Goal: Task Accomplishment & Management: Manage account settings

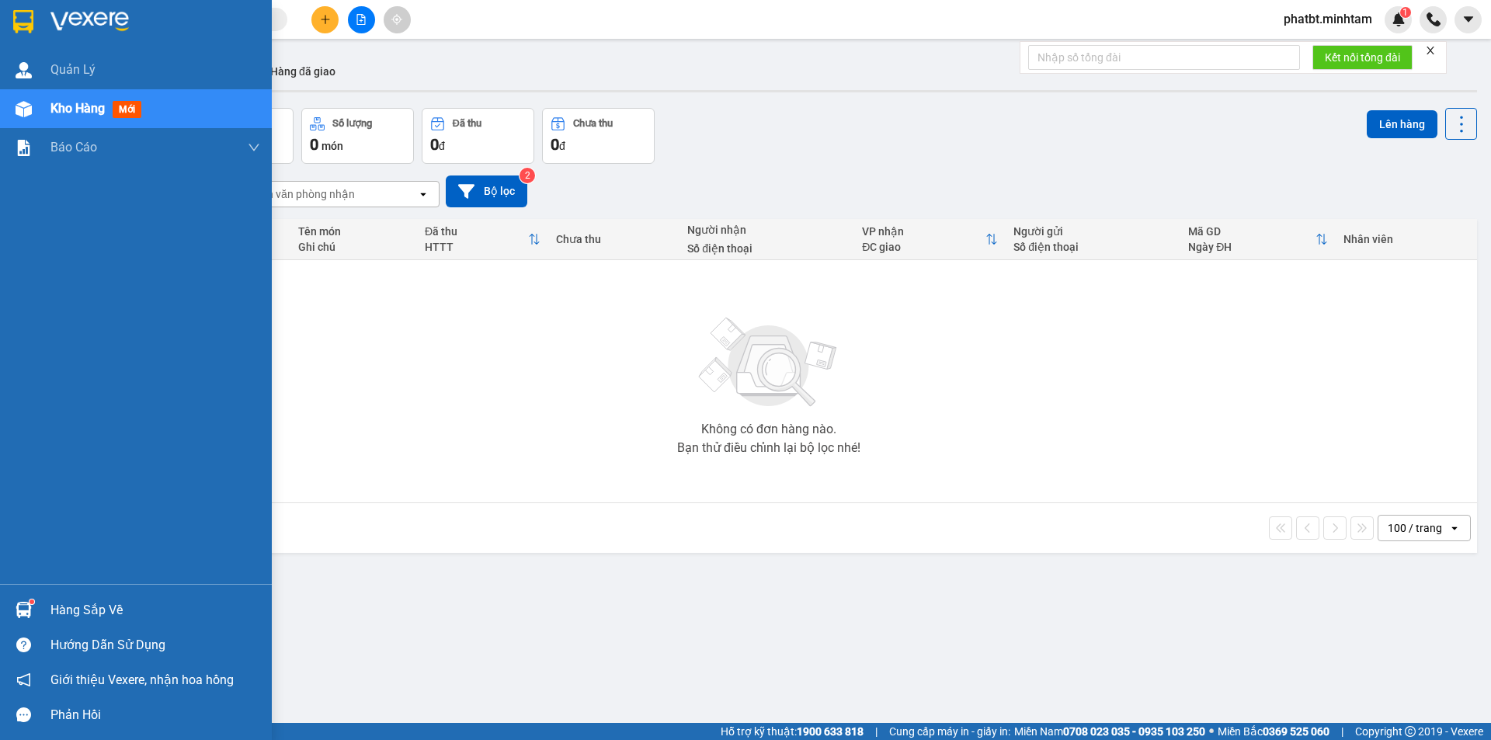
drag, startPoint x: 88, startPoint y: 610, endPoint x: 71, endPoint y: 609, distance: 16.4
click at [85, 613] on div "Hàng sắp về" at bounding box center [155, 610] width 210 height 23
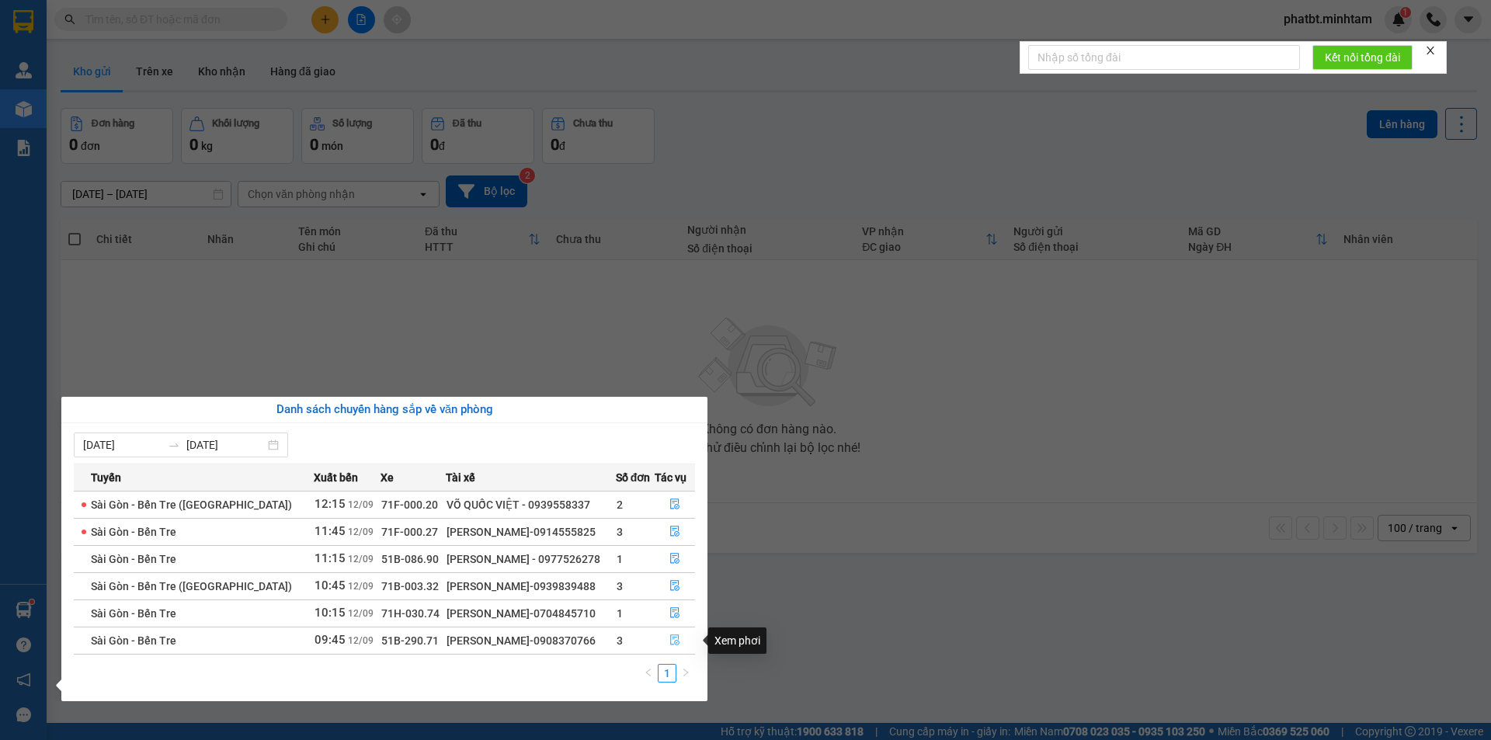
click at [670, 639] on icon "file-done" at bounding box center [674, 640] width 9 height 11
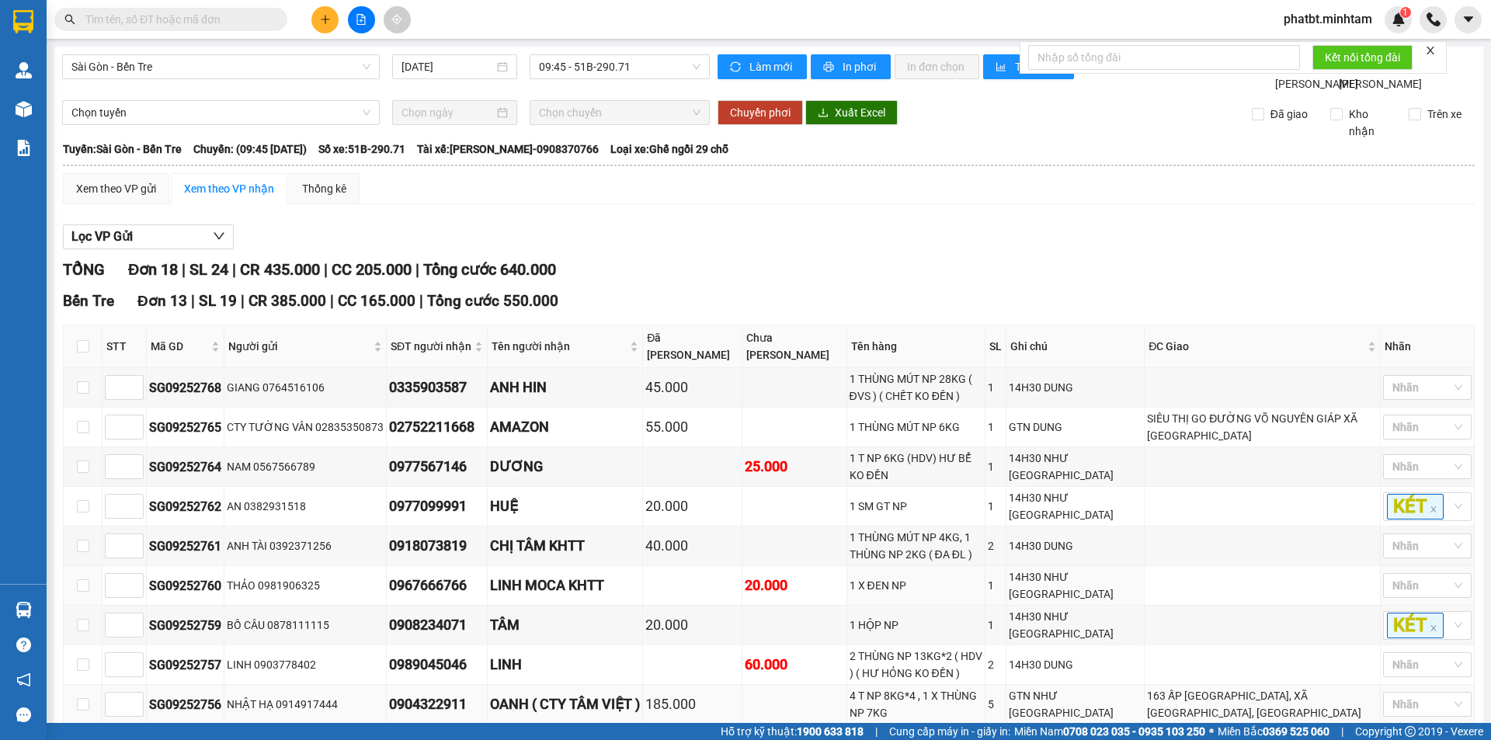
scroll to position [638, 0]
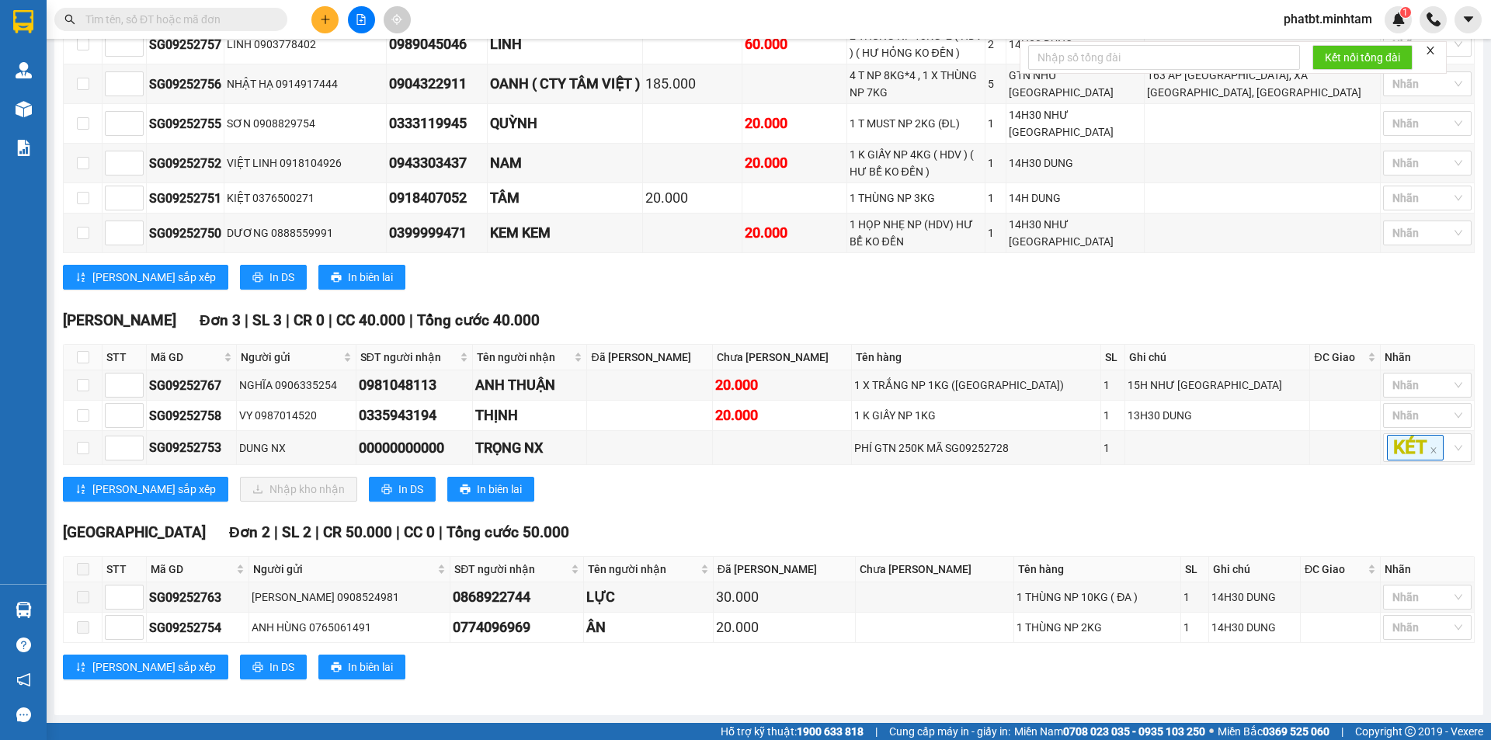
click at [168, 17] on input "text" at bounding box center [176, 19] width 183 height 17
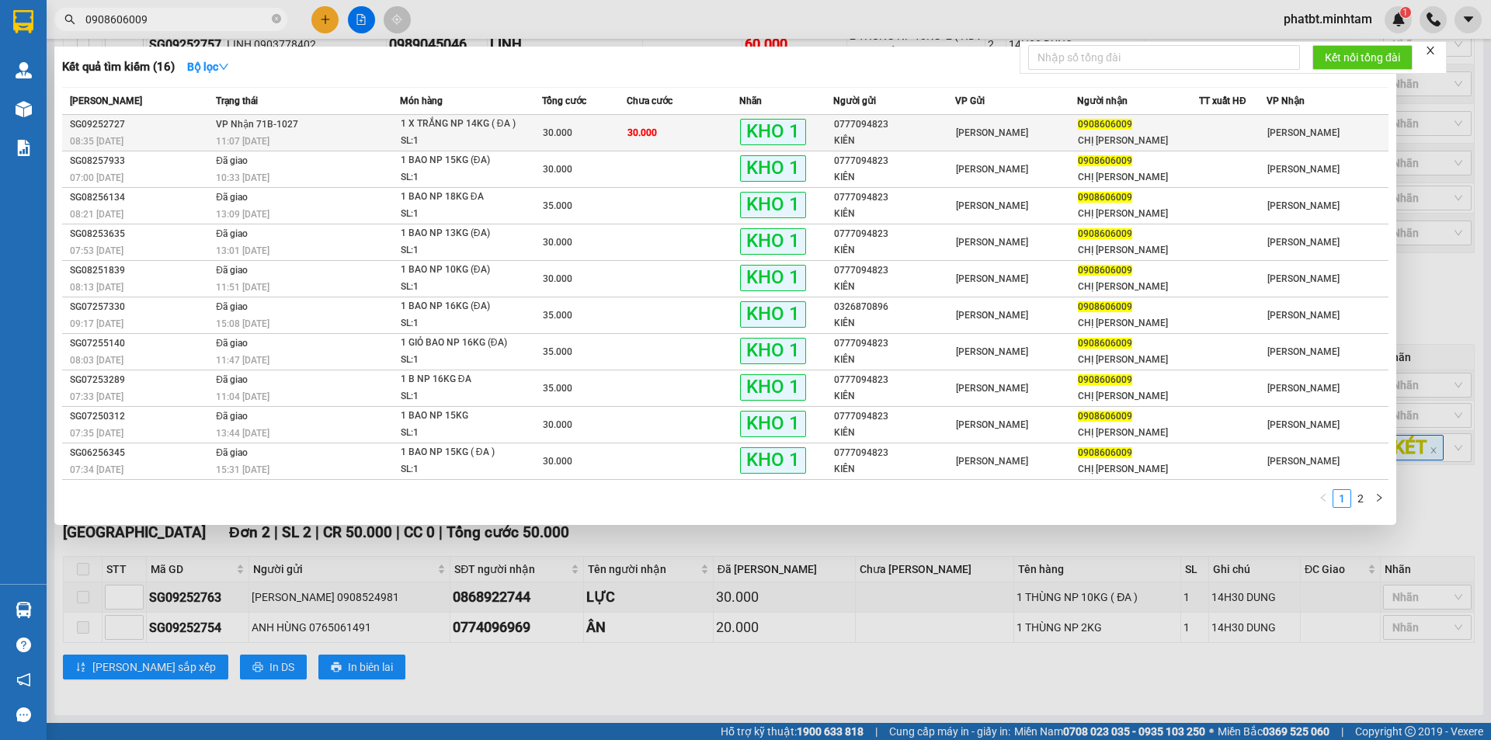
type input "0908606009"
click at [321, 122] on td "VP Nhận 71B-1027 11:07 - 12/09" at bounding box center [306, 133] width 188 height 36
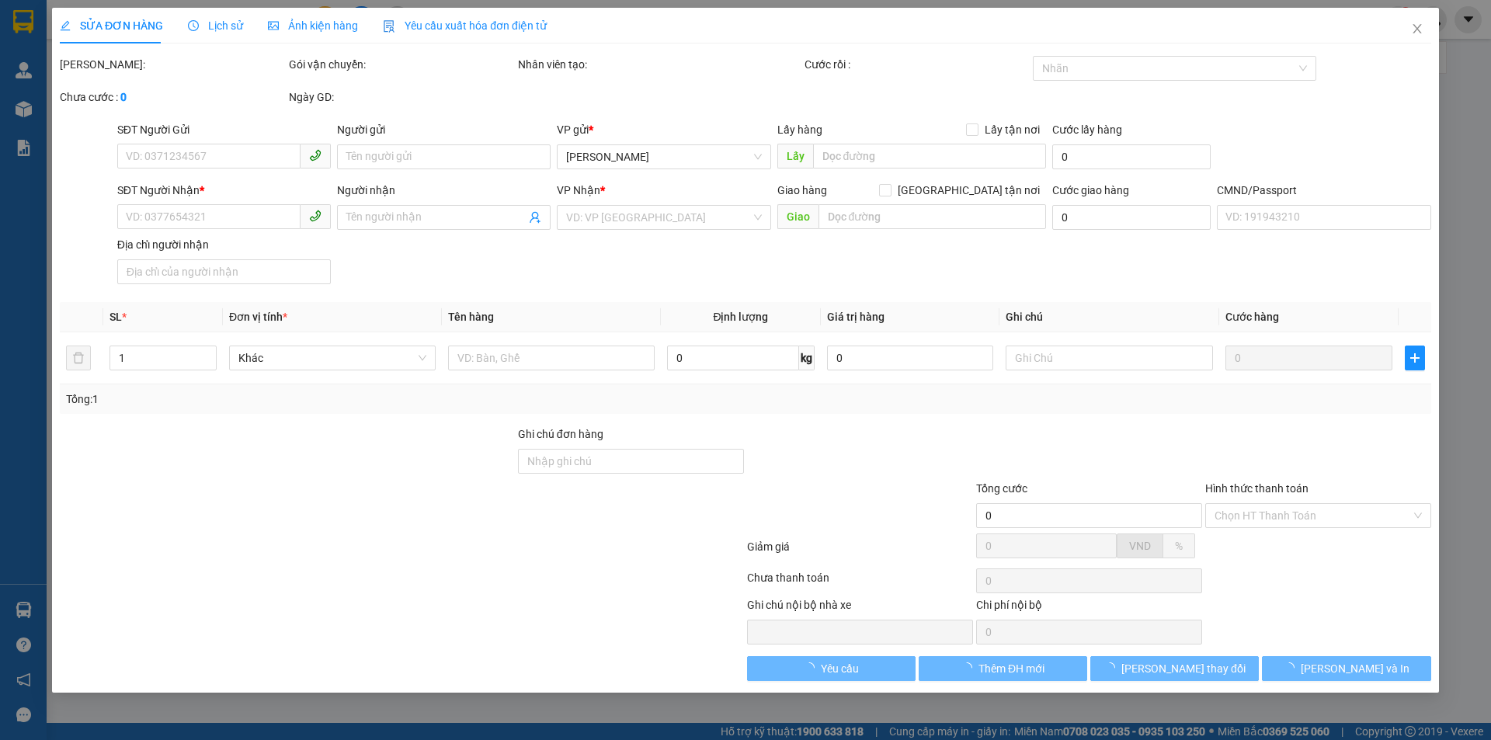
type input "0777094823"
type input "KIÊN"
type input "0908606009"
type input "CHỊ VÂN"
type input "BM"
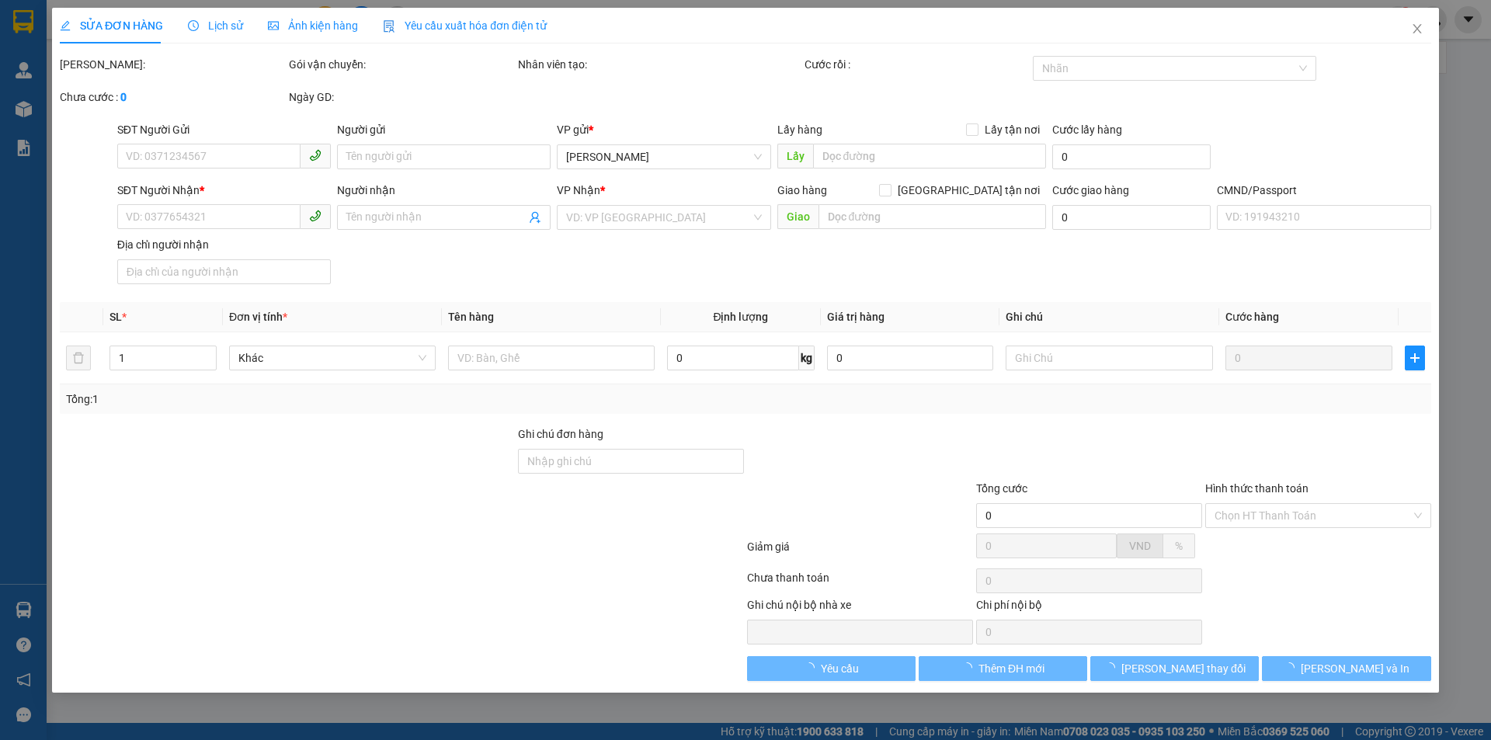
type input "30.000"
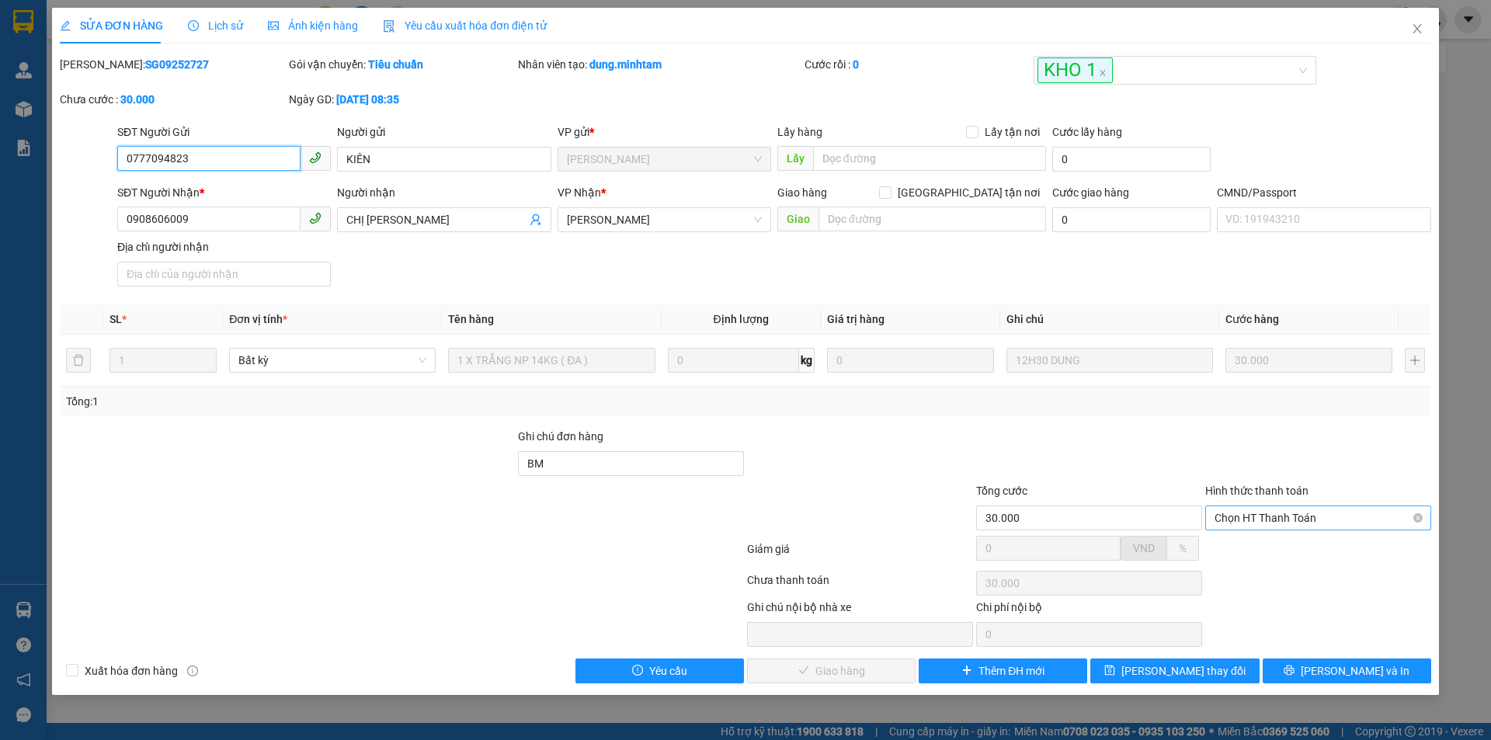
click at [1324, 508] on span "Chọn HT Thanh Toán" at bounding box center [1318, 517] width 207 height 23
click at [1281, 547] on div "Tại văn phòng" at bounding box center [1318, 548] width 207 height 17
type input "0"
drag, startPoint x: 807, startPoint y: 674, endPoint x: 798, endPoint y: 672, distance: 9.4
click at [807, 675] on span "[PERSON_NAME] và Giao hàng" at bounding box center [851, 670] width 149 height 17
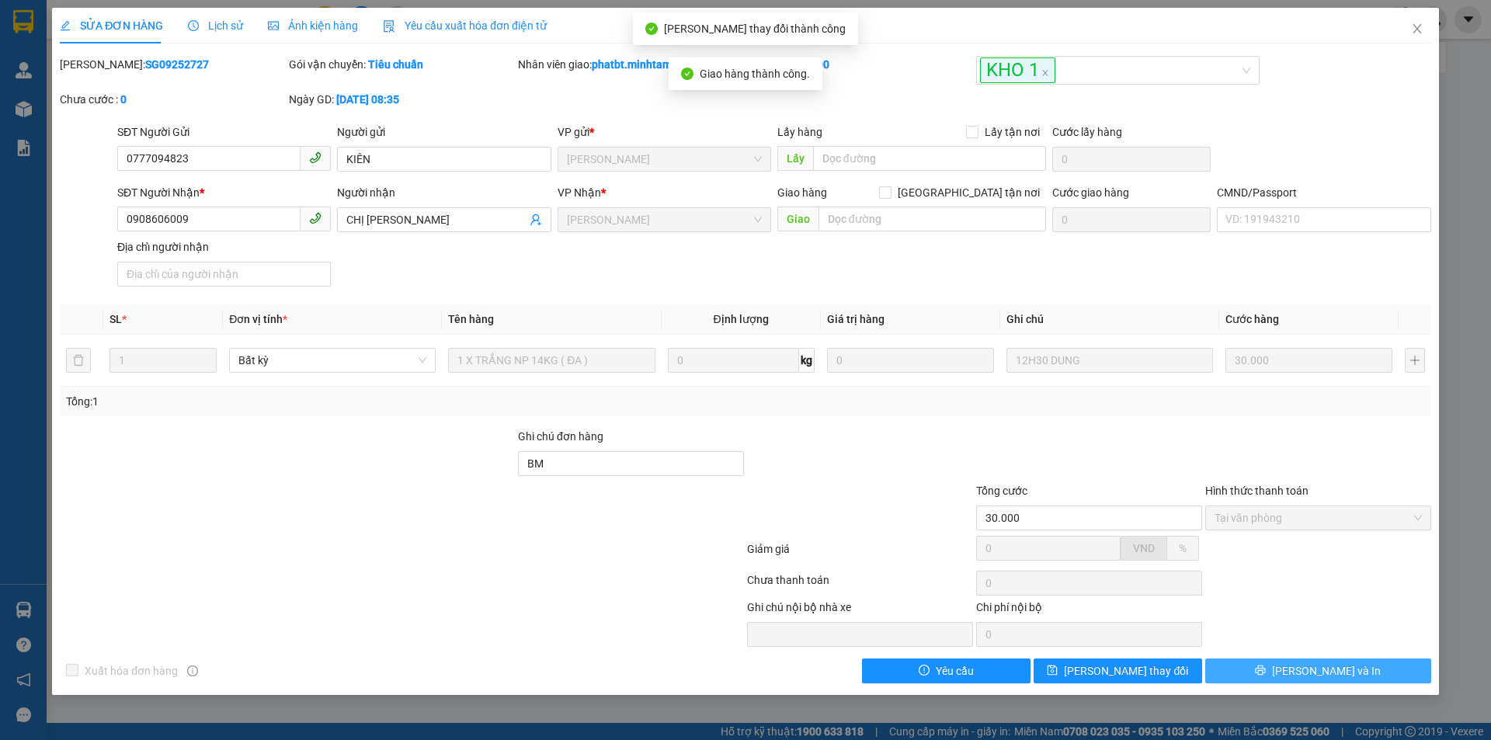
click at [1262, 668] on button "[PERSON_NAME] và In" at bounding box center [1318, 671] width 226 height 25
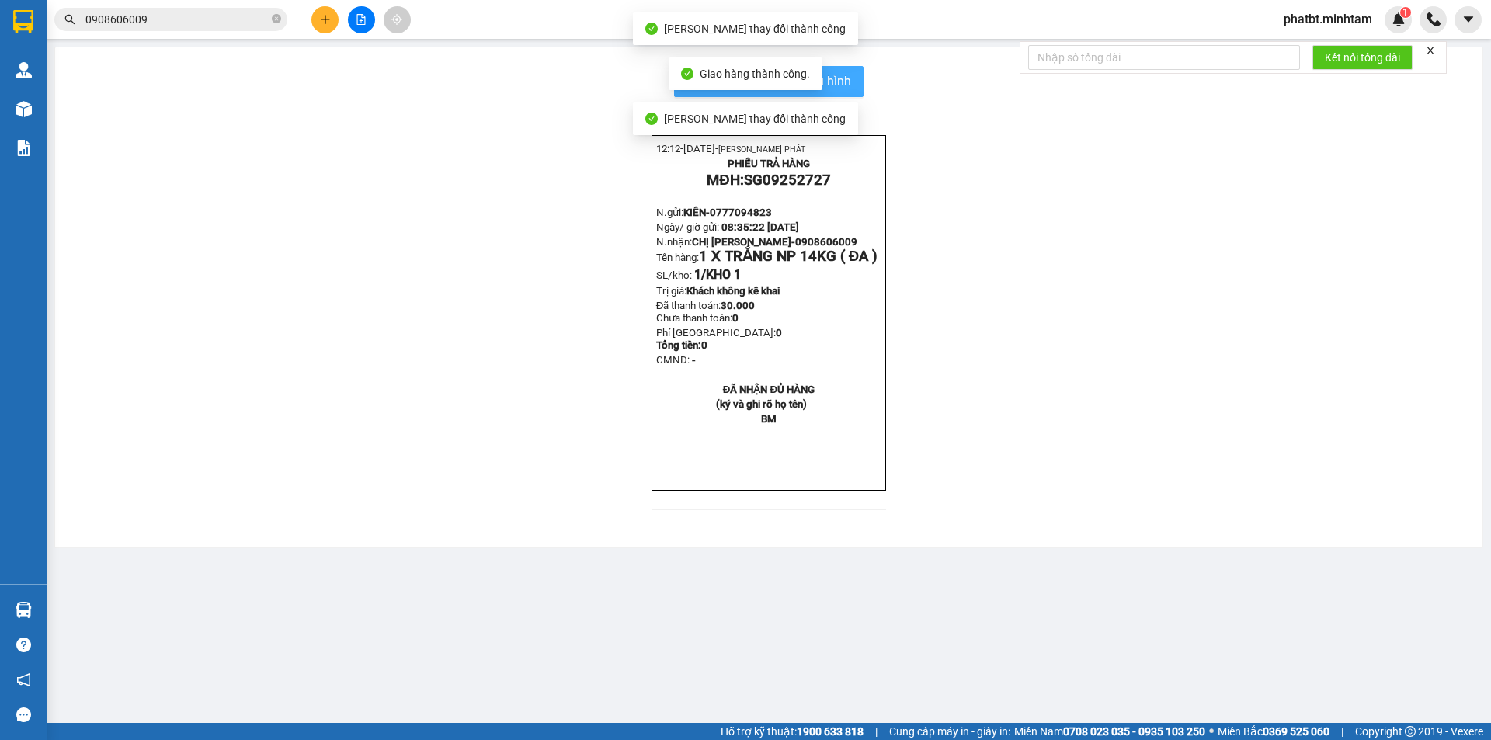
click at [839, 82] on span "In mẫu biên lai tự cấu hình" at bounding box center [778, 80] width 146 height 19
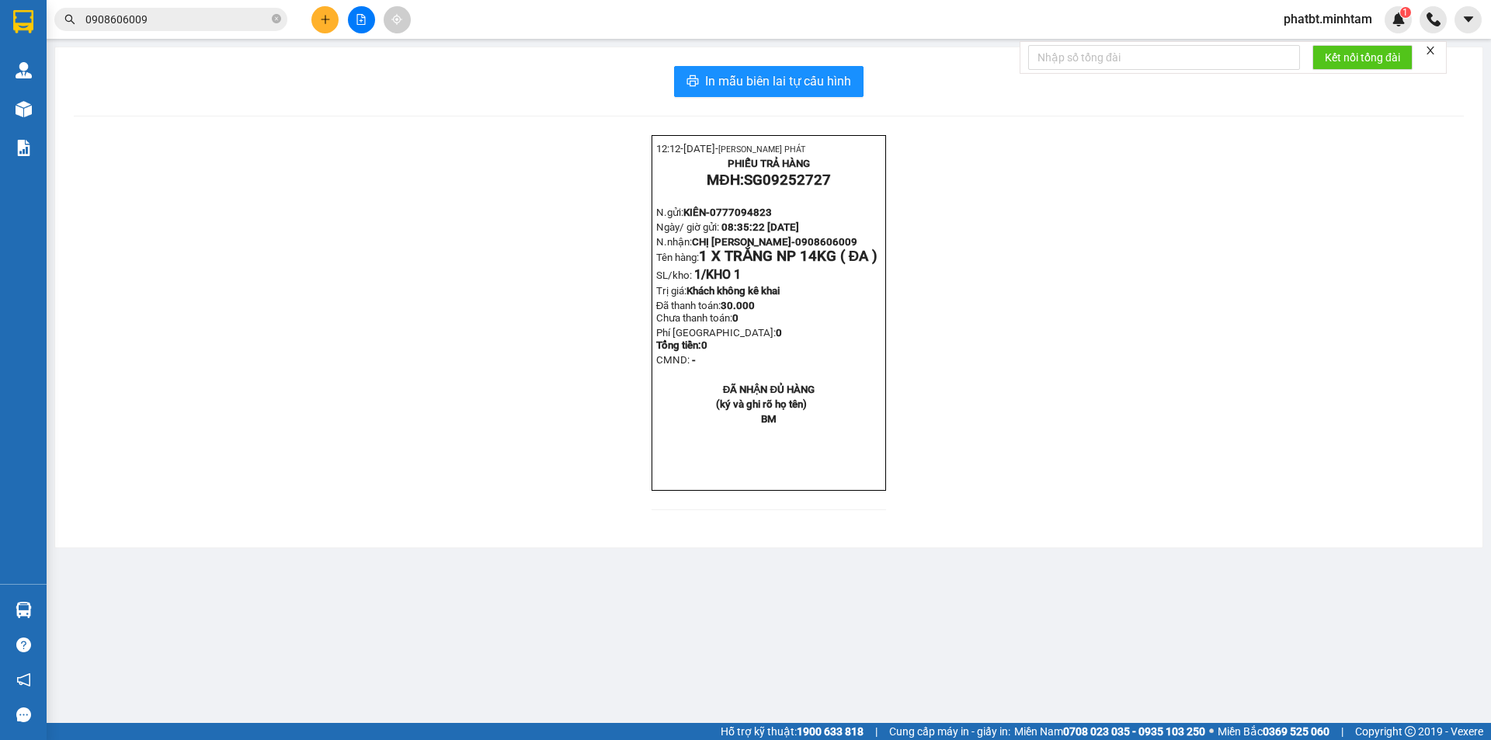
click at [321, 17] on icon "plus" at bounding box center [325, 19] width 11 height 11
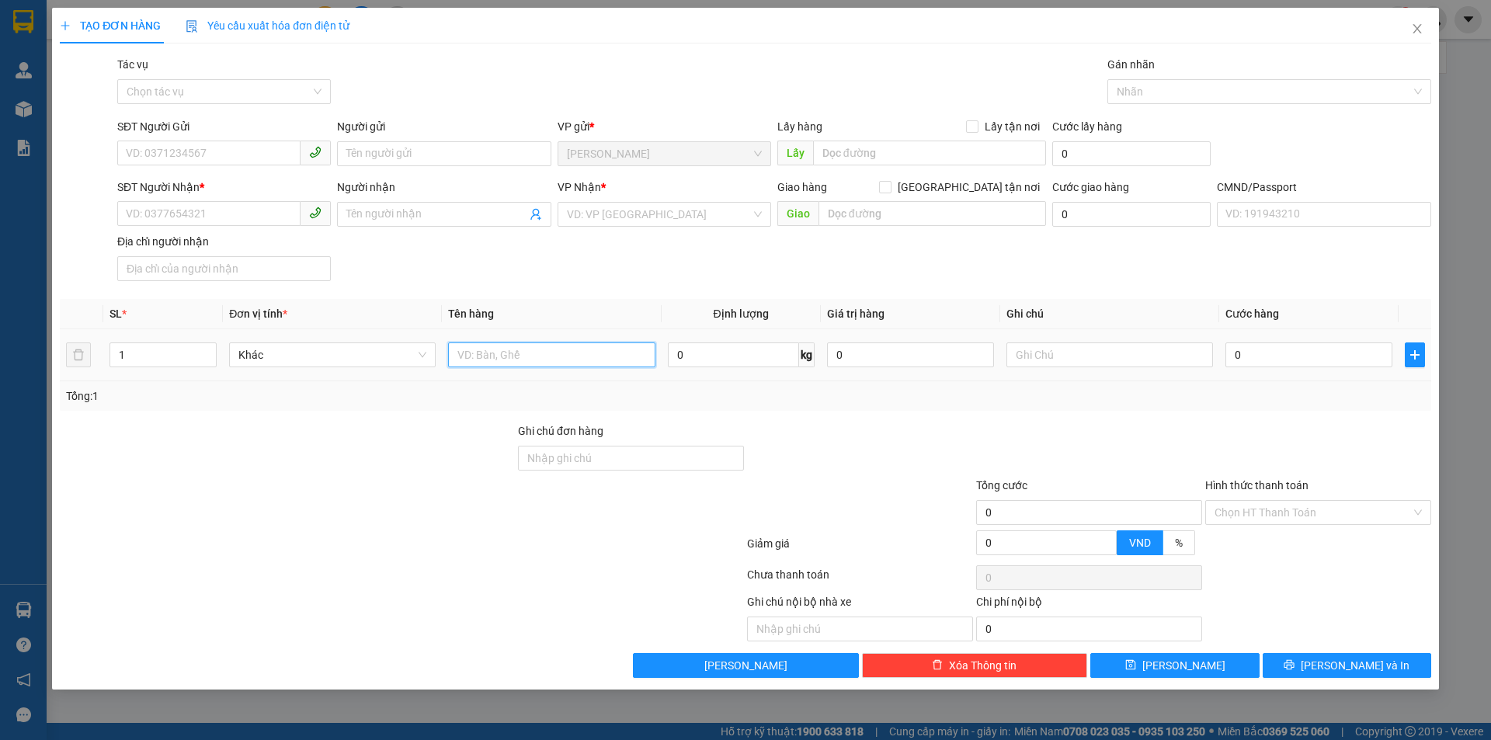
click at [520, 357] on input "text" at bounding box center [551, 354] width 207 height 25
type input "1 HỘP NP (HDV)"
click at [261, 162] on input "SĐT Người Gửi" at bounding box center [208, 153] width 183 height 25
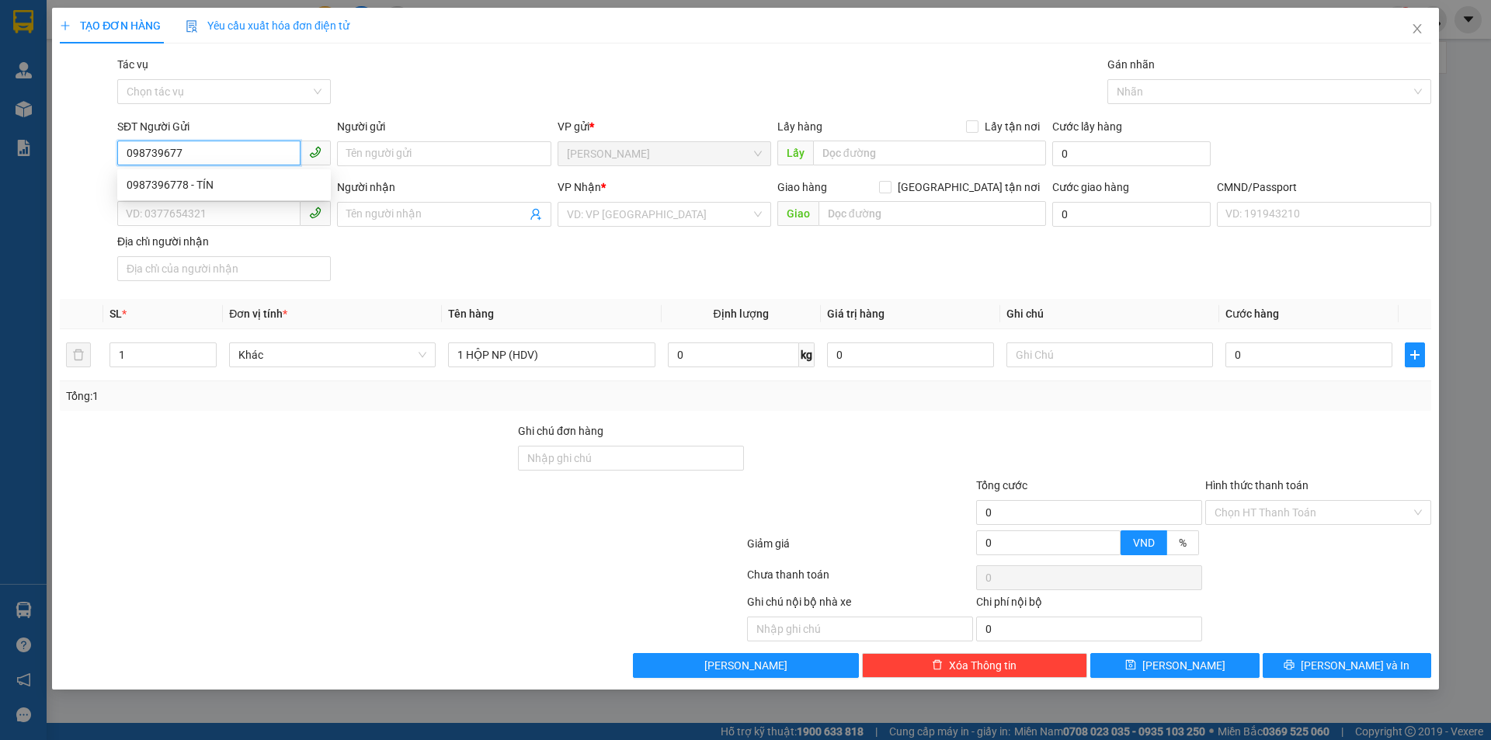
type input "0987396778"
click at [236, 188] on div "0987396778 - TÍN" at bounding box center [224, 184] width 195 height 17
type input "TÍN"
type input "0987396778"
type input "TÍN"
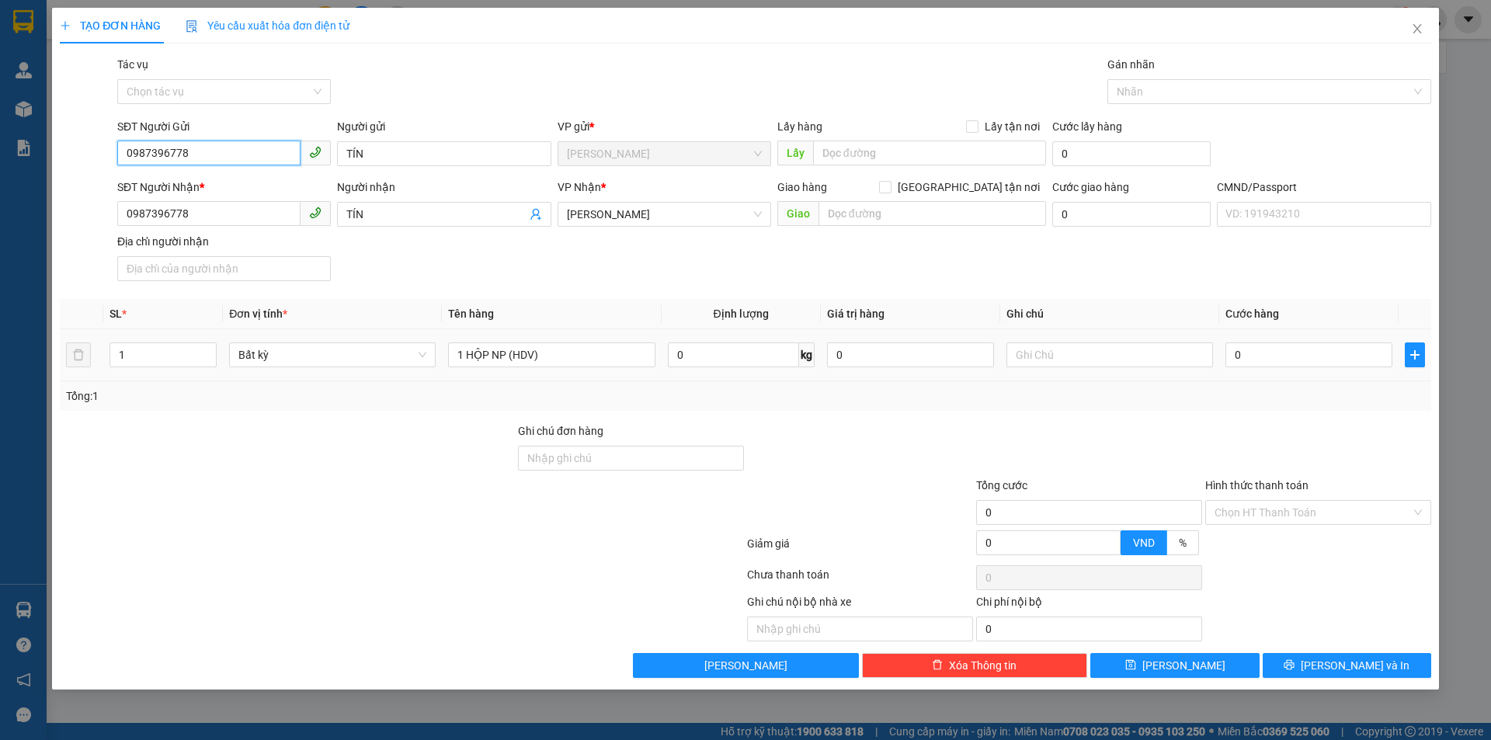
type input "0987396778"
click at [1100, 368] on div at bounding box center [1109, 354] width 207 height 31
click at [1098, 355] on input "text" at bounding box center [1109, 354] width 207 height 25
type input "17H PHÁT"
click at [1252, 356] on input "0" at bounding box center [1308, 354] width 167 height 25
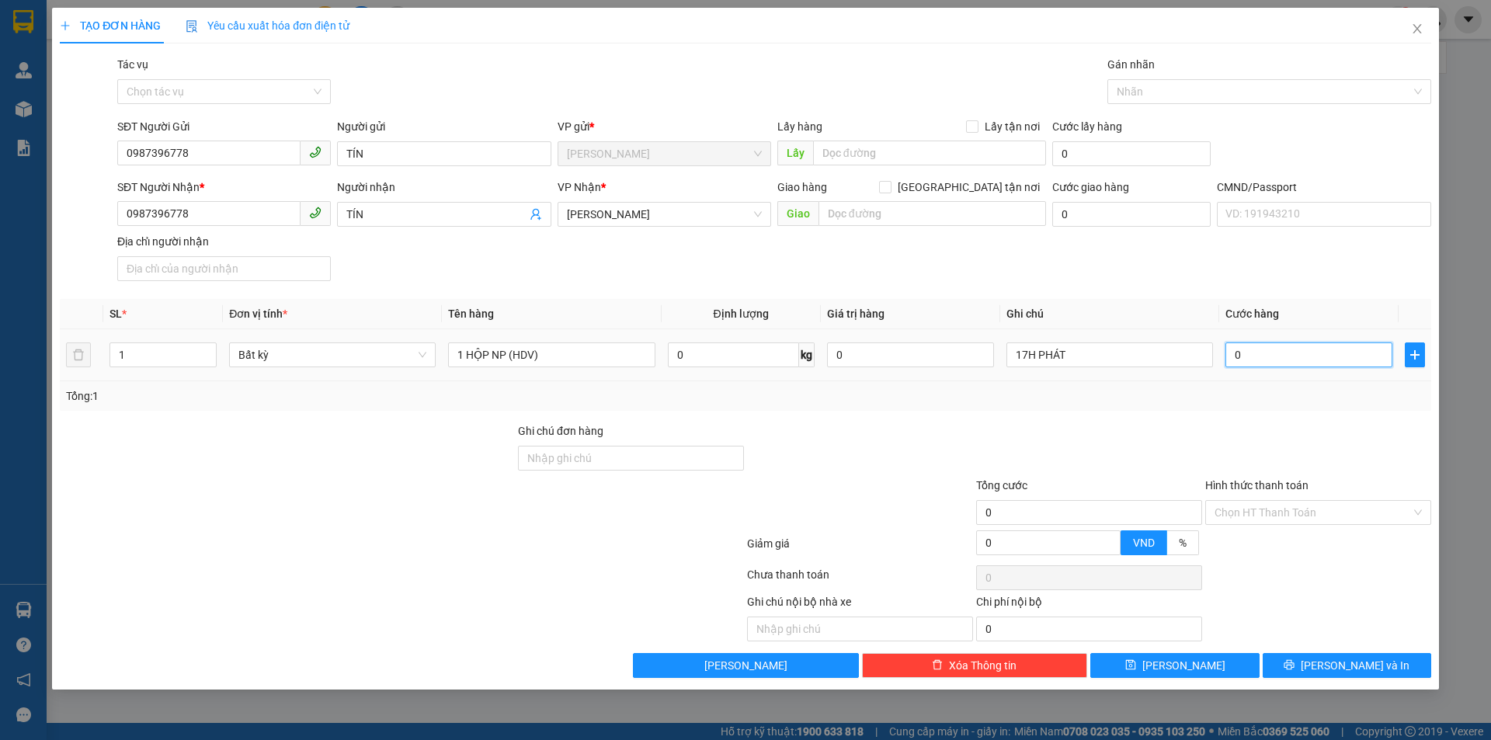
type input "2"
type input "20"
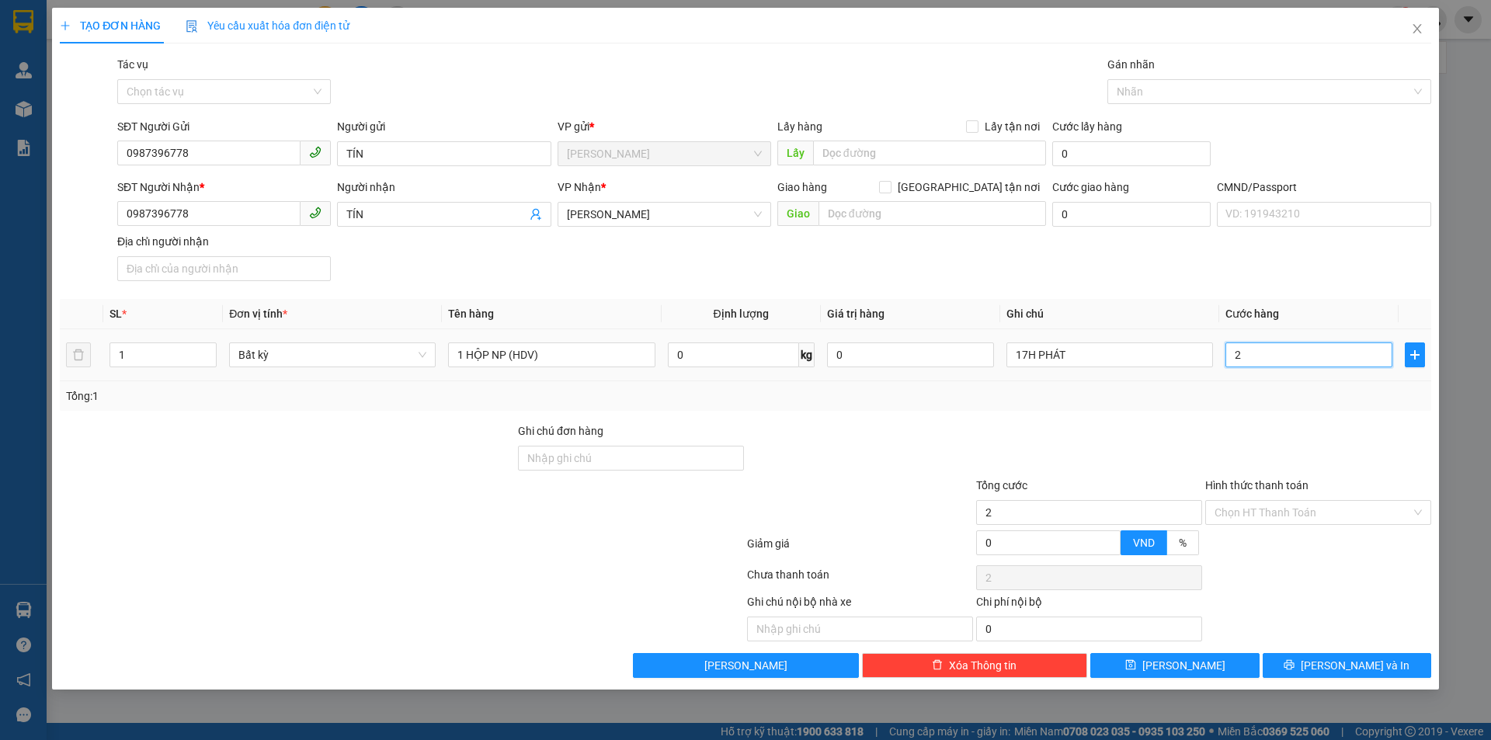
type input "20"
type input "20.000"
click at [1211, 252] on div "SĐT Người Nhận * 0987396778 Người nhận TÍN VP Nhận * Hồ Chí Minh Giao hàng Giao…" at bounding box center [774, 233] width 1320 height 109
click at [1268, 507] on input "Hình thức thanh toán" at bounding box center [1313, 512] width 196 height 23
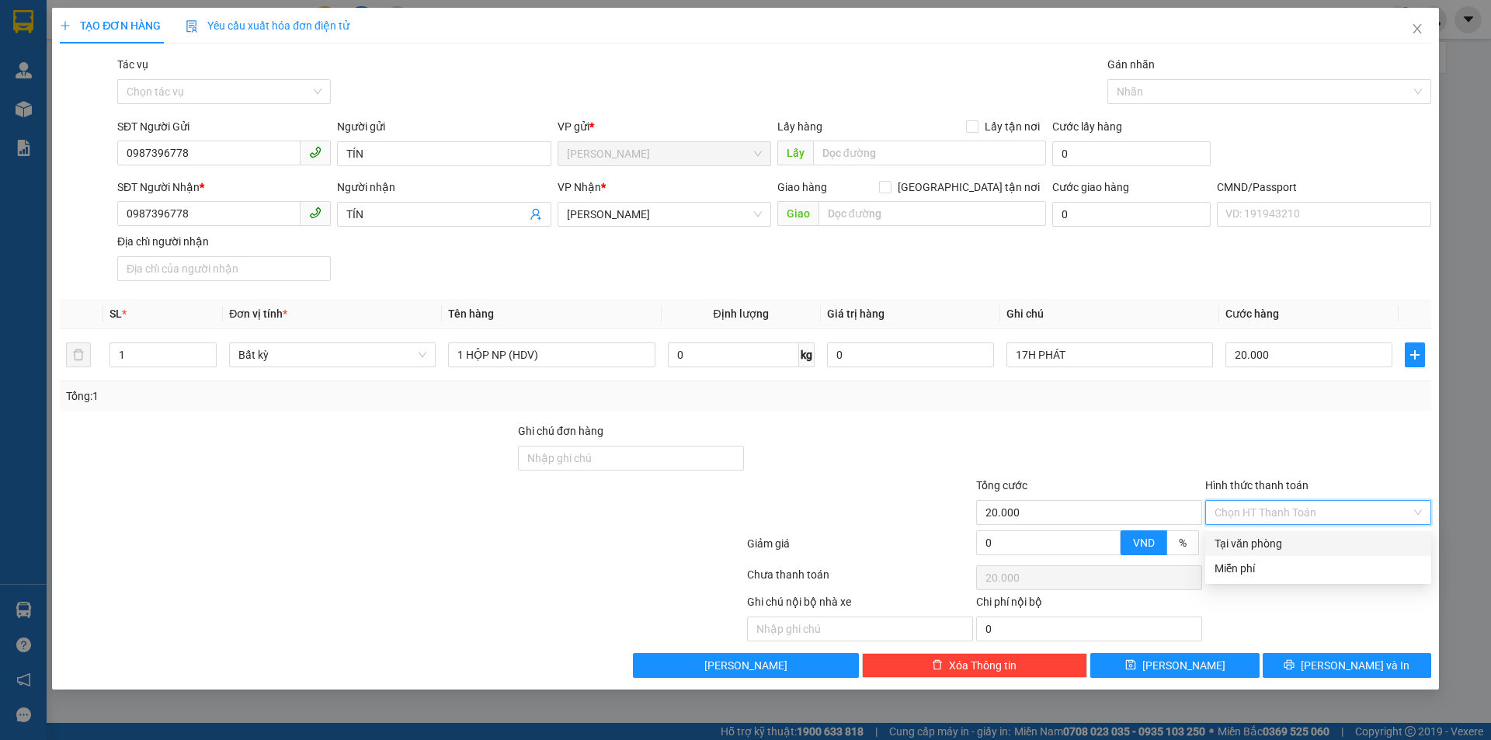
click at [1256, 538] on div "Tại văn phòng" at bounding box center [1318, 543] width 207 height 17
type input "0"
click at [1224, 464] on div at bounding box center [1318, 449] width 229 height 54
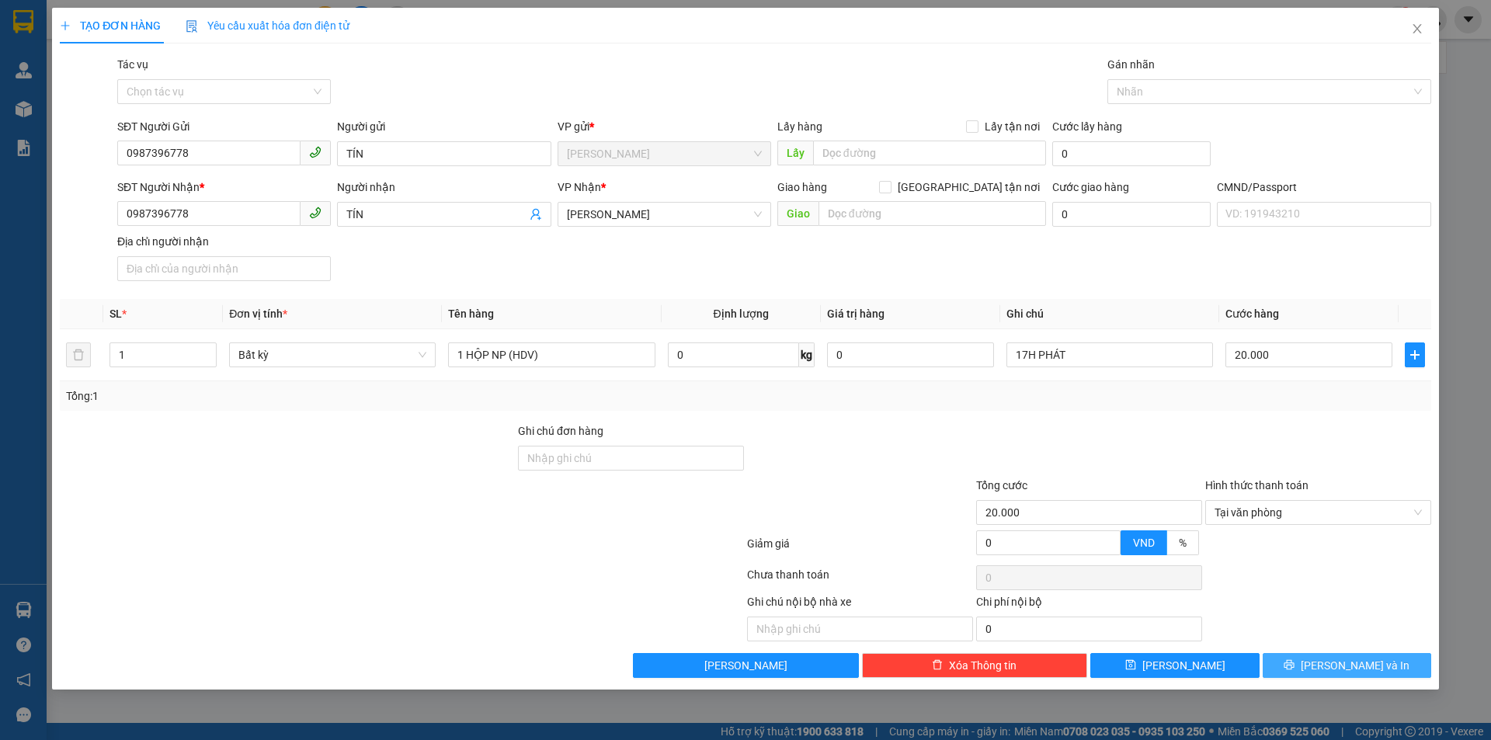
click at [1309, 664] on button "Lưu và In" at bounding box center [1347, 665] width 169 height 25
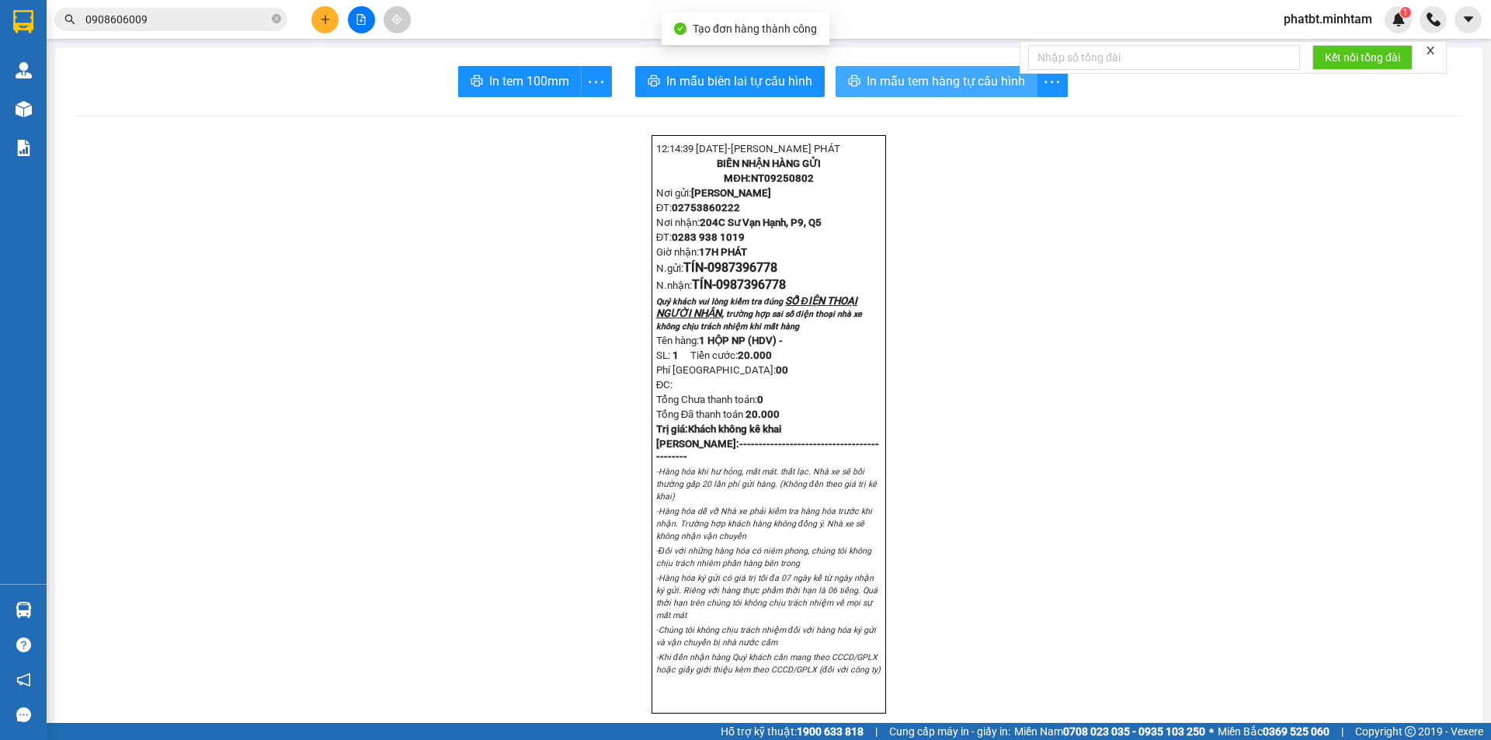
click at [923, 85] on span "In mẫu tem hàng tự cấu hình" at bounding box center [946, 80] width 158 height 19
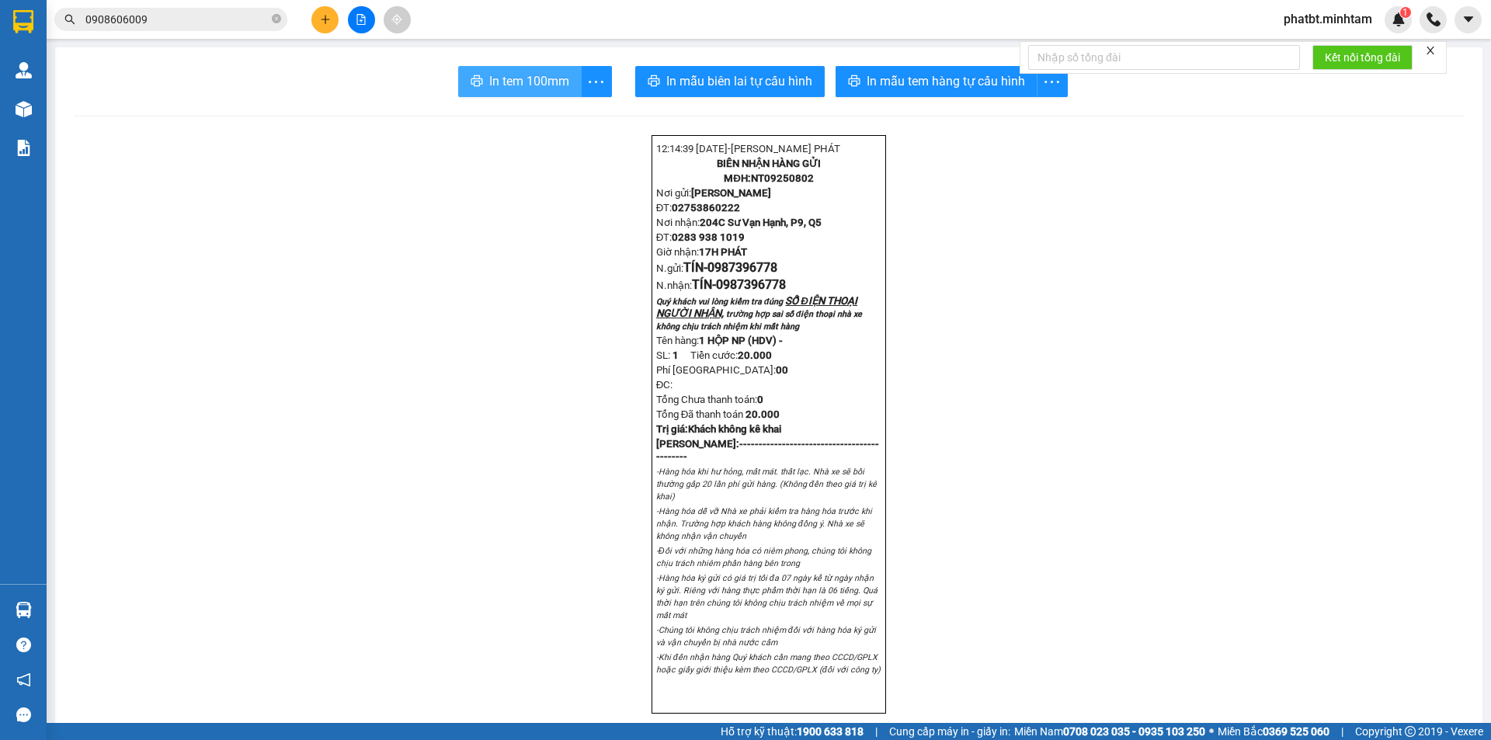
click at [524, 77] on span "In tem 100mm" at bounding box center [529, 80] width 80 height 19
click at [328, 23] on icon "plus" at bounding box center [325, 19] width 11 height 11
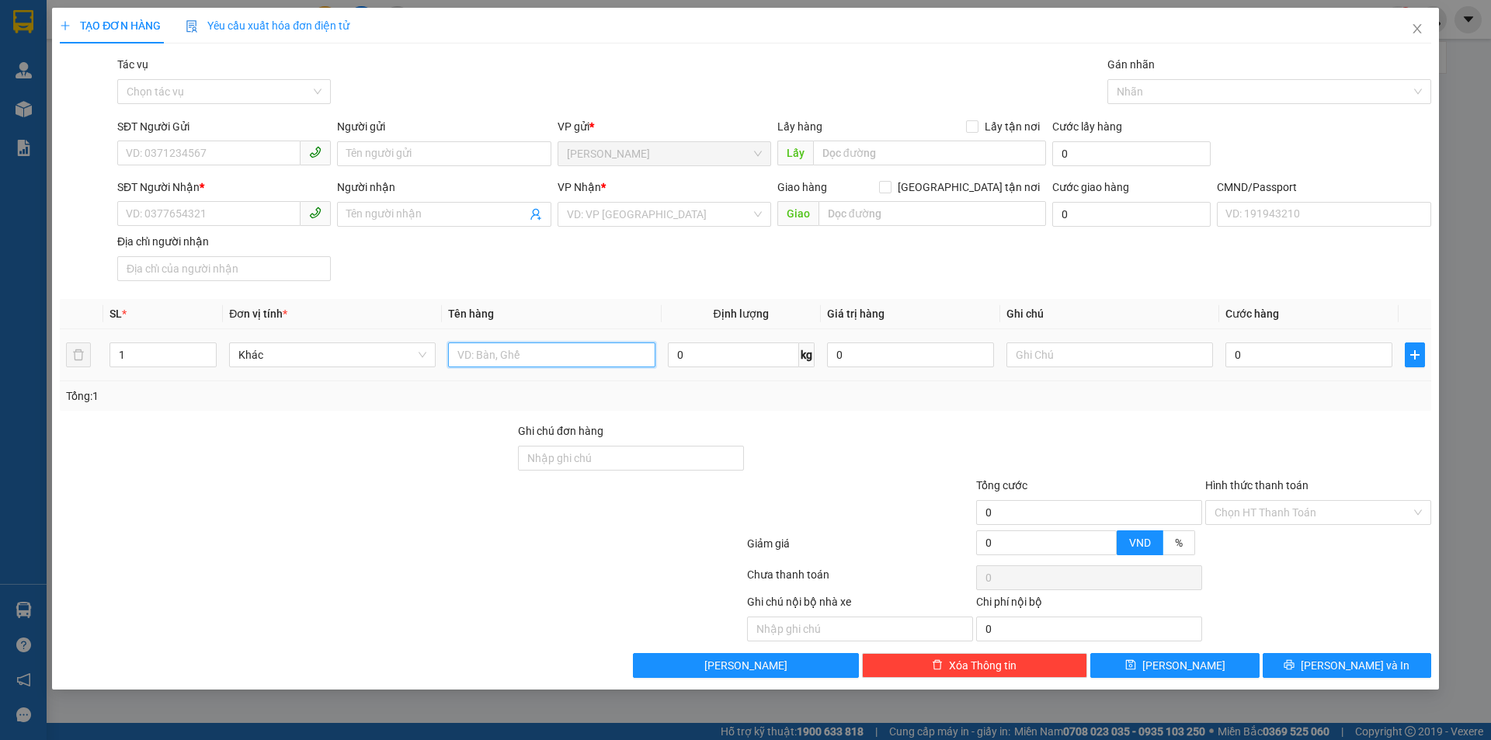
click at [495, 355] on input "text" at bounding box center [551, 354] width 207 height 25
type input "1 BAO NP 25KG (TC)"
click at [201, 158] on input "SĐT Người Gửi" at bounding box center [208, 153] width 183 height 25
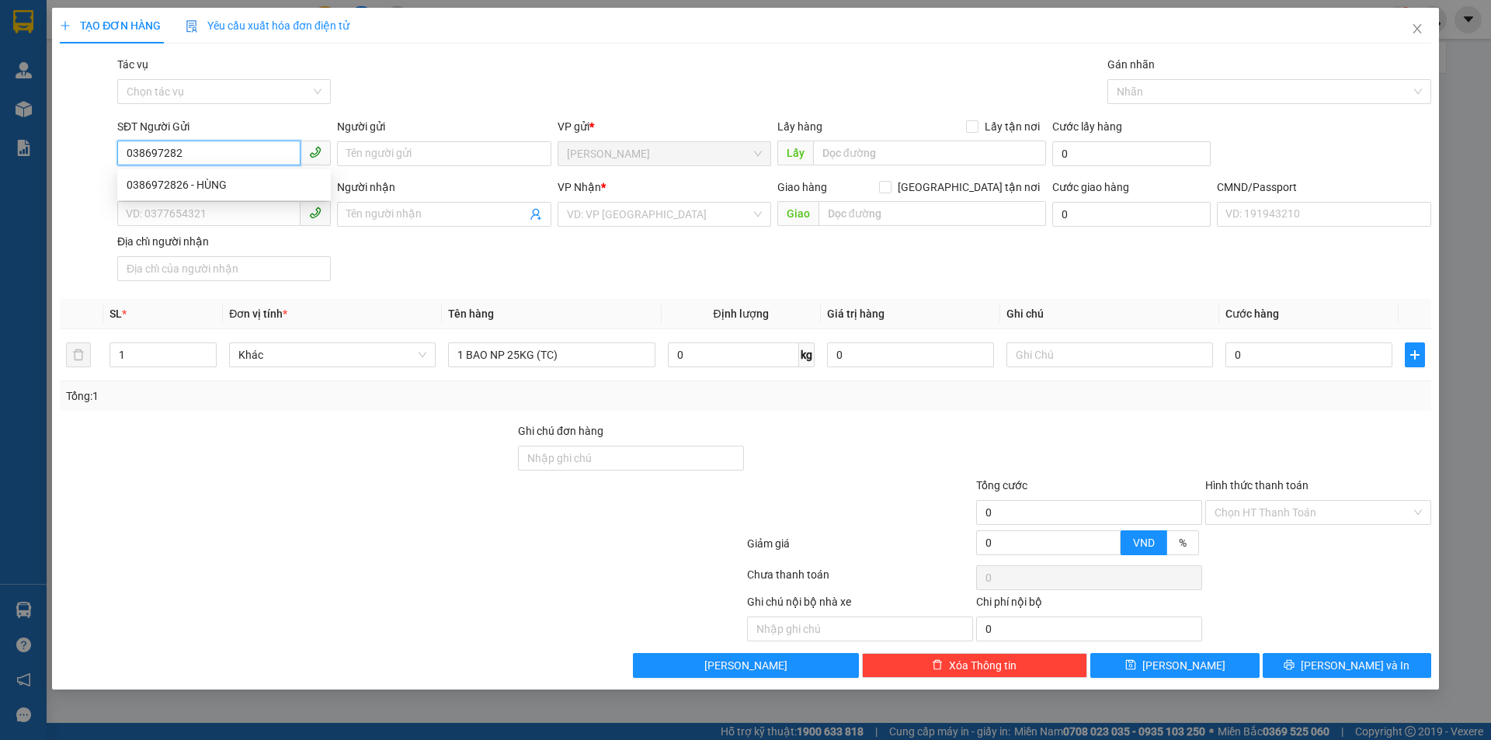
type input "0386972826"
click at [207, 179] on div "0386972826 - HÙNG" at bounding box center [224, 184] width 195 height 17
type input "HÙNG"
type input "0977888191"
type input "TRUNG"
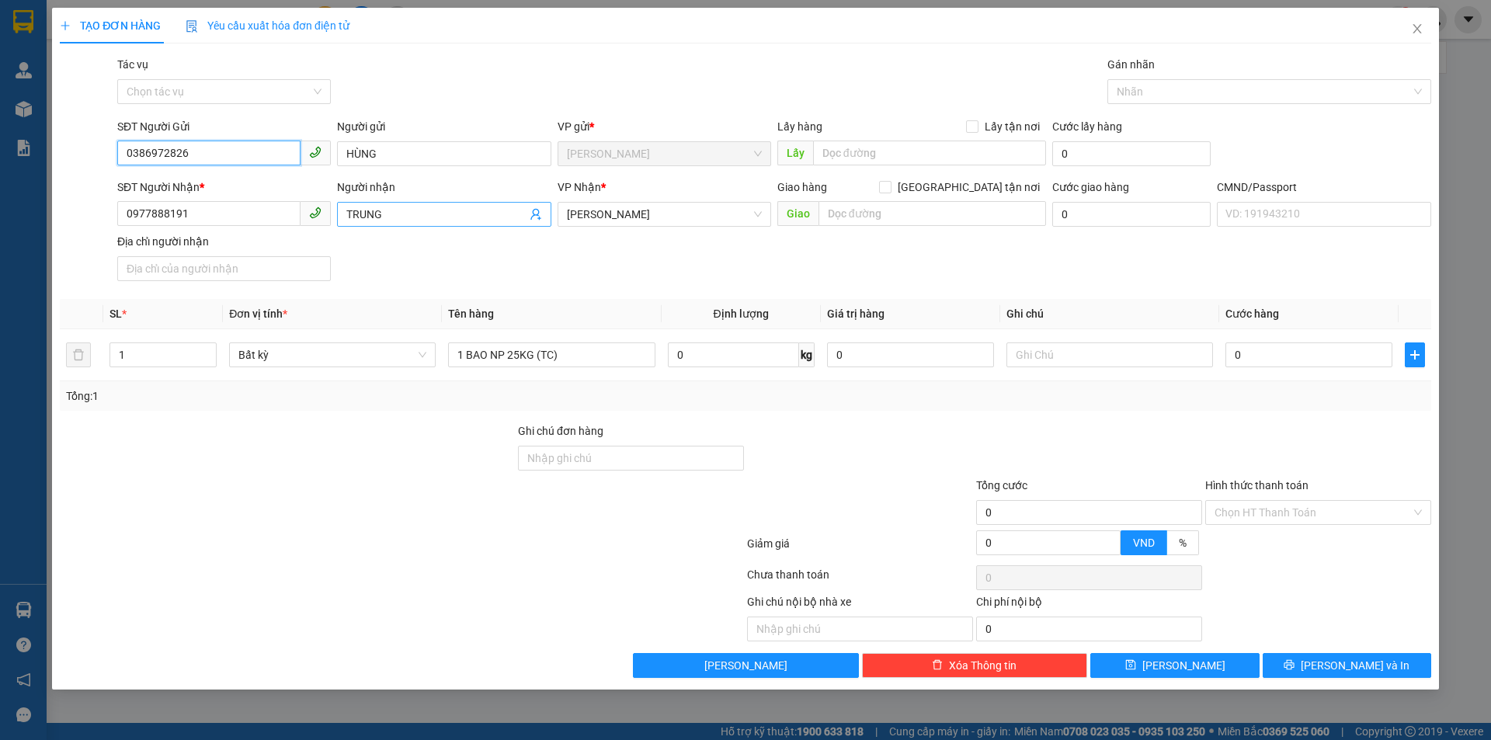
type input "0386972826"
click at [537, 212] on icon "user-add" at bounding box center [536, 214] width 12 height 12
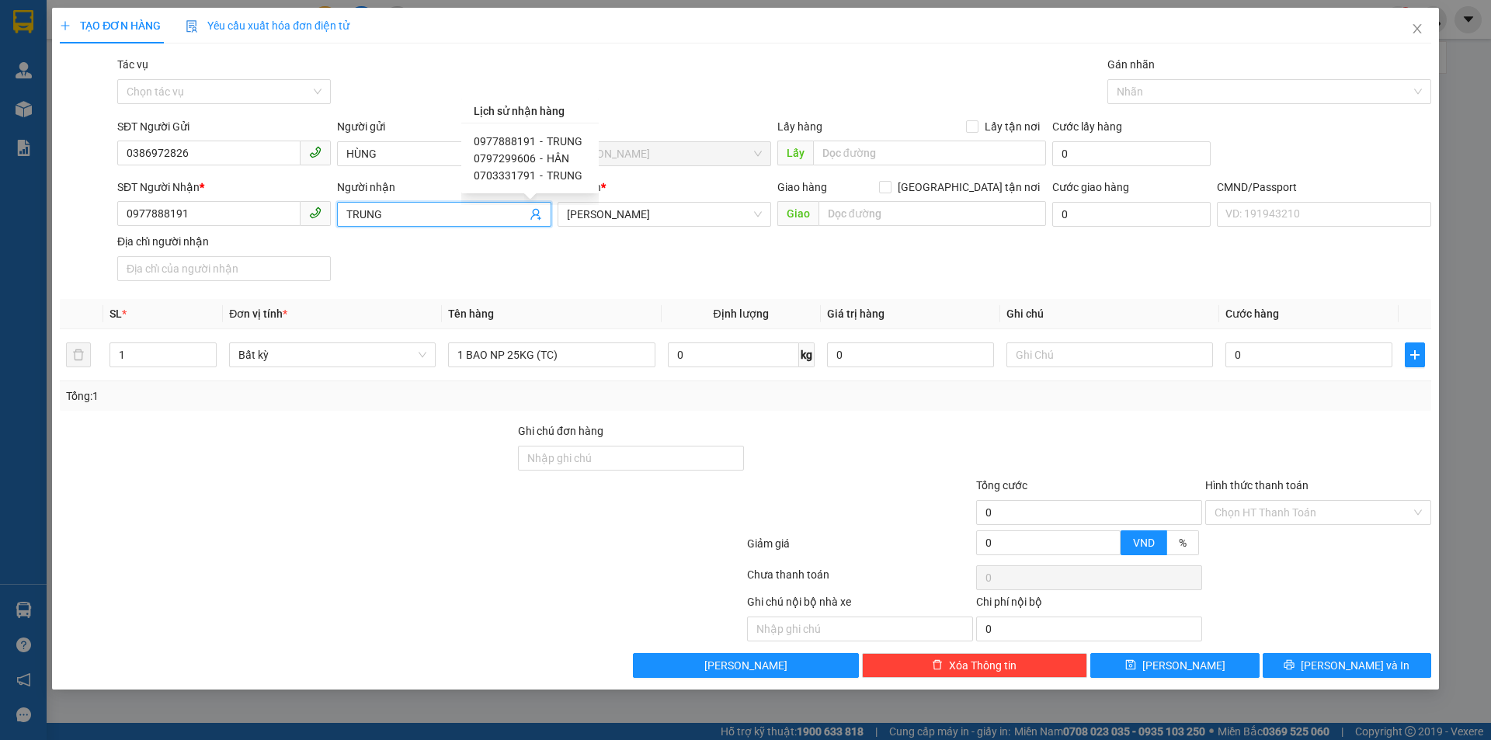
click at [519, 157] on span "0797299606" at bounding box center [505, 158] width 62 height 12
type input "0797299606"
type input "HÂN"
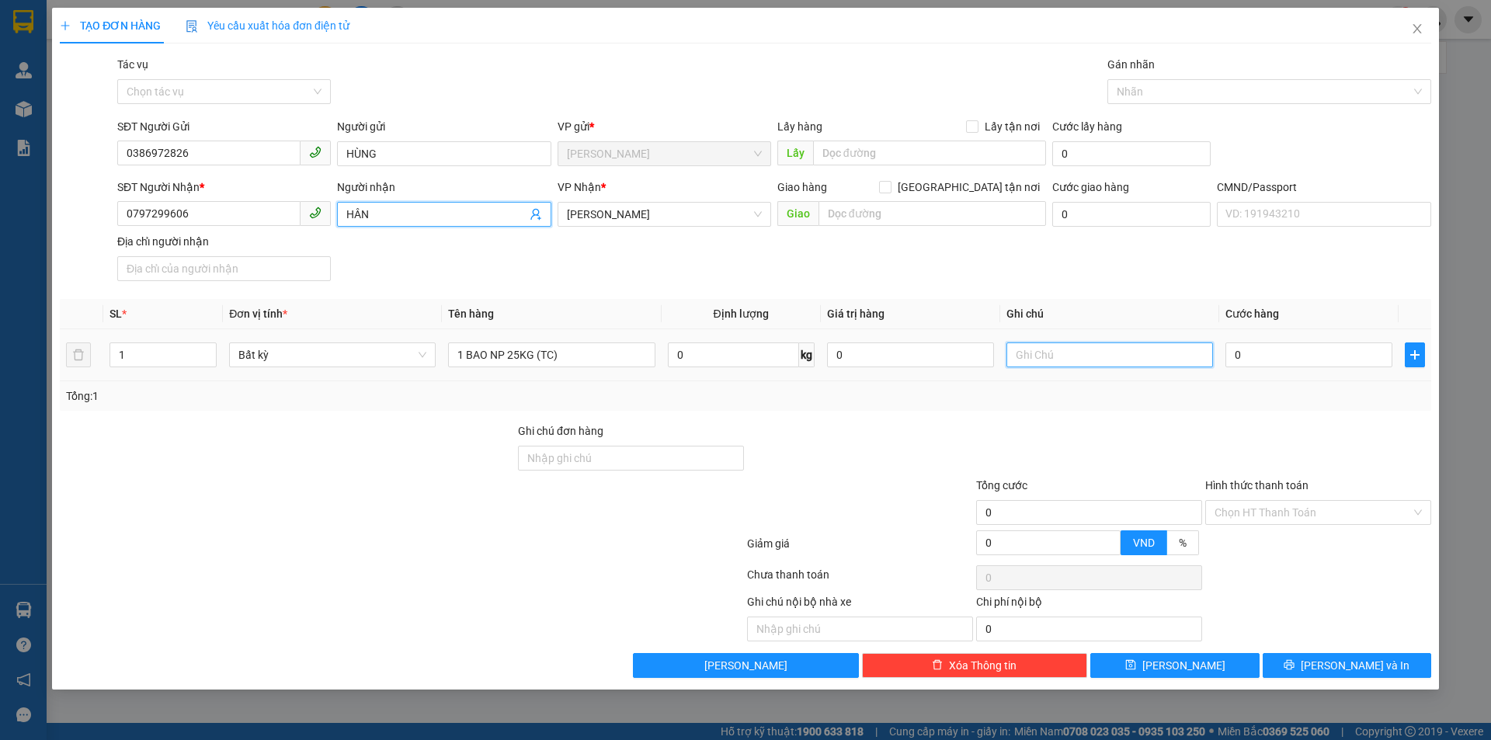
click at [1079, 352] on input "text" at bounding box center [1109, 354] width 207 height 25
type input "17H PHÁT"
click at [1237, 350] on input "0" at bounding box center [1308, 354] width 167 height 25
type input "4"
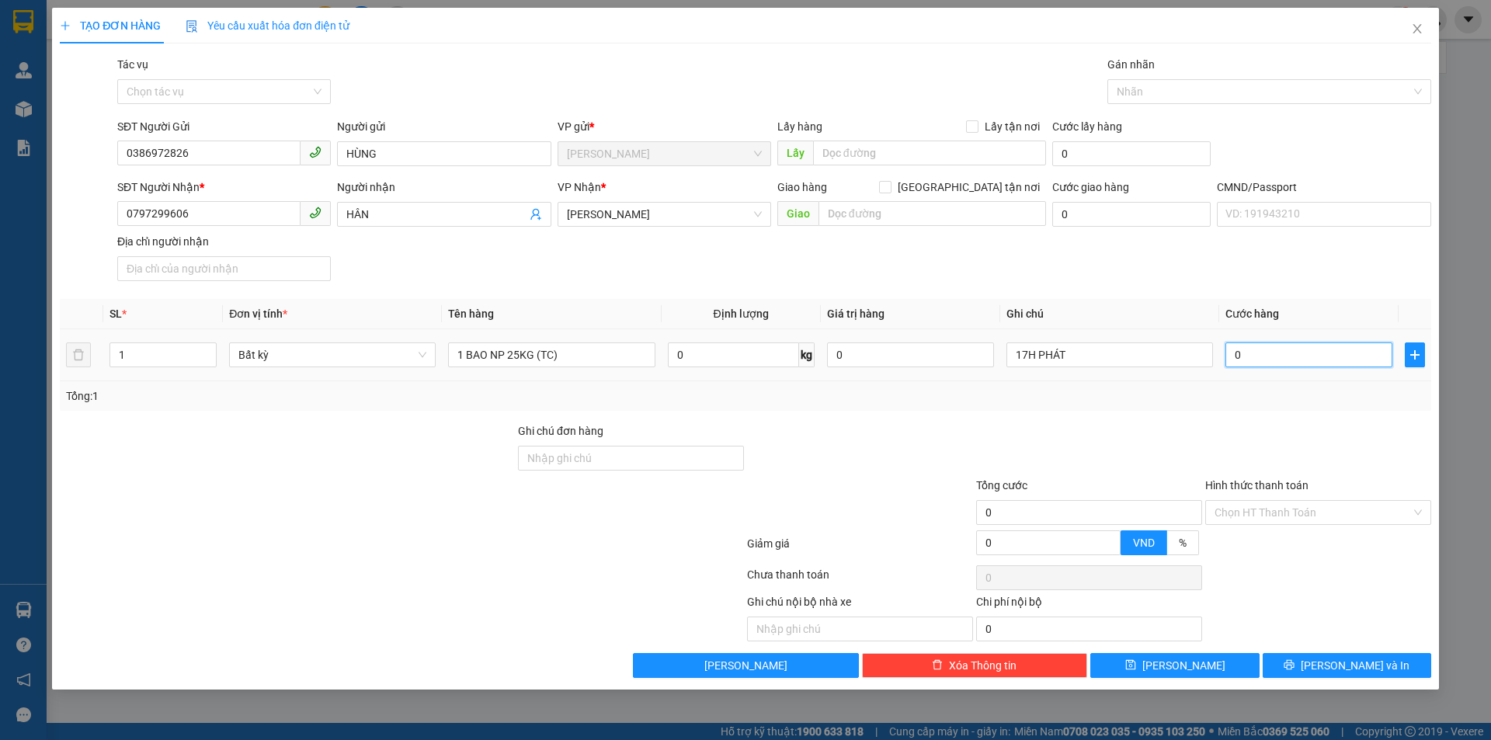
type input "4"
type input "40"
type input "40.000"
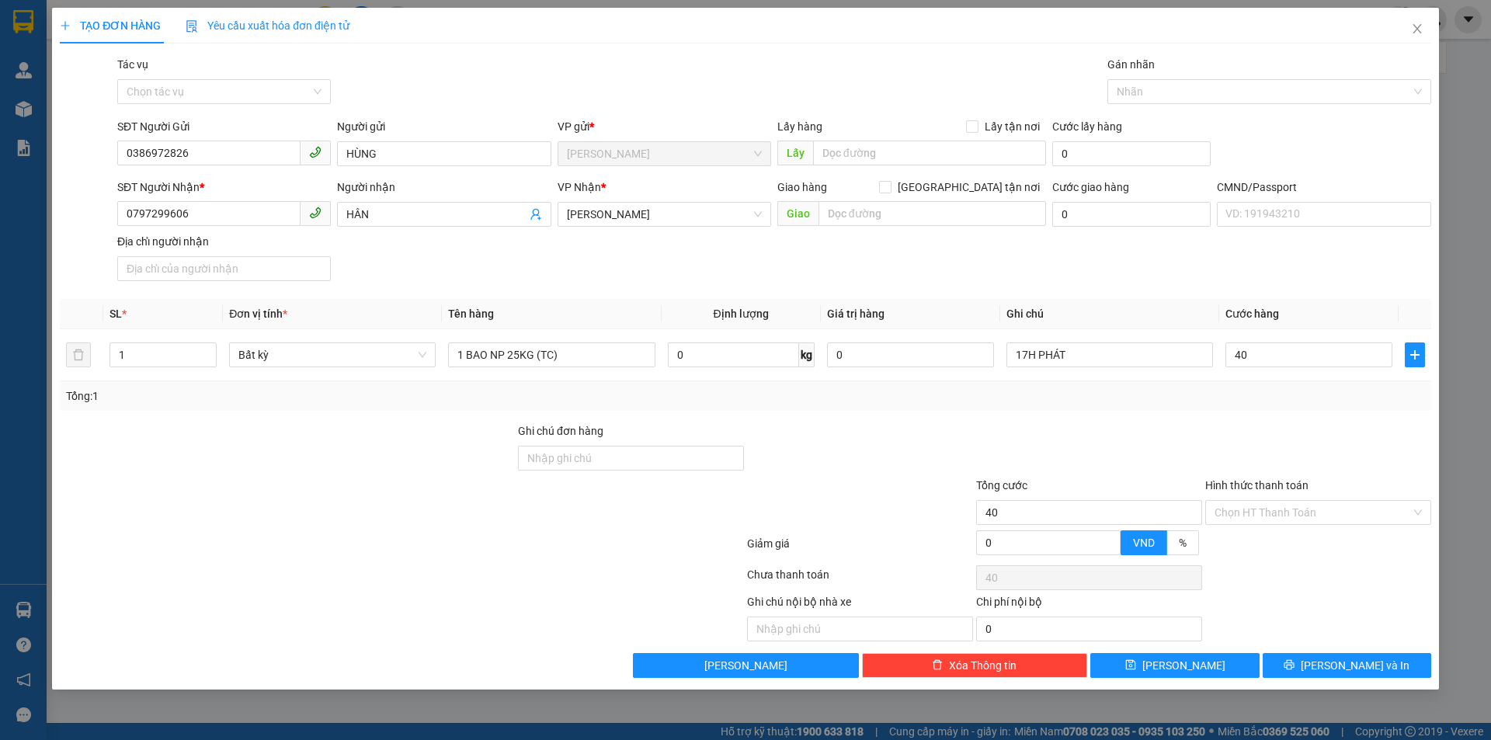
type input "40.000"
click at [1169, 273] on div "SĐT Người Nhận * 0797299606 Người nhận HÂN VP Nhận * Hồ Chí Minh Giao hàng Giao…" at bounding box center [774, 233] width 1320 height 109
click at [1253, 509] on input "Hình thức thanh toán" at bounding box center [1313, 512] width 196 height 23
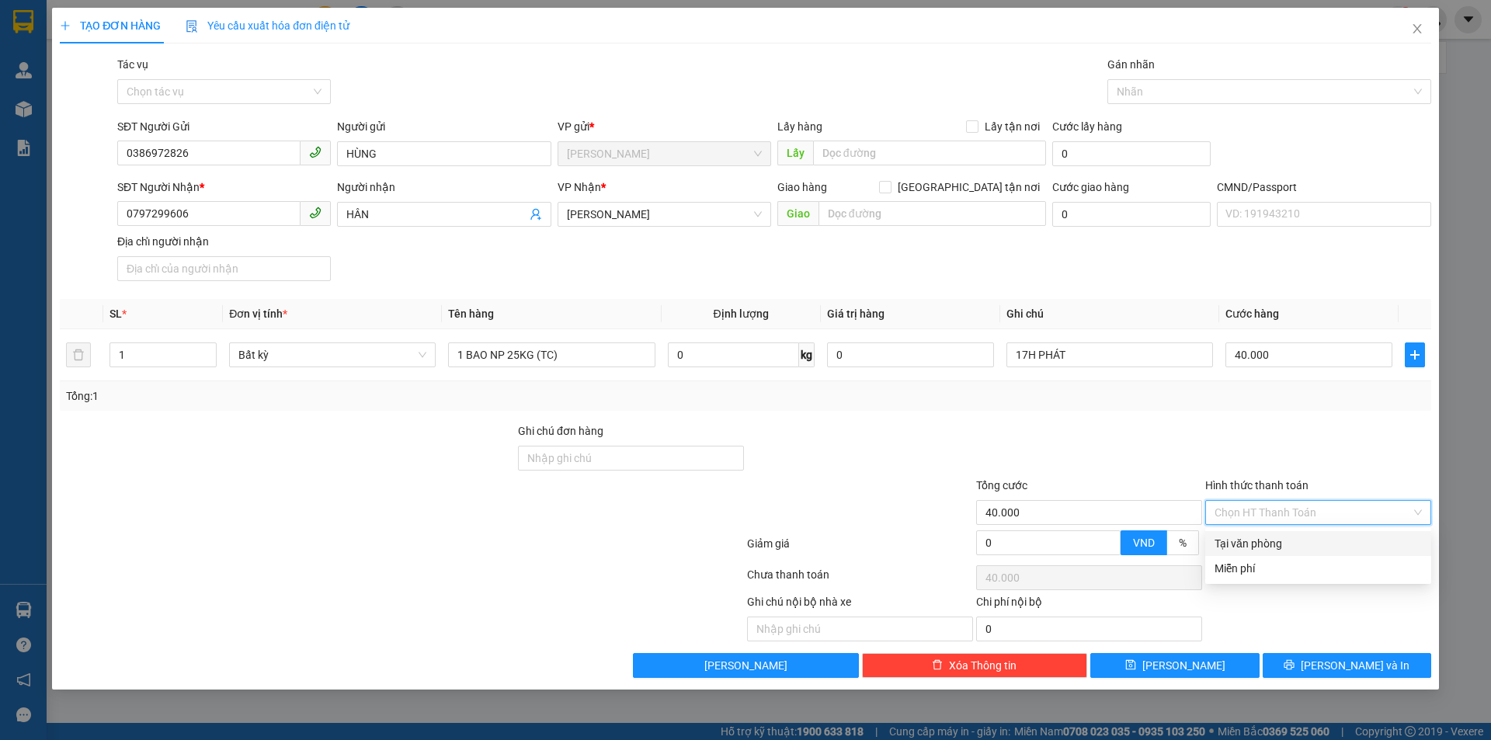
click at [1250, 539] on div "Tại văn phòng" at bounding box center [1318, 543] width 207 height 17
type input "0"
click at [1212, 440] on div at bounding box center [1318, 449] width 229 height 54
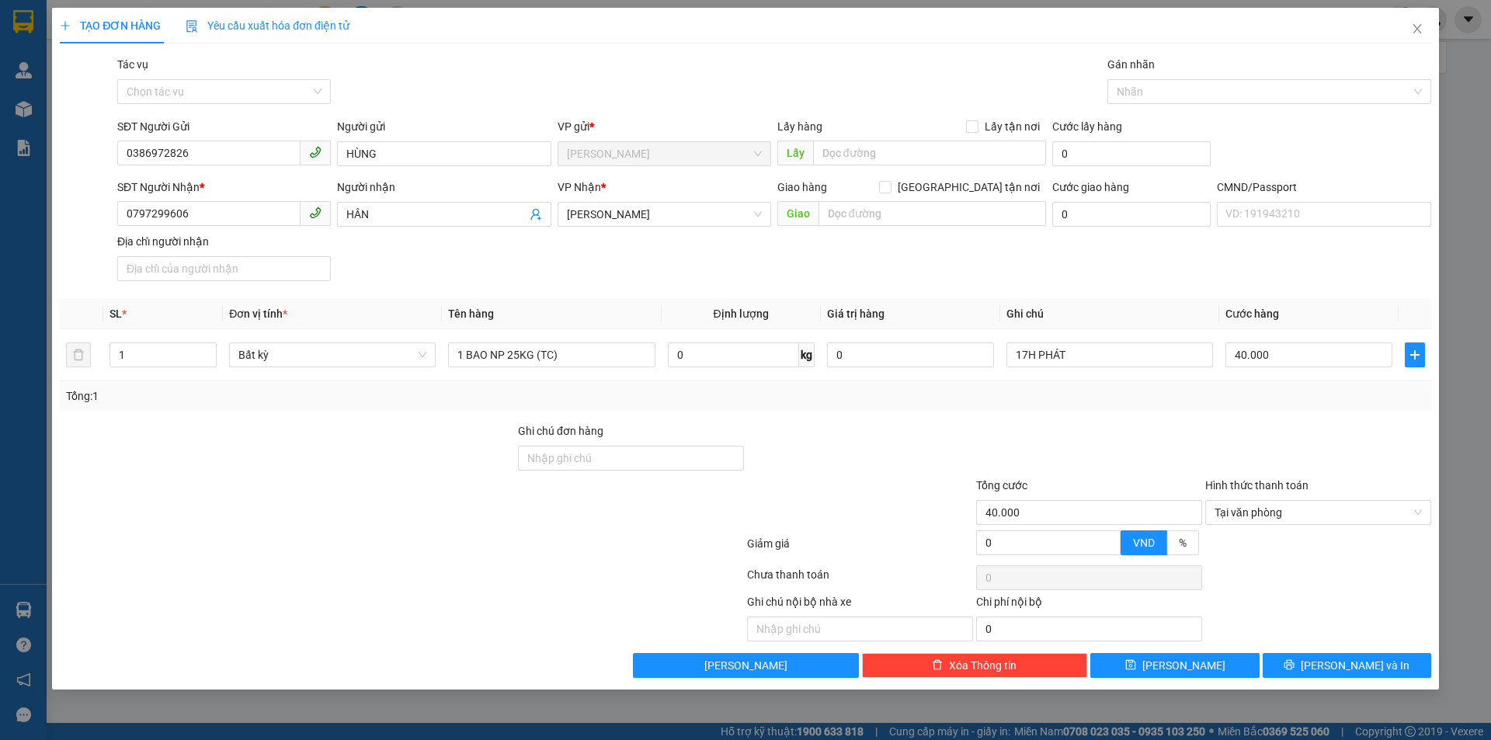
click at [1308, 679] on div "TẠO ĐƠN HÀNG Yêu cầu xuất hóa đơn điện tử Transit Pickup Surcharge Ids Transit …" at bounding box center [745, 349] width 1387 height 682
drag, startPoint x: 1315, startPoint y: 668, endPoint x: 1336, endPoint y: 660, distance: 23.1
click at [1317, 667] on button "[PERSON_NAME] và In" at bounding box center [1347, 665] width 169 height 25
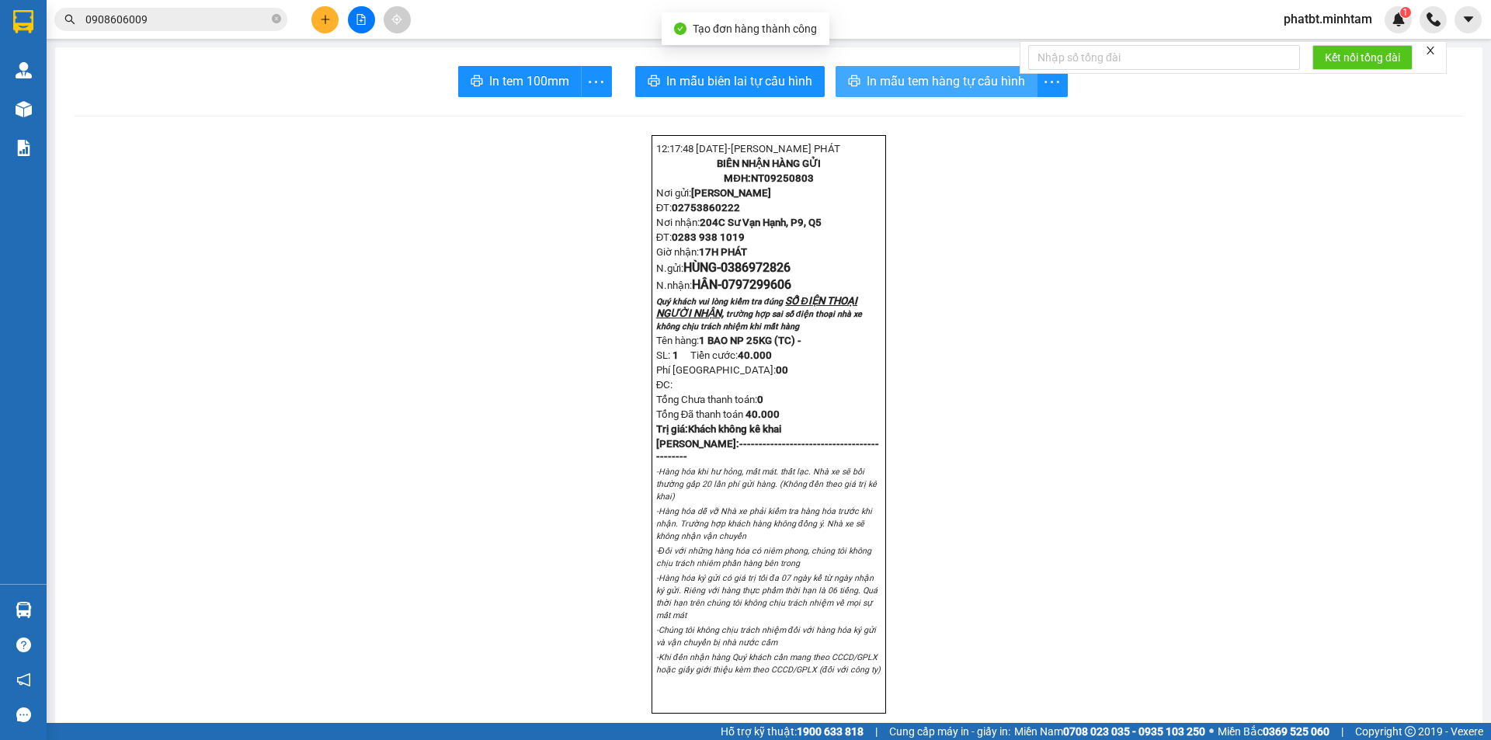
click at [933, 90] on span "In mẫu tem hàng tự cấu hình" at bounding box center [946, 80] width 158 height 19
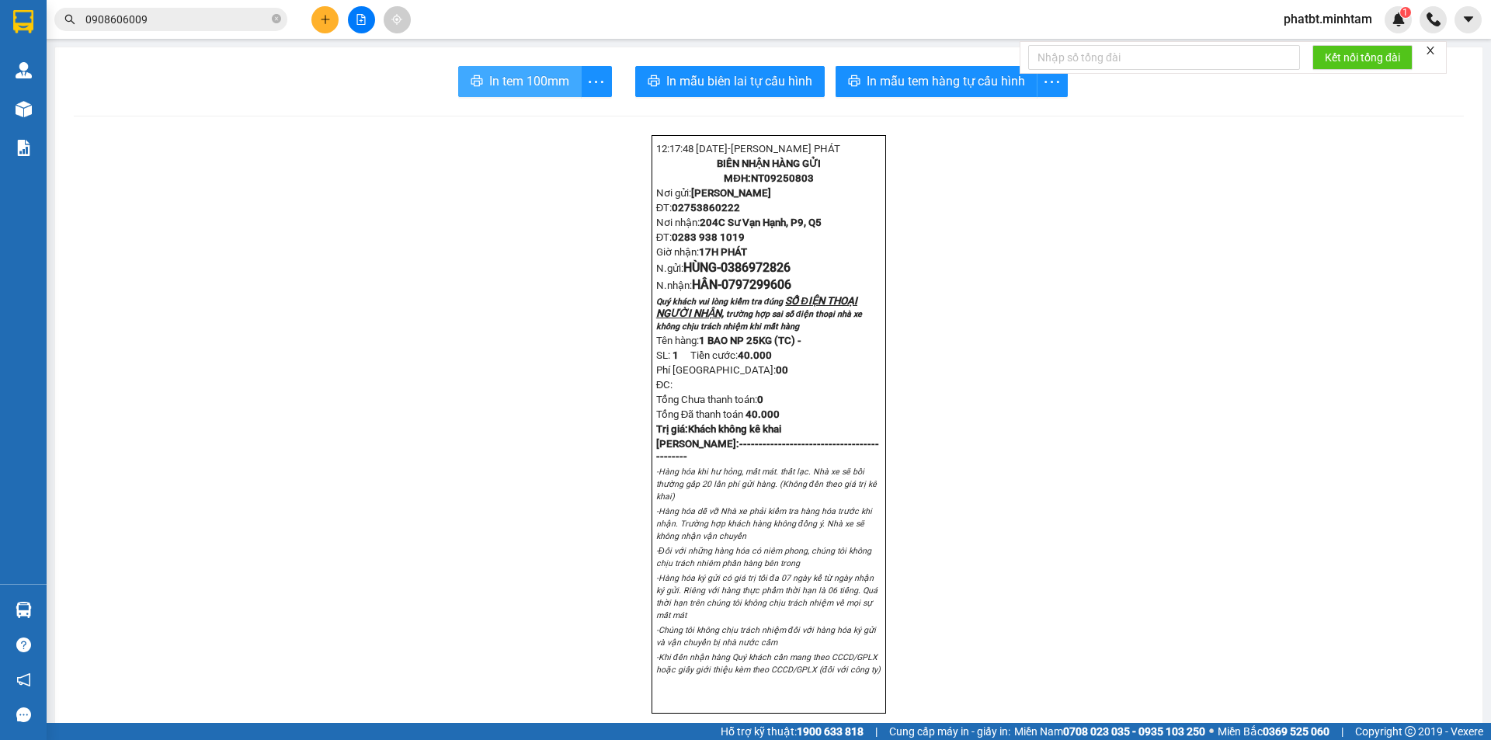
click at [463, 89] on button "In tem 100mm" at bounding box center [519, 81] width 123 height 31
click at [332, 16] on button at bounding box center [324, 19] width 27 height 27
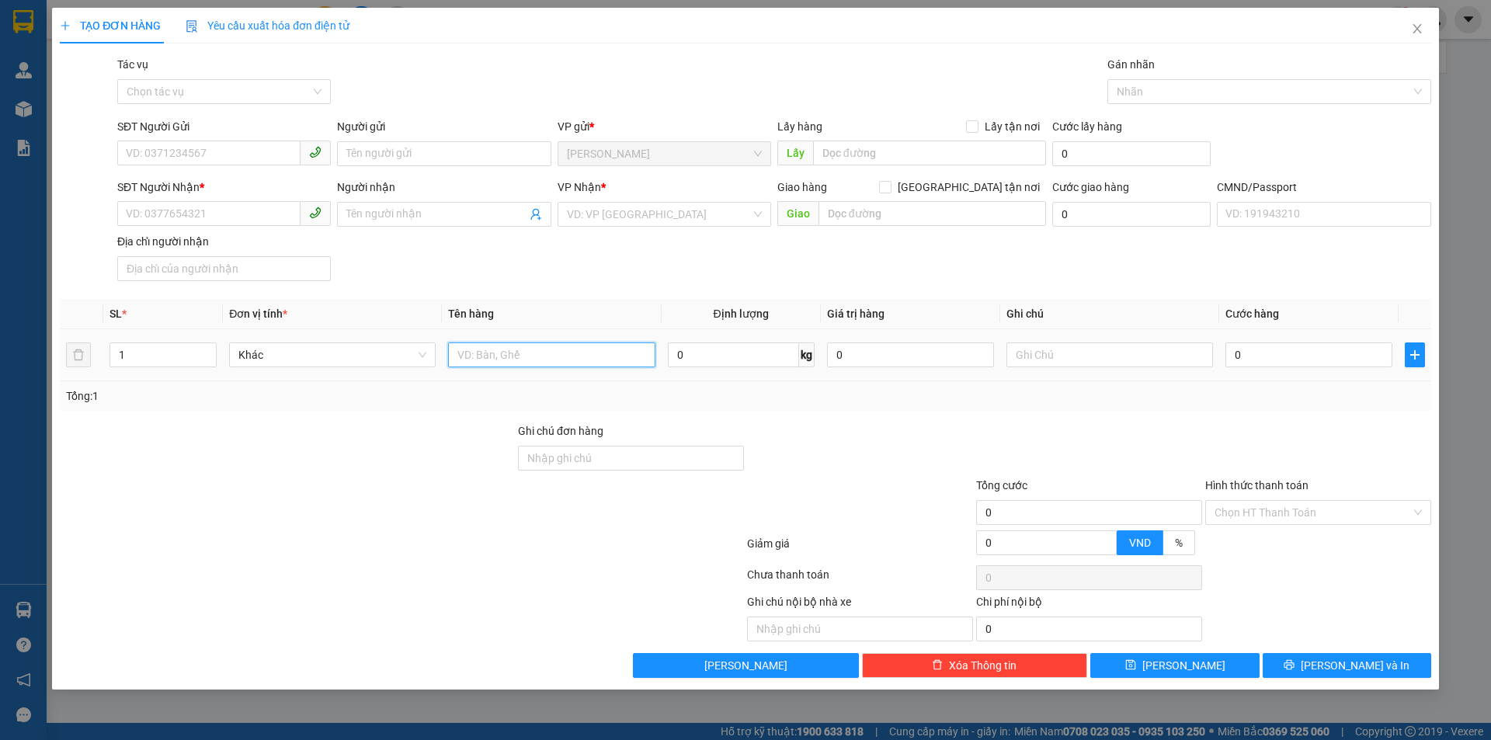
click at [543, 357] on input "text" at bounding box center [551, 354] width 207 height 25
type input "1 TÚI GIẤY NP (ĐA)"
click at [276, 153] on input "SĐT Người Gửi" at bounding box center [208, 153] width 183 height 25
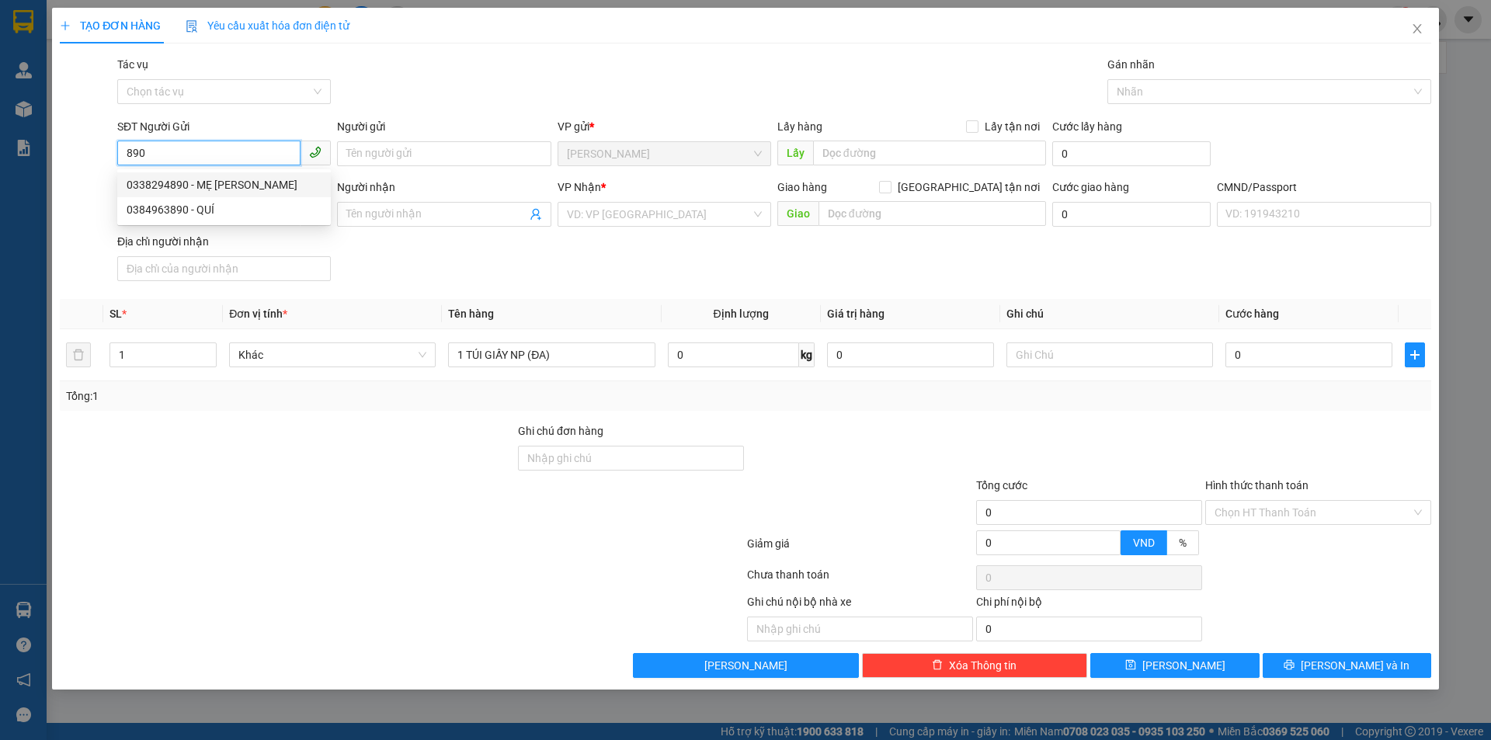
click at [199, 179] on div "0338294890 - MẸ HỒNG" at bounding box center [224, 184] width 195 height 17
type input "0338294890"
type input "MẸ HỒNG"
type input "0398637926"
type input "MỸ NHÂN"
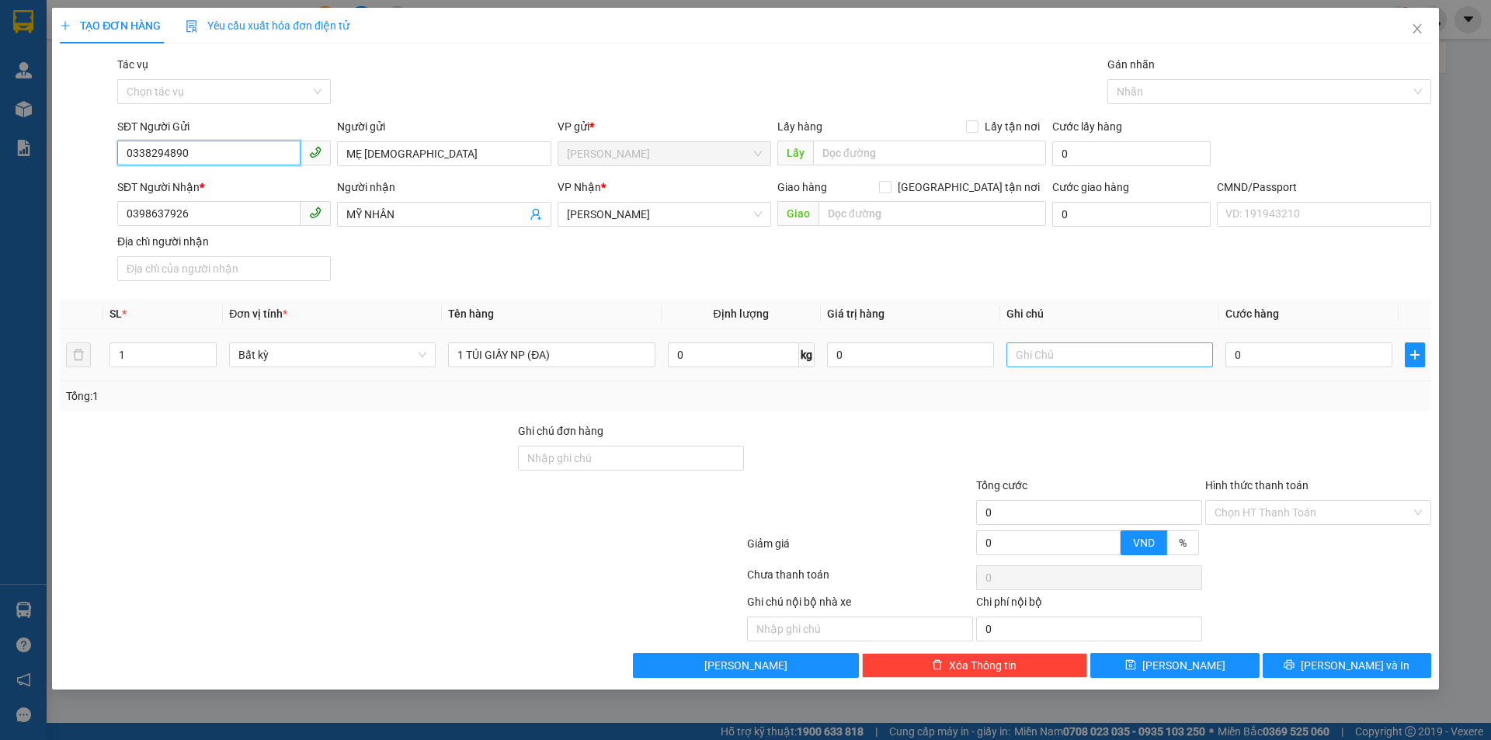
type input "0338294890"
click at [1065, 364] on input "text" at bounding box center [1109, 354] width 207 height 25
type input "17H PHÁT"
click at [1263, 353] on input "0" at bounding box center [1308, 354] width 167 height 25
type input "2"
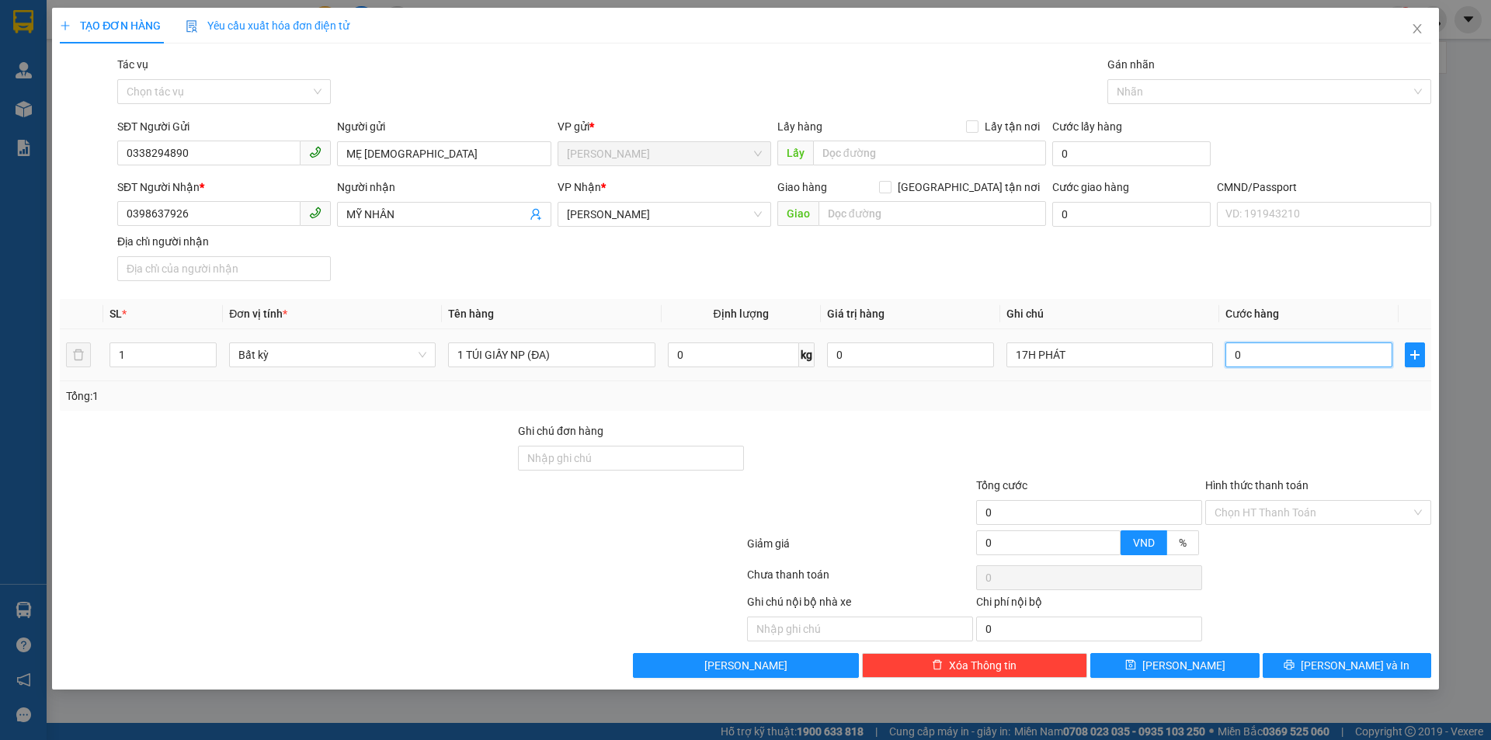
type input "2"
type input "20"
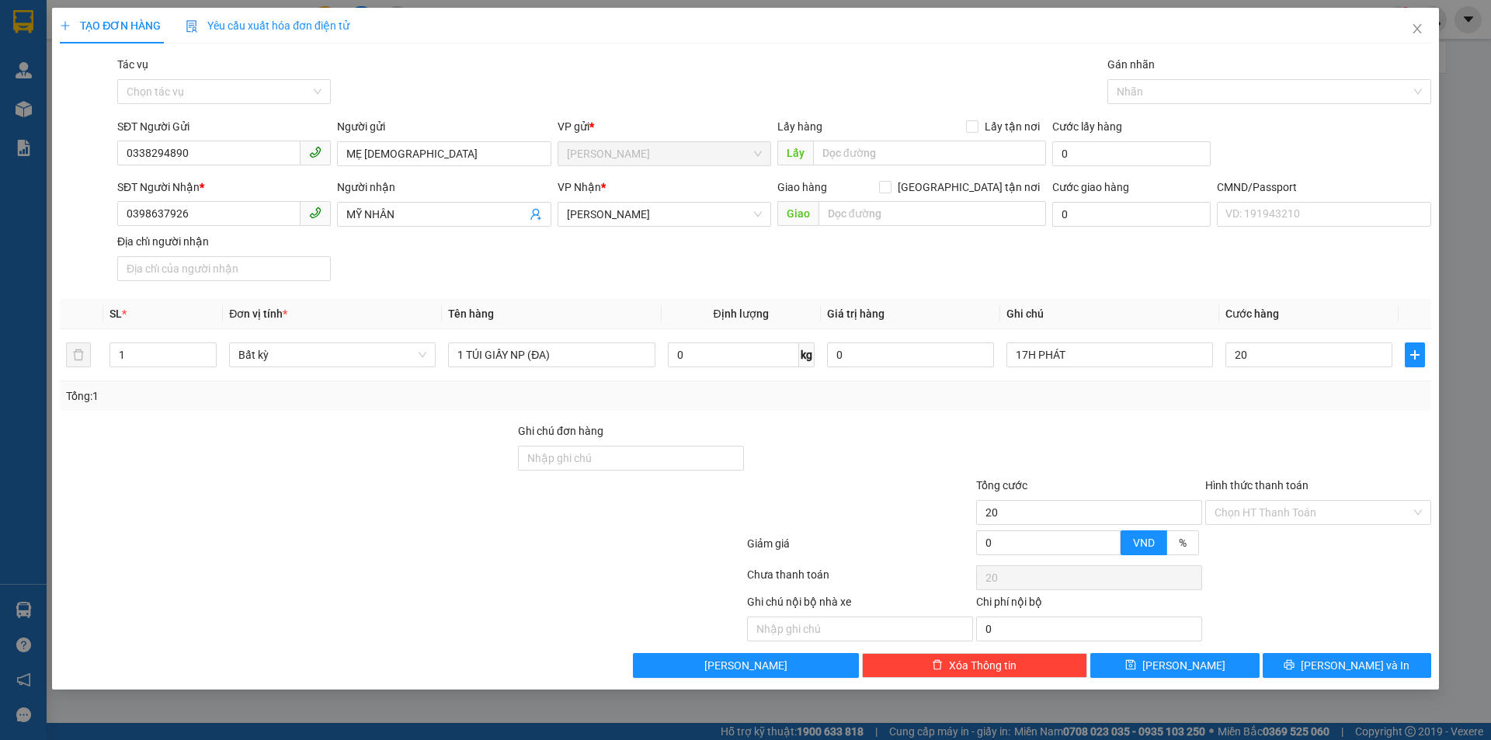
type input "20.000"
click at [1246, 293] on div "Transit Pickup Surcharge Ids Transit Deliver Surcharge Ids Transit Deliver Surc…" at bounding box center [745, 367] width 1371 height 622
click at [236, 154] on input "0338294890" at bounding box center [208, 153] width 183 height 25
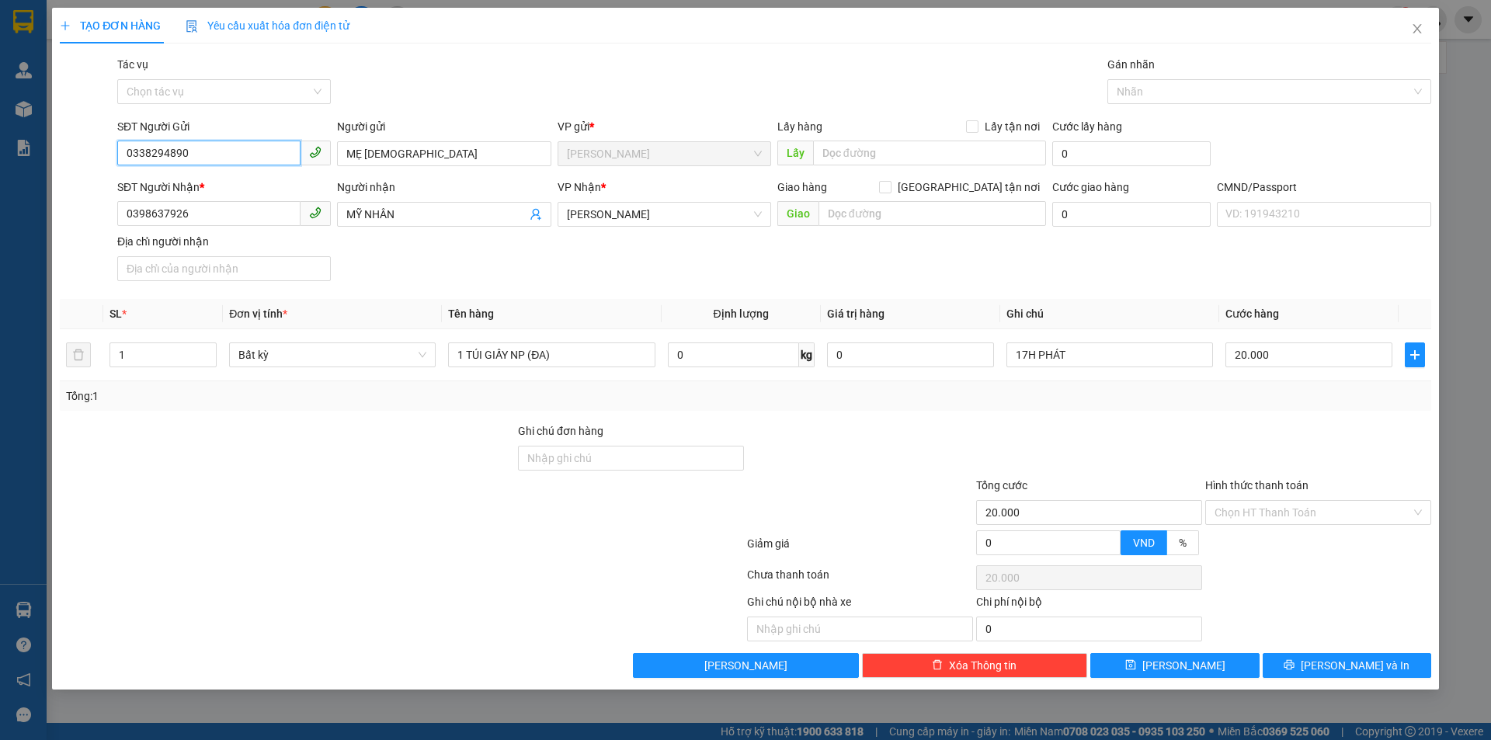
click at [236, 154] on input "0338294890" at bounding box center [208, 153] width 183 height 25
click at [1364, 656] on button "[PERSON_NAME] và In" at bounding box center [1347, 665] width 169 height 25
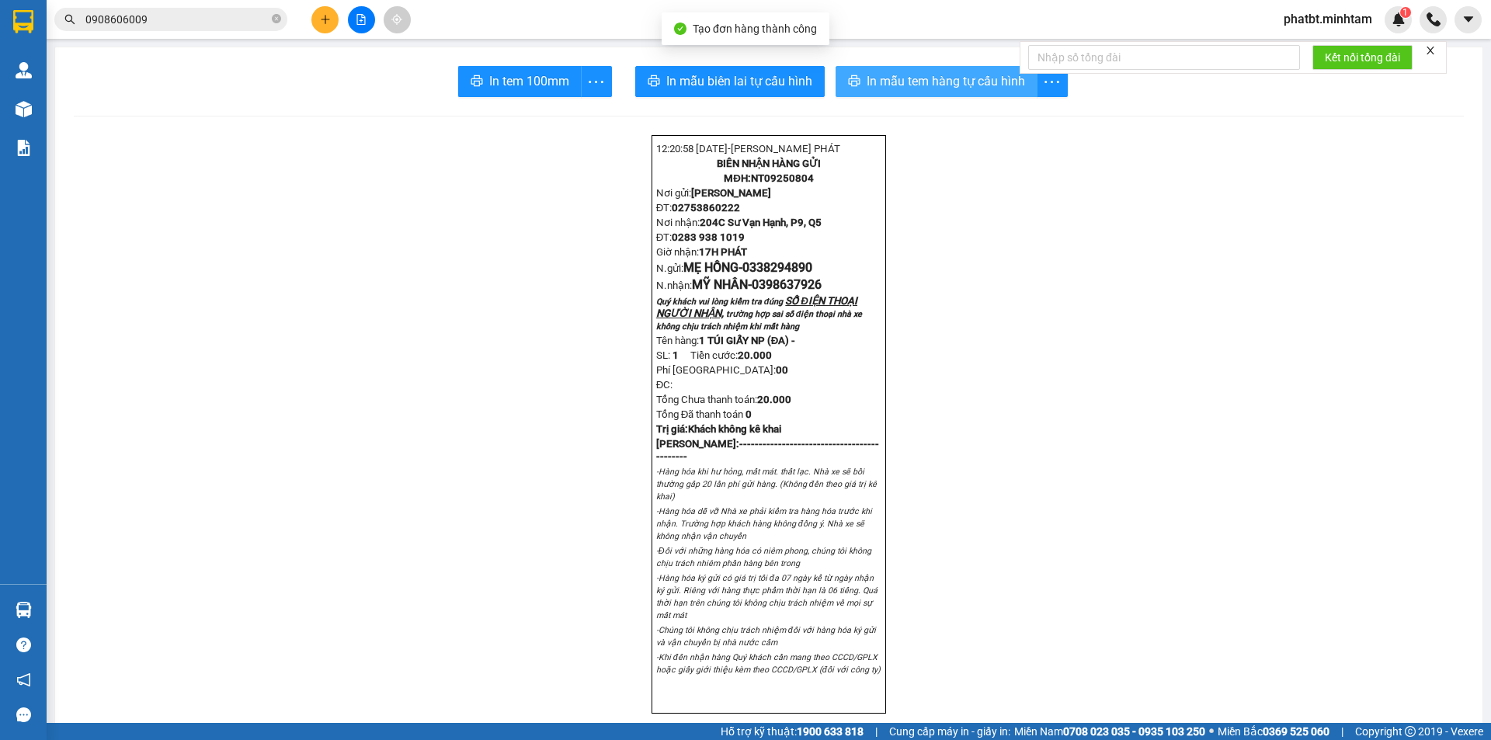
click at [899, 82] on span "In mẫu tem hàng tự cấu hình" at bounding box center [946, 80] width 158 height 19
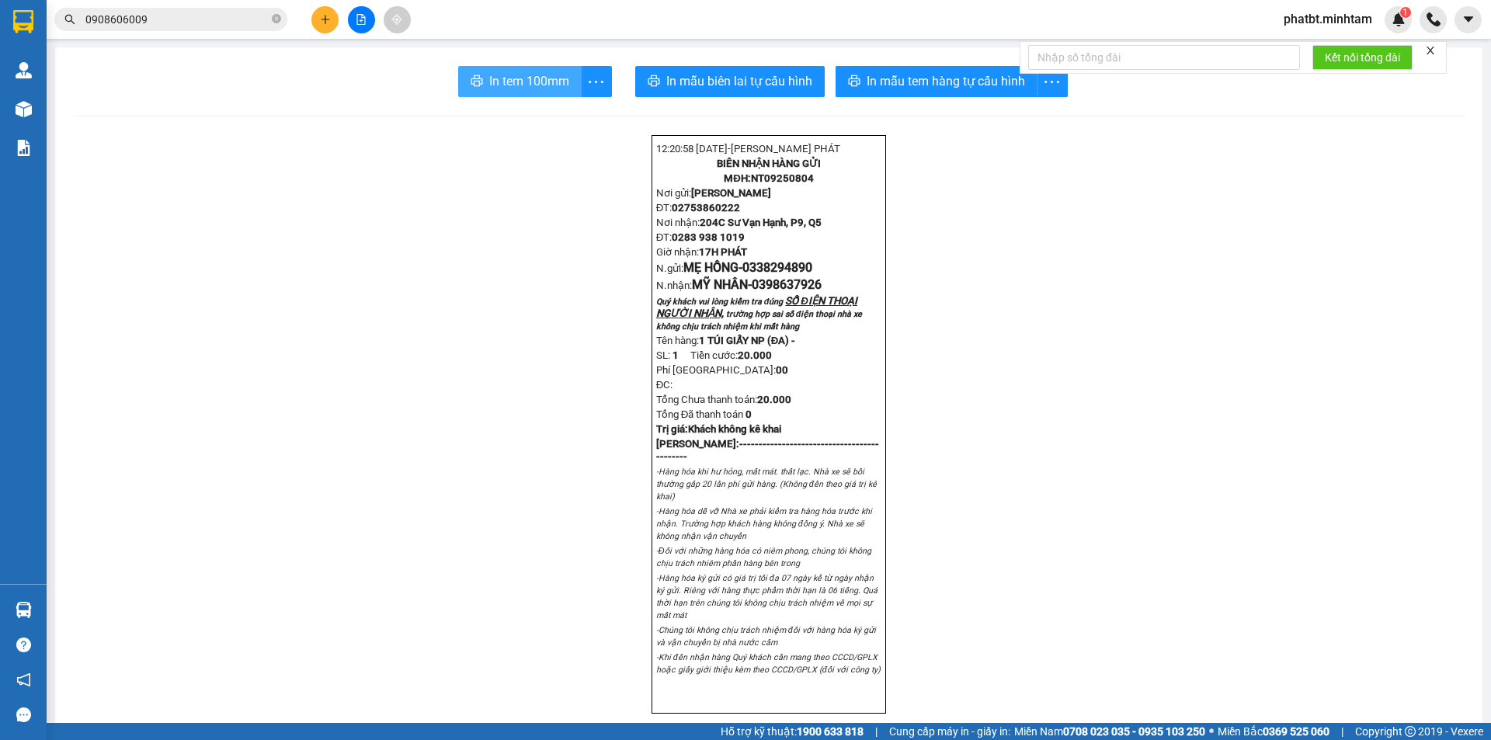
click at [529, 77] on span "In tem 100mm" at bounding box center [529, 80] width 80 height 19
click at [276, 21] on icon "close-circle" at bounding box center [276, 18] width 9 height 9
paste input "0338294890"
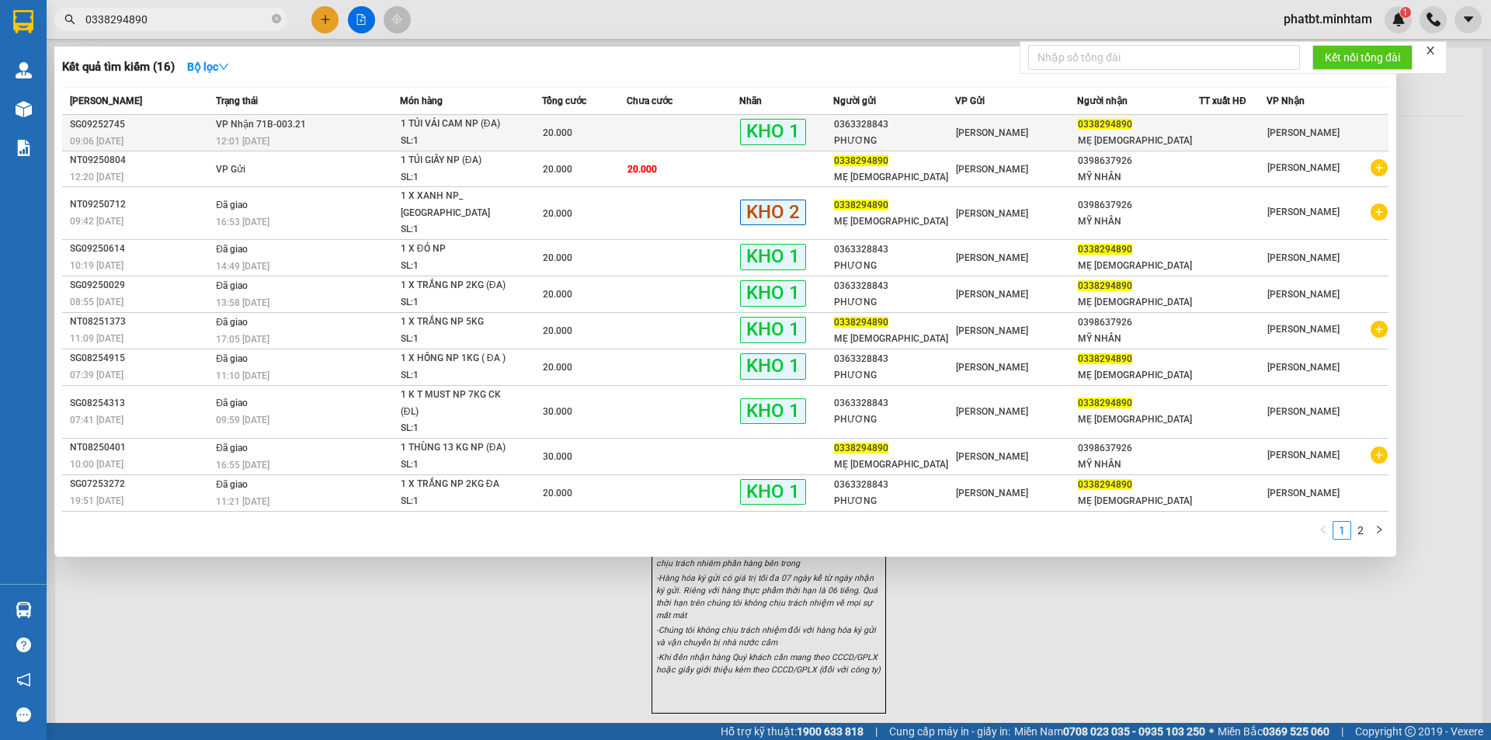
type input "0338294890"
click at [380, 136] on div "12:01 - 12/09" at bounding box center [307, 141] width 183 height 17
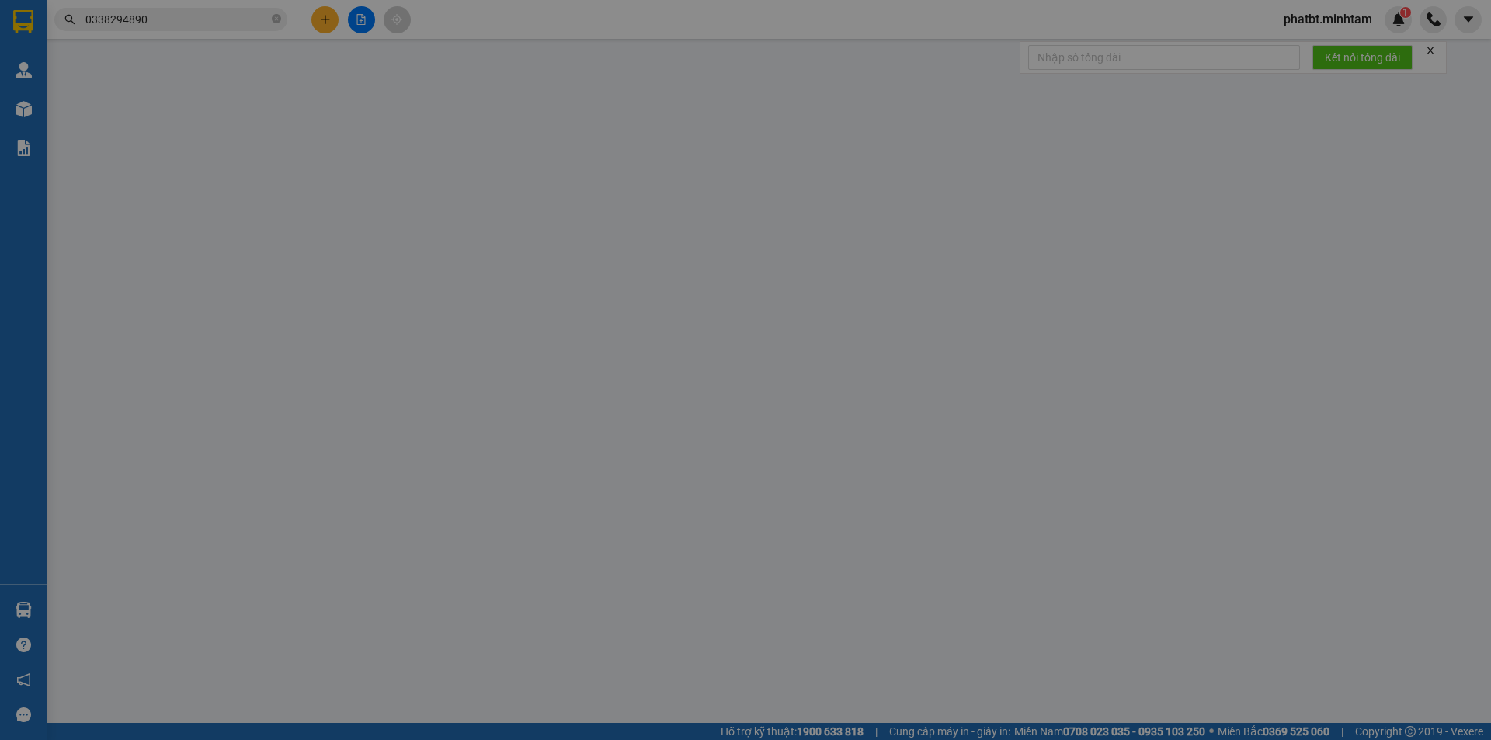
type input "0363328843"
type input "PHƯƠNG"
type input "0338294890"
type input "MẸ HỒNG"
type input "KBM"
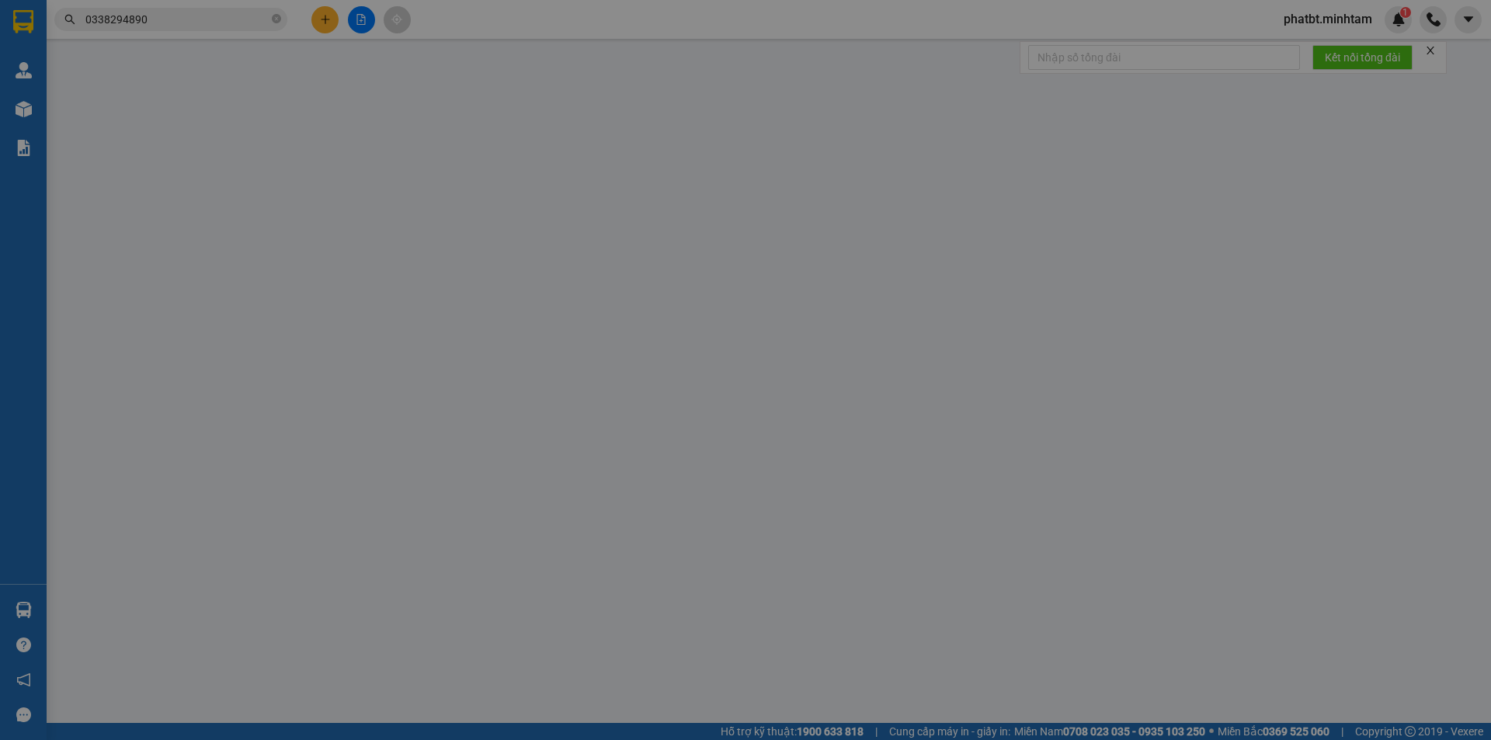
type input "20.000"
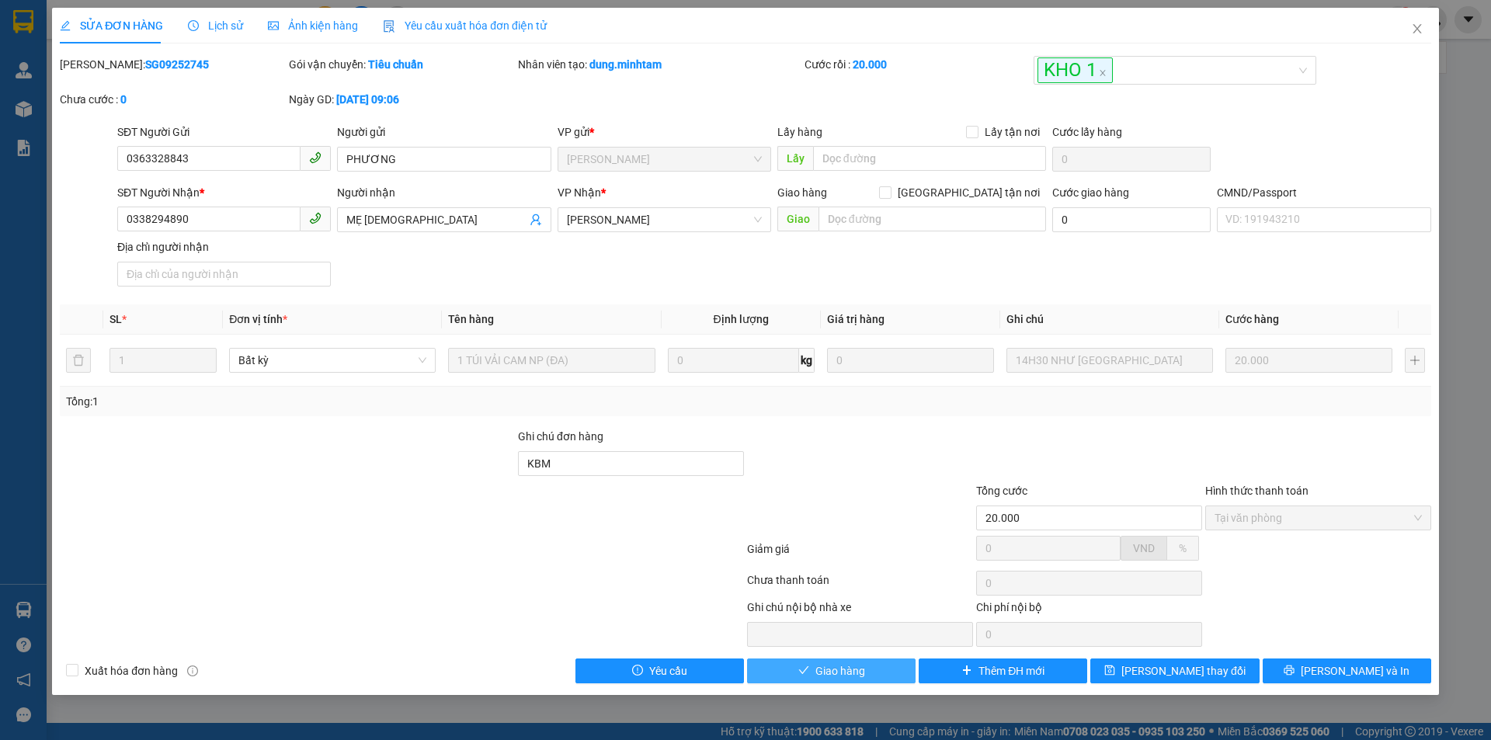
click at [825, 666] on span "Giao hàng" at bounding box center [840, 670] width 50 height 17
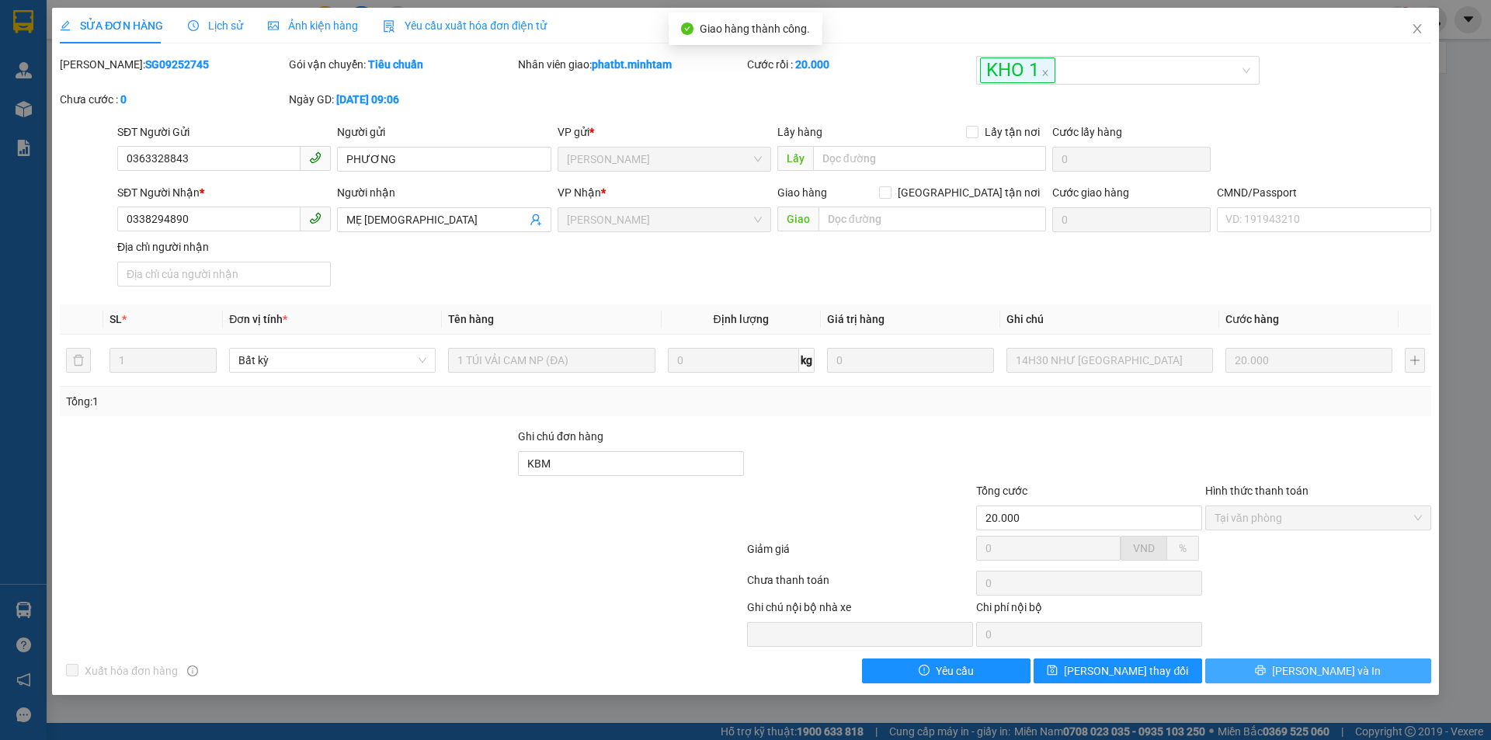
click at [1326, 669] on span "[PERSON_NAME] và In" at bounding box center [1326, 670] width 109 height 17
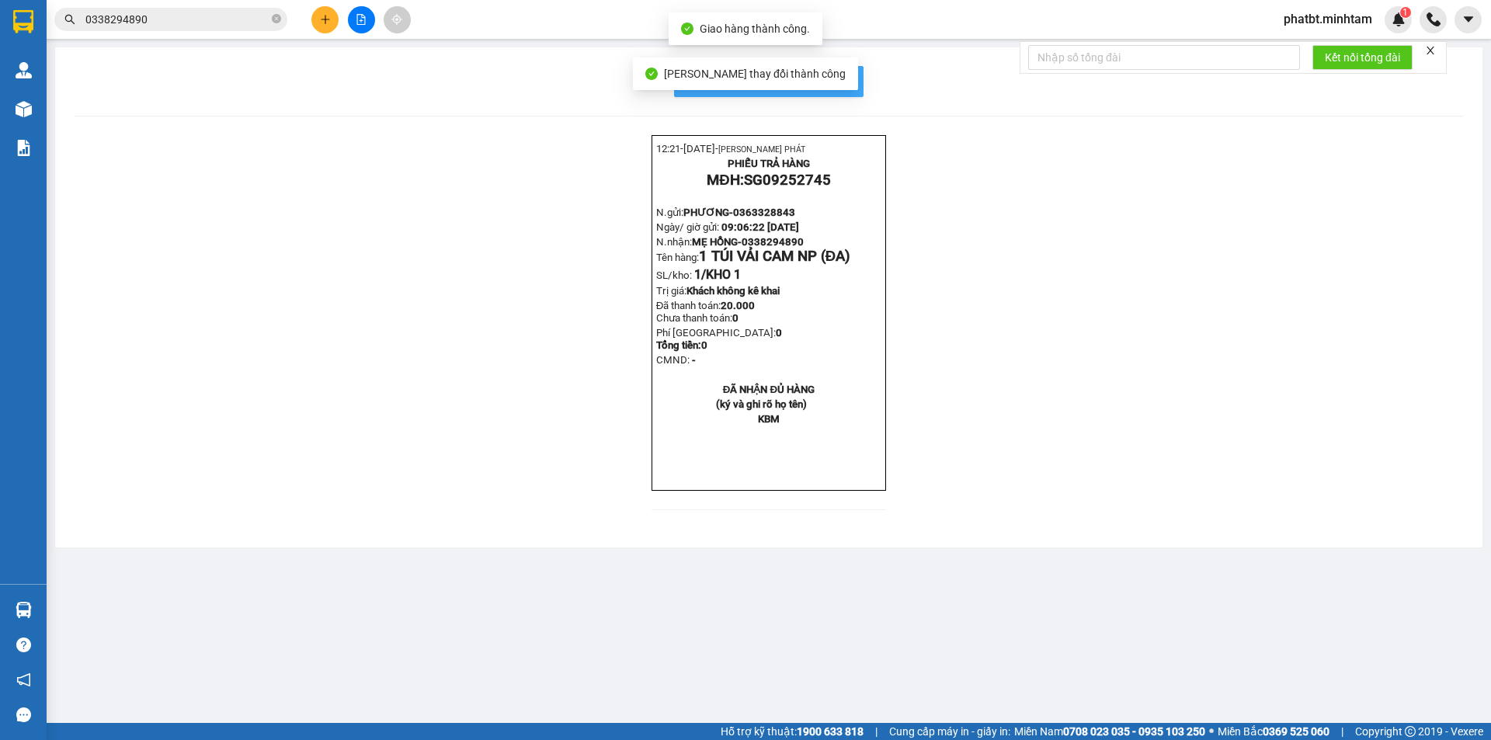
click at [846, 80] on span "In mẫu biên lai tự cấu hình" at bounding box center [778, 80] width 146 height 19
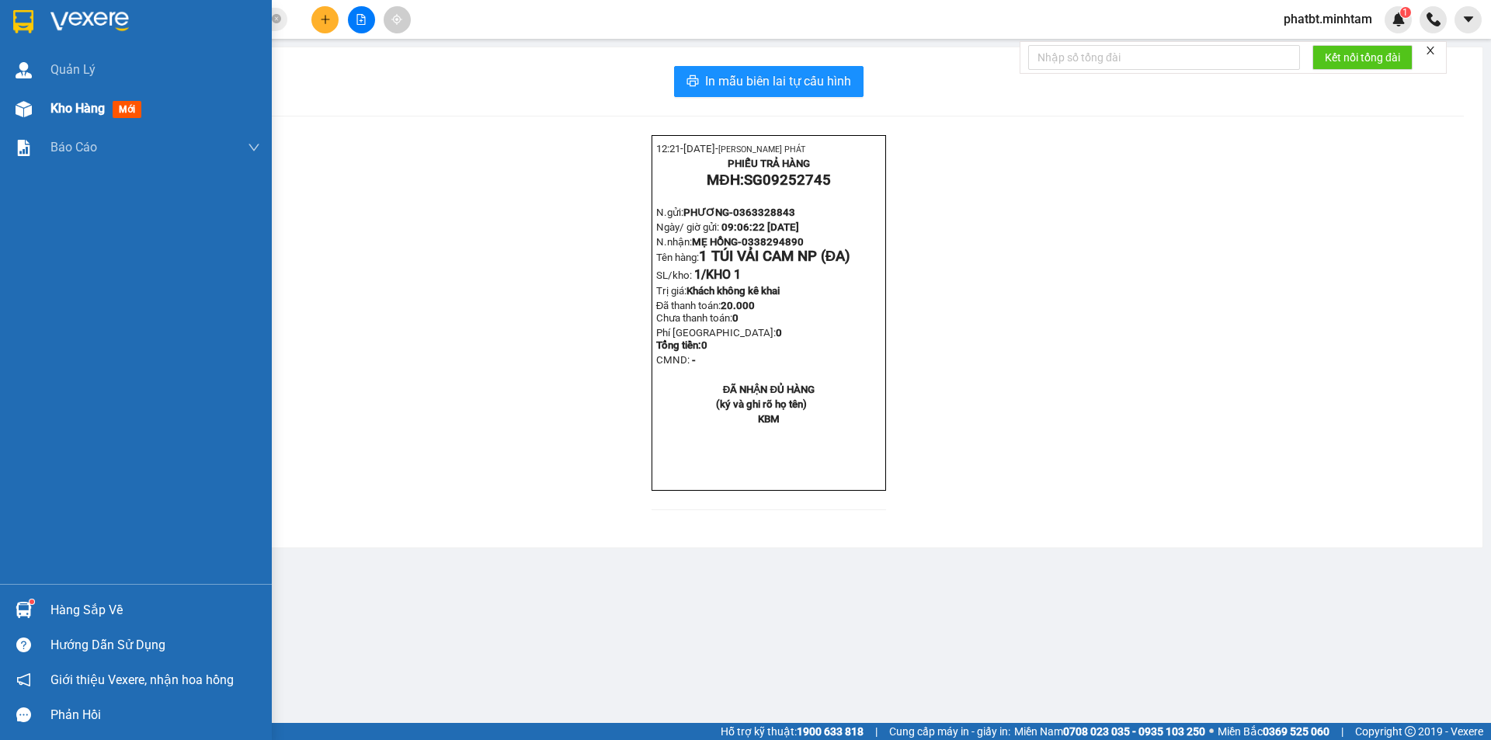
click at [89, 109] on span "Kho hàng" at bounding box center [77, 108] width 54 height 15
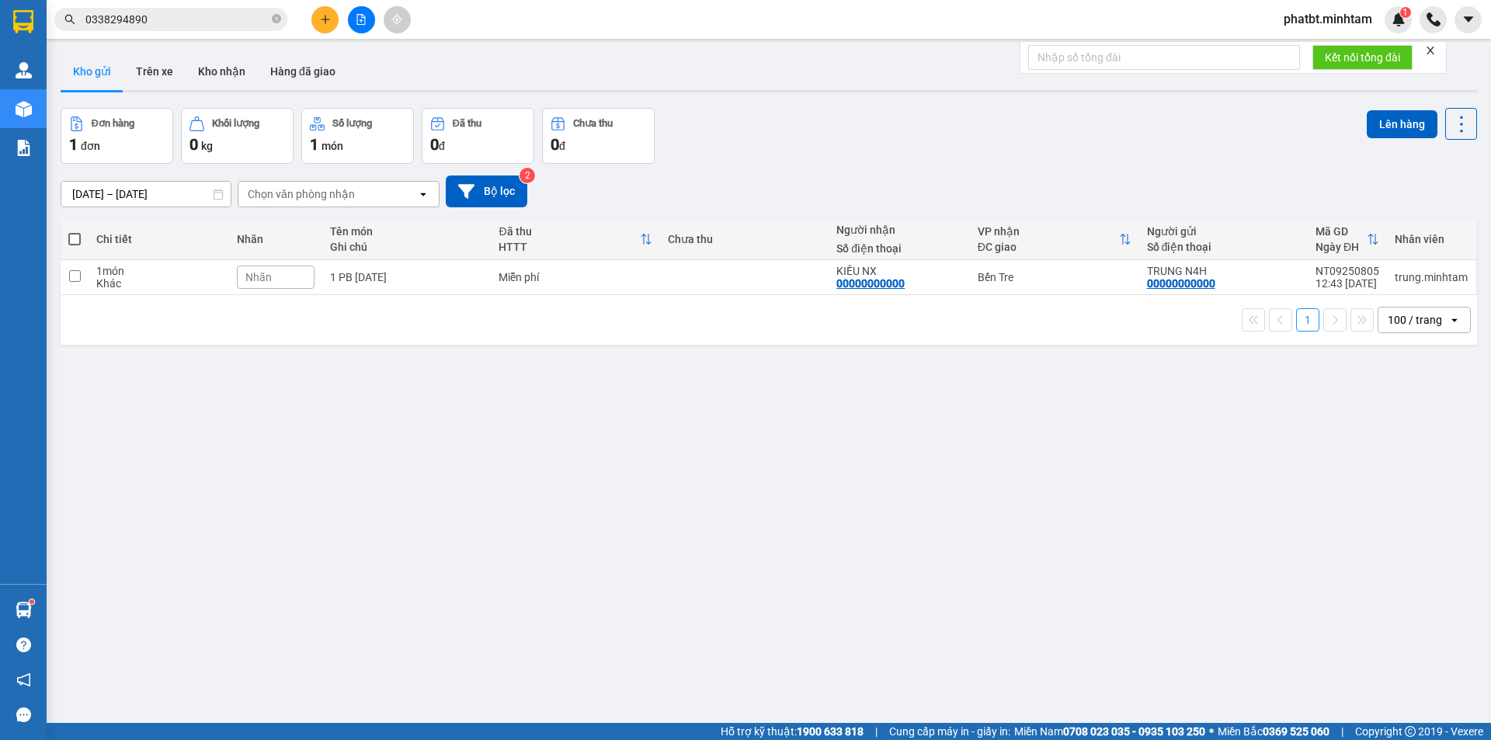
click at [283, 280] on div "Nhãn" at bounding box center [276, 277] width 78 height 23
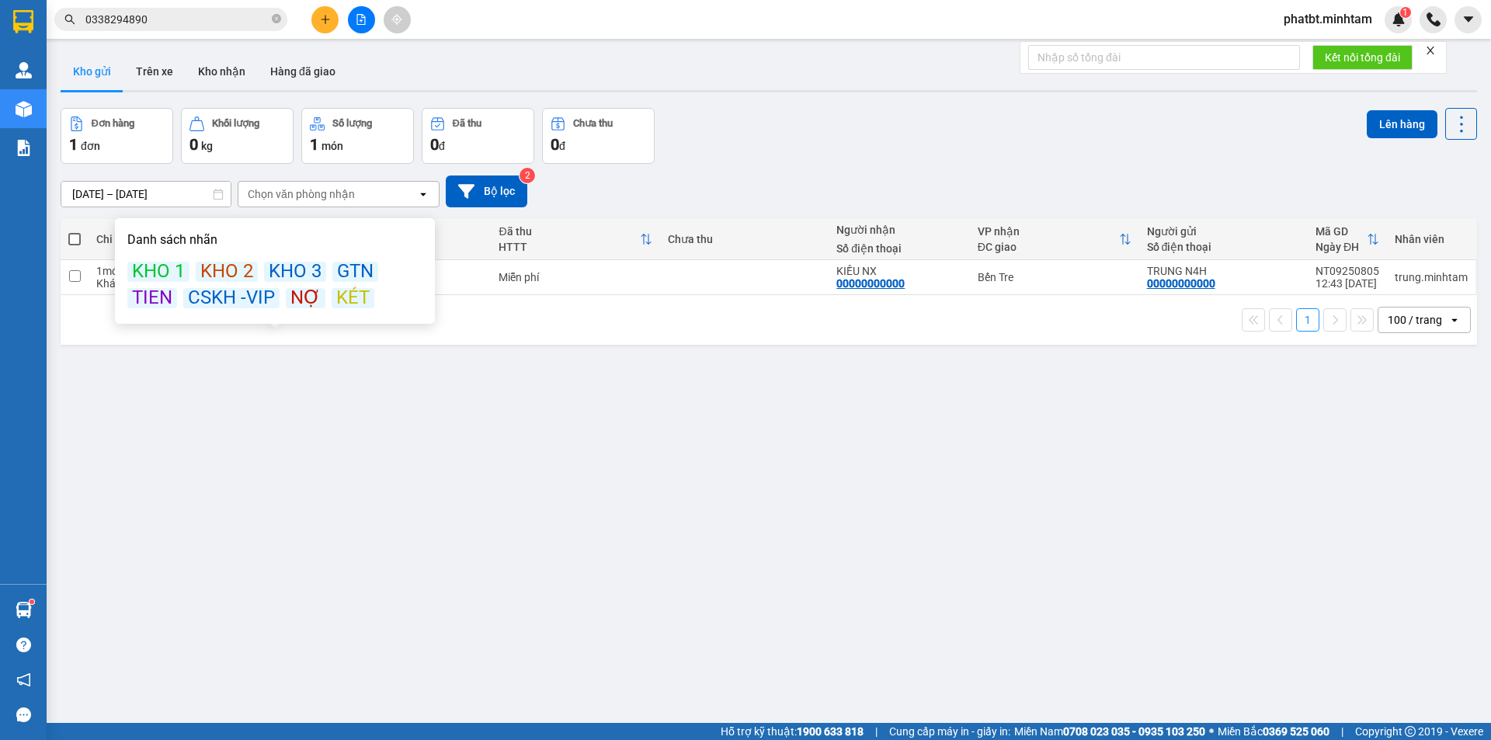
click at [342, 301] on div "KÉT" at bounding box center [353, 298] width 43 height 20
click at [844, 144] on div "Đơn hàng 1 đơn Khối lượng 0 kg Số lượng 1 món Đã thu 0 đ Chưa thu 0 đ Lên hàng" at bounding box center [769, 136] width 1416 height 56
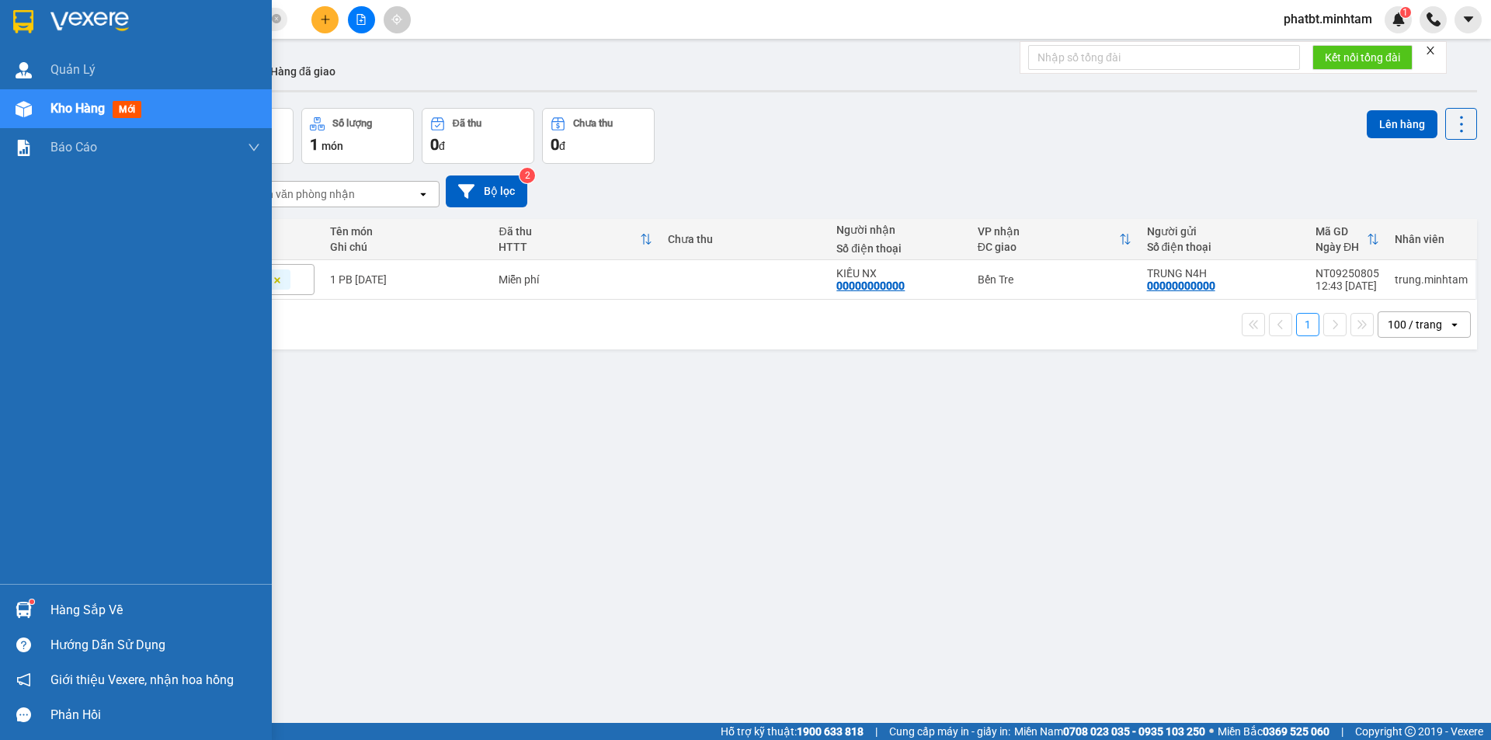
click at [85, 595] on div "Hàng sắp về" at bounding box center [136, 610] width 272 height 35
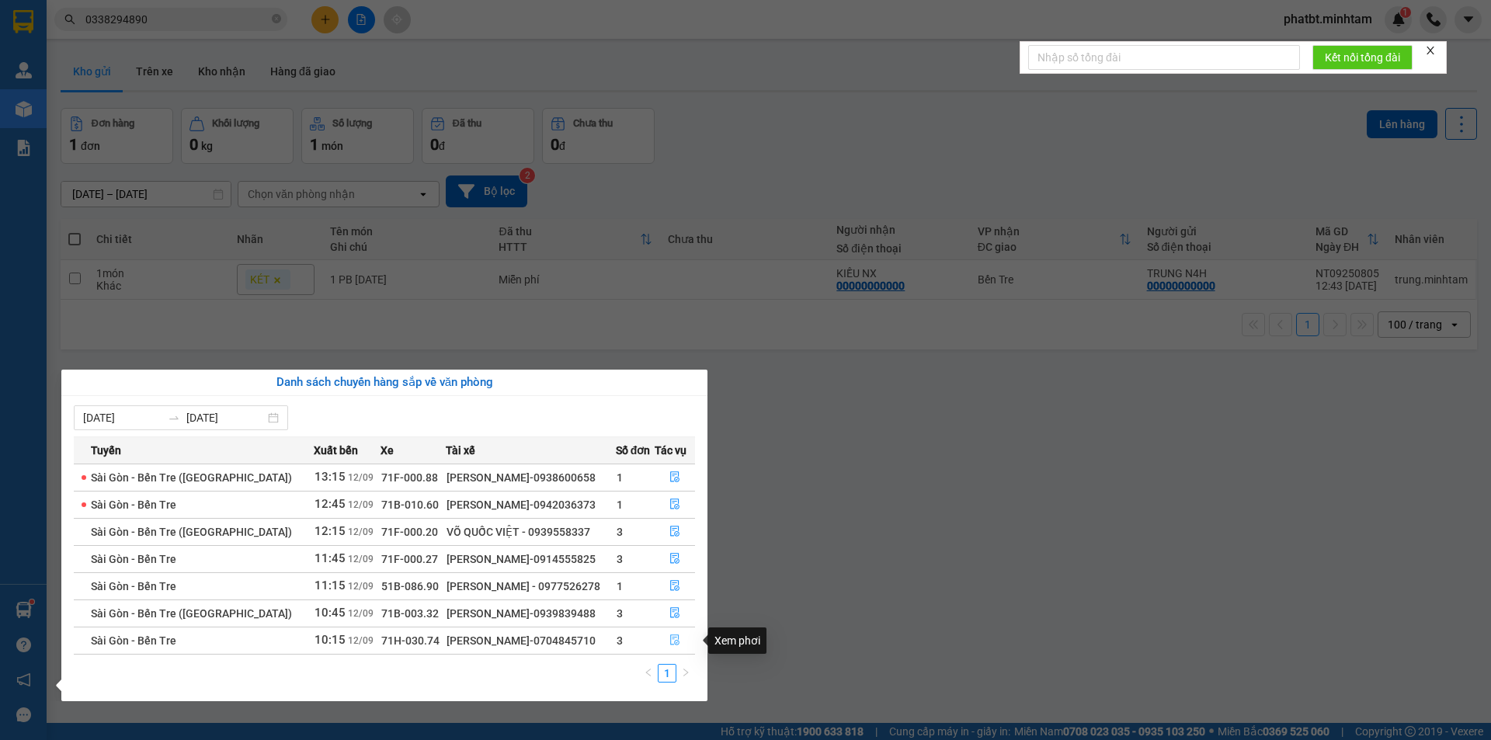
click at [672, 641] on icon "file-done" at bounding box center [674, 640] width 9 height 11
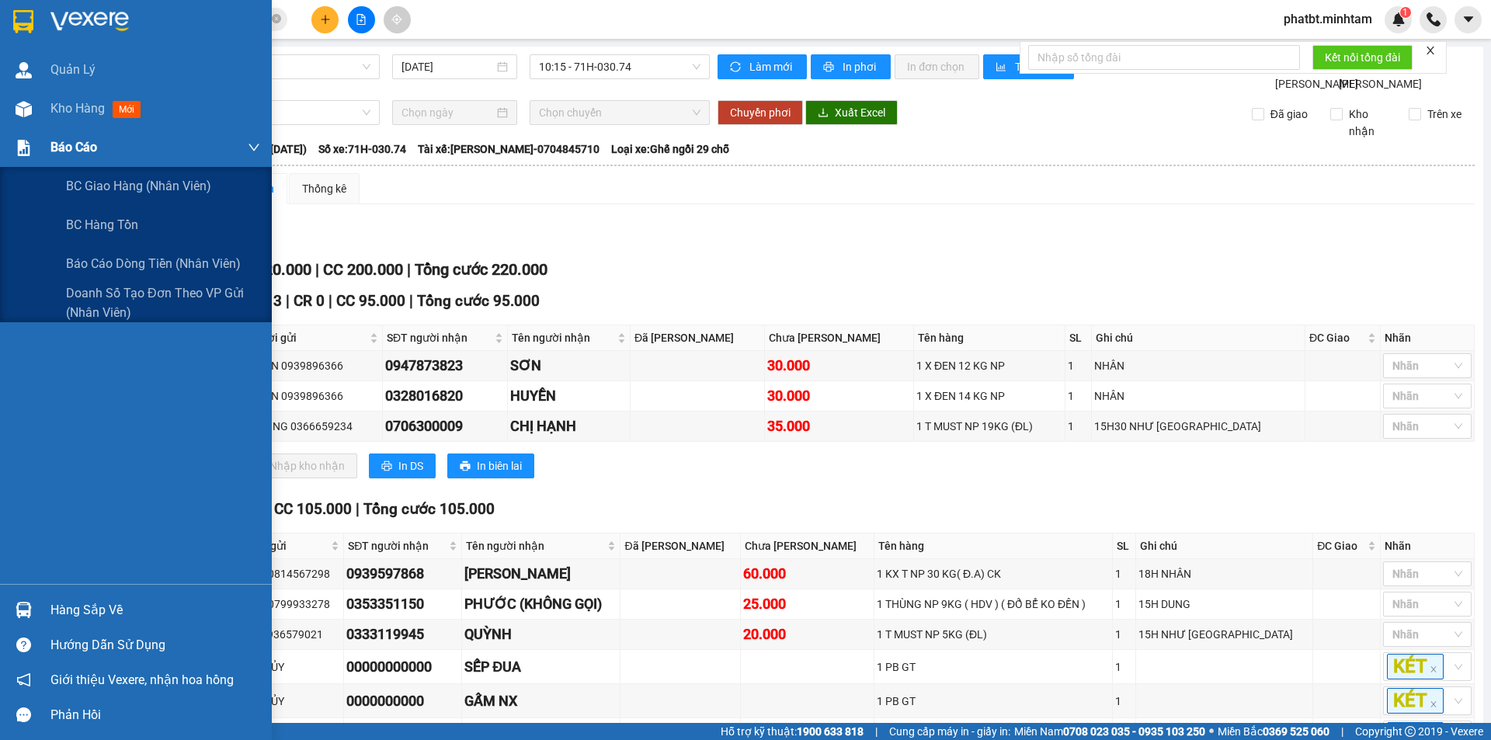
click at [47, 131] on div "Báo cáo" at bounding box center [136, 147] width 272 height 39
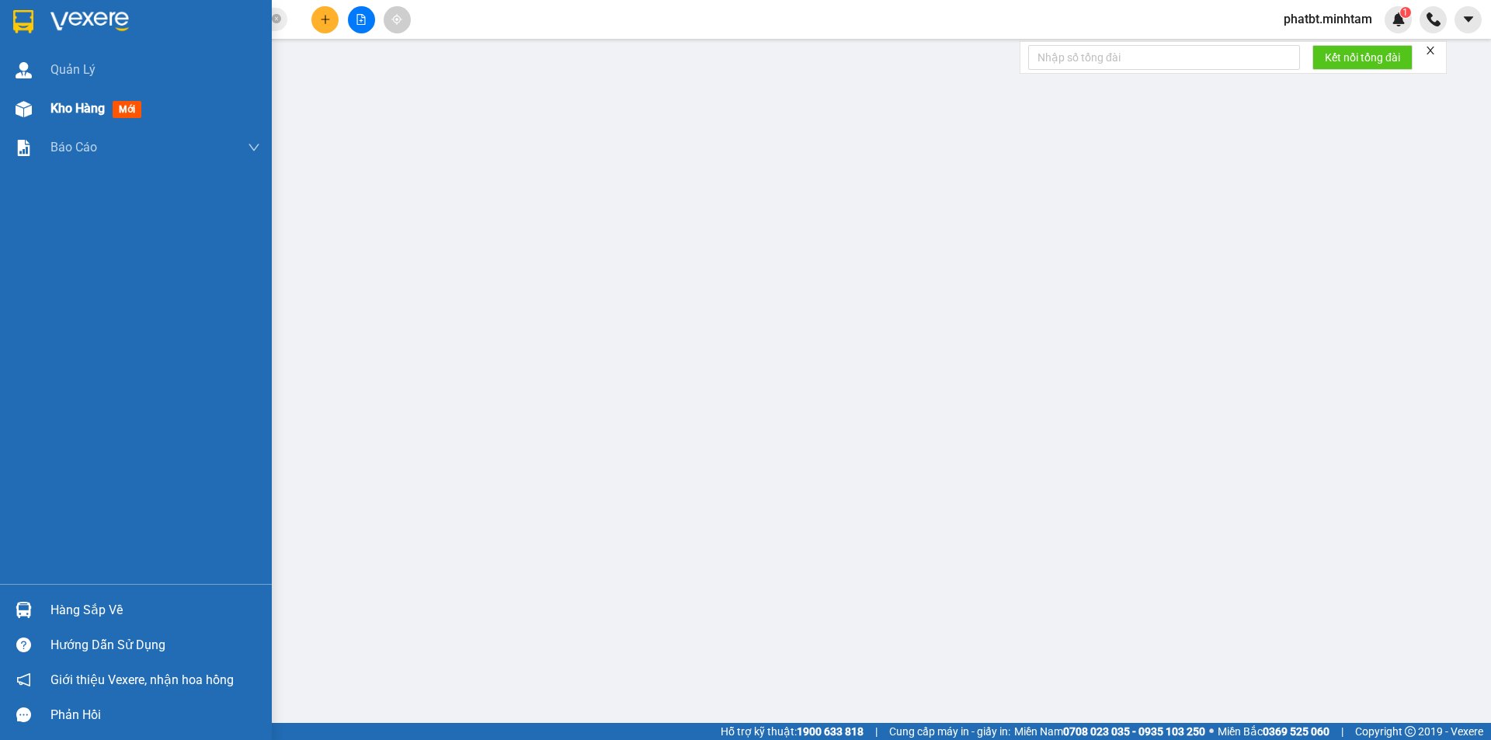
click at [65, 119] on div "Kho hàng mới" at bounding box center [155, 108] width 210 height 39
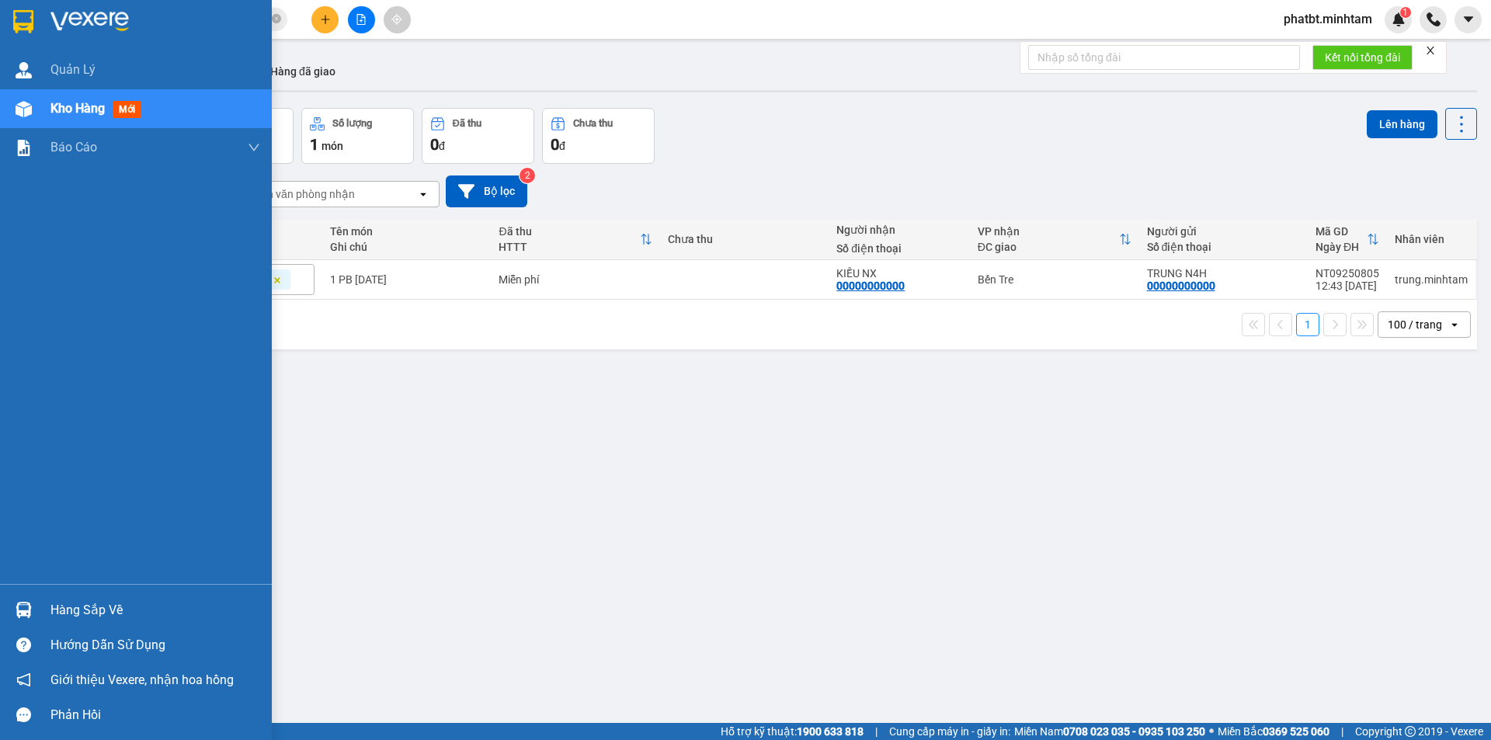
click at [72, 601] on div "Hàng sắp về" at bounding box center [155, 610] width 210 height 23
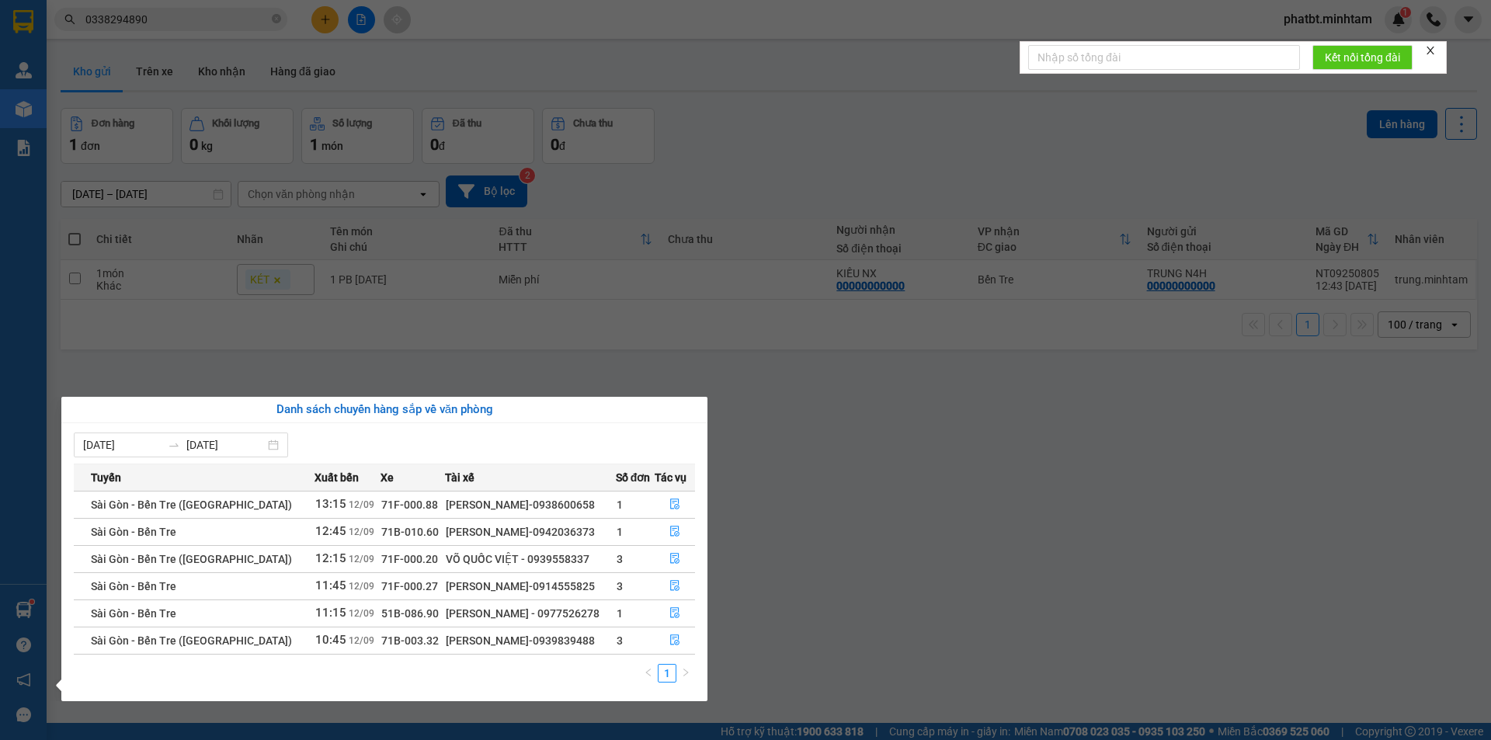
click at [861, 481] on section "Kết quả tìm kiếm ( 16 ) Bộ lọc Mã ĐH Trạng thái Món hàng Tổng cước Chưa cước Nh…" at bounding box center [745, 370] width 1491 height 740
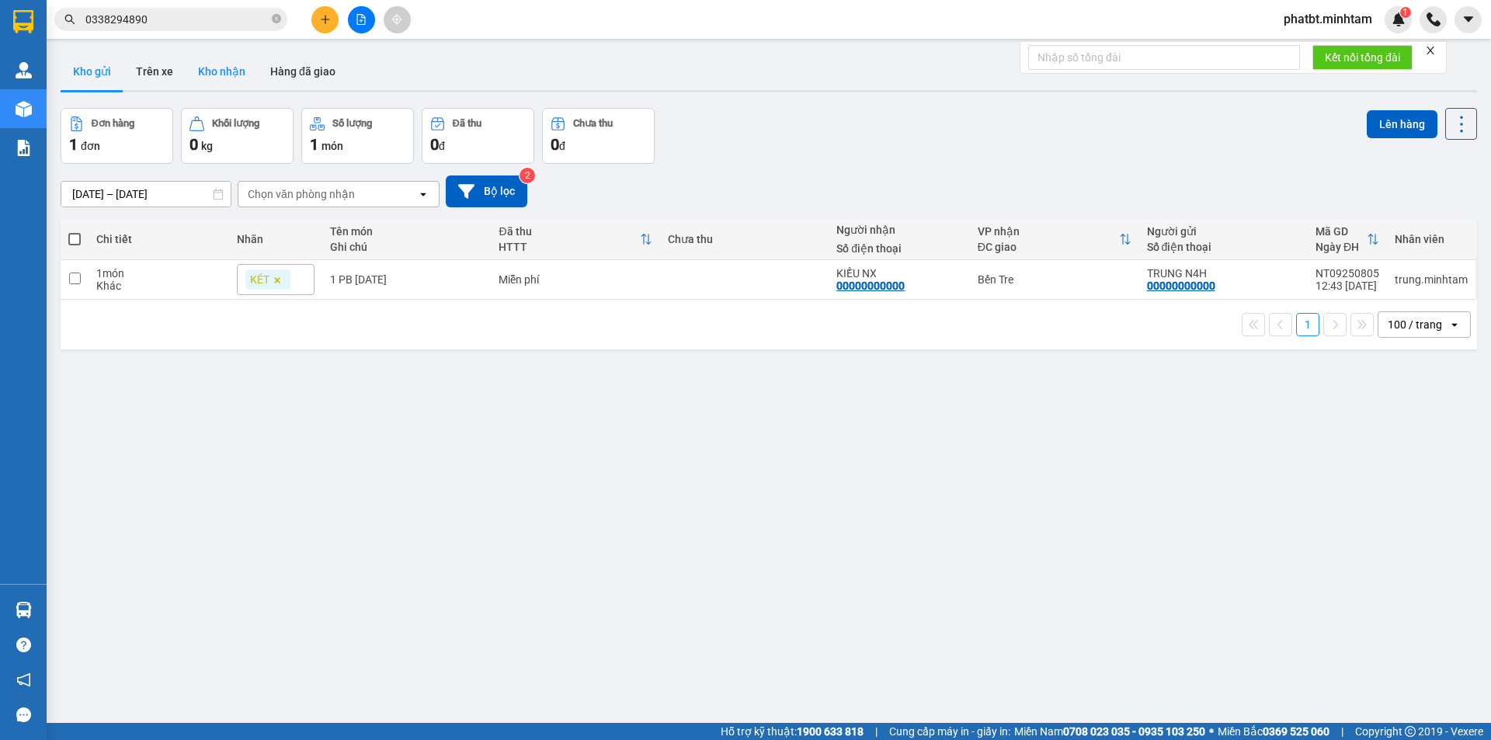
click at [226, 76] on button "Kho nhận" at bounding box center [222, 71] width 72 height 37
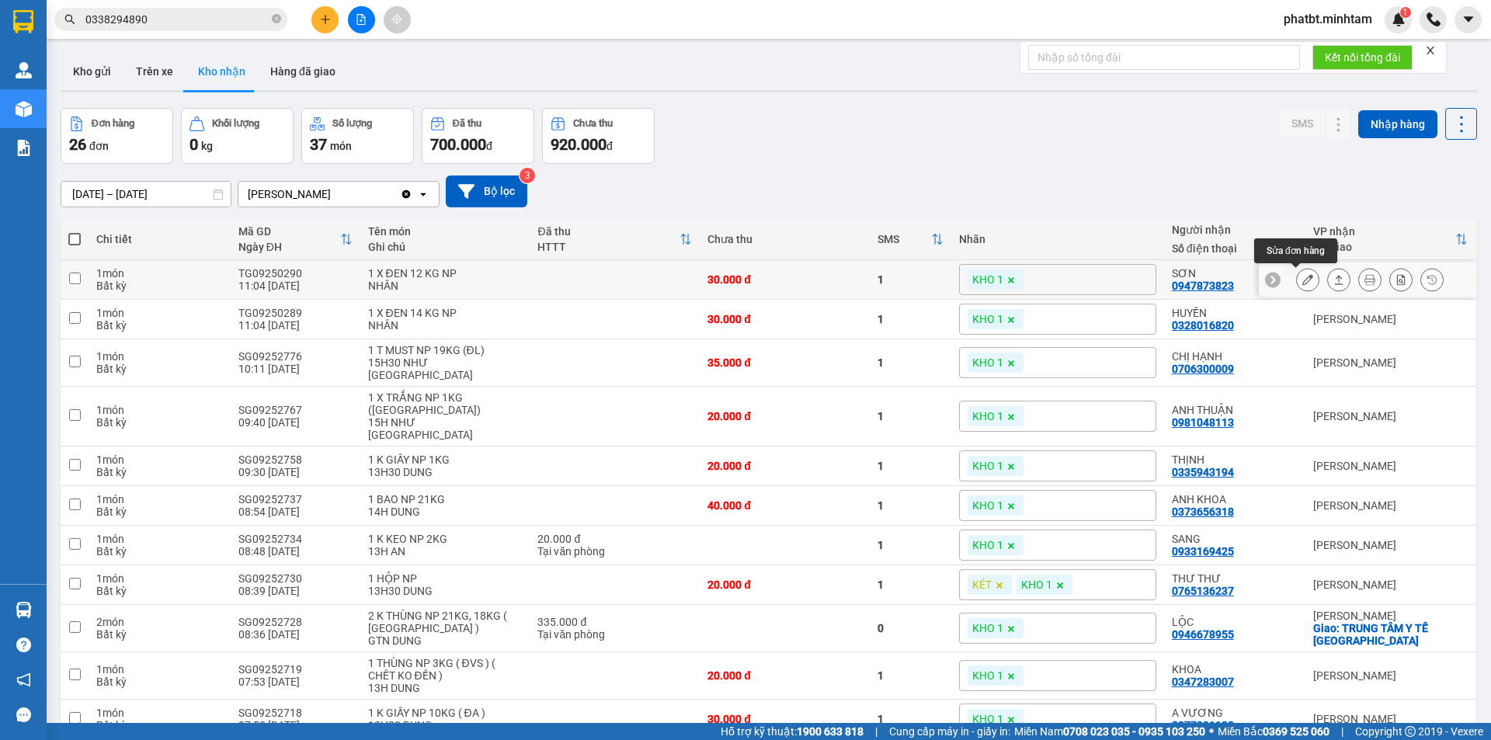
click at [1302, 281] on icon at bounding box center [1307, 279] width 11 height 11
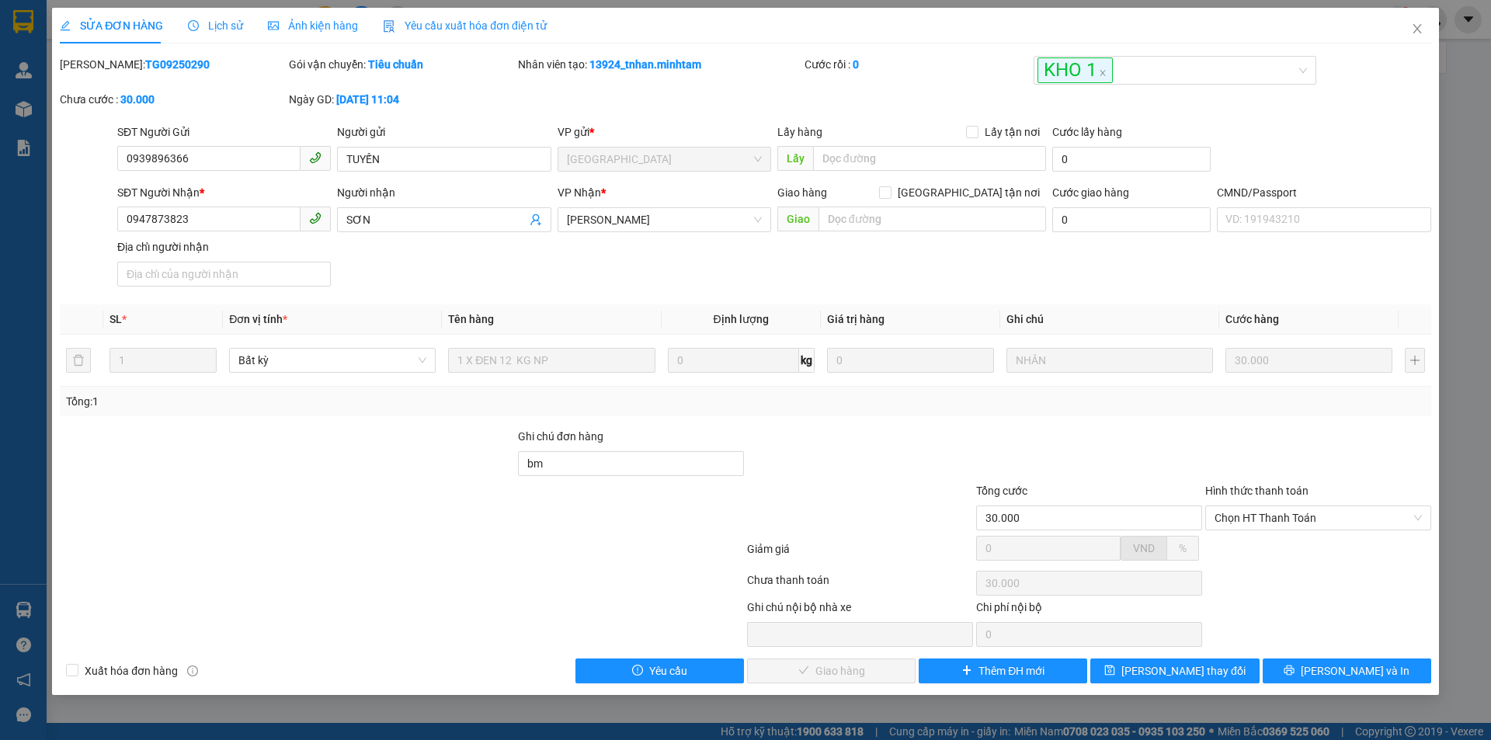
click at [214, 24] on span "Lịch sử" at bounding box center [215, 25] width 55 height 12
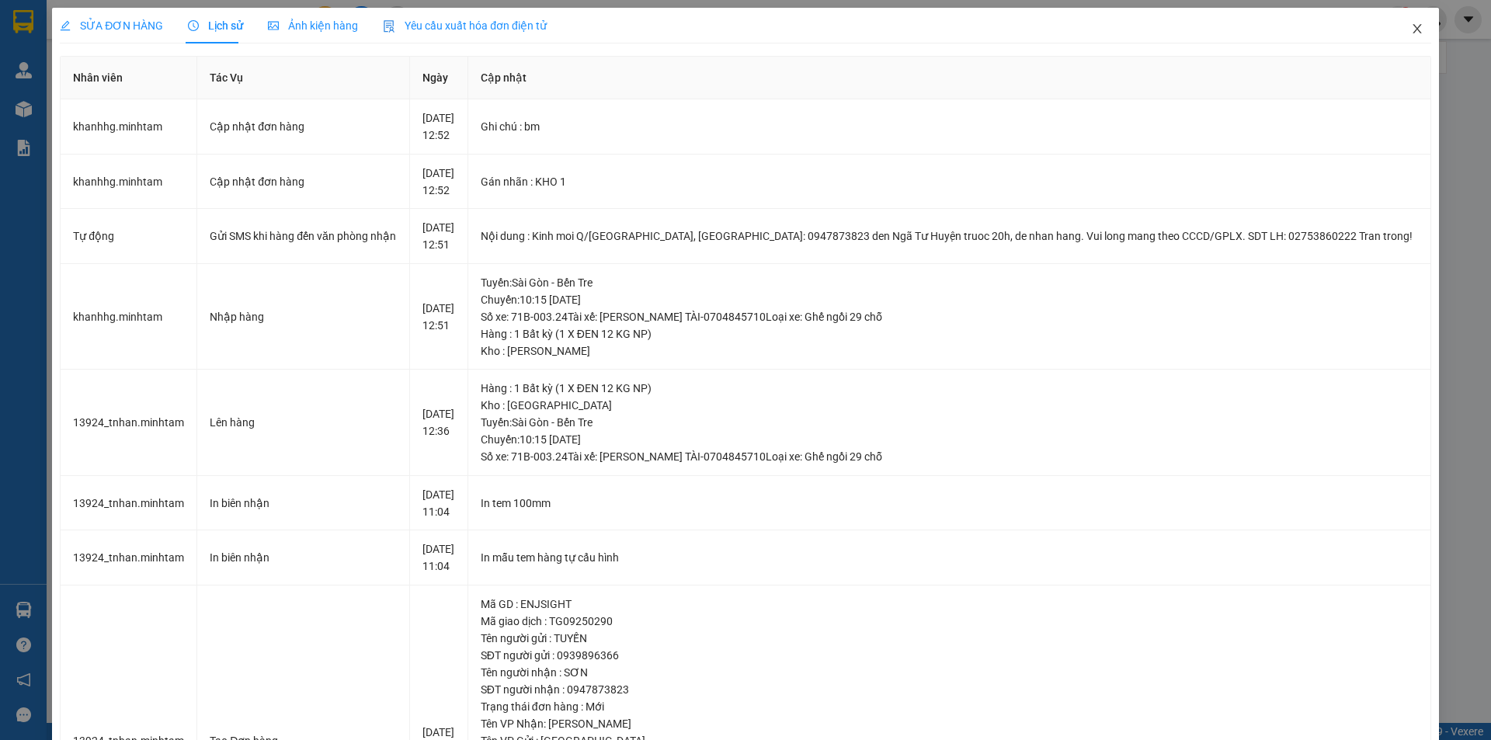
click at [1411, 26] on icon "close" at bounding box center [1417, 29] width 12 height 12
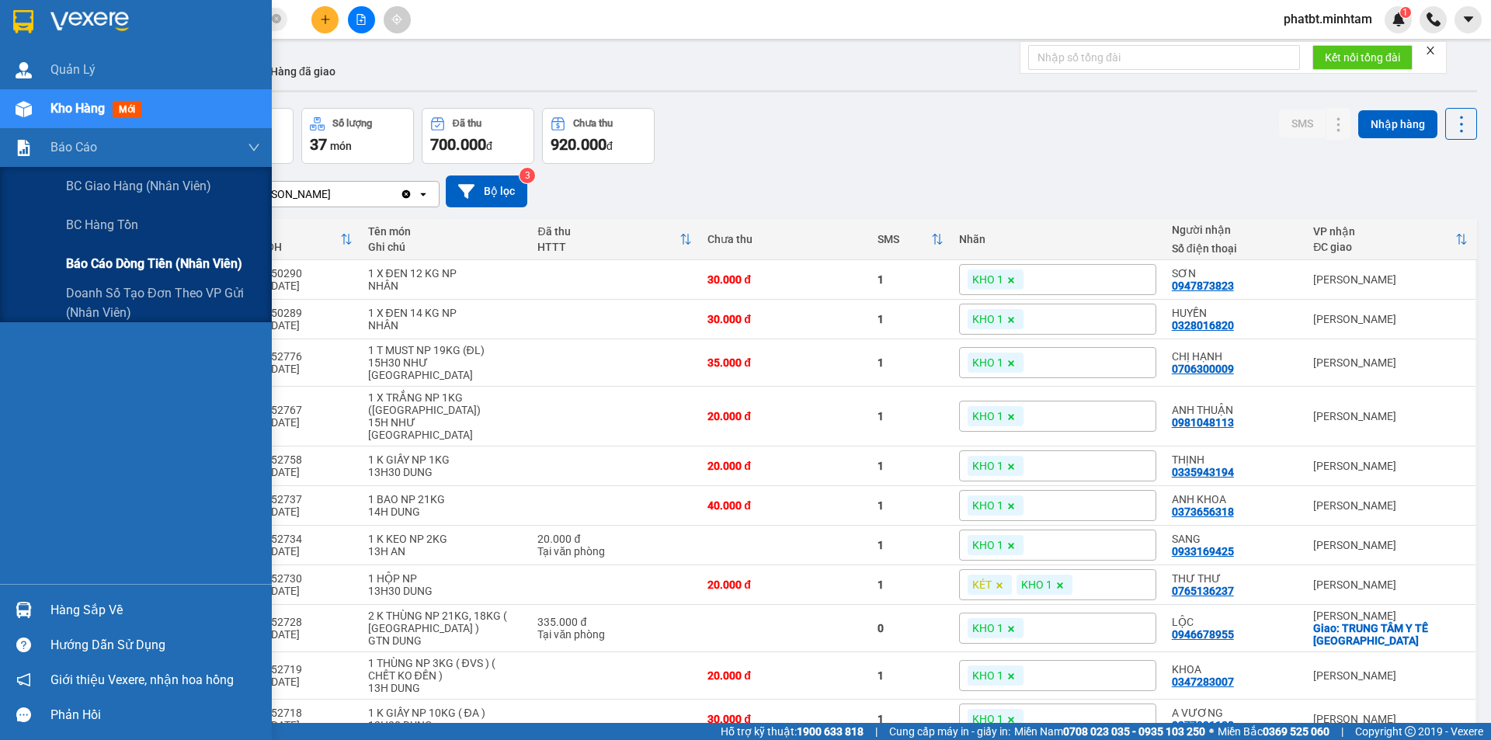
click at [144, 275] on div "Báo cáo dòng tiền (nhân viên)" at bounding box center [163, 264] width 194 height 39
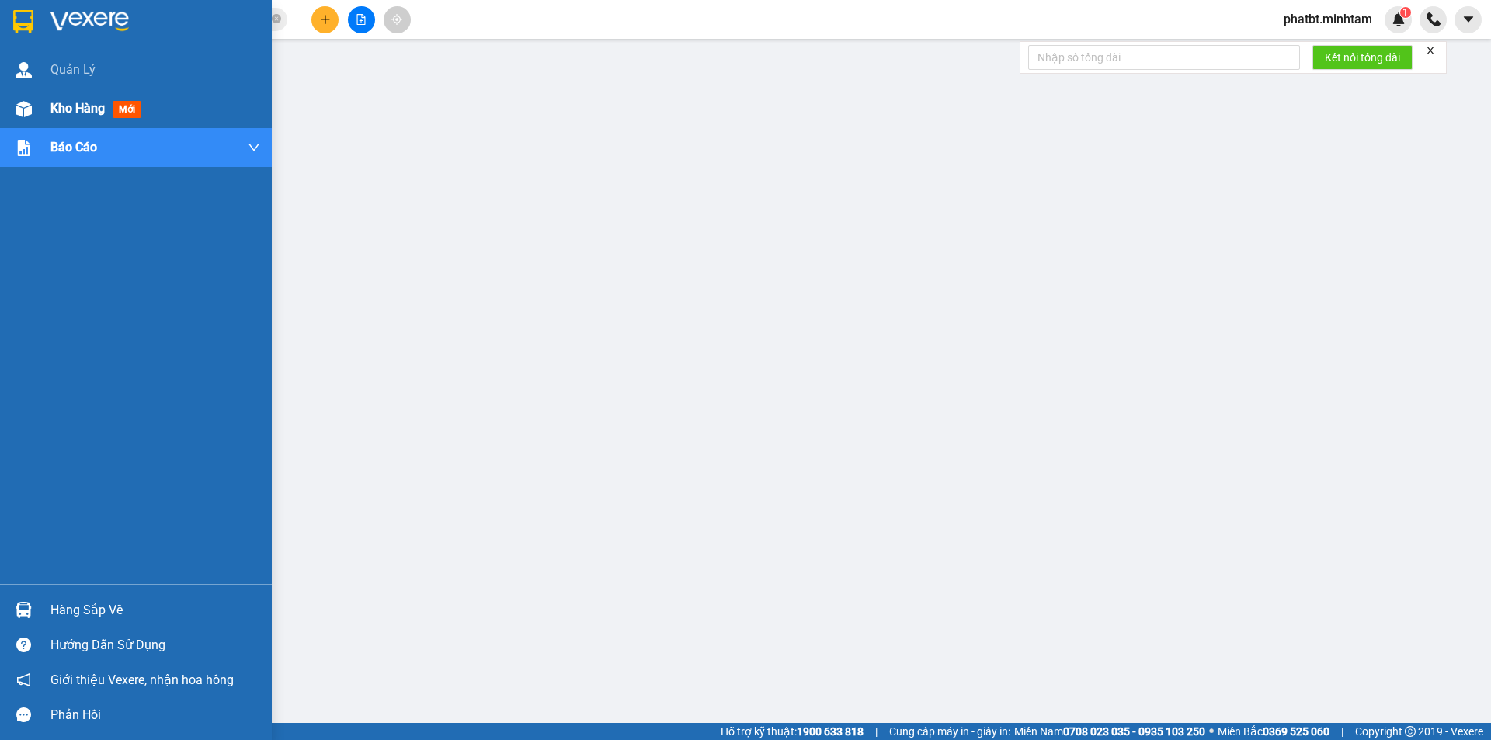
click at [47, 102] on div "Kho hàng mới" at bounding box center [136, 108] width 272 height 39
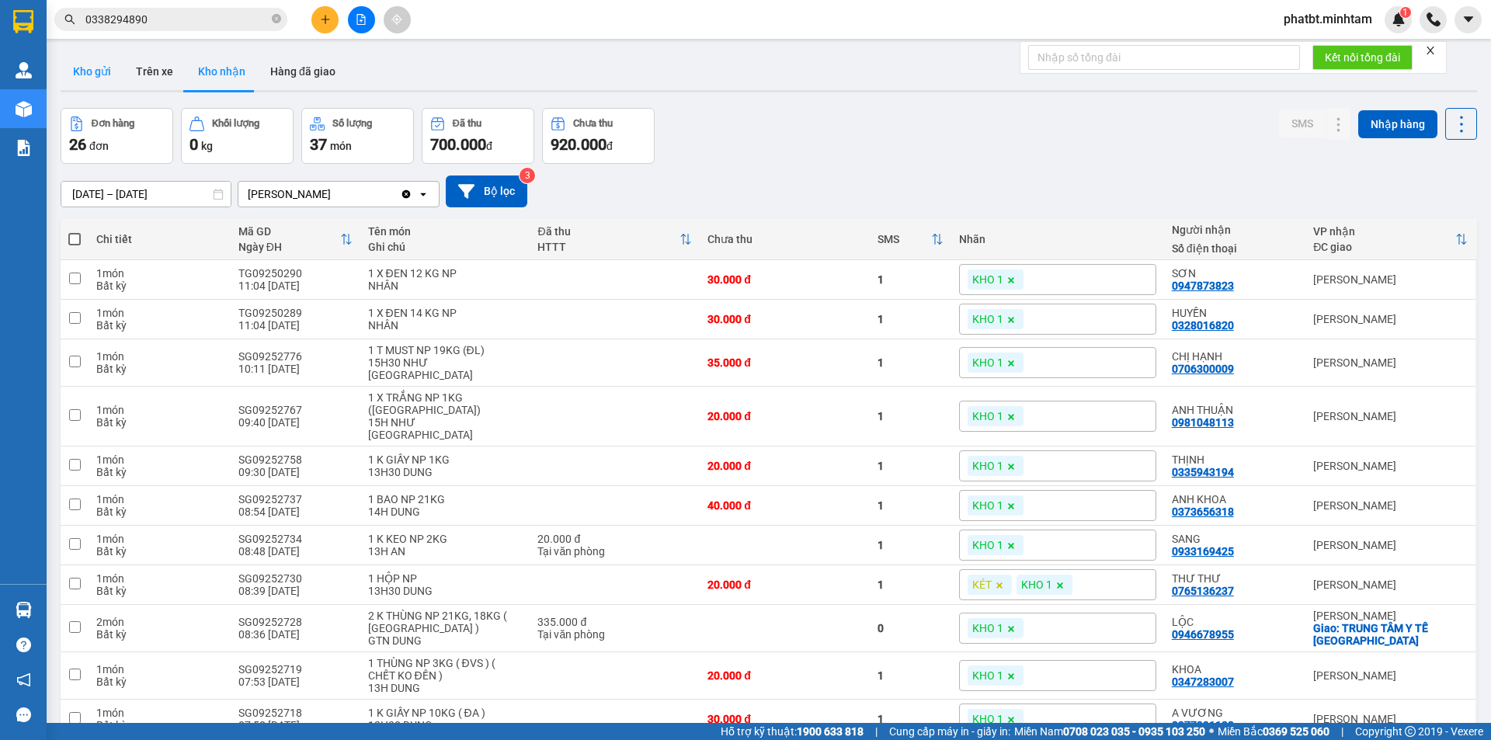
click at [96, 76] on button "Kho gửi" at bounding box center [92, 71] width 63 height 37
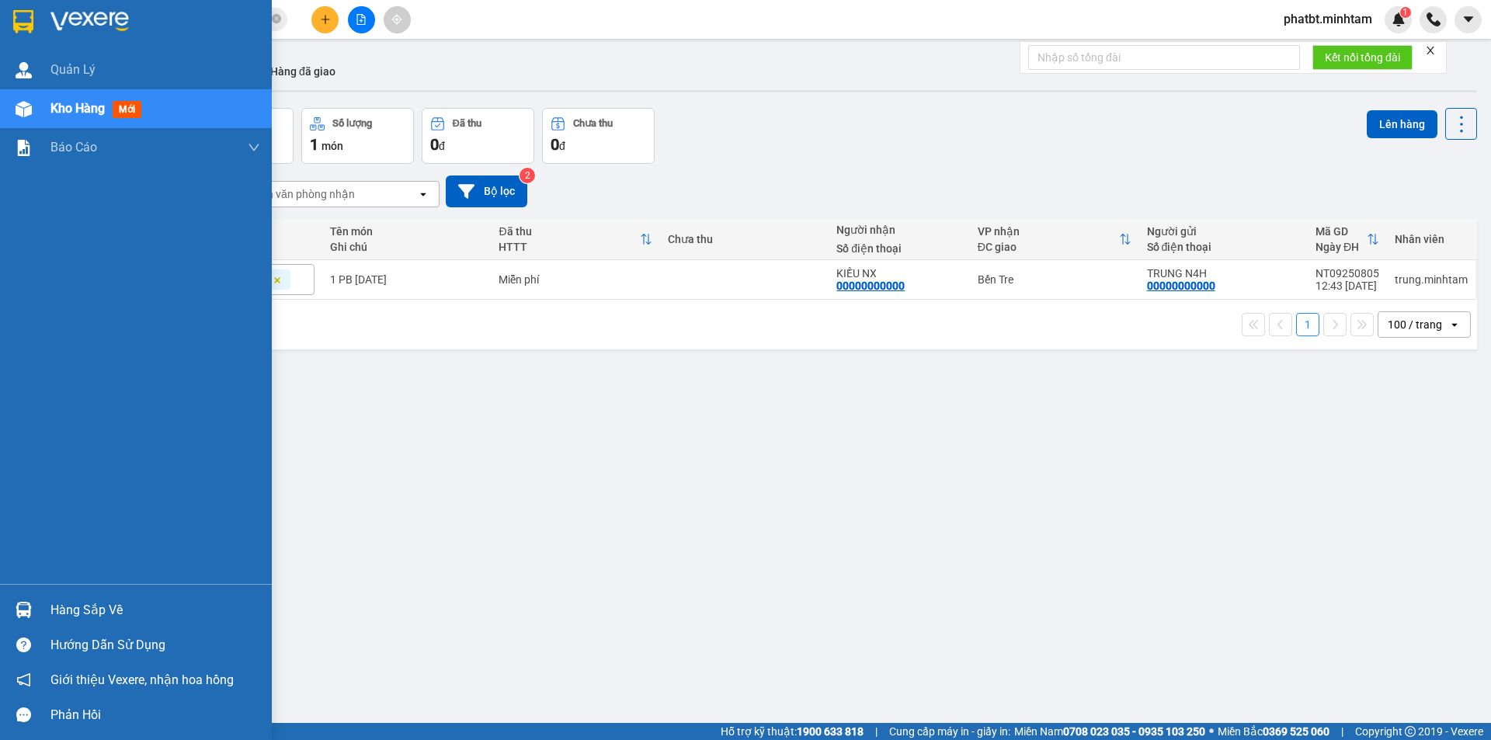
drag, startPoint x: 85, startPoint y: 620, endPoint x: 69, endPoint y: 620, distance: 16.3
click at [85, 620] on div "Hàng sắp về" at bounding box center [155, 610] width 210 height 23
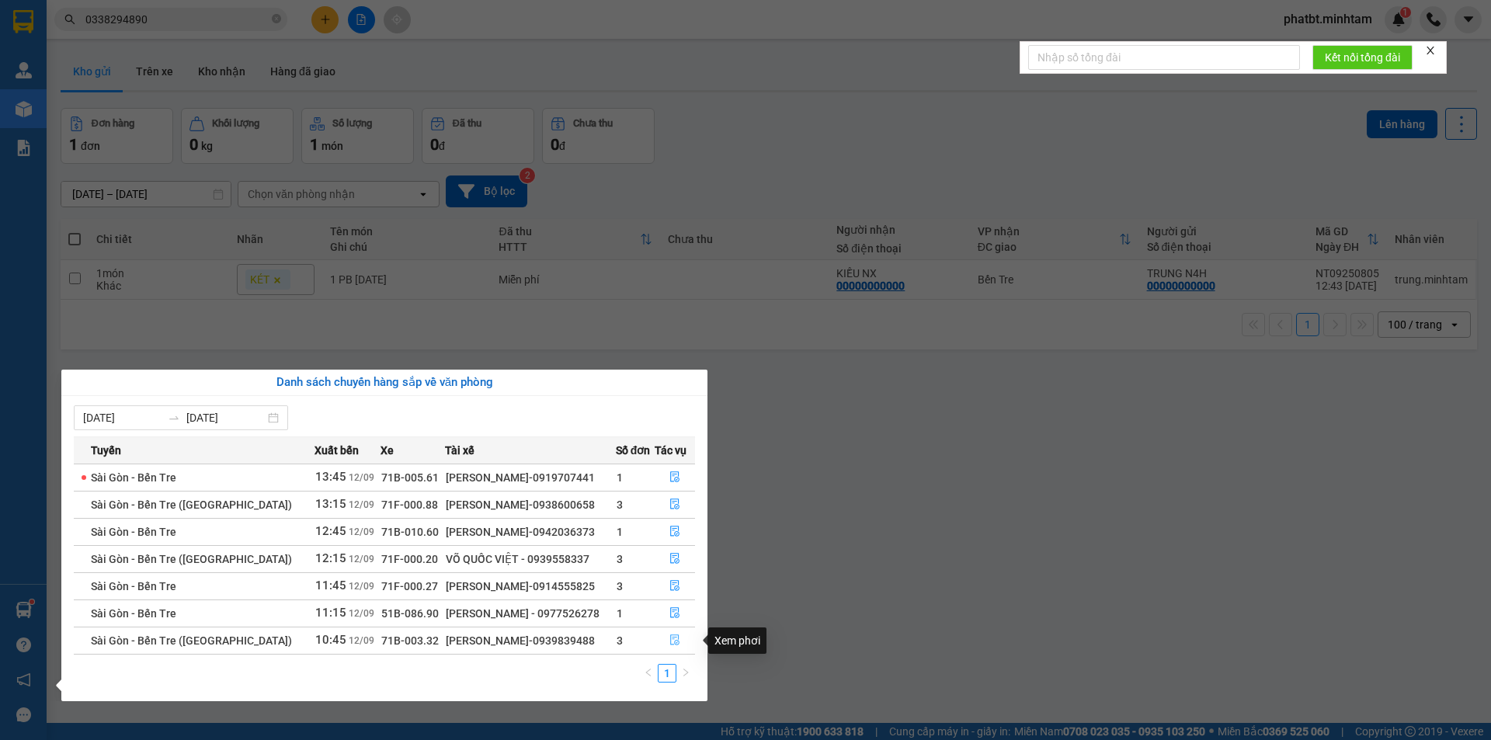
click at [677, 641] on icon "file-done" at bounding box center [674, 639] width 11 height 11
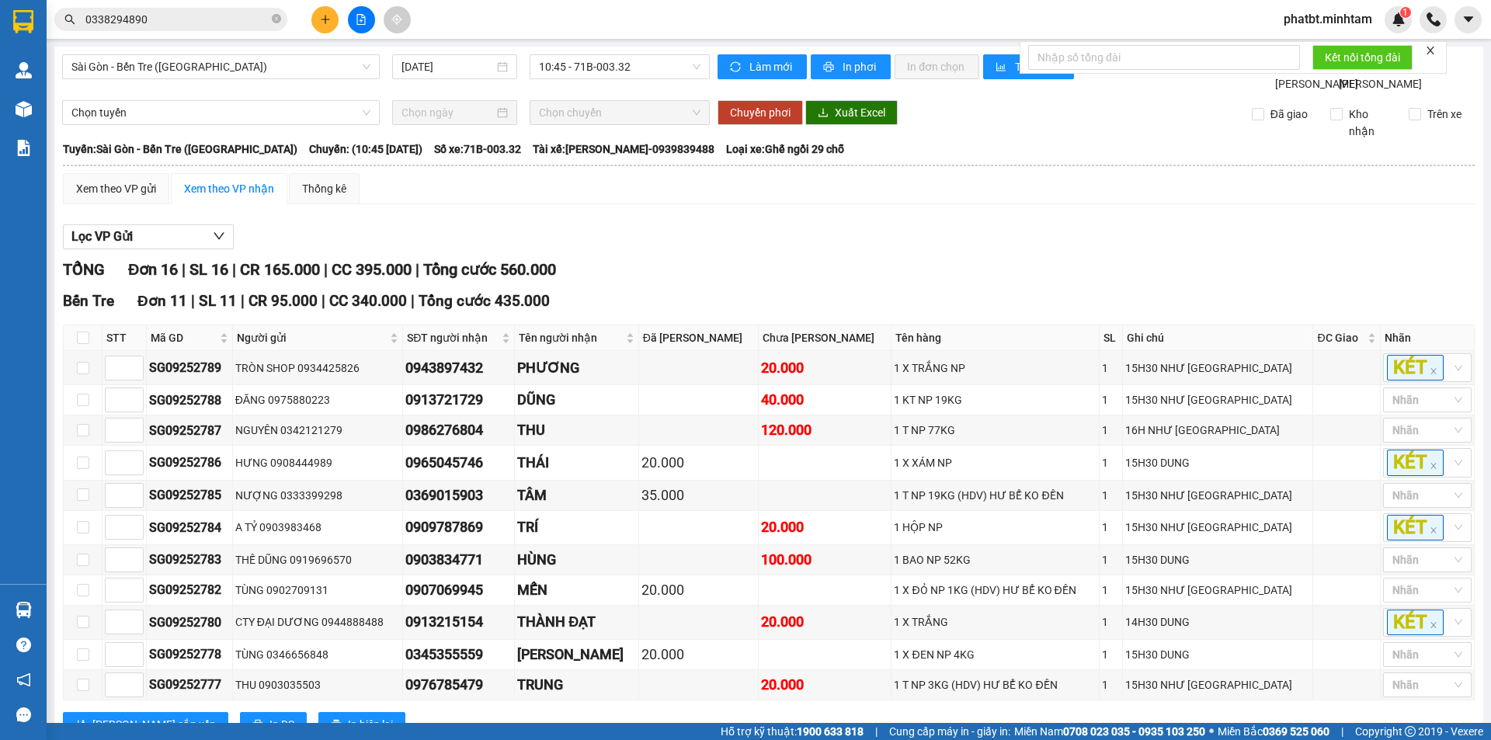
checkbox input "true"
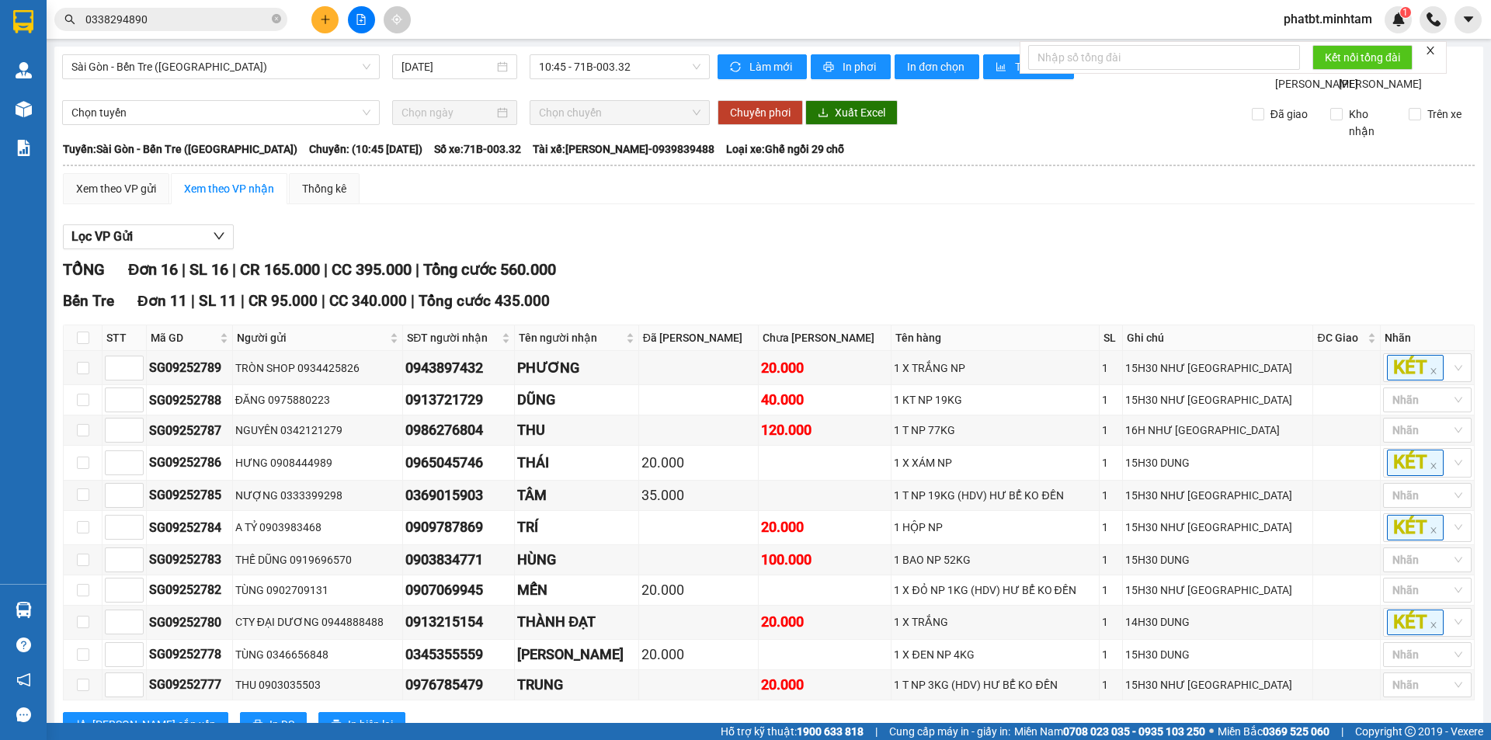
click at [1389, 420] on div "KHO 1" at bounding box center [1416, 412] width 70 height 17
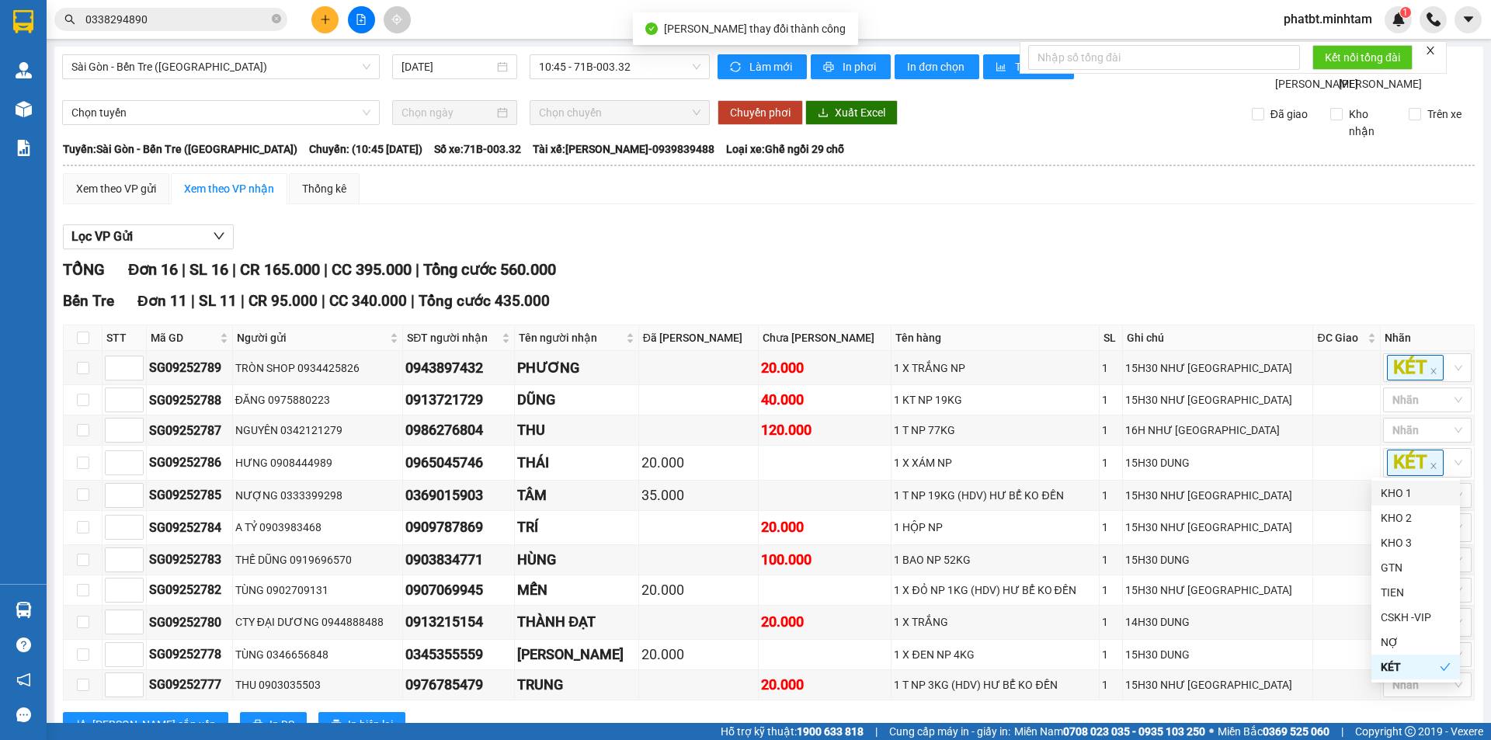
click at [1414, 495] on div "KHO 1" at bounding box center [1416, 493] width 70 height 17
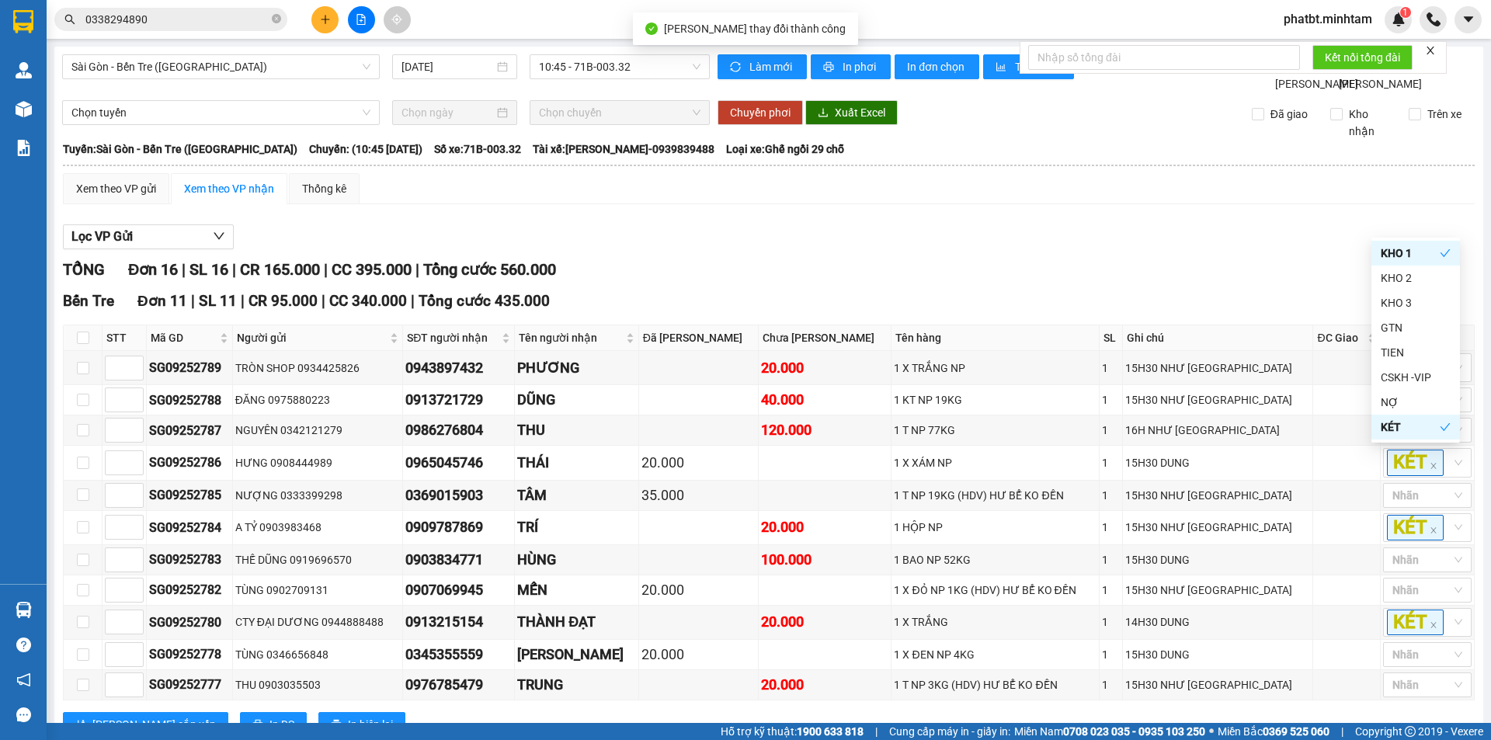
click at [1407, 356] on div "KHO 1" at bounding box center [1416, 356] width 70 height 17
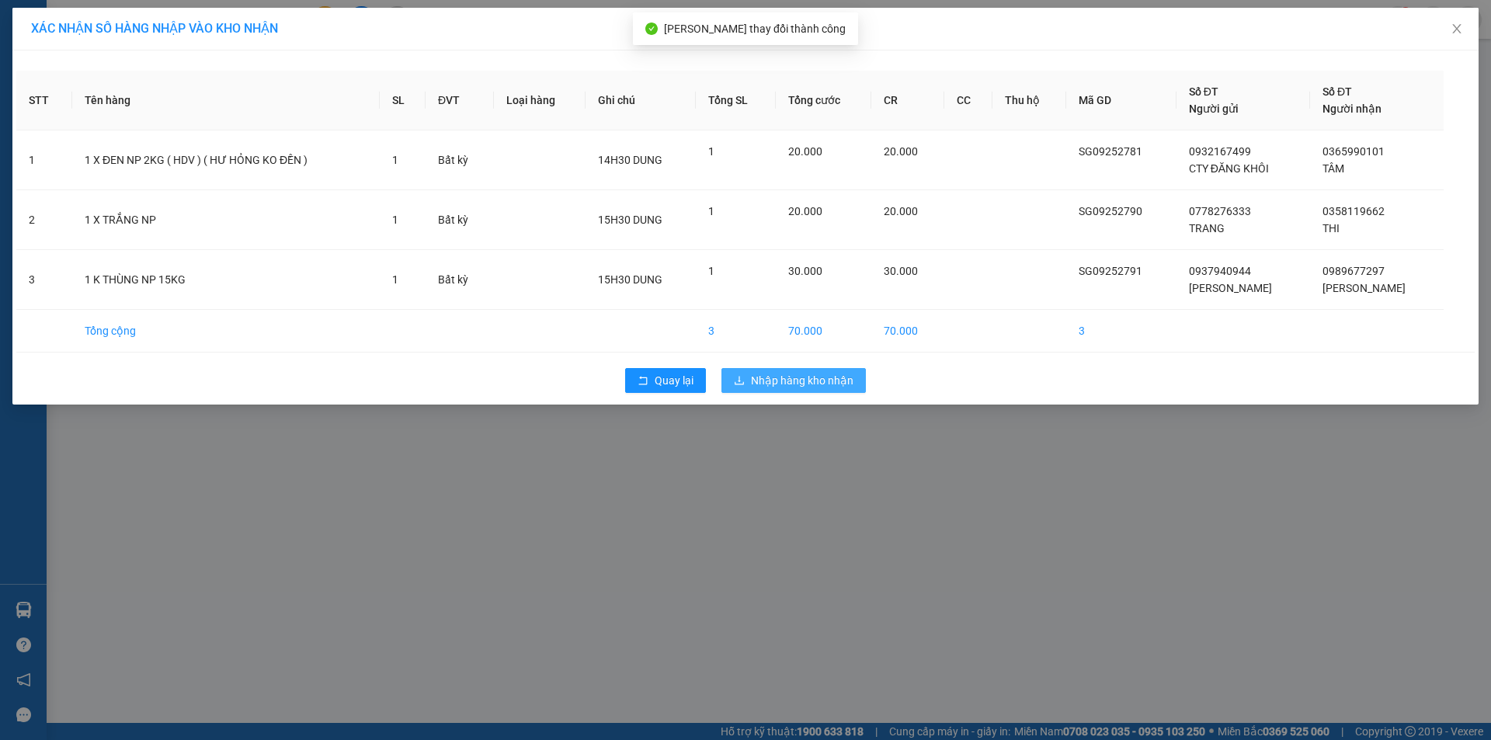
click at [750, 377] on button "Nhập hàng kho nhận" at bounding box center [793, 380] width 144 height 25
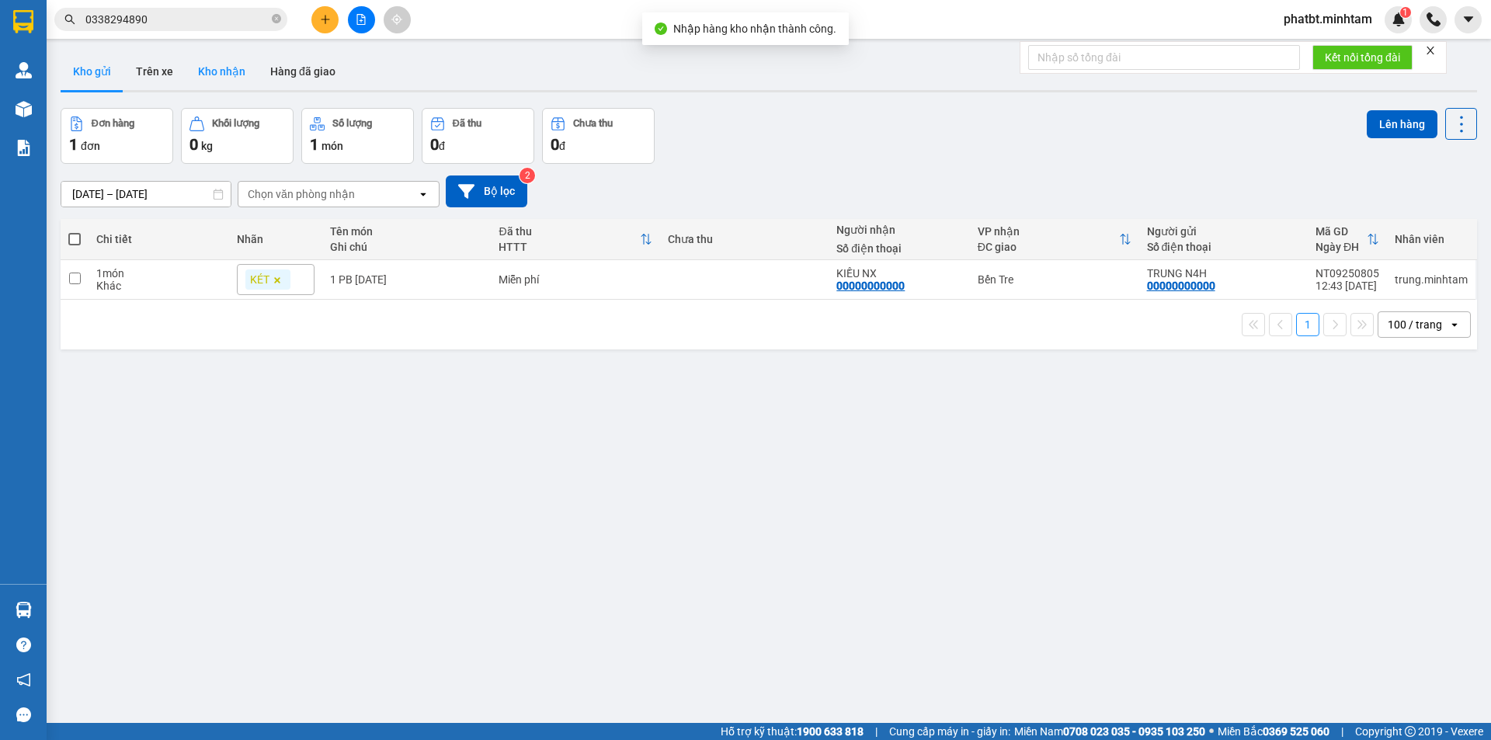
click at [236, 68] on button "Kho nhận" at bounding box center [222, 71] width 72 height 37
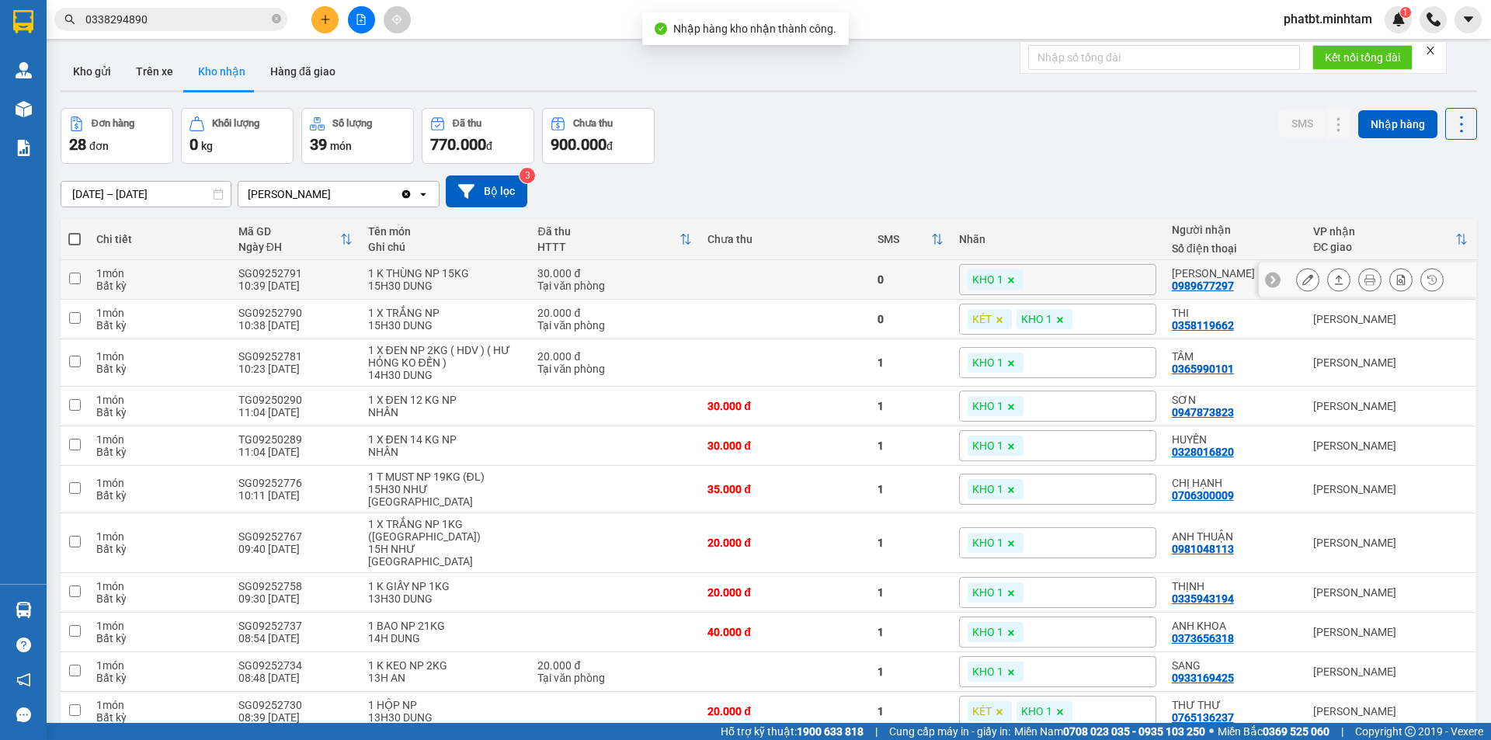
click at [1297, 279] on button at bounding box center [1308, 279] width 22 height 27
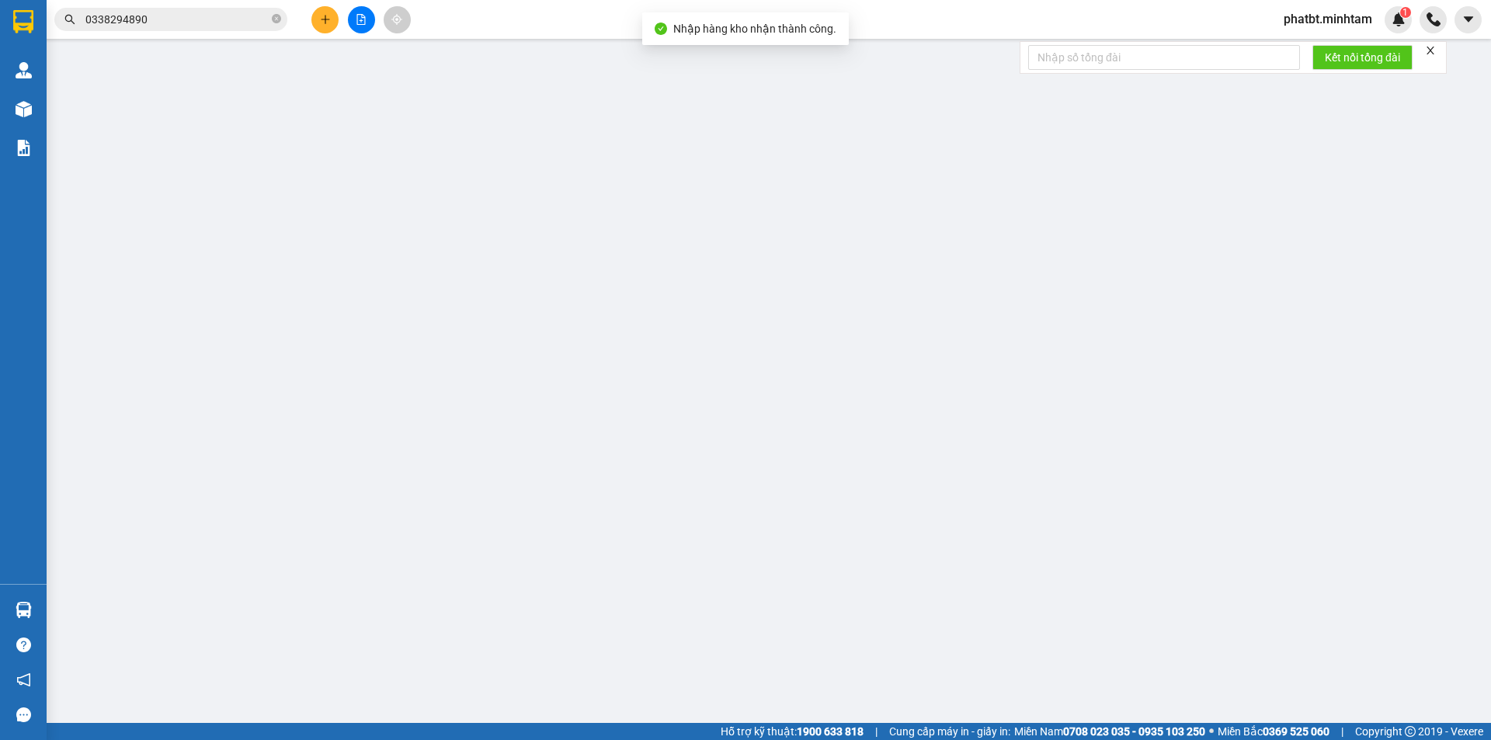
type input "0937940944"
type input "VĂN HỒNG"
type input "0989677297"
type input "KIM HỒNG"
type input "30.000"
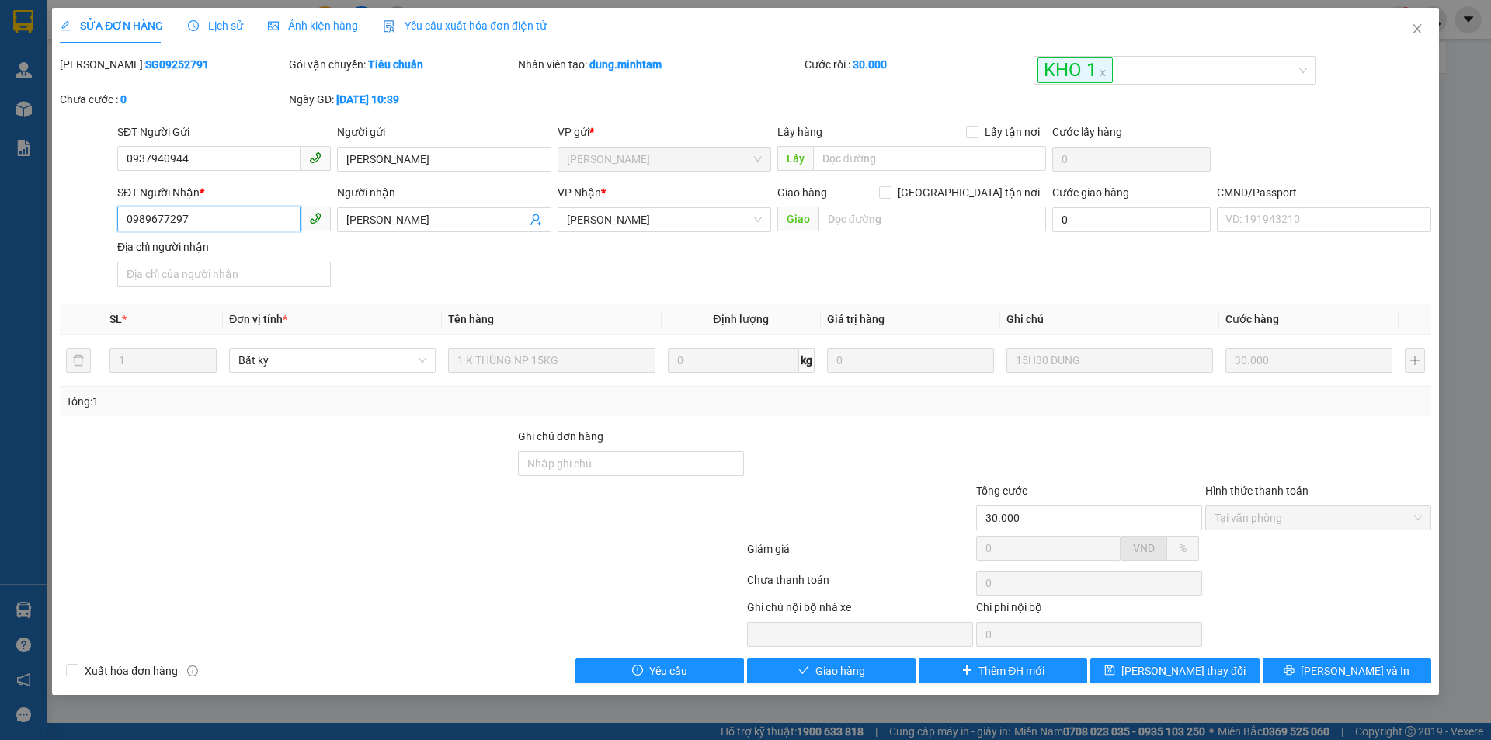
click at [188, 221] on input "0989677297" at bounding box center [208, 219] width 183 height 25
click at [586, 474] on input "Ghi chú đơn hàng" at bounding box center [631, 463] width 226 height 25
type input "TỔNG Đ"
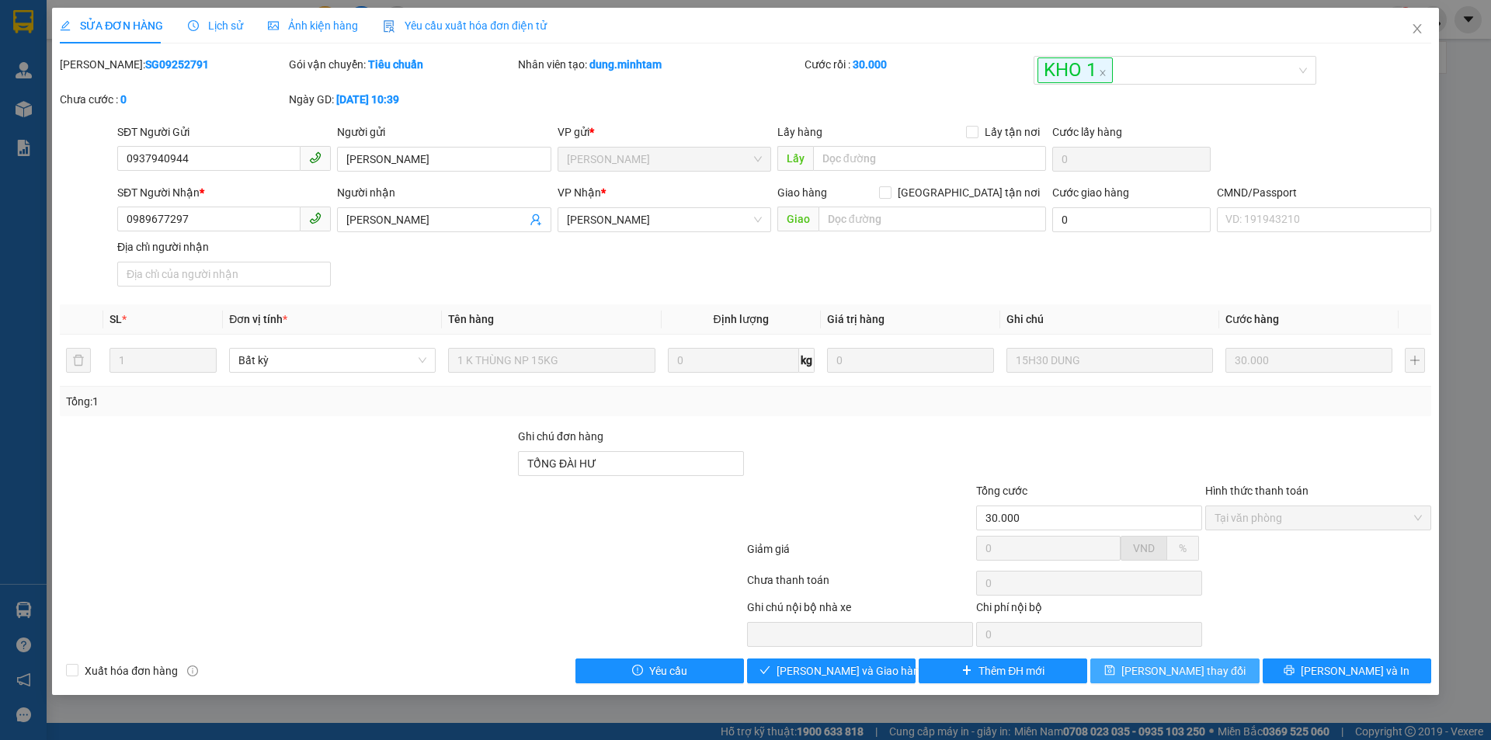
click at [1199, 666] on span "Lưu thay đổi" at bounding box center [1183, 670] width 124 height 17
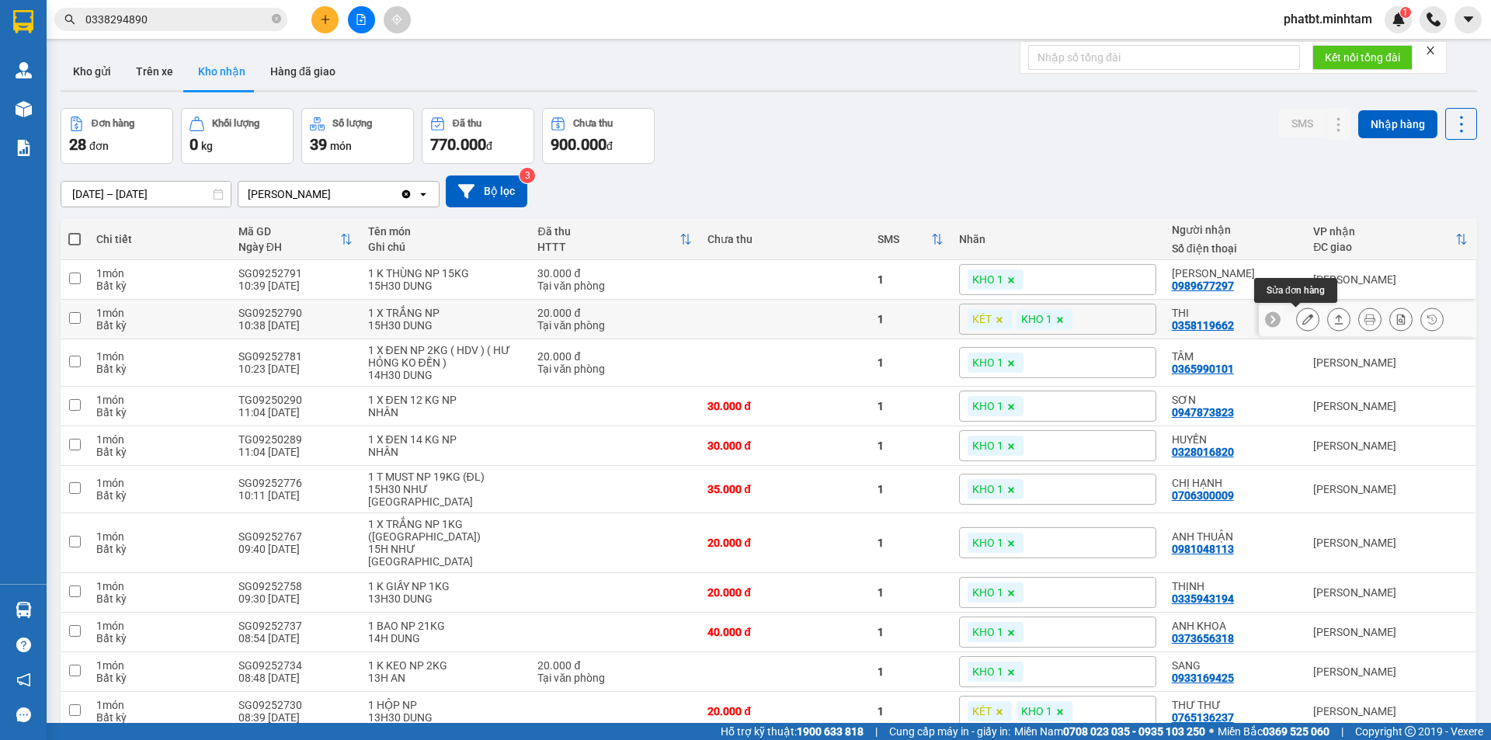
click at [1302, 321] on icon at bounding box center [1307, 319] width 11 height 11
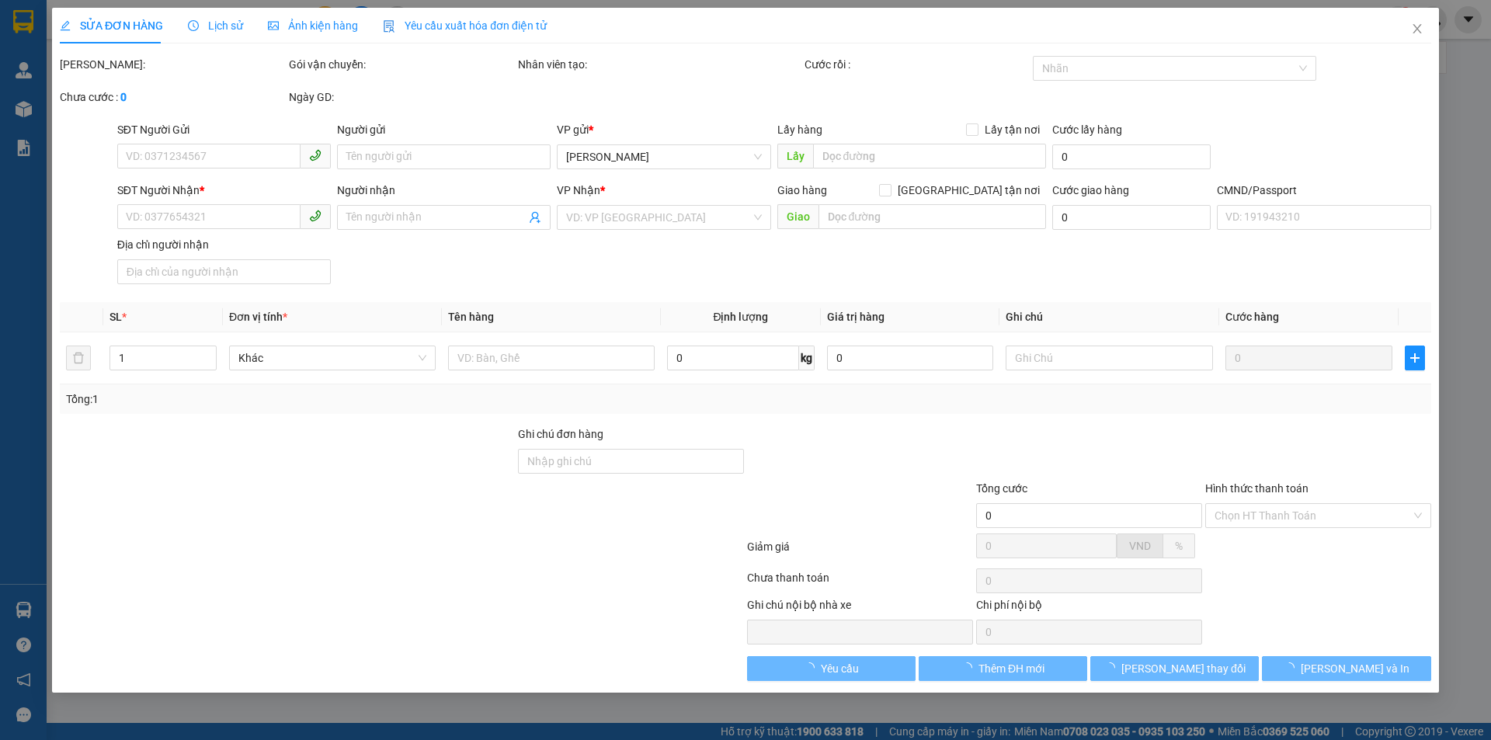
type input "0778276333"
type input "TRANG"
type input "0358119662"
type input "THI"
type input "20.000"
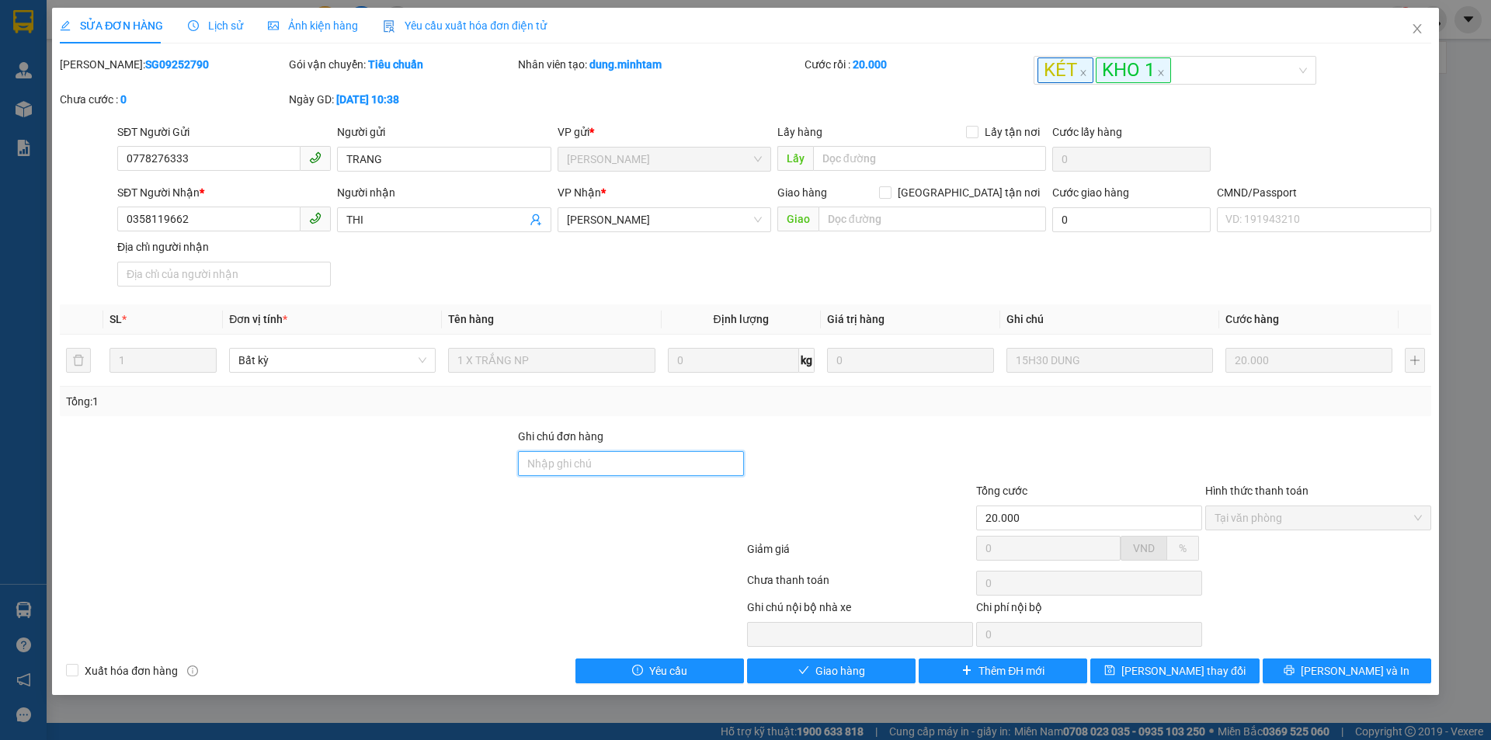
click at [605, 460] on input "Ghi chú đơn hàng" at bounding box center [631, 463] width 226 height 25
type input "ĐG"
click at [582, 455] on input "ĐG" at bounding box center [631, 463] width 226 height 25
click at [586, 452] on input "ĐG" at bounding box center [631, 463] width 226 height 25
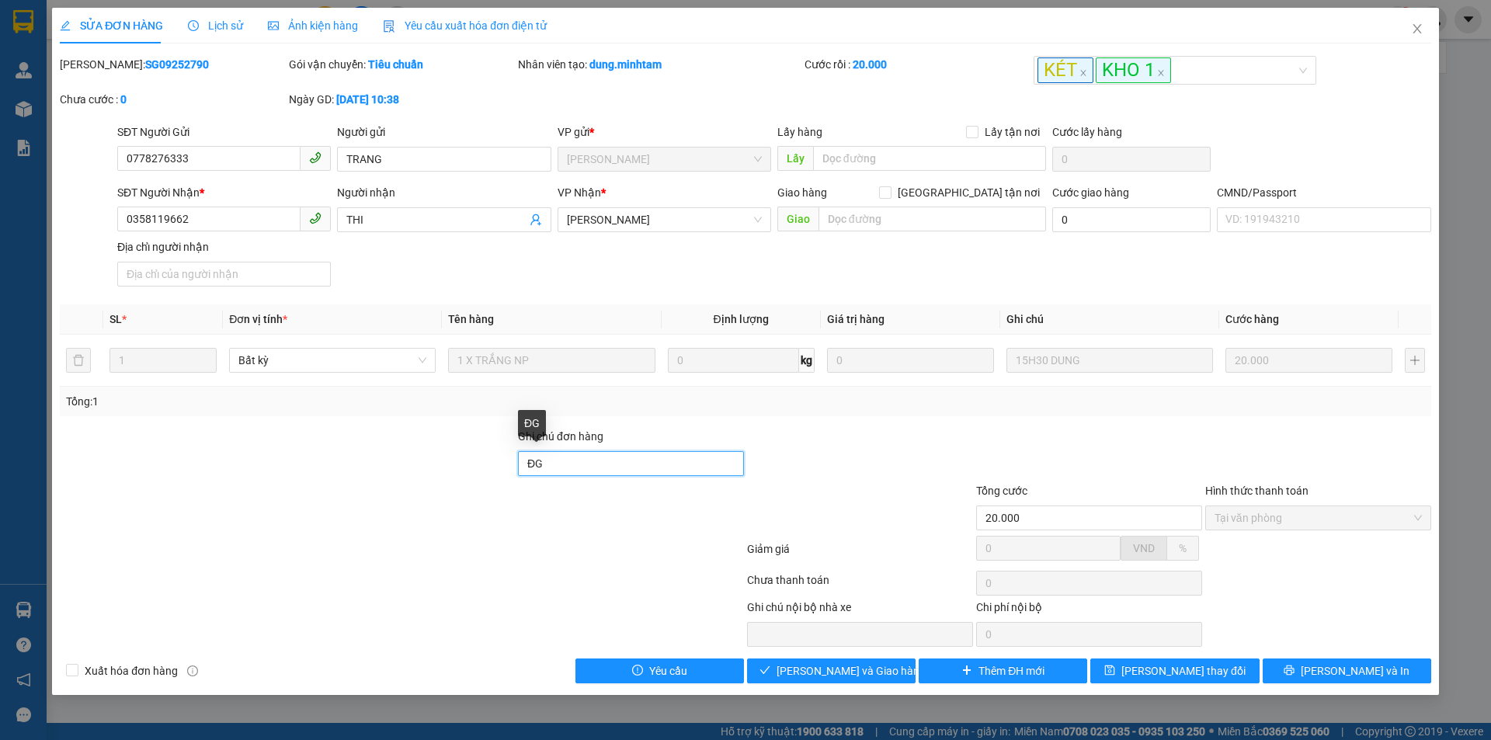
click at [589, 452] on input "ĐG" at bounding box center [631, 463] width 226 height 25
click at [591, 451] on input "ĐG" at bounding box center [631, 463] width 226 height 25
click at [593, 451] on input "ĐG" at bounding box center [631, 463] width 226 height 25
click at [598, 455] on div "Ghi chú đơn hàng ĐG" at bounding box center [631, 455] width 226 height 54
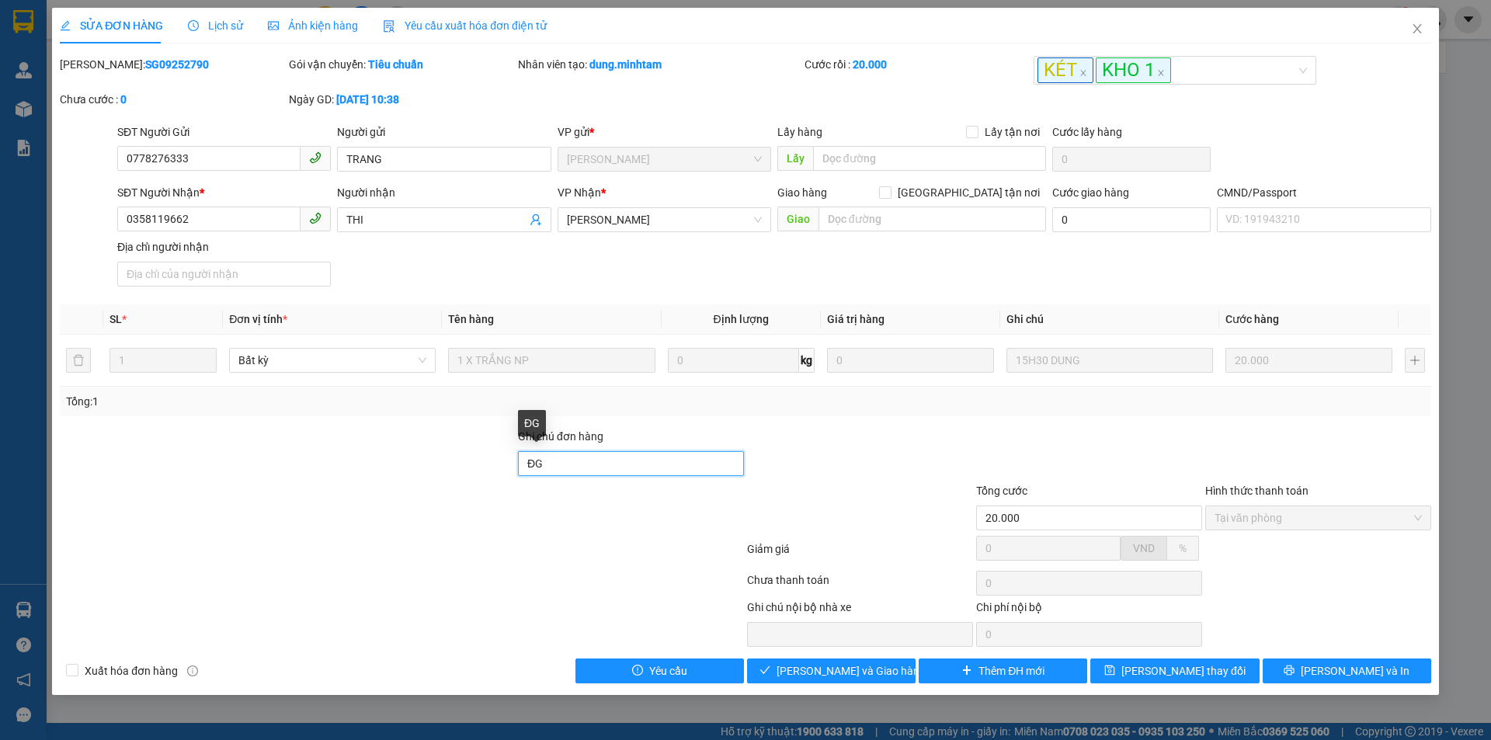
click at [550, 462] on input "ĐG" at bounding box center [631, 463] width 226 height 25
type input "K"
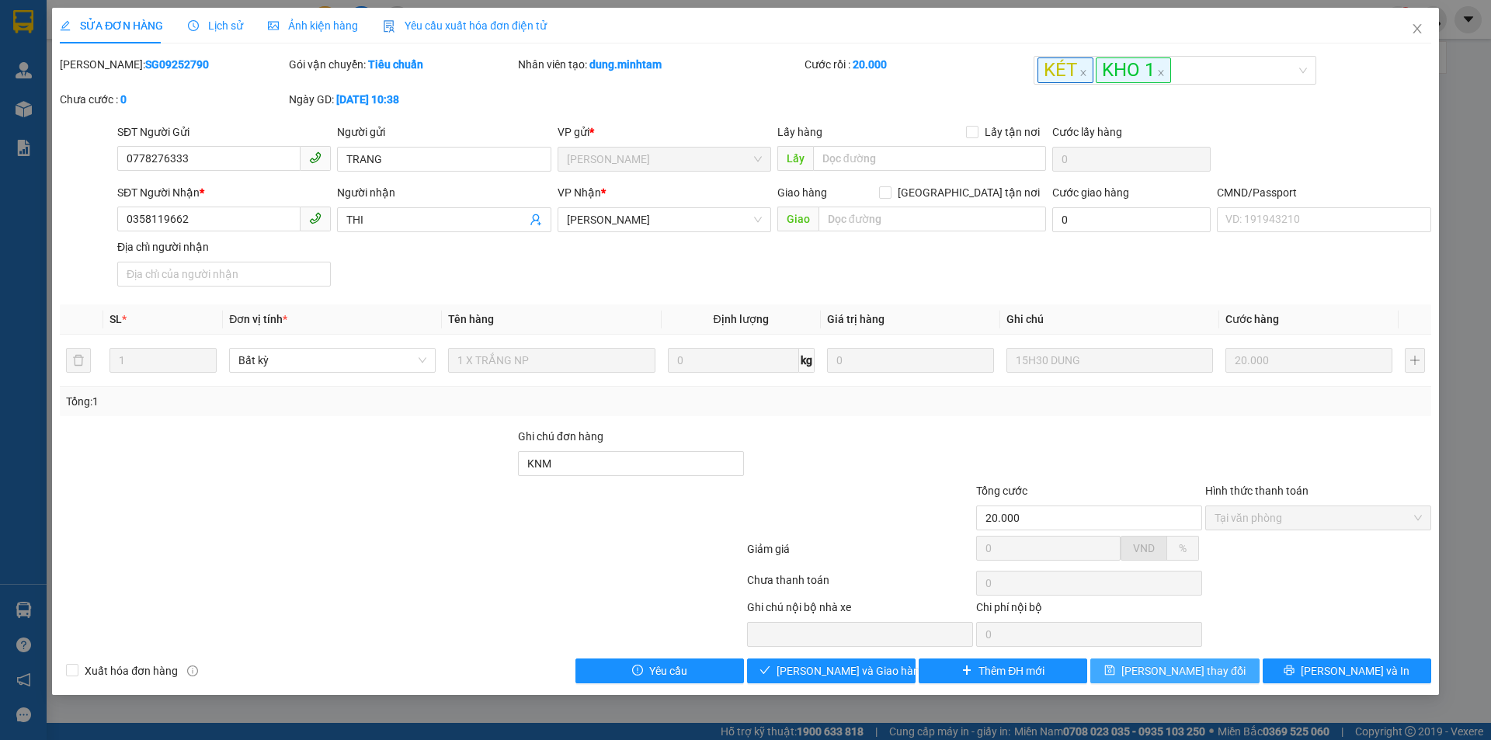
click at [1115, 672] on icon "save" at bounding box center [1110, 671] width 10 height 10
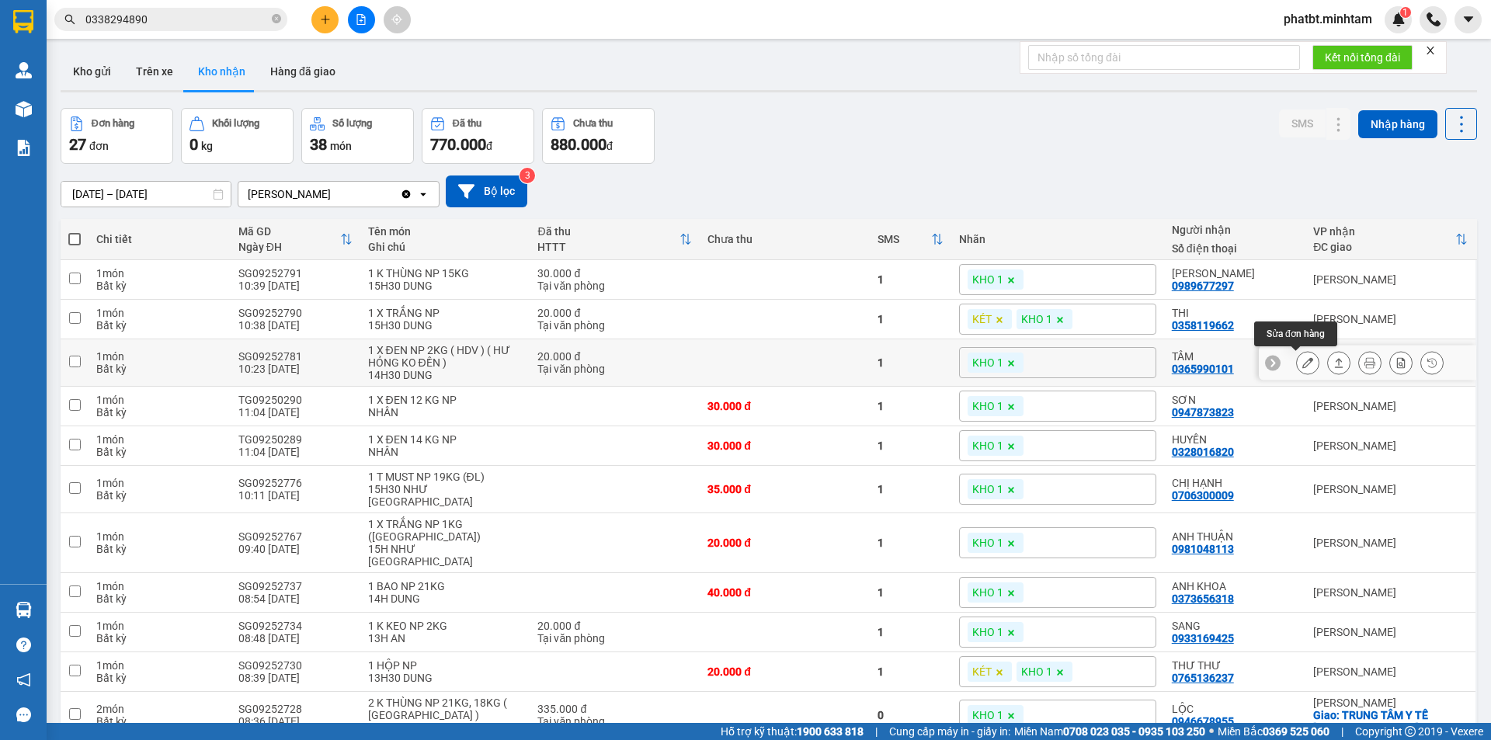
click at [1302, 367] on icon at bounding box center [1307, 362] width 11 height 11
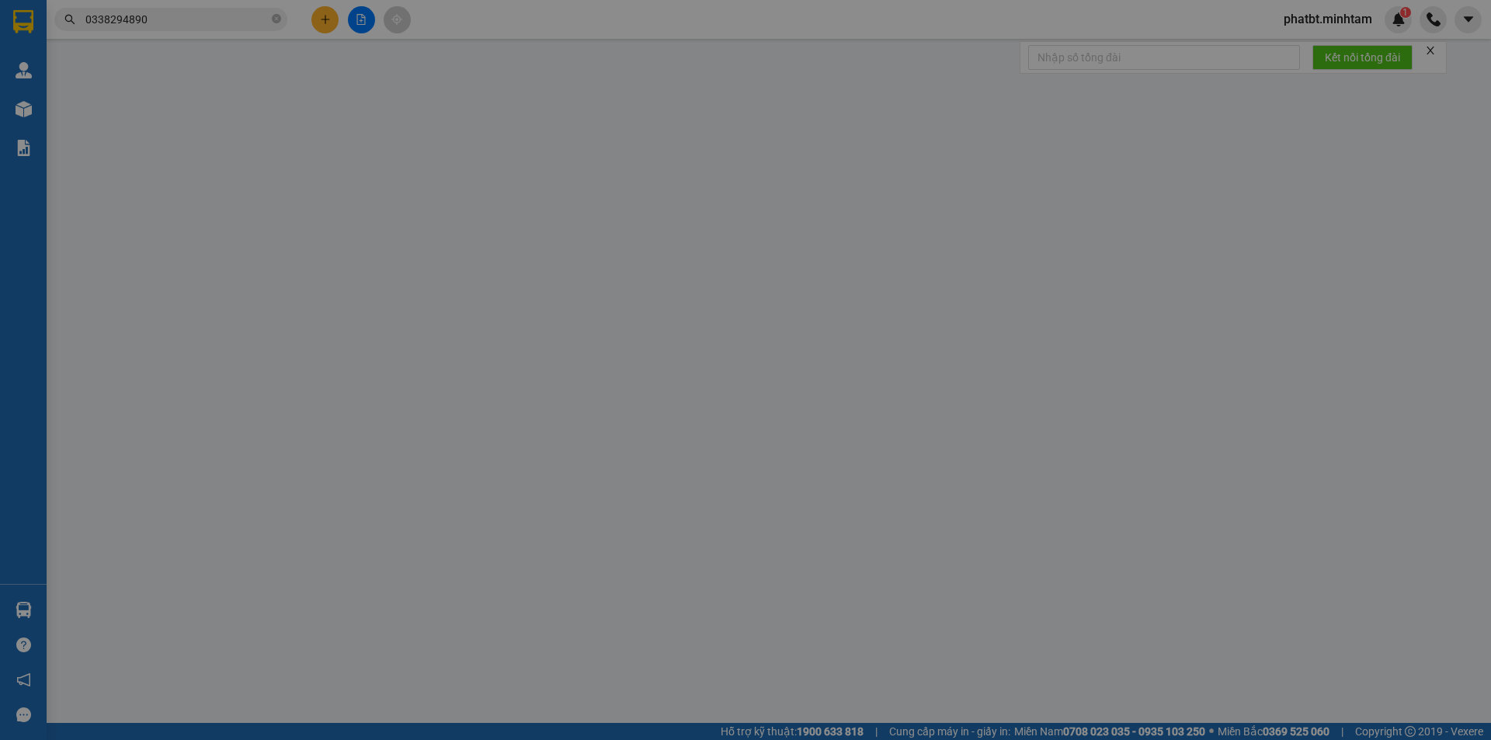
type input "0932167499"
type input "CTY ĐĂNG KHÔI"
type input "0365990101"
type input "TÂM"
type input "20.000"
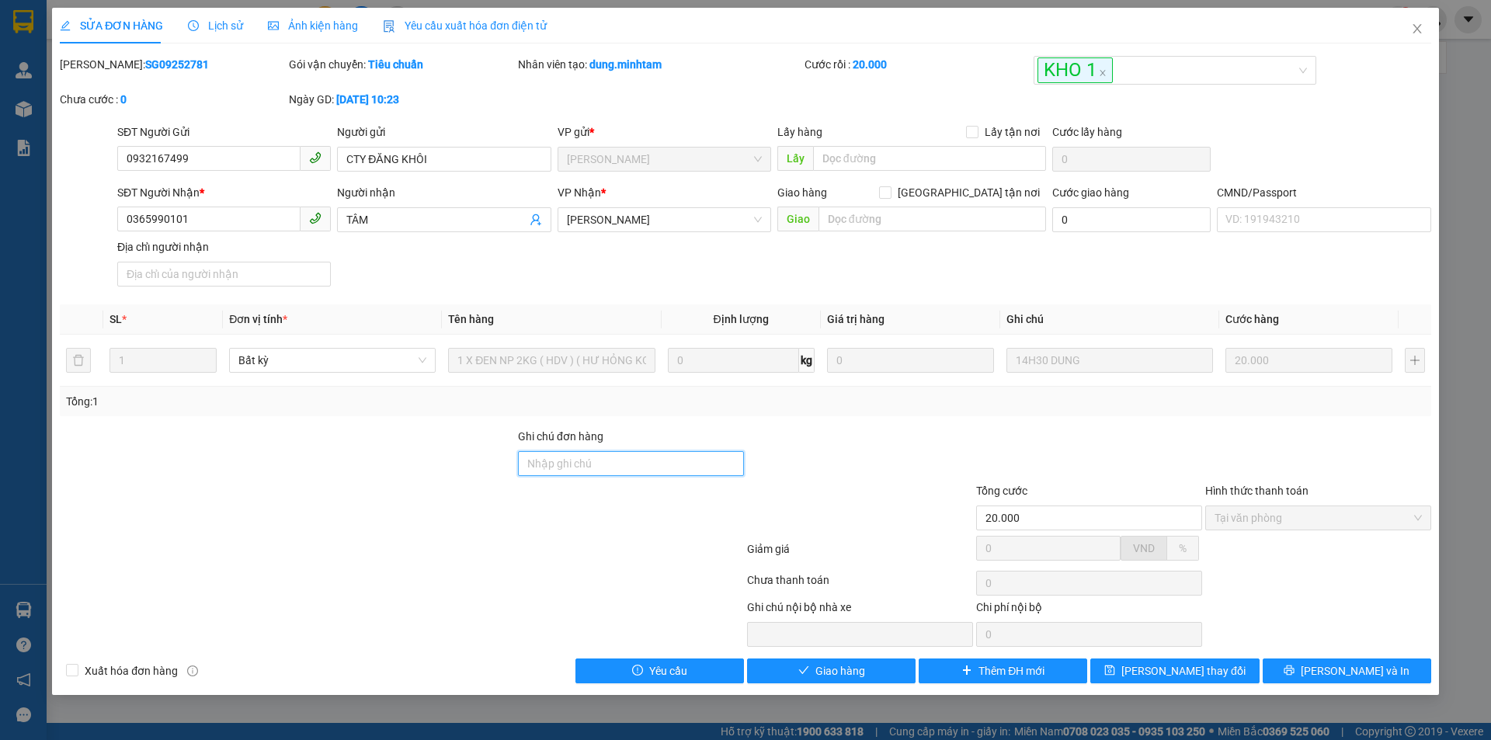
drag, startPoint x: 596, startPoint y: 463, endPoint x: 589, endPoint y: 464, distance: 7.9
click at [596, 464] on input "Ghi chú đơn hàng" at bounding box center [631, 463] width 226 height 25
type input "ĐG"
click at [1201, 669] on span "Lưu thay đổi" at bounding box center [1183, 670] width 124 height 17
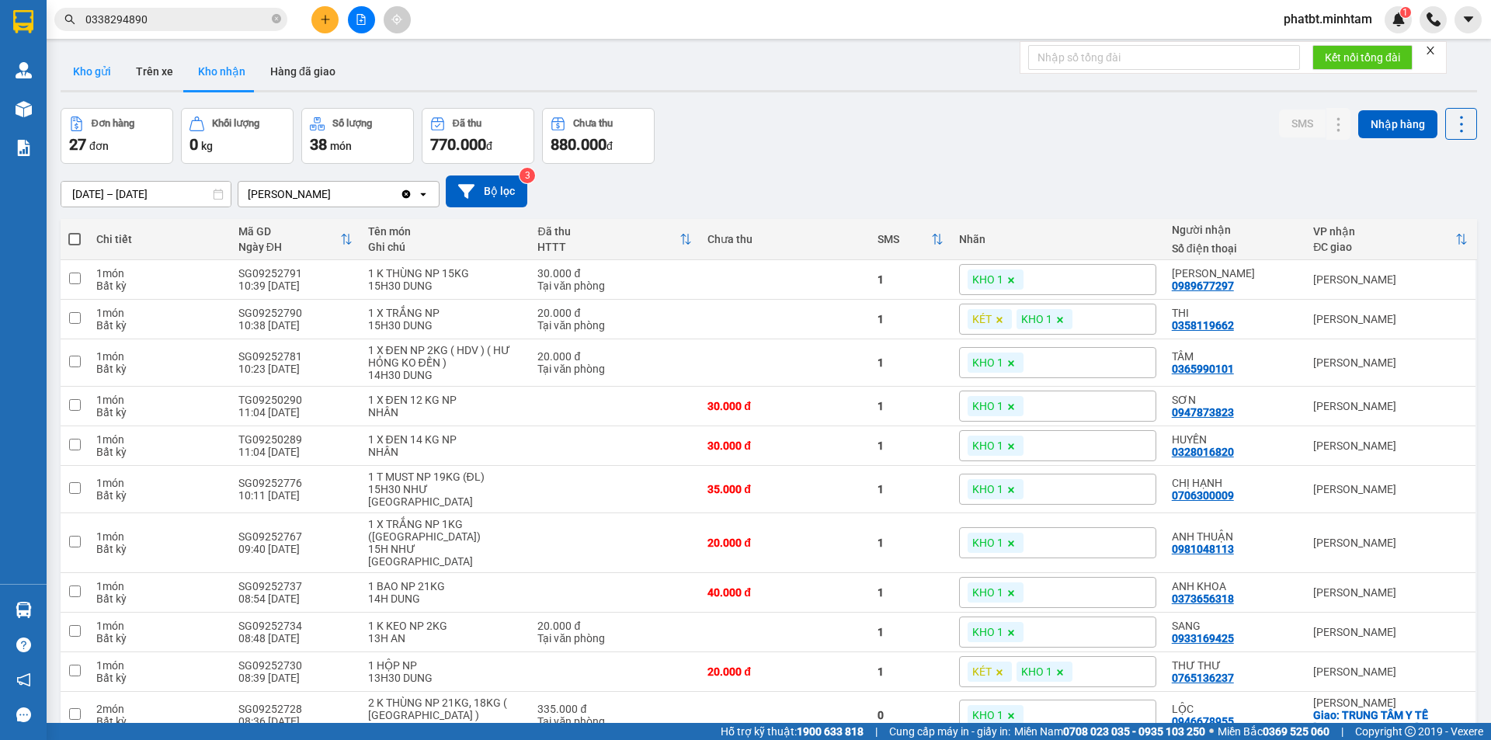
click at [95, 78] on button "Kho gửi" at bounding box center [92, 71] width 63 height 37
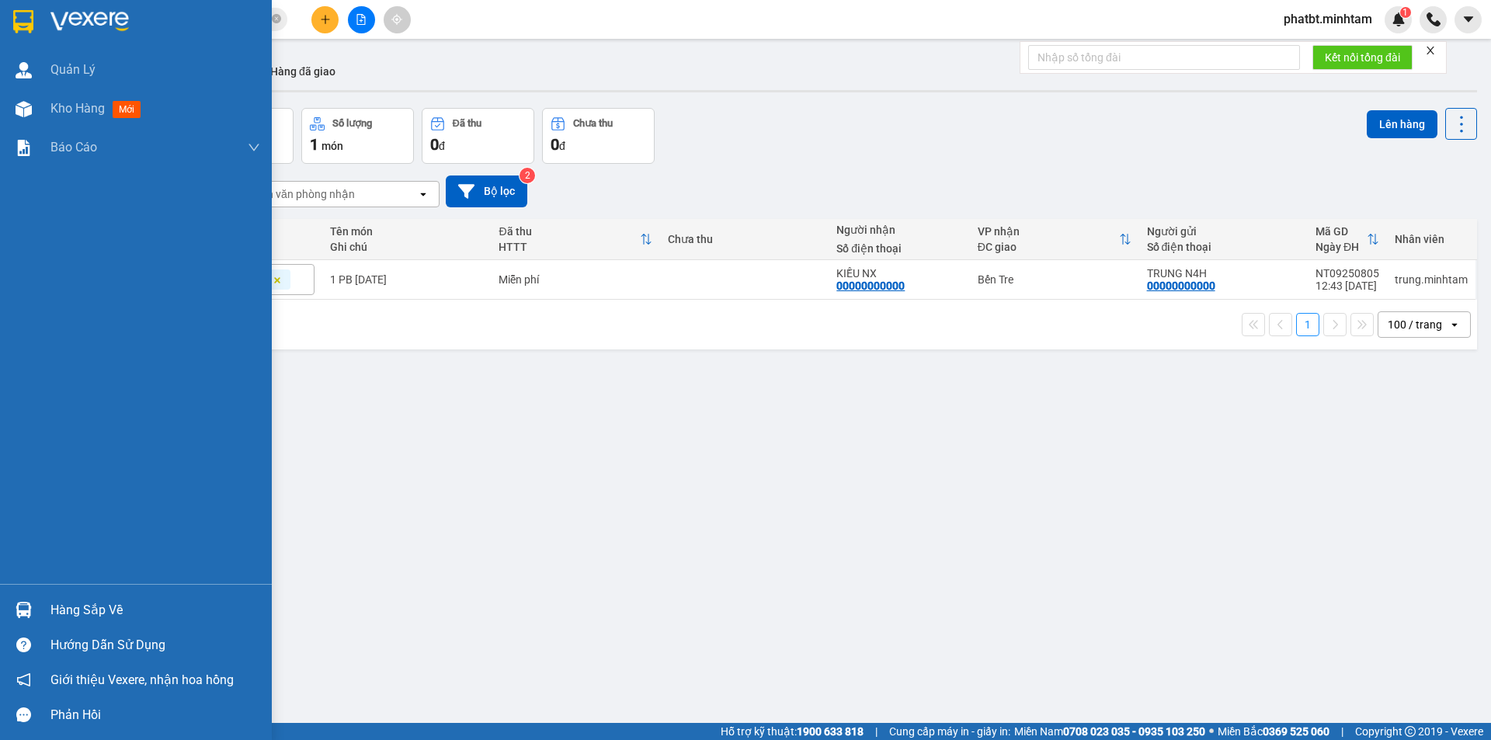
click at [84, 611] on div "Hàng sắp về" at bounding box center [155, 610] width 210 height 23
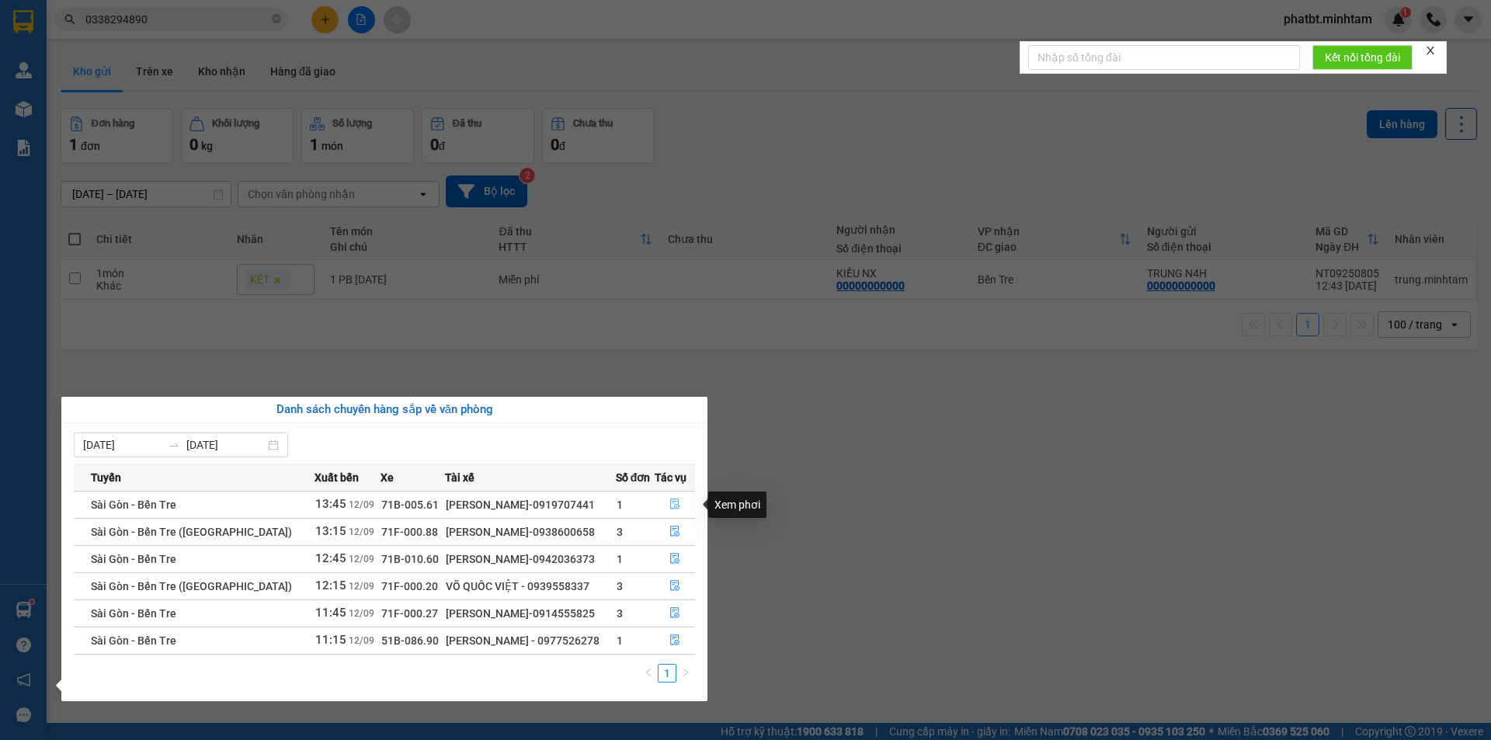
click at [670, 504] on icon "file-done" at bounding box center [674, 504] width 11 height 11
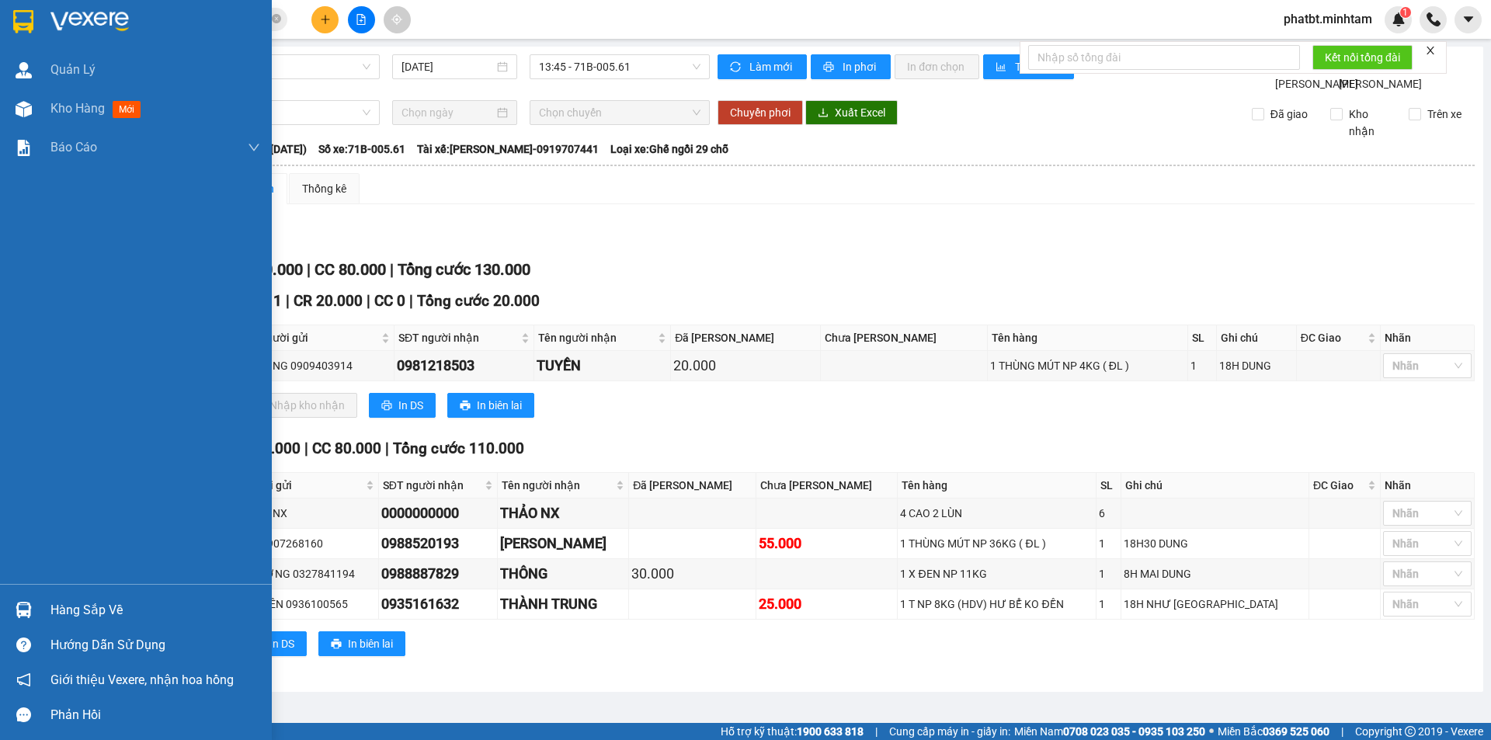
click at [28, 610] on img at bounding box center [24, 610] width 16 height 16
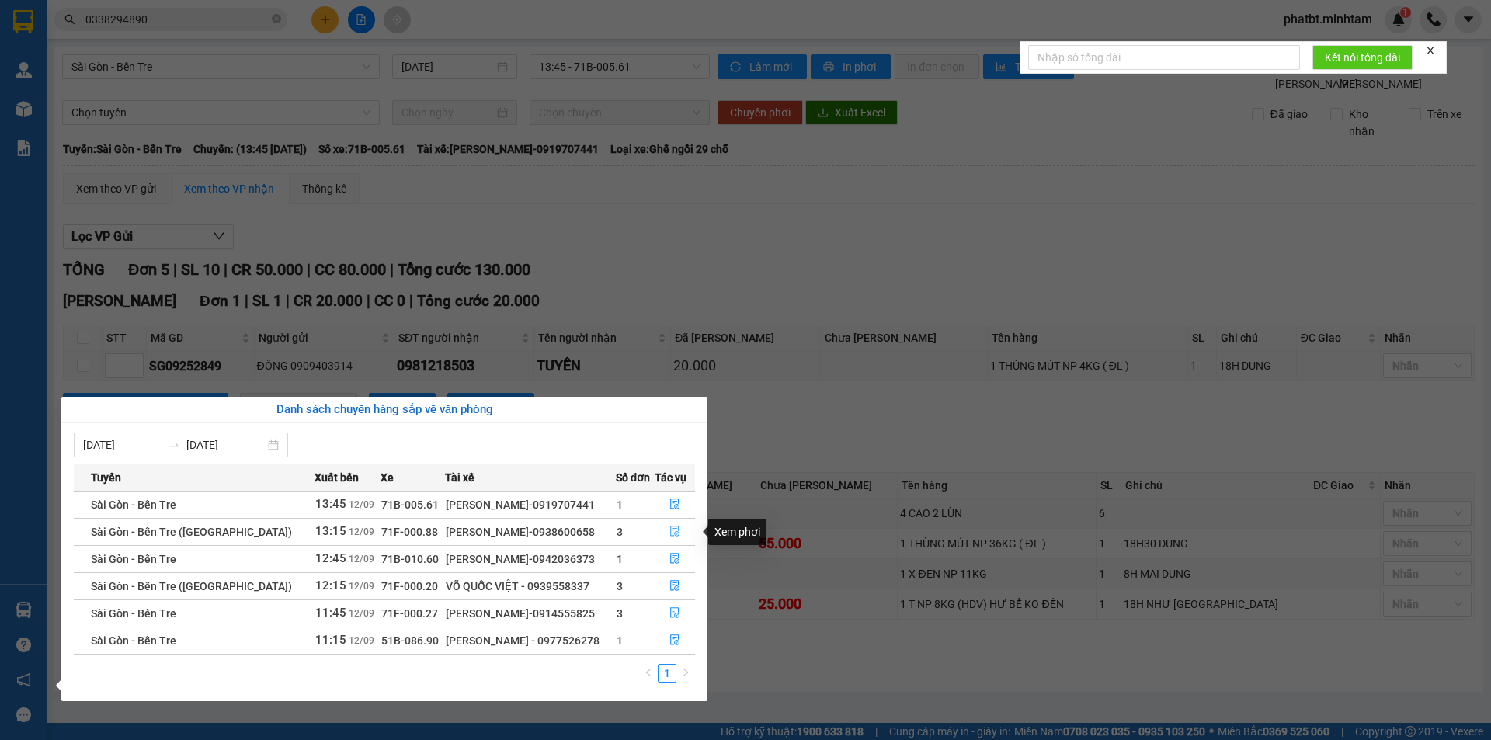
click at [676, 535] on icon "file-done" at bounding box center [674, 531] width 9 height 11
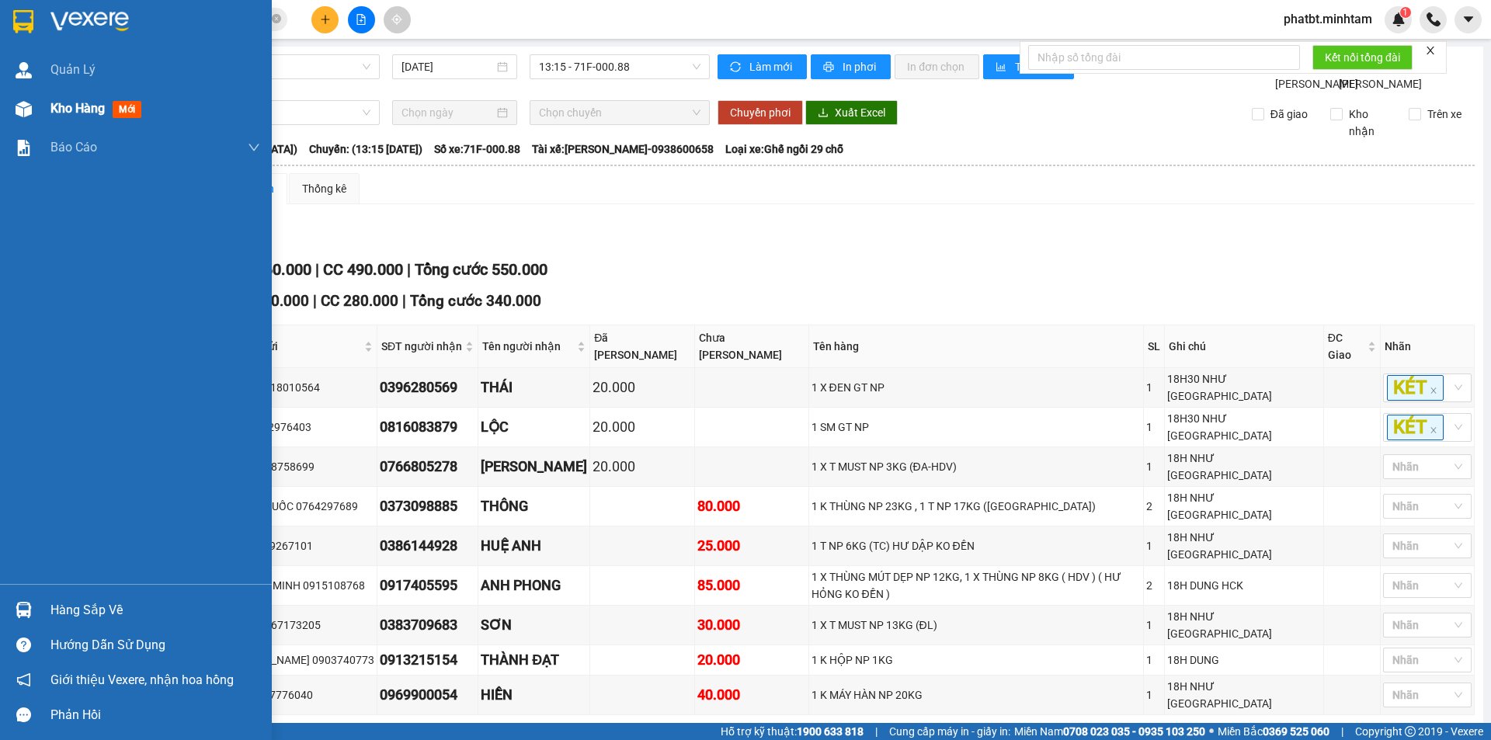
click at [53, 111] on span "Kho hàng" at bounding box center [77, 108] width 54 height 15
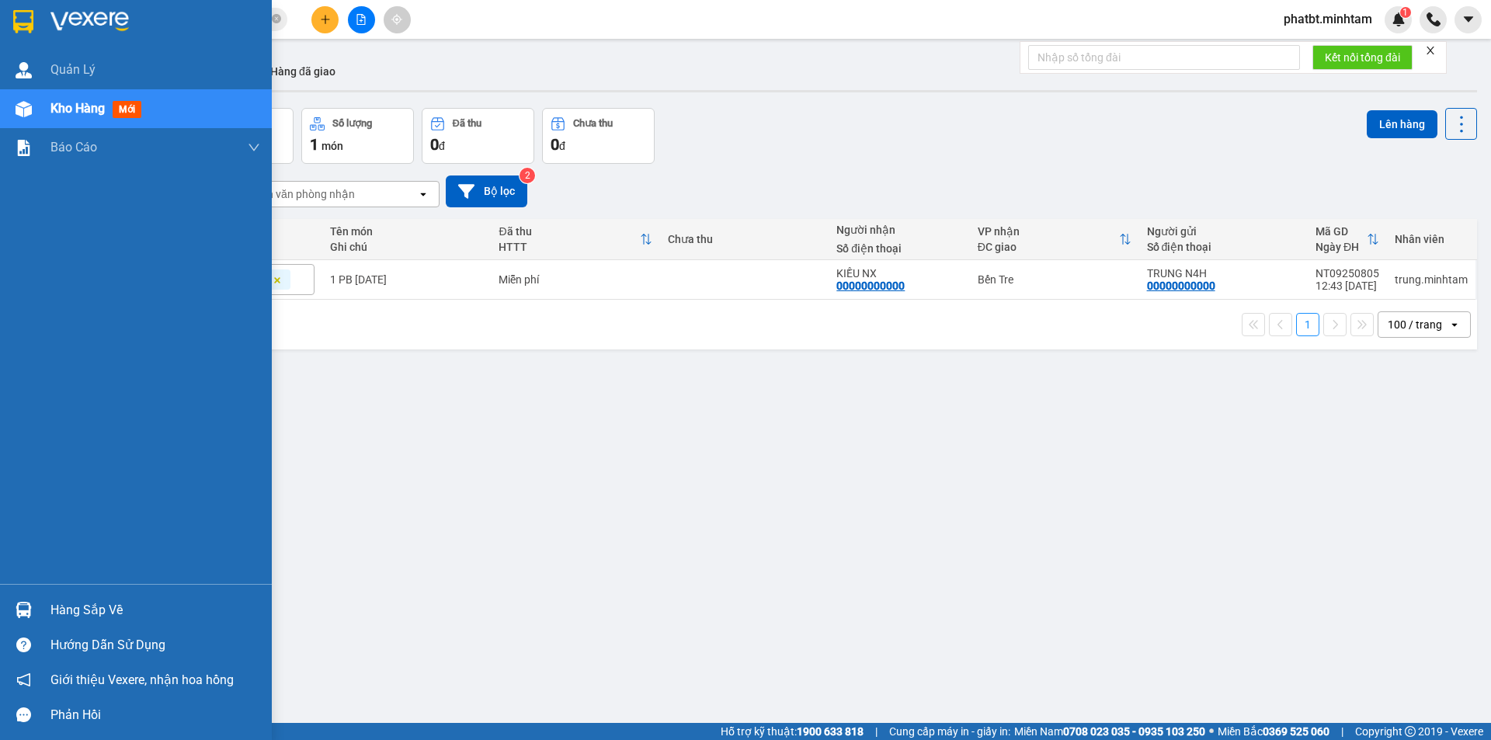
click at [93, 607] on div "Hàng sắp về" at bounding box center [155, 610] width 210 height 23
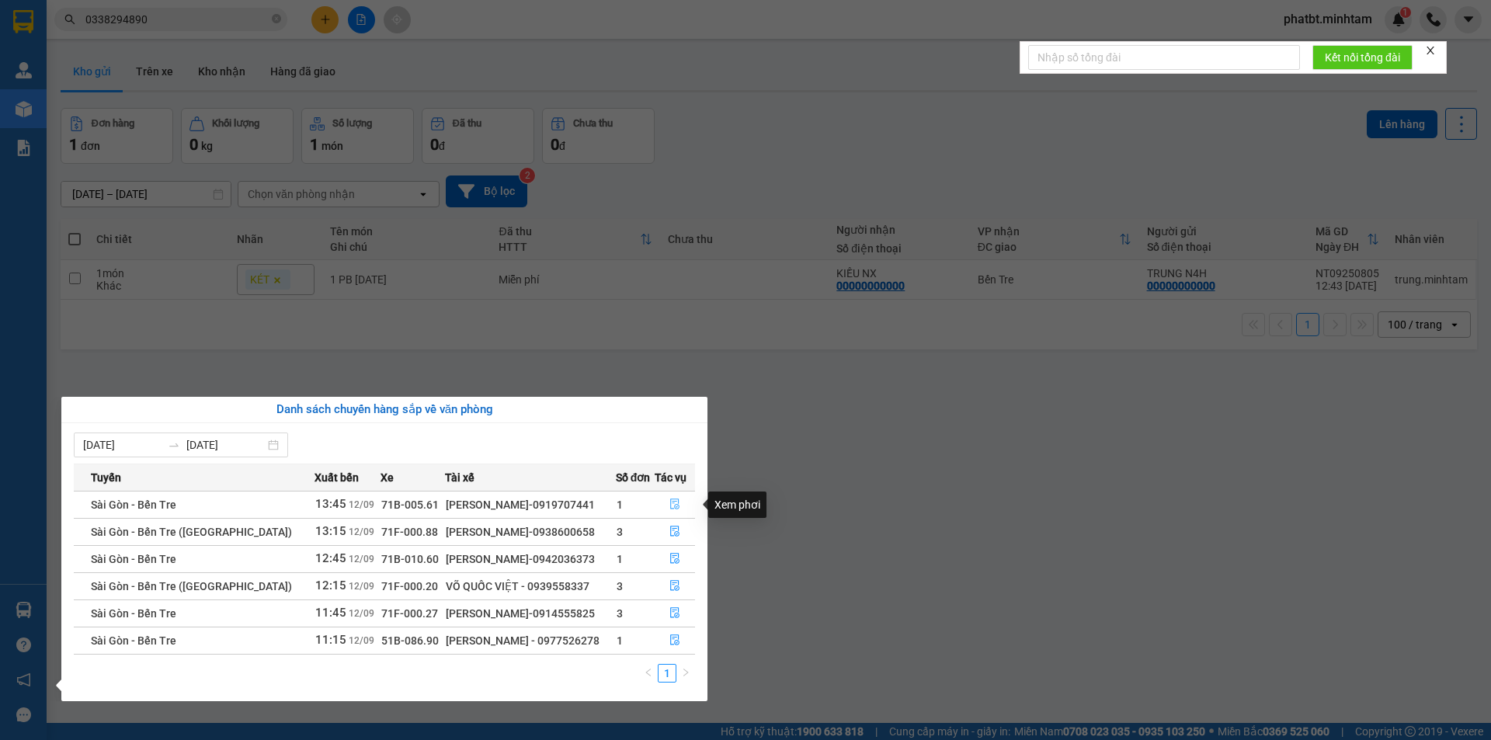
click at [662, 501] on button "button" at bounding box center [675, 504] width 40 height 25
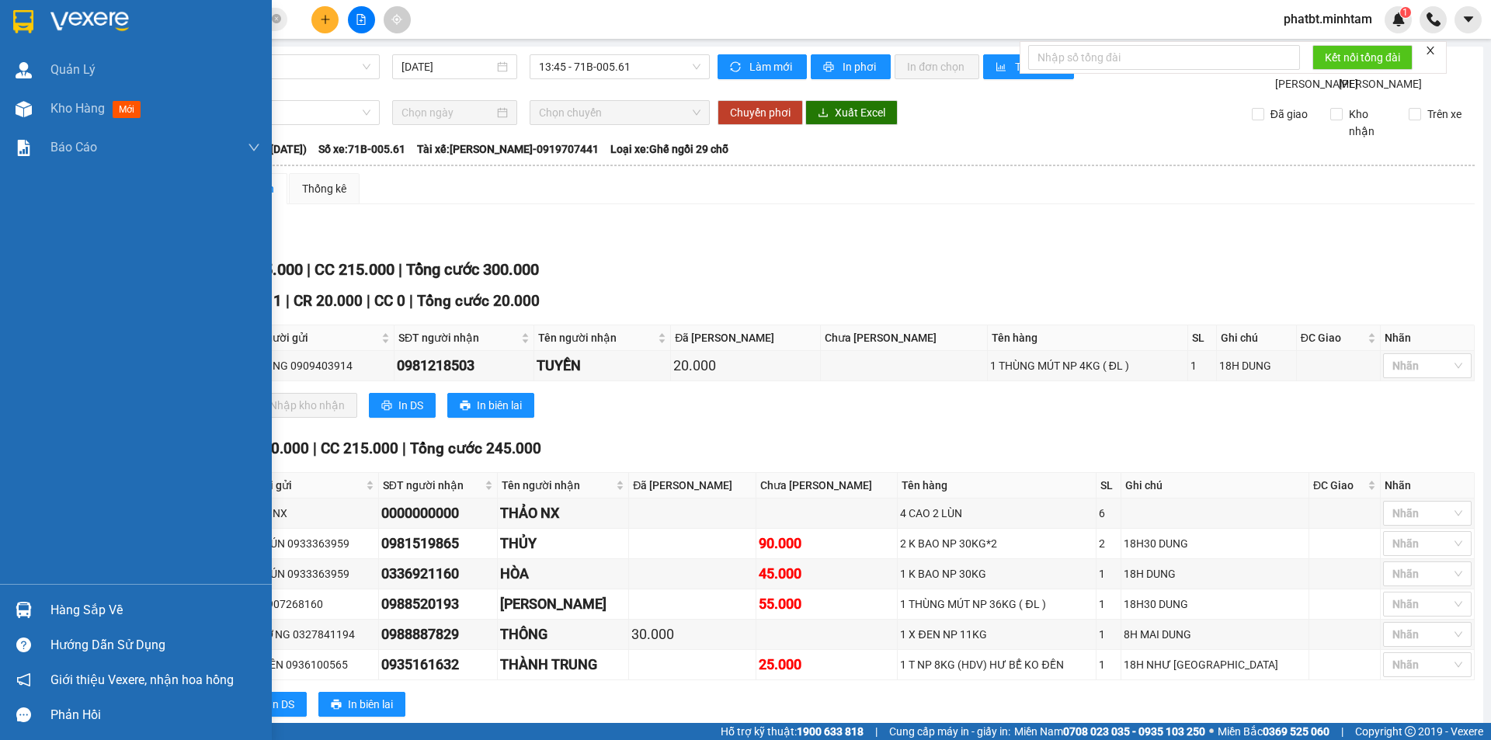
click at [75, 610] on div "Hàng sắp về" at bounding box center [155, 610] width 210 height 23
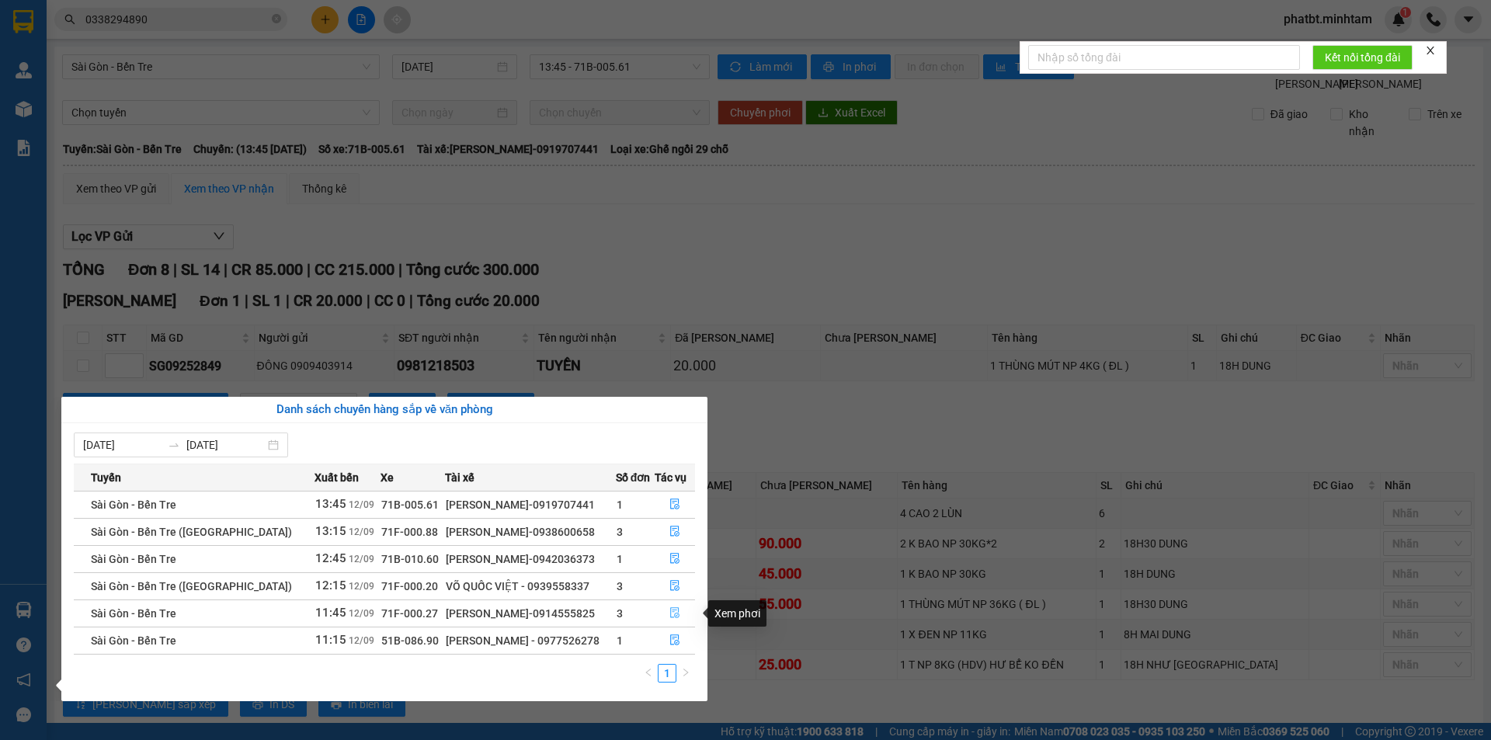
click at [670, 616] on icon "file-done" at bounding box center [674, 613] width 9 height 11
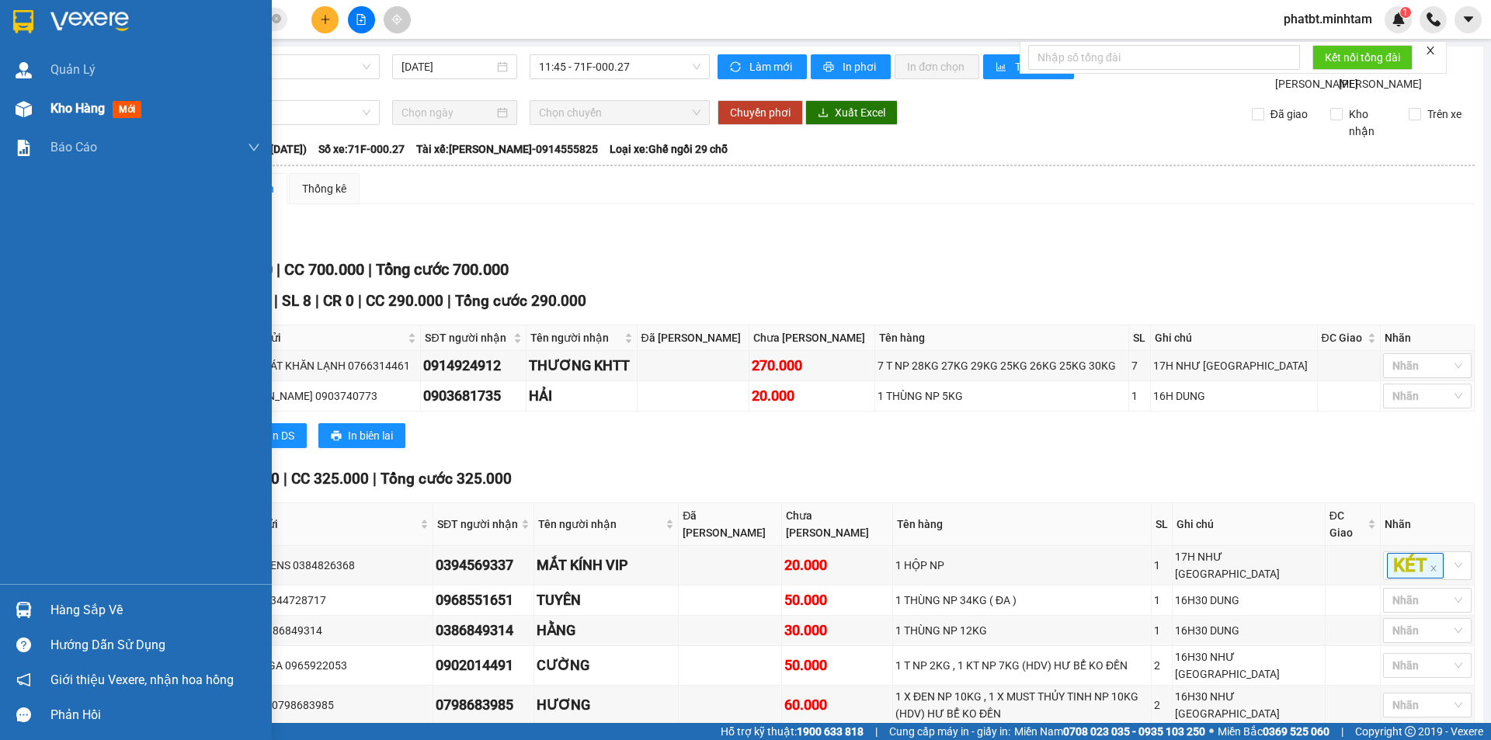
click at [82, 122] on div "Kho hàng mới" at bounding box center [155, 108] width 210 height 39
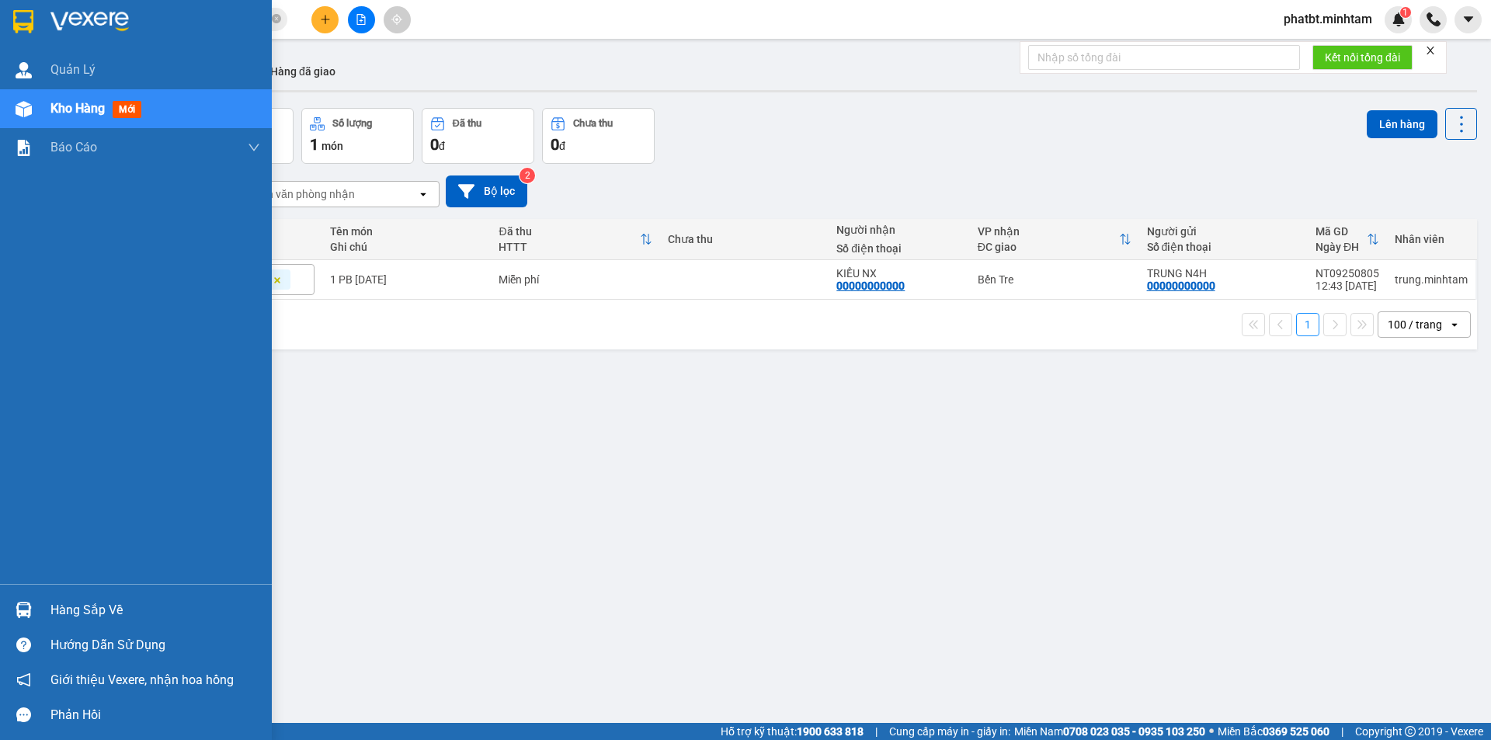
drag, startPoint x: 73, startPoint y: 615, endPoint x: 65, endPoint y: 613, distance: 7.9
click at [75, 615] on div "Hàng sắp về" at bounding box center [155, 610] width 210 height 23
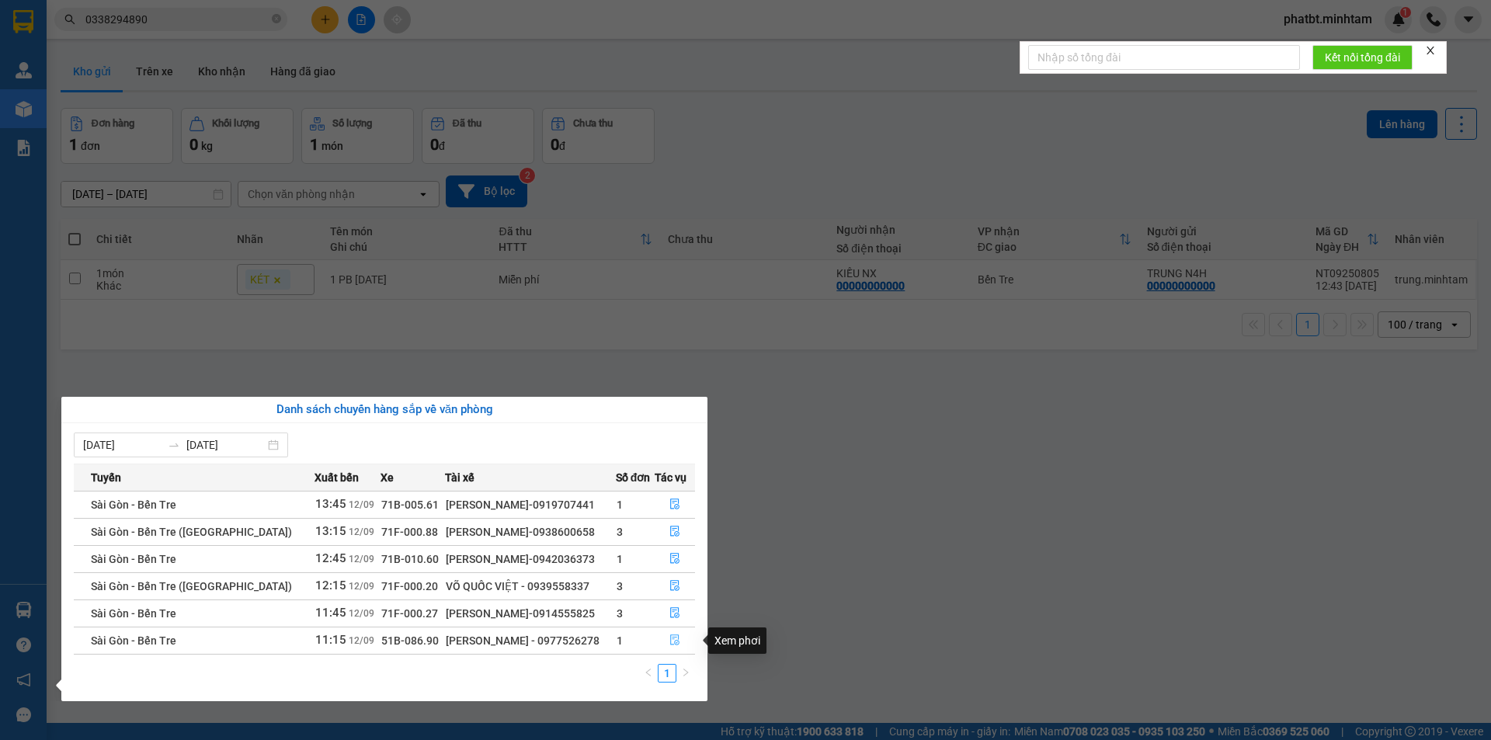
click at [679, 642] on button "button" at bounding box center [675, 640] width 40 height 25
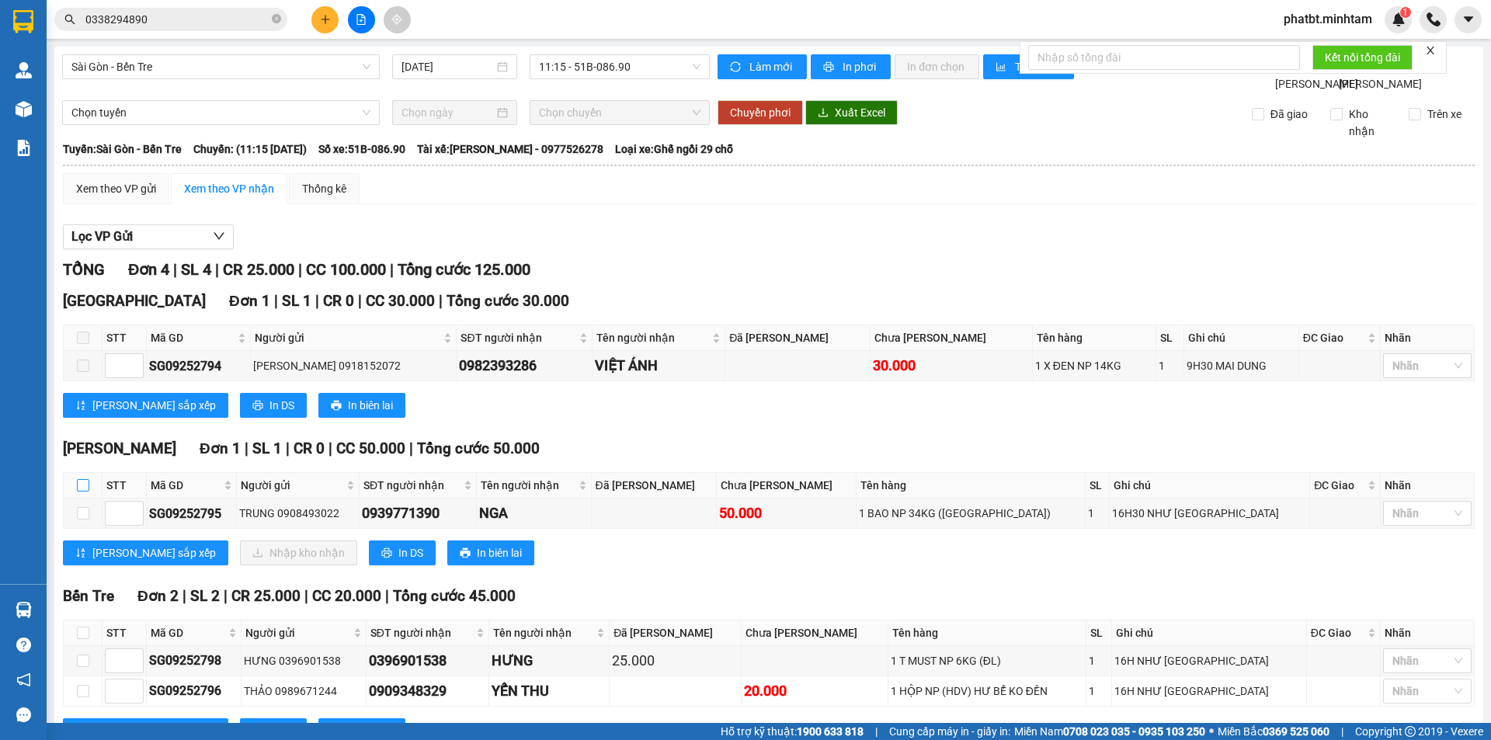
click at [85, 479] on input "checkbox" at bounding box center [83, 485] width 12 height 12
checkbox input "true"
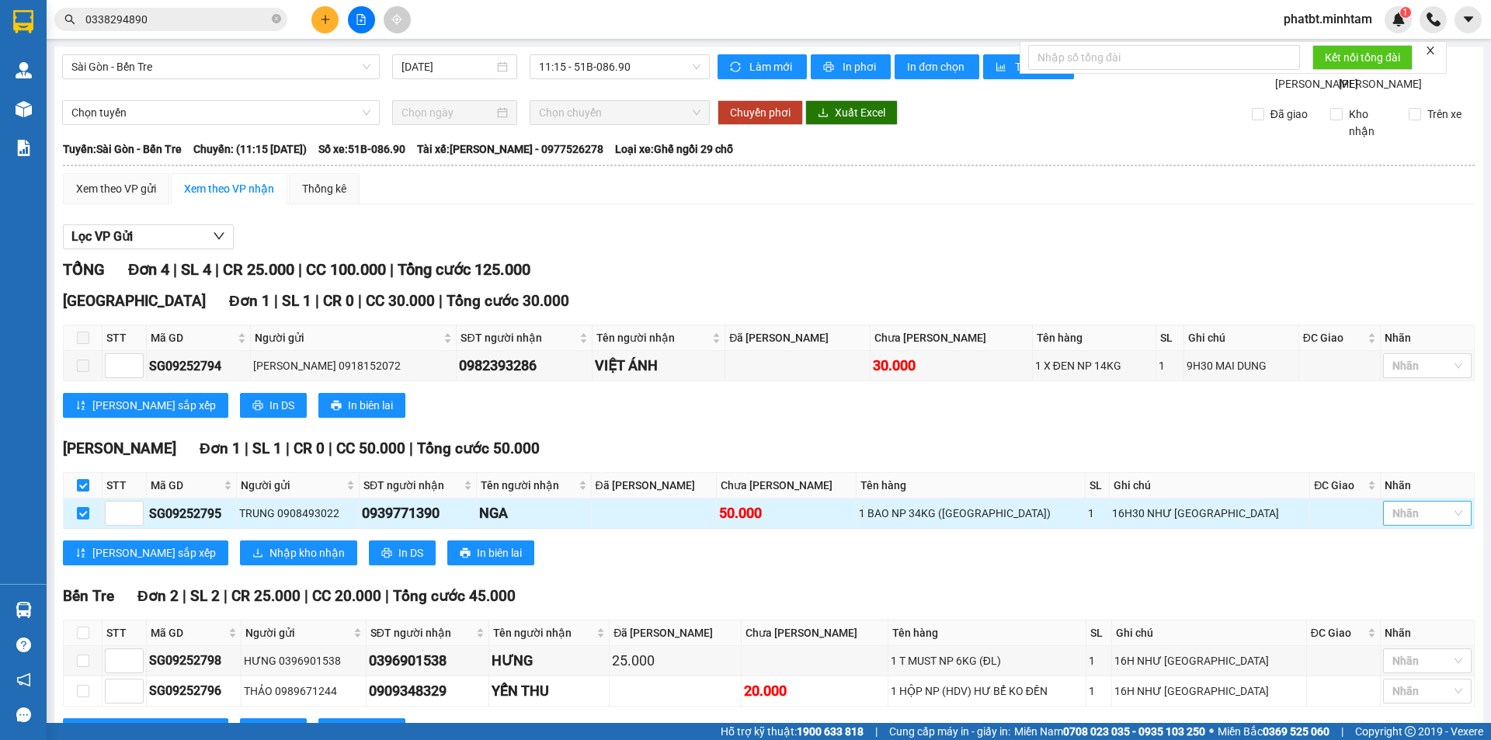
drag, startPoint x: 1414, startPoint y: 451, endPoint x: 1409, endPoint y: 444, distance: 8.4
click at [1414, 504] on div at bounding box center [1419, 513] width 65 height 19
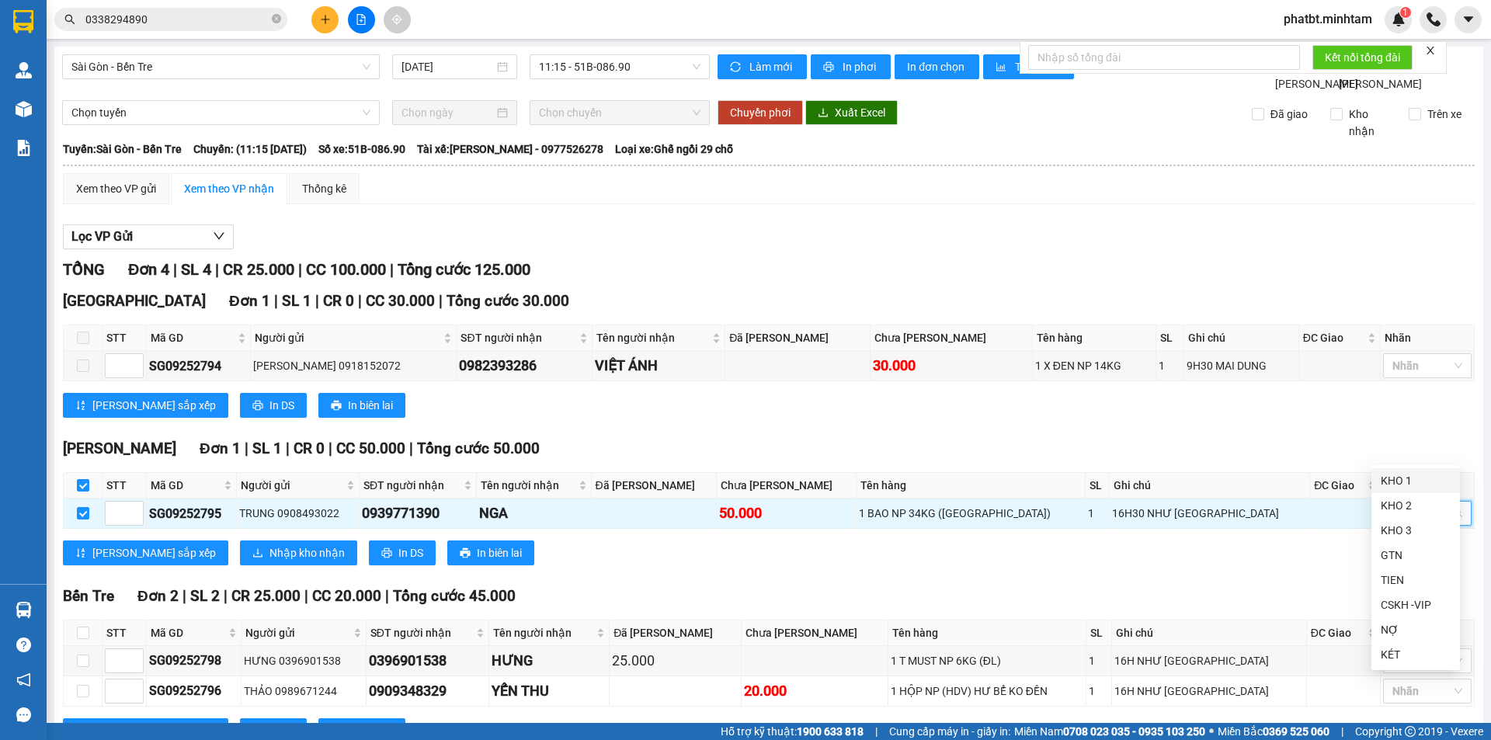
click at [1413, 481] on div "KHO 1" at bounding box center [1416, 480] width 70 height 17
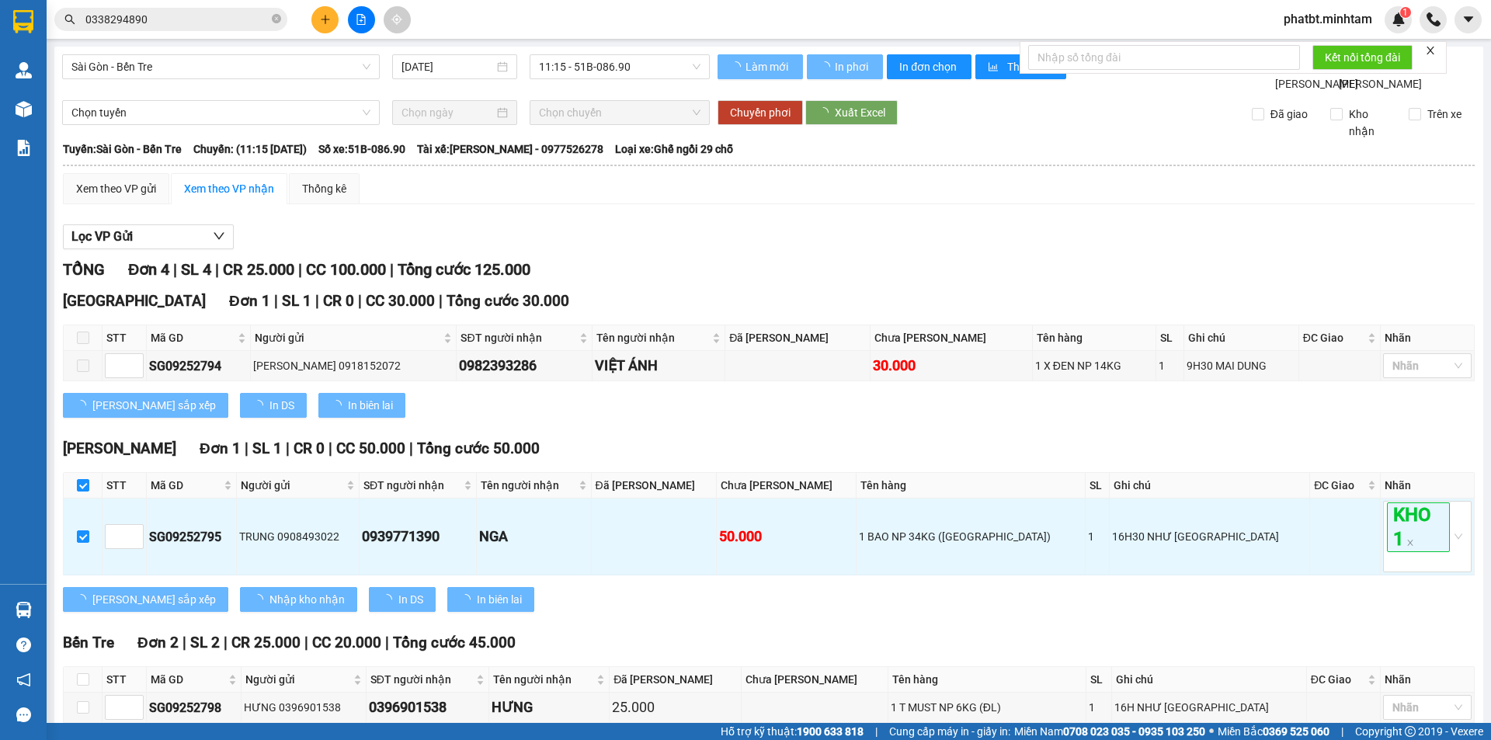
click at [1200, 587] on div "Lưu sắp xếp Nhập kho nhận In DS In biên lai" at bounding box center [769, 599] width 1412 height 25
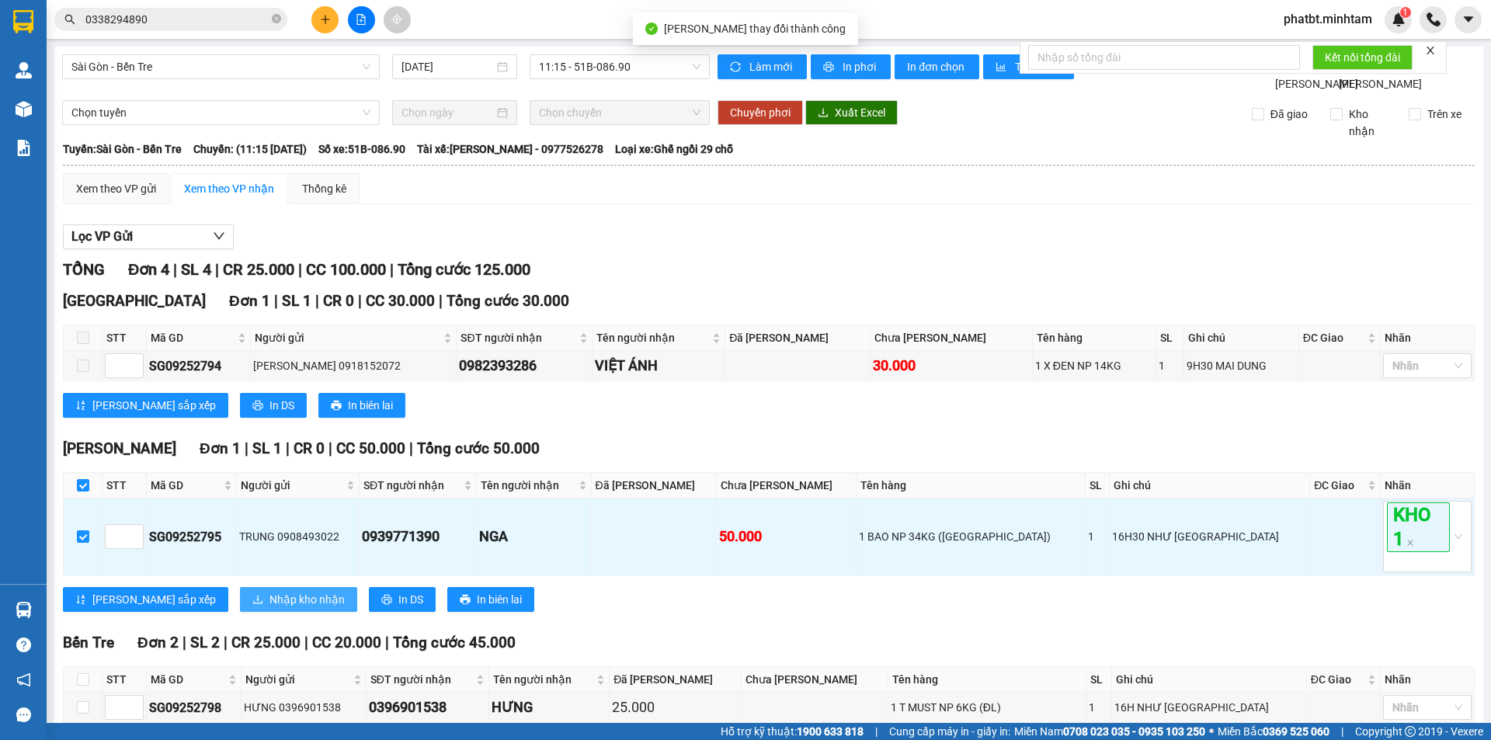
click at [269, 591] on span "Nhập kho nhận" at bounding box center [306, 599] width 75 height 17
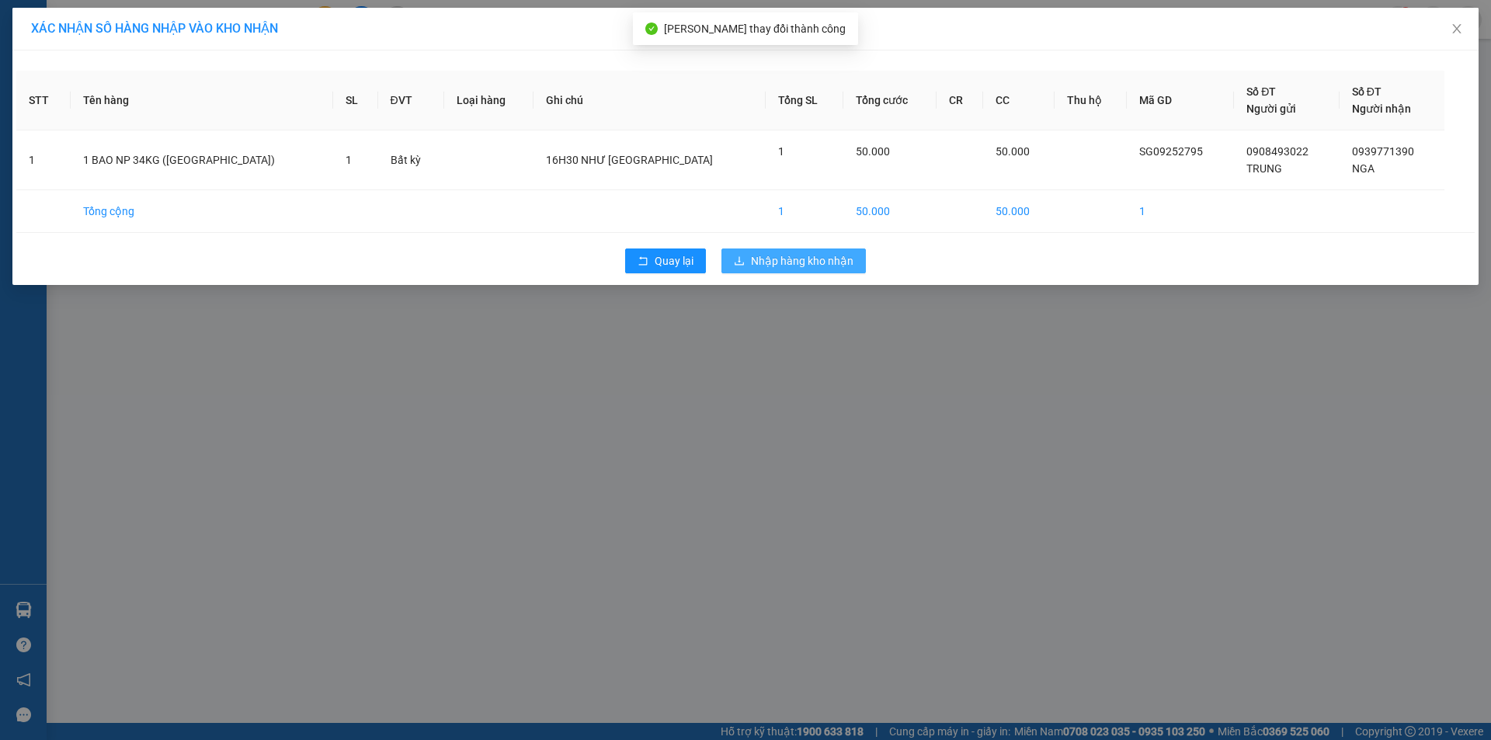
click at [804, 270] on button "Nhập hàng kho nhận" at bounding box center [793, 260] width 144 height 25
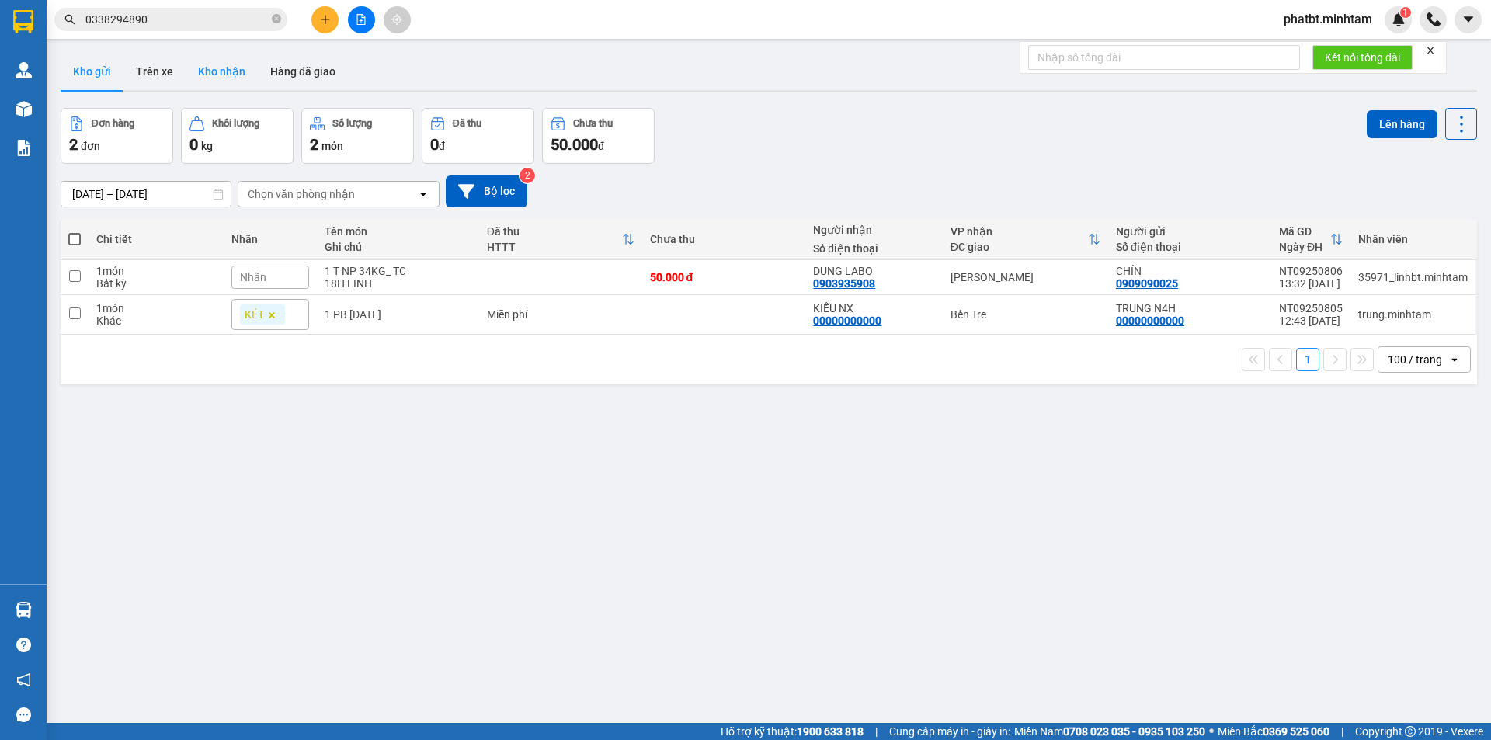
click at [222, 78] on button "Kho nhận" at bounding box center [222, 71] width 72 height 37
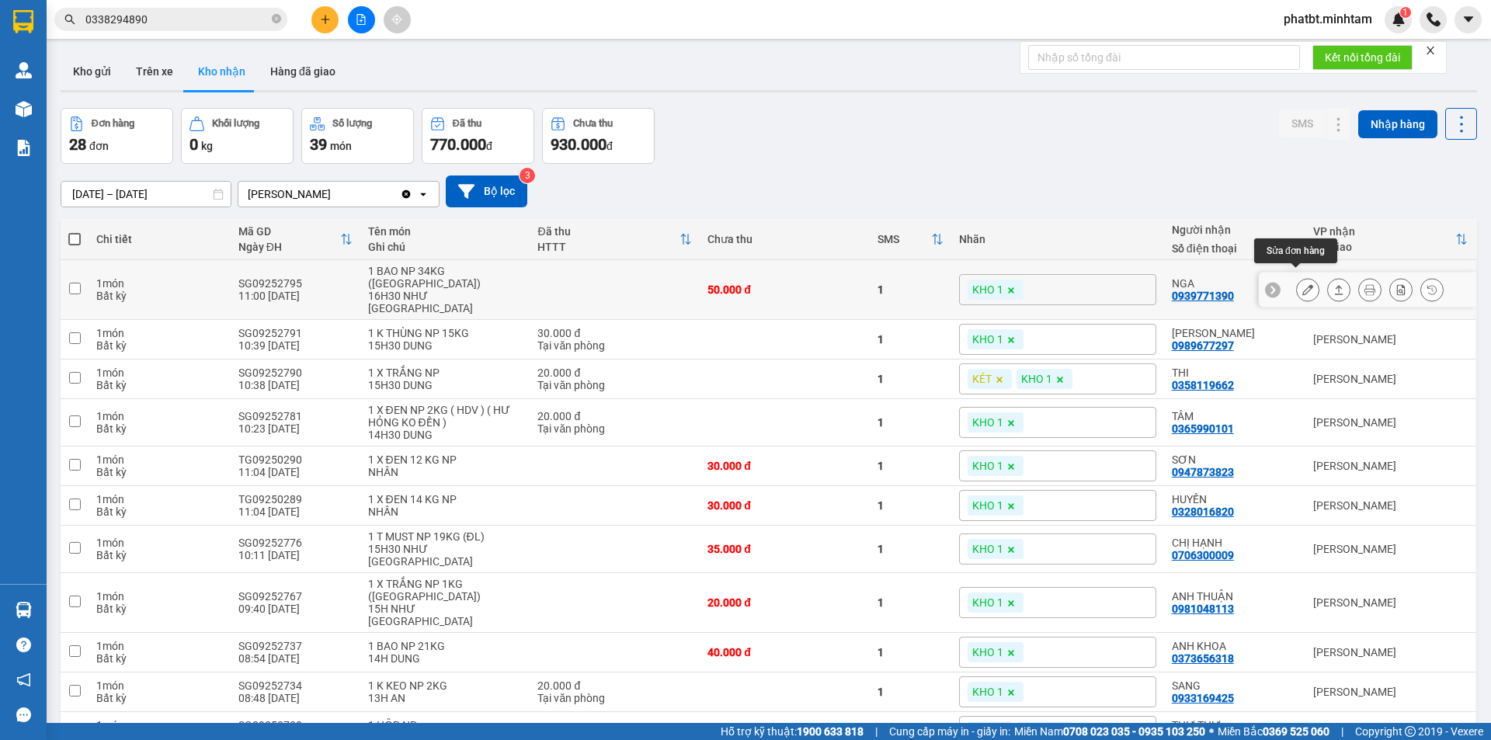
click at [1302, 284] on icon at bounding box center [1307, 289] width 11 height 11
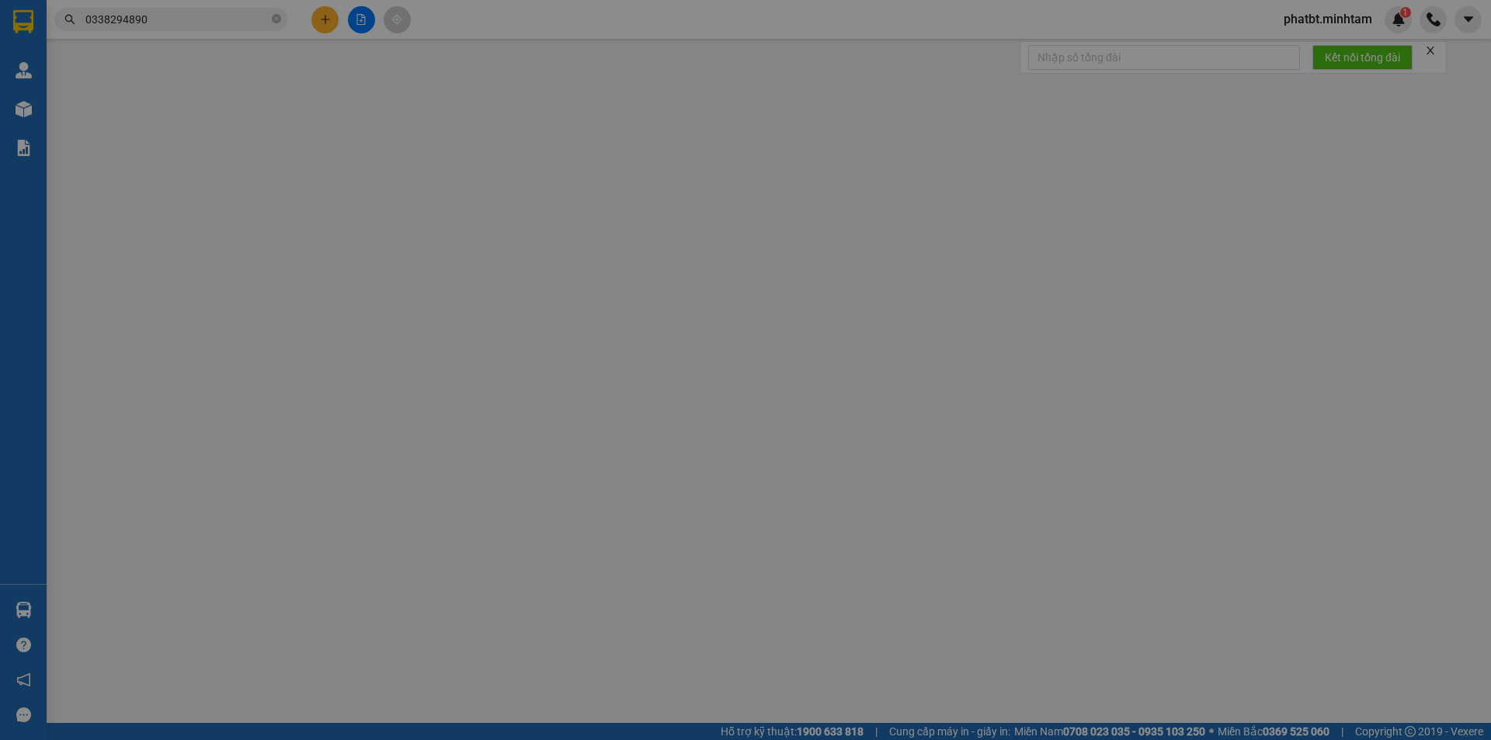
type input "0908493022"
type input "TRUNG"
type input "0939771390"
type input "NGA"
type input "50.000"
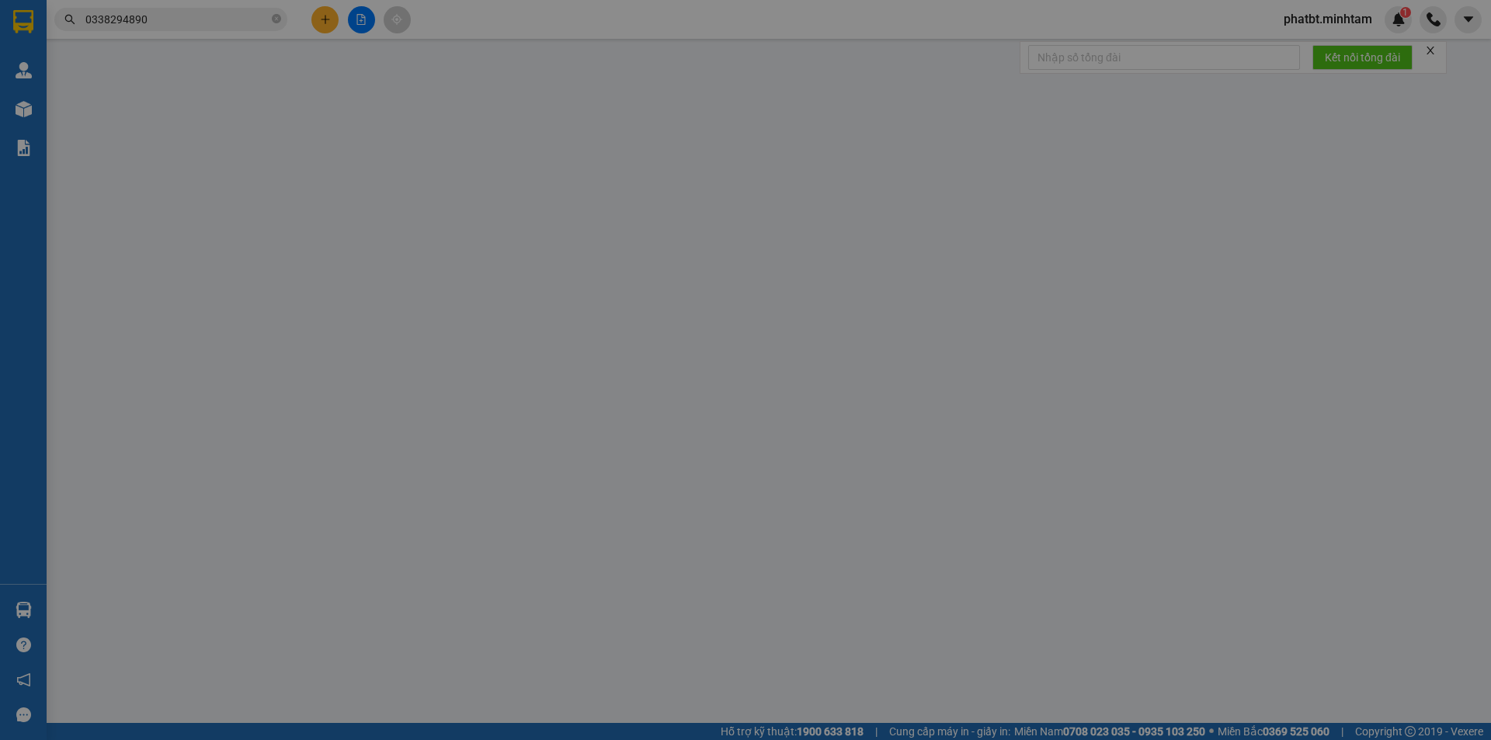
type input "50.000"
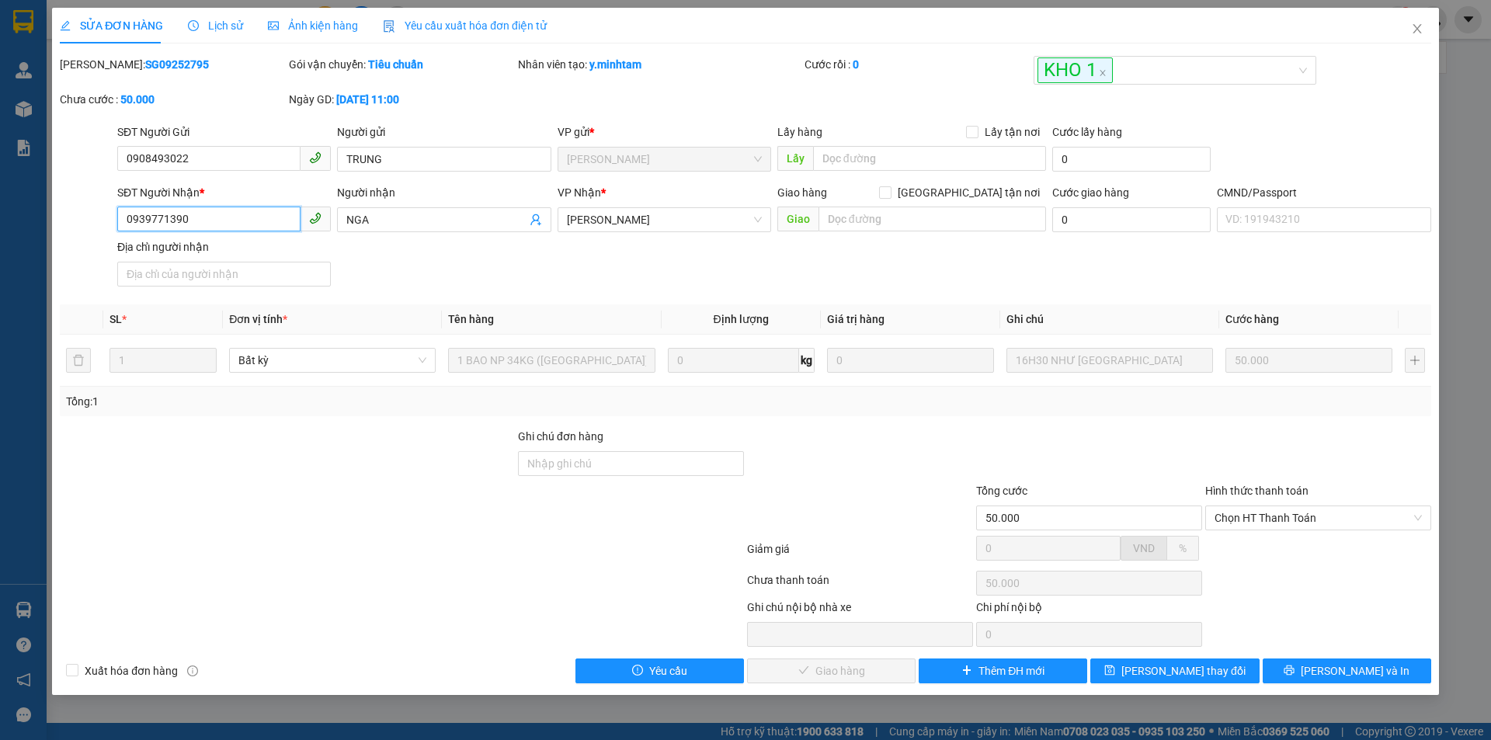
click at [245, 222] on input "0939771390" at bounding box center [208, 219] width 183 height 25
click at [244, 221] on input "0939771390" at bounding box center [208, 219] width 183 height 25
click at [1418, 29] on icon "close" at bounding box center [1417, 28] width 9 height 9
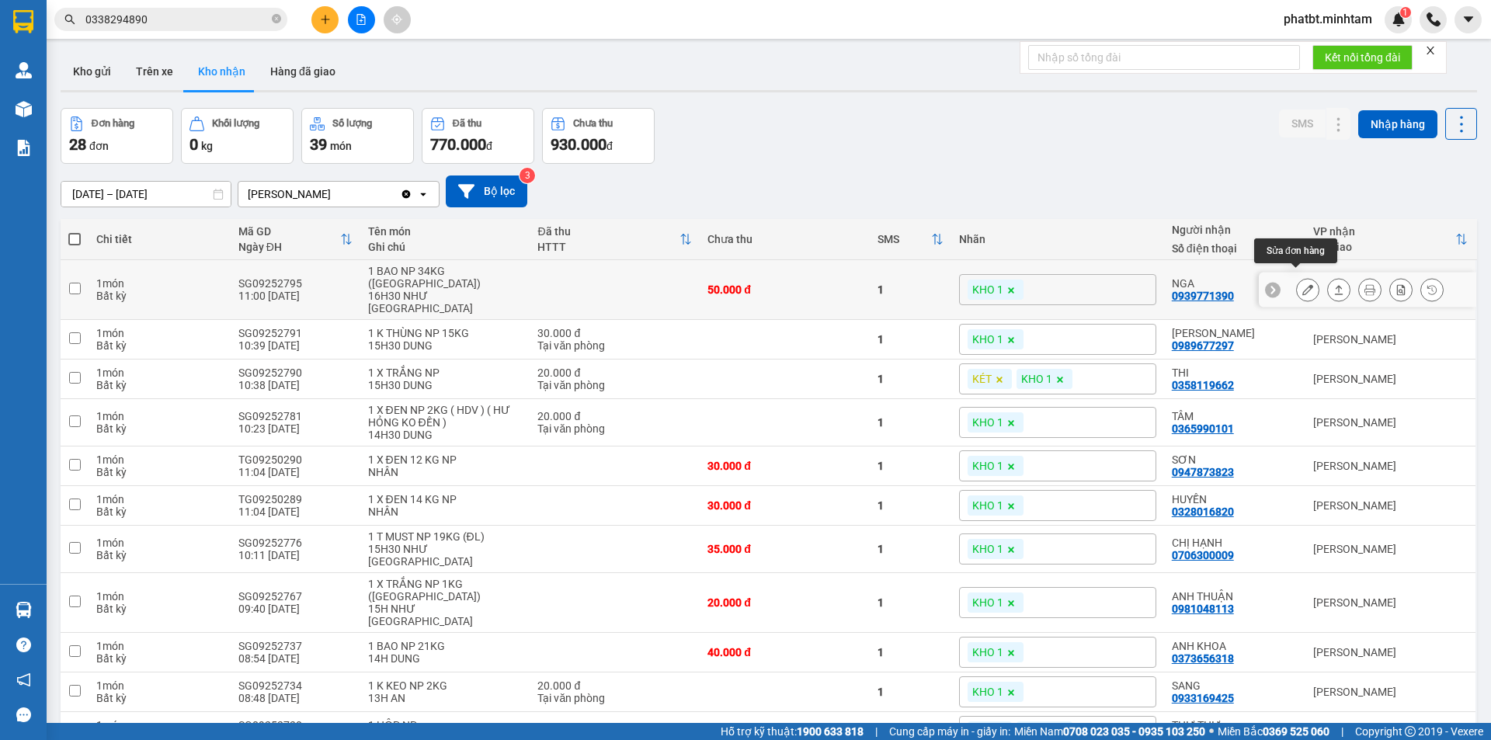
click at [1297, 280] on button at bounding box center [1308, 289] width 22 height 27
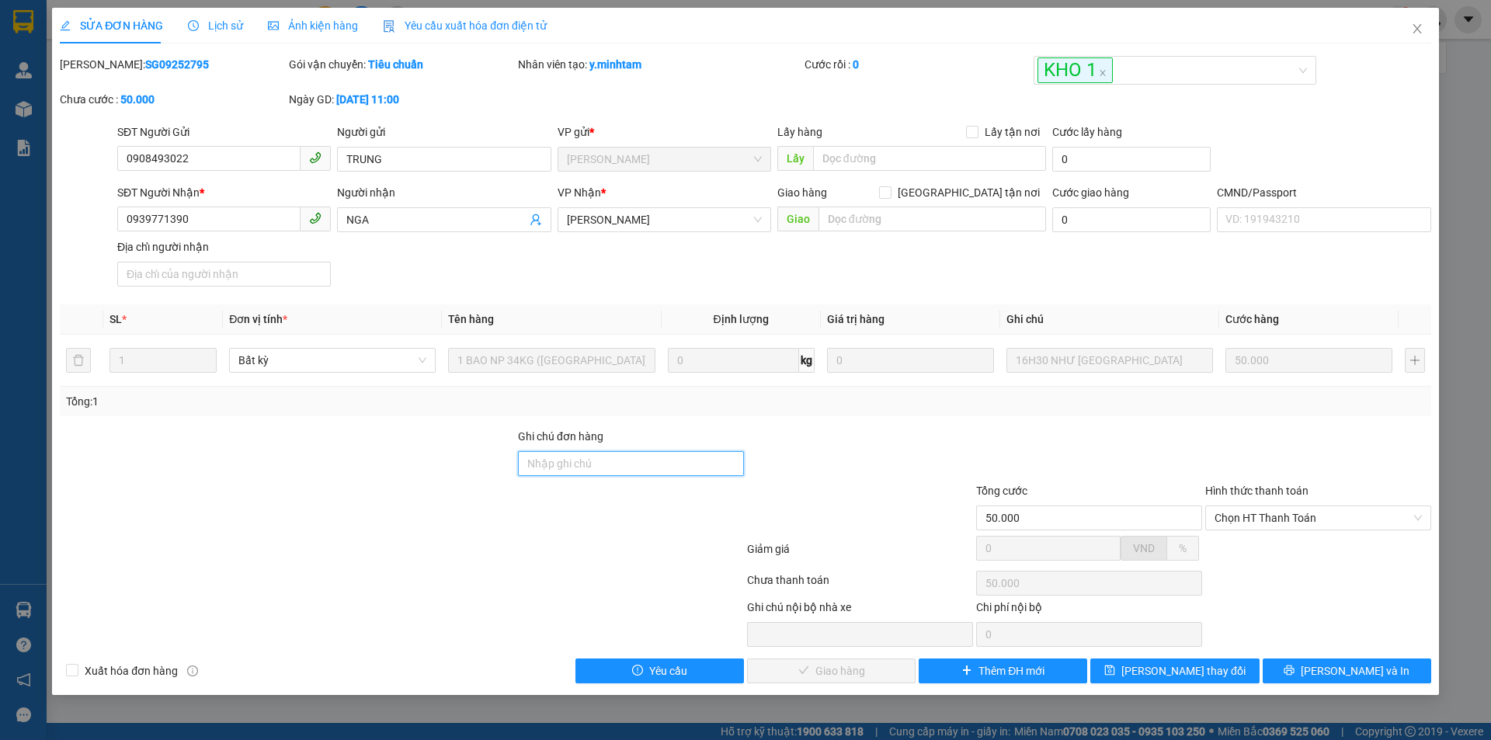
click at [577, 461] on input "Ghi chú đơn hàng" at bounding box center [631, 463] width 226 height 25
click at [1127, 663] on button "Lưu thay đổi" at bounding box center [1174, 671] width 169 height 25
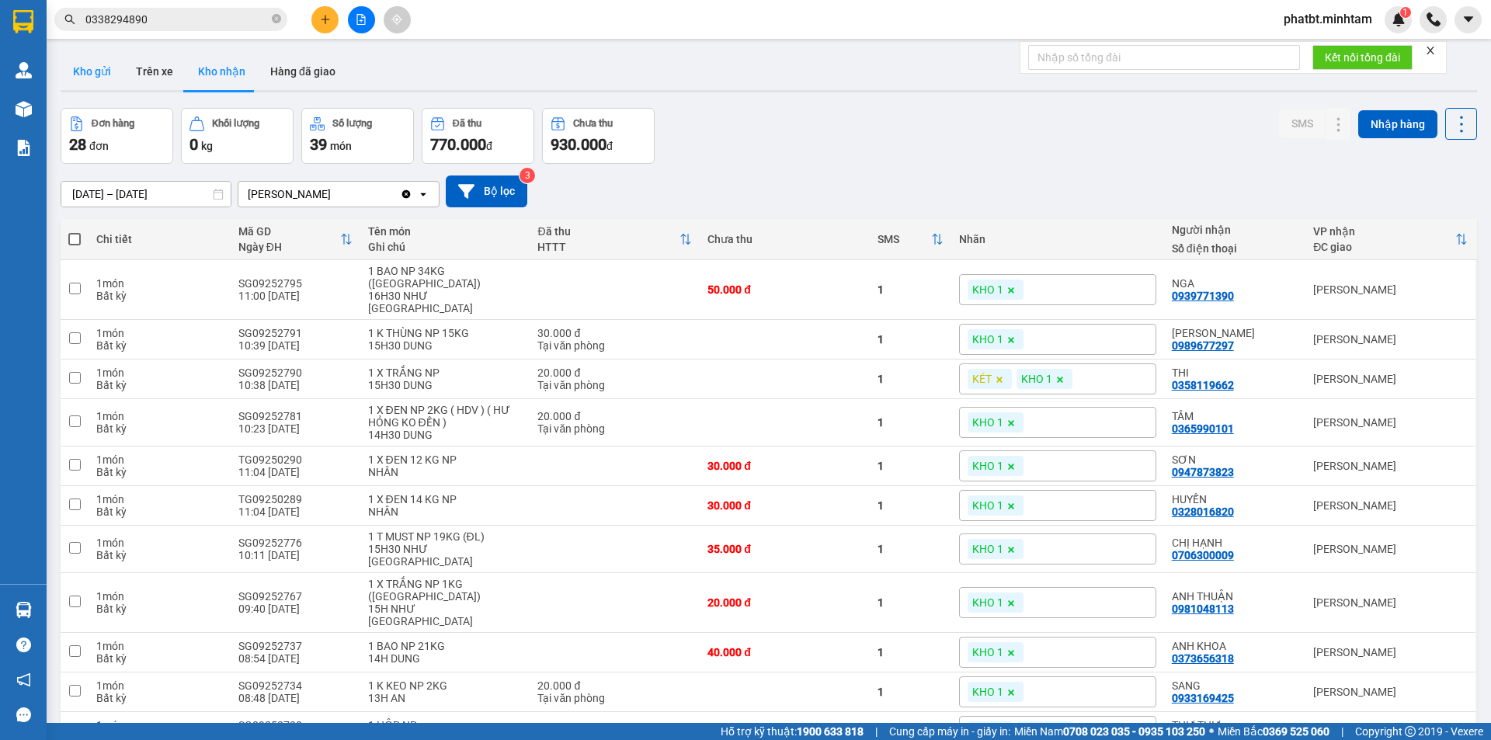
click at [92, 79] on button "Kho gửi" at bounding box center [92, 71] width 63 height 37
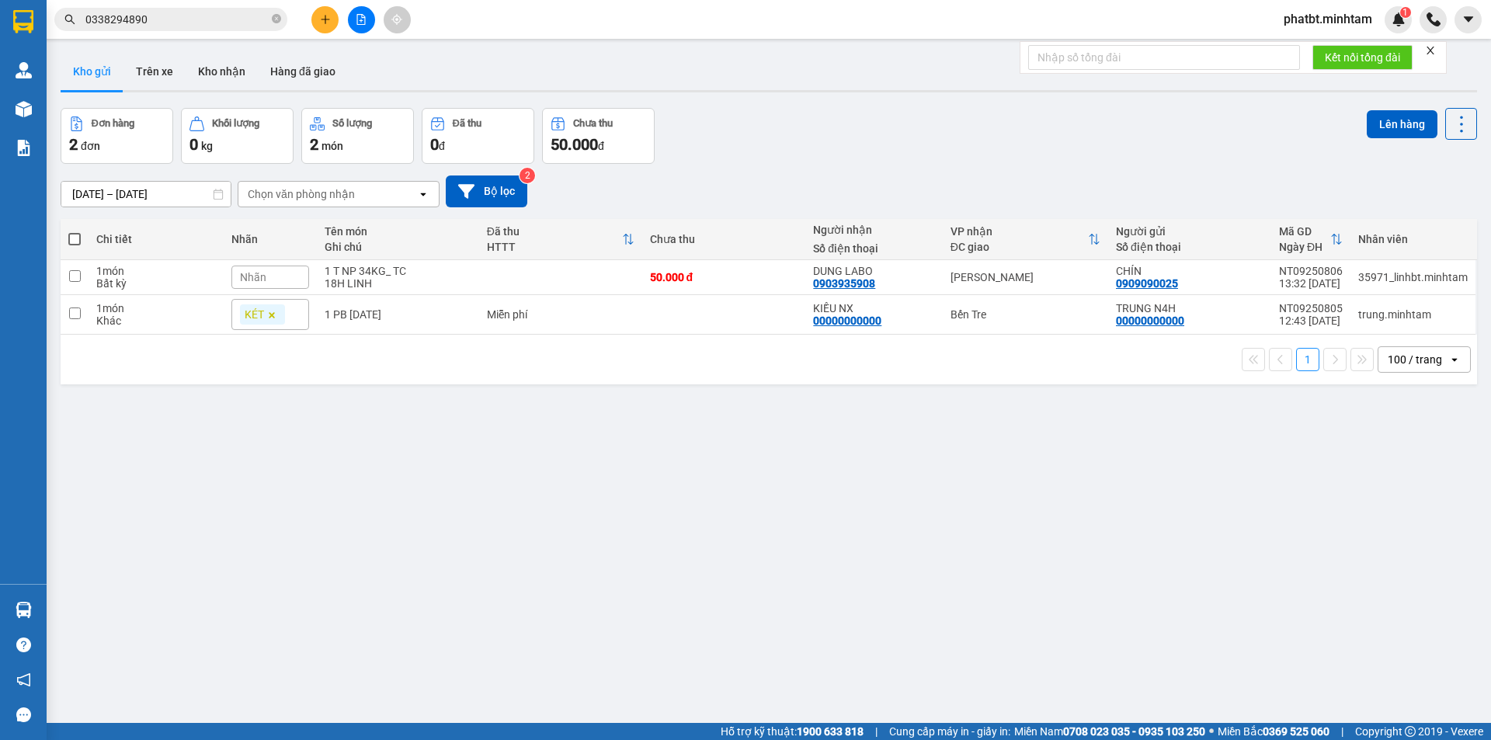
click at [69, 231] on label at bounding box center [74, 239] width 12 height 16
click at [75, 231] on input "checkbox" at bounding box center [75, 231] width 0 height 0
checkbox input "true"
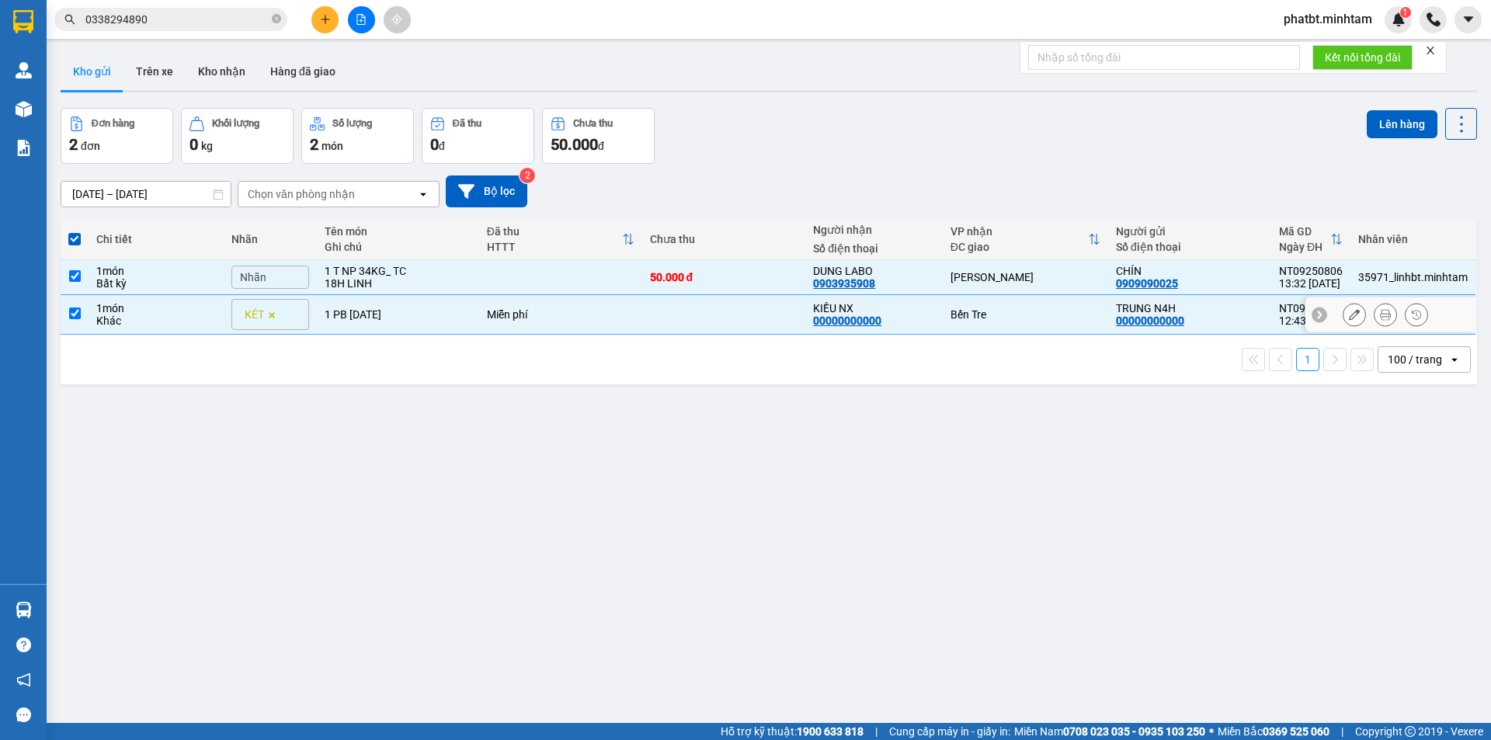
click at [477, 316] on tr "1 món Khác KÉT 1 PB THG 12/09/2025 Miễn phí KIỀU NX 00000000000 Bến Tre TRUNG …" at bounding box center [769, 315] width 1416 height 40
checkbox input "false"
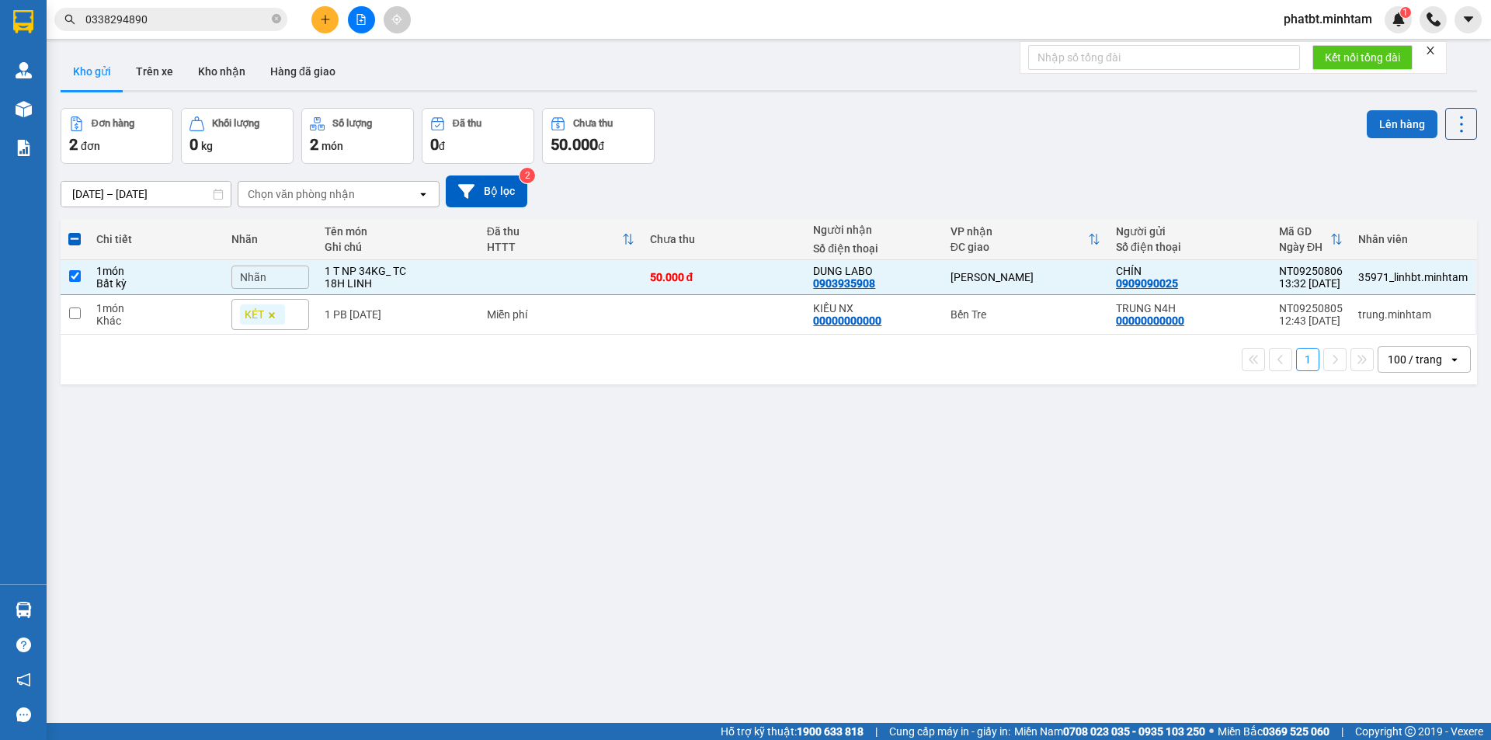
click at [1374, 114] on button "Lên hàng" at bounding box center [1402, 124] width 71 height 28
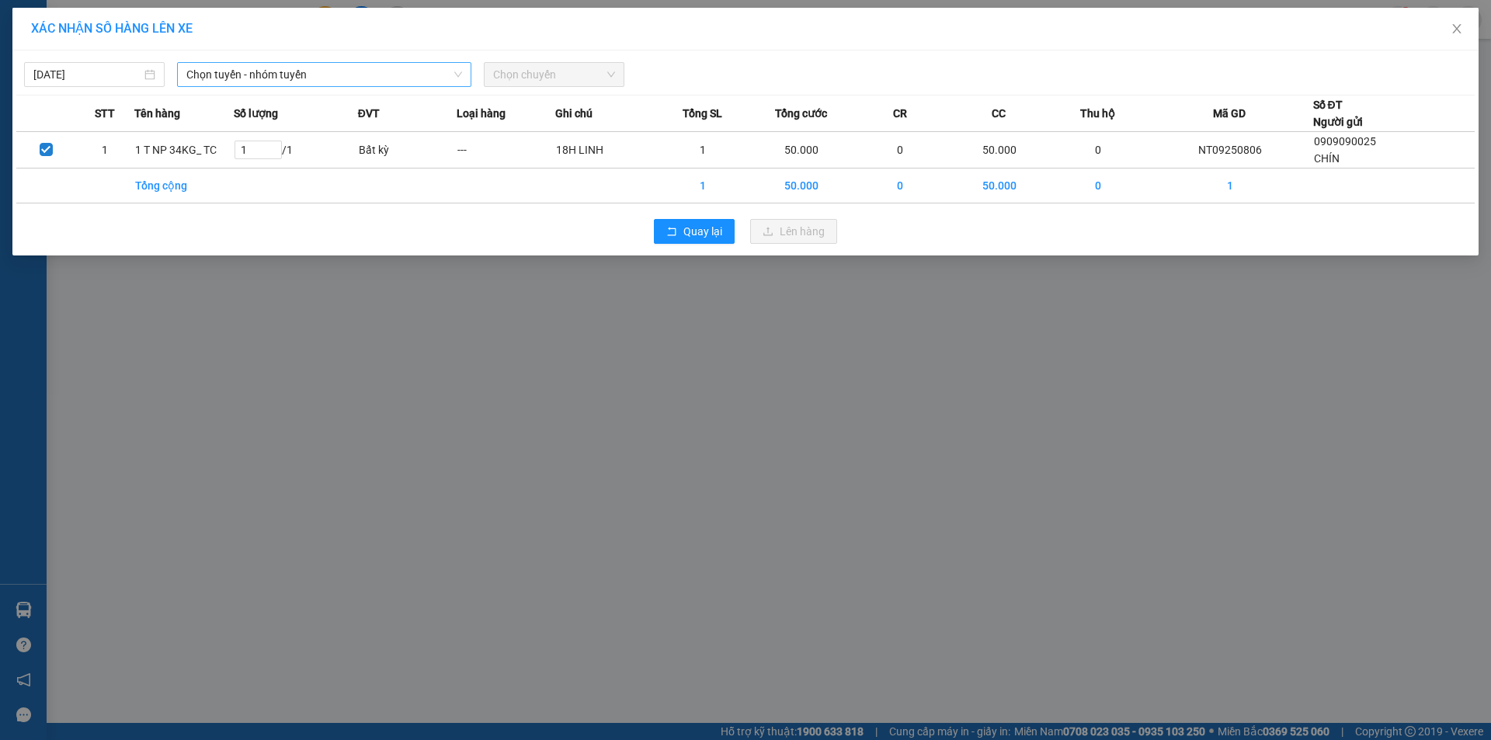
click at [331, 79] on span "Chọn tuyến - nhóm tuyến" at bounding box center [324, 74] width 276 height 23
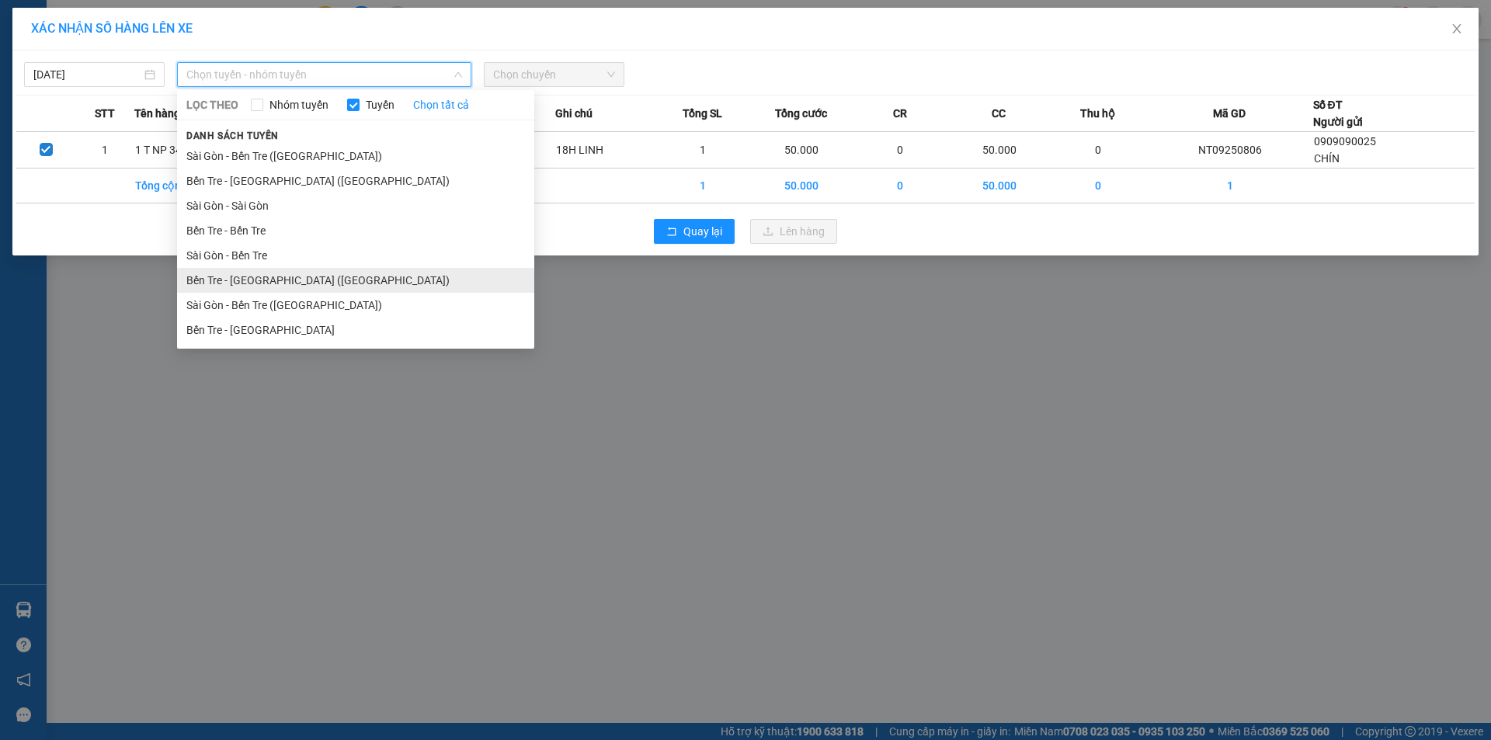
drag, startPoint x: 325, startPoint y: 288, endPoint x: 325, endPoint y: 280, distance: 8.5
click at [325, 287] on li "Bến Tre - Sài Gòn (CT)" at bounding box center [355, 280] width 357 height 25
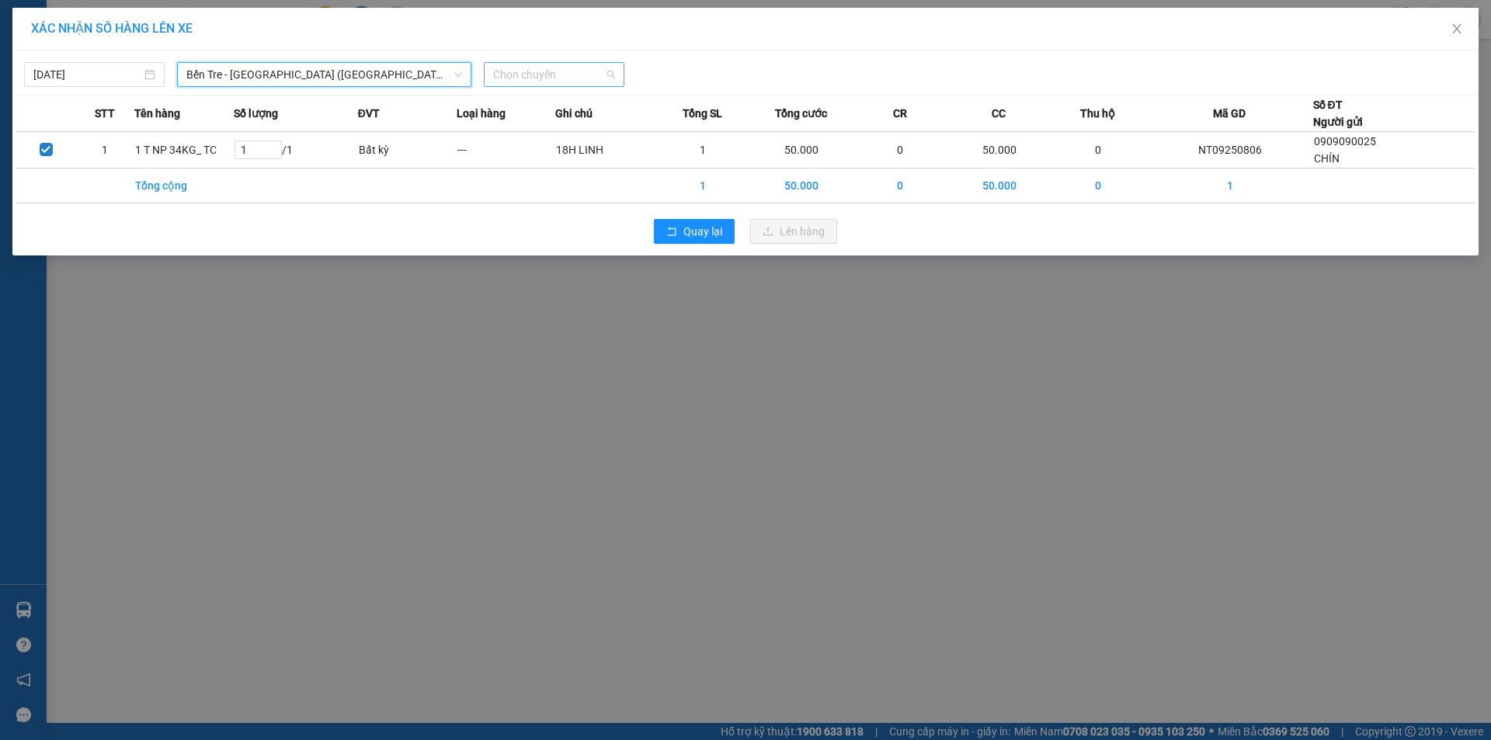
click at [563, 79] on span "Chọn chuyến" at bounding box center [554, 74] width 122 height 23
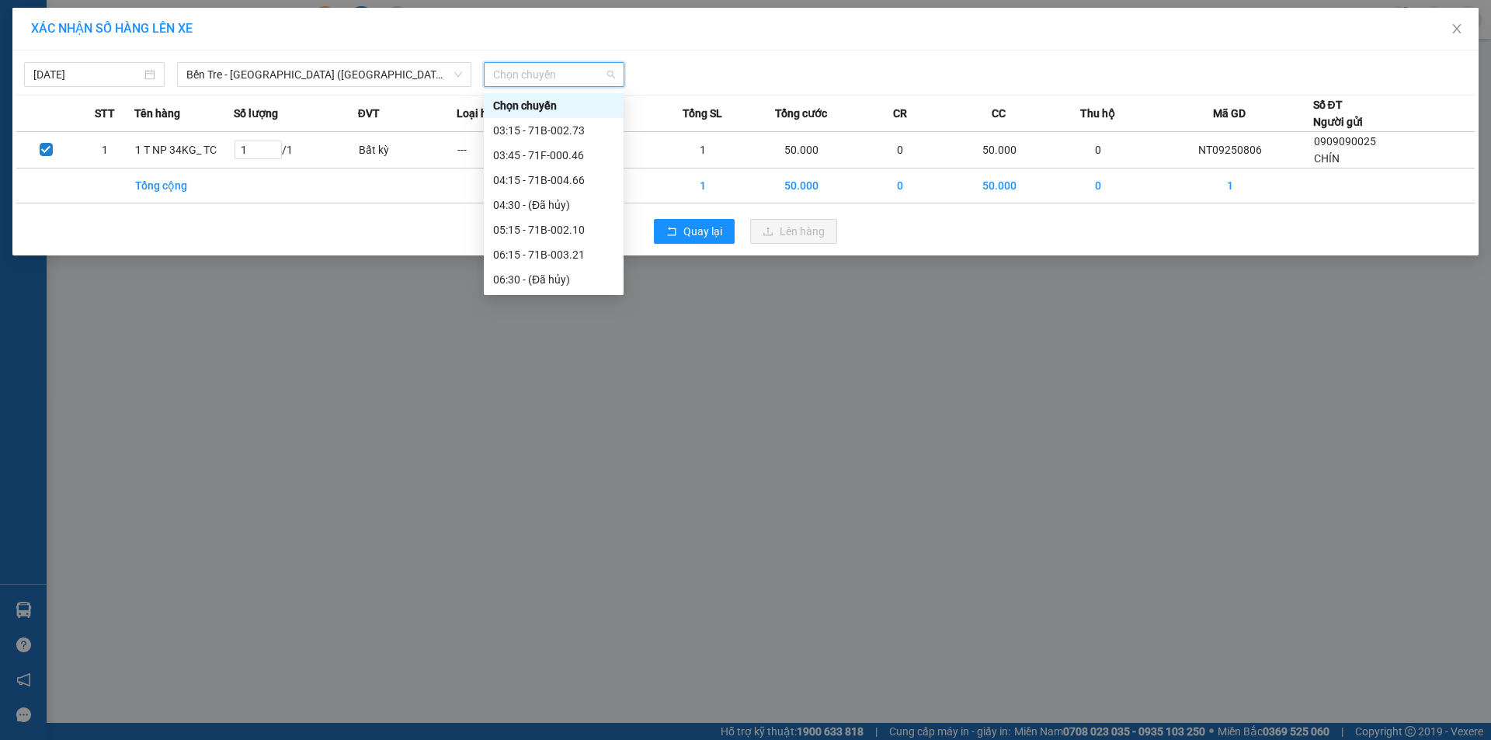
click at [582, 445] on div "13:15 - 71B-004.66" at bounding box center [553, 453] width 121 height 17
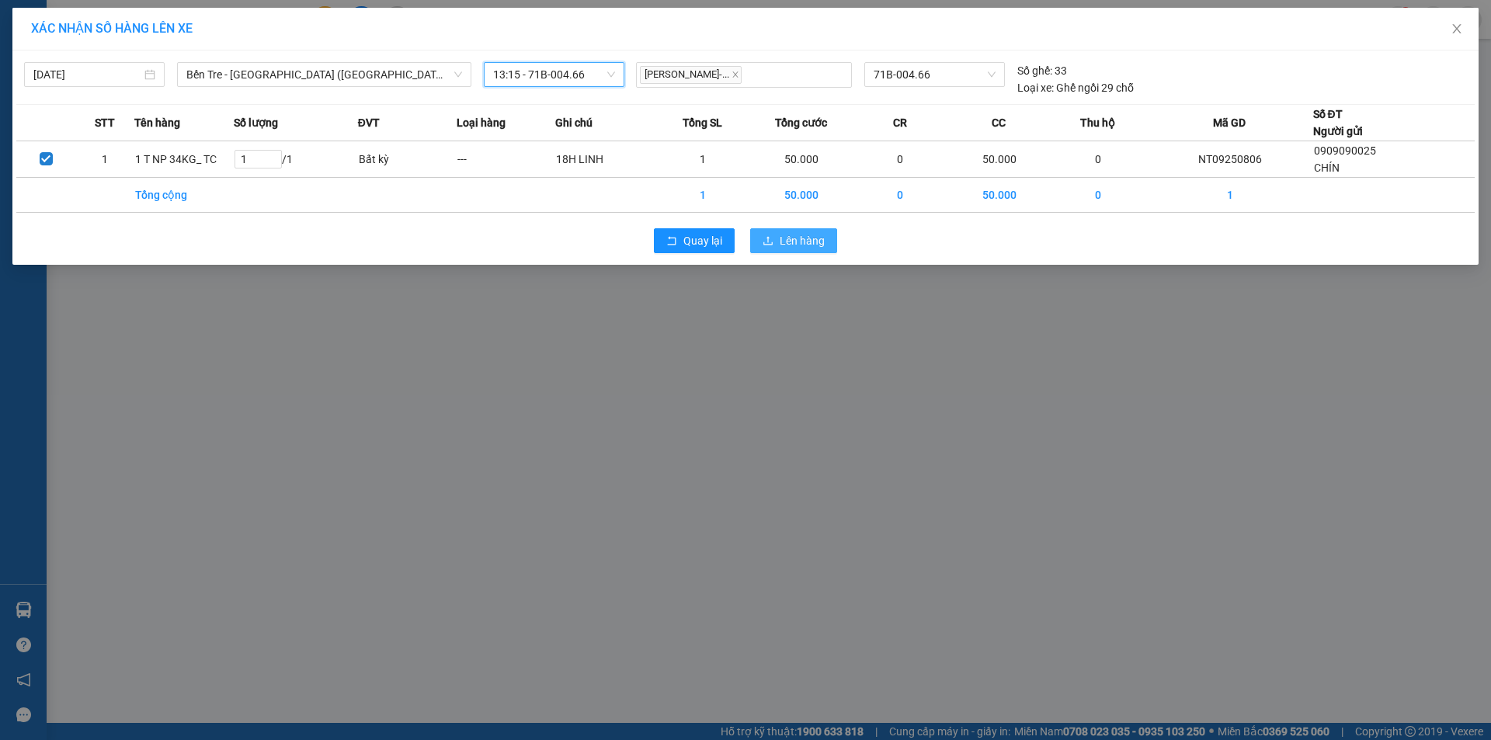
click at [789, 243] on span "Lên hàng" at bounding box center [802, 240] width 45 height 17
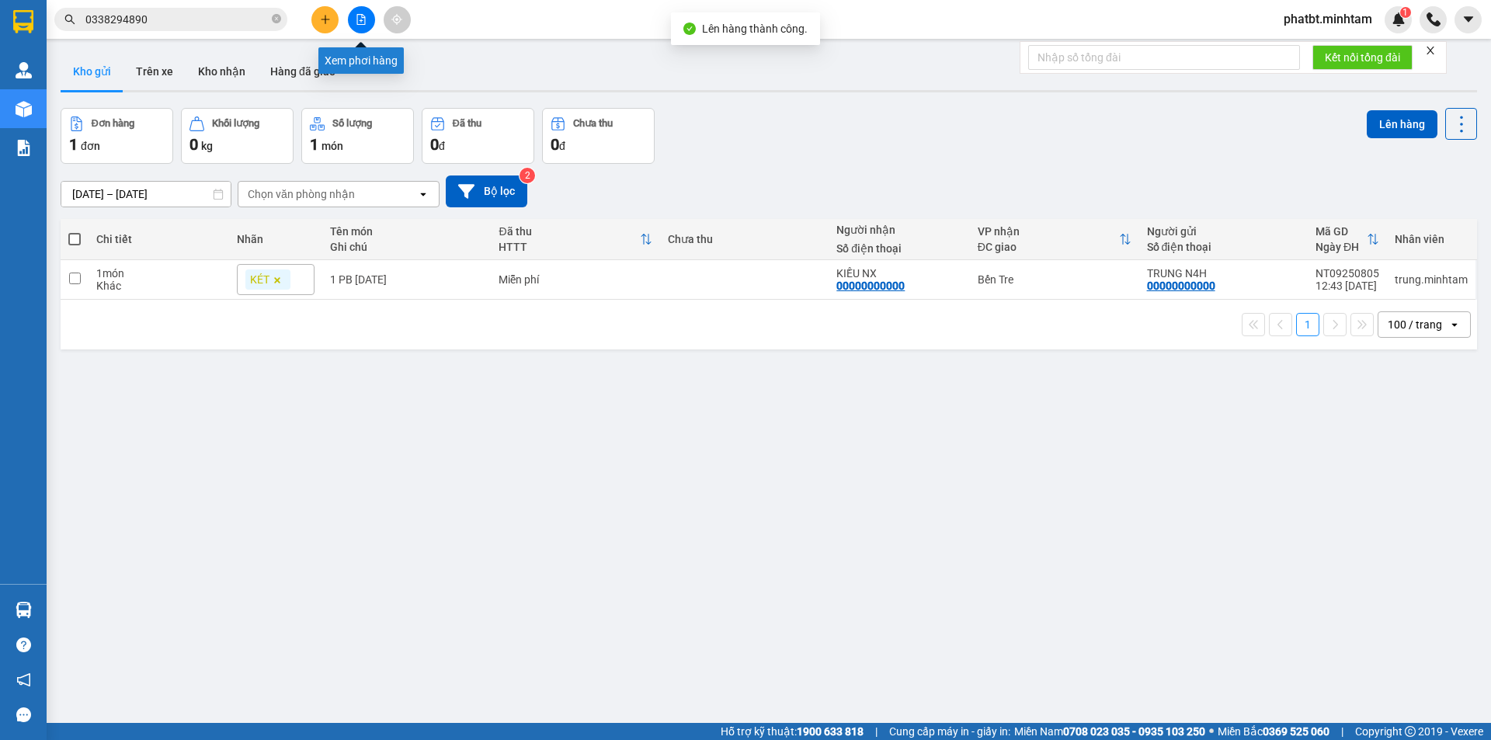
click at [363, 19] on icon "file-add" at bounding box center [361, 19] width 11 height 11
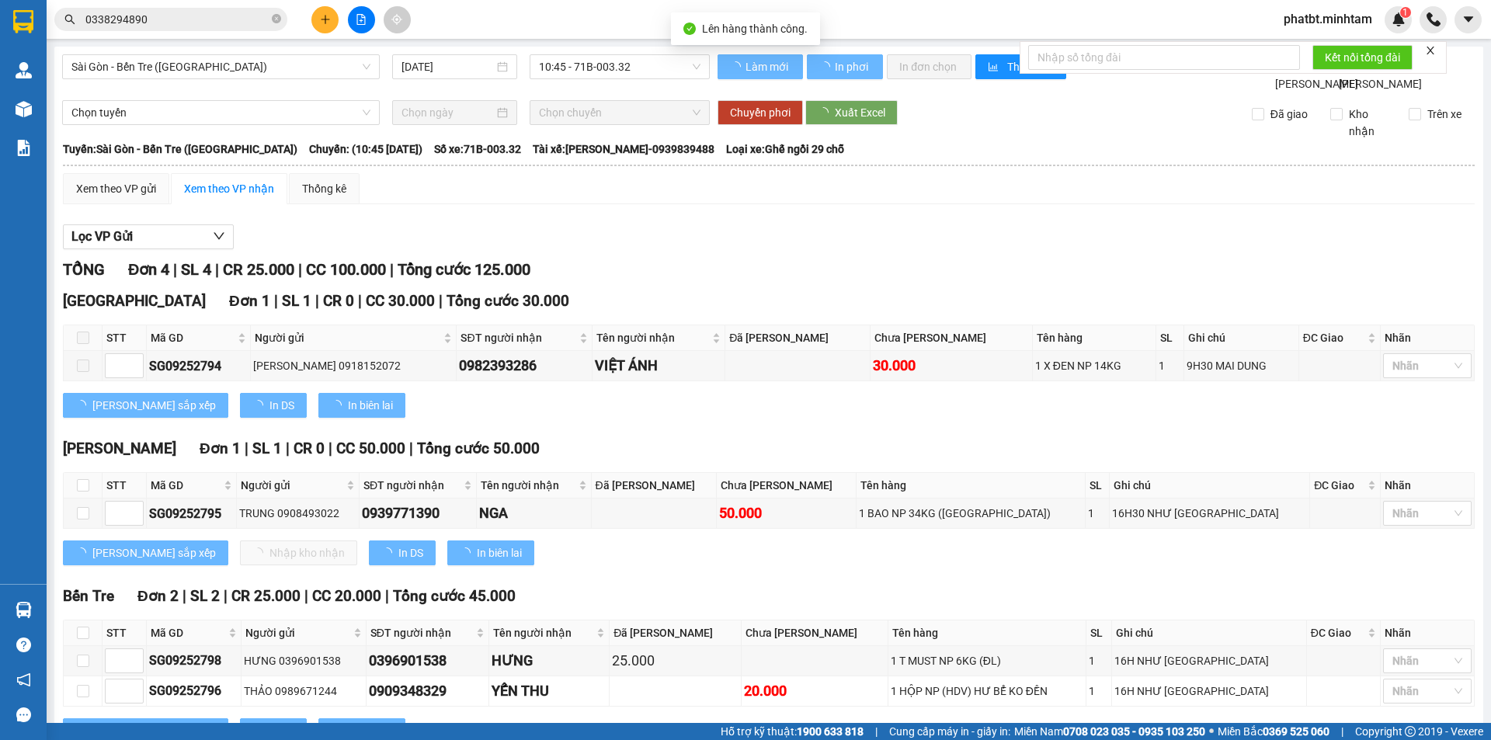
click at [241, 67] on span "Sài Gòn - Bến Tre (CN)" at bounding box center [220, 66] width 299 height 23
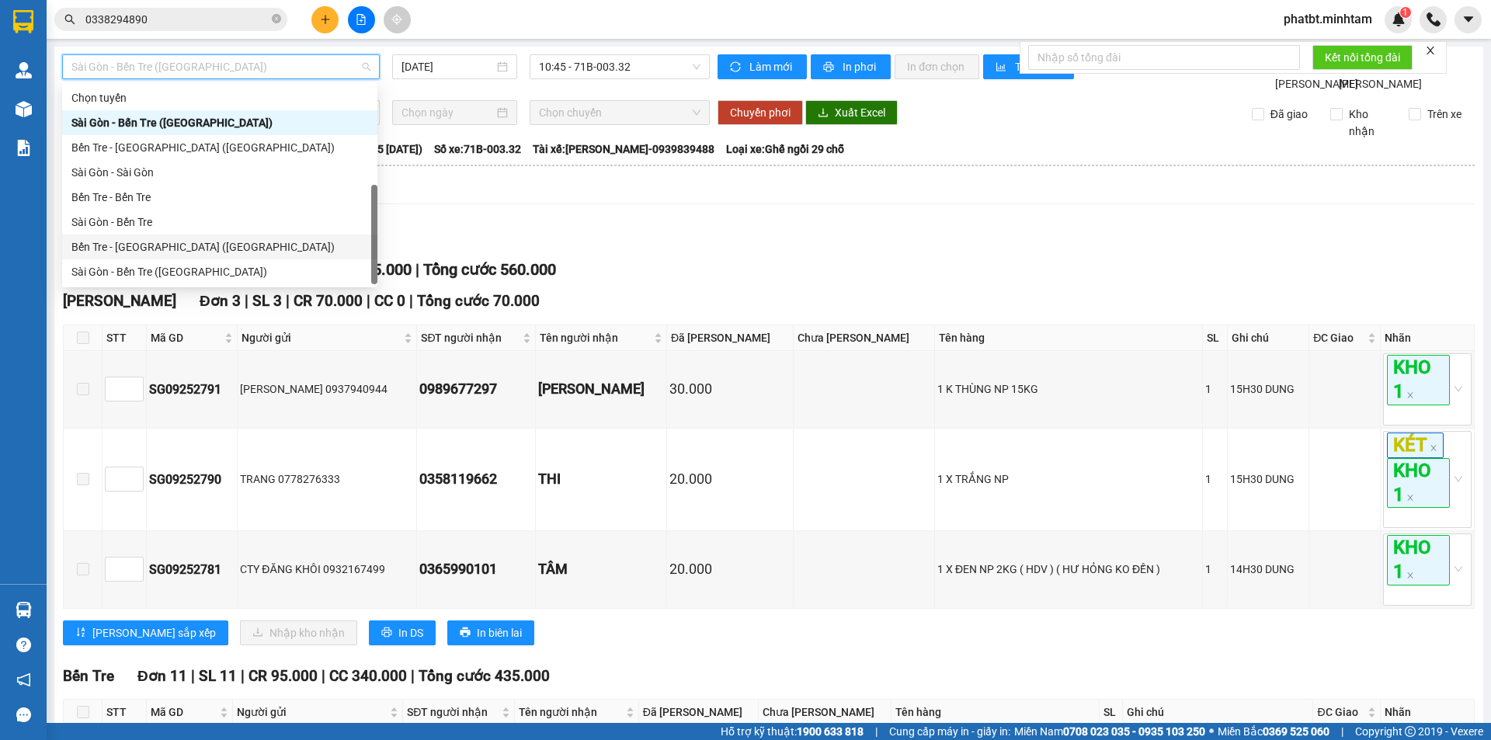
click at [175, 238] on div "Bến Tre - Sài Gòn (CT)" at bounding box center [219, 246] width 297 height 17
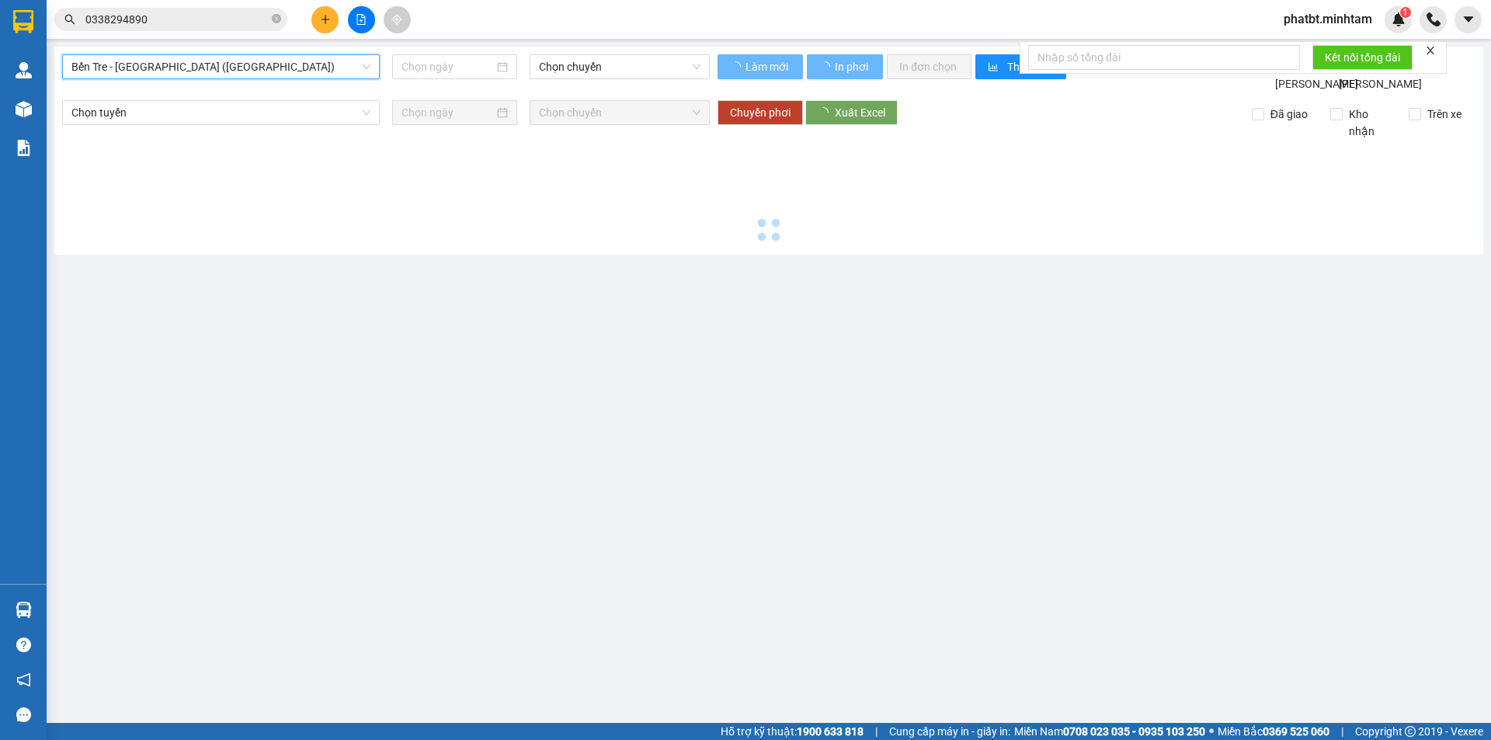
type input "12/09/2025"
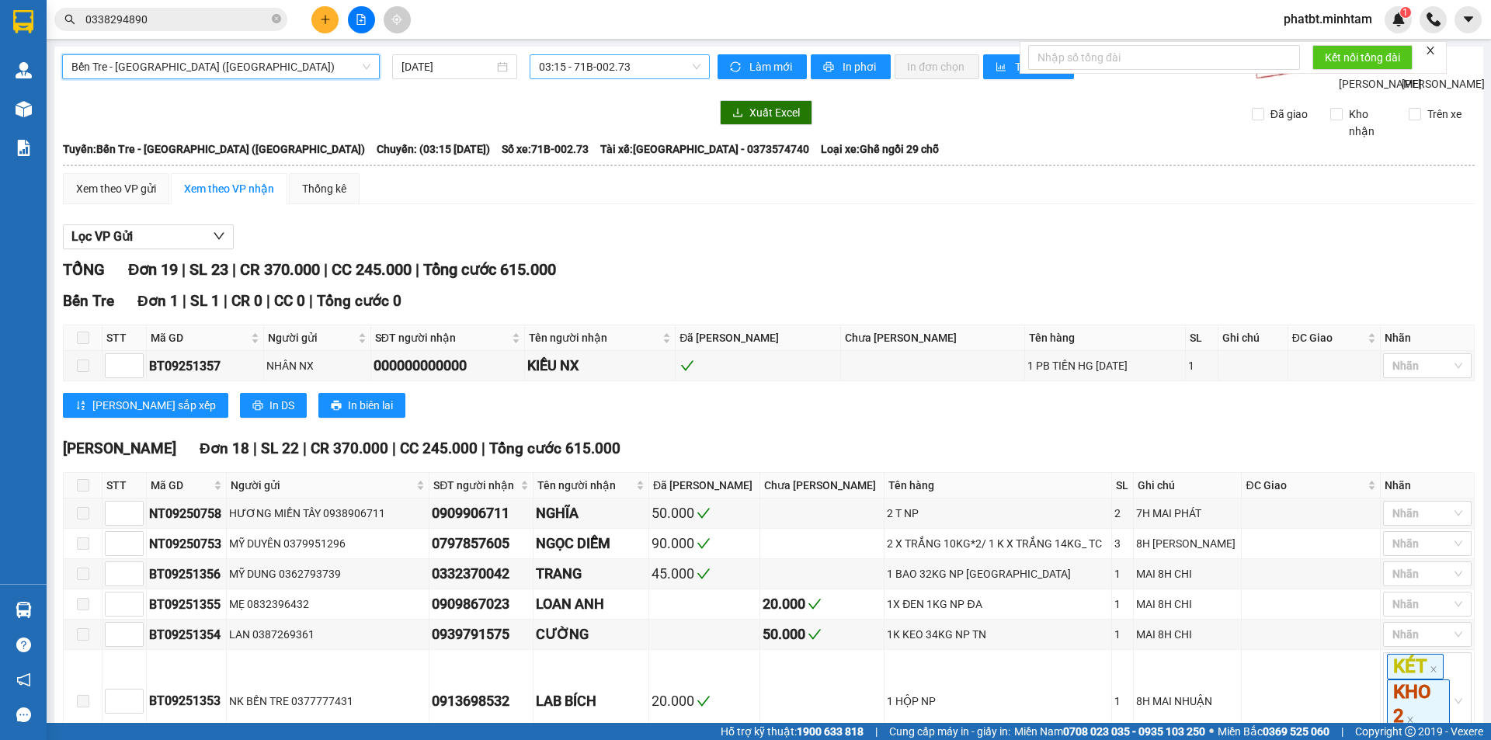
click at [626, 72] on span "03:15 - 71B-002.73" at bounding box center [620, 66] width 162 height 23
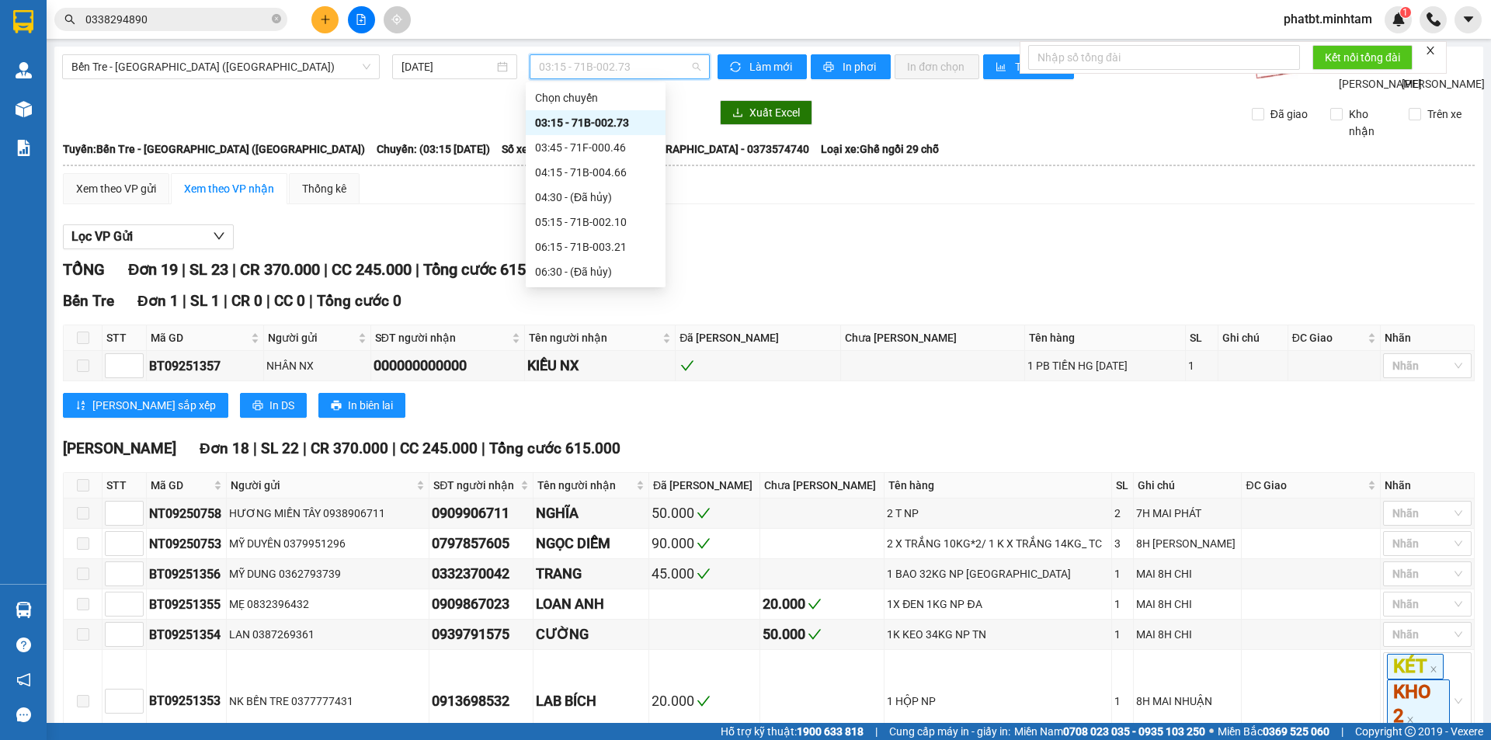
click at [636, 437] on div "13:15 - 71B-004.66" at bounding box center [595, 445] width 121 height 17
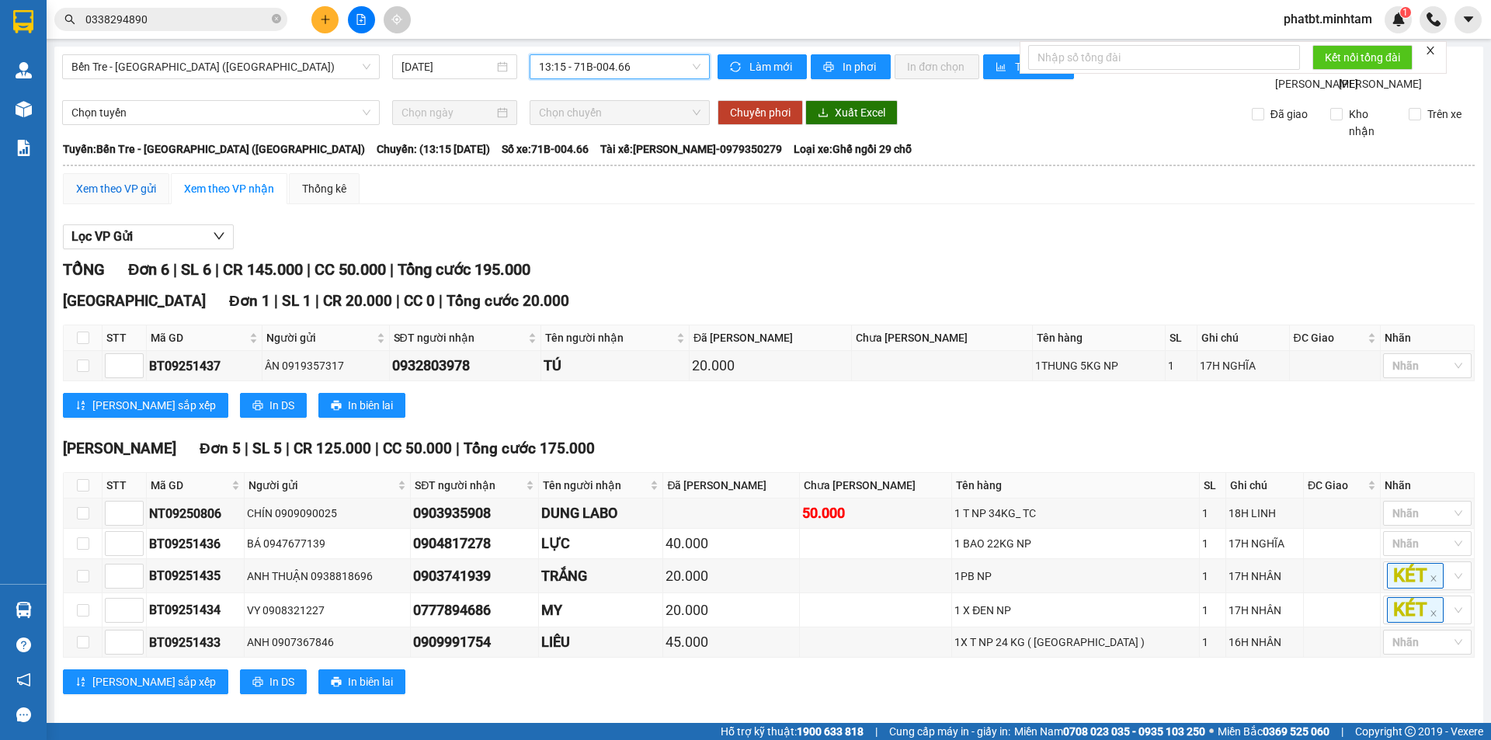
click at [134, 197] on div "Xem theo VP gửi" at bounding box center [116, 188] width 80 height 17
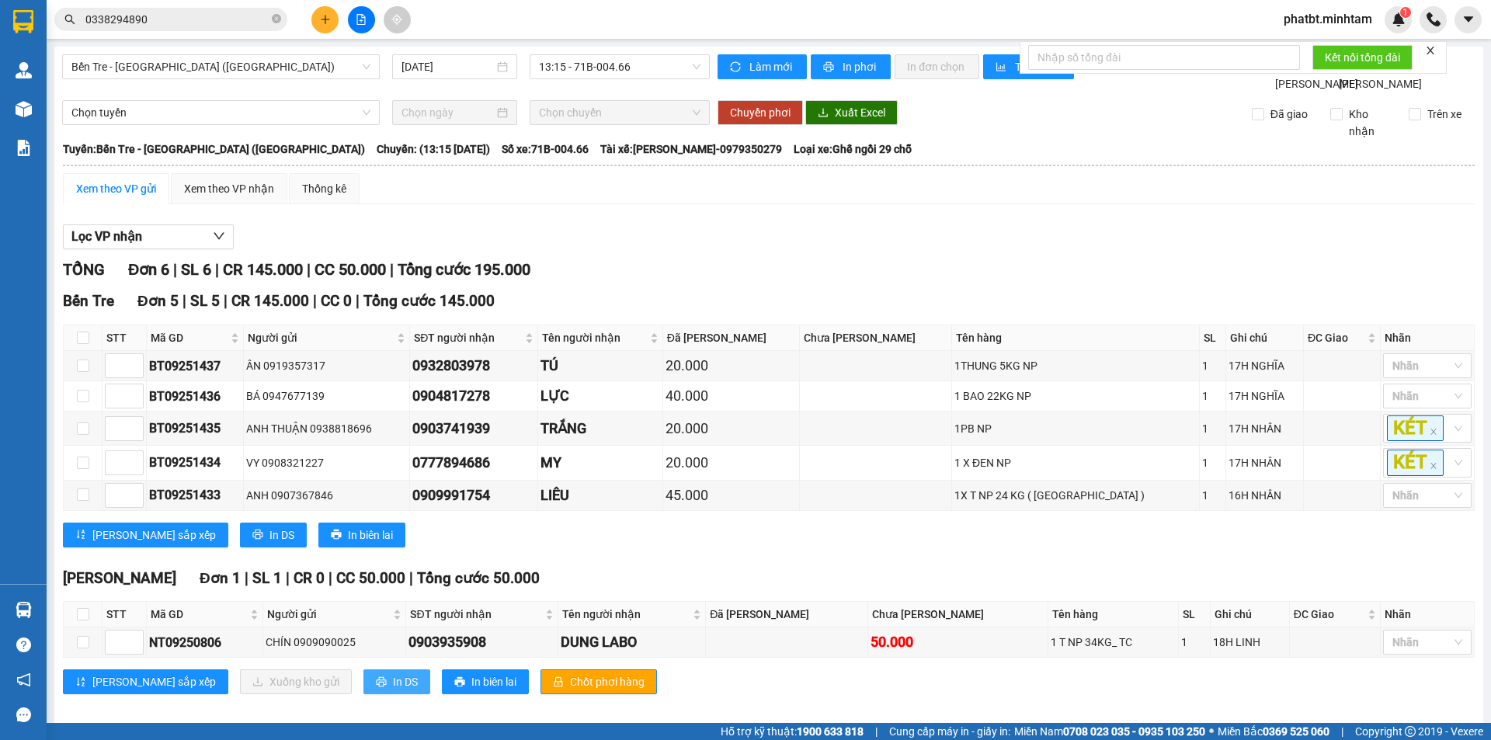
click at [393, 673] on span "In DS" at bounding box center [405, 681] width 25 height 17
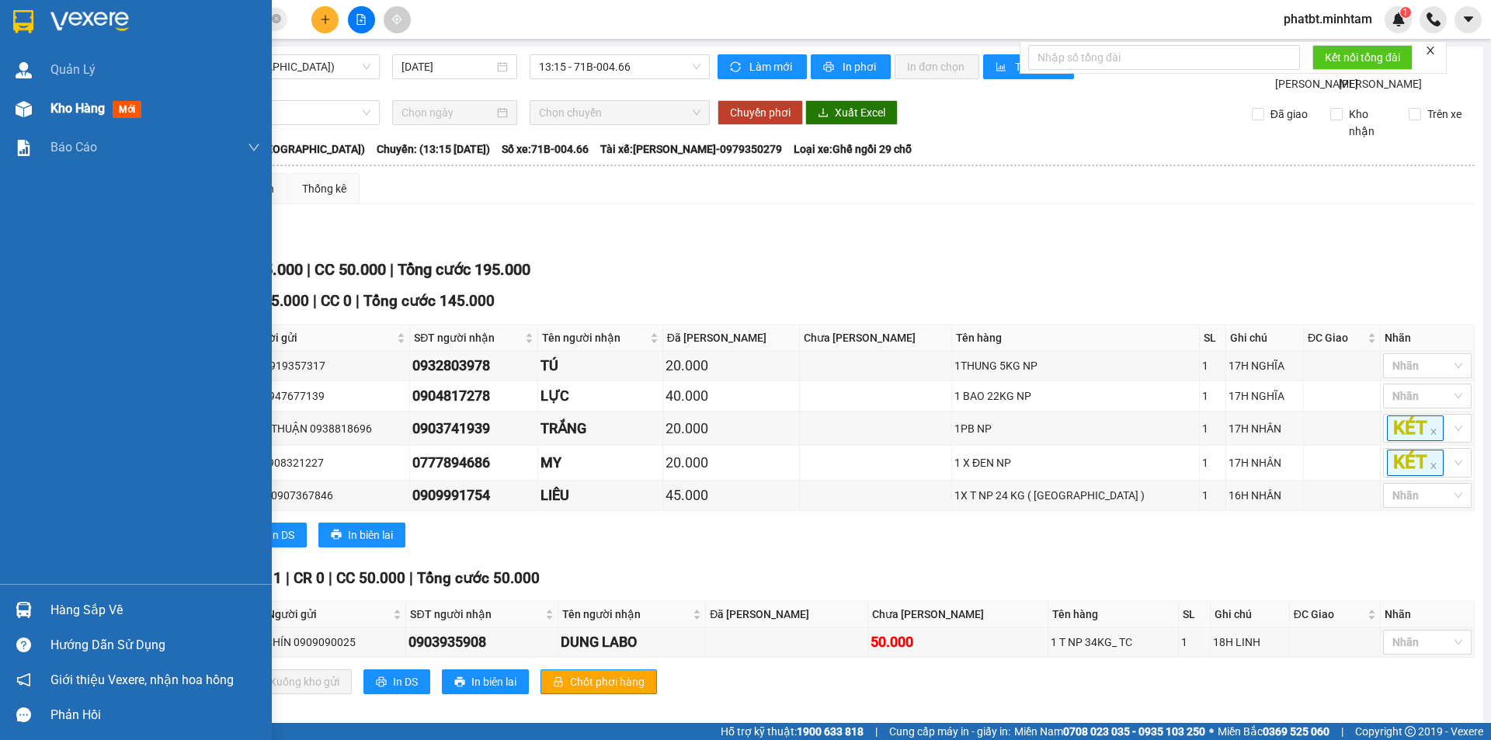
click at [75, 109] on span "Kho hàng" at bounding box center [77, 108] width 54 height 15
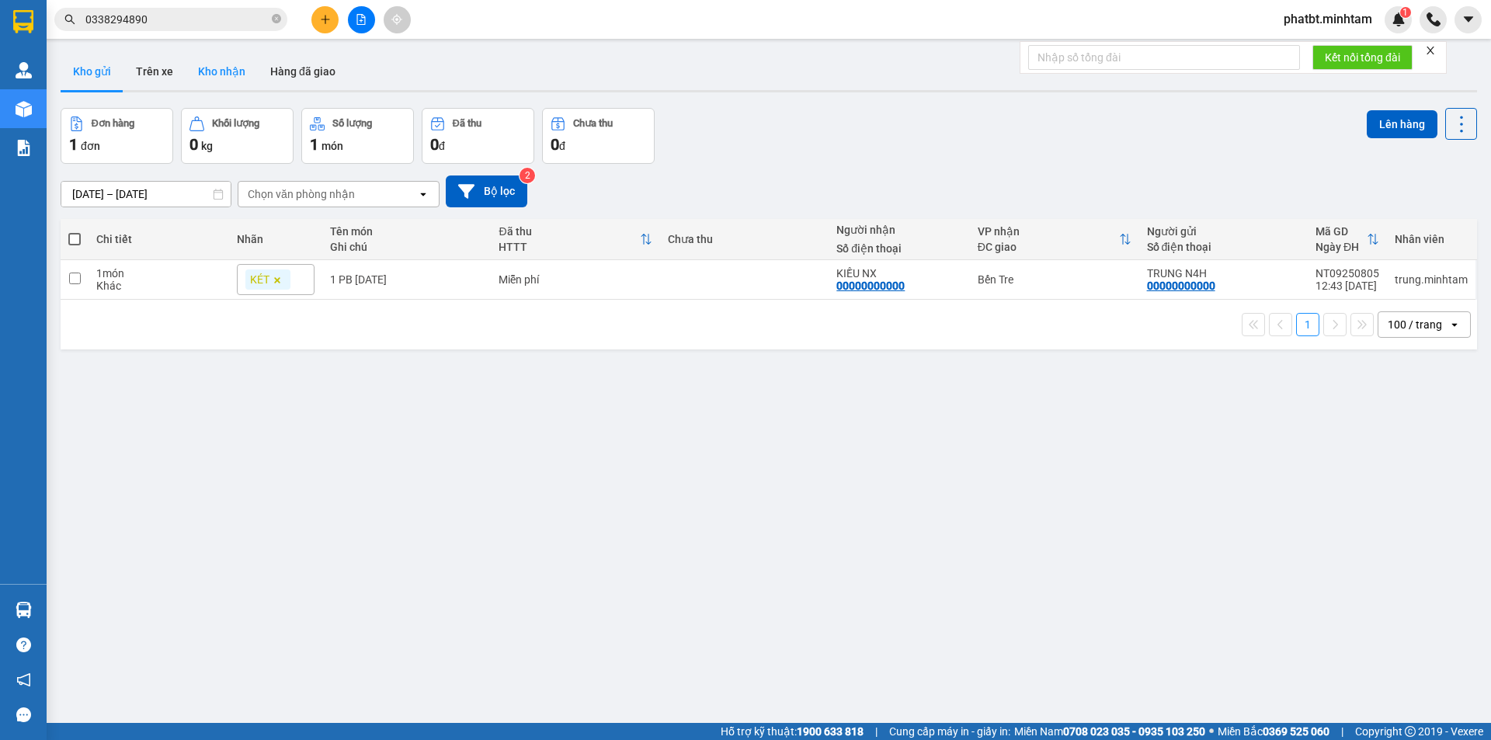
click at [209, 70] on button "Kho nhận" at bounding box center [222, 71] width 72 height 37
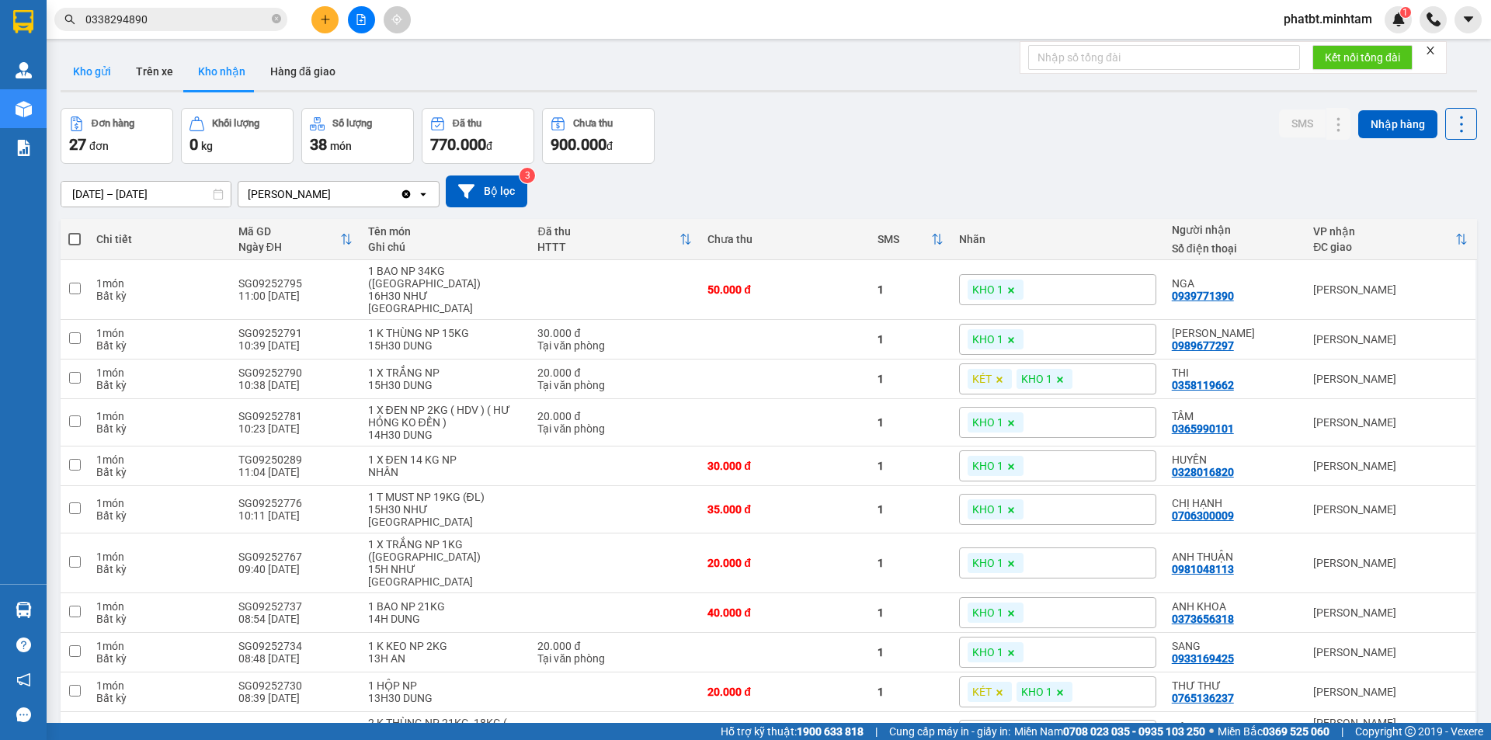
click at [101, 71] on button "Kho gửi" at bounding box center [92, 71] width 63 height 37
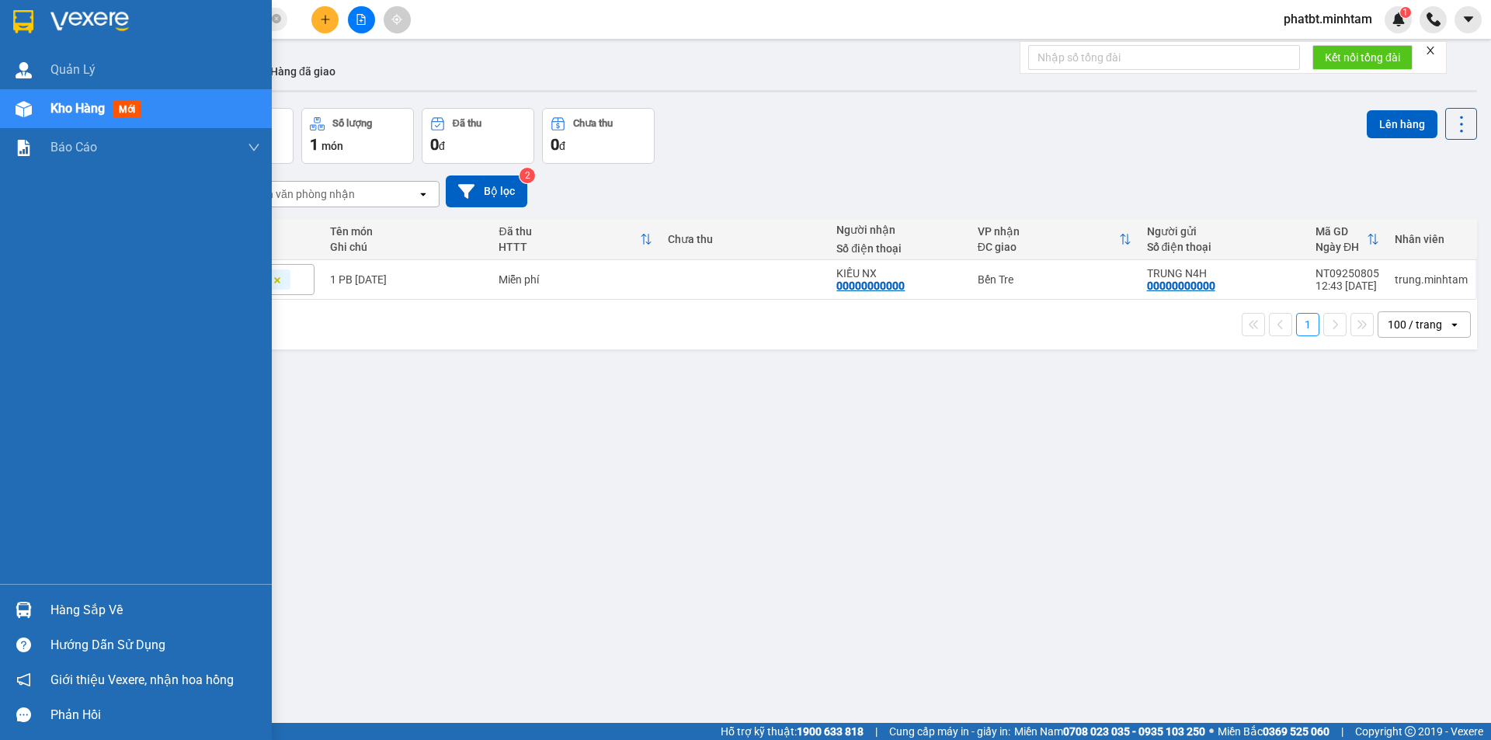
click at [109, 620] on div "Hàng sắp về" at bounding box center [155, 610] width 210 height 23
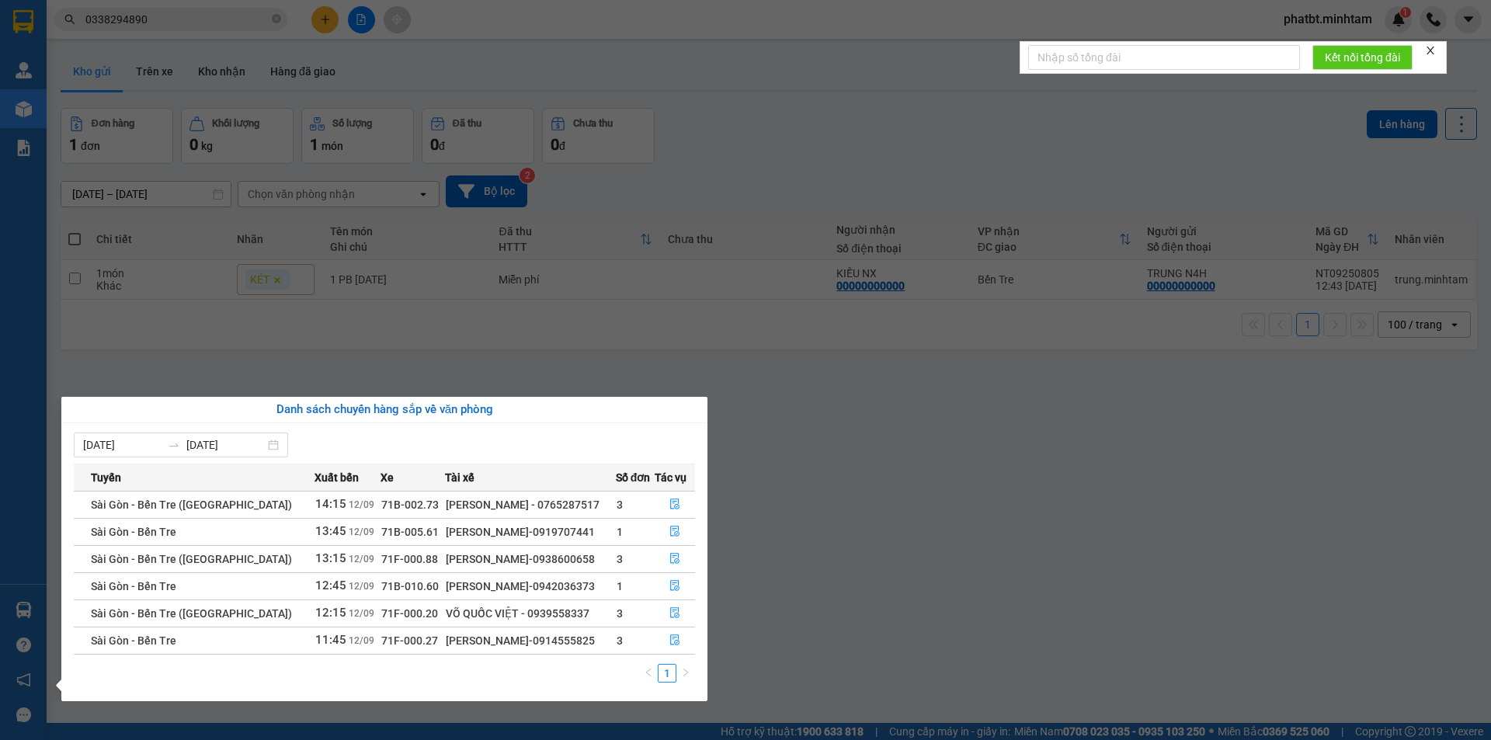
drag, startPoint x: 466, startPoint y: 638, endPoint x: 542, endPoint y: 648, distance: 76.7
click at [542, 648] on div "LÊ HOÀNG LONG-0914555825" at bounding box center [530, 640] width 169 height 17
click at [537, 641] on div "LÊ HOÀNG LONG-0914555825" at bounding box center [530, 640] width 169 height 17
click at [478, 638] on div "LÊ HOÀNG LONG-0914555825" at bounding box center [530, 640] width 169 height 17
drag, startPoint x: 467, startPoint y: 641, endPoint x: 576, endPoint y: 641, distance: 109.5
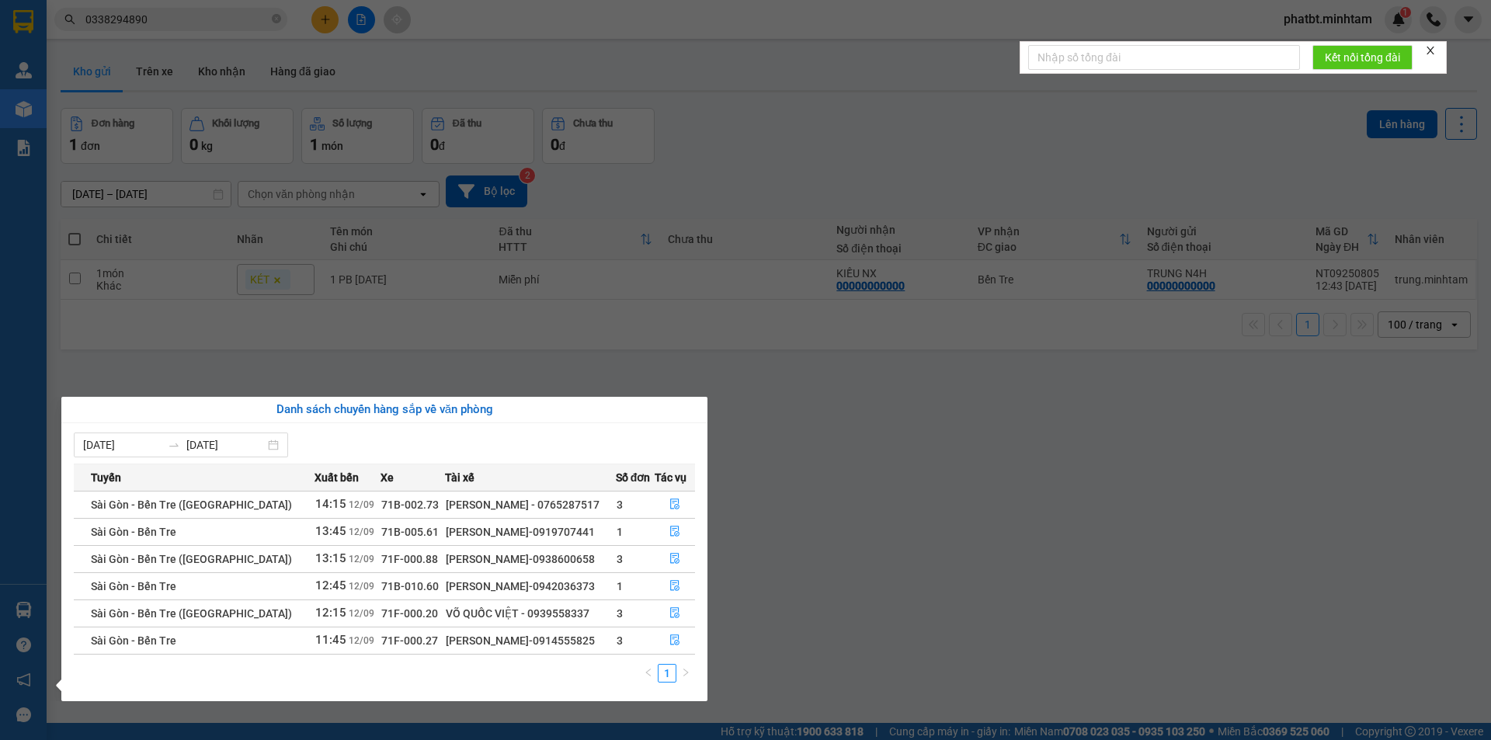
click at [538, 651] on td "LÊ HOÀNG LONG-0914555825" at bounding box center [530, 640] width 170 height 27
click at [670, 637] on icon "file-done" at bounding box center [674, 640] width 9 height 11
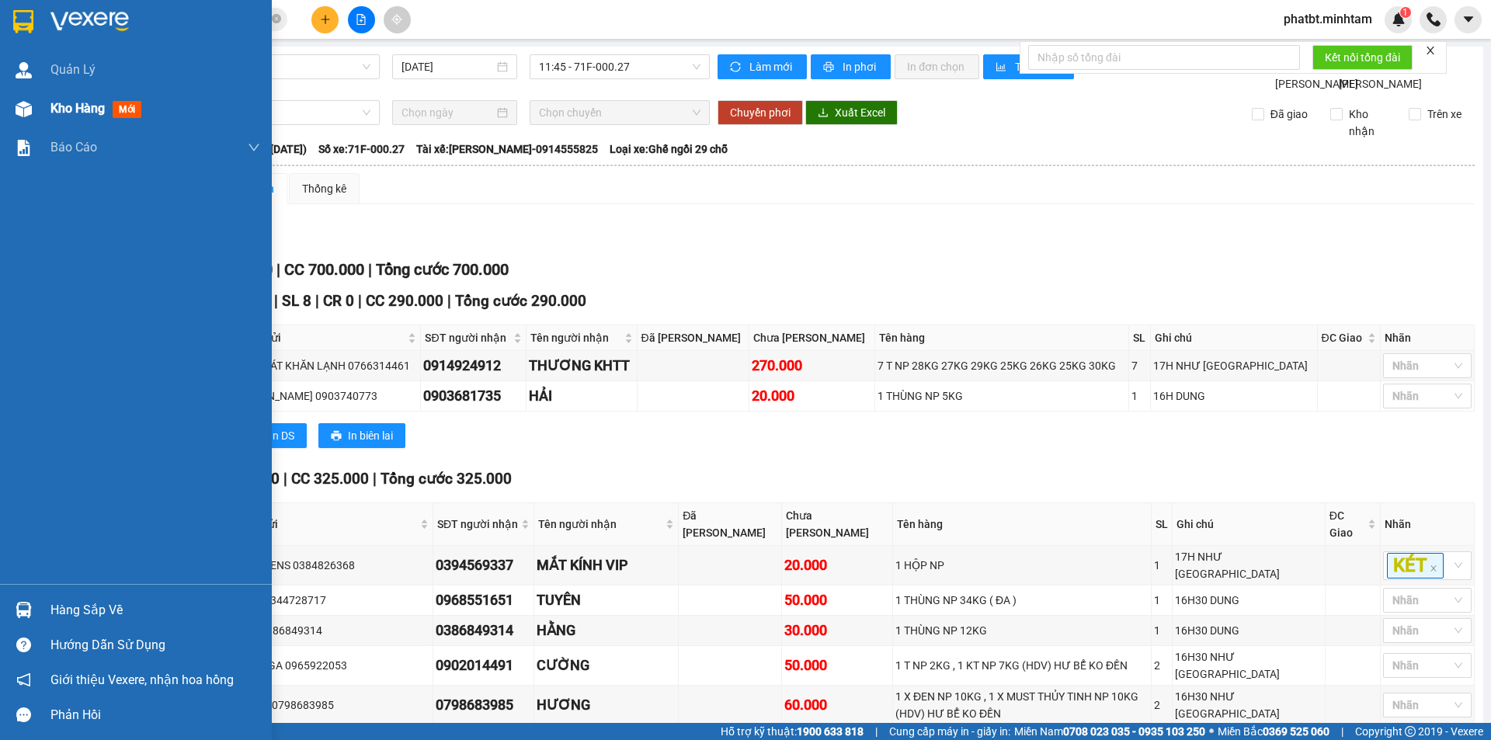
click at [60, 109] on span "Kho hàng" at bounding box center [77, 108] width 54 height 15
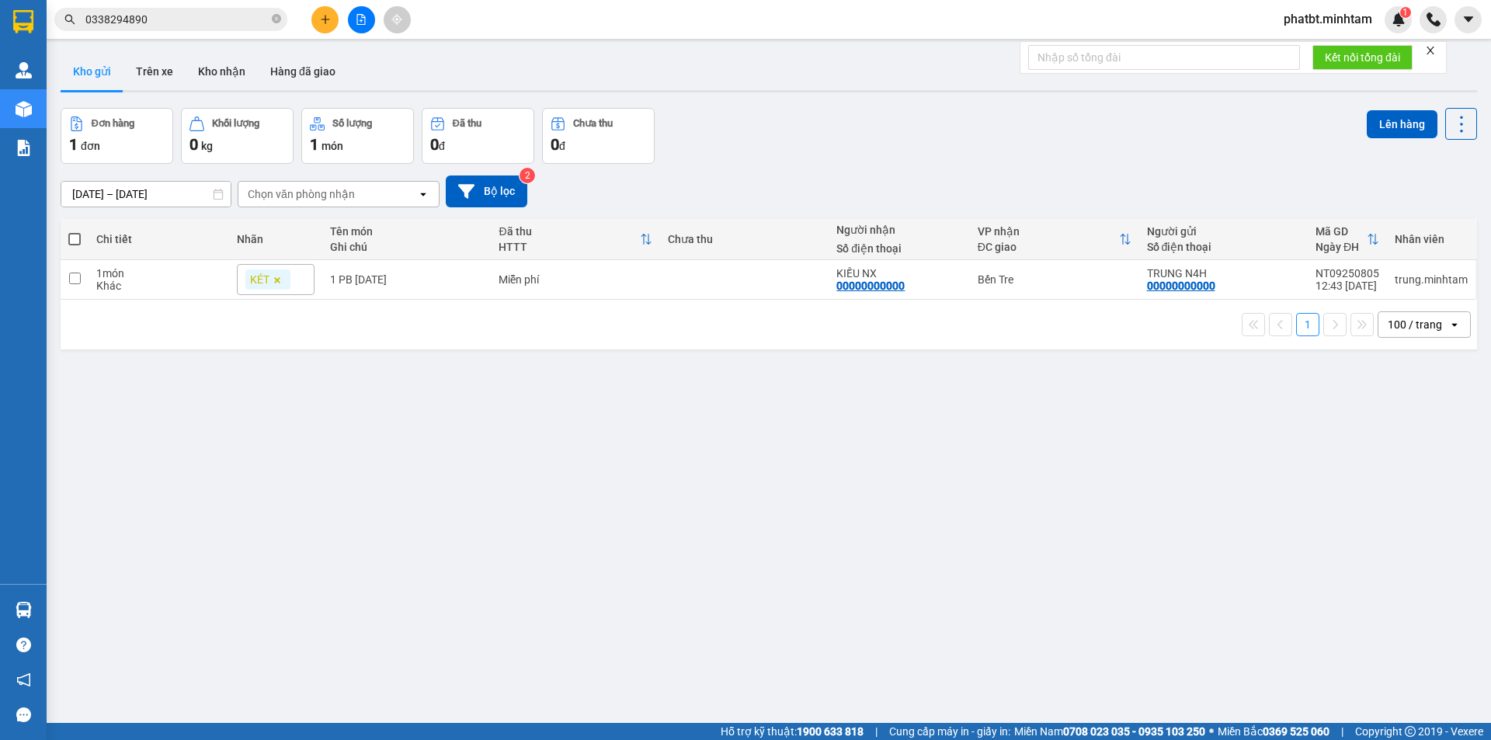
click at [322, 22] on icon "plus" at bounding box center [325, 19] width 11 height 11
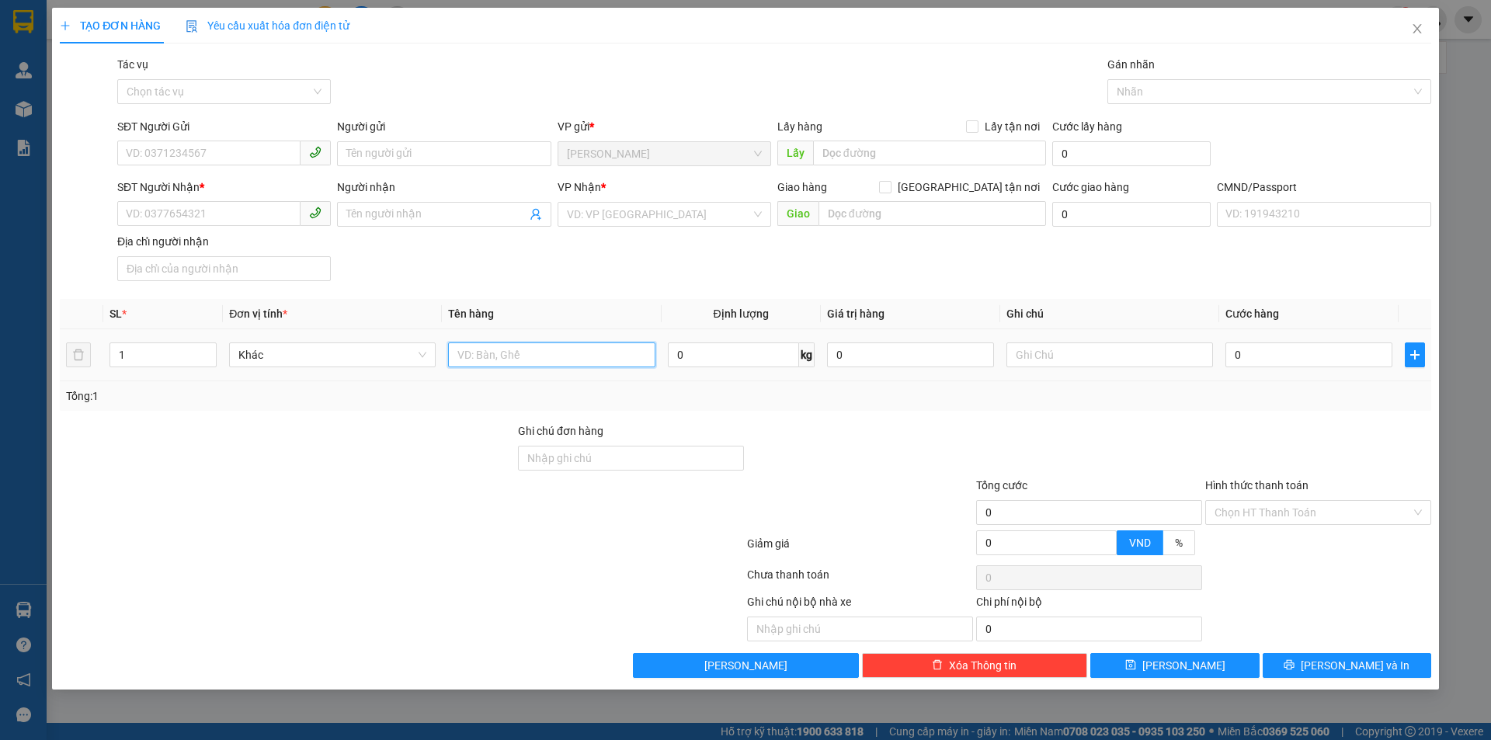
click at [496, 356] on input "text" at bounding box center [551, 354] width 207 height 25
type input "1 XỐP TRONG NP 14KG (ĐA)"
click at [378, 150] on input "Người gửi" at bounding box center [444, 153] width 214 height 25
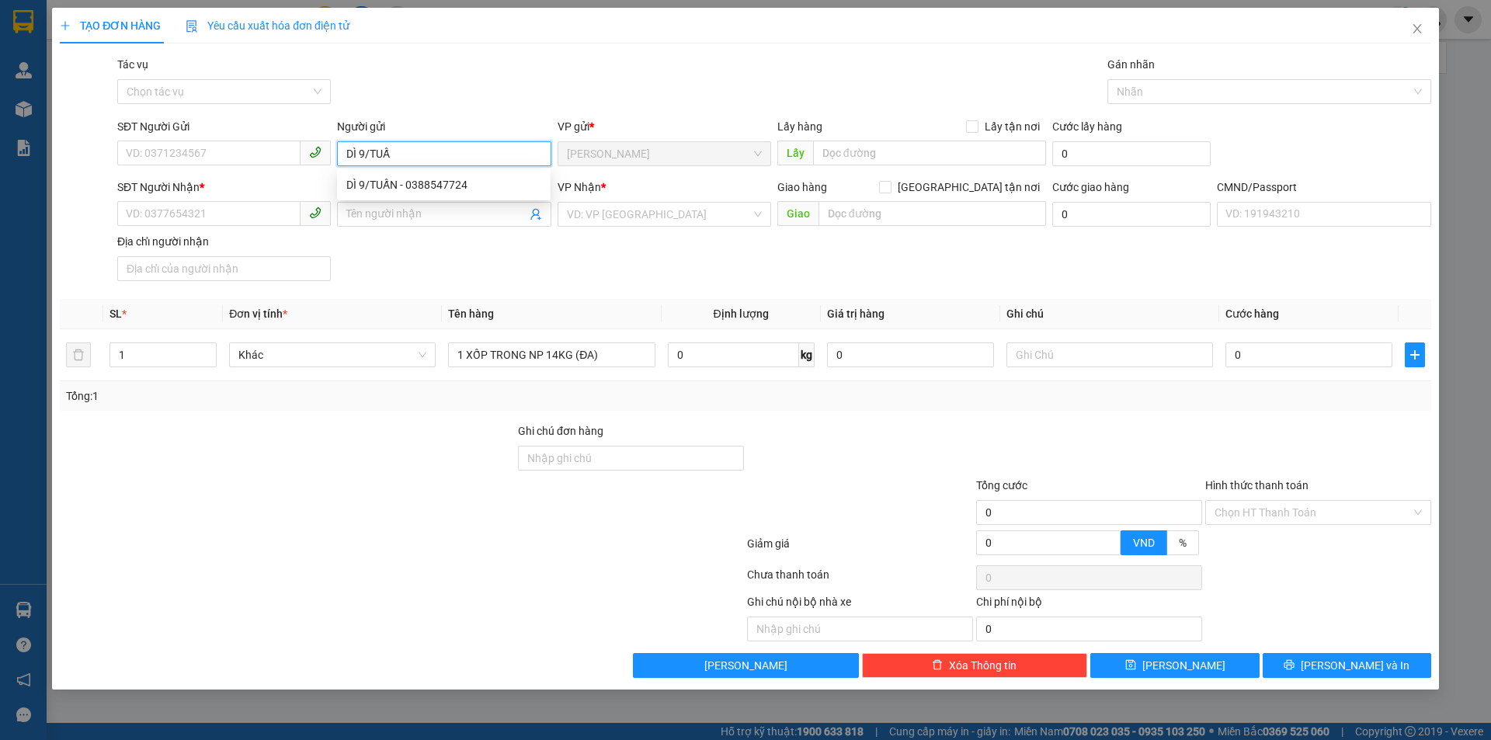
type input "DÌ 9/TUẤN"
click at [408, 187] on div "DÌ 9/TUẤN - 0388547724" at bounding box center [443, 184] width 195 height 17
type input "0388547724"
type input "DÌ 9/TUẤN"
click at [536, 217] on icon "user-add" at bounding box center [536, 214] width 12 height 12
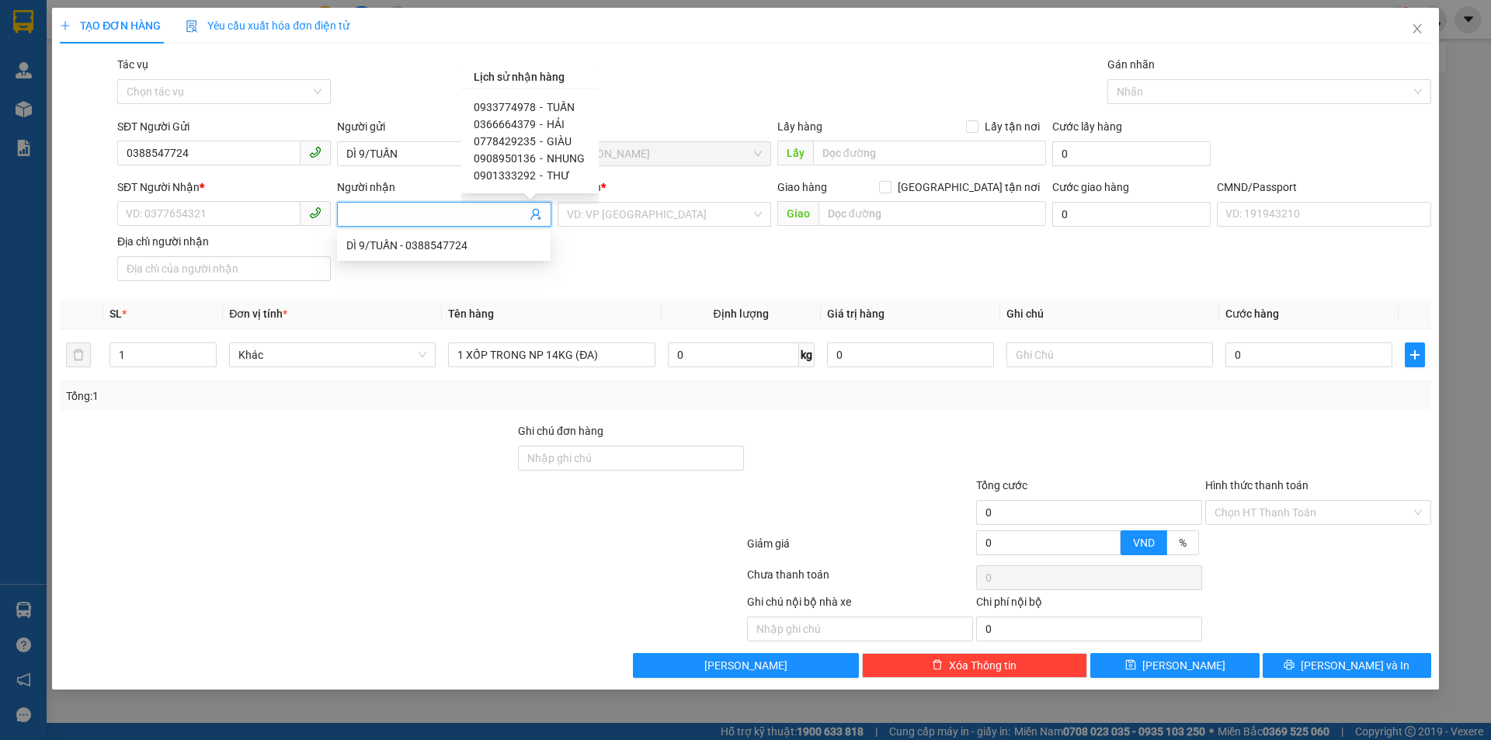
click at [517, 103] on span "0933774978" at bounding box center [505, 107] width 62 height 12
type input "0933774978"
type input "TUẤN"
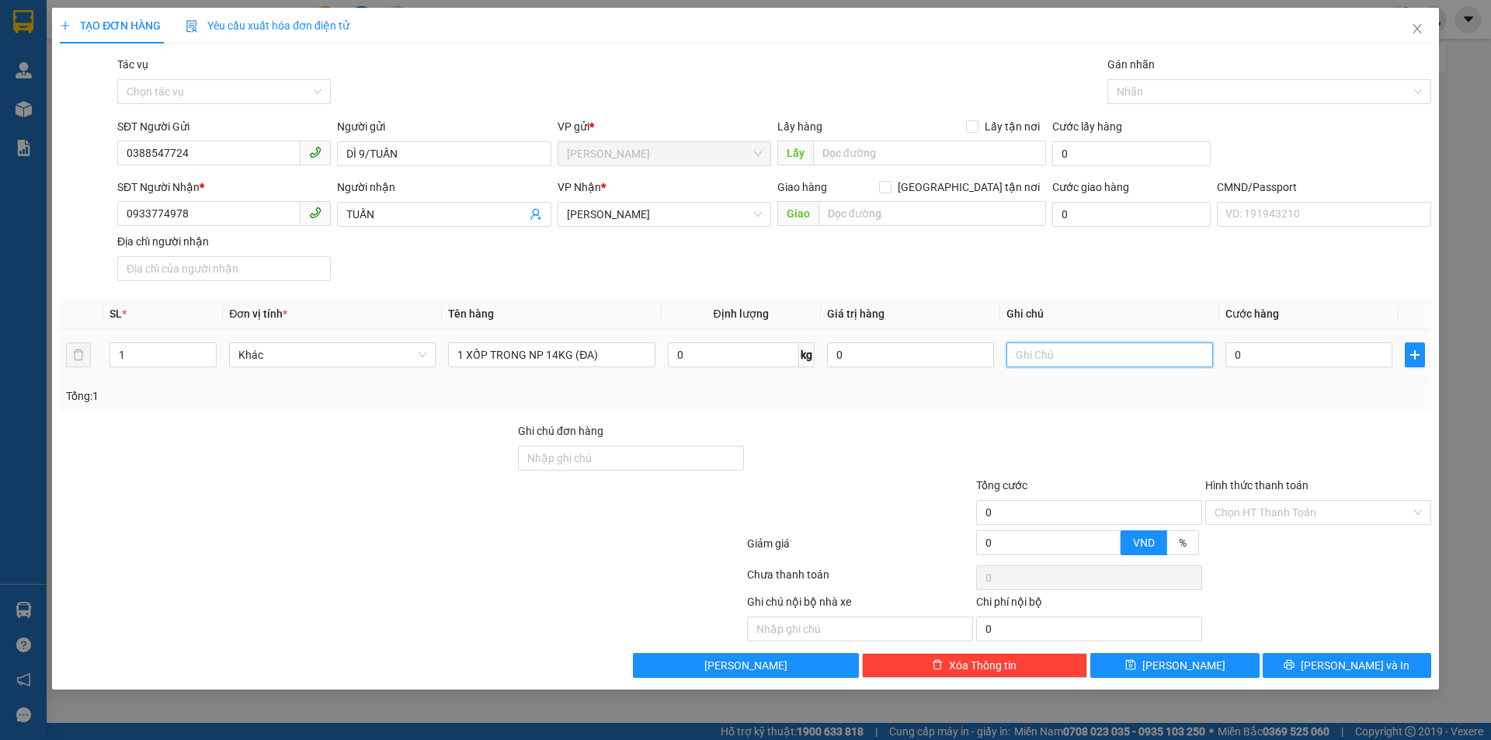
click at [1067, 354] on input "text" at bounding box center [1109, 354] width 207 height 25
type input "KHG PHÁT"
click at [1250, 363] on input "0" at bounding box center [1308, 354] width 167 height 25
type input "3"
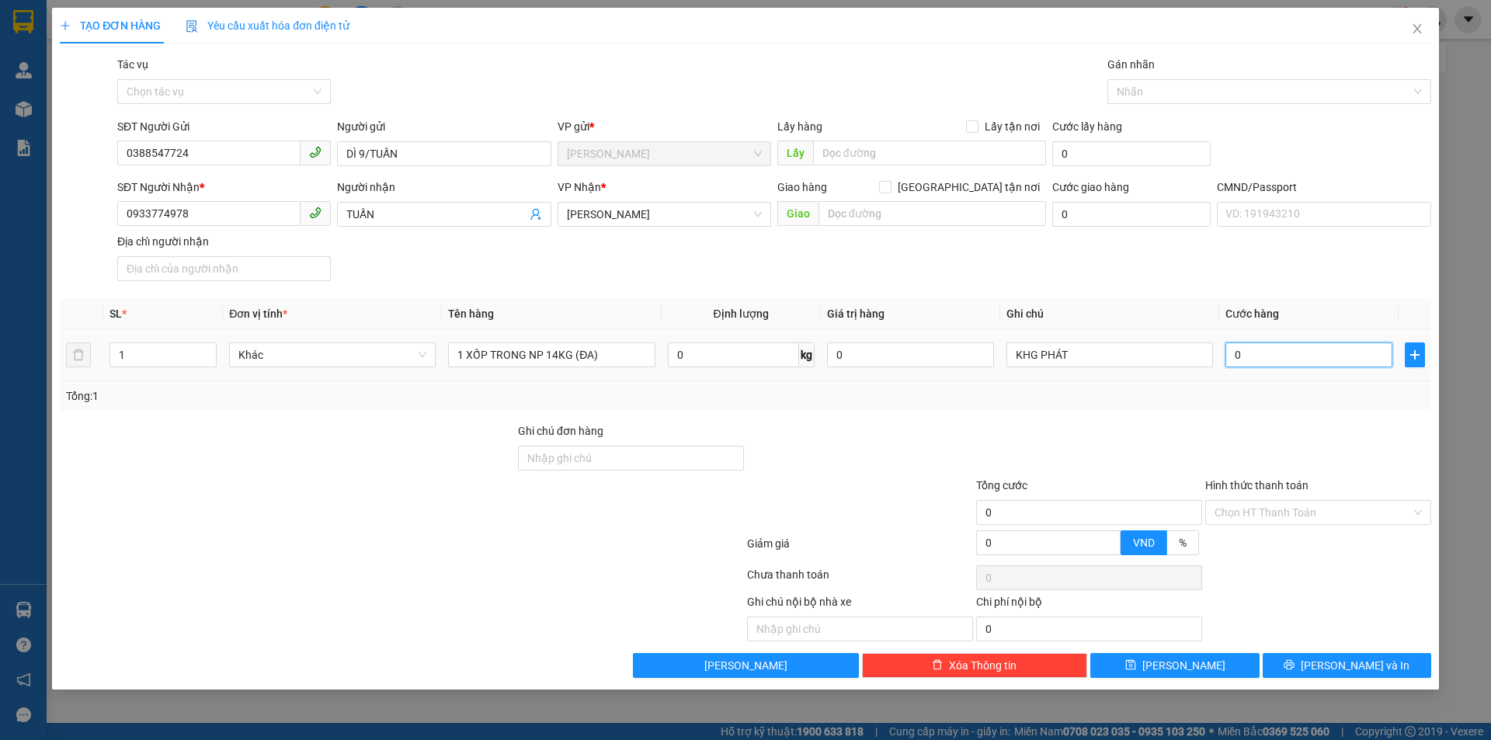
type input "3"
type input "30"
type input "30.000"
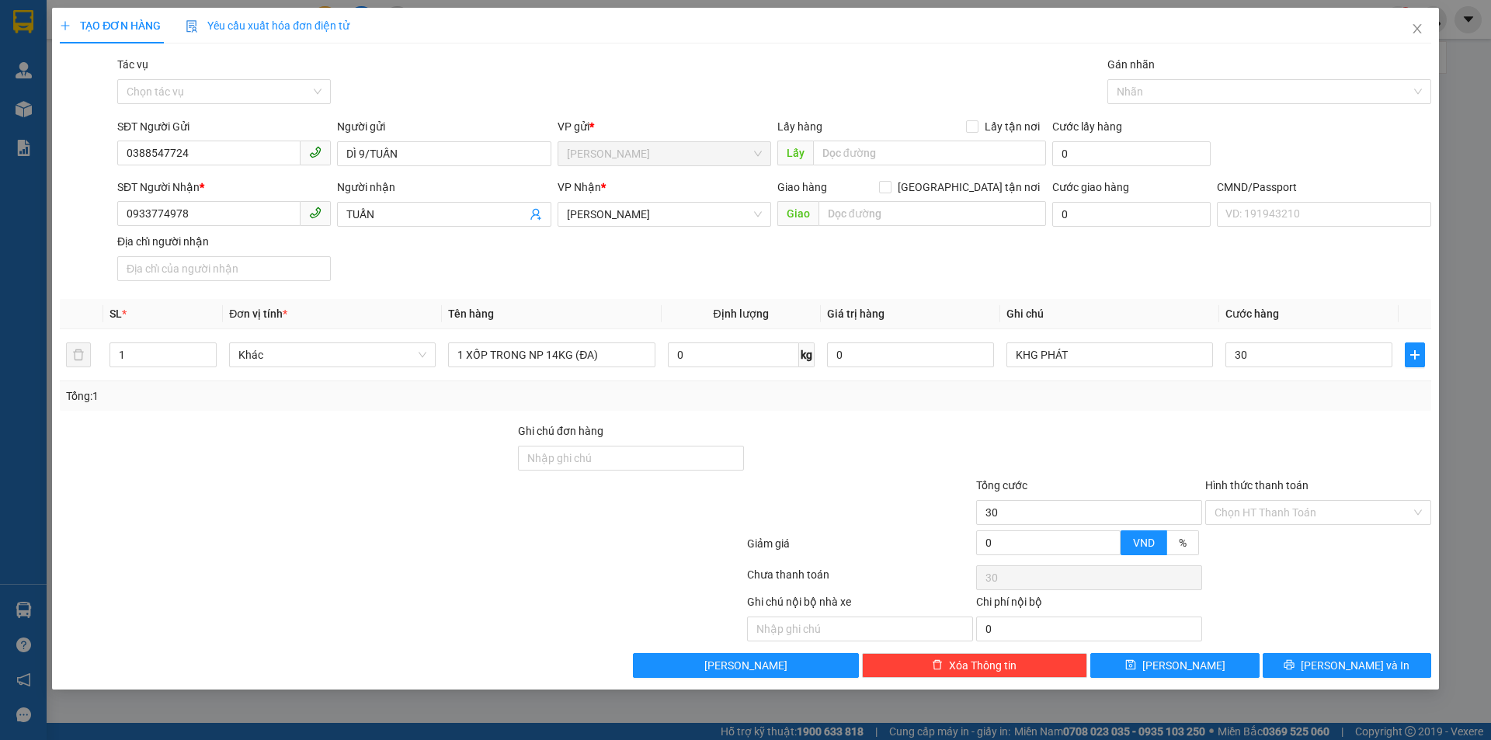
type input "30.000"
click at [1226, 283] on div "SĐT Người Nhận * 0933774978 Người nhận TUẤN VP Nhận * Hồ Chí Minh Giao hàng Gia…" at bounding box center [774, 233] width 1320 height 109
click at [1295, 669] on icon "printer" at bounding box center [1289, 664] width 11 height 11
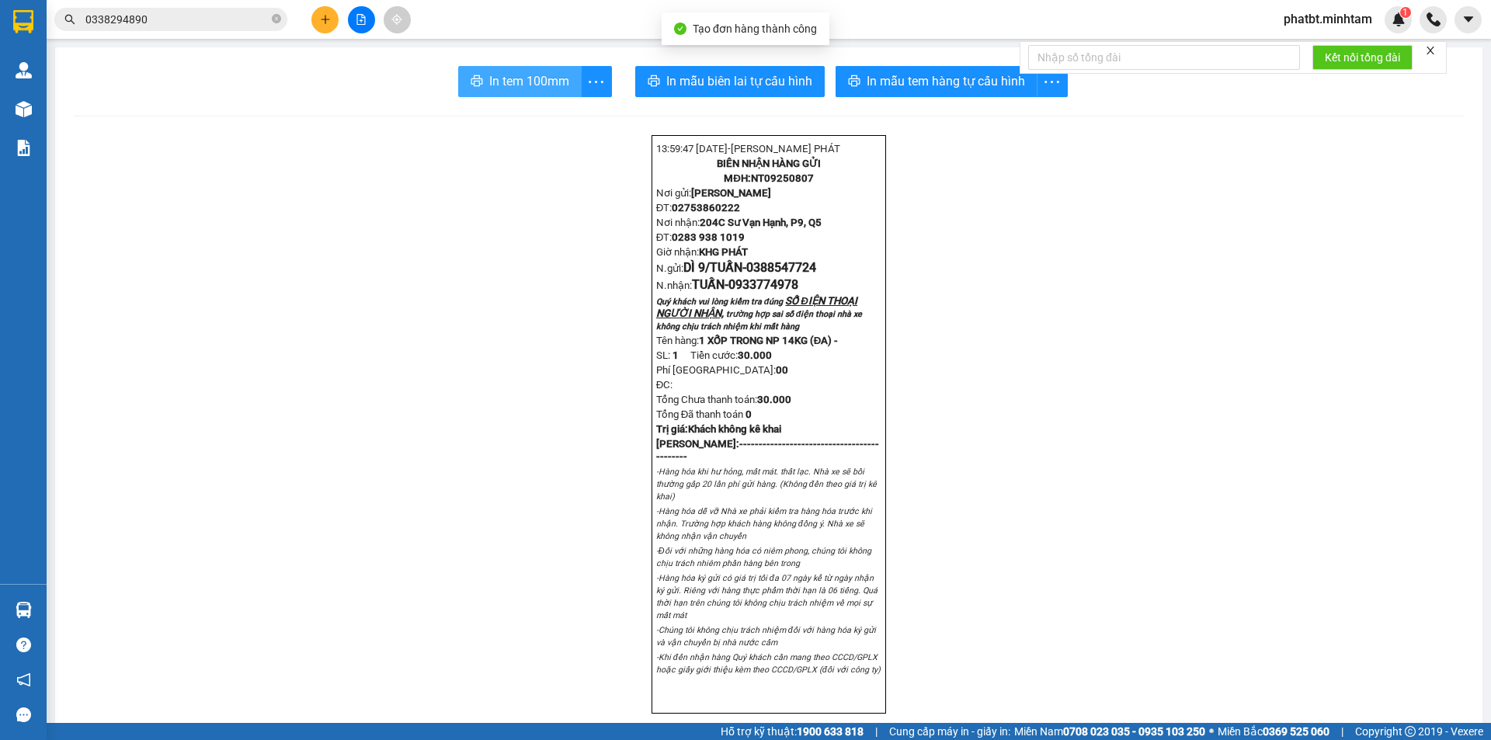
click at [540, 84] on span "In tem 100mm" at bounding box center [529, 80] width 80 height 19
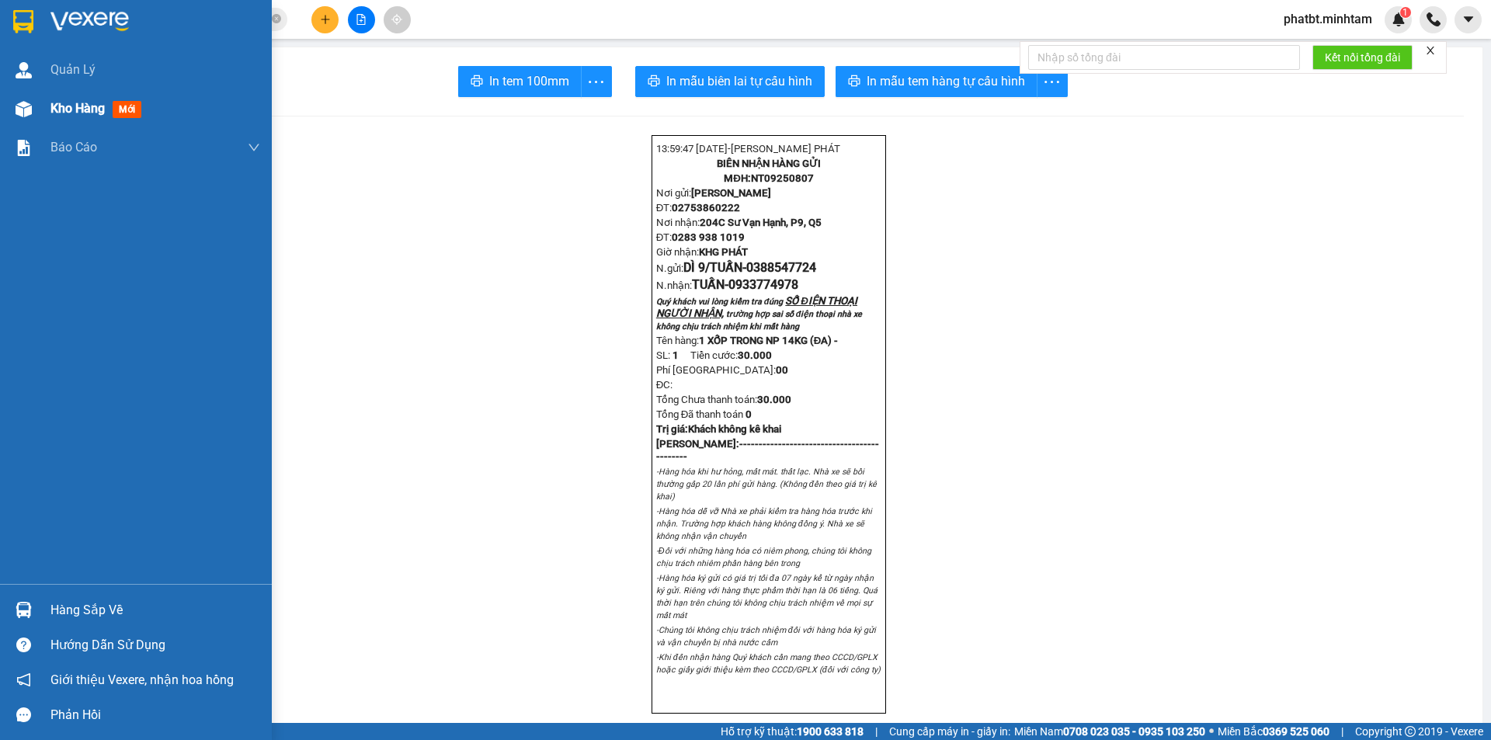
click at [93, 106] on span "Kho hàng" at bounding box center [77, 108] width 54 height 15
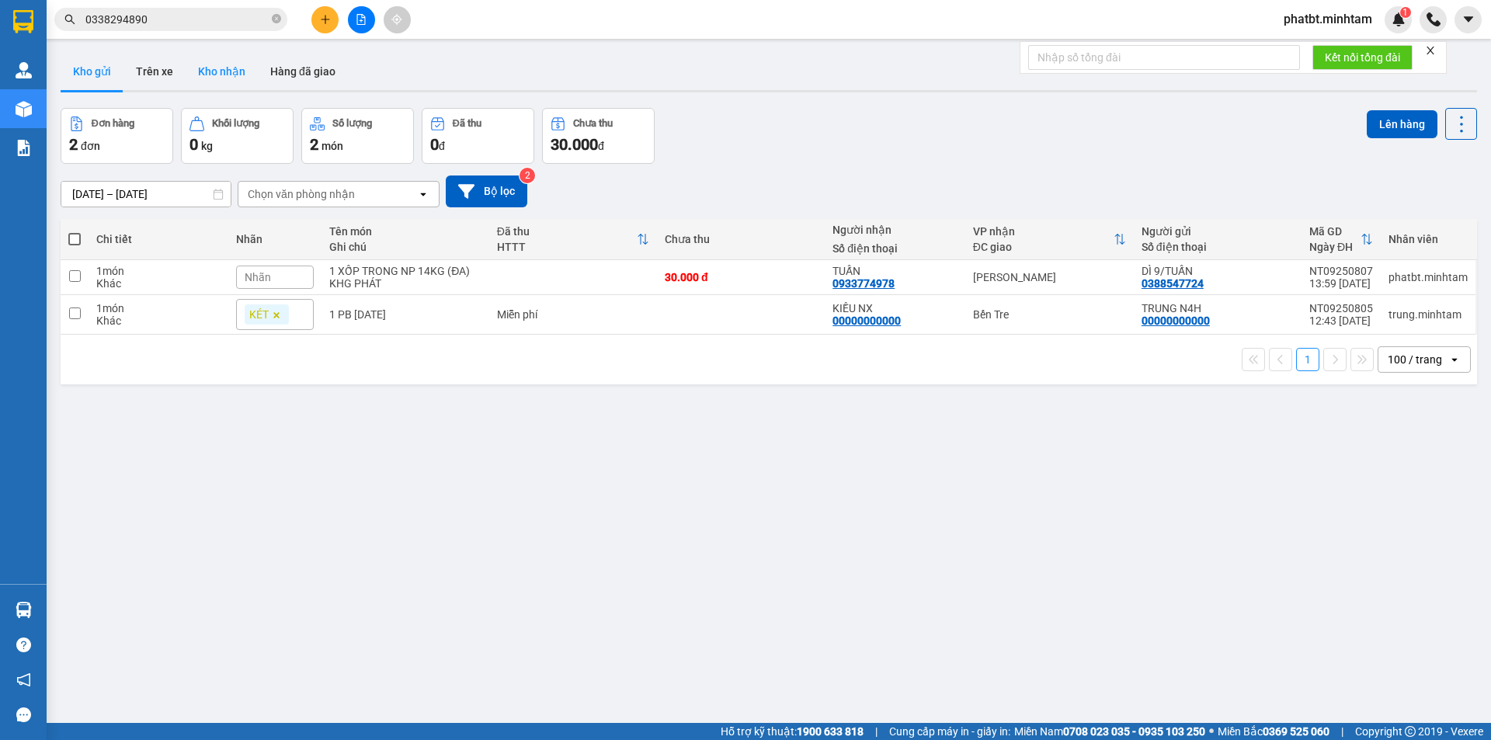
click at [211, 71] on button "Kho nhận" at bounding box center [222, 71] width 72 height 37
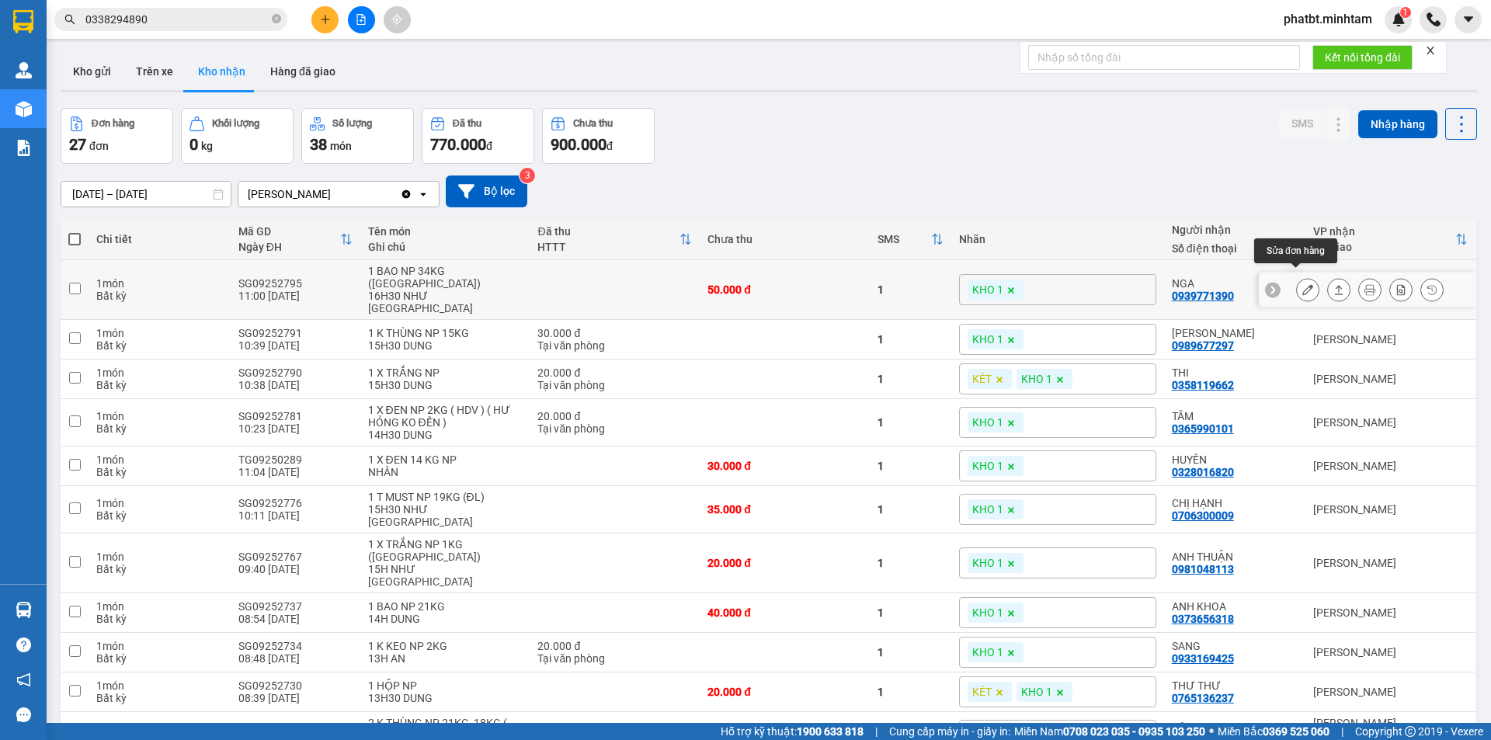
click at [1302, 284] on icon at bounding box center [1307, 289] width 11 height 11
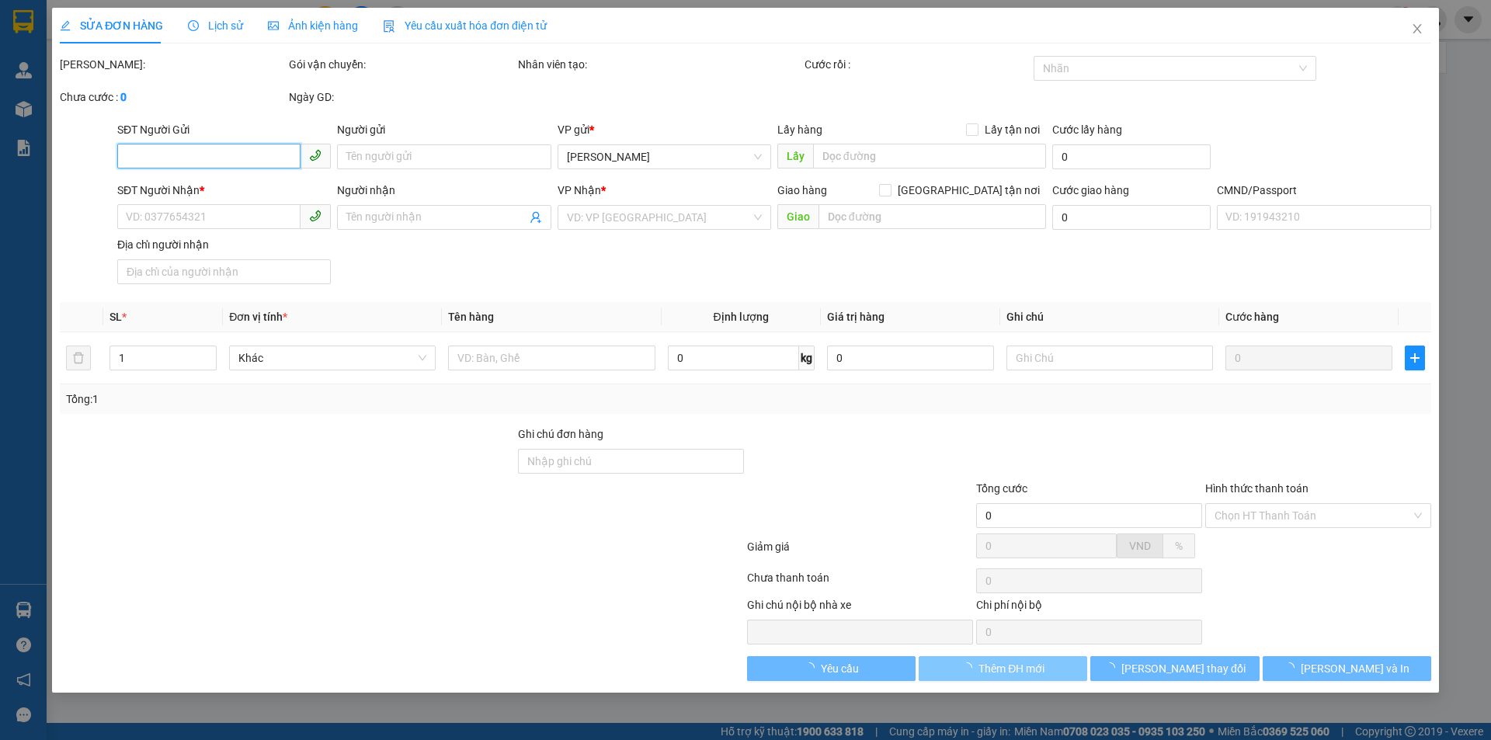
type input "0908493022"
type input "TRUNG"
type input "0939771390"
type input "NGA"
type input "ĐG"
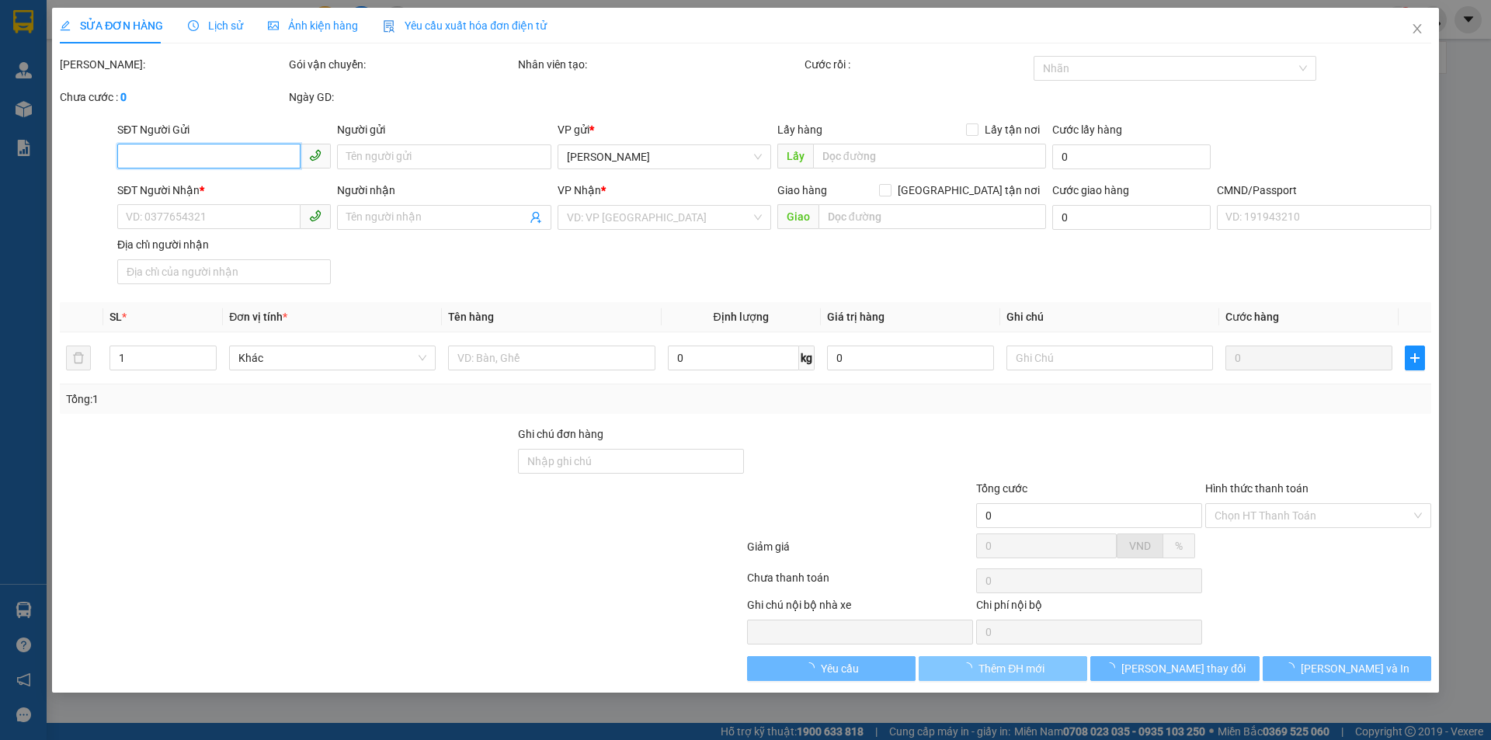
type input "50.000"
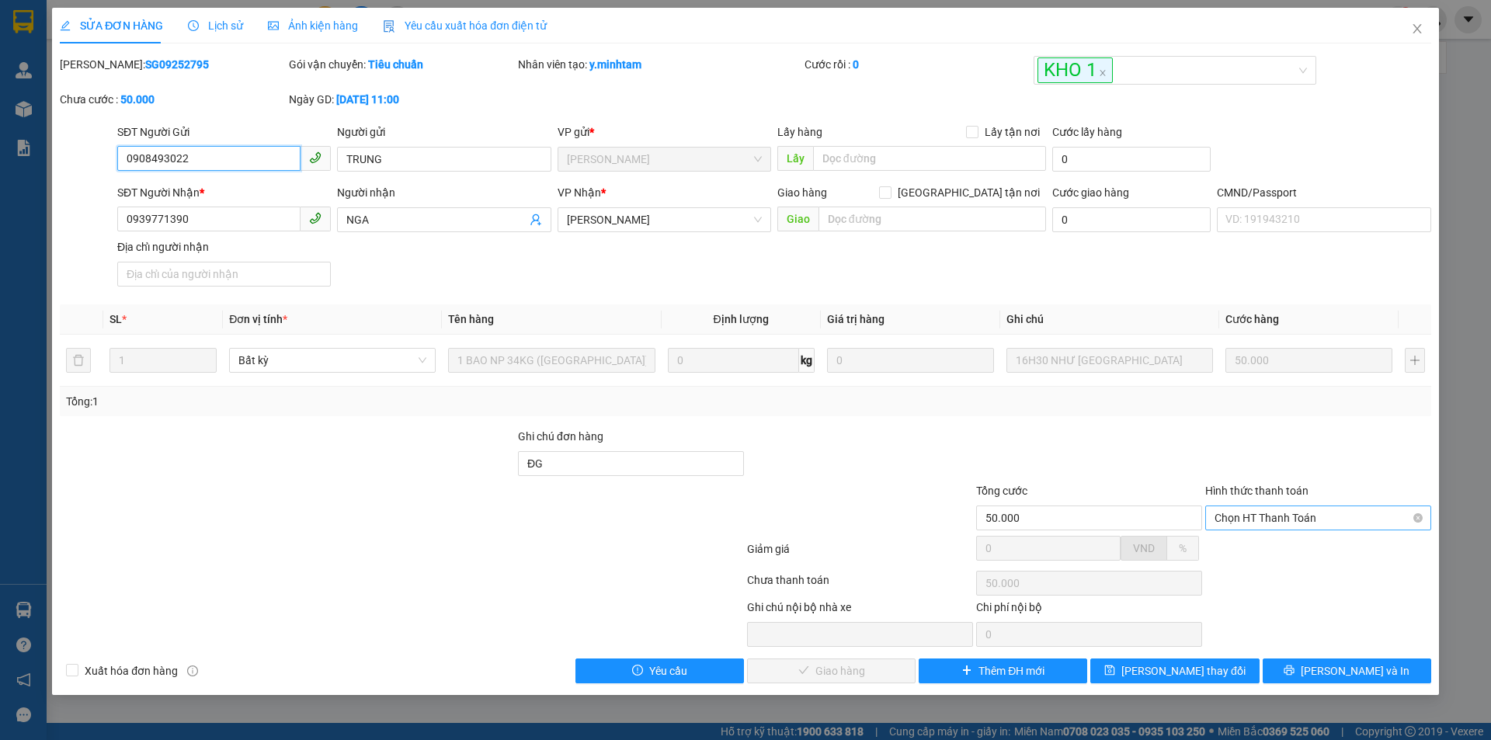
drag, startPoint x: 1273, startPoint y: 516, endPoint x: 1258, endPoint y: 530, distance: 20.9
click at [1272, 517] on span "Chọn HT Thanh Toán" at bounding box center [1318, 517] width 207 height 23
drag, startPoint x: 1250, startPoint y: 547, endPoint x: 1207, endPoint y: 573, distance: 50.9
click at [1247, 549] on div "Tại văn phòng" at bounding box center [1318, 548] width 207 height 17
type input "0"
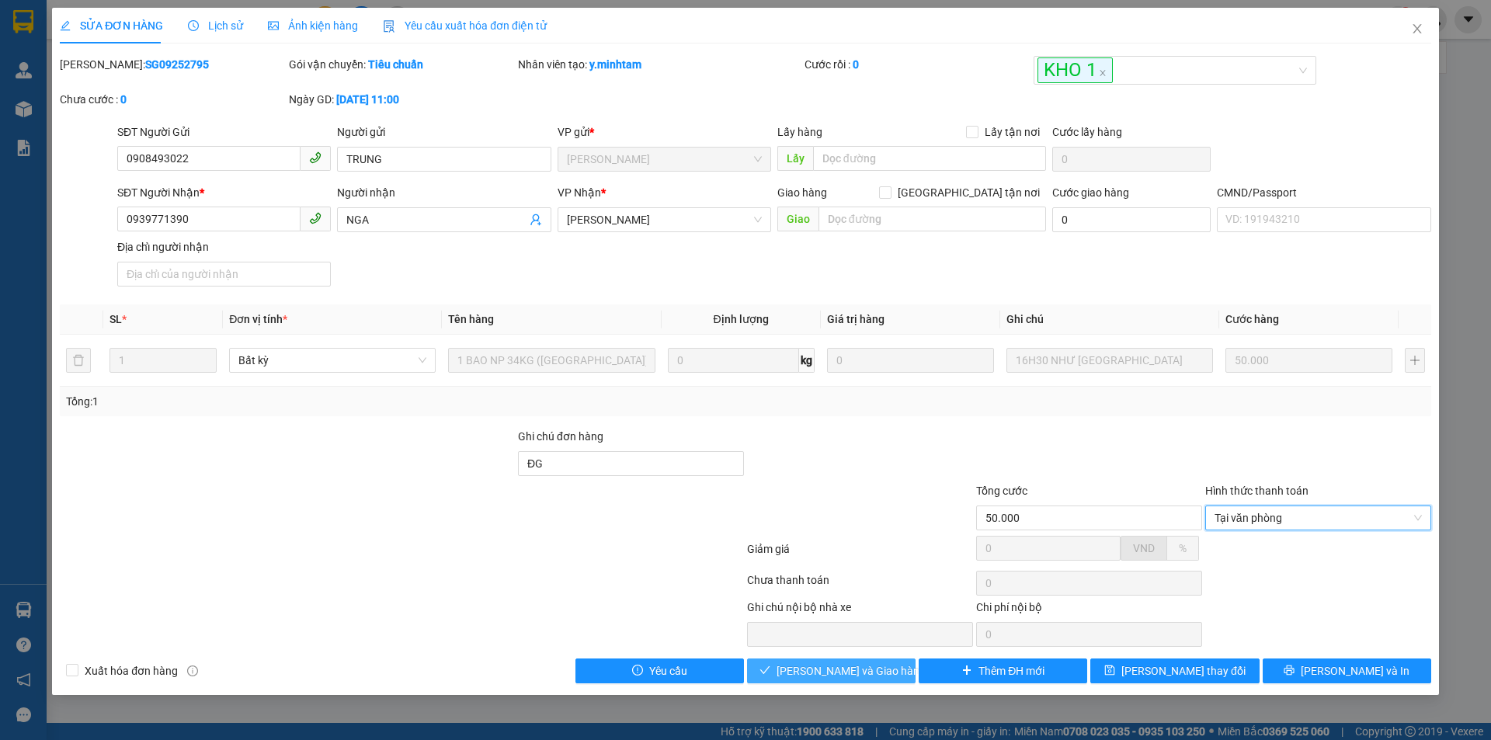
click at [858, 670] on span "[PERSON_NAME] và Giao hàng" at bounding box center [851, 670] width 149 height 17
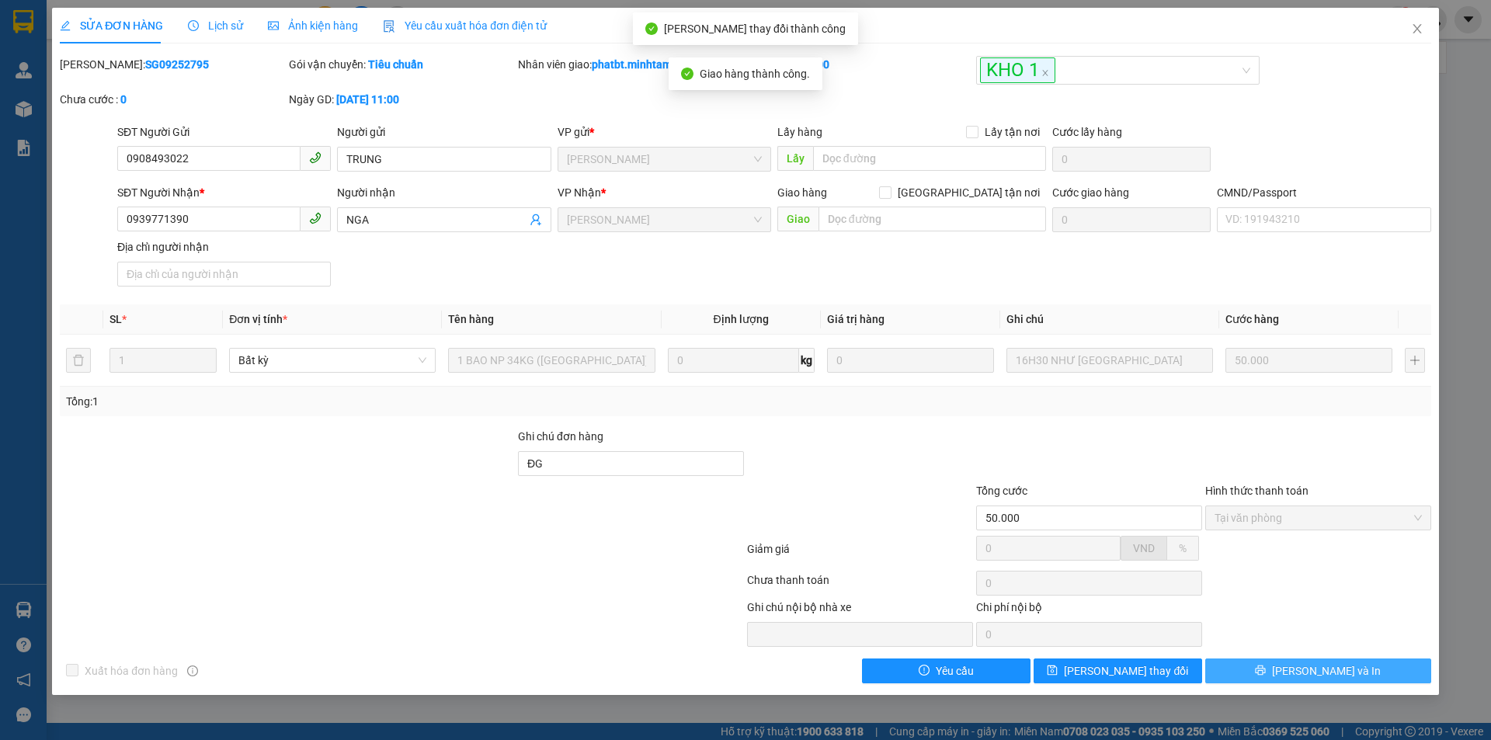
click at [1315, 662] on span "[PERSON_NAME] và In" at bounding box center [1326, 670] width 109 height 17
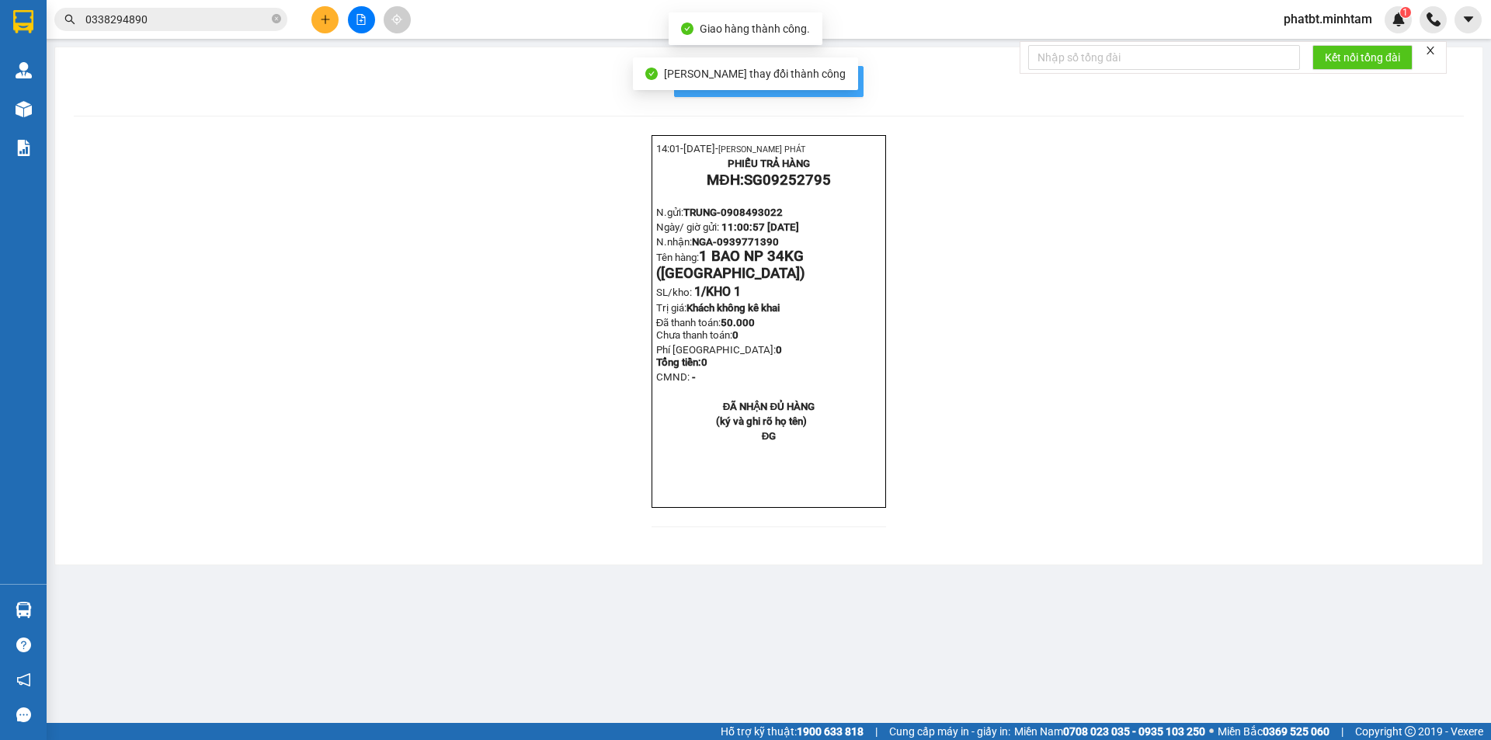
click at [847, 85] on span "In mẫu biên lai tự cấu hình" at bounding box center [778, 80] width 146 height 19
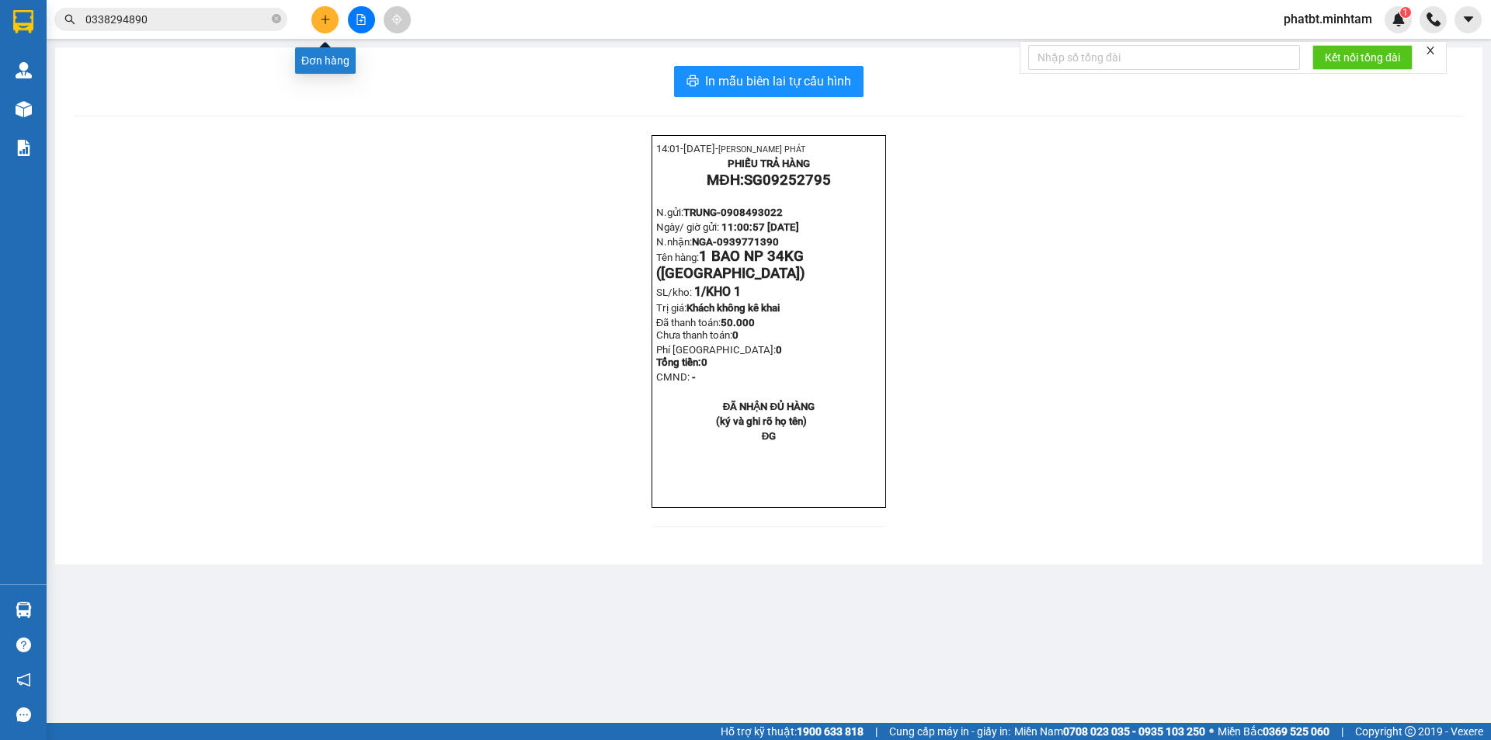
click at [331, 22] on button at bounding box center [324, 19] width 27 height 27
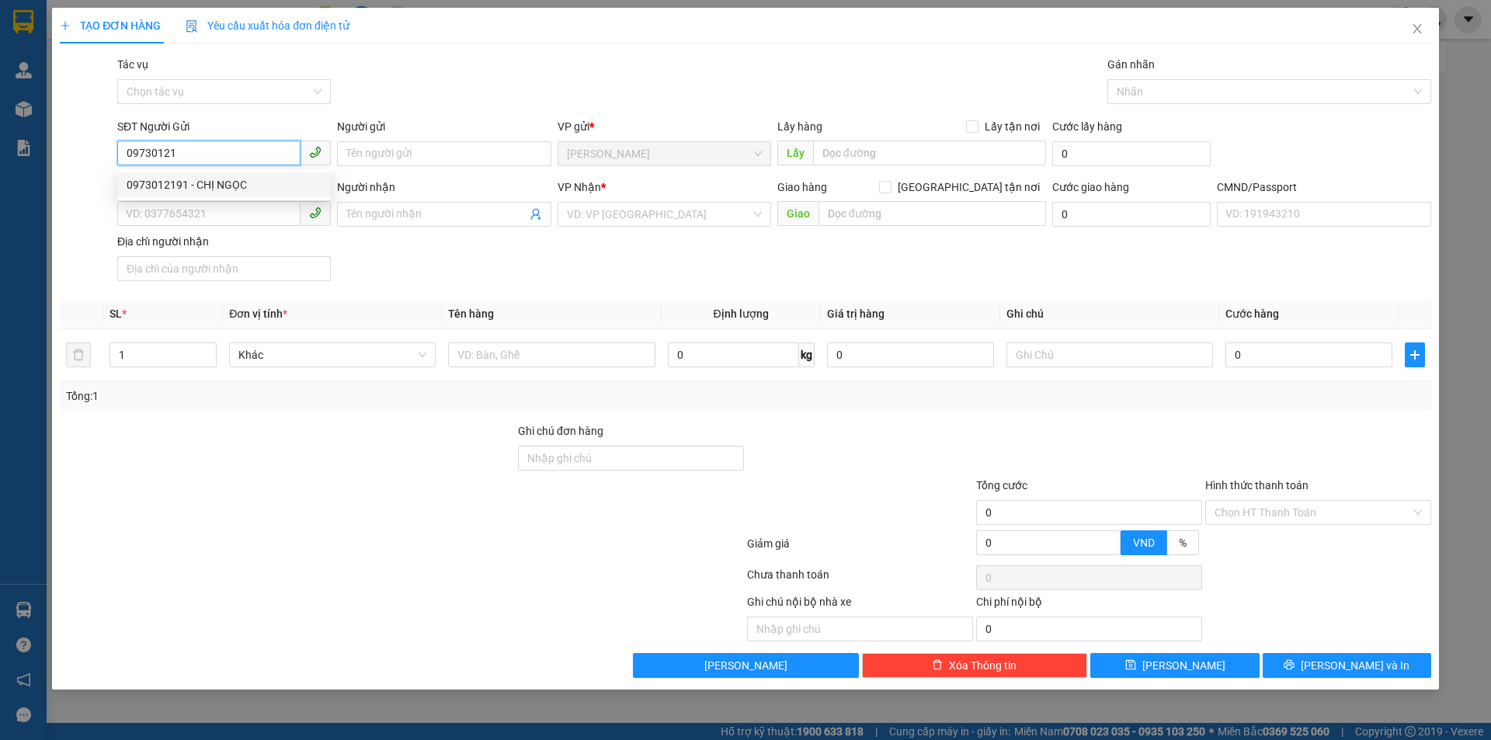
click at [225, 189] on div "0973012191 - CHỊ NGỌC" at bounding box center [224, 184] width 195 height 17
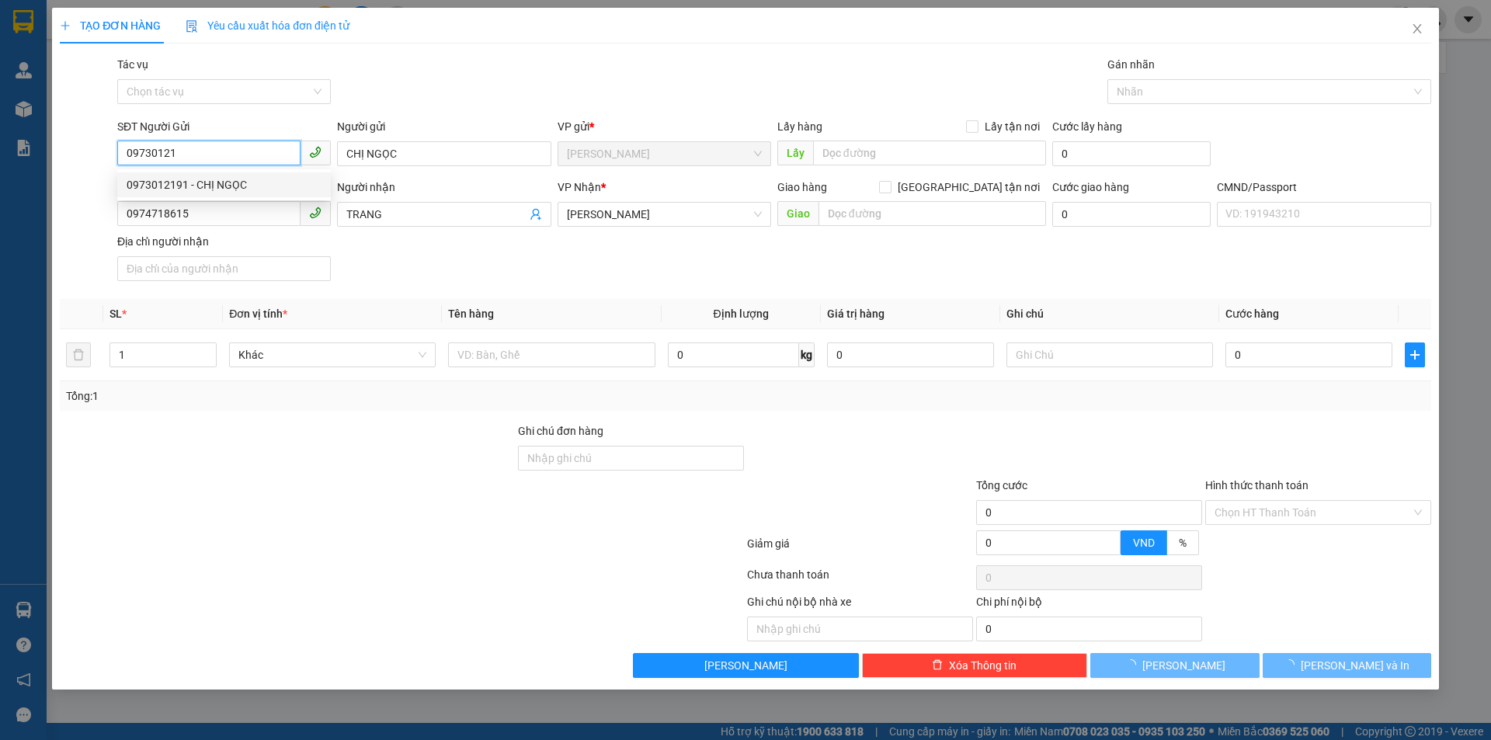
type input "0973012191"
type input "CHỊ NGỌC"
type input "0974718615"
type input "TRANG"
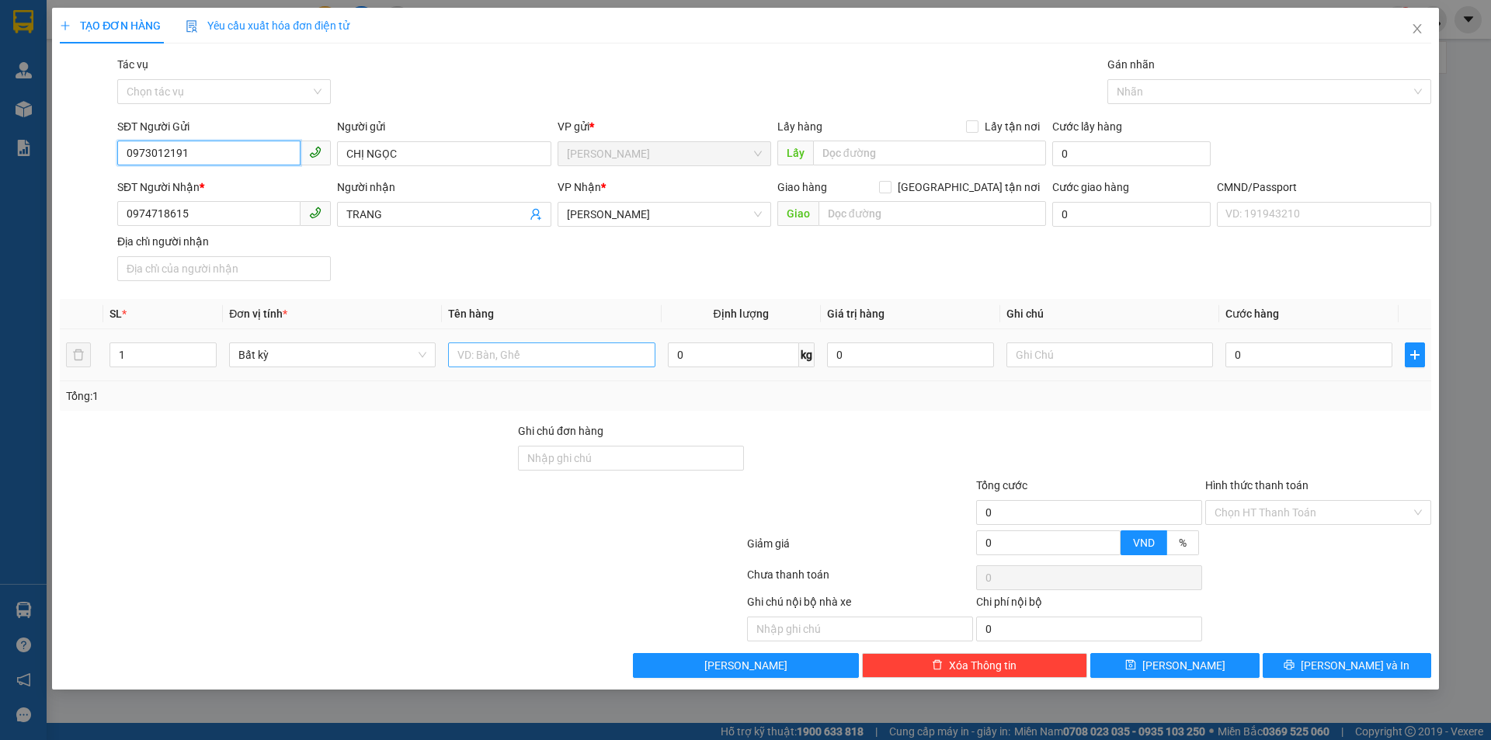
type input "0973012191"
click at [509, 356] on input "text" at bounding box center [551, 354] width 207 height 25
type input "1 X TRONG NP 48KG"
type input "19H00 TRỌNG"
type input "7"
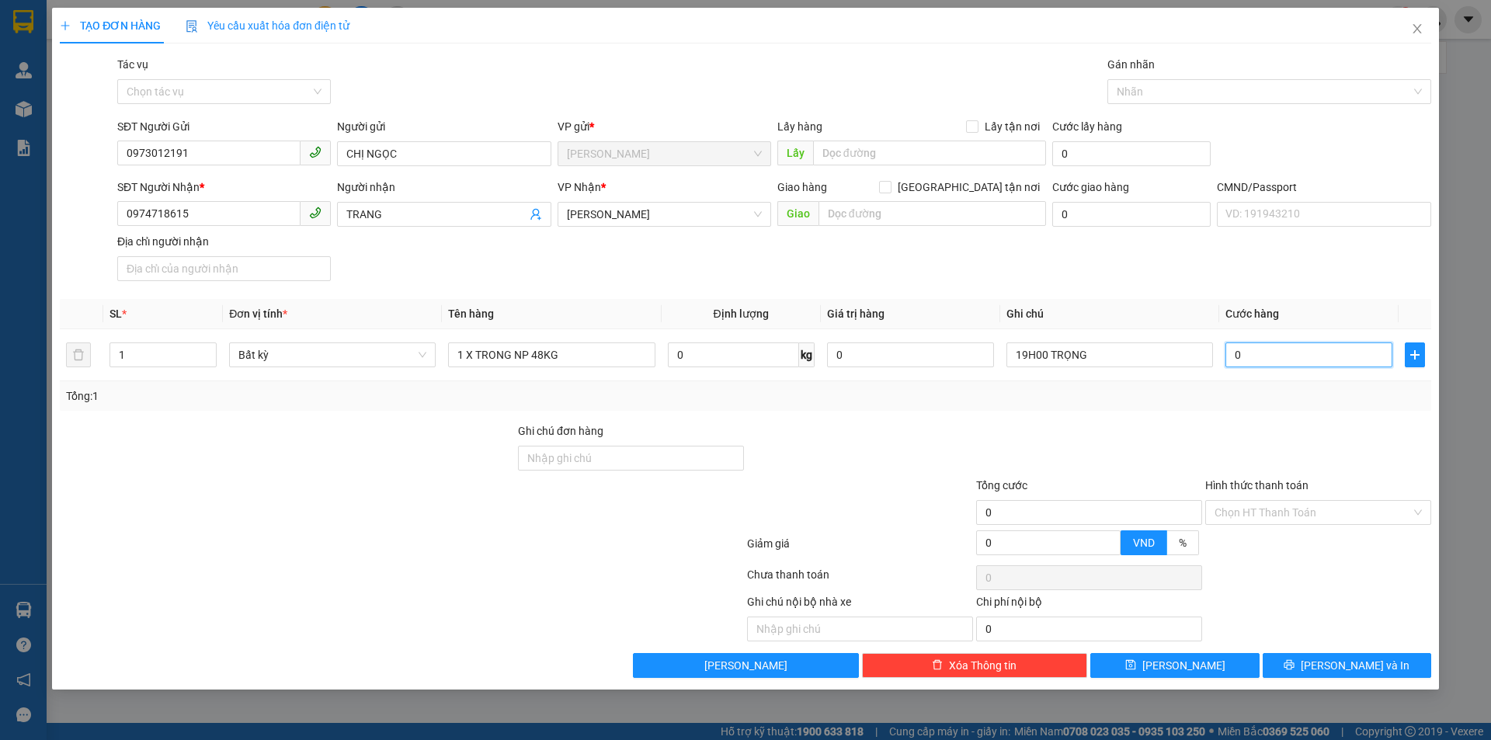
type input "7"
type input "70"
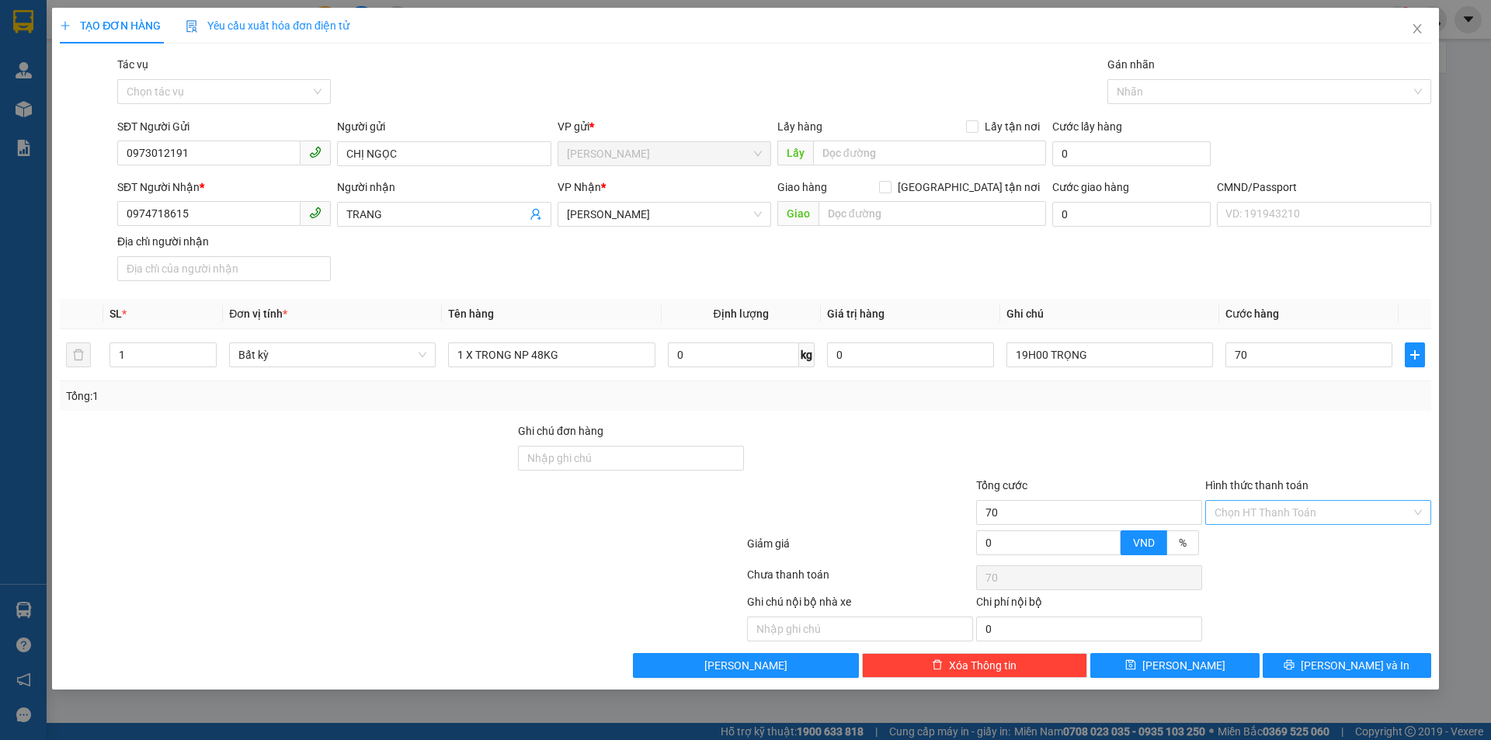
type input "70.000"
click at [1221, 519] on input "Hình thức thanh toán" at bounding box center [1313, 512] width 196 height 23
click at [1233, 531] on div "Tại văn phòng" at bounding box center [1318, 543] width 226 height 25
type input "0"
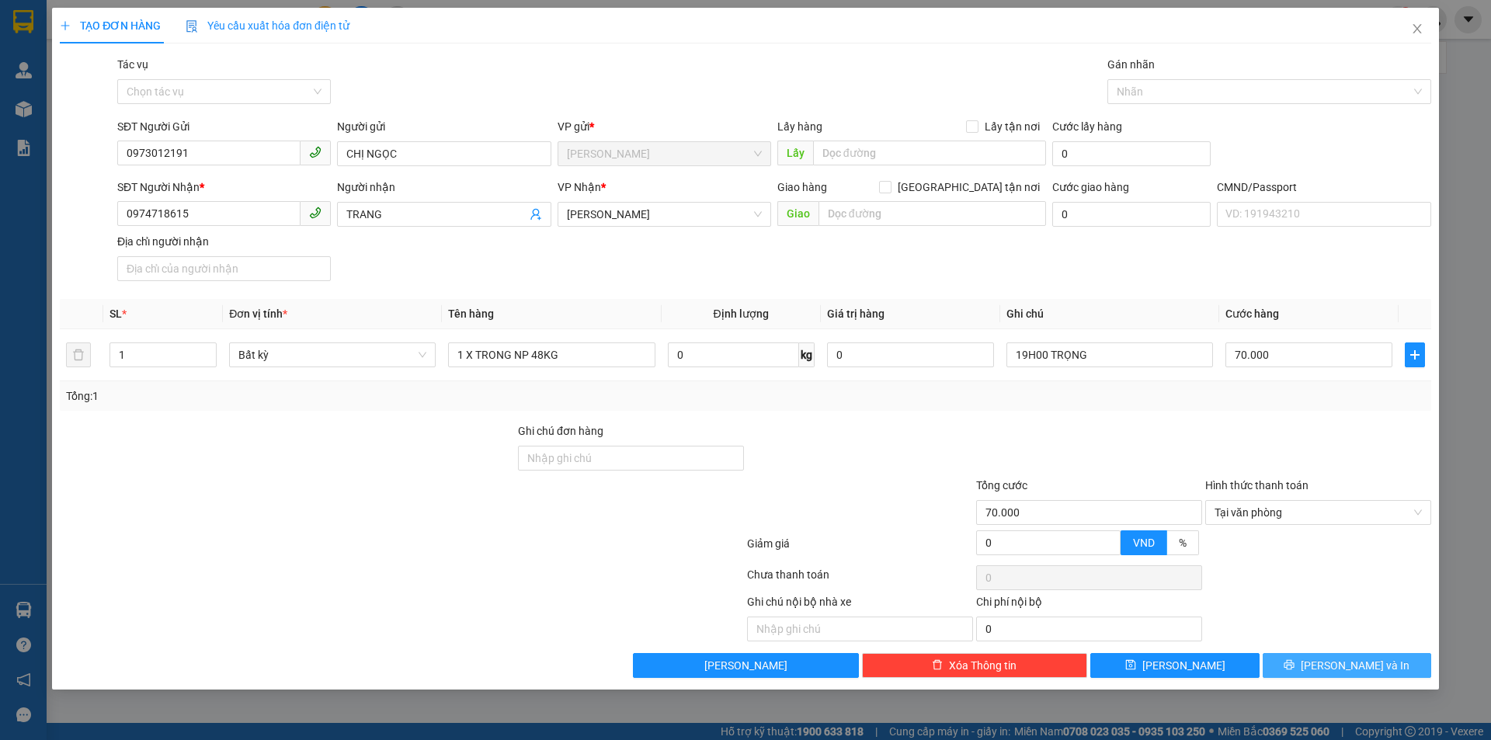
click at [1308, 662] on button "[PERSON_NAME] và In" at bounding box center [1347, 665] width 169 height 25
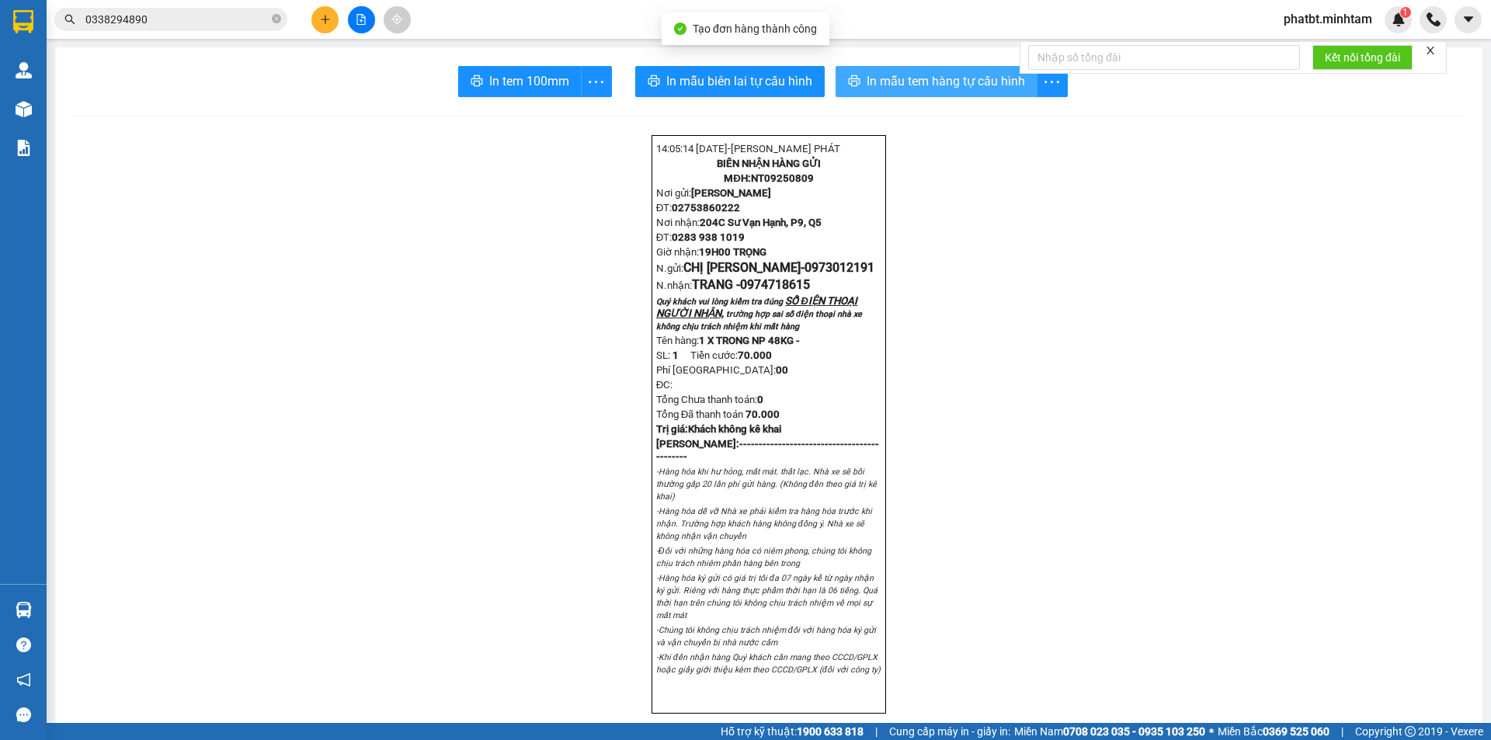
click at [923, 91] on span "In mẫu tem hàng tự cấu hình" at bounding box center [946, 80] width 158 height 19
click at [1432, 50] on icon "close" at bounding box center [1431, 51] width 8 height 8
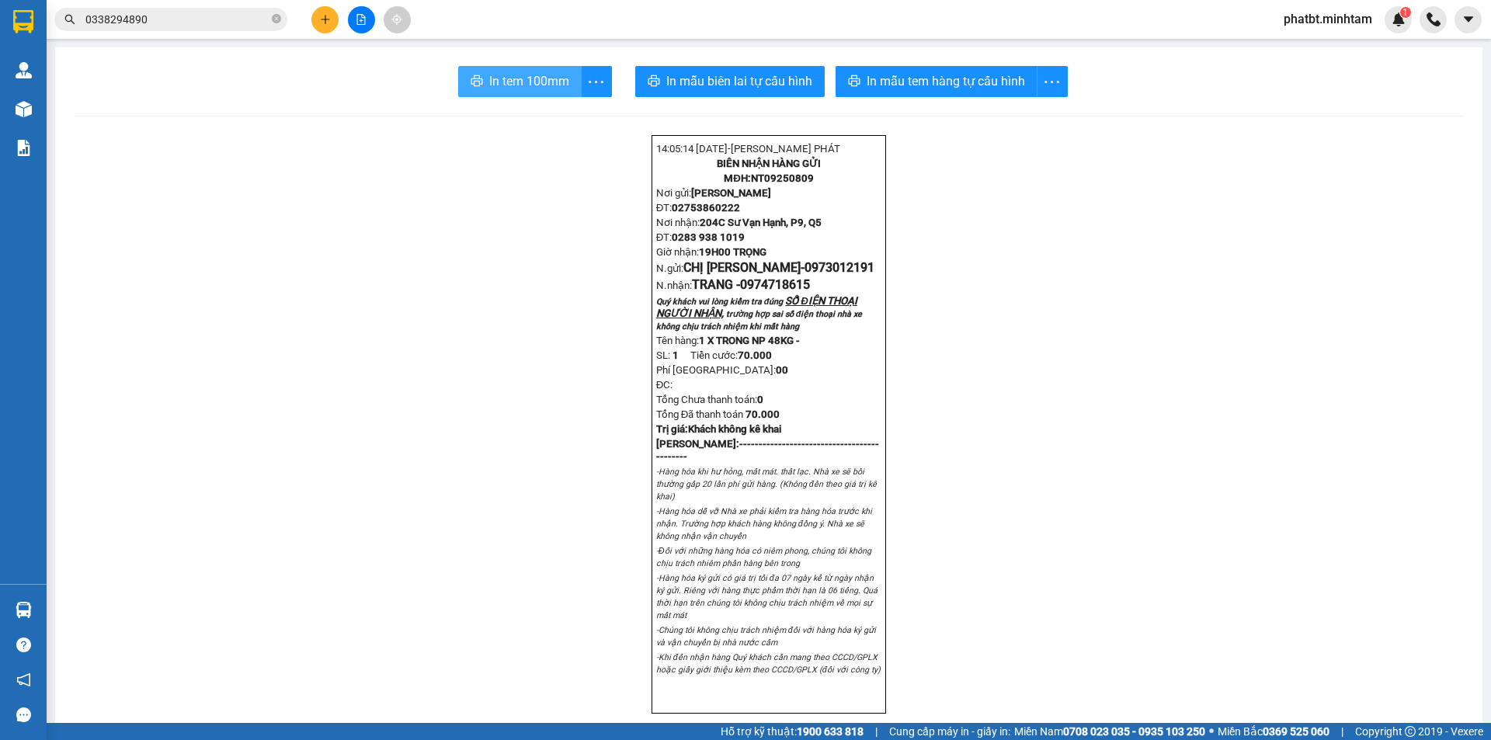
click at [536, 80] on span "In tem 100mm" at bounding box center [529, 80] width 80 height 19
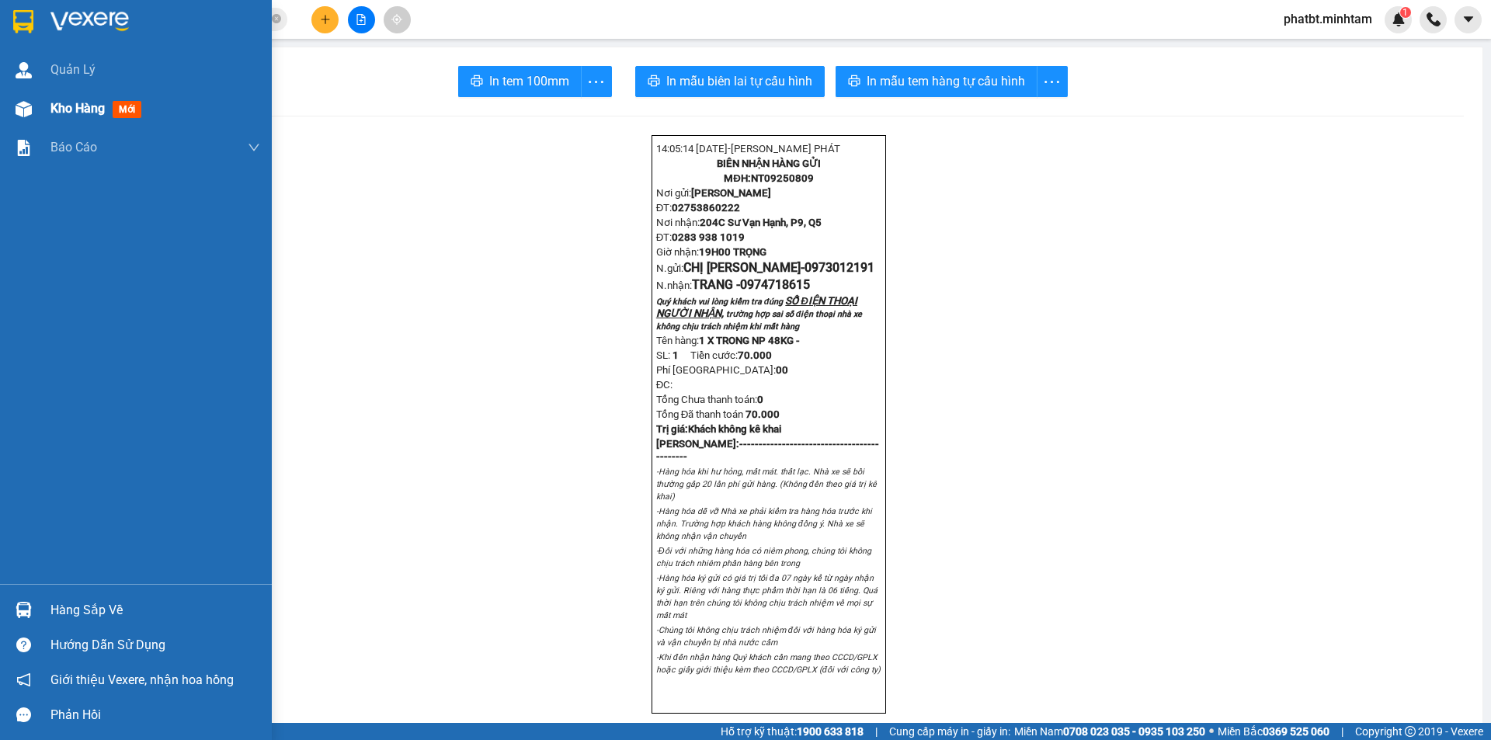
click at [82, 107] on span "Kho hàng" at bounding box center [77, 108] width 54 height 15
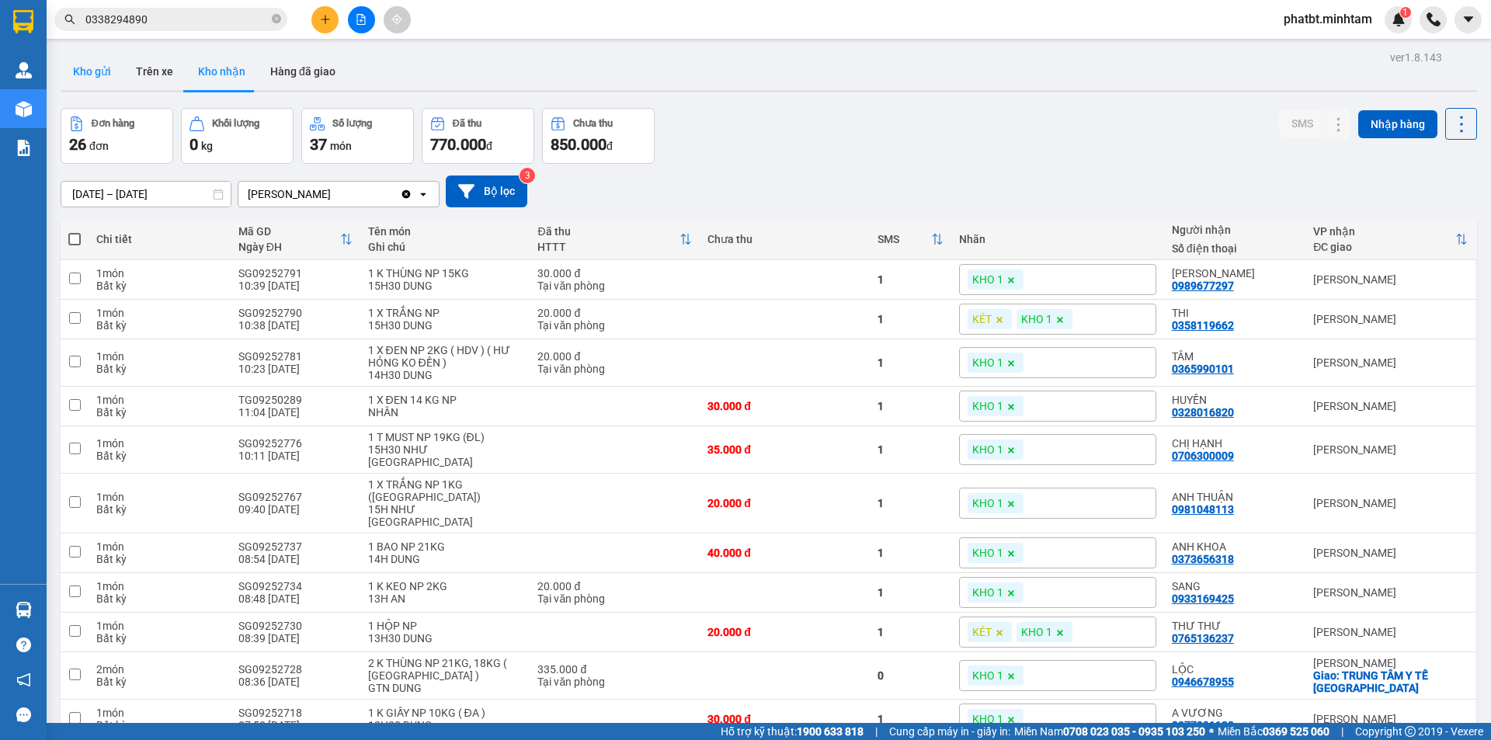
click at [99, 76] on button "Kho gửi" at bounding box center [92, 71] width 63 height 37
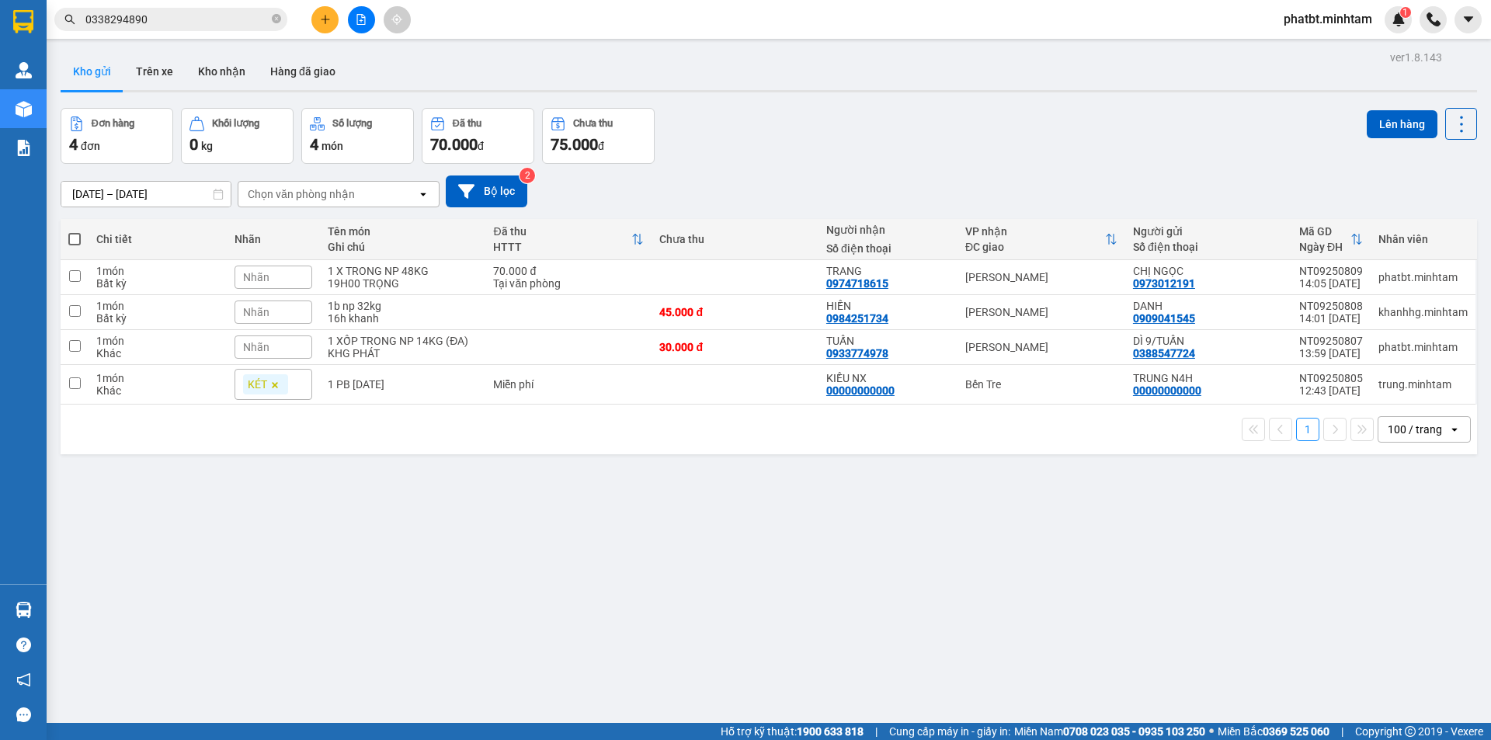
click at [1347, 24] on span "phatbt.minhtam" at bounding box center [1327, 18] width 113 height 19
click at [1305, 47] on span "Đăng xuất" at bounding box center [1334, 48] width 82 height 17
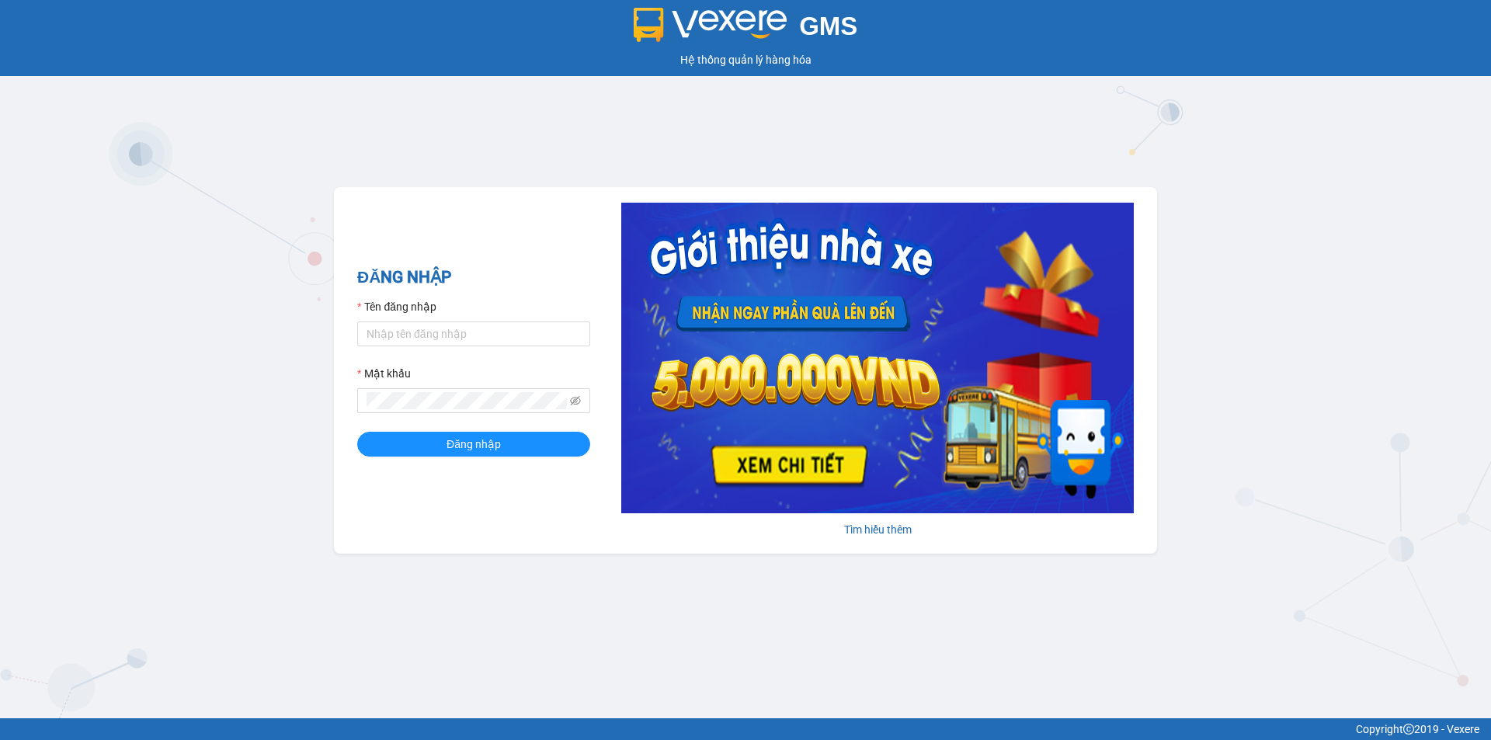
click at [408, 318] on div "Tên đăng nhập" at bounding box center [473, 309] width 233 height 23
click at [403, 330] on input "Tên đăng nhập" at bounding box center [473, 333] width 233 height 25
type input "trong.minhtam"
click at [357, 432] on button "Đăng nhập" at bounding box center [473, 444] width 233 height 25
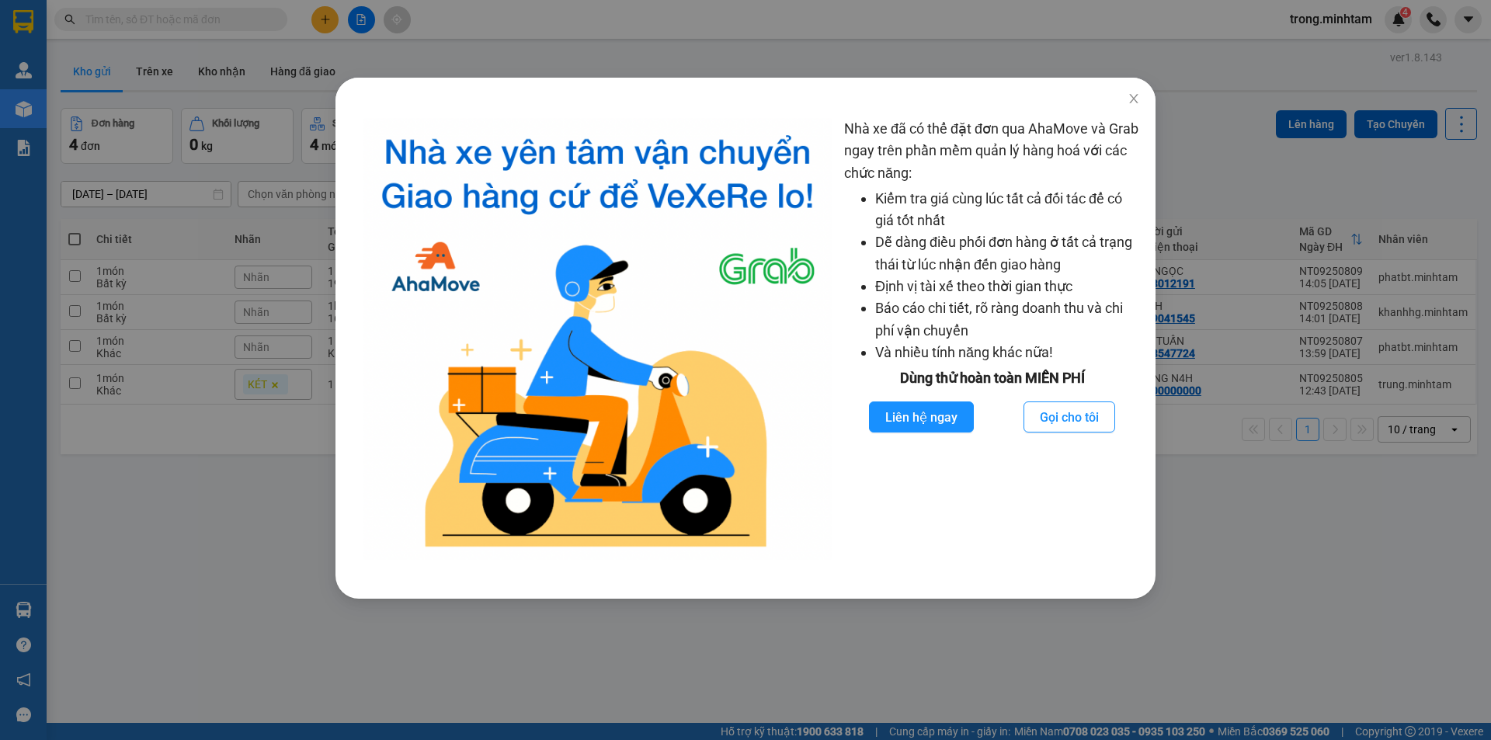
click at [807, 2] on div "Nhà xe đã có thể đặt đơn qua AhaMove và Grab ngay trên phần mềm quản lý hàng ho…" at bounding box center [745, 370] width 1491 height 740
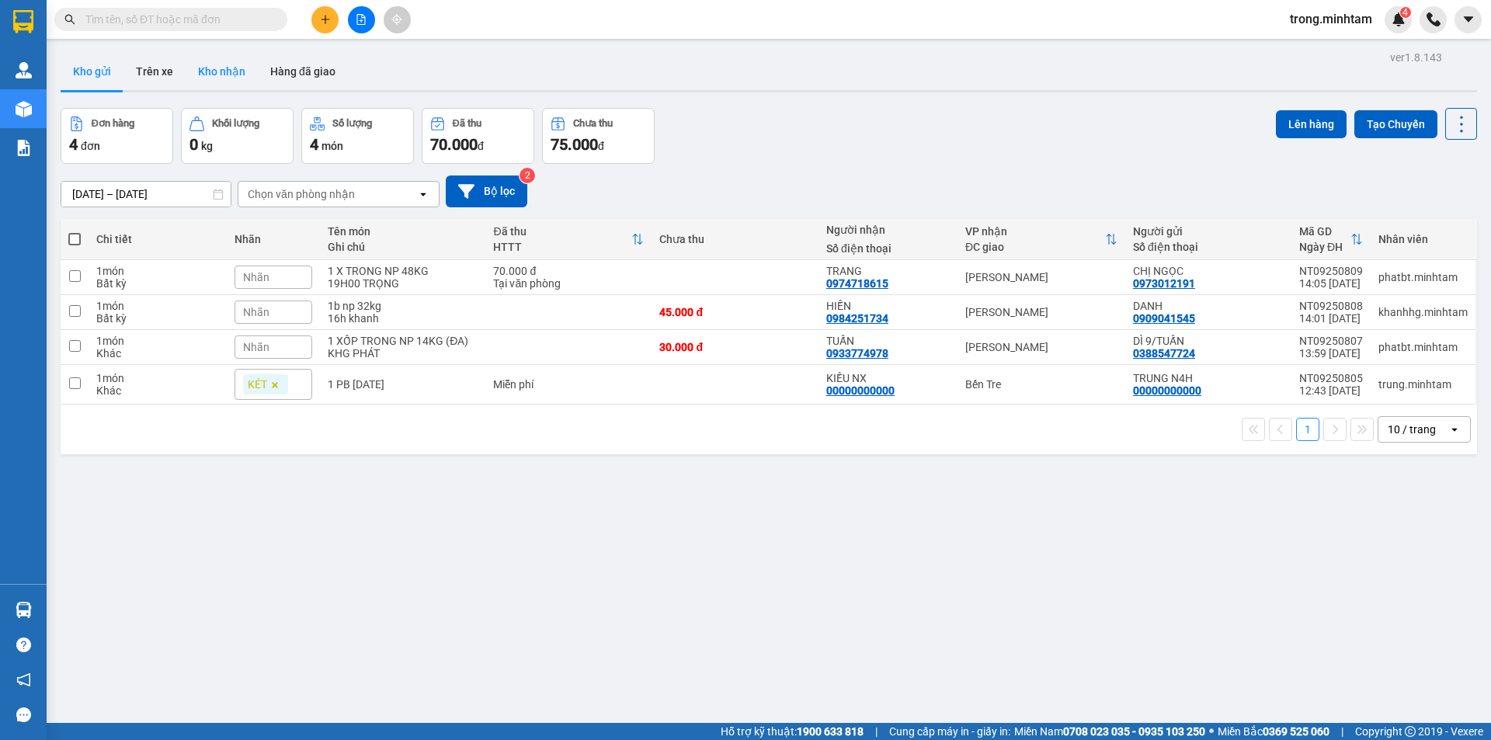
click at [207, 63] on button "Kho nhận" at bounding box center [222, 71] width 72 height 37
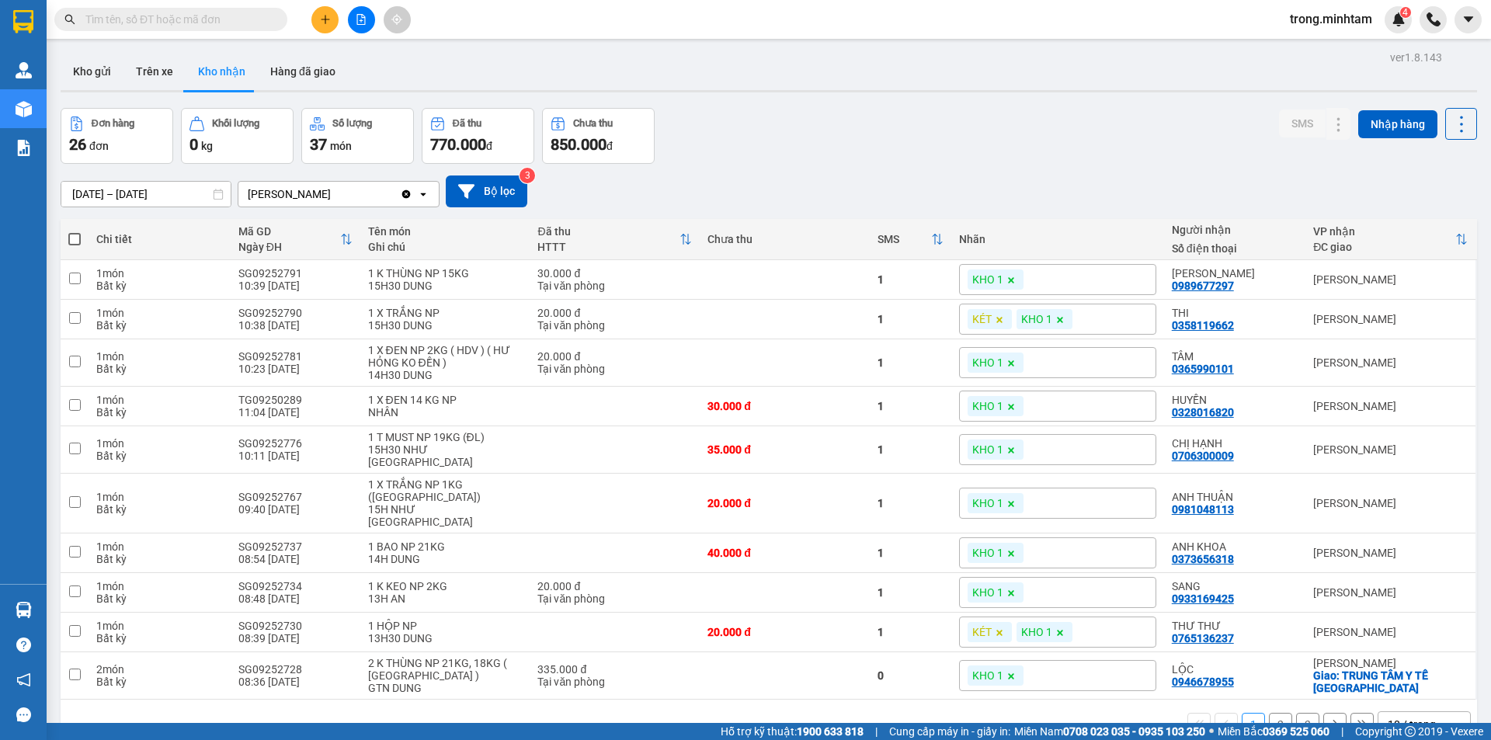
click at [1408, 717] on div "10 / trang" at bounding box center [1412, 725] width 48 height 16
click at [1403, 670] on div "100 / trang" at bounding box center [1412, 662] width 93 height 28
click at [94, 72] on button "Kho gửi" at bounding box center [92, 71] width 63 height 37
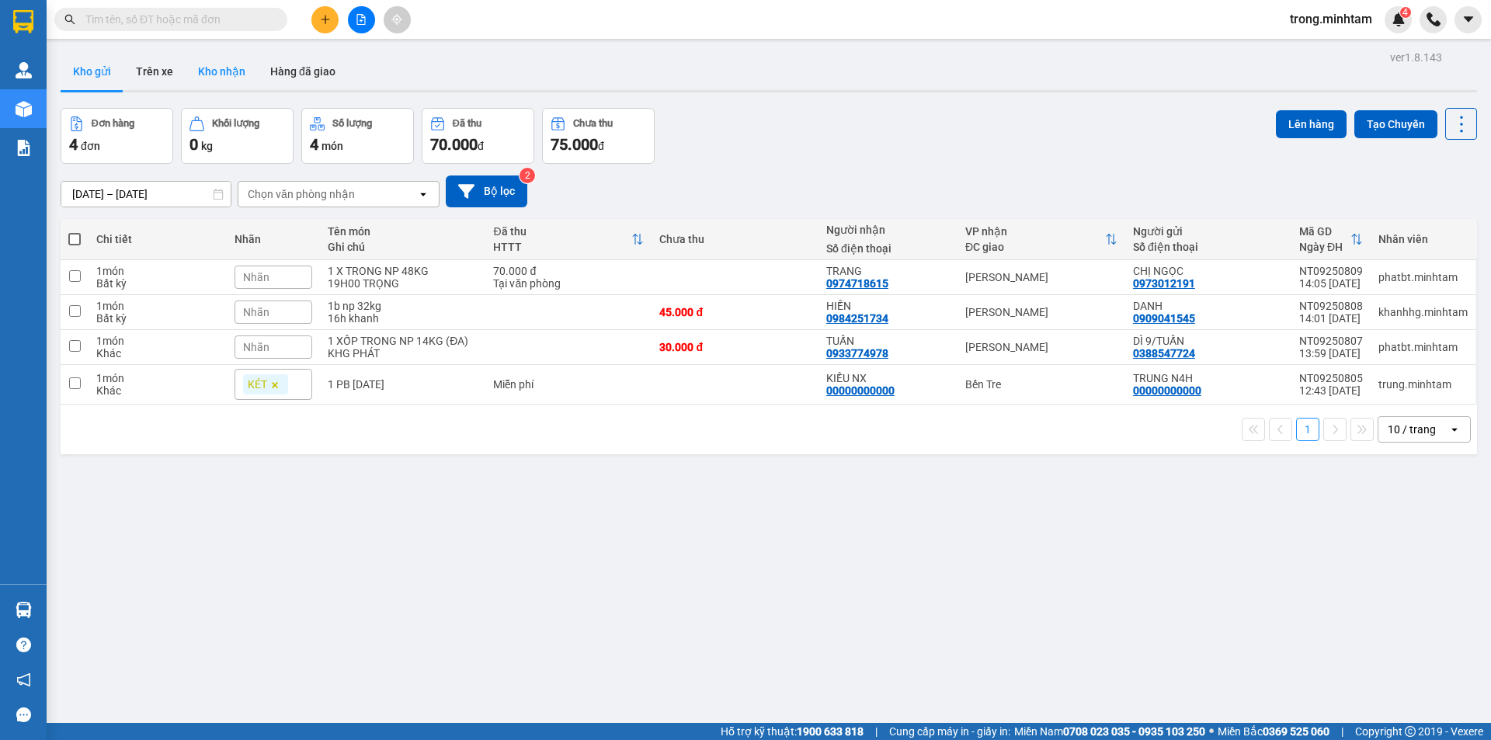
click at [235, 78] on button "Kho nhận" at bounding box center [222, 71] width 72 height 37
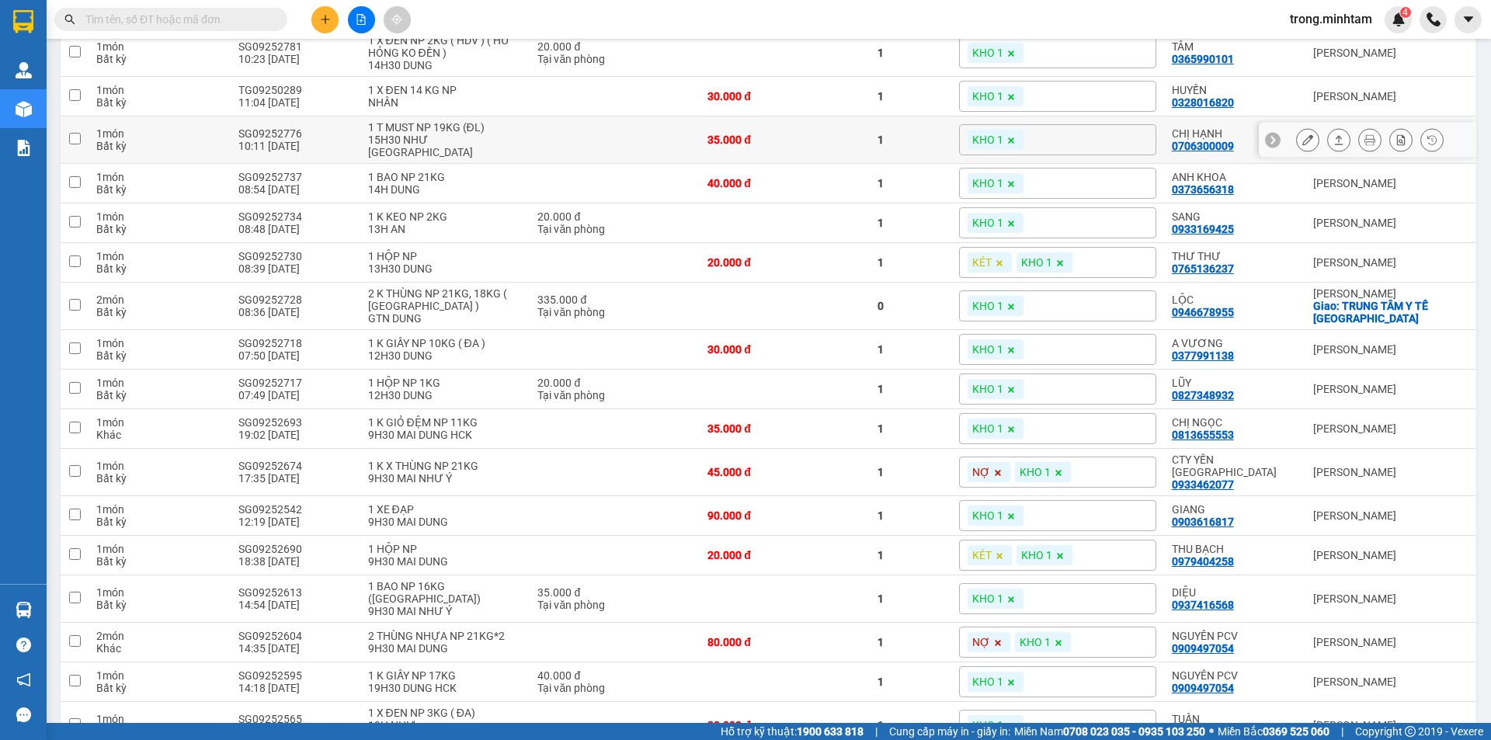
scroll to position [259, 0]
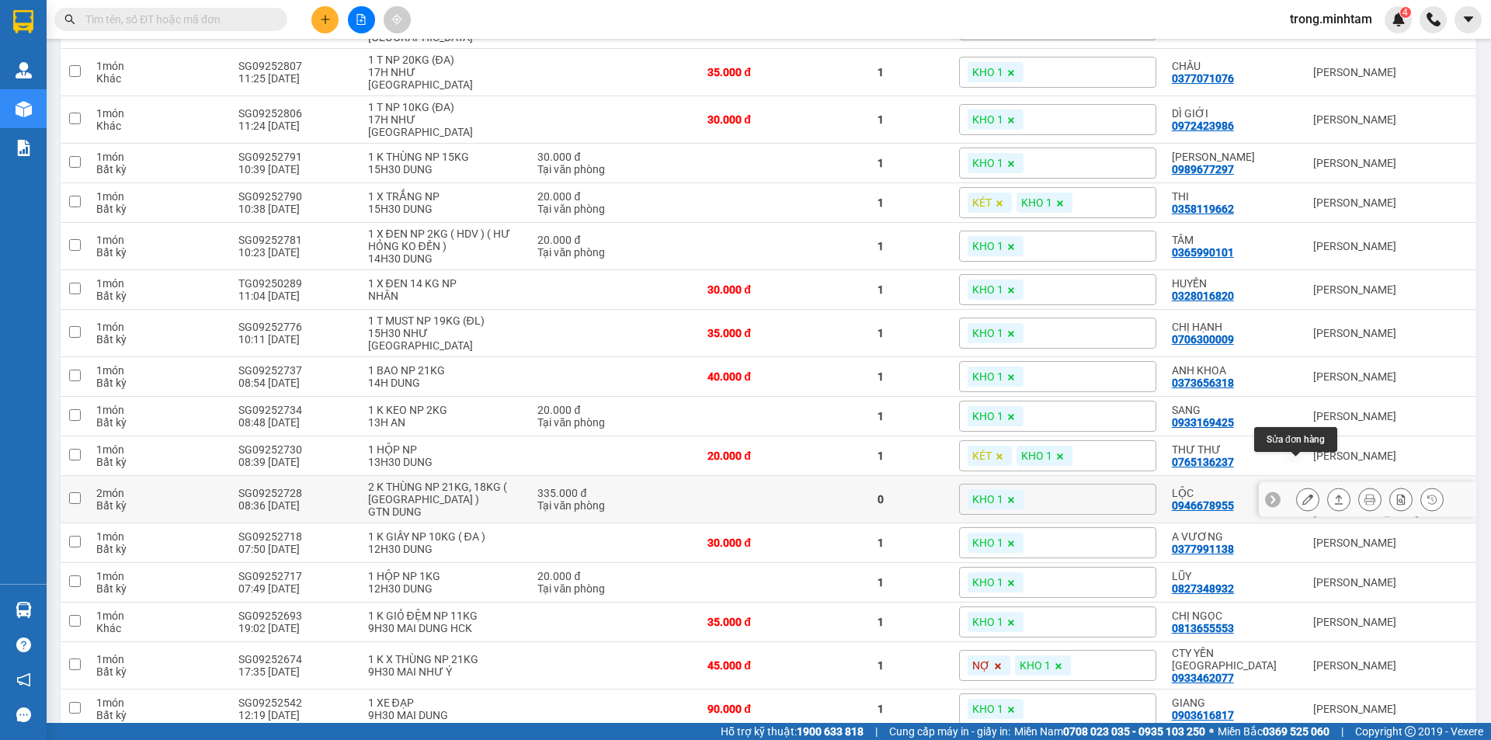
click at [1302, 494] on icon at bounding box center [1307, 499] width 11 height 11
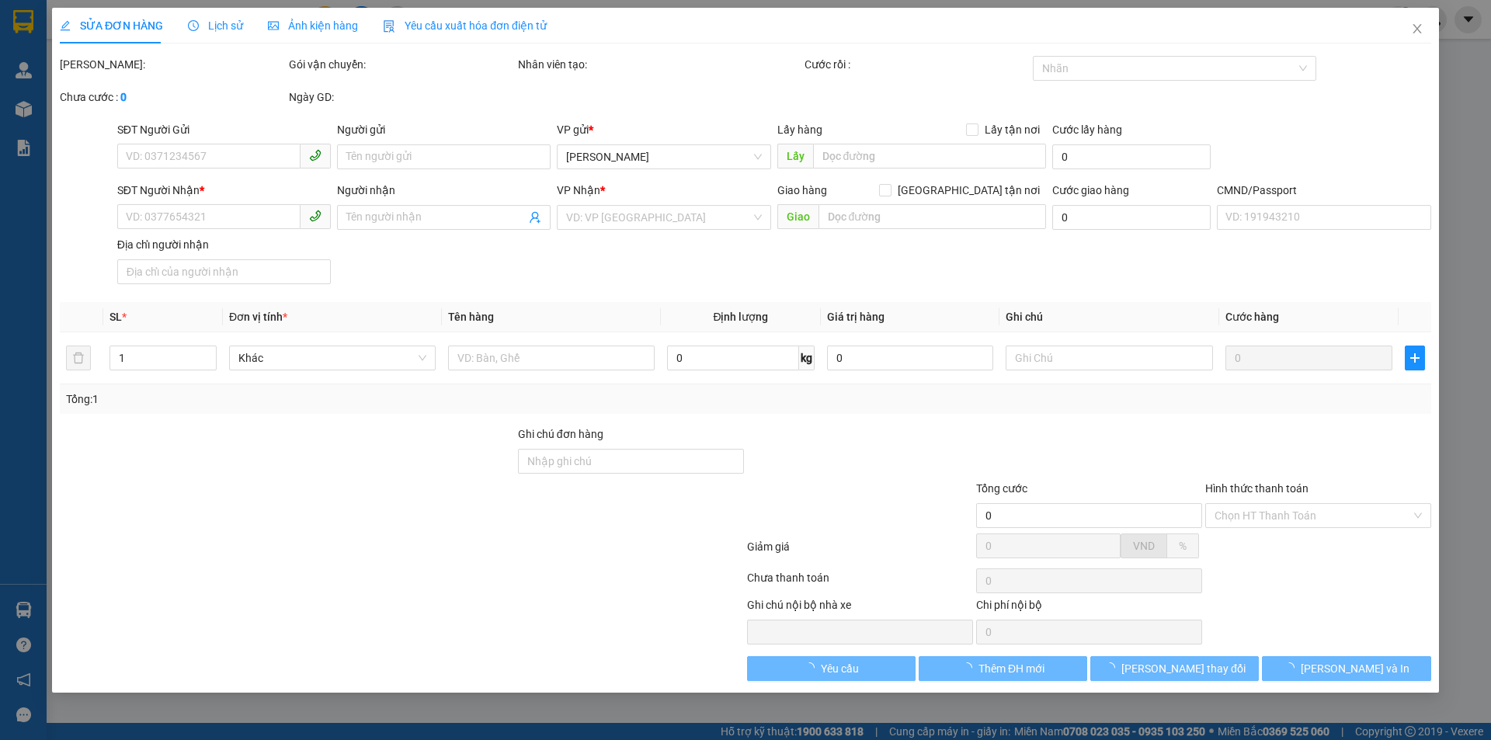
type input "02838633843"
type input "CTY VIỆT ĐỨC"
type input "0946678955"
type input "LỘC"
checkbox input "true"
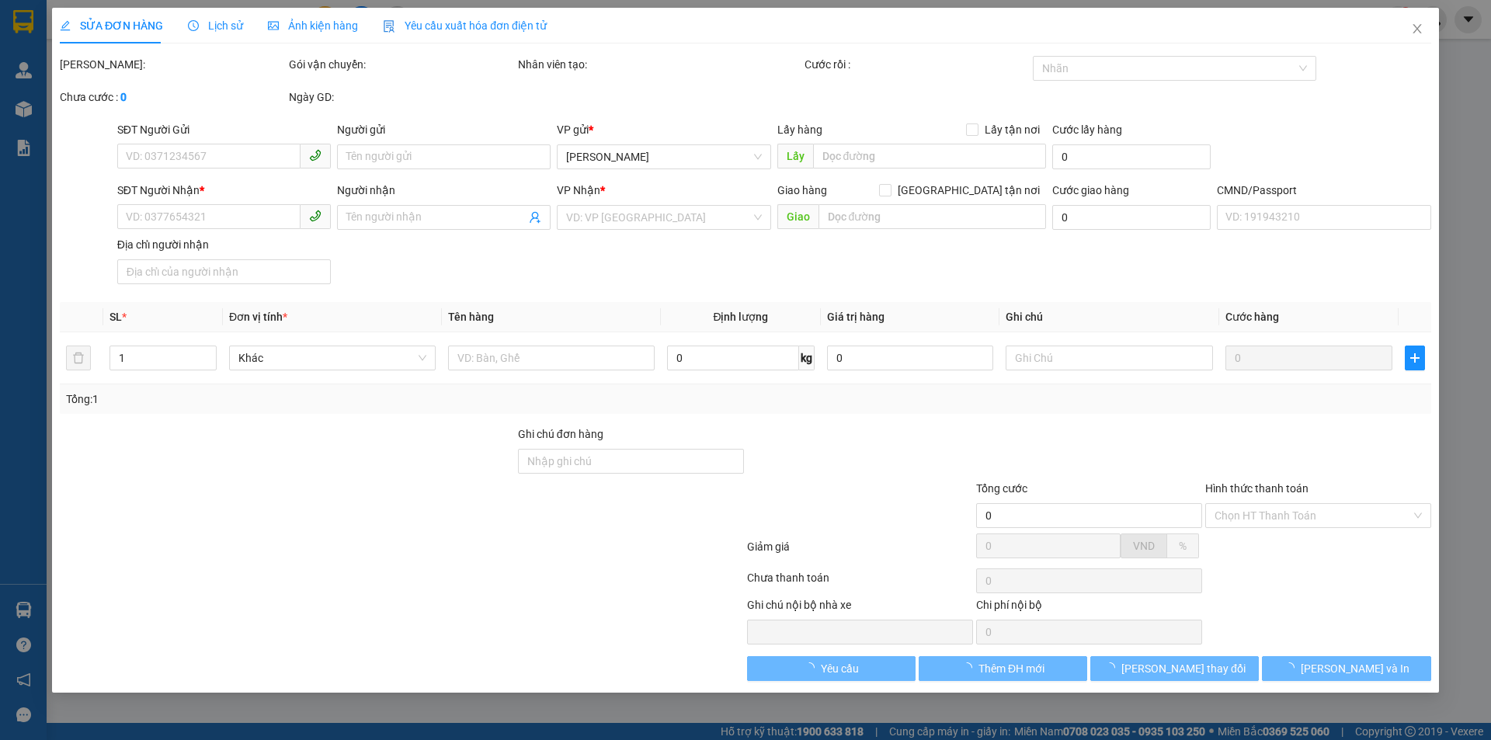
type input "TRUNG TÂM Y TẾ BÌNH ĐẠI"
type input "335.000"
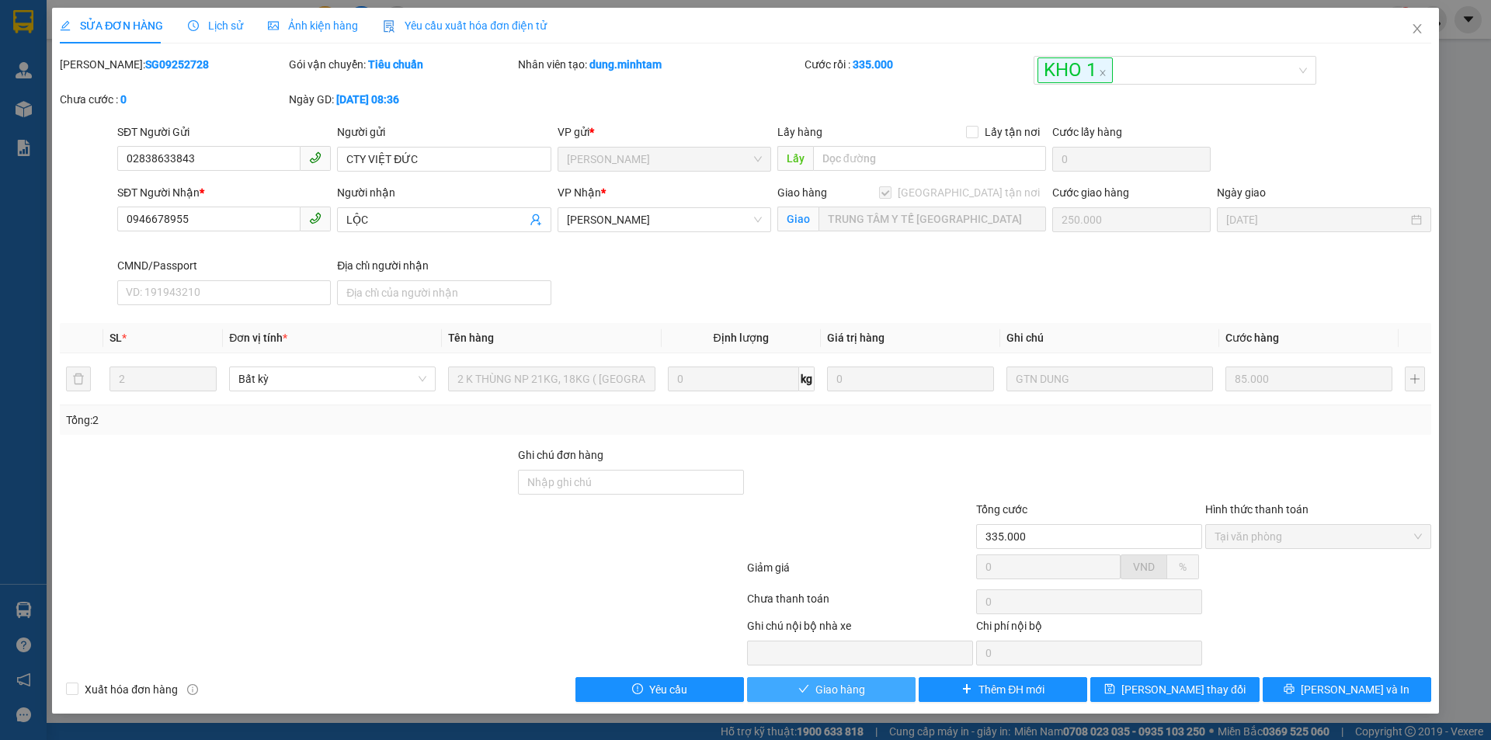
click at [867, 688] on button "Giao hàng" at bounding box center [831, 689] width 169 height 25
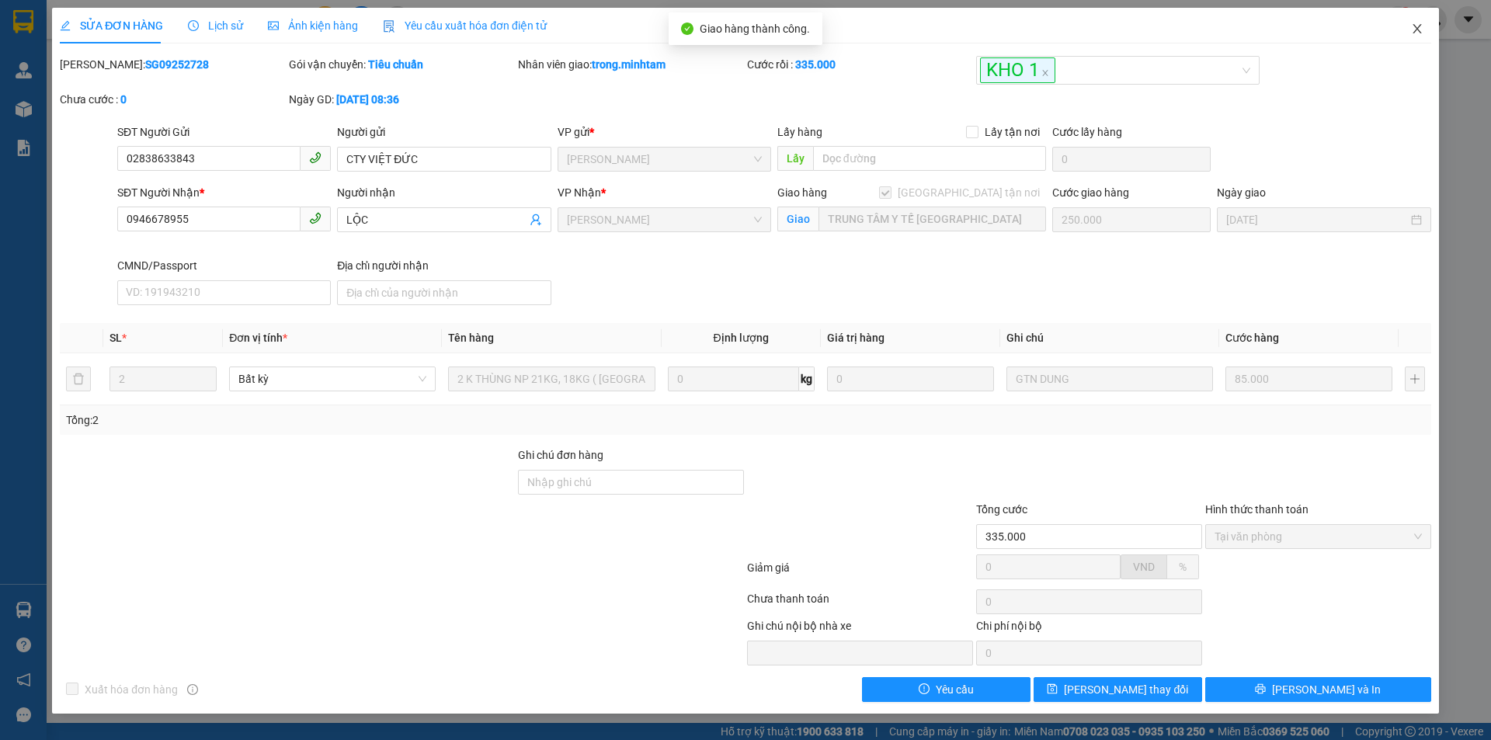
click at [1421, 30] on icon "close" at bounding box center [1417, 29] width 12 height 12
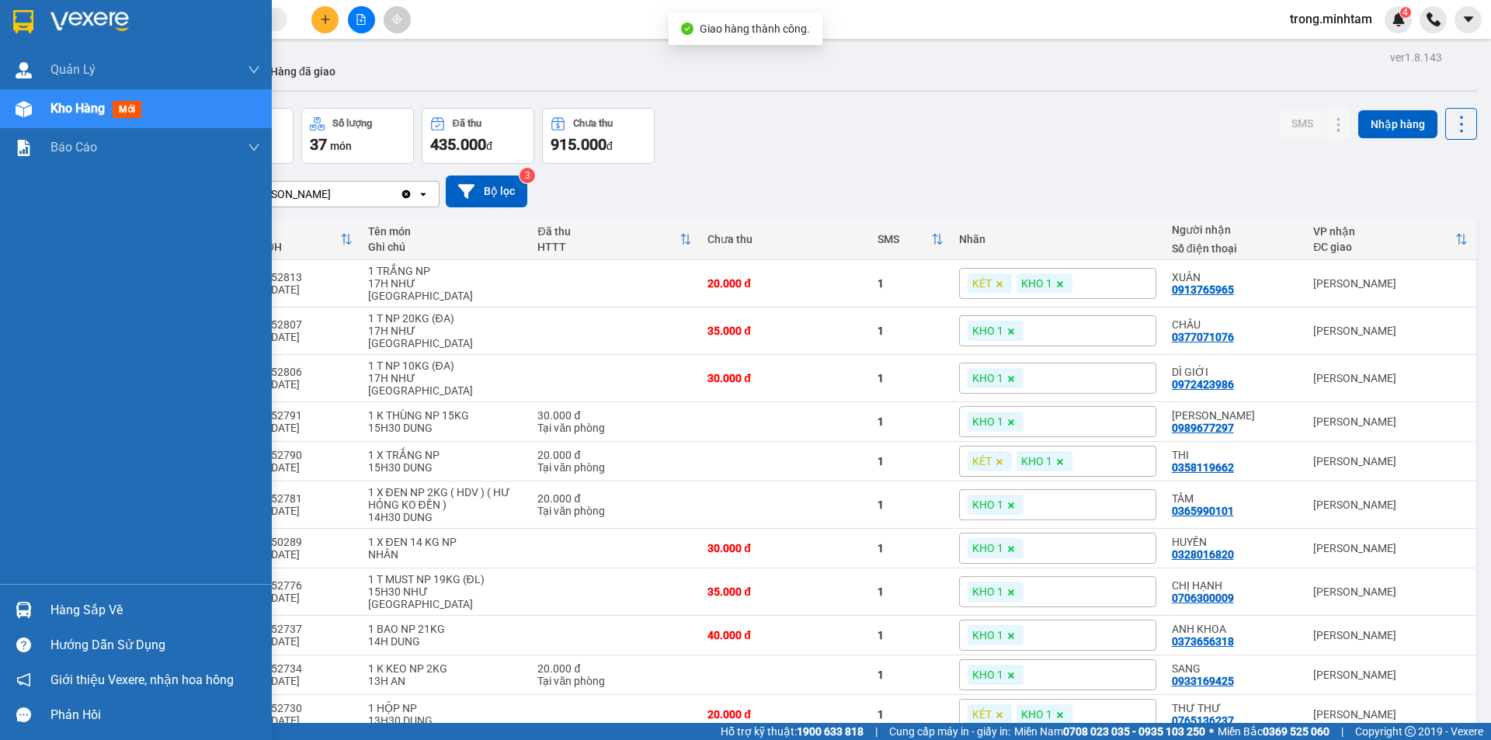
click at [100, 610] on div "Hàng sắp về" at bounding box center [155, 610] width 210 height 23
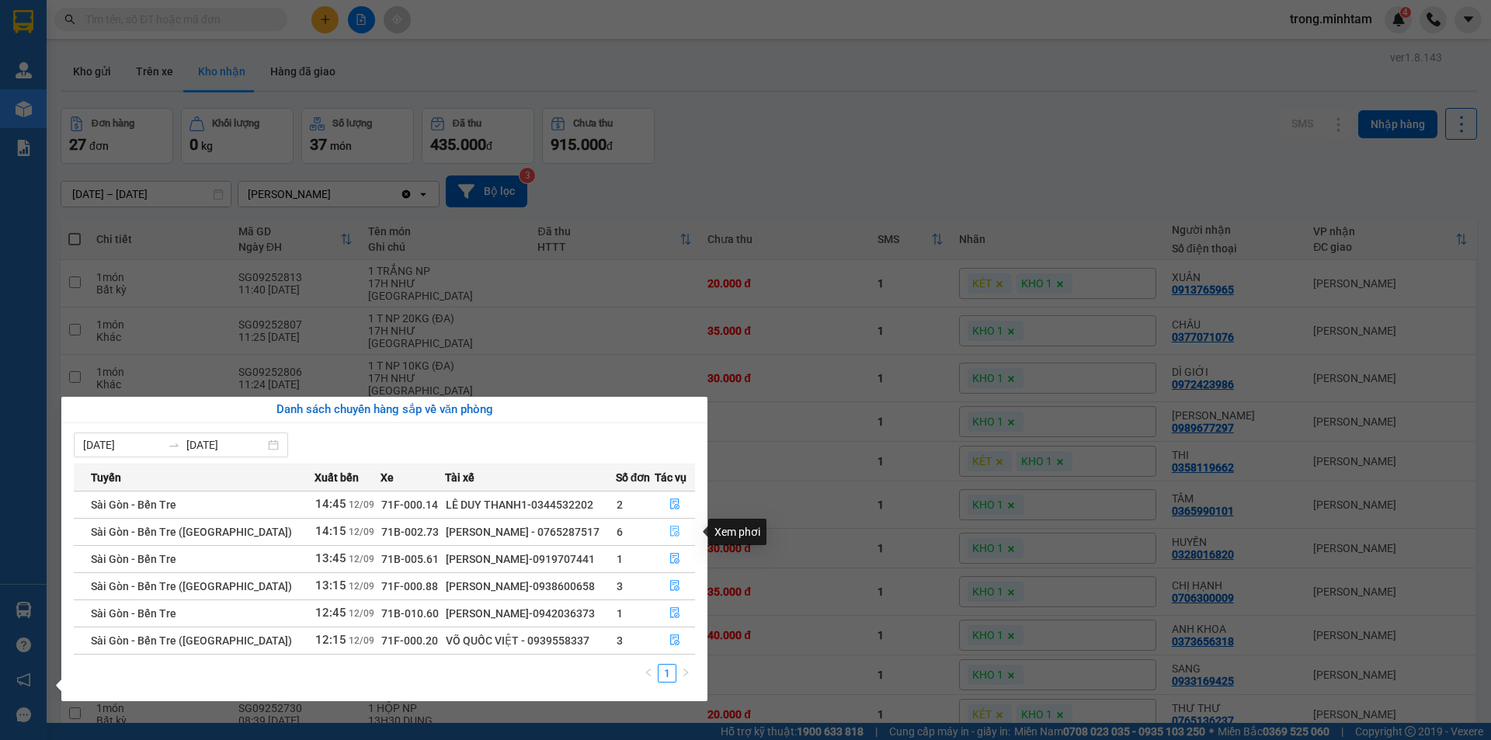
click at [670, 526] on icon "file-done" at bounding box center [674, 531] width 9 height 11
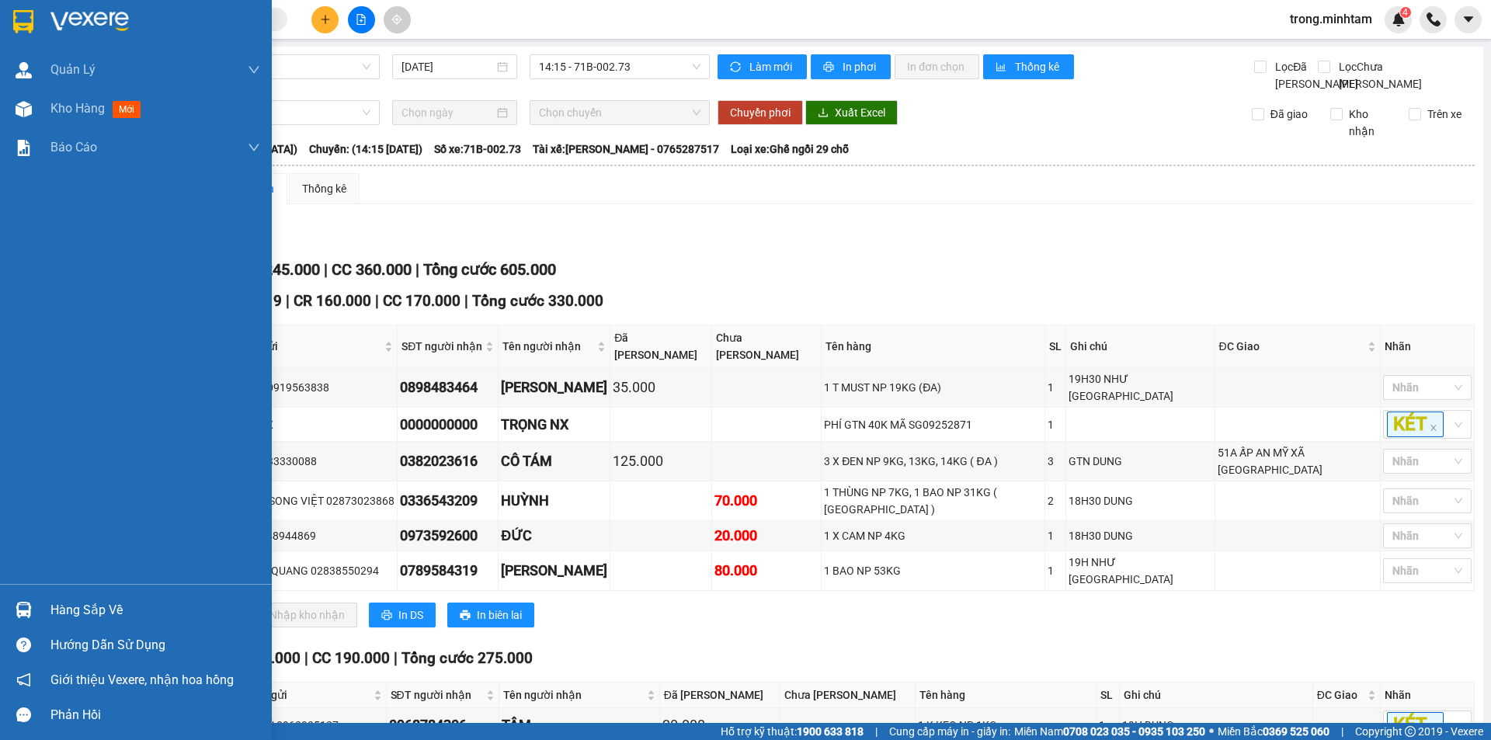
click at [95, 614] on div "Hàng sắp về" at bounding box center [155, 610] width 210 height 23
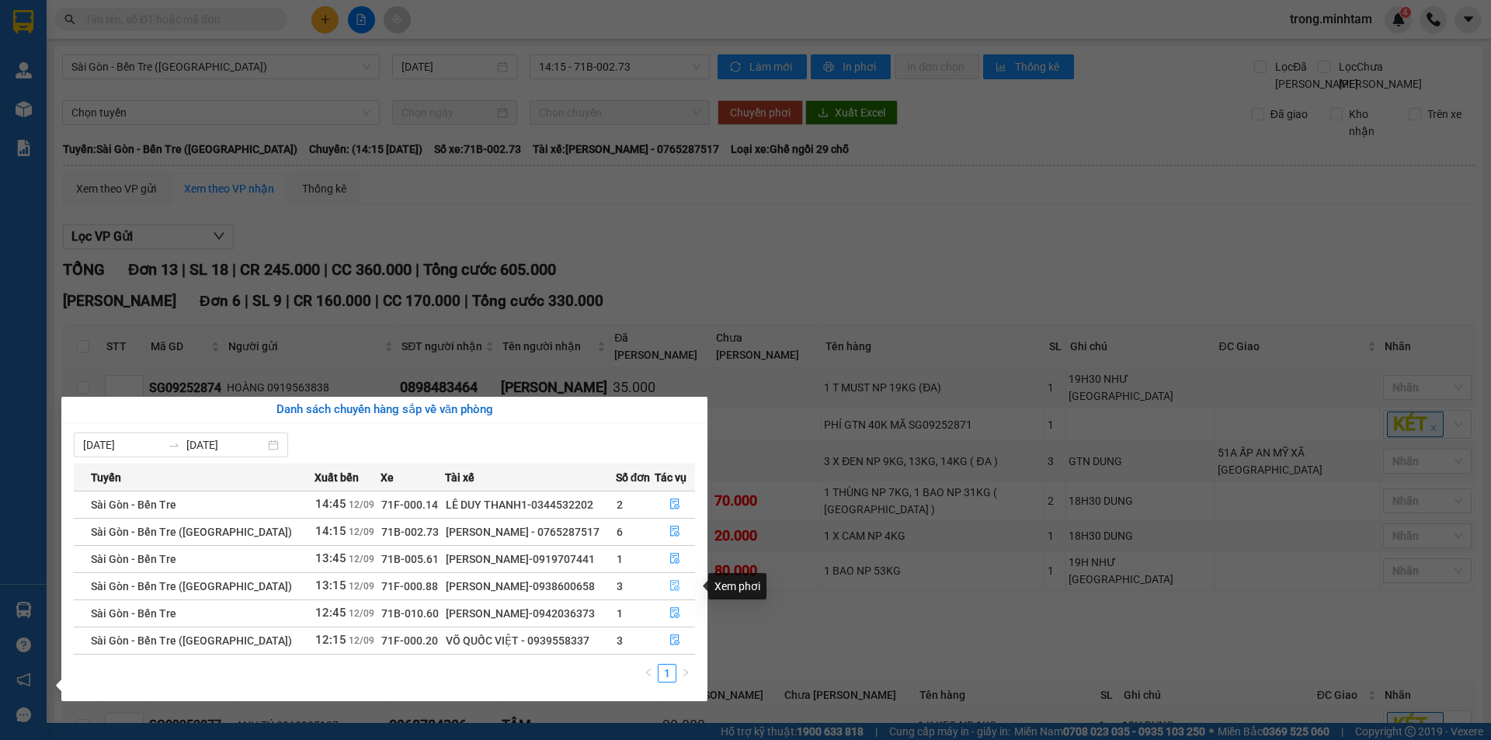
click at [678, 587] on button "button" at bounding box center [675, 586] width 40 height 25
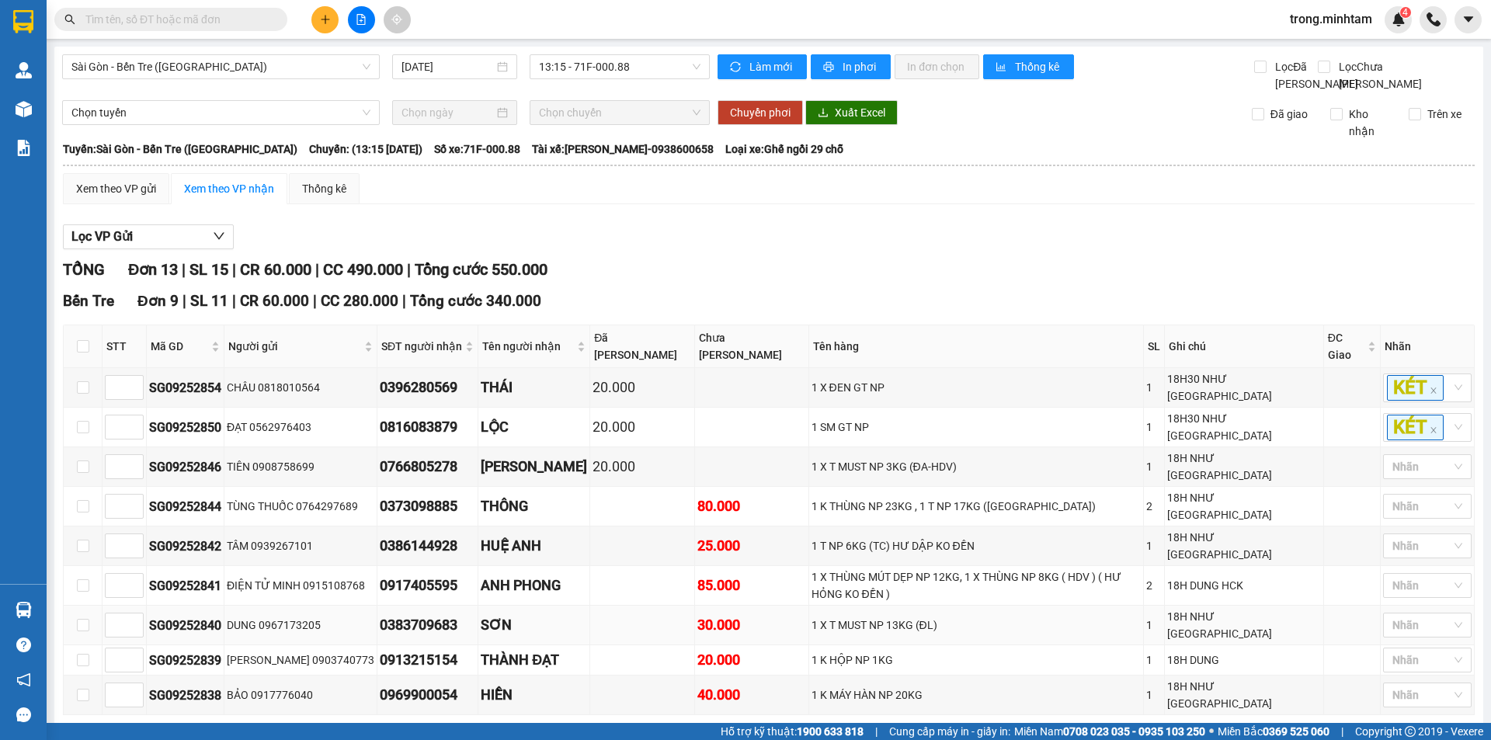
scroll to position [361, 0]
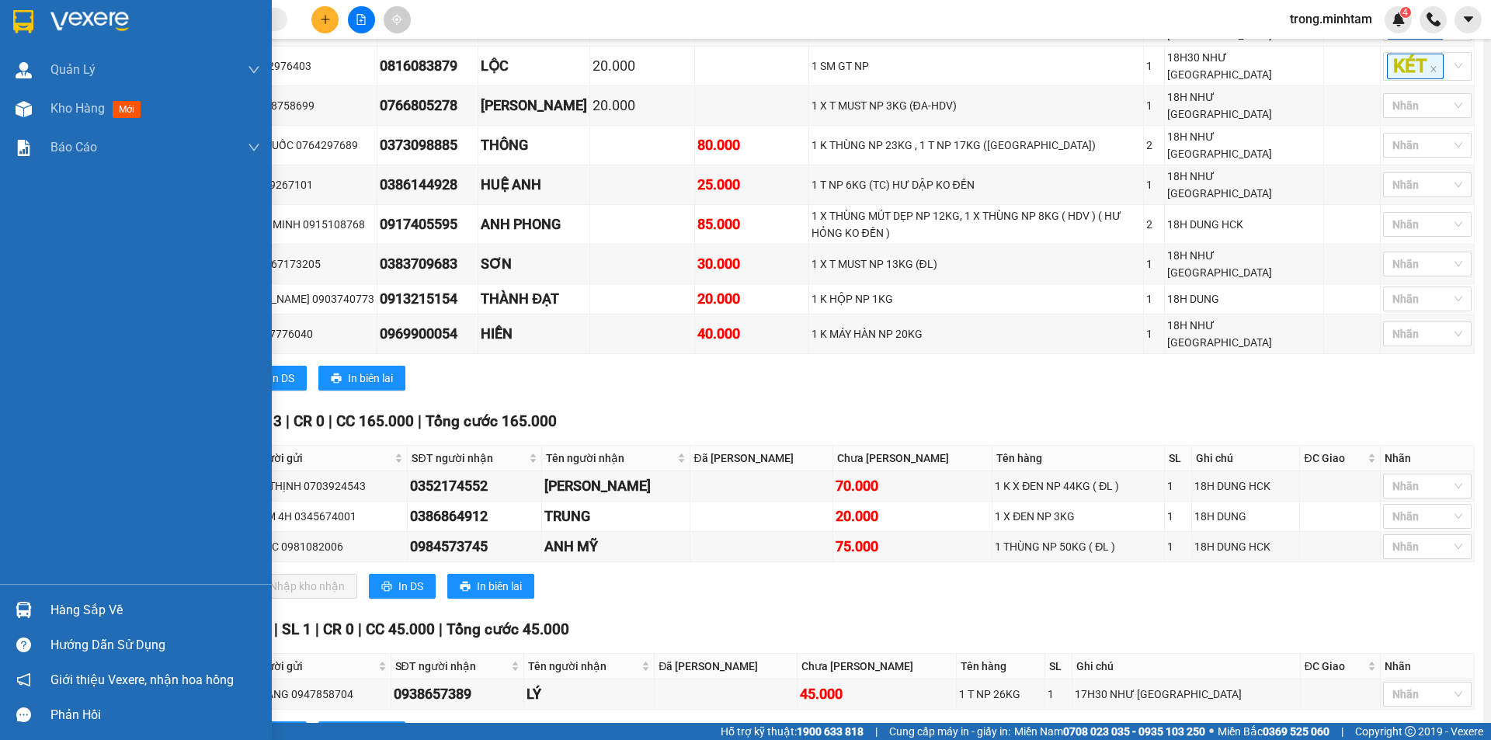
drag, startPoint x: 59, startPoint y: 606, endPoint x: 123, endPoint y: 598, distance: 65.0
click at [60, 606] on div "Hàng sắp về" at bounding box center [155, 610] width 210 height 23
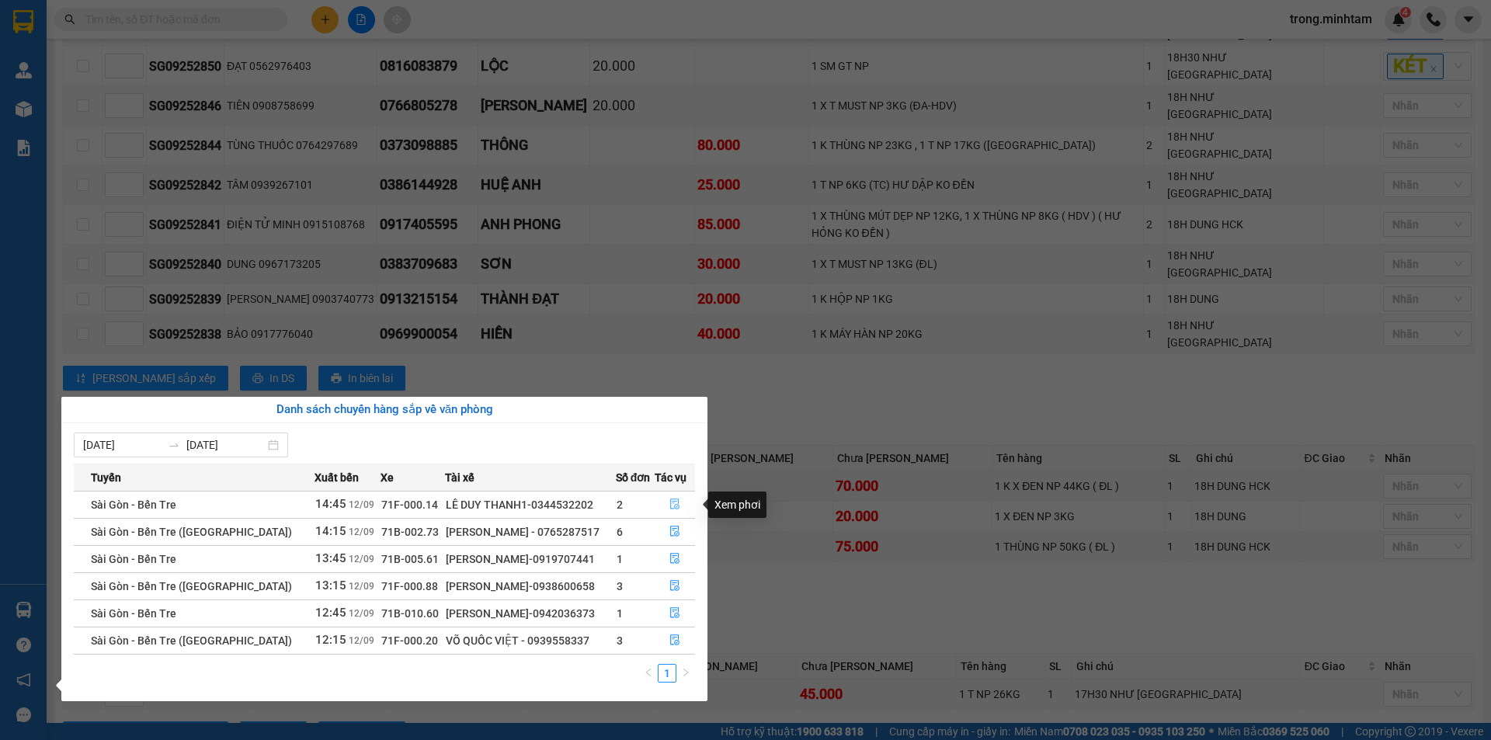
click at [676, 499] on icon "file-done" at bounding box center [674, 504] width 9 height 11
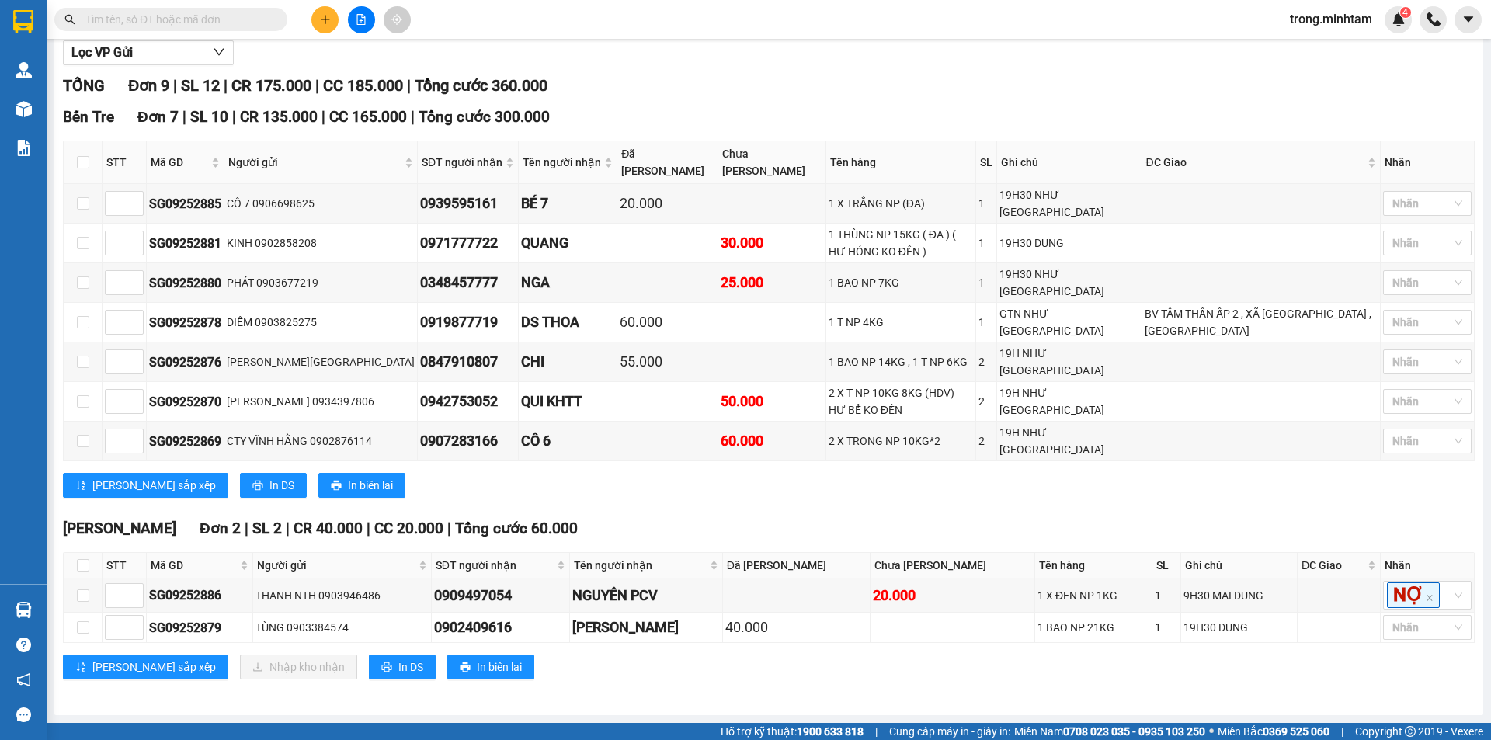
scroll to position [119, 0]
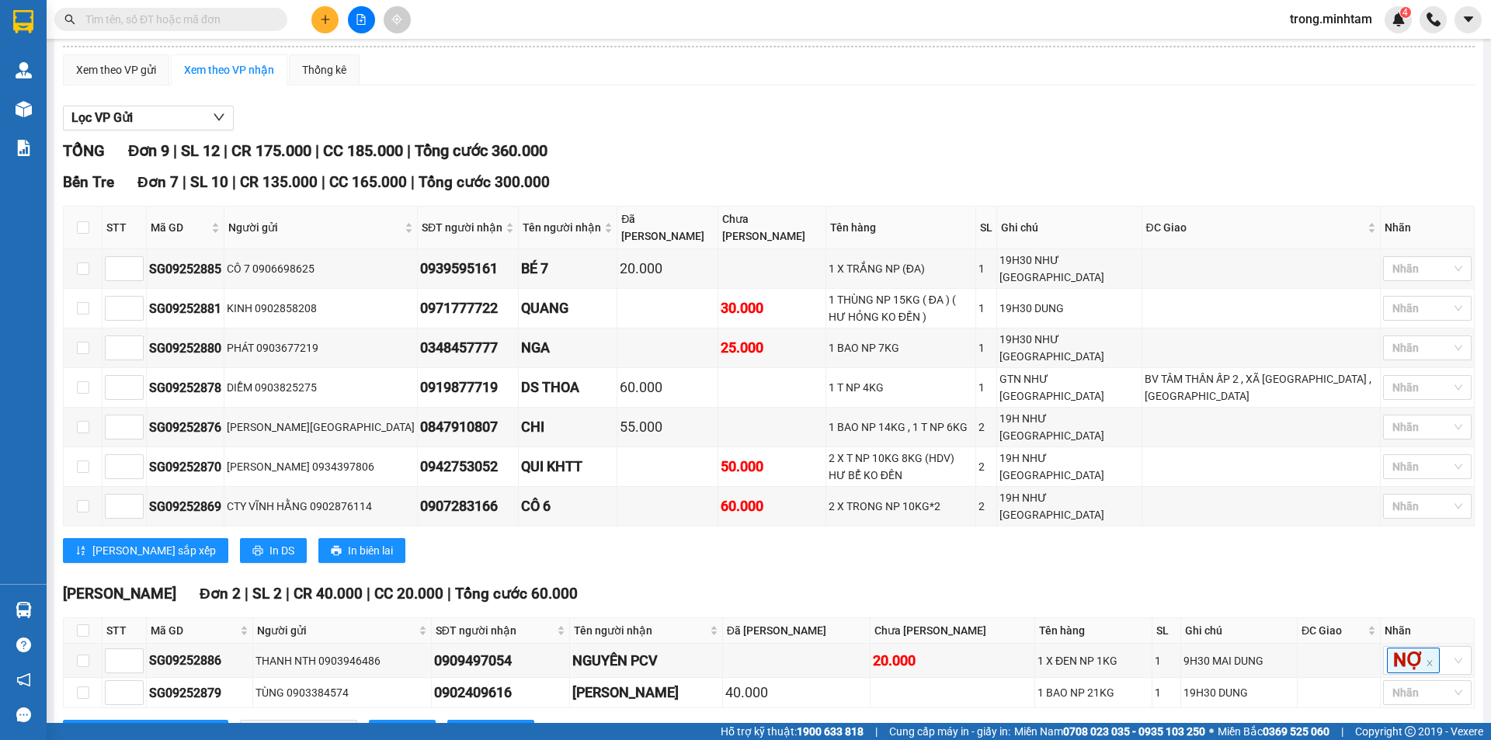
click at [161, 32] on div "Kết quả tìm kiếm ( 0 ) Bộ lọc No Data" at bounding box center [151, 19] width 303 height 27
click at [179, 16] on input "text" at bounding box center [176, 19] width 183 height 17
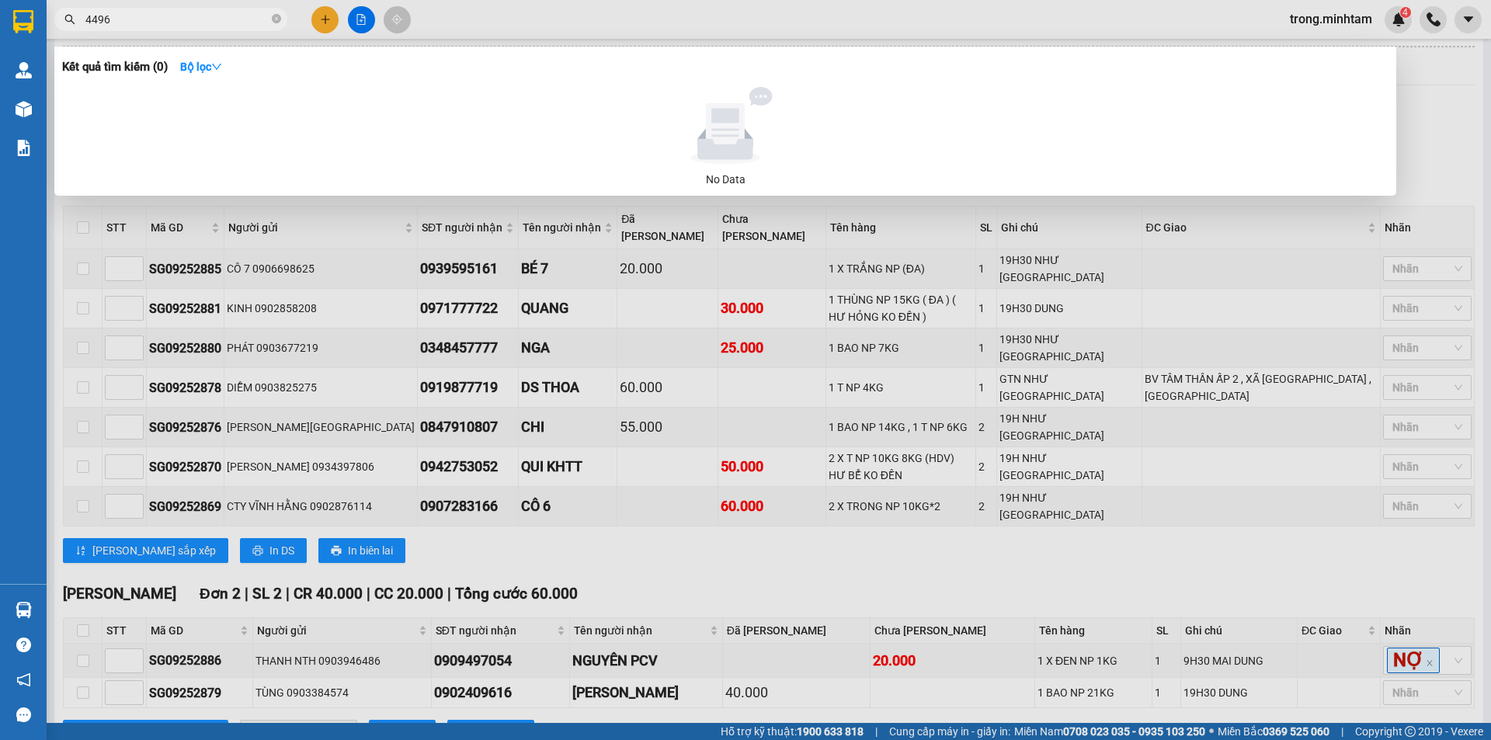
type input "44962"
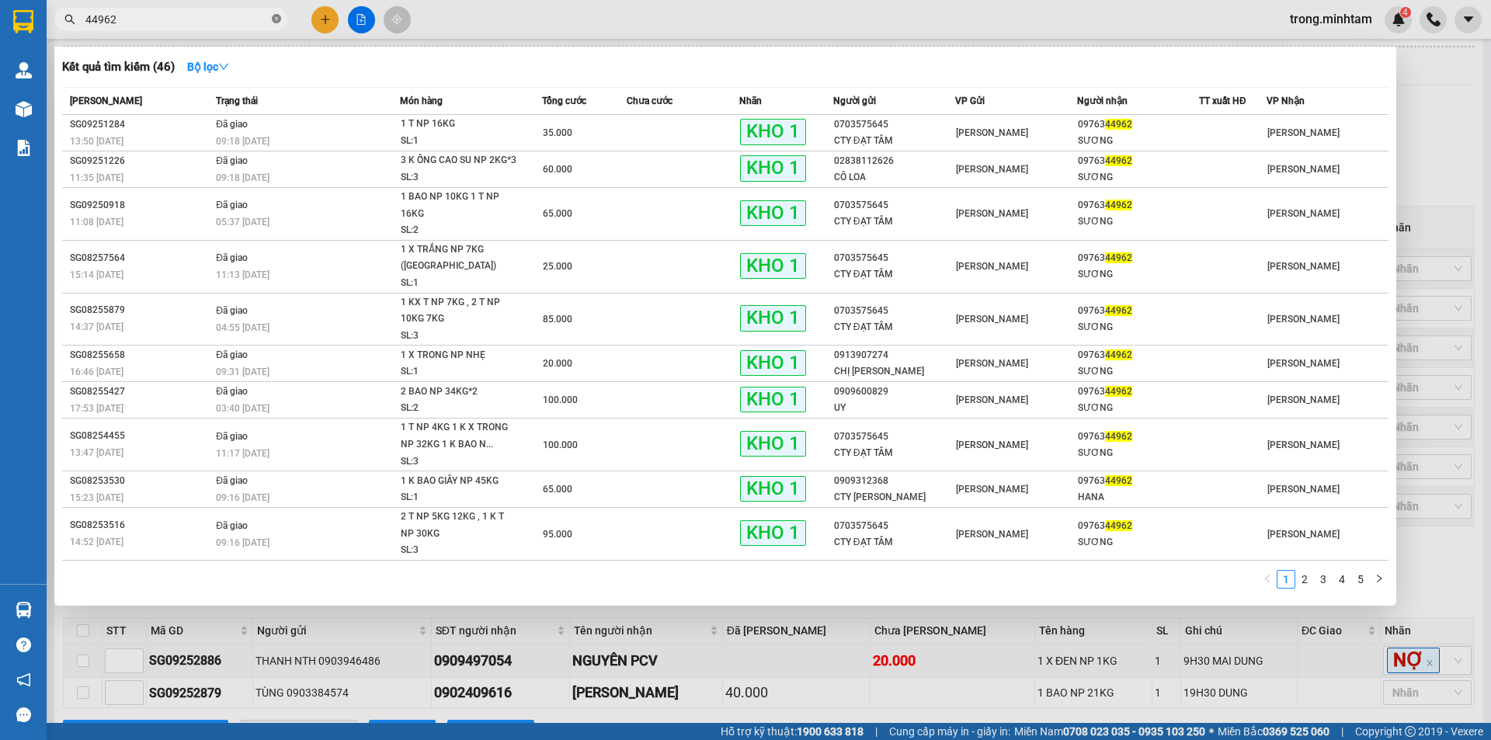
click at [275, 22] on icon "close-circle" at bounding box center [276, 18] width 9 height 9
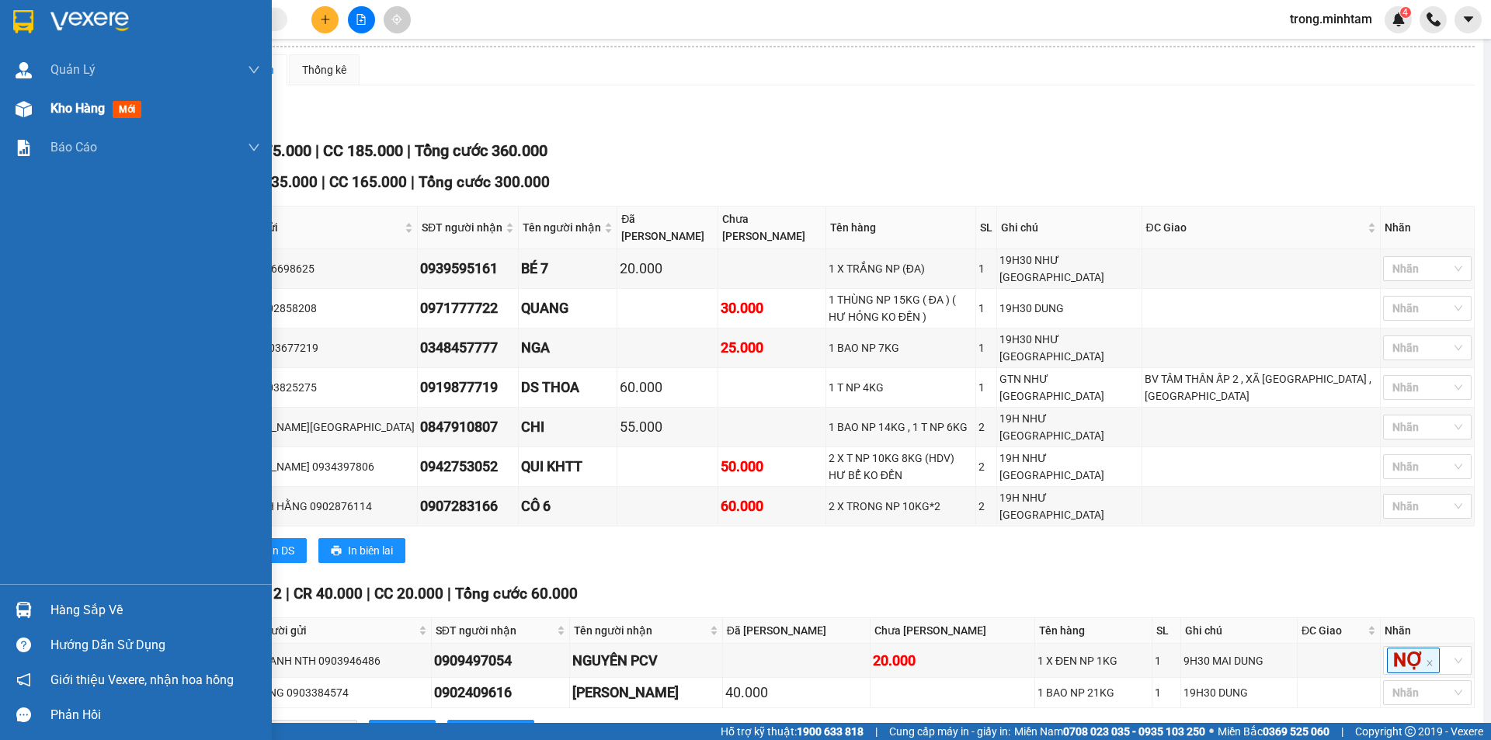
click at [66, 104] on span "Kho hàng" at bounding box center [77, 108] width 54 height 15
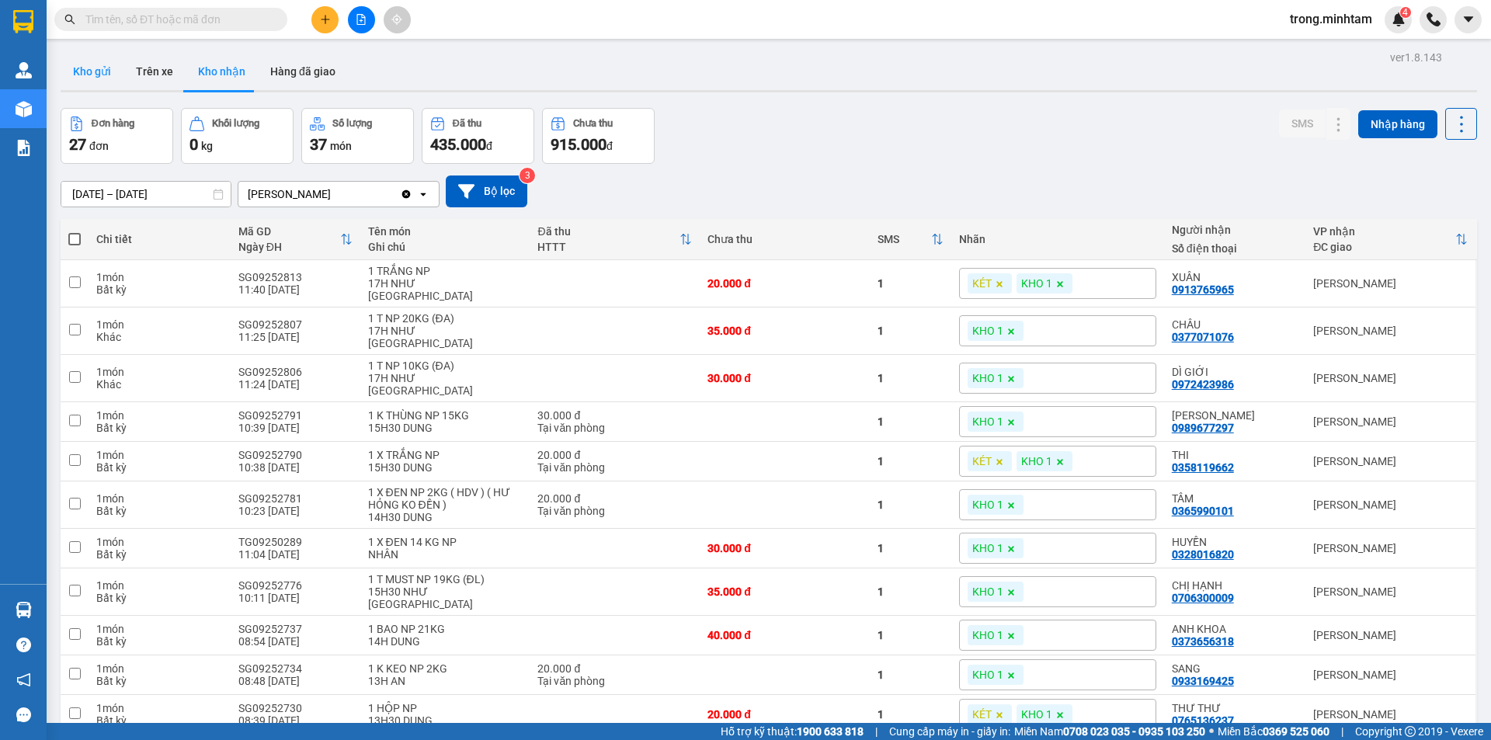
click at [91, 61] on button "Kho gửi" at bounding box center [92, 71] width 63 height 37
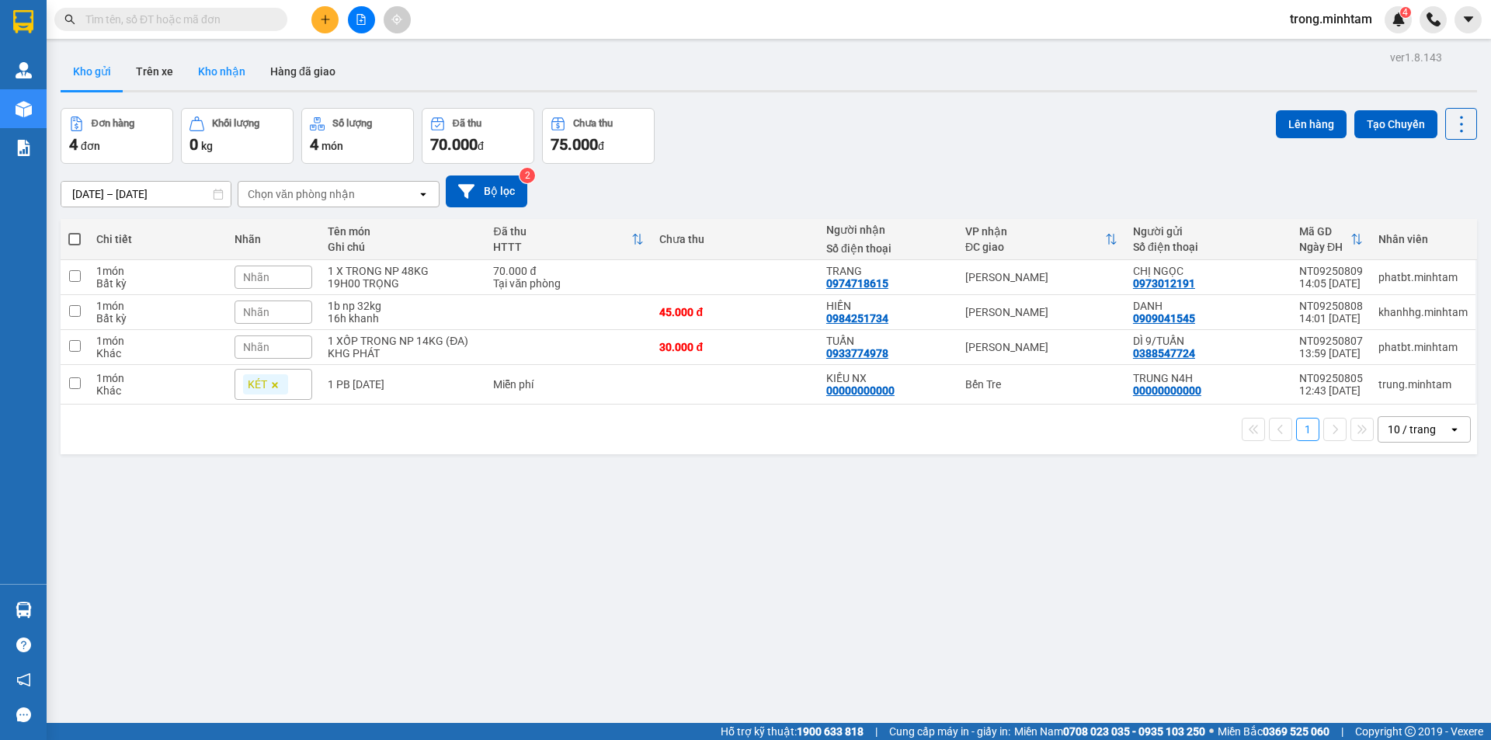
click at [218, 63] on button "Kho nhận" at bounding box center [222, 71] width 72 height 37
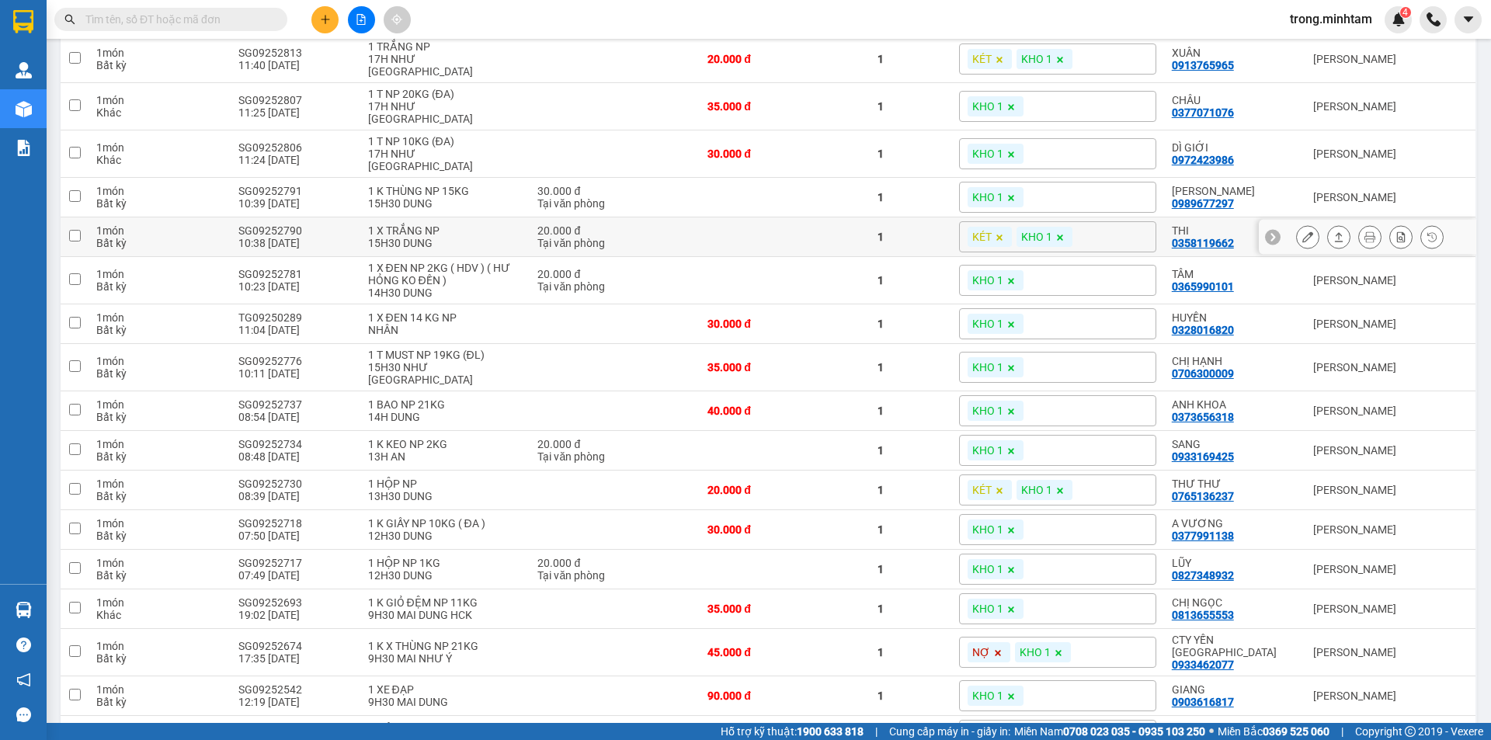
scroll to position [259, 0]
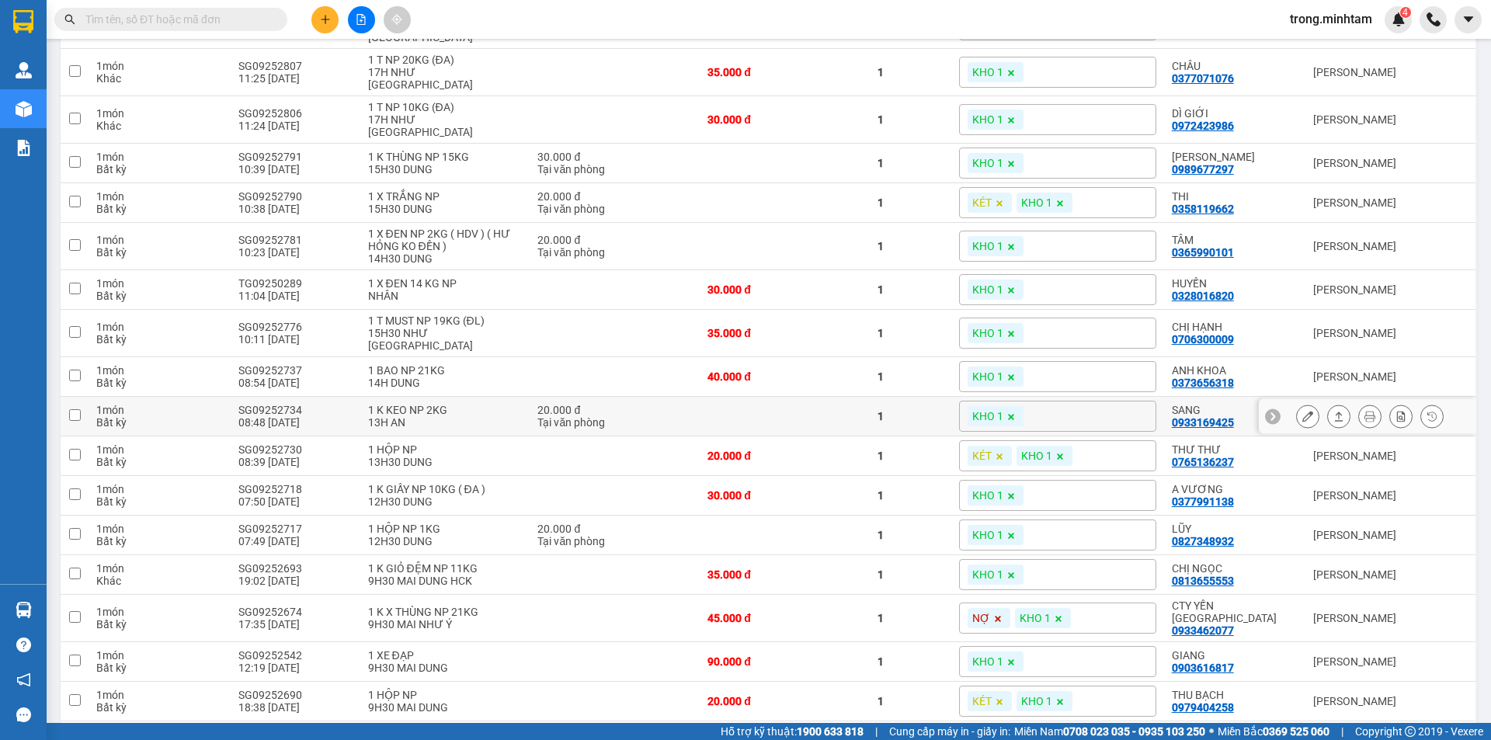
drag, startPoint x: 1190, startPoint y: 377, endPoint x: 1187, endPoint y: 367, distance: 10.6
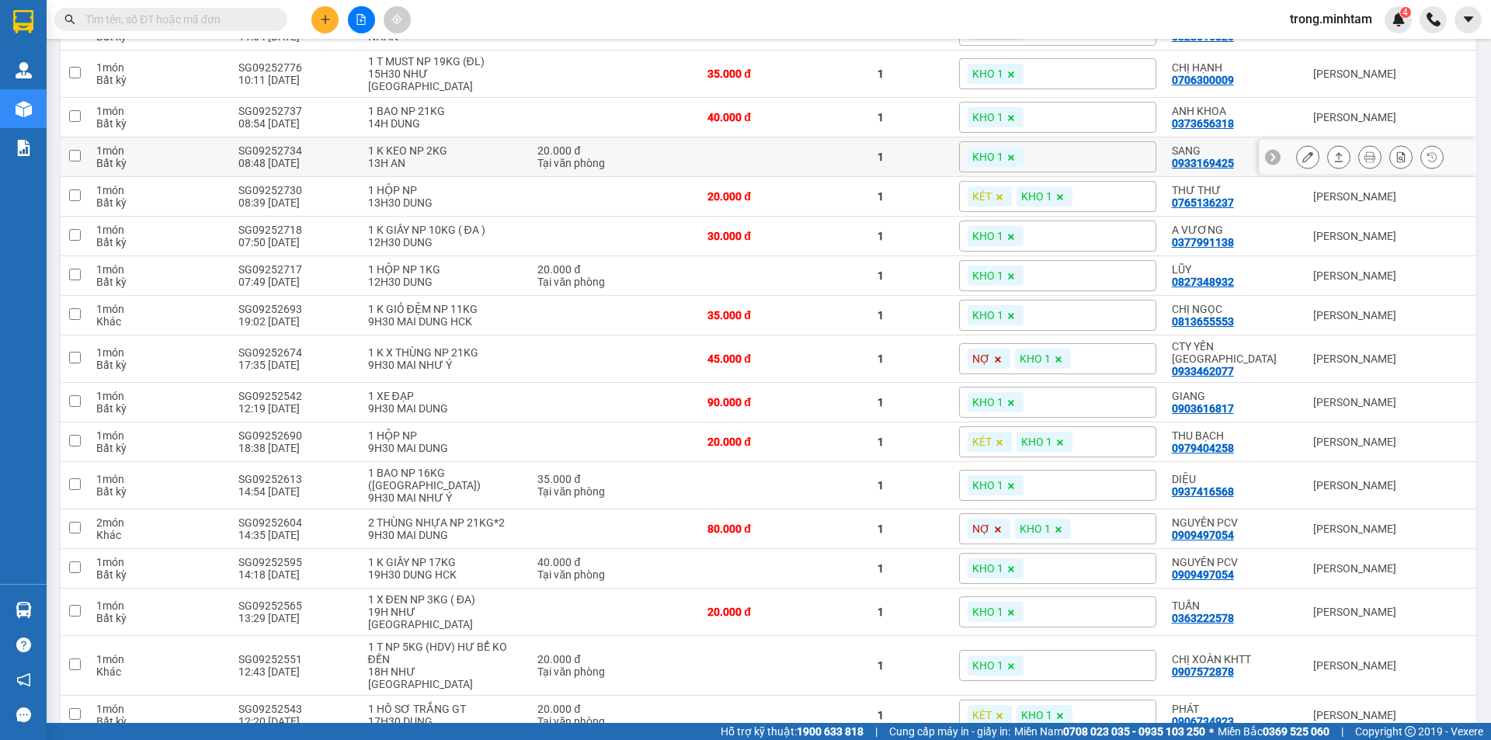
scroll to position [0, 0]
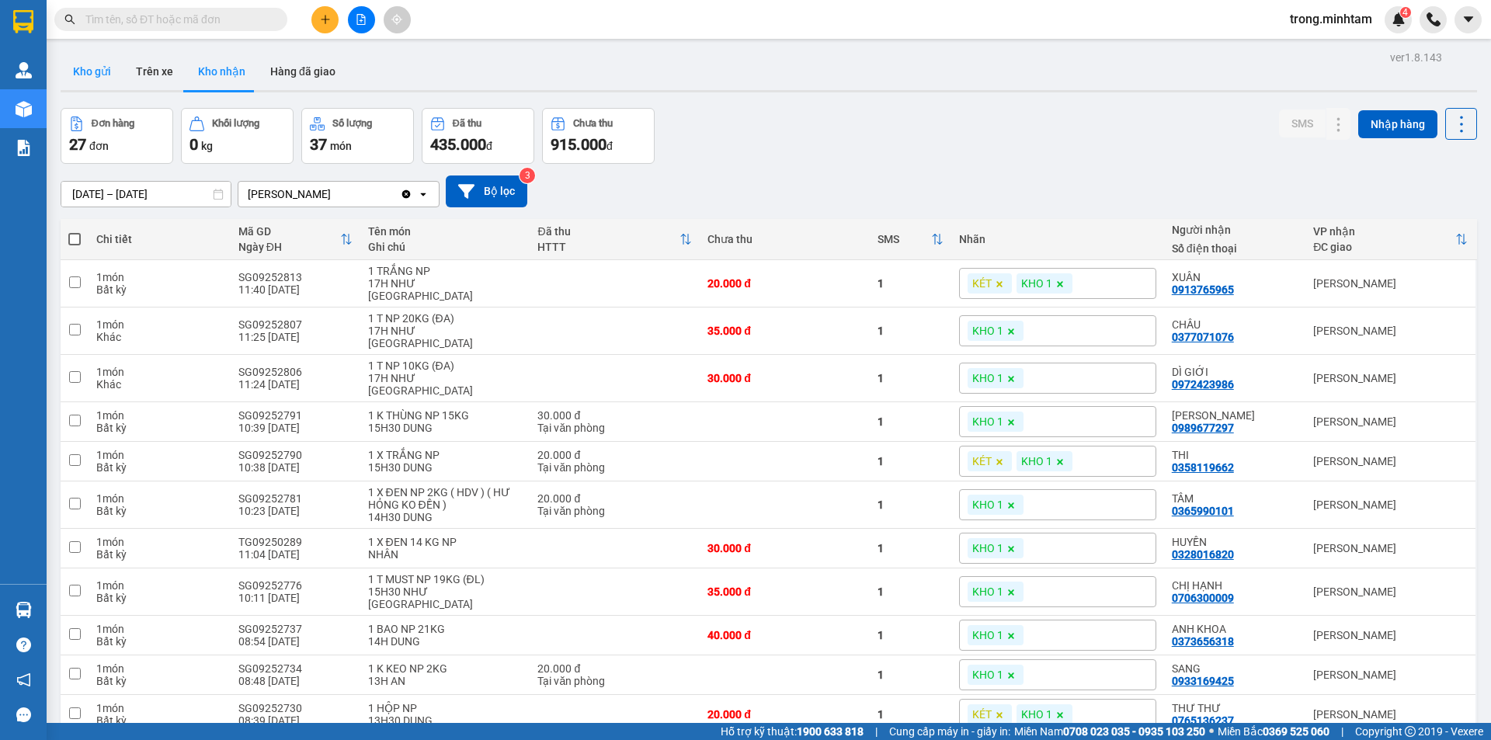
click at [103, 68] on button "Kho gửi" at bounding box center [92, 71] width 63 height 37
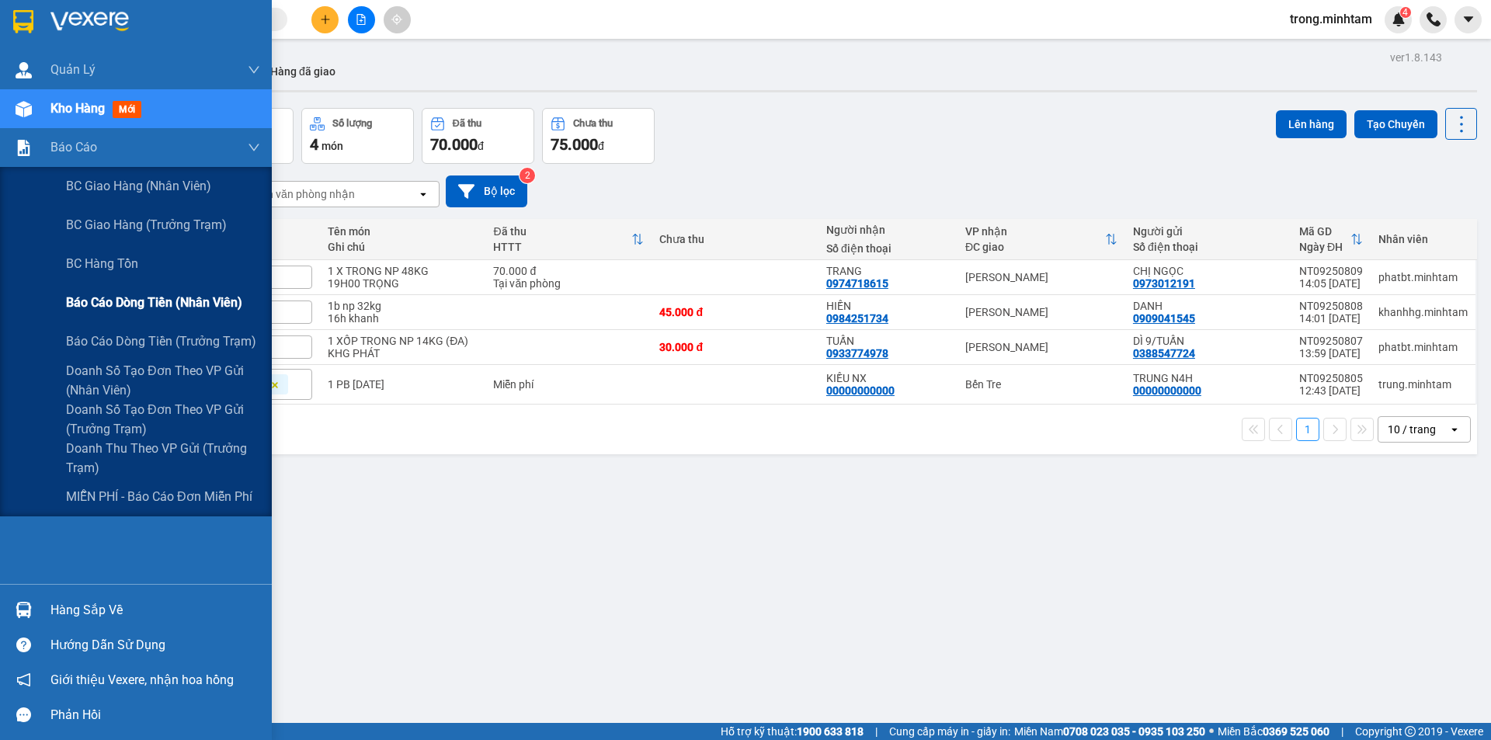
click at [141, 301] on span "Báo cáo dòng tiền (nhân viên)" at bounding box center [154, 302] width 176 height 19
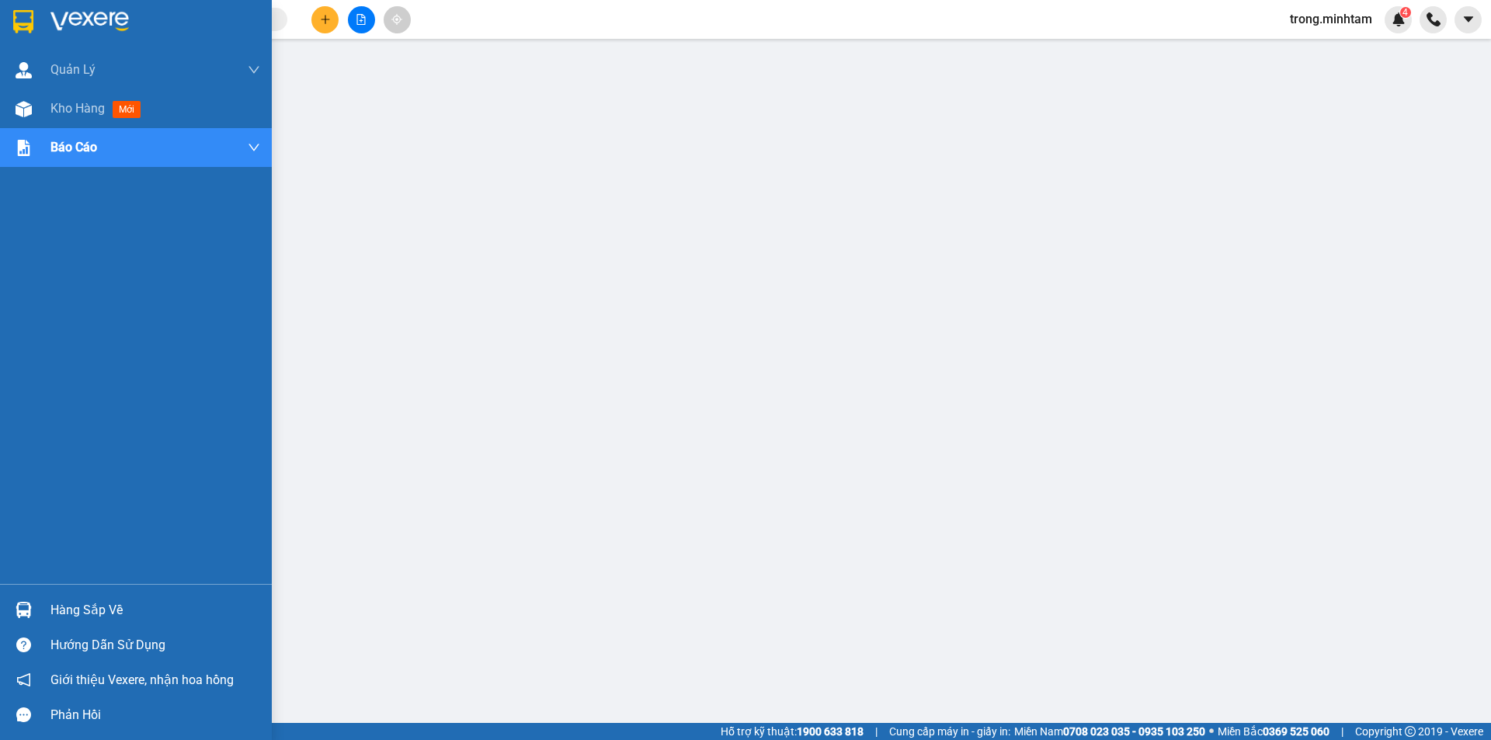
click at [110, 604] on div "Hàng sắp về" at bounding box center [155, 610] width 210 height 23
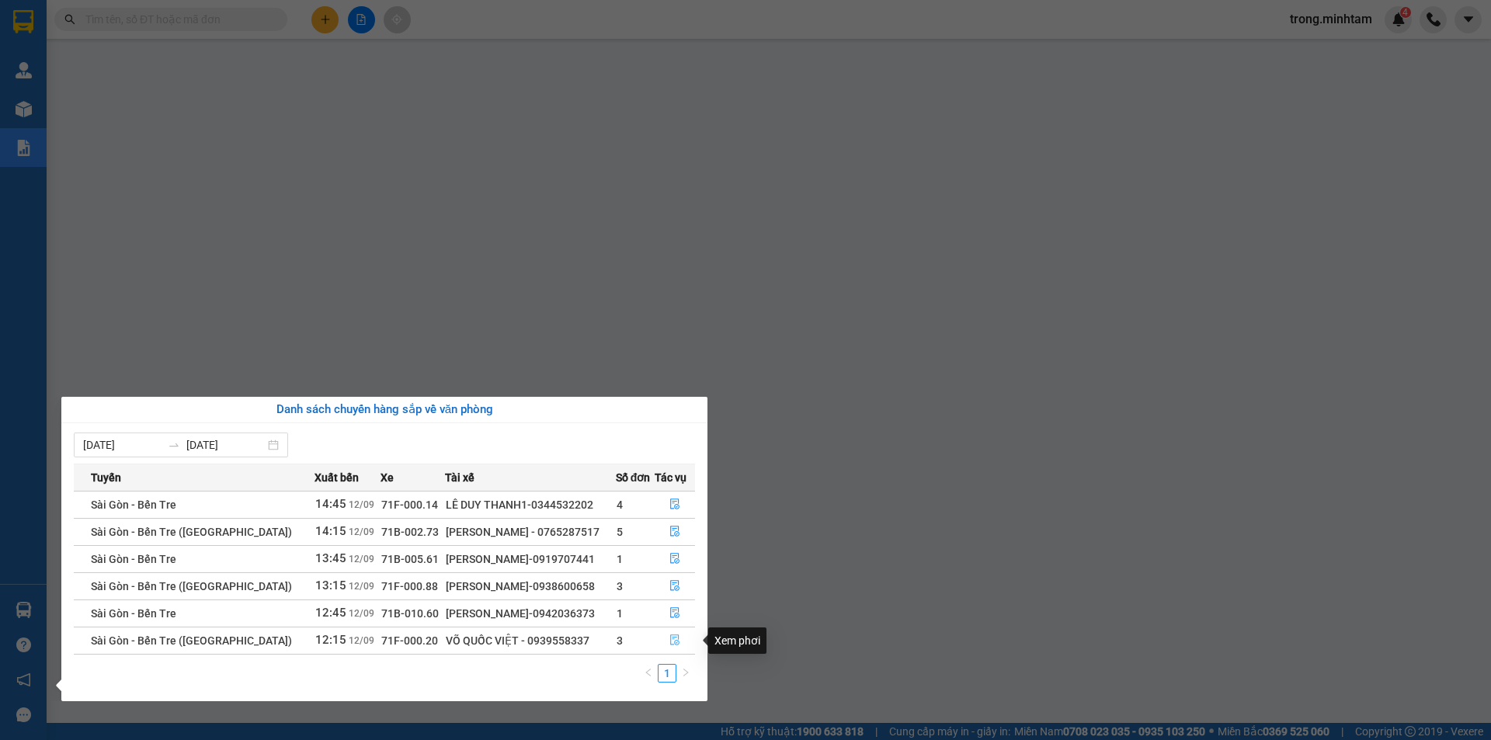
click at [673, 640] on icon "file-done" at bounding box center [674, 639] width 11 height 11
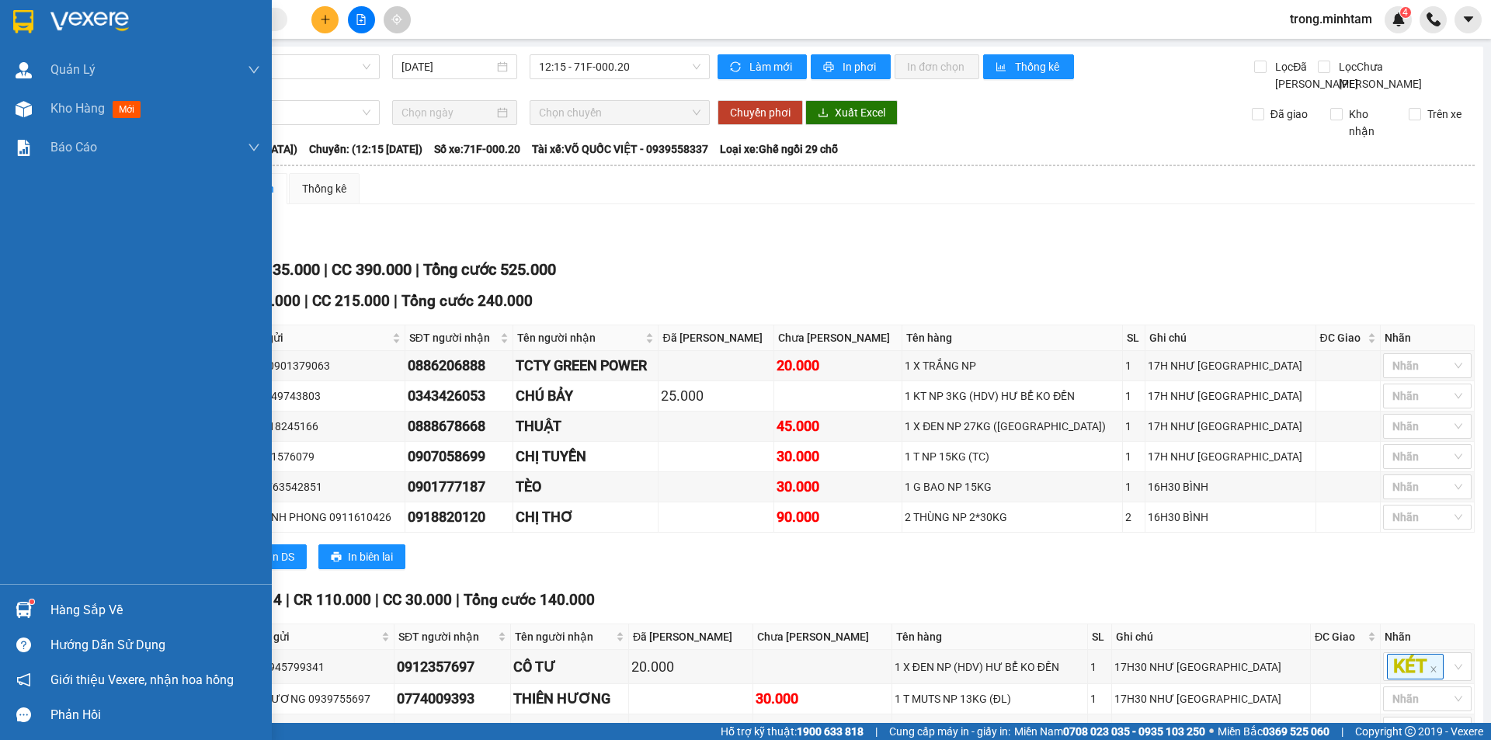
click at [78, 610] on div "Hàng sắp về" at bounding box center [155, 610] width 210 height 23
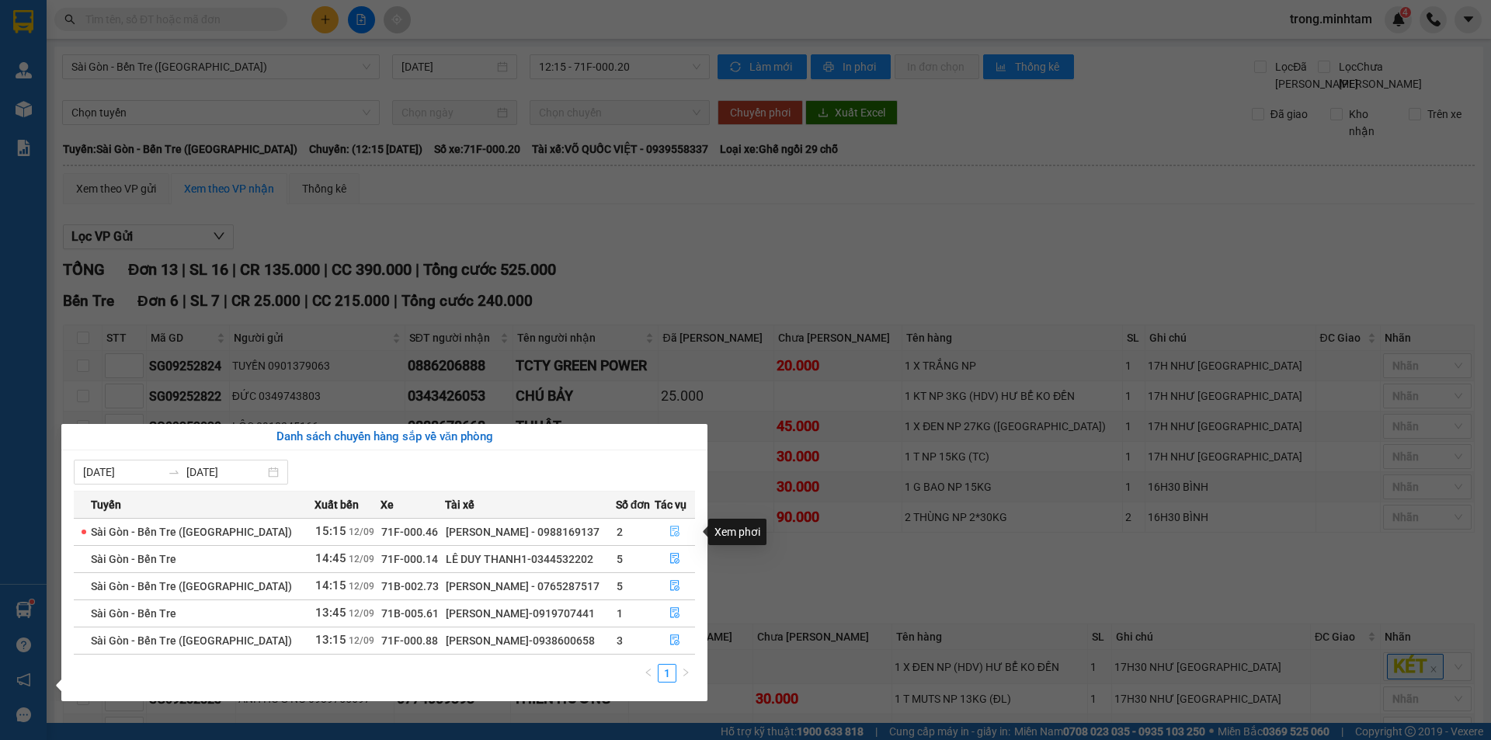
click at [670, 534] on icon "file-done" at bounding box center [674, 531] width 11 height 11
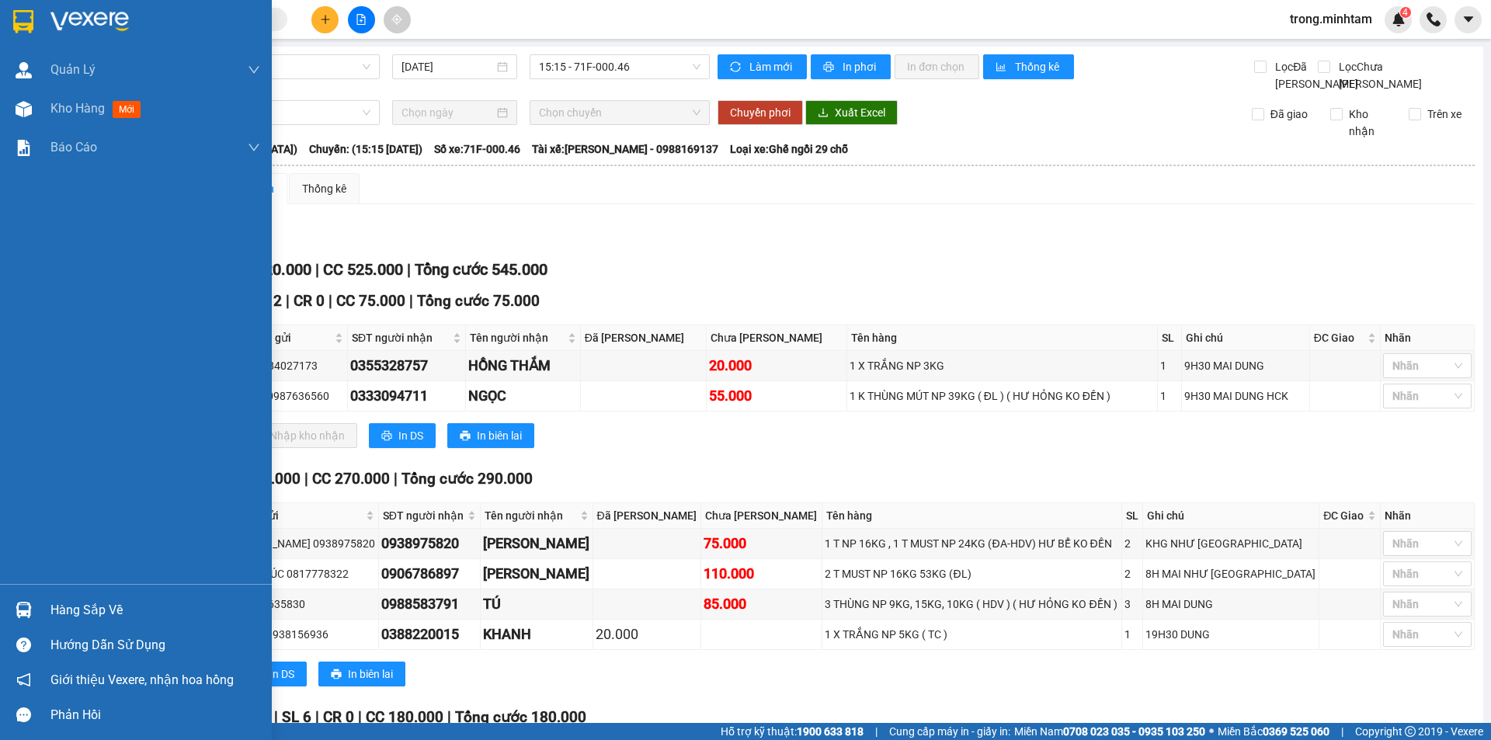
click at [78, 609] on div "Hàng sắp về" at bounding box center [155, 610] width 210 height 23
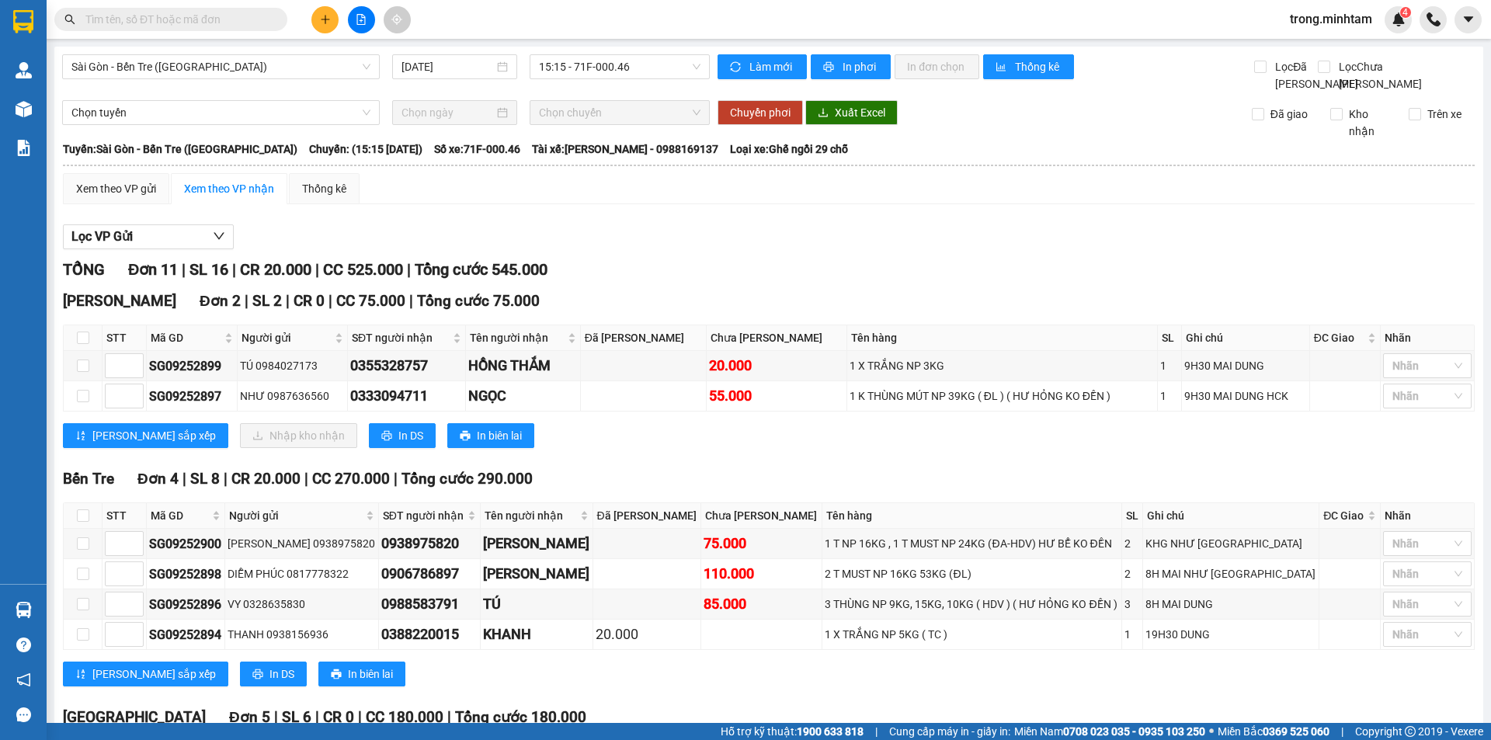
click at [884, 498] on section "Kết quả tìm kiếm ( 46 ) Bộ lọc Mã ĐH Trạng thái Món hàng Tổng cước Chưa cước Nh…" at bounding box center [745, 370] width 1491 height 740
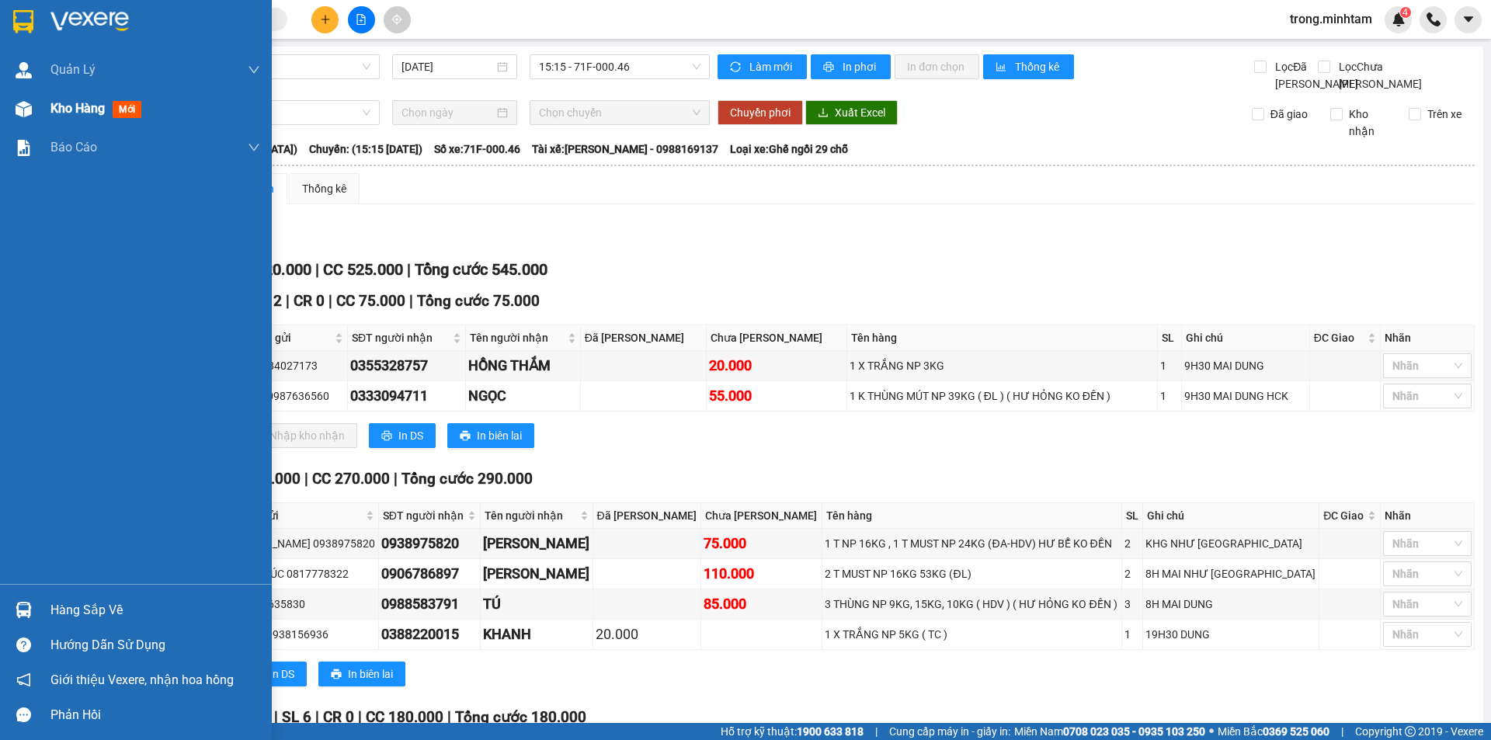
click at [59, 106] on span "Kho hàng" at bounding box center [77, 108] width 54 height 15
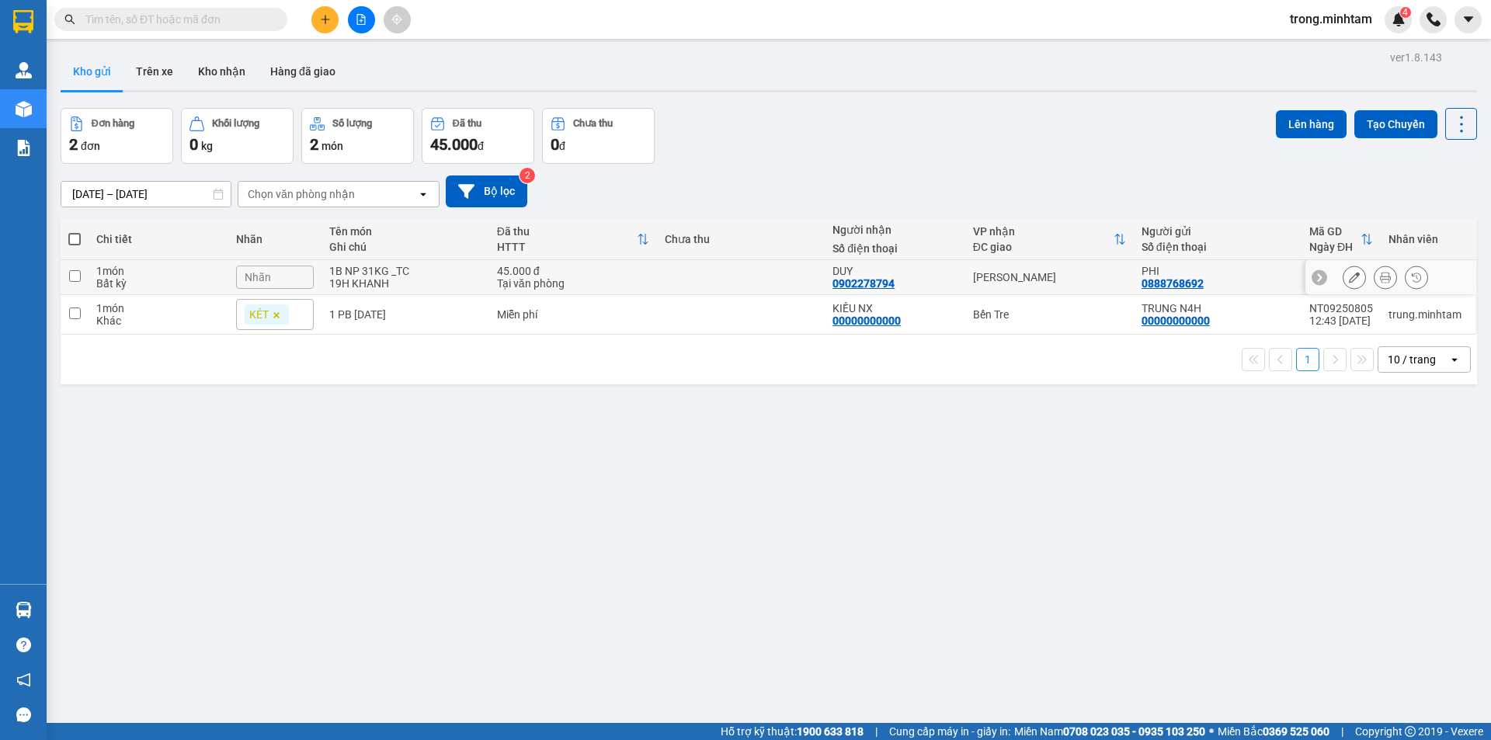
click at [415, 281] on div "19H KHANH" at bounding box center [405, 283] width 152 height 12
checkbox input "true"
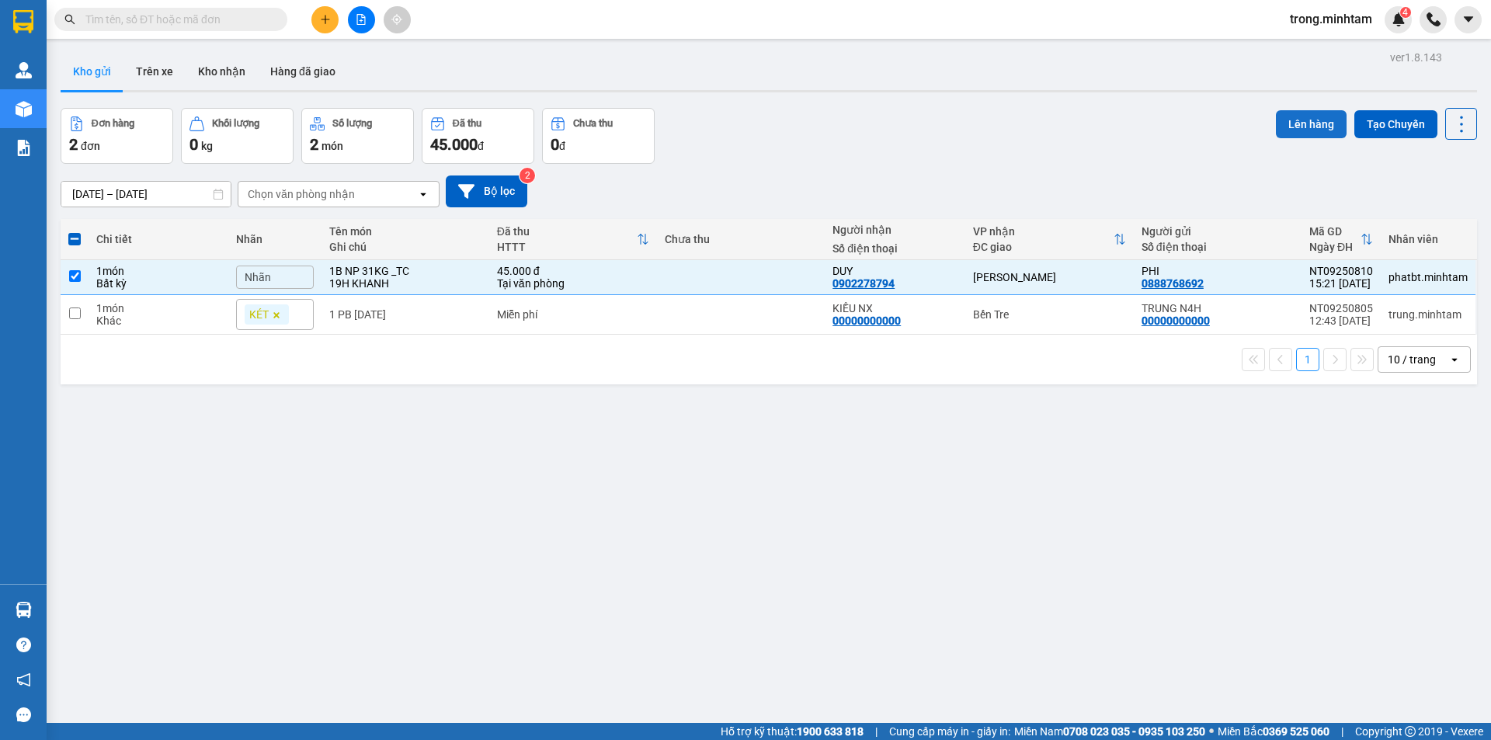
click at [1323, 126] on button "Lên hàng" at bounding box center [1311, 124] width 71 height 28
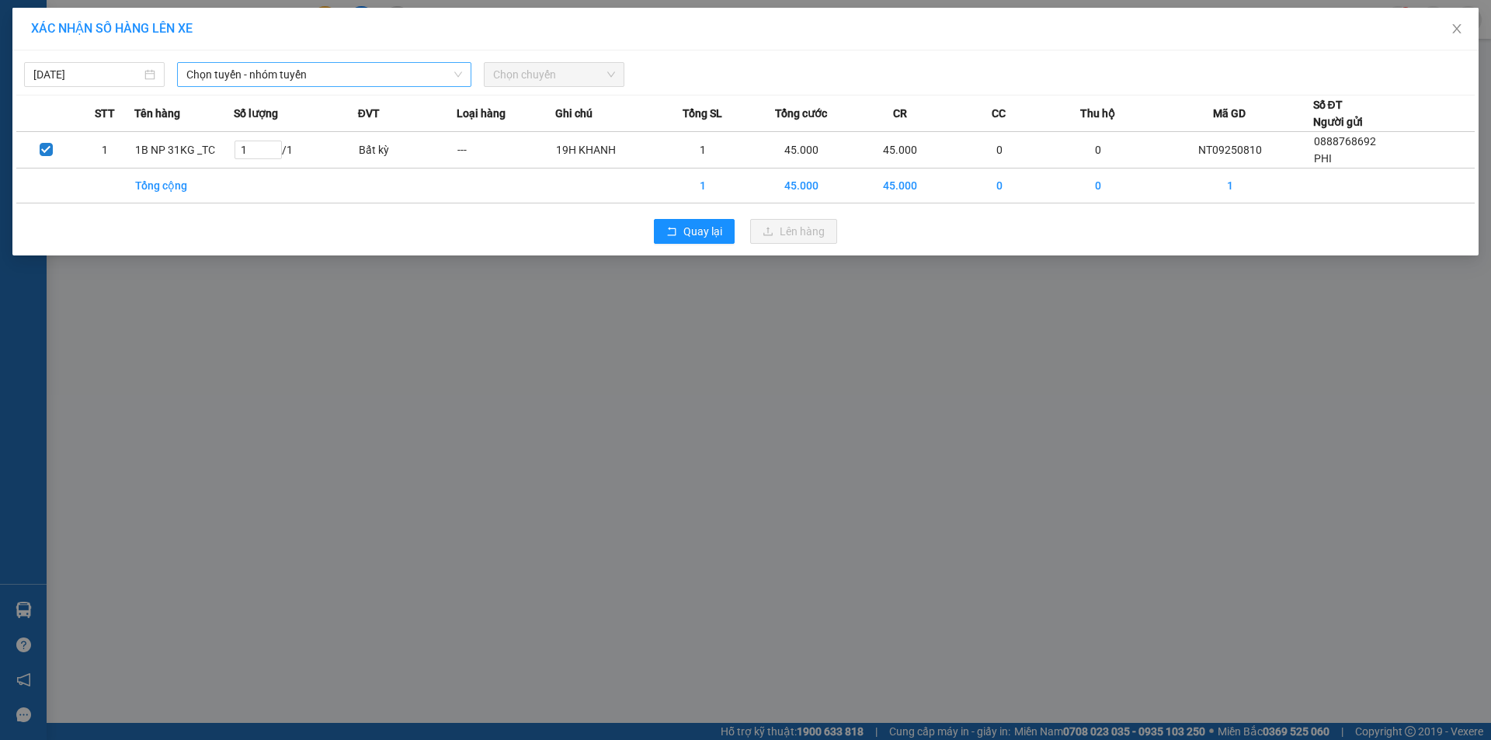
click at [300, 71] on span "Chọn tuyến - nhóm tuyến" at bounding box center [324, 74] width 276 height 23
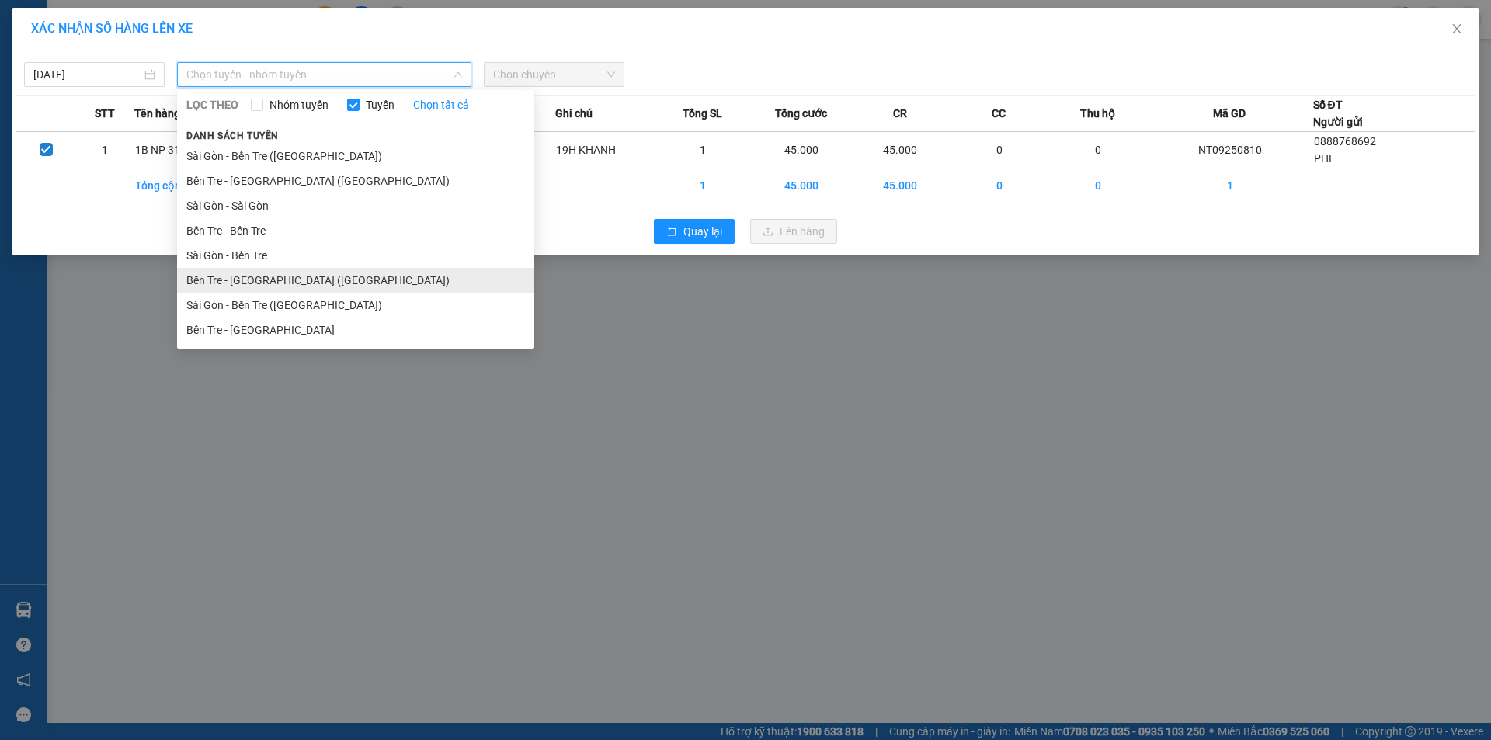
click at [325, 287] on li "Bến Tre - Sài Gòn (CT)" at bounding box center [355, 280] width 357 height 25
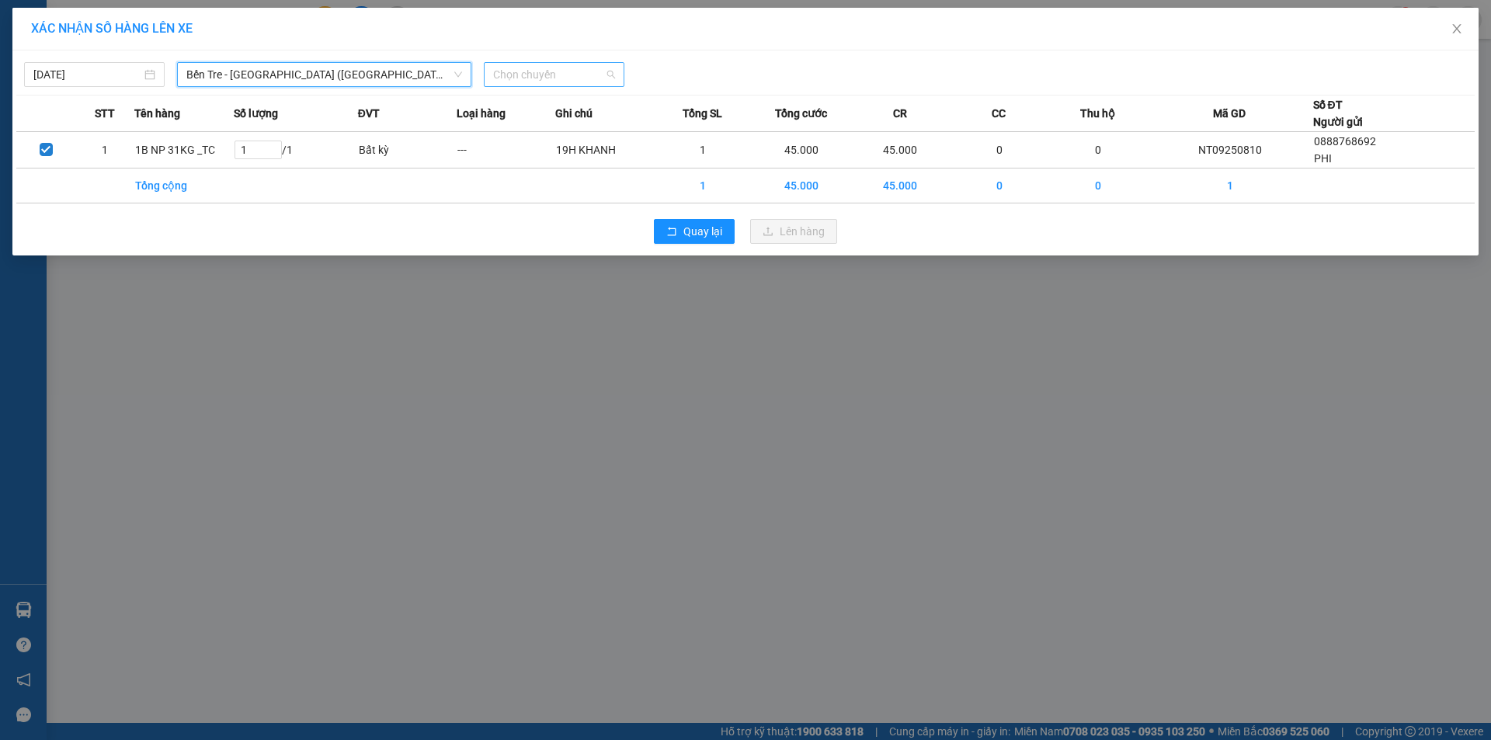
click at [528, 75] on span "Chọn chuyến" at bounding box center [554, 74] width 122 height 23
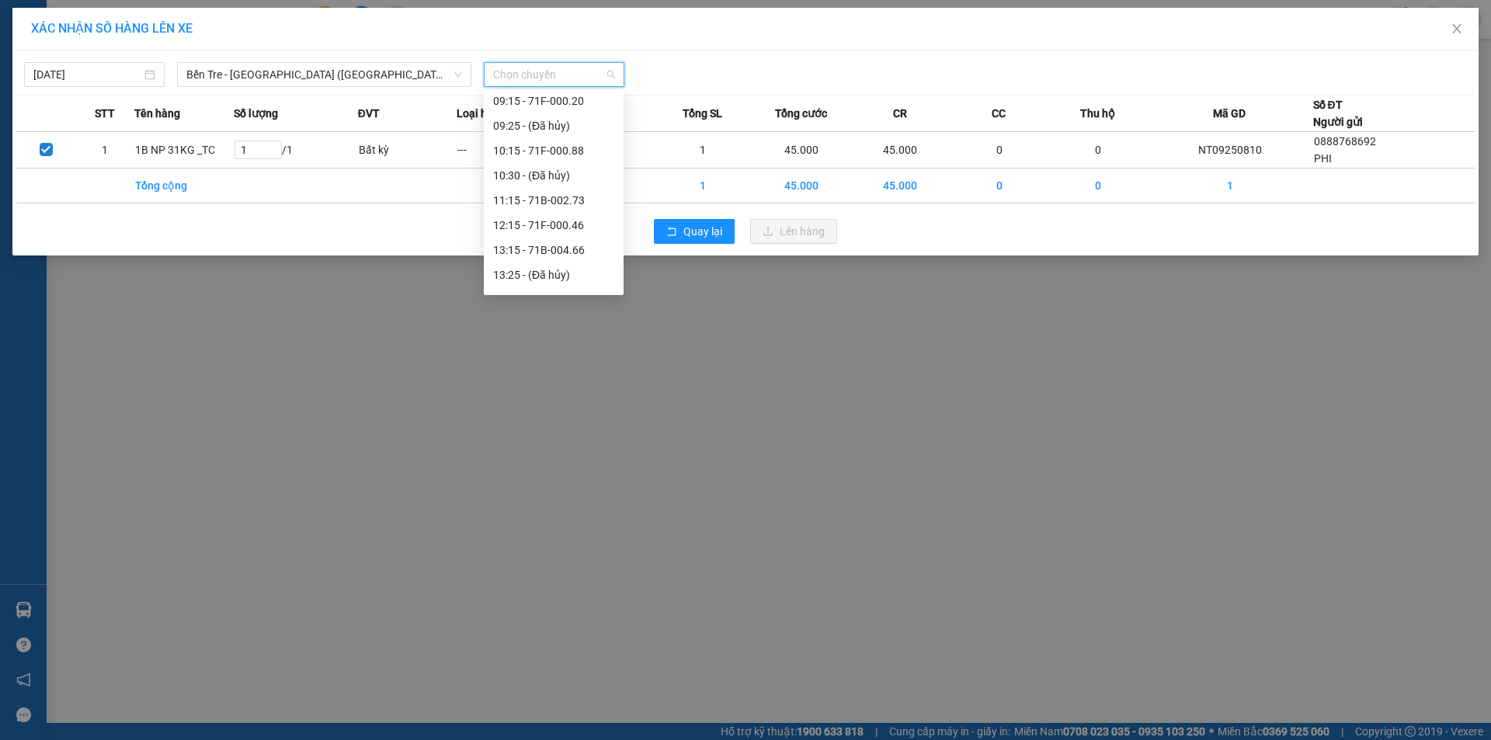
scroll to position [248, 0]
click at [349, 75] on span "Bến Tre - Sài Gòn (CT)" at bounding box center [324, 74] width 276 height 23
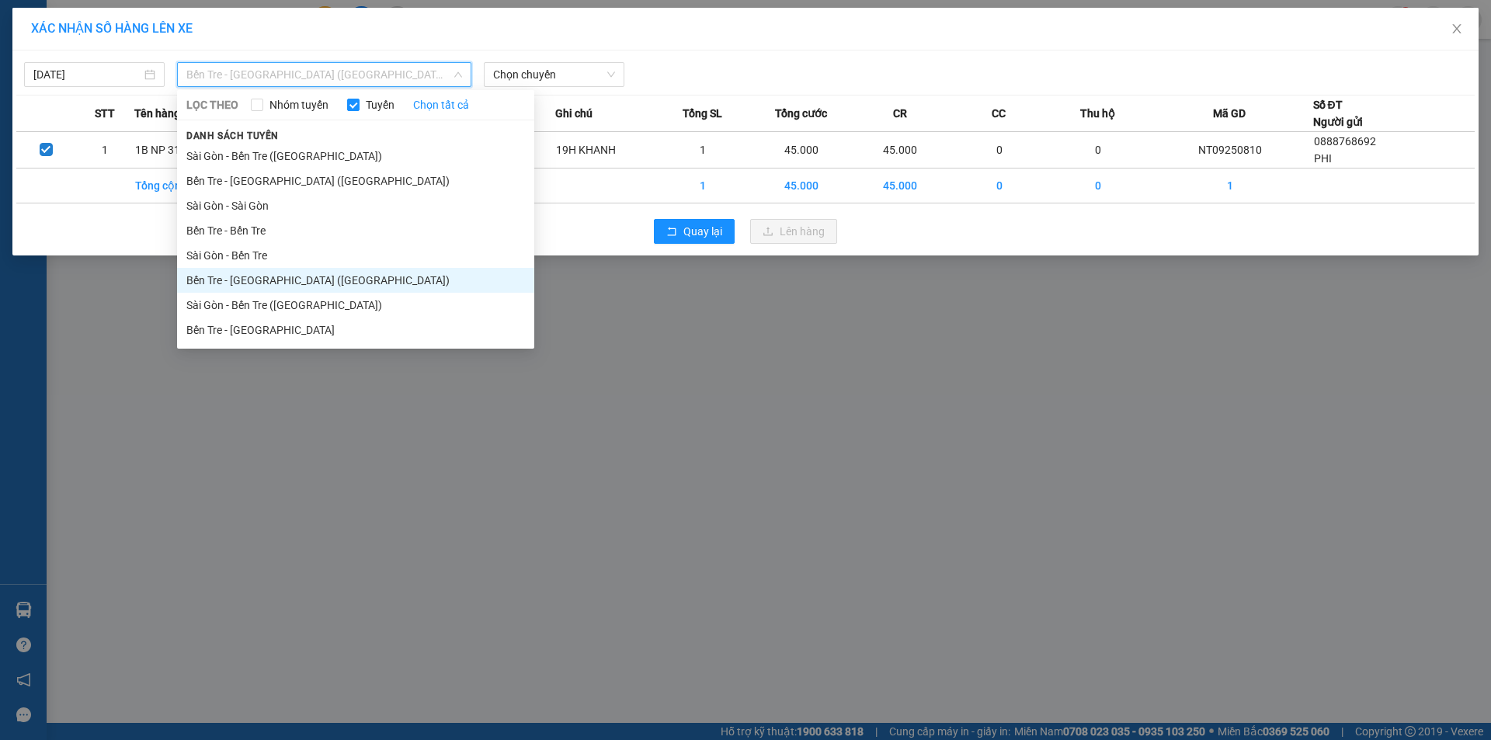
click at [259, 330] on li "Bến Tre - Sài Gòn" at bounding box center [355, 330] width 357 height 25
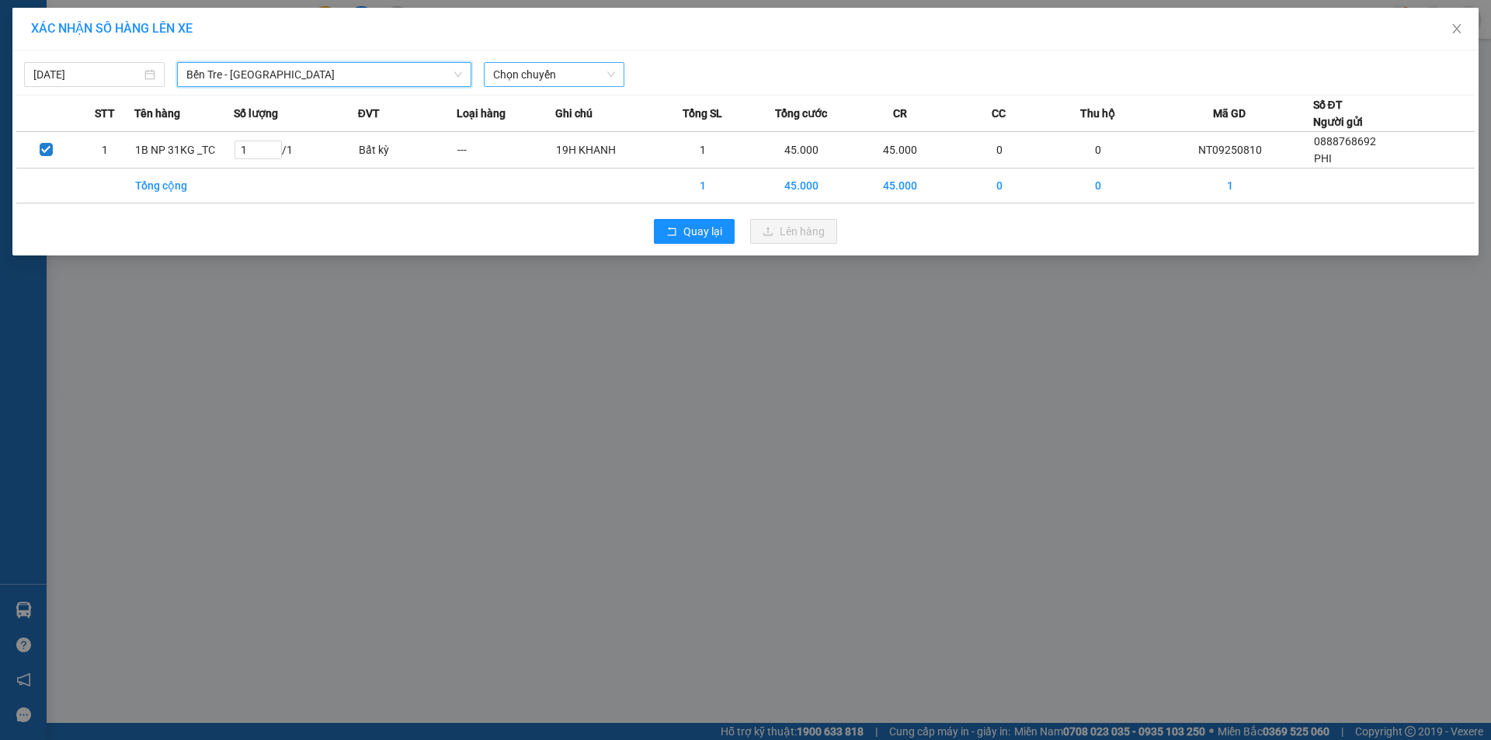
click at [523, 76] on span "Chọn chuyến" at bounding box center [554, 74] width 122 height 23
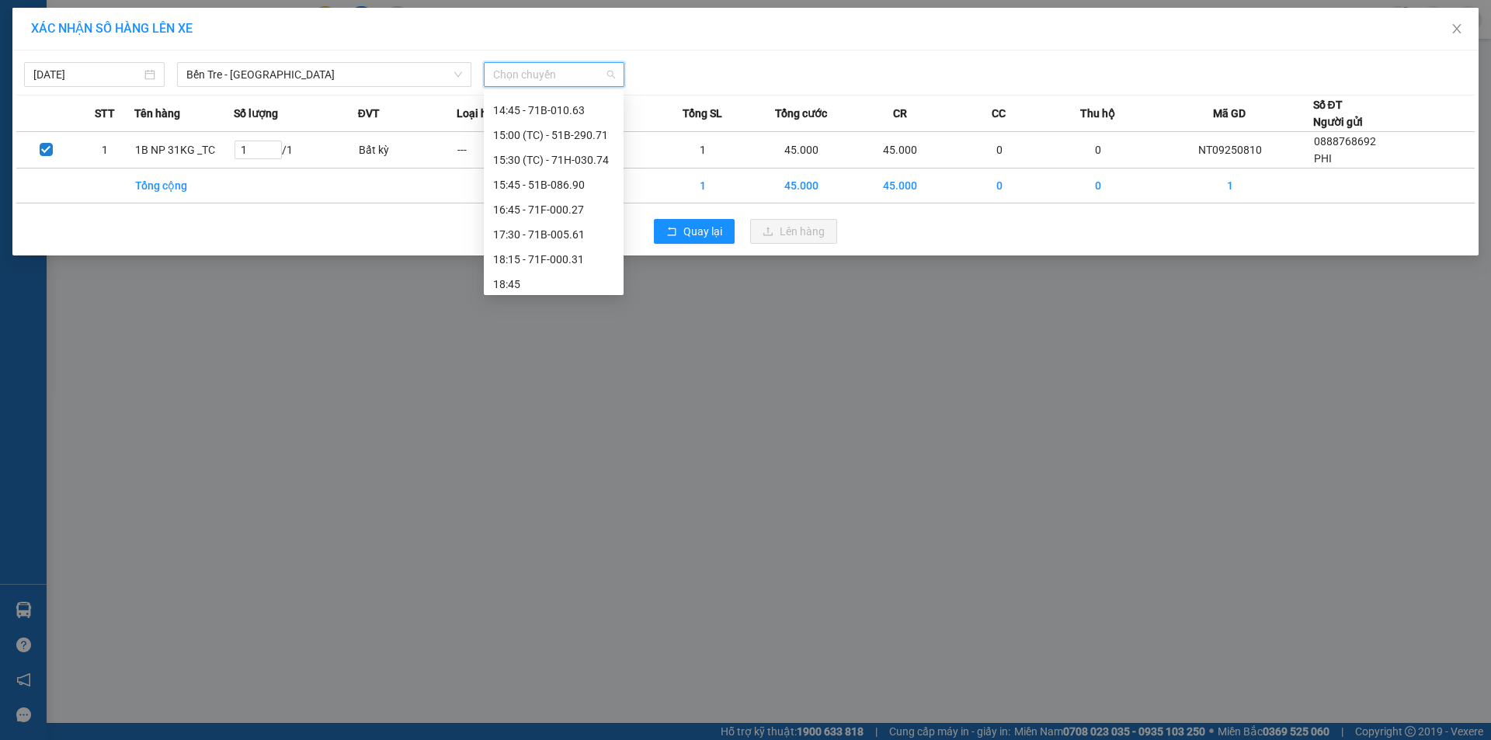
scroll to position [348, 0]
click at [585, 138] on div "15:00 (TC) - 51B-290.71" at bounding box center [553, 130] width 121 height 17
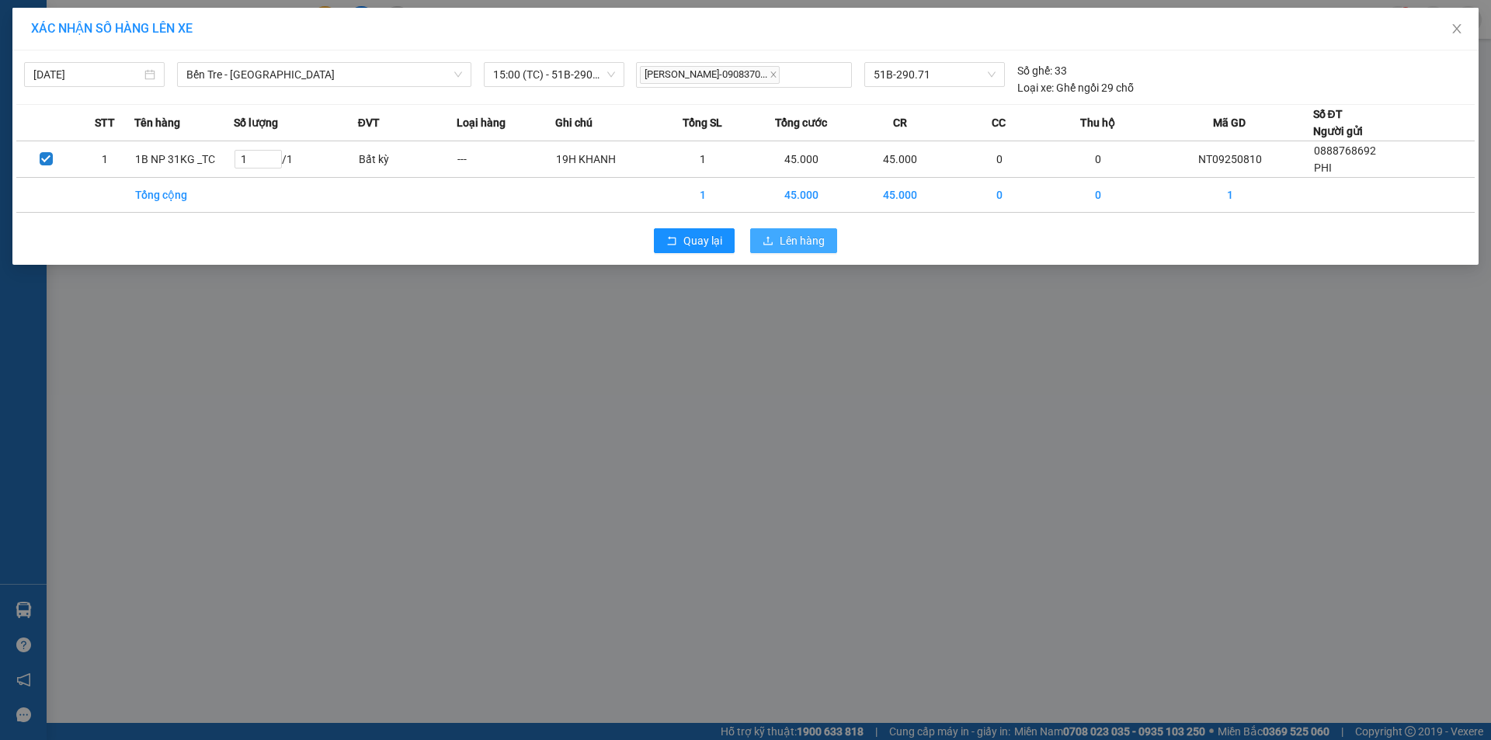
click at [790, 239] on span "Lên hàng" at bounding box center [802, 240] width 45 height 17
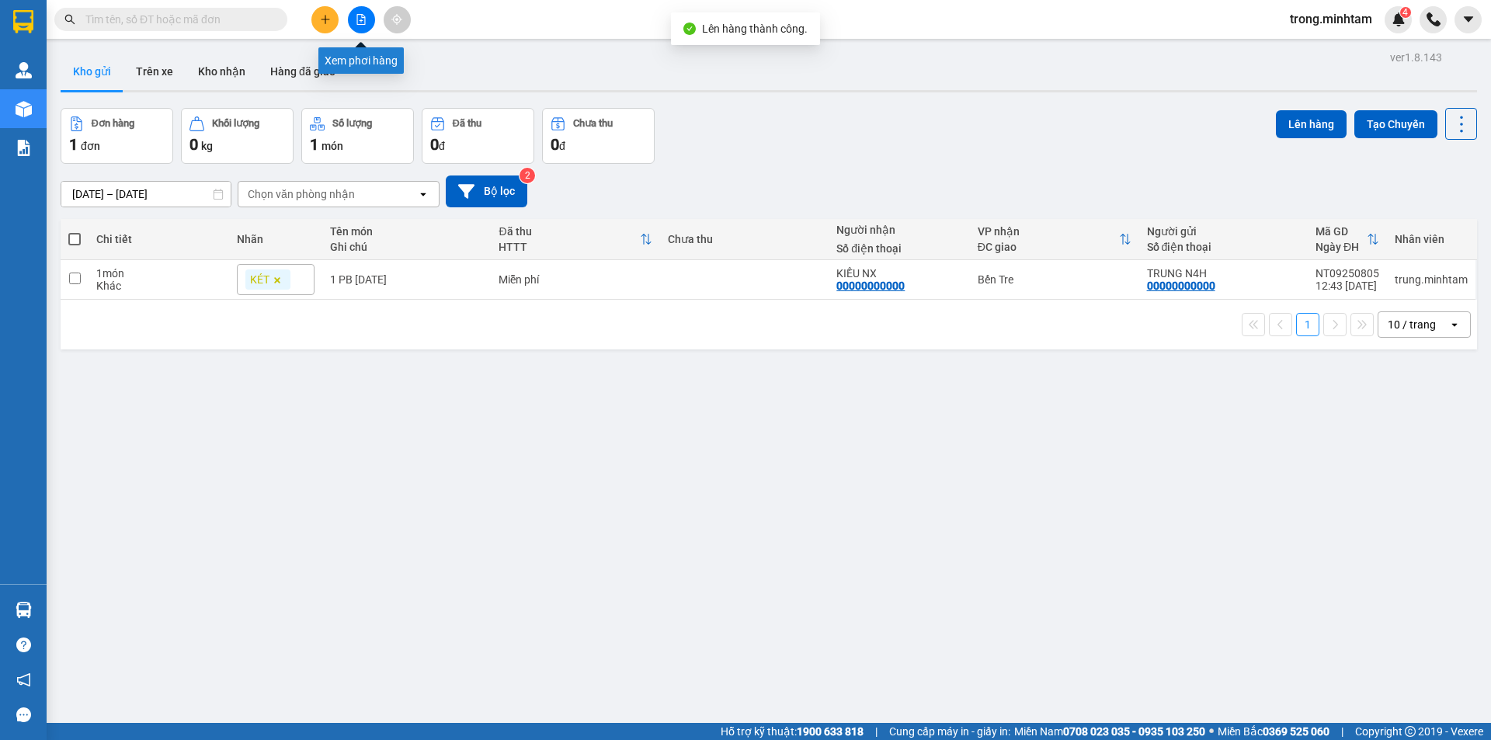
click at [360, 24] on icon "file-add" at bounding box center [361, 19] width 9 height 11
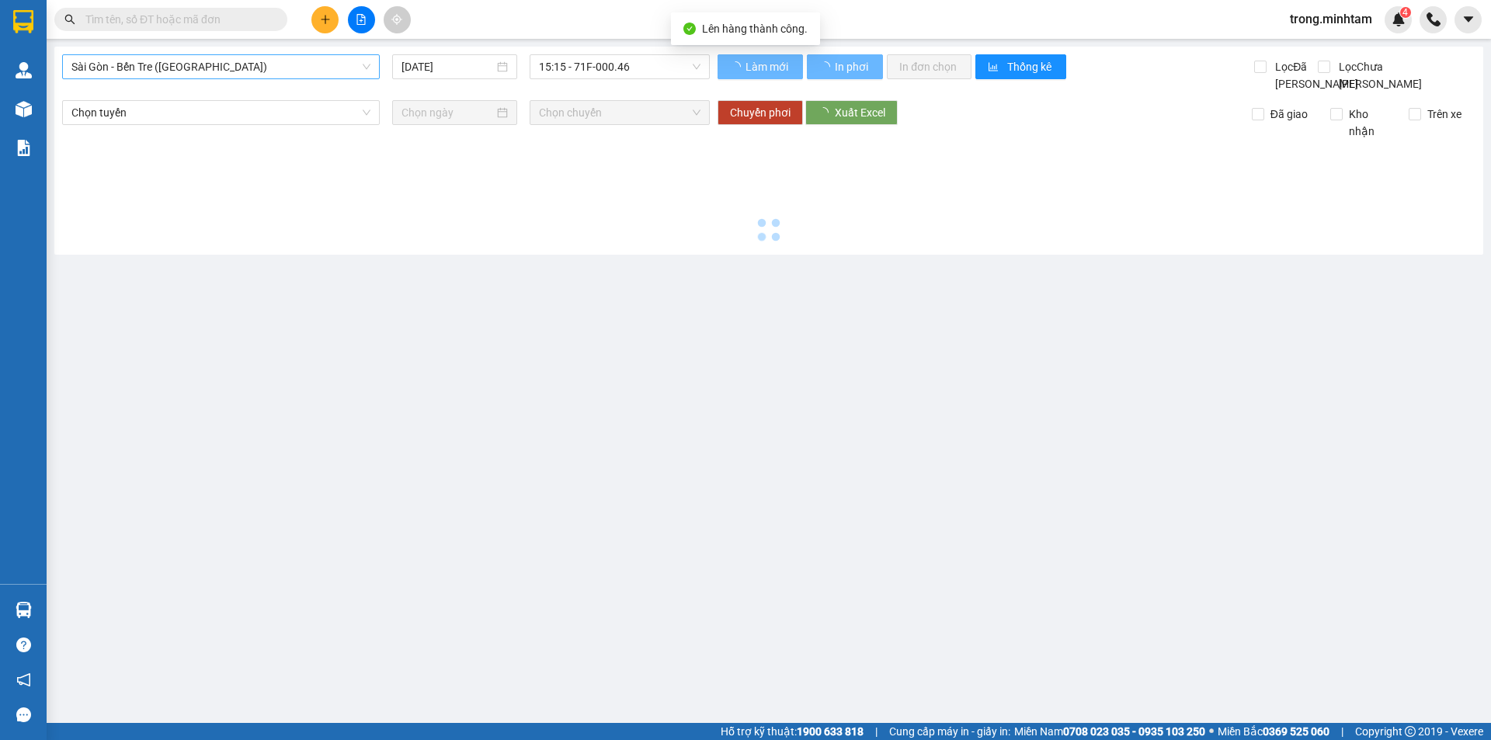
click at [189, 69] on span "Sài Gòn - Bến Tre (CN)" at bounding box center [220, 66] width 299 height 23
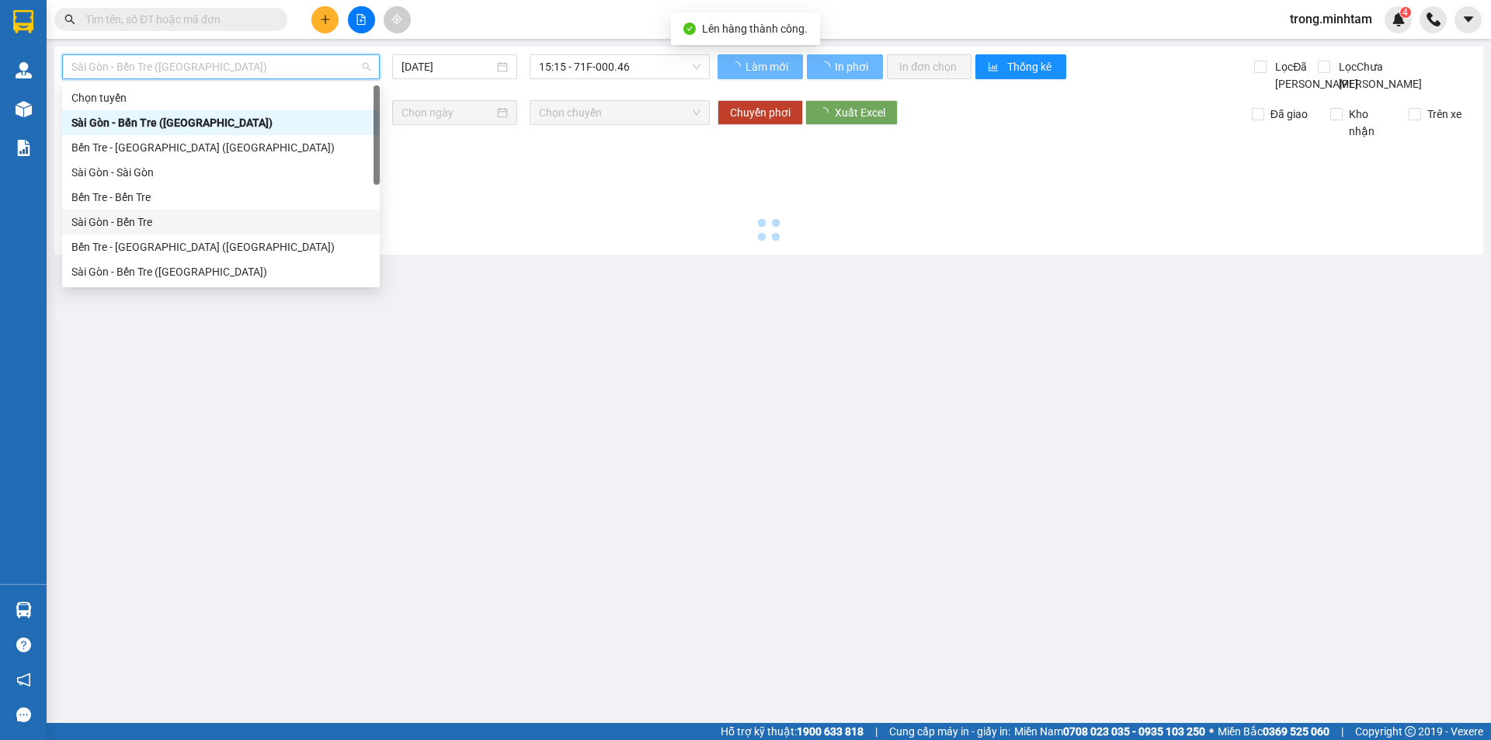
scroll to position [25, 0]
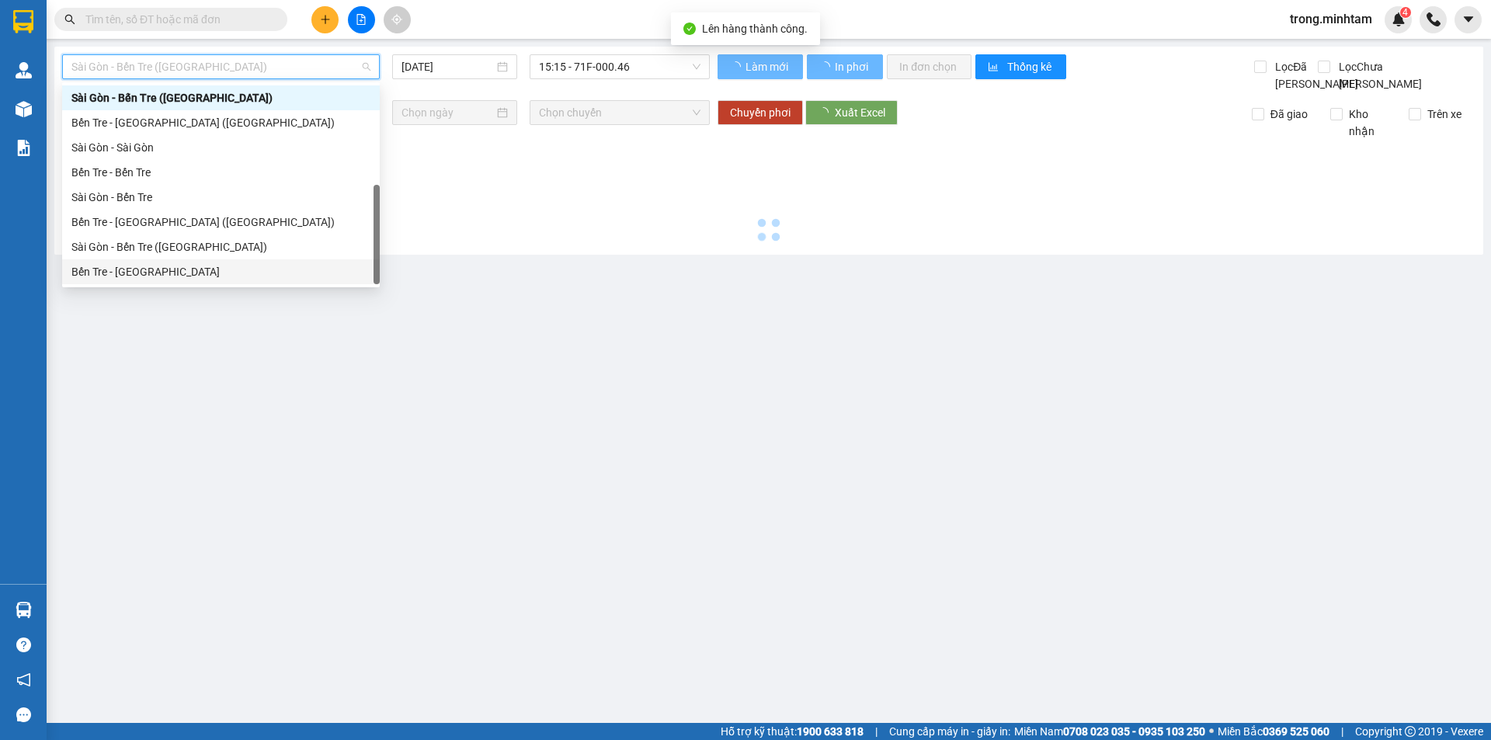
click at [179, 269] on div "Bến Tre - Sài Gòn" at bounding box center [220, 271] width 299 height 17
type input "12/09/2025"
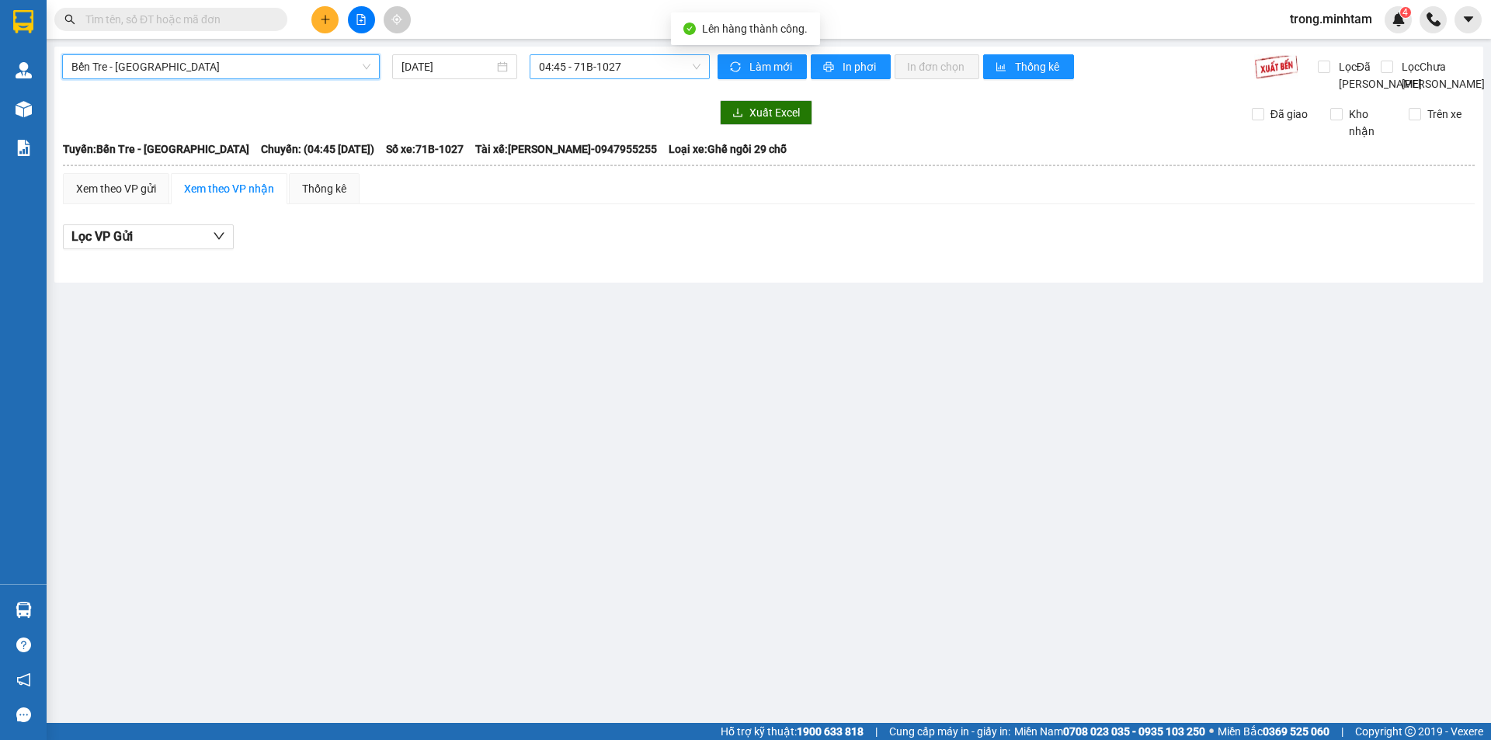
click at [597, 63] on span "04:45 - 71B-1027" at bounding box center [620, 66] width 162 height 23
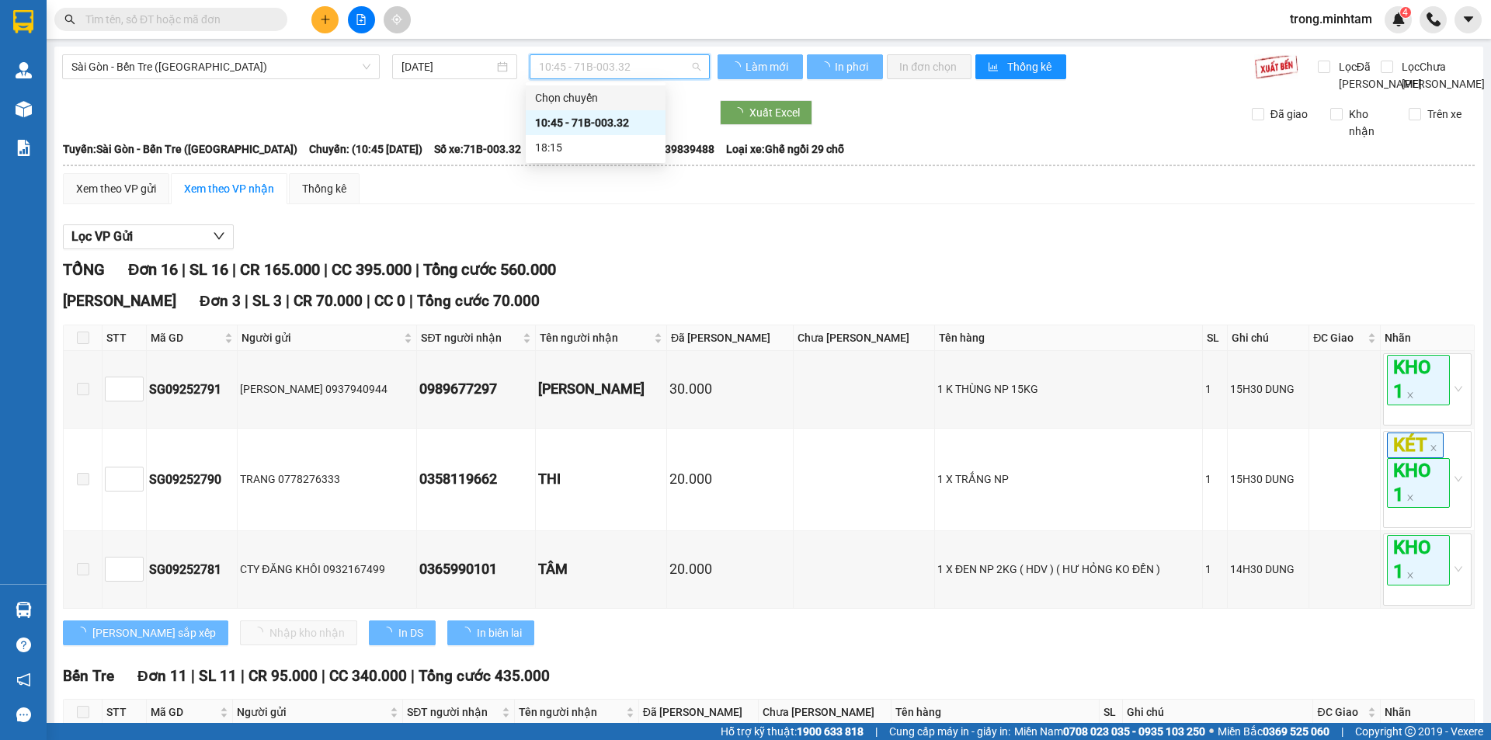
drag, startPoint x: 670, startPoint y: 130, endPoint x: 655, endPoint y: 240, distance: 110.6
click at [655, 240] on body "Kết quả tìm kiếm ( 46 ) Bộ lọc Mã ĐH Trạng thái Món hàng Tổng cước Chưa cước Nh…" at bounding box center [745, 370] width 1491 height 740
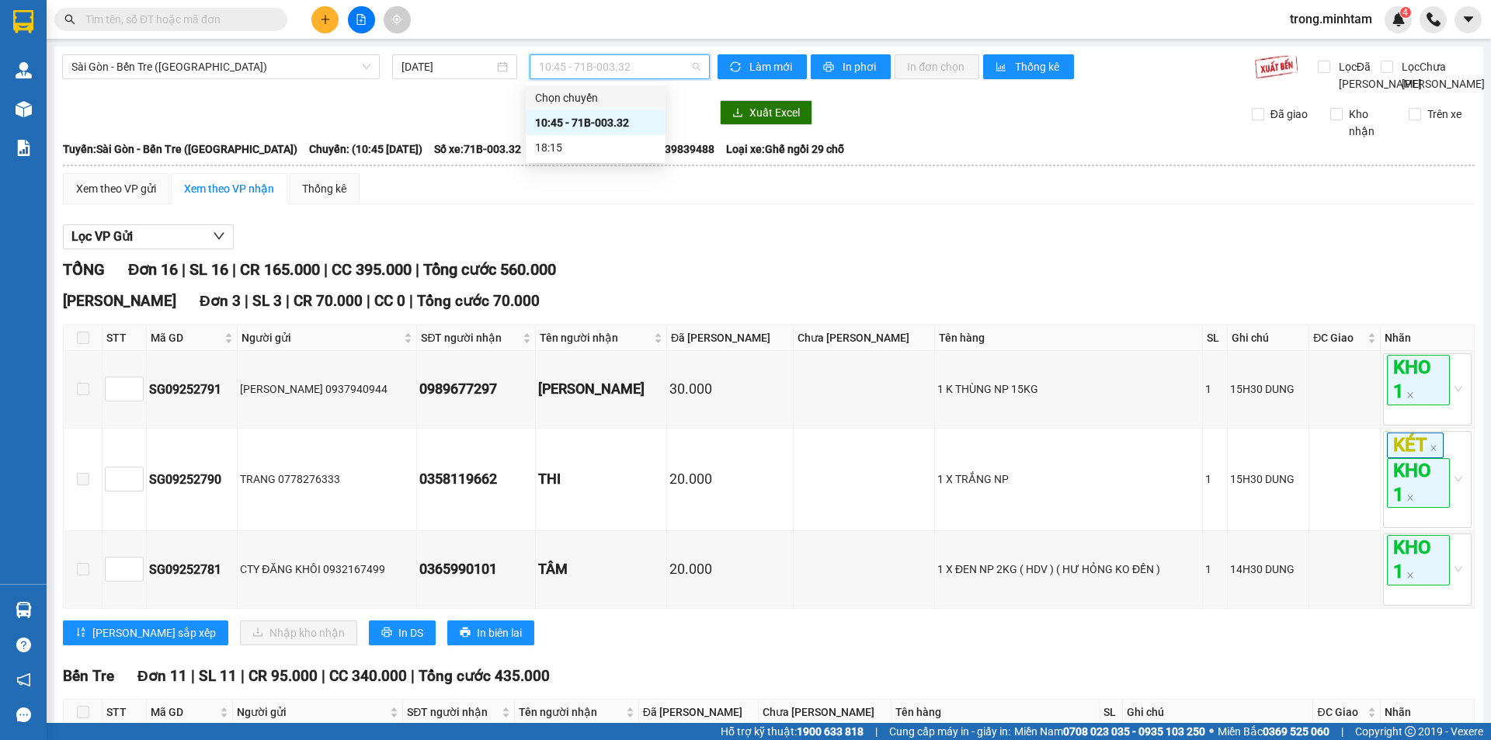
click at [579, 69] on span "10:45 - 71B-003.32" at bounding box center [620, 66] width 162 height 23
click at [575, 66] on span "10:45 - 71B-003.32" at bounding box center [620, 66] width 162 height 23
click at [243, 76] on span "Sài Gòn - Bến Tre (CN)" at bounding box center [220, 66] width 299 height 23
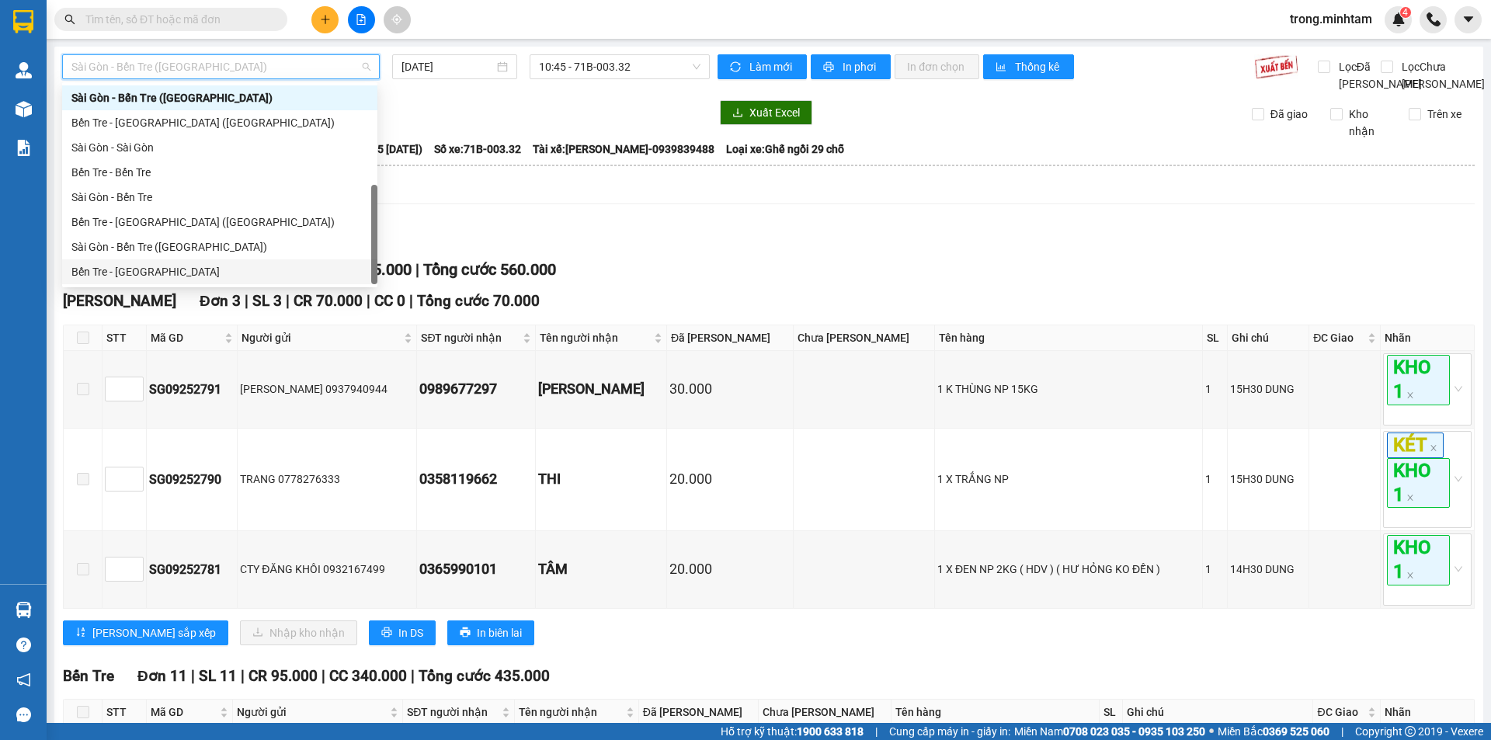
click at [160, 269] on div "Bến Tre - Sài Gòn" at bounding box center [219, 271] width 297 height 17
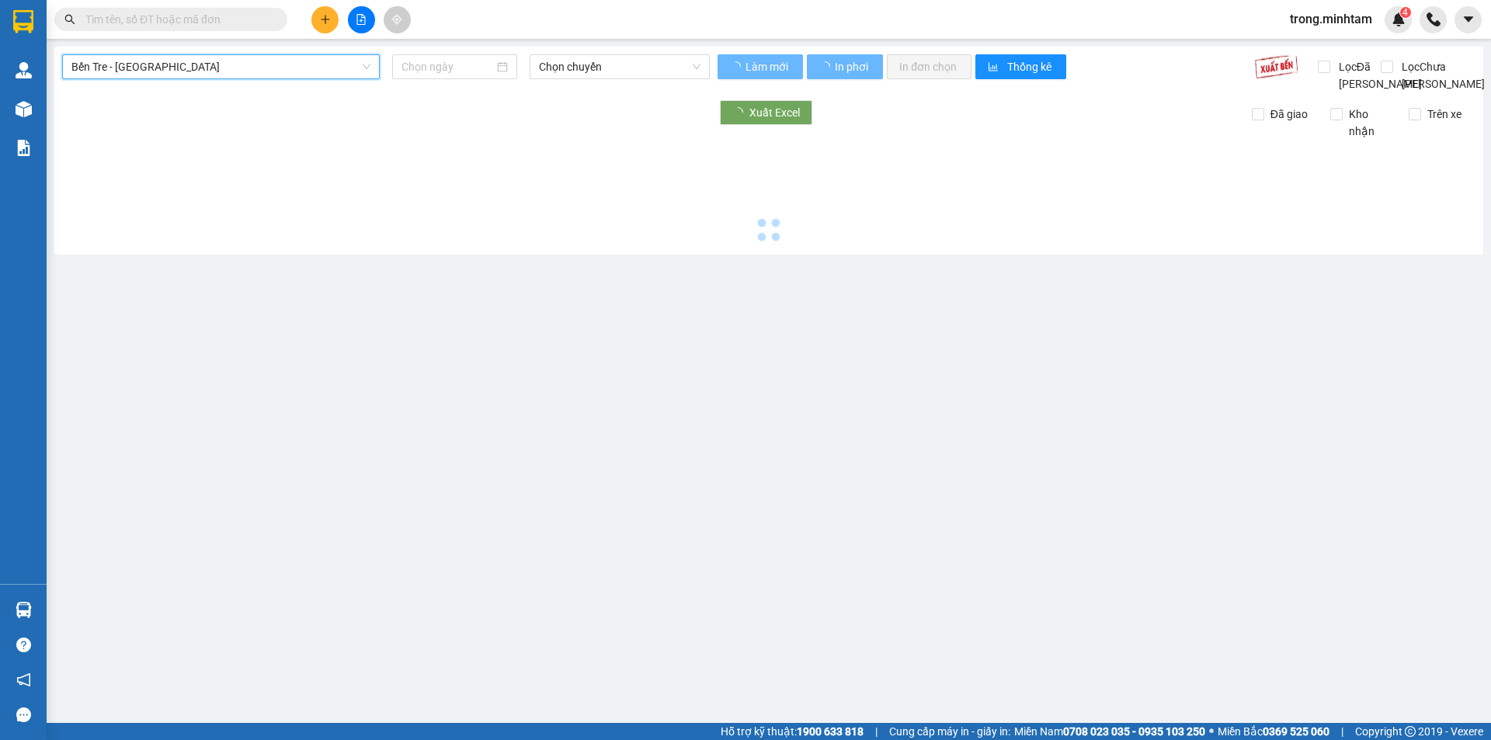
type input "12/09/2025"
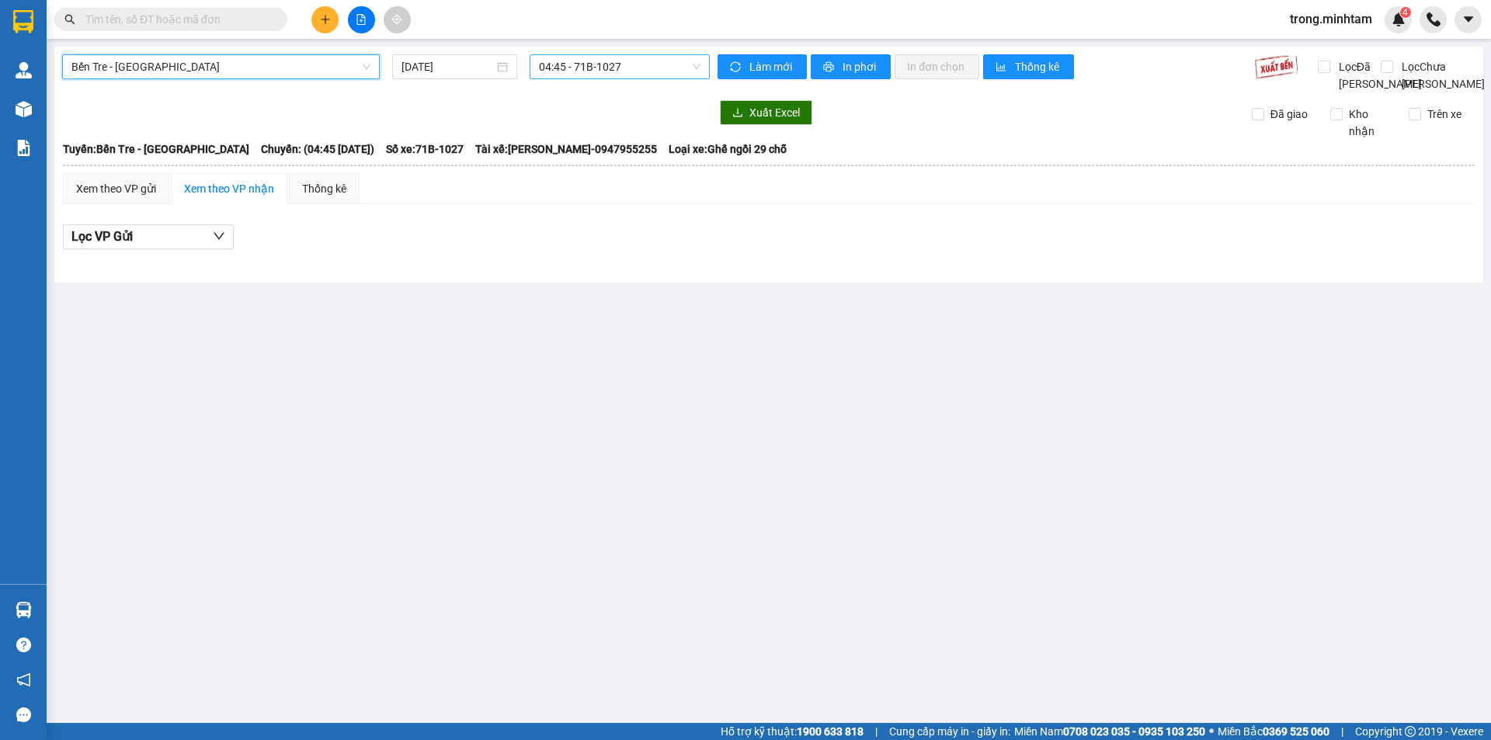
click at [606, 64] on span "04:45 - 71B-1027" at bounding box center [620, 66] width 162 height 23
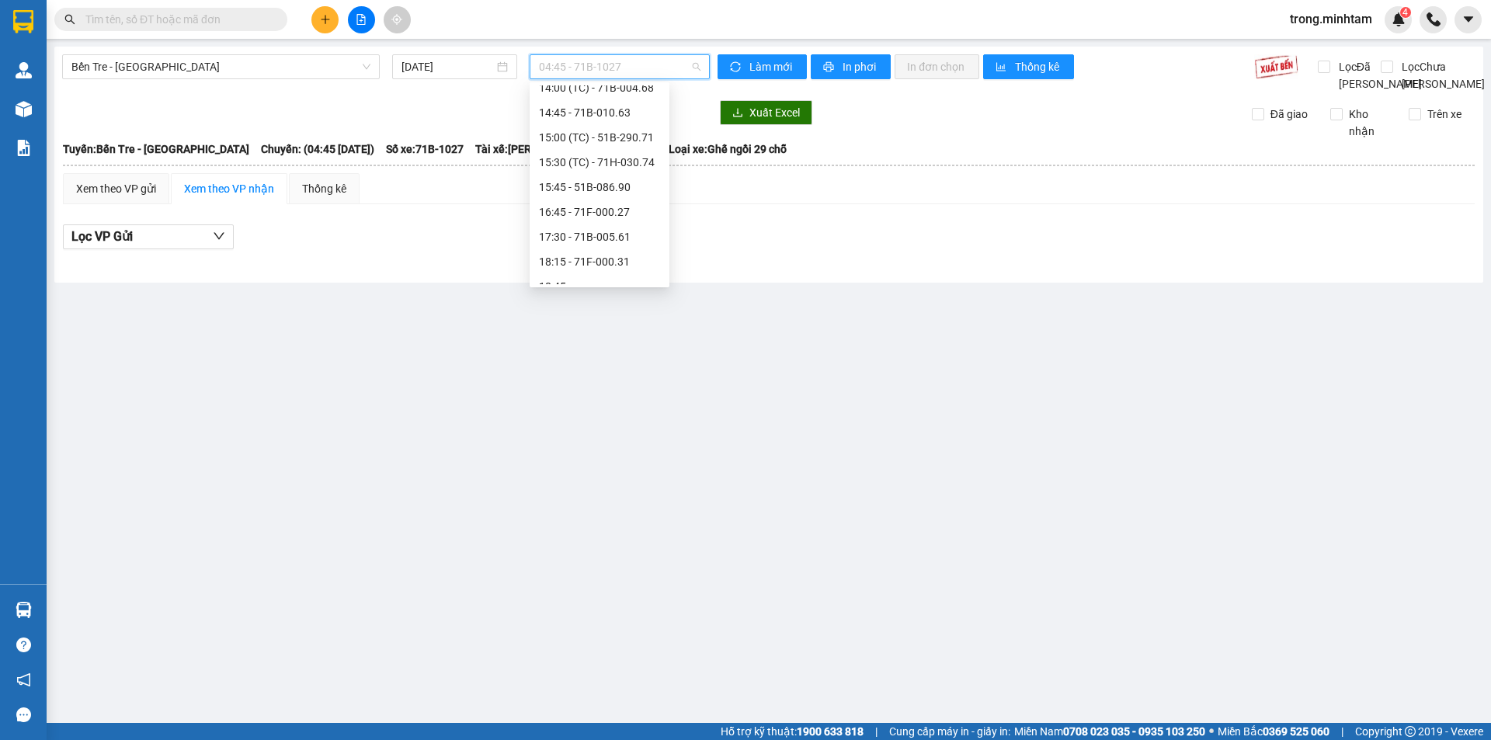
scroll to position [348, 0]
click at [628, 120] on div "15:00 (TC) - 51B-290.71" at bounding box center [599, 122] width 121 height 17
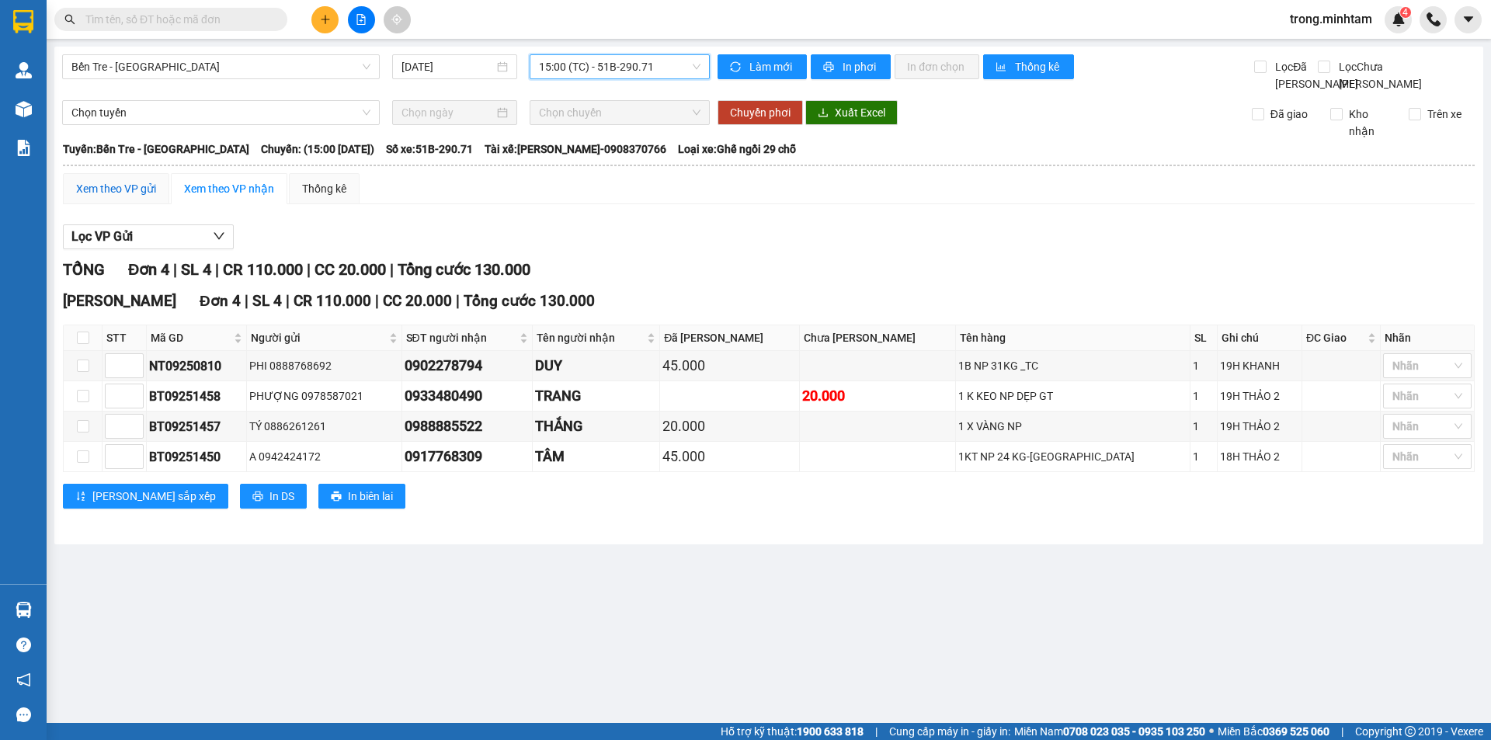
click at [99, 197] on div "Xem theo VP gửi" at bounding box center [116, 188] width 80 height 17
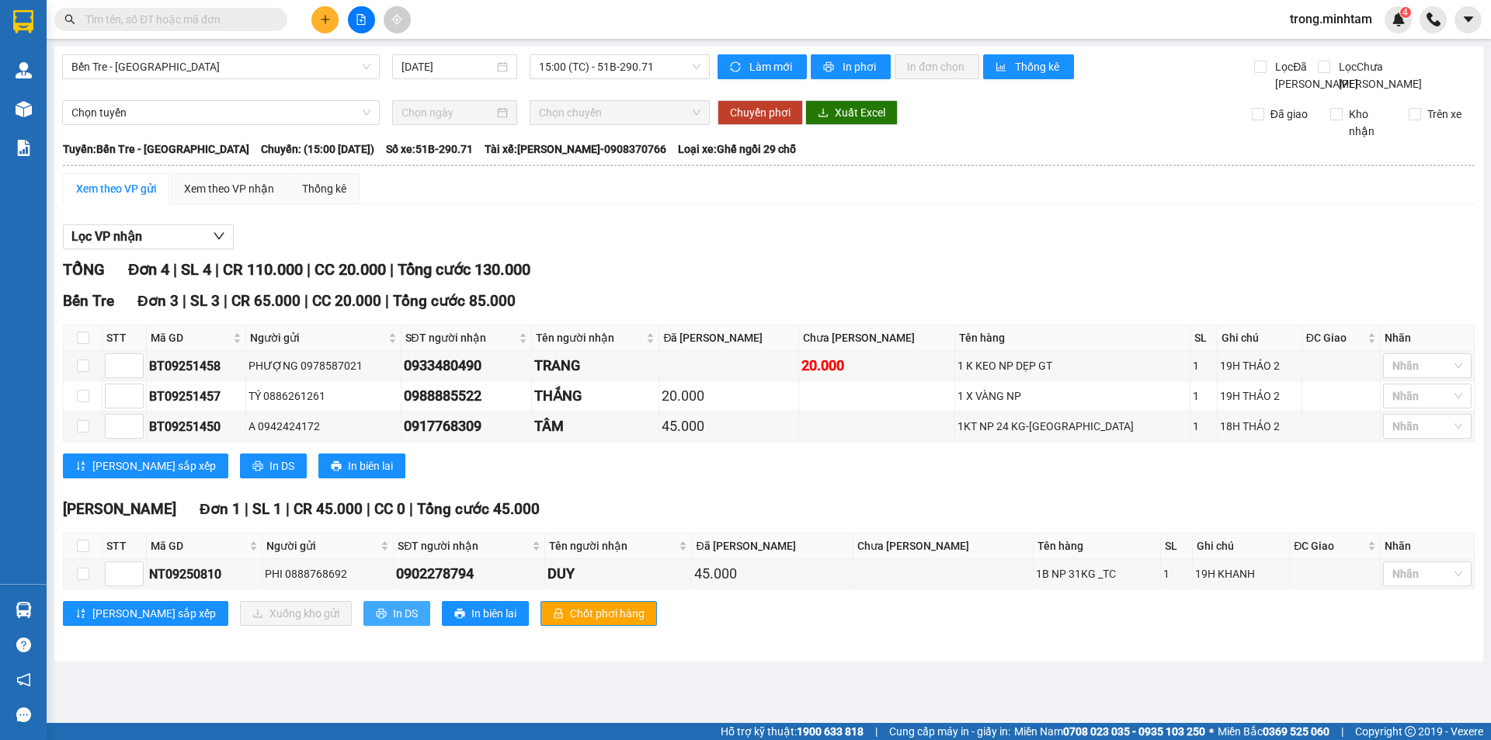
click at [363, 626] on button "In DS" at bounding box center [396, 613] width 67 height 25
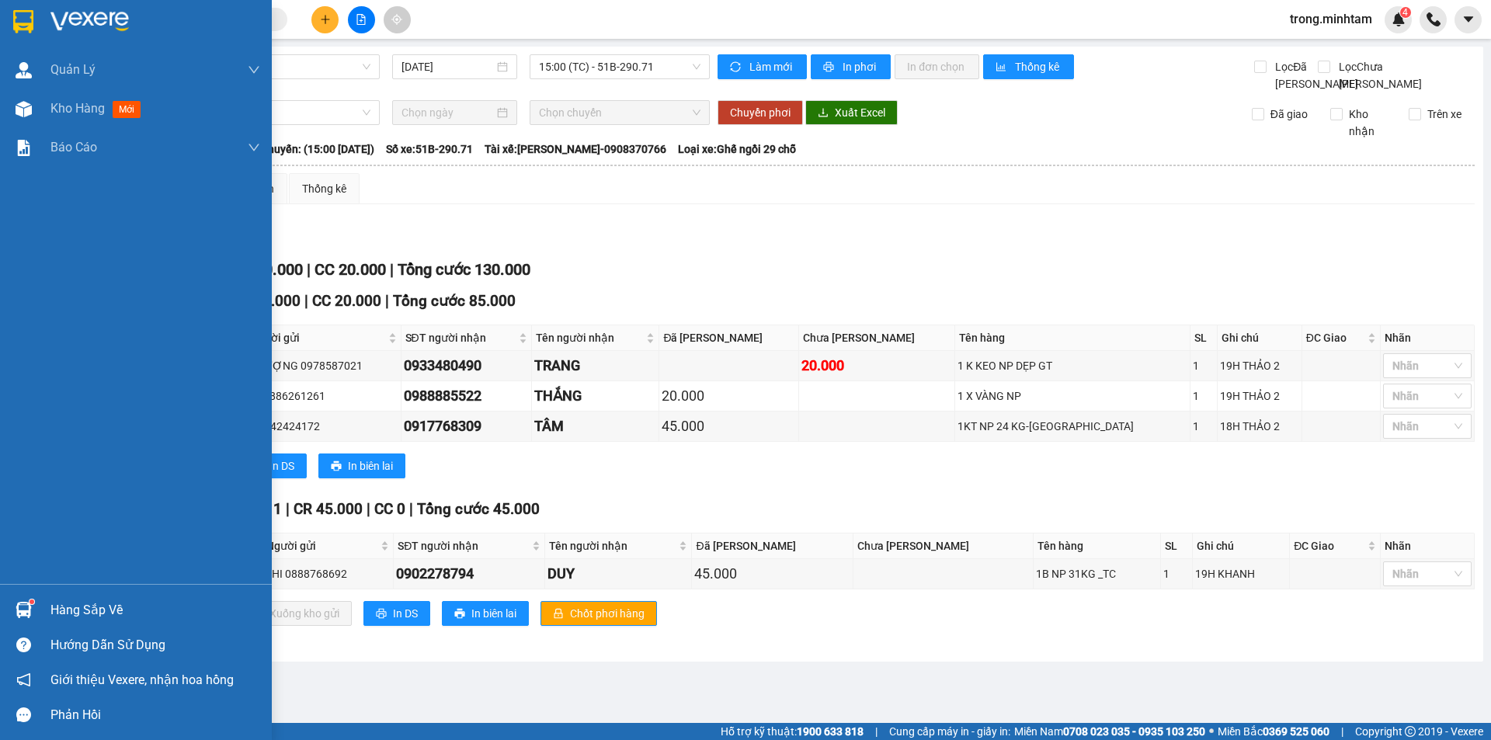
click at [80, 617] on div "Hàng sắp về" at bounding box center [155, 610] width 210 height 23
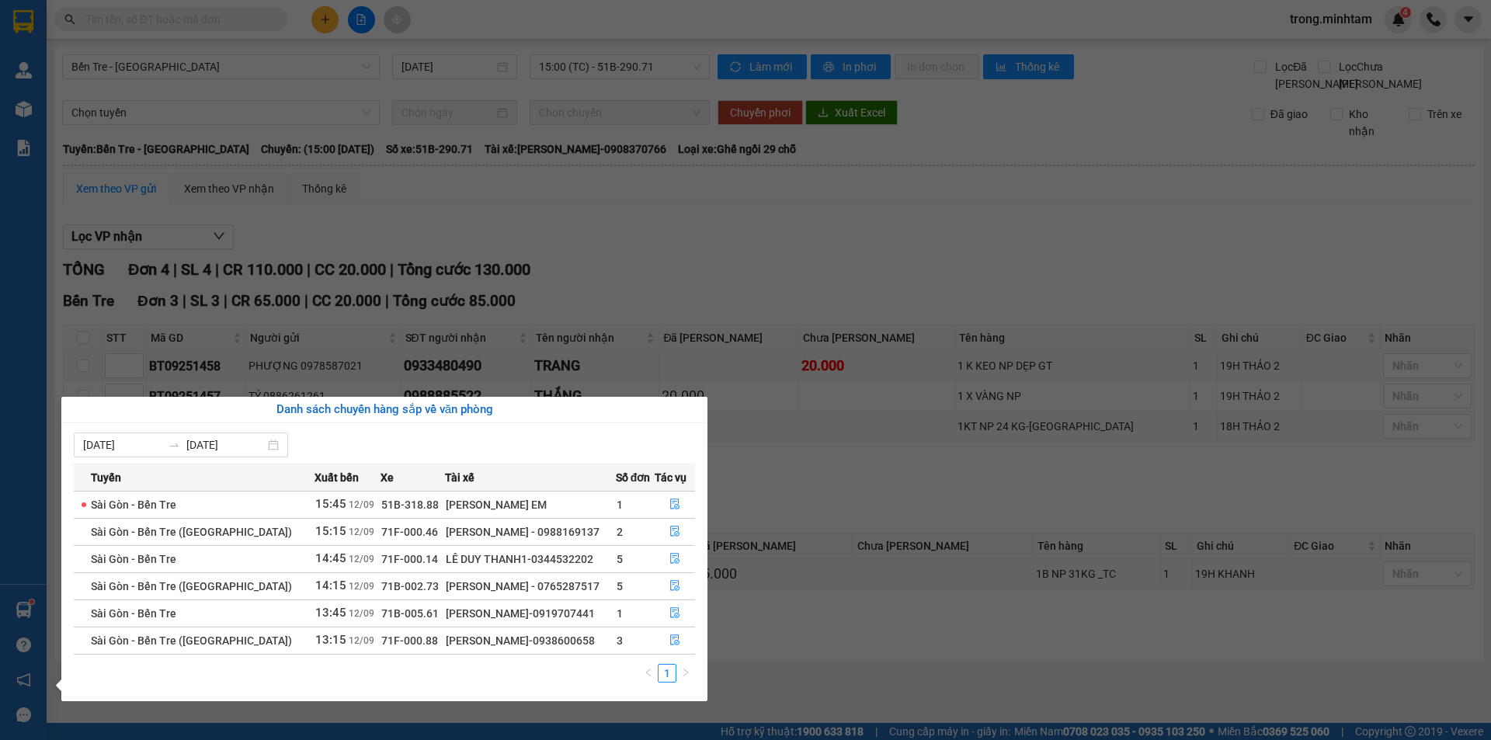
click at [372, 27] on section "Kết quả tìm kiếm ( 46 ) Bộ lọc Mã ĐH Trạng thái Món hàng Tổng cước Chưa cước Nh…" at bounding box center [745, 370] width 1491 height 740
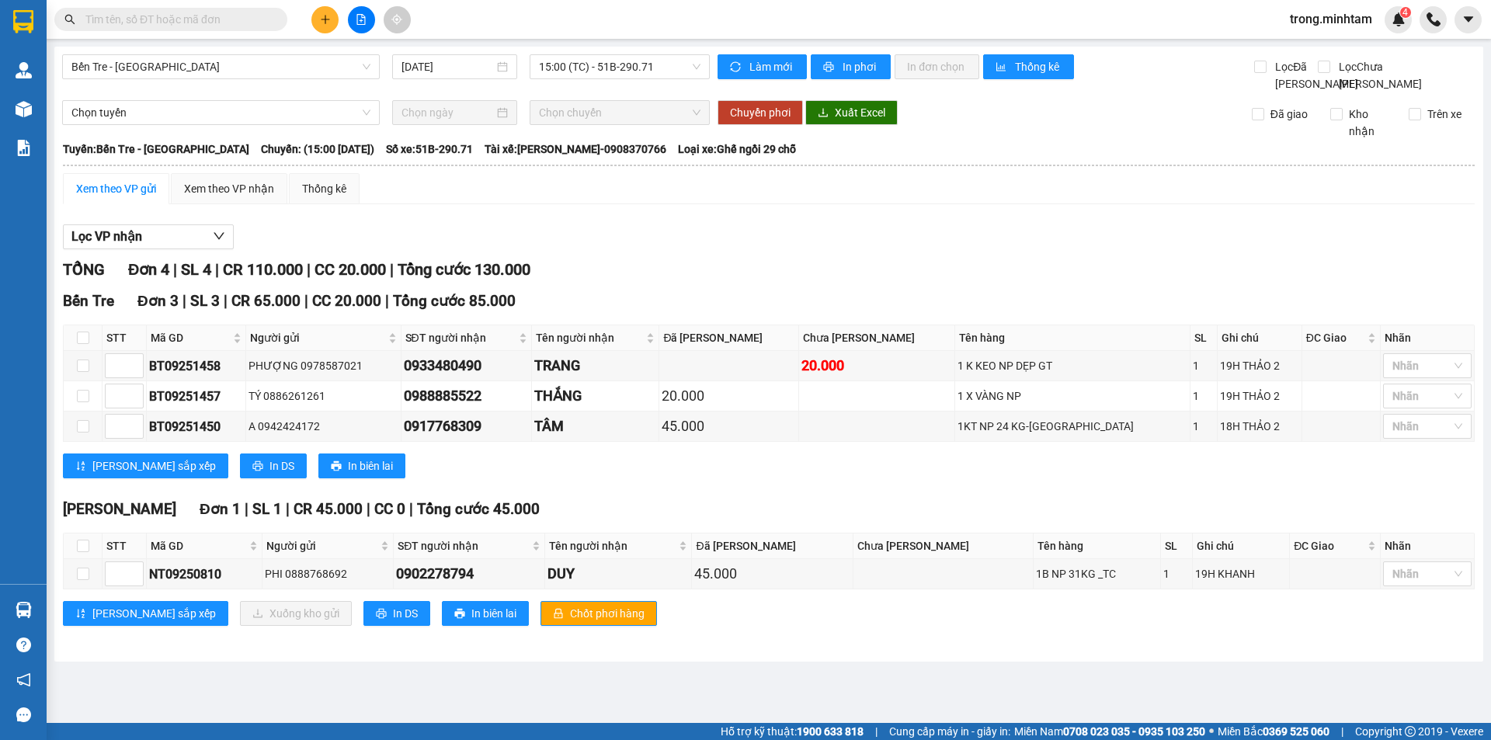
click at [331, 21] on button at bounding box center [324, 19] width 27 height 27
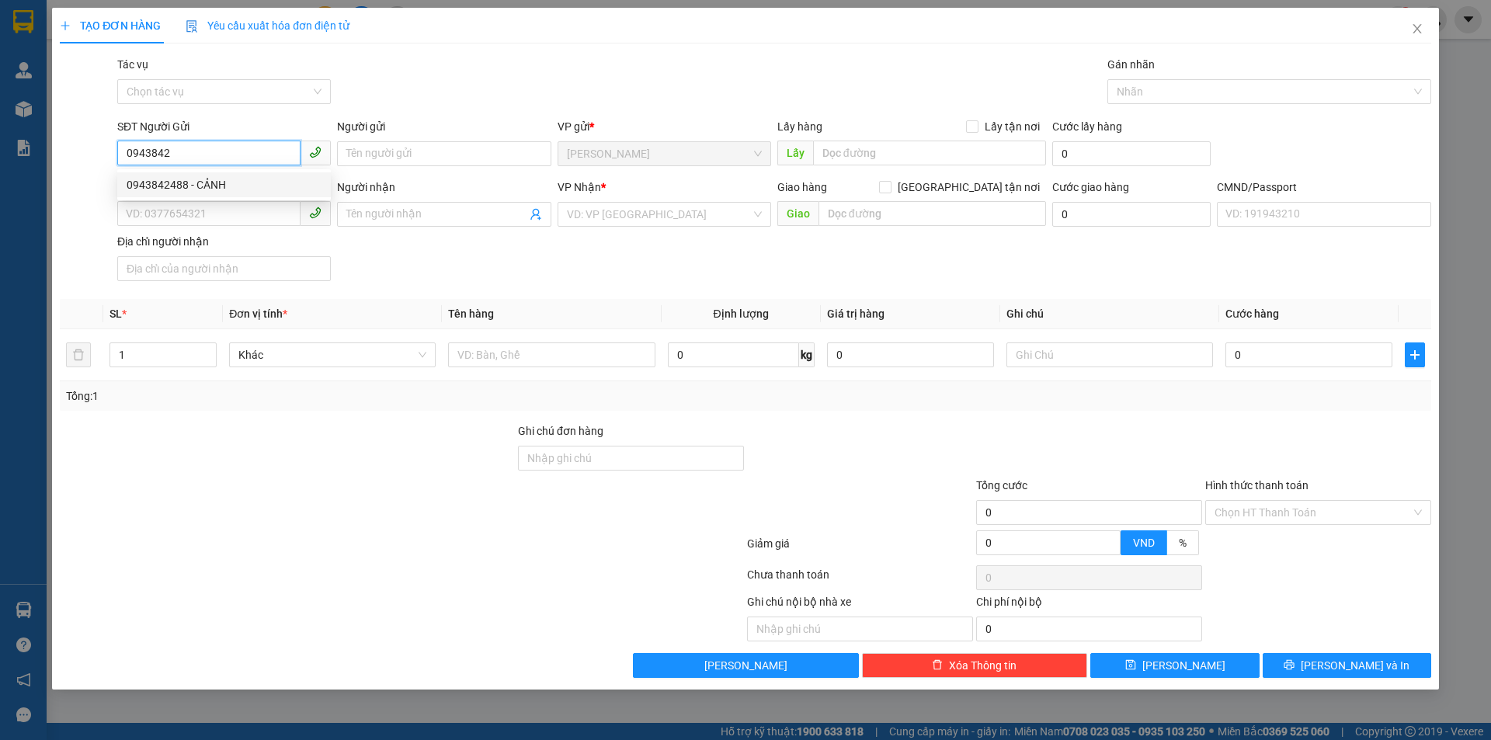
click at [192, 179] on div "0943842488 - CẢNH" at bounding box center [224, 184] width 195 height 17
type input "0943842488"
type input "CẢNH"
type input "0904711688"
type input "TÀI"
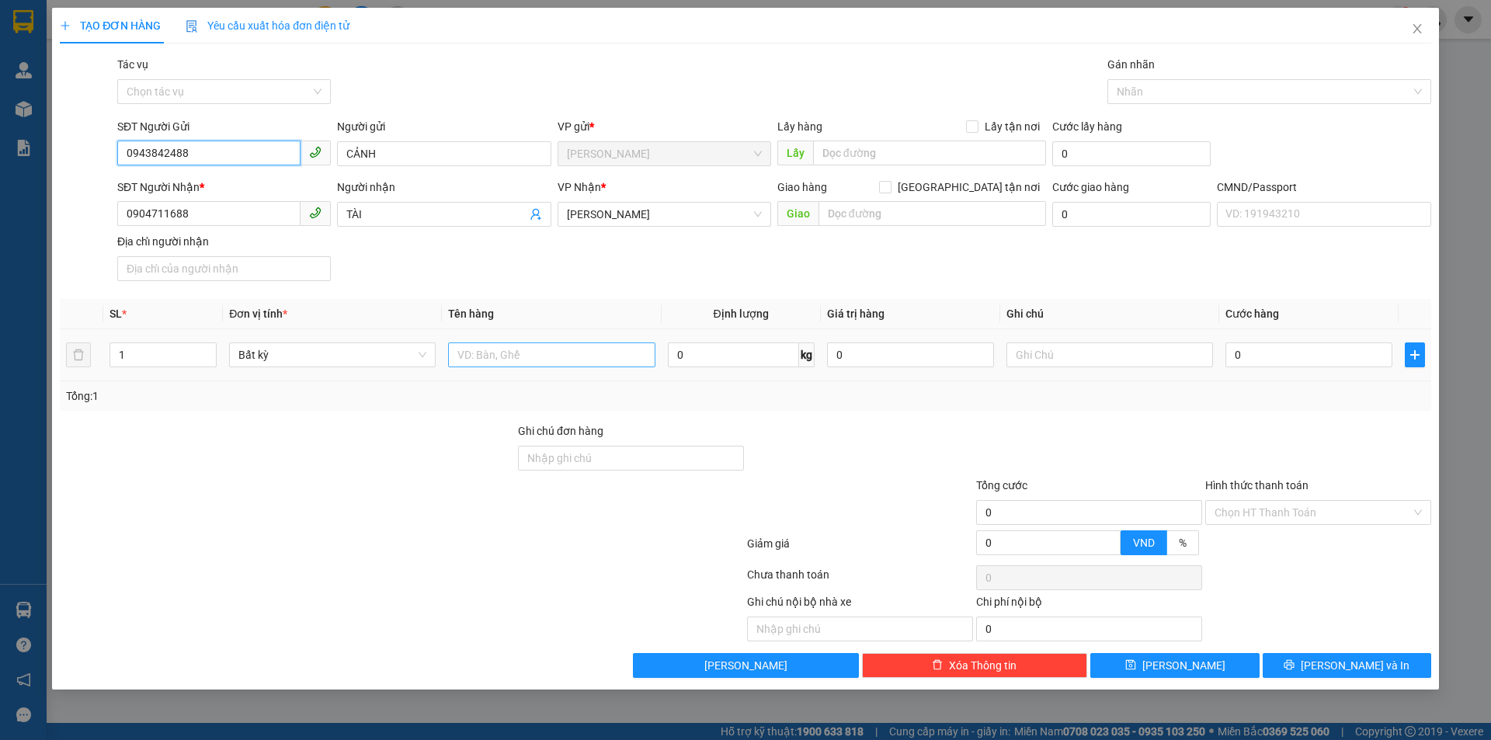
type input "0943842488"
click at [523, 359] on input "text" at bounding box center [551, 354] width 207 height 25
click at [519, 348] on input "text" at bounding box center [551, 354] width 207 height 25
type input "1 X TRẮNG NP 16KG"
type input "19H30 TRỌNG"
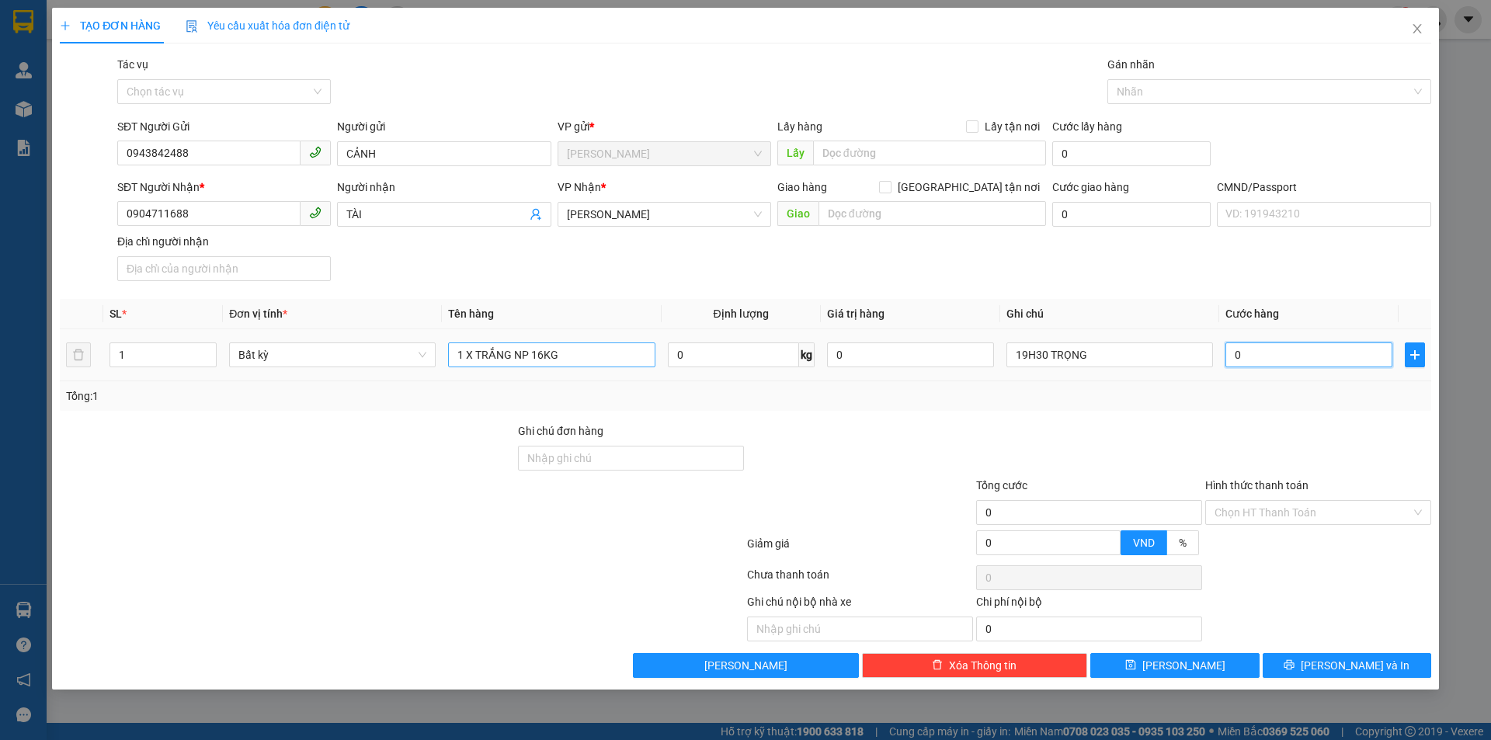
type input "3"
type input "325"
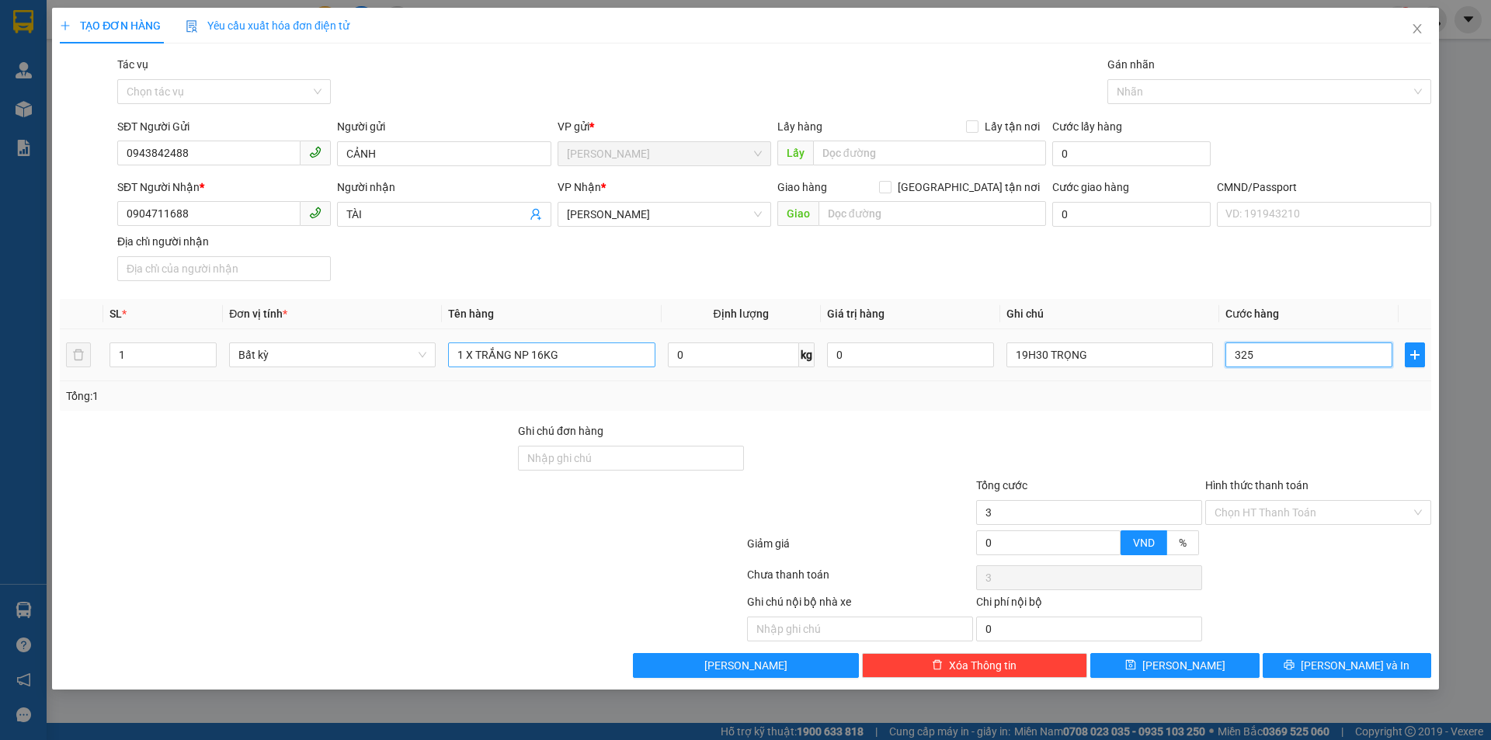
type input "325"
type input "32"
type input "3"
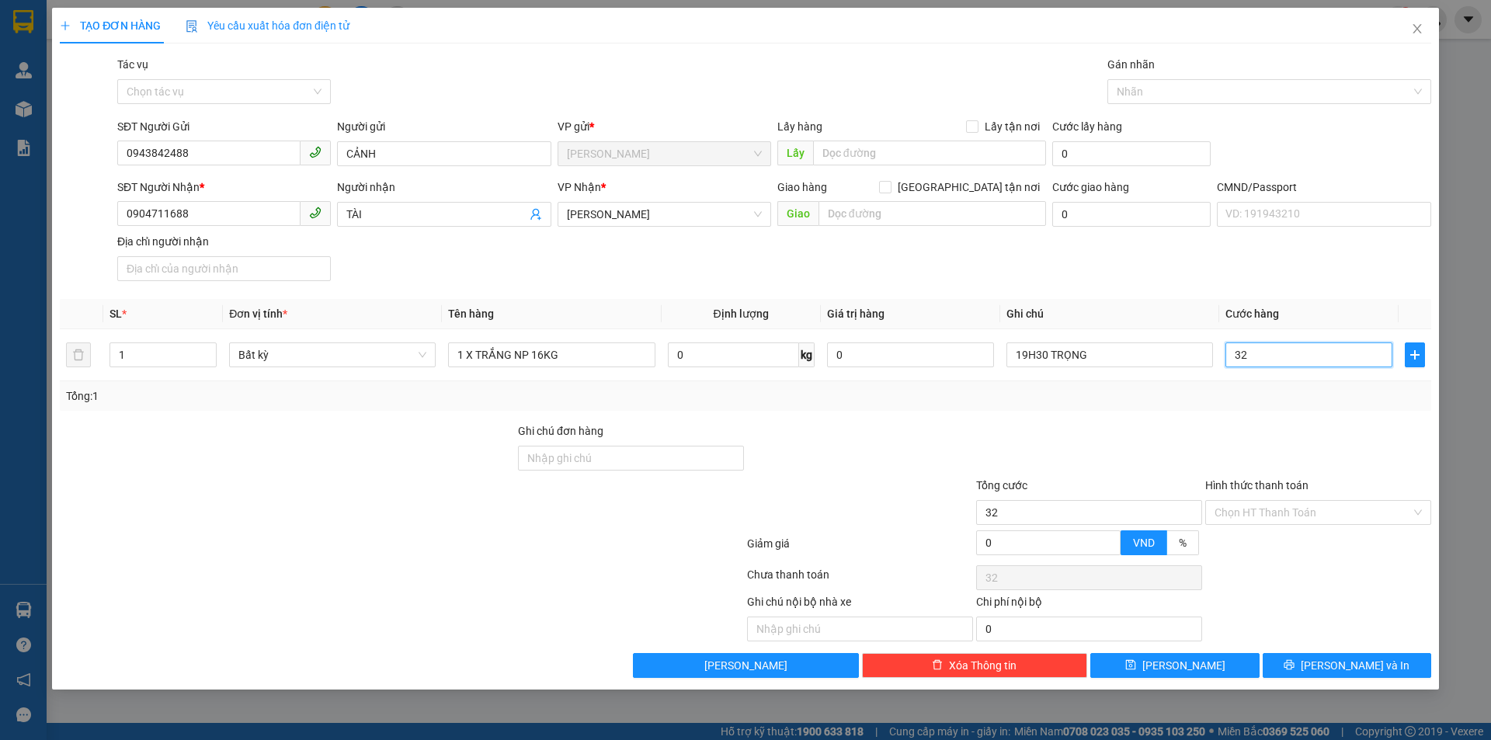
type input "3"
type input "35"
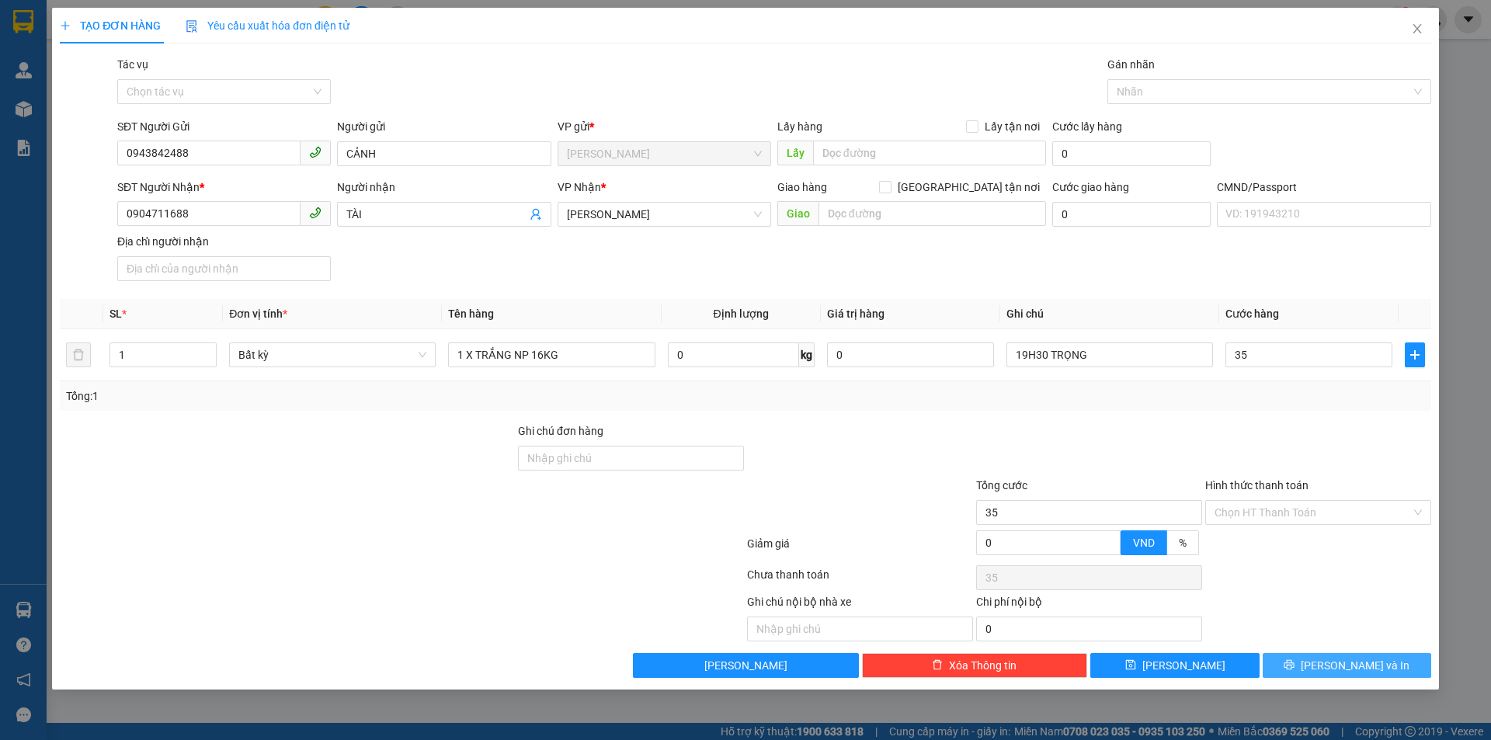
type input "35.000"
click at [1295, 666] on icon "printer" at bounding box center [1289, 664] width 11 height 11
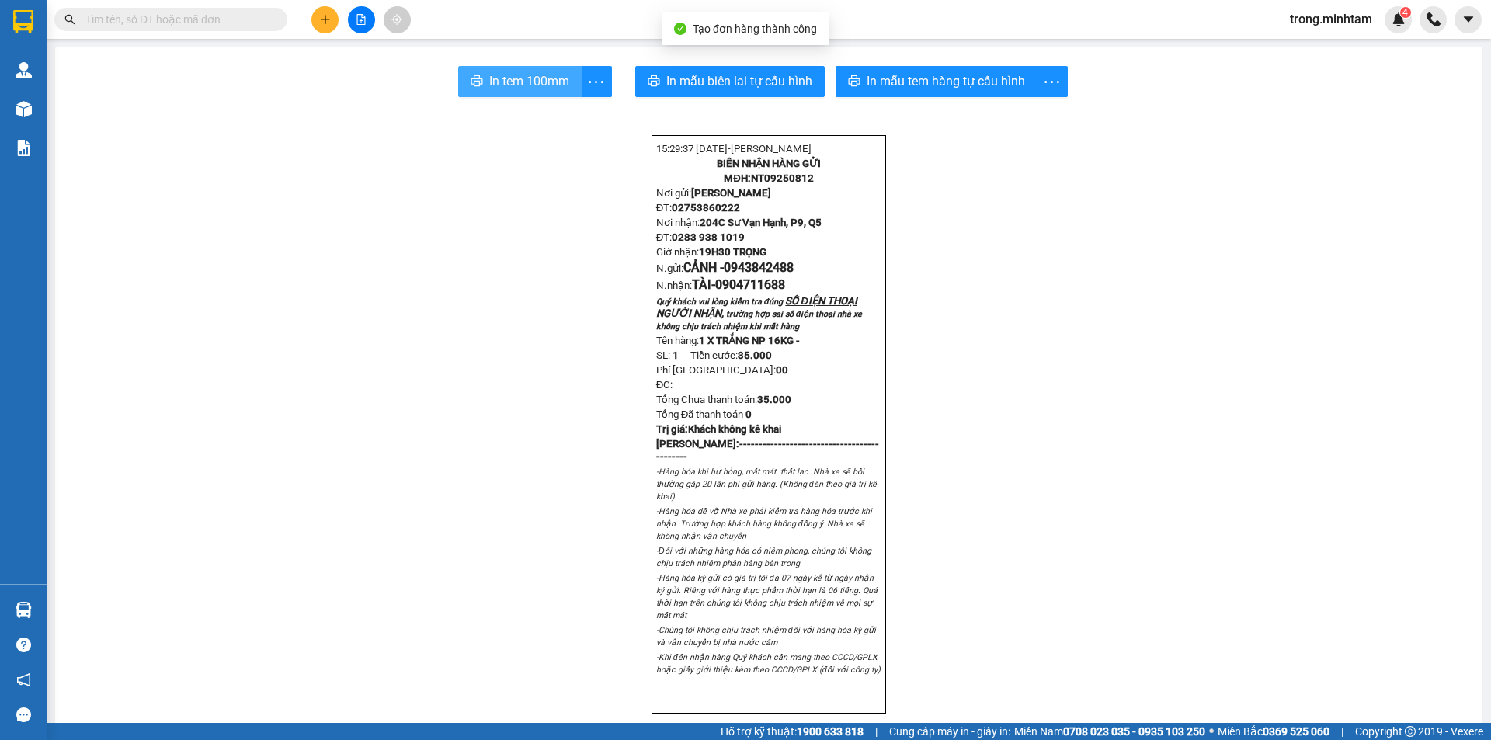
click at [517, 89] on span "In tem 100mm" at bounding box center [529, 80] width 80 height 19
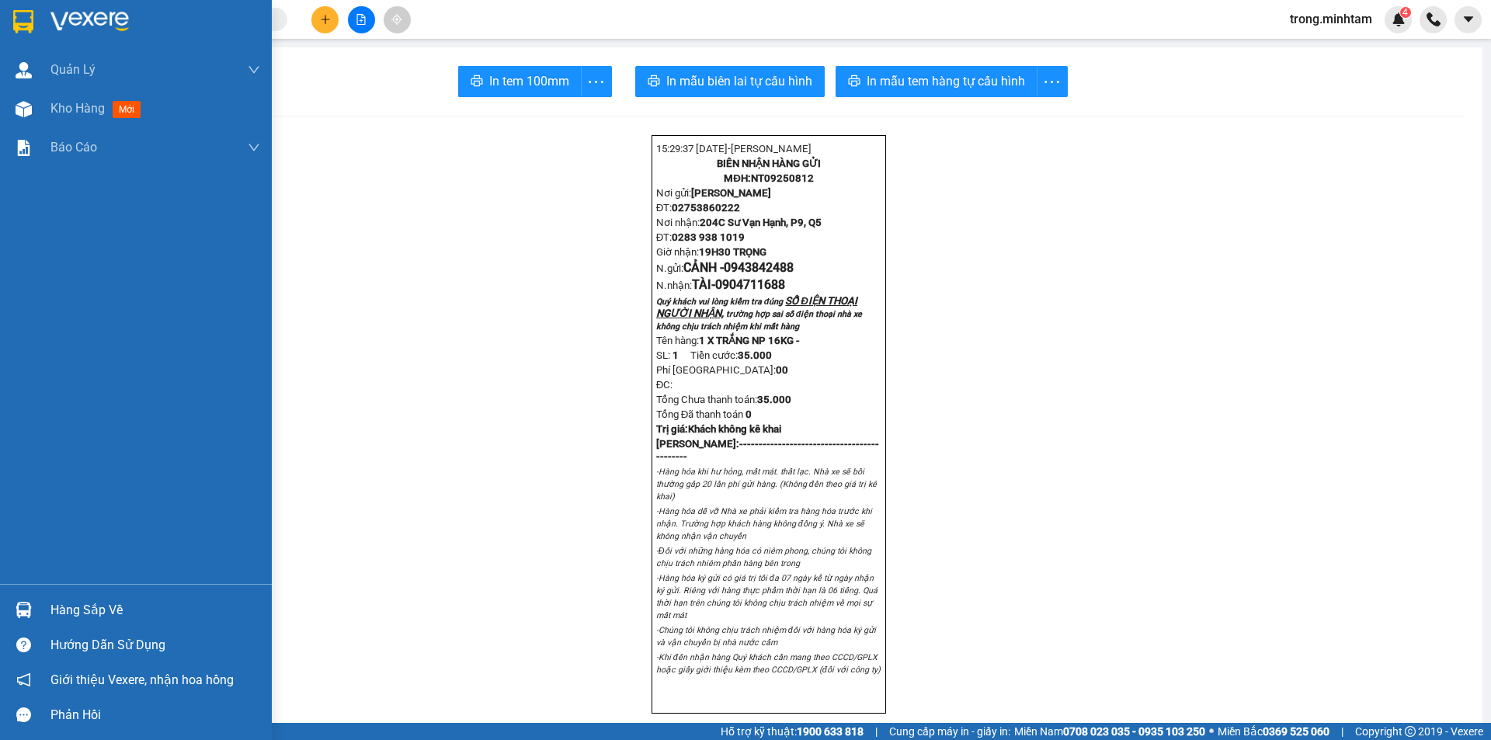
click at [77, 617] on div "Hàng sắp về" at bounding box center [155, 610] width 210 height 23
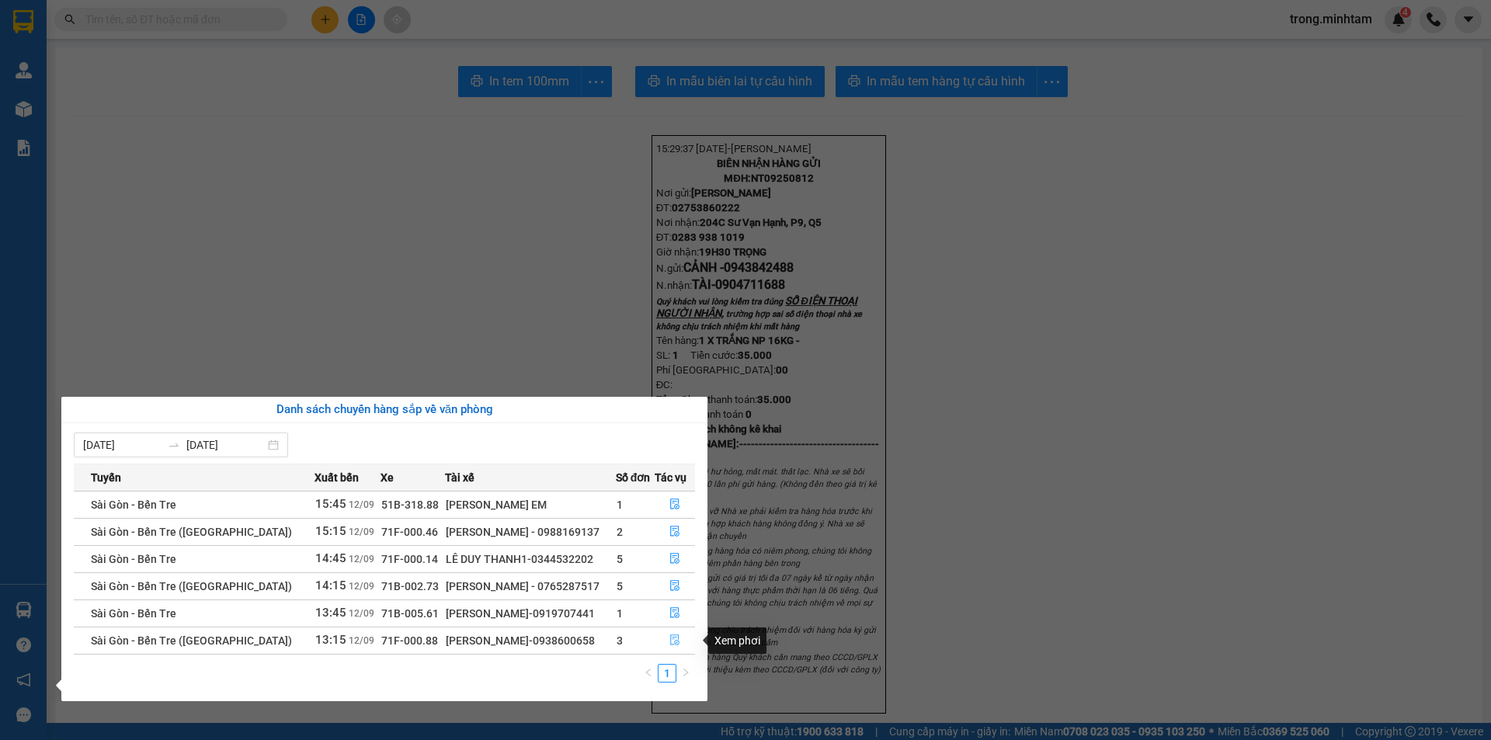
click at [669, 639] on icon "file-done" at bounding box center [674, 639] width 11 height 11
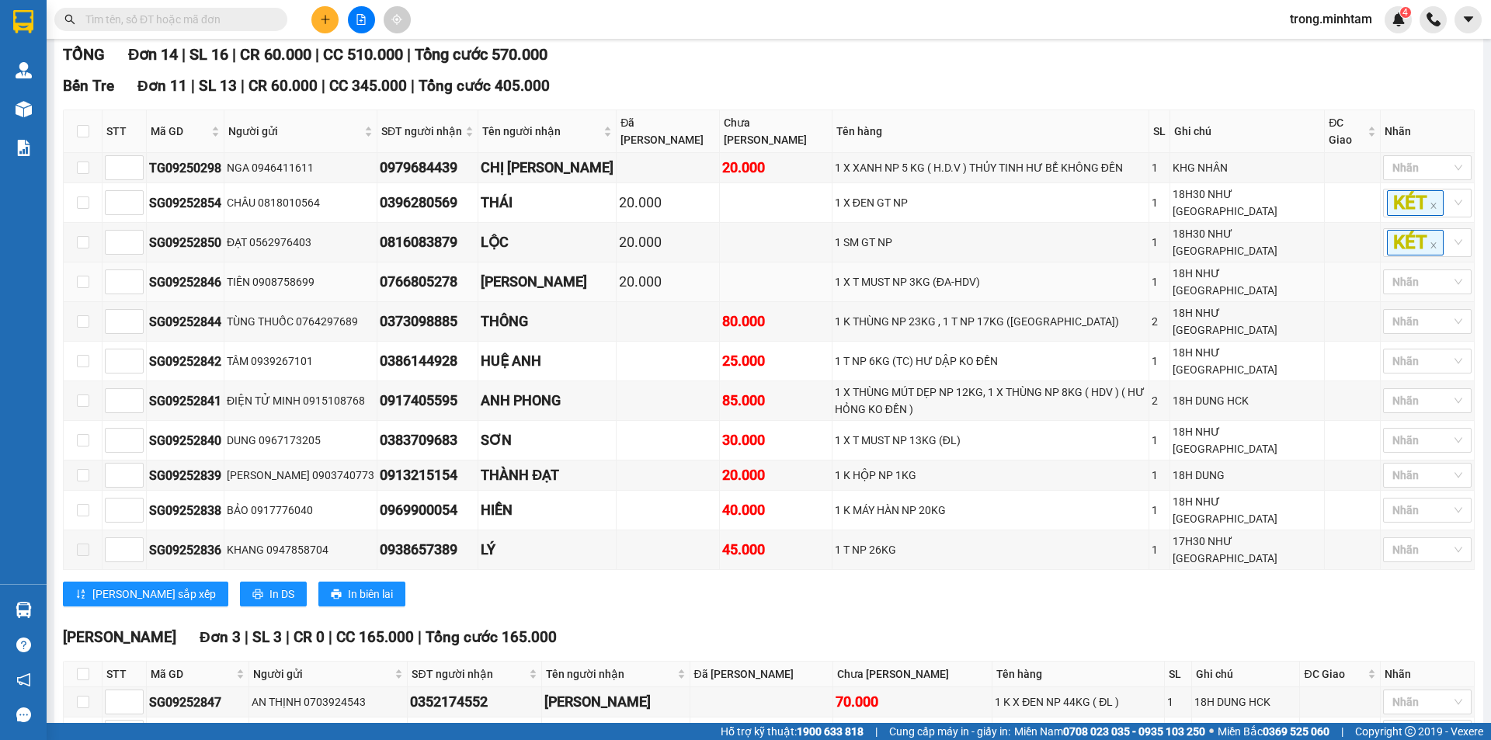
scroll to position [274, 0]
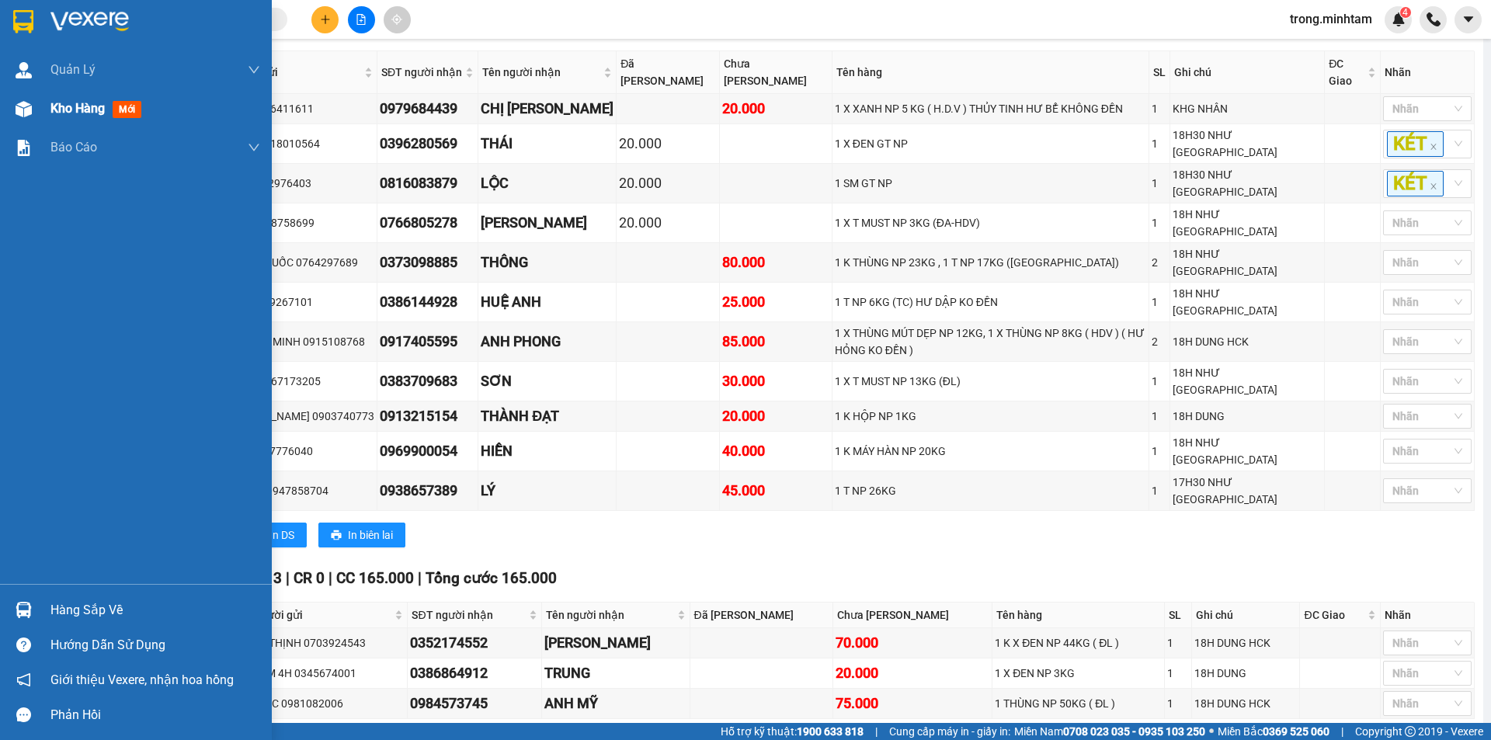
click at [88, 99] on div "Kho hàng mới" at bounding box center [98, 108] width 97 height 19
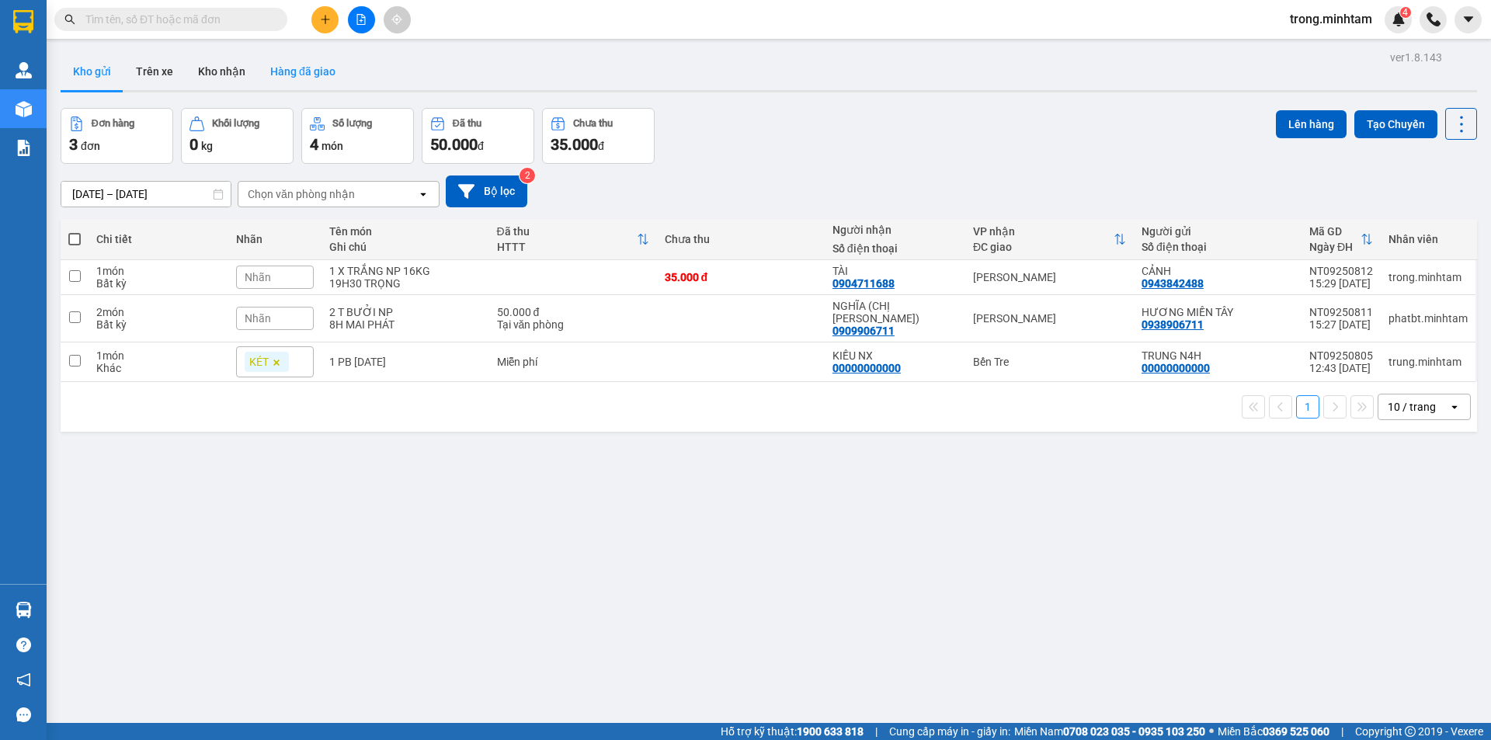
click at [301, 57] on button "Hàng đã giao" at bounding box center [303, 71] width 90 height 37
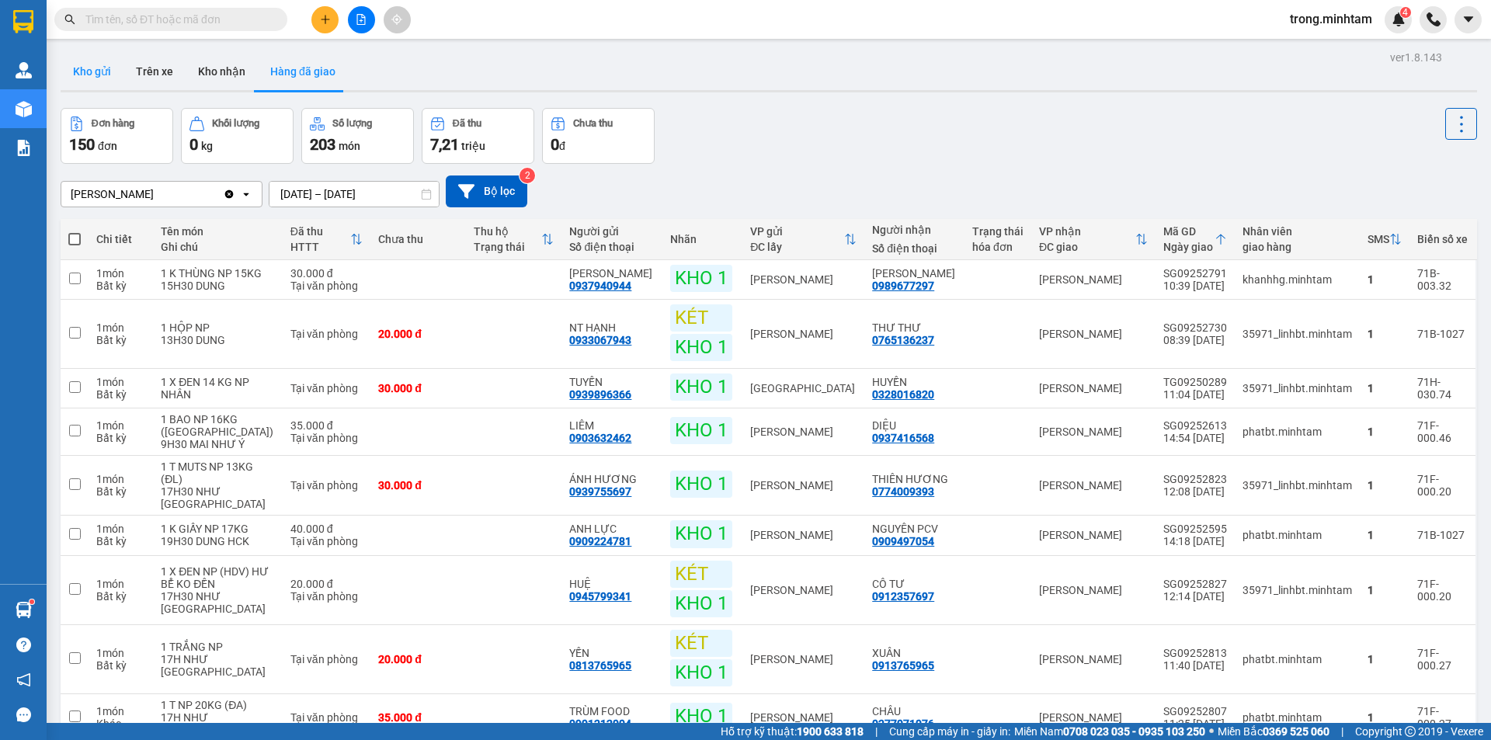
click at [75, 68] on button "Kho gửi" at bounding box center [92, 71] width 63 height 37
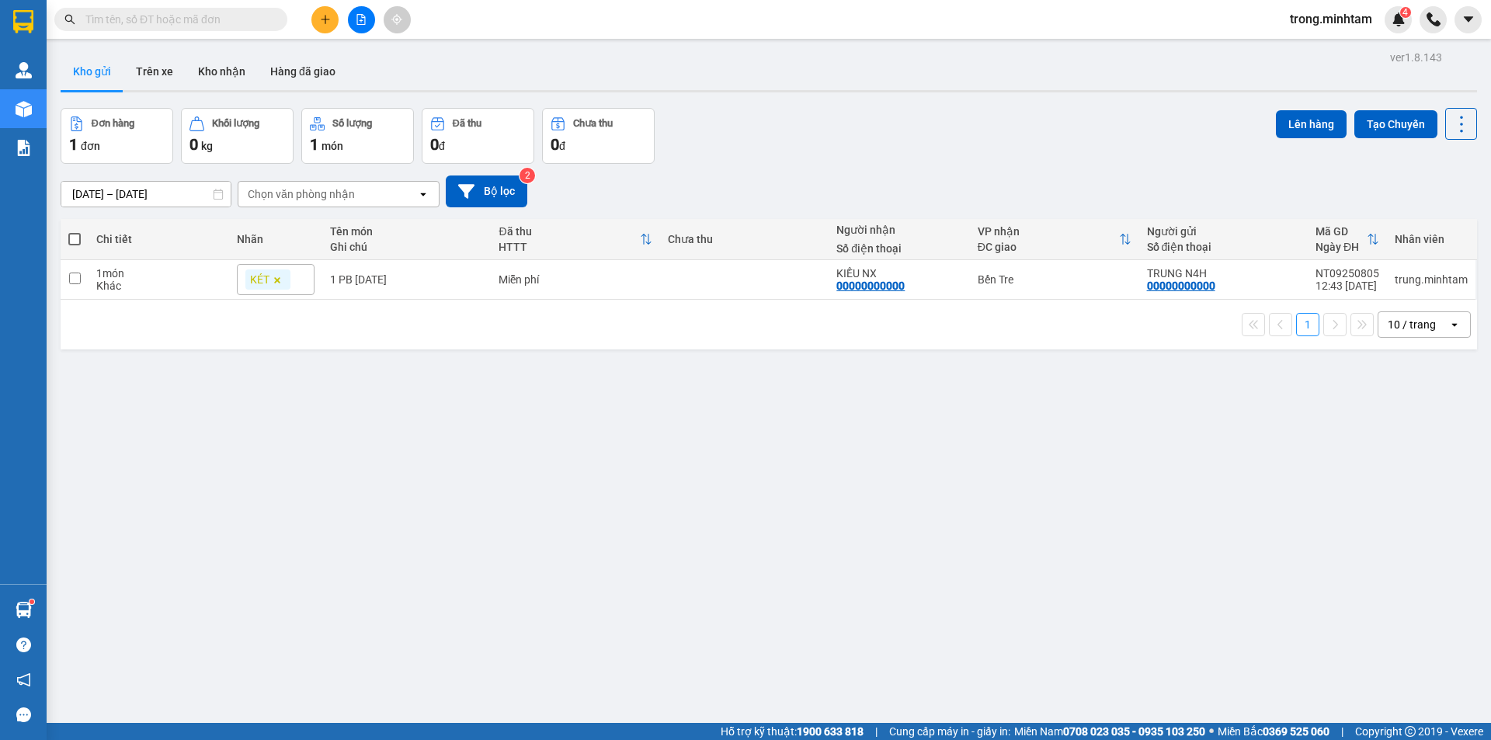
click at [338, 19] on button at bounding box center [324, 19] width 27 height 27
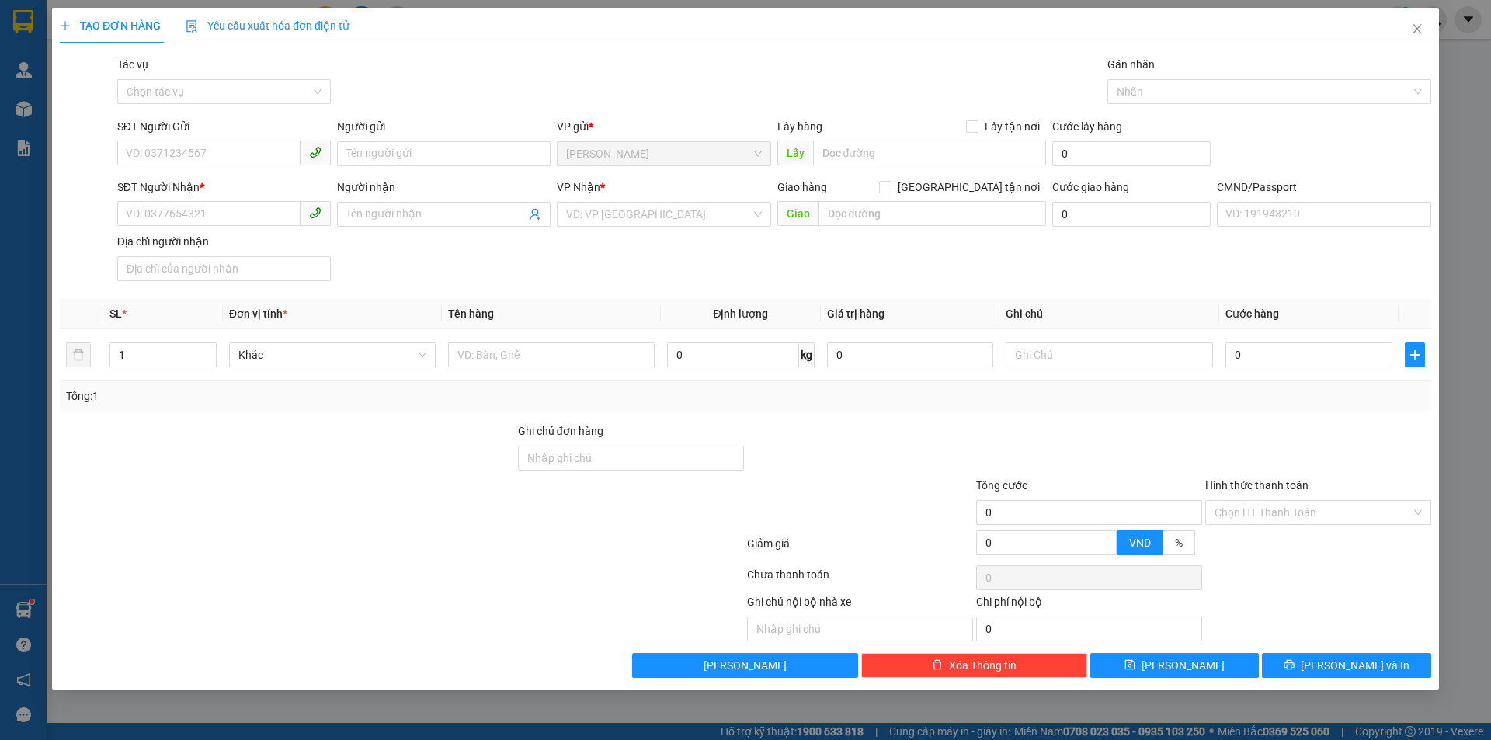
click at [330, 19] on span "Yêu cầu xuất hóa đơn điện tử" at bounding box center [268, 25] width 164 height 12
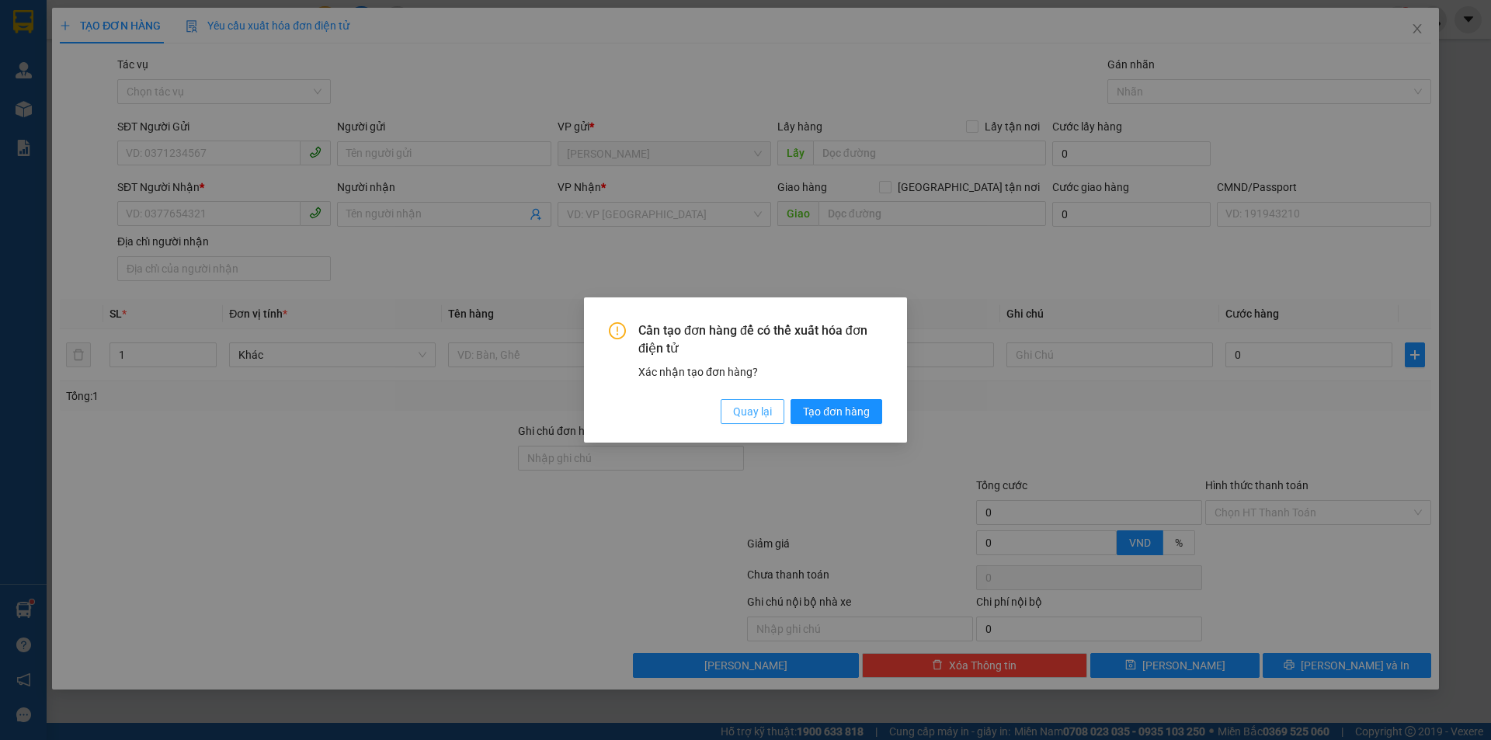
click at [770, 408] on span "Quay lại" at bounding box center [752, 411] width 39 height 17
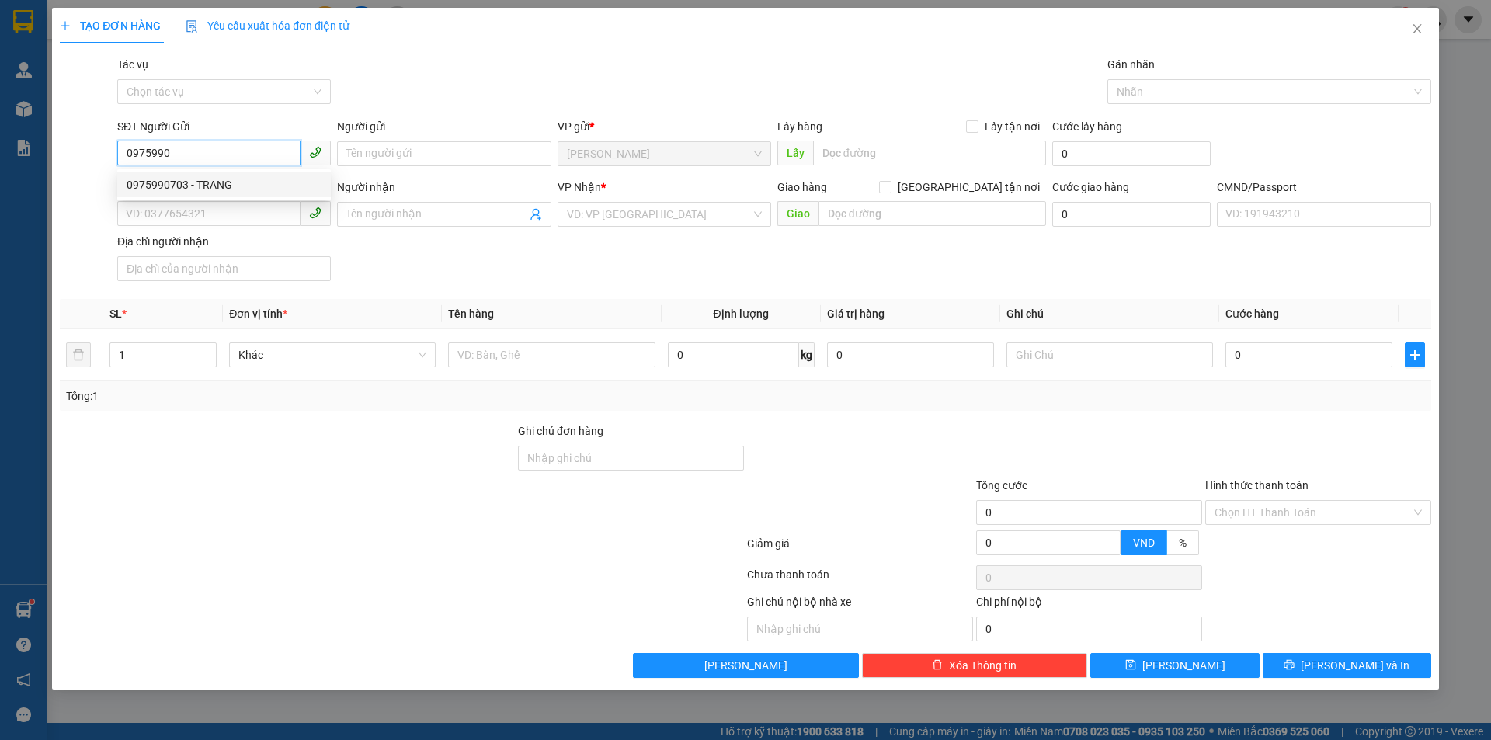
click at [209, 179] on div "0975990703 - TRANG" at bounding box center [224, 184] width 195 height 17
type input "0975990703"
type input "TRANG"
type input "0772810779"
type input "XUYẾN"
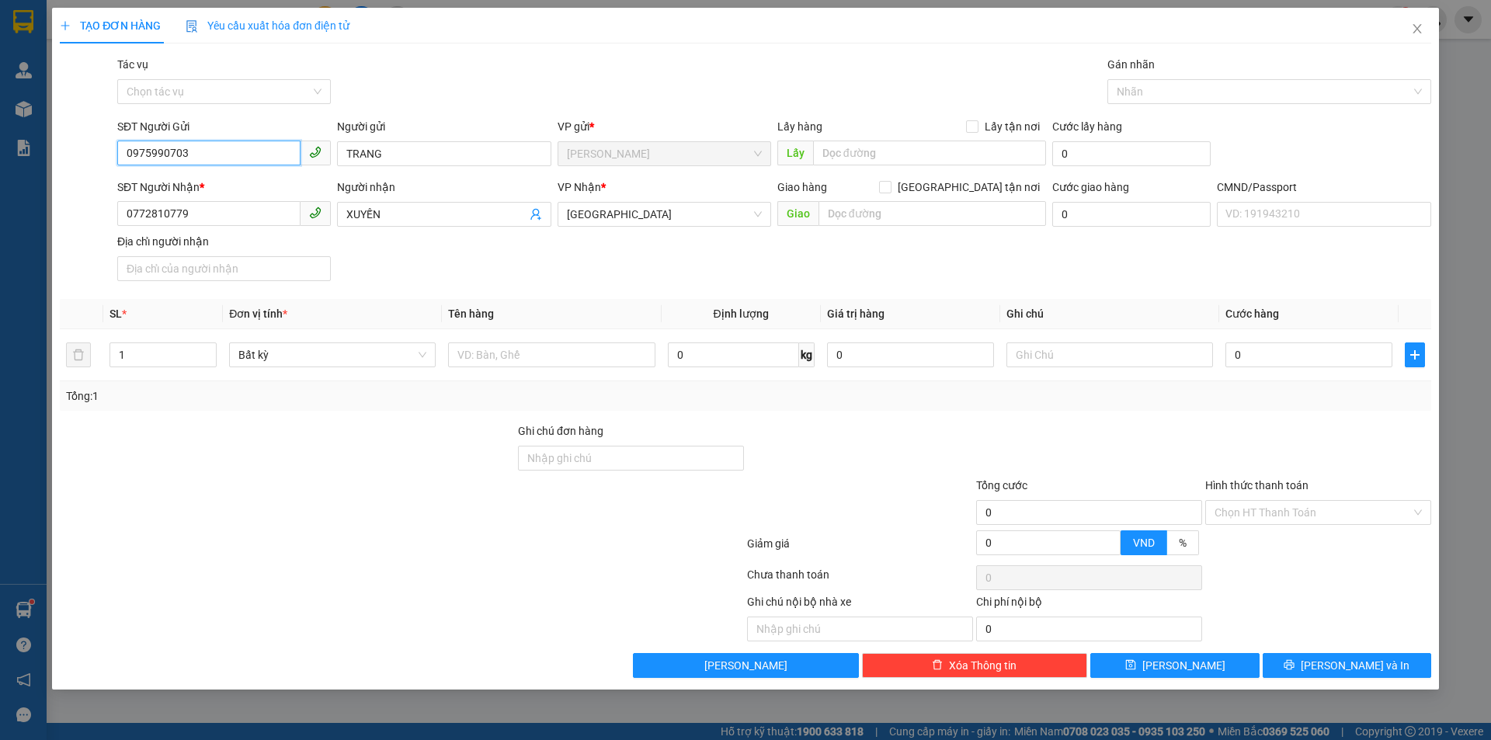
click at [259, 155] on input "0975990703" at bounding box center [208, 153] width 183 height 25
type input "0975990703"
click at [536, 214] on icon "user-add" at bounding box center [536, 214] width 12 height 12
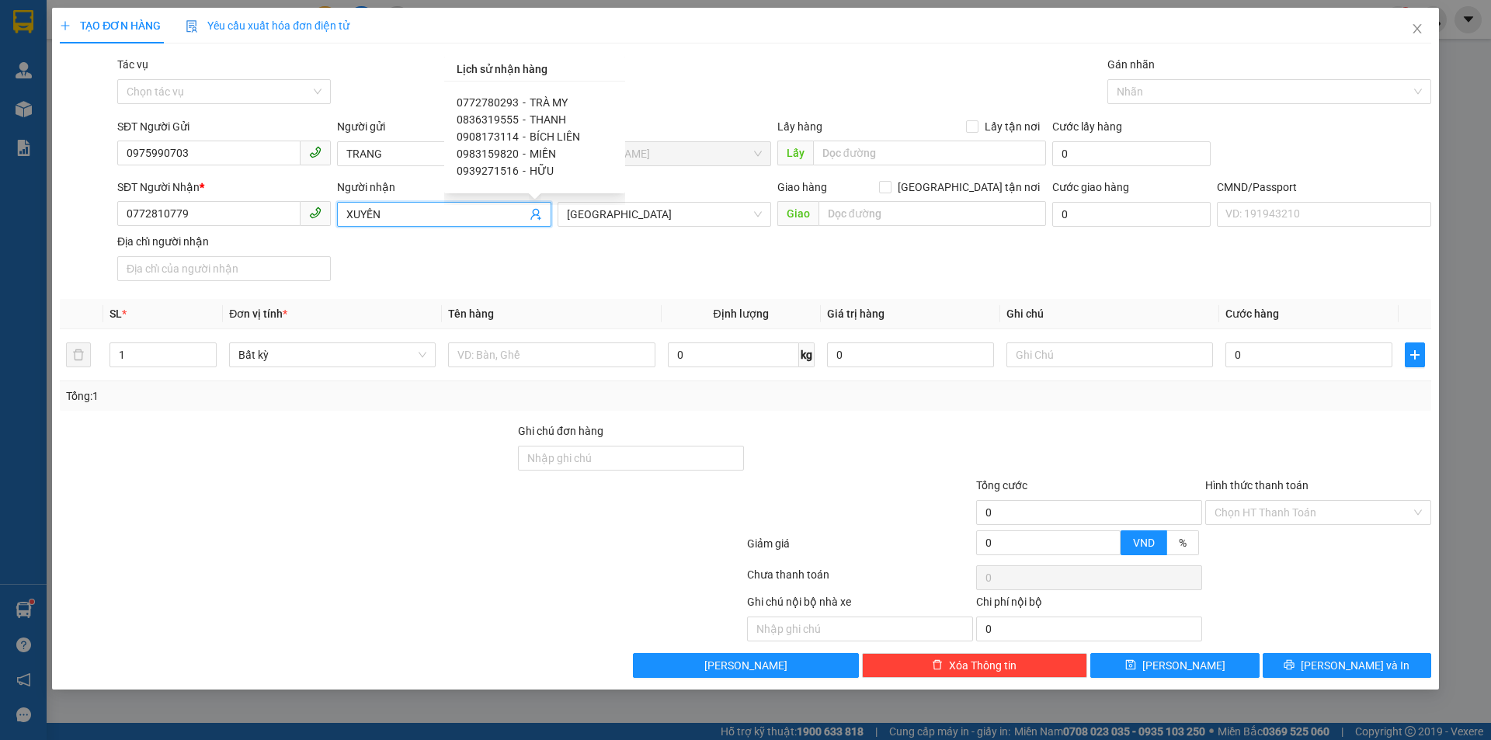
scroll to position [75, 0]
click at [523, 109] on span "-" at bounding box center [524, 109] width 3 height 12
type input "0836319555"
type input "THANH"
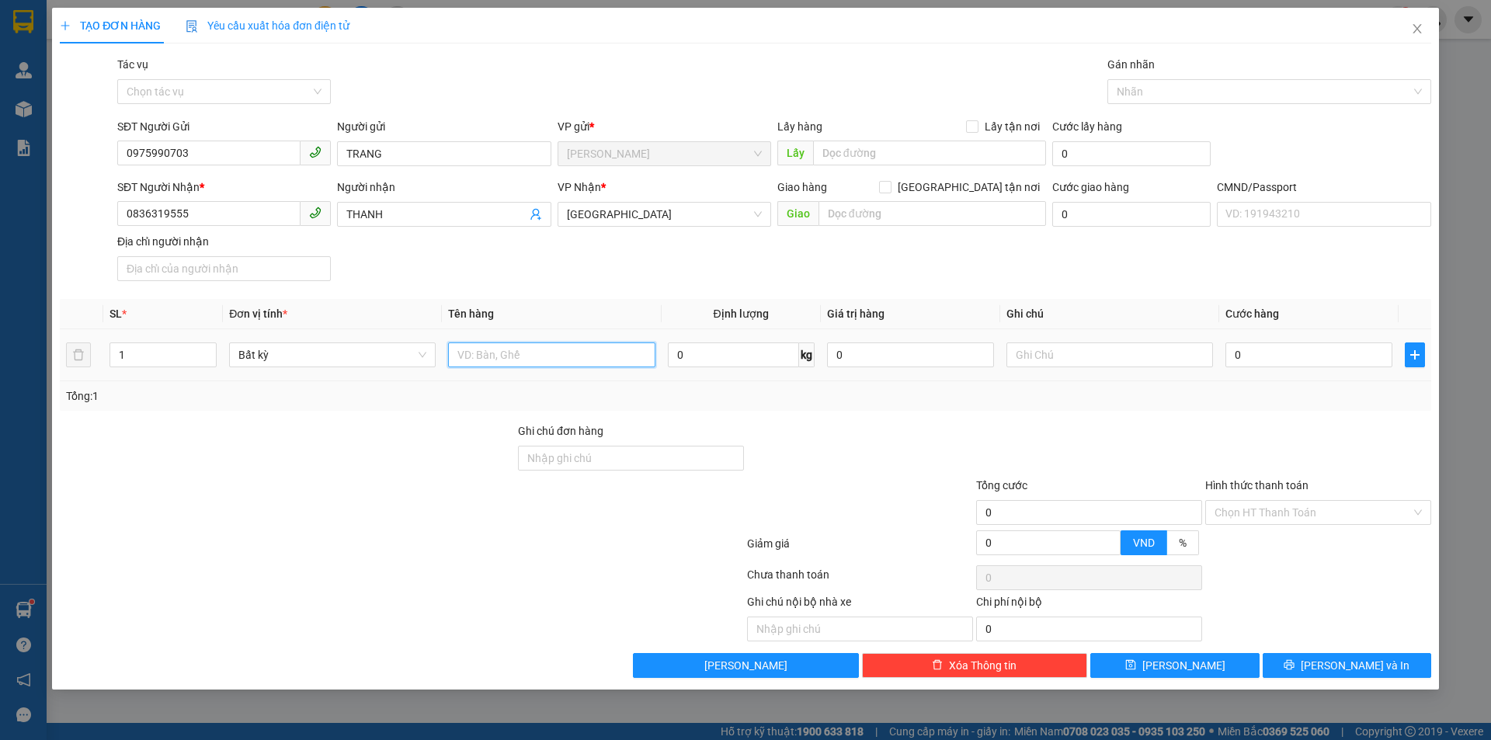
drag, startPoint x: 531, startPoint y: 357, endPoint x: 544, endPoint y: 347, distance: 16.0
click at [536, 355] on input "text" at bounding box center [551, 354] width 207 height 25
type input "1 THÙNG NP 18KG"
type input "18H00 TRỌNG"
type input "3"
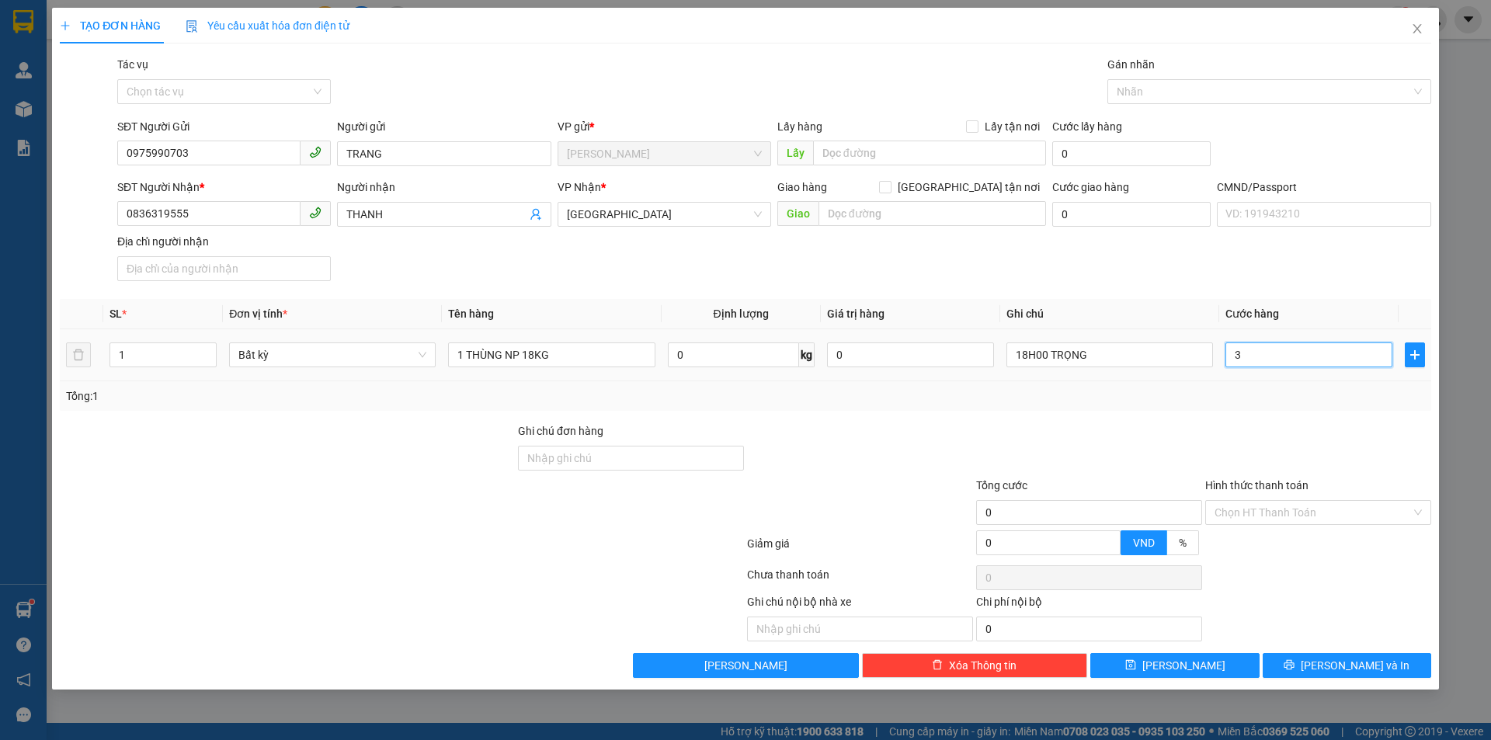
type input "3"
type input "35"
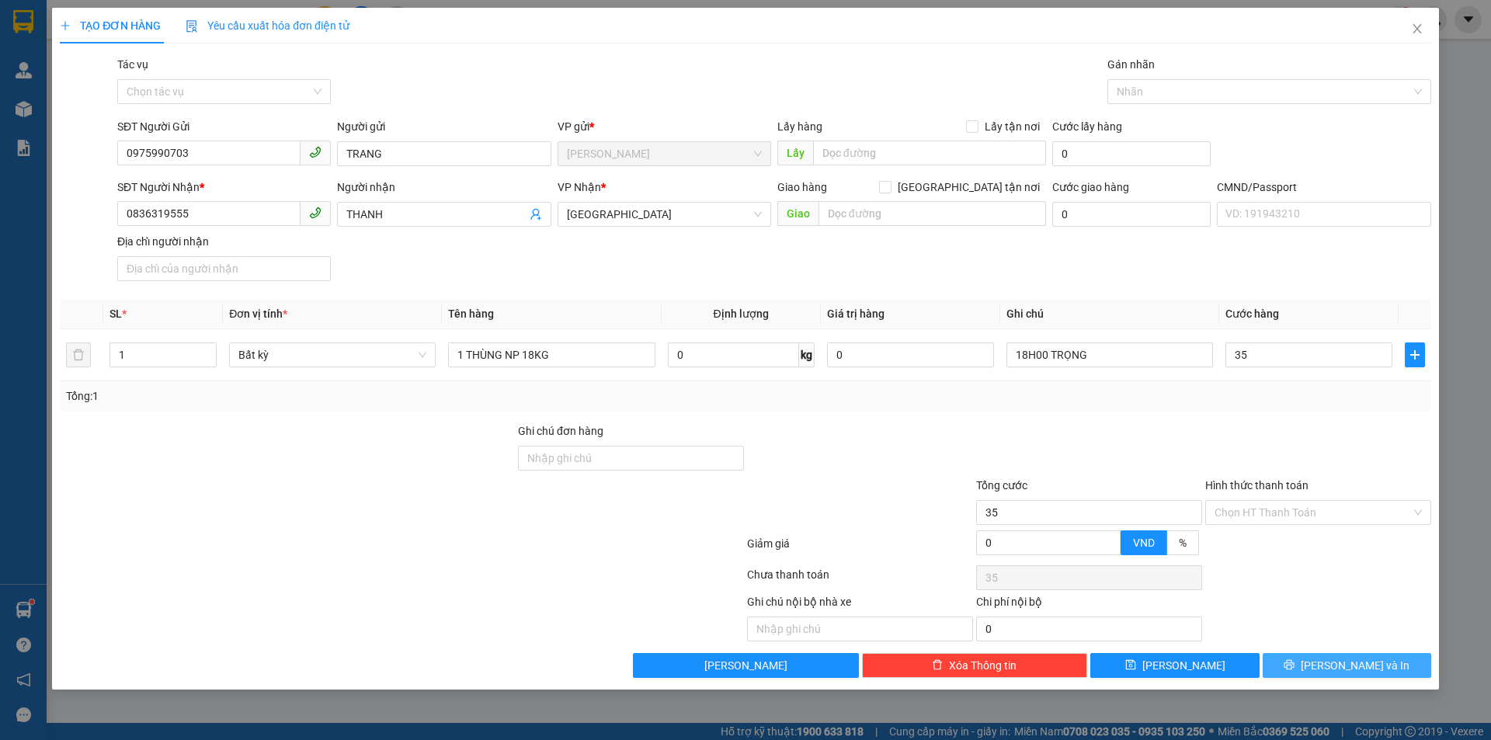
type input "35.000"
drag, startPoint x: 1306, startPoint y: 659, endPoint x: 1312, endPoint y: 640, distance: 19.6
click at [1308, 656] on button "[PERSON_NAME] và In" at bounding box center [1347, 665] width 169 height 25
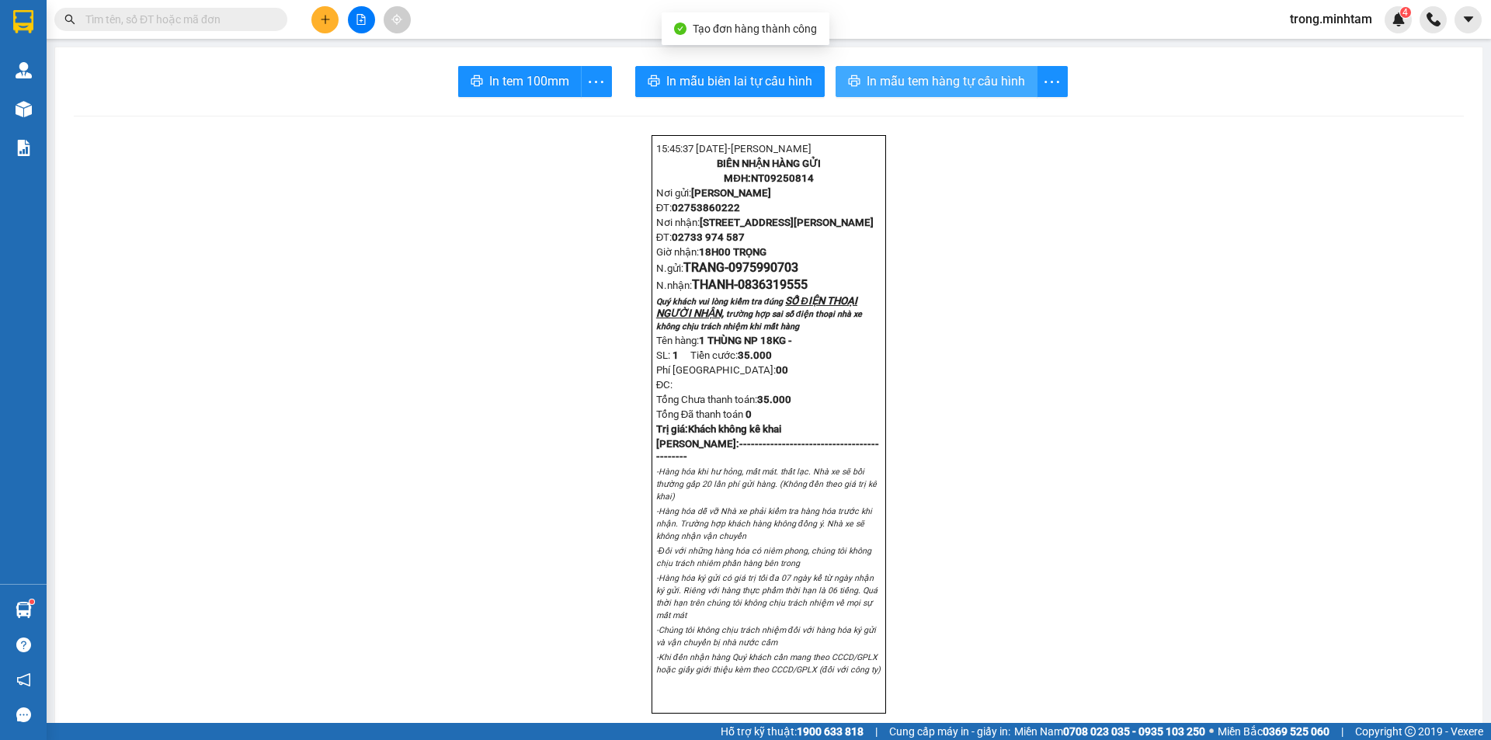
click at [964, 76] on span "In mẫu tem hàng tự cấu hình" at bounding box center [946, 80] width 158 height 19
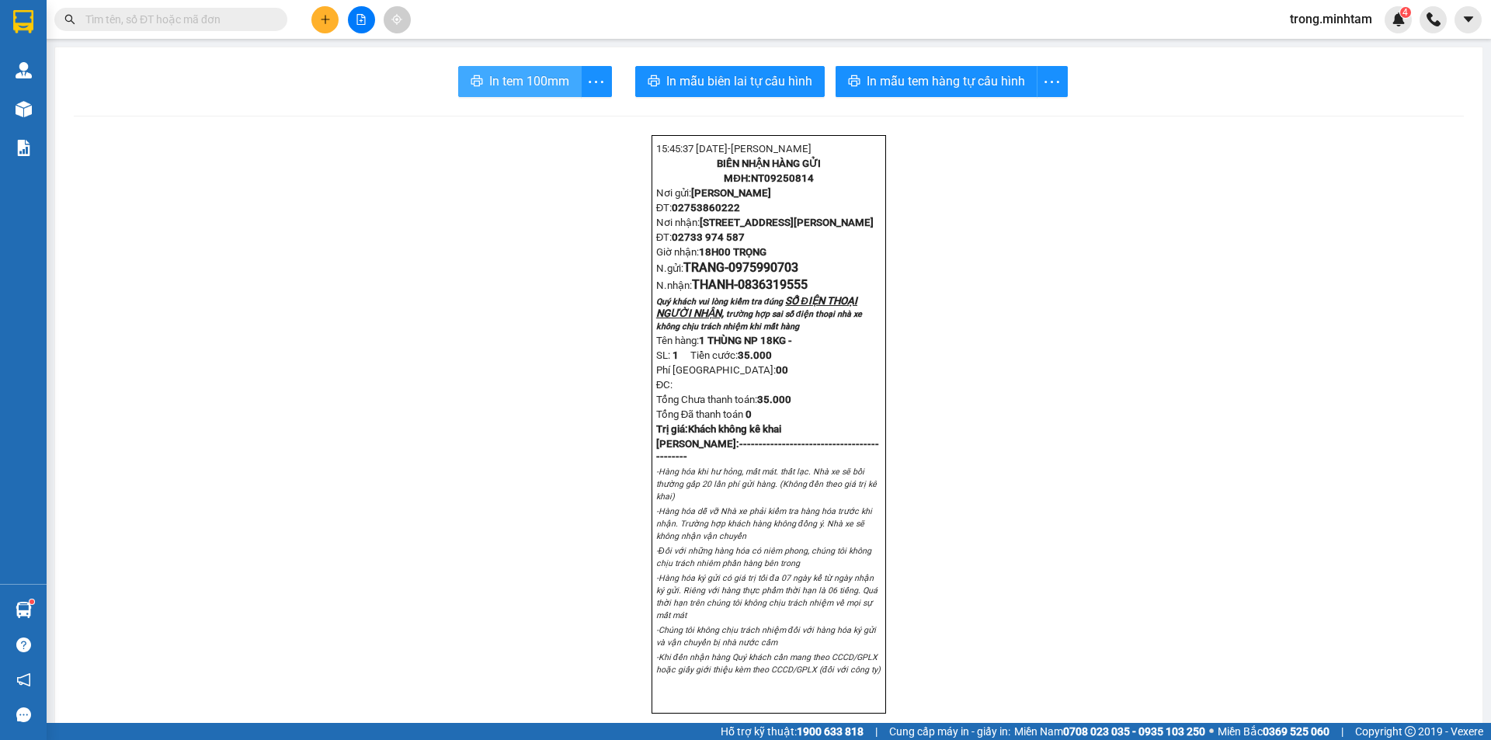
click at [548, 85] on span "In tem 100mm" at bounding box center [529, 80] width 80 height 19
click at [328, 15] on icon "plus" at bounding box center [325, 19] width 11 height 11
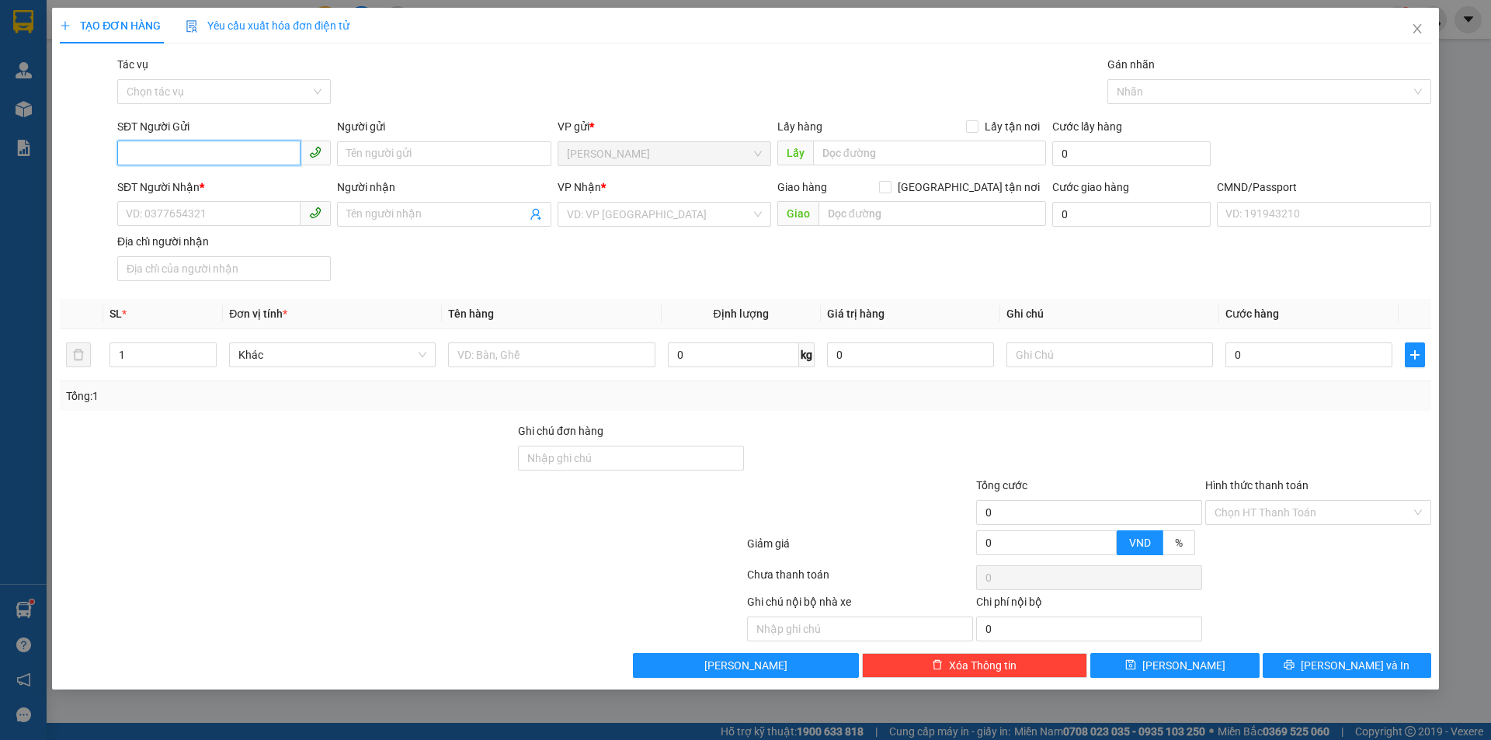
click at [263, 155] on input "SĐT Người Gửi" at bounding box center [208, 153] width 183 height 25
paste input "0975990703"
type input "0975990703"
drag, startPoint x: 203, startPoint y: 178, endPoint x: 438, endPoint y: 200, distance: 235.5
click at [205, 178] on div "0975990703 - TRANG" at bounding box center [224, 184] width 195 height 17
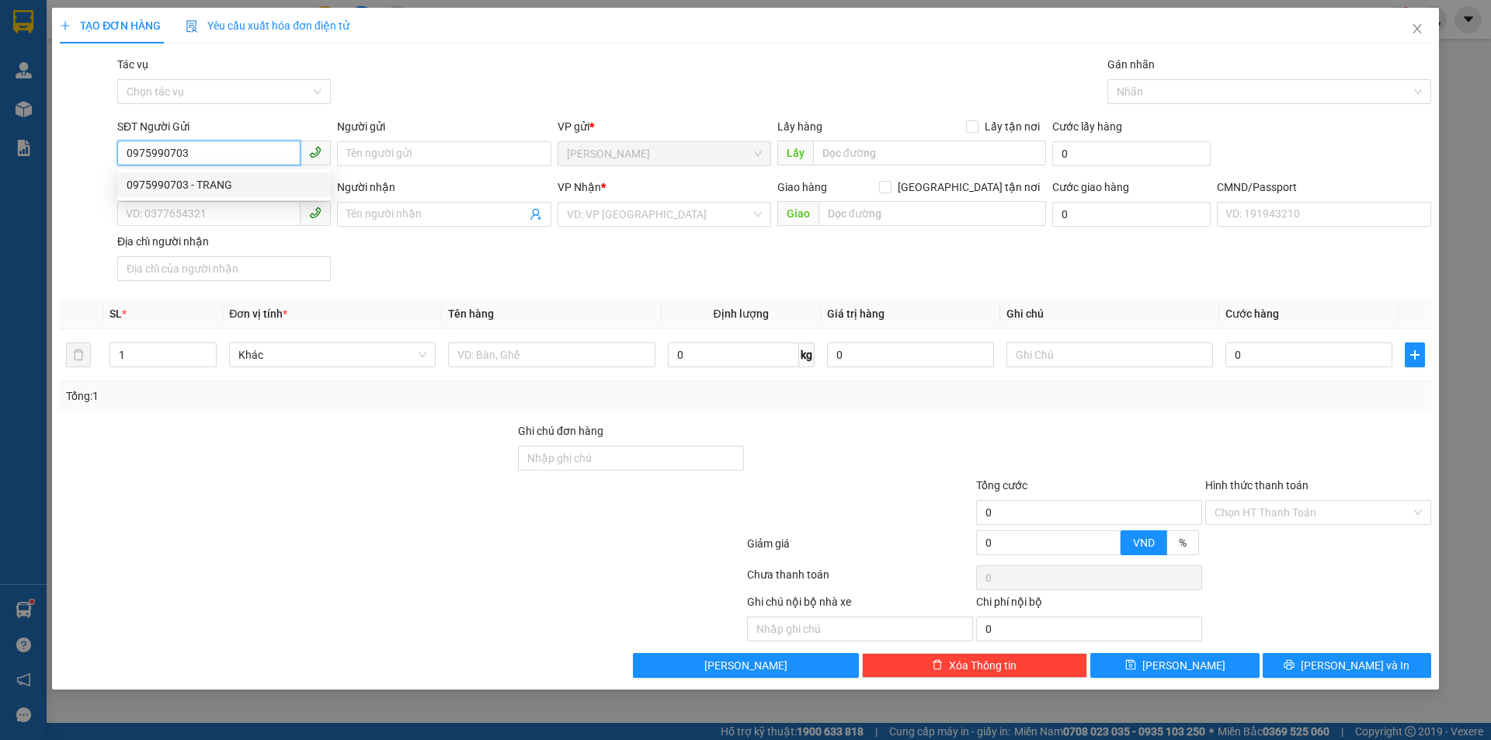
type input "TRANG"
type input "0836319555"
type input "THANH"
type input "0975990703"
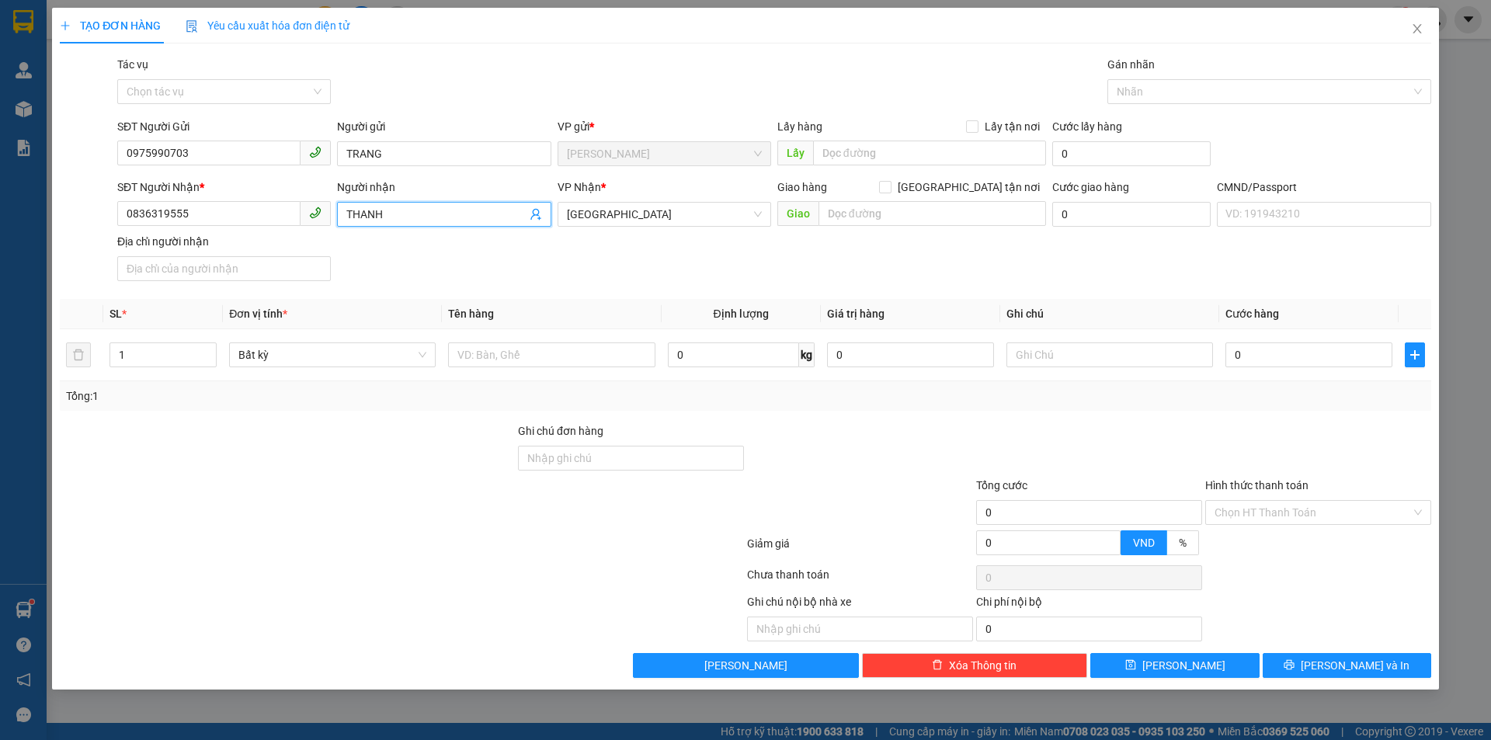
click at [538, 216] on icon "user-add" at bounding box center [535, 215] width 10 height 12
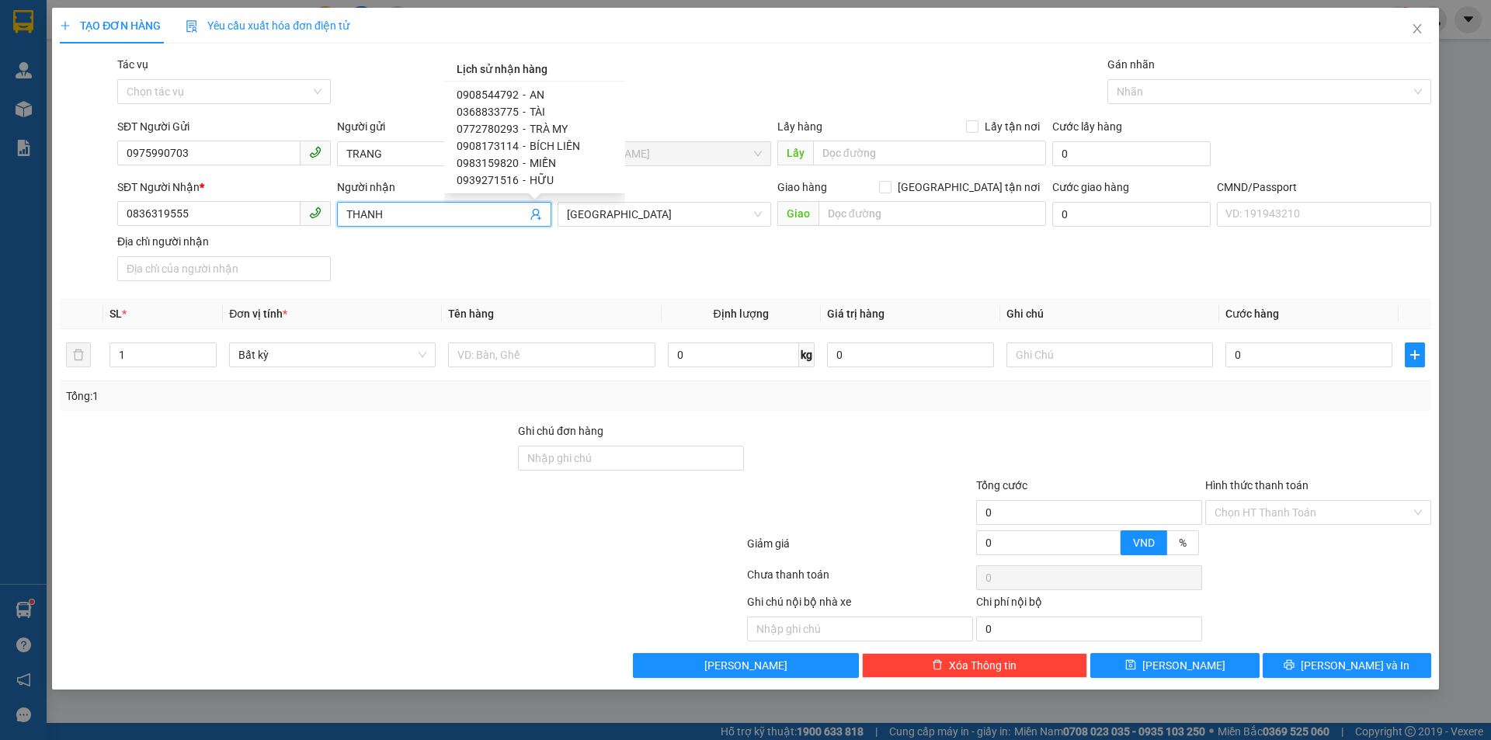
click at [495, 144] on span "0908173114" at bounding box center [488, 146] width 62 height 12
type input "0908173114"
type input "BÍCH LIÊN"
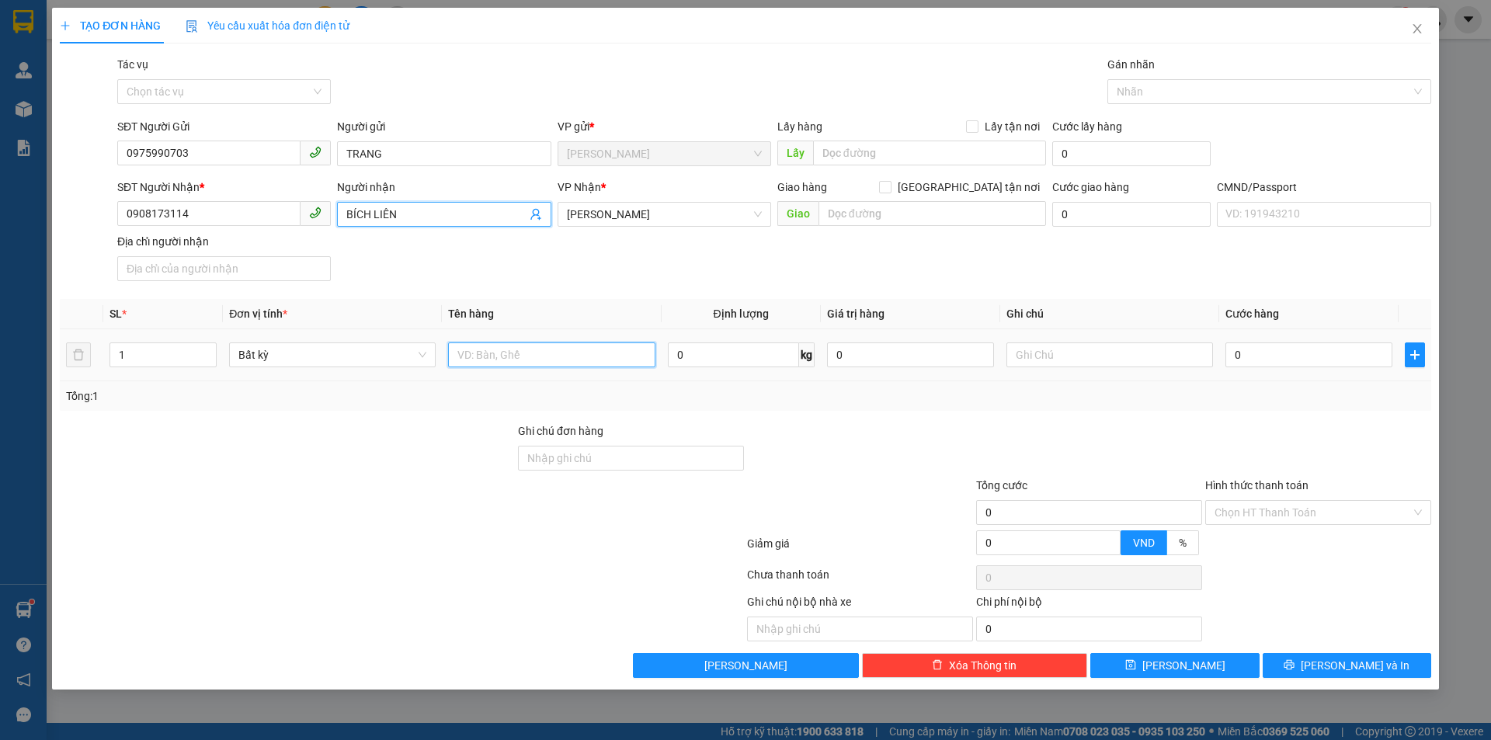
click at [610, 349] on input "text" at bounding box center [551, 354] width 207 height 25
click at [506, 360] on input "1 THÙNG 19KG" at bounding box center [551, 354] width 207 height 25
type input "1 THÙNG NP 19KG"
type input "19H30 TRỌNG"
type input "3"
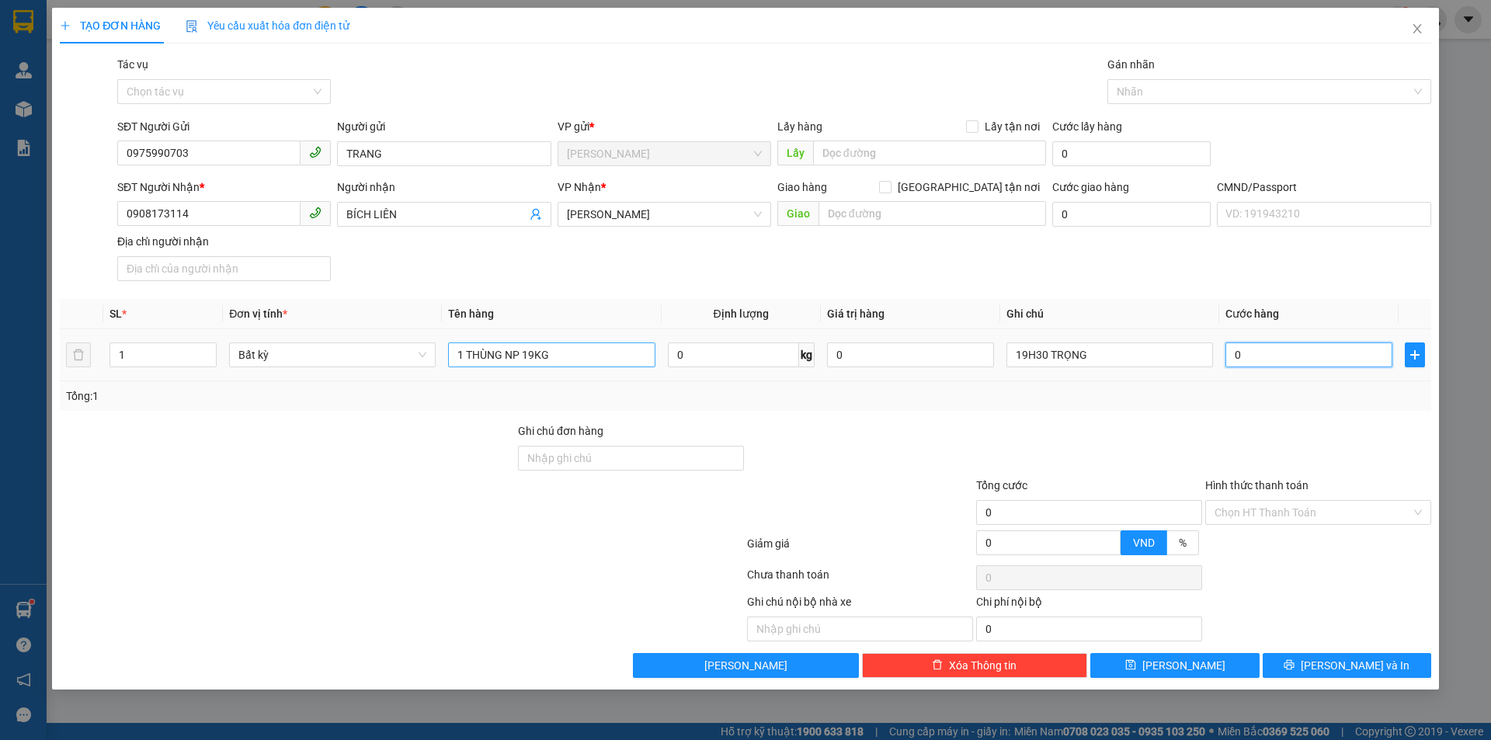
type input "3"
type input "35"
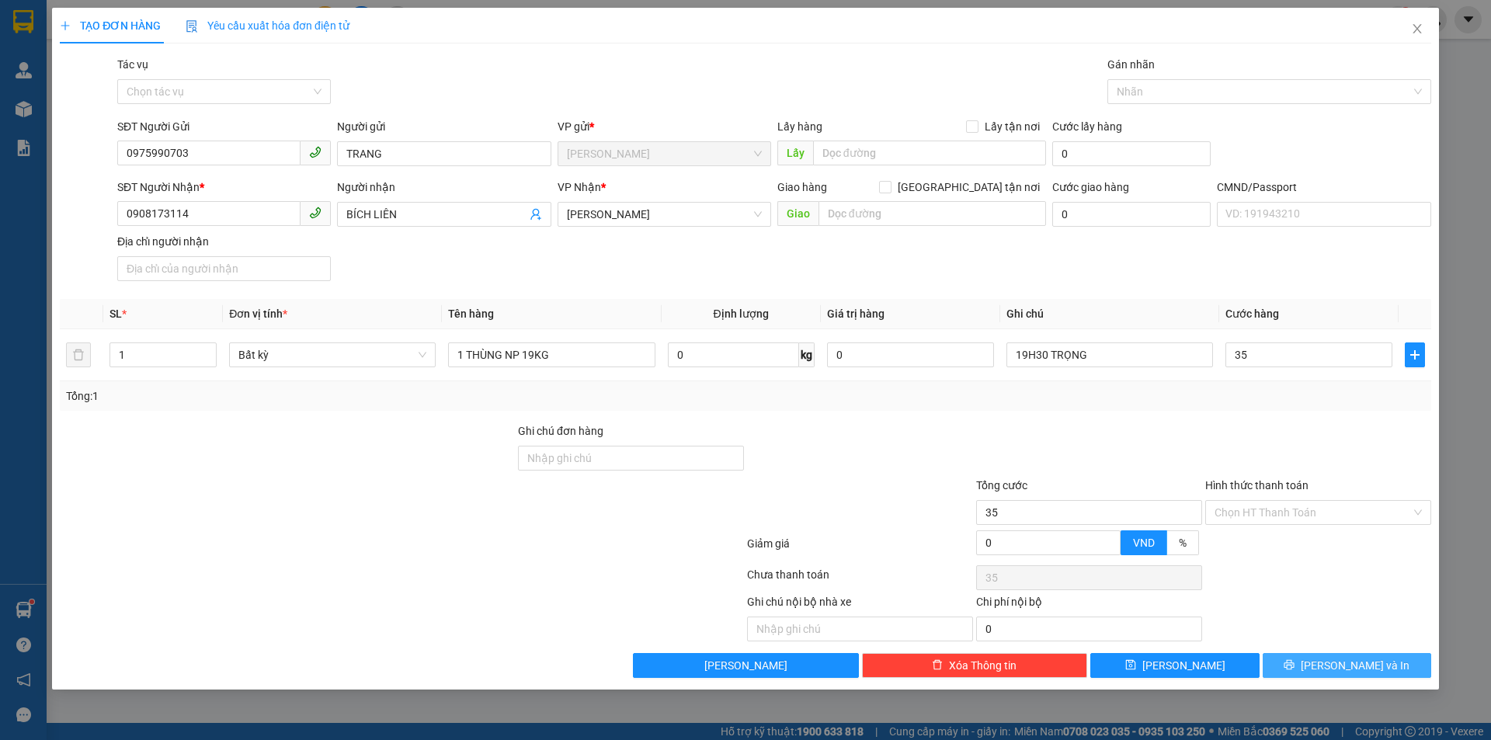
type input "35.000"
click at [1305, 661] on button "[PERSON_NAME] và In" at bounding box center [1347, 665] width 169 height 25
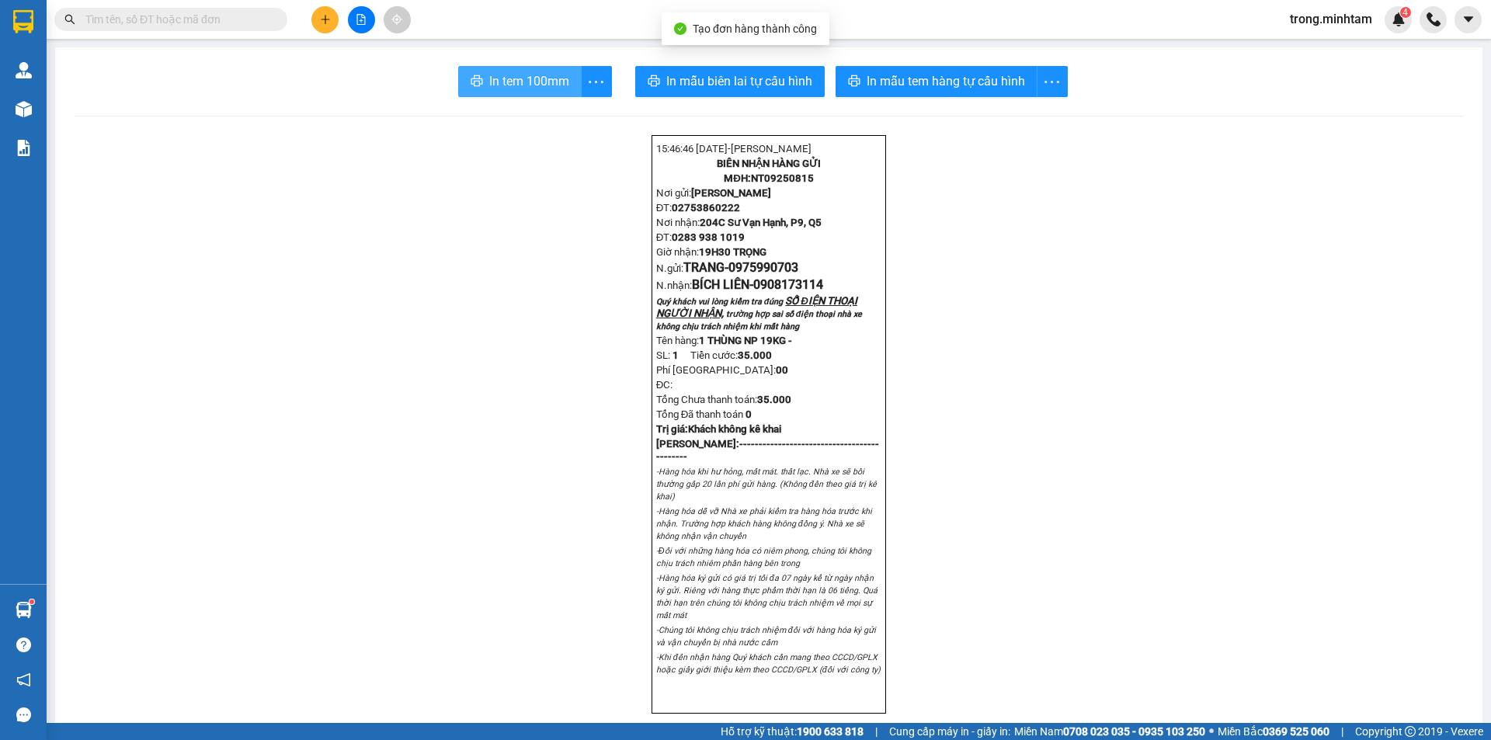
click at [491, 82] on span "In tem 100mm" at bounding box center [529, 80] width 80 height 19
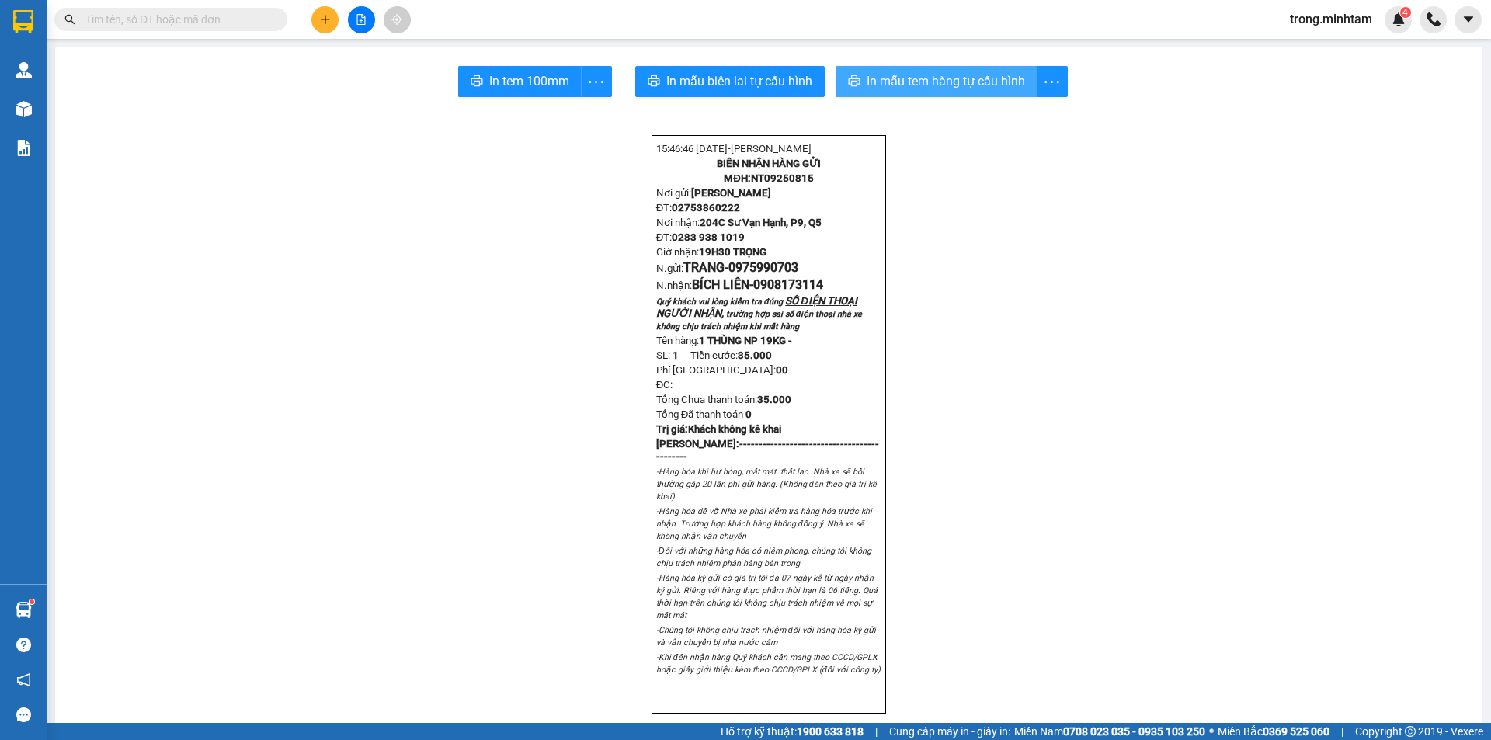
click at [867, 75] on span "In mẫu tem hàng tự cấu hình" at bounding box center [946, 80] width 158 height 19
click at [215, 17] on input "text" at bounding box center [176, 19] width 183 height 17
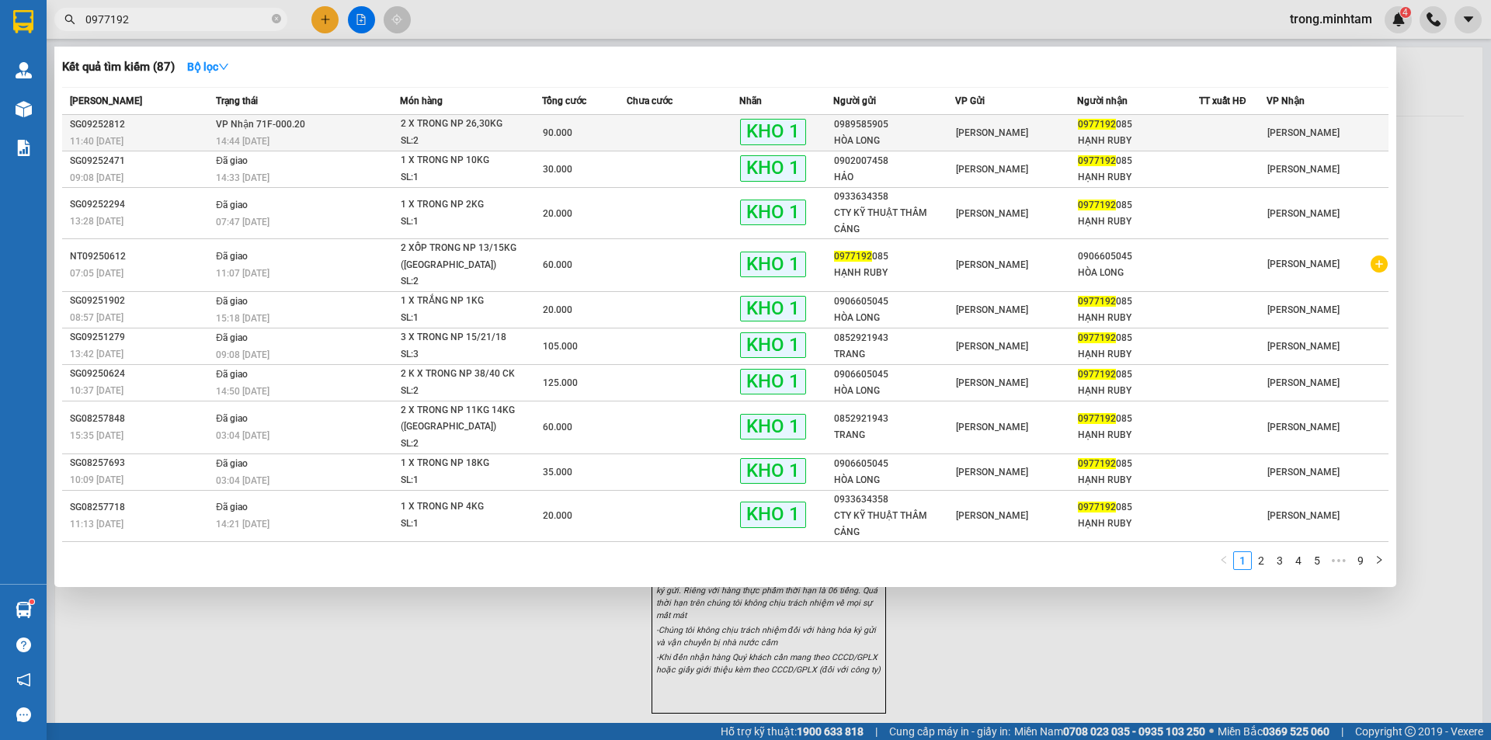
type input "0977192"
click at [571, 135] on span "90.000" at bounding box center [558, 132] width 30 height 11
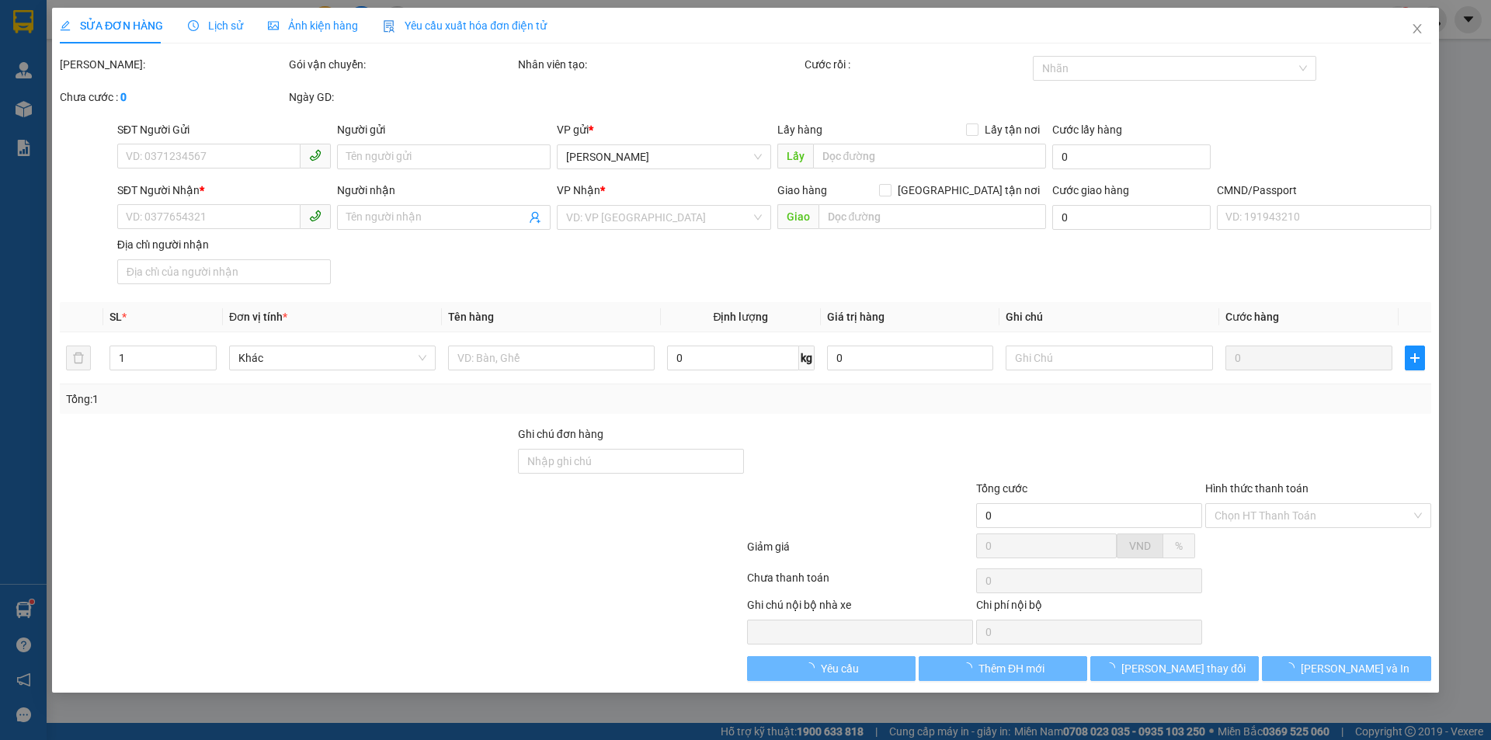
type input "0989585905"
type input "HÒA LONG"
type input "0977192085"
type input "HẠNH RUBY"
type input "ĐG"
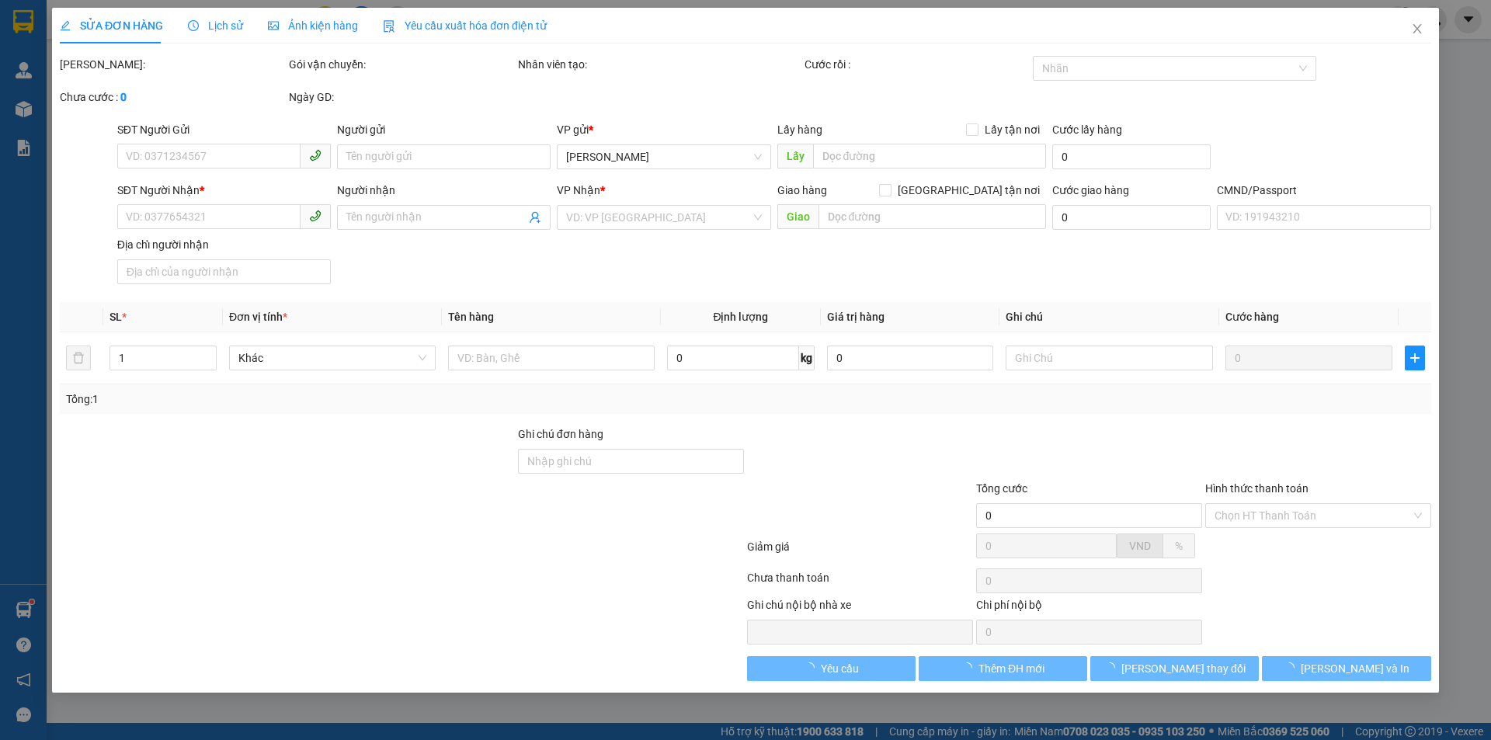
type input "90.000"
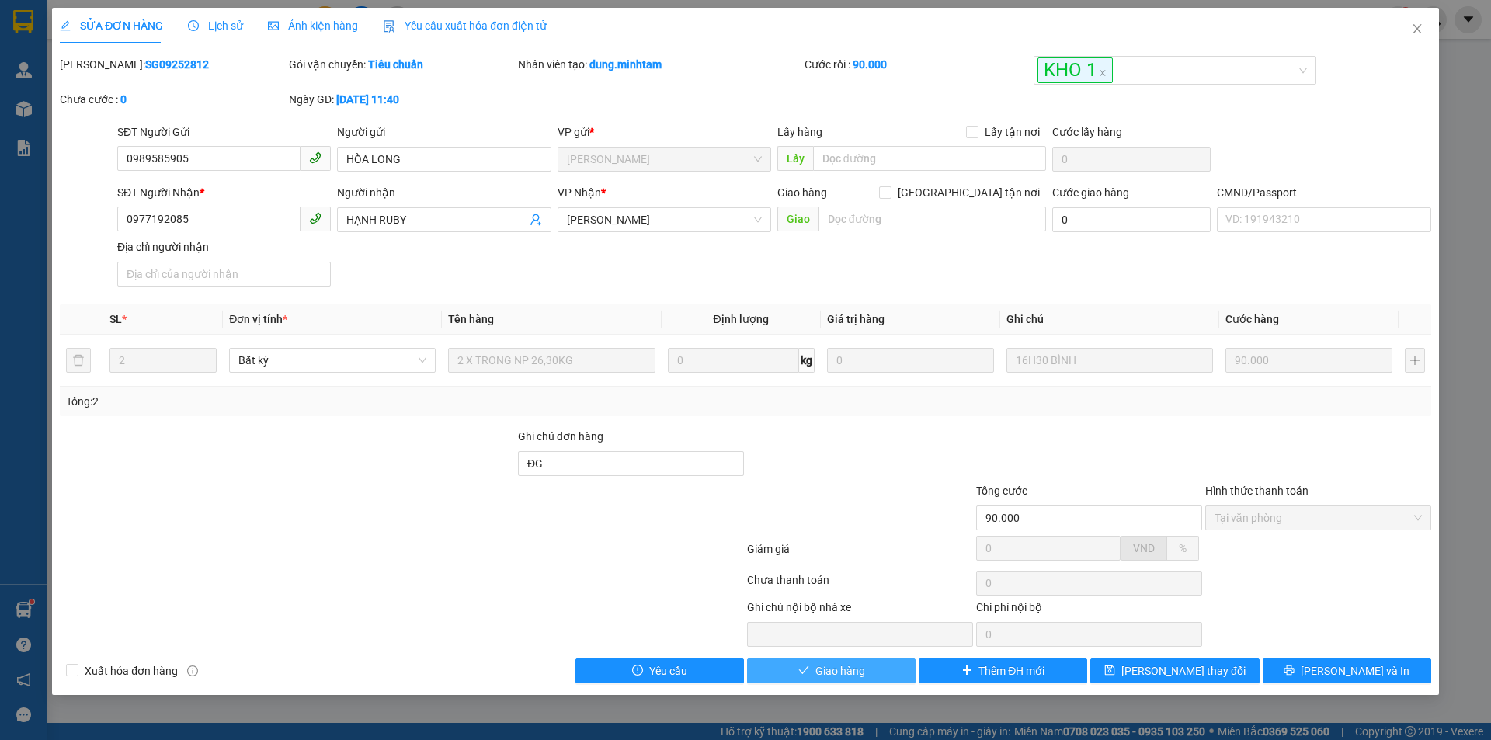
click at [846, 662] on span "Giao hàng" at bounding box center [840, 670] width 50 height 17
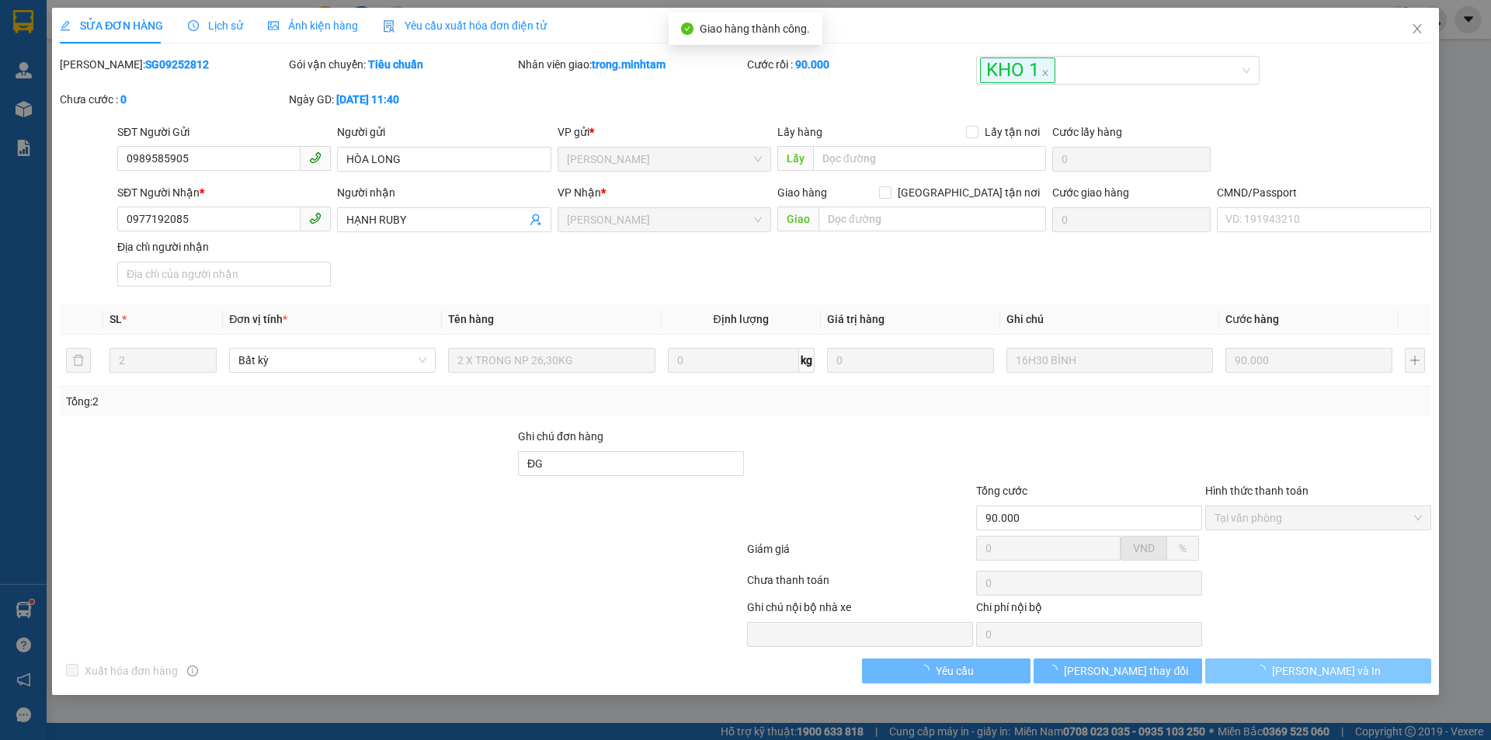
click at [1346, 670] on span "[PERSON_NAME] và In" at bounding box center [1326, 670] width 109 height 17
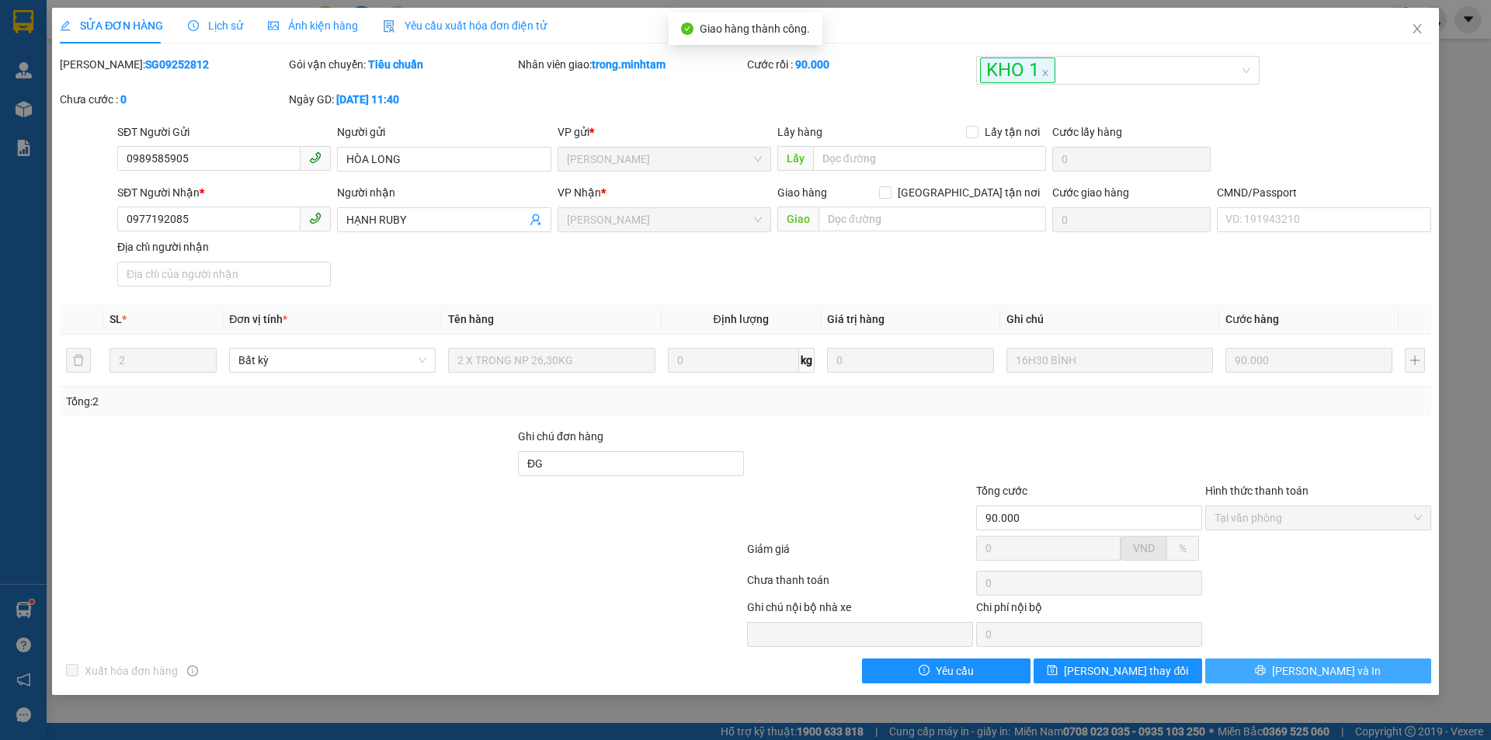
click at [1346, 670] on span "[PERSON_NAME] và In" at bounding box center [1326, 670] width 109 height 17
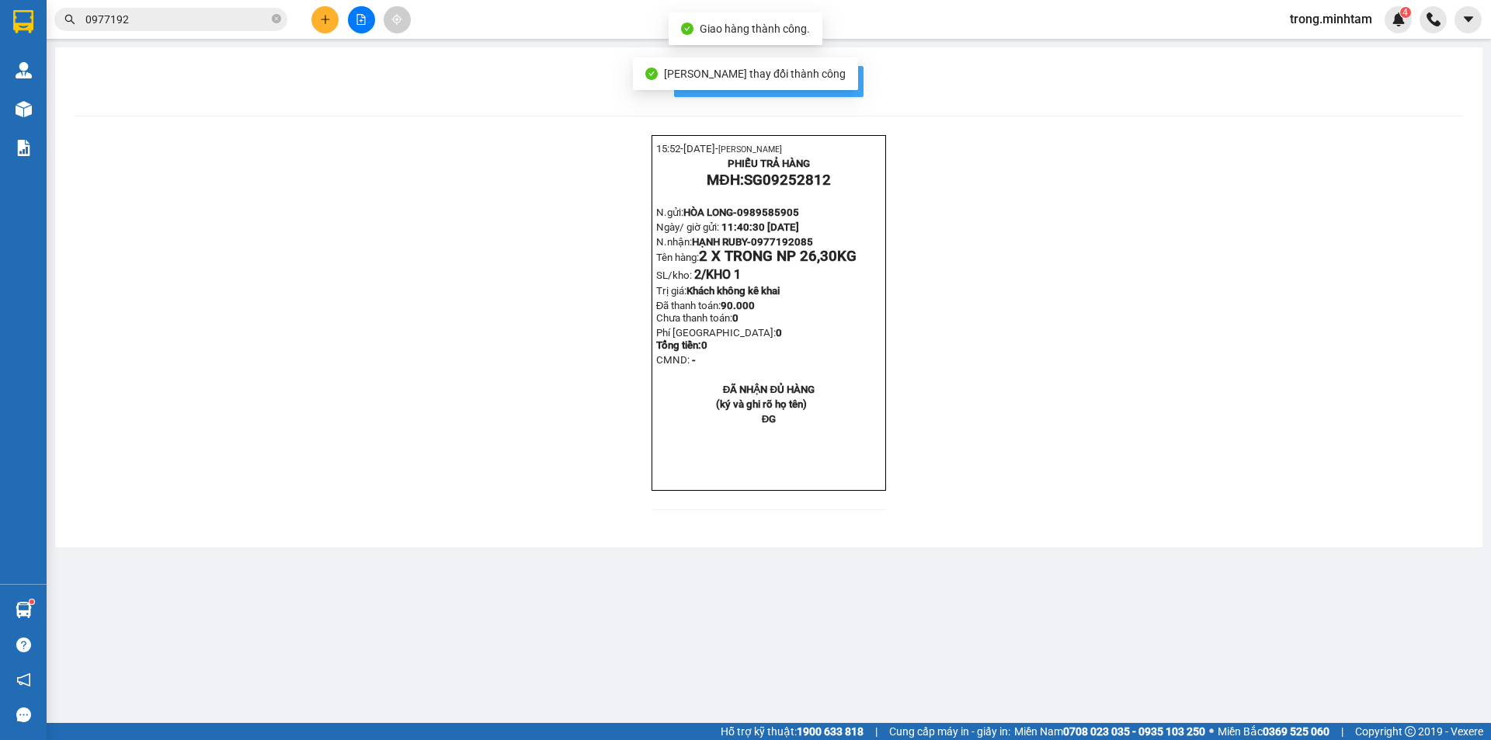
click at [852, 79] on button "In mẫu biên lai tự cấu hình" at bounding box center [768, 81] width 189 height 31
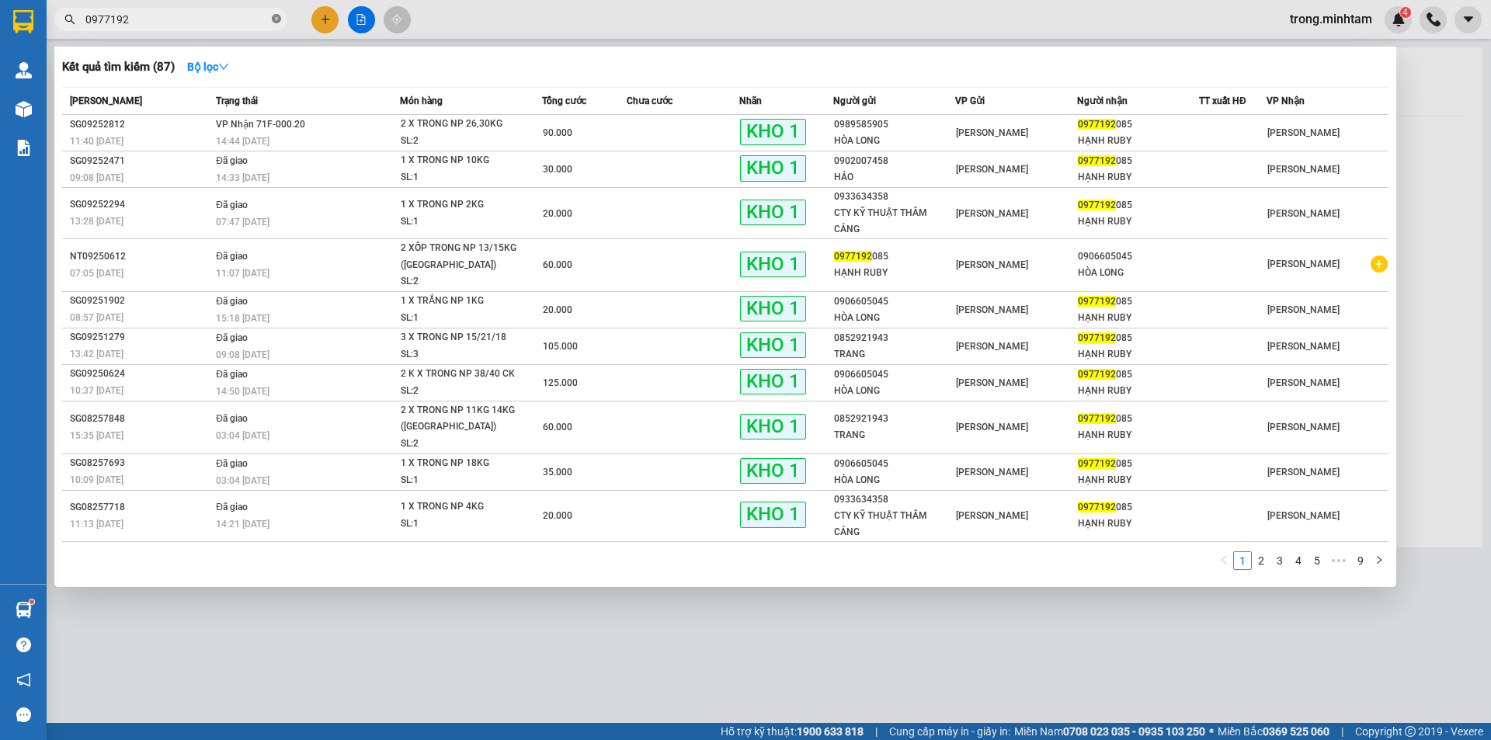
click at [276, 23] on icon "close-circle" at bounding box center [276, 18] width 9 height 9
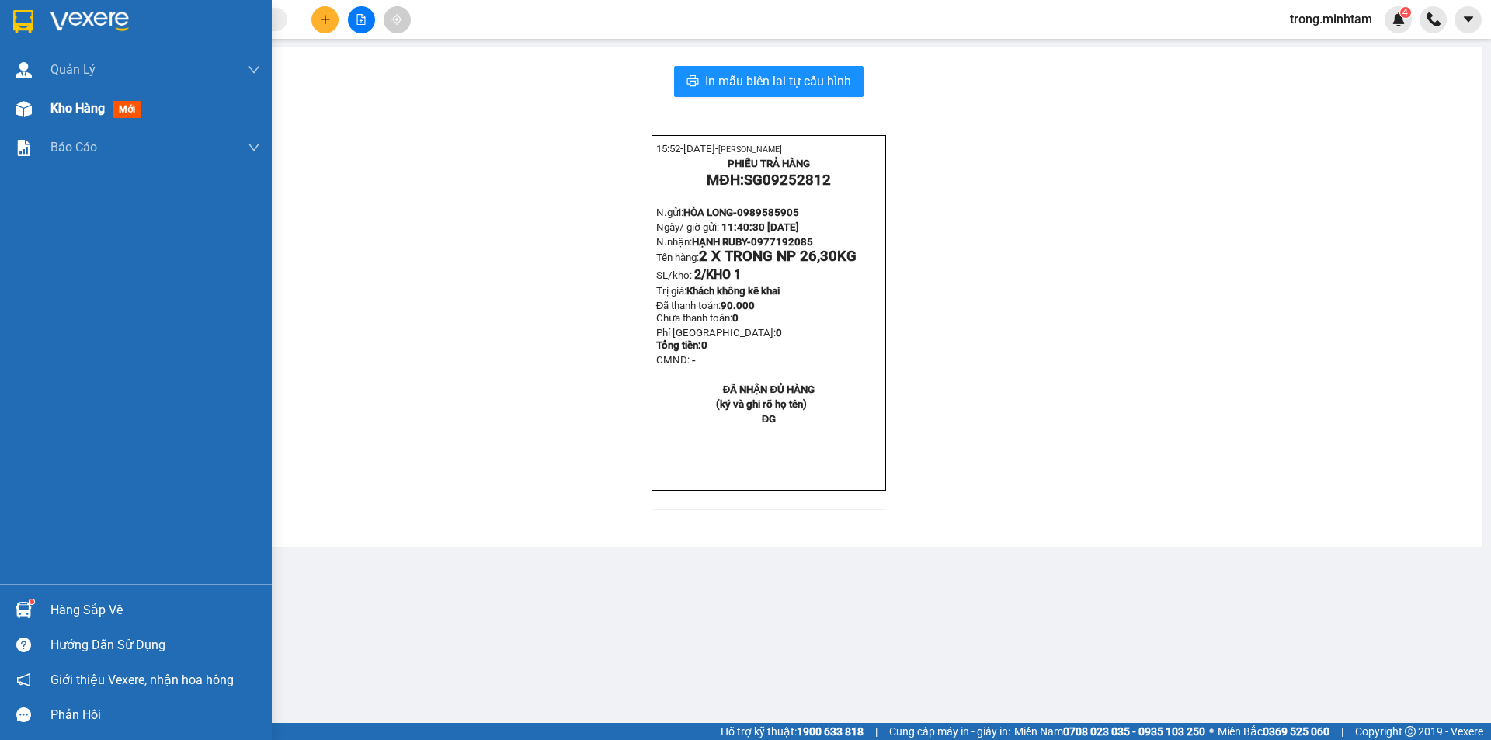
click at [90, 109] on span "Kho hàng" at bounding box center [77, 108] width 54 height 15
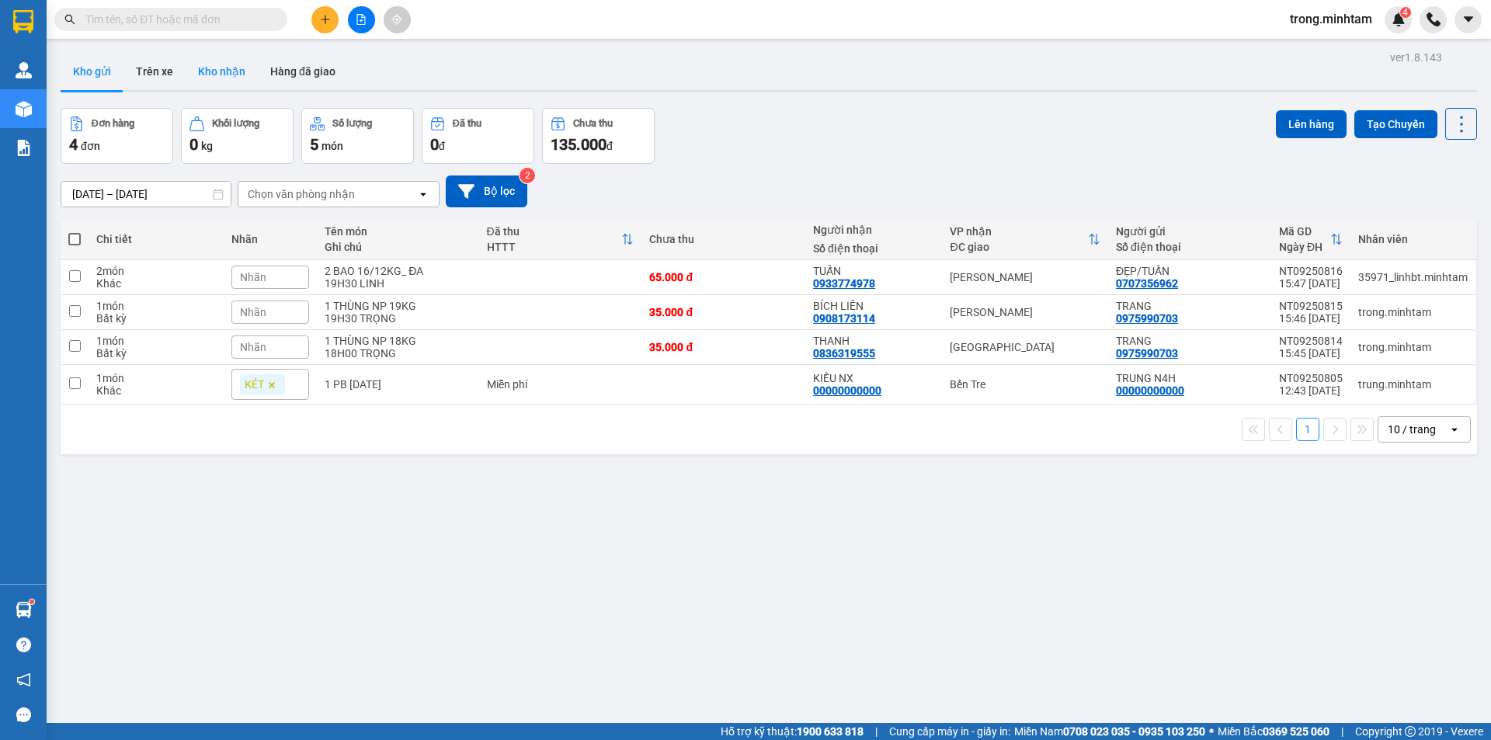
click at [228, 76] on button "Kho nhận" at bounding box center [222, 71] width 72 height 37
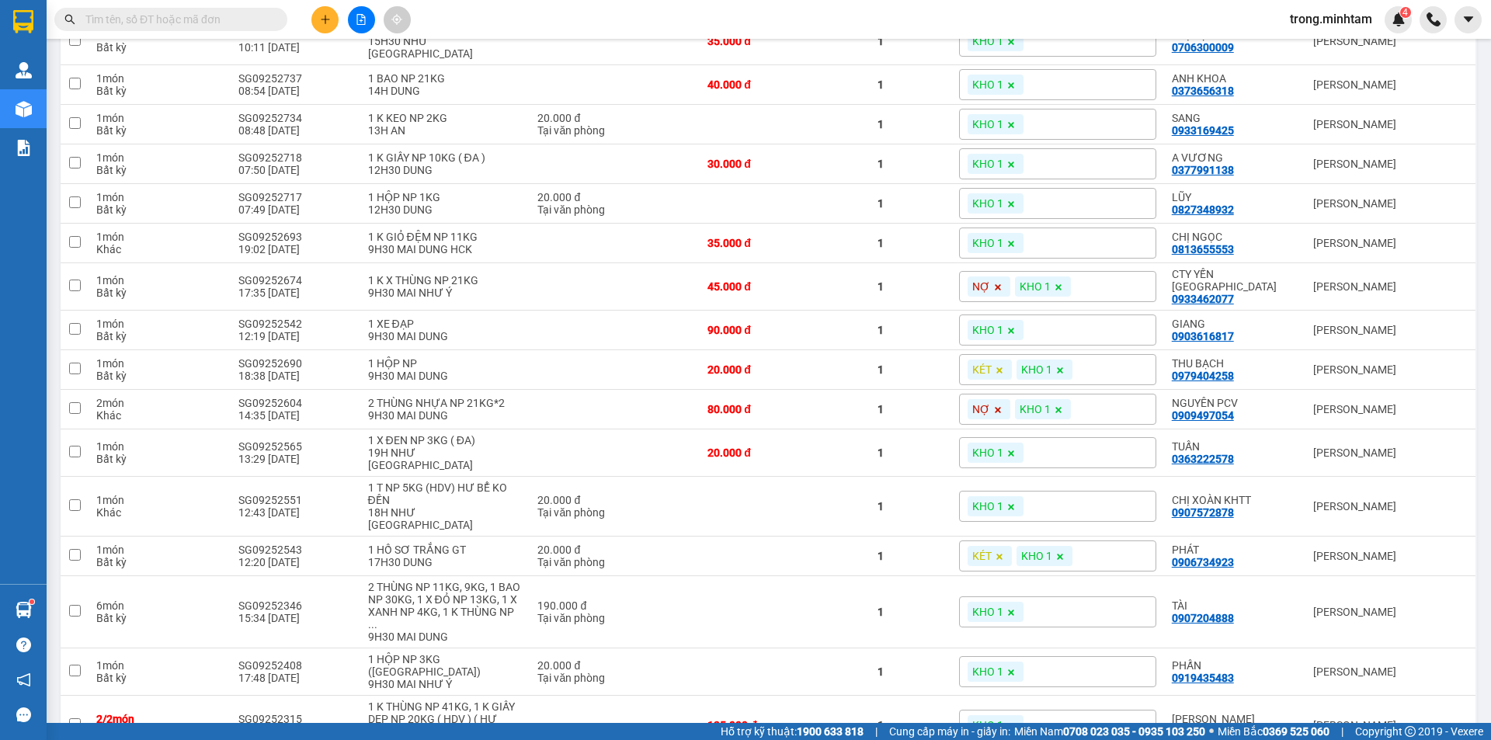
scroll to position [568, 0]
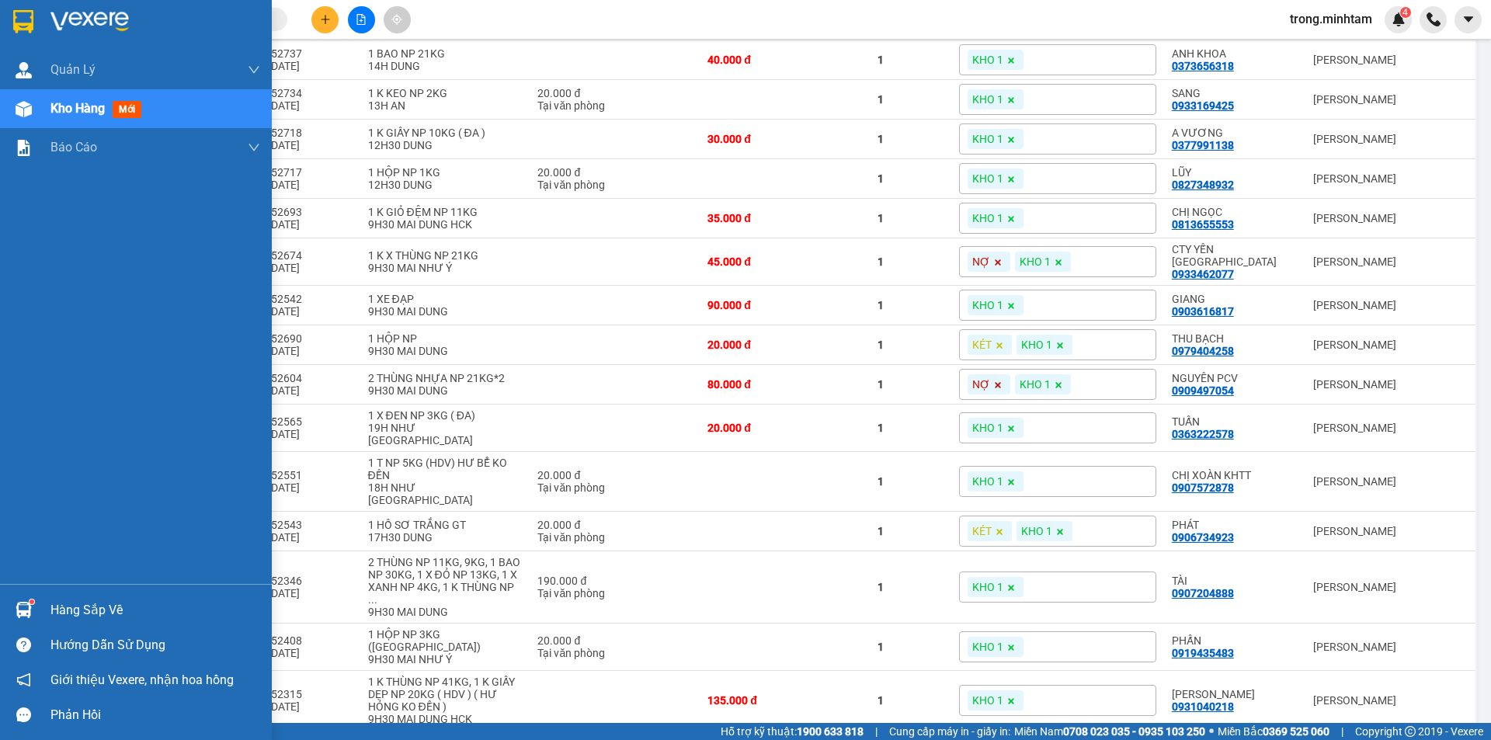
click at [103, 609] on div "Hàng sắp về" at bounding box center [155, 610] width 210 height 23
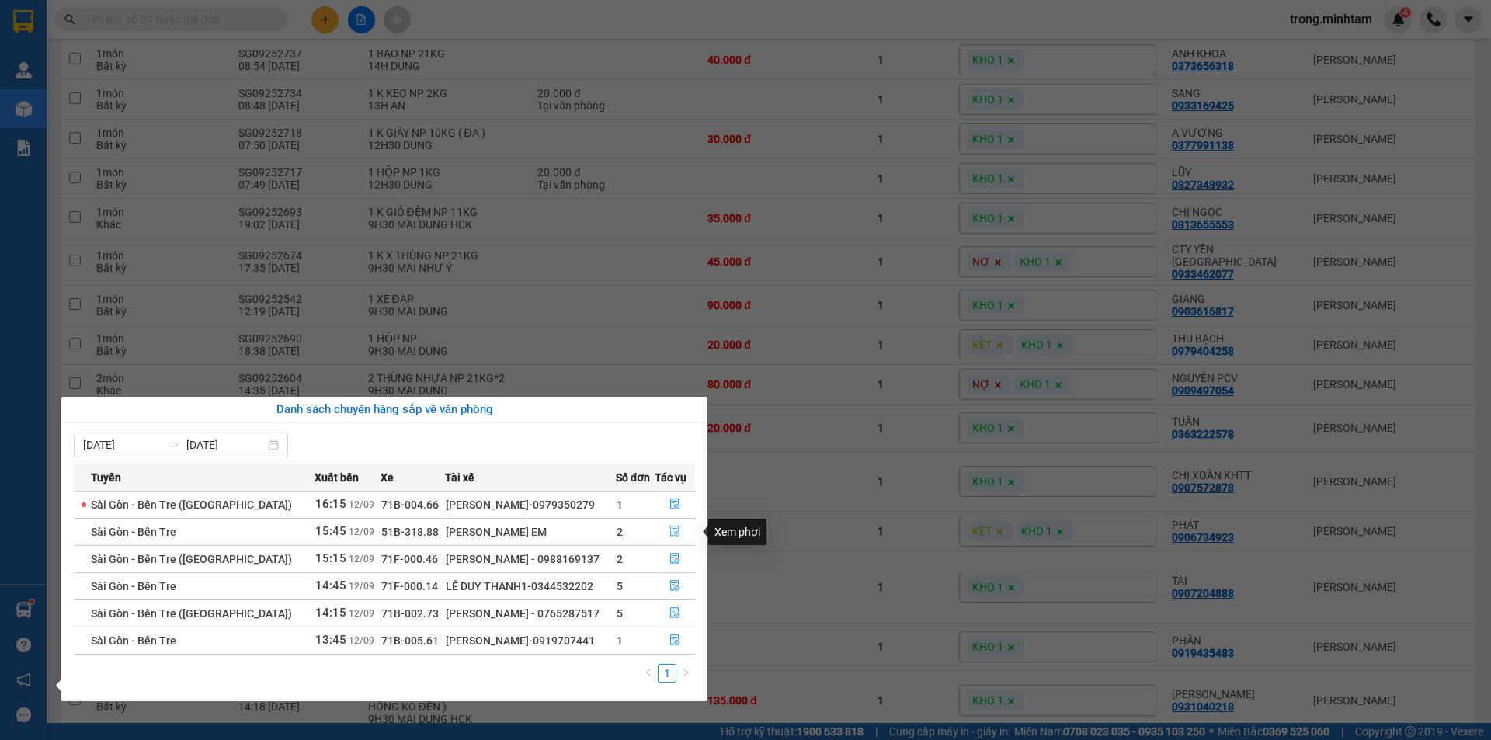
click at [675, 536] on icon "file-done" at bounding box center [674, 531] width 11 height 11
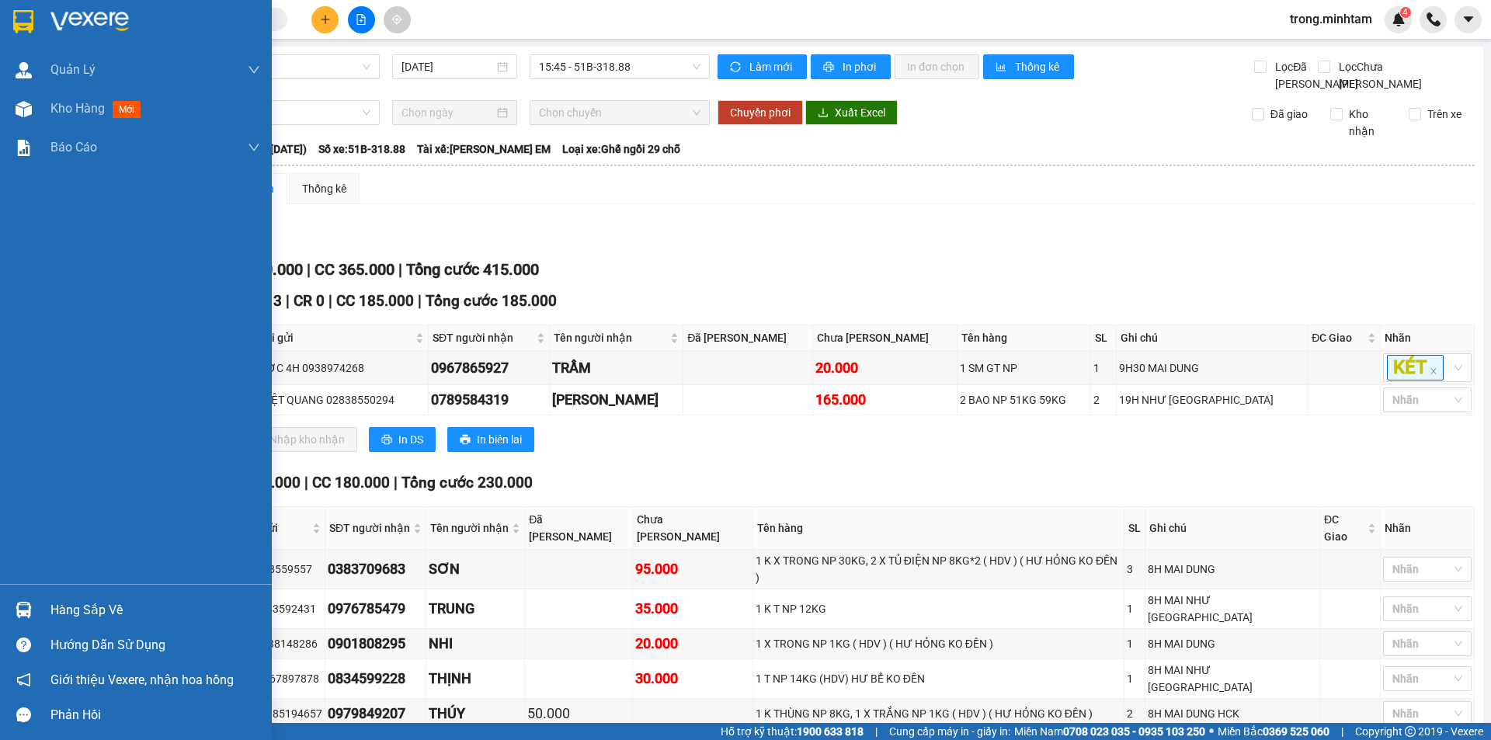
click at [116, 616] on div "Hàng sắp về" at bounding box center [155, 610] width 210 height 23
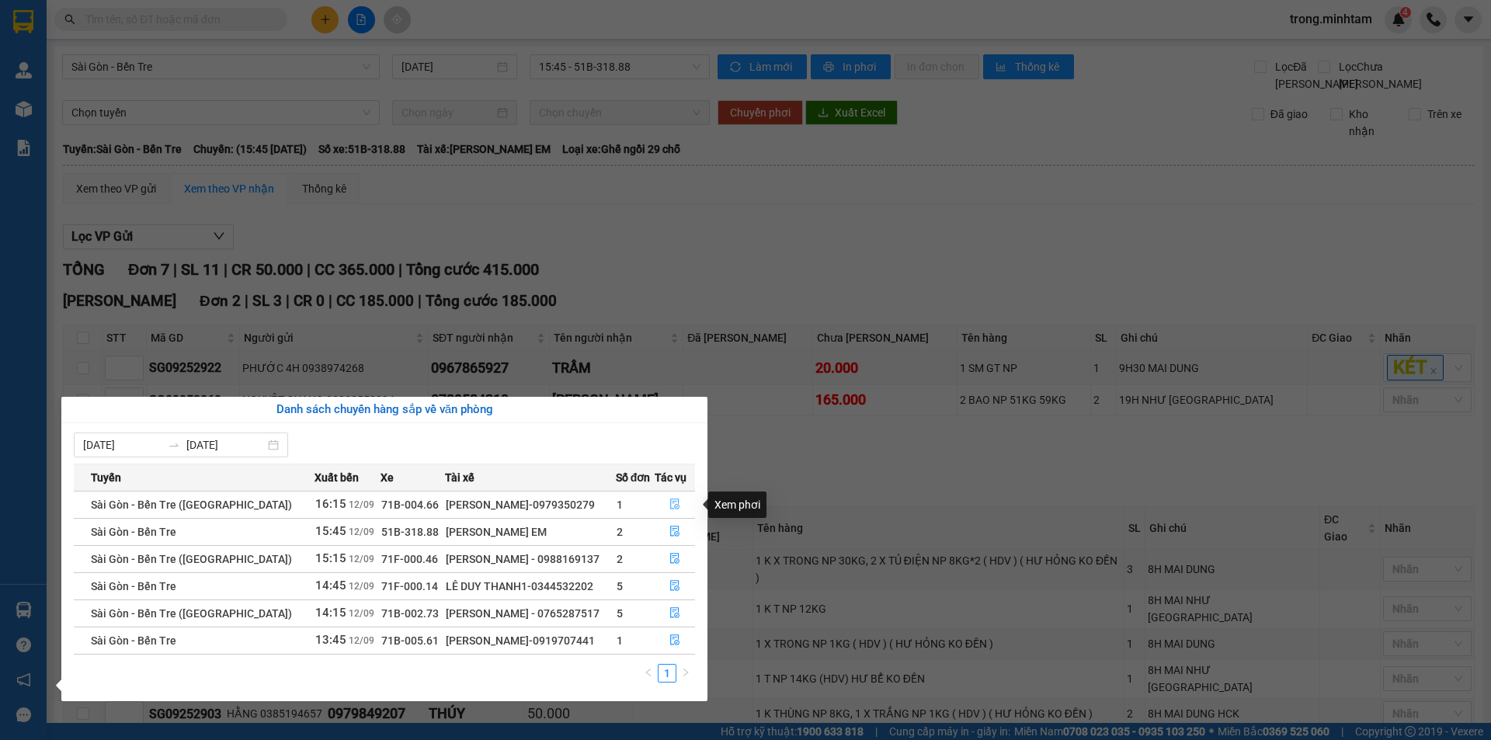
click at [669, 498] on button "button" at bounding box center [675, 504] width 40 height 25
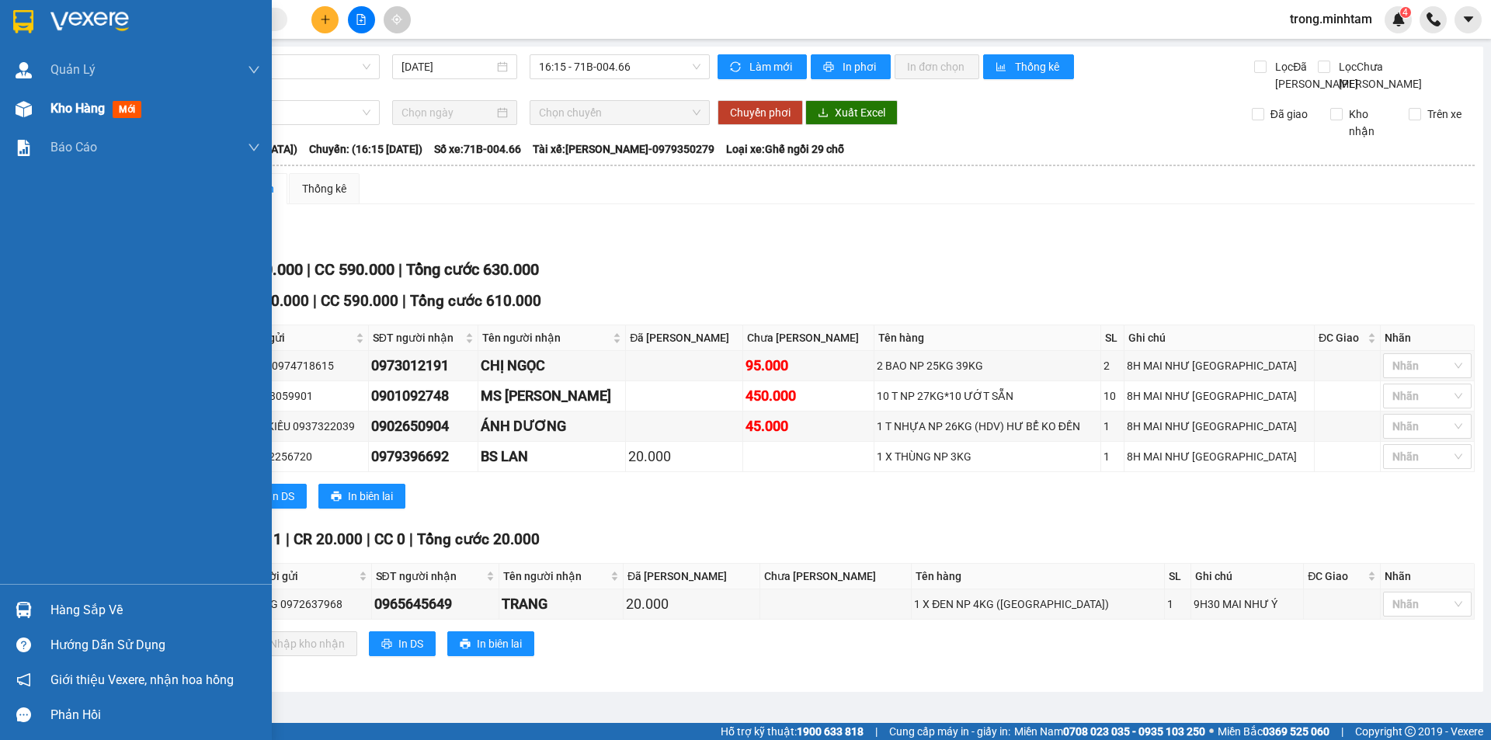
click at [55, 109] on span "Kho hàng" at bounding box center [77, 108] width 54 height 15
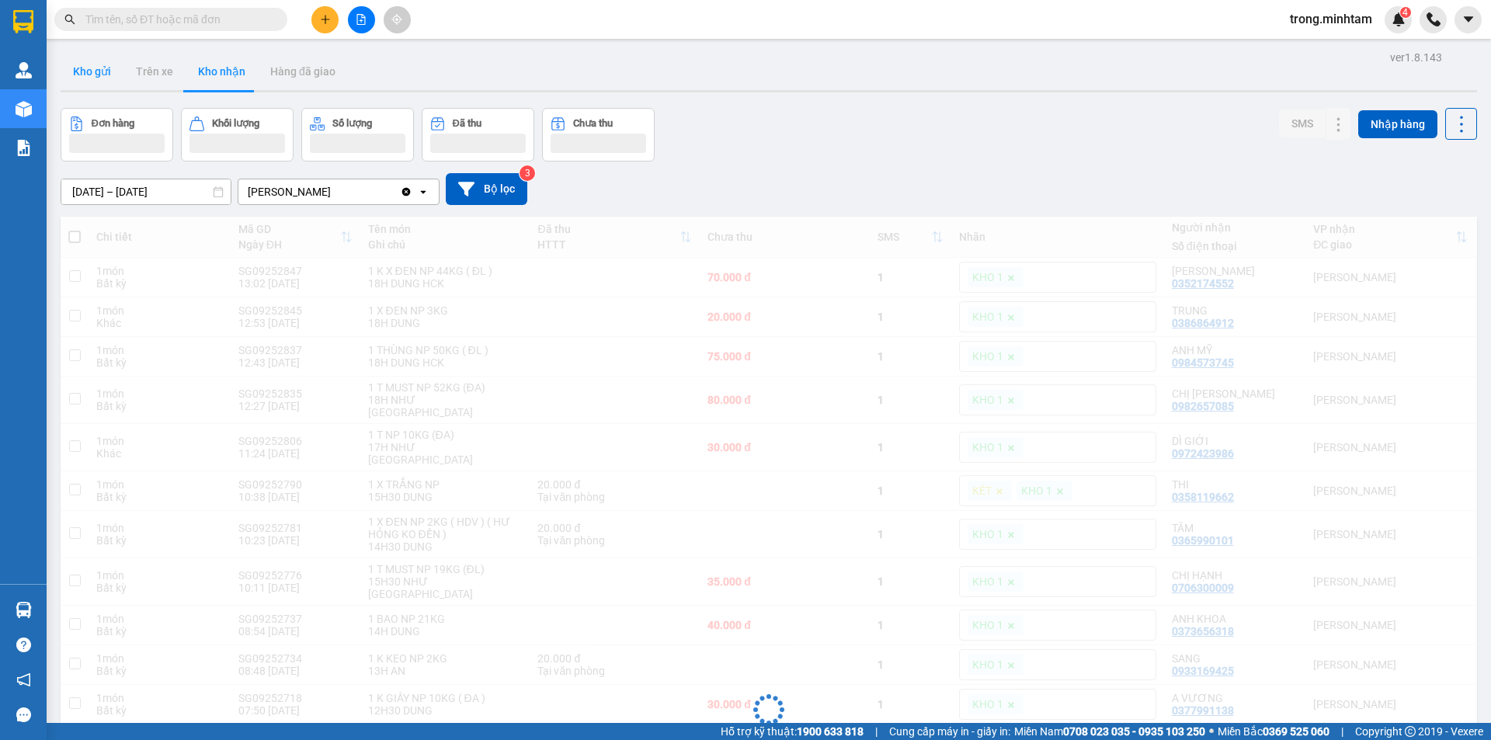
click at [88, 78] on button "Kho gửi" at bounding box center [92, 71] width 63 height 37
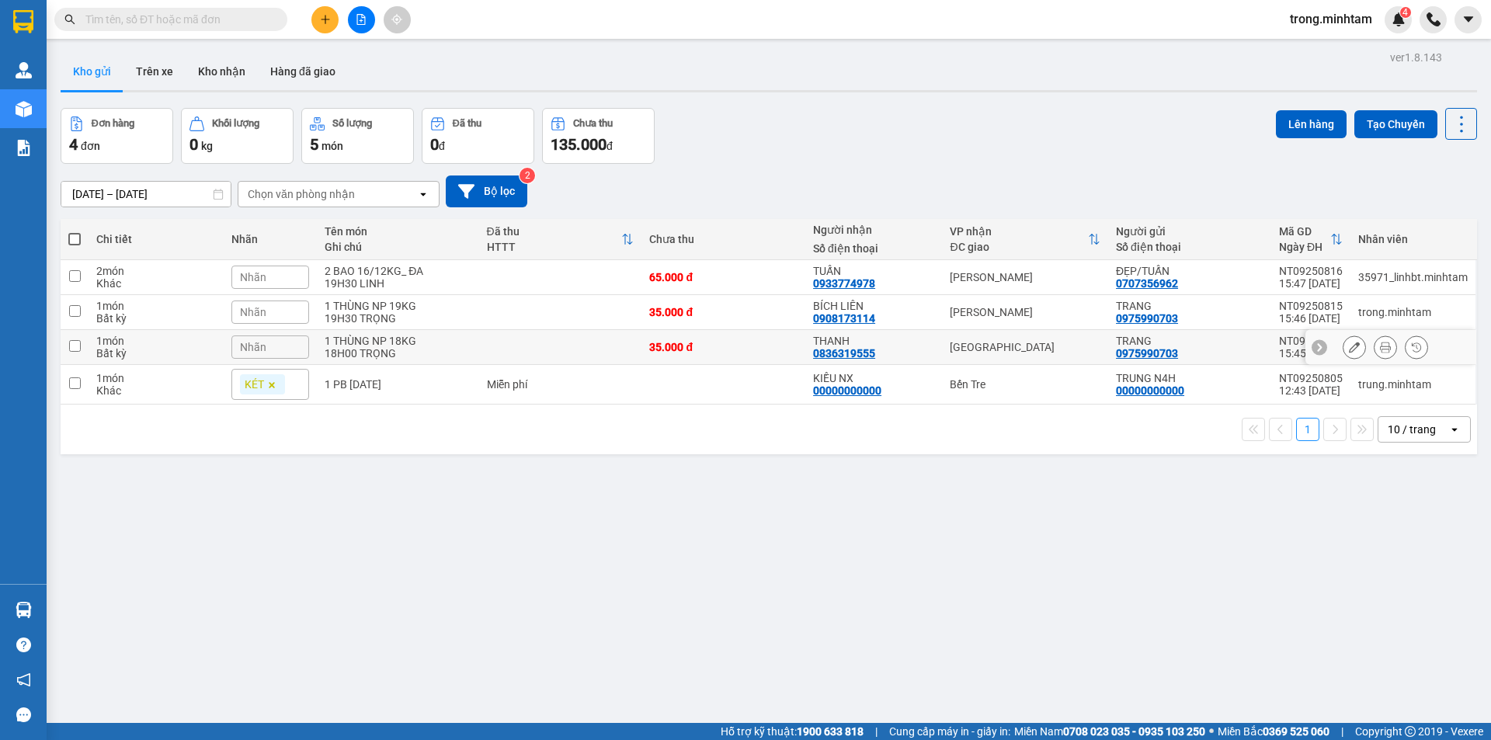
click at [378, 344] on div "1 THÙNG NP 18KG" at bounding box center [398, 341] width 146 height 12
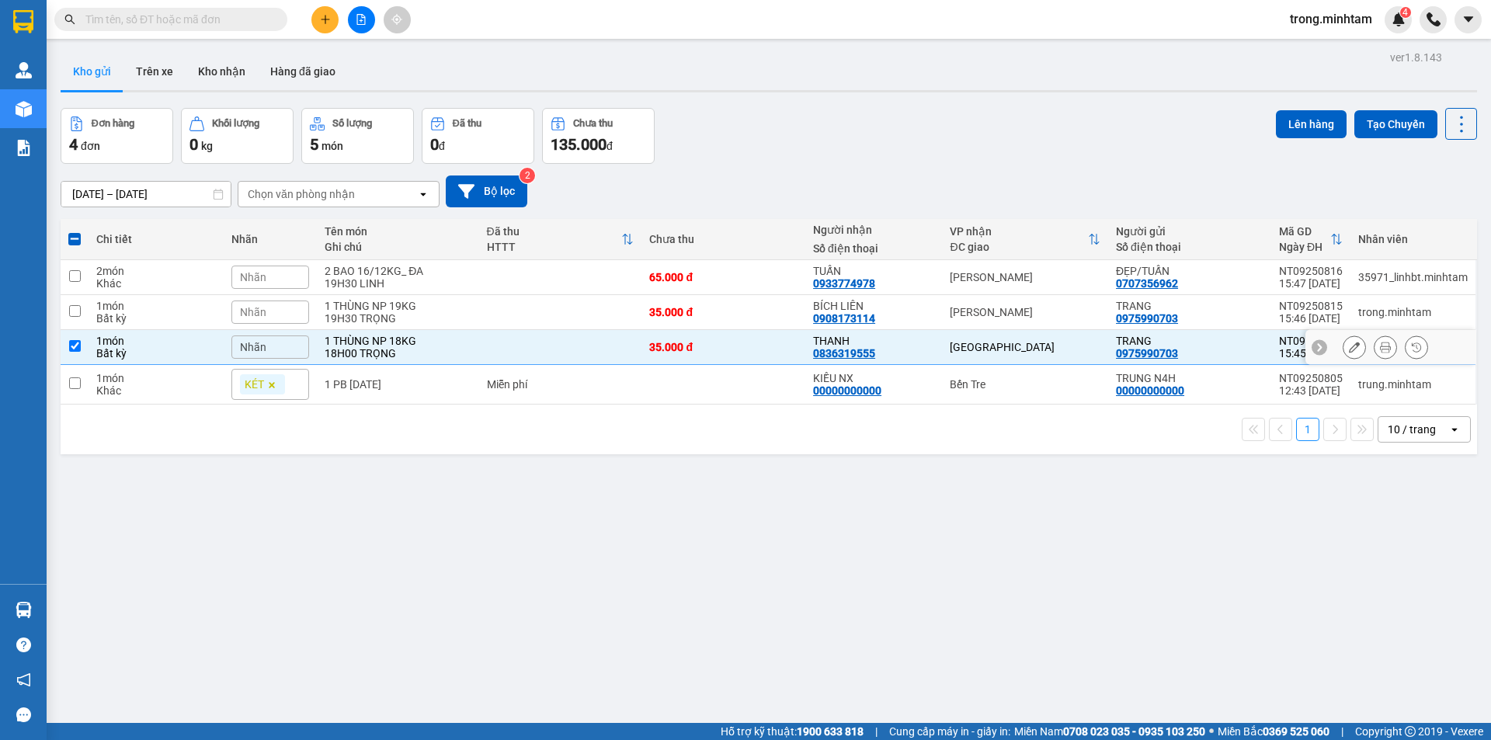
click at [497, 352] on td at bounding box center [560, 347] width 163 height 35
checkbox input "false"
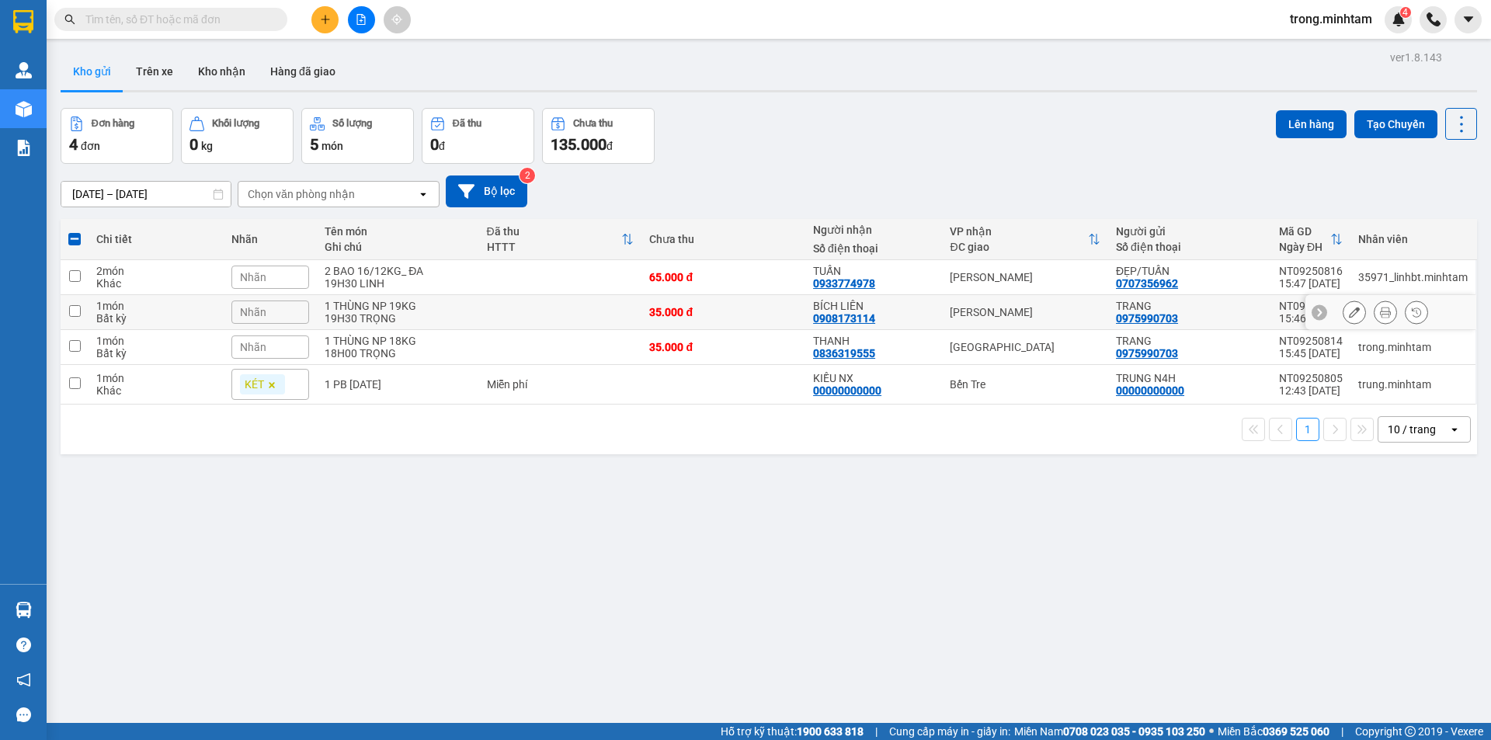
click at [487, 306] on td at bounding box center [560, 312] width 163 height 35
checkbox input "true"
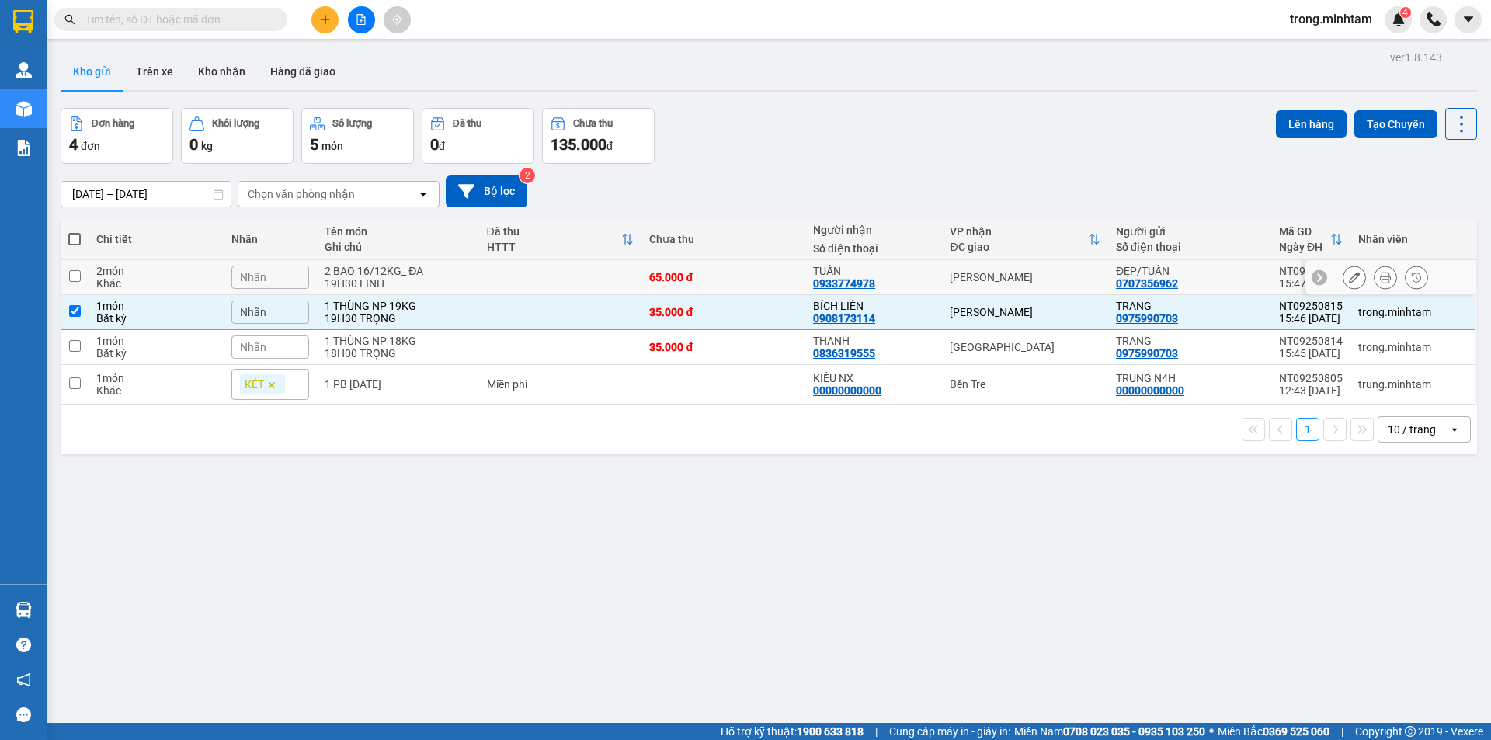
click at [492, 280] on td at bounding box center [560, 277] width 163 height 35
checkbox input "true"
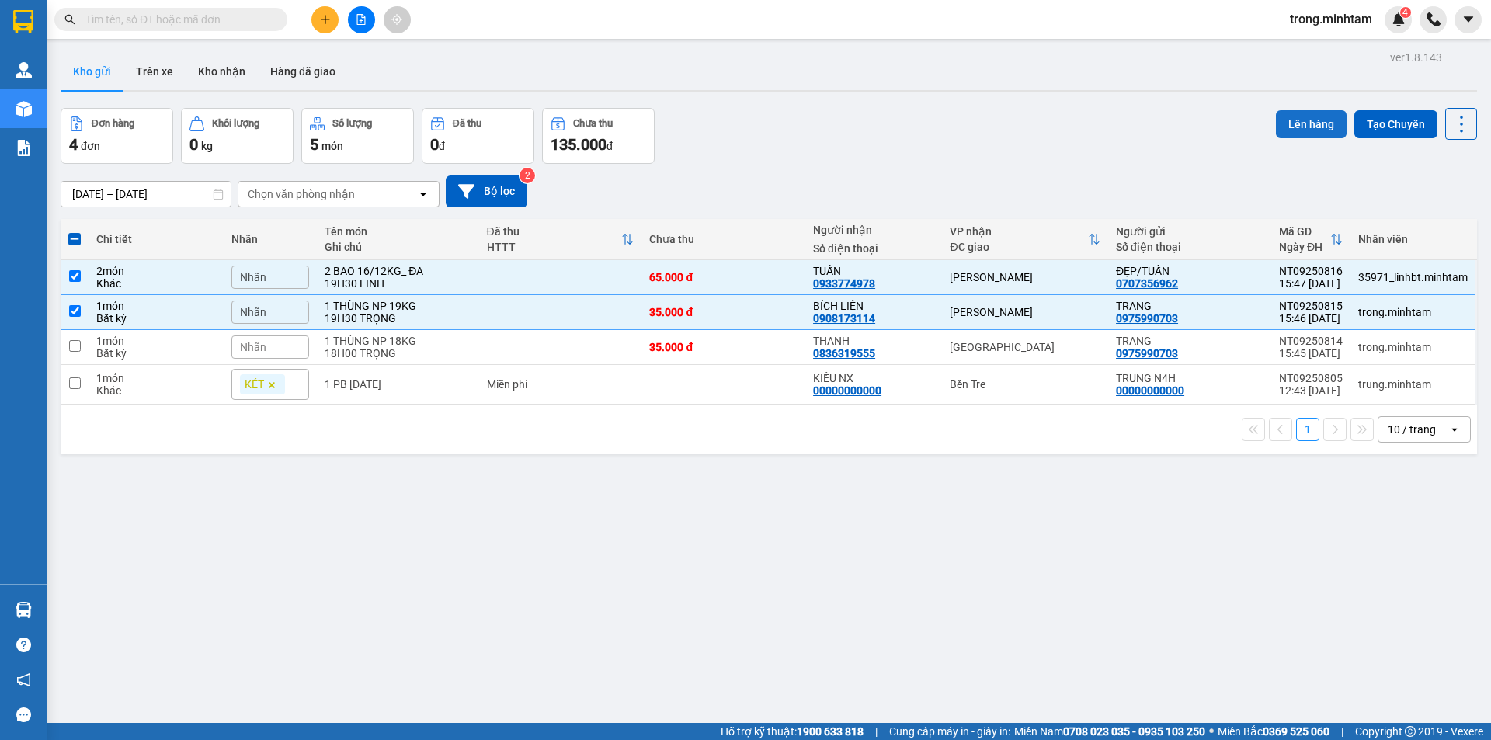
click at [1296, 131] on button "Lên hàng" at bounding box center [1311, 124] width 71 height 28
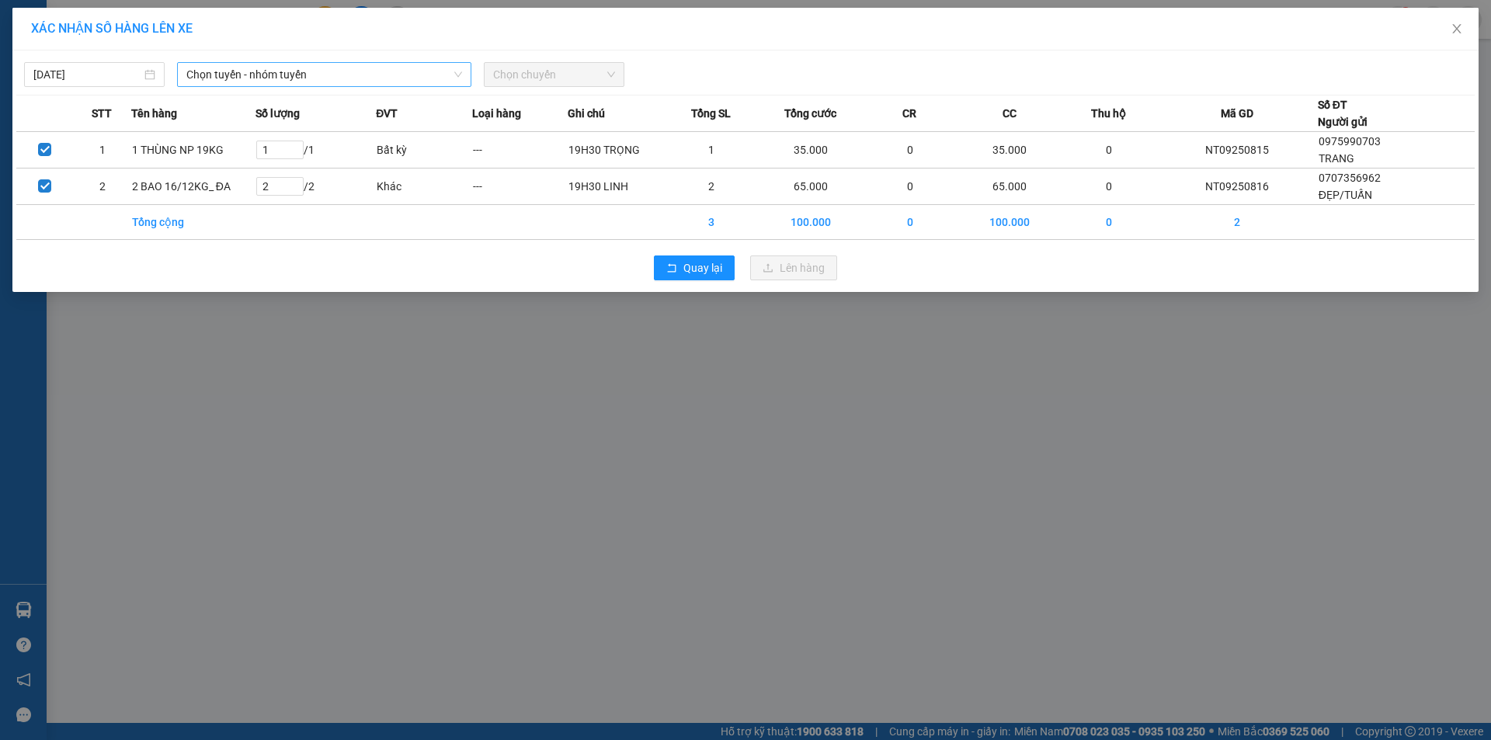
click at [241, 75] on span "Chọn tuyến - nhóm tuyến" at bounding box center [324, 74] width 276 height 23
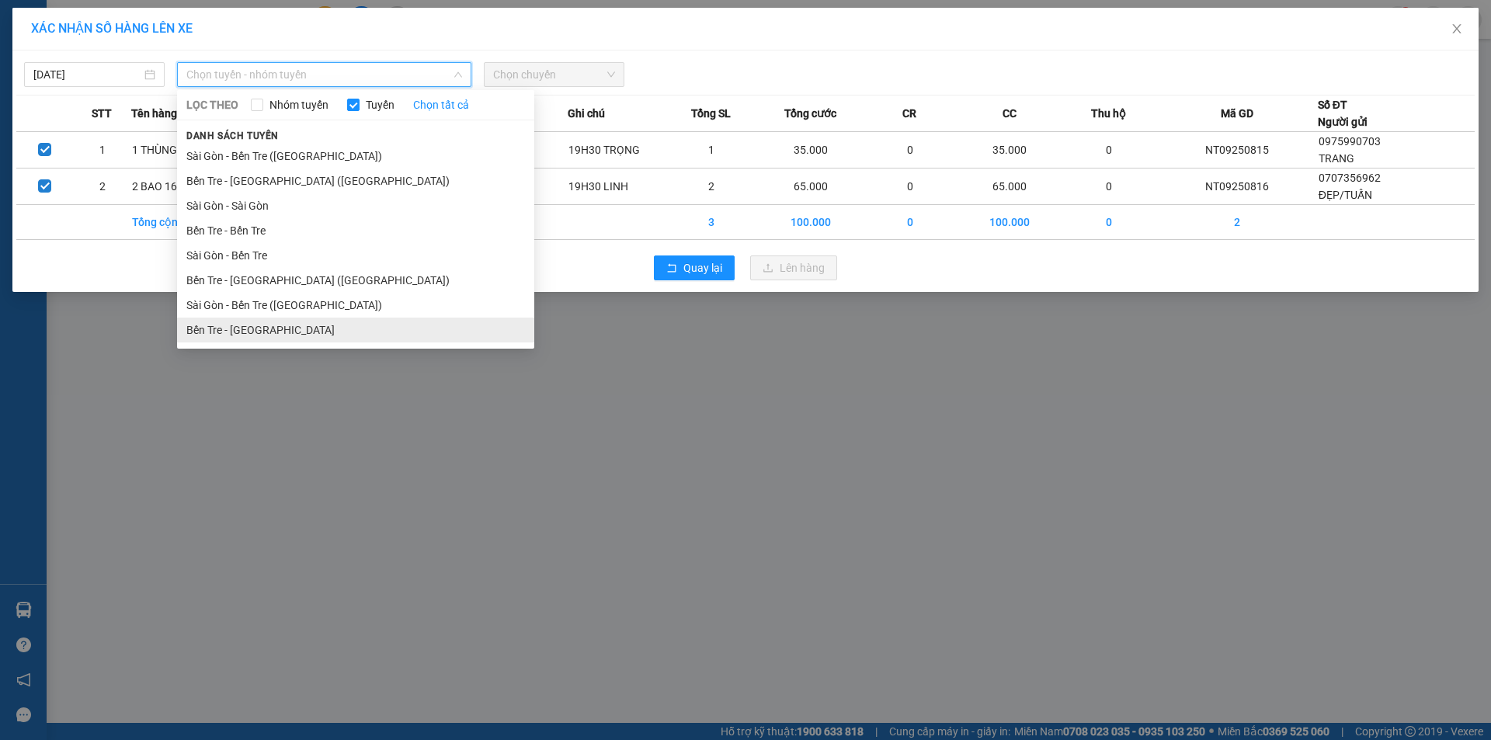
click at [276, 335] on li "Bến Tre - Sài Gòn" at bounding box center [355, 330] width 357 height 25
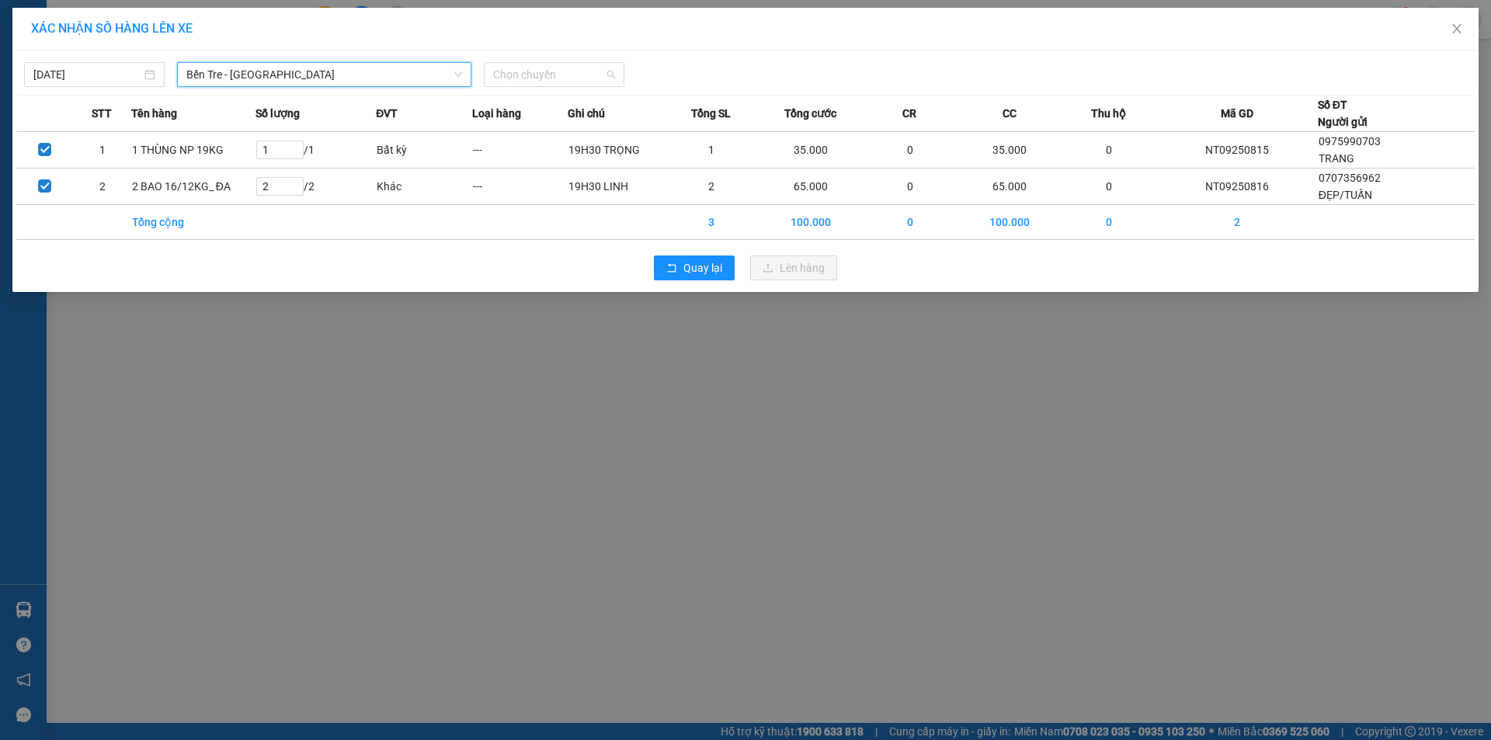
drag, startPoint x: 559, startPoint y: 75, endPoint x: 548, endPoint y: 116, distance: 41.8
click at [558, 75] on span "Chọn chuyến" at bounding box center [554, 74] width 122 height 23
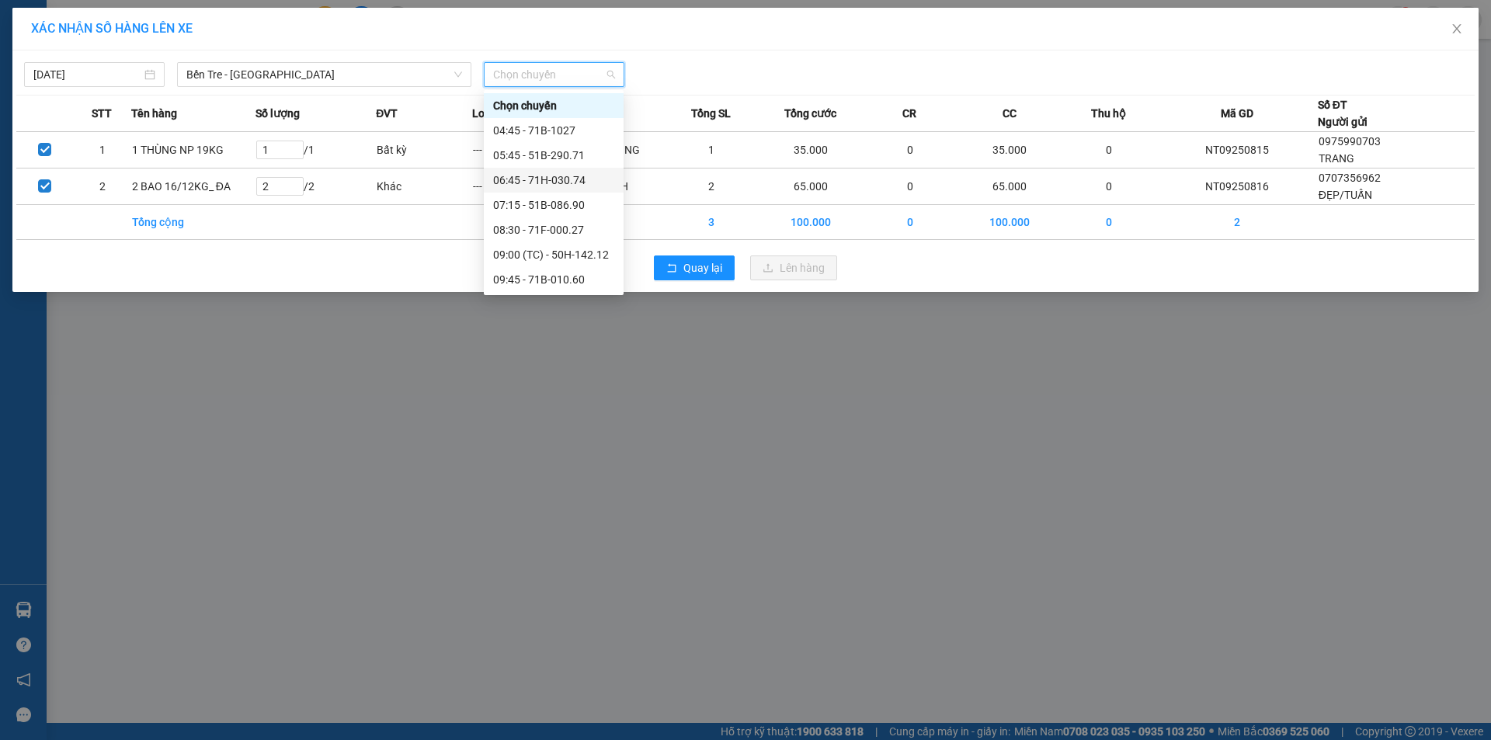
scroll to position [259, 0]
click at [551, 269] on div "15:45 - 51B-086.90" at bounding box center [553, 269] width 121 height 17
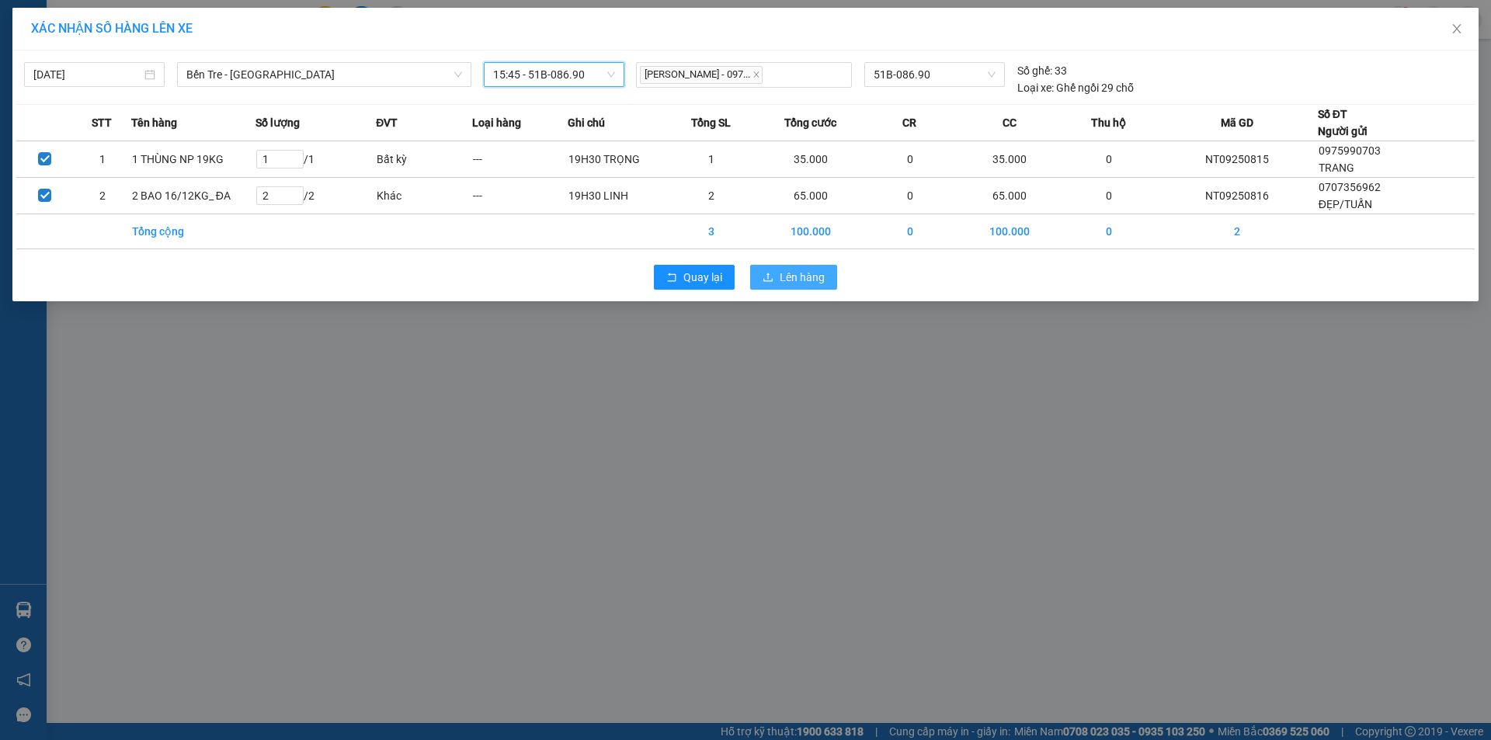
click at [823, 282] on span "Lên hàng" at bounding box center [802, 277] width 45 height 17
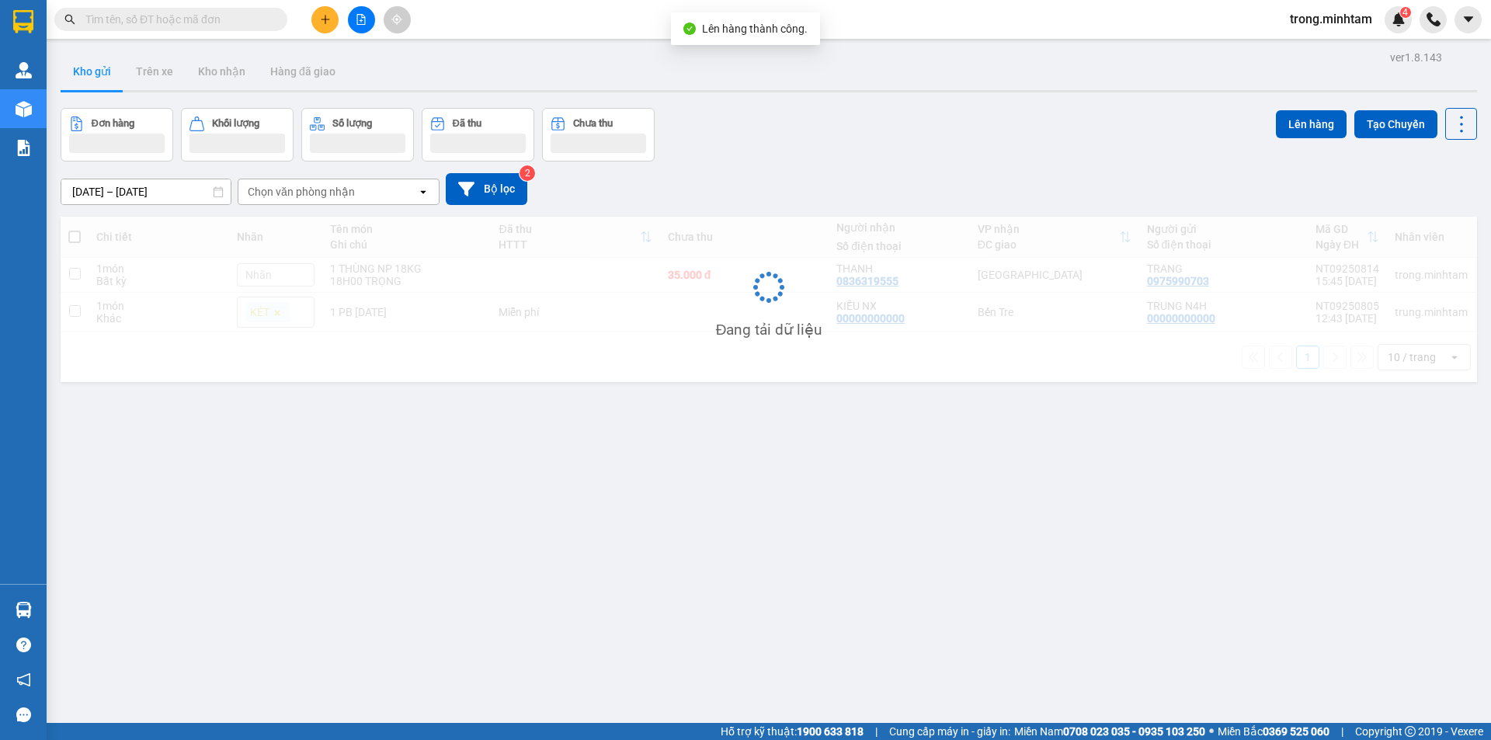
click at [367, 18] on button at bounding box center [361, 19] width 27 height 27
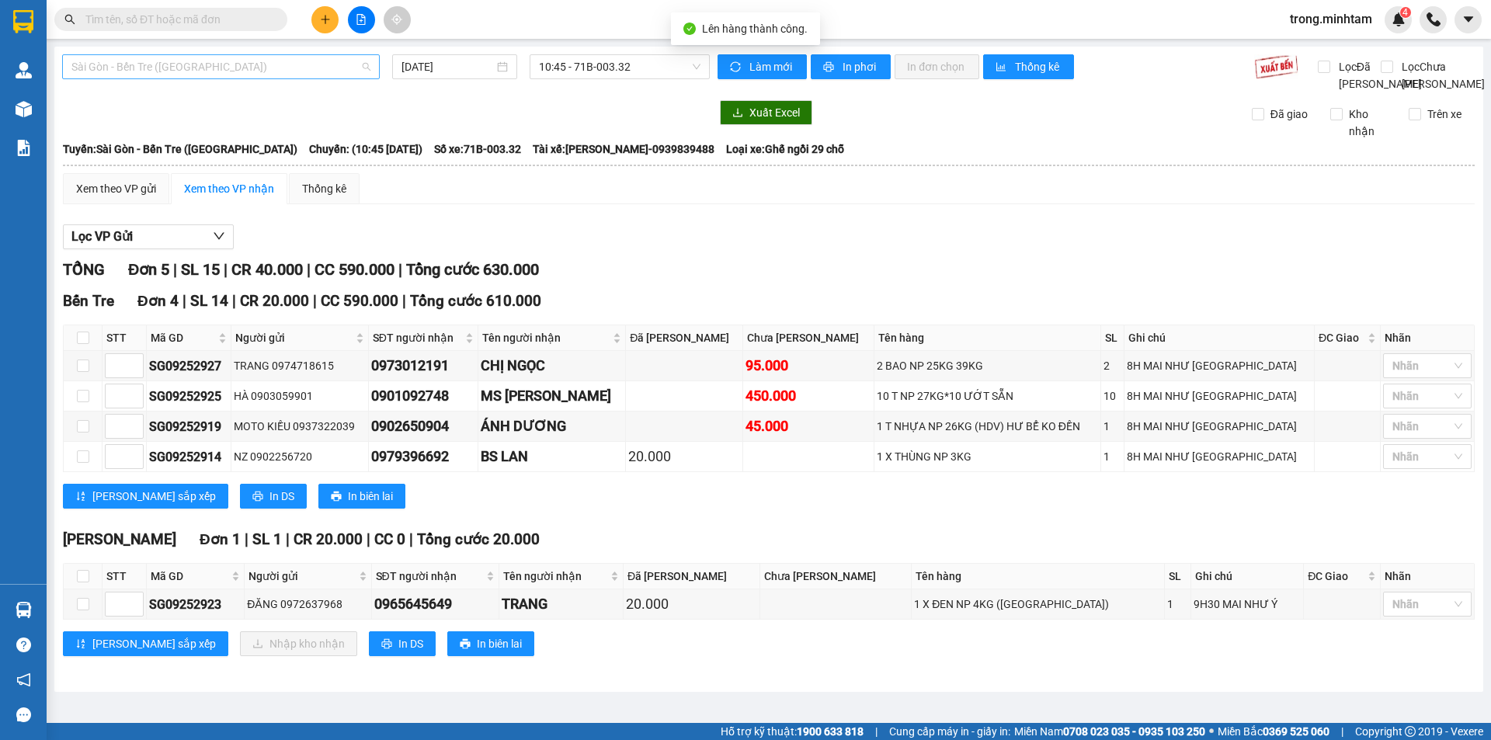
click at [182, 62] on span "Sài Gòn - Bến Tre (CN)" at bounding box center [220, 66] width 299 height 23
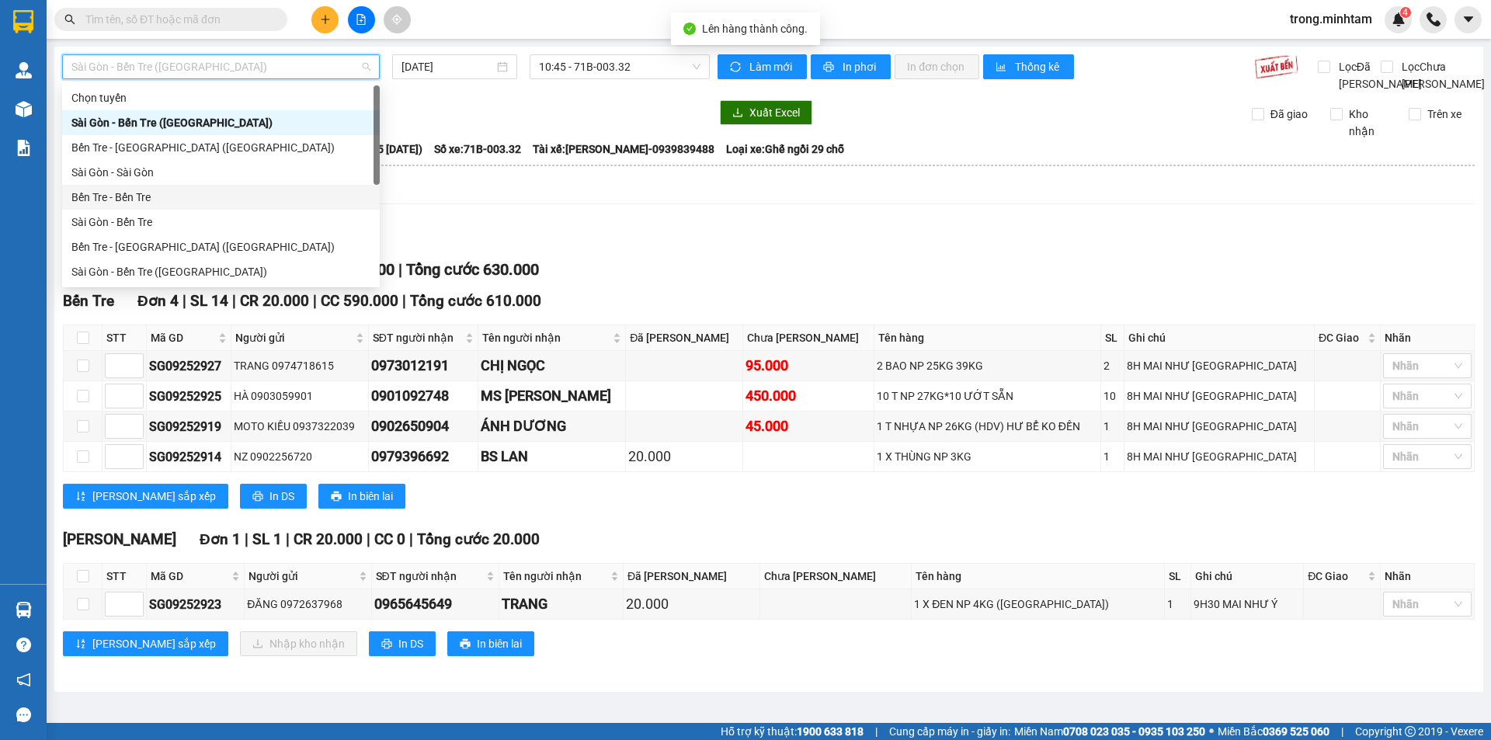
scroll to position [25, 0]
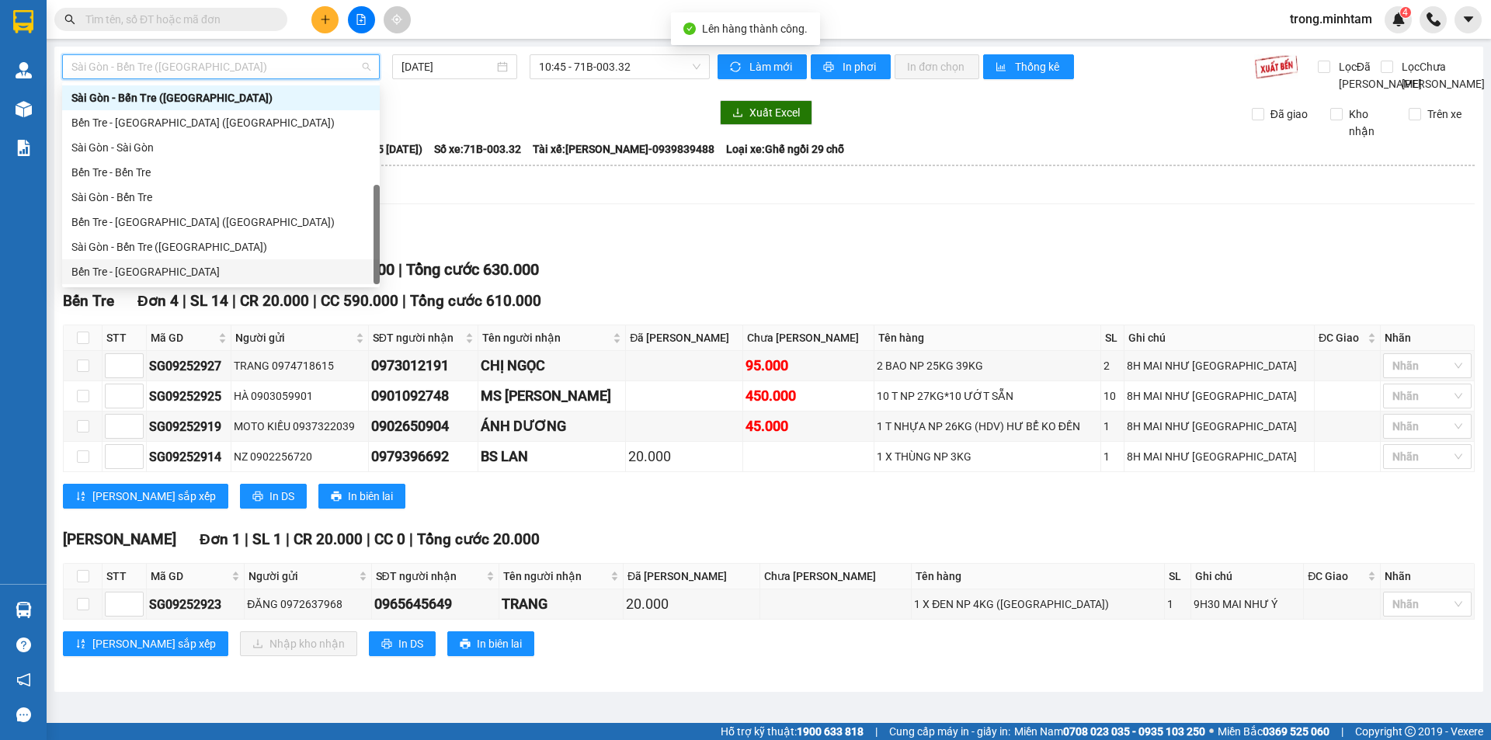
drag, startPoint x: 163, startPoint y: 276, endPoint x: 178, endPoint y: 269, distance: 16.3
click at [165, 276] on div "Bến Tre - Sài Gòn" at bounding box center [220, 271] width 299 height 17
type input "[DATE]"
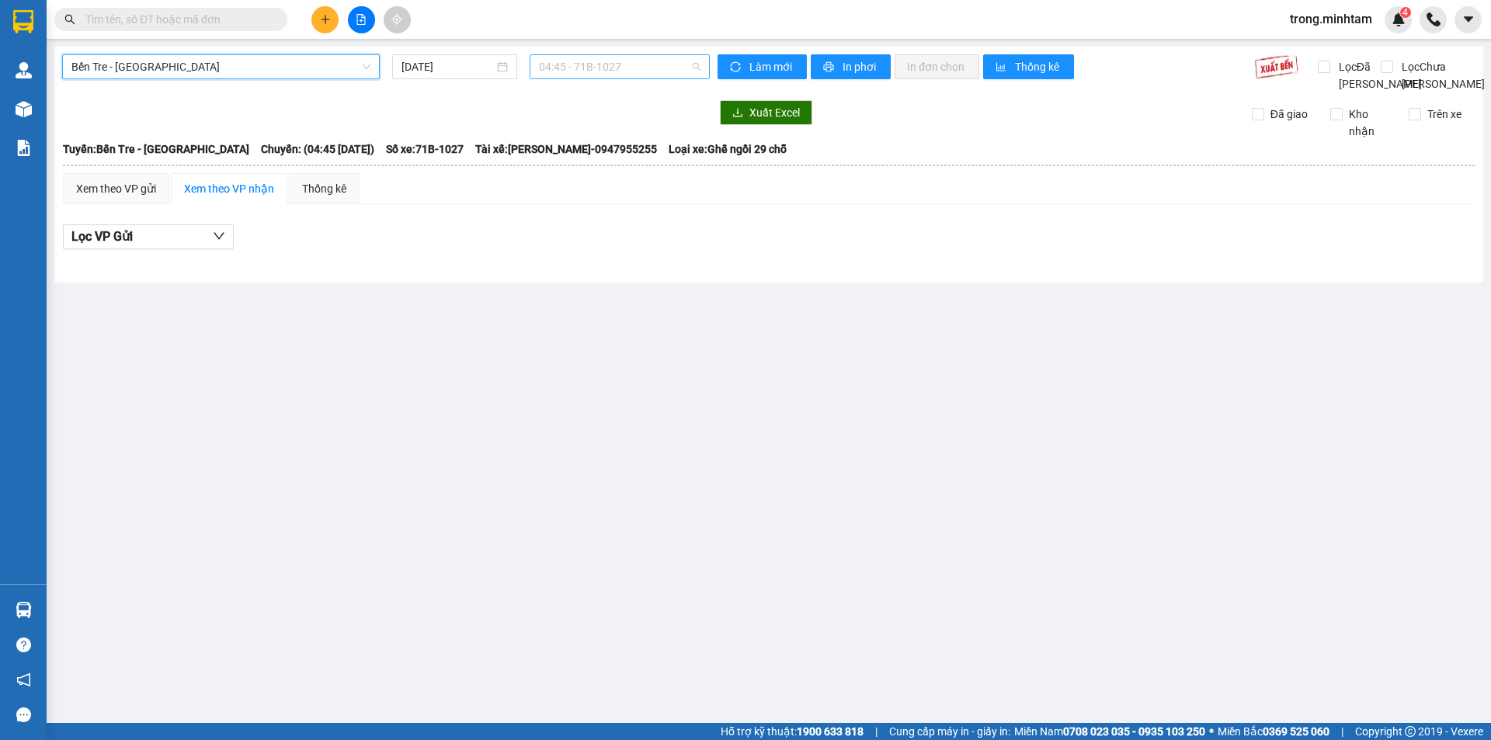
click at [560, 64] on span "04:45 - 71B-1027" at bounding box center [620, 66] width 162 height 23
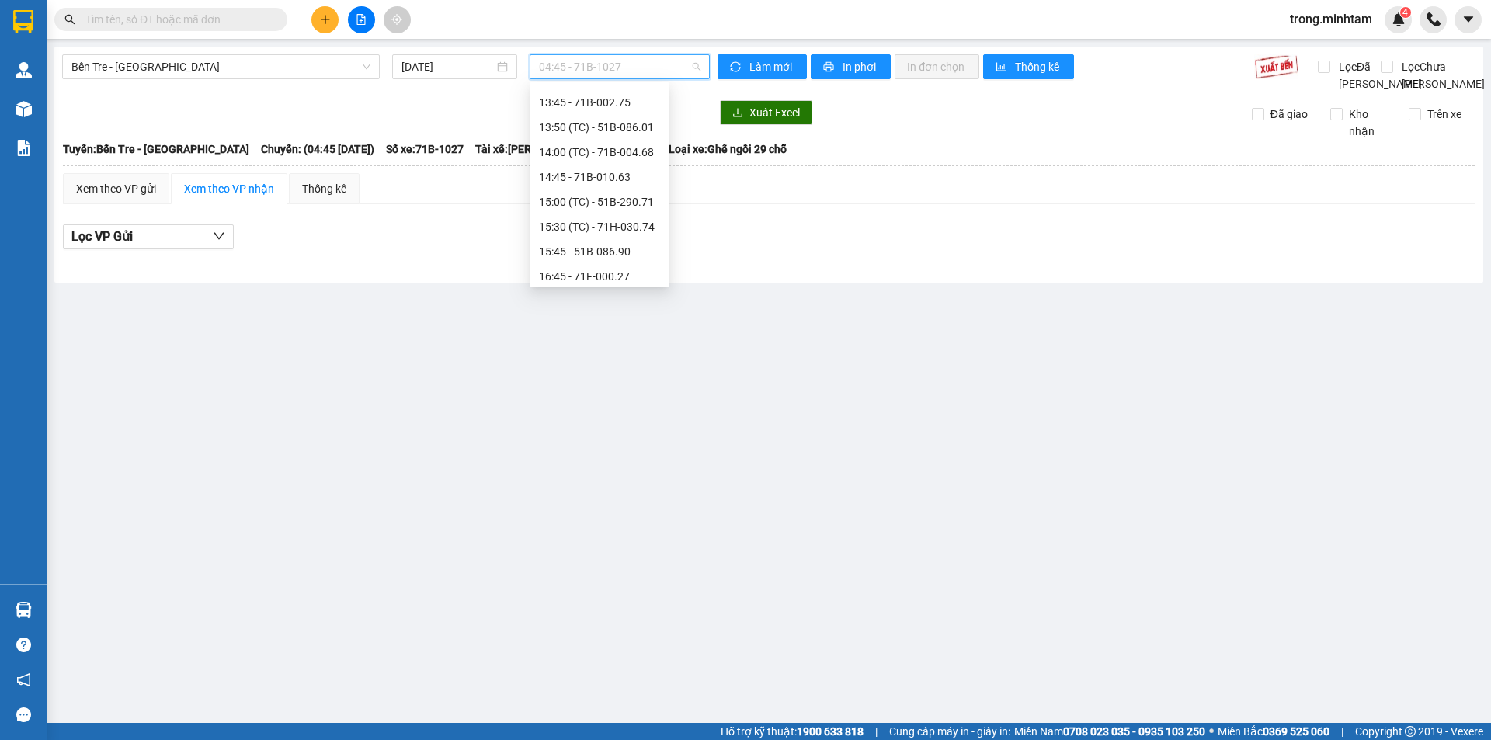
scroll to position [348, 0]
click at [611, 172] on div "15:45 - 51B-086.90" at bounding box center [599, 172] width 121 height 17
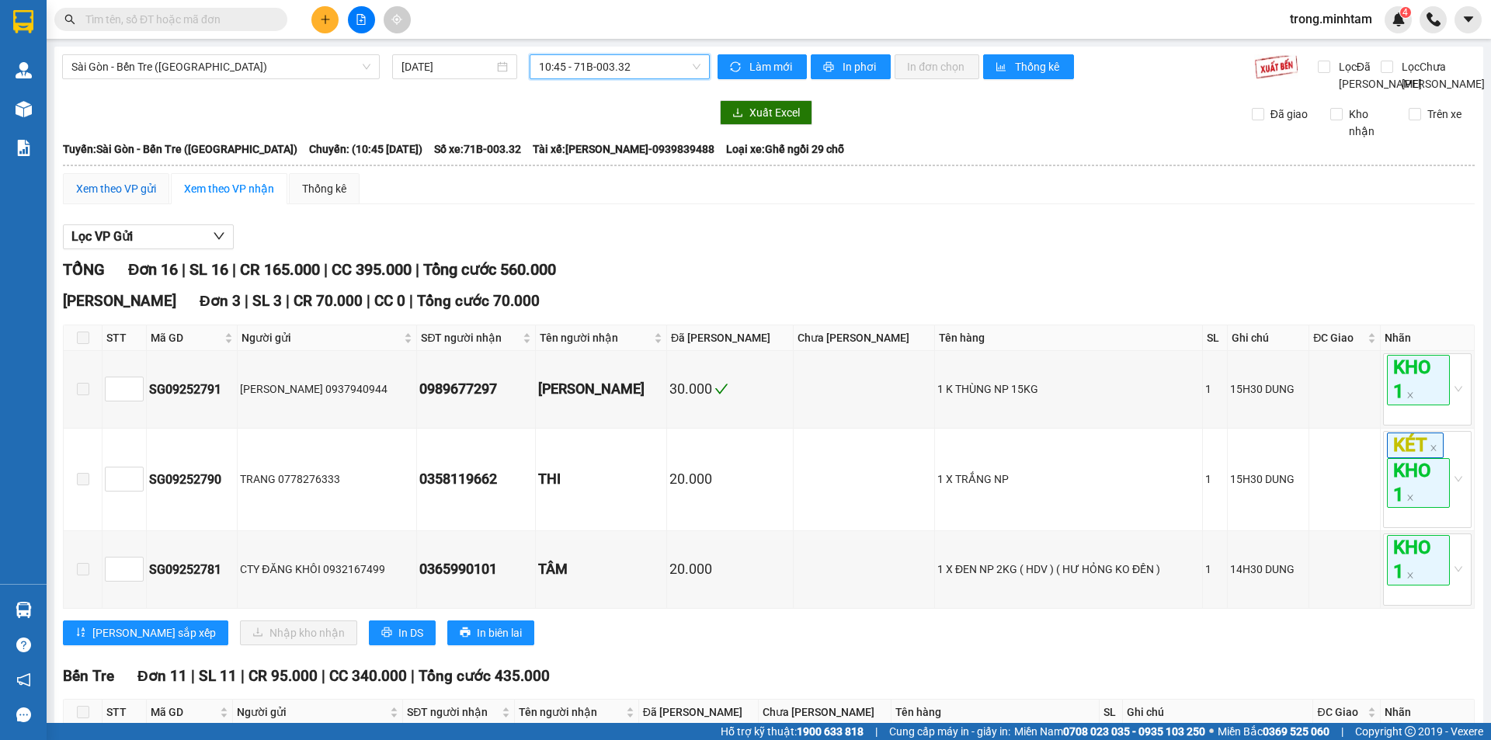
drag, startPoint x: 147, startPoint y: 208, endPoint x: 609, endPoint y: 3, distance: 505.5
click at [147, 197] on div "Xem theo VP gửi" at bounding box center [116, 188] width 80 height 17
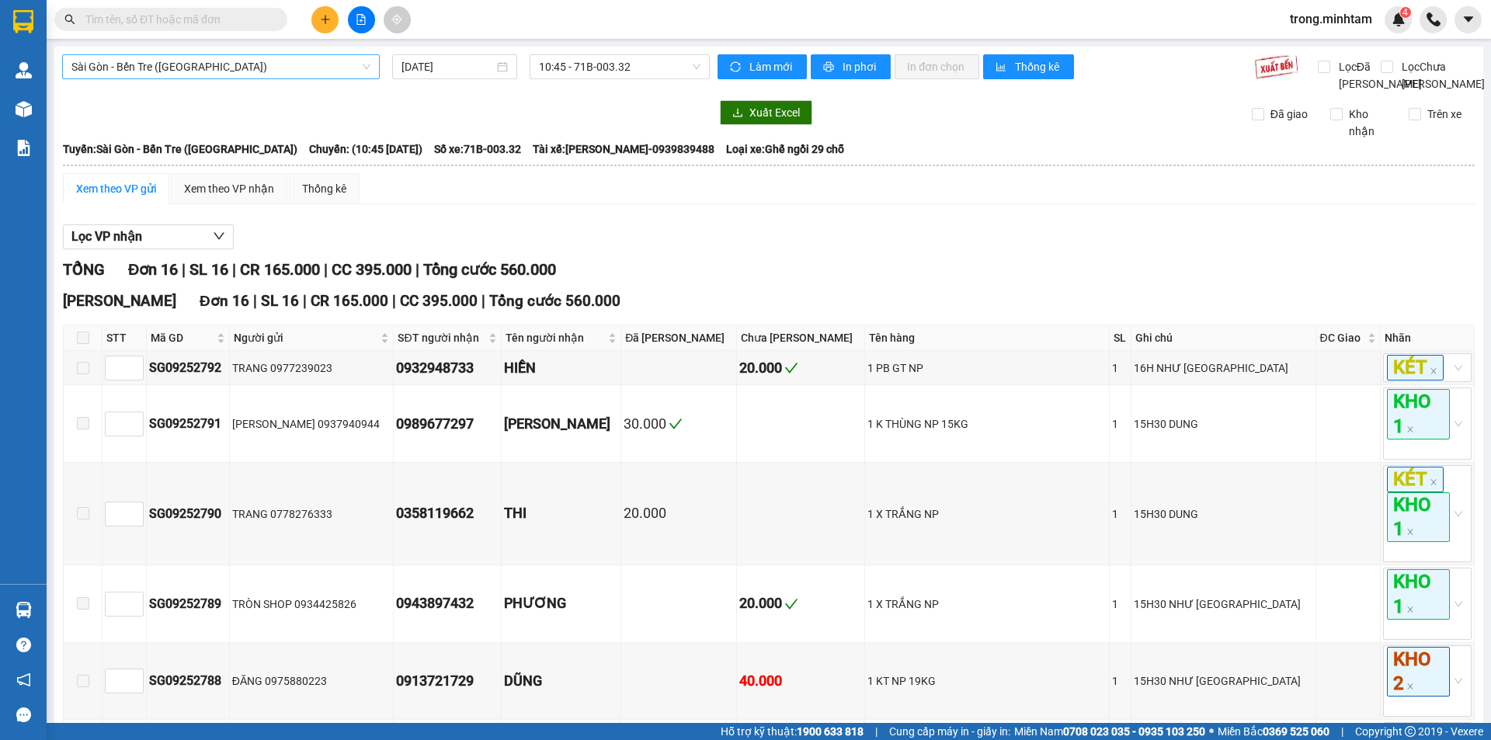
click at [317, 64] on span "Sài Gòn - Bến Tre (CN)" at bounding box center [220, 66] width 299 height 23
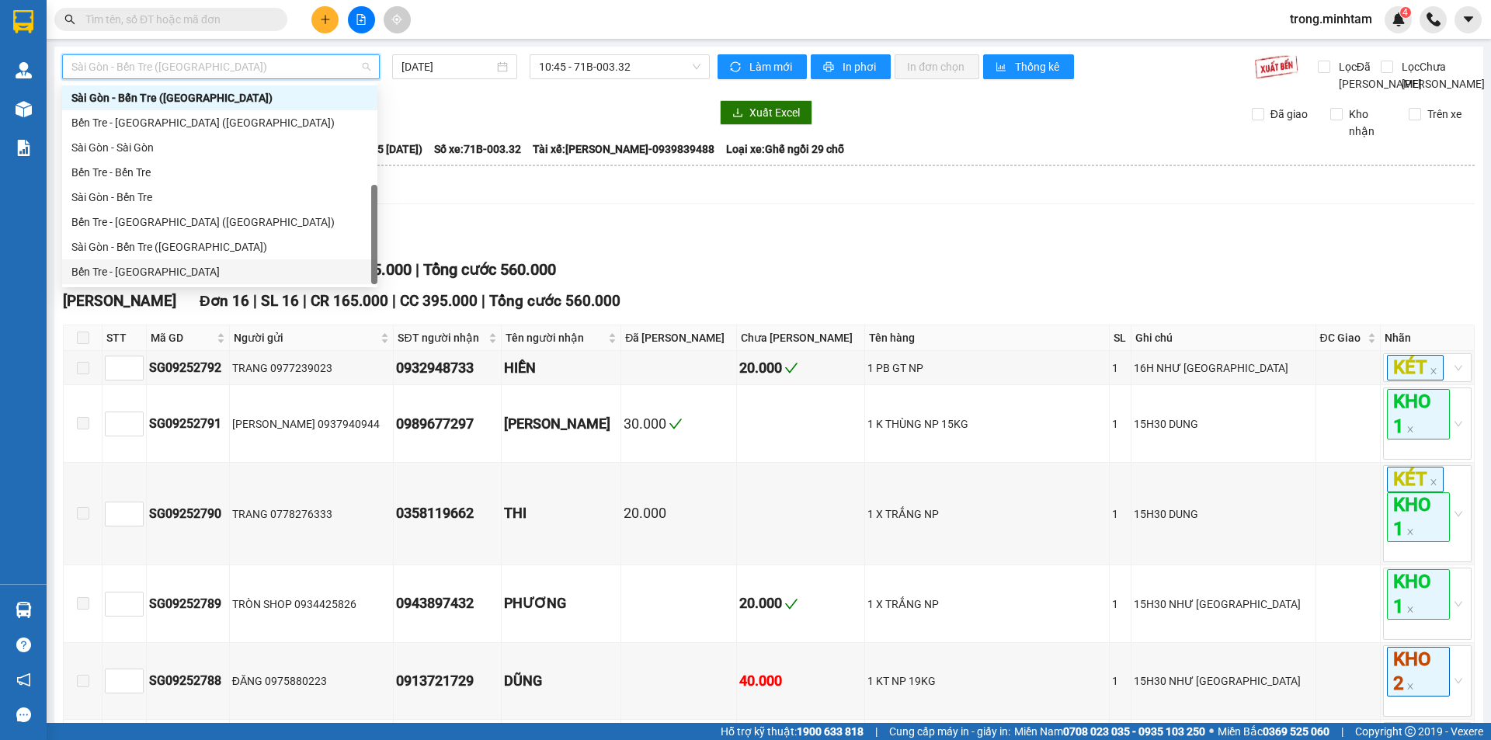
click at [151, 269] on div "Bến Tre - Sài Gòn" at bounding box center [219, 271] width 297 height 17
type input "[DATE]"
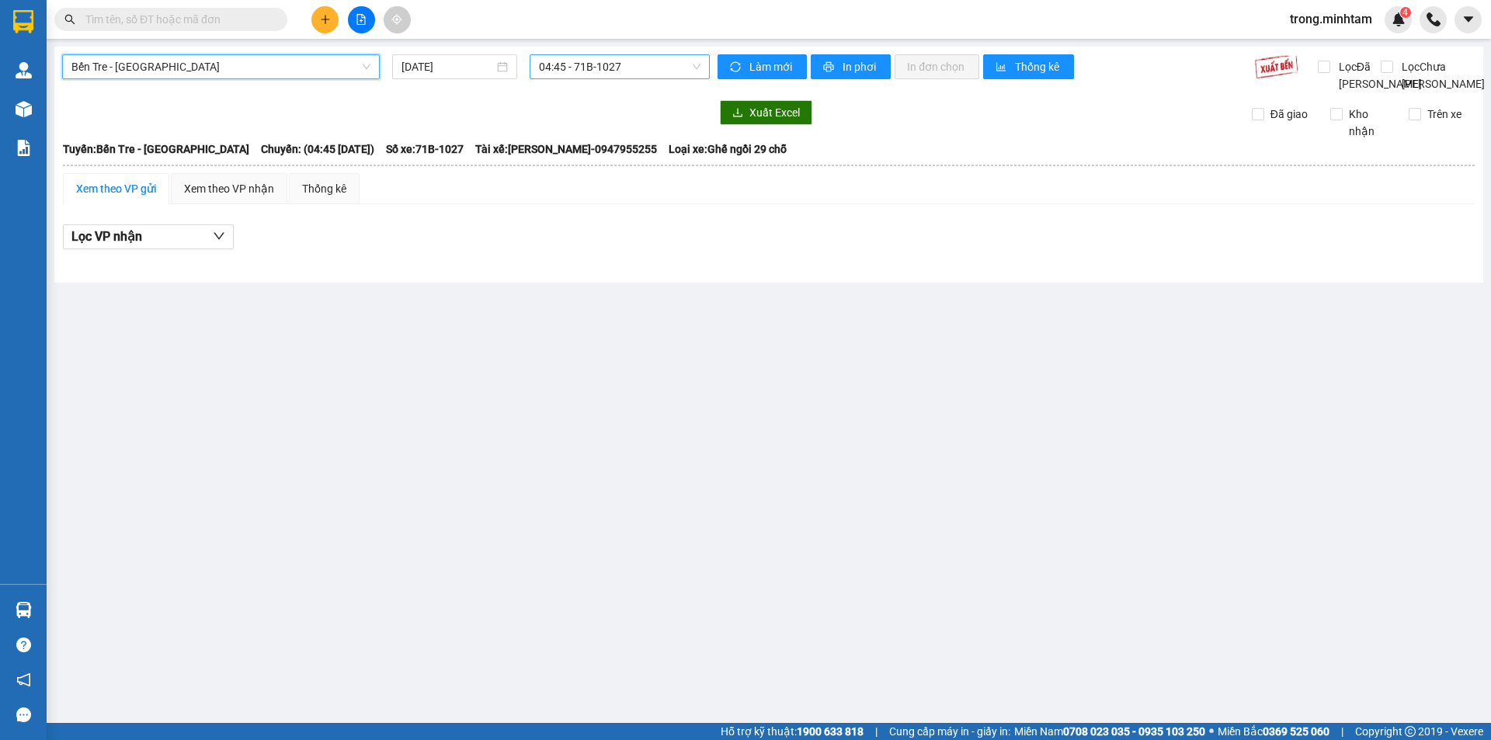
click at [579, 60] on span "04:45 - 71B-1027" at bounding box center [620, 66] width 162 height 23
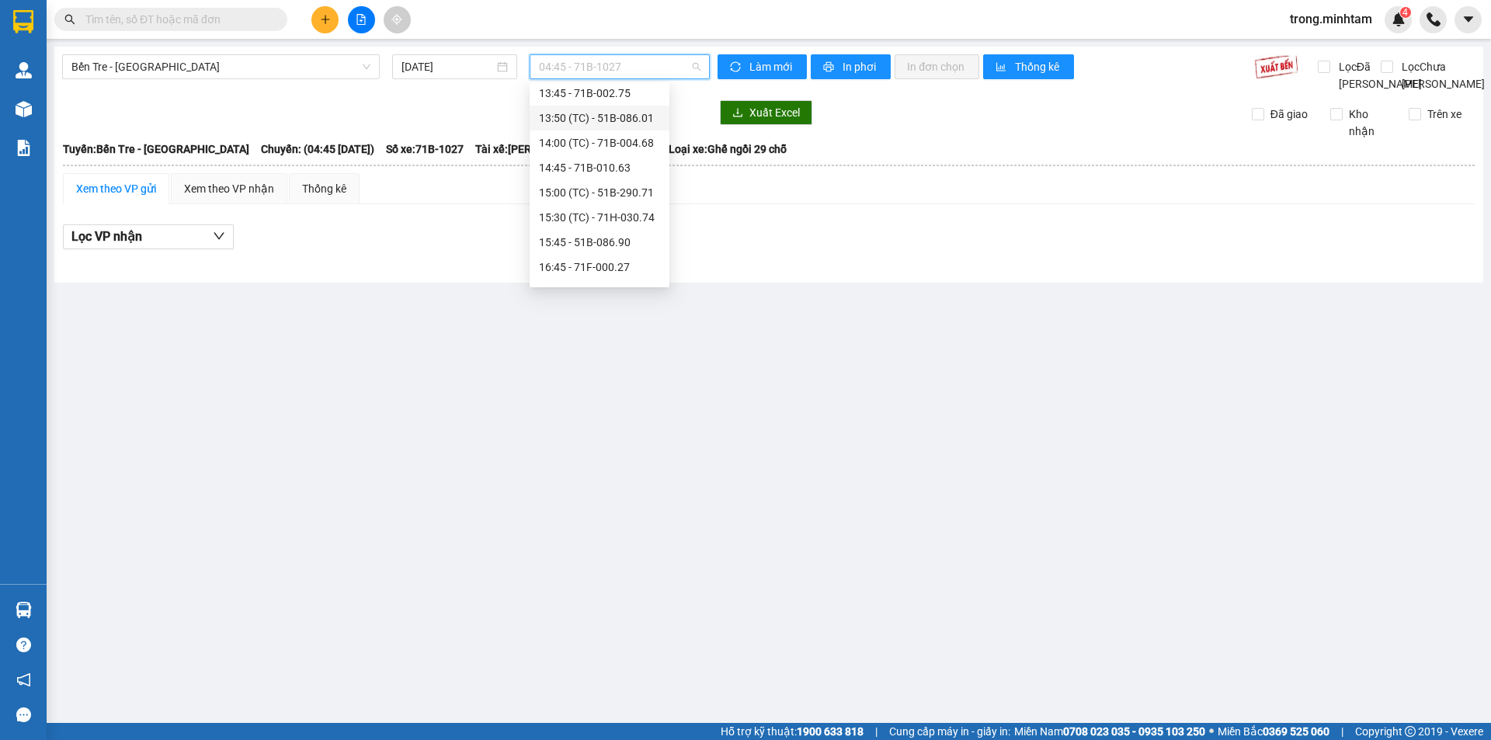
scroll to position [283, 0]
click at [613, 238] on div "15:45 - 51B-086.90" at bounding box center [599, 236] width 121 height 17
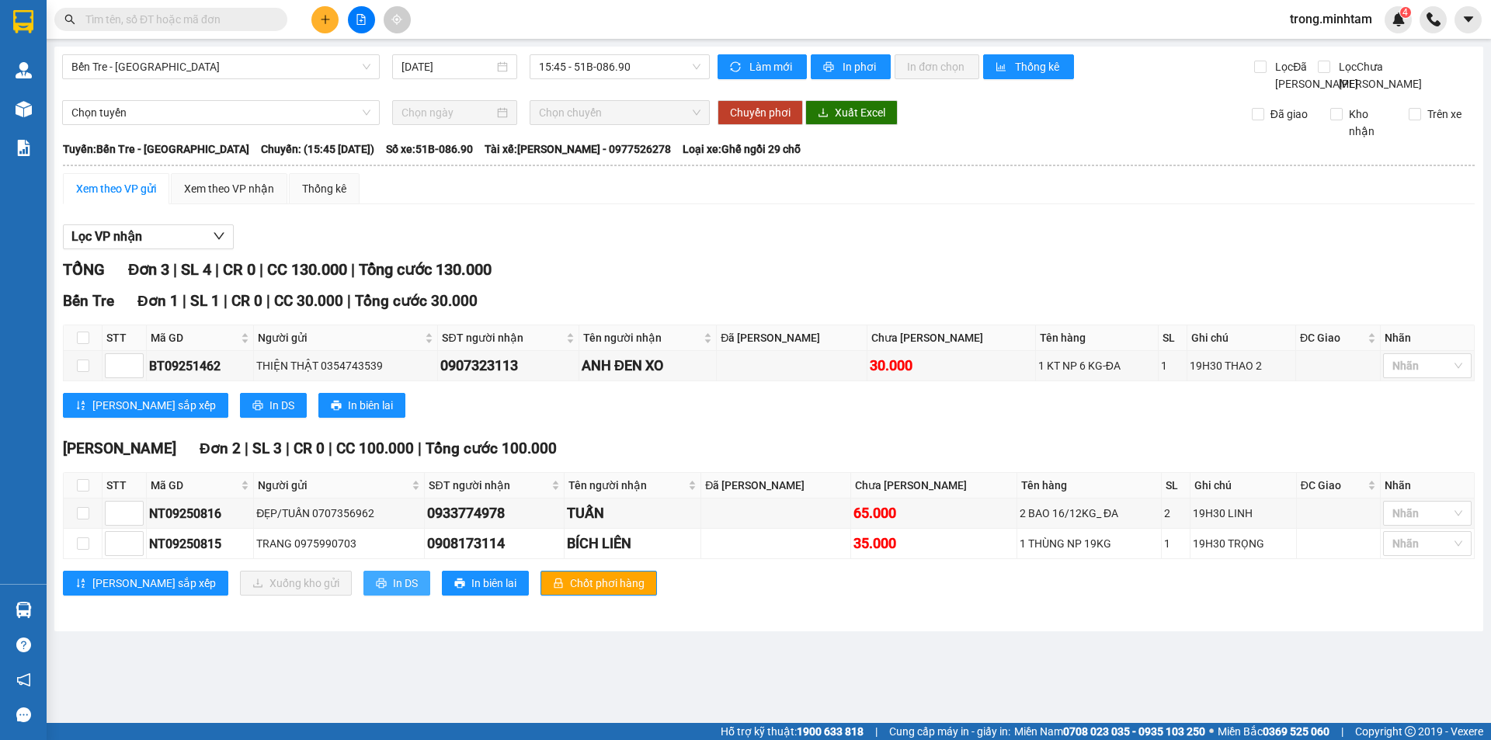
click at [363, 596] on button "In DS" at bounding box center [396, 583] width 67 height 25
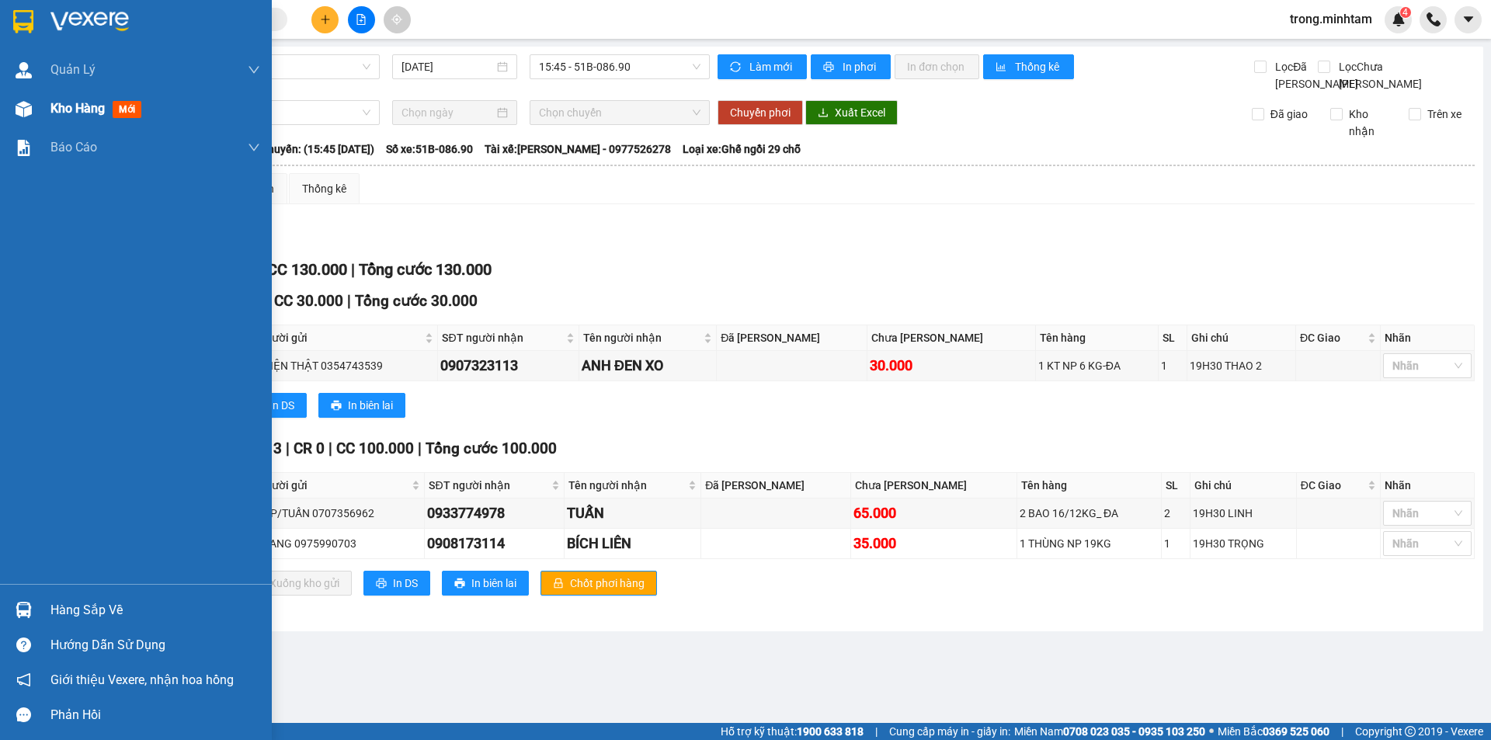
click at [56, 106] on span "Kho hàng" at bounding box center [77, 108] width 54 height 15
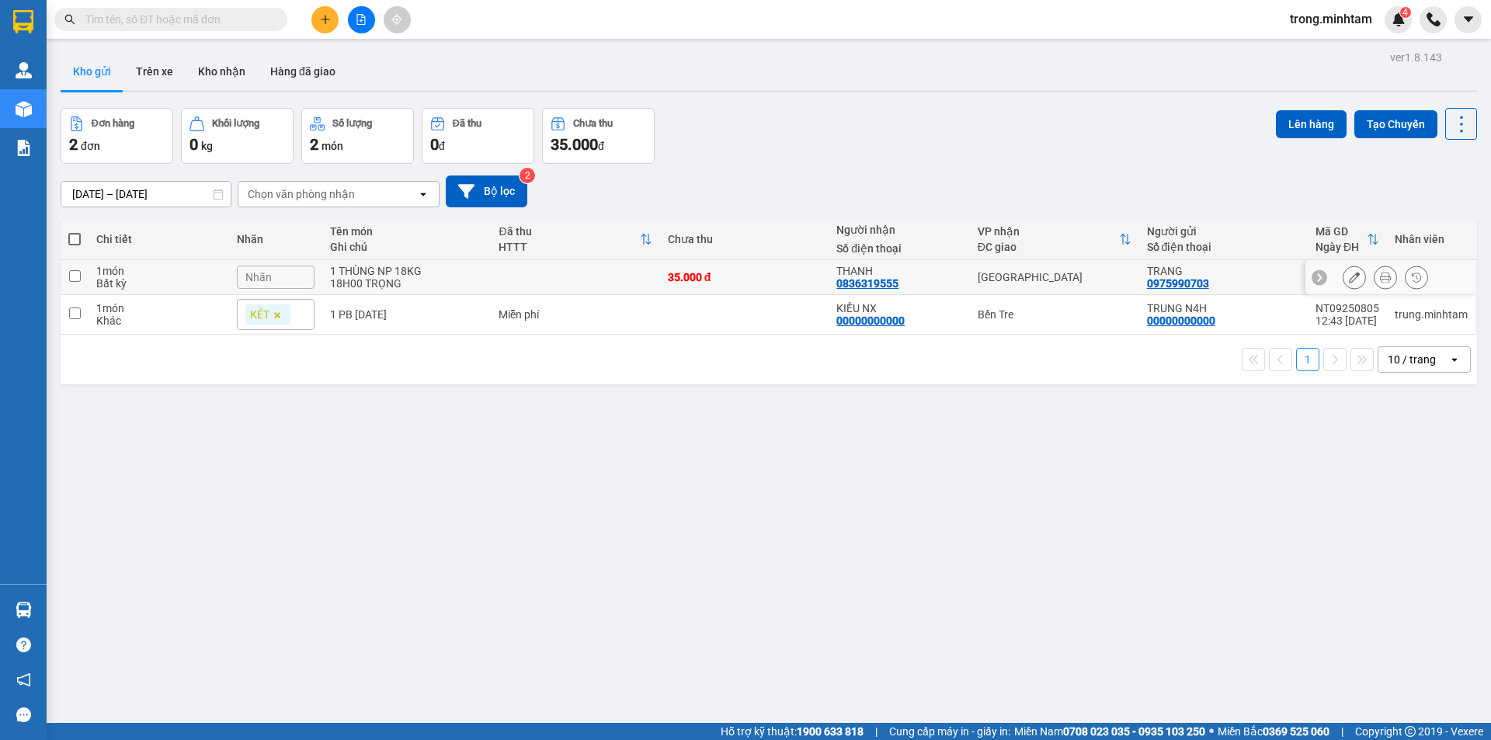
click at [429, 275] on div "1 THÙNG NP 18KG" at bounding box center [406, 271] width 153 height 12
checkbox input "true"
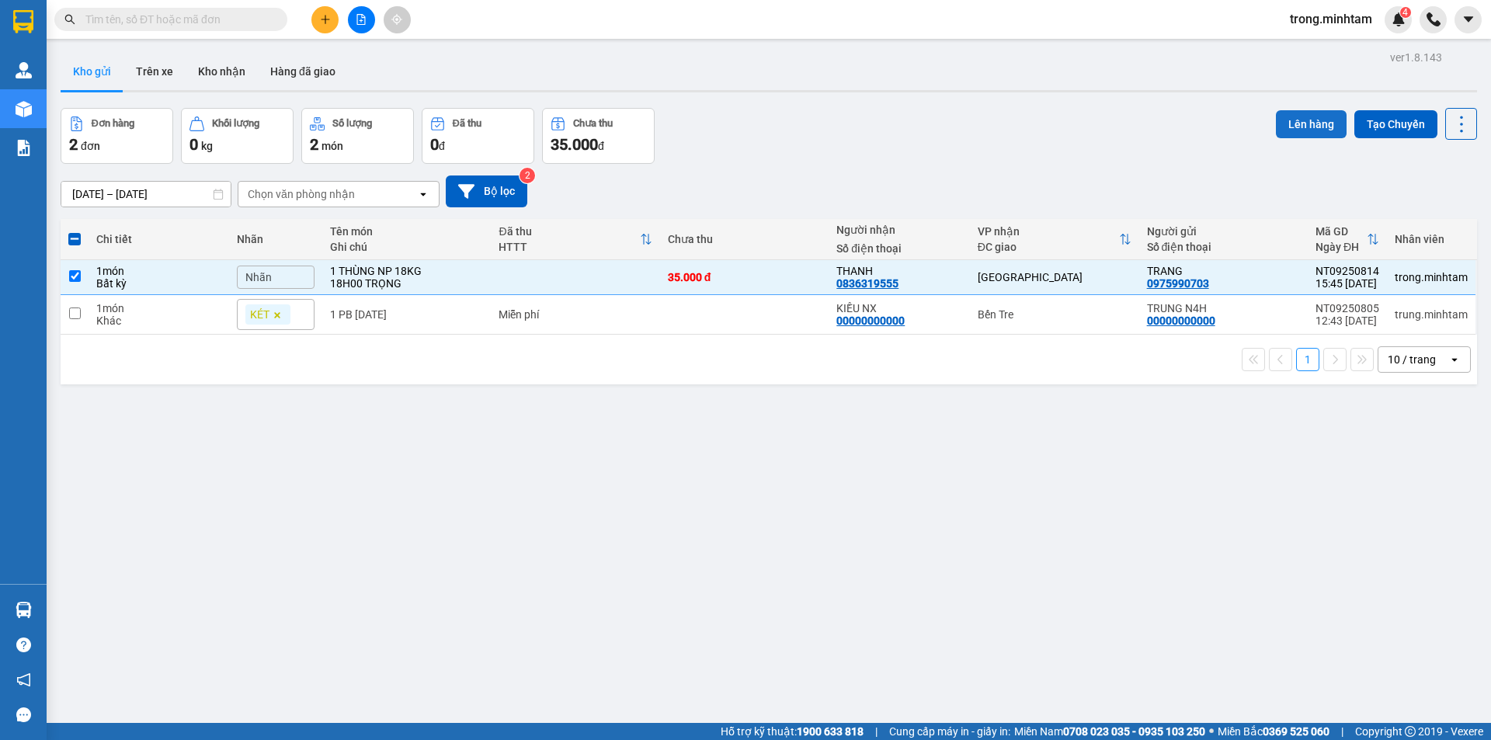
click at [1298, 127] on button "Lên hàng" at bounding box center [1311, 124] width 71 height 28
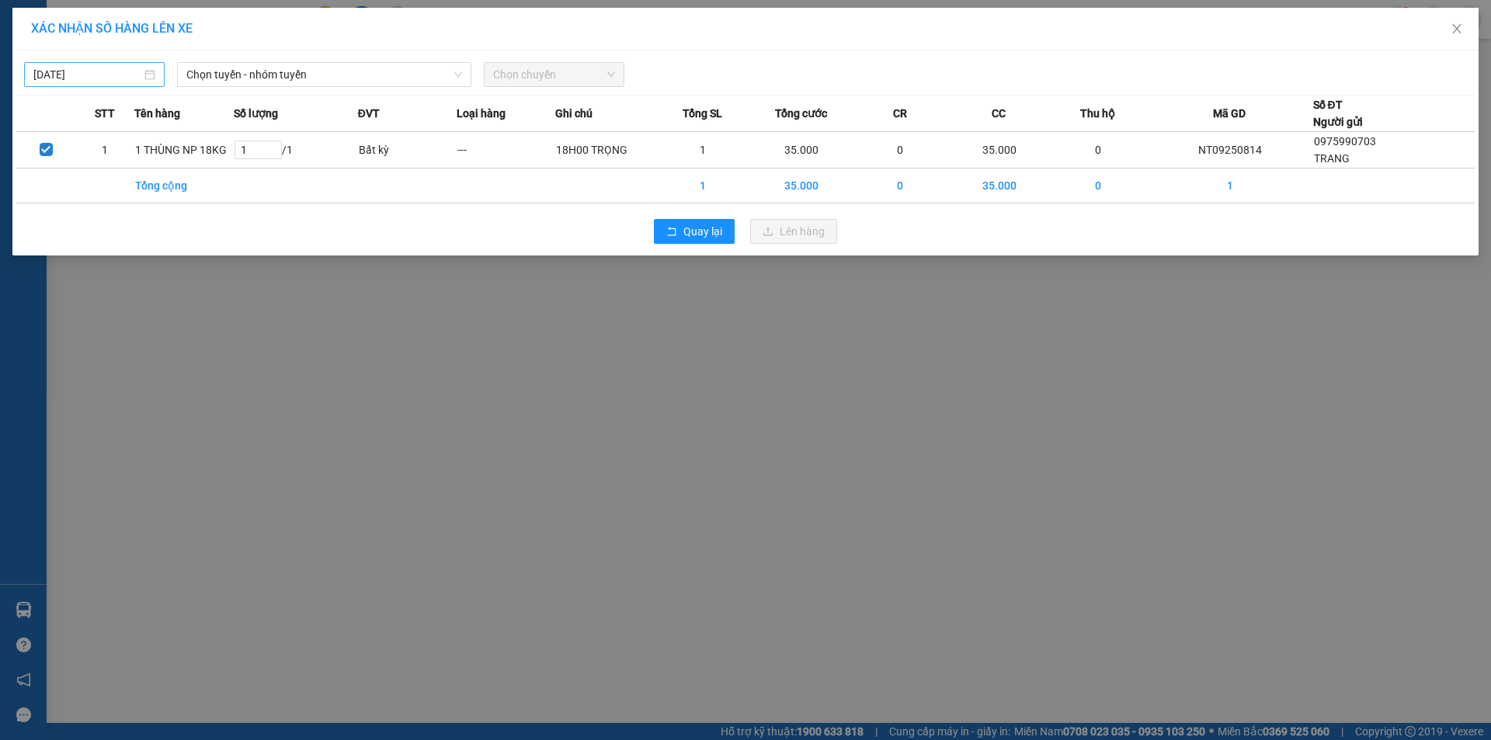
click at [54, 68] on input "[DATE]" at bounding box center [87, 74] width 108 height 17
type input "[DATE]"
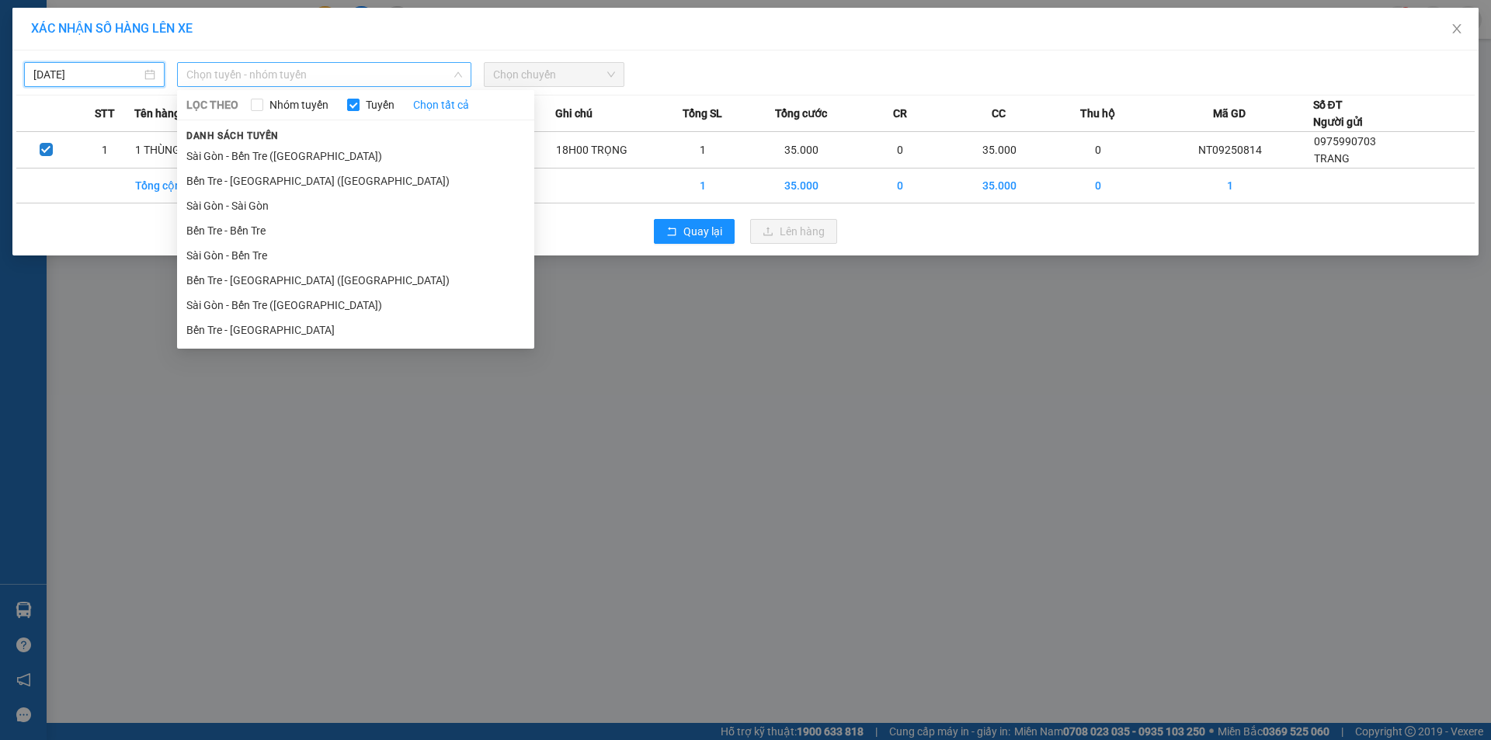
click at [252, 76] on span "Chọn tuyến - nhóm tuyến" at bounding box center [324, 74] width 276 height 23
click at [276, 335] on li "Bến Tre - Sài Gòn" at bounding box center [355, 330] width 357 height 25
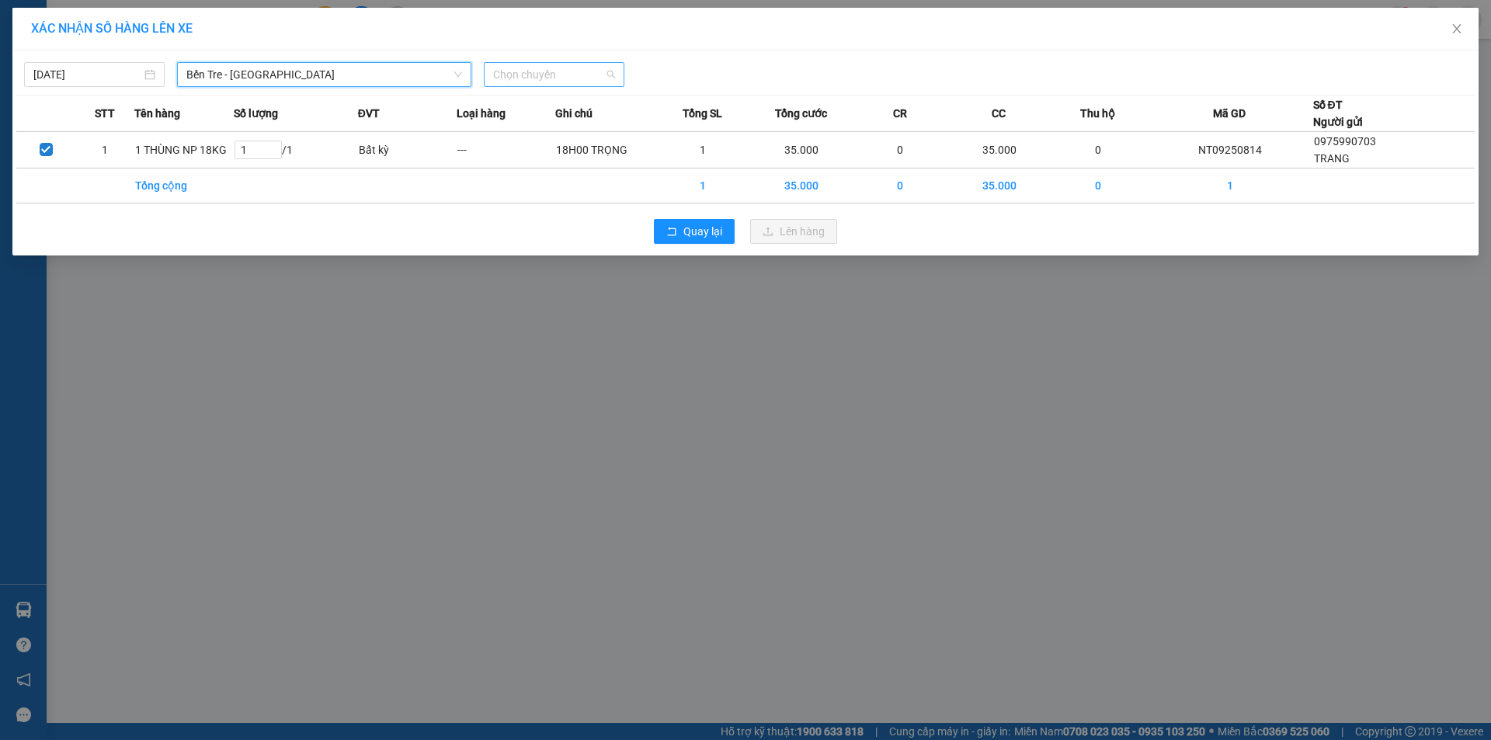
click at [568, 74] on span "Chọn chuyến" at bounding box center [554, 74] width 122 height 23
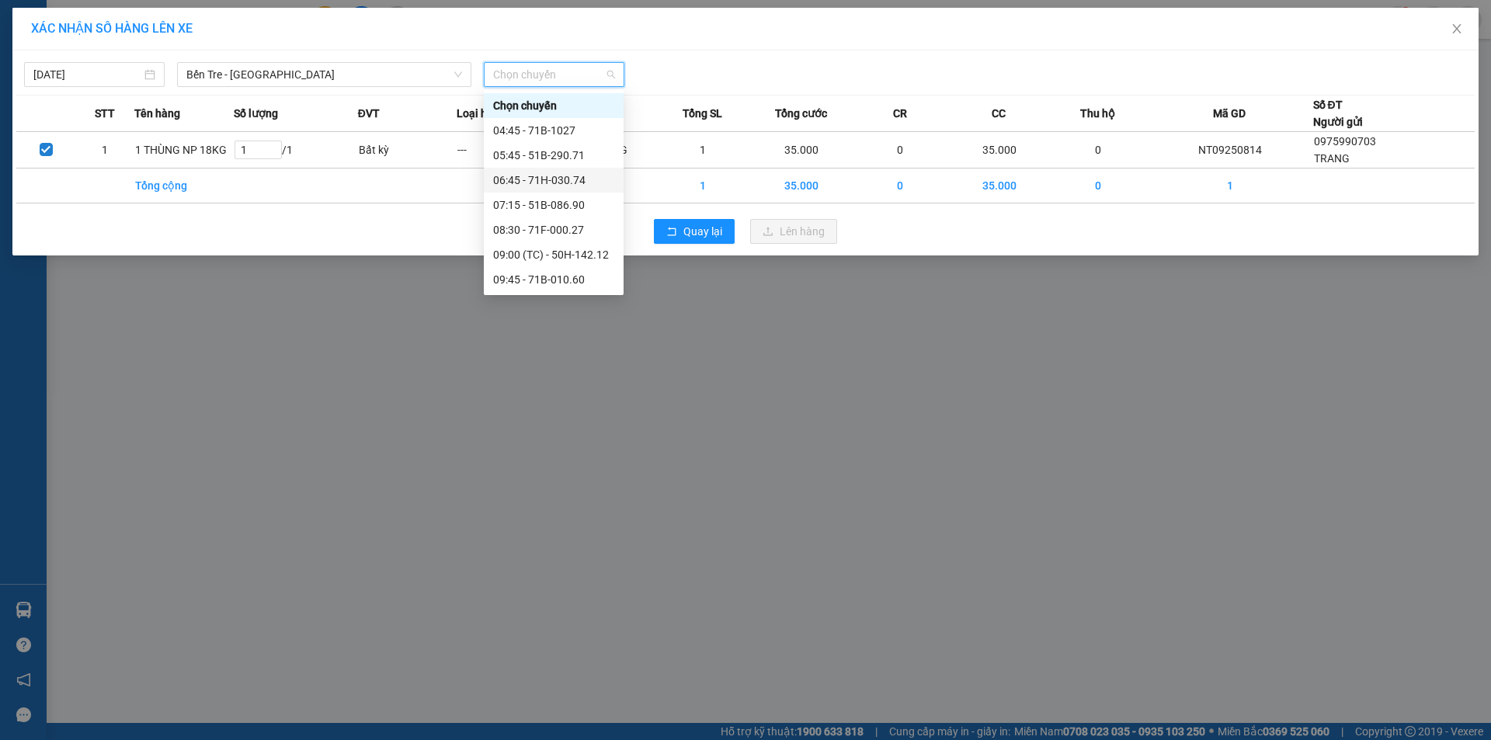
scroll to position [259, 0]
click at [561, 269] on div "15:45 - 51B-086.90" at bounding box center [553, 269] width 121 height 17
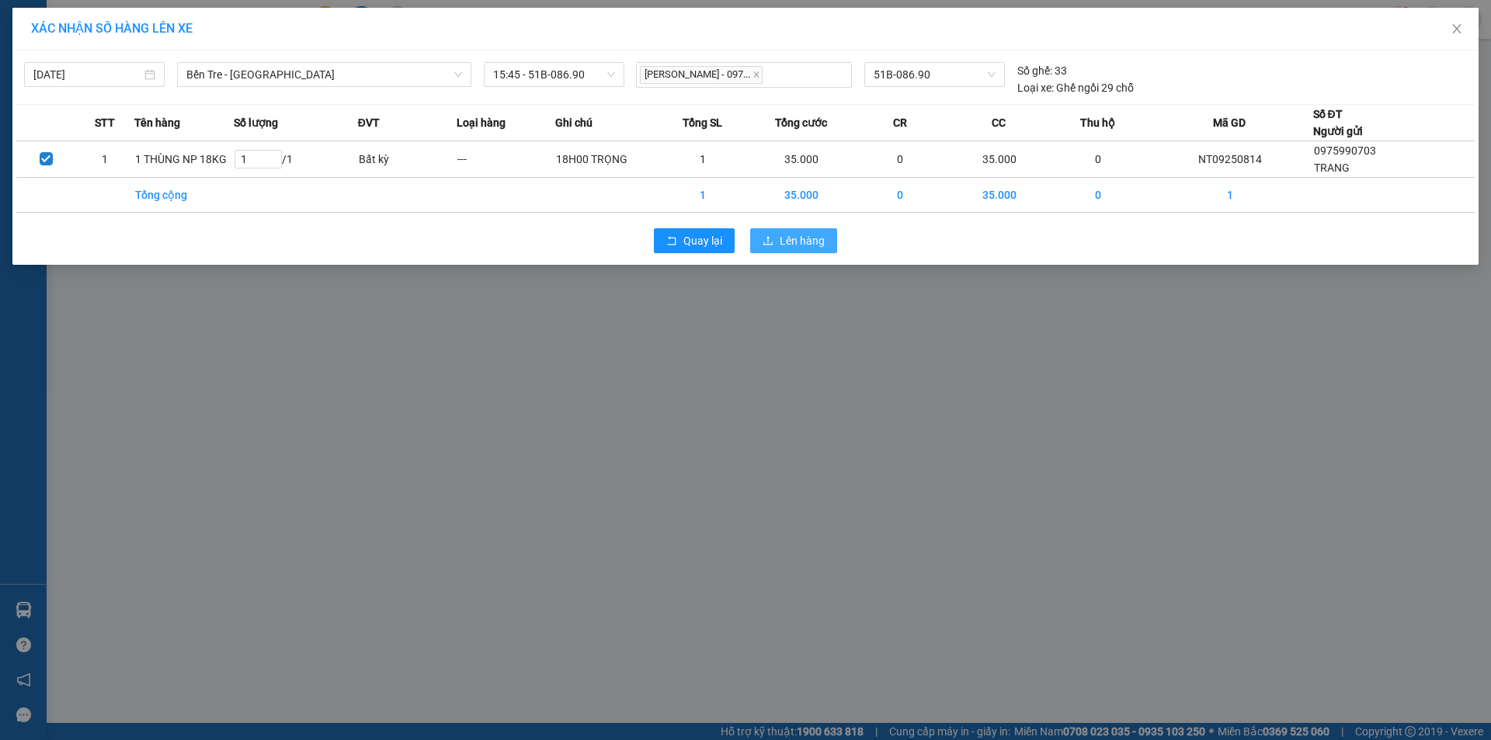
click at [770, 238] on icon "upload" at bounding box center [767, 240] width 9 height 9
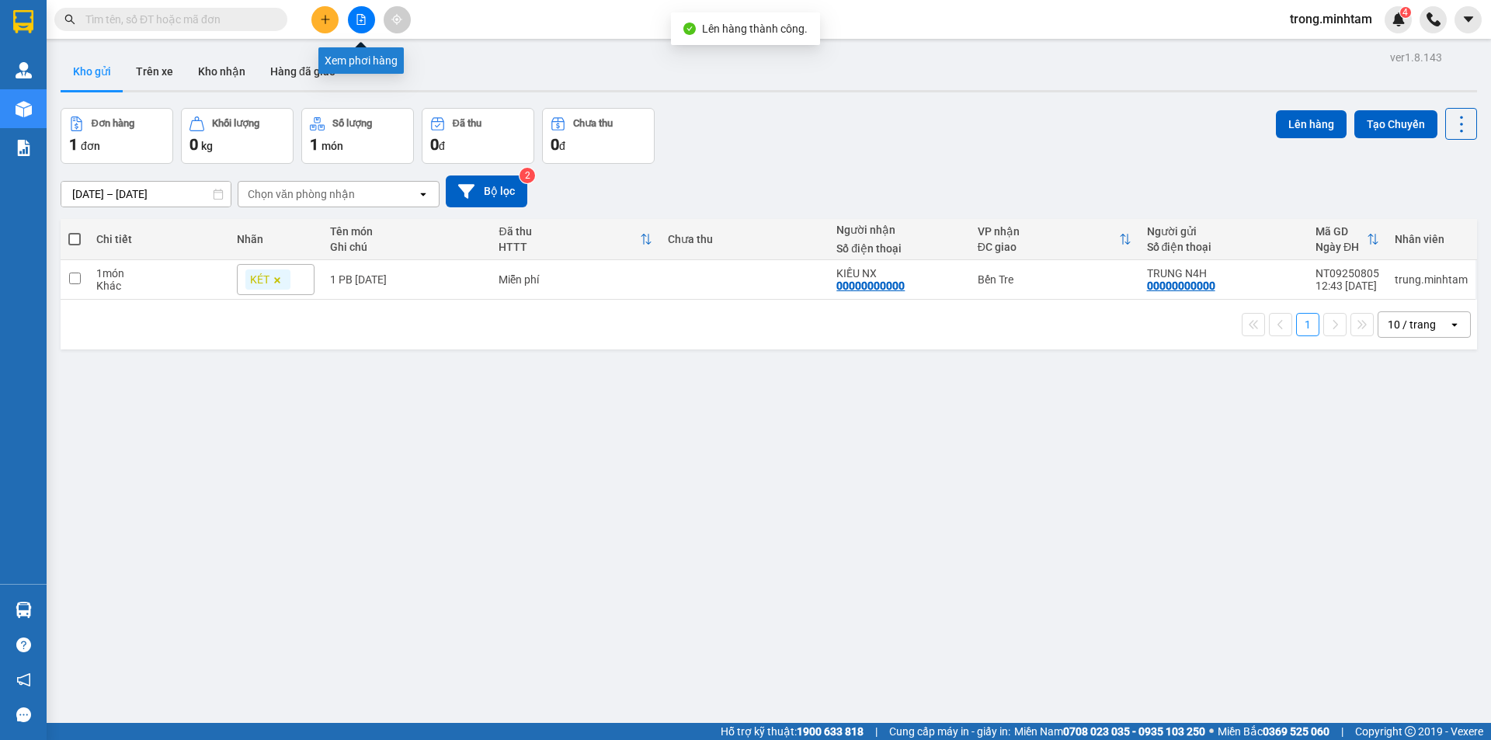
click at [358, 19] on icon "file-add" at bounding box center [361, 19] width 11 height 11
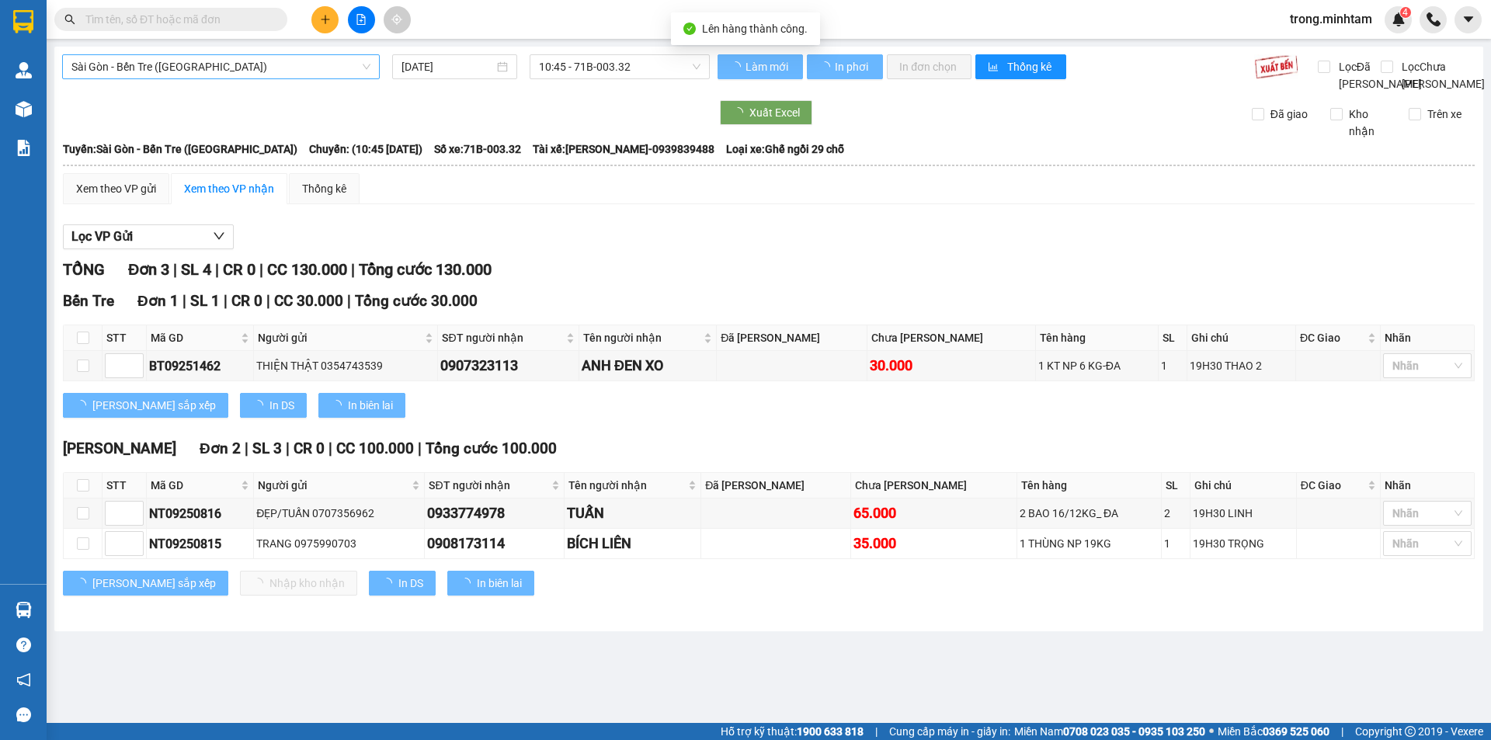
click at [186, 73] on span "Sài Gòn - Bến Tre (CN)" at bounding box center [220, 66] width 299 height 23
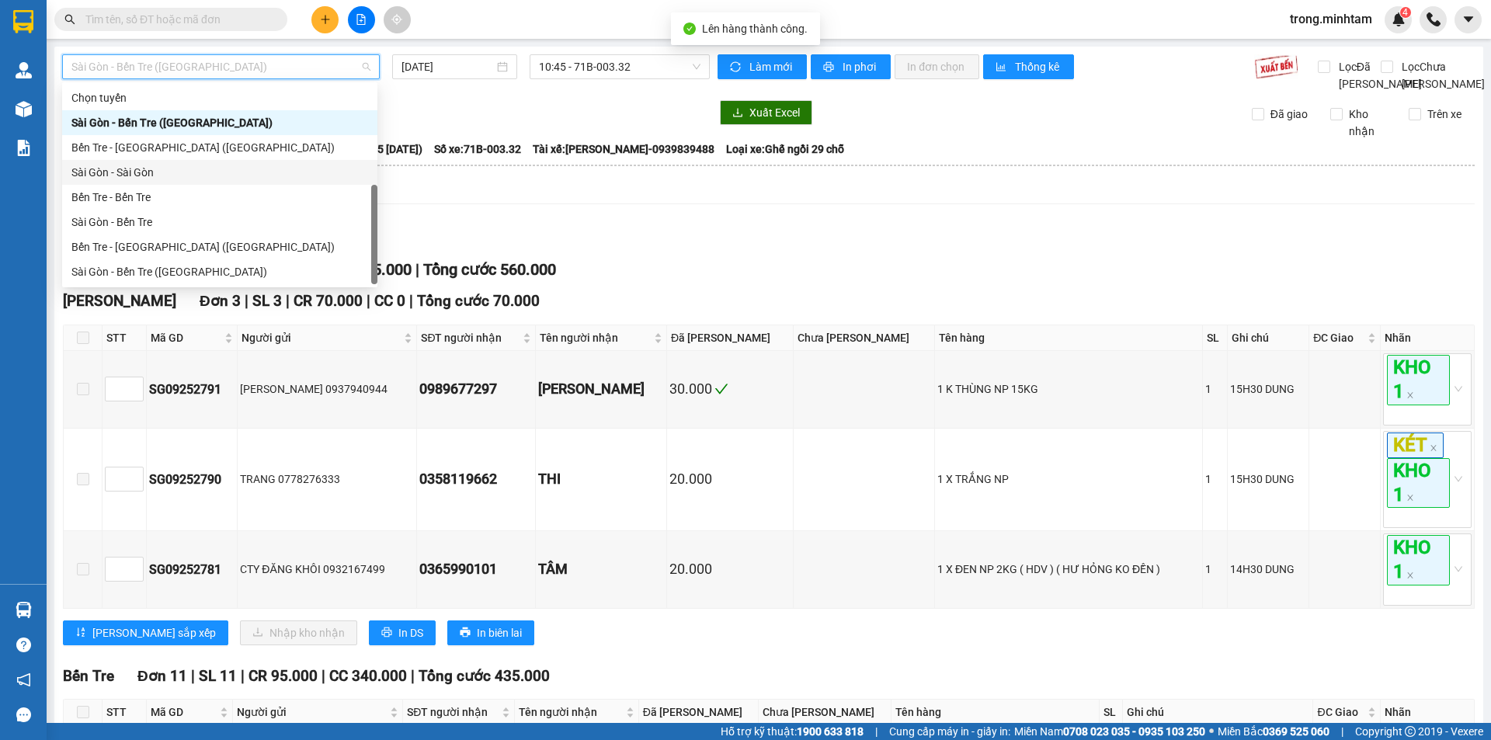
scroll to position [25, 0]
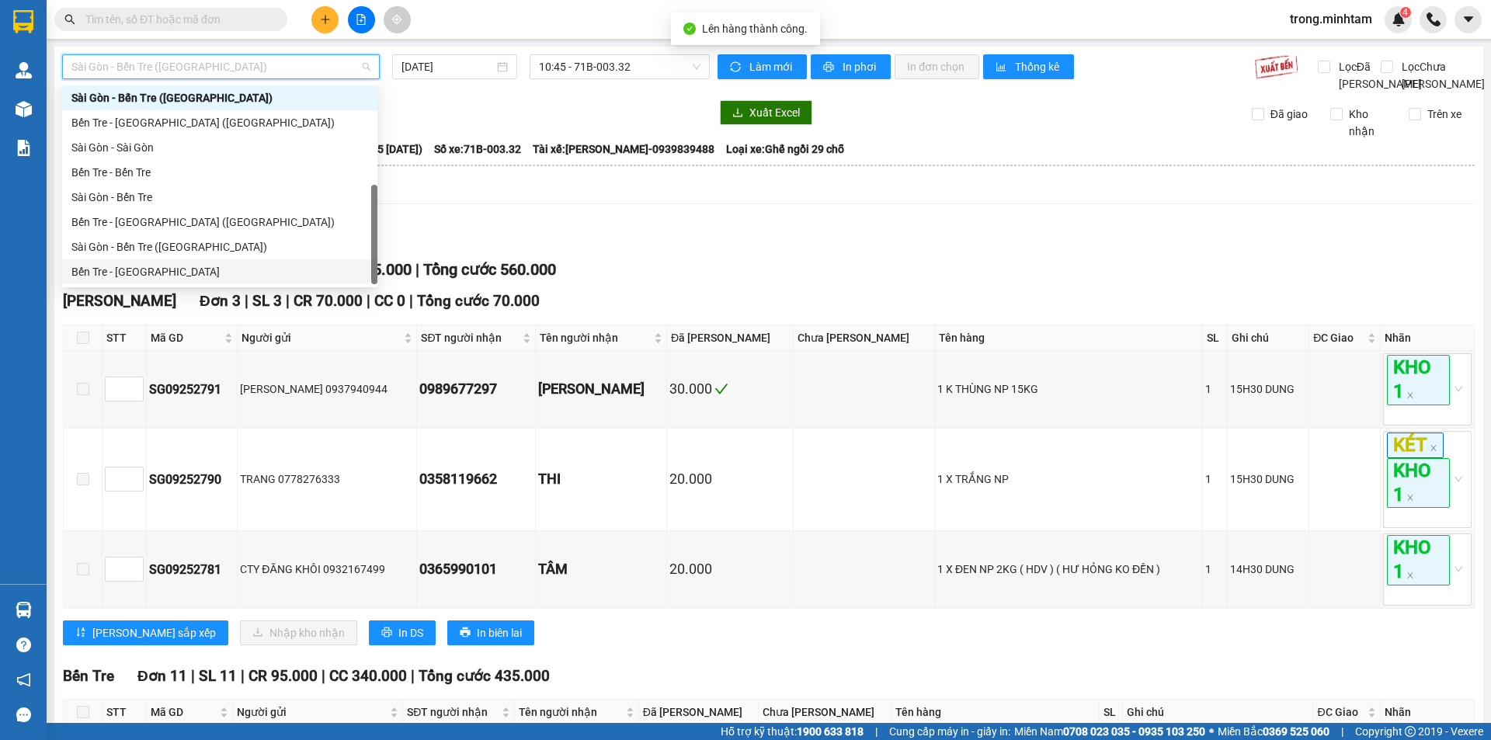
click at [139, 264] on div "Bến Tre - Sài Gòn" at bounding box center [219, 271] width 297 height 17
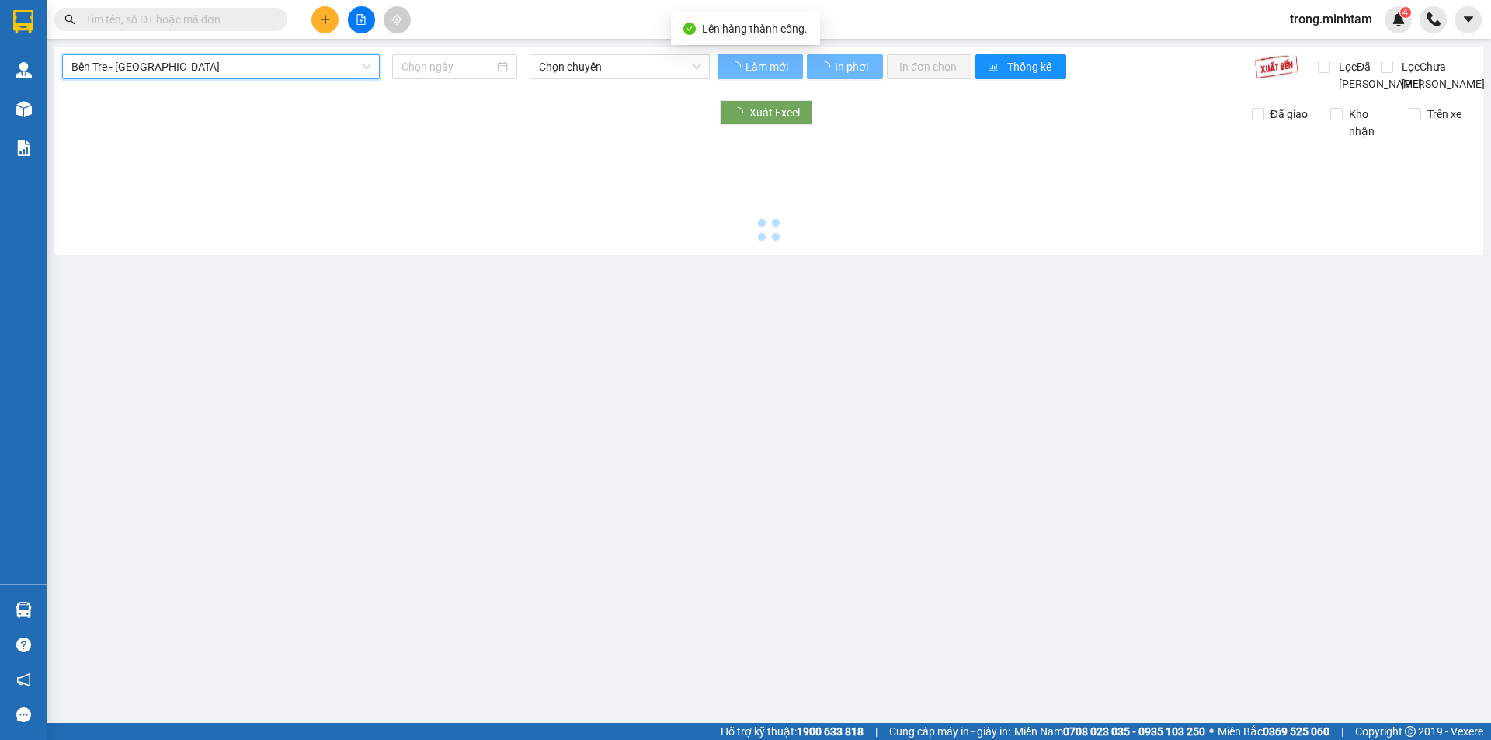
type input "[DATE]"
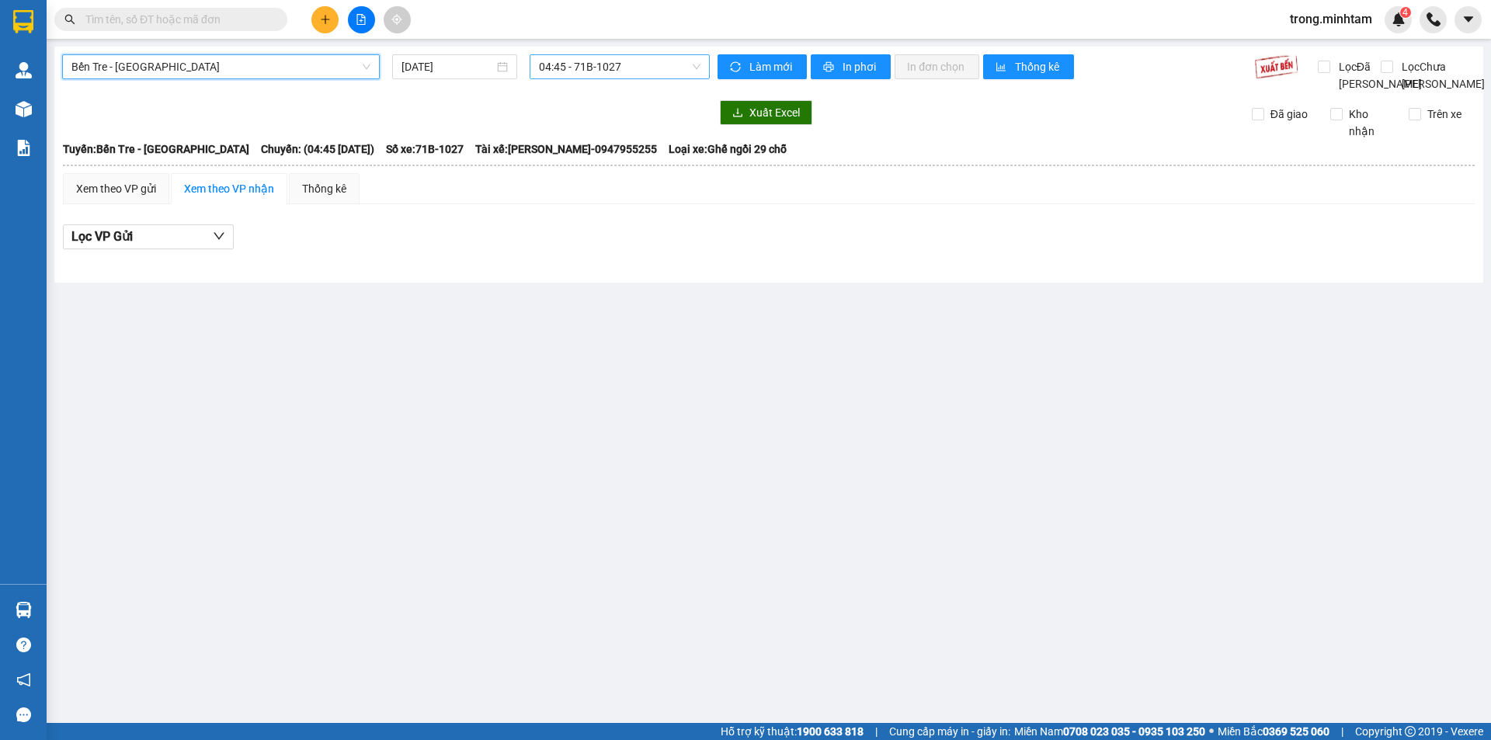
drag, startPoint x: 600, startPoint y: 67, endPoint x: 600, endPoint y: 77, distance: 10.1
click at [599, 68] on span "04:45 - 71B-1027" at bounding box center [620, 66] width 162 height 23
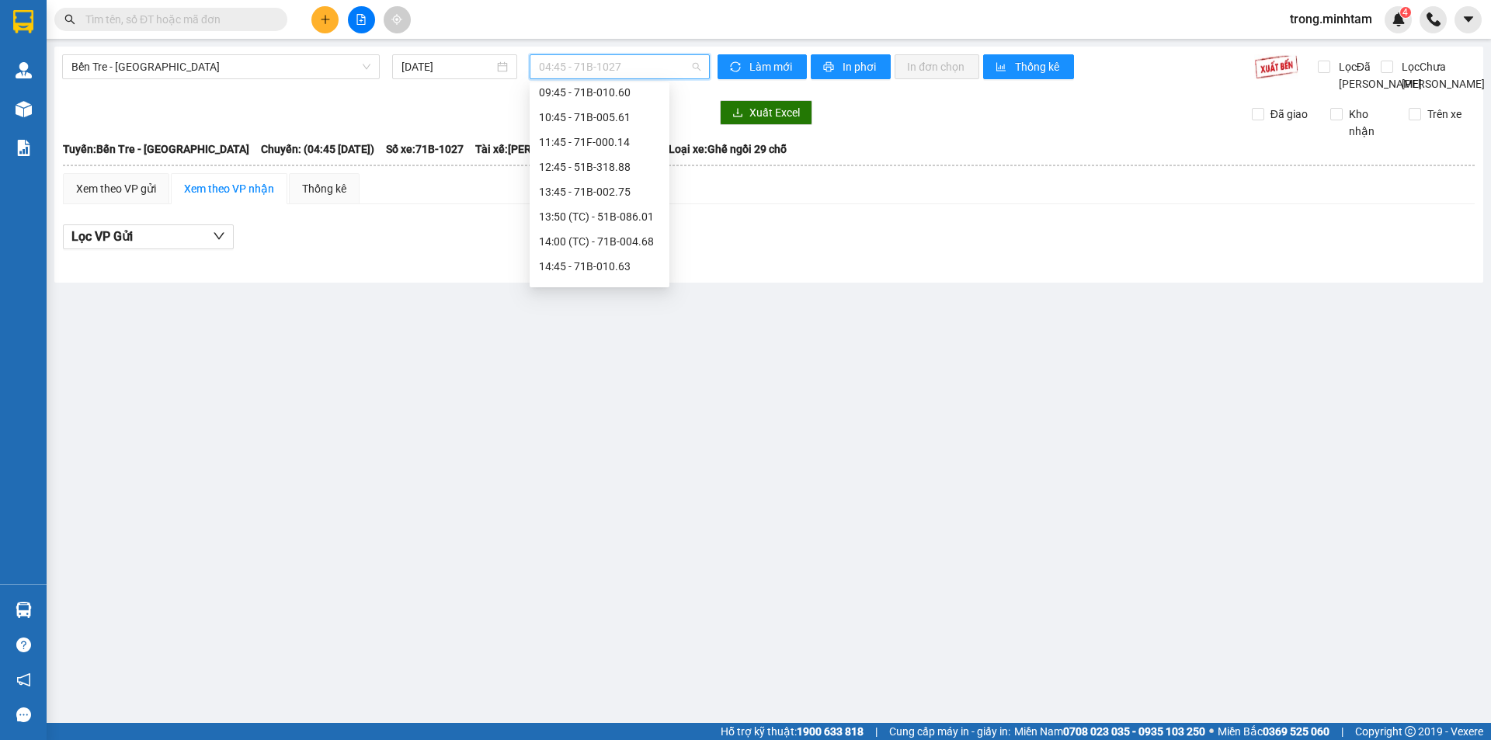
scroll to position [348, 0]
click at [603, 178] on div "15:45 - 51B-086.90" at bounding box center [599, 172] width 121 height 17
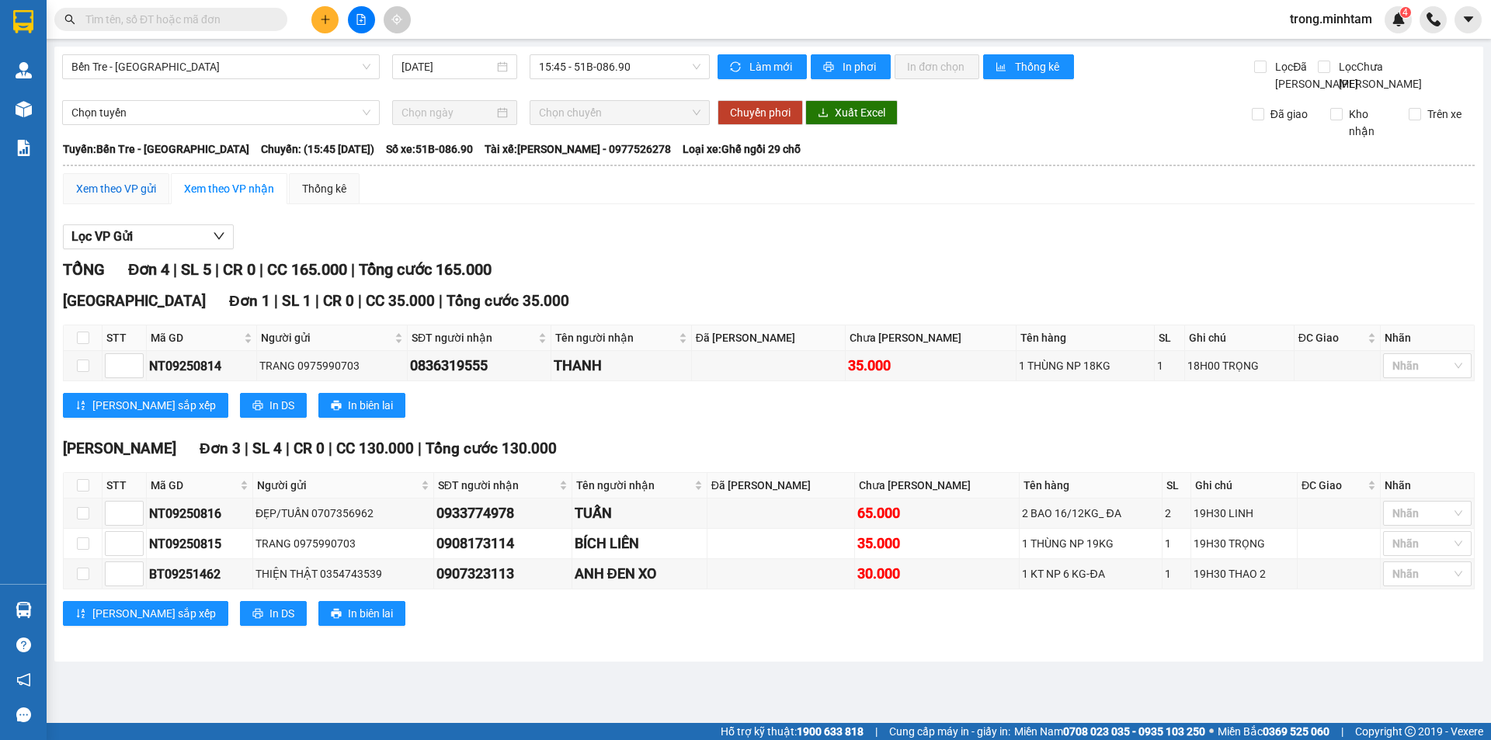
click at [118, 197] on div "Xem theo VP gửi" at bounding box center [116, 188] width 80 height 17
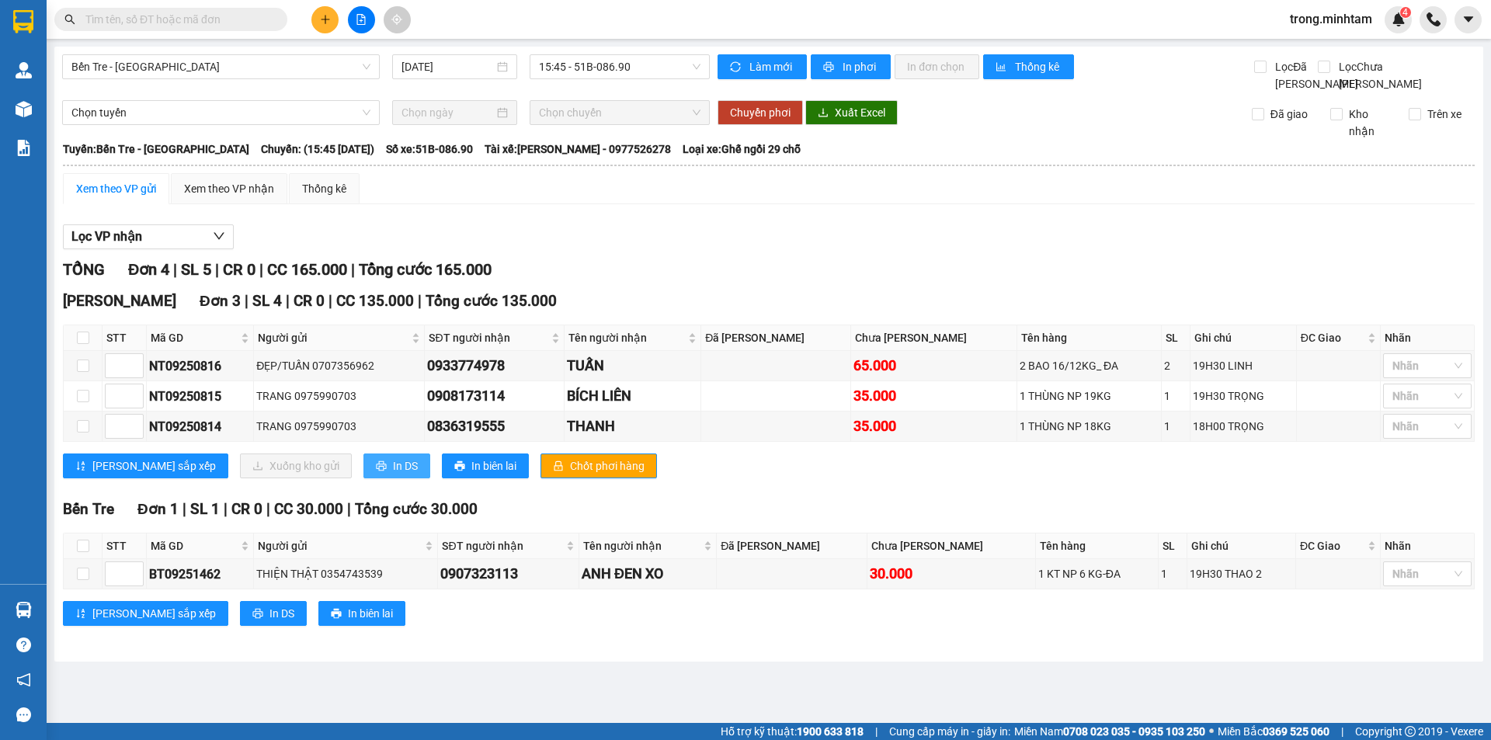
click at [393, 474] on span "In DS" at bounding box center [405, 465] width 25 height 17
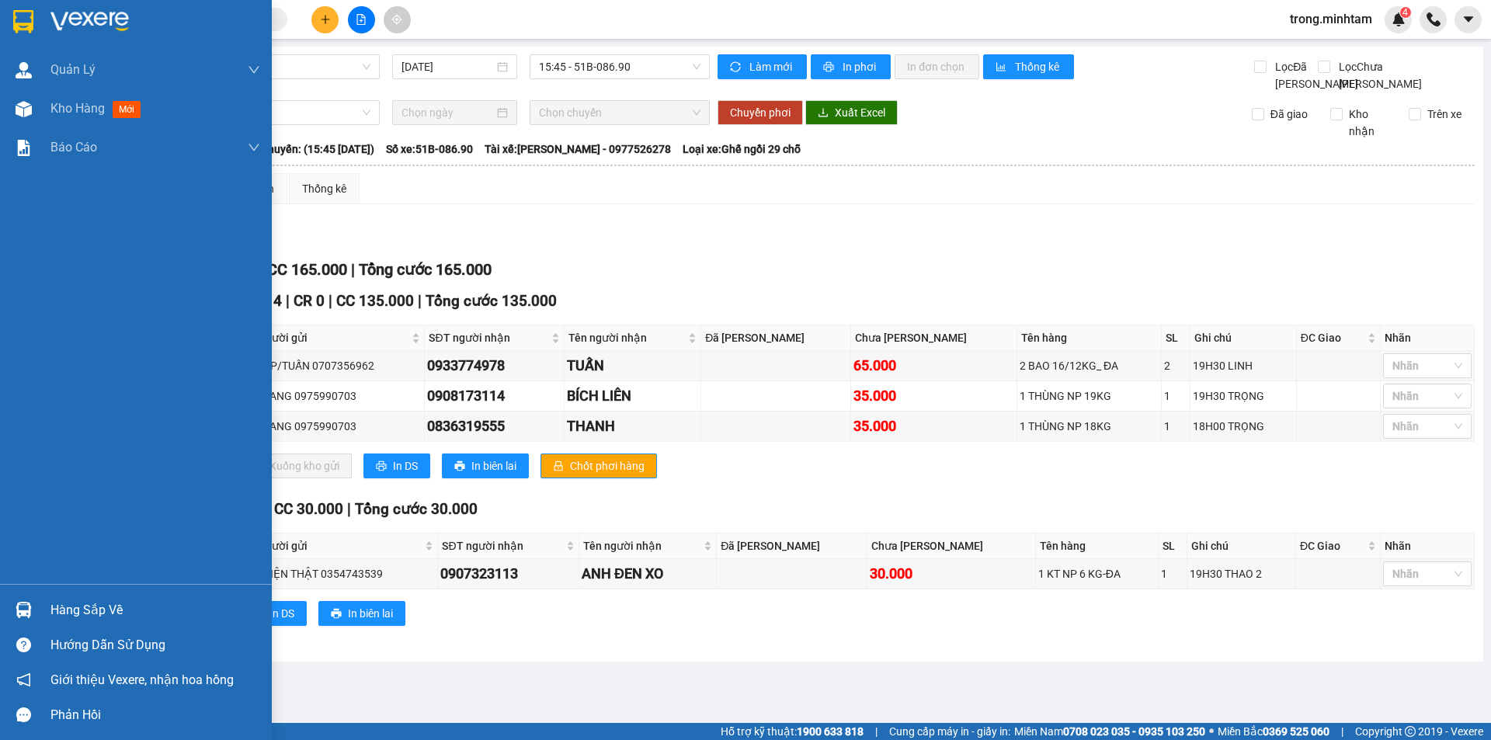
click at [102, 612] on div "Hàng sắp về" at bounding box center [155, 610] width 210 height 23
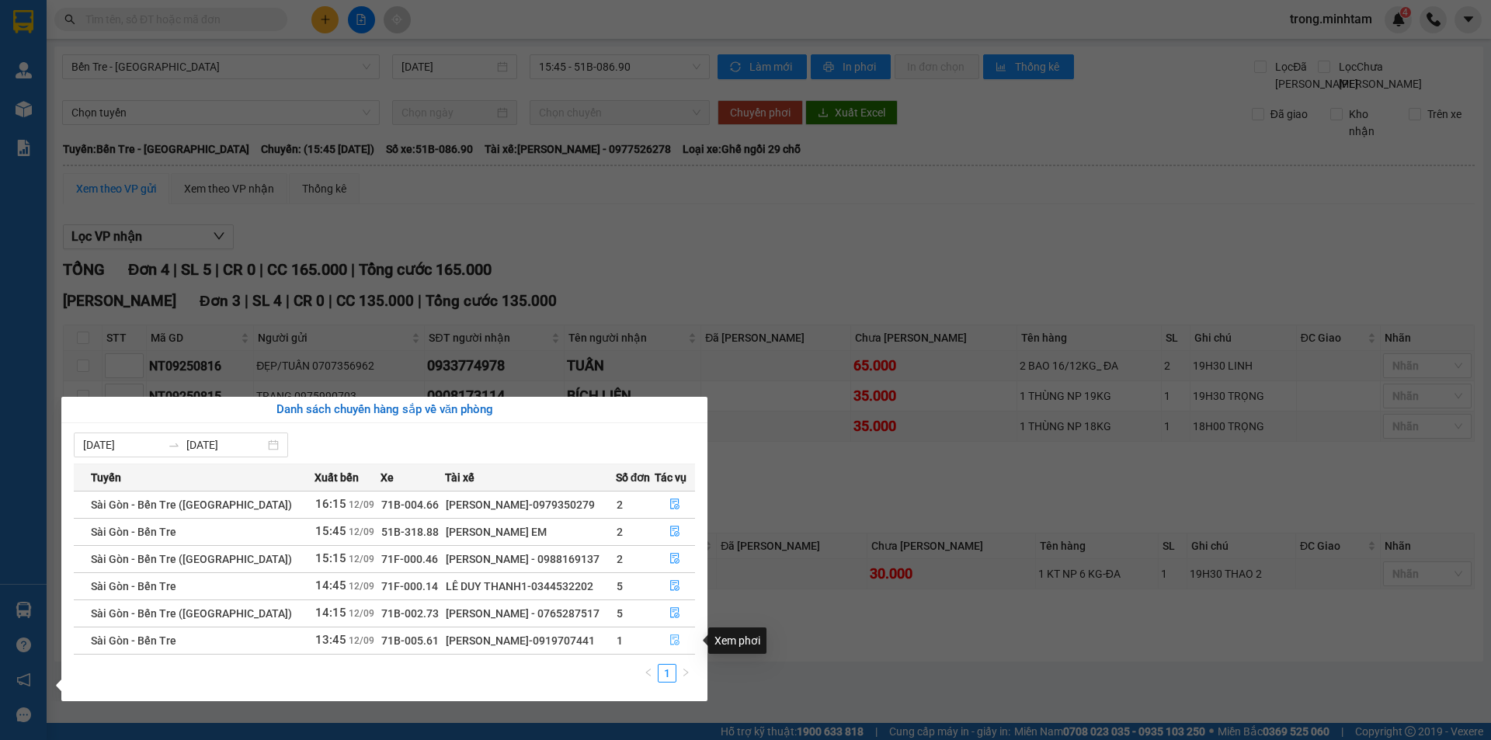
click at [666, 641] on button "button" at bounding box center [675, 640] width 40 height 25
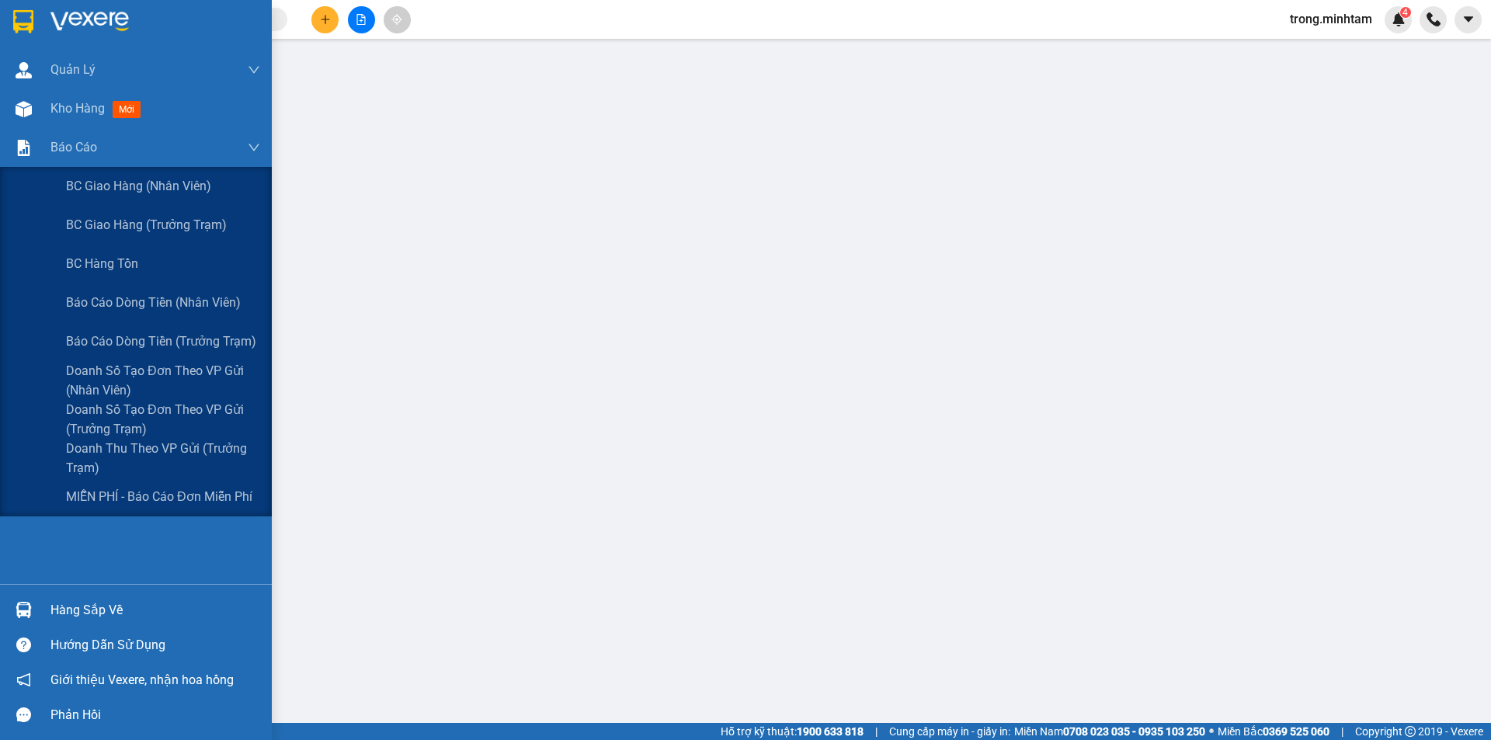
drag, startPoint x: 179, startPoint y: 311, endPoint x: 173, endPoint y: 38, distance: 272.6
click at [179, 310] on span "Báo cáo dòng tiền (nhân viên)" at bounding box center [153, 302] width 175 height 19
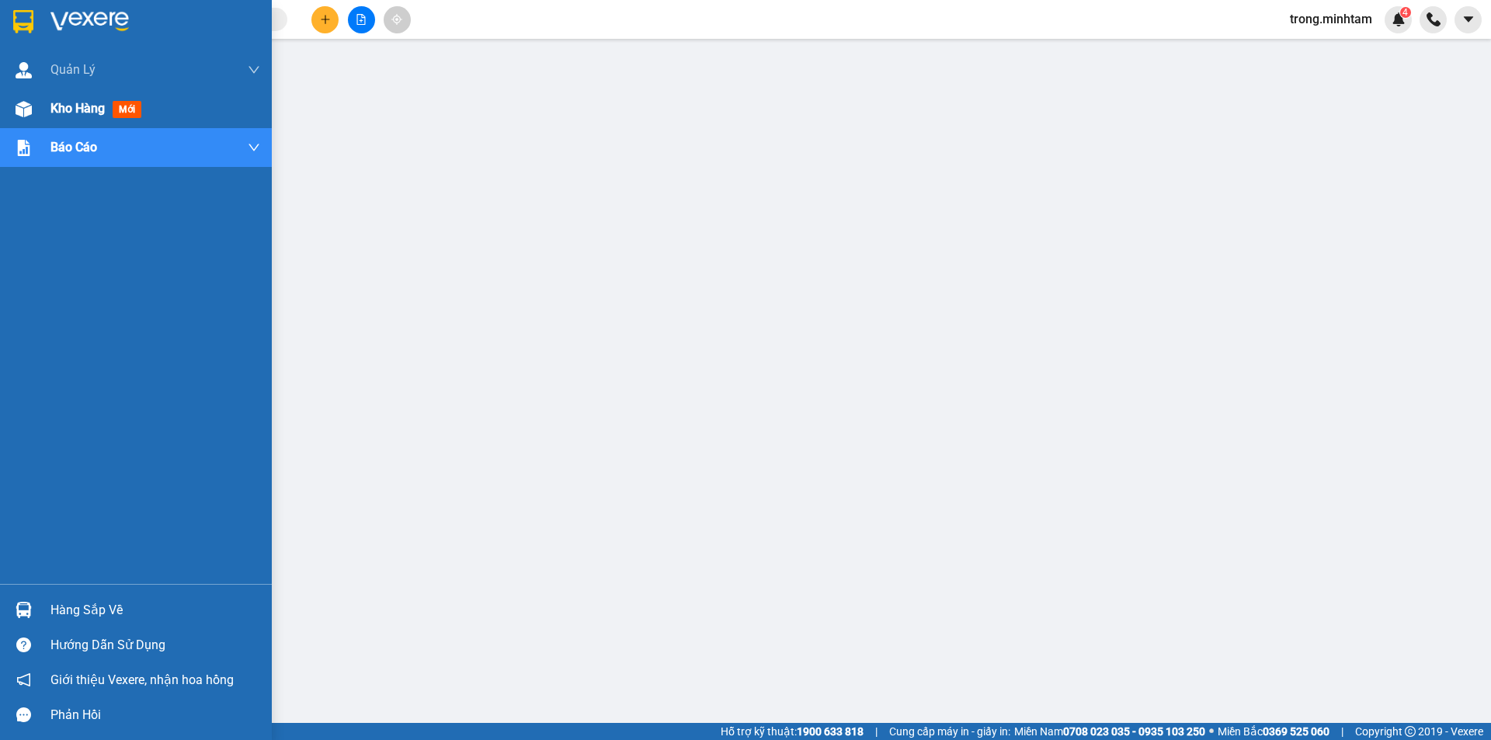
click at [93, 116] on div "Kho hàng mới" at bounding box center [98, 108] width 97 height 19
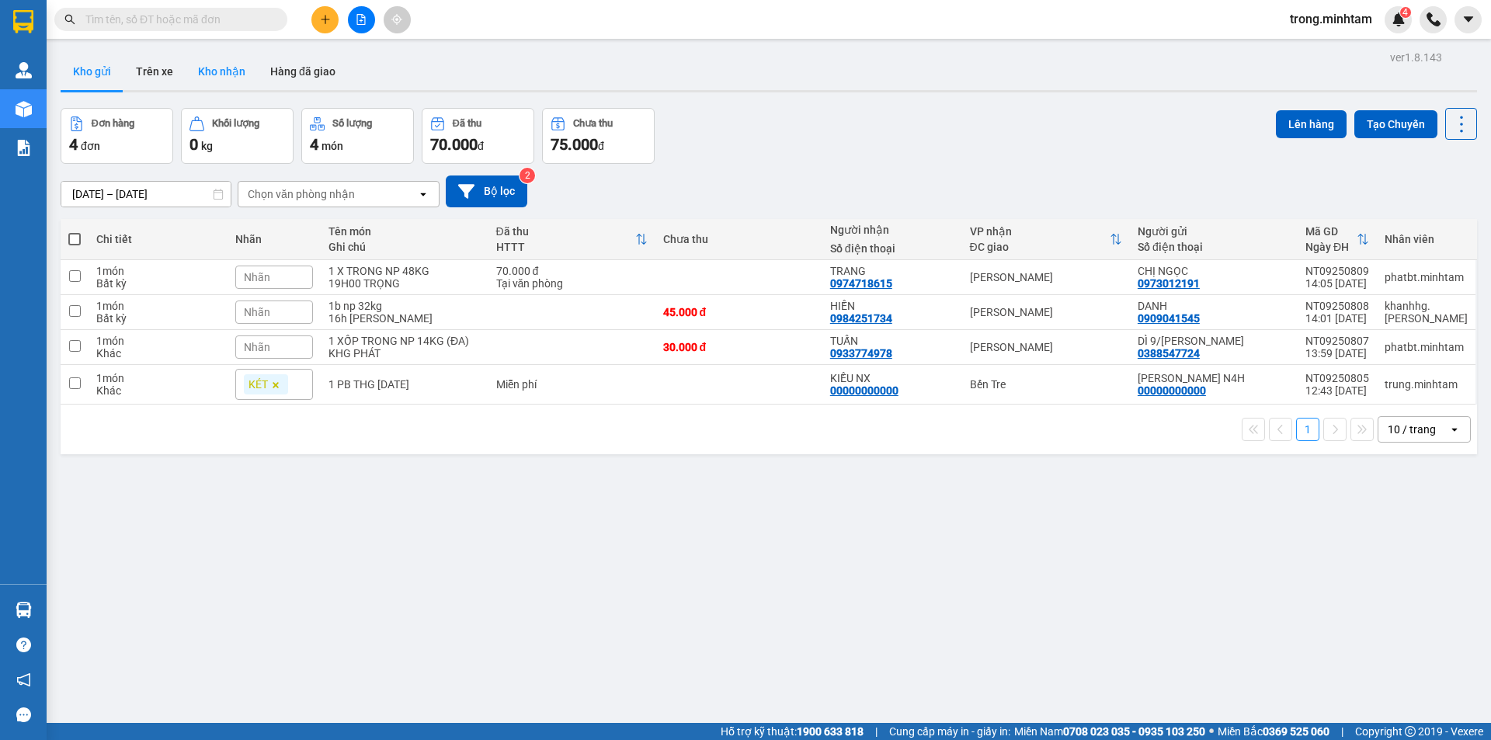
click at [231, 85] on button "Kho nhận" at bounding box center [222, 71] width 72 height 37
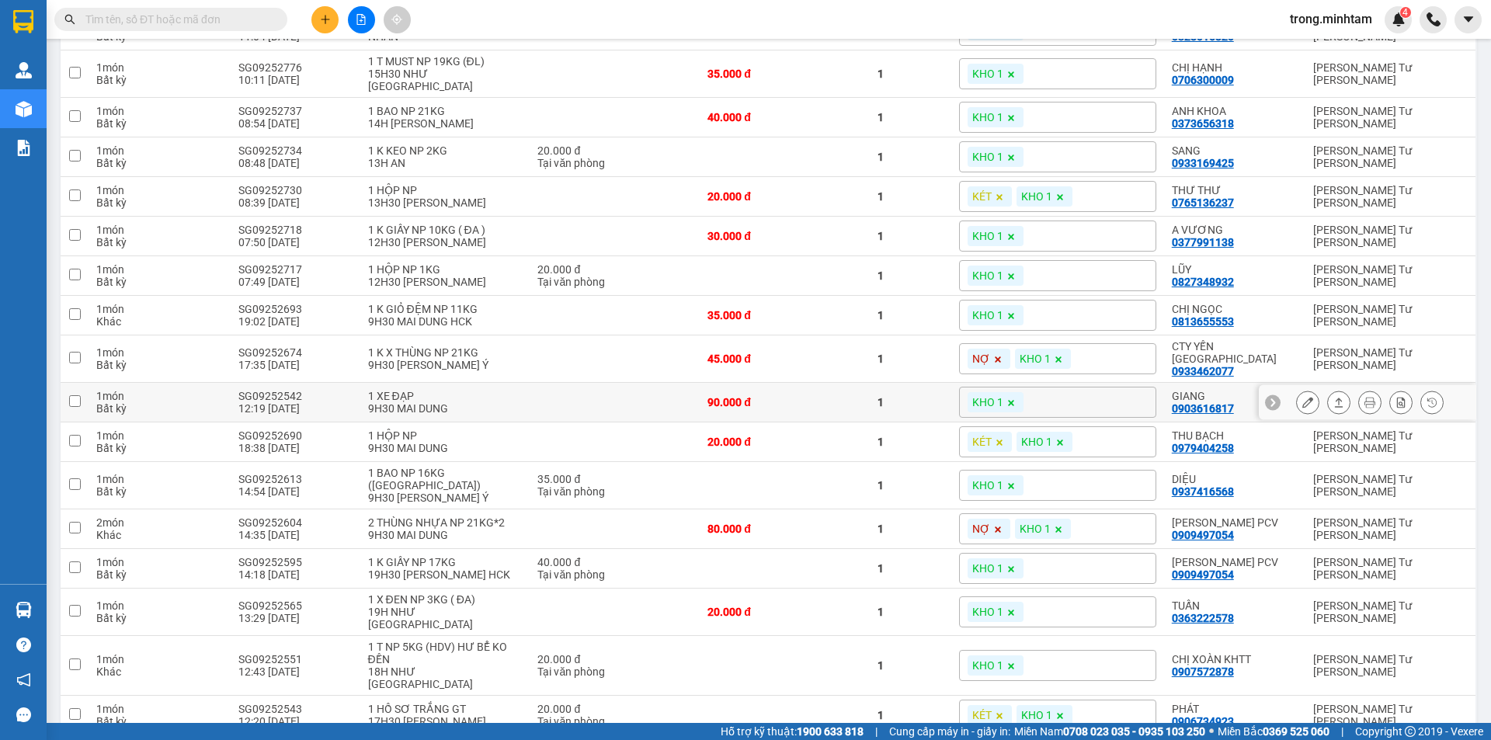
scroll to position [734, 0]
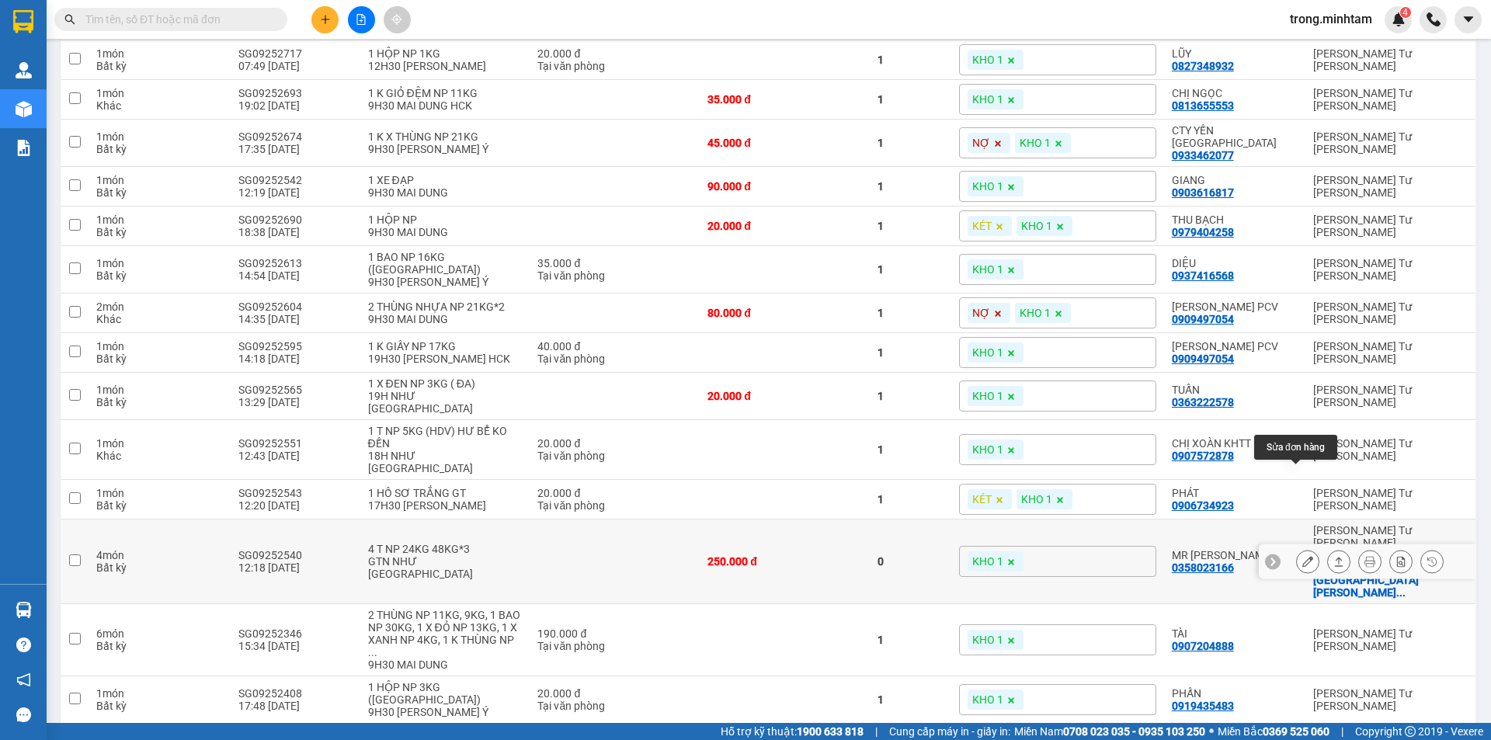
click at [1302, 556] on icon at bounding box center [1307, 561] width 11 height 11
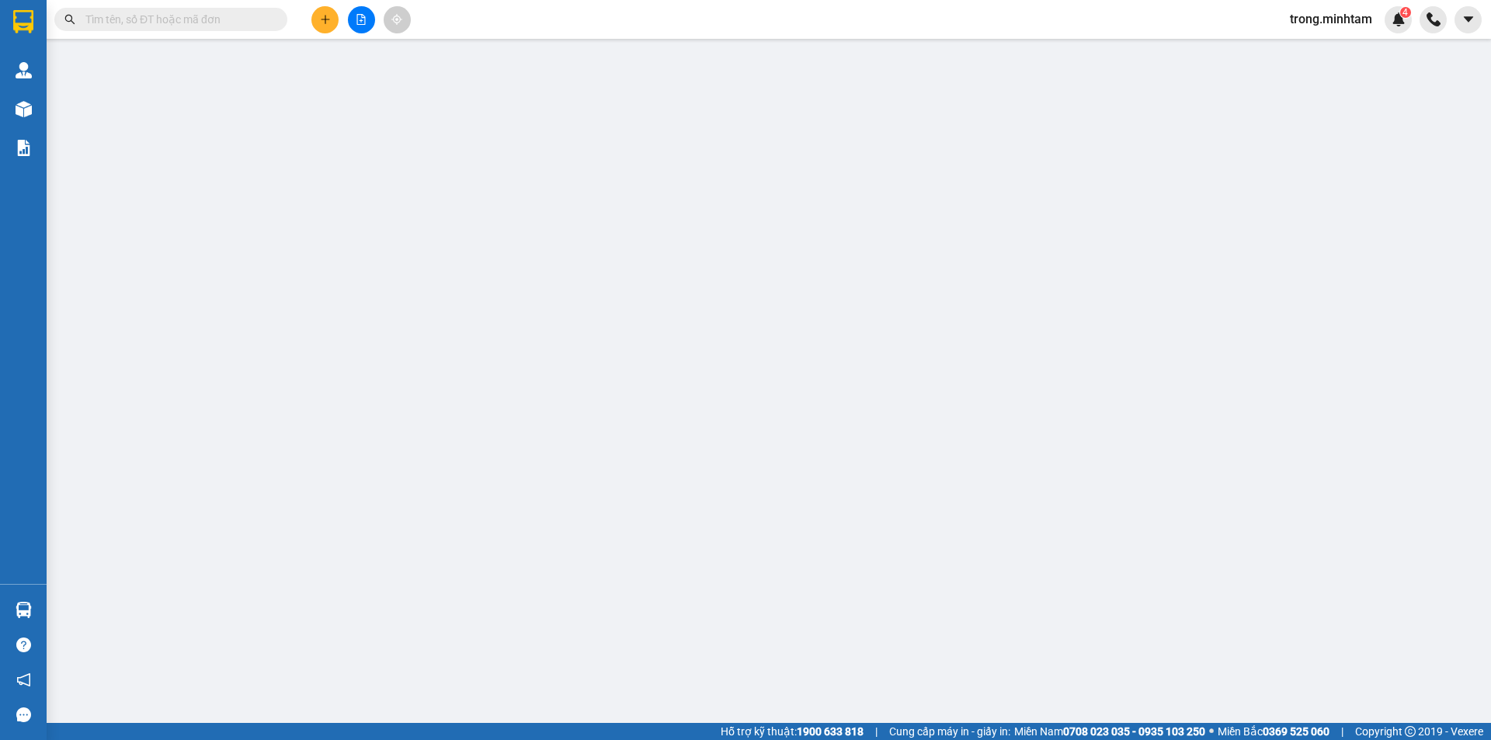
type input "0943825471"
type input "EM PHƯƠNG"
type input "0358023166"
type input "MR [PERSON_NAME]"
checkbox input "true"
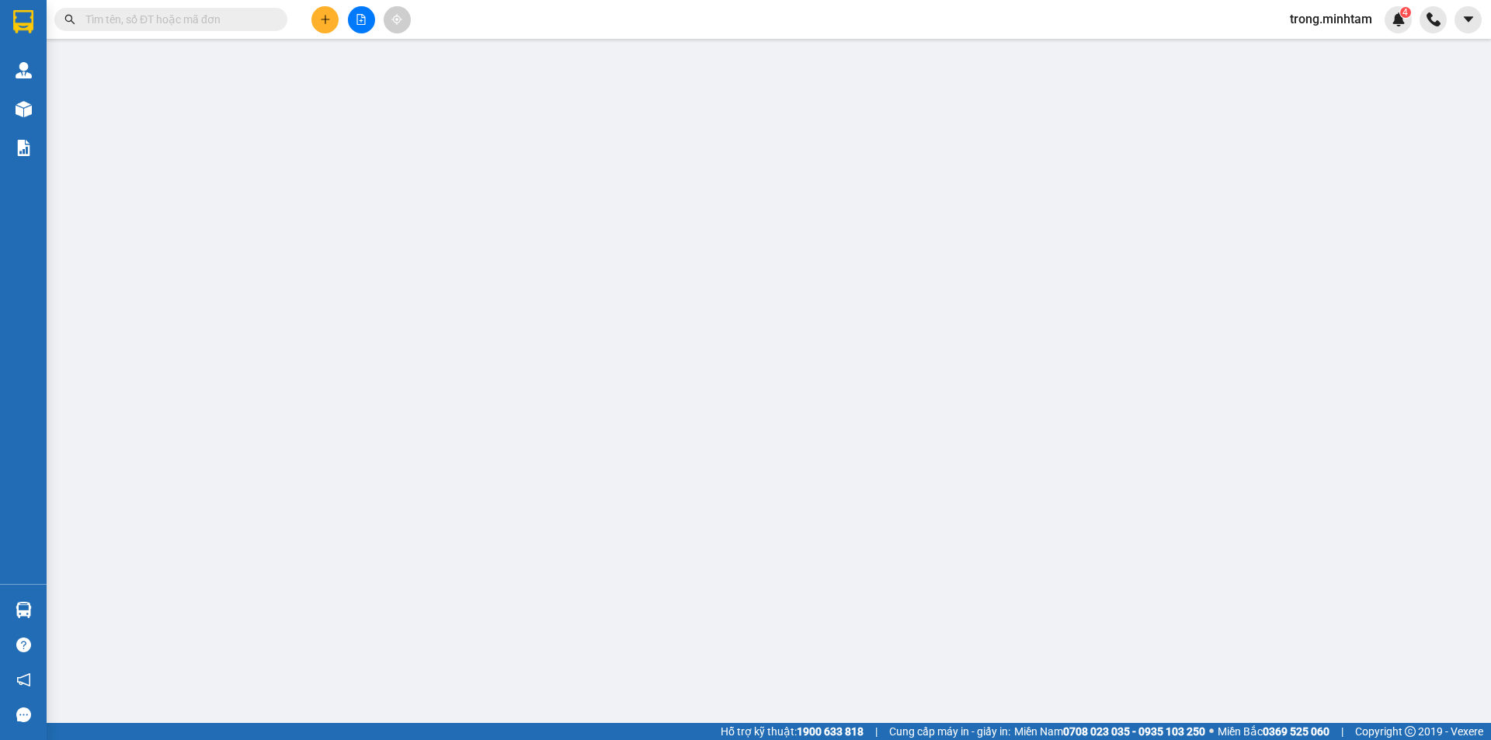
type input "LÔ A3 KCN GIAO LONG - XÃ AN PHƯỚC - CHÂU THÀNH"
type input "PHÍ GTN 200K CHƯA THU"
type input "250.000"
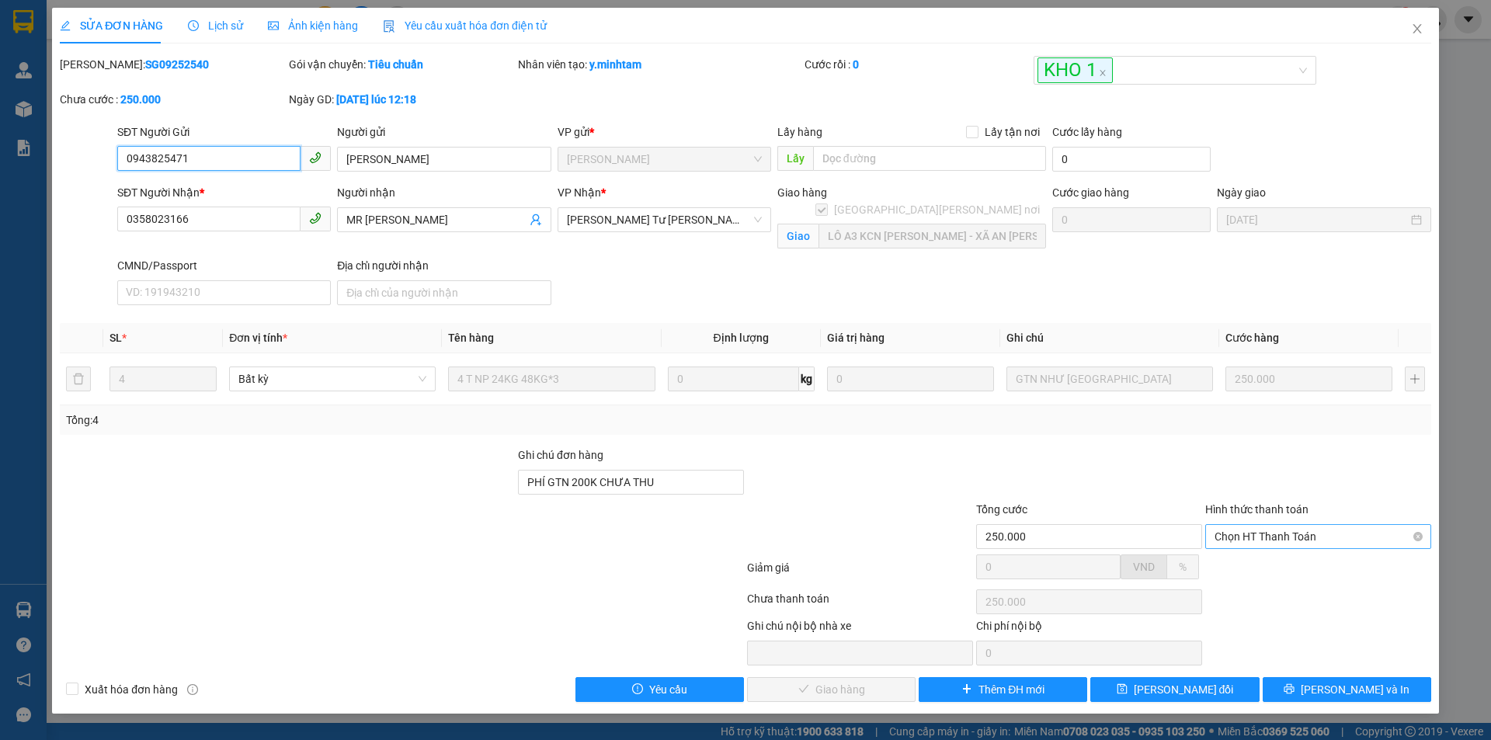
click at [1252, 533] on span "Chọn HT Thanh Toán" at bounding box center [1318, 536] width 207 height 23
click at [1249, 561] on div "Tại văn phòng" at bounding box center [1318, 567] width 207 height 17
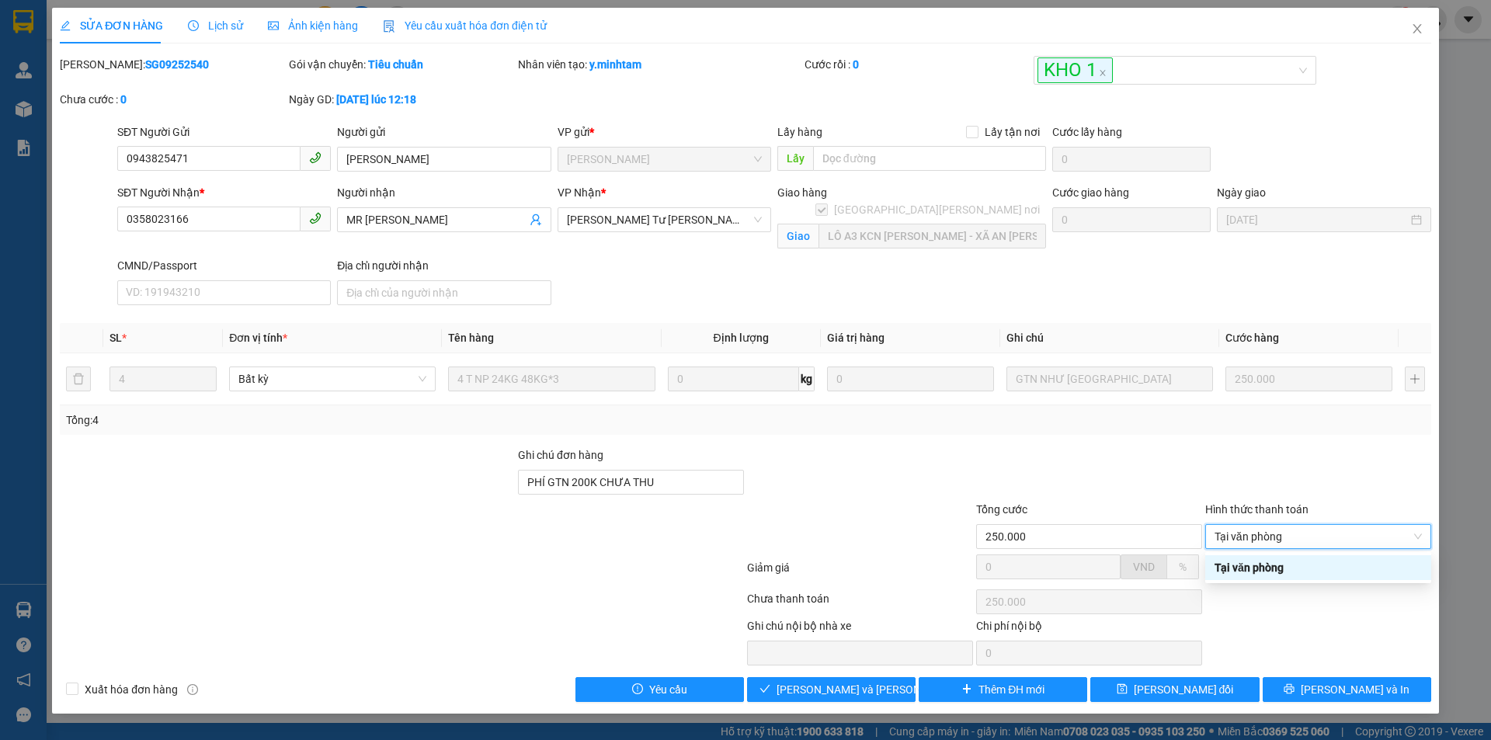
type input "0"
click at [827, 683] on span "[PERSON_NAME] và Giao hàng" at bounding box center [882, 689] width 210 height 17
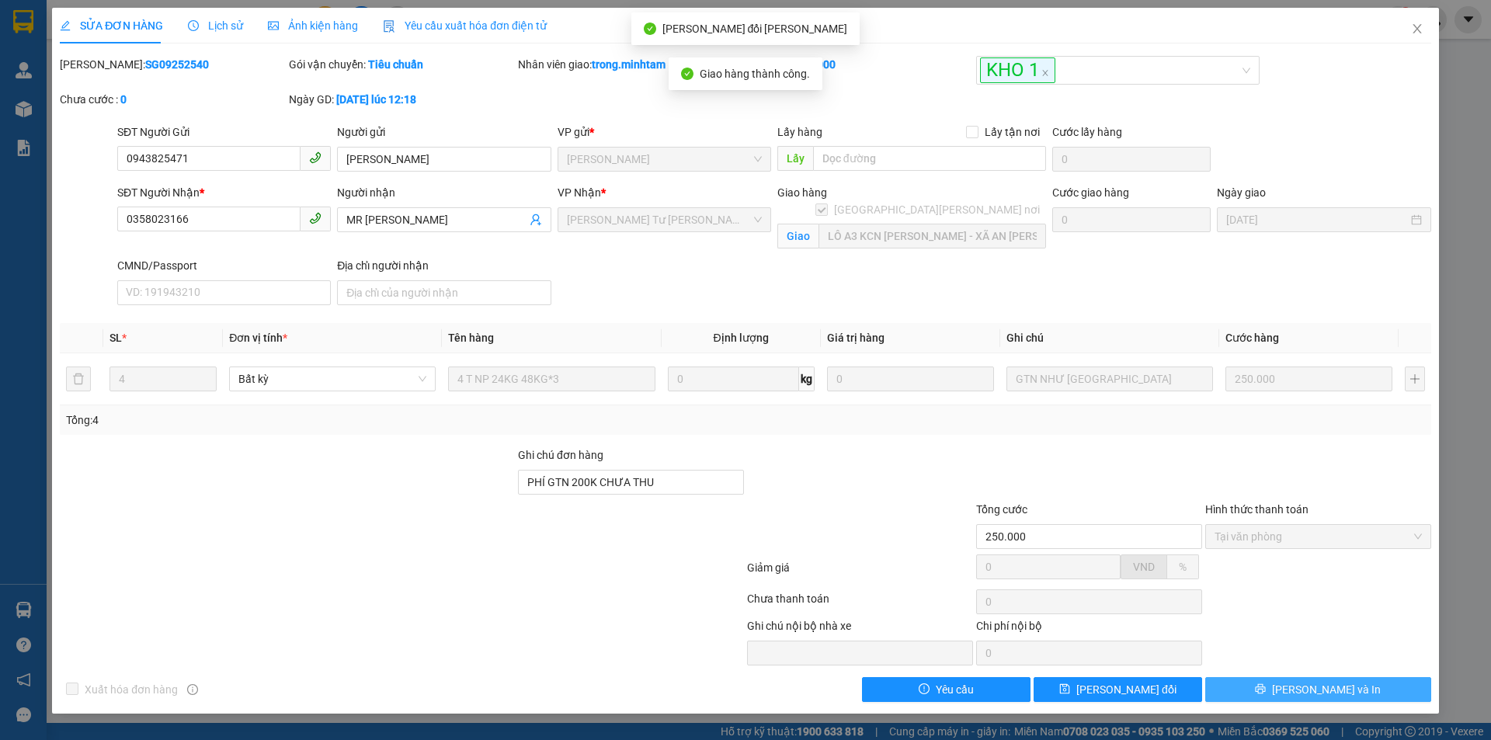
click at [1318, 693] on span "[PERSON_NAME] và In" at bounding box center [1326, 689] width 109 height 17
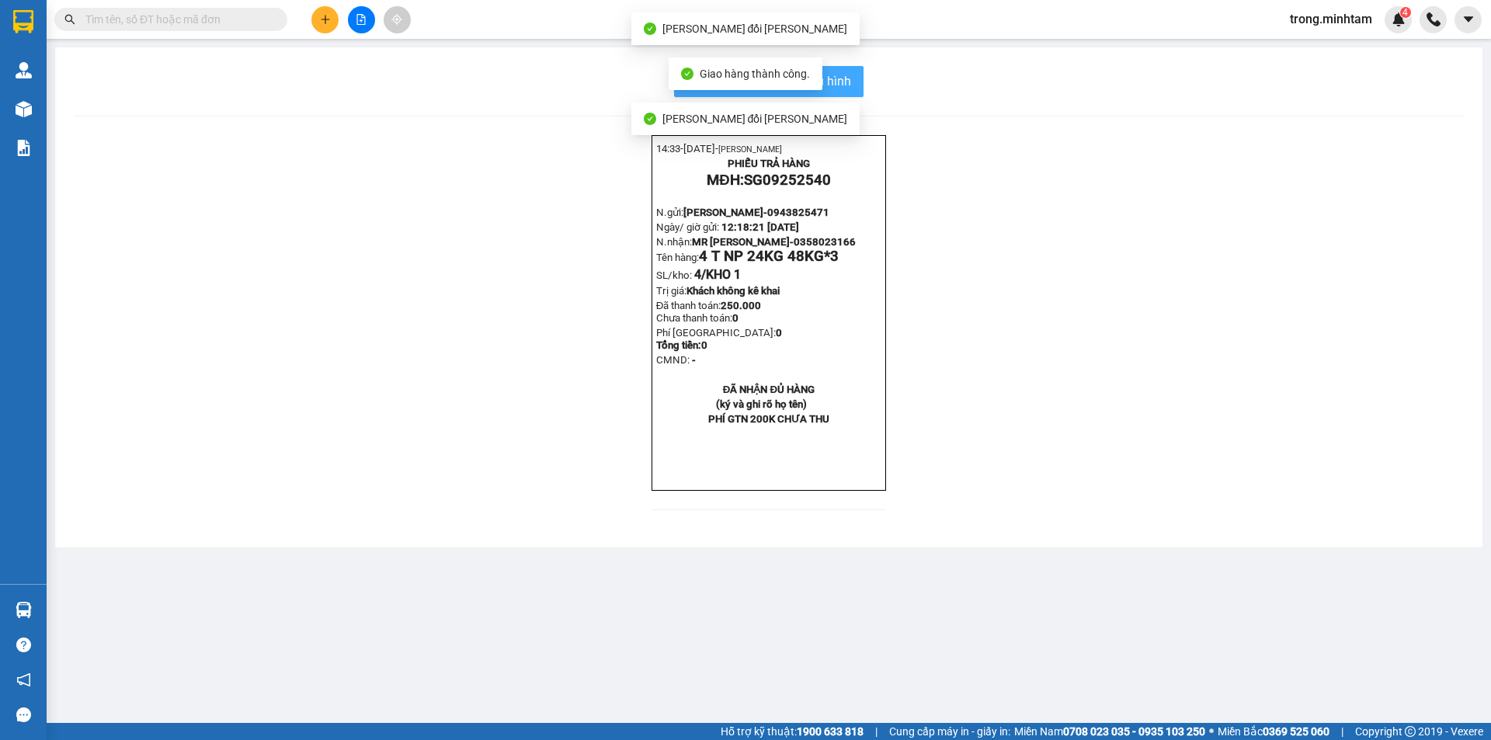
click at [842, 74] on span "In mẫu biên lai tự cấu hình" at bounding box center [778, 80] width 146 height 19
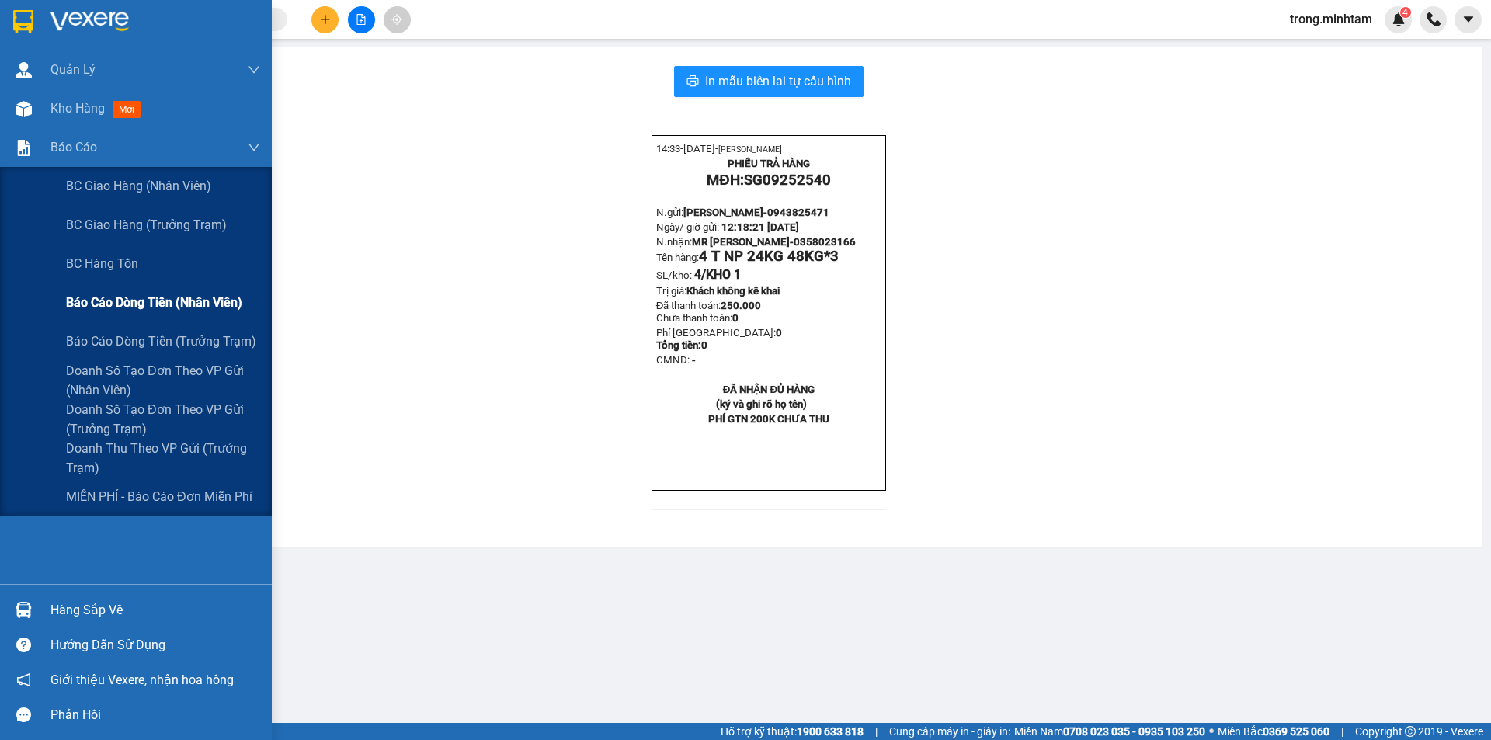
click at [187, 307] on span "Báo cáo dòng tiền (nhân viên)" at bounding box center [154, 302] width 176 height 19
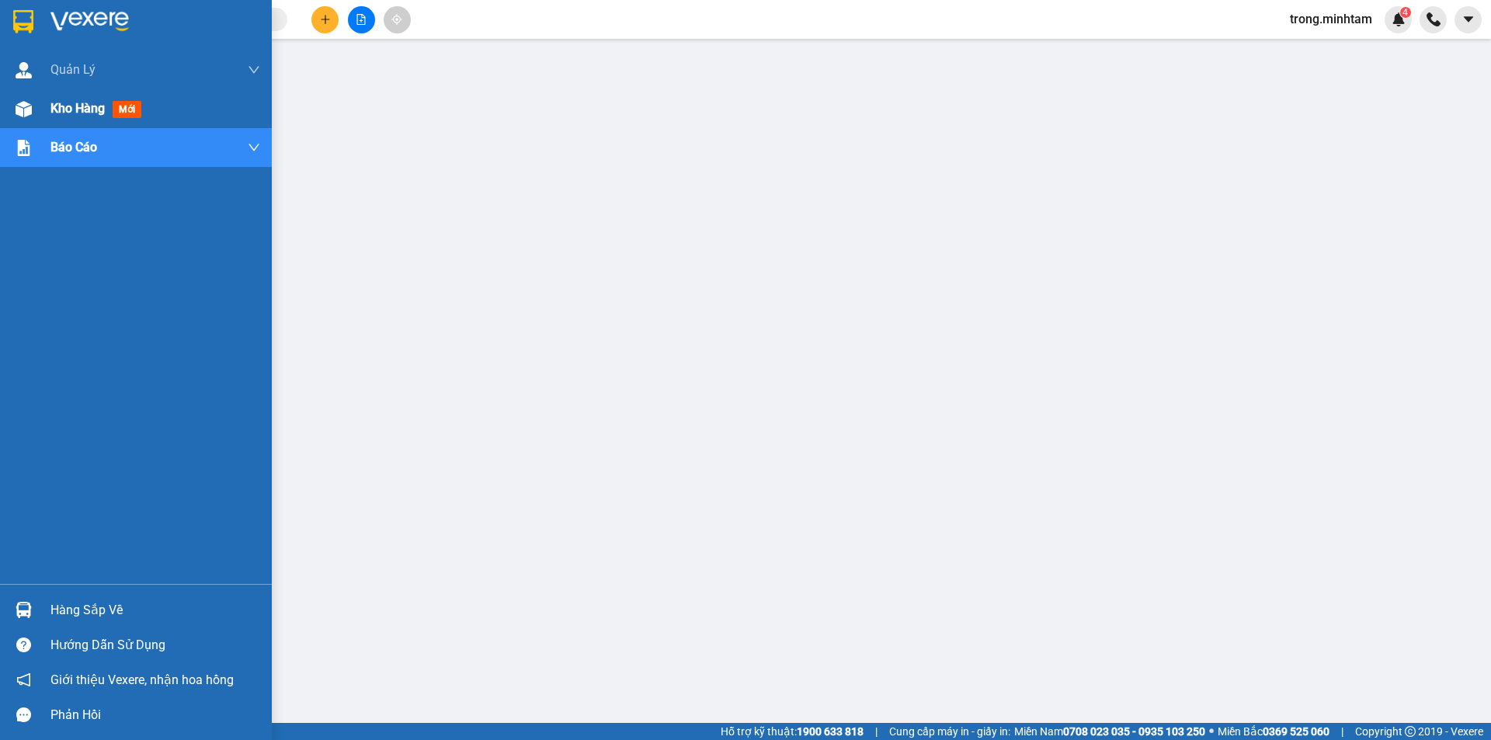
click at [94, 112] on span "Kho hàng" at bounding box center [77, 108] width 54 height 15
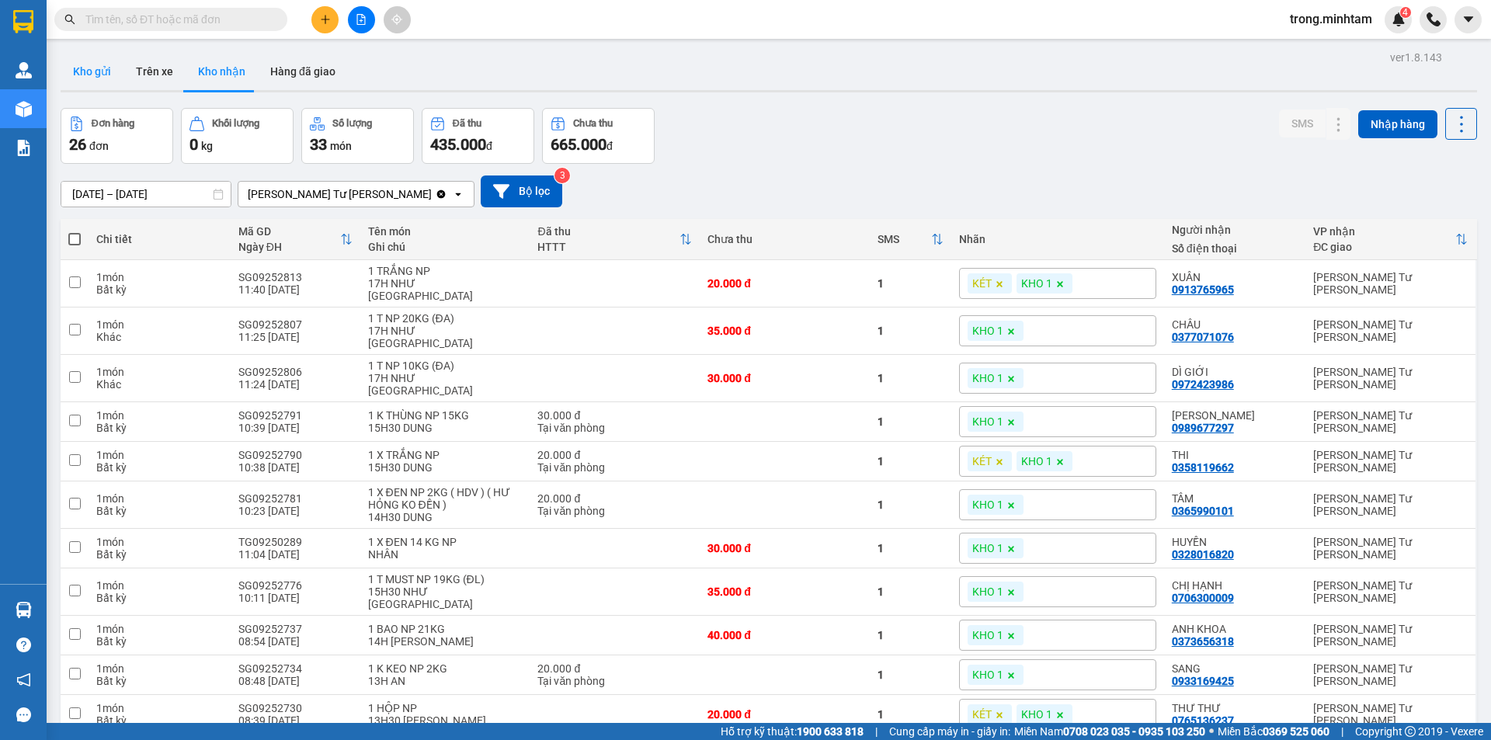
click at [103, 82] on button "Kho gửi" at bounding box center [92, 71] width 63 height 37
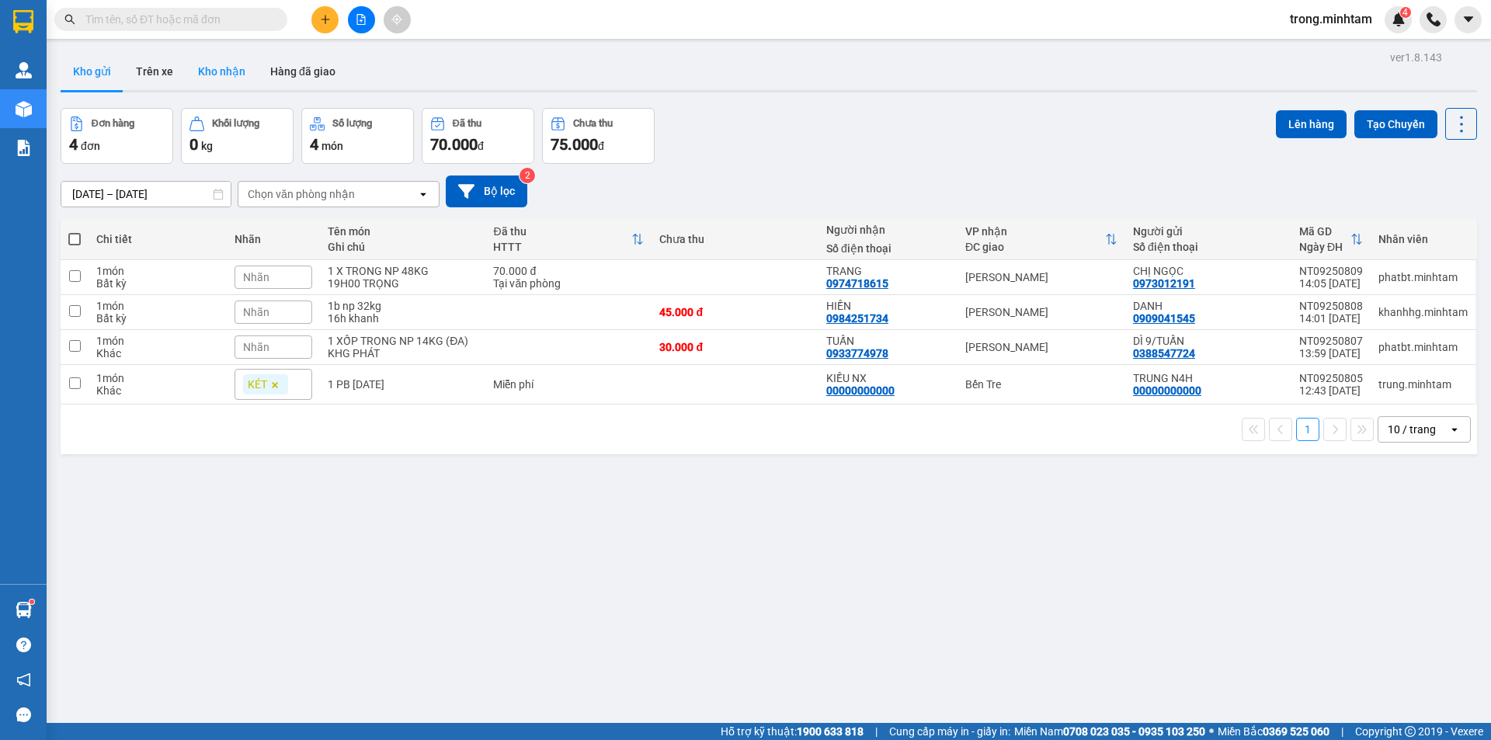
click at [227, 82] on button "Kho nhận" at bounding box center [222, 71] width 72 height 37
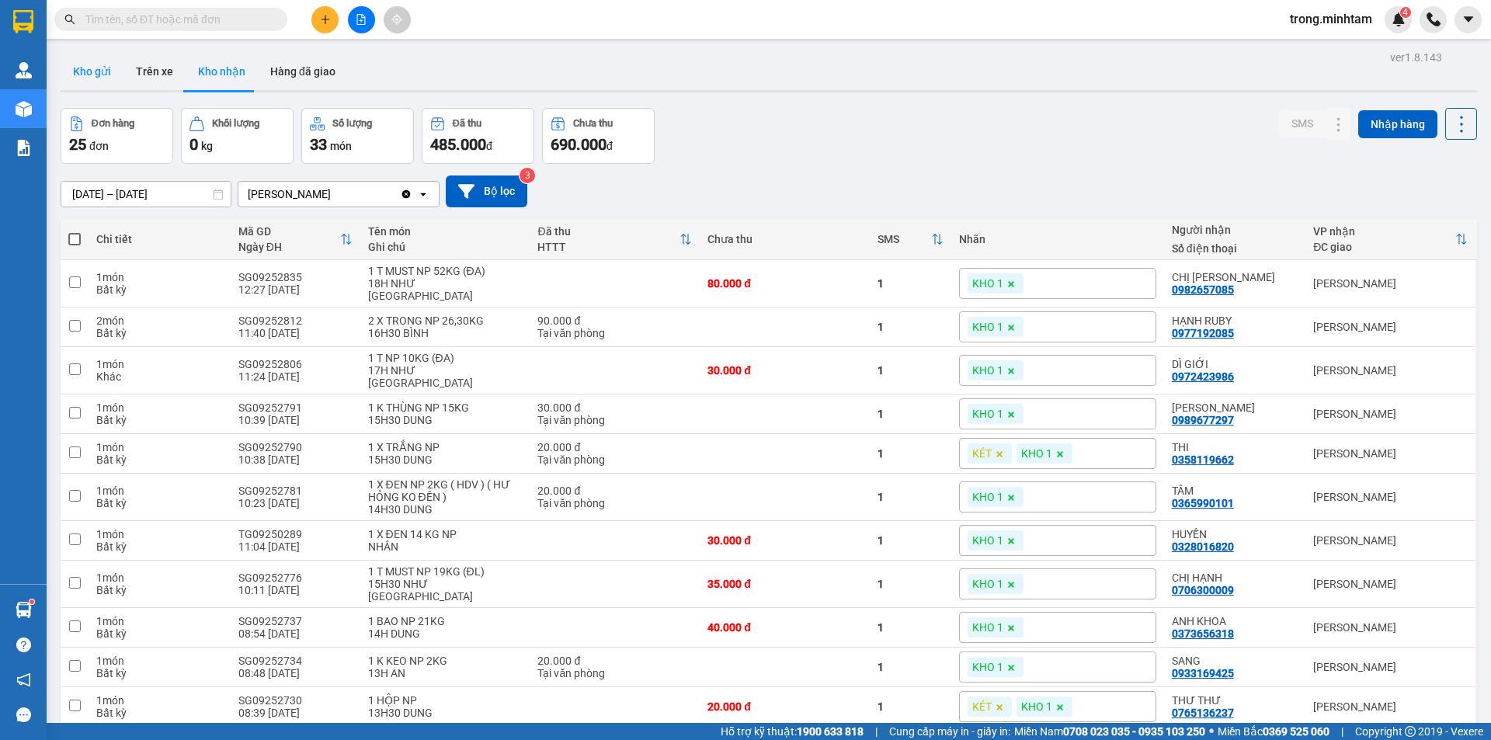
click at [78, 70] on button "Kho gửi" at bounding box center [92, 71] width 63 height 37
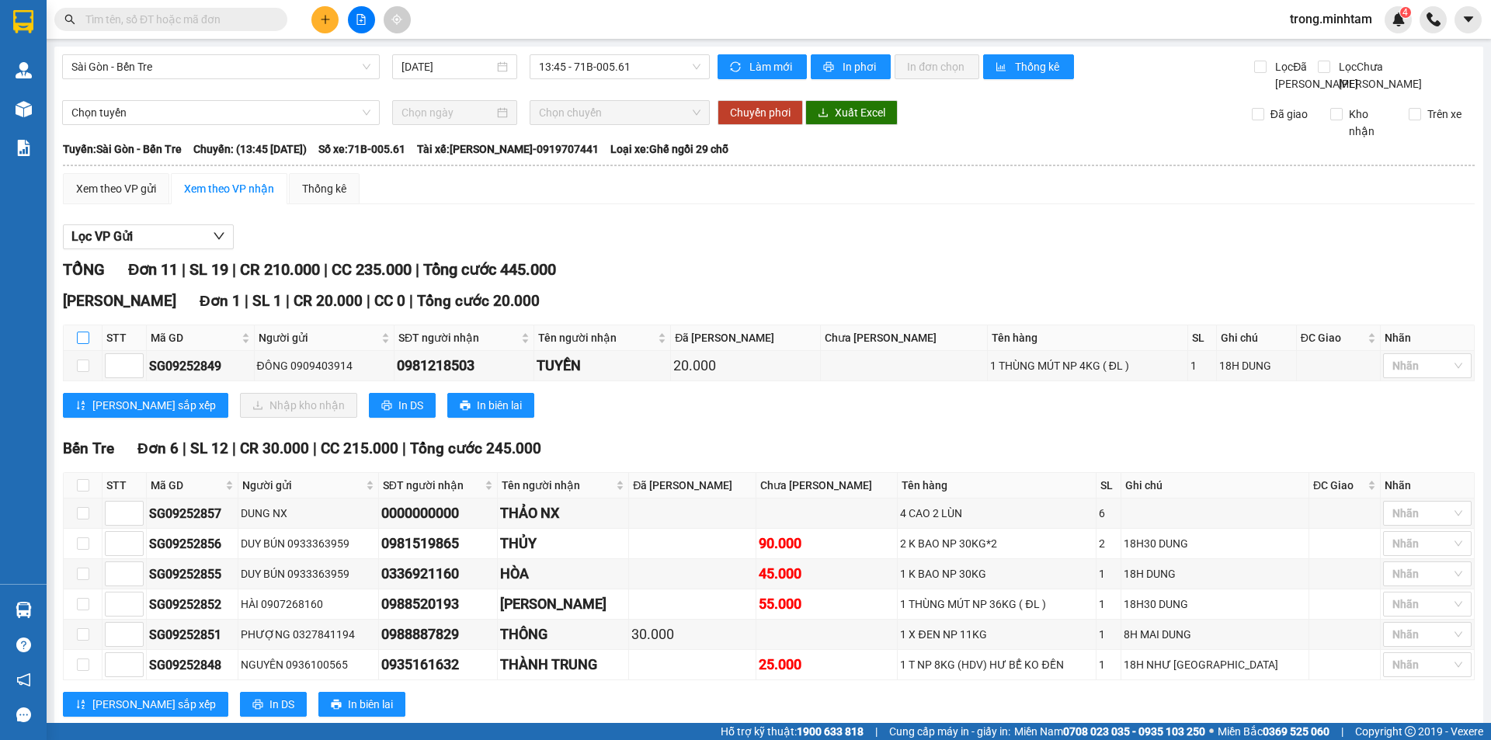
click at [79, 344] on input "checkbox" at bounding box center [83, 338] width 12 height 12
checkbox input "true"
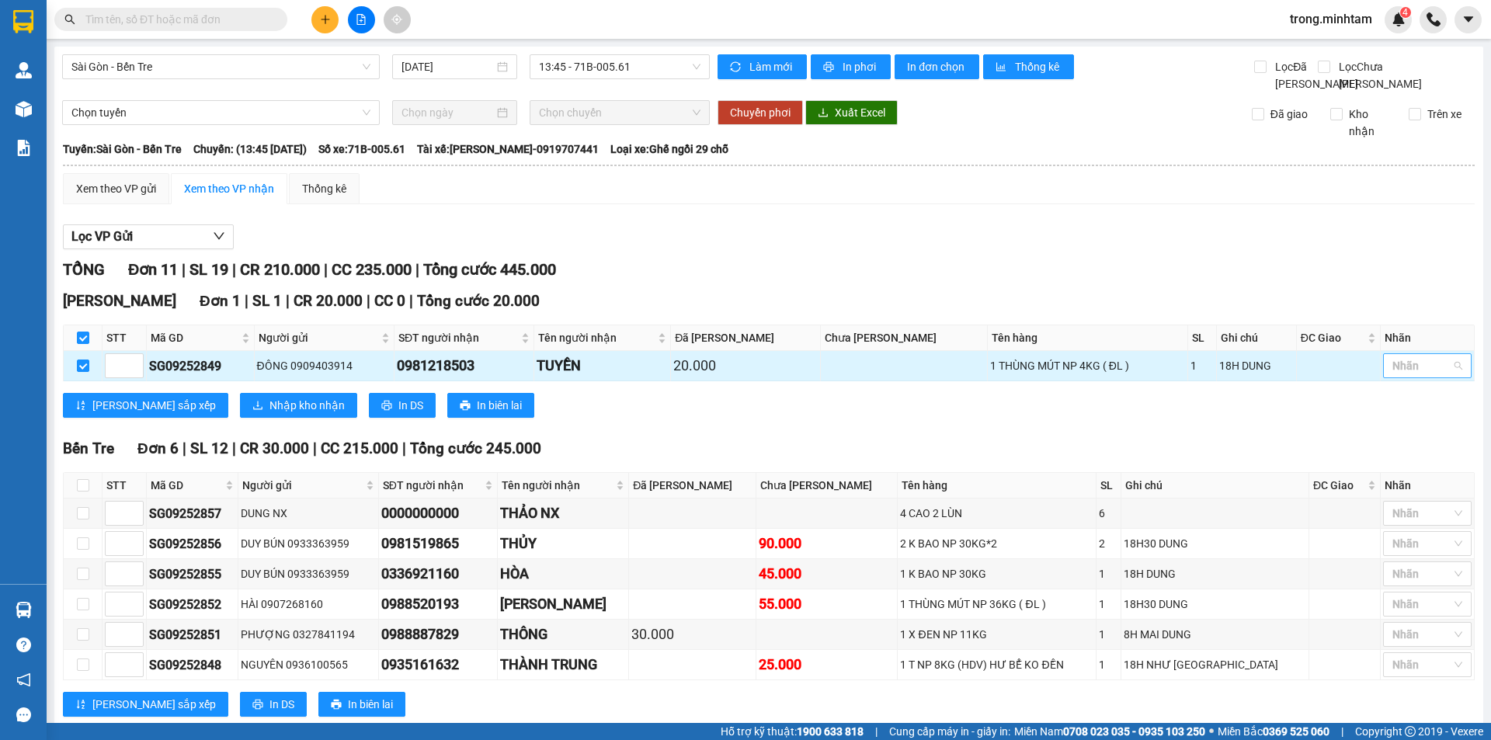
click at [1418, 375] on div at bounding box center [1419, 365] width 65 height 19
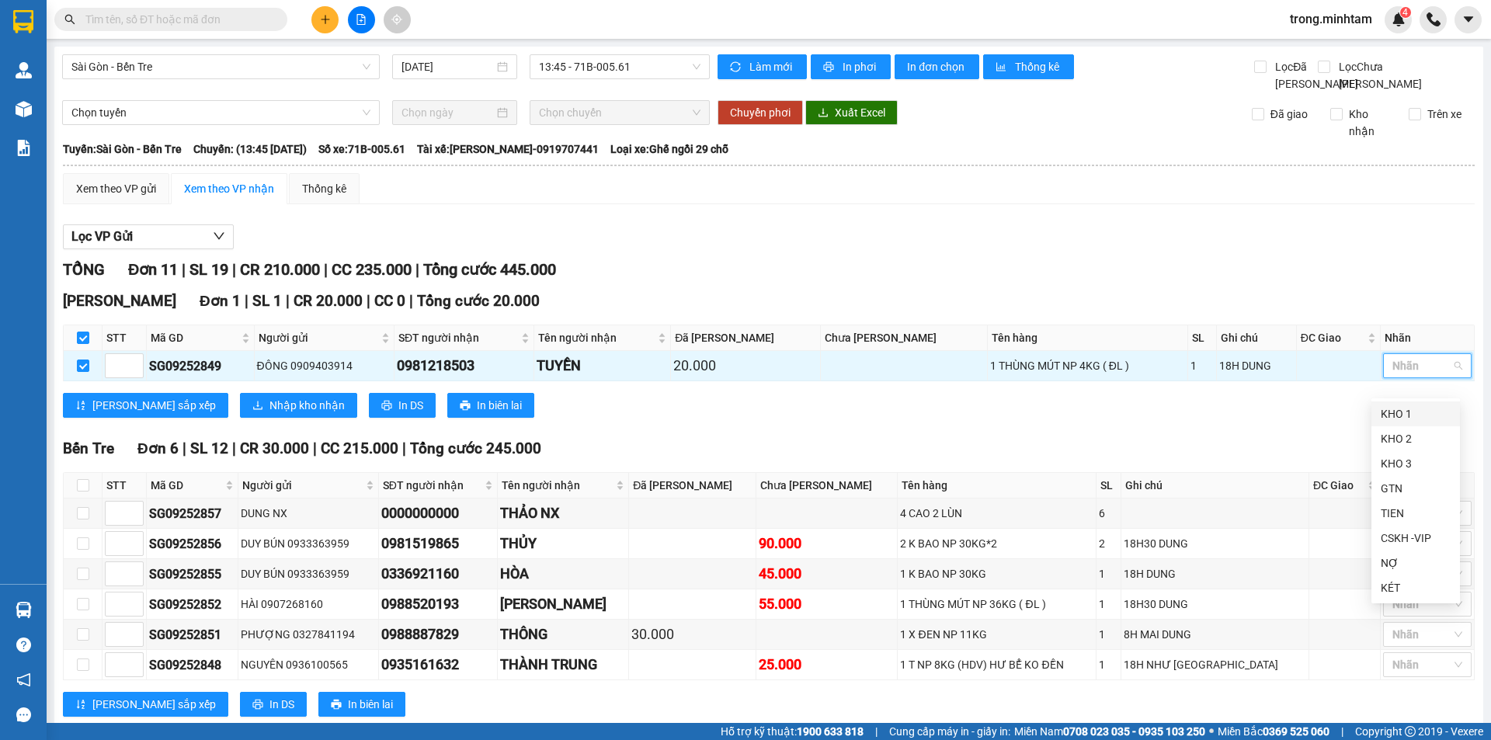
click at [1413, 408] on div "KHO 1" at bounding box center [1416, 413] width 70 height 17
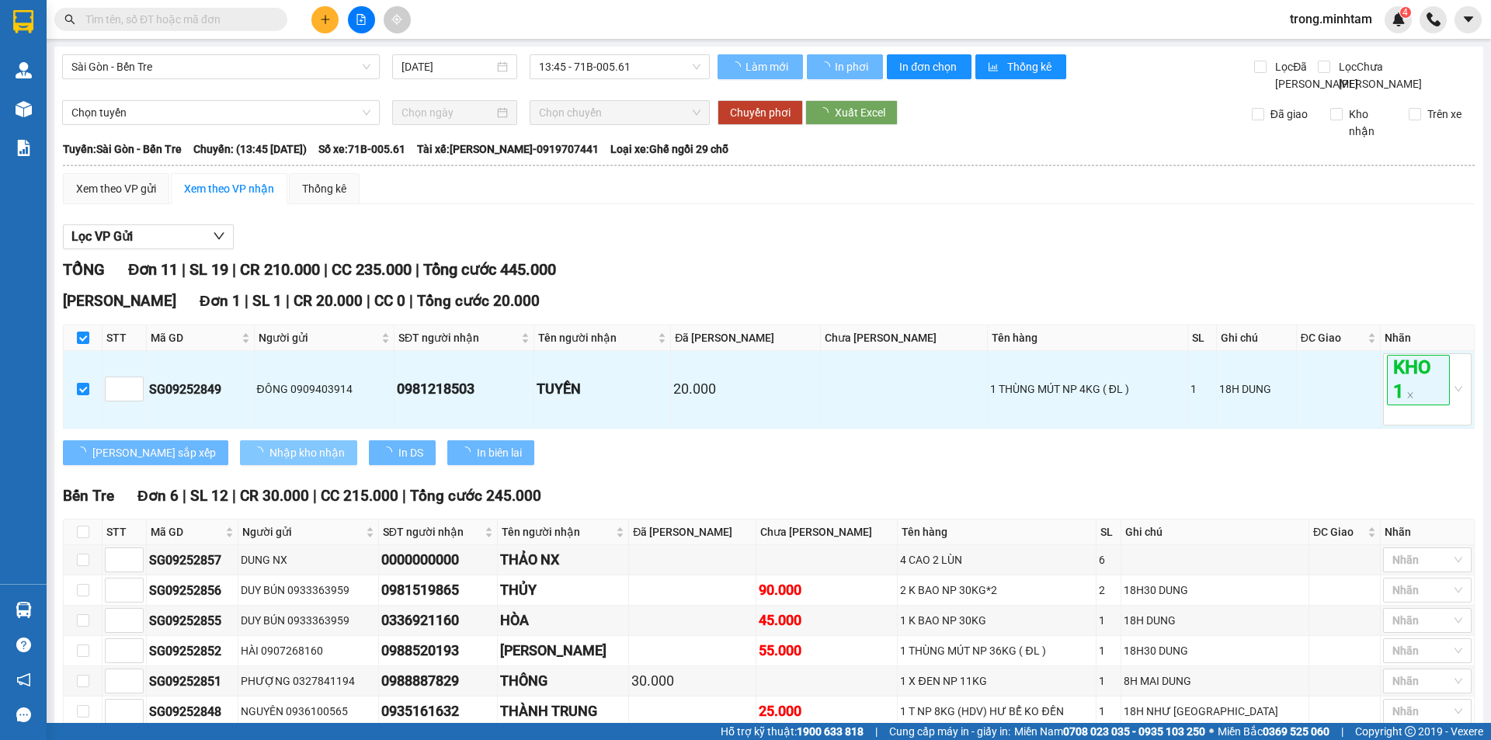
click at [269, 461] on span "Nhập kho nhận" at bounding box center [306, 452] width 75 height 17
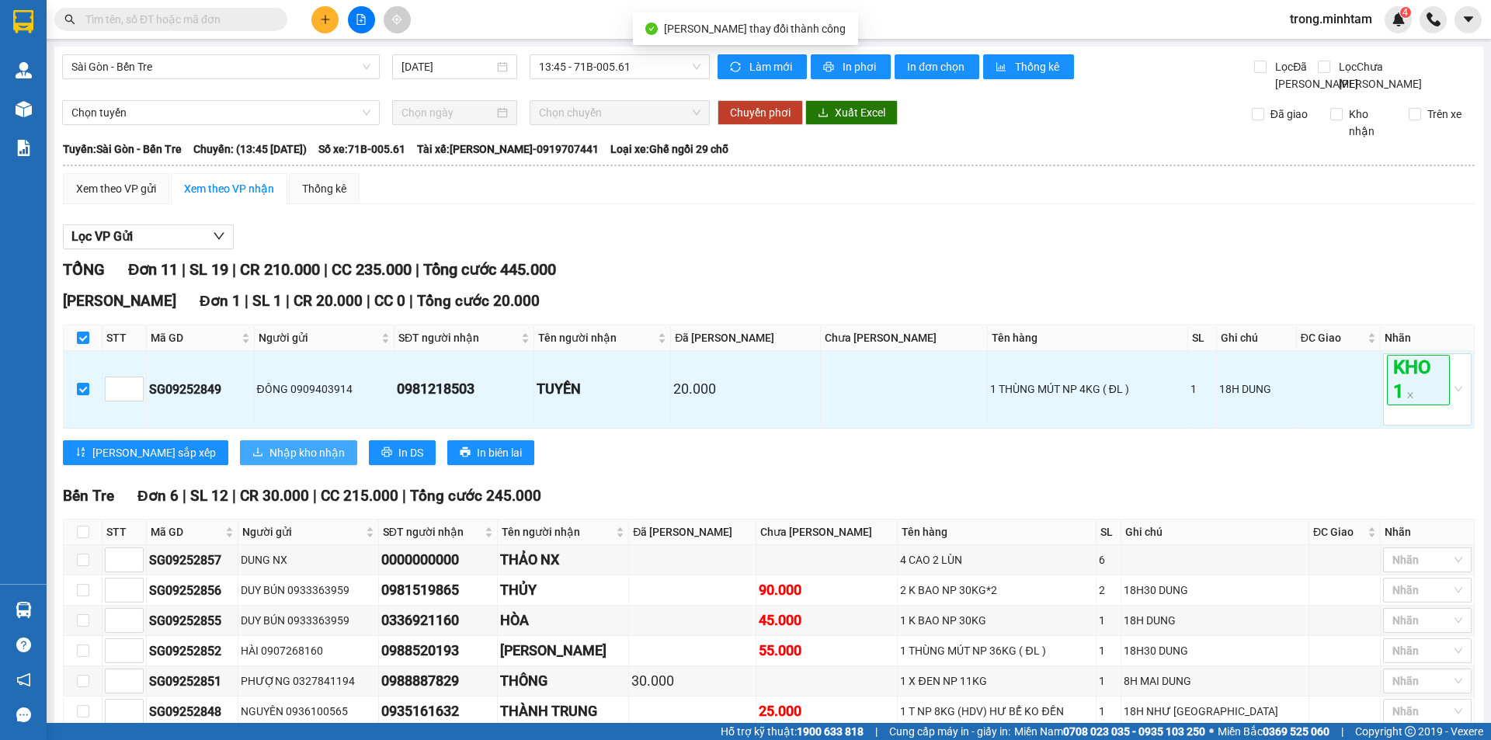
click at [269, 461] on span "Nhập kho nhận" at bounding box center [306, 452] width 75 height 17
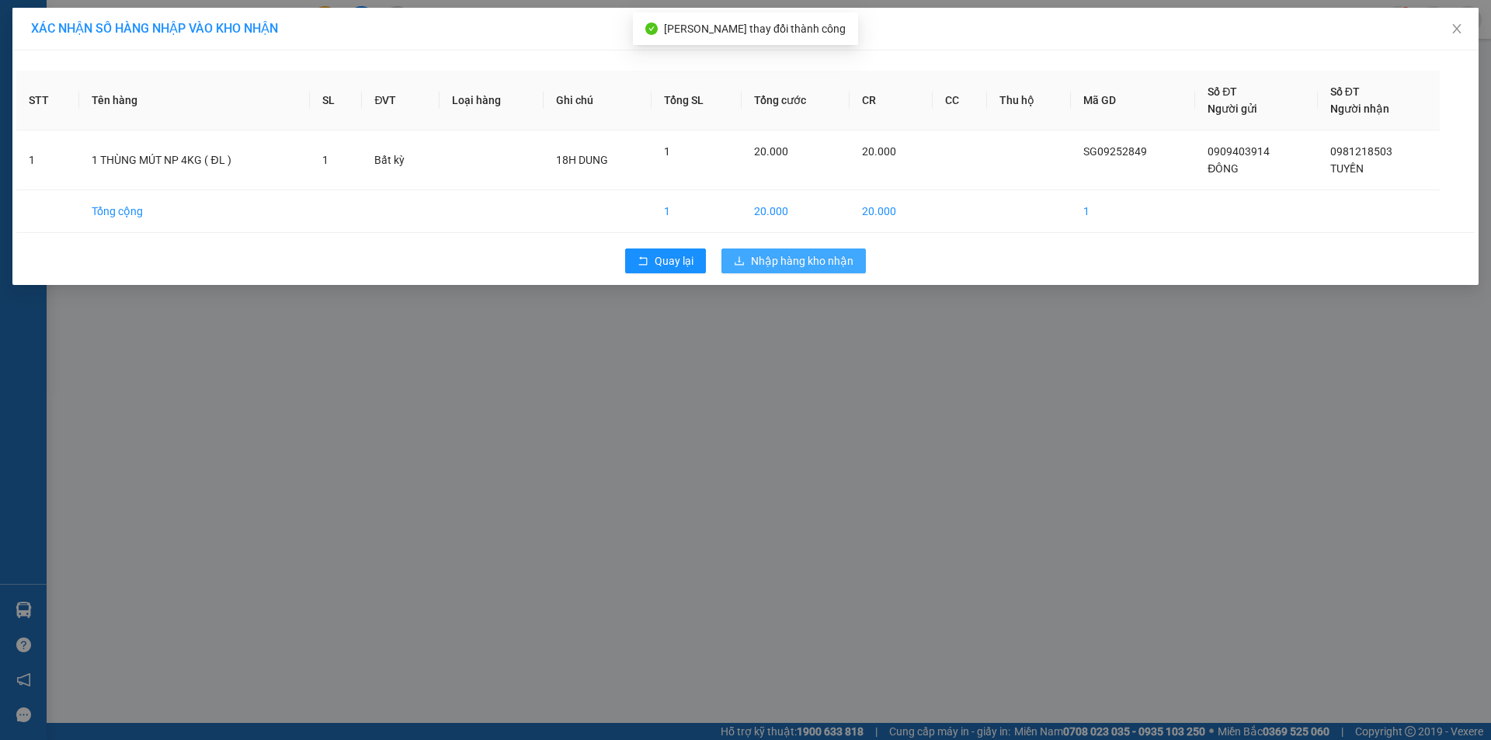
click at [770, 259] on span "Nhập hàng kho nhận" at bounding box center [802, 260] width 103 height 17
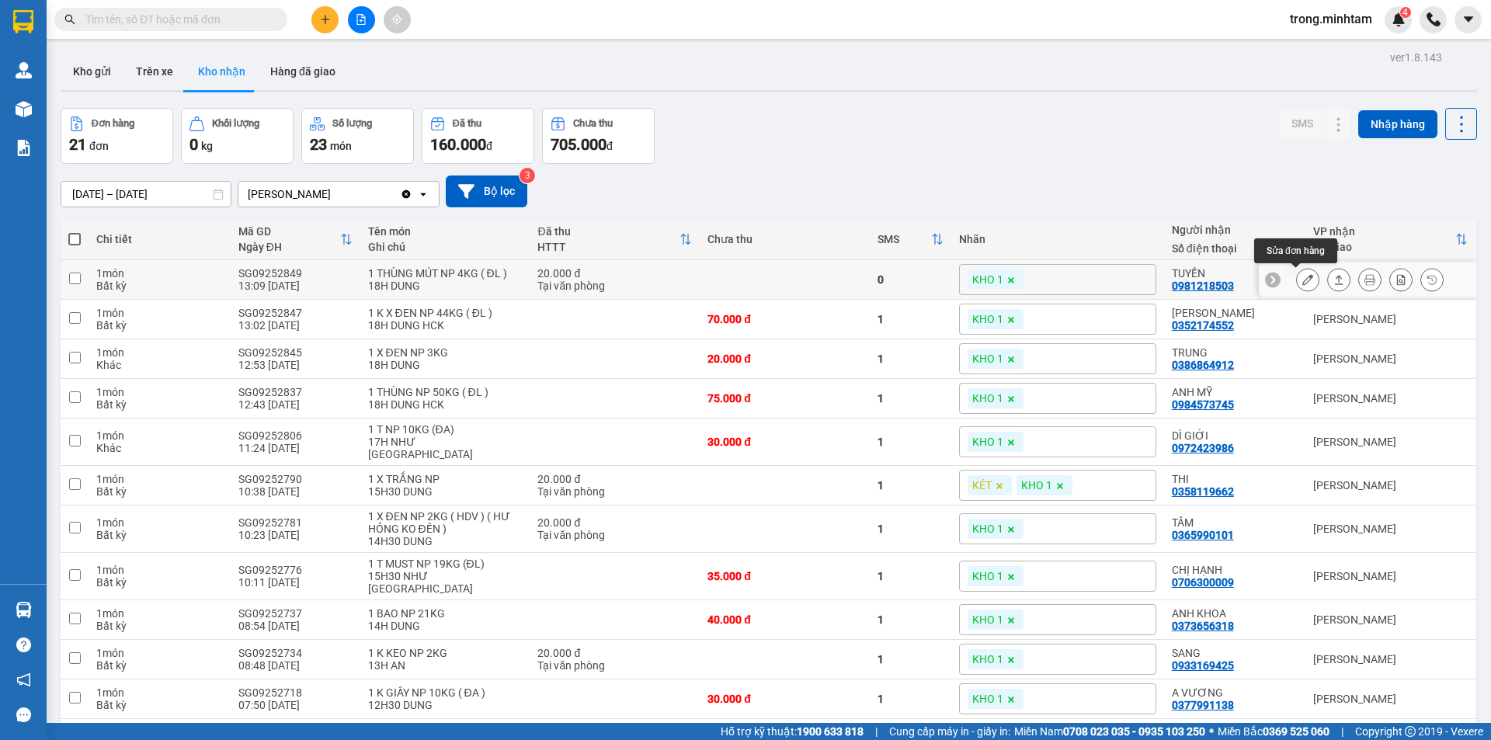
click at [1301, 279] on button at bounding box center [1308, 279] width 22 height 27
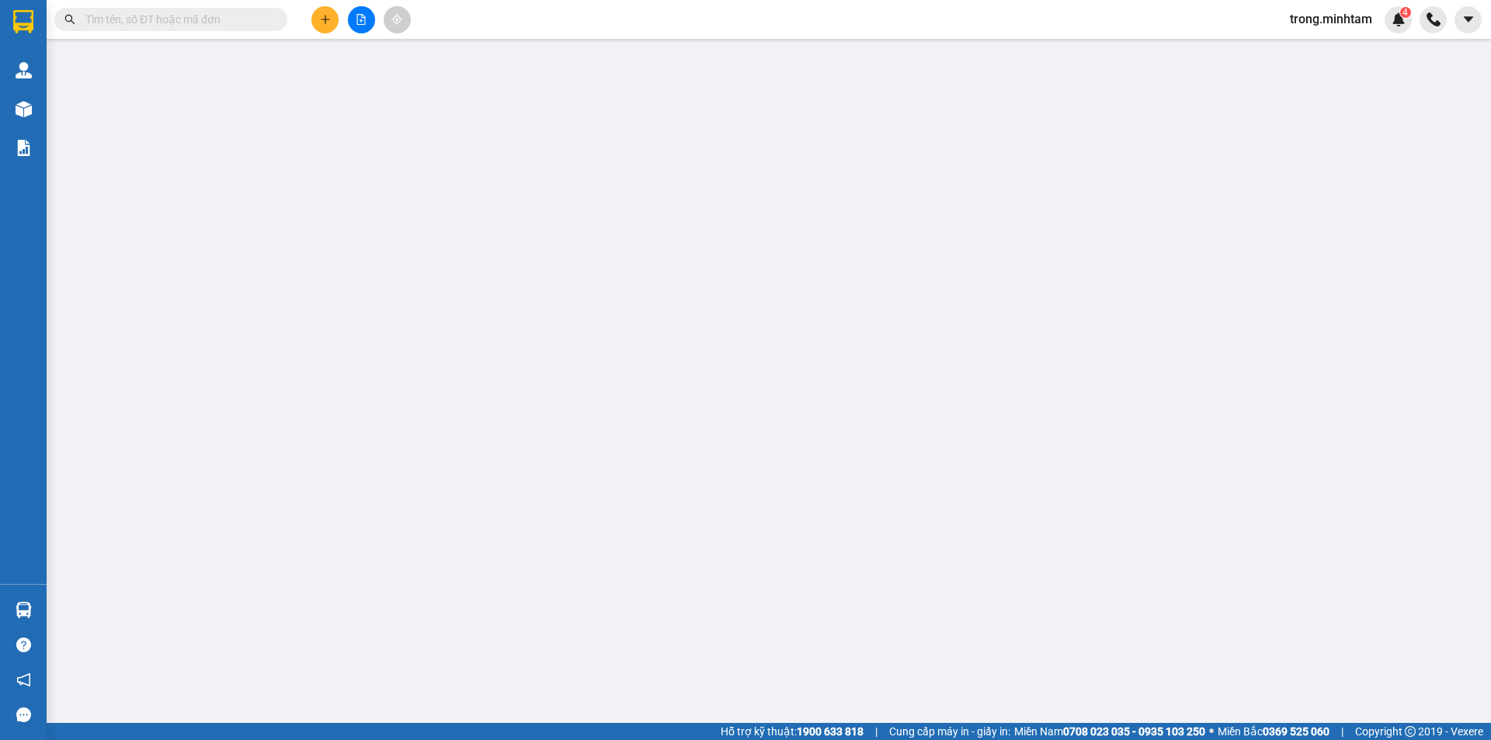
type input "0909403914"
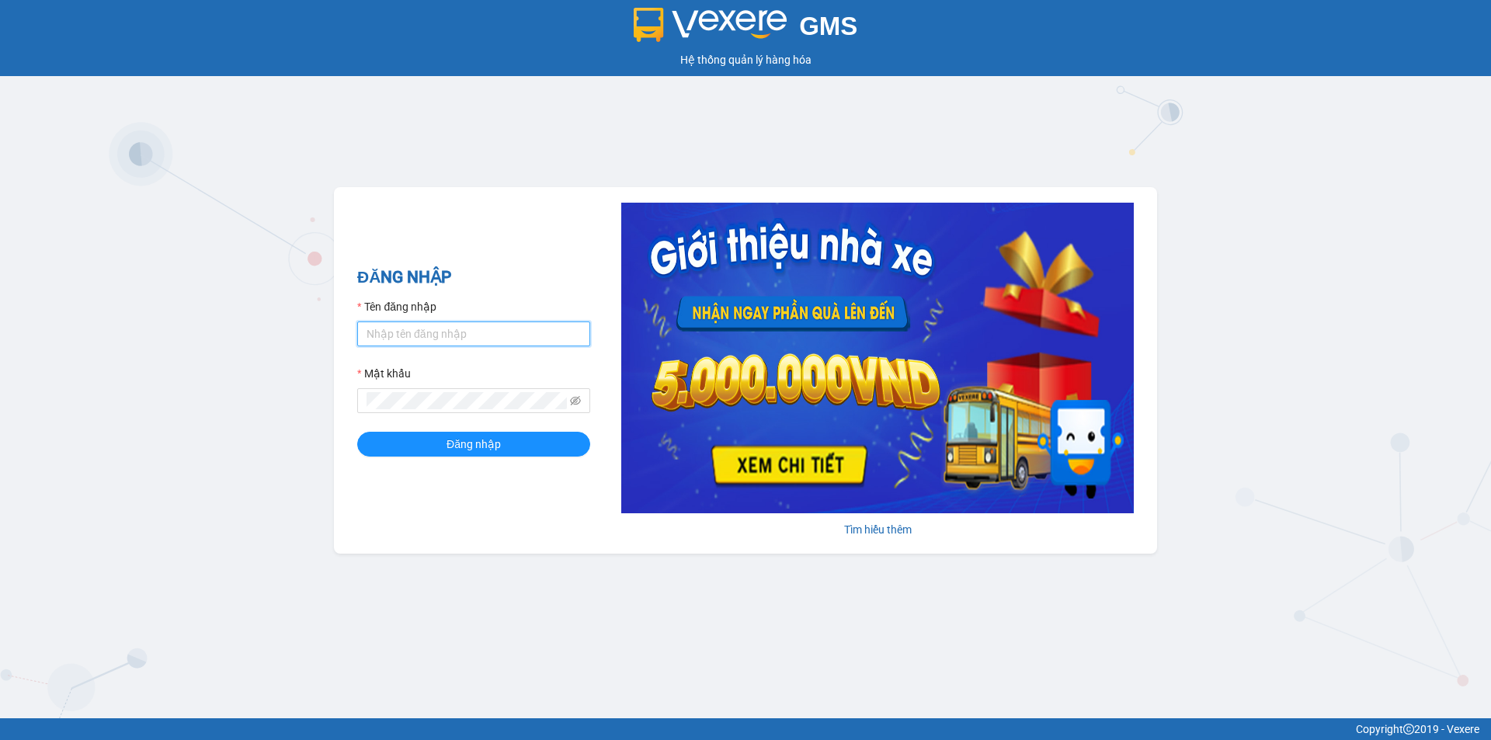
click at [464, 339] on input "Tên đăng nhập" at bounding box center [473, 333] width 233 height 25
type input "gtnnth.minhtam"
click at [357, 432] on button "Đăng nhập" at bounding box center [473, 444] width 233 height 25
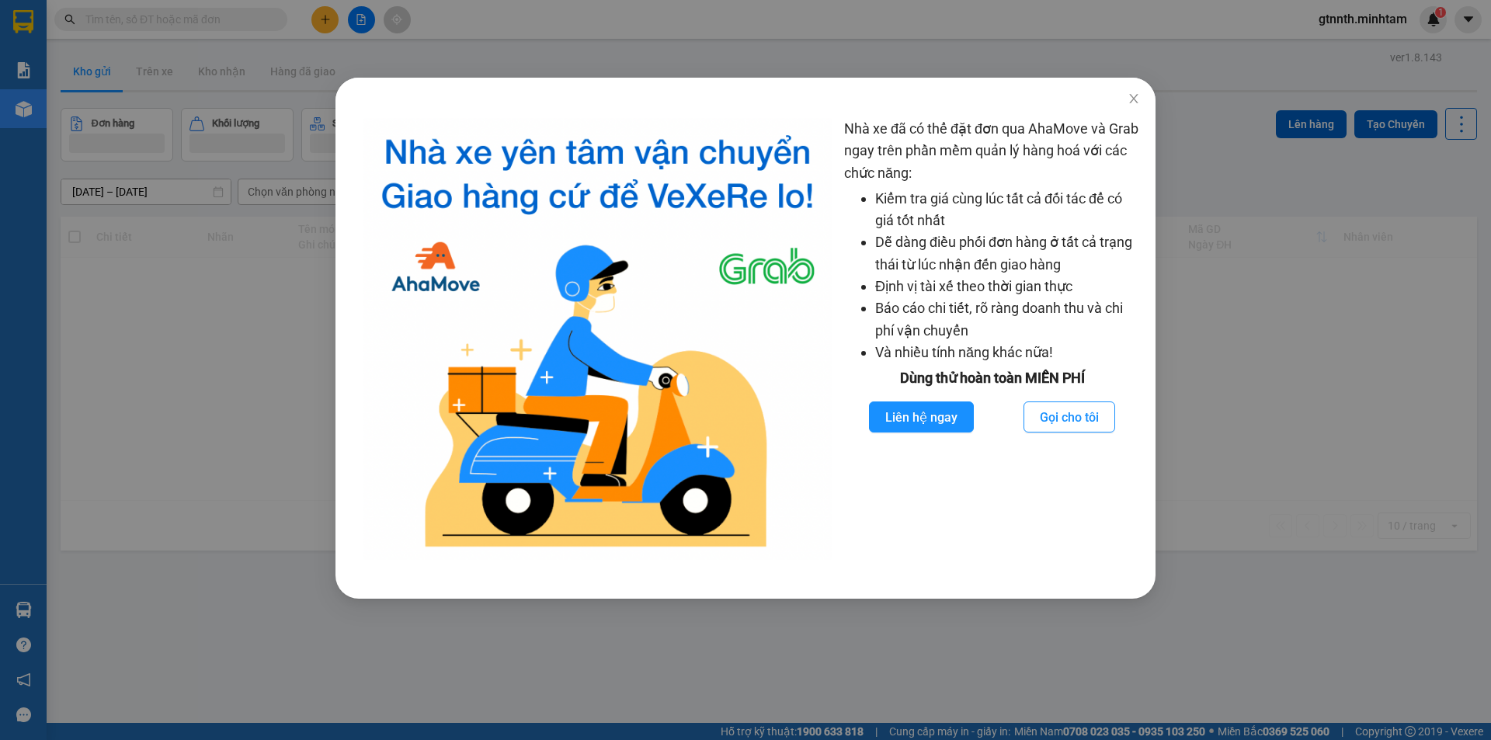
click at [320, 92] on div "Nhà xe đã có thể đặt đơn qua AhaMove và Grab ngay trên phần mềm quản lý hàng ho…" at bounding box center [745, 370] width 1491 height 740
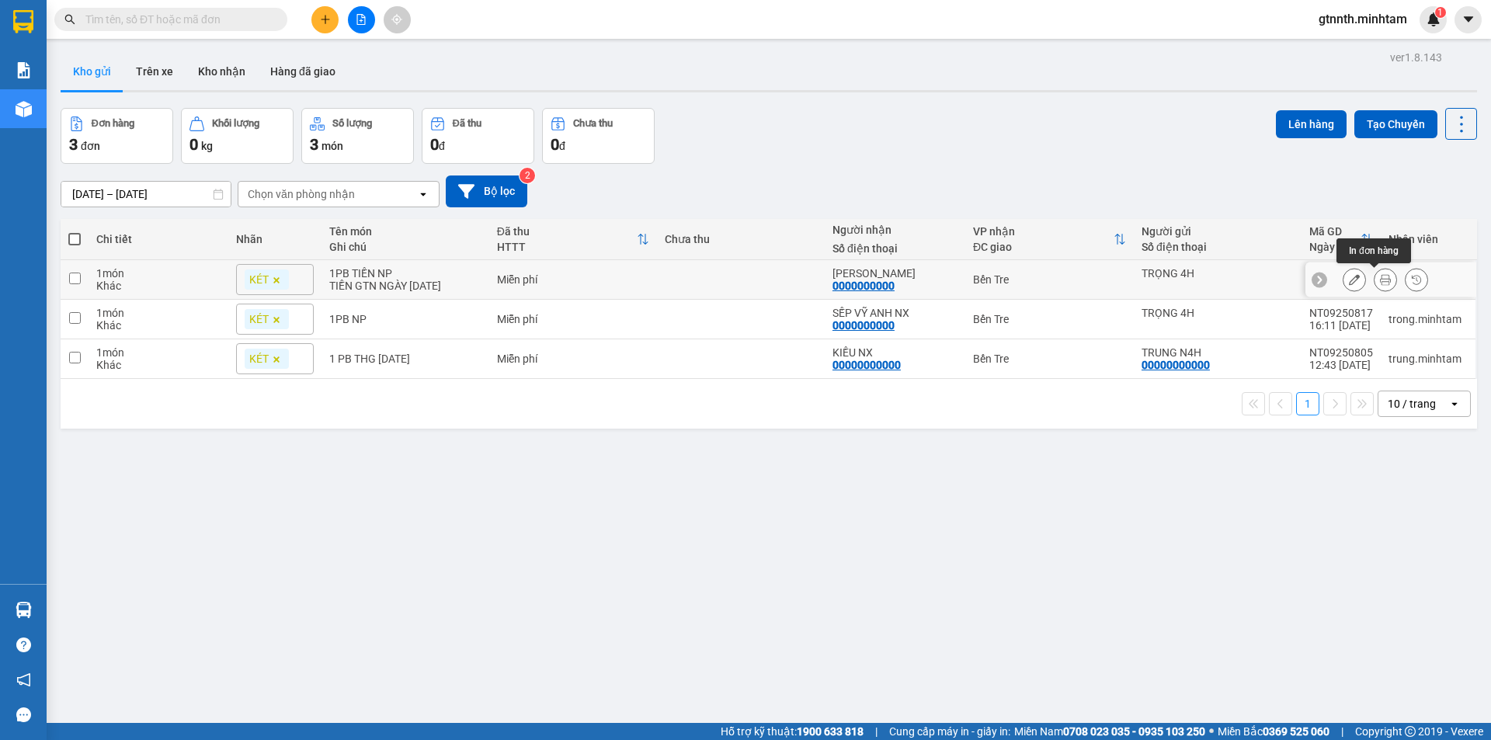
click at [1374, 271] on button at bounding box center [1385, 279] width 22 height 27
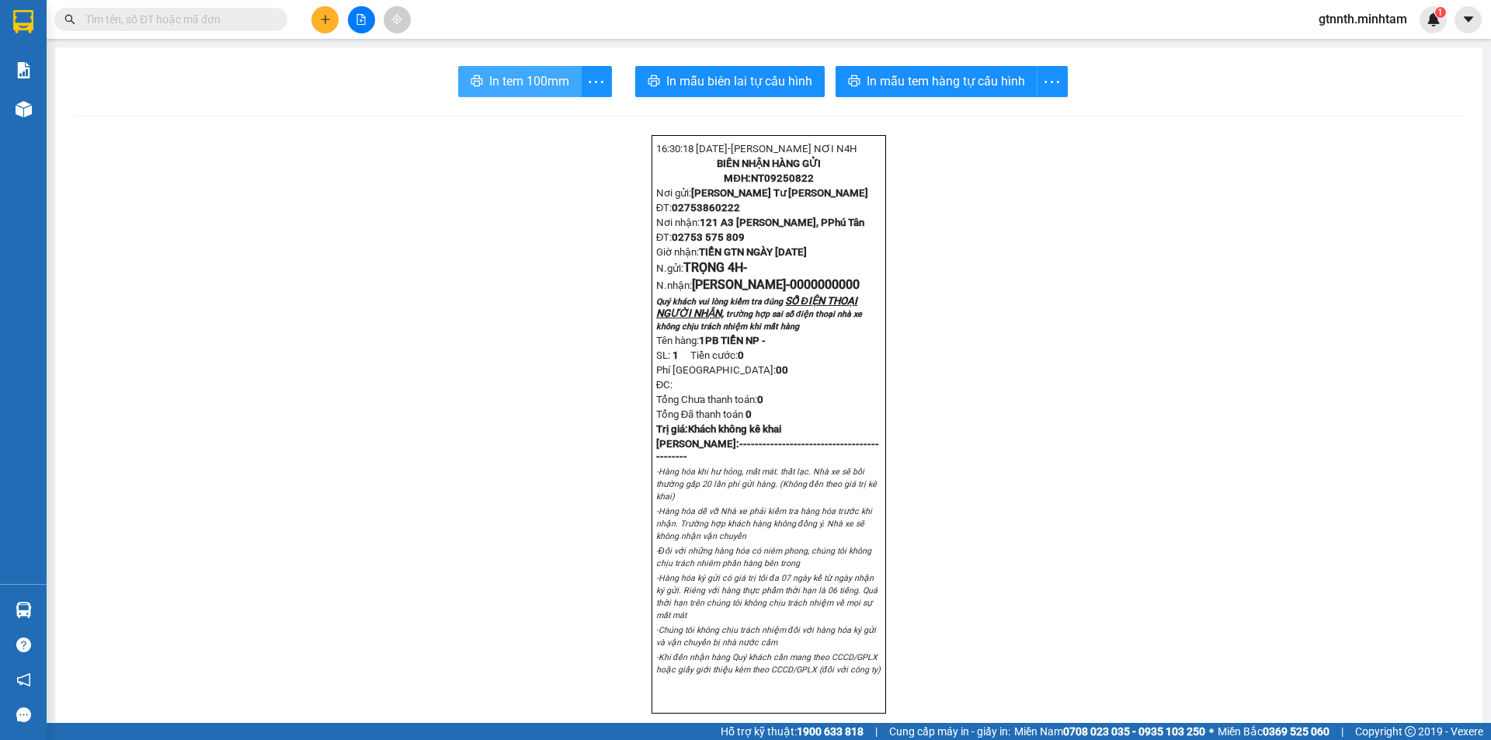
click at [491, 74] on span "In tem 100mm" at bounding box center [529, 80] width 80 height 19
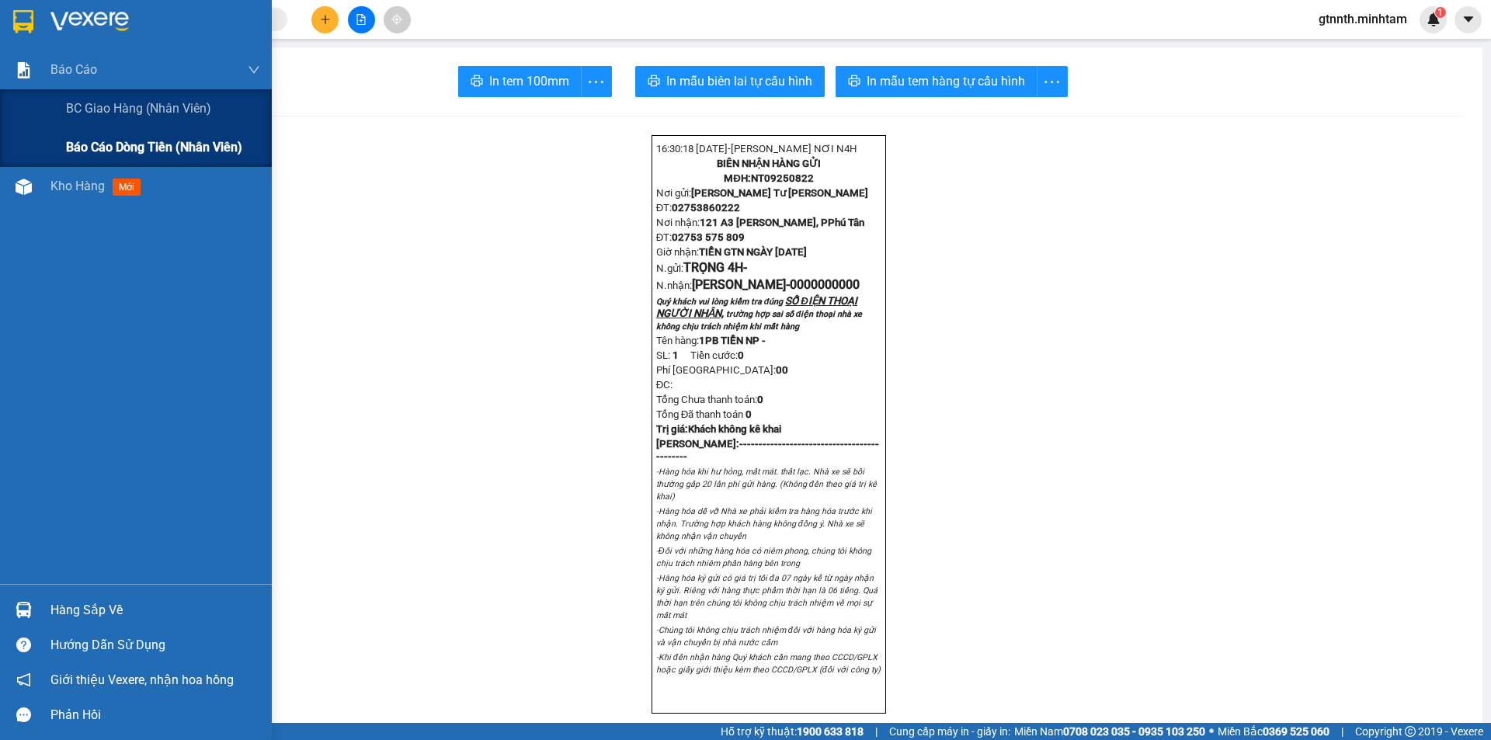
click at [123, 144] on span "Báo cáo dòng tiền (nhân viên)" at bounding box center [154, 146] width 176 height 19
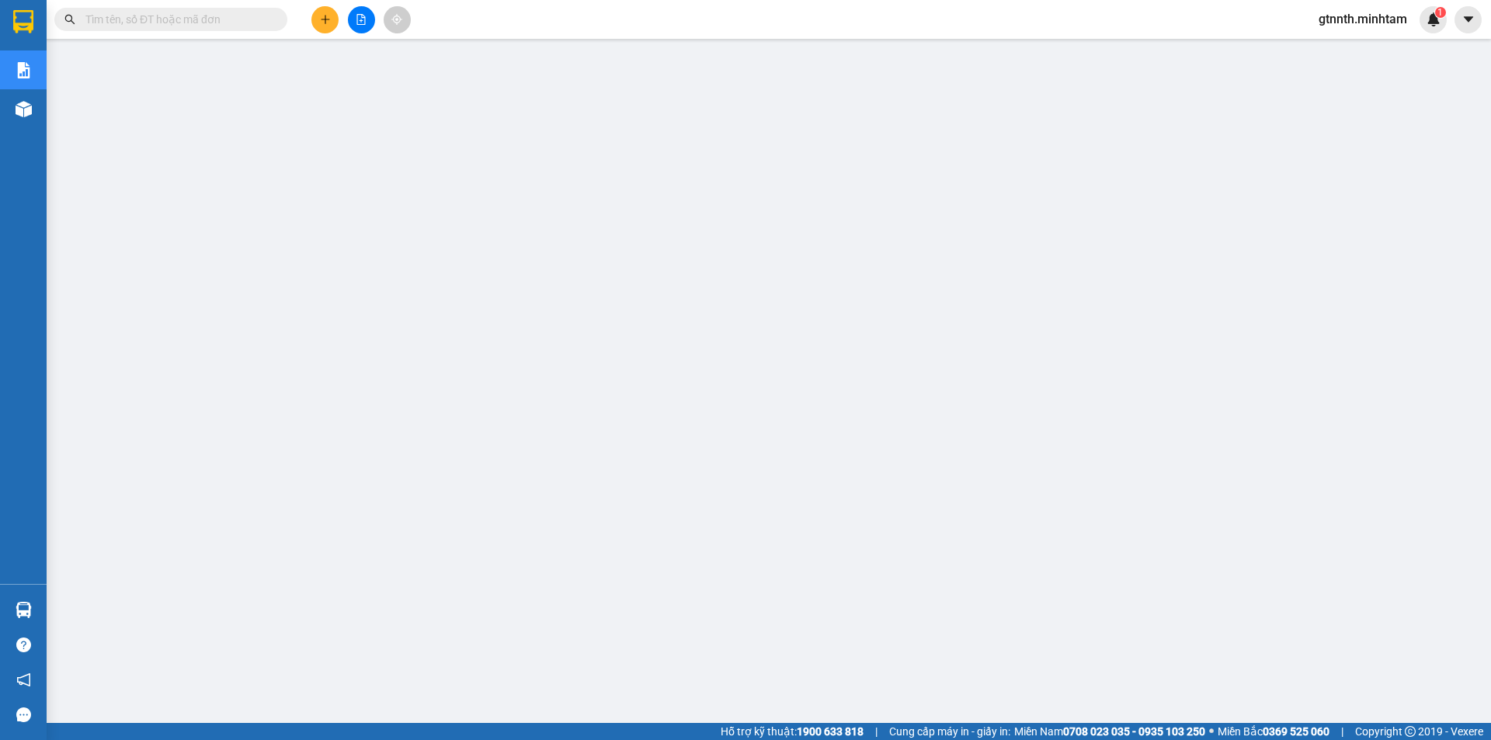
click at [1342, 16] on span "gtnnth.minhtam" at bounding box center [1362, 18] width 113 height 19
click at [1340, 43] on span "Đăng xuất" at bounding box center [1369, 48] width 82 height 17
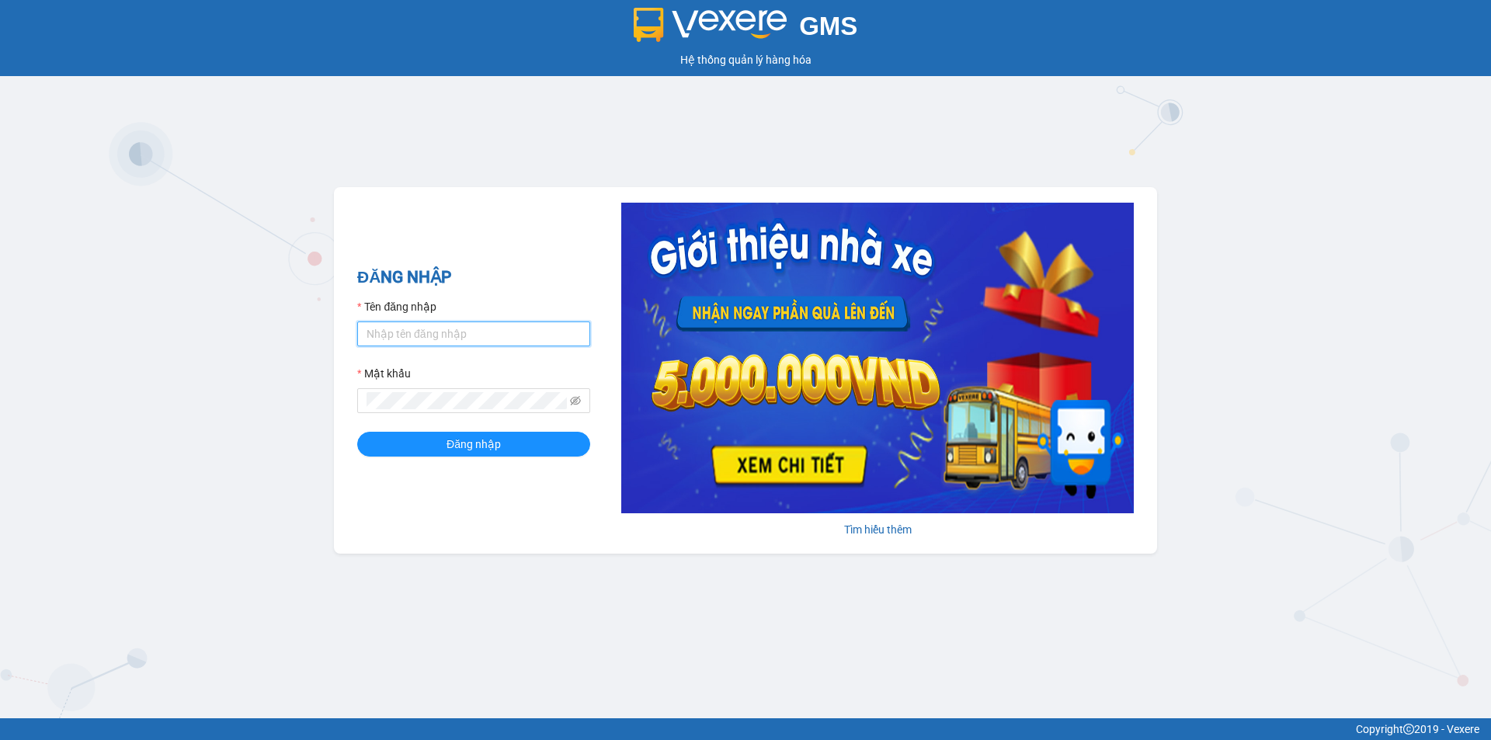
click at [415, 321] on input "Tên đăng nhập" at bounding box center [473, 333] width 233 height 25
type input "trong.minhtam"
click at [357, 432] on button "Đăng nhập" at bounding box center [473, 444] width 233 height 25
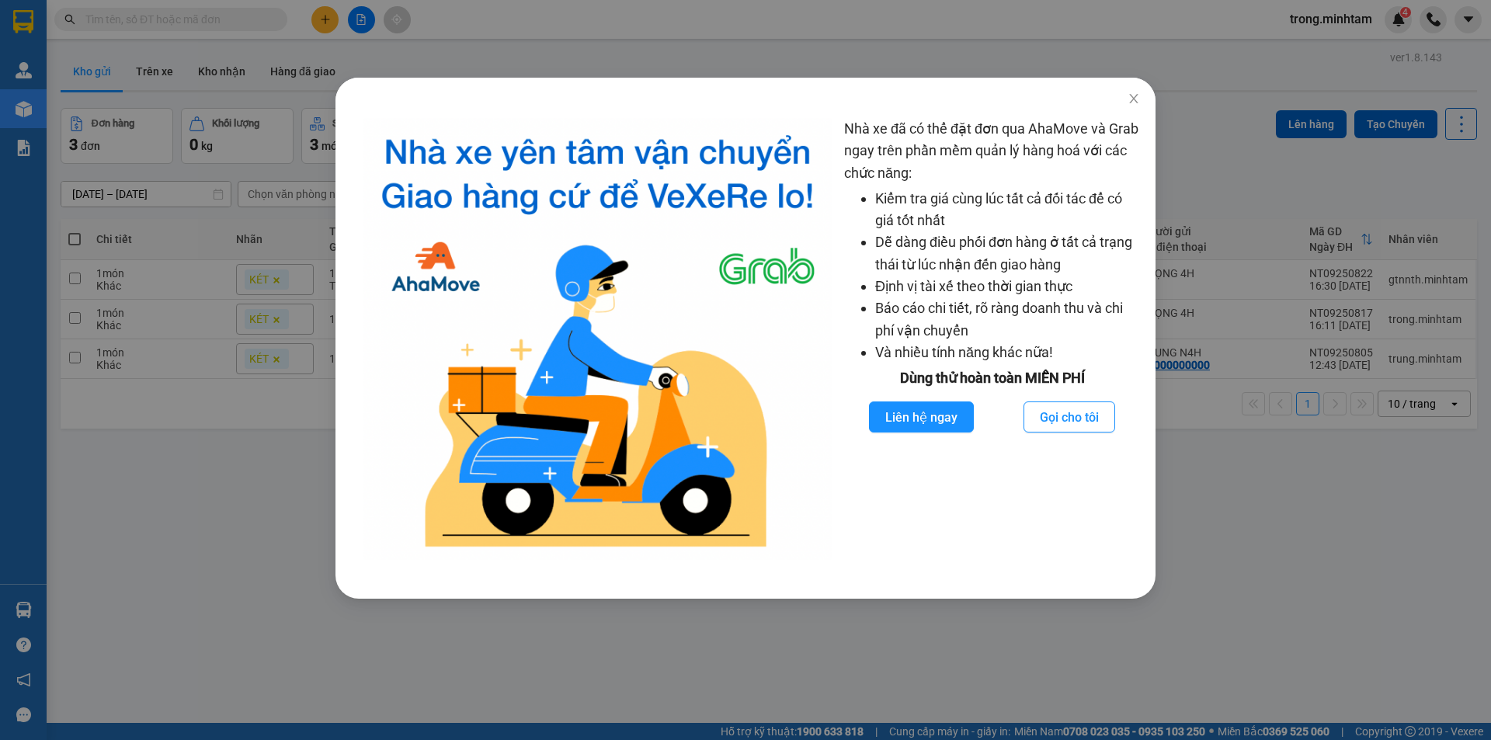
click at [1267, 459] on div "Nhà xe đã có thể đặt đơn qua AhaMove và Grab ngay trên phần mềm quản lý hàng ho…" at bounding box center [745, 370] width 1491 height 740
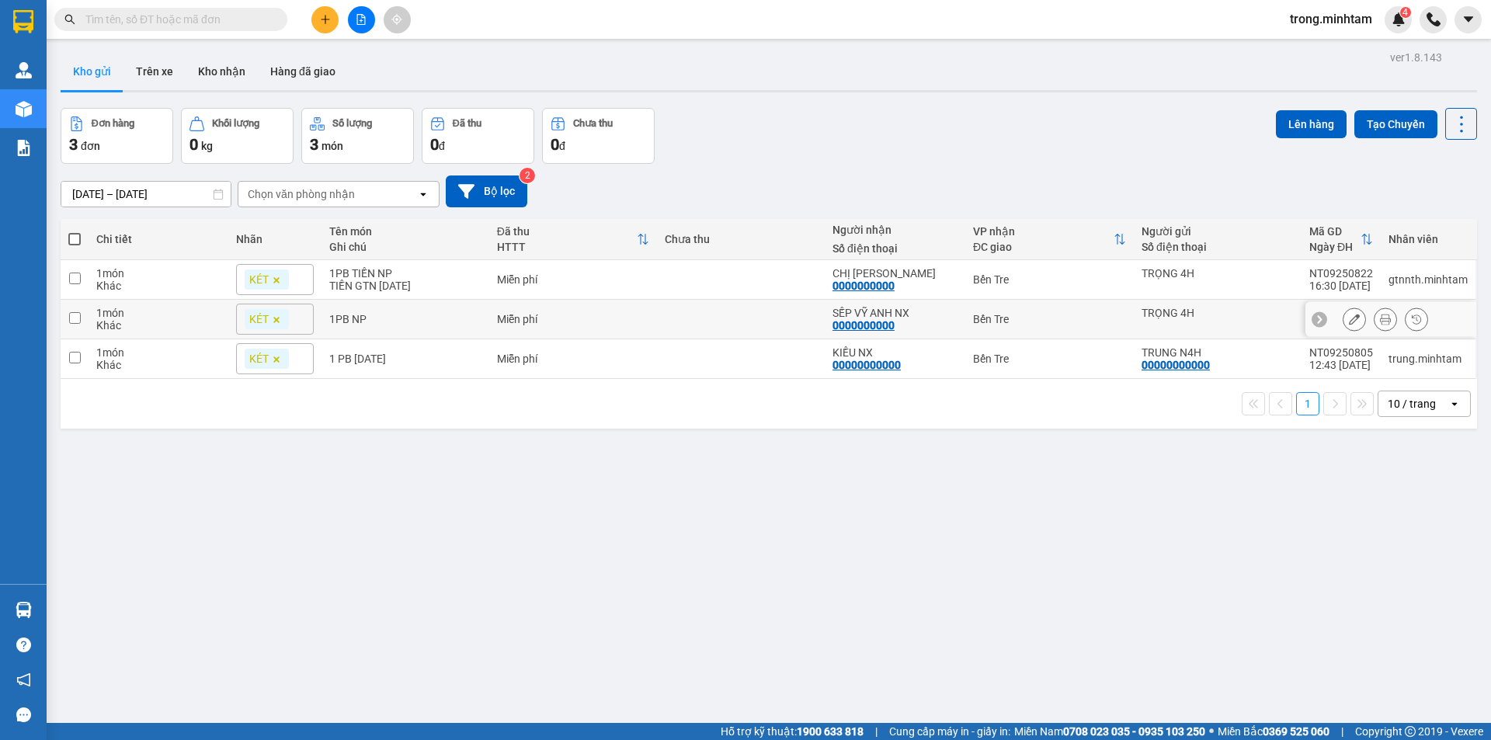
drag, startPoint x: 766, startPoint y: 328, endPoint x: 875, endPoint y: 278, distance: 120.6
click at [770, 328] on td at bounding box center [741, 320] width 168 height 40
checkbox input "true"
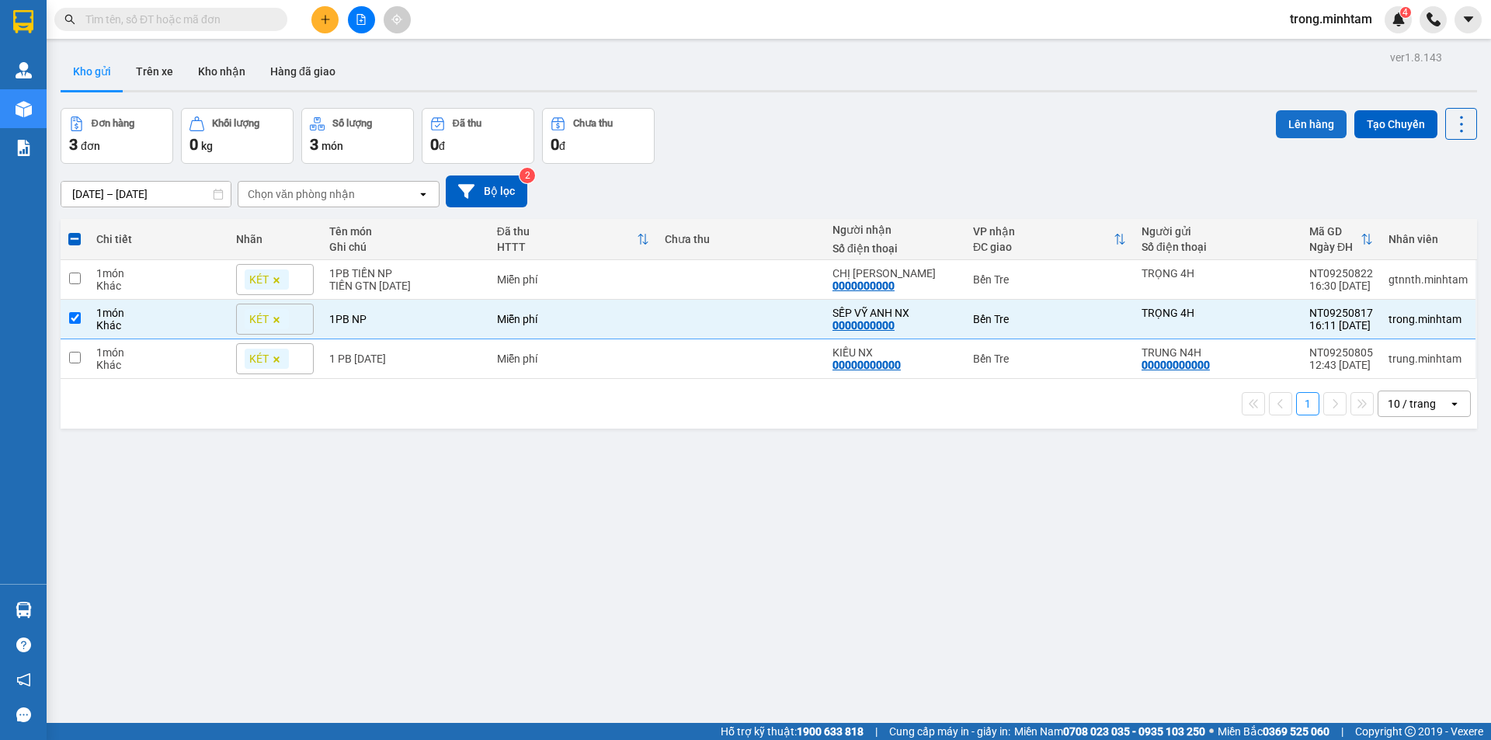
click at [1315, 116] on button "Lên hàng" at bounding box center [1311, 124] width 71 height 28
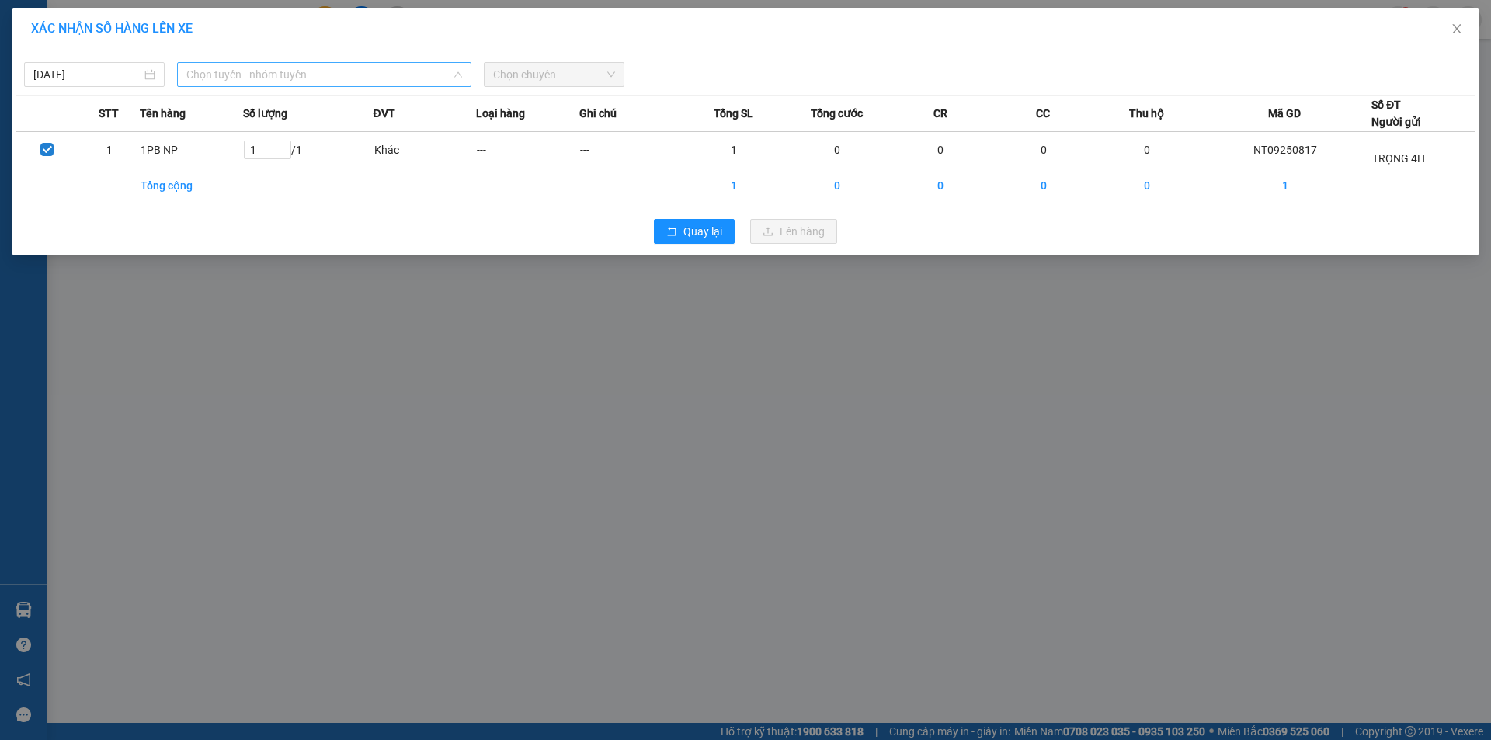
click at [252, 78] on span "Chọn tuyến - nhóm tuyến" at bounding box center [324, 74] width 276 height 23
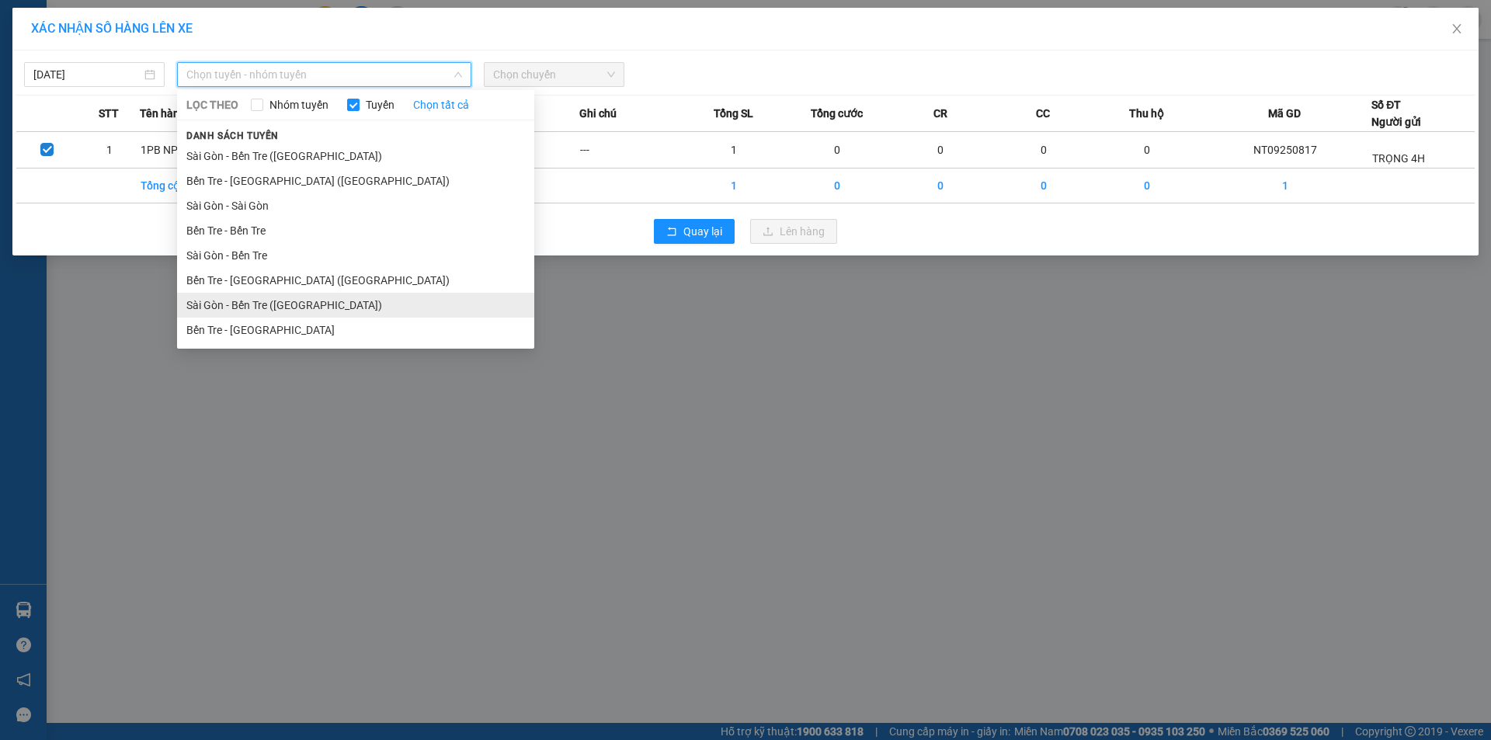
click at [252, 312] on li "Sài Gòn - Bến Tre ([GEOGRAPHIC_DATA])" at bounding box center [355, 305] width 357 height 25
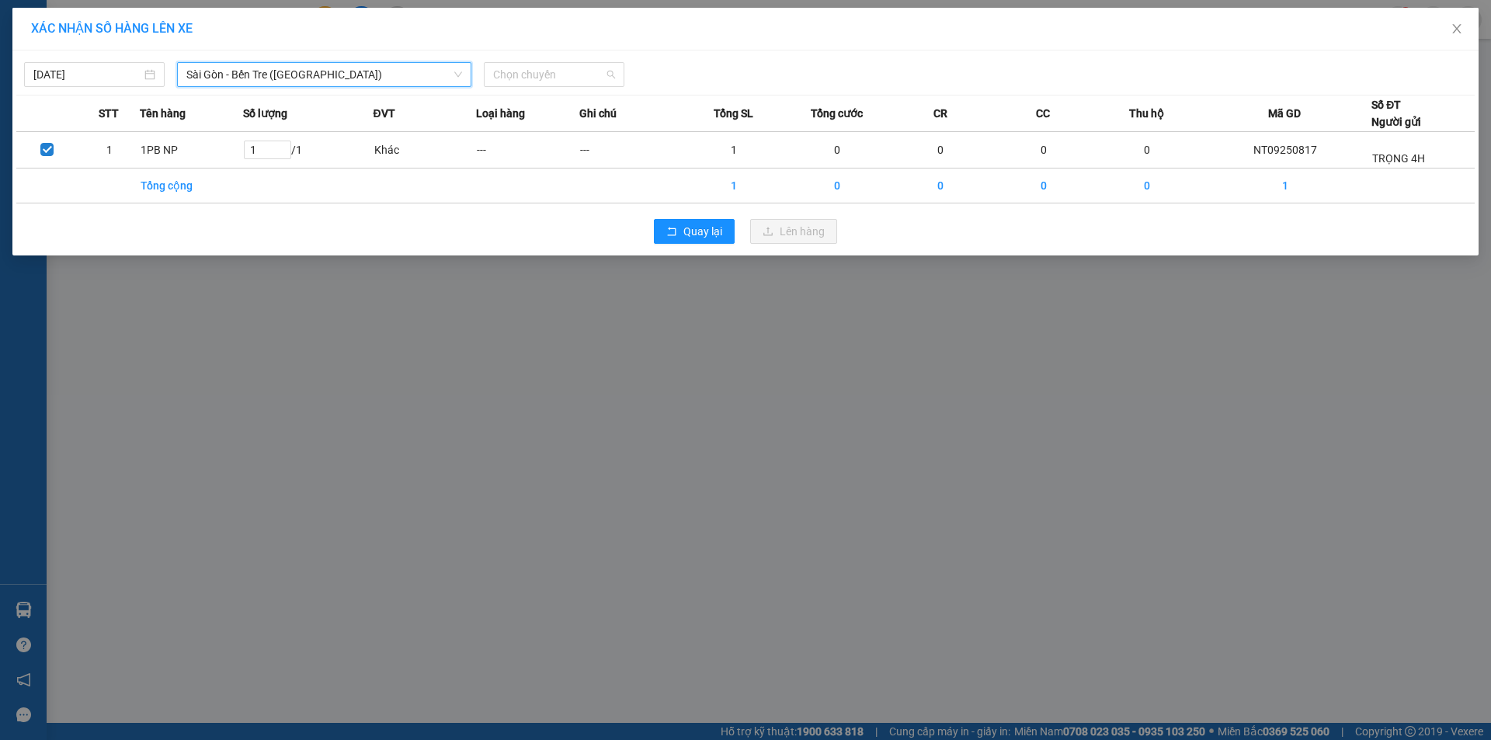
drag, startPoint x: 584, startPoint y: 76, endPoint x: 569, endPoint y: 124, distance: 50.4
click at [584, 77] on span "Chọn chuyến" at bounding box center [554, 74] width 122 height 23
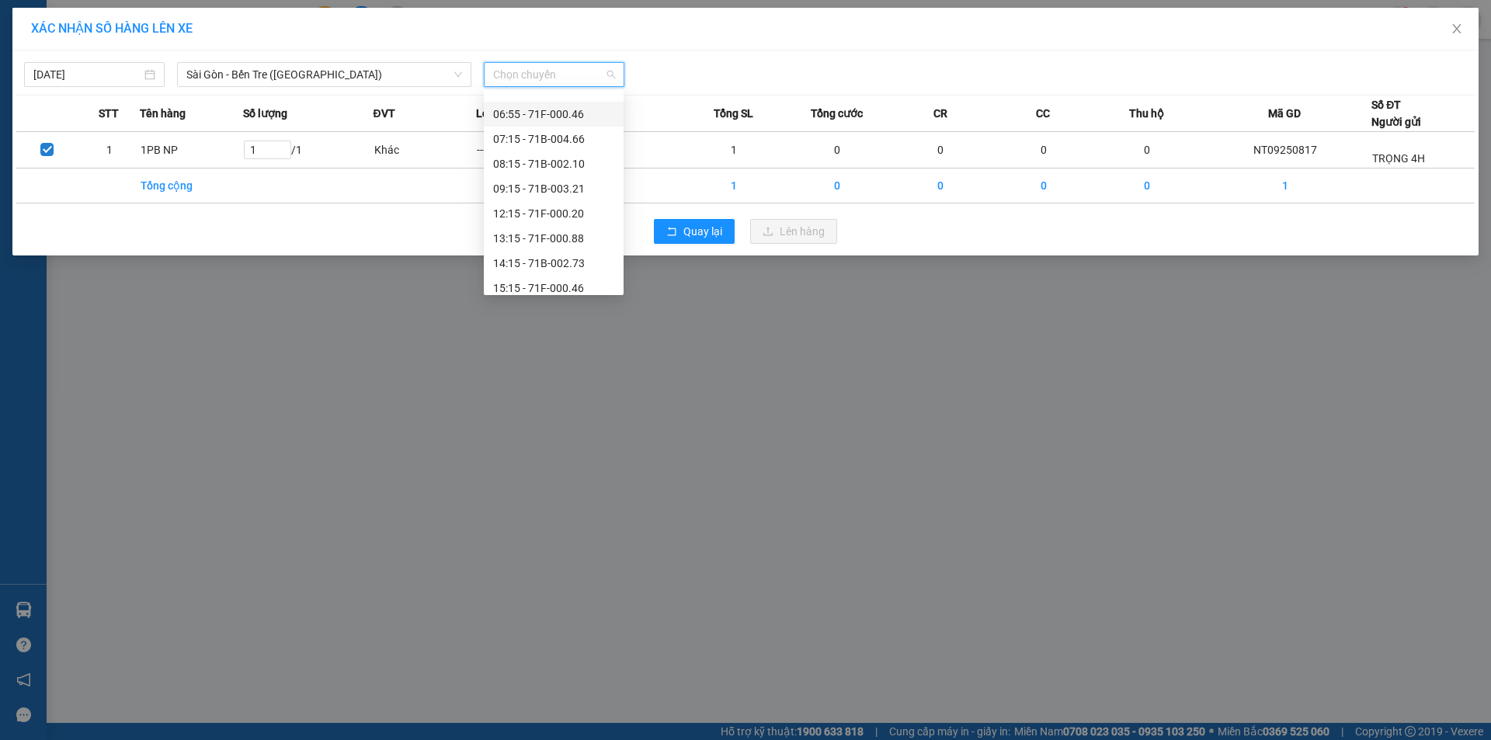
scroll to position [45, 0]
click at [545, 254] on div "14:15 - 71B-002.73" at bounding box center [553, 259] width 121 height 17
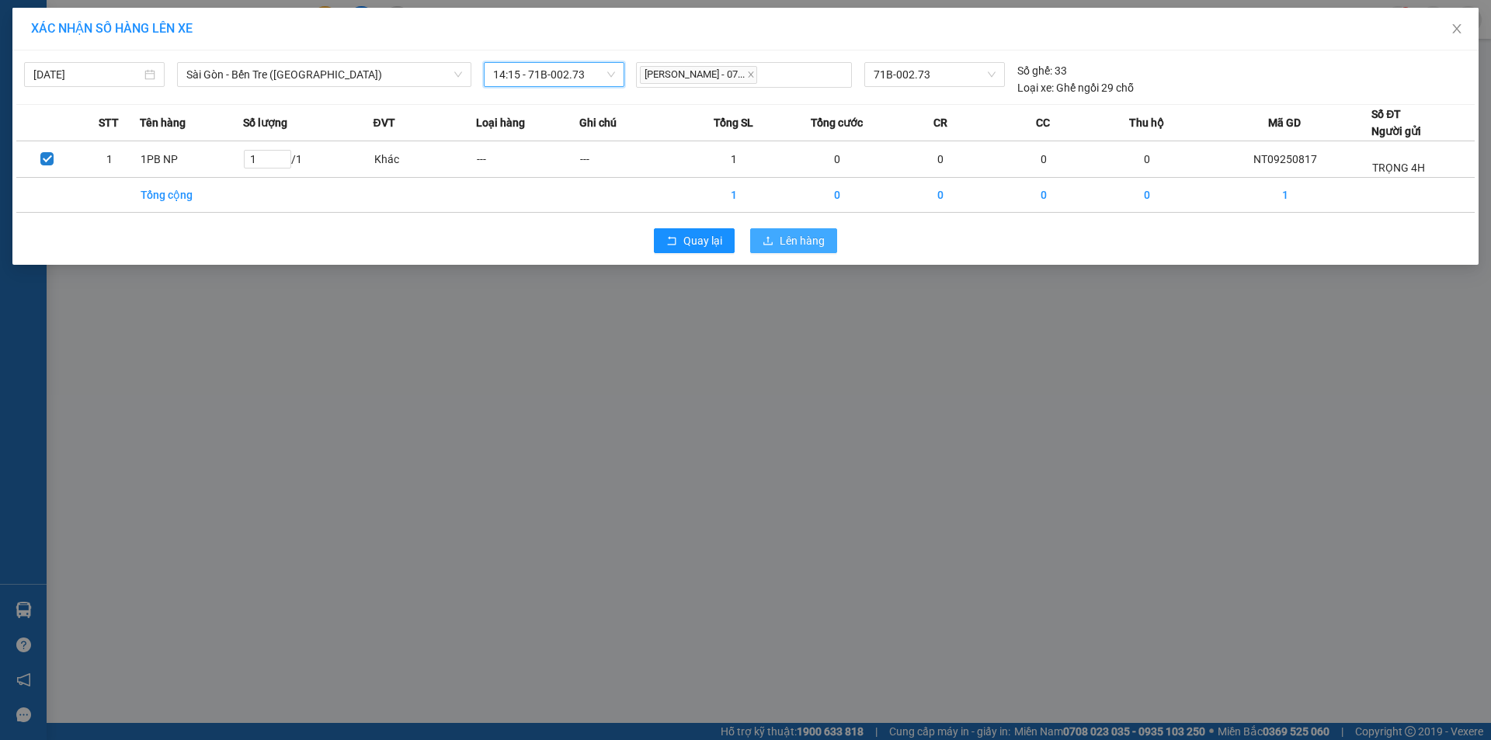
click at [764, 246] on span "upload" at bounding box center [768, 241] width 11 height 12
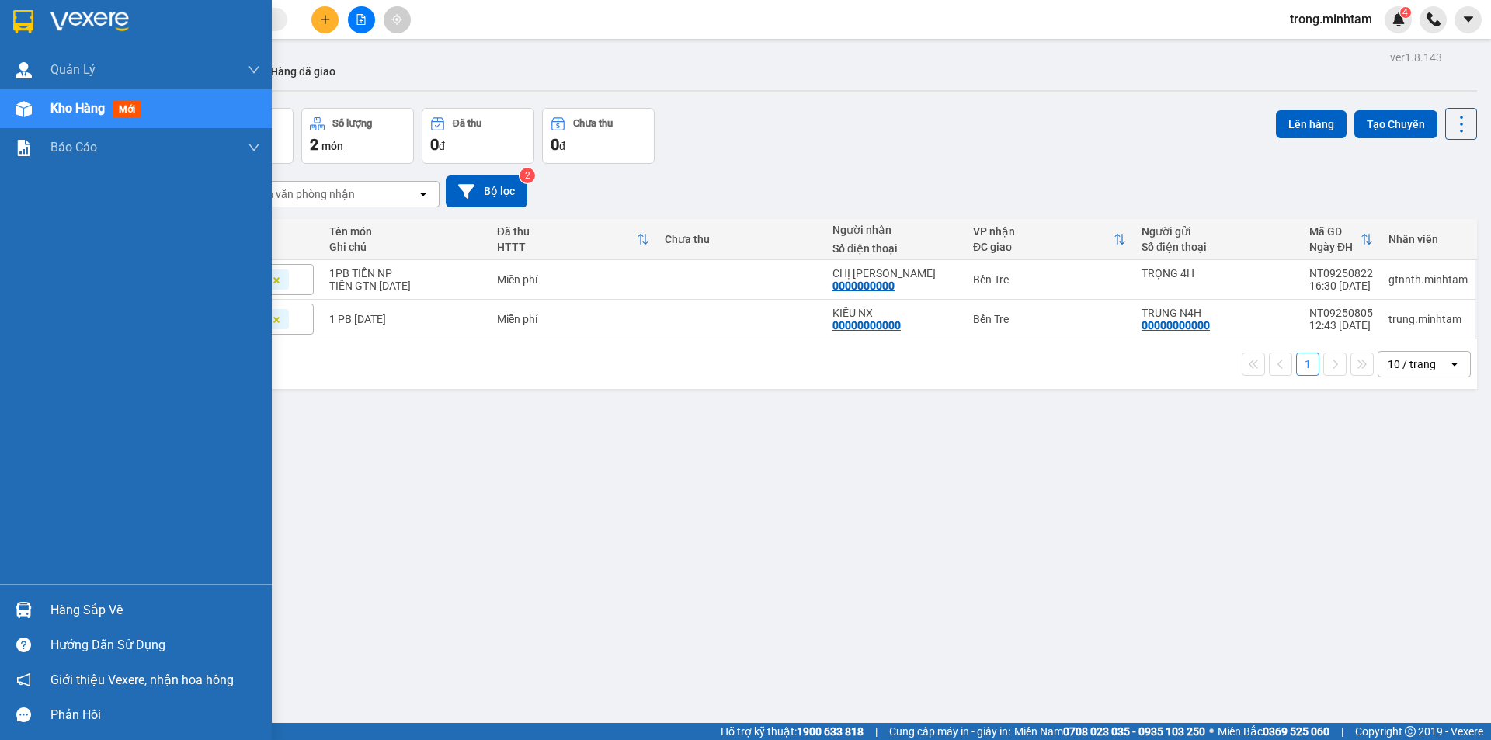
click at [85, 586] on div "Hàng sắp về Hướng dẫn sử dụng Giới thiệu Vexere, nhận hoa hồng Phản hồi" at bounding box center [136, 658] width 272 height 148
click at [77, 599] on div "Hàng sắp về" at bounding box center [155, 610] width 210 height 23
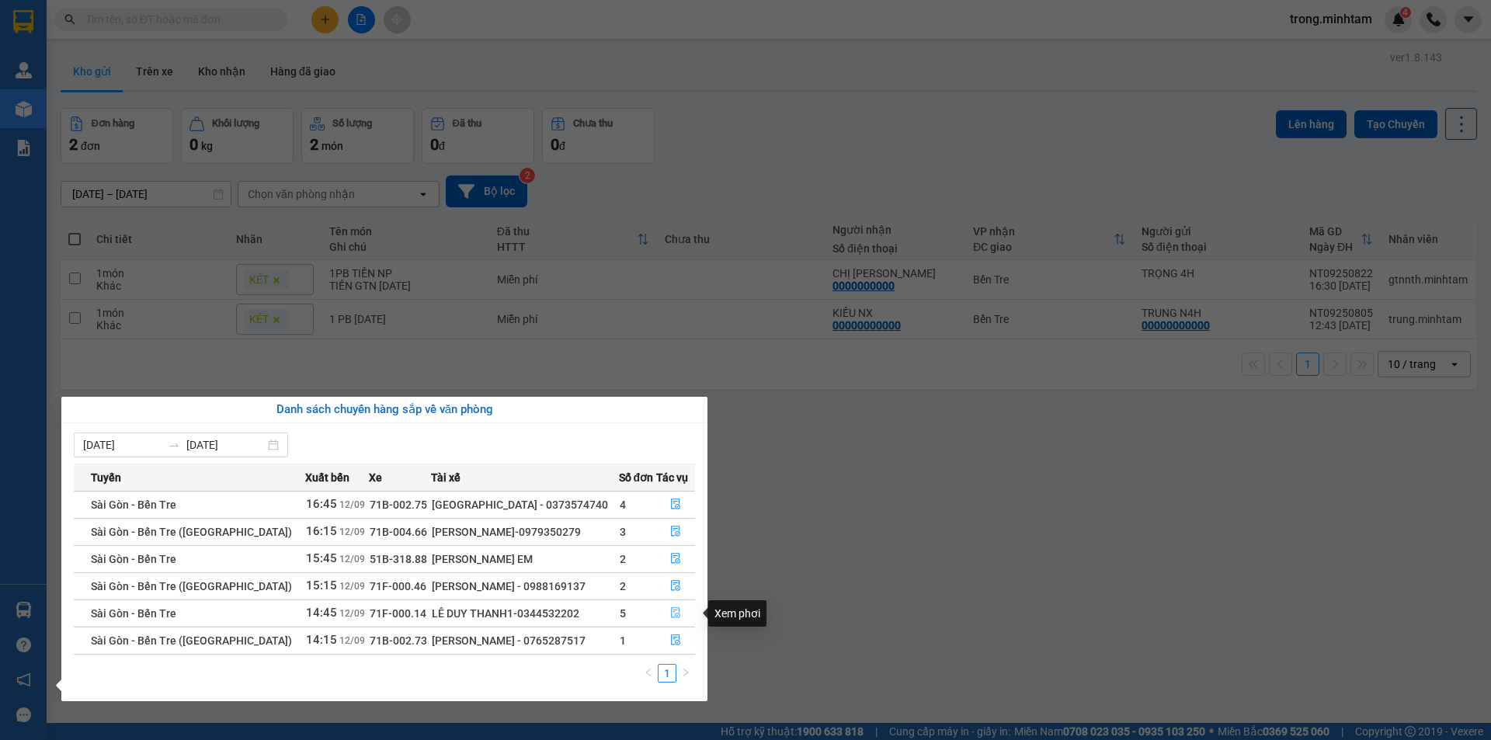
click at [675, 608] on icon "file-done" at bounding box center [675, 613] width 9 height 11
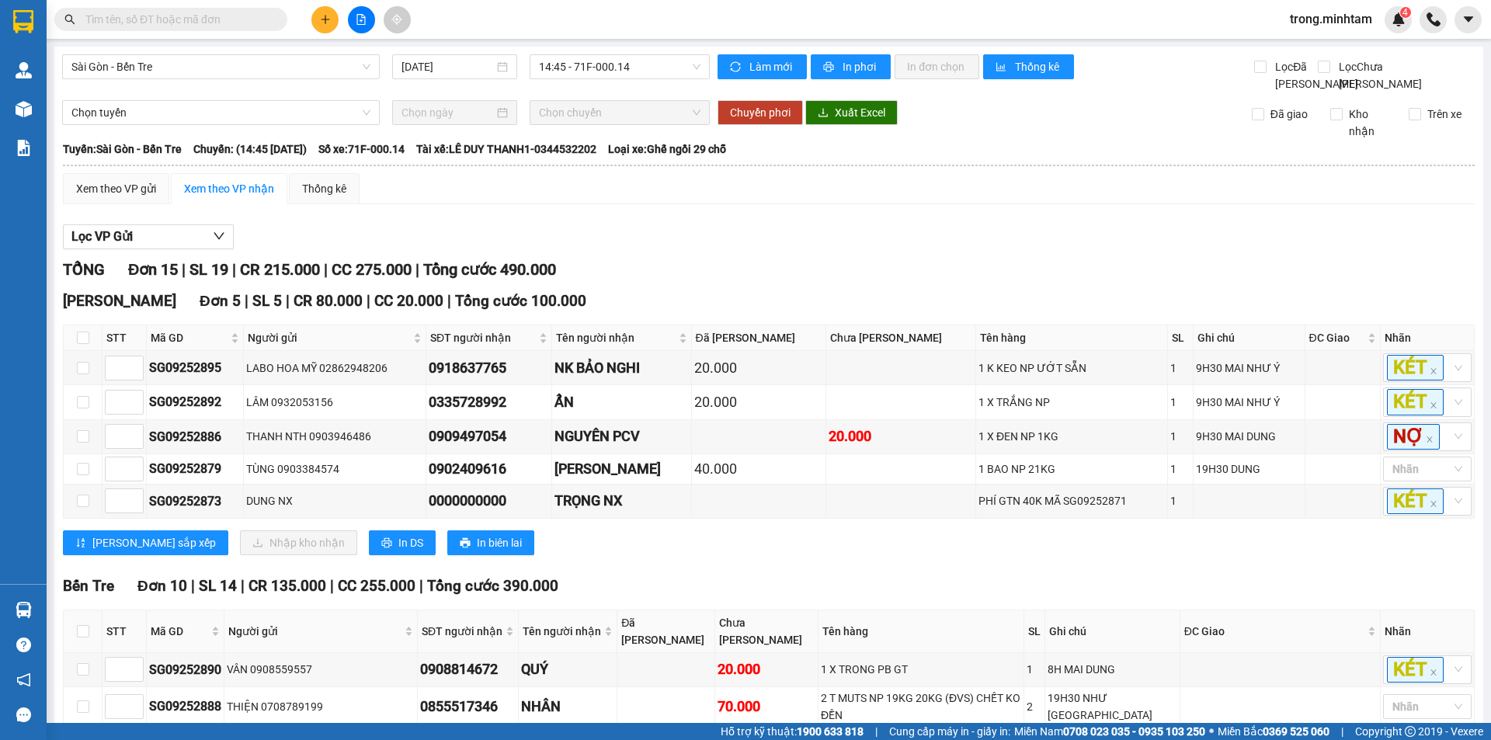
scroll to position [259, 0]
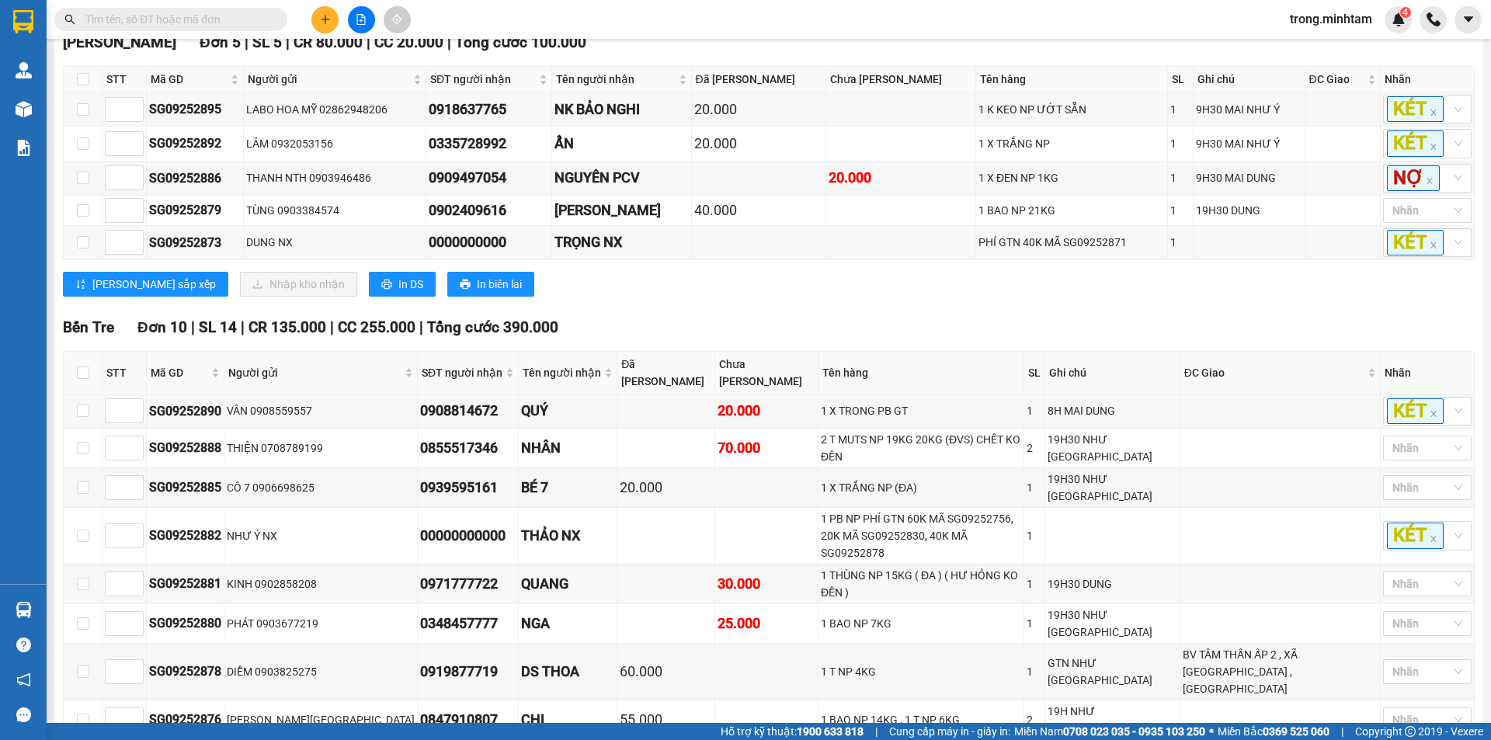
click at [223, 22] on input "text" at bounding box center [176, 19] width 183 height 17
type input "0"
click at [312, 17] on button at bounding box center [324, 19] width 27 height 27
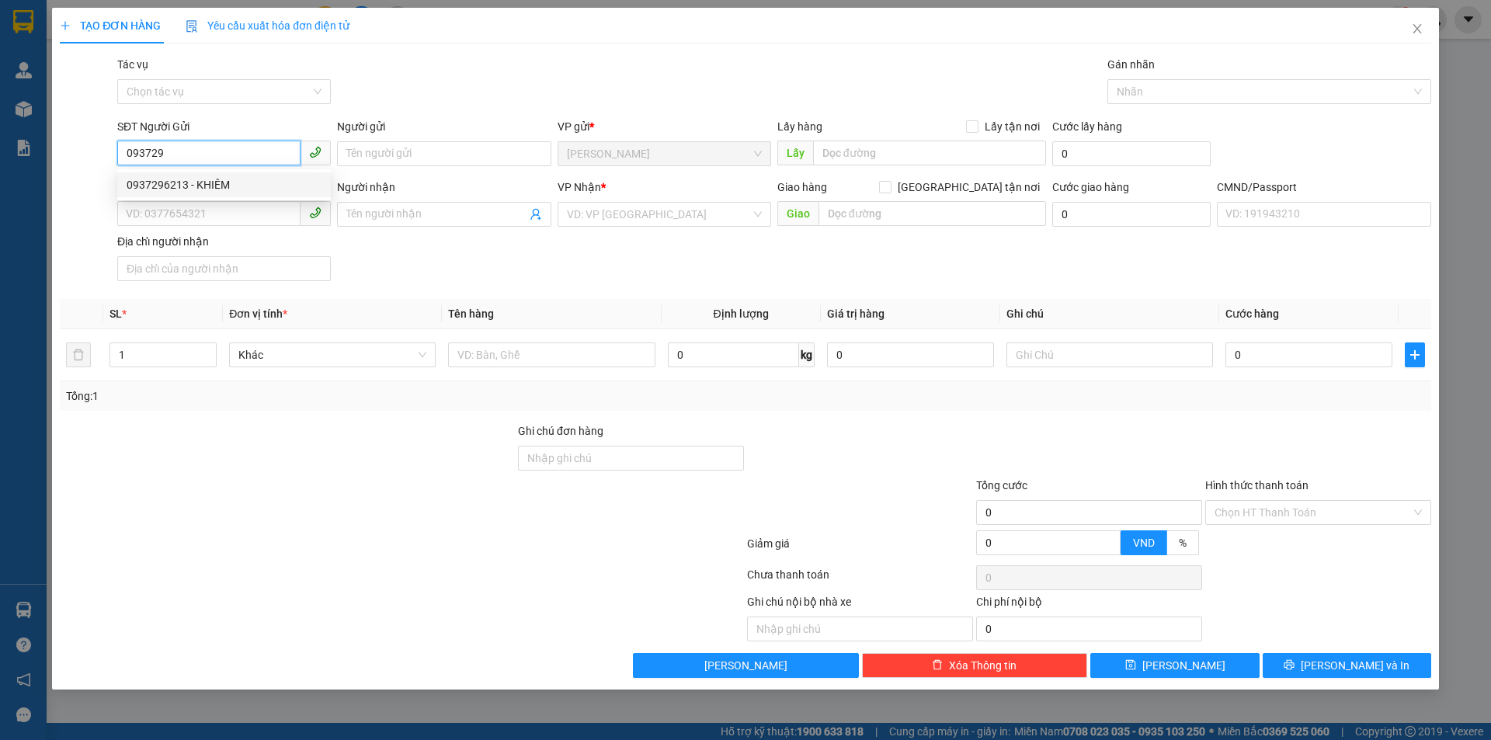
click at [184, 183] on div "0937296213 - KHIÊM" at bounding box center [224, 184] width 195 height 17
type input "0937296213"
type input "KHIÊM"
type input "0986769992"
type input "THUẬN"
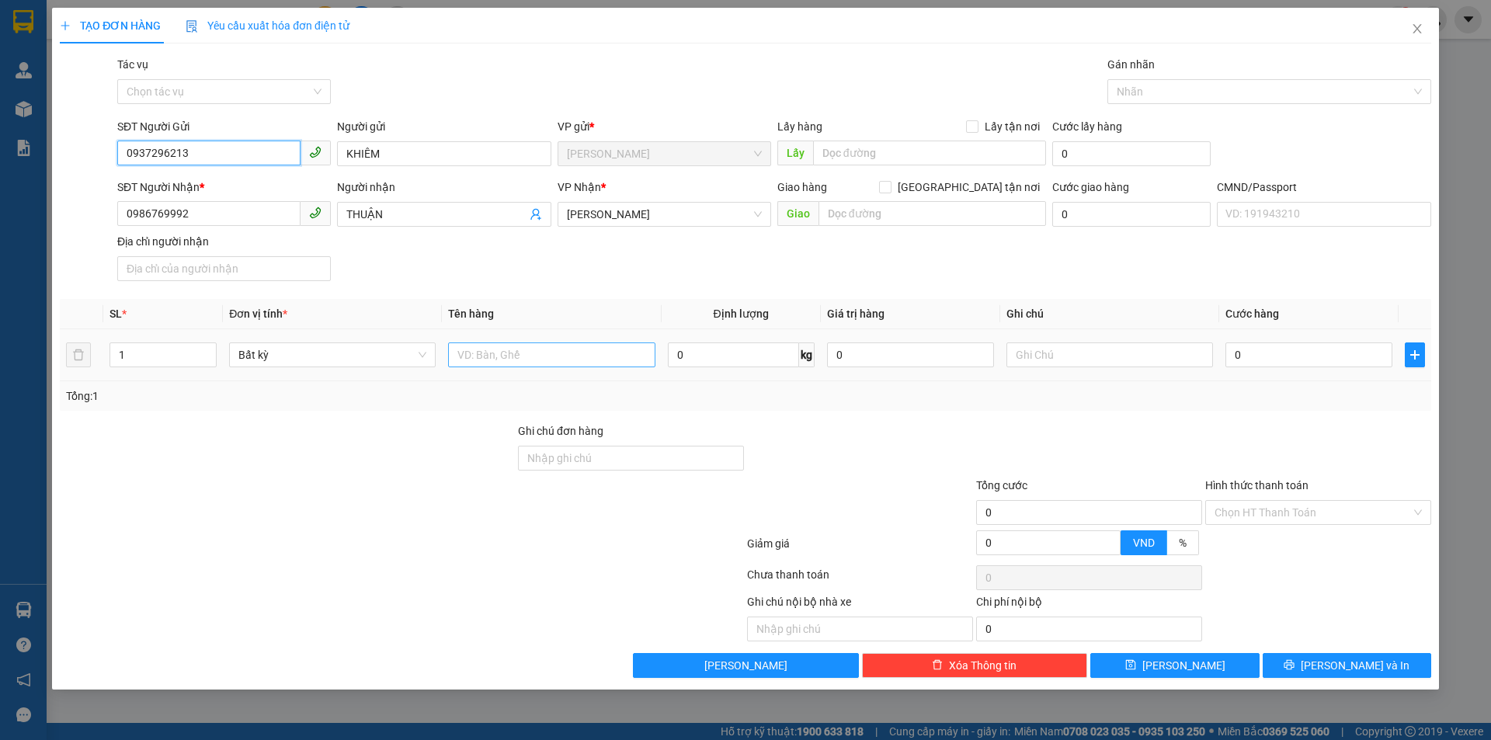
type input "0937296213"
click at [609, 358] on input "text" at bounding box center [551, 354] width 207 height 25
type input "1PB NP"
type input "08H00([DATE])TRỌNG"
type input "2"
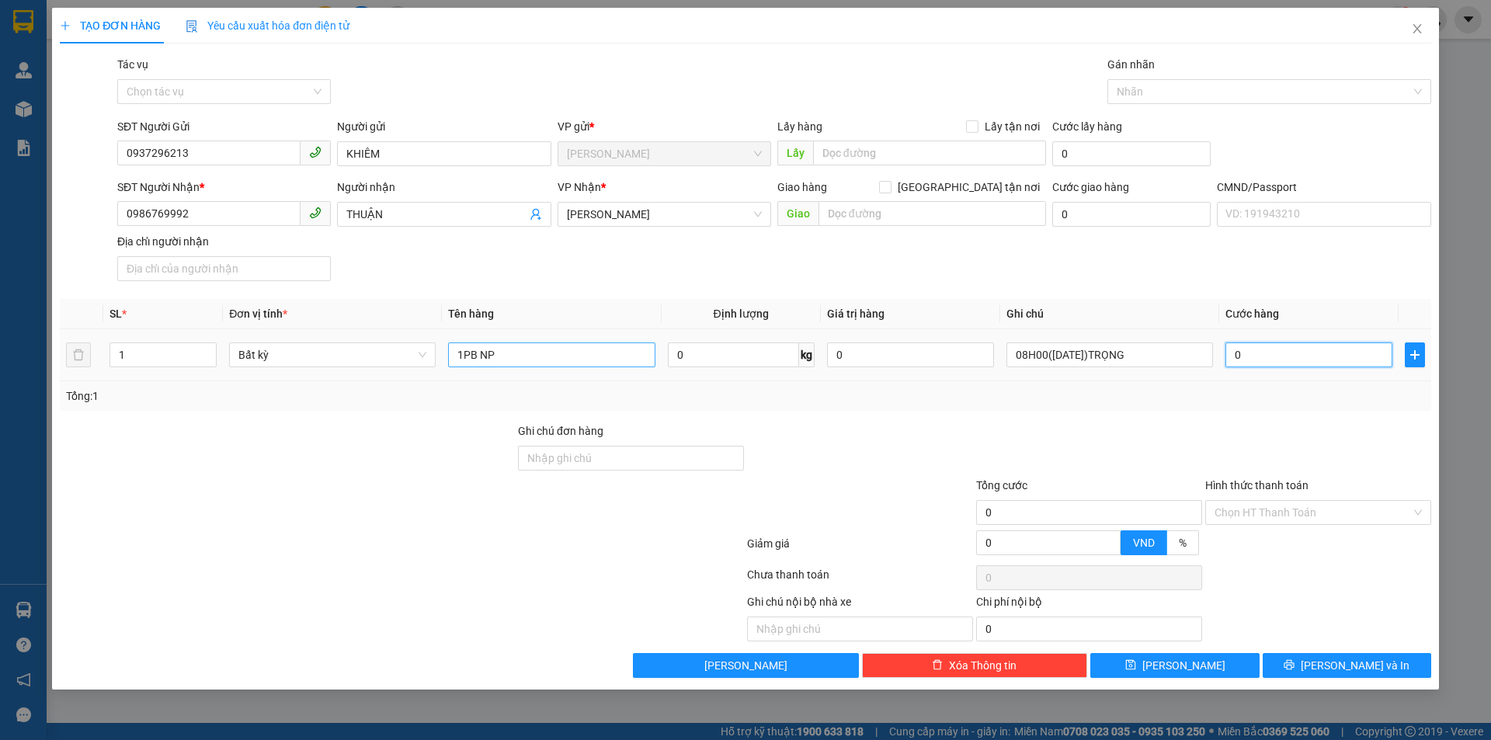
type input "2"
type input "20"
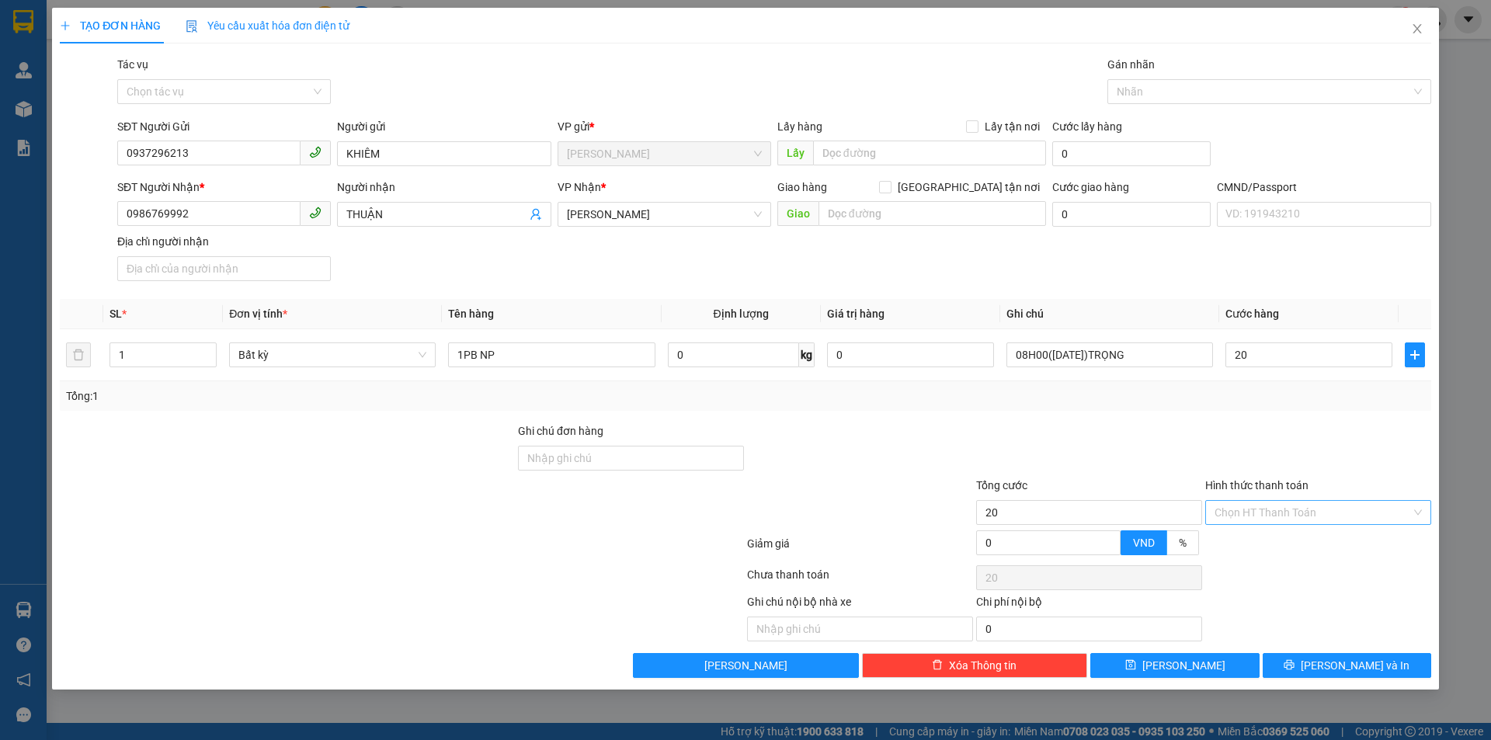
type input "20.000"
click at [1286, 506] on input "Hình thức thanh toán" at bounding box center [1313, 512] width 196 height 23
click at [1263, 543] on div "Tại văn phòng" at bounding box center [1318, 543] width 207 height 17
type input "0"
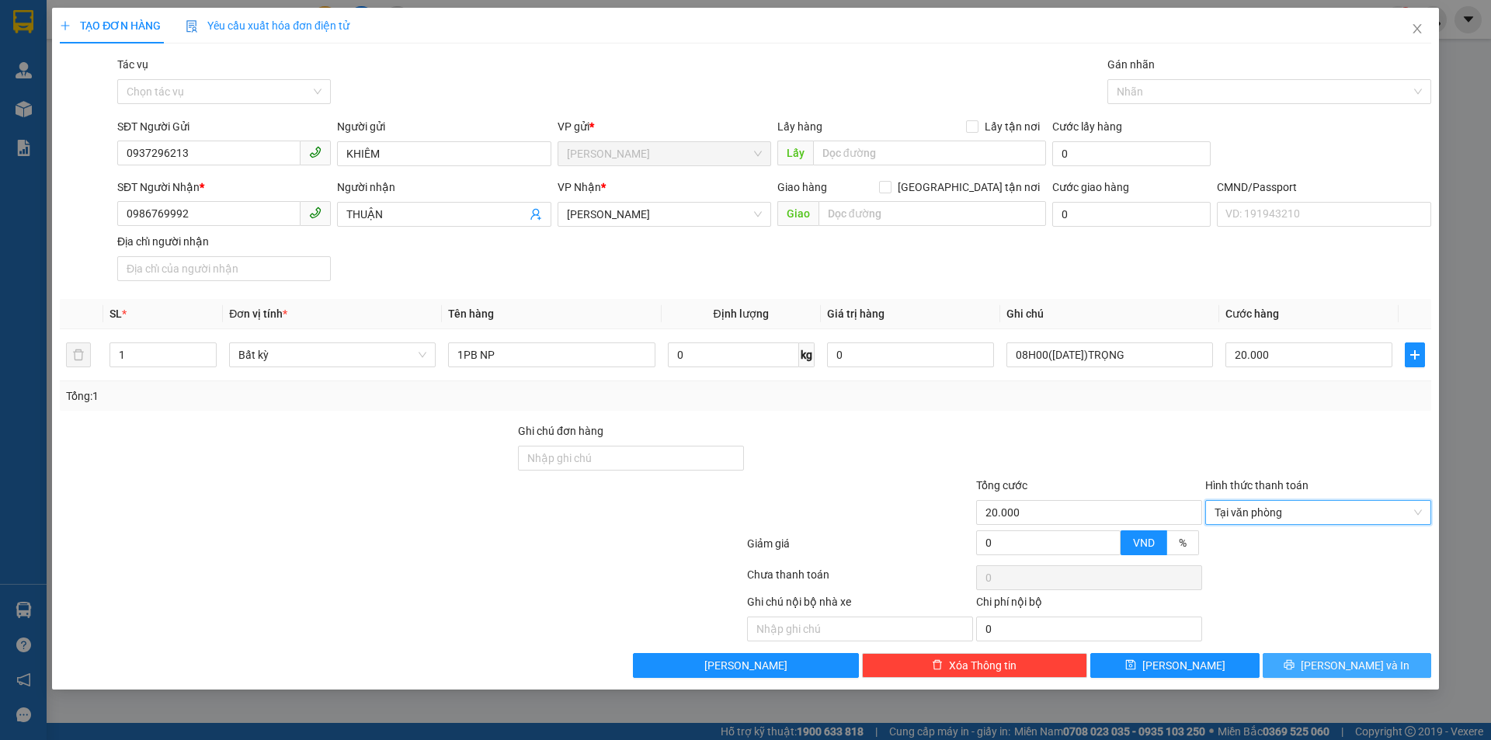
click at [1295, 666] on icon "printer" at bounding box center [1289, 665] width 10 height 10
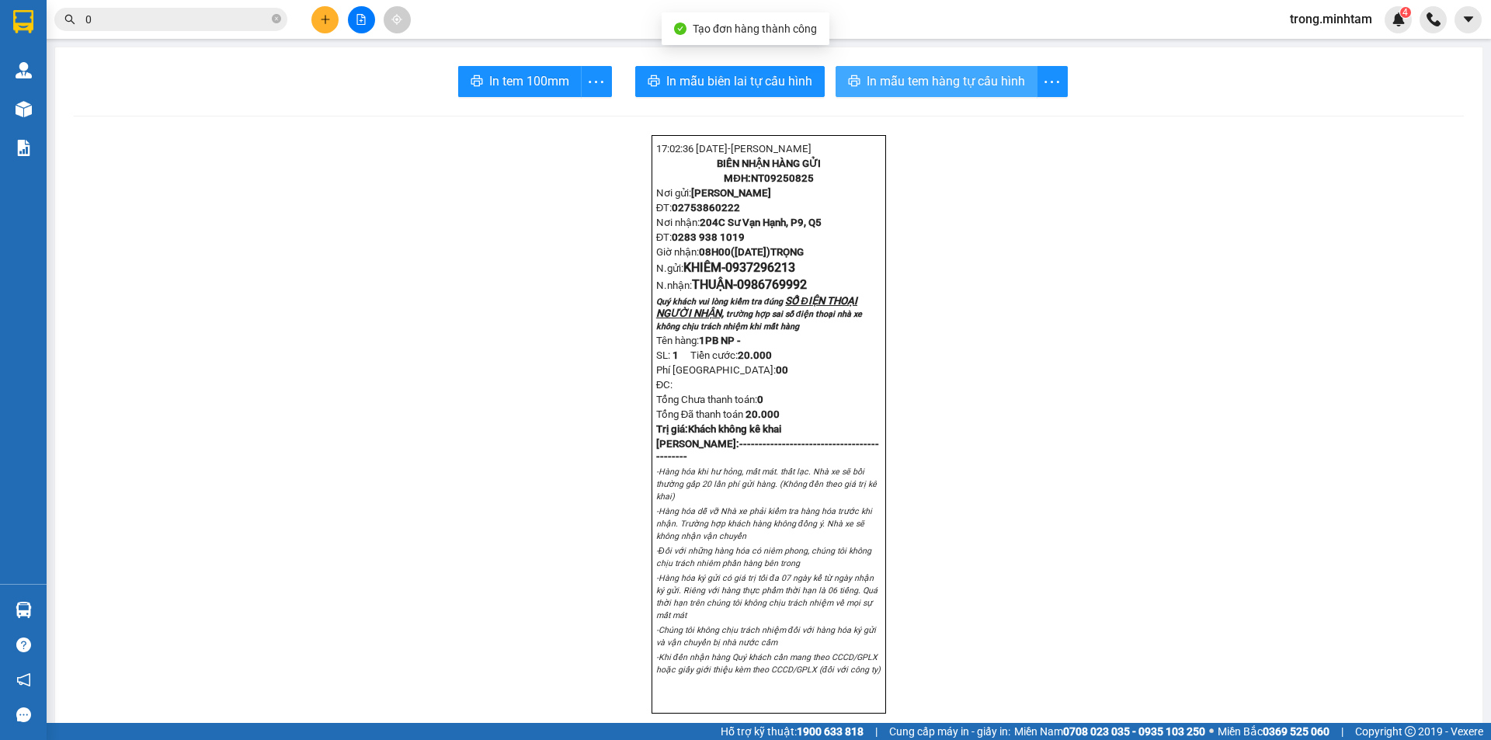
click at [902, 79] on span "In mẫu tem hàng tự cấu hình" at bounding box center [946, 80] width 158 height 19
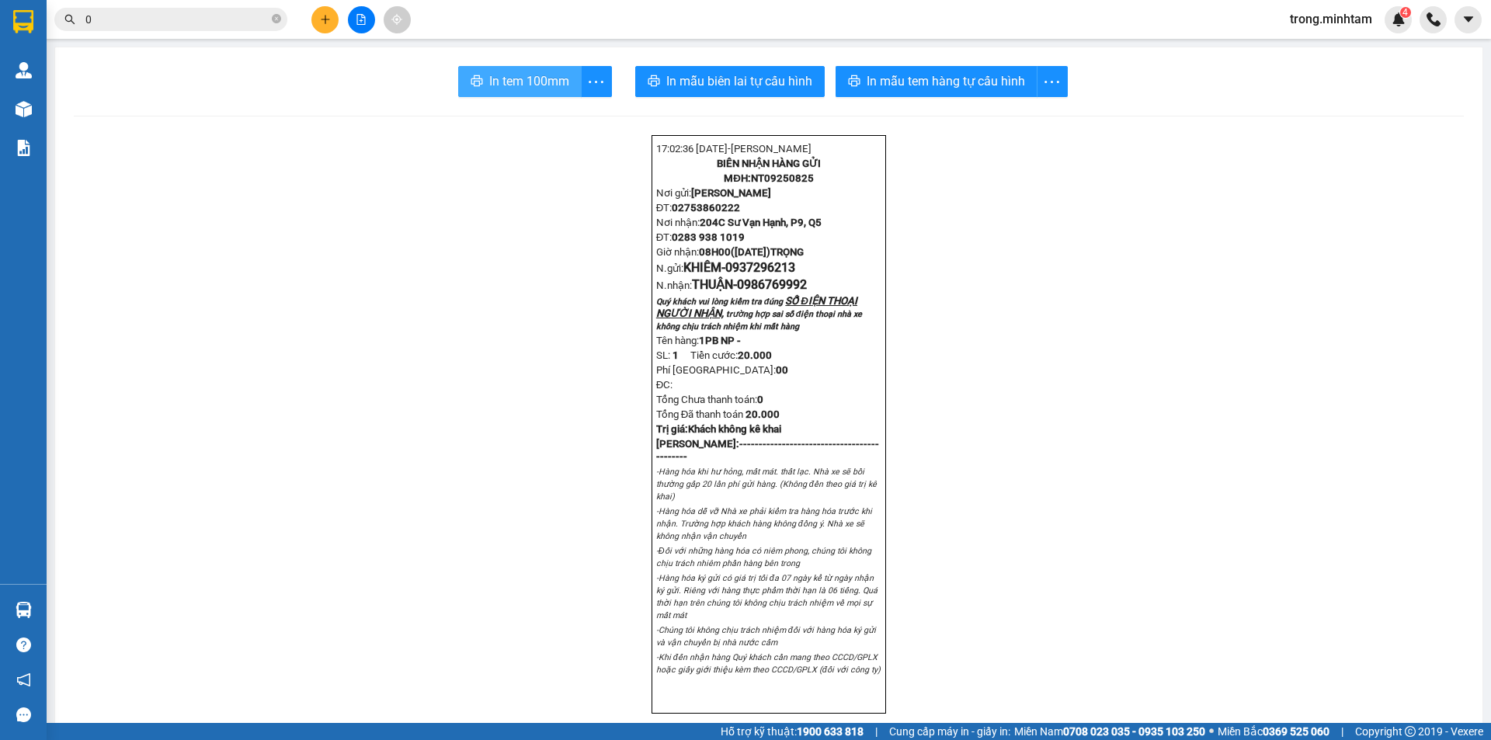
click at [531, 89] on span "In tem 100mm" at bounding box center [529, 80] width 80 height 19
drag, startPoint x: 276, startPoint y: 20, endPoint x: 5, endPoint y: 300, distance: 389.4
click at [271, 22] on span "0" at bounding box center [170, 19] width 233 height 23
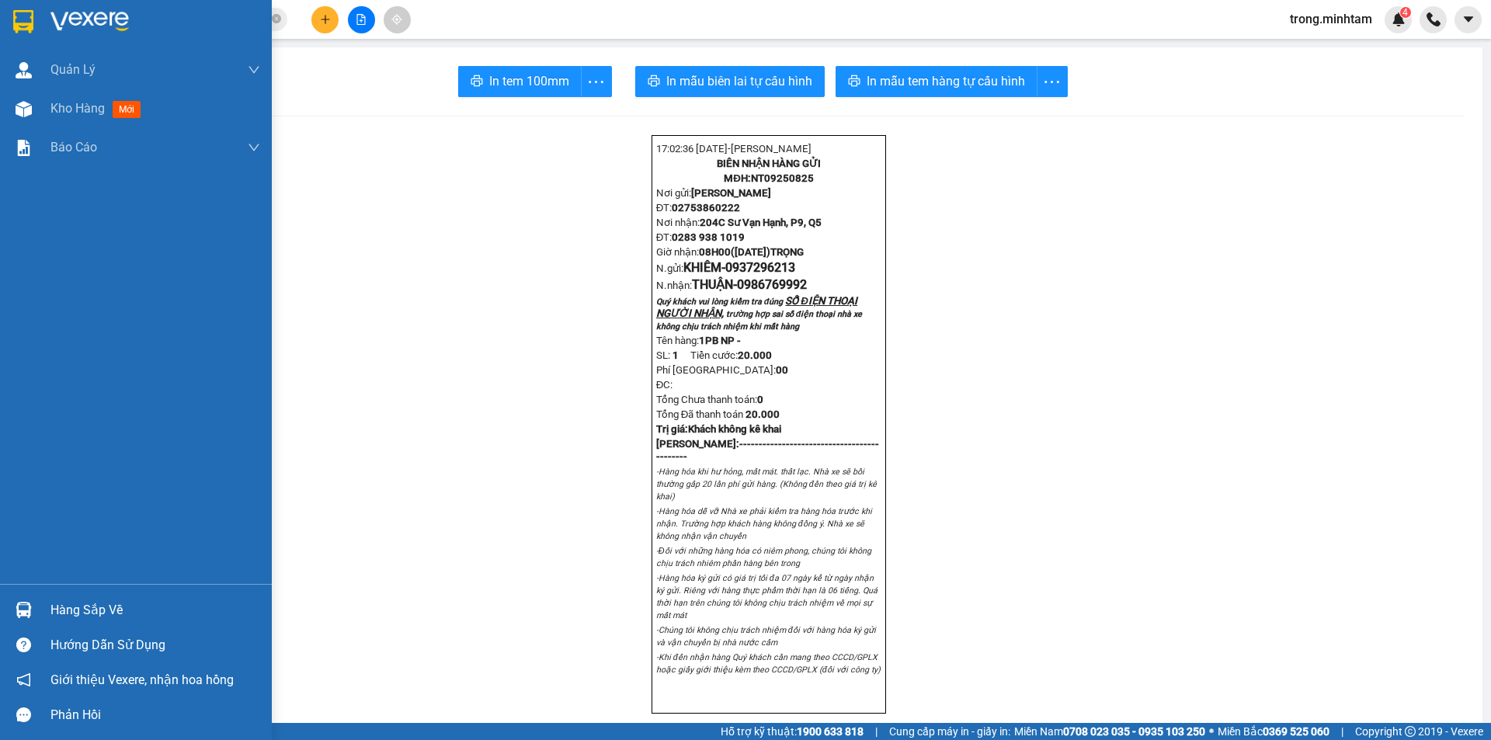
click at [101, 620] on div "Hàng sắp về" at bounding box center [155, 610] width 210 height 23
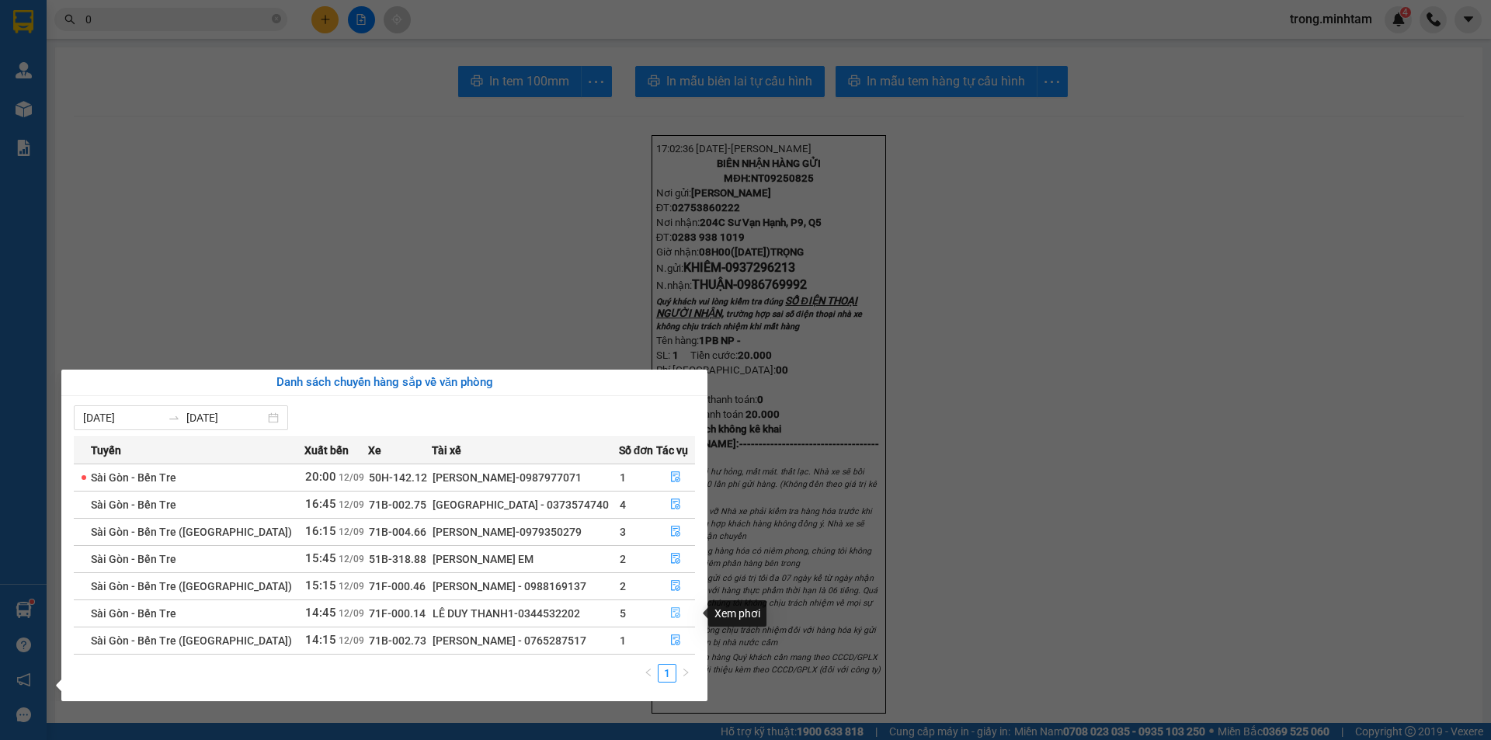
click at [674, 617] on icon "file-done" at bounding box center [675, 612] width 11 height 11
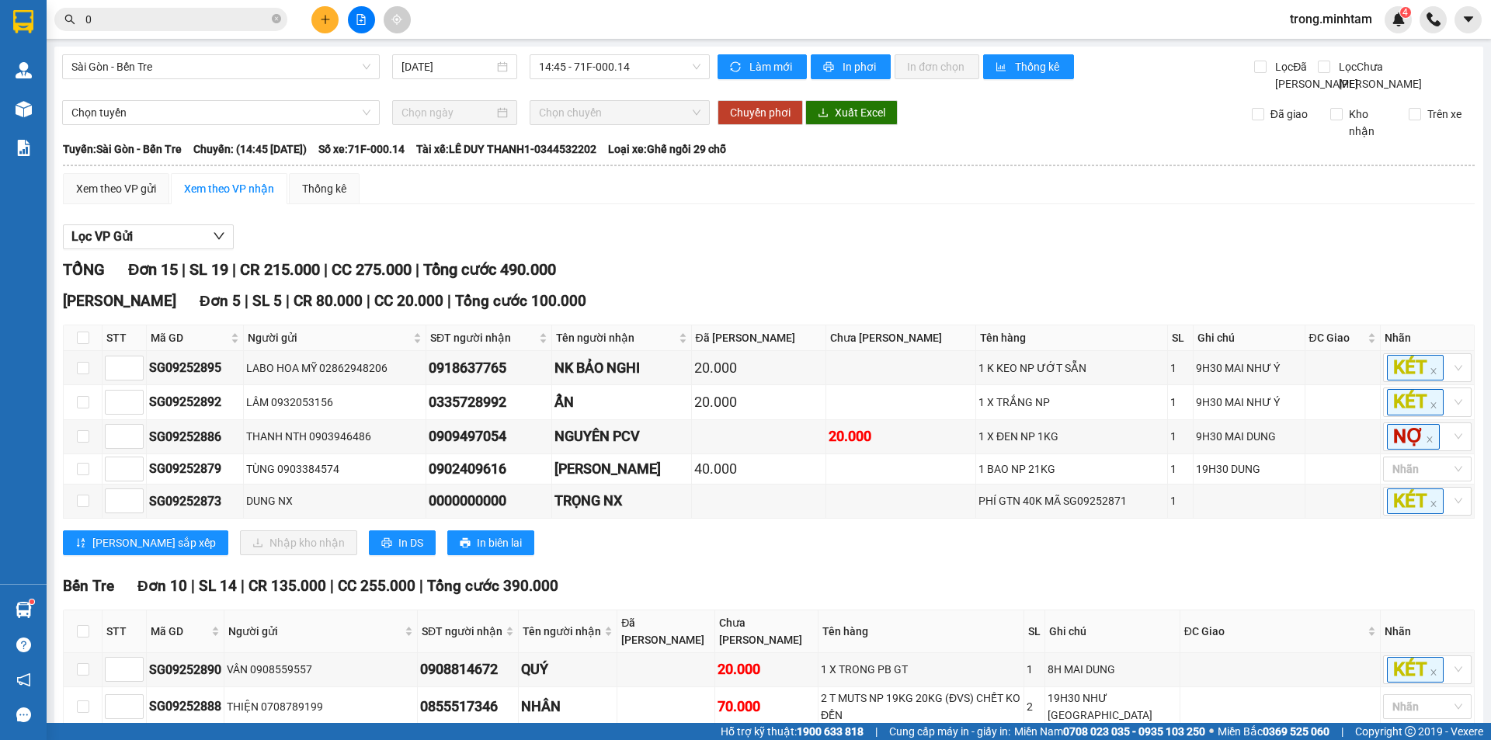
click at [171, 21] on input "0" at bounding box center [176, 19] width 183 height 17
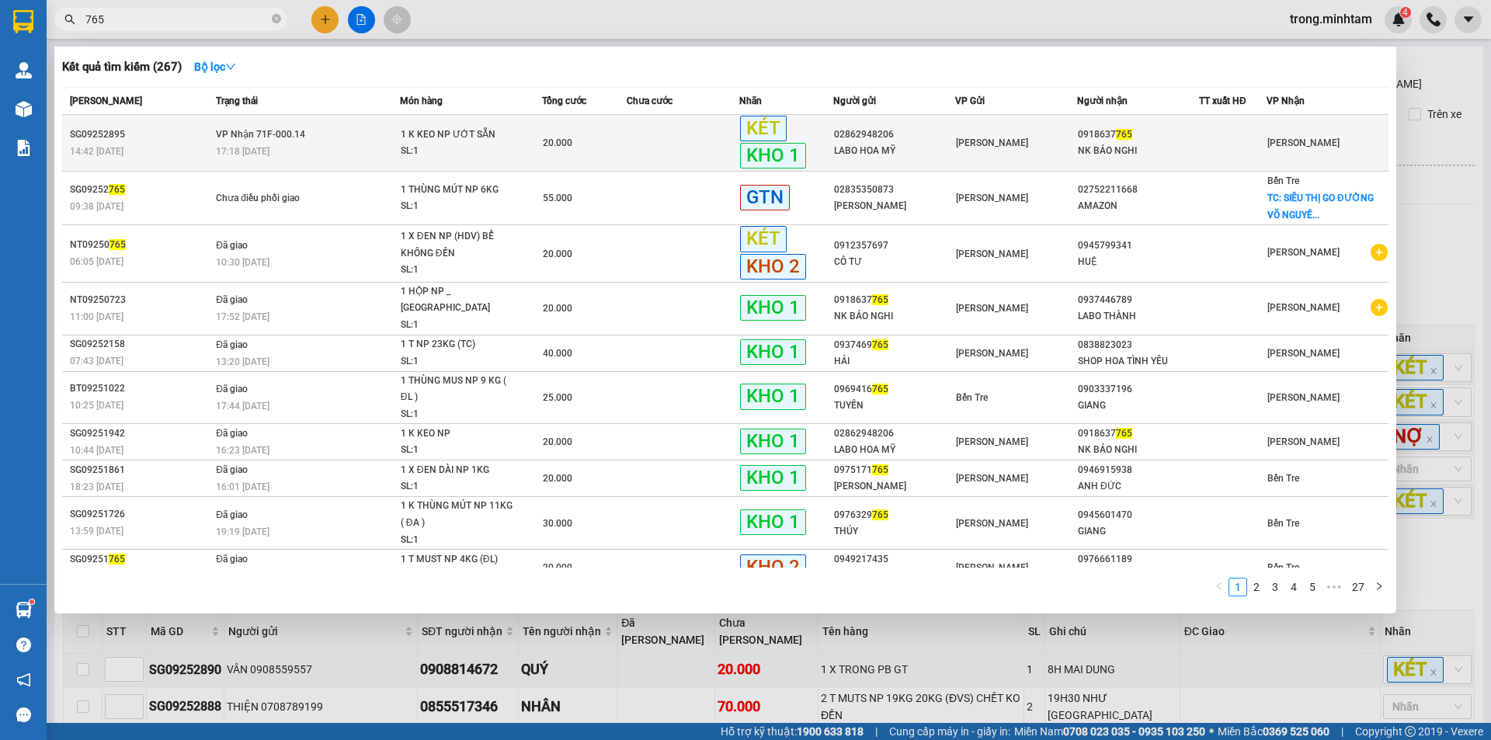
type input "765"
click at [543, 150] on div "20.000" at bounding box center [584, 142] width 83 height 17
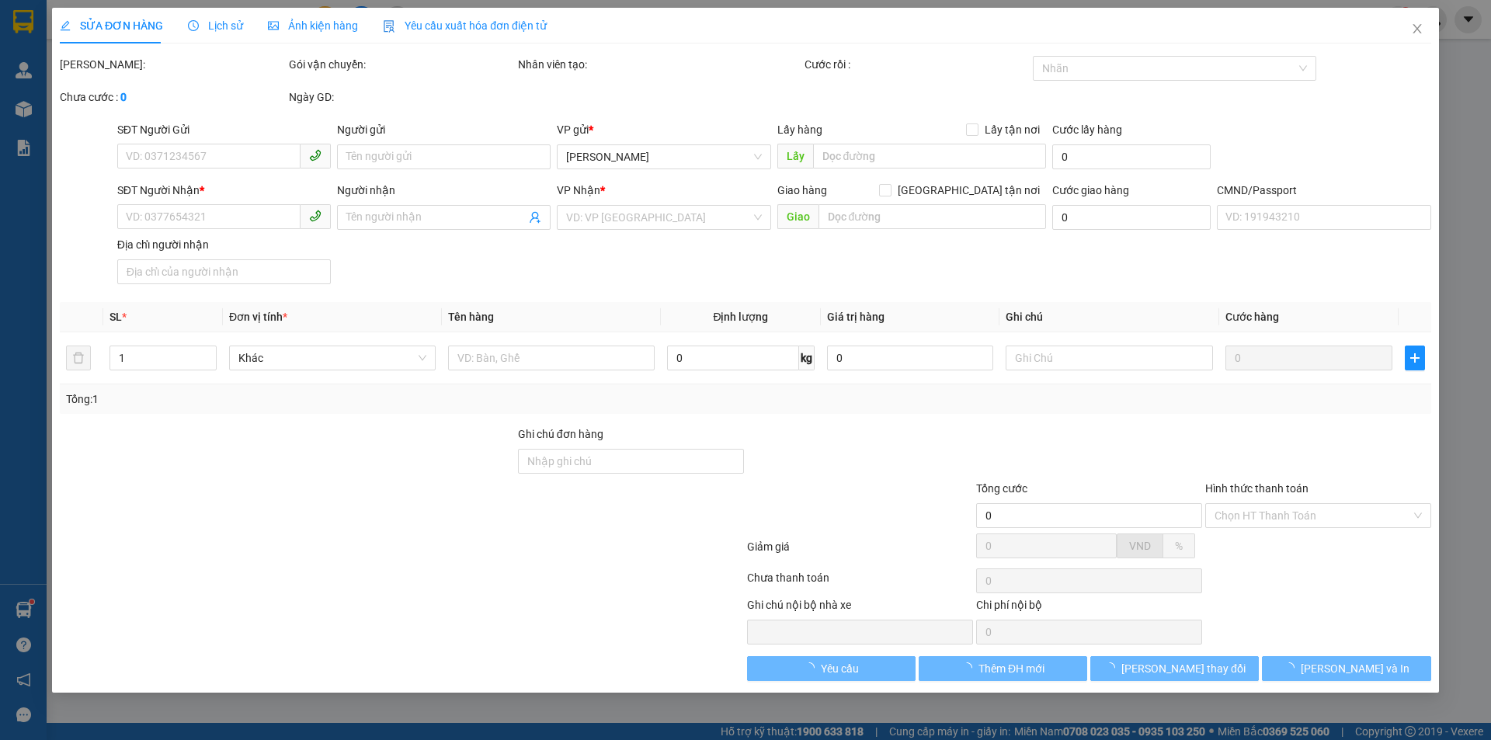
type input "02862948206"
type input "LABO HOA MỸ"
type input "0918637765"
type input "NK BẢO NGHI"
type input "ĐG"
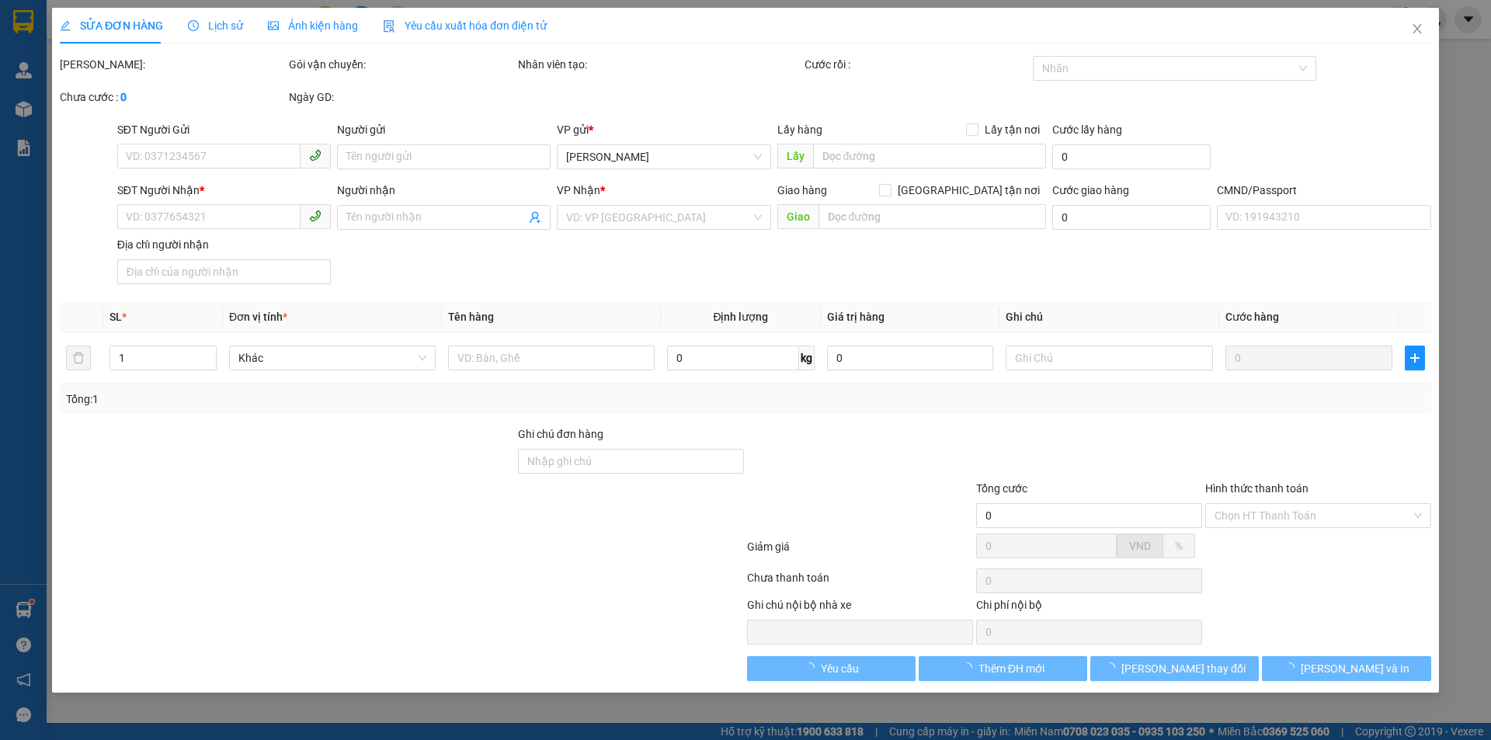
type input "20.000"
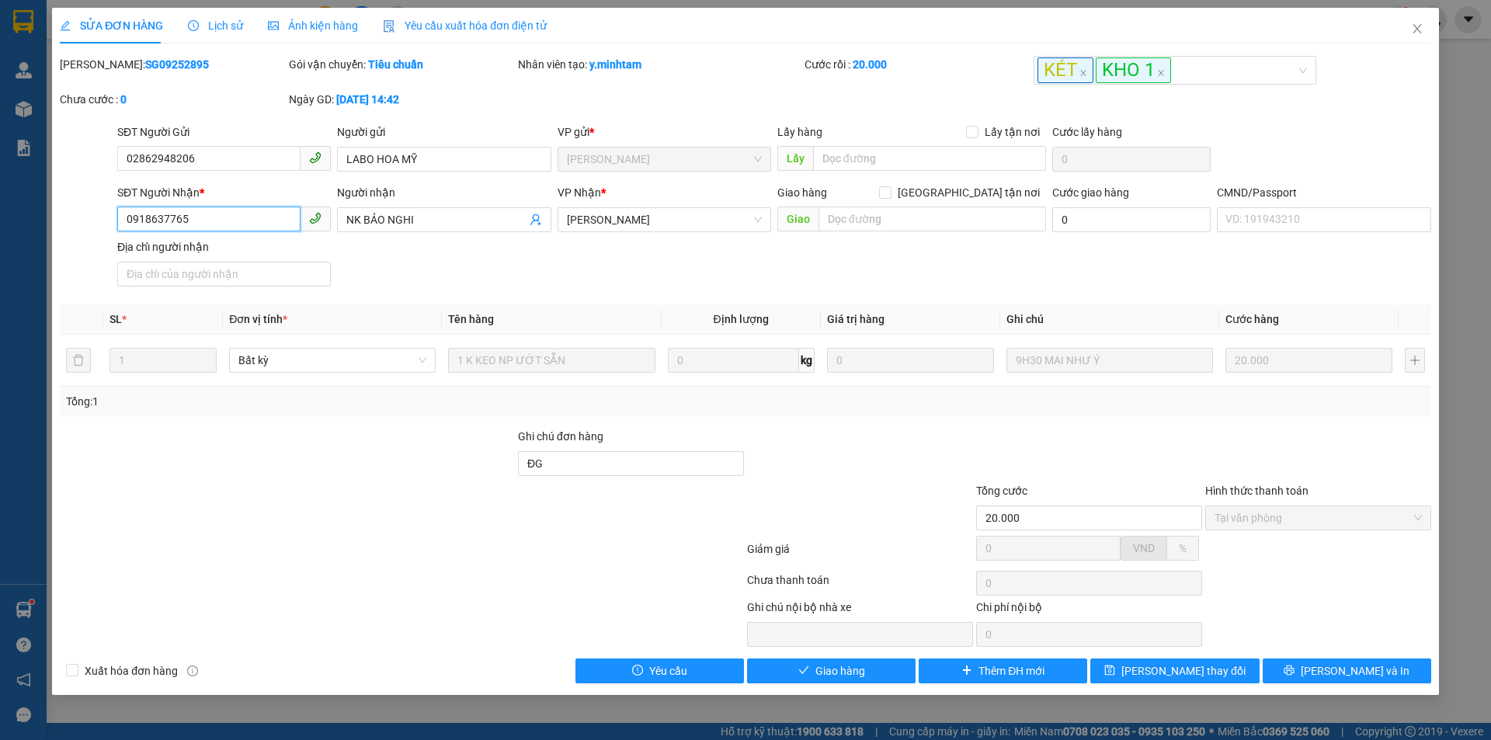
click at [232, 222] on input "0918637765" at bounding box center [208, 219] width 183 height 25
click at [1416, 26] on icon "close" at bounding box center [1417, 29] width 12 height 12
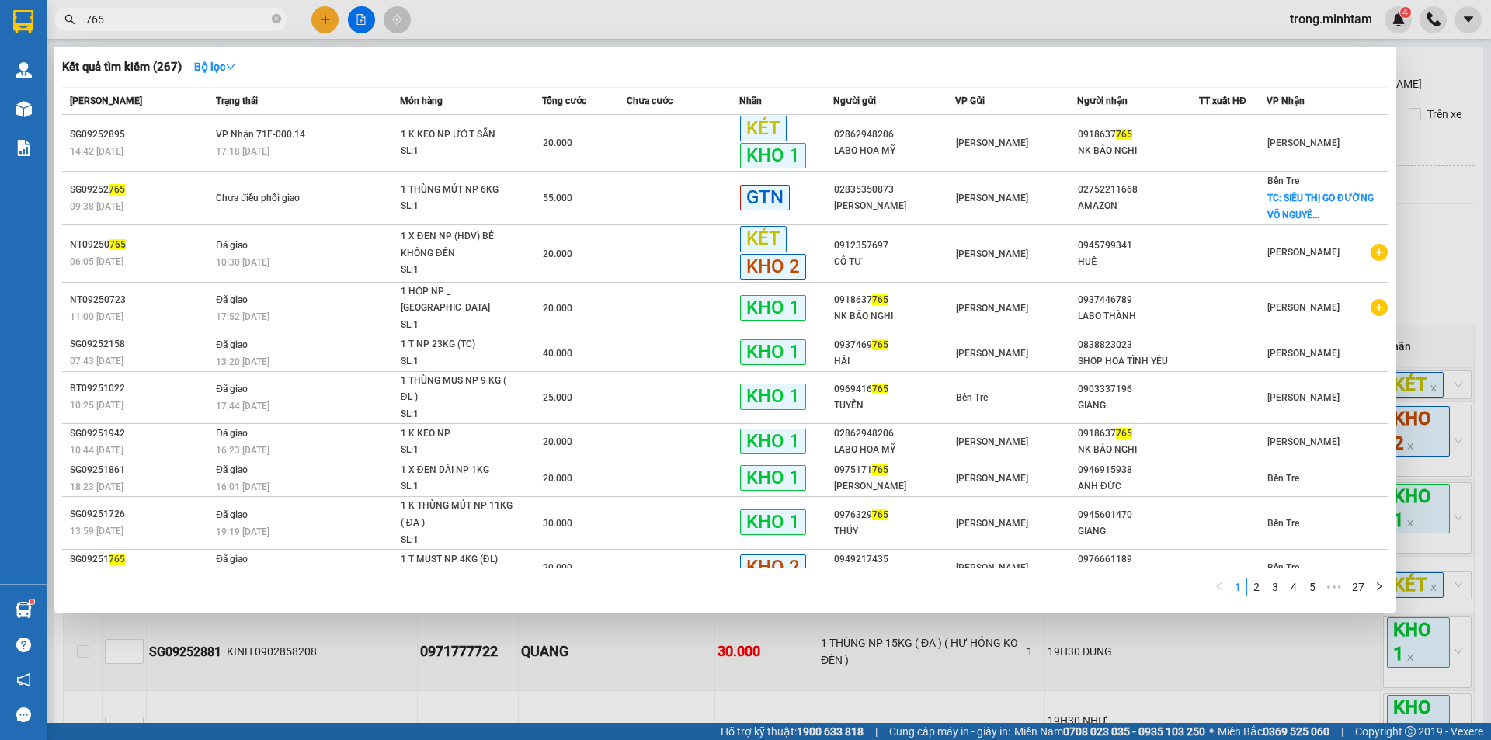
click at [216, 18] on input "765" at bounding box center [176, 19] width 183 height 17
paste input "0918637"
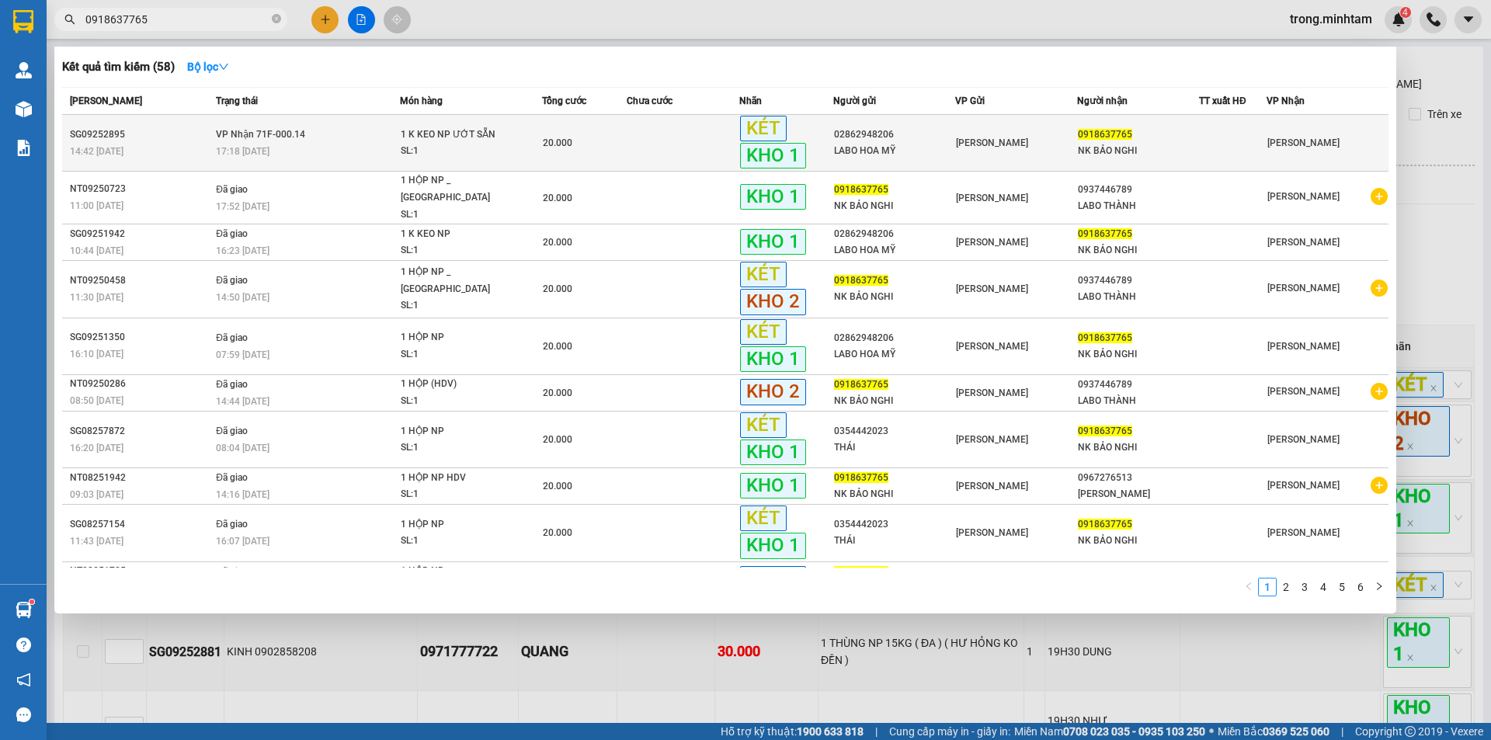
type input "0918637765"
click at [535, 134] on span "1 K KEO NP ƯỚT SẴN SL: 1" at bounding box center [471, 143] width 141 height 33
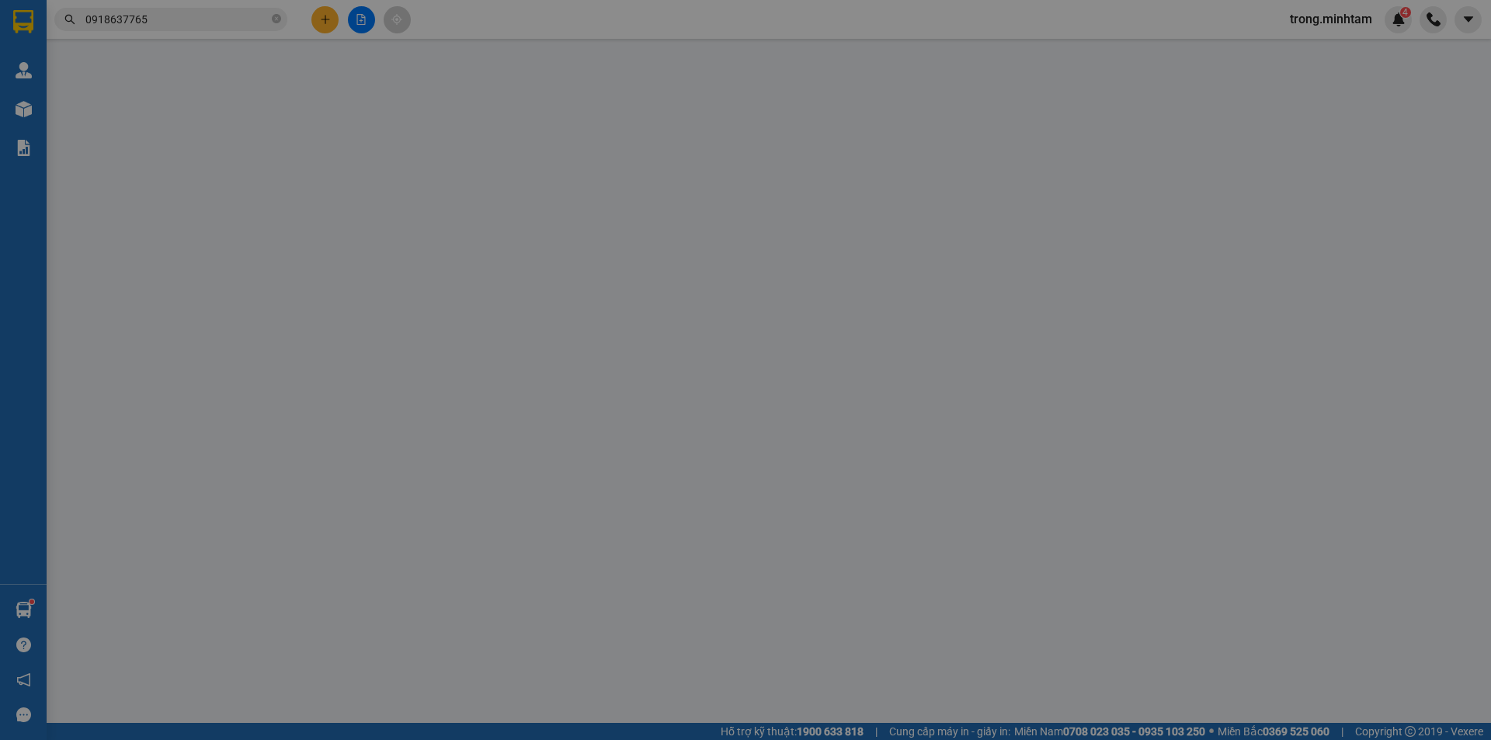
type input "02862948206"
type input "LABO HOA MỸ"
type input "0918637765"
type input "NK BẢO NGHI"
type input "ĐG"
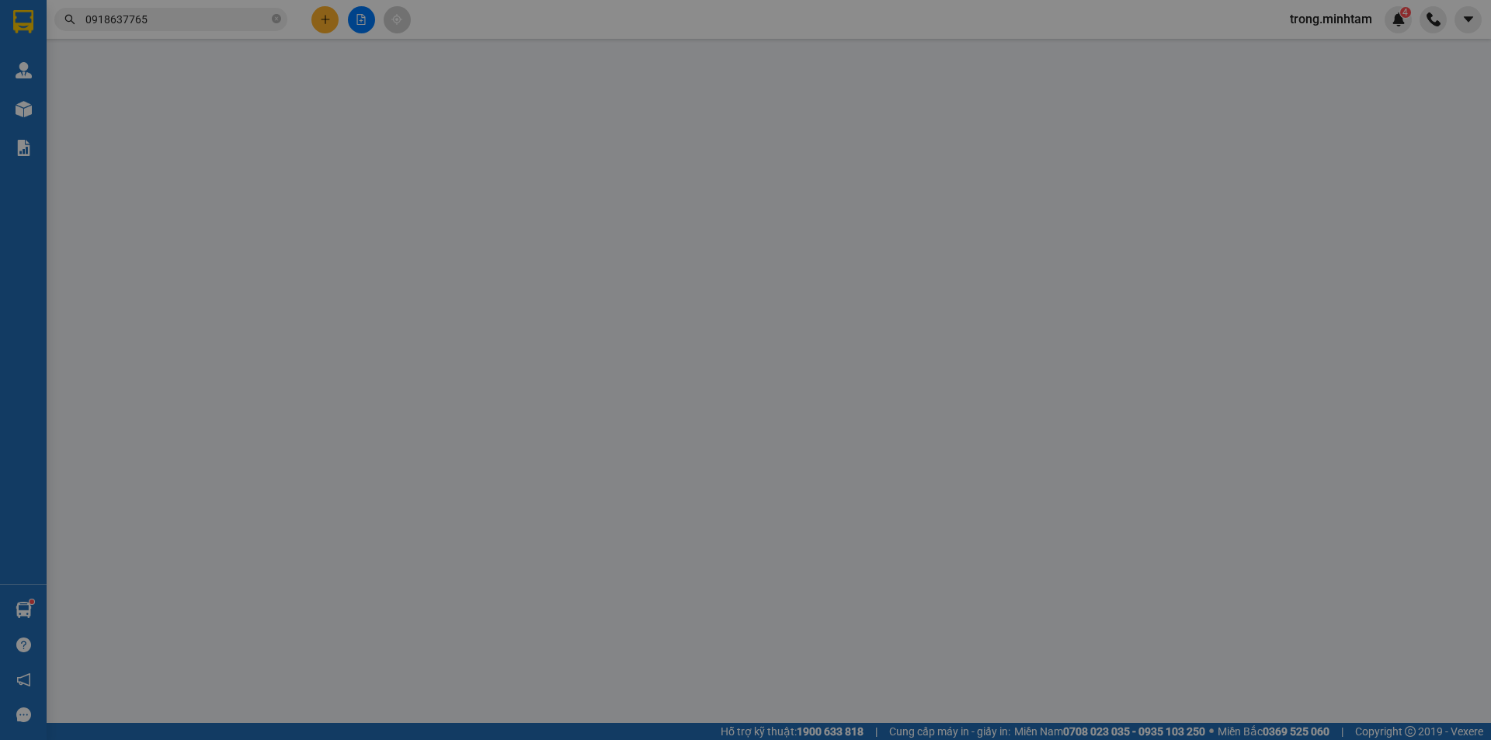
type input "20.000"
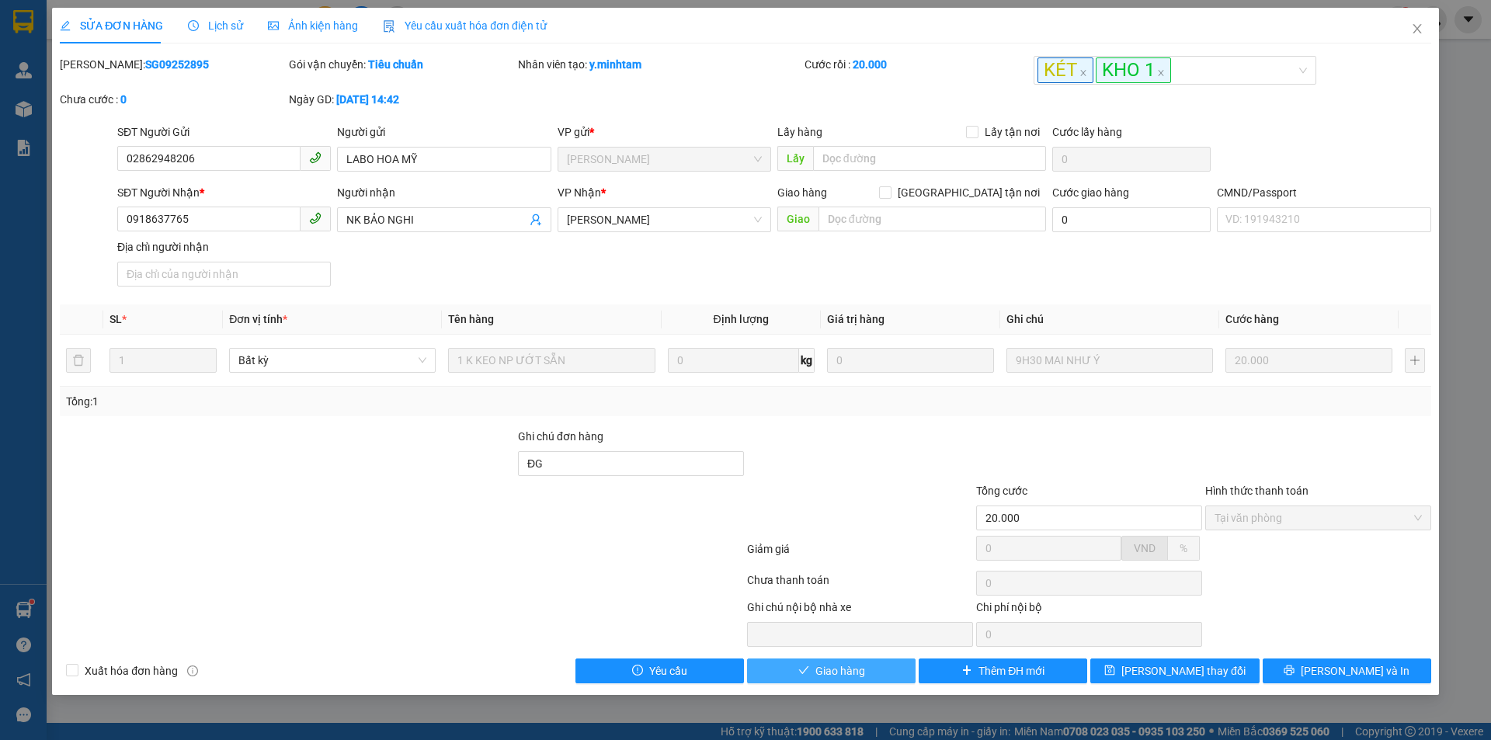
click at [846, 673] on span "Giao hàng" at bounding box center [840, 670] width 50 height 17
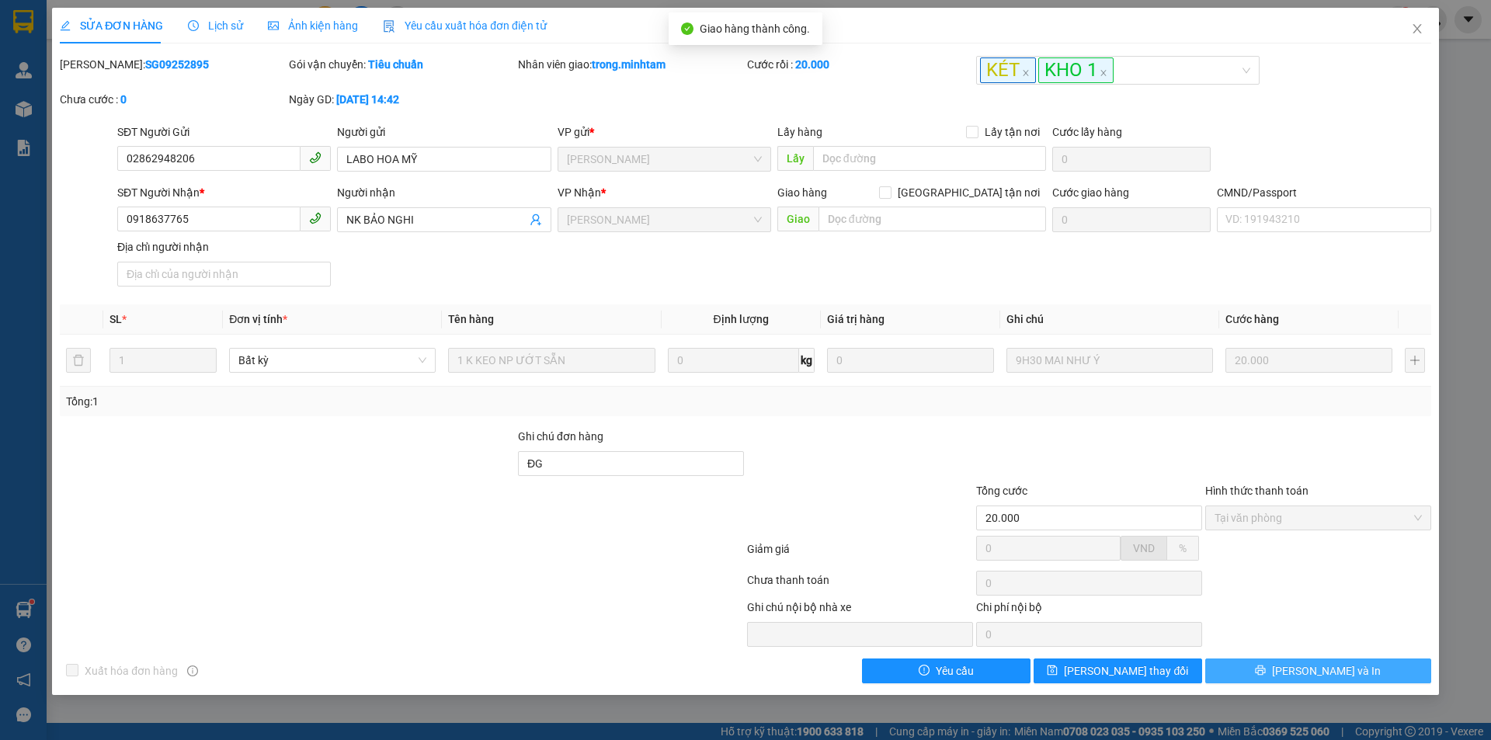
click at [1332, 668] on span "[PERSON_NAME] và In" at bounding box center [1326, 670] width 109 height 17
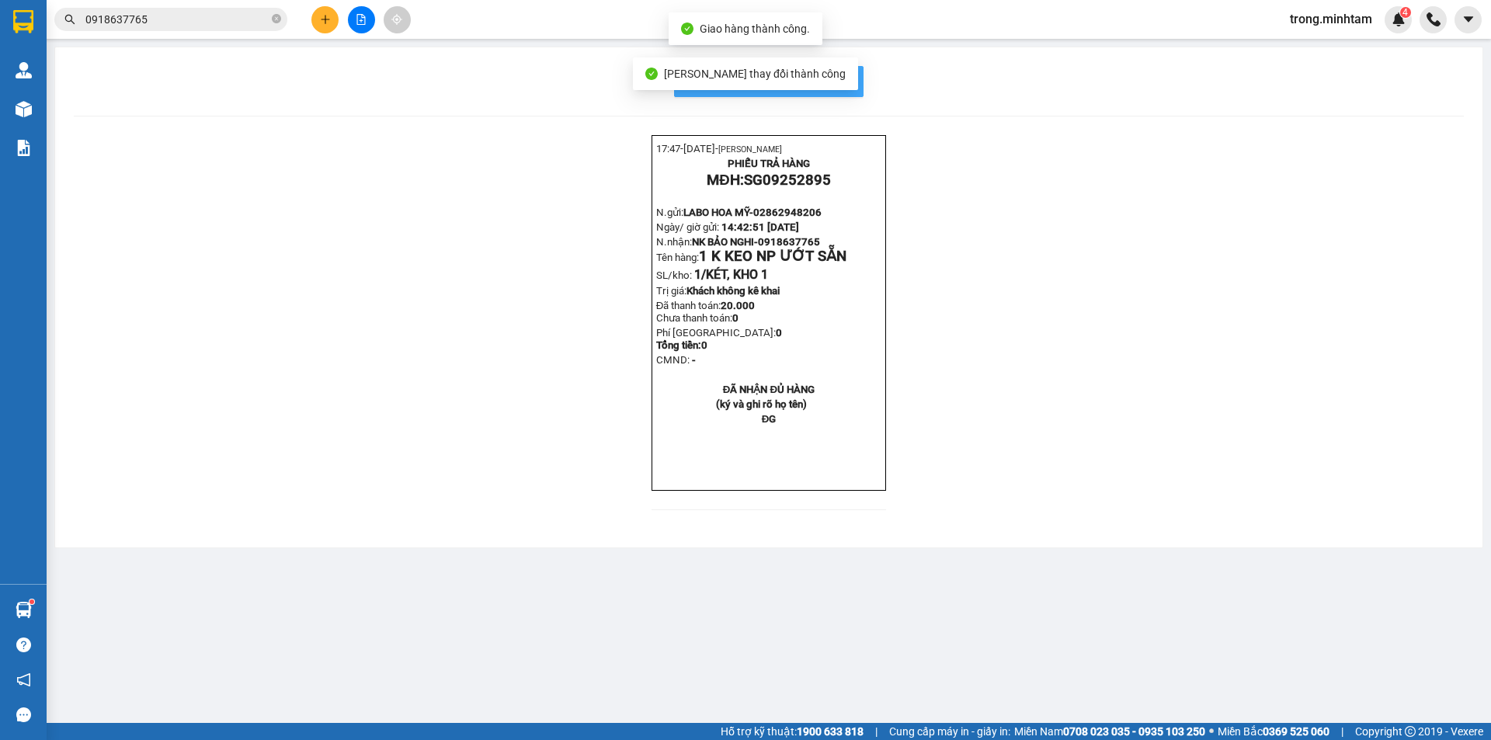
click at [846, 70] on button "In mẫu biên lai tự cấu hình" at bounding box center [768, 81] width 189 height 31
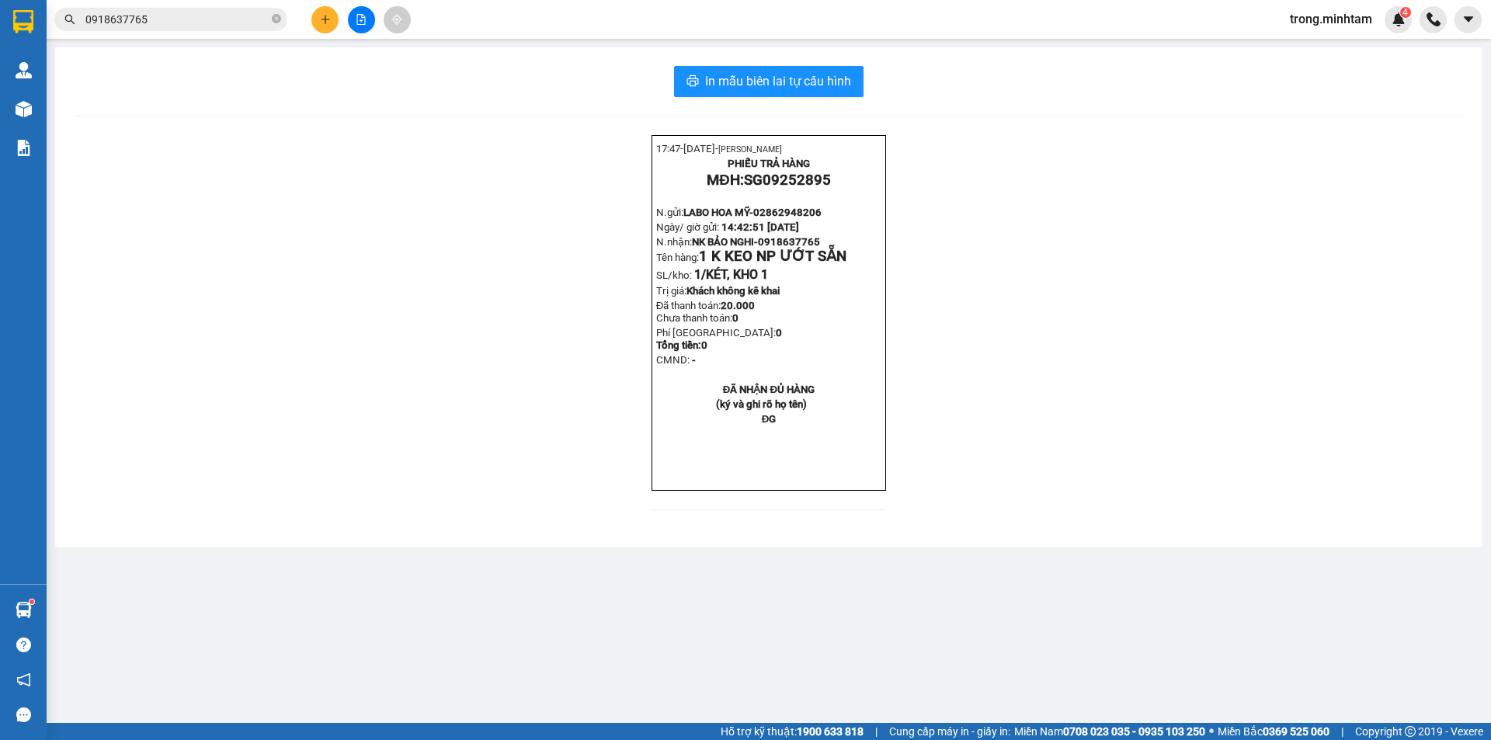
click at [215, 18] on input "0918637765" at bounding box center [176, 19] width 183 height 17
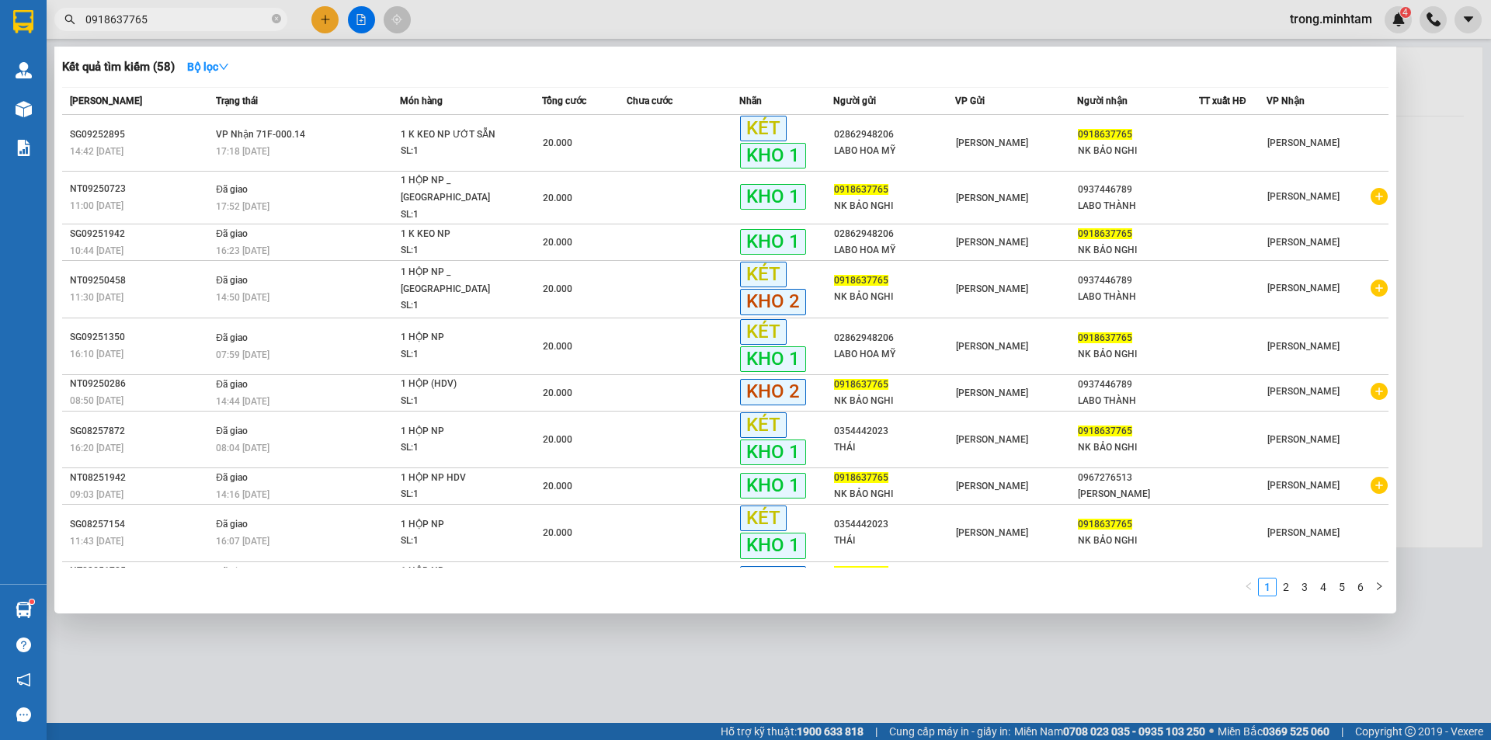
click at [215, 18] on input "0918637765" at bounding box center [176, 19] width 183 height 17
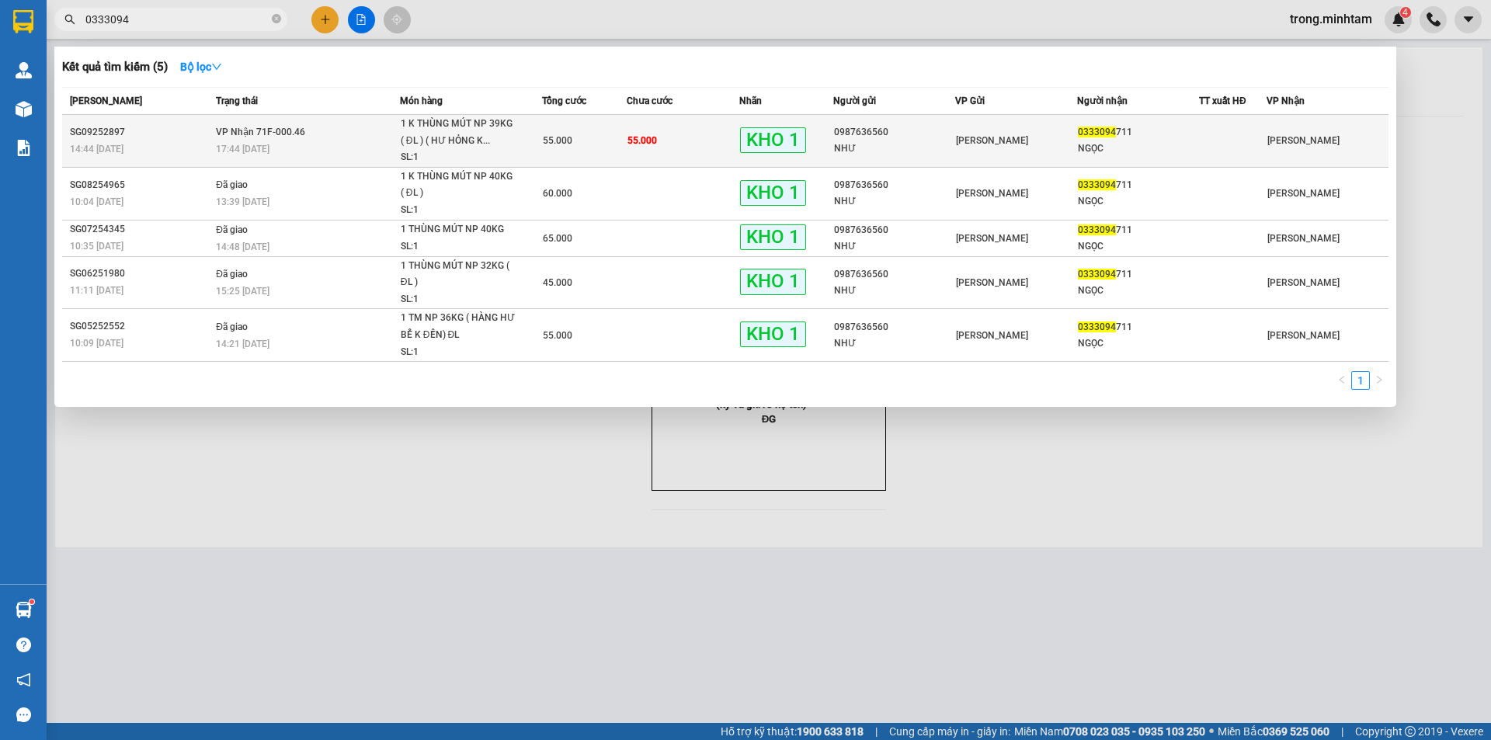
type input "0333094"
click at [563, 125] on td "55.000" at bounding box center [584, 141] width 85 height 53
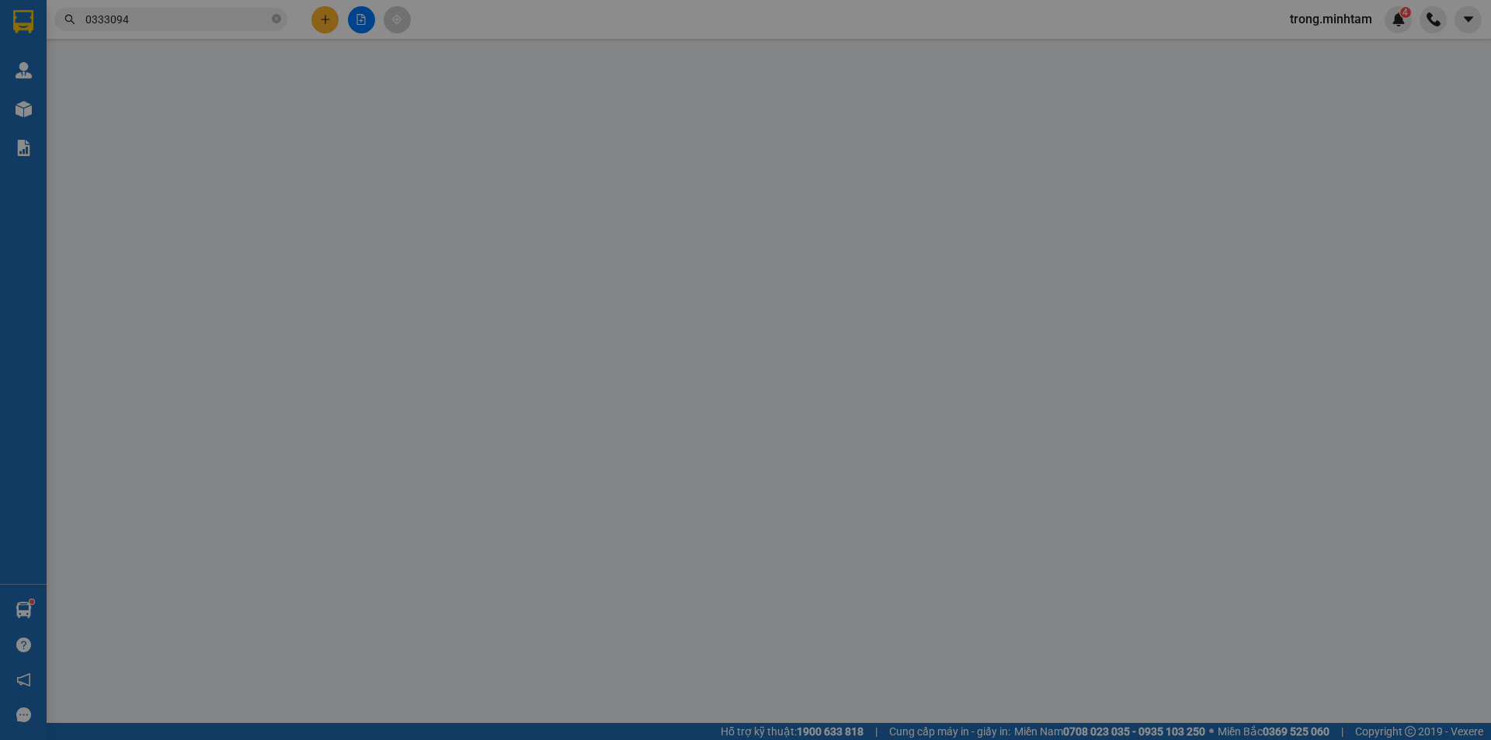
type input "0987636560"
type input "NHƯ"
type input "0333094711"
type input "NGỌC"
type input "knm"
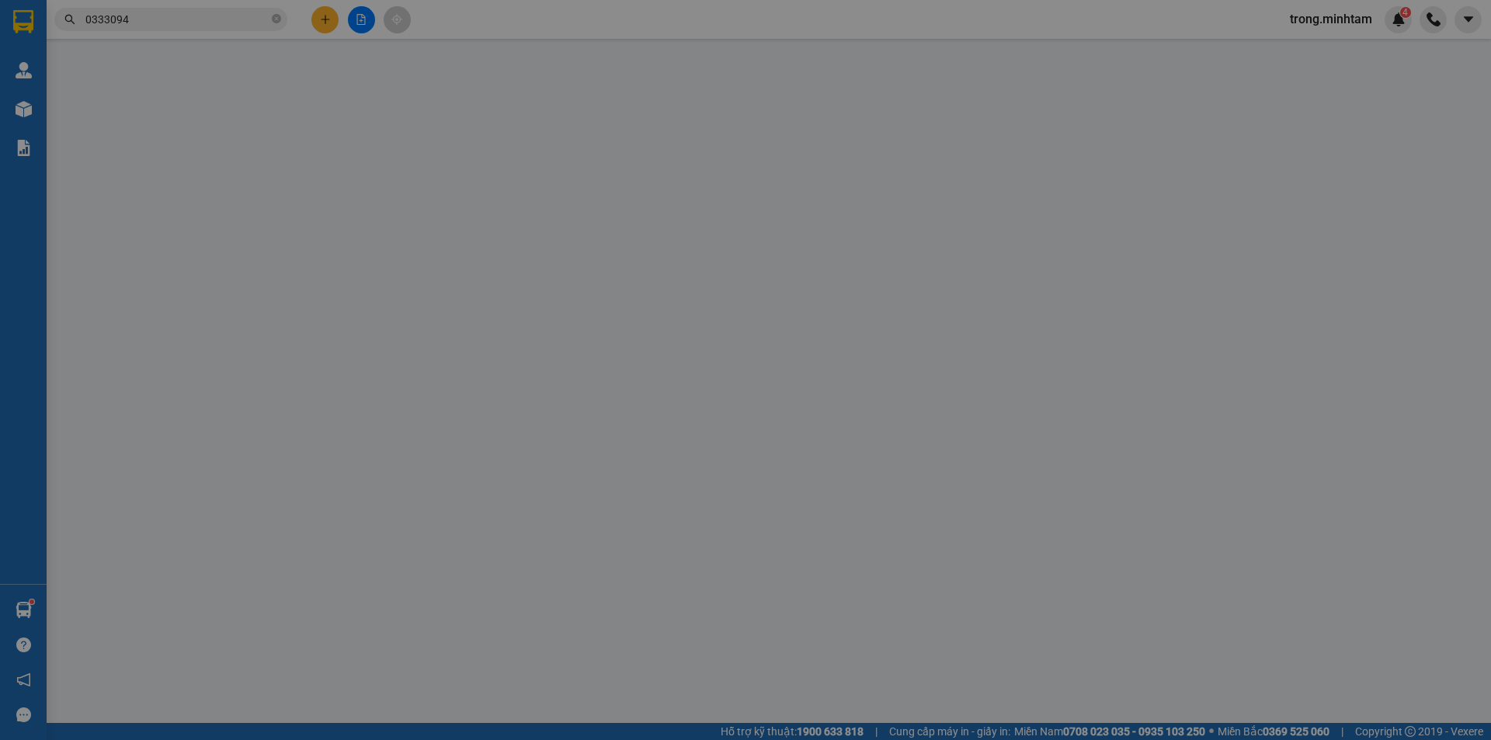
type input "55.000"
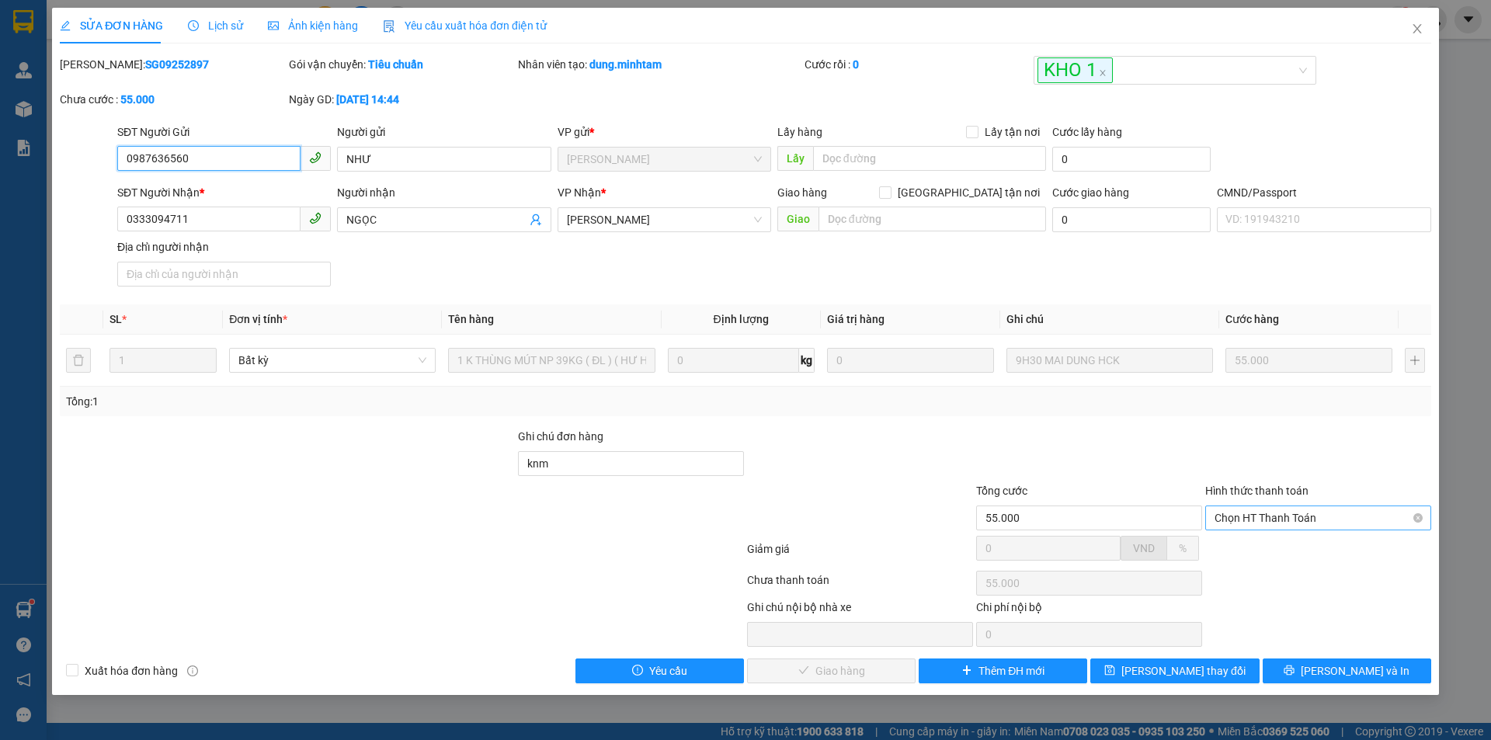
click at [1250, 518] on span "Chọn HT Thanh Toán" at bounding box center [1318, 517] width 207 height 23
click at [1230, 540] on div "Tại văn phòng" at bounding box center [1318, 549] width 226 height 25
type input "0"
drag, startPoint x: 847, startPoint y: 670, endPoint x: 869, endPoint y: 671, distance: 21.8
click at [846, 671] on span "Lưu và Giao hàng" at bounding box center [851, 670] width 149 height 17
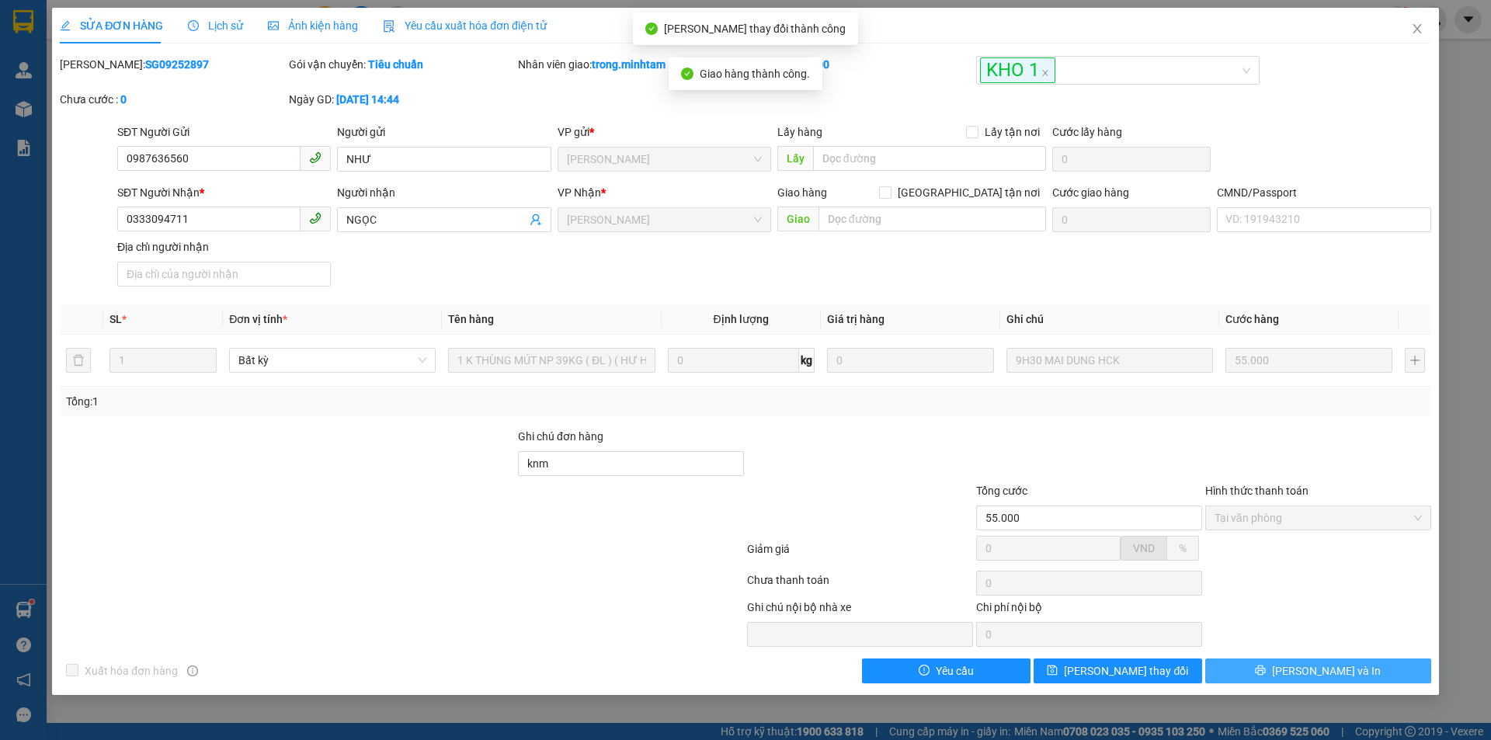
click at [1266, 674] on icon "printer" at bounding box center [1261, 671] width 10 height 10
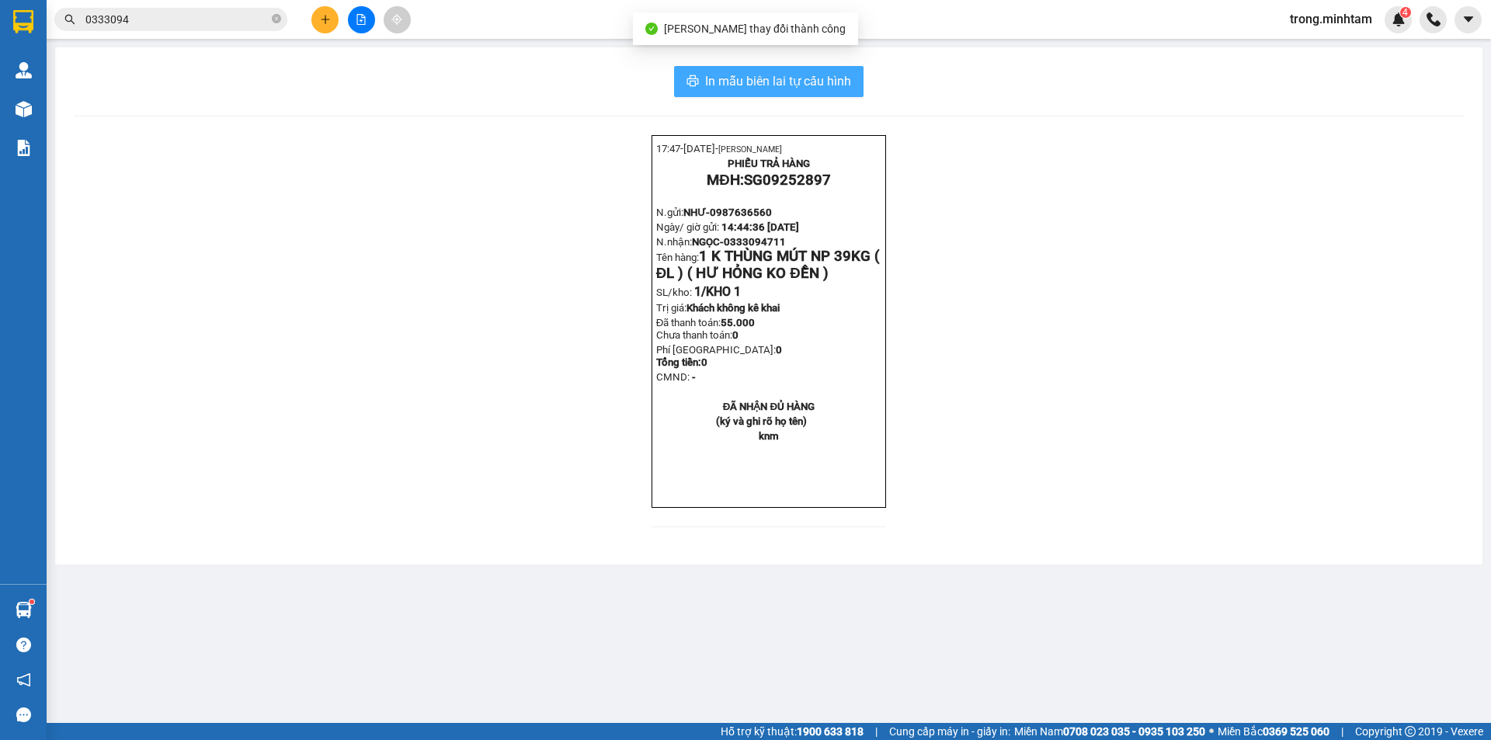
click at [854, 85] on button "In mẫu biên lai tự cấu hình" at bounding box center [768, 81] width 189 height 31
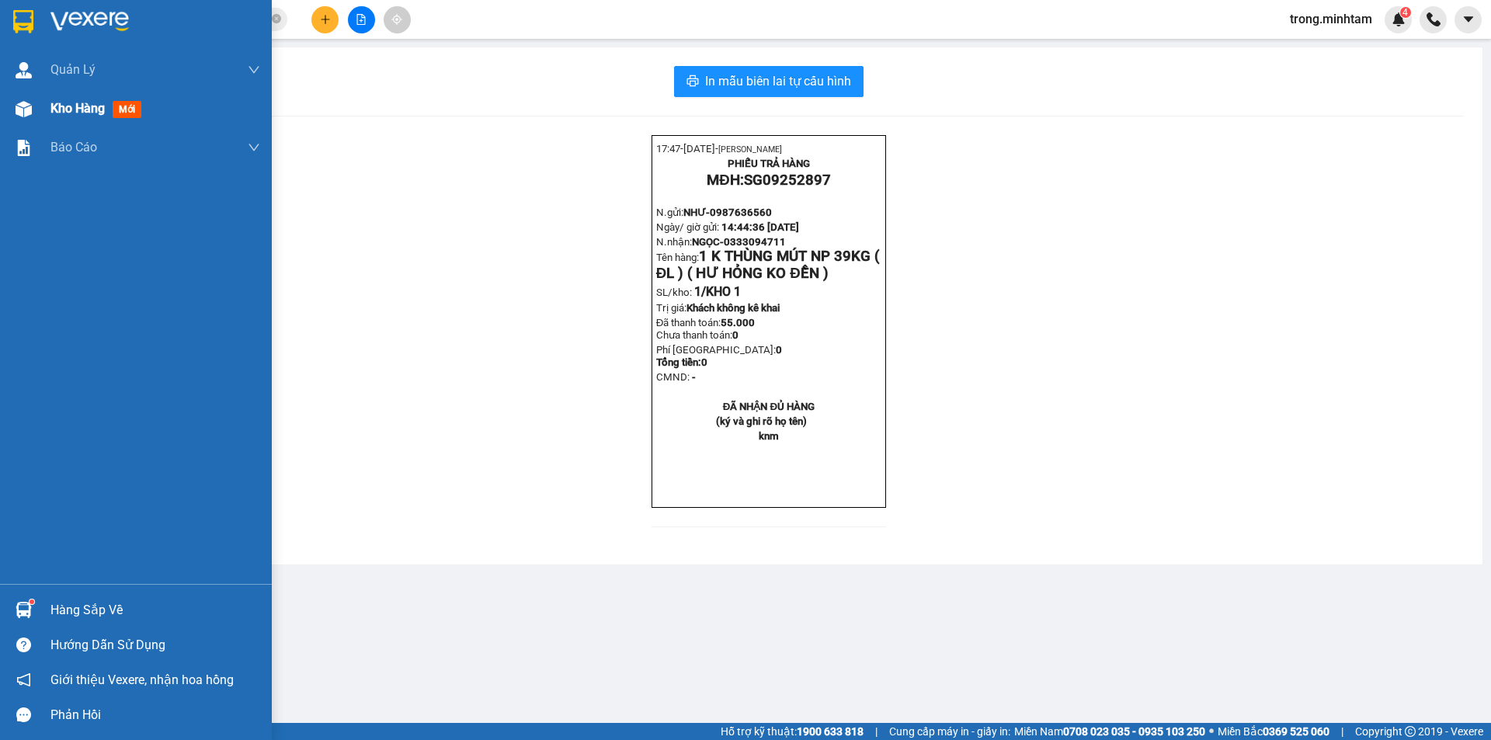
click at [69, 116] on div "Kho hàng mới" at bounding box center [98, 108] width 97 height 19
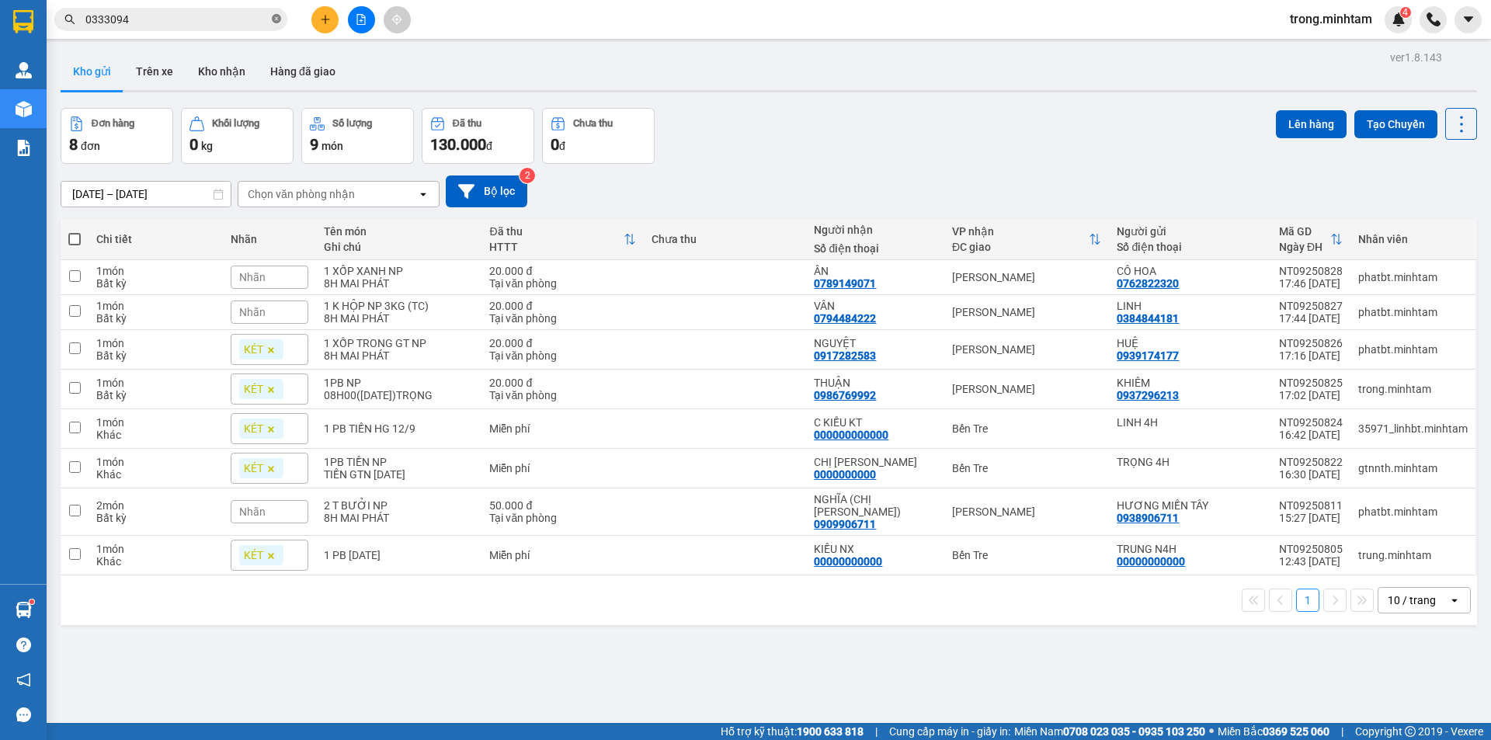
click at [277, 23] on icon "close-circle" at bounding box center [276, 18] width 9 height 9
click at [231, 66] on button "Kho nhận" at bounding box center [222, 71] width 72 height 37
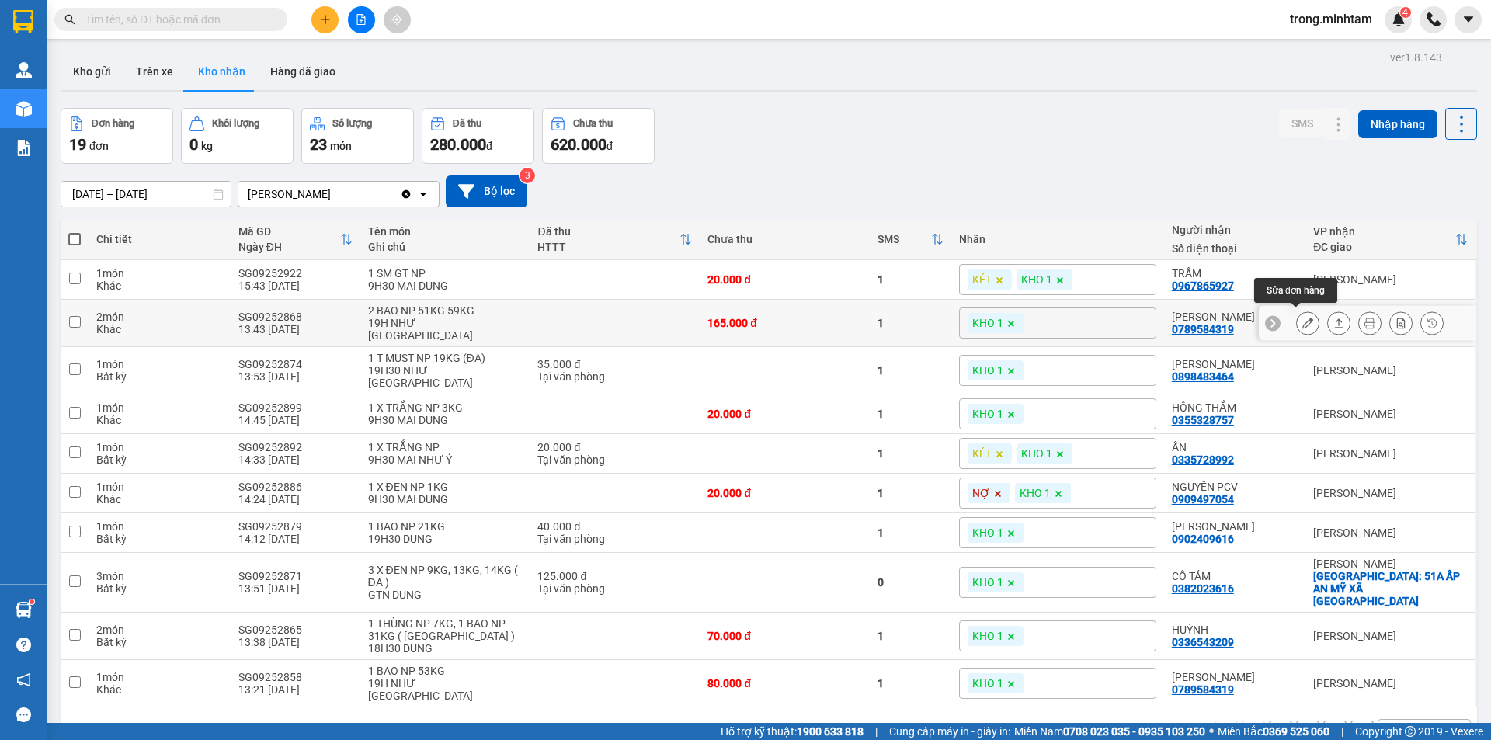
click at [1302, 318] on icon at bounding box center [1307, 323] width 11 height 11
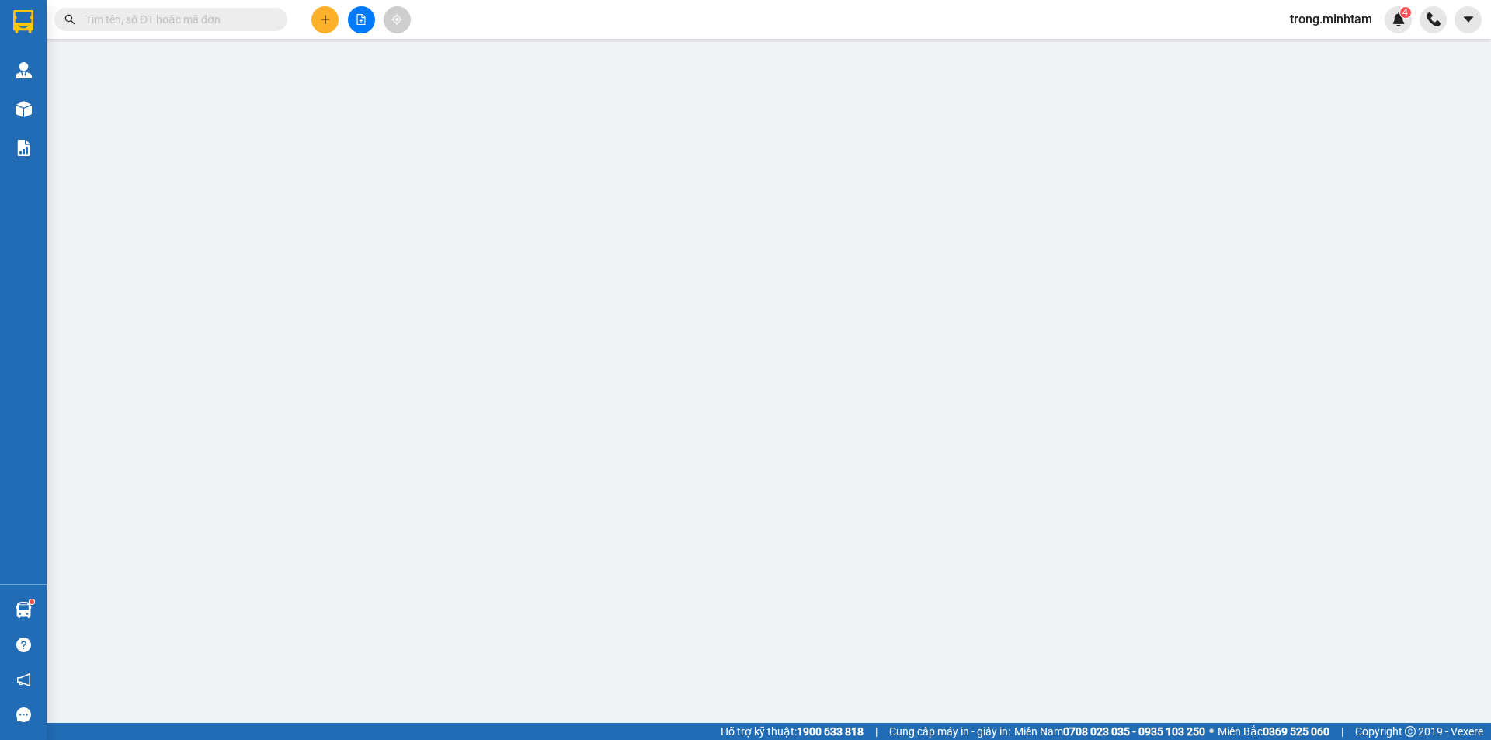
type input "02838550294"
type input "NGUYỆT QUANG"
type input "0789584319"
type input "LÝ THANH LONG KHTT"
type input "165.000"
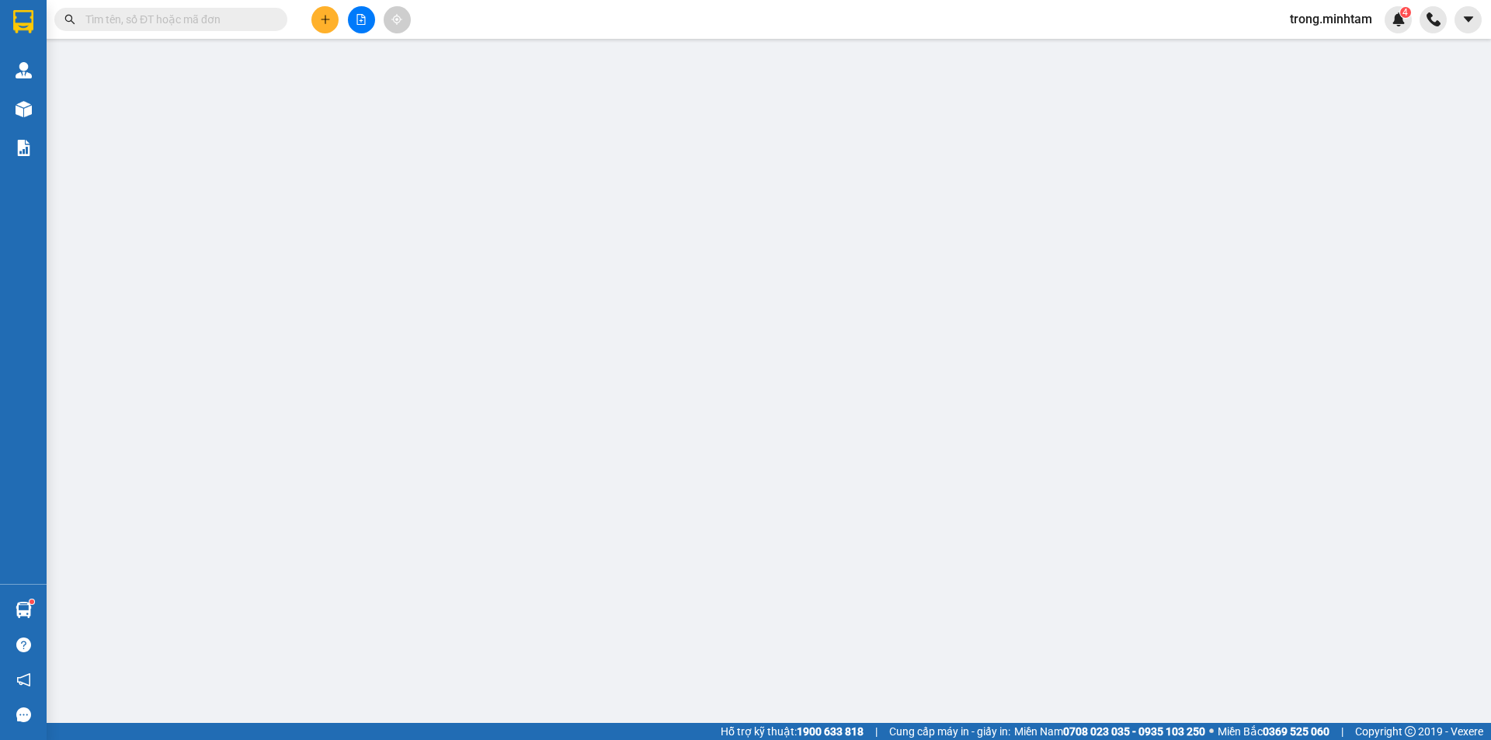
type input "165.000"
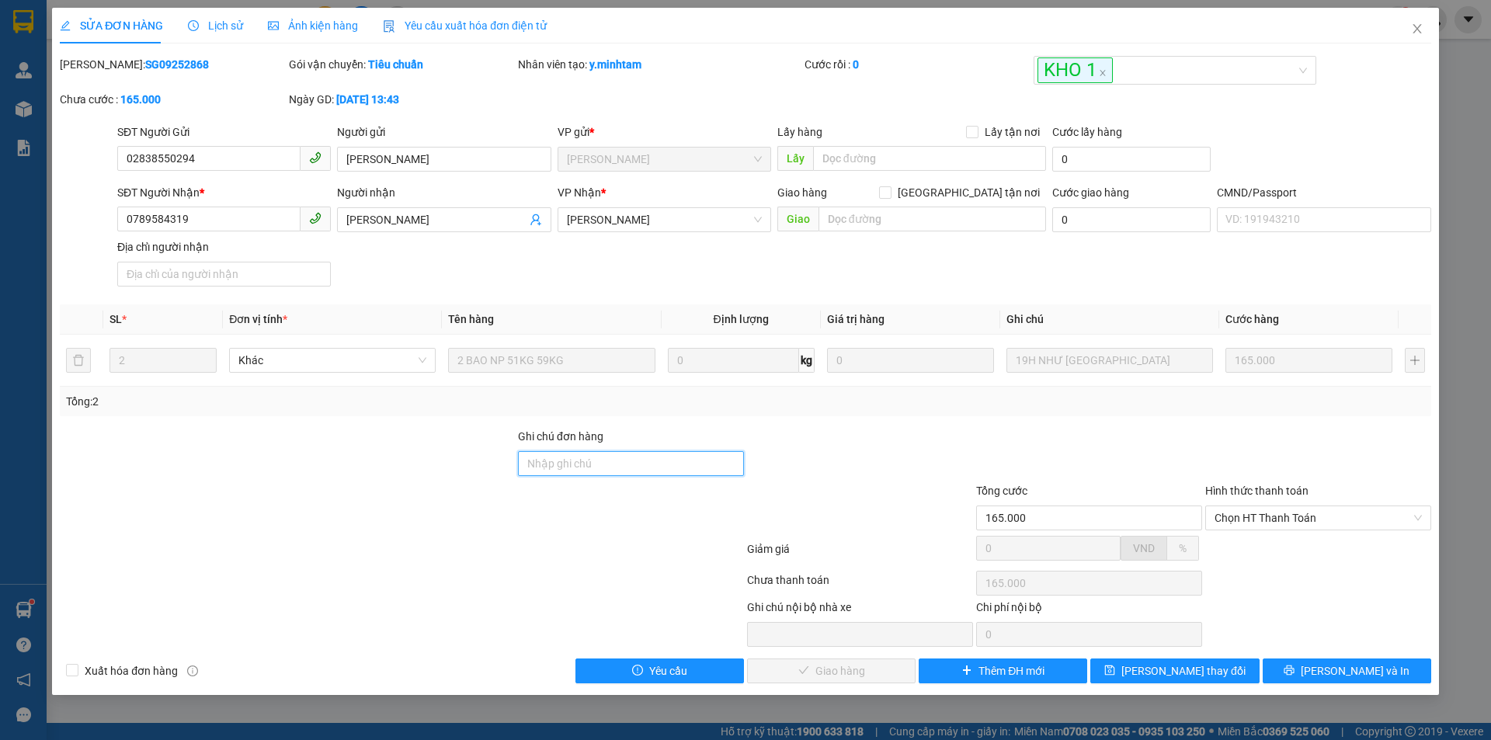
click at [634, 468] on input "Ghi chú đơn hàng" at bounding box center [631, 463] width 226 height 25
type input "L"
type input "KHÔNG GỌI"
click at [1152, 663] on button "Lưu thay đổi" at bounding box center [1174, 671] width 169 height 25
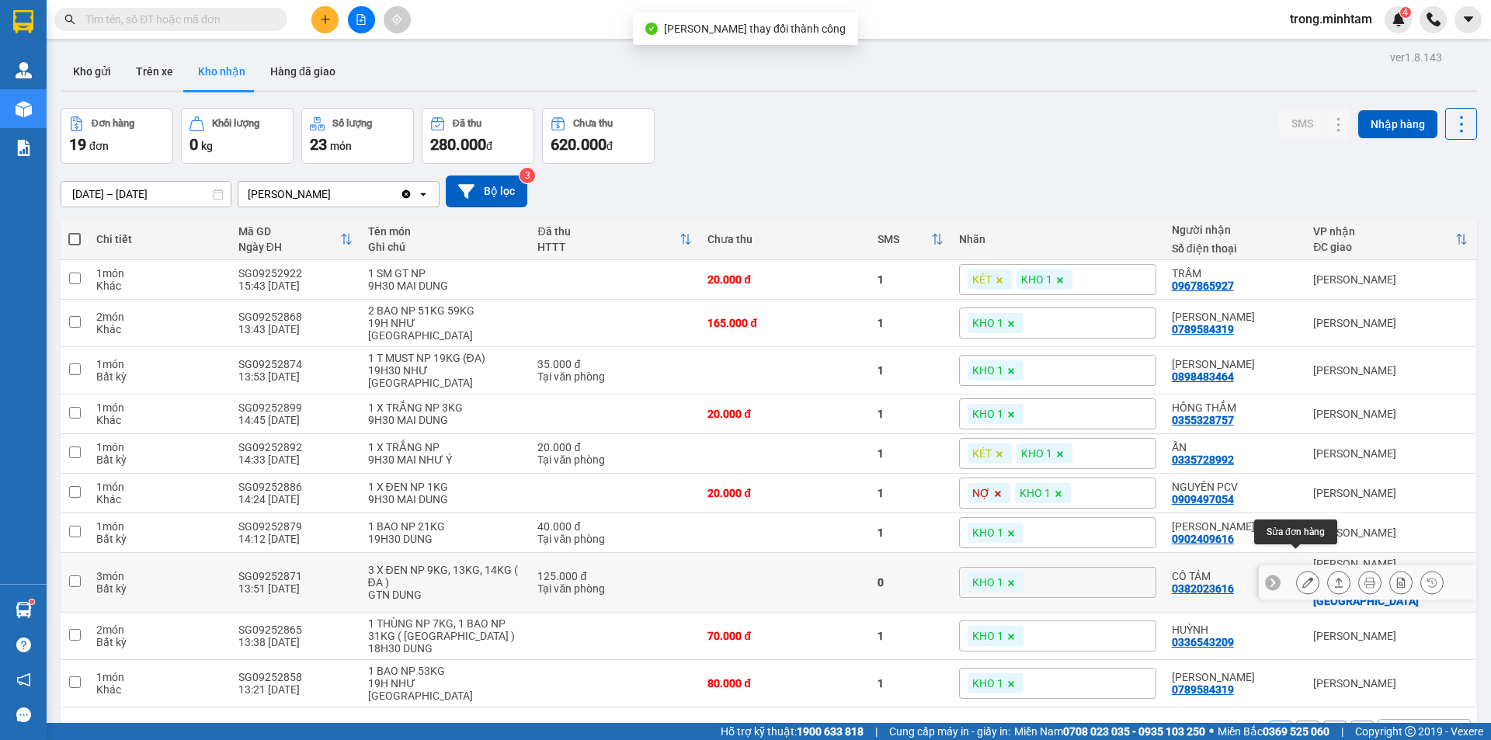
click at [1302, 569] on button at bounding box center [1308, 582] width 22 height 27
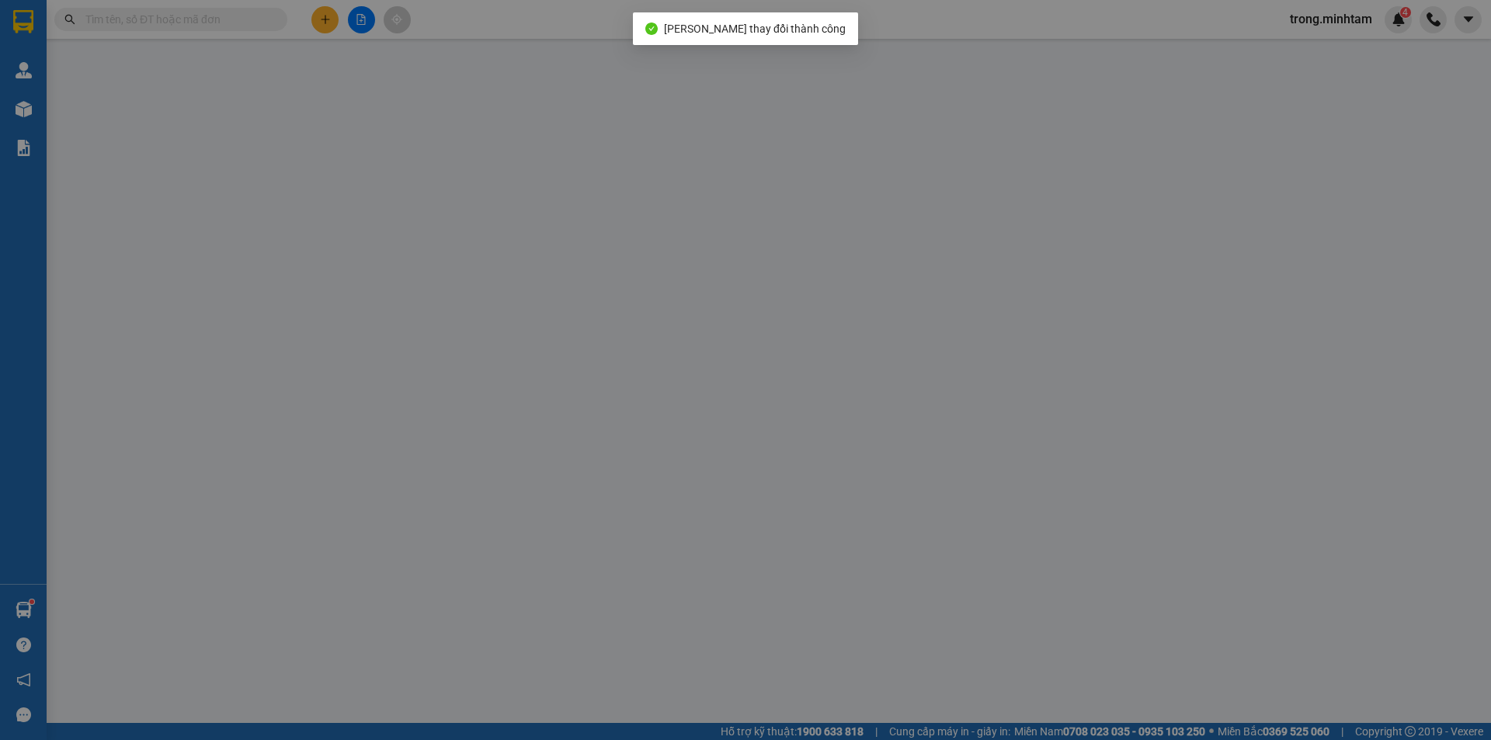
type input "0933330088"
type input "BÌNH"
type input "0382023616"
type input "CÔ TÁM"
checkbox input "true"
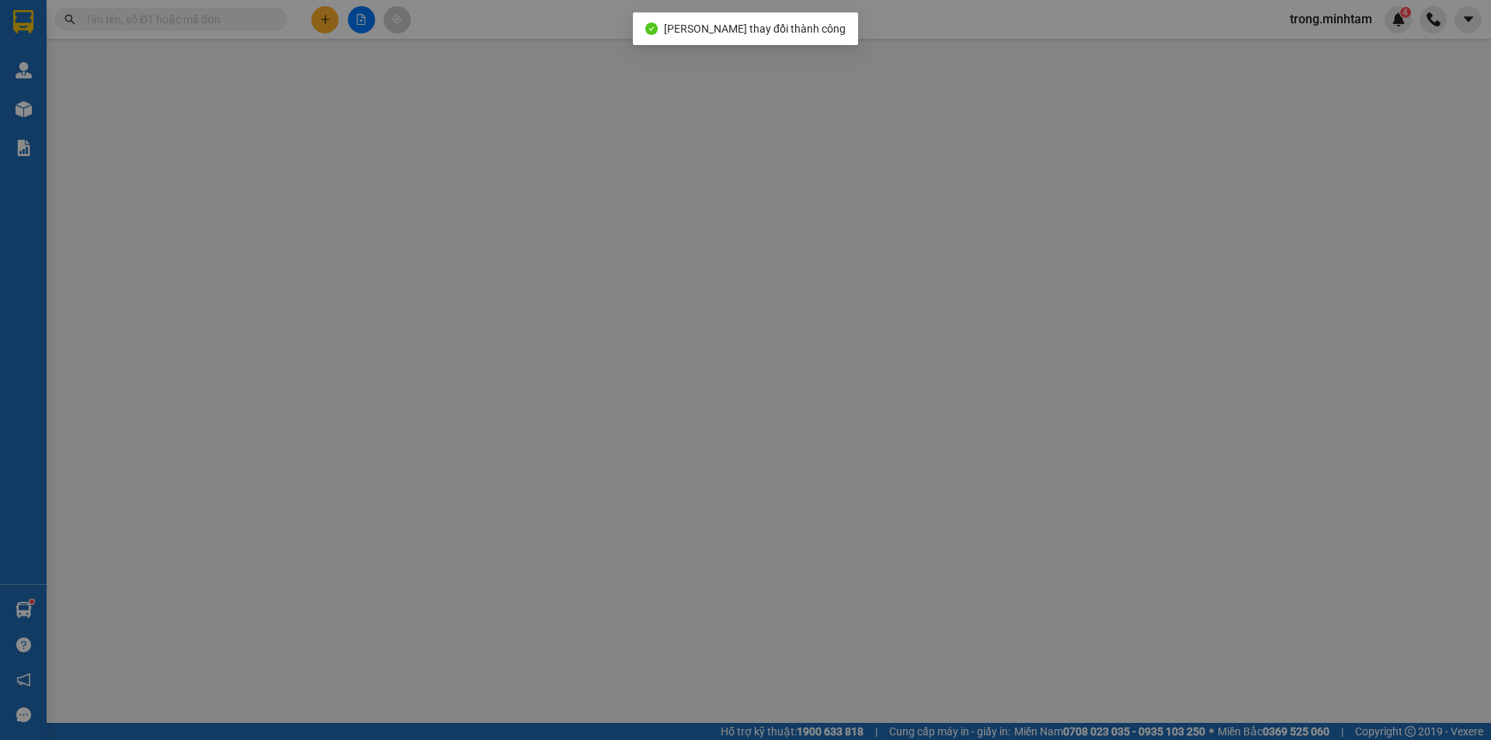
type input "51A ẤP AN MỸ XÃ PHÚ TÚC"
type input "125.000"
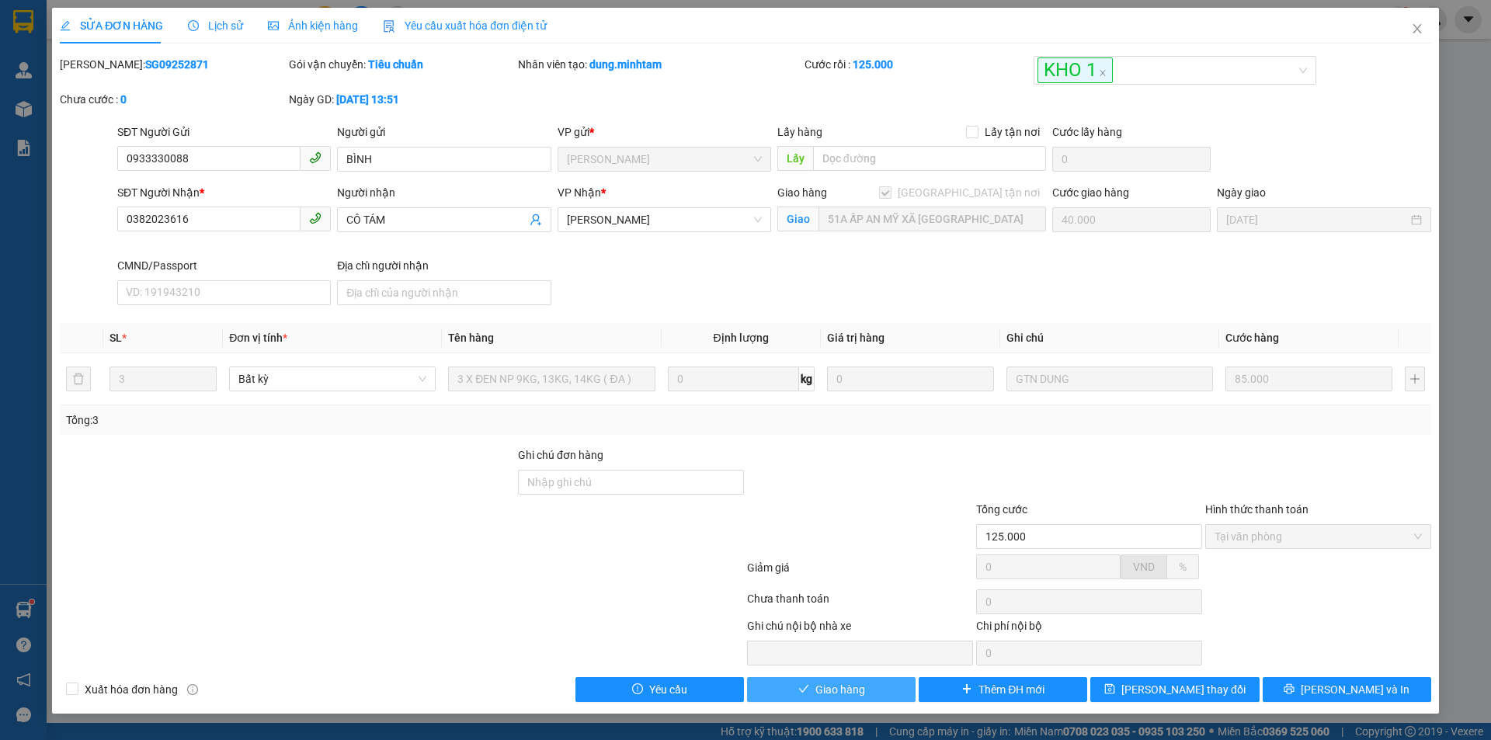
click at [884, 683] on button "Giao hàng" at bounding box center [831, 689] width 169 height 25
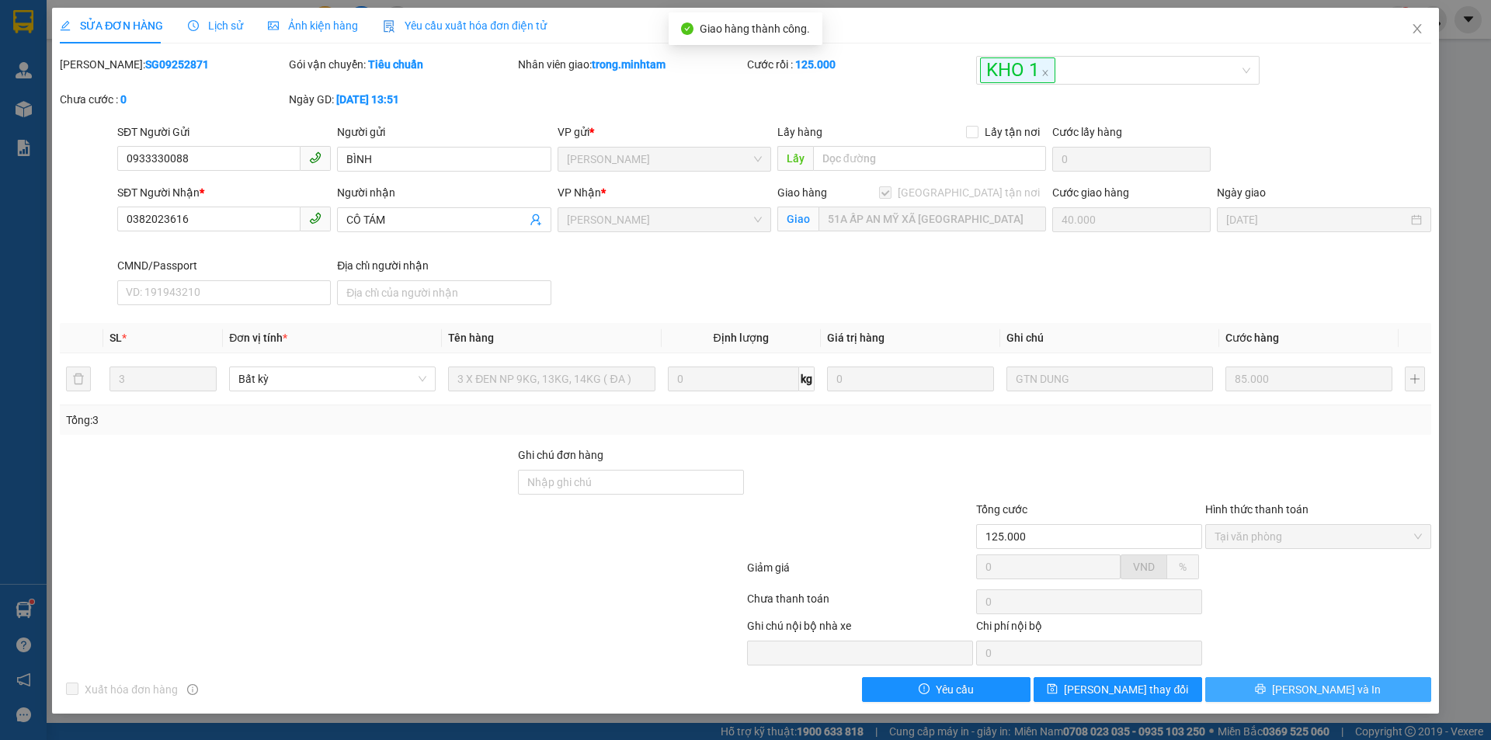
click at [1336, 690] on span "[PERSON_NAME] và In" at bounding box center [1326, 689] width 109 height 17
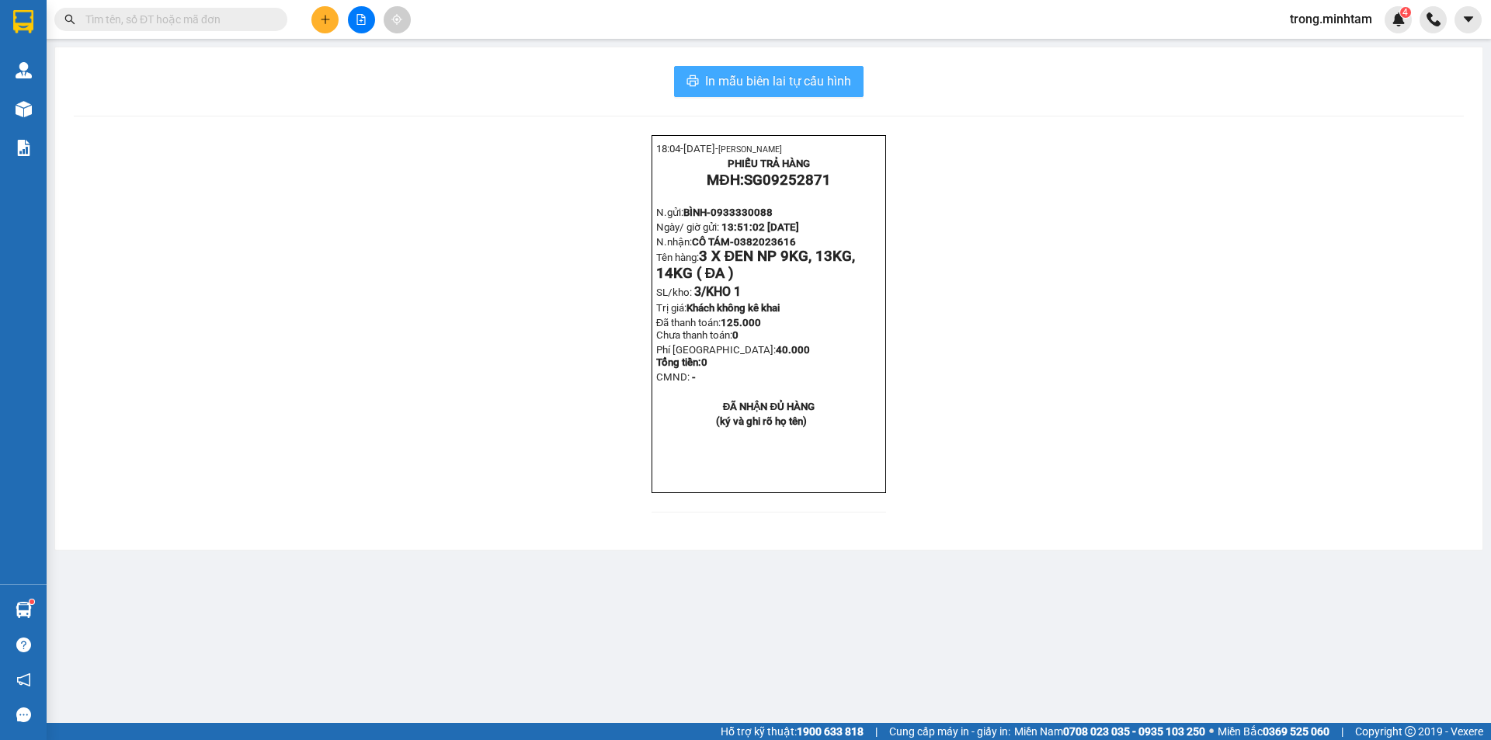
click at [730, 80] on span "In mẫu biên lai tự cấu hình" at bounding box center [778, 80] width 146 height 19
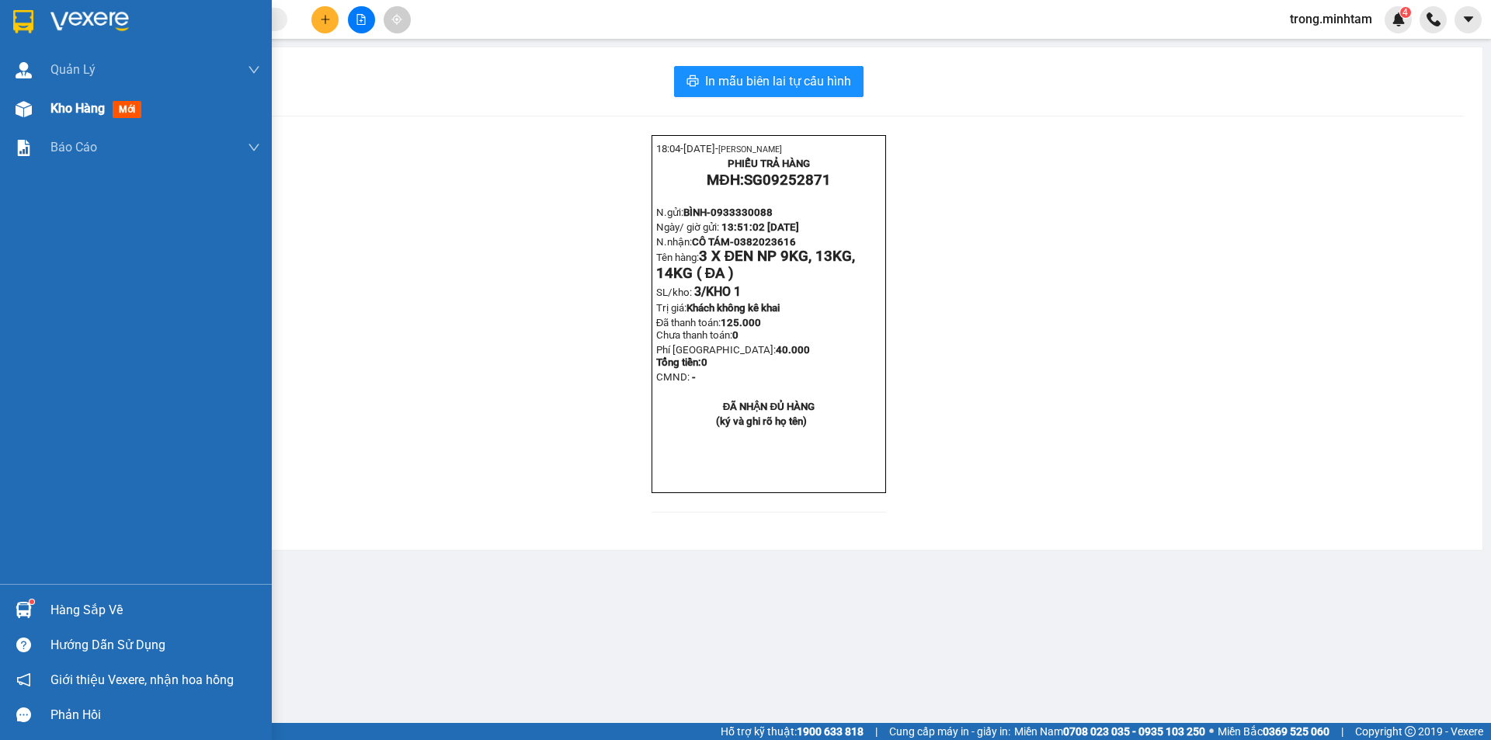
click at [103, 104] on span "Kho hàng" at bounding box center [77, 108] width 54 height 15
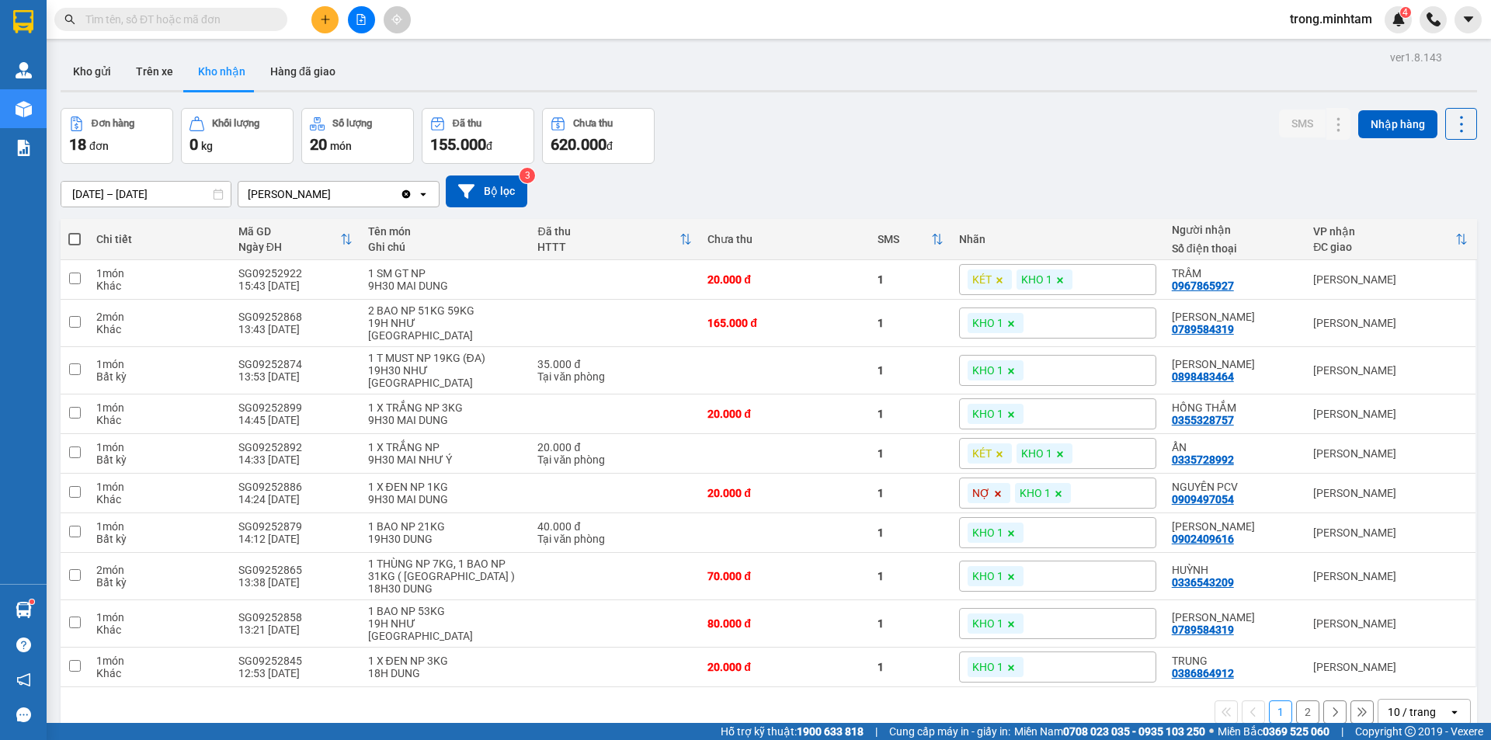
drag, startPoint x: 1418, startPoint y: 696, endPoint x: 1412, endPoint y: 690, distance: 8.3
click at [1417, 704] on div "10 / trang" at bounding box center [1412, 712] width 48 height 16
click at [1392, 655] on span "100 / trang" at bounding box center [1406, 655] width 56 height 16
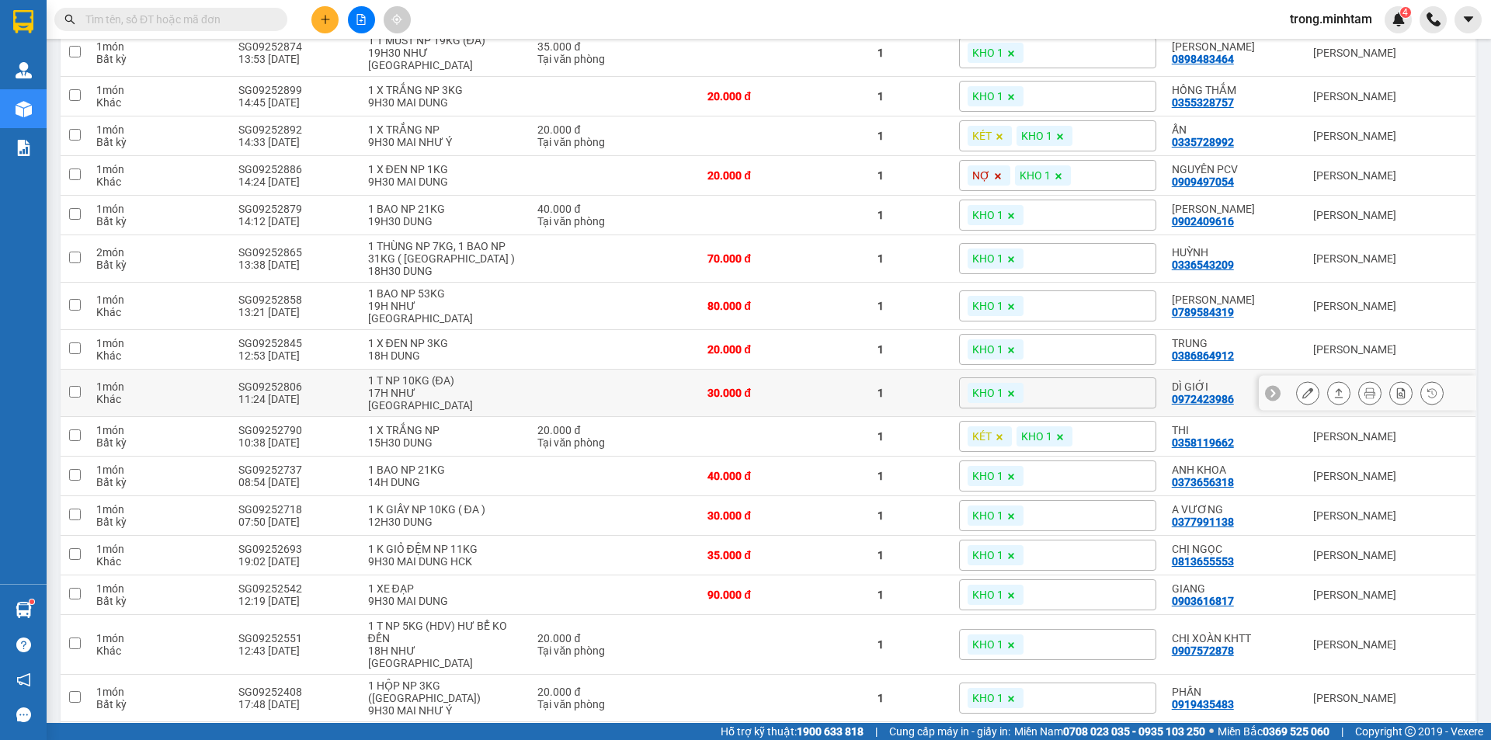
scroll to position [329, 0]
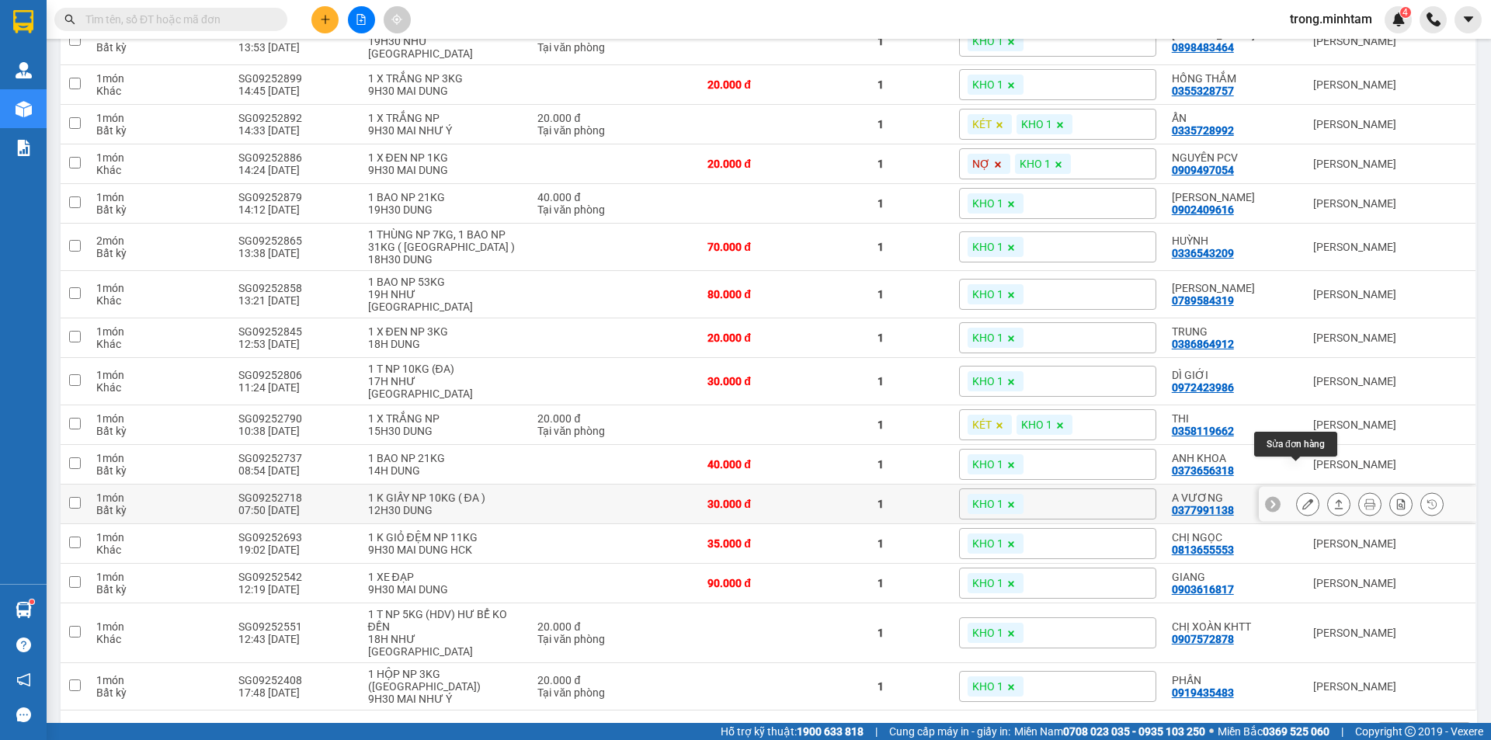
click at [1302, 499] on icon at bounding box center [1307, 504] width 11 height 11
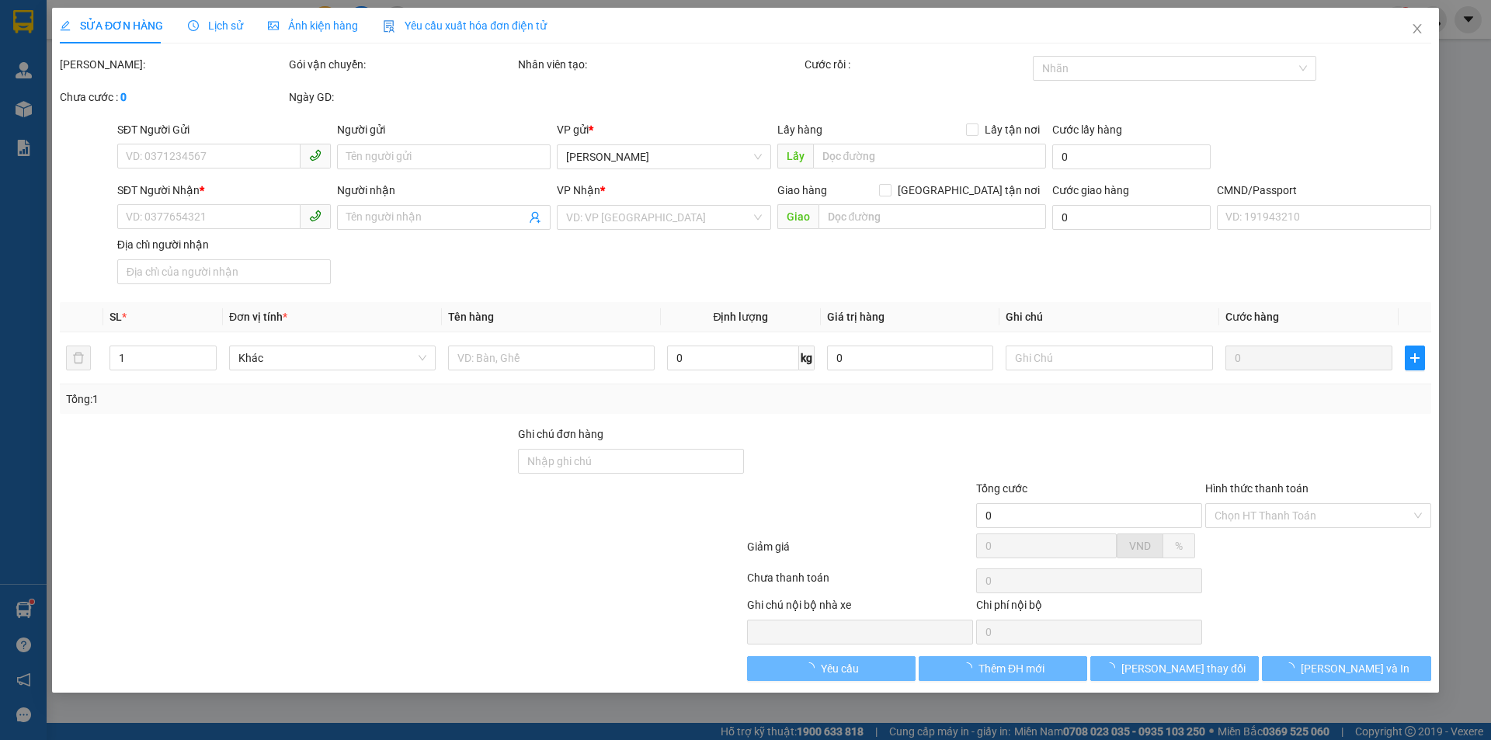
type input "0786294035"
type input "TÂN"
type input "0377991138"
type input "A VƯƠNG"
type input "GIAO Ở CỔNG CHÀO AN PHƯỚC KHOẢNG 14H"
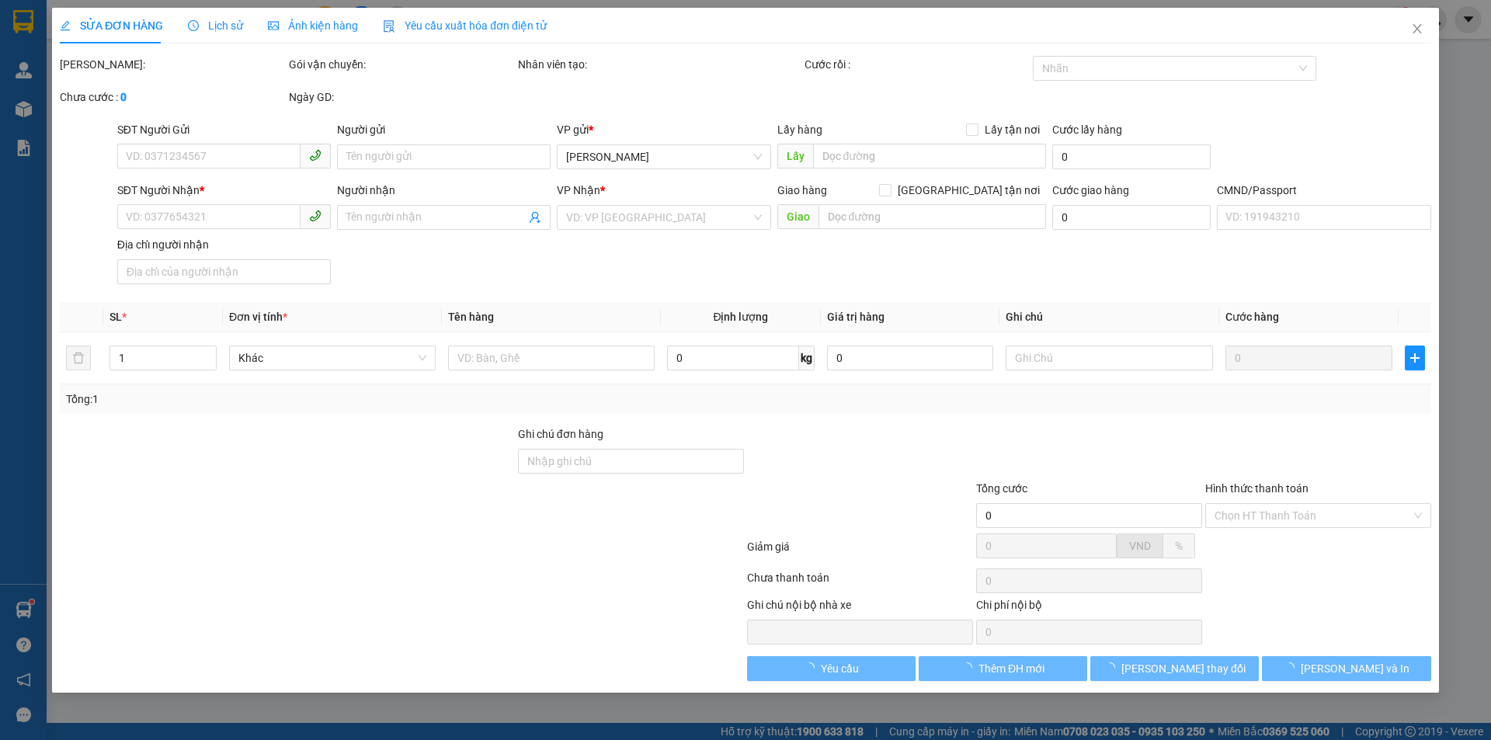
type input "30.000"
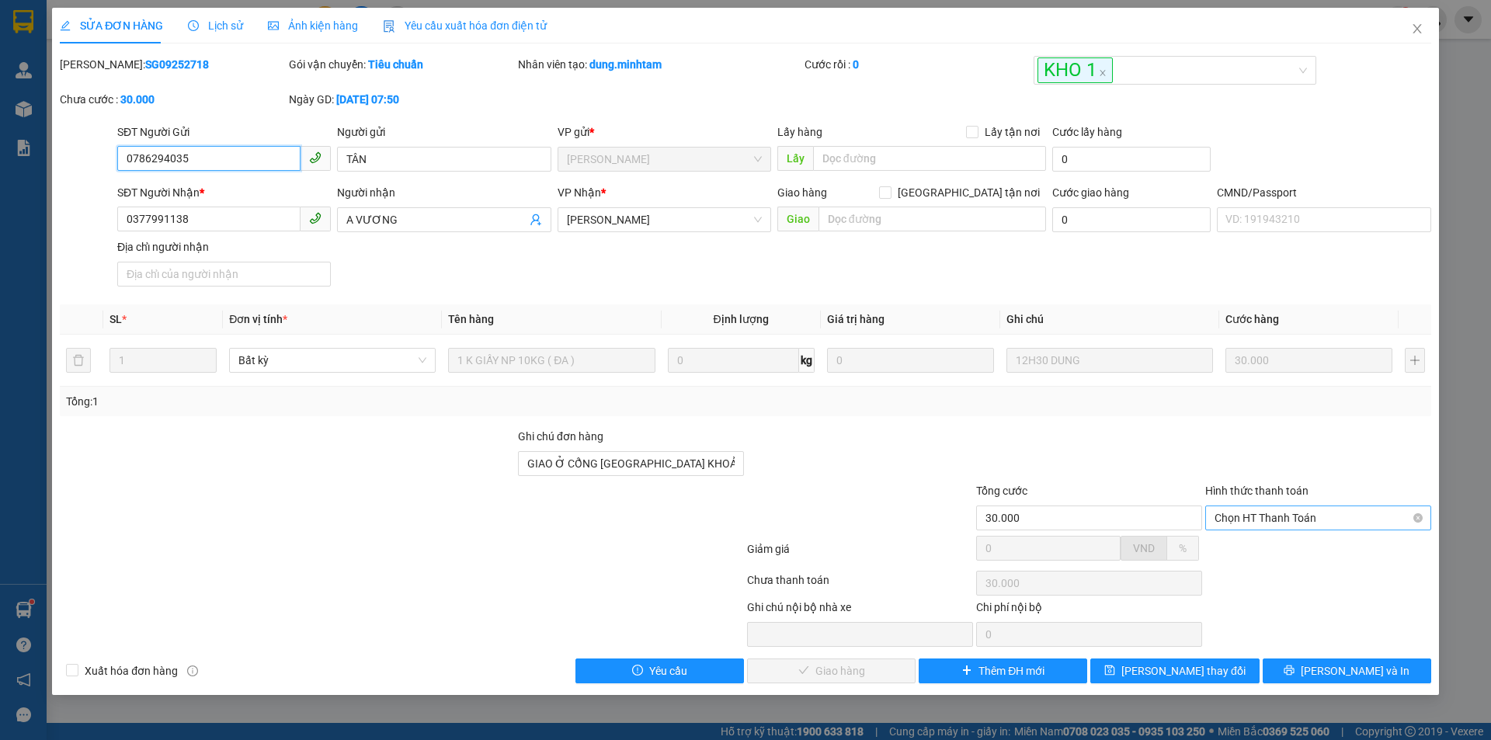
click at [1260, 522] on span "Chọn HT Thanh Toán" at bounding box center [1318, 517] width 207 height 23
click at [1259, 537] on div "Tại văn phòng" at bounding box center [1318, 549] width 226 height 25
type input "0"
click at [865, 673] on span "Lưu và Giao hàng" at bounding box center [851, 670] width 149 height 17
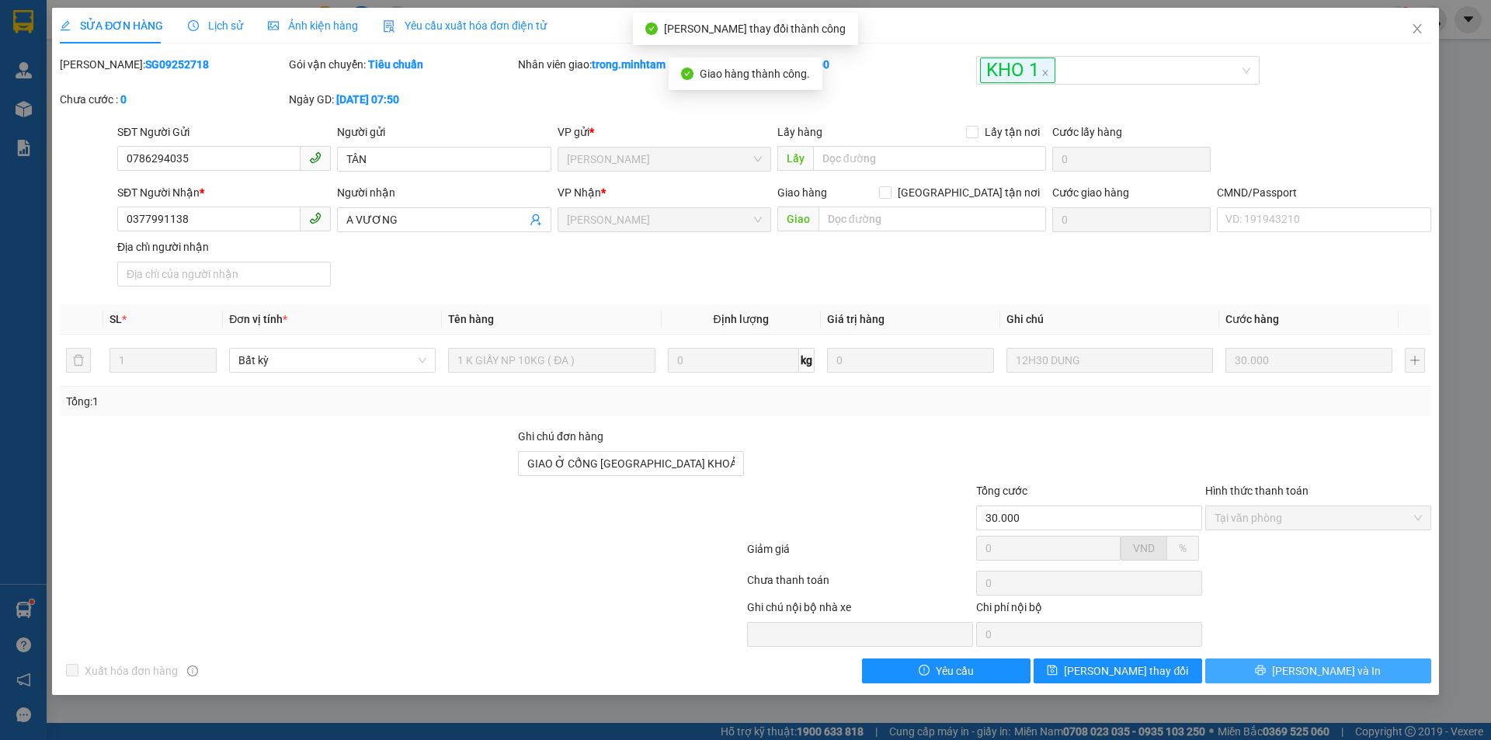
click at [1322, 670] on span "[PERSON_NAME] và In" at bounding box center [1326, 670] width 109 height 17
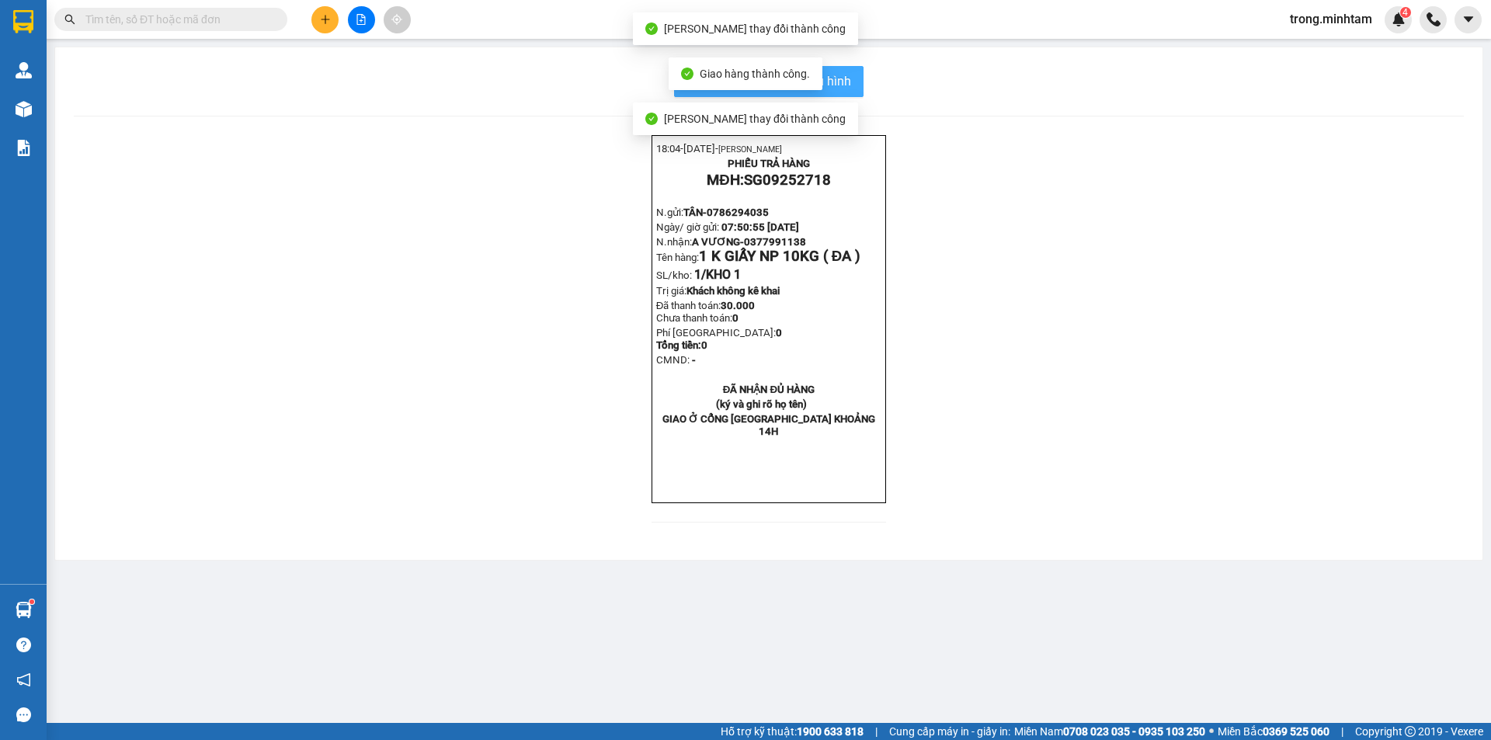
click at [860, 87] on button "In mẫu biên lai tự cấu hình" at bounding box center [768, 81] width 189 height 31
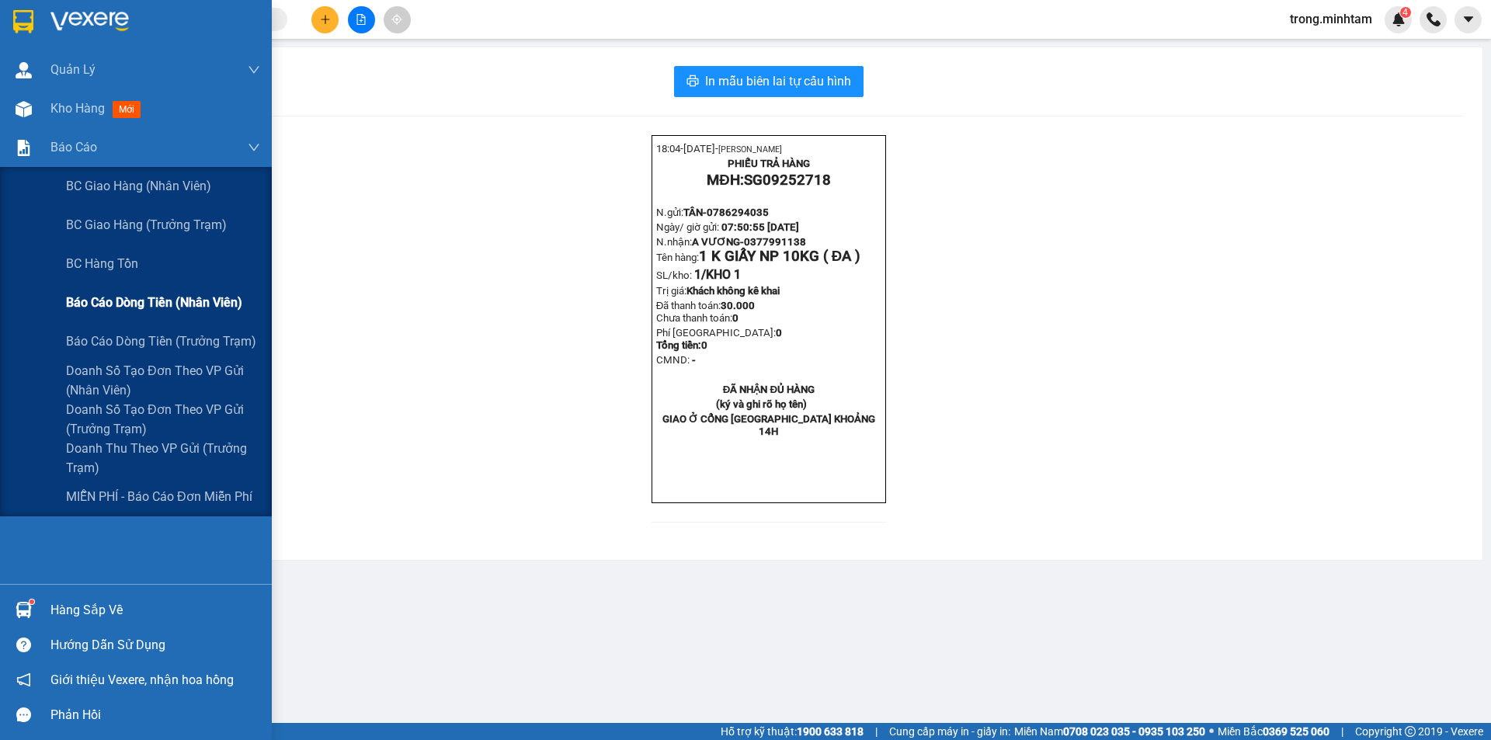
click at [145, 295] on span "Báo cáo dòng tiền (nhân viên)" at bounding box center [154, 302] width 176 height 19
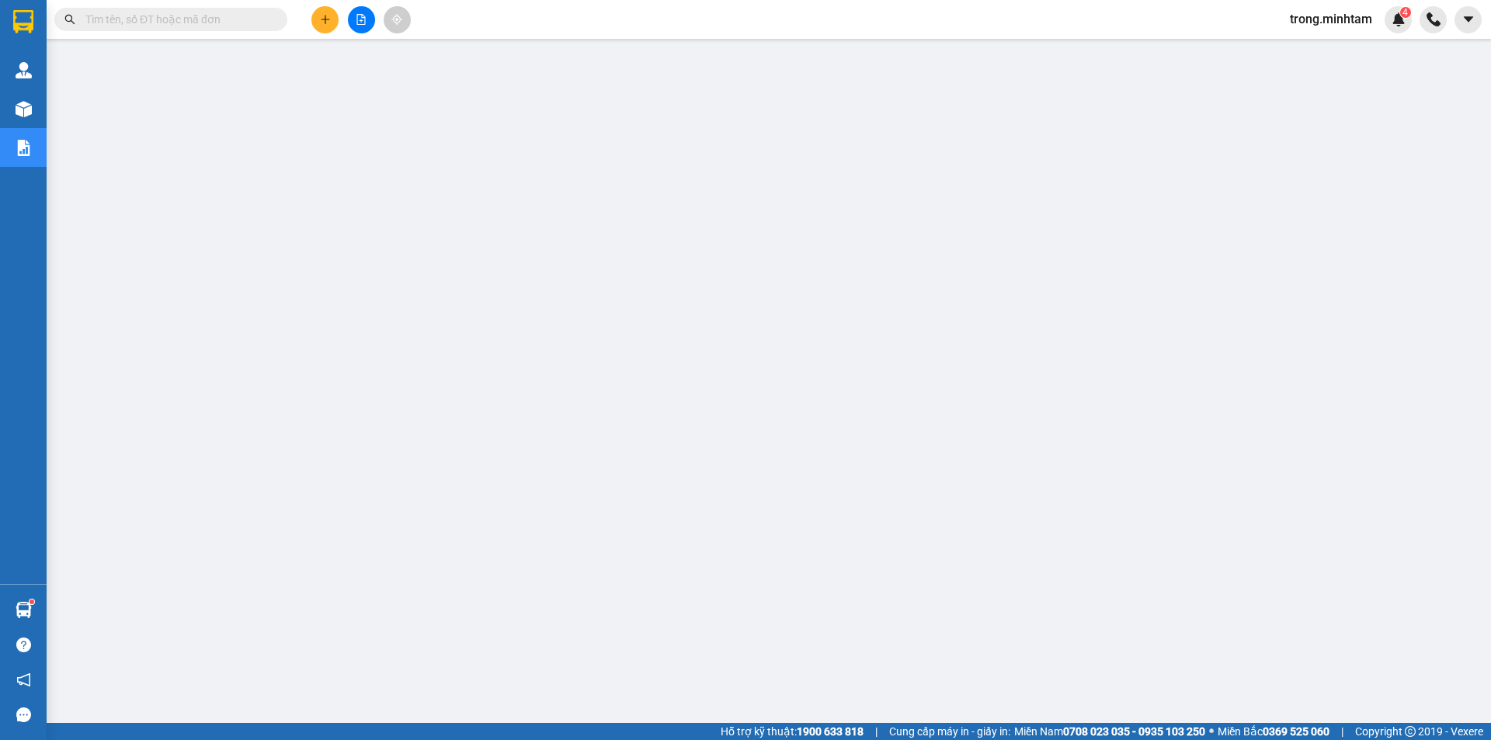
click at [239, 21] on input "text" at bounding box center [176, 19] width 183 height 17
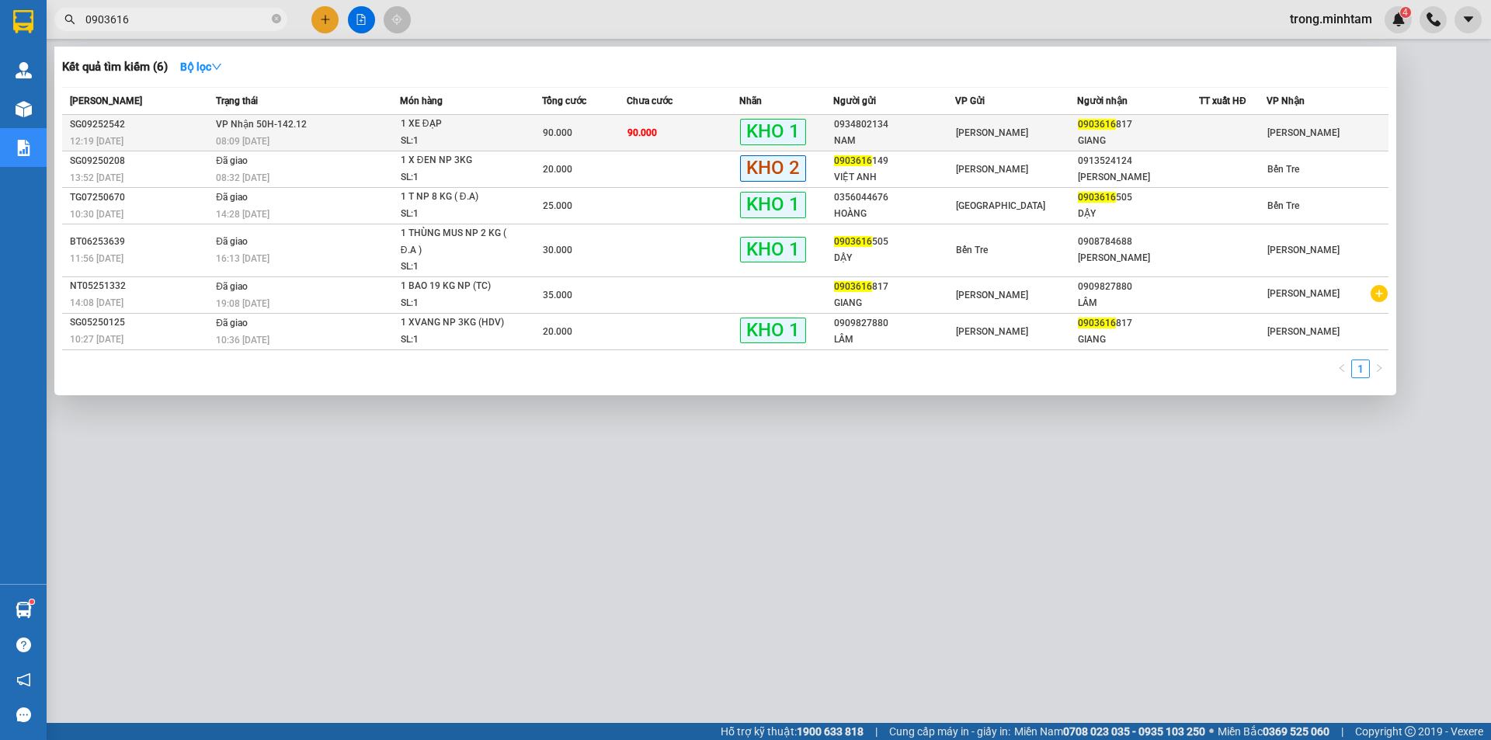
type input "0903616"
click at [579, 126] on div "90.000" at bounding box center [584, 132] width 83 height 17
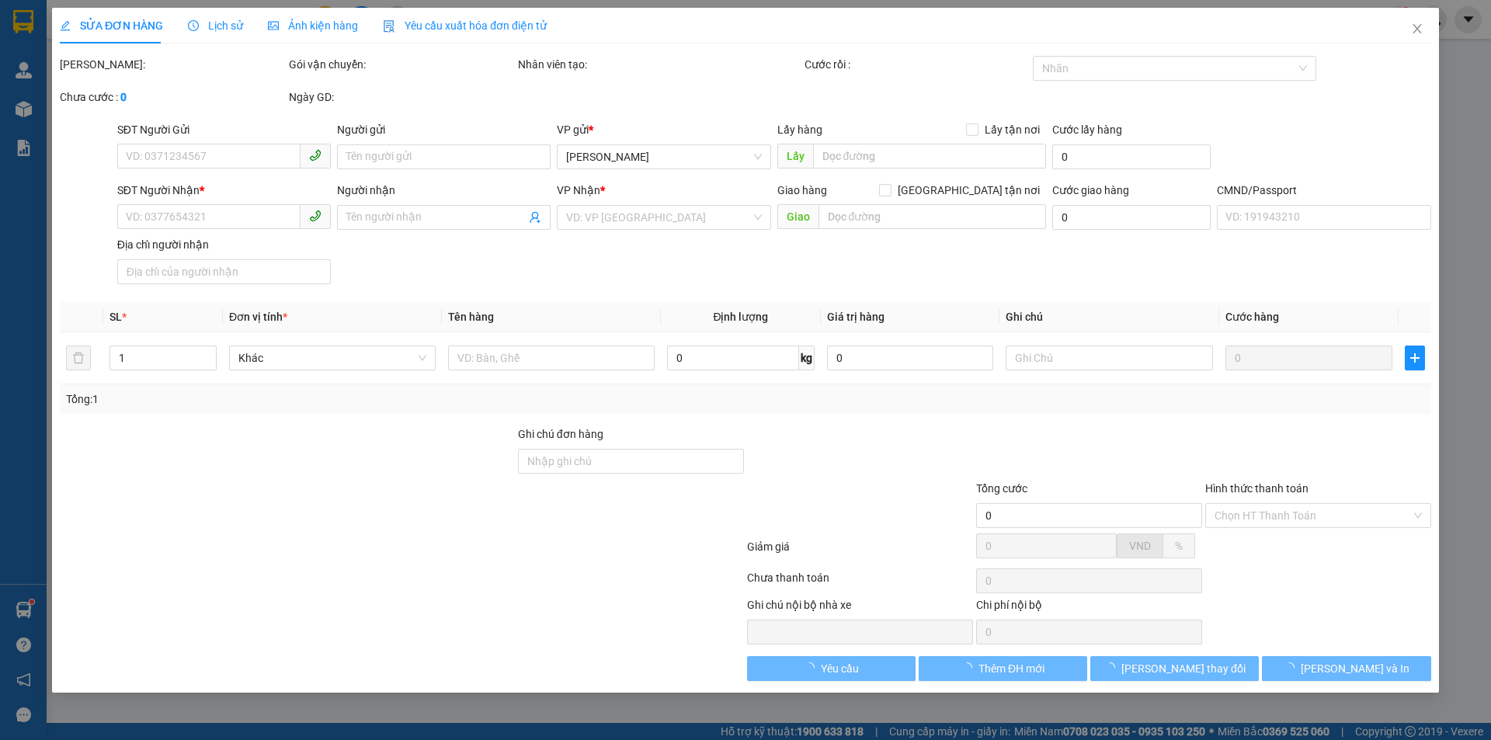
type input "0934802134"
type input "NAM"
type input "0903616817"
type input "GIANG"
type input "PHÍ BỌC XE 30K CHƯA THU/ KNM"
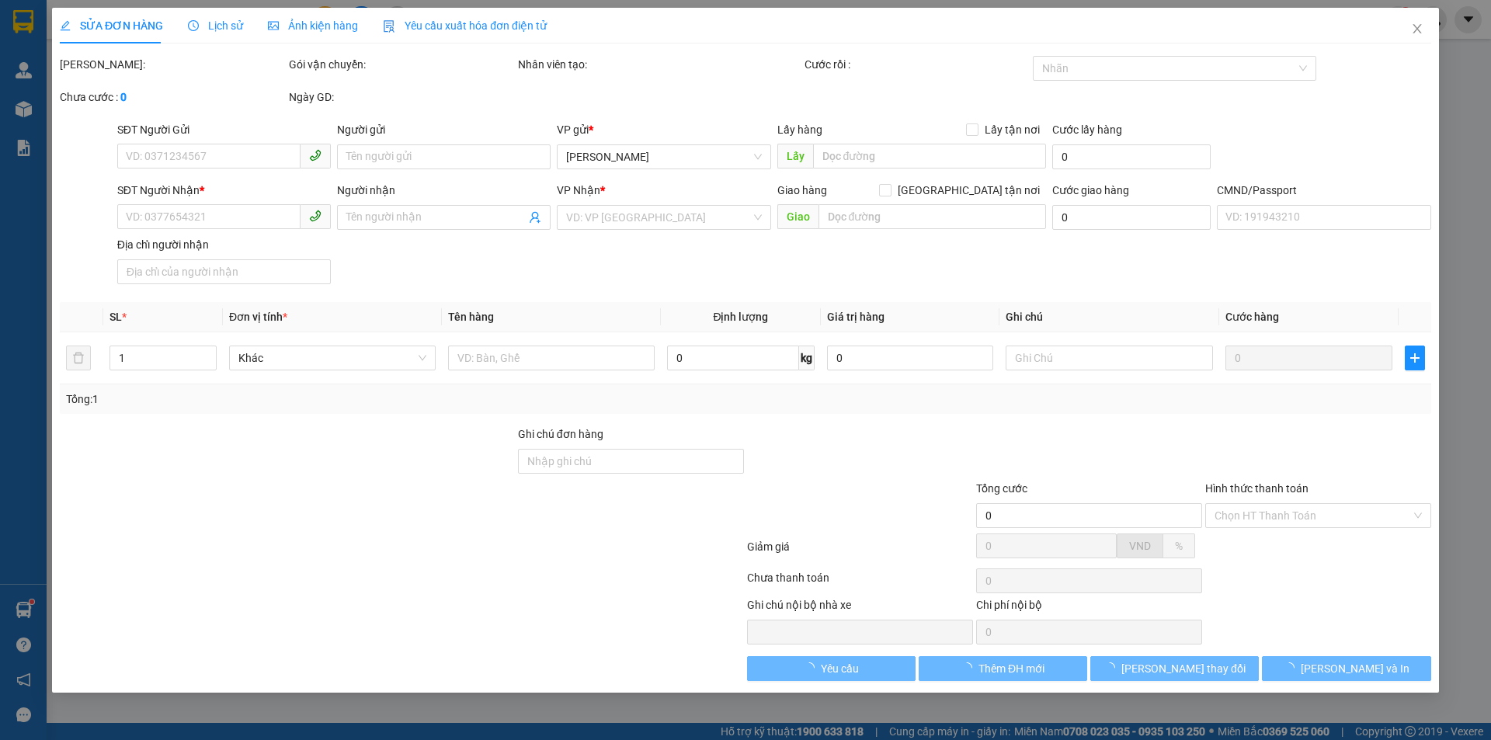
type input "90.000"
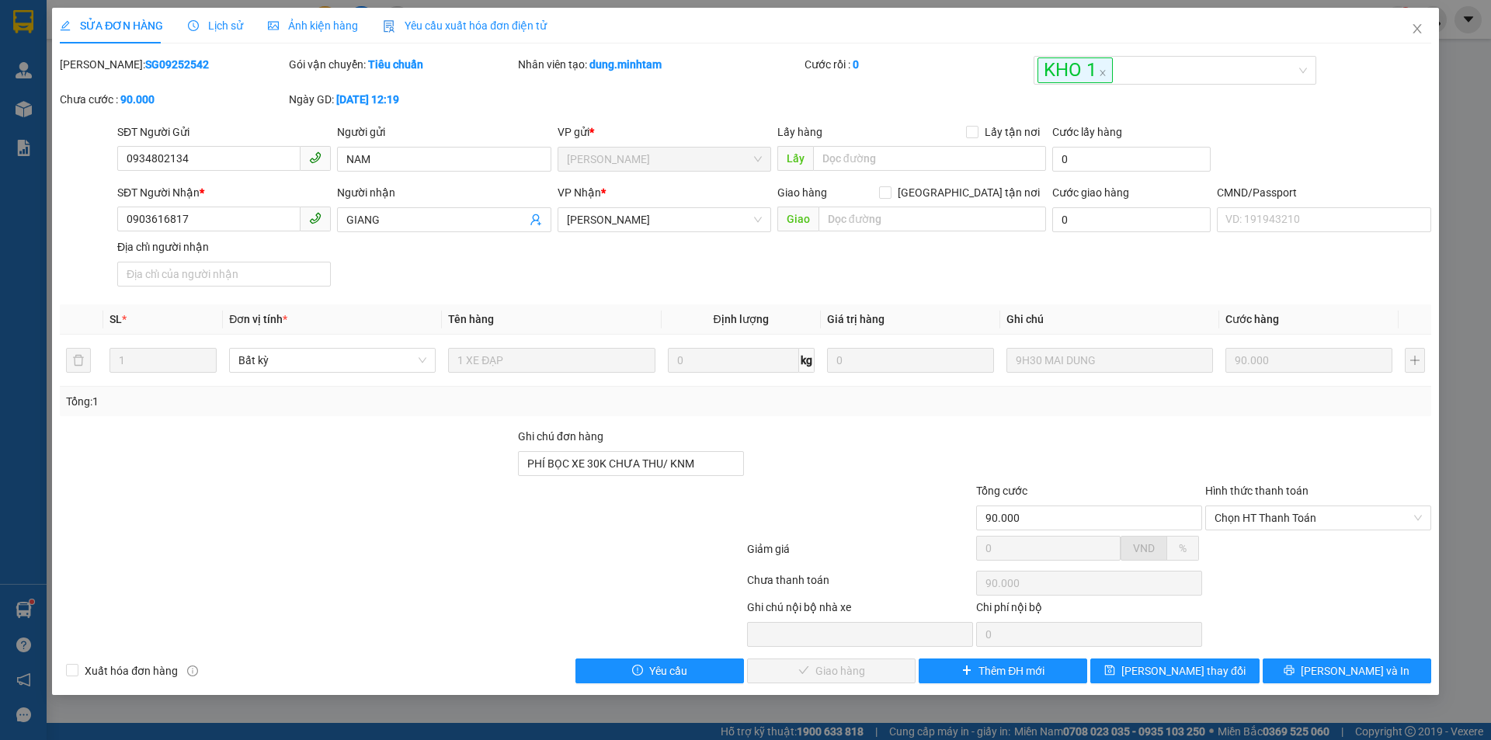
click at [134, 75] on div "Mã ĐH: SG09252542" at bounding box center [172, 73] width 229 height 35
click at [145, 69] on b "SG09252542" at bounding box center [177, 64] width 64 height 12
copy b "SG09252542"
click at [1294, 659] on button "[PERSON_NAME] và In" at bounding box center [1347, 671] width 169 height 25
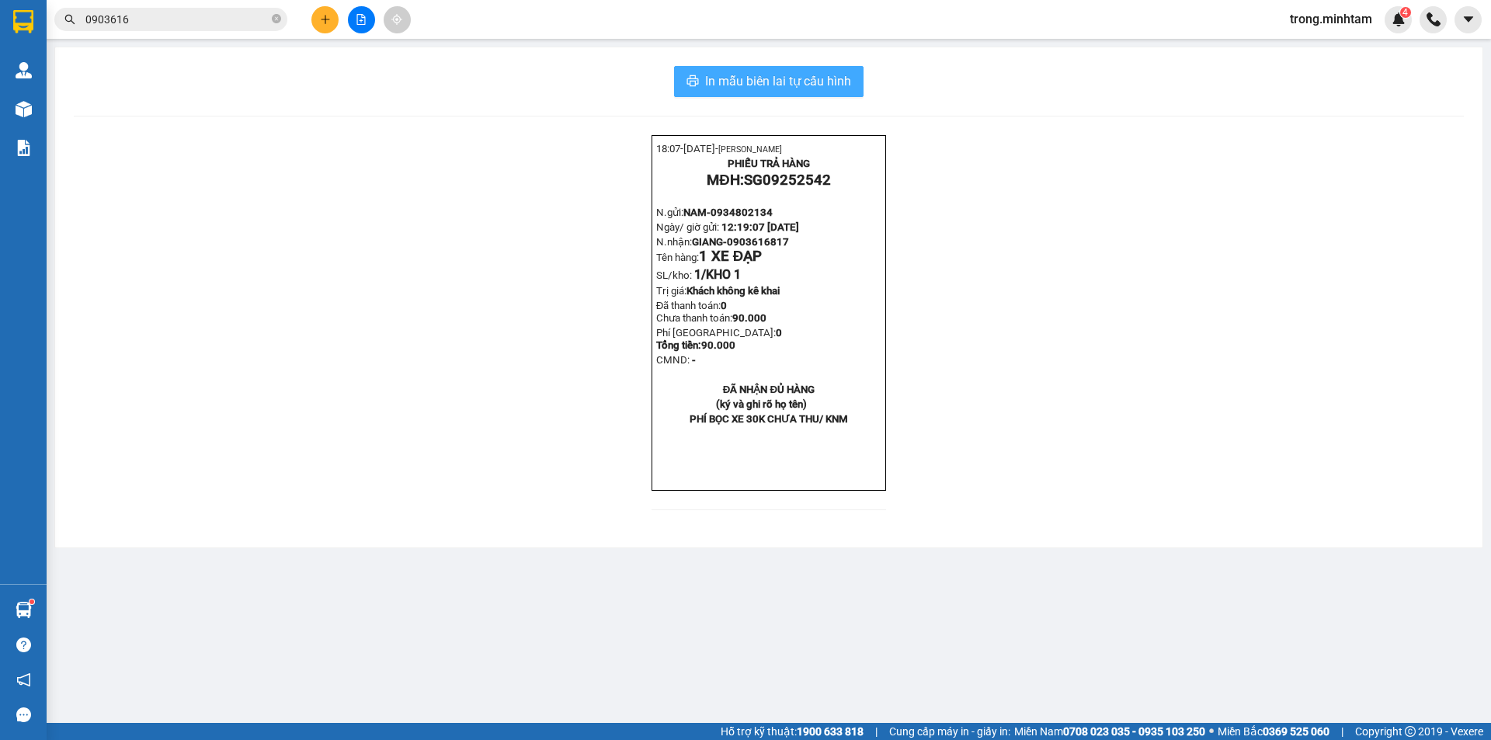
click at [819, 86] on span "In mẫu biên lai tự cấu hình" at bounding box center [778, 80] width 146 height 19
click at [275, 21] on icon "close-circle" at bounding box center [276, 18] width 9 height 9
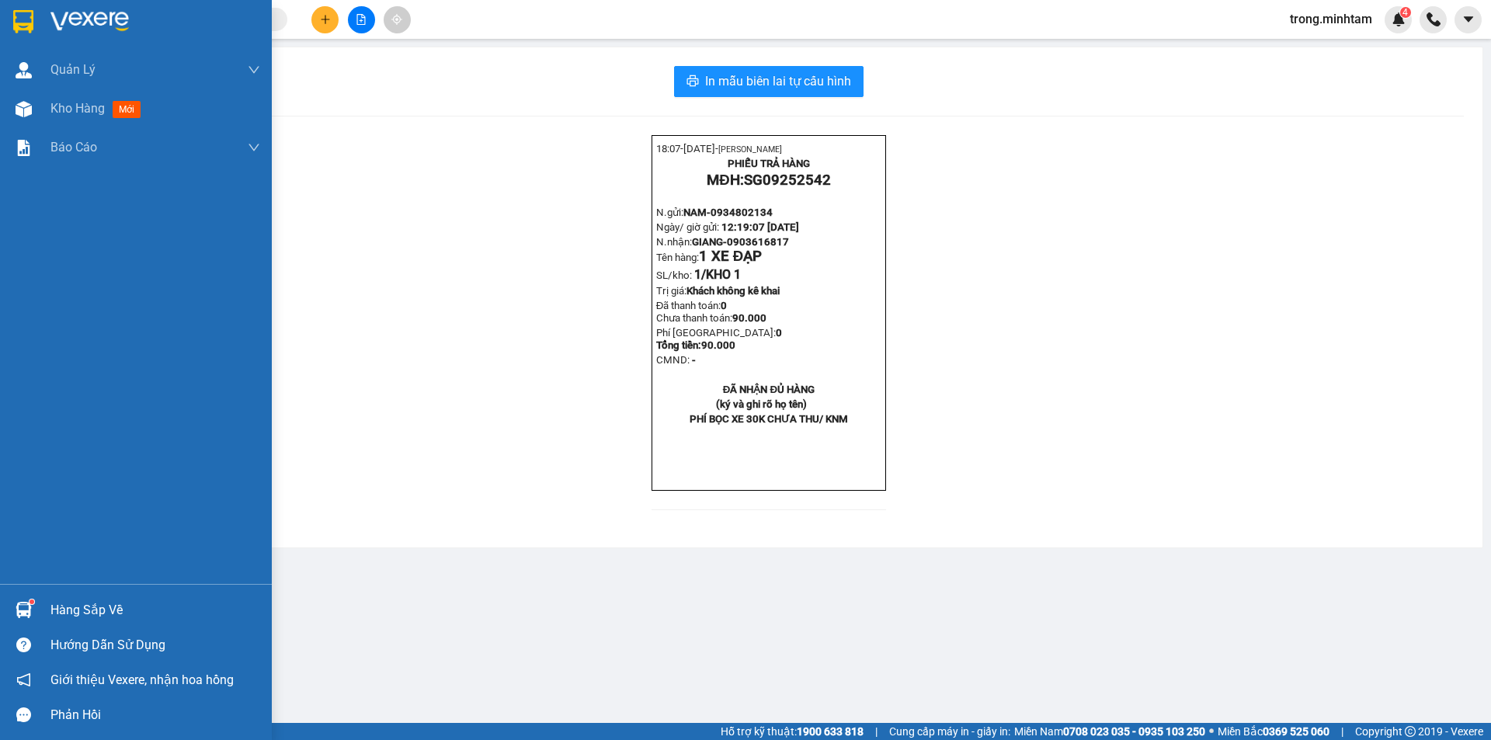
click at [78, 606] on div "Hàng sắp về" at bounding box center [155, 610] width 210 height 23
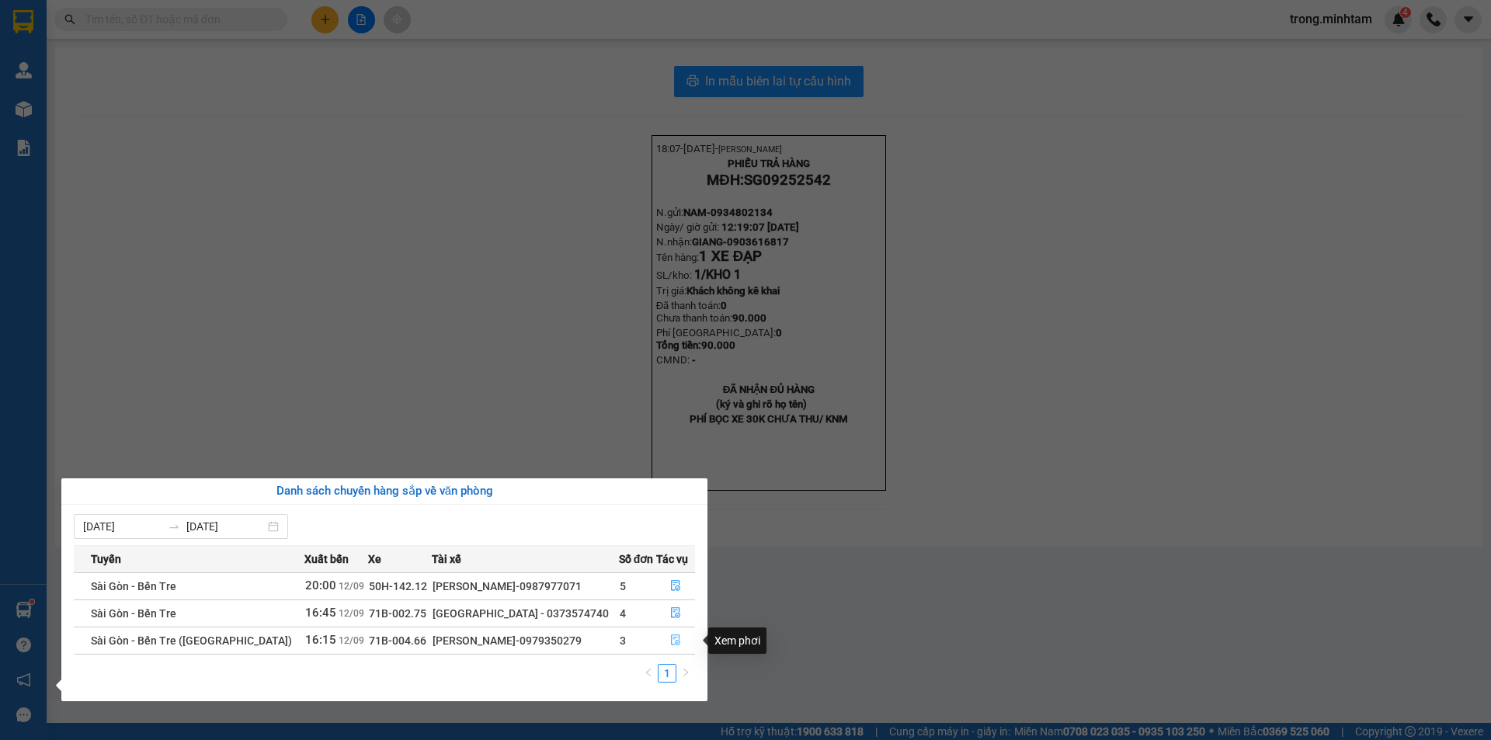
click at [674, 640] on icon "file-done" at bounding box center [675, 639] width 11 height 11
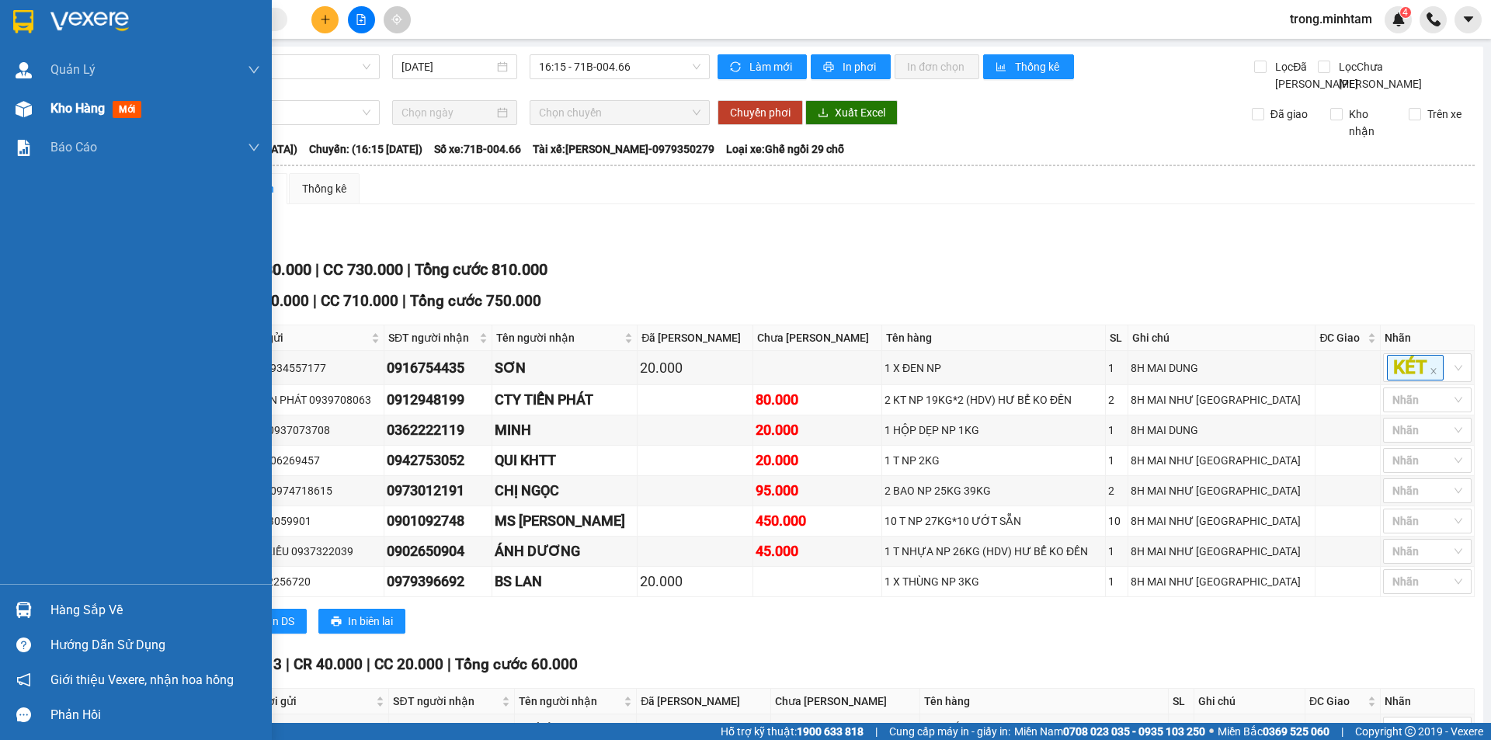
click at [105, 106] on span "Kho hàng" at bounding box center [77, 108] width 54 height 15
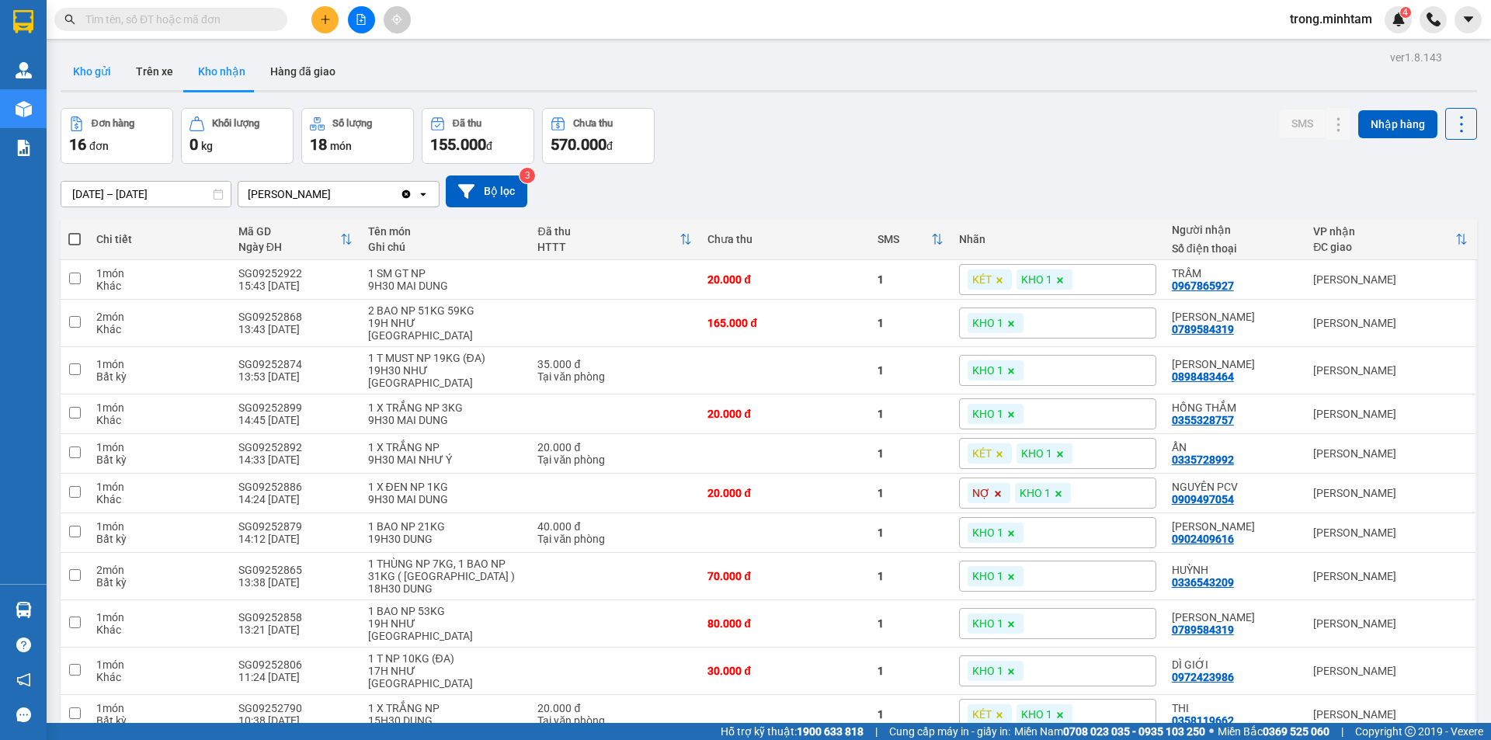
click at [87, 70] on button "Kho gửi" at bounding box center [92, 71] width 63 height 37
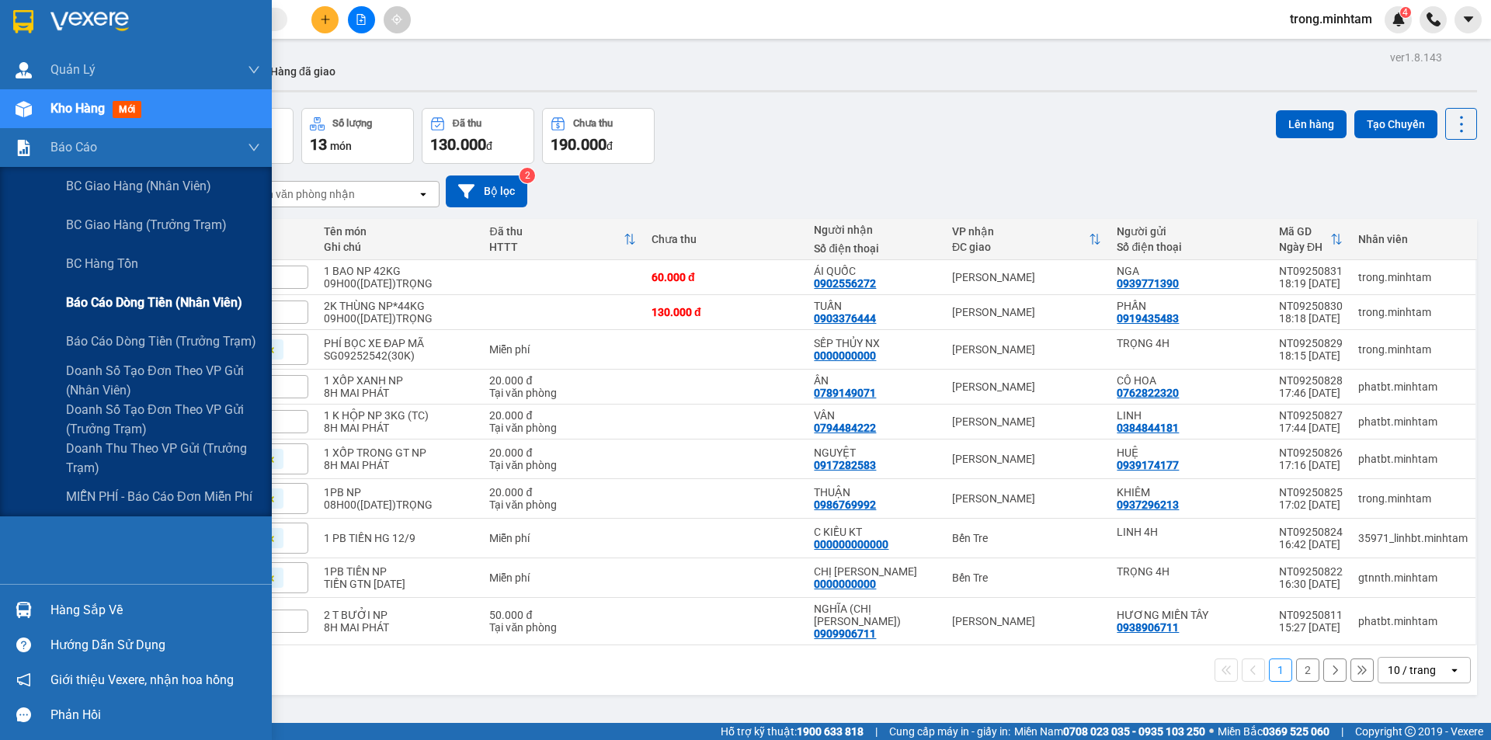
click at [158, 300] on span "Báo cáo dòng tiền (nhân viên)" at bounding box center [154, 302] width 176 height 19
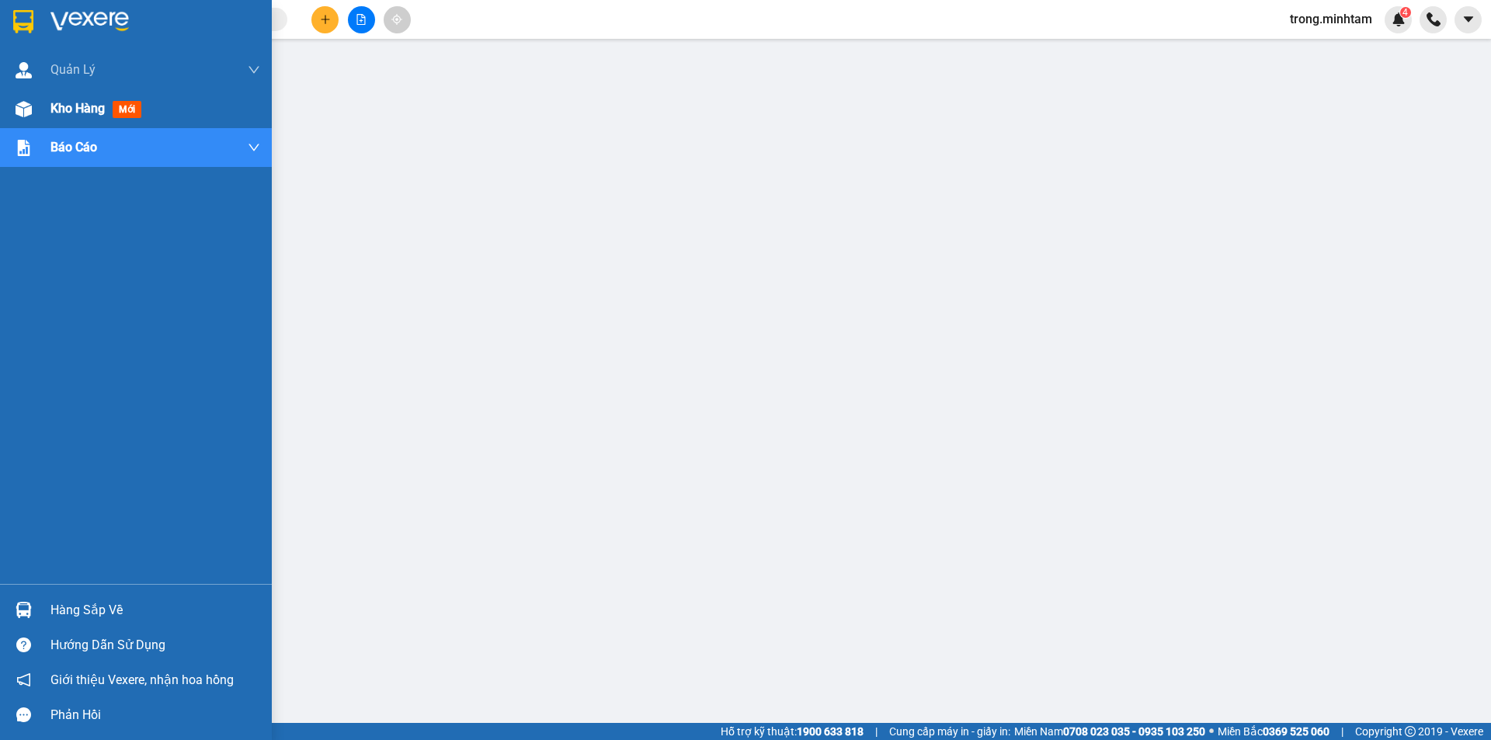
click at [68, 101] on span "Kho hàng" at bounding box center [77, 108] width 54 height 15
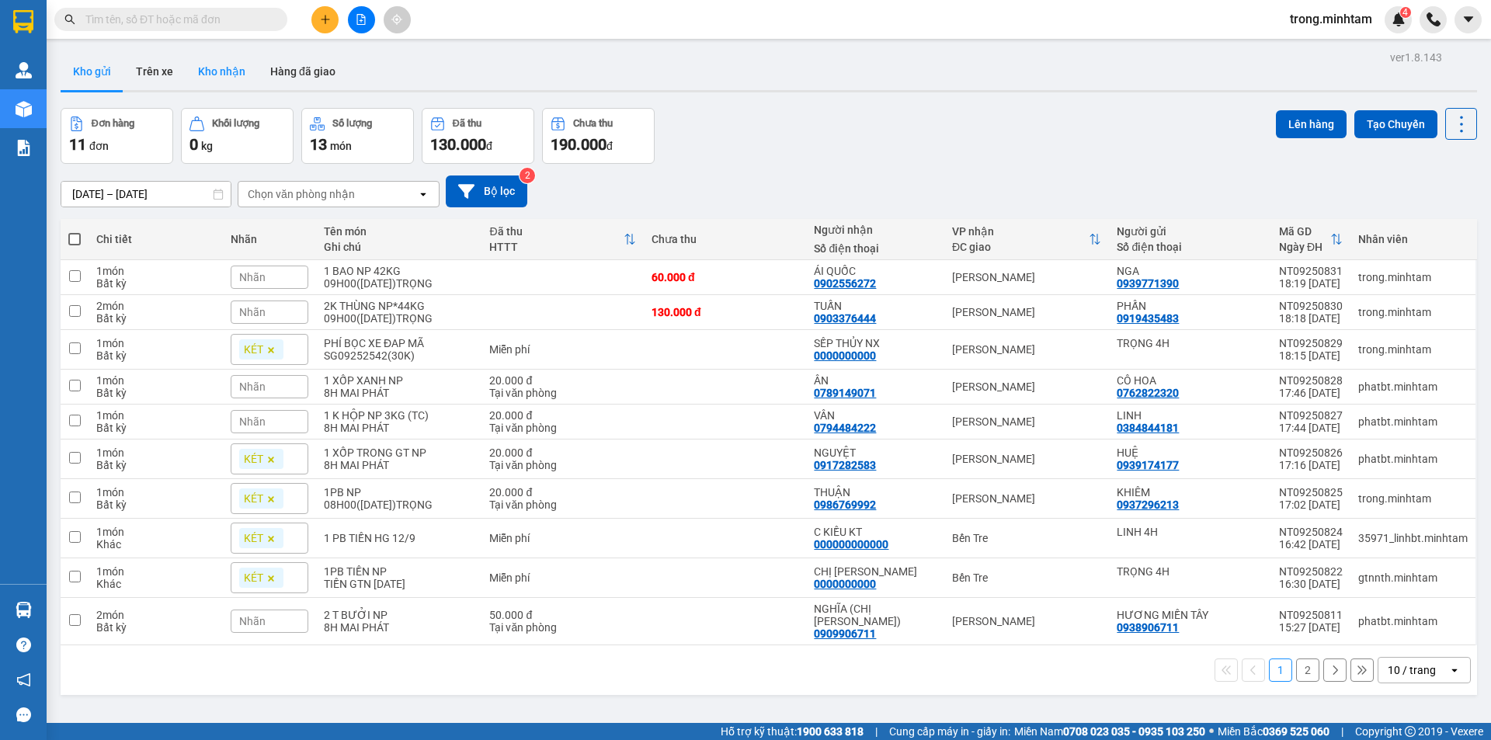
click at [235, 79] on button "Kho nhận" at bounding box center [222, 71] width 72 height 37
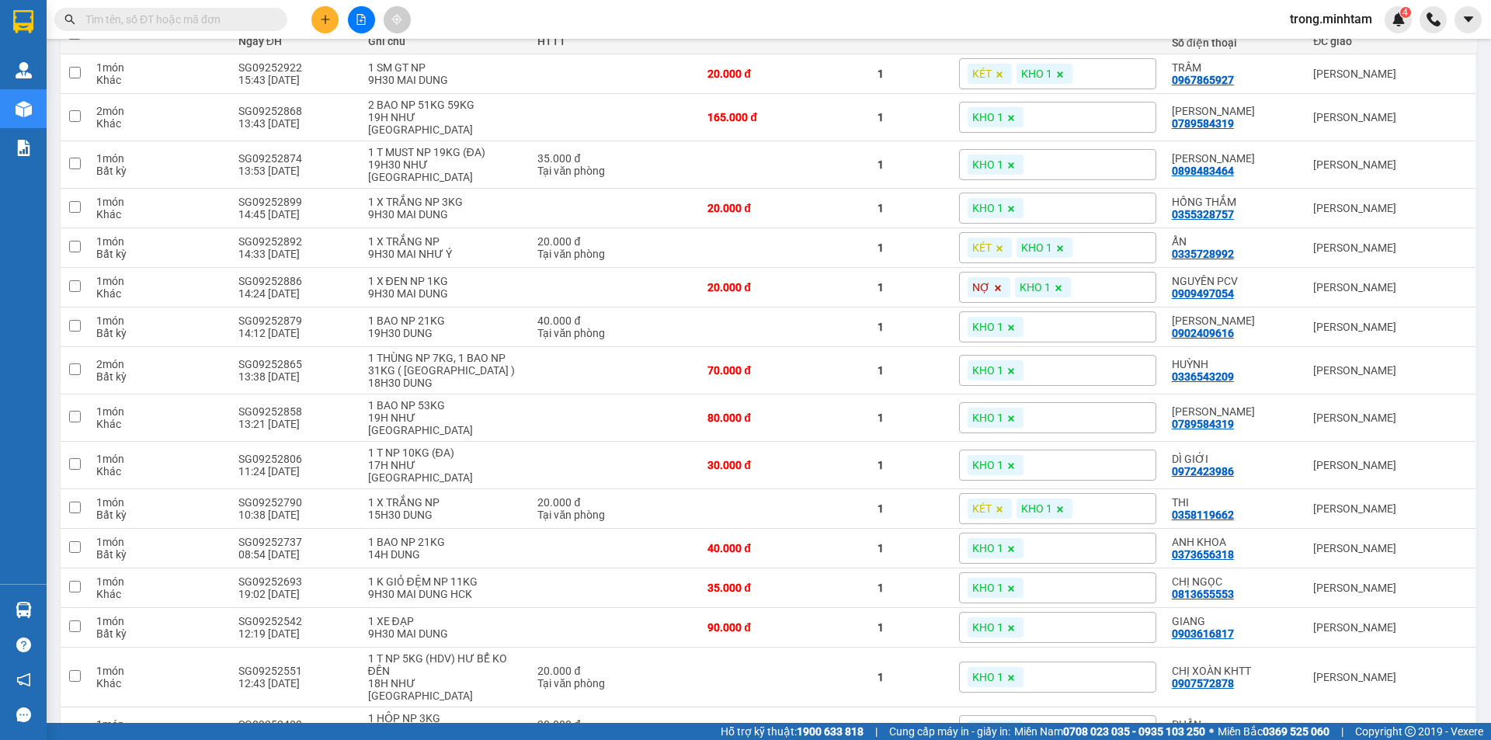
scroll to position [250, 0]
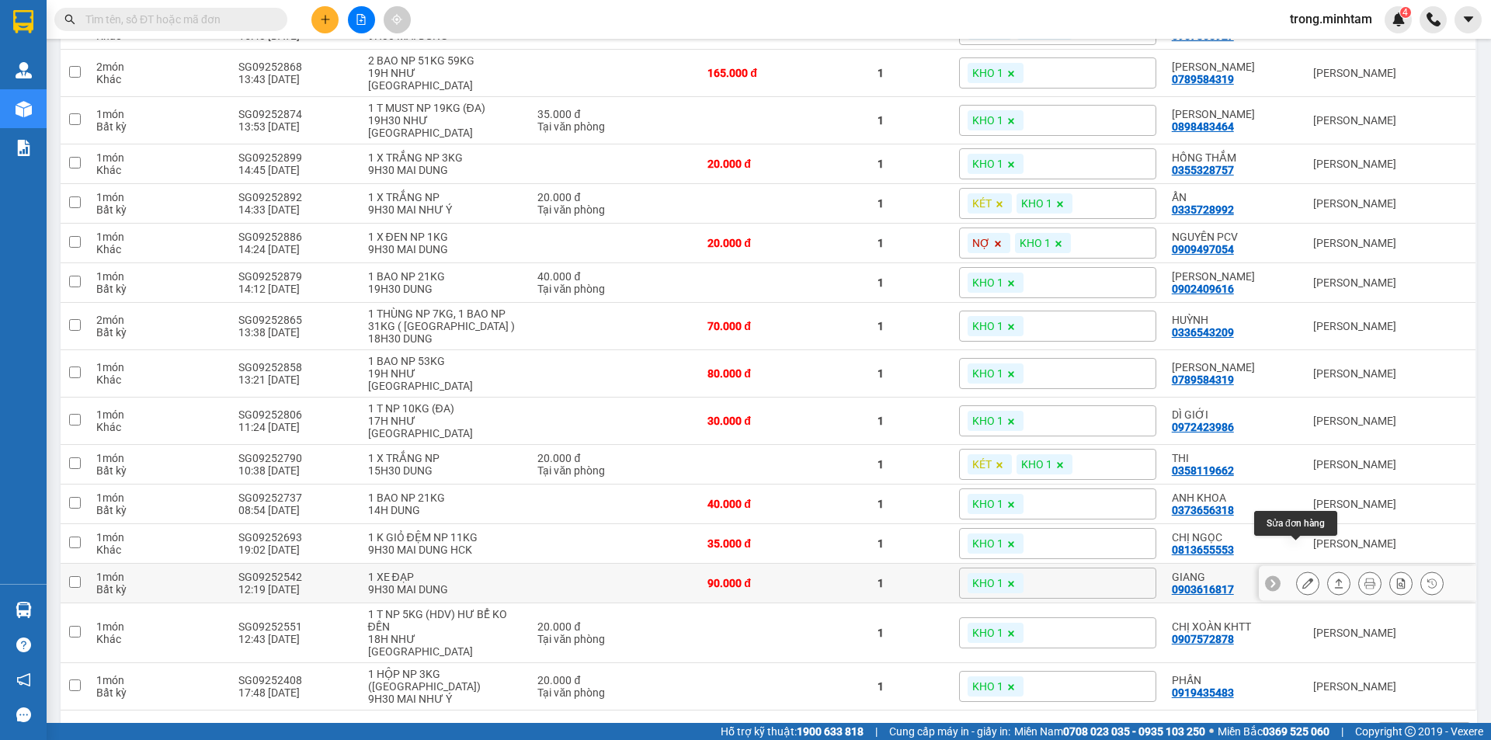
click at [1301, 570] on button at bounding box center [1308, 583] width 22 height 27
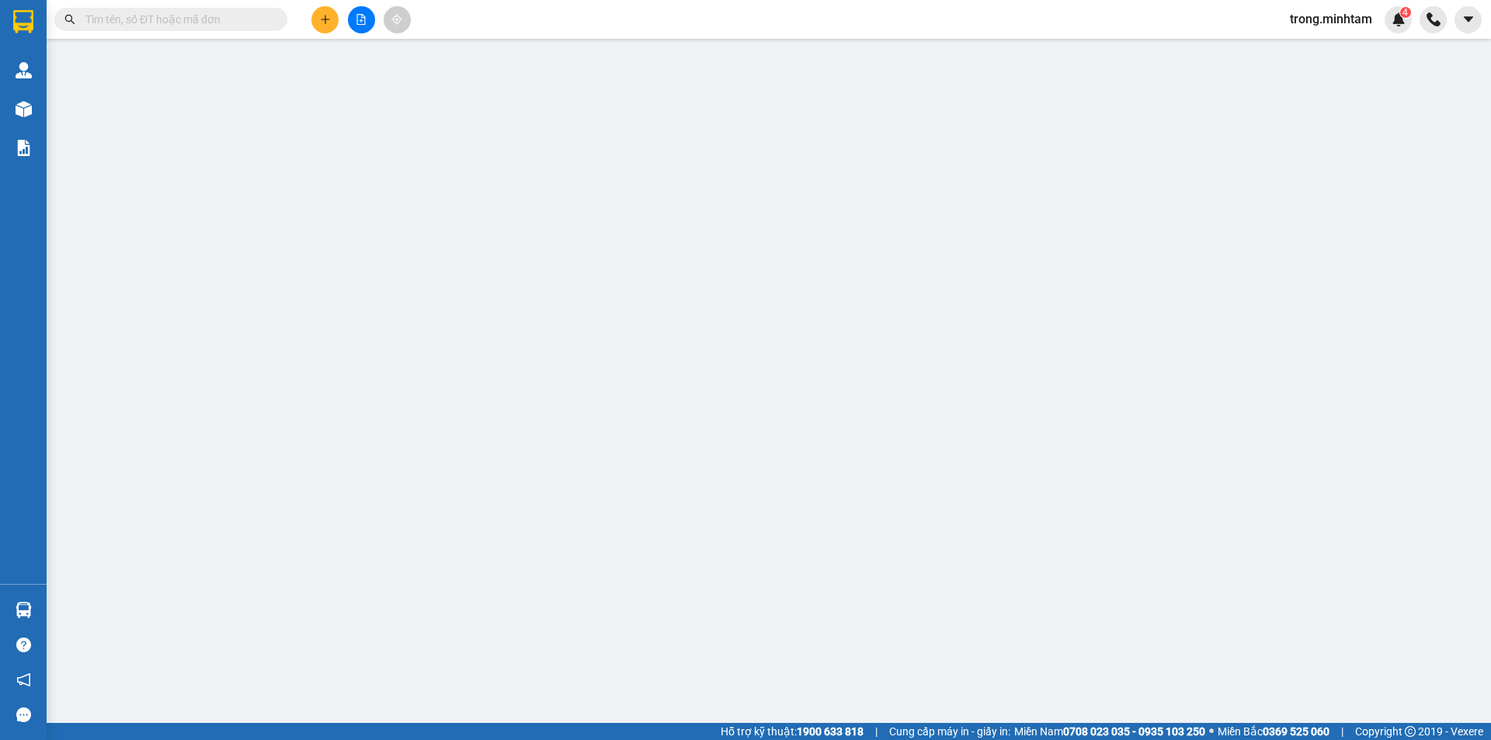
type input "0934802134"
type input "NAM"
type input "0903616817"
type input "GIANG"
type input "PHÍ BỌC XE 30K CHƯA THU/ KNM"
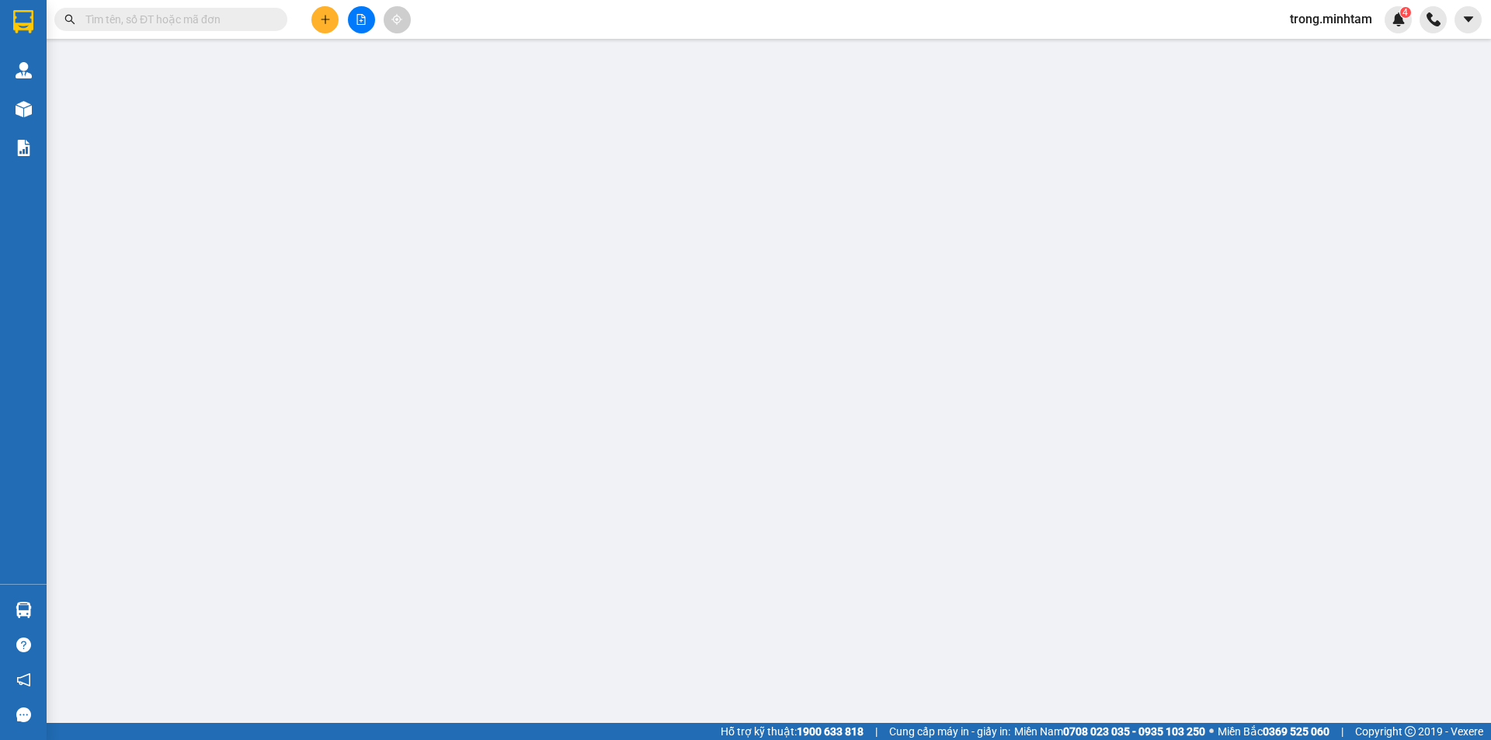
type input "90.000"
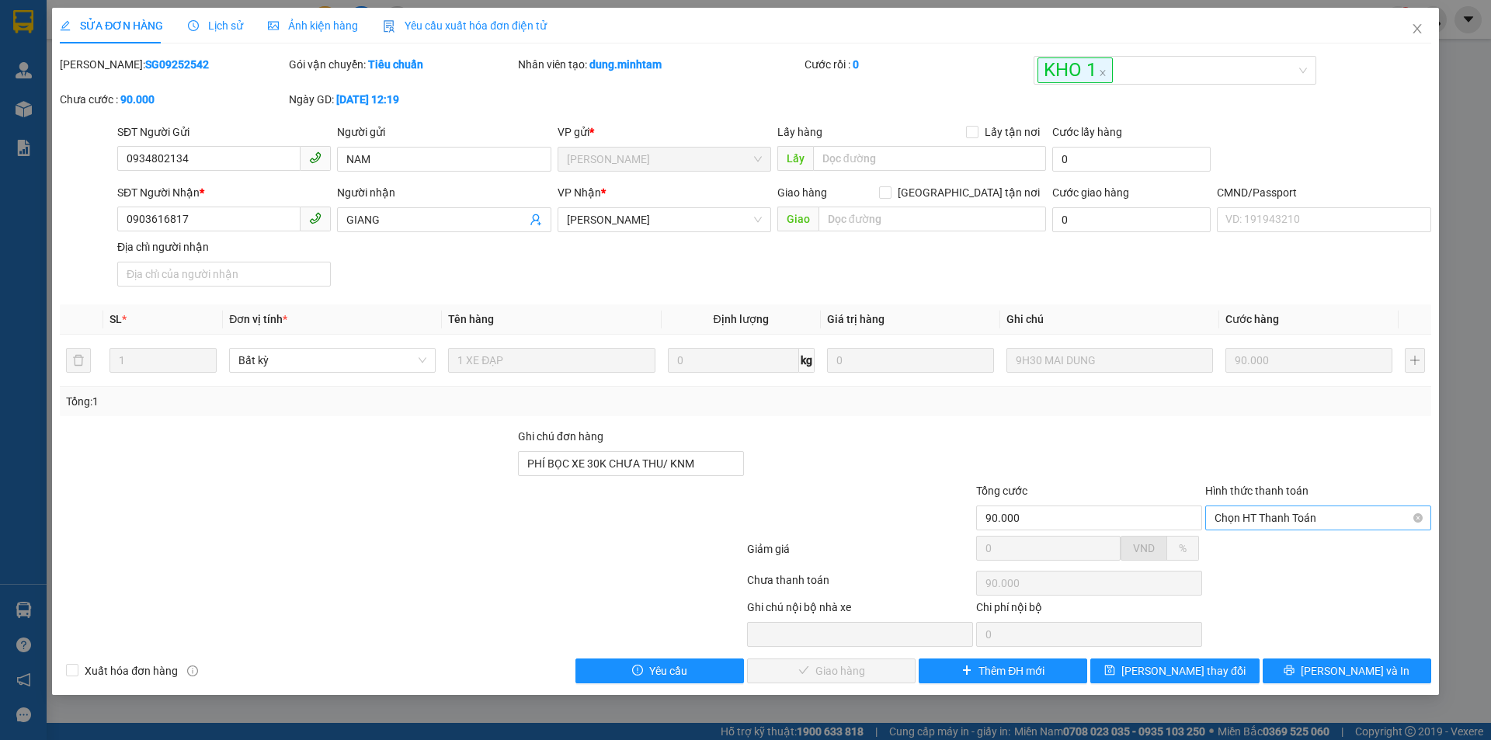
drag, startPoint x: 1240, startPoint y: 537, endPoint x: 1245, endPoint y: 523, distance: 14.0
click at [1242, 534] on form "Ghi chú đơn hàng PHÍ BỌC XE 30K CHƯA THU/ KNM Tổng cước 90.000 Hình thức thanh …" at bounding box center [745, 498] width 1371 height 140
click at [1245, 523] on span "Chọn HT Thanh Toán" at bounding box center [1318, 517] width 207 height 23
click at [1239, 544] on div "Tại văn phòng" at bounding box center [1318, 548] width 207 height 17
type input "0"
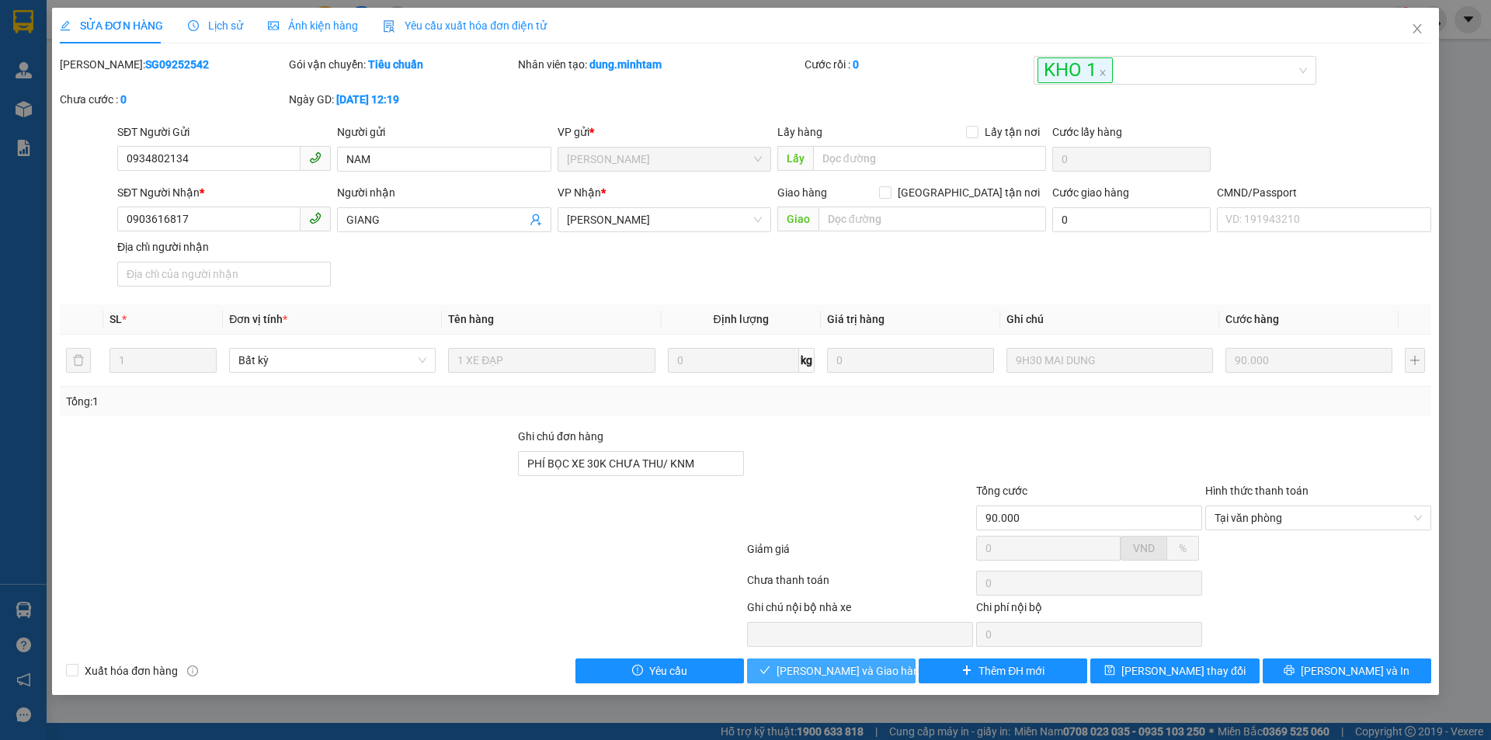
click at [884, 674] on button "Lưu và Giao hàng" at bounding box center [831, 671] width 169 height 25
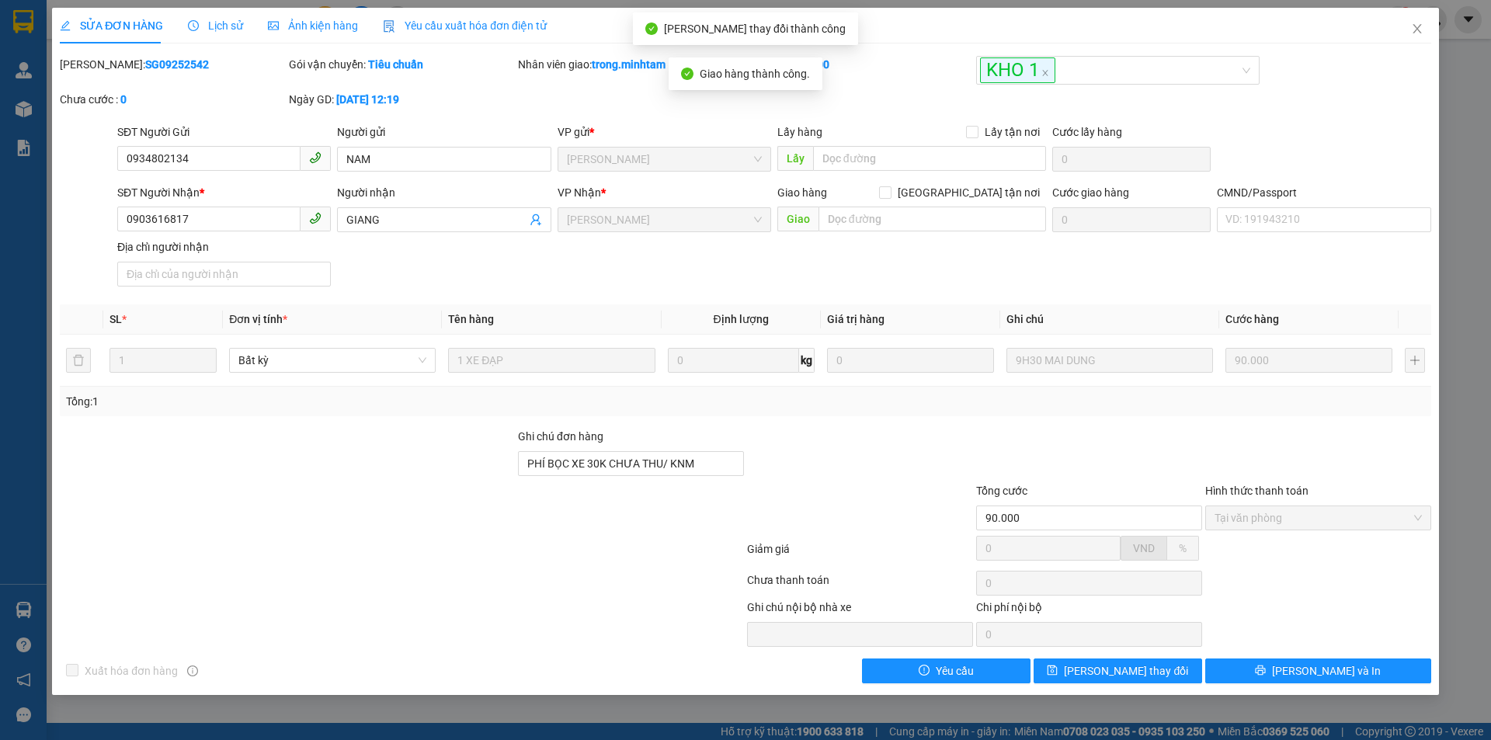
click at [1397, 568] on div "Total Paid Fee 90.000 Total UnPaid Fee 0 Cash Collection Total Fee Mã ĐH: SG092…" at bounding box center [745, 369] width 1371 height 627
click at [1417, 26] on icon "close" at bounding box center [1417, 29] width 12 height 12
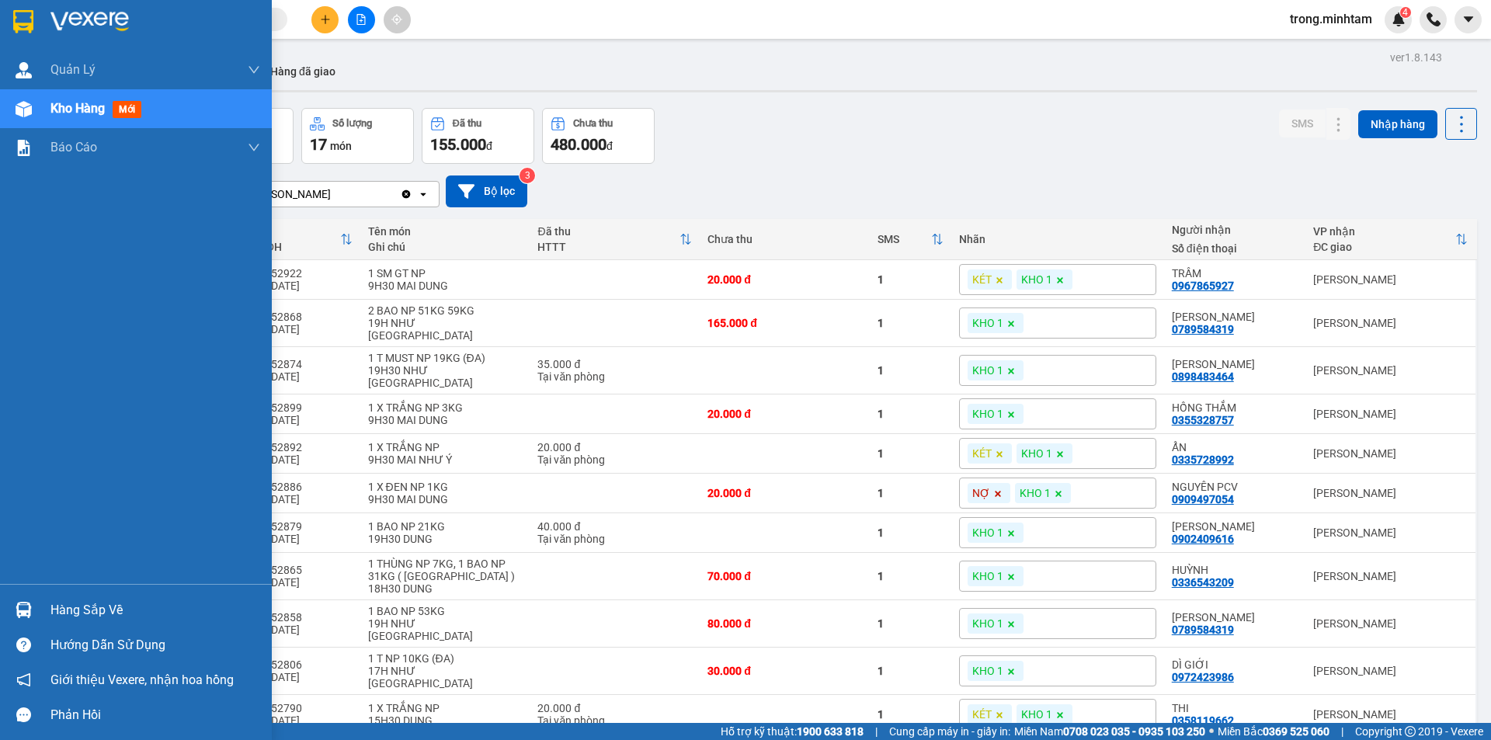
click at [93, 606] on div "Hàng sắp về" at bounding box center [155, 610] width 210 height 23
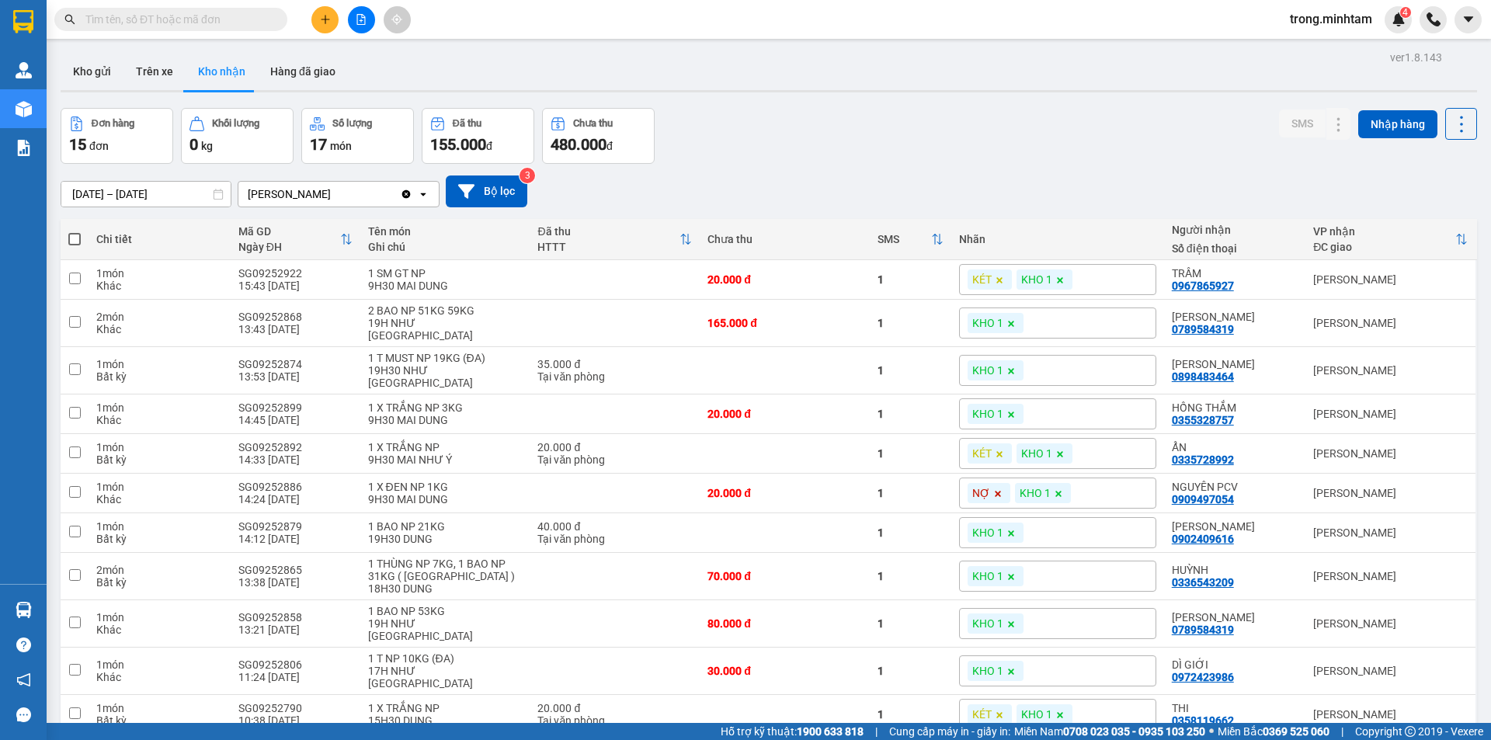
drag, startPoint x: 326, startPoint y: 162, endPoint x: 248, endPoint y: 71, distance: 119.5
click at [328, 162] on section "Kết quả tìm kiếm ( 6 ) Bộ lọc Mã ĐH Trạng thái Món hàng Tổng cước Chưa cước Nhã…" at bounding box center [745, 370] width 1491 height 740
click at [83, 61] on button "Kho gửi" at bounding box center [92, 71] width 63 height 37
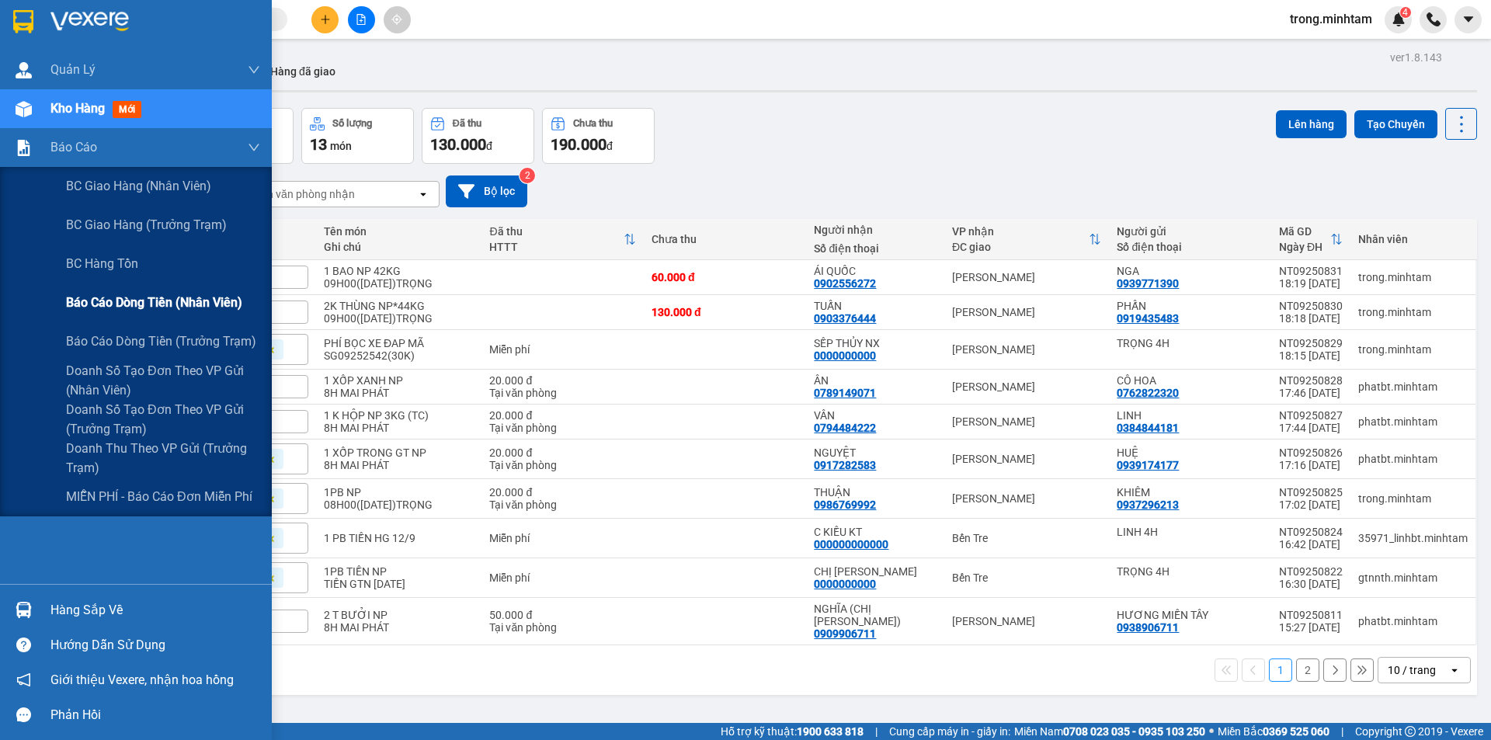
click at [155, 302] on span "Báo cáo dòng tiền (nhân viên)" at bounding box center [154, 302] width 176 height 19
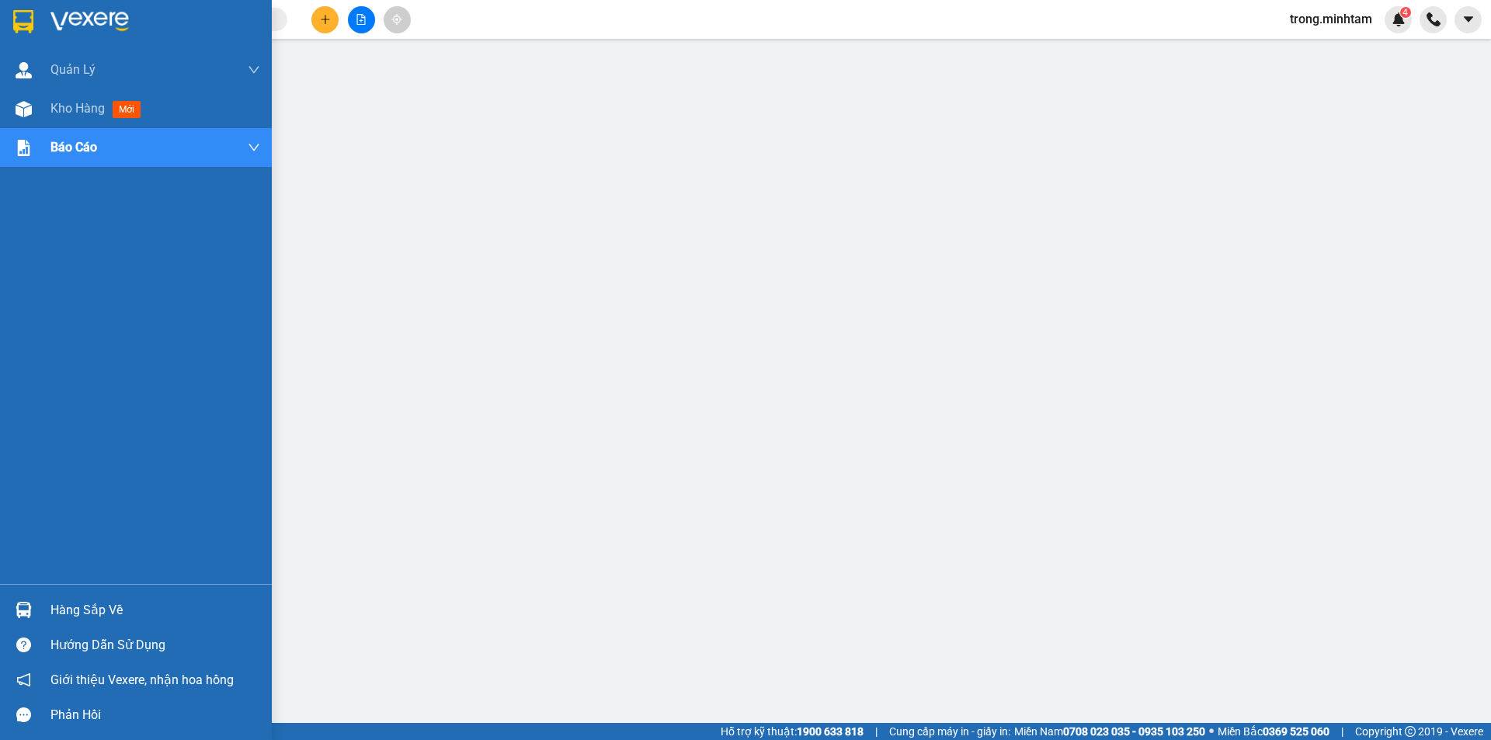
click at [64, 603] on div "Hàng sắp về" at bounding box center [155, 610] width 210 height 23
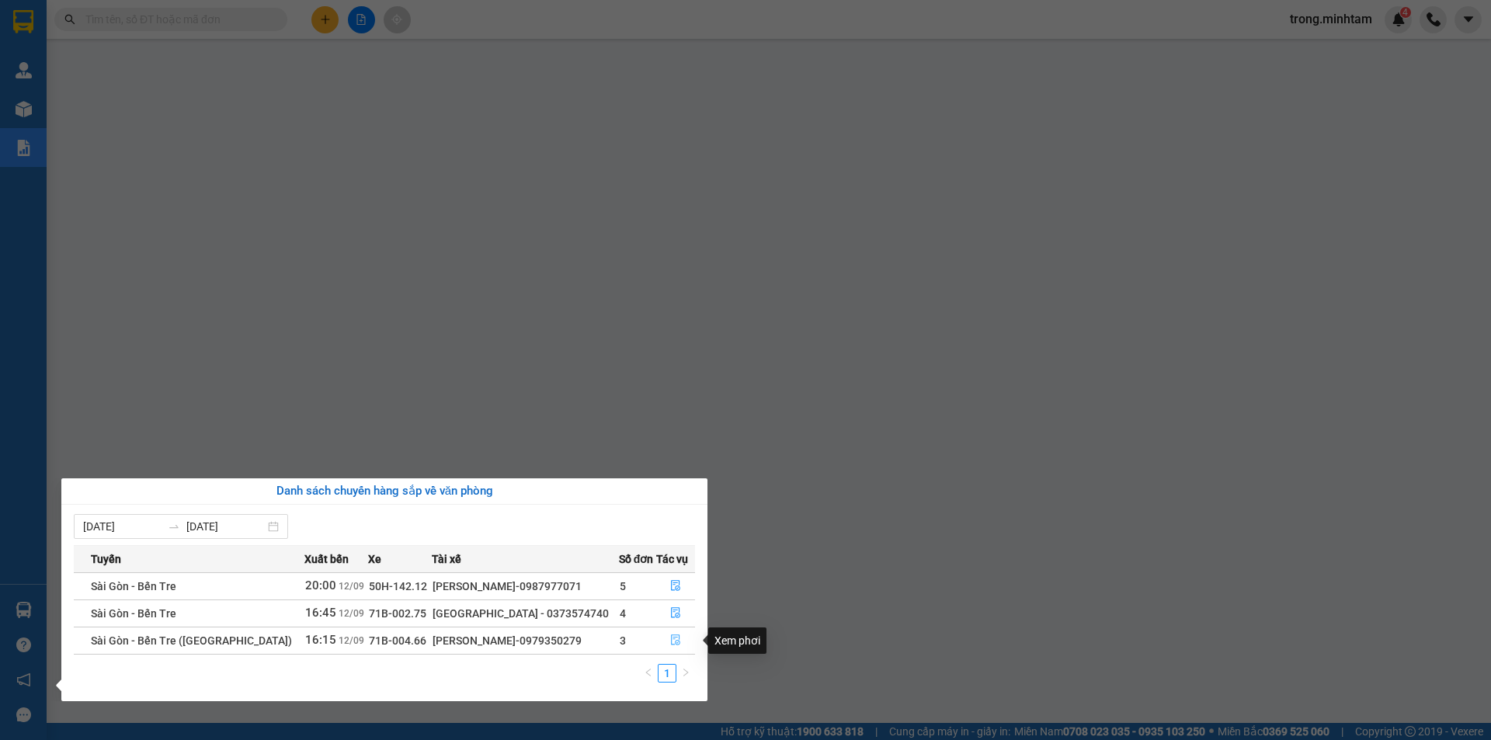
click at [677, 643] on icon "file-done" at bounding box center [675, 640] width 9 height 11
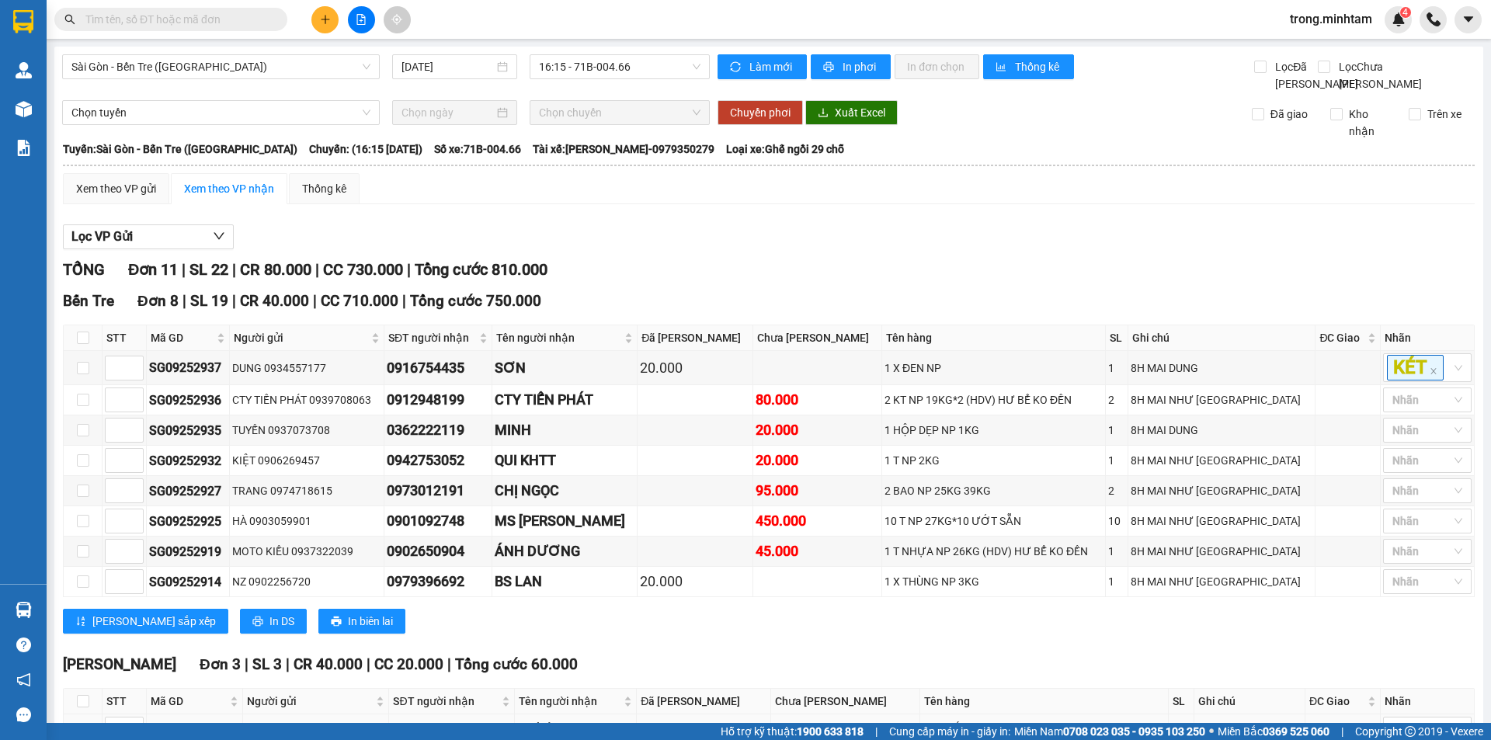
scroll to position [179, 0]
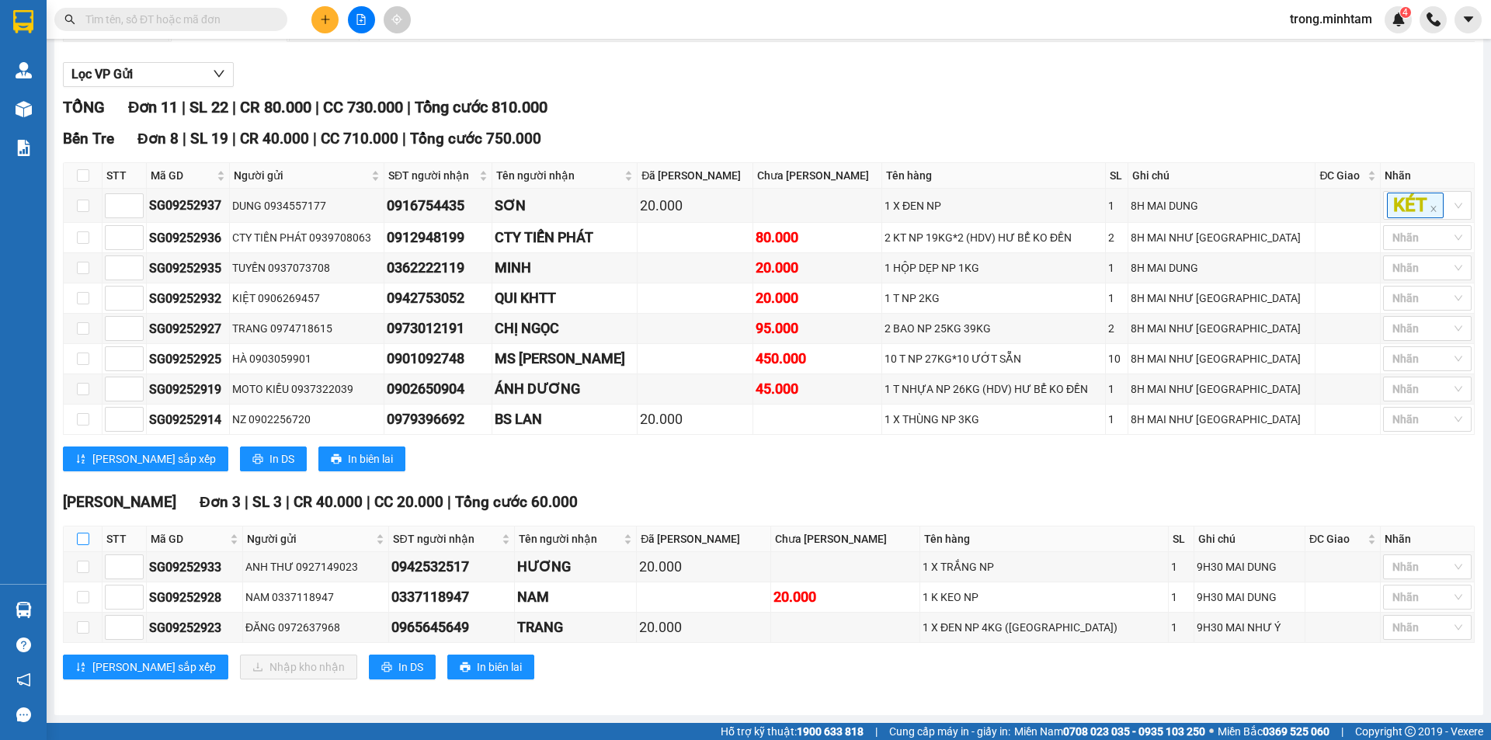
click at [85, 539] on input "checkbox" at bounding box center [83, 539] width 12 height 12
checkbox input "true"
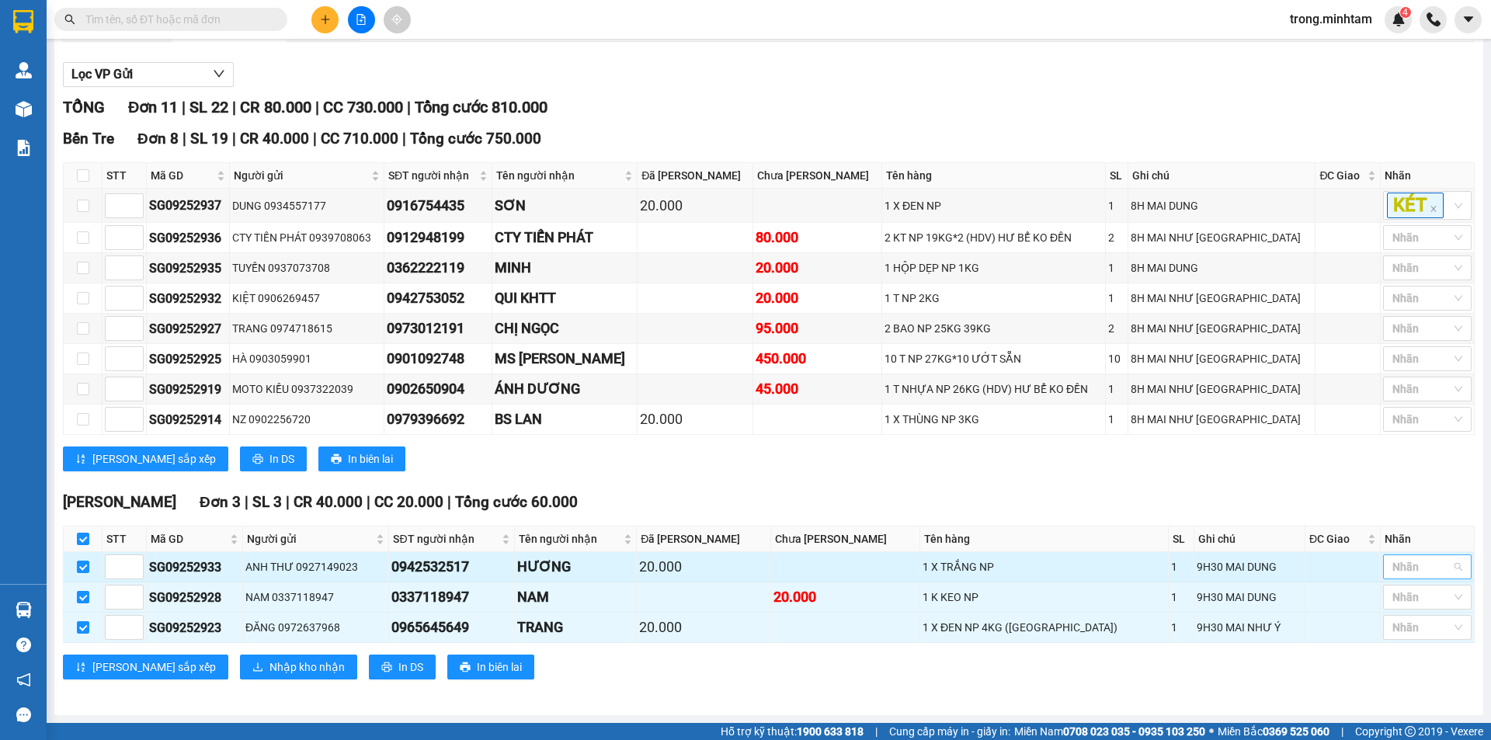
click at [1420, 564] on div at bounding box center [1419, 567] width 65 height 19
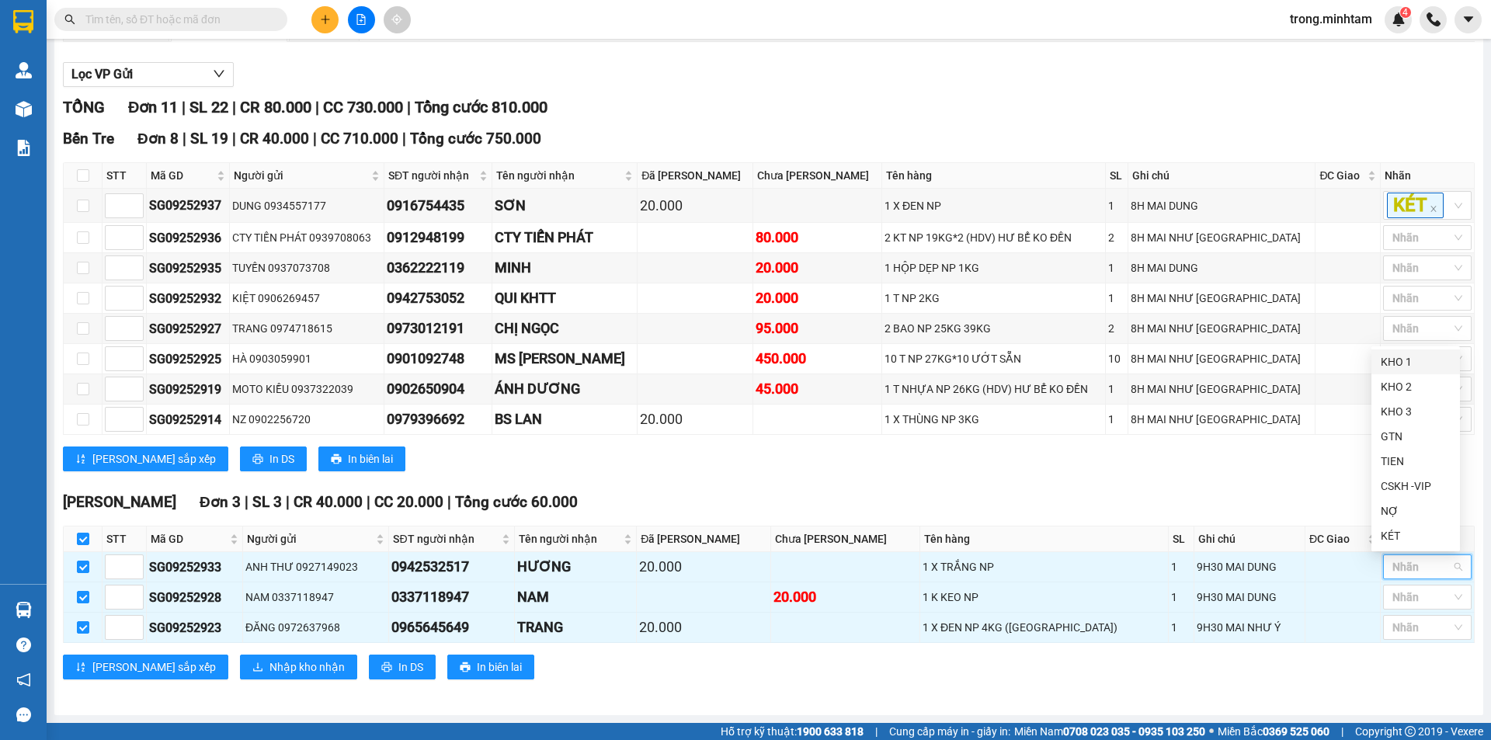
click at [1396, 357] on div "KHO 1" at bounding box center [1416, 361] width 70 height 17
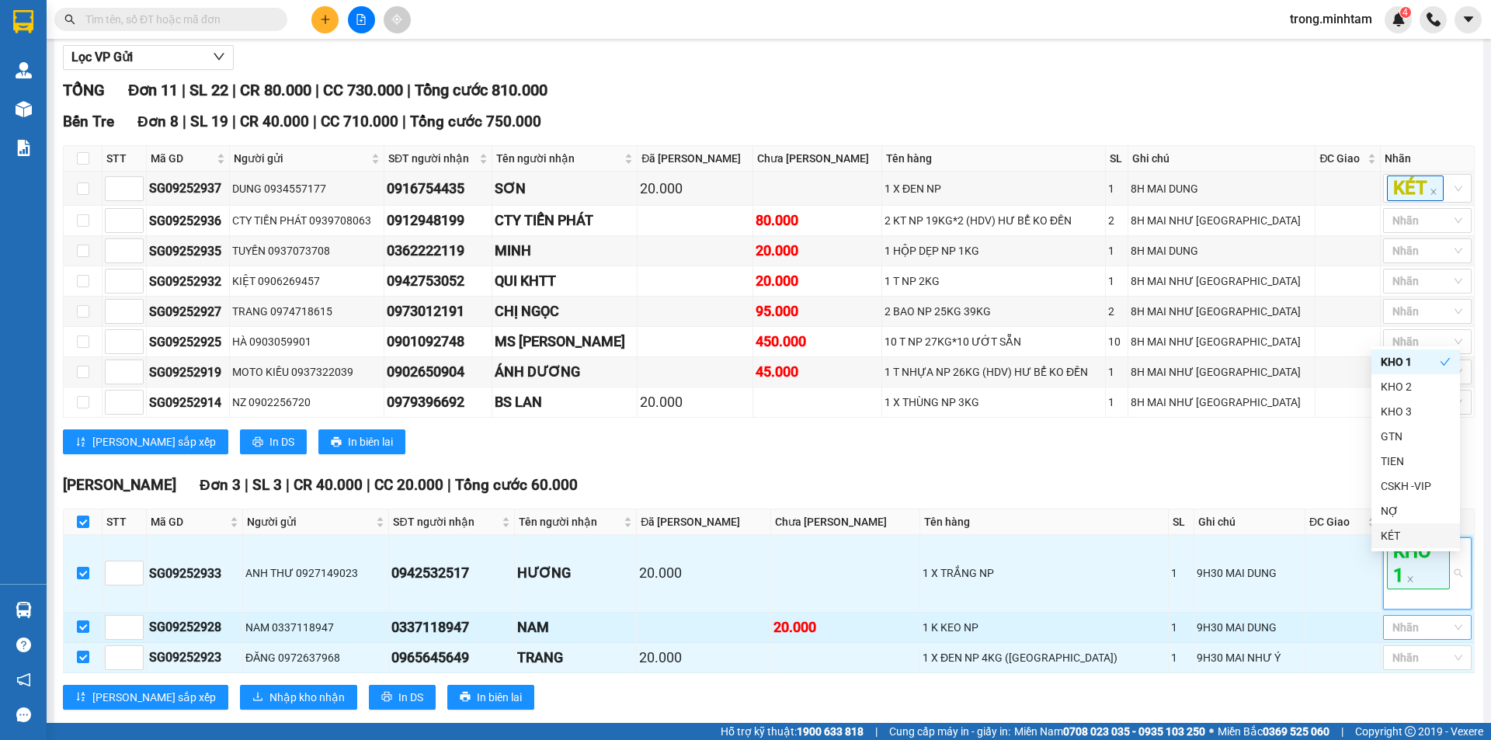
click at [1394, 634] on div at bounding box center [1419, 627] width 65 height 19
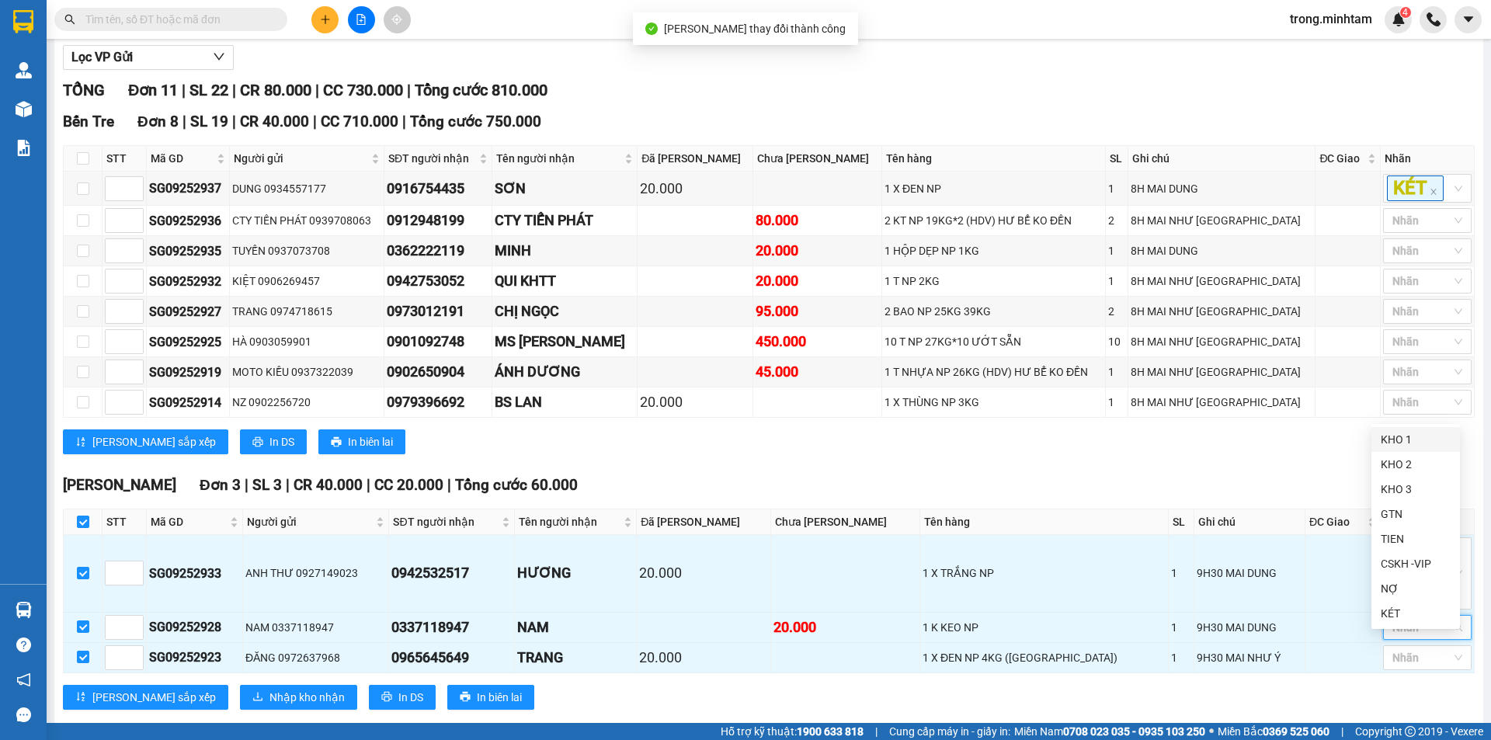
click at [1403, 433] on div "KHO 1" at bounding box center [1416, 439] width 70 height 17
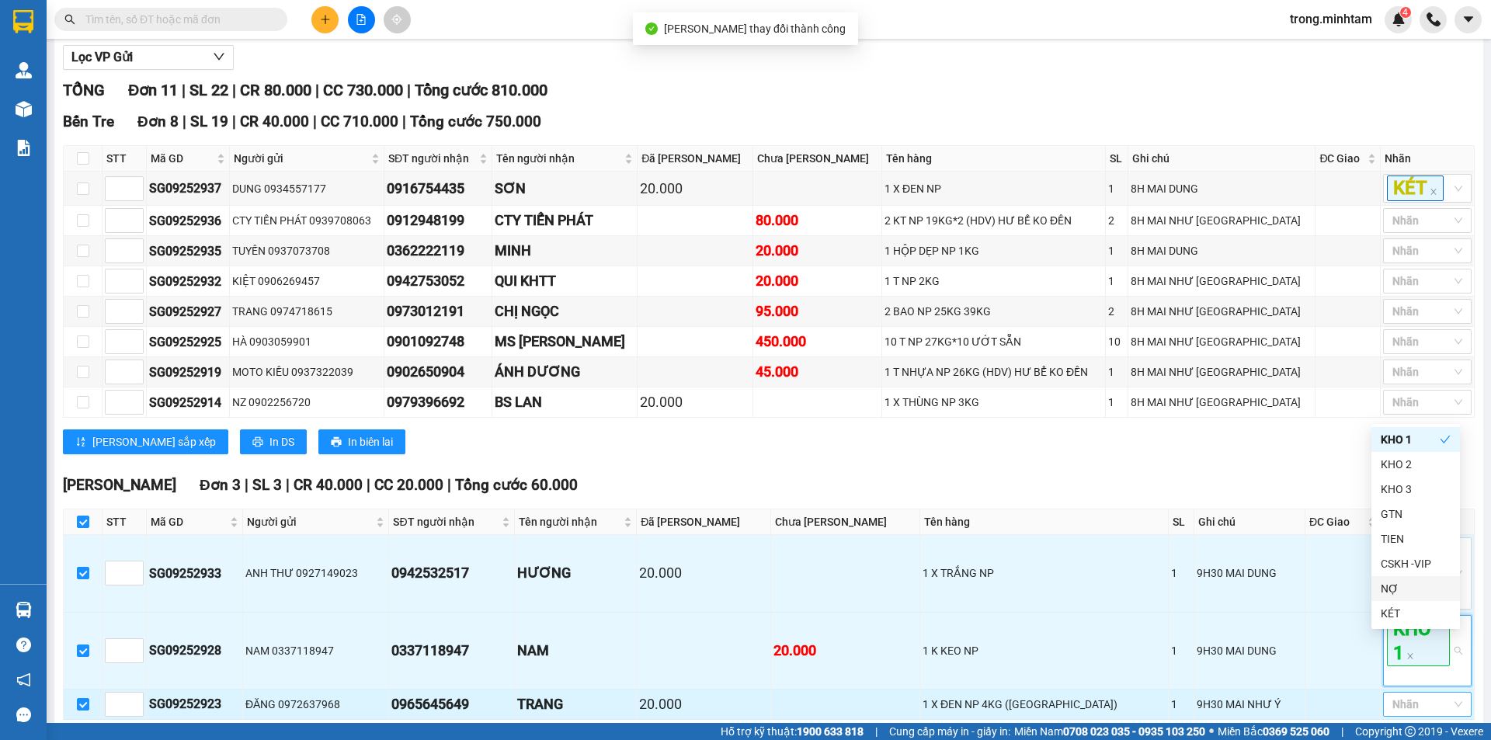
click at [1391, 710] on div "Nhãn" at bounding box center [1427, 704] width 89 height 25
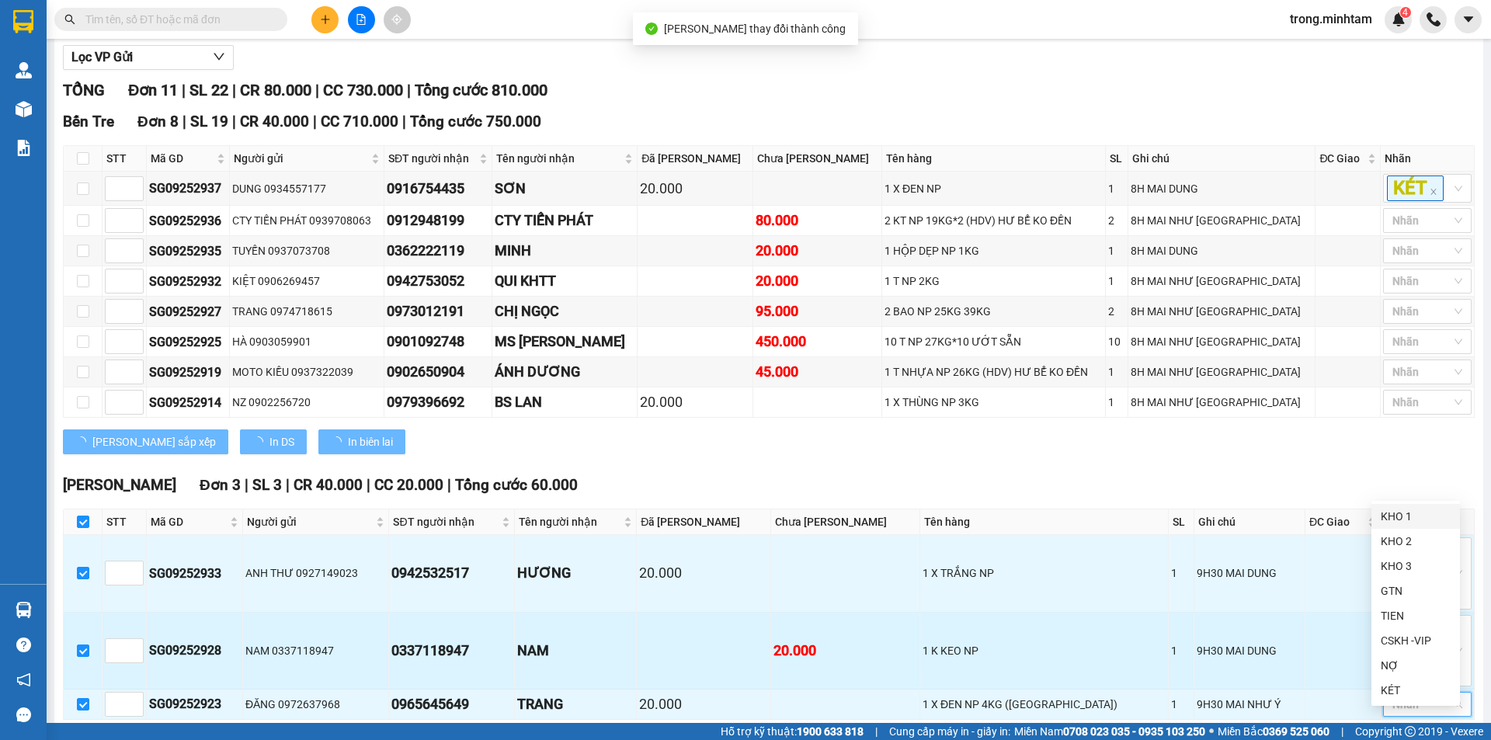
scroll to position [187, 0]
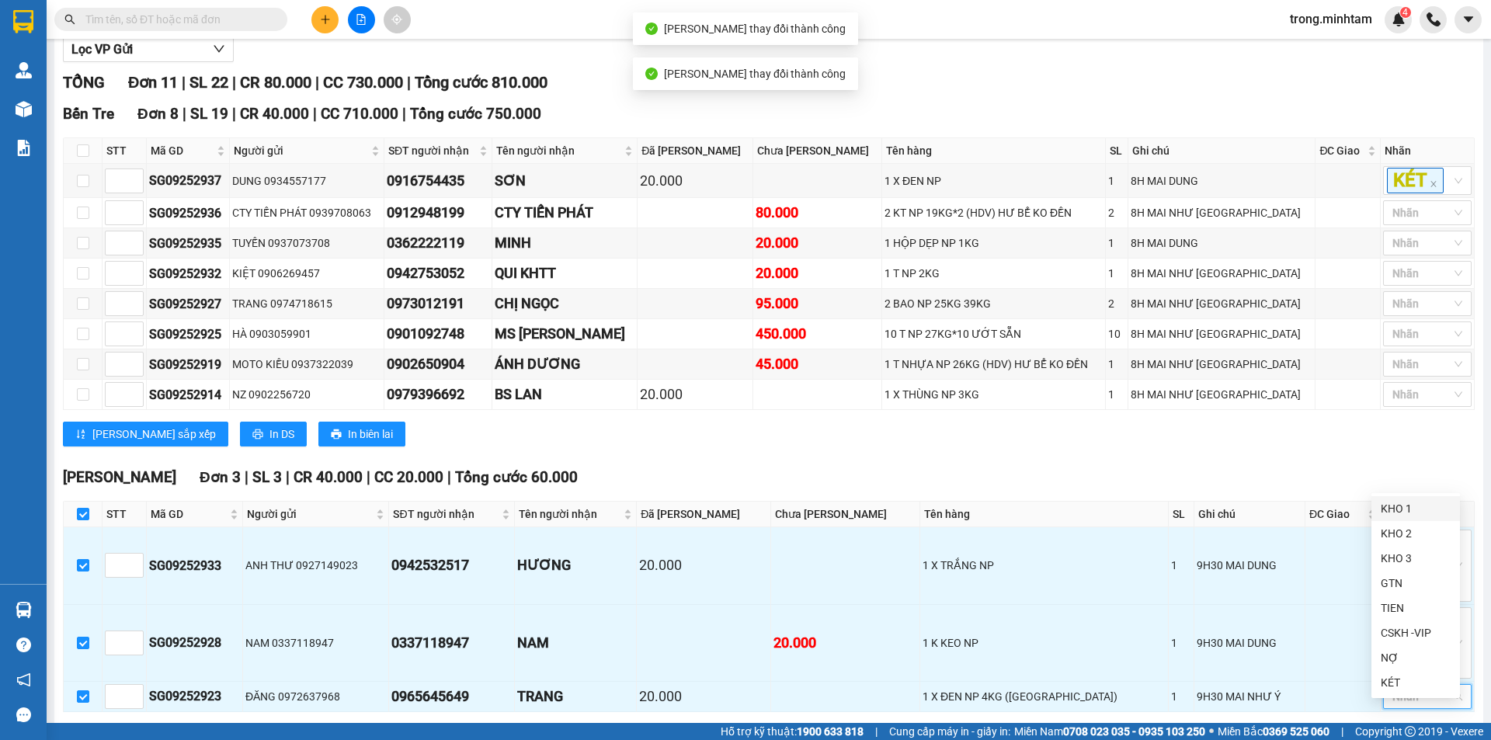
click at [1393, 505] on div "KHO 1" at bounding box center [1416, 508] width 70 height 17
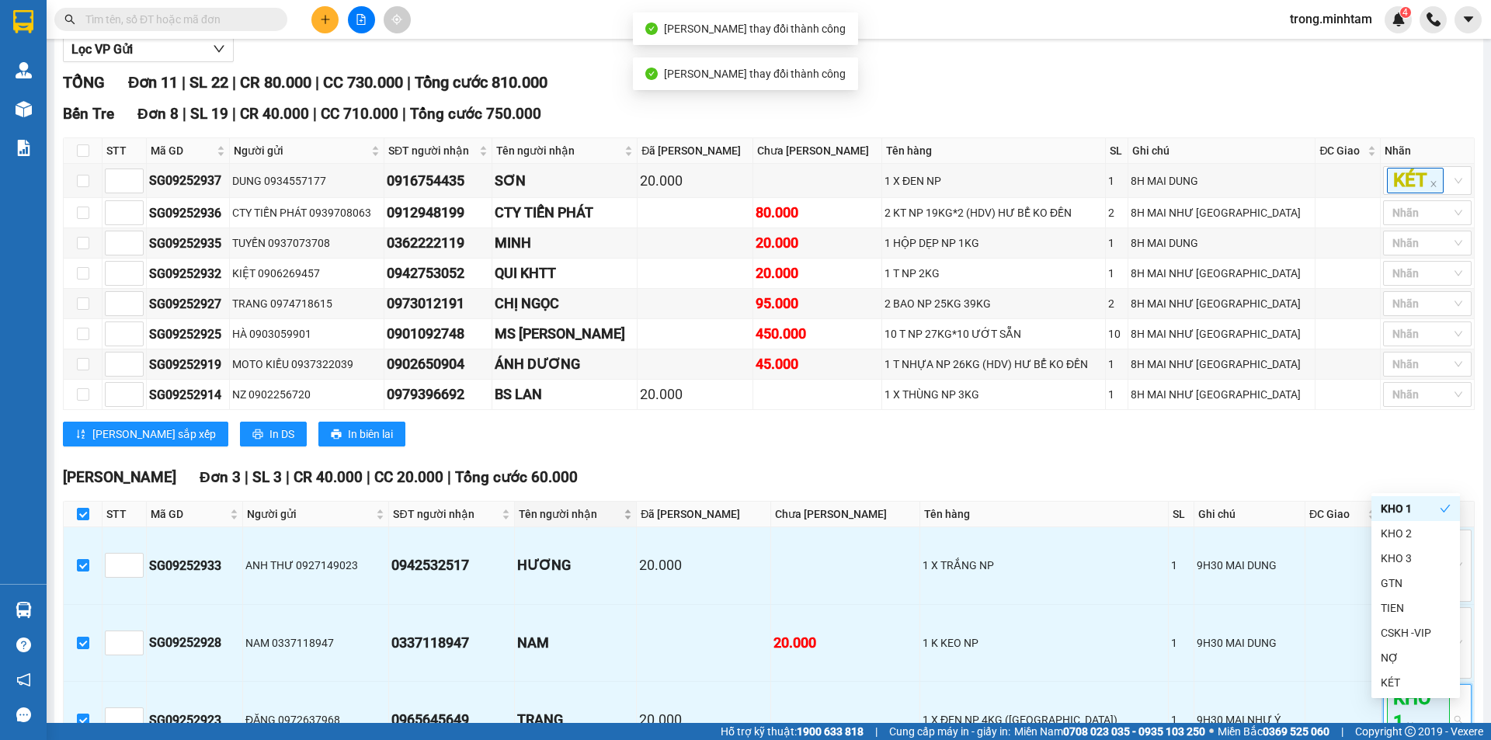
scroll to position [320, 0]
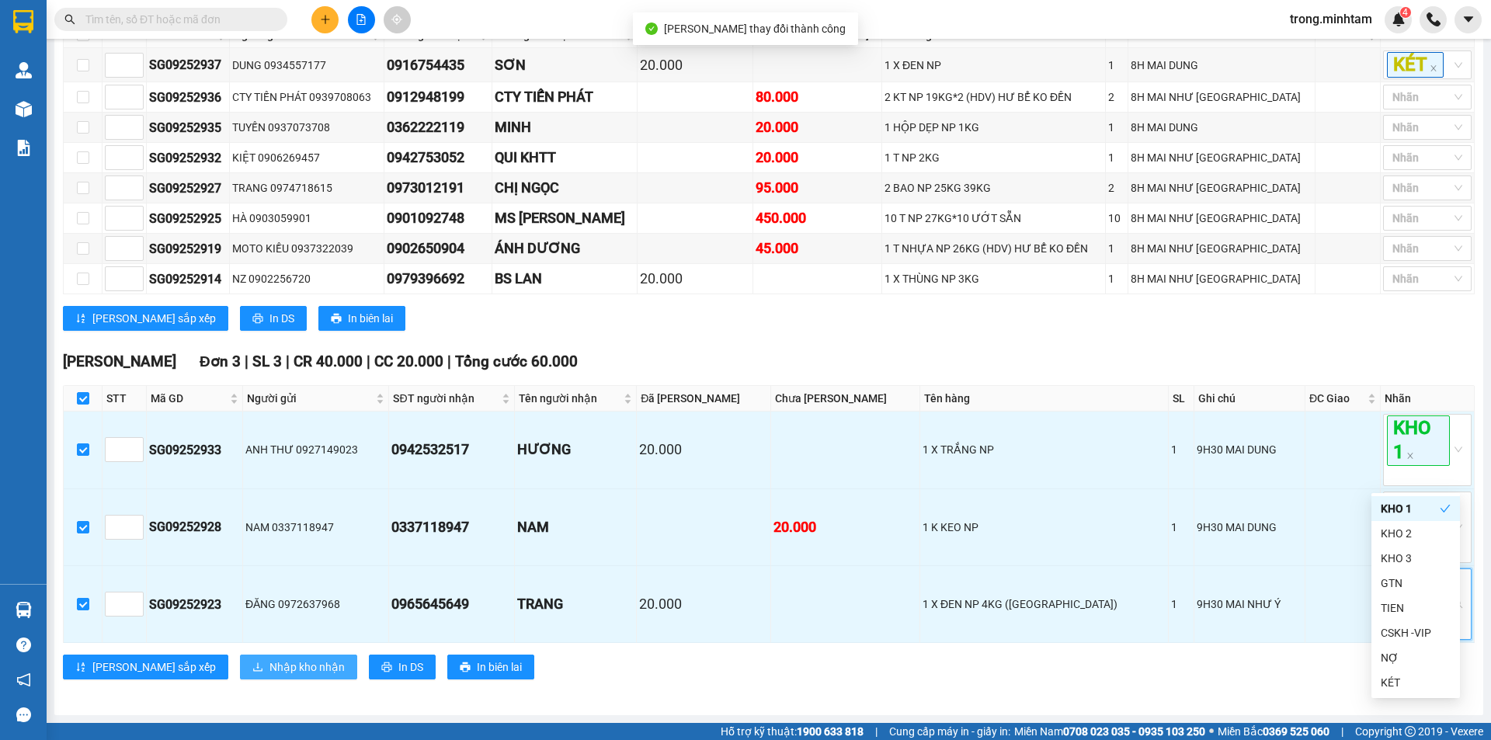
click at [269, 672] on span "Nhập kho nhận" at bounding box center [306, 667] width 75 height 17
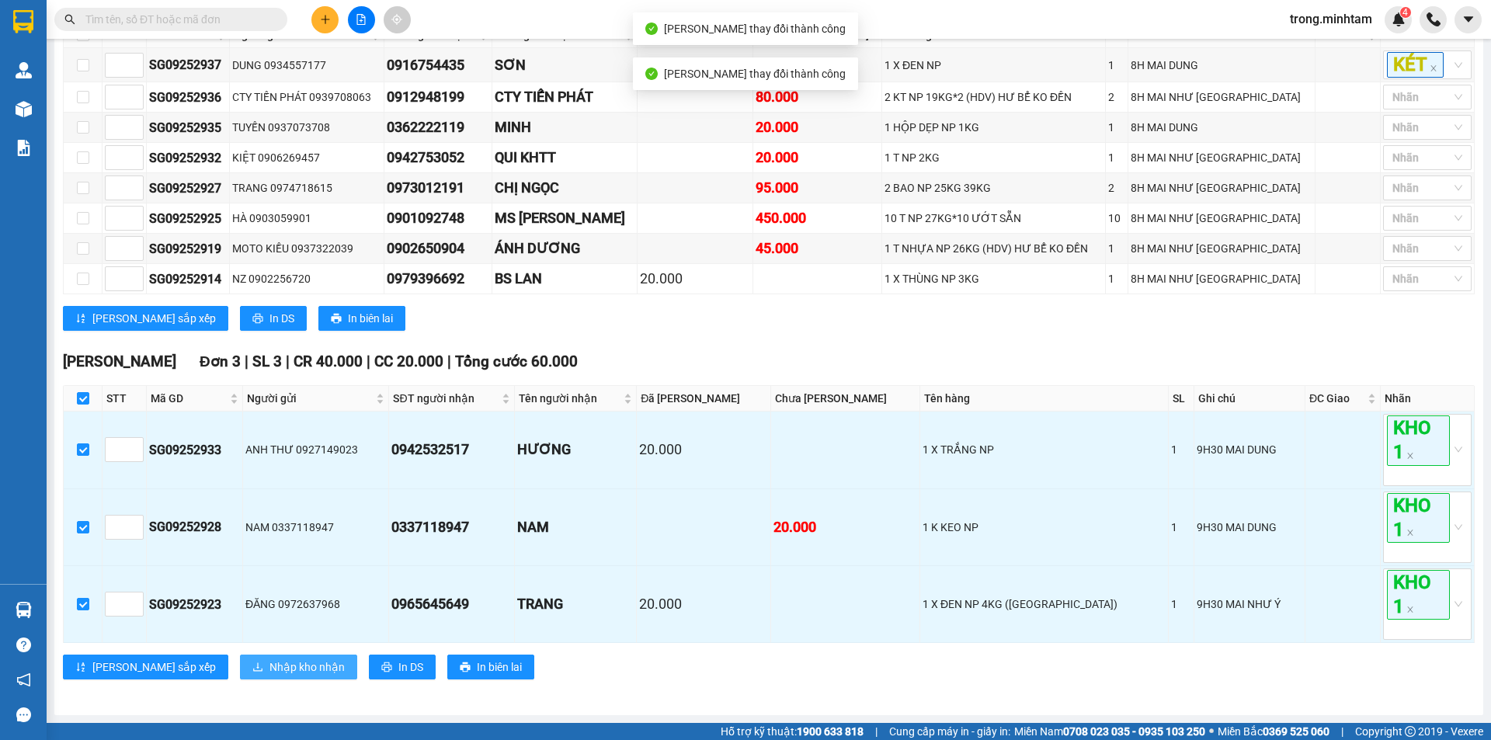
click at [269, 672] on span "Nhập kho nhận" at bounding box center [306, 667] width 75 height 17
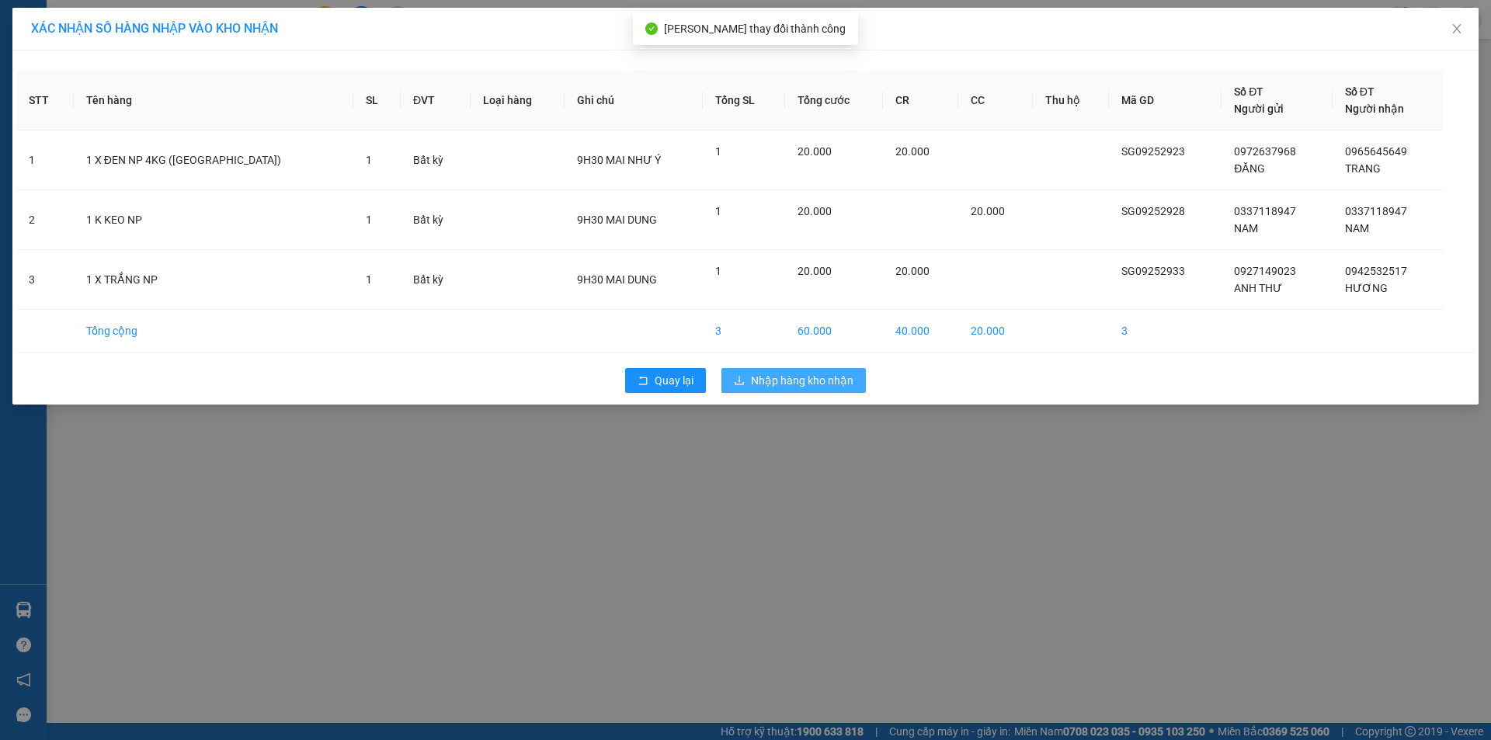
click at [774, 384] on span "Nhập hàng kho nhận" at bounding box center [802, 380] width 103 height 17
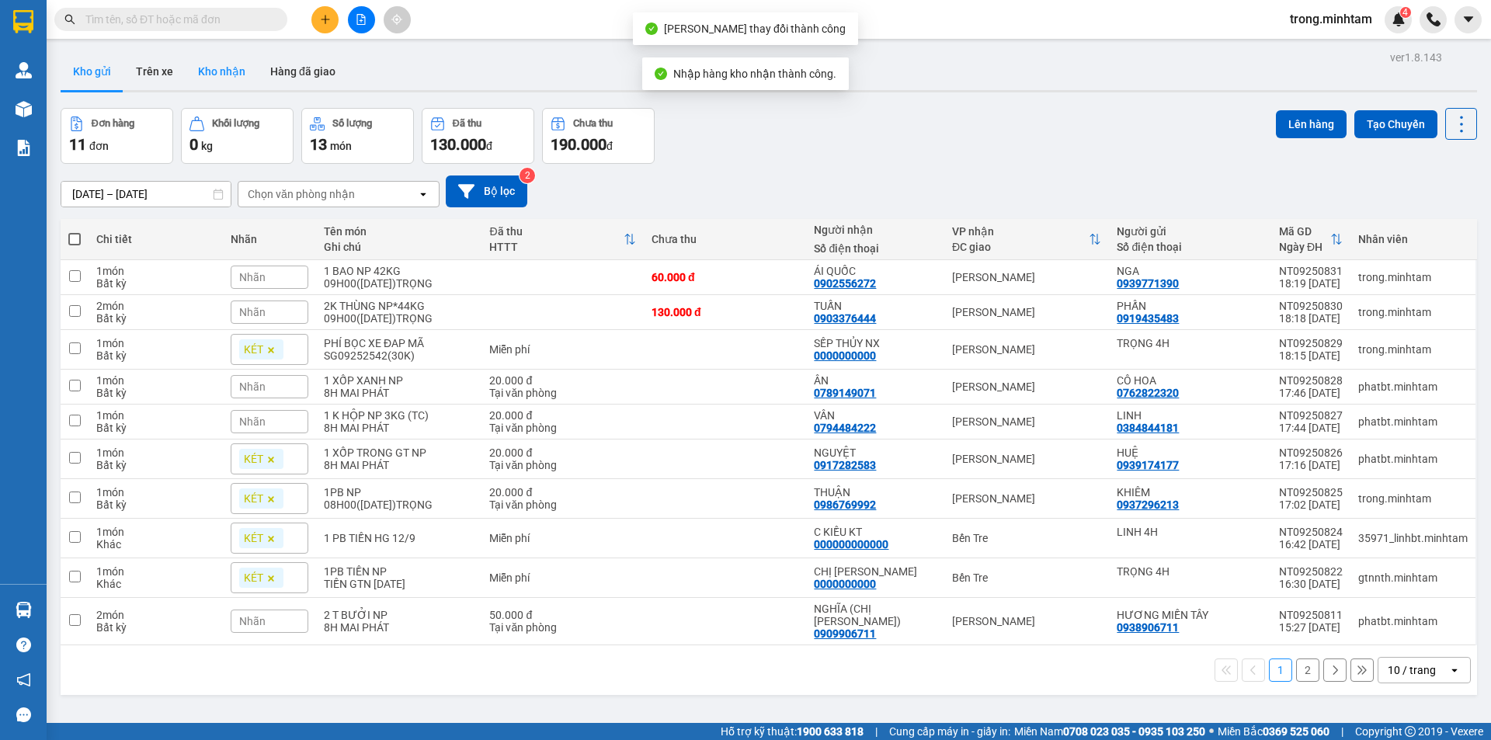
click at [215, 69] on button "Kho nhận" at bounding box center [222, 71] width 72 height 37
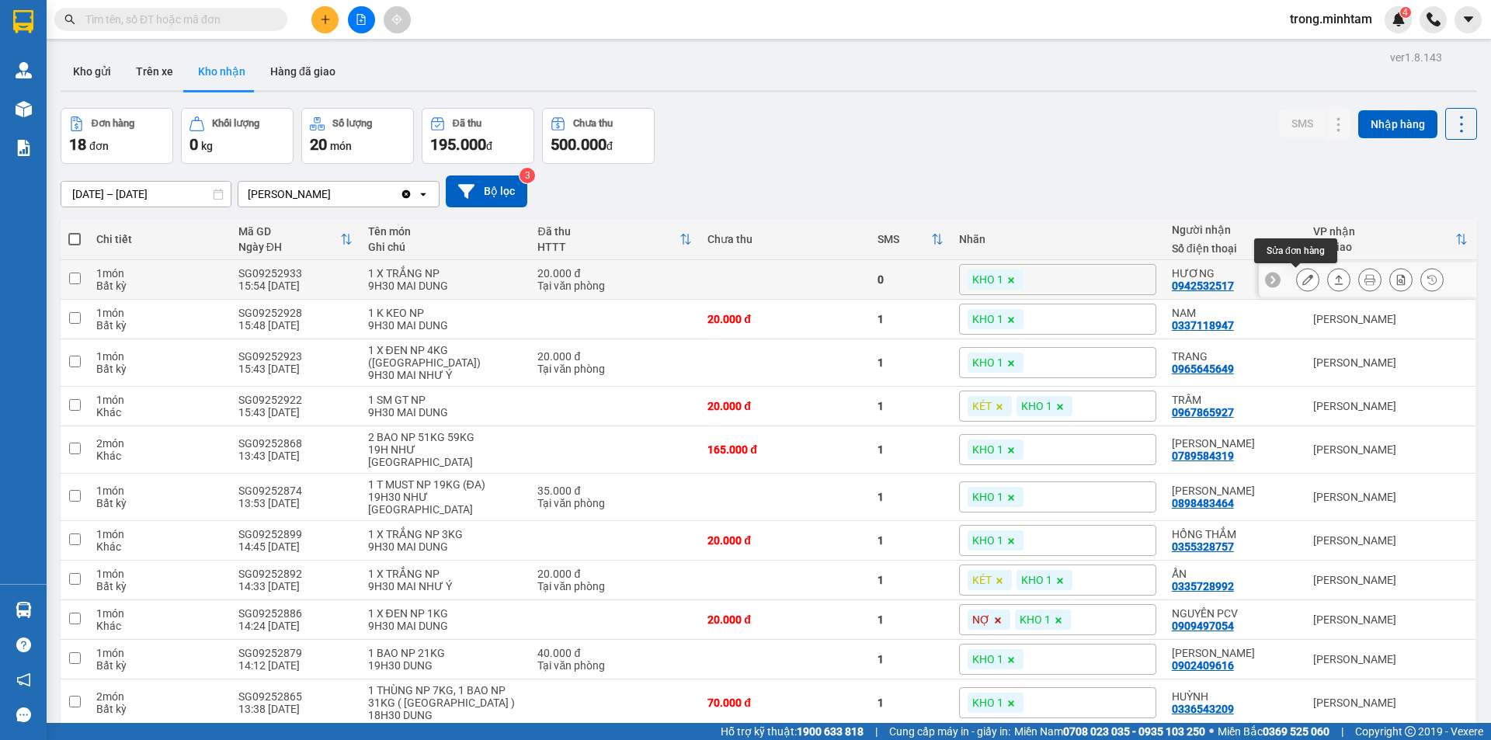
click at [1302, 284] on icon at bounding box center [1307, 279] width 11 height 11
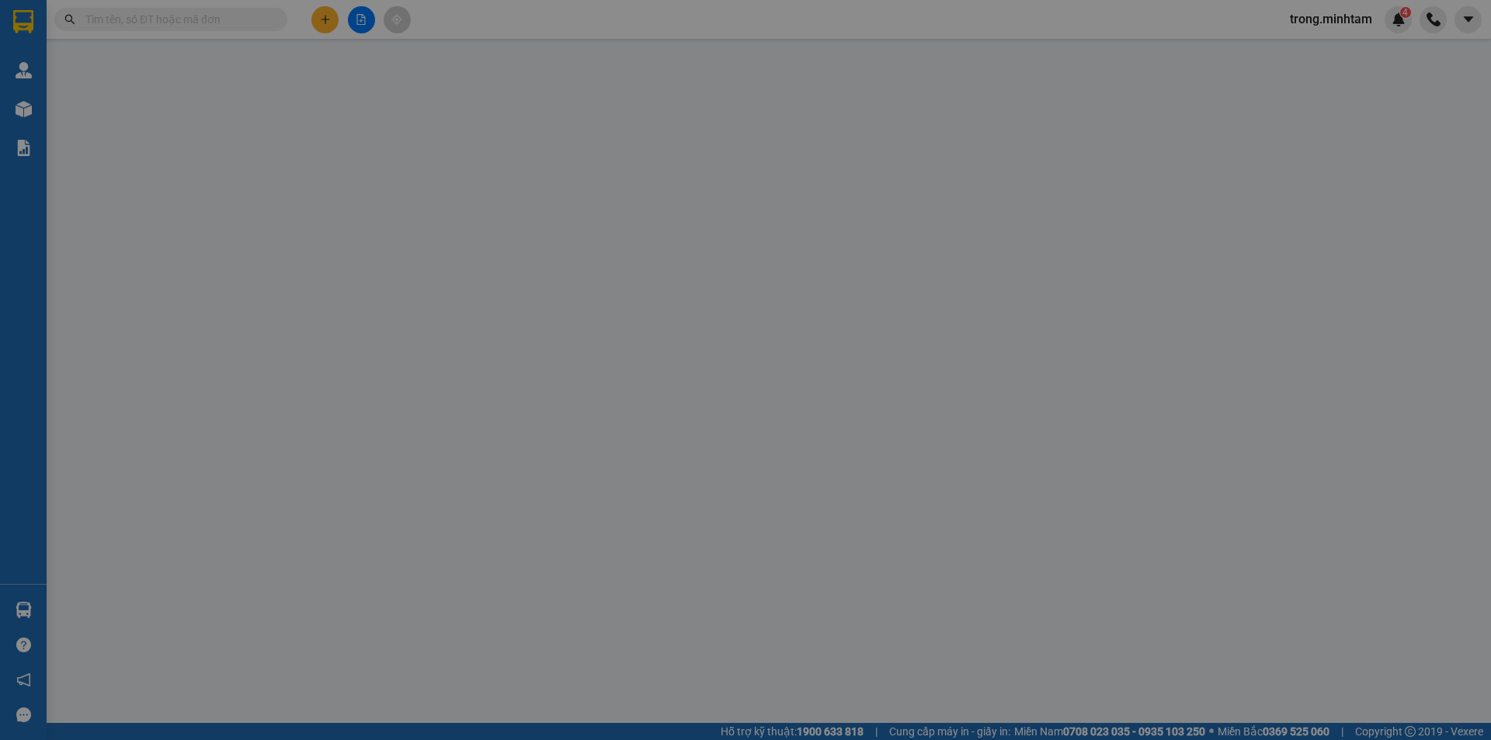
type input "0927149023"
type input "ANH THƯ"
type input "0942532517"
type input "HƯƠNG"
type input "20.000"
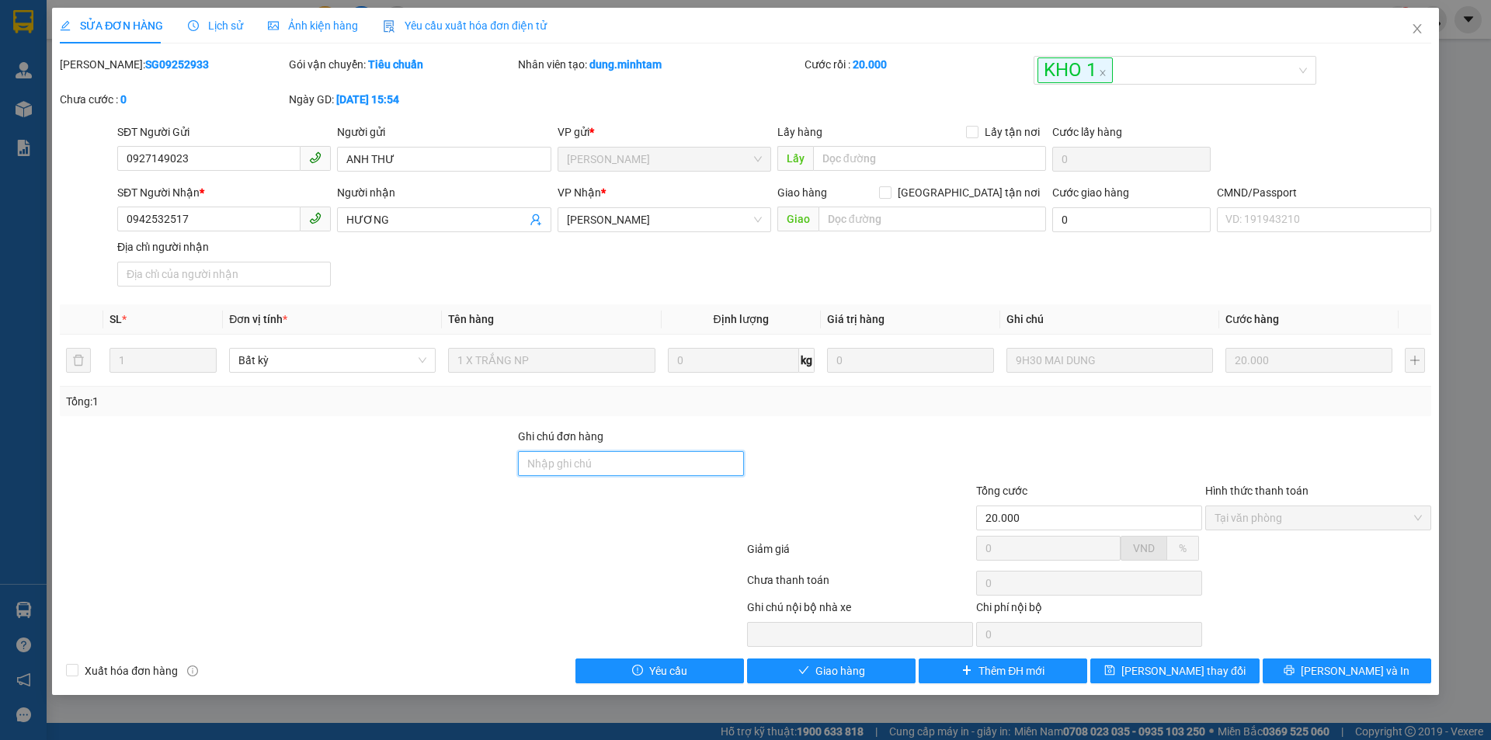
click at [681, 469] on input "Ghi chú đơn hàng" at bounding box center [631, 463] width 226 height 25
type input "ĐG"
click at [1115, 667] on button "Lưu thay đổi" at bounding box center [1174, 671] width 169 height 25
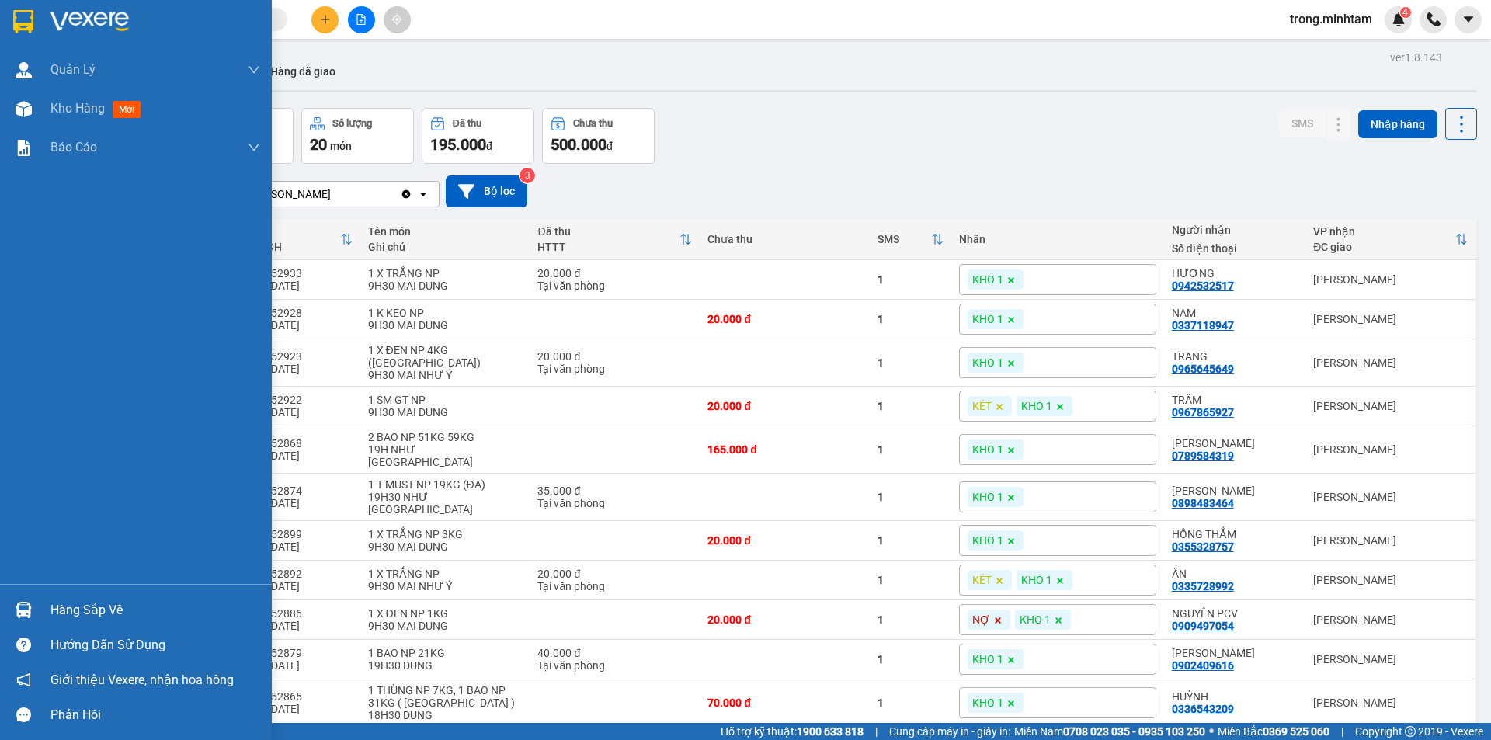
click at [115, 605] on div "Hàng sắp về" at bounding box center [155, 610] width 210 height 23
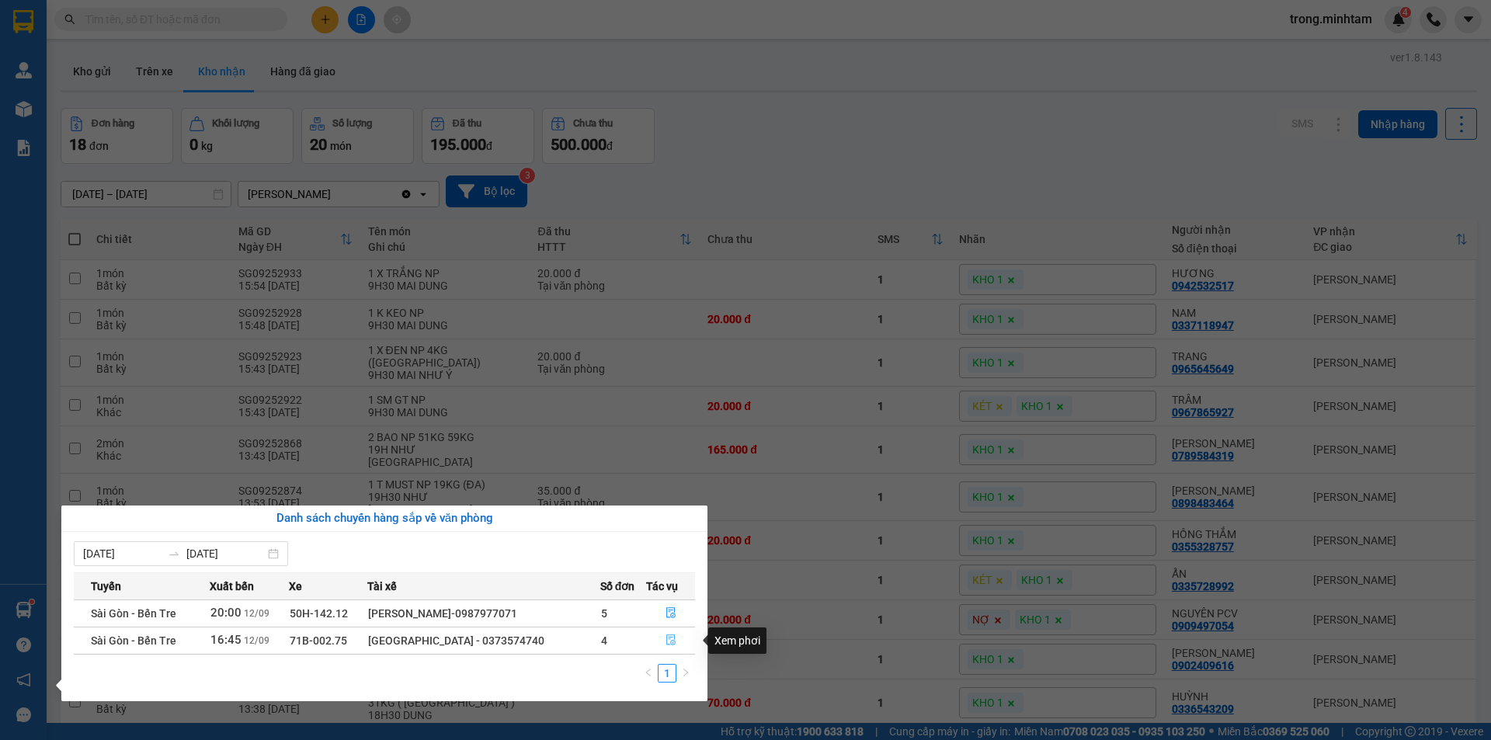
click at [672, 637] on icon "file-done" at bounding box center [671, 639] width 11 height 11
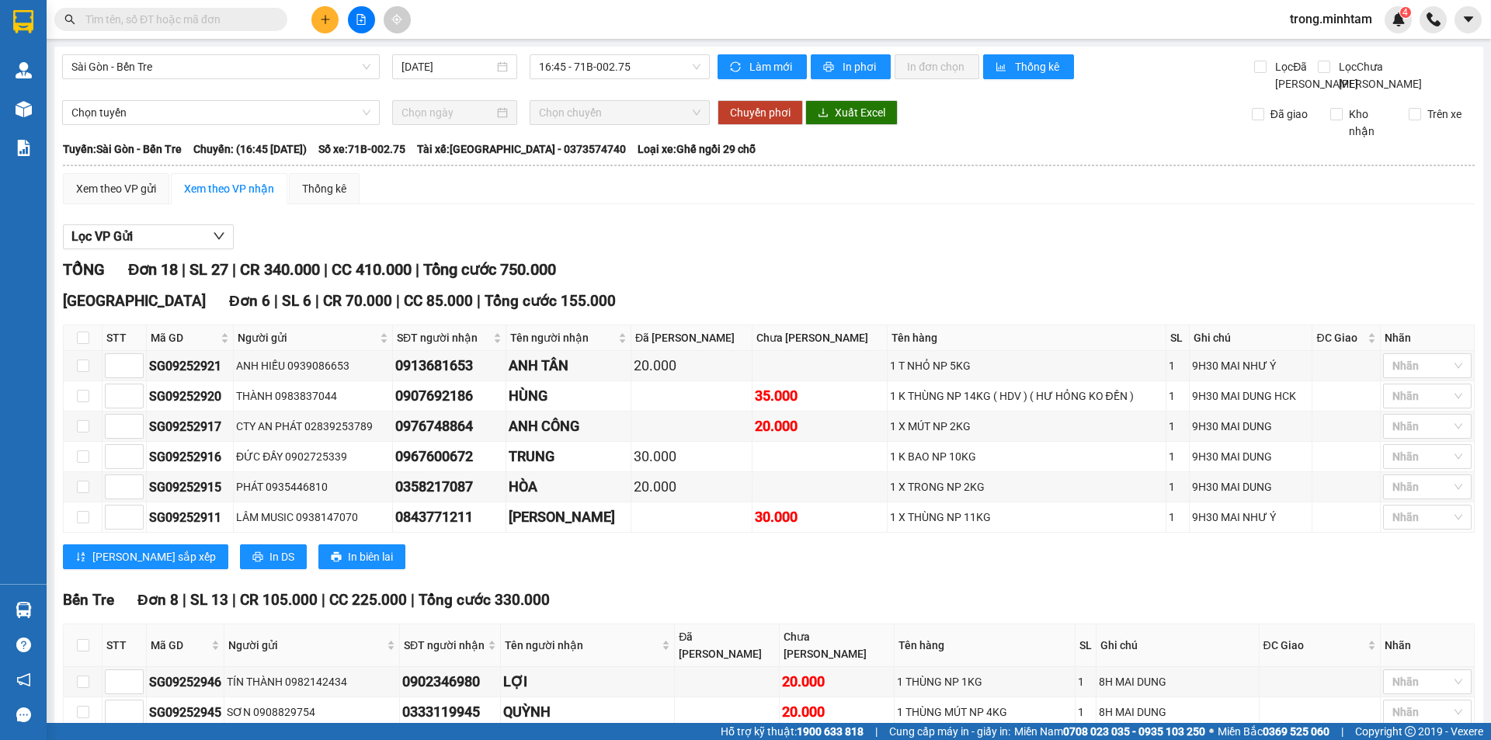
scroll to position [517, 0]
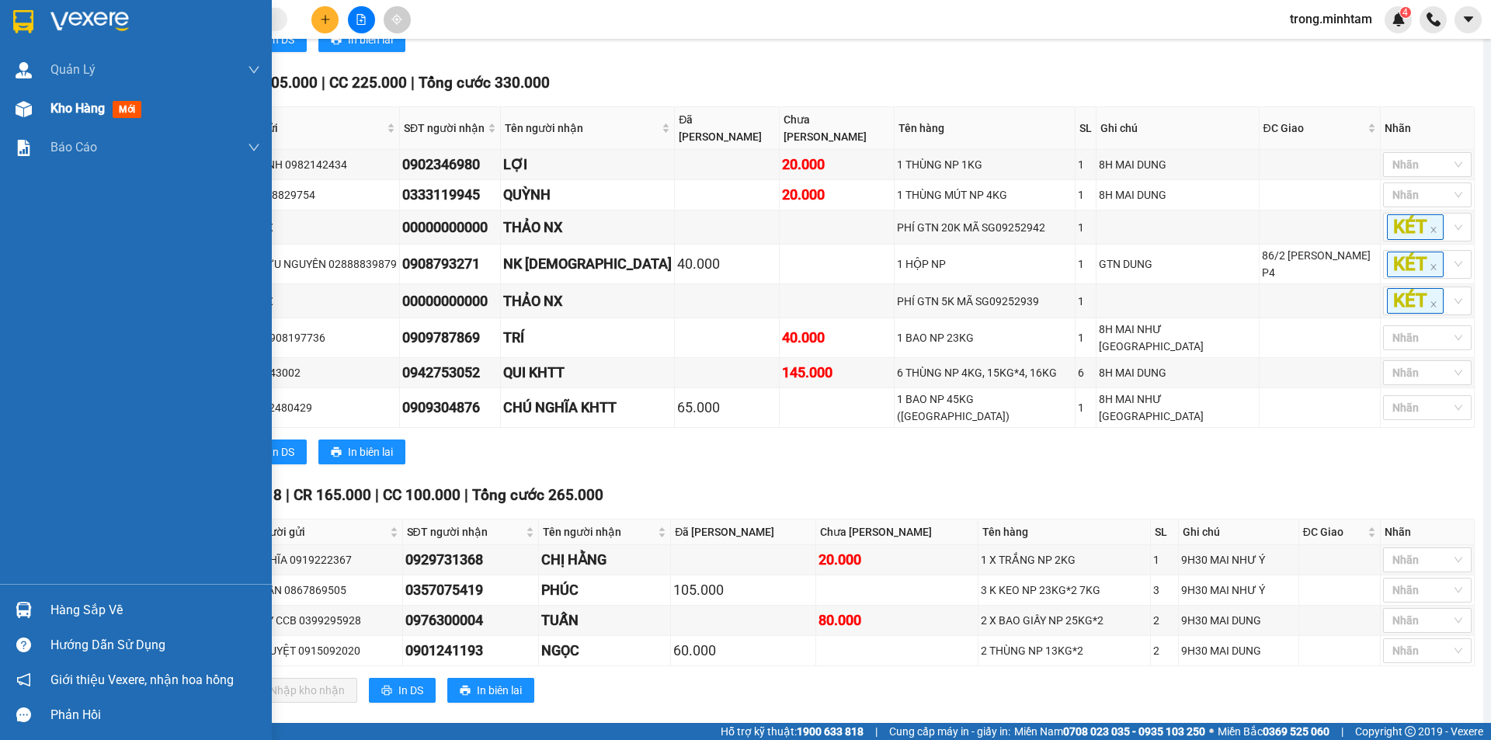
click at [74, 116] on div "Kho hàng mới" at bounding box center [98, 108] width 97 height 19
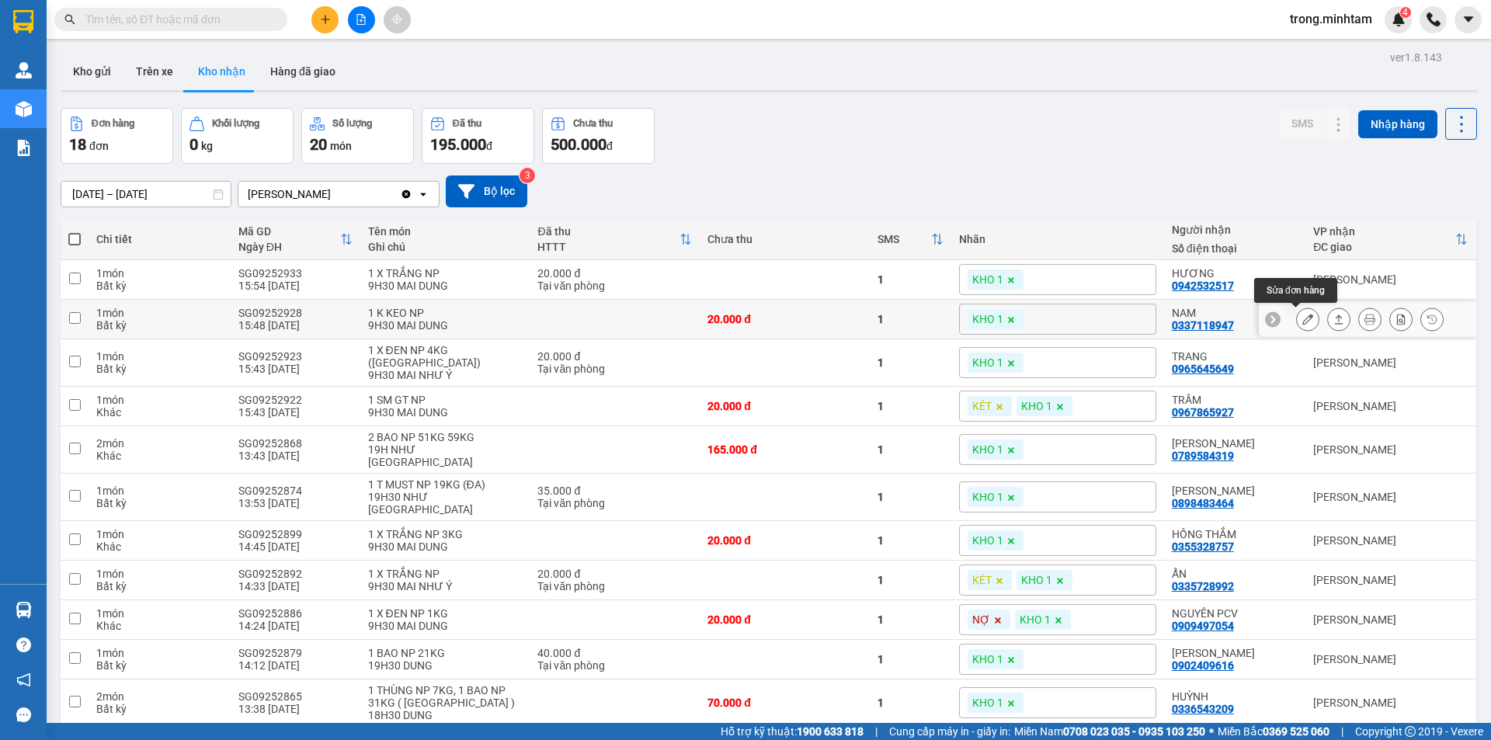
click at [1305, 322] on button at bounding box center [1308, 319] width 22 height 27
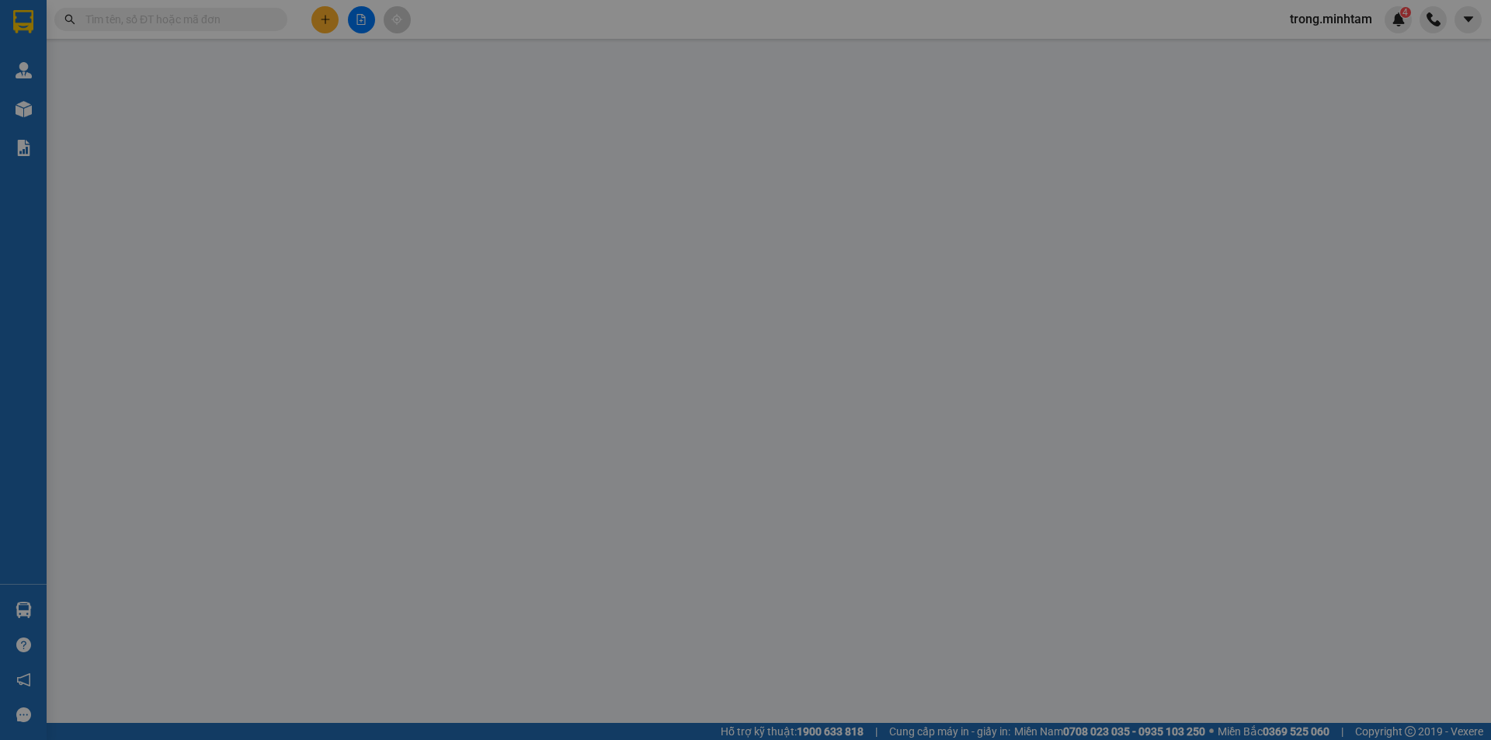
type input "0337118947"
type input "NAM"
type input "0337118947"
type input "NAM"
type input "20.000"
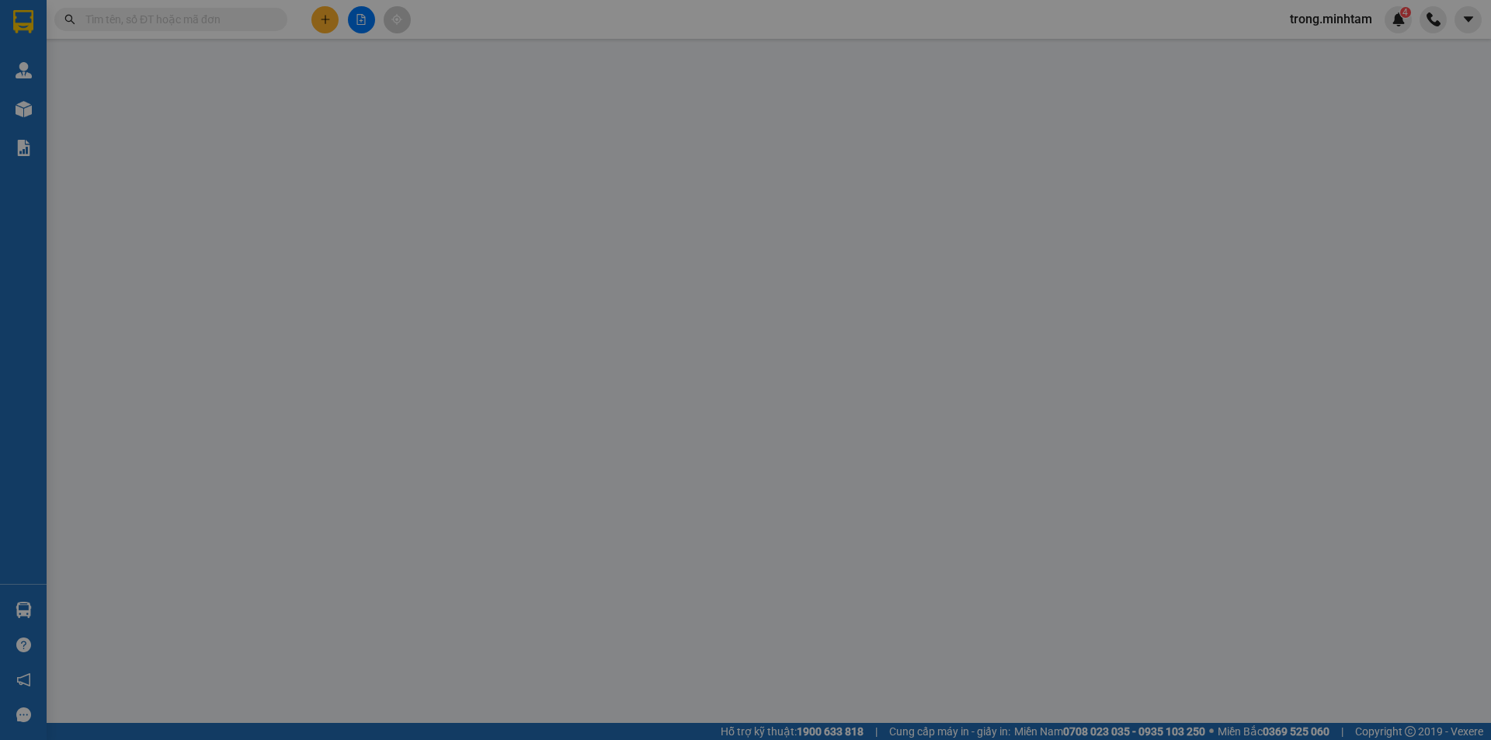
type input "20.000"
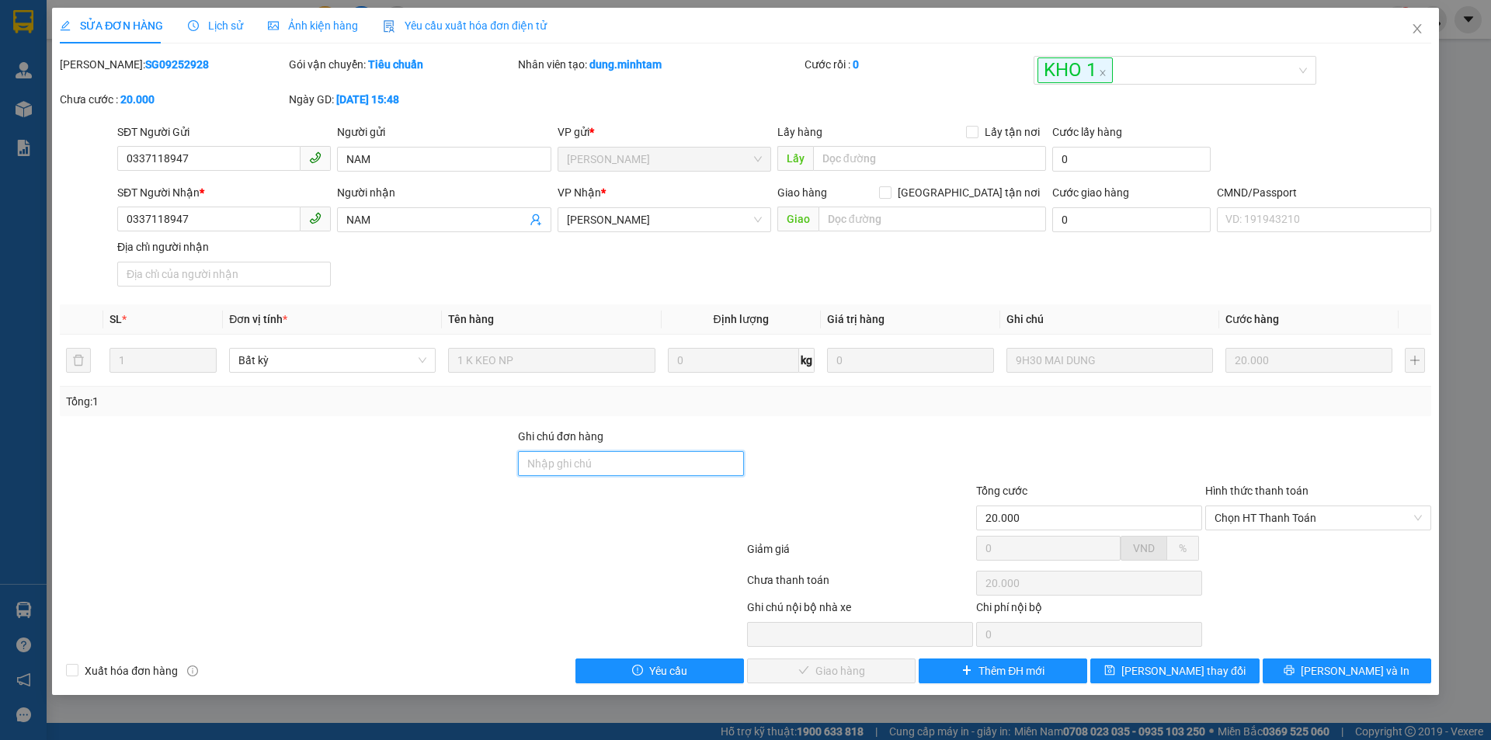
click at [599, 470] on input "Ghi chú đơn hàng" at bounding box center [631, 463] width 226 height 25
type input "ĐG"
click at [1130, 662] on button "Lưu thay đổi" at bounding box center [1174, 671] width 169 height 25
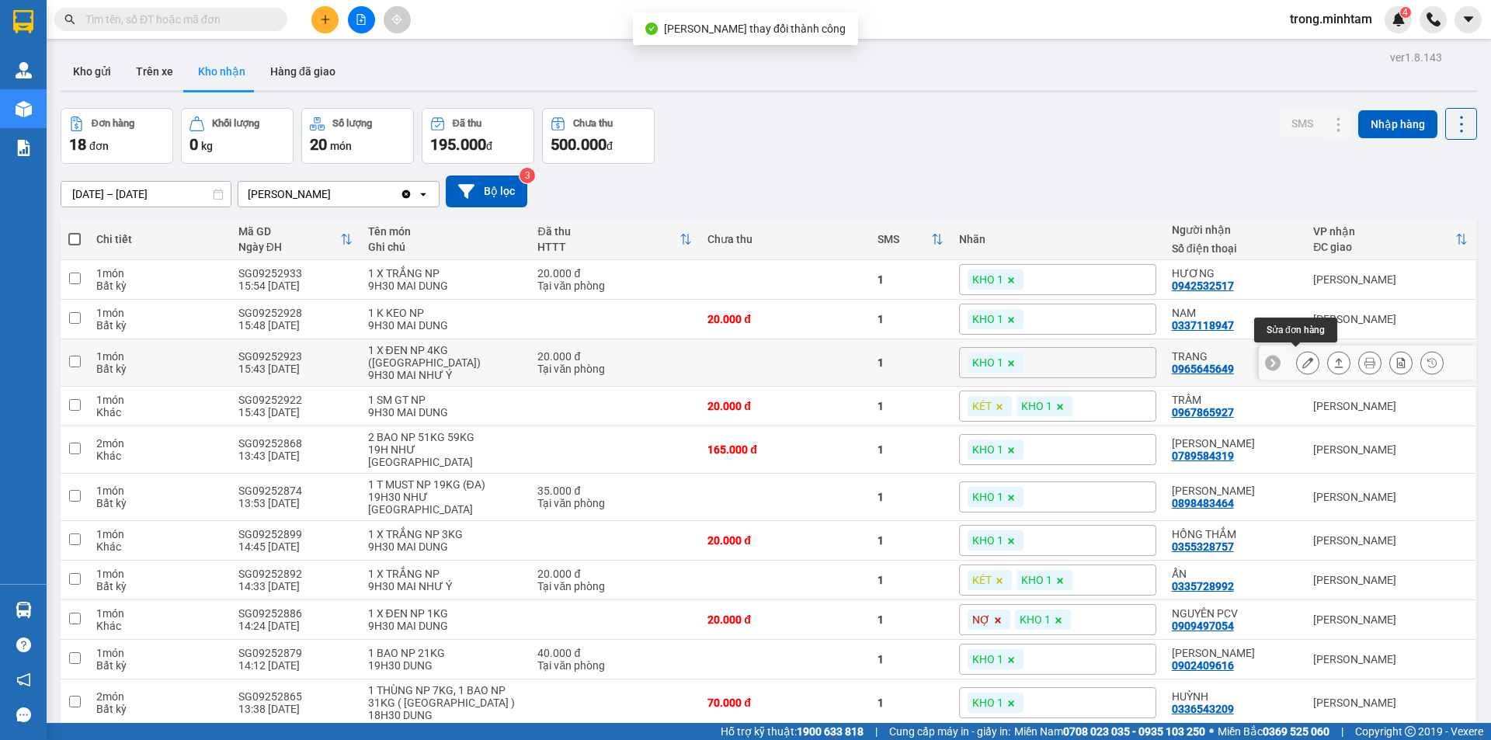
click at [1302, 358] on icon at bounding box center [1307, 362] width 11 height 11
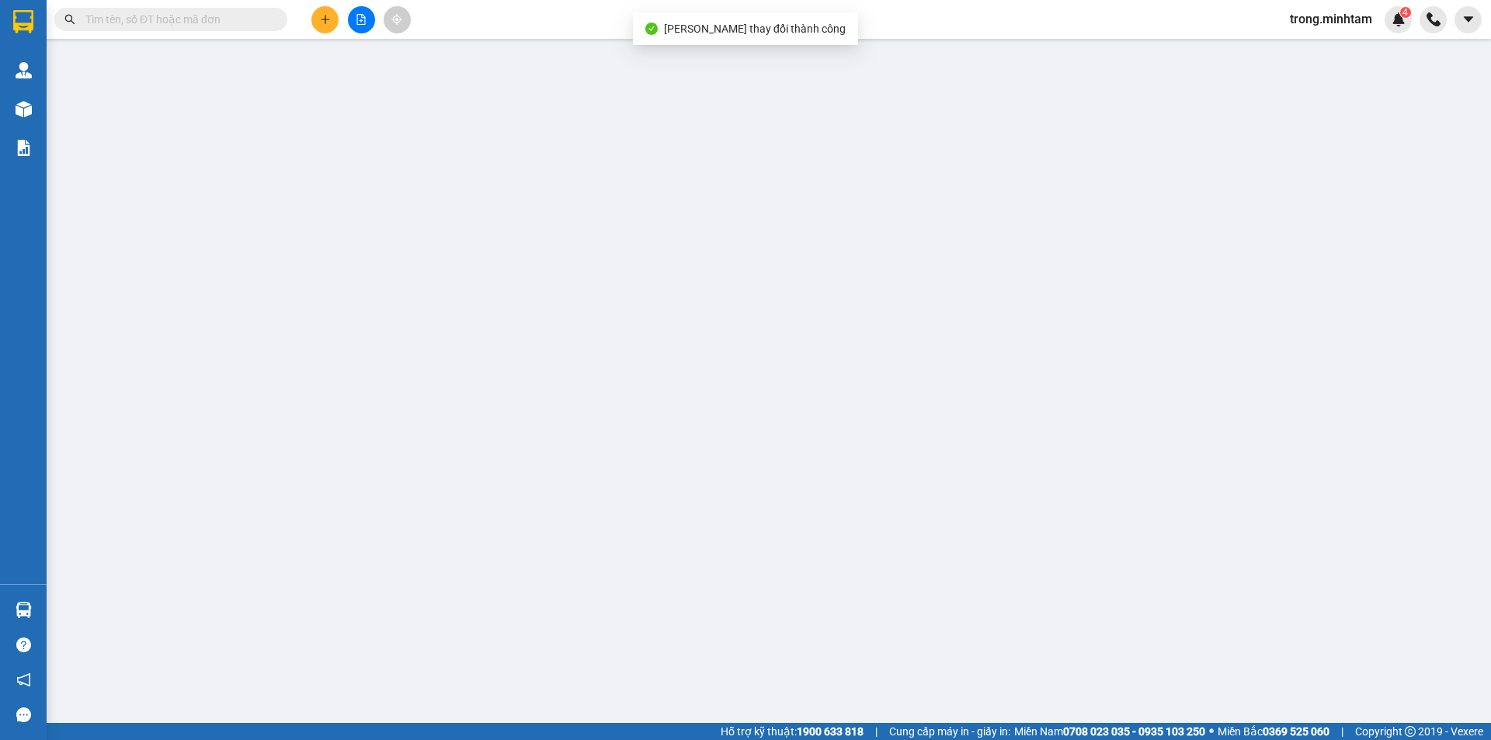
type input "0972637968"
type input "ĐĂNG"
type input "0965645649"
type input "TRANG"
type input "20.000"
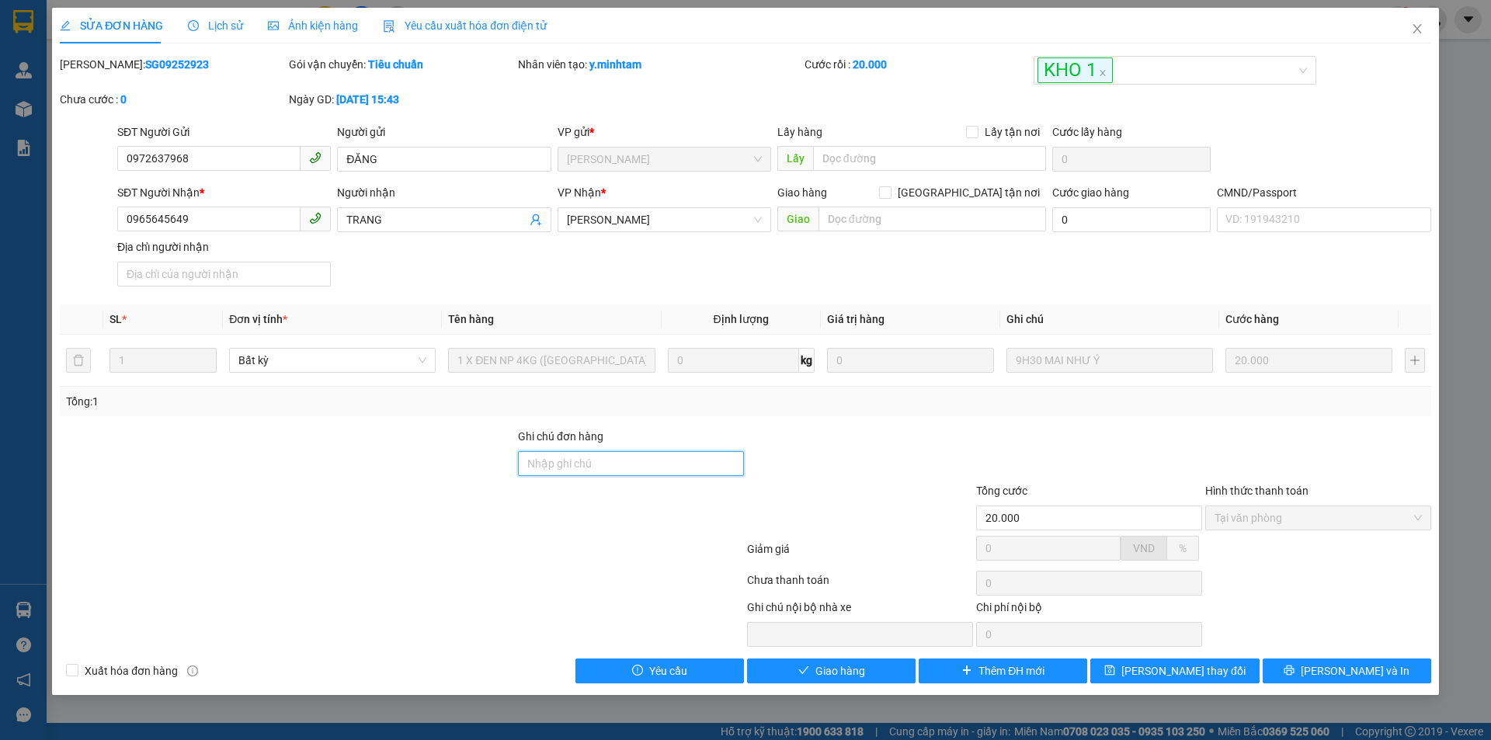
click at [633, 471] on input "Ghi chú đơn hàng" at bounding box center [631, 463] width 226 height 25
type input "K"
click at [645, 451] on input "Ghi chú đơn hàng" at bounding box center [631, 463] width 226 height 25
type input "ĐG"
click at [1161, 672] on span "Lưu thay đổi" at bounding box center [1183, 670] width 124 height 17
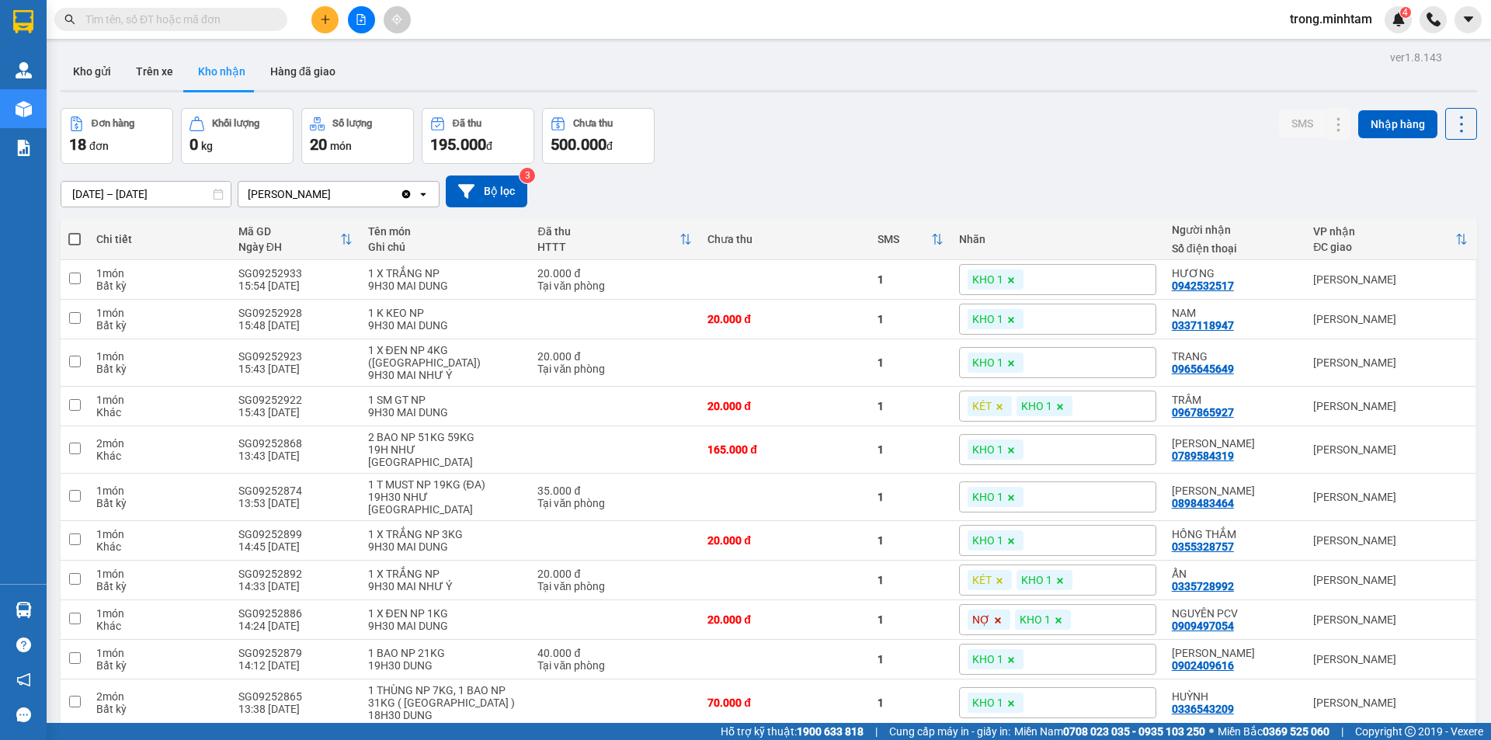
click at [242, 22] on input "text" at bounding box center [176, 19] width 183 height 17
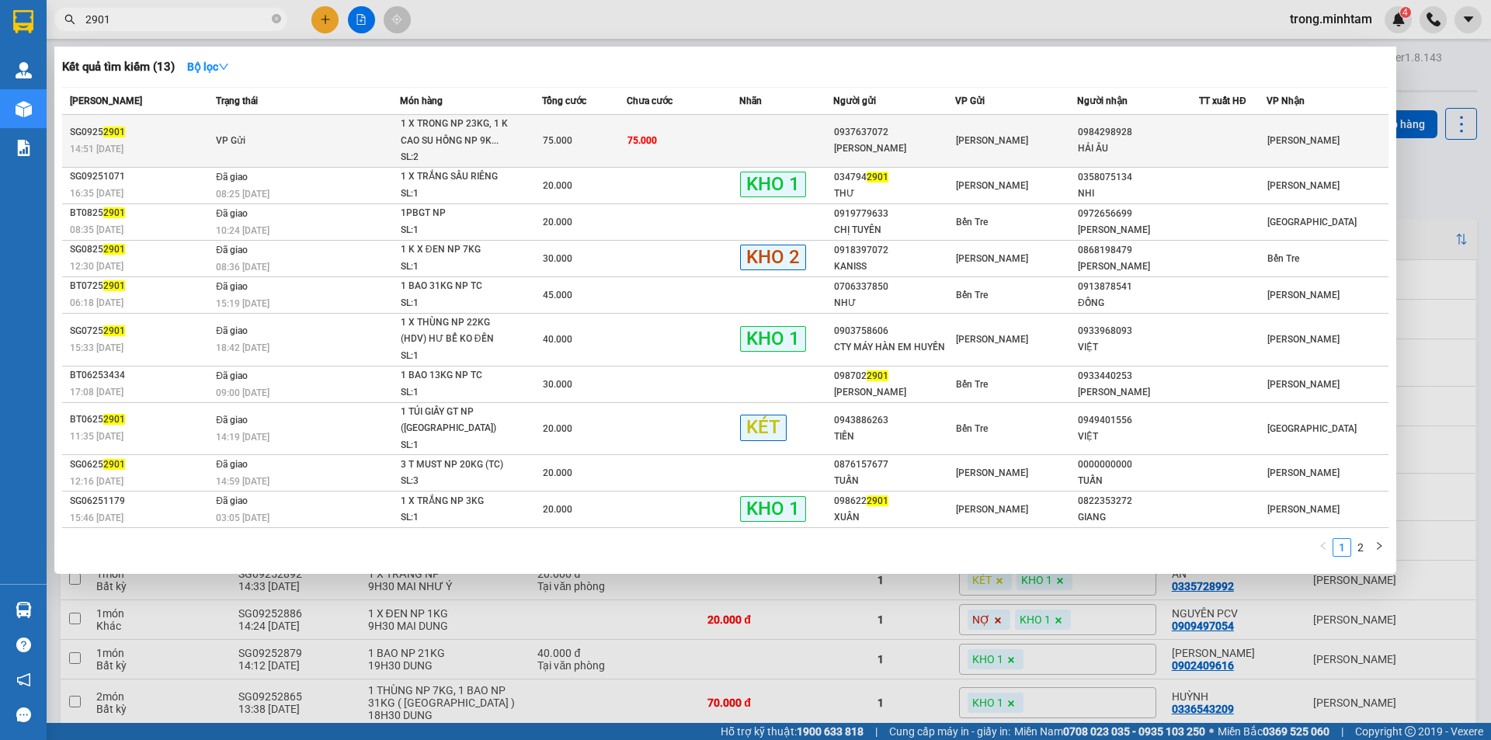
type input "2901"
click at [675, 143] on td "75.000" at bounding box center [683, 141] width 113 height 53
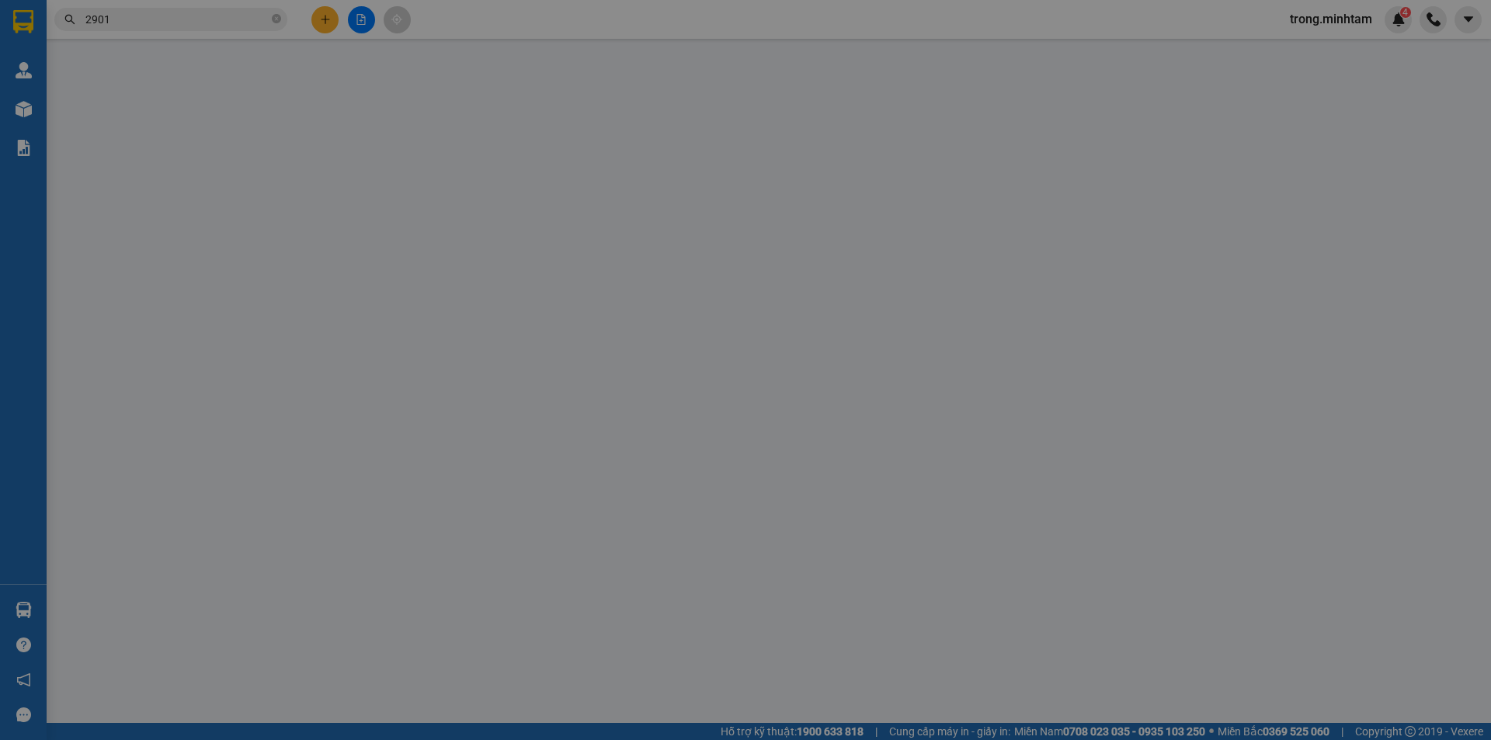
type input "0937637072"
type input "NGUYỄN MINH"
type input "0984298928"
type input "HẢI ÂU"
type input "HCK"
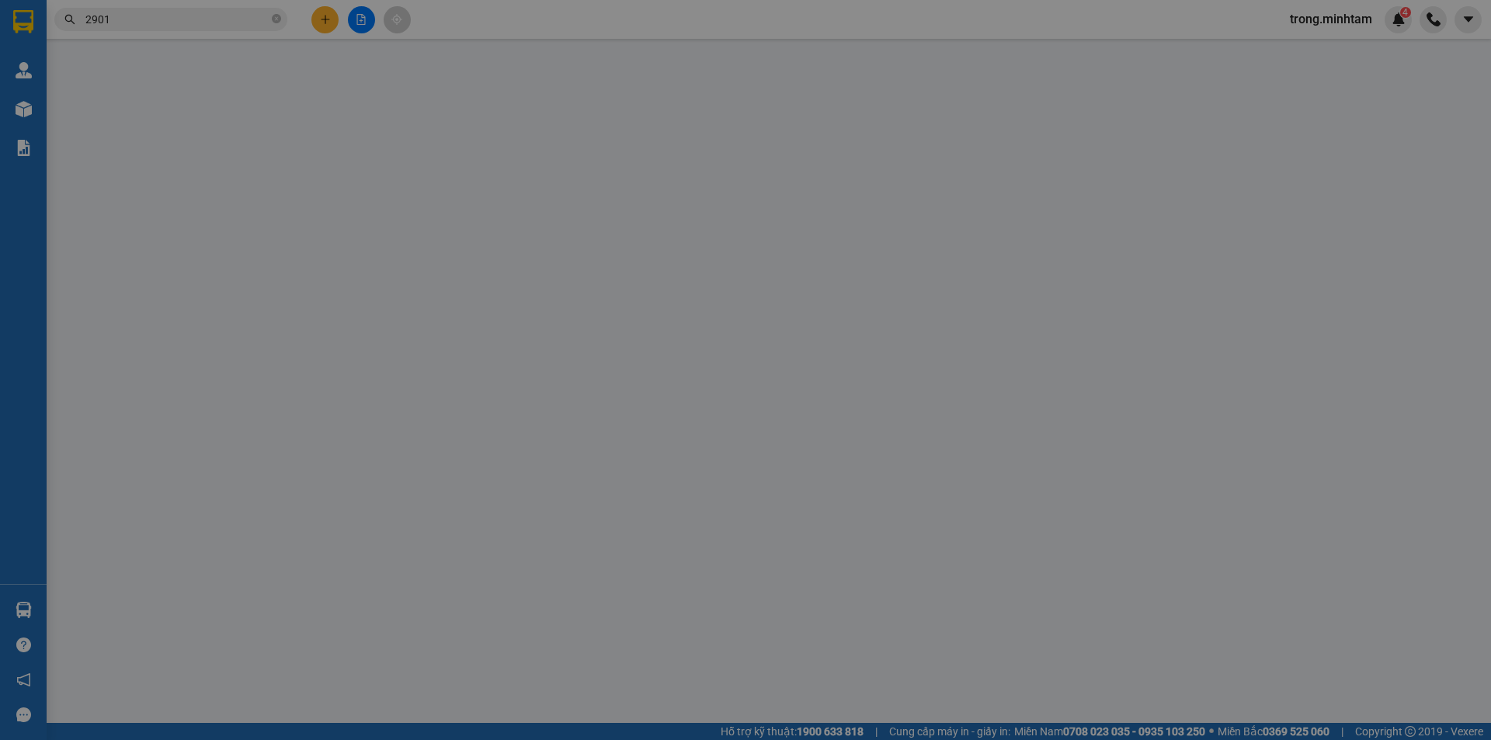
type input "75.000"
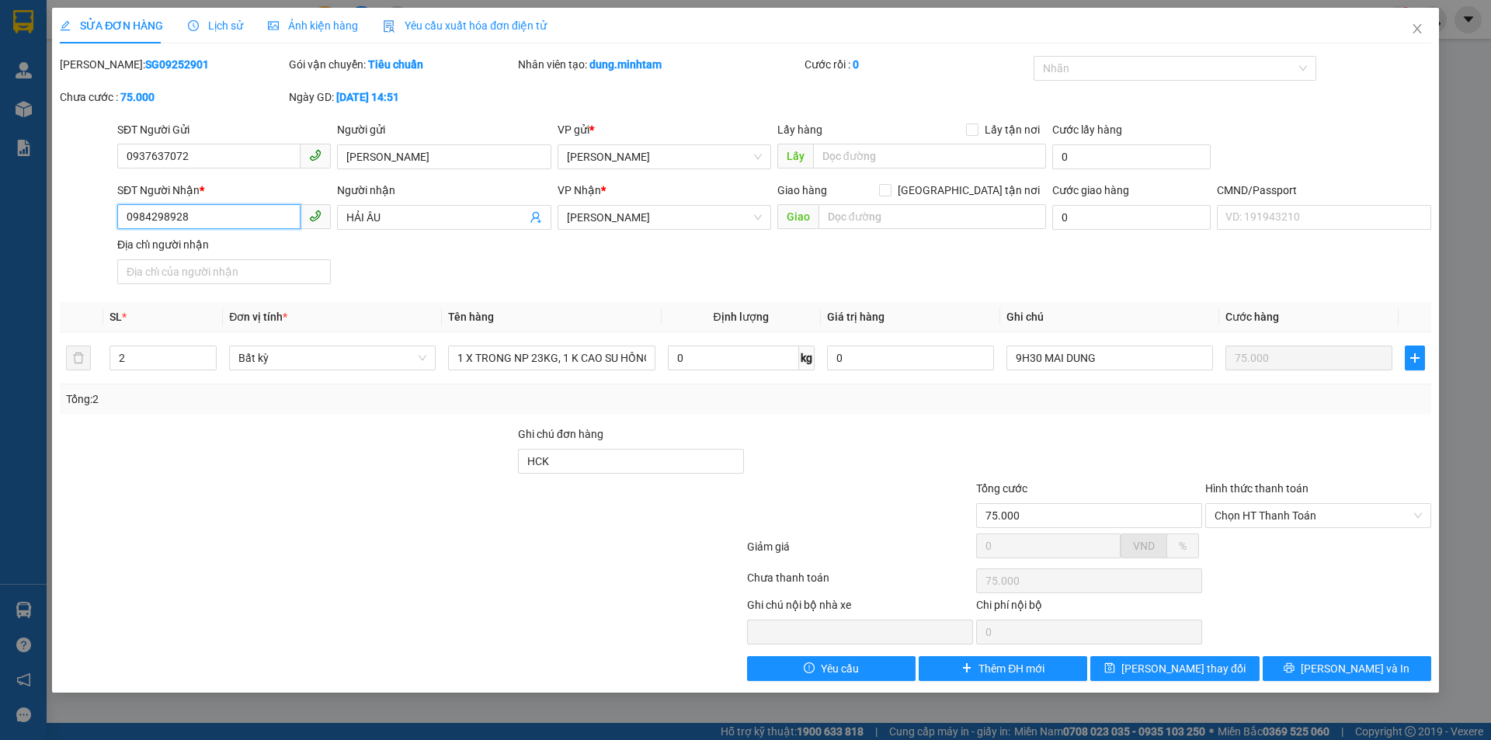
click at [240, 214] on input "0984298928" at bounding box center [208, 216] width 183 height 25
click at [596, 470] on input "HCK" at bounding box center [631, 461] width 226 height 25
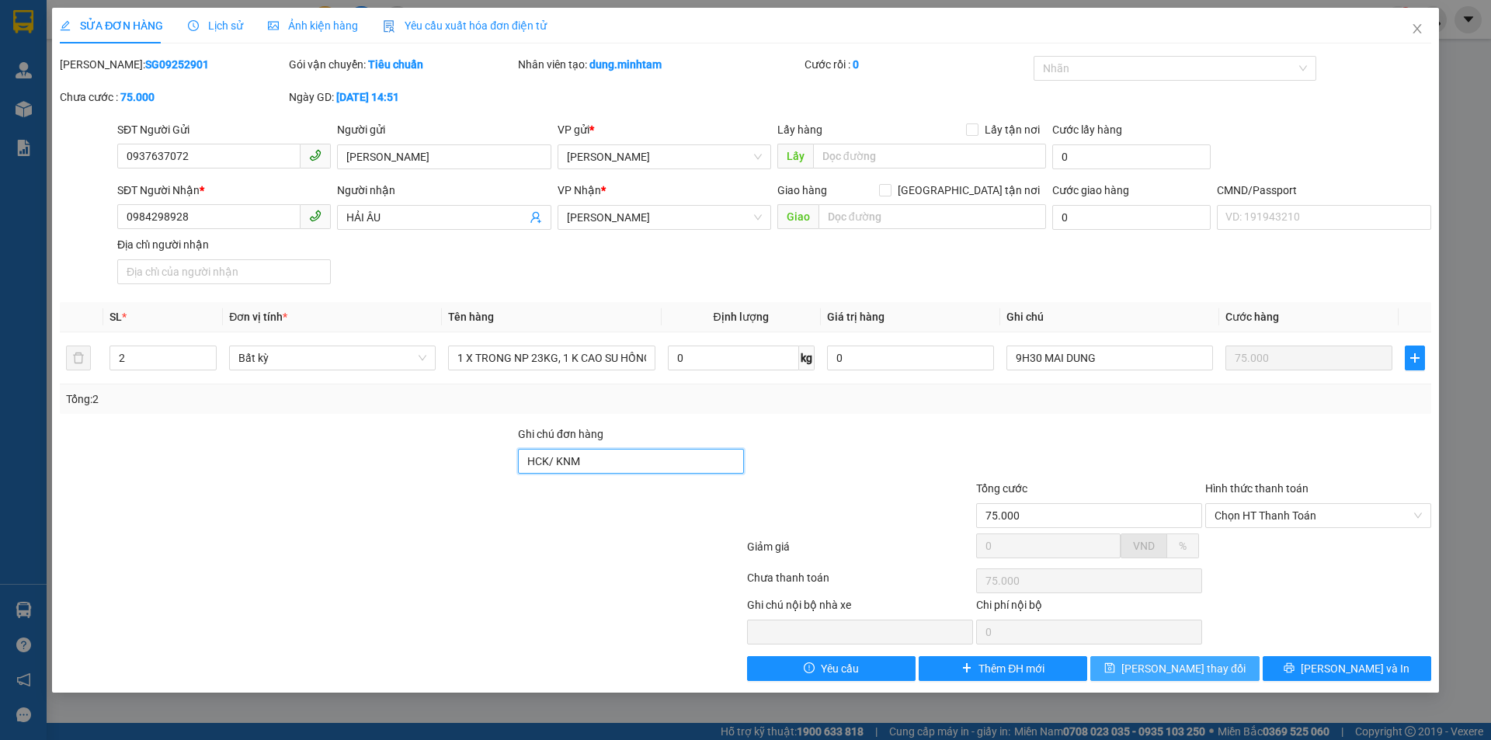
type input "HCK/ KNM"
click at [1162, 666] on span "Lưu thay đổi" at bounding box center [1183, 668] width 124 height 17
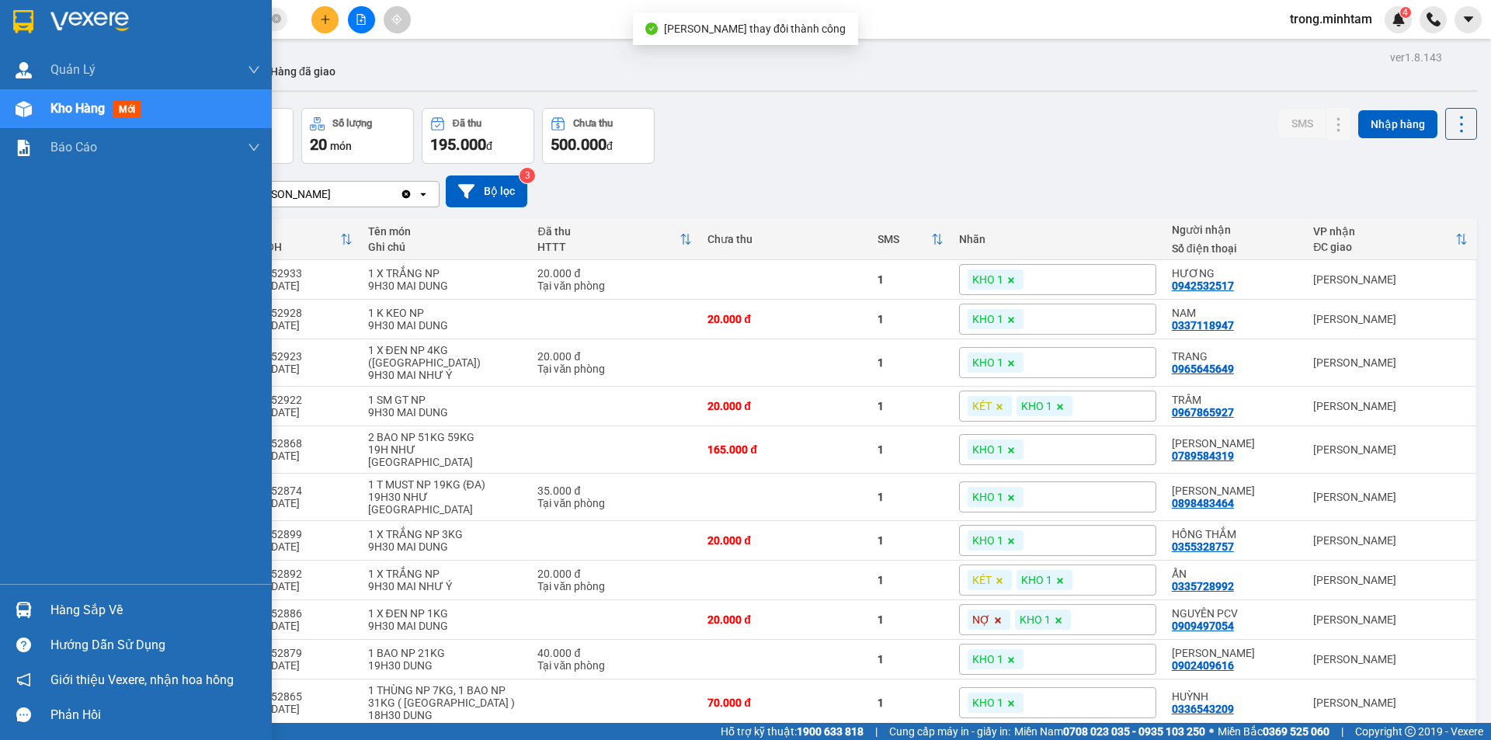
click at [75, 610] on div "Hàng sắp về" at bounding box center [155, 610] width 210 height 23
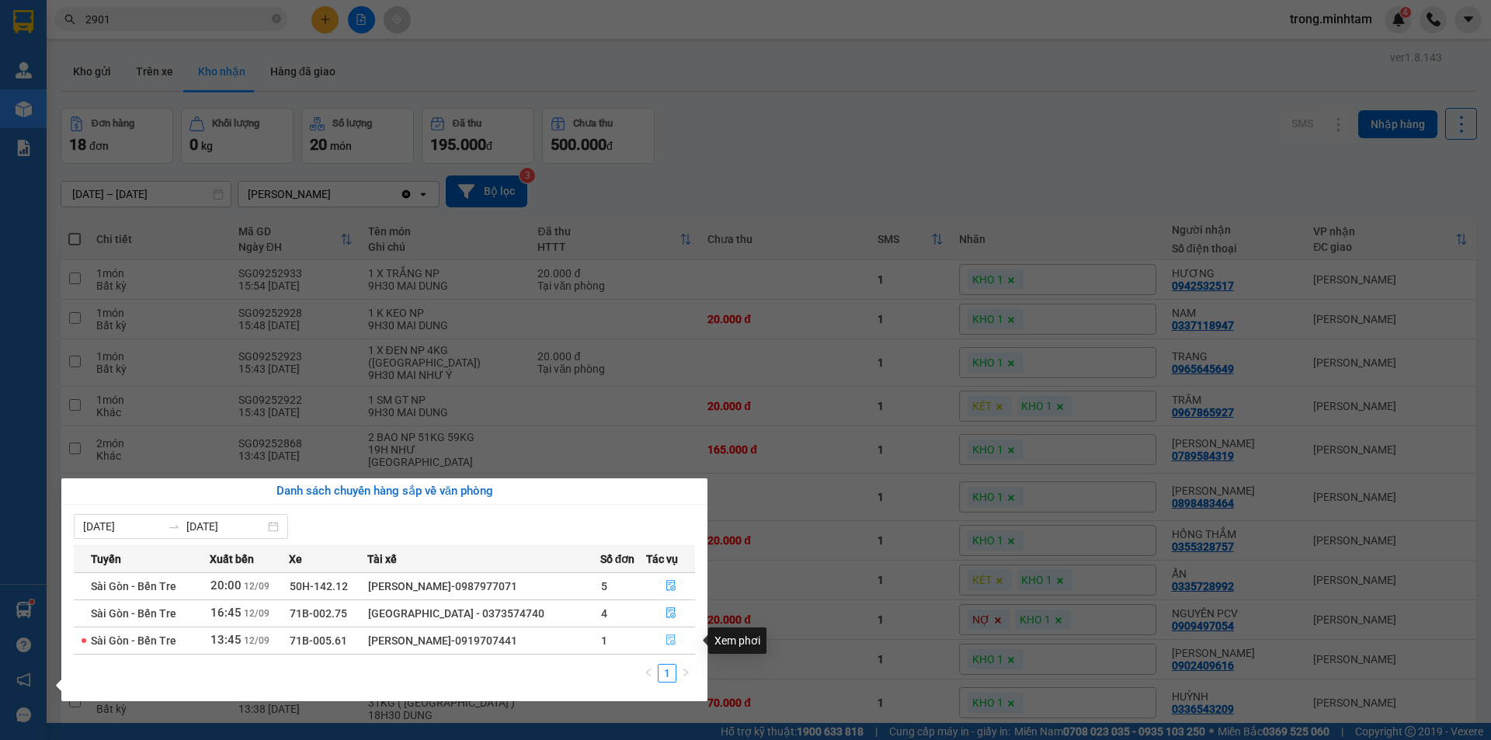
click at [663, 637] on button "button" at bounding box center [670, 640] width 47 height 25
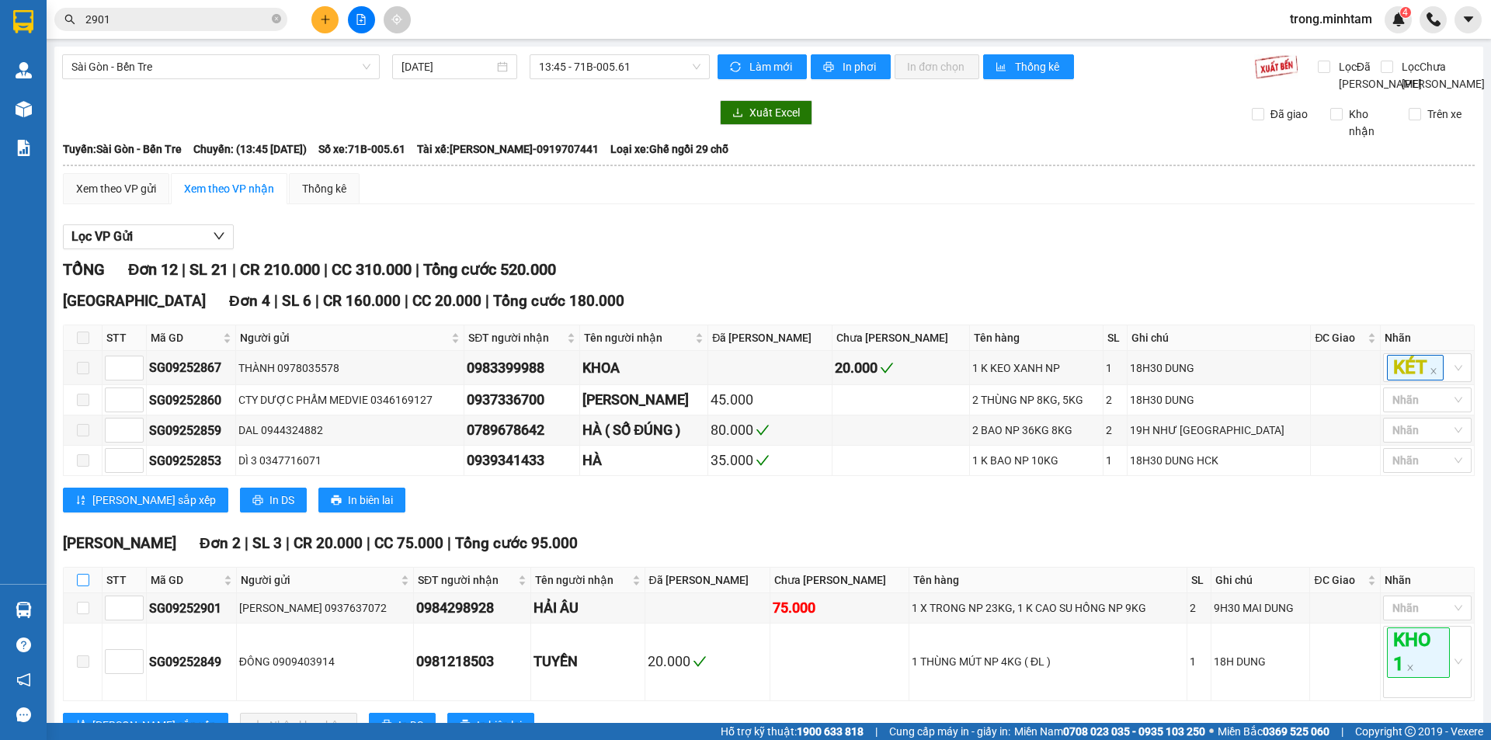
click at [83, 586] on input "checkbox" at bounding box center [83, 580] width 12 height 12
checkbox input "true"
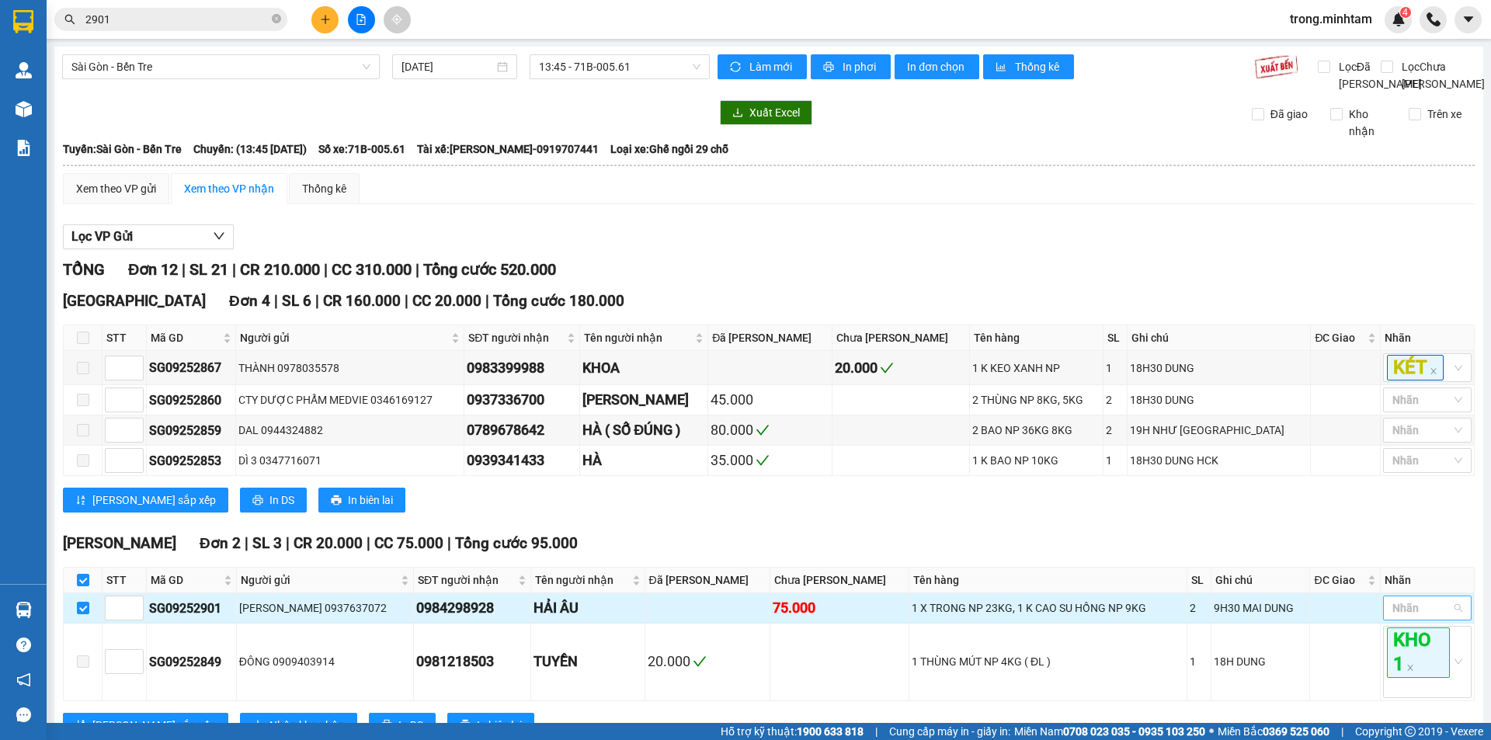
click at [1390, 614] on div "Nhãn" at bounding box center [1427, 608] width 89 height 25
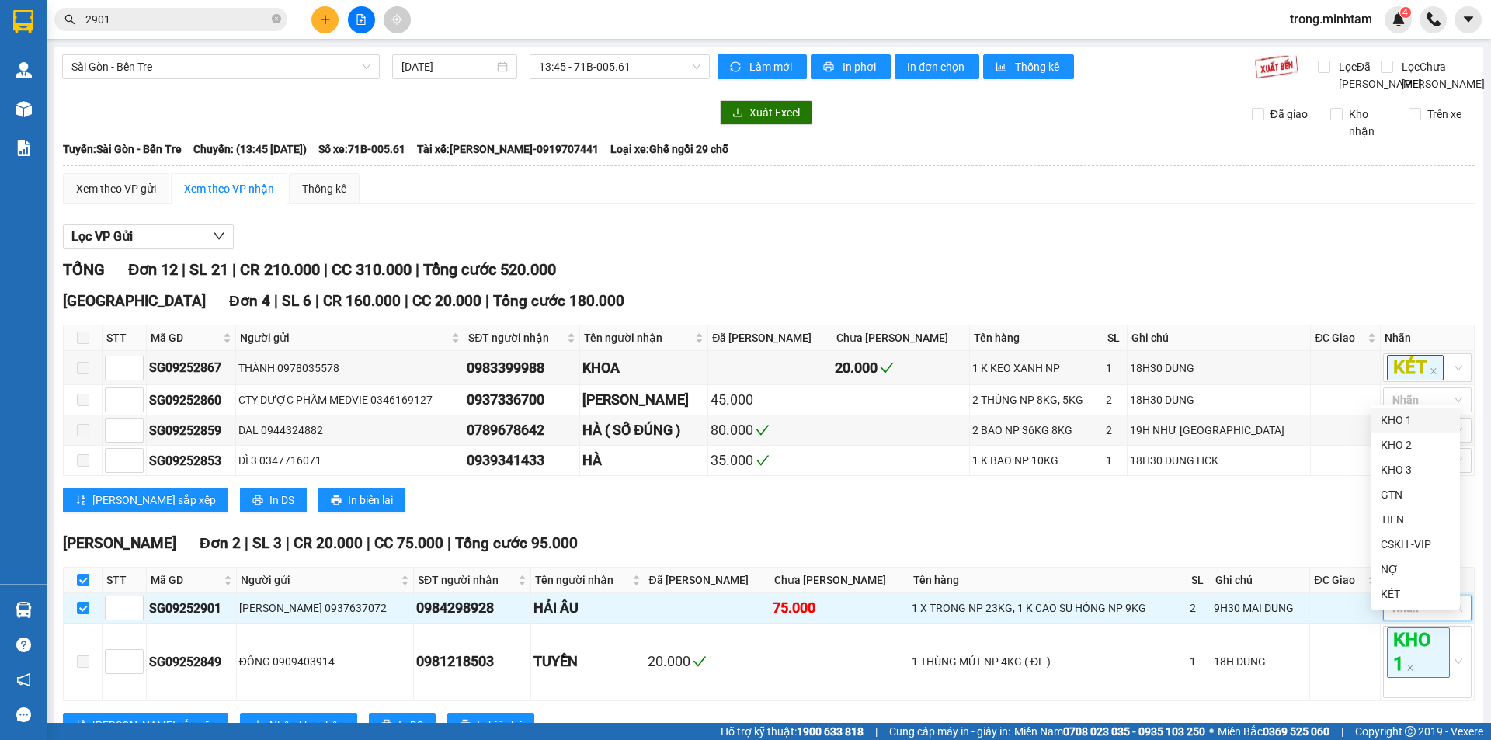
click at [1404, 421] on div "KHO 1" at bounding box center [1416, 420] width 70 height 17
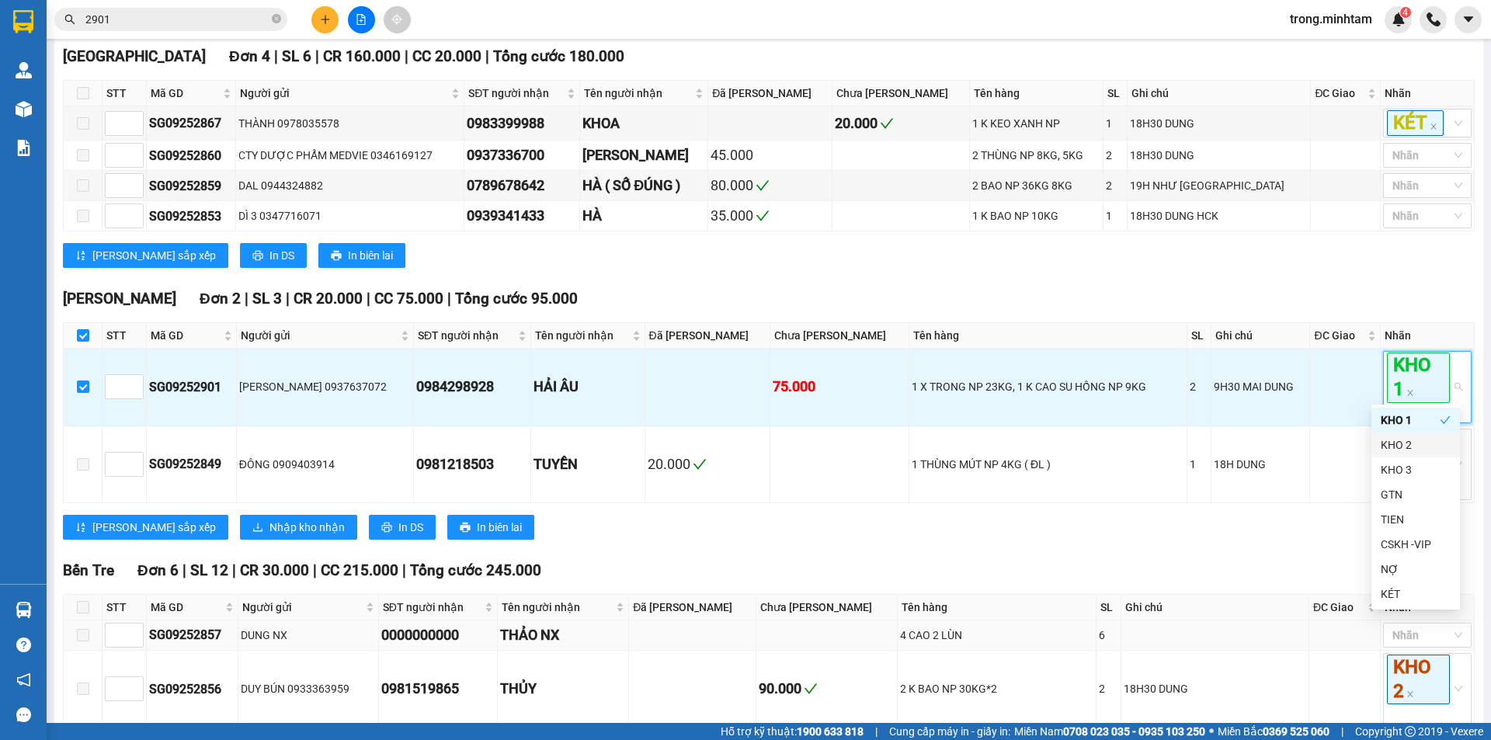
scroll to position [259, 0]
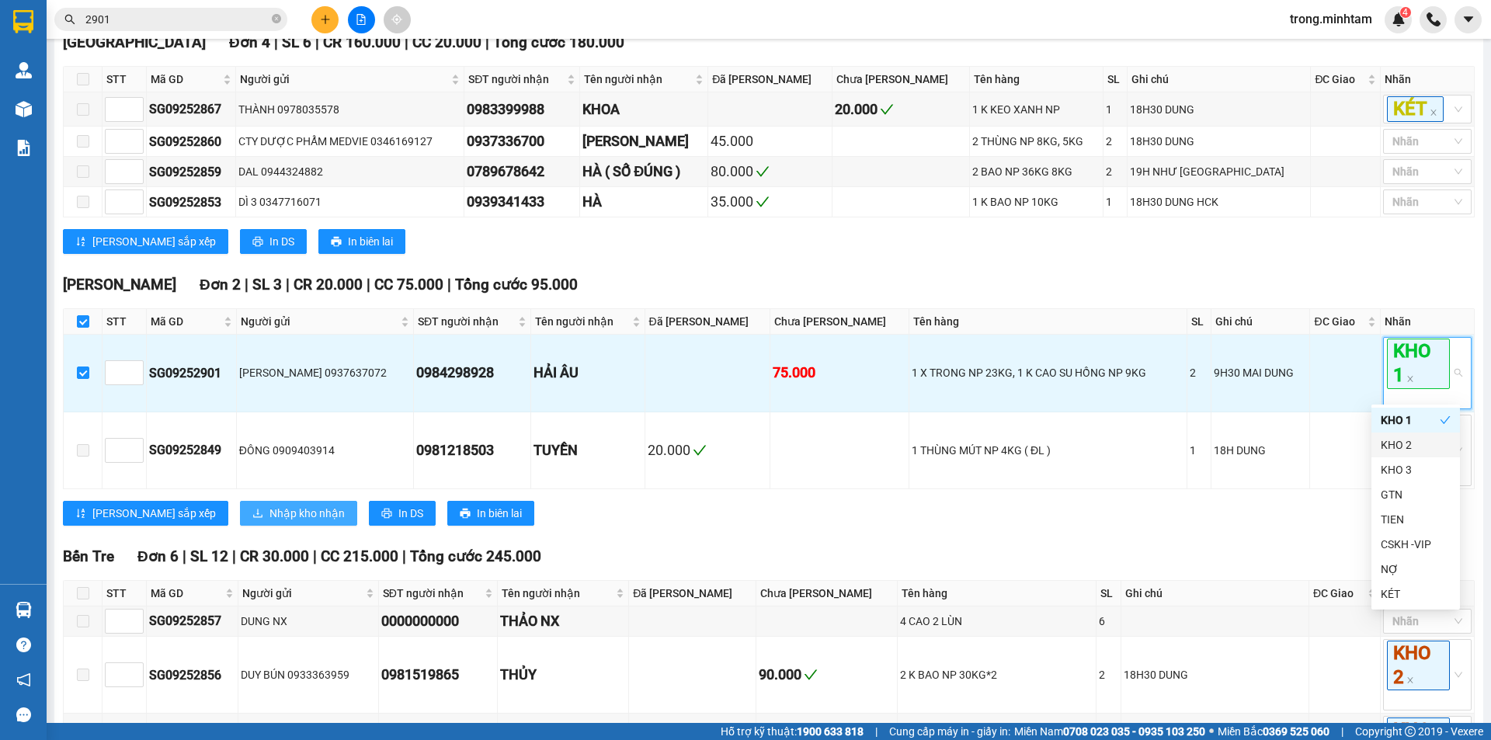
click at [269, 522] on span "Nhập kho nhận" at bounding box center [306, 513] width 75 height 17
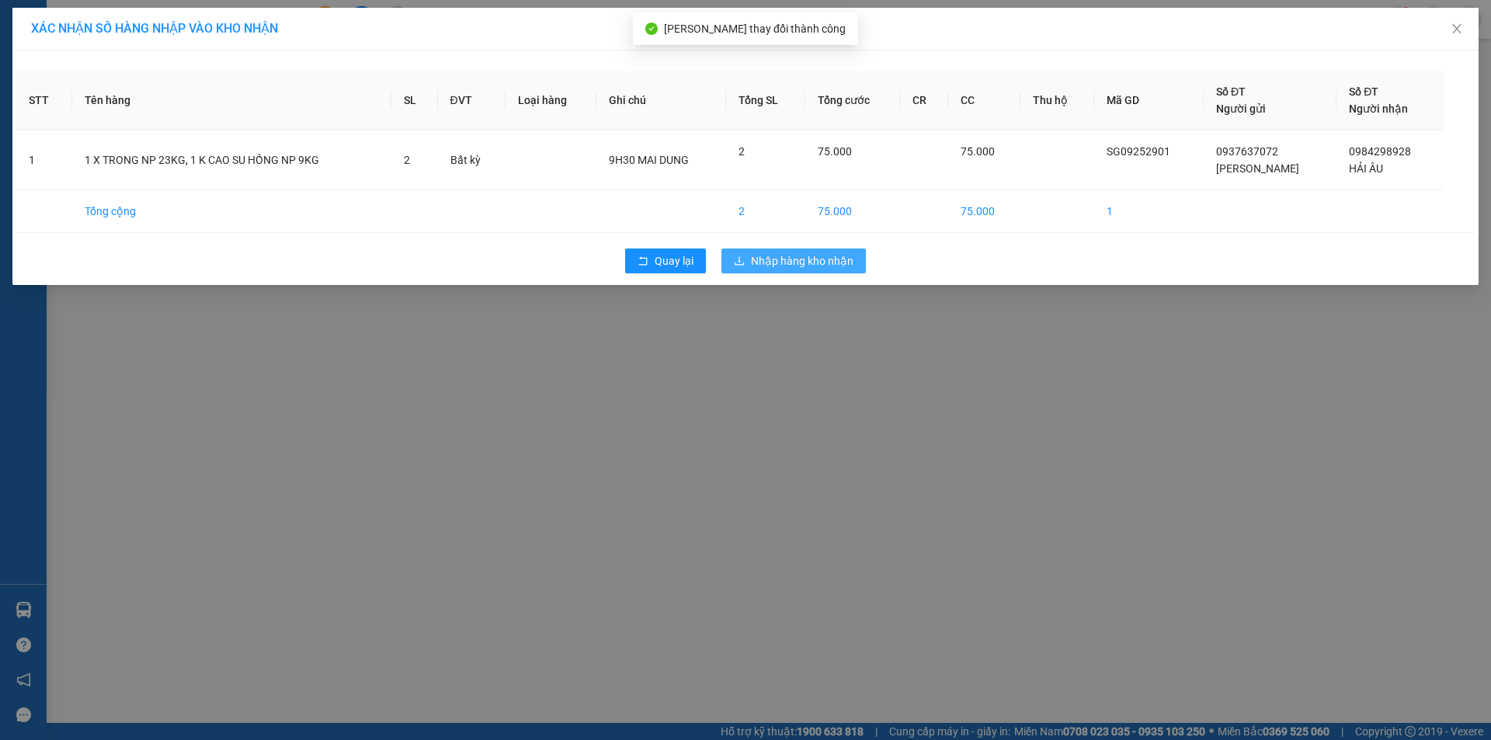
click at [814, 258] on span "Nhập hàng kho nhận" at bounding box center [802, 260] width 103 height 17
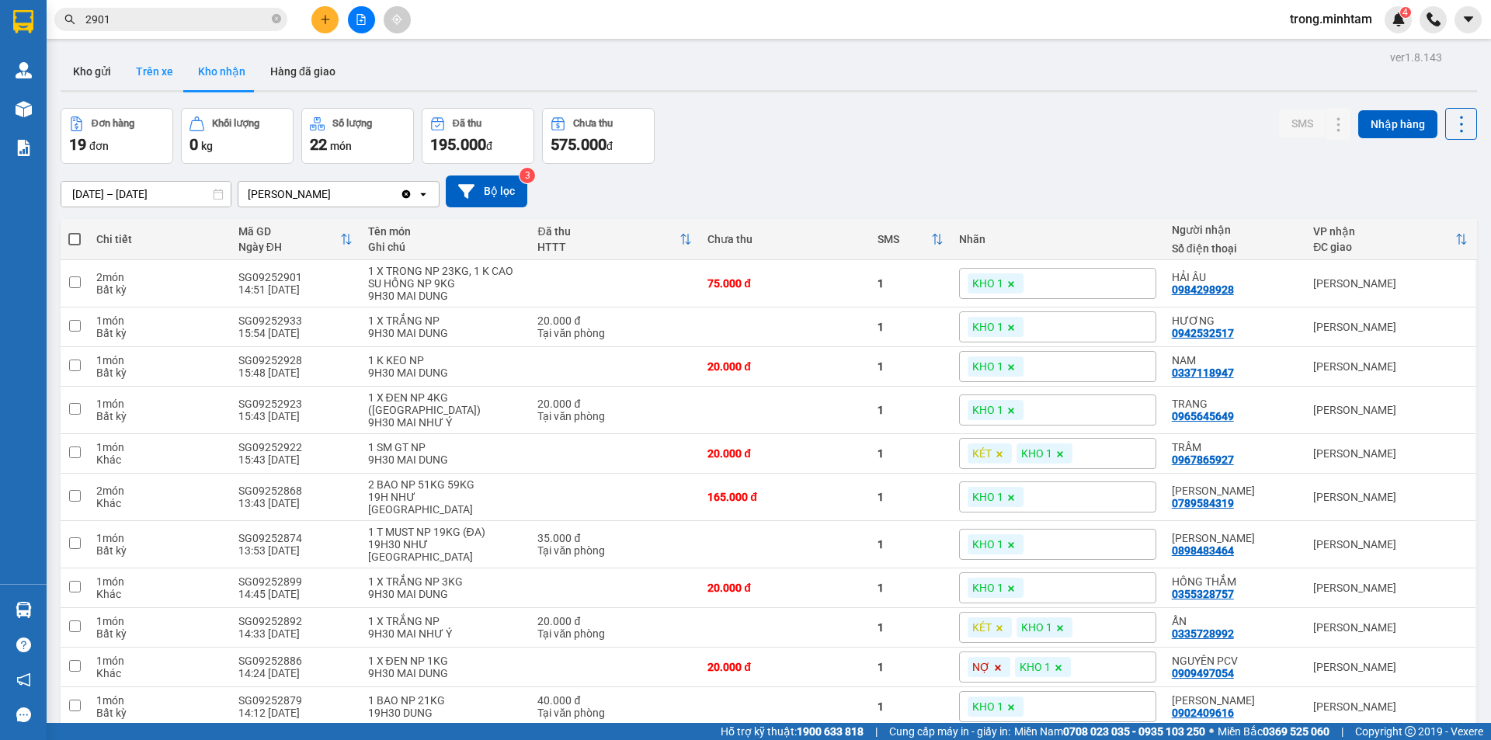
drag, startPoint x: 85, startPoint y: 80, endPoint x: 127, endPoint y: 68, distance: 43.5
click at [88, 80] on button "Kho gửi" at bounding box center [92, 71] width 63 height 37
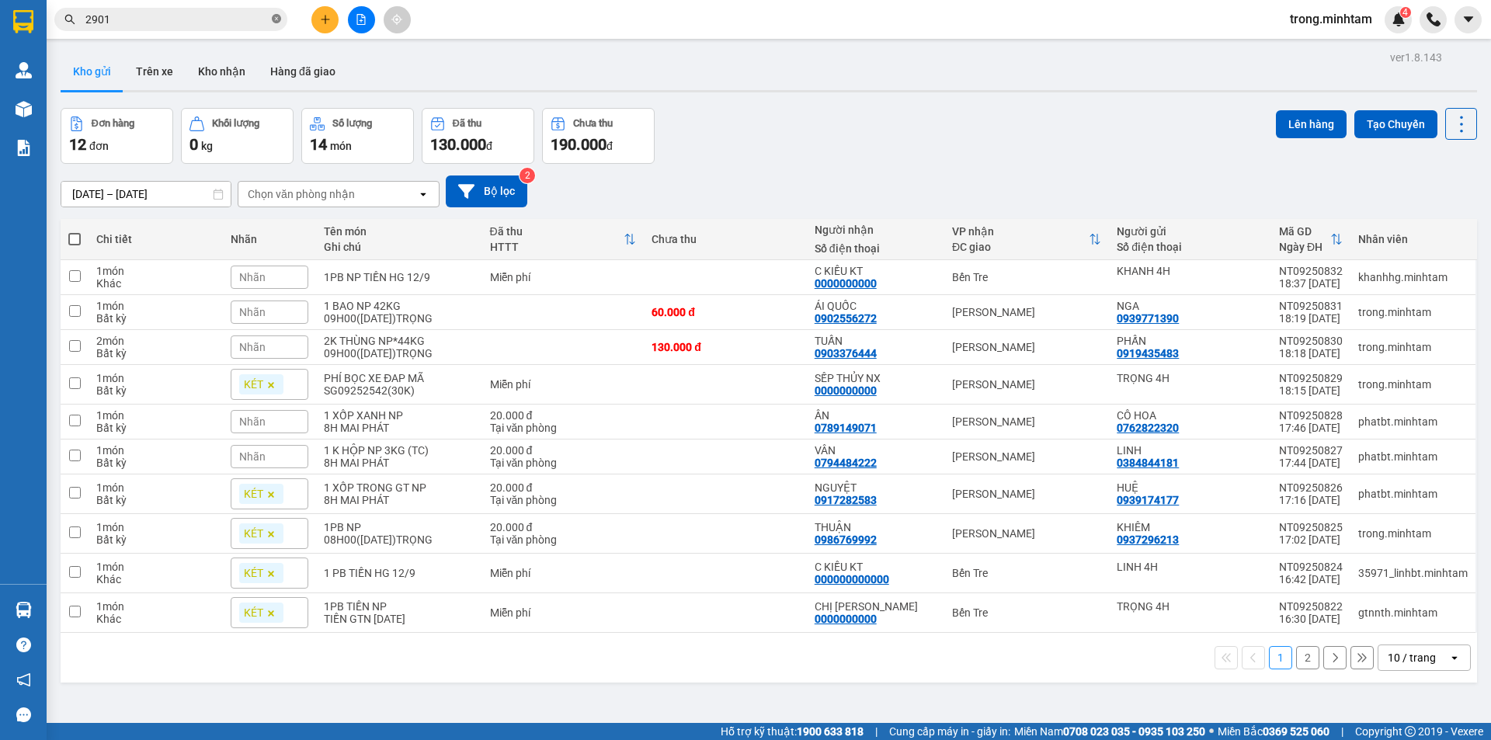
click at [280, 17] on icon "close-circle" at bounding box center [276, 18] width 9 height 9
click at [327, 19] on icon "plus" at bounding box center [325, 19] width 11 height 11
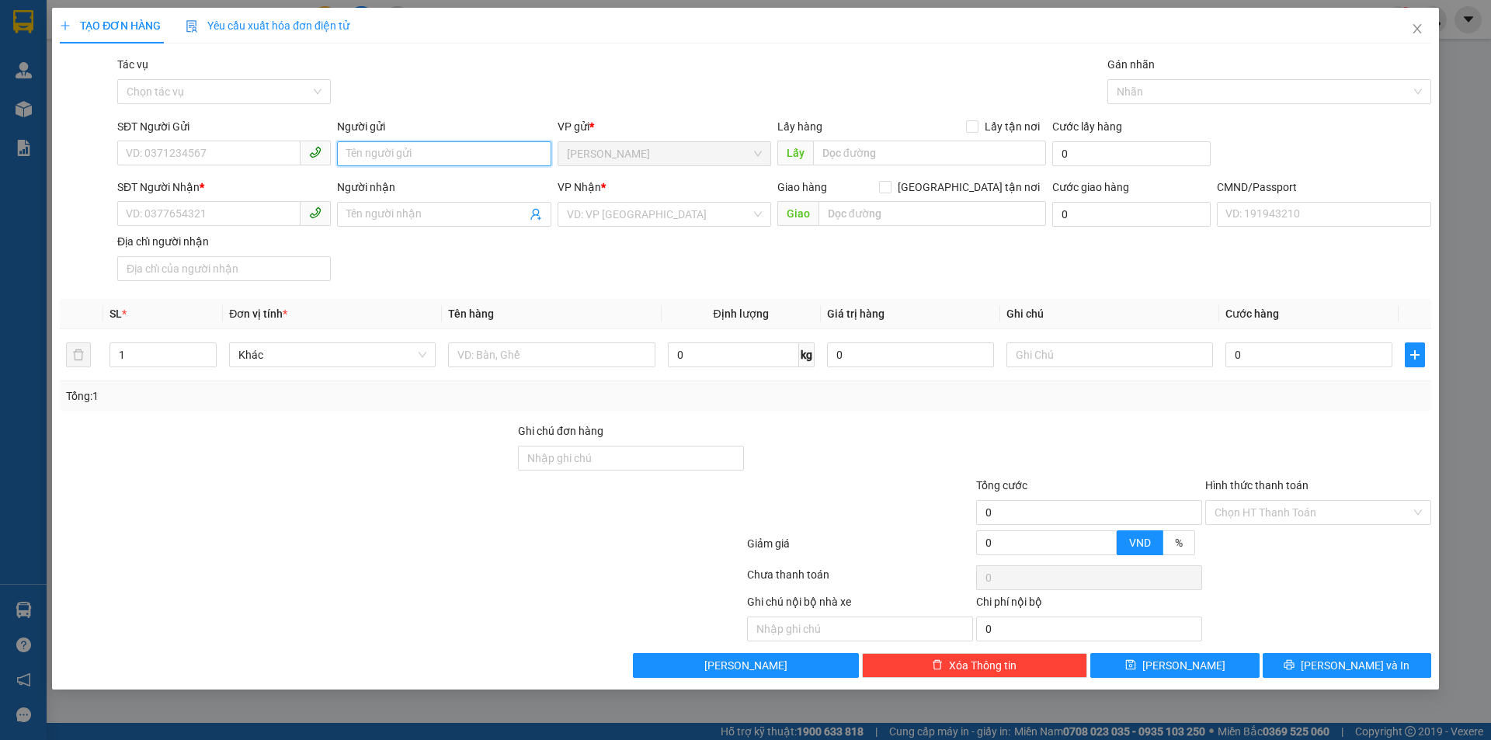
click at [415, 158] on input "Người gửi" at bounding box center [444, 153] width 214 height 25
click at [385, 156] on input "TRỌNG H" at bounding box center [444, 153] width 214 height 25
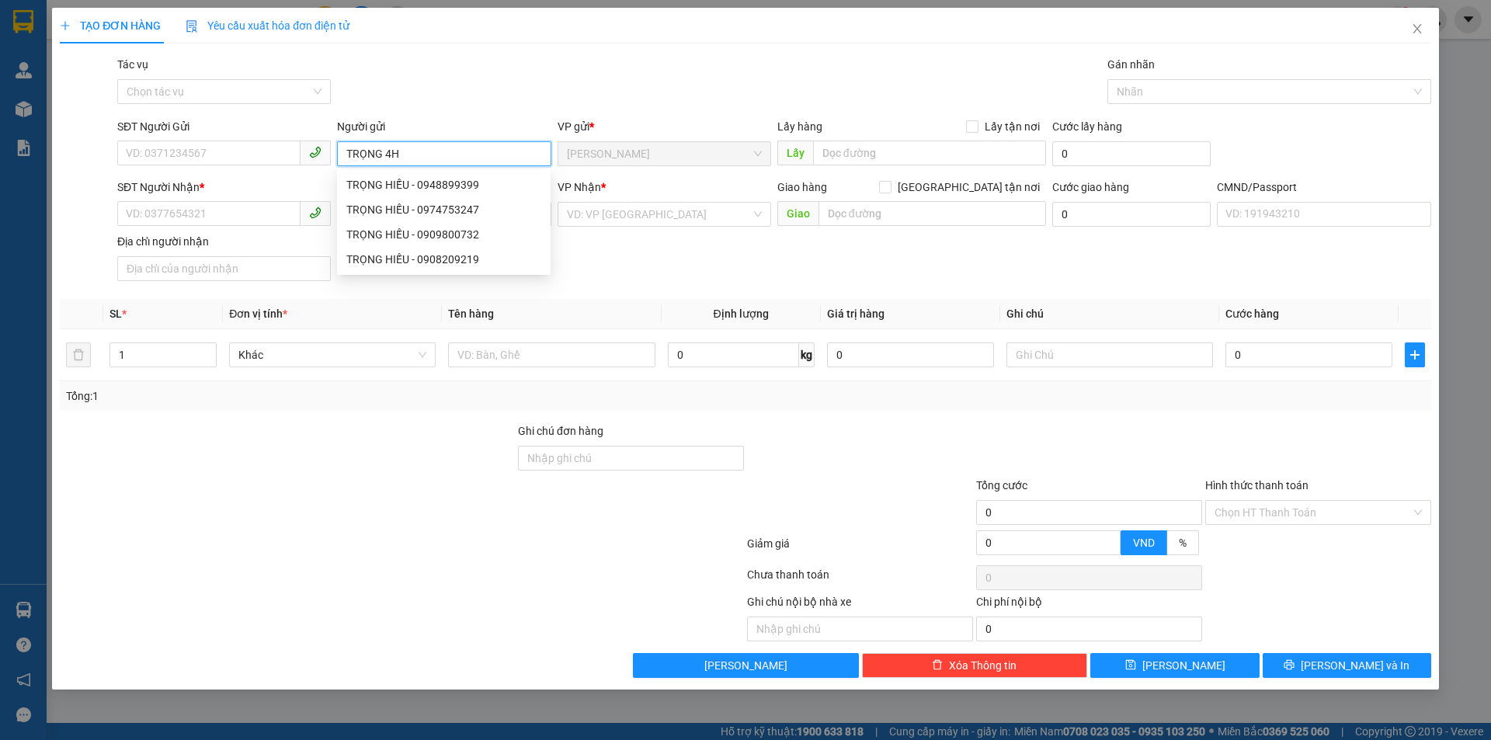
type input "TRỌNG 4H"
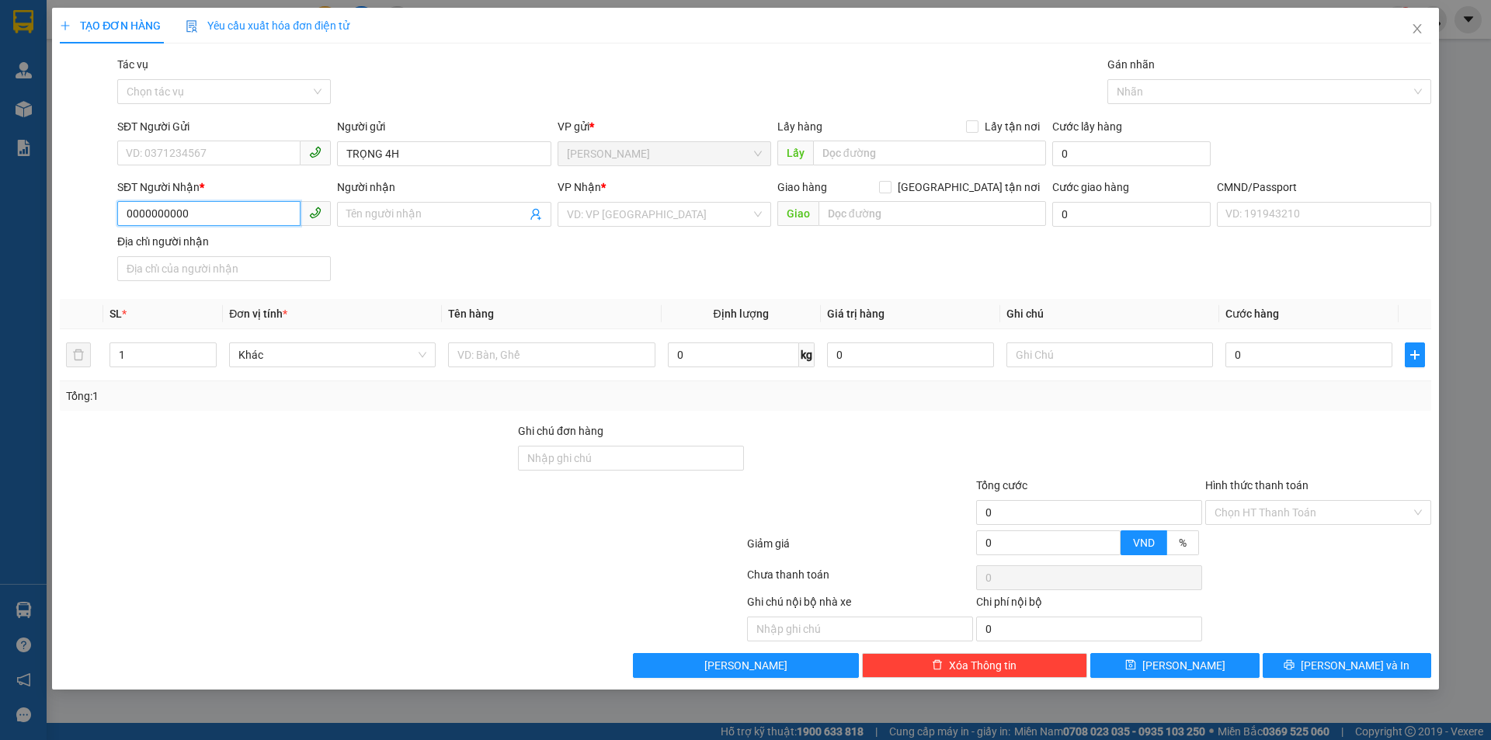
type input "0000000000"
type input "CHỊ KIỀU NX"
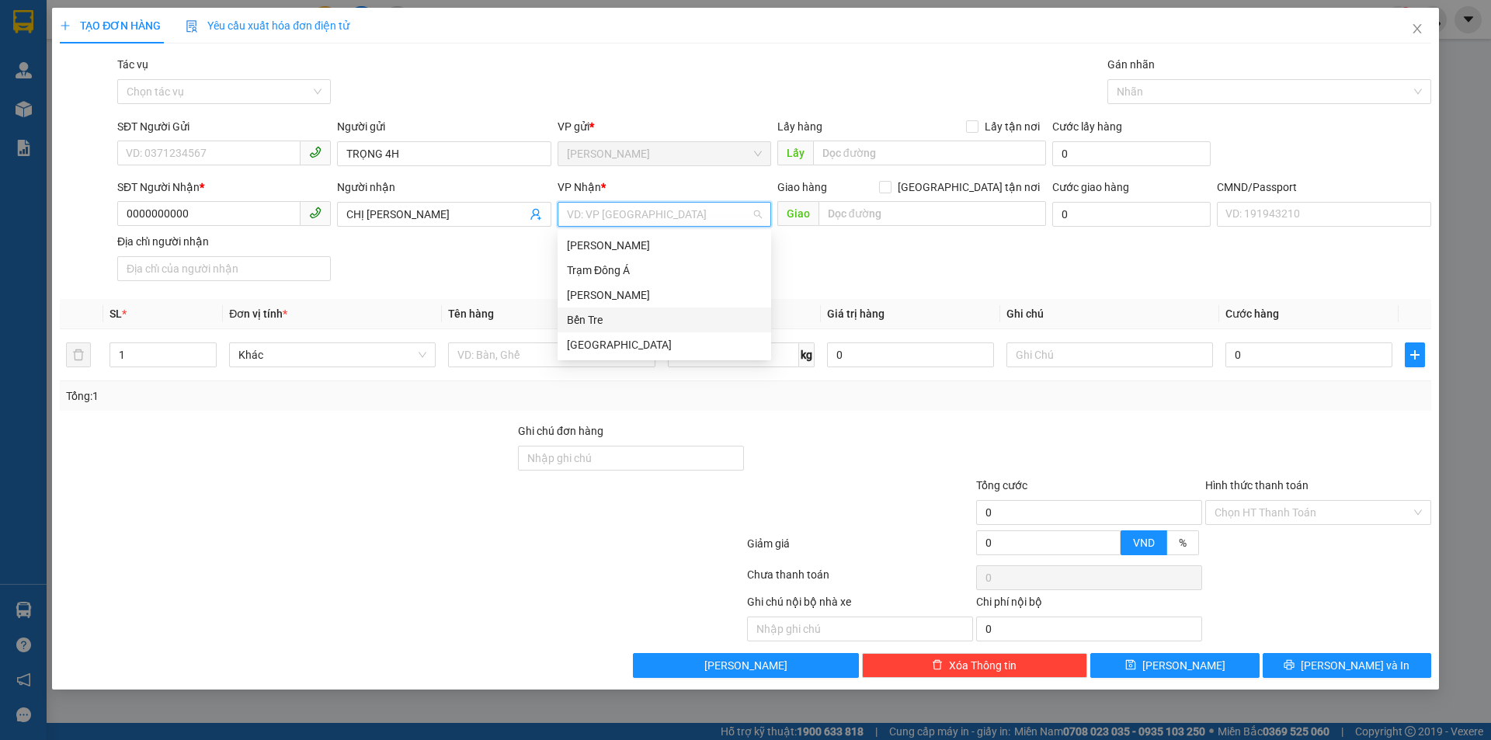
click at [601, 312] on div "Bến Tre" at bounding box center [664, 319] width 195 height 17
click at [517, 339] on div at bounding box center [551, 354] width 207 height 31
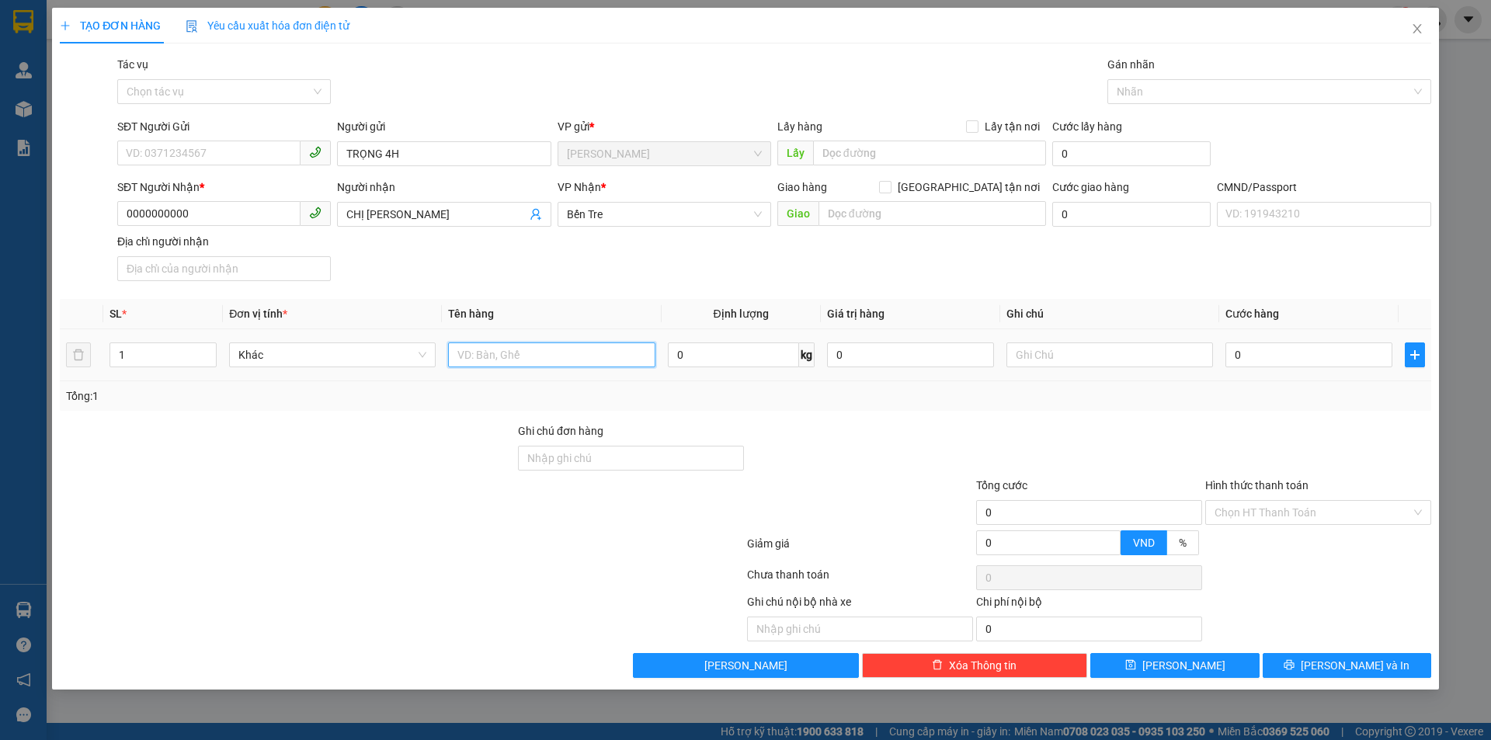
click at [517, 355] on input "text" at bounding box center [551, 354] width 207 height 25
type input "1PB TIỀN NP"
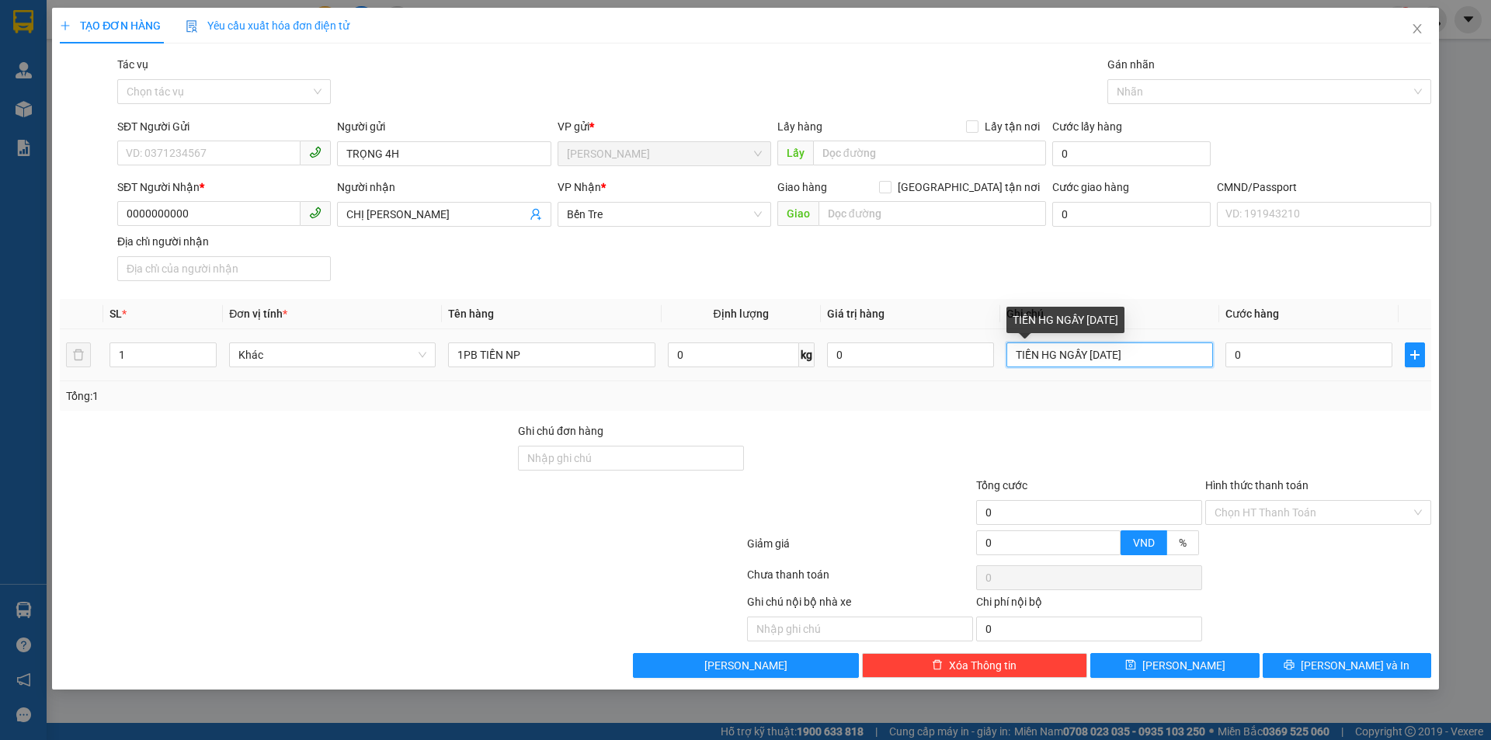
click at [1081, 356] on input "TIỀN HG NGẦY 12/09/2025" at bounding box center [1109, 354] width 207 height 25
type input "TIỀN HG NGÀY 12/09/2025"
drag, startPoint x: 1294, startPoint y: 514, endPoint x: 1285, endPoint y: 524, distance: 13.2
click at [1293, 514] on input "Hình thức thanh toán" at bounding box center [1313, 512] width 196 height 23
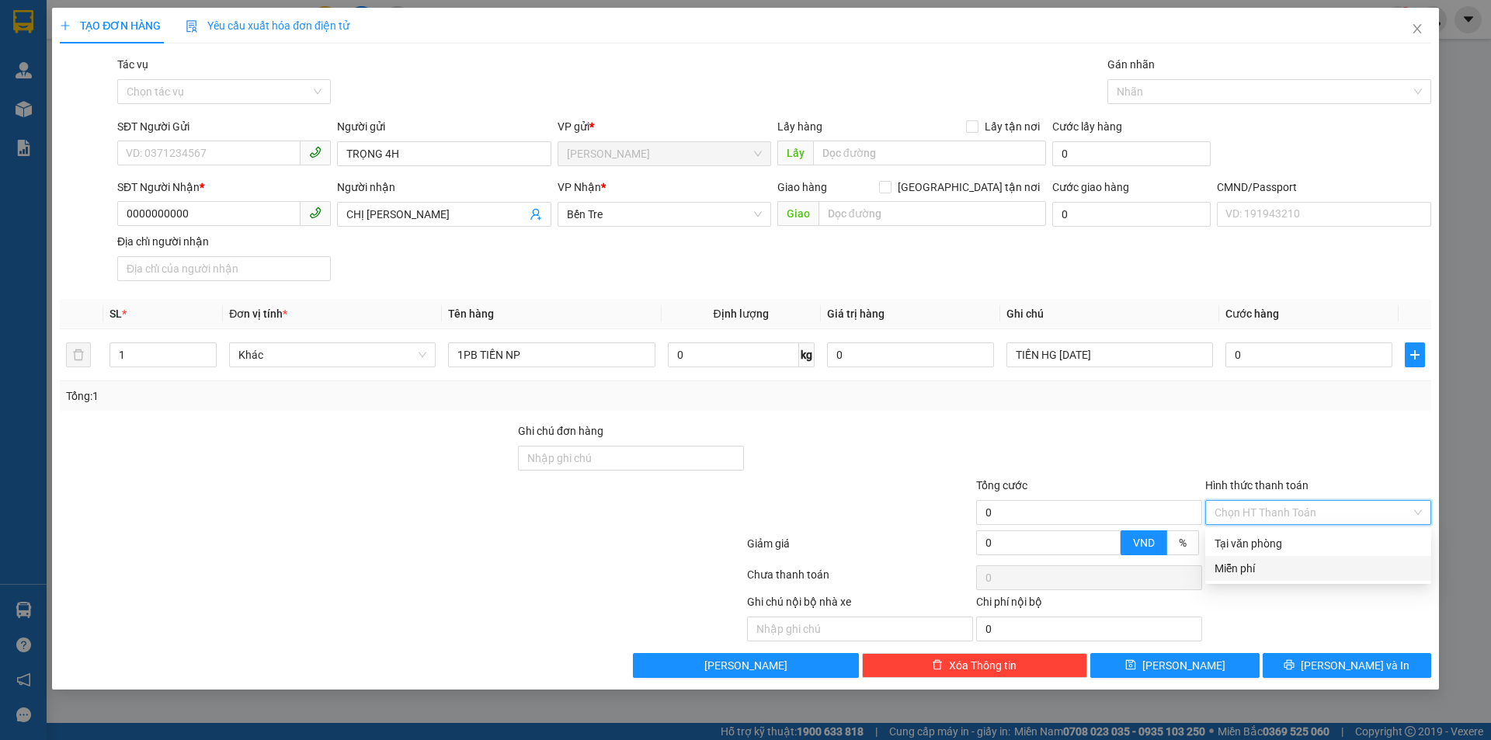
drag, startPoint x: 1246, startPoint y: 567, endPoint x: 1241, endPoint y: 548, distance: 19.2
click at [1245, 567] on div "Miễn phí" at bounding box center [1318, 568] width 207 height 17
click at [1120, 92] on div at bounding box center [1261, 91] width 301 height 19
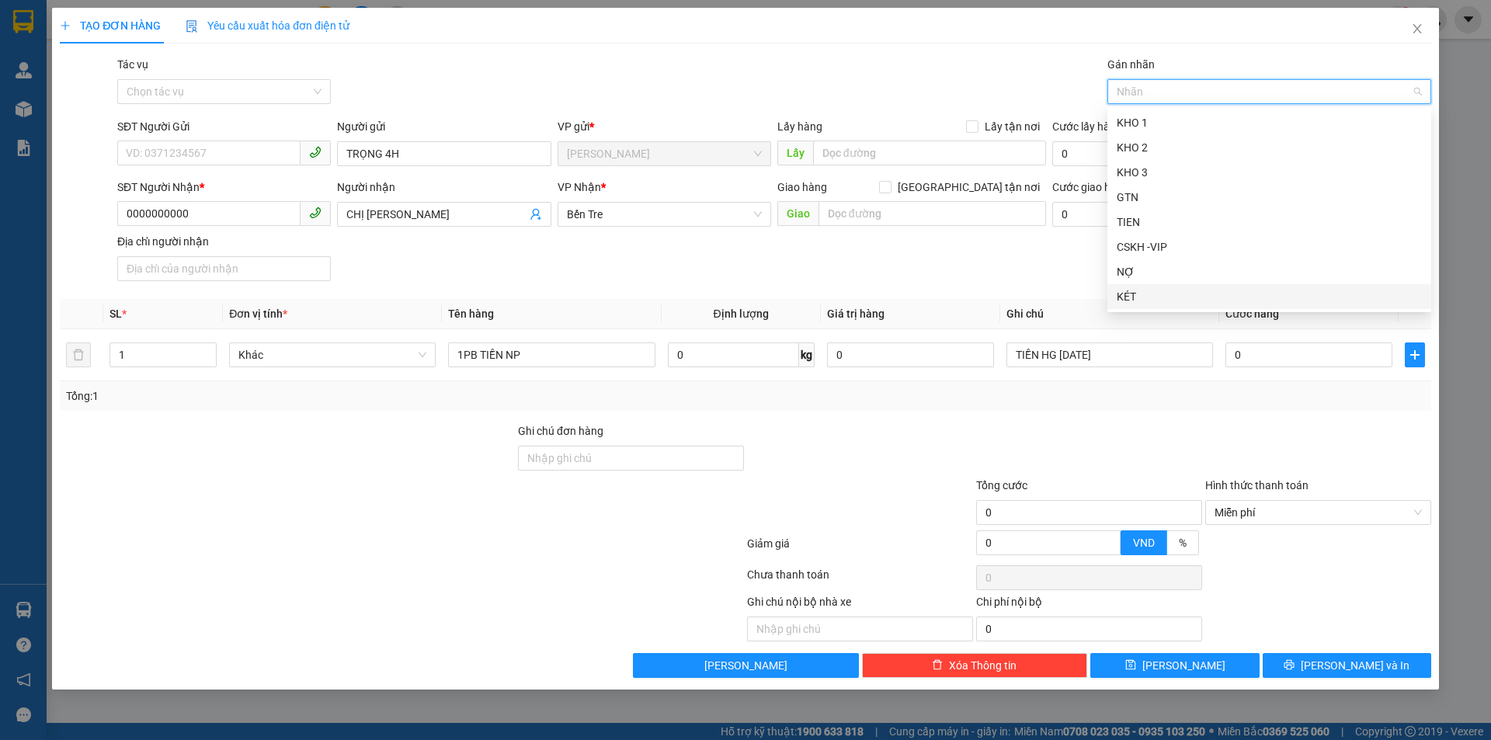
click at [1118, 299] on div "KÉT" at bounding box center [1269, 296] width 305 height 17
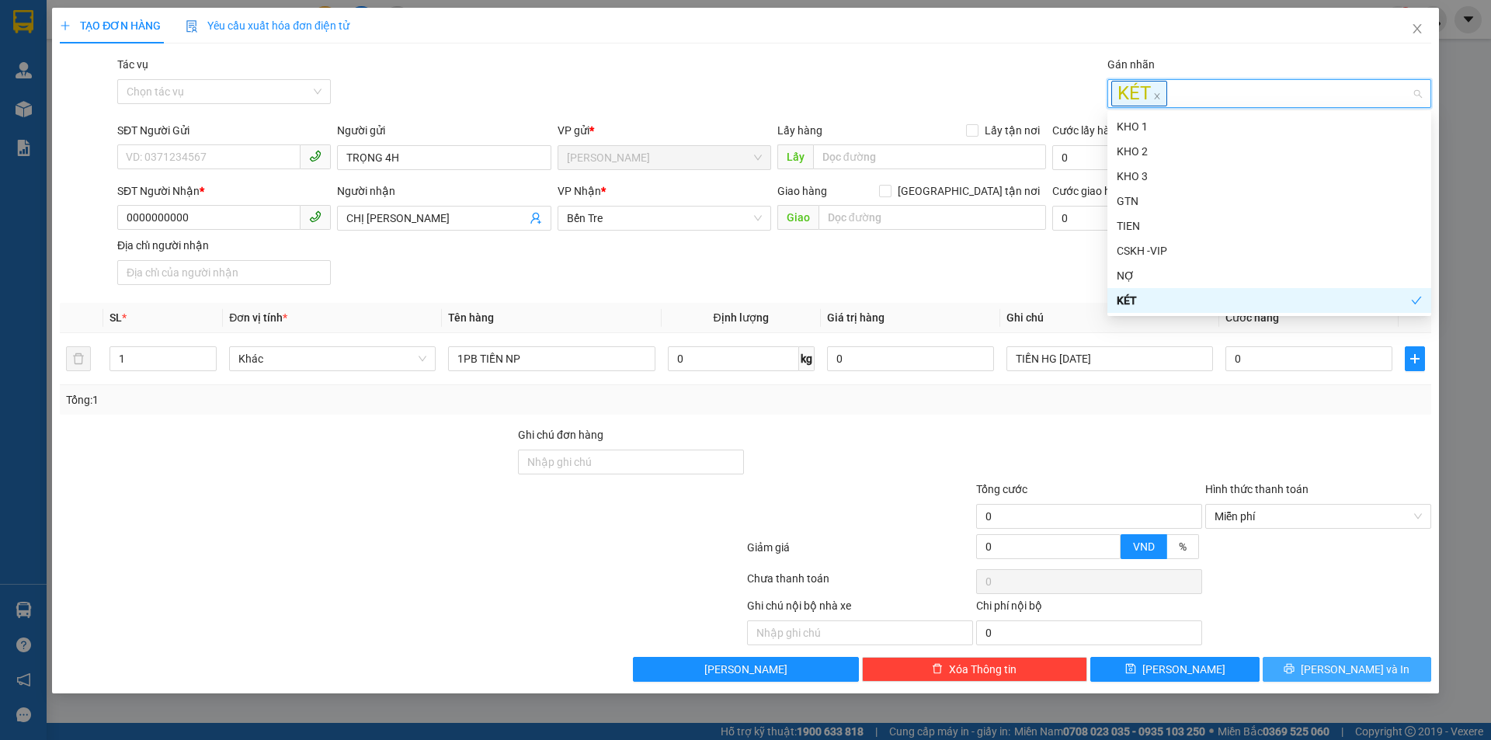
click at [1294, 666] on button "Lưu và In" at bounding box center [1347, 669] width 169 height 25
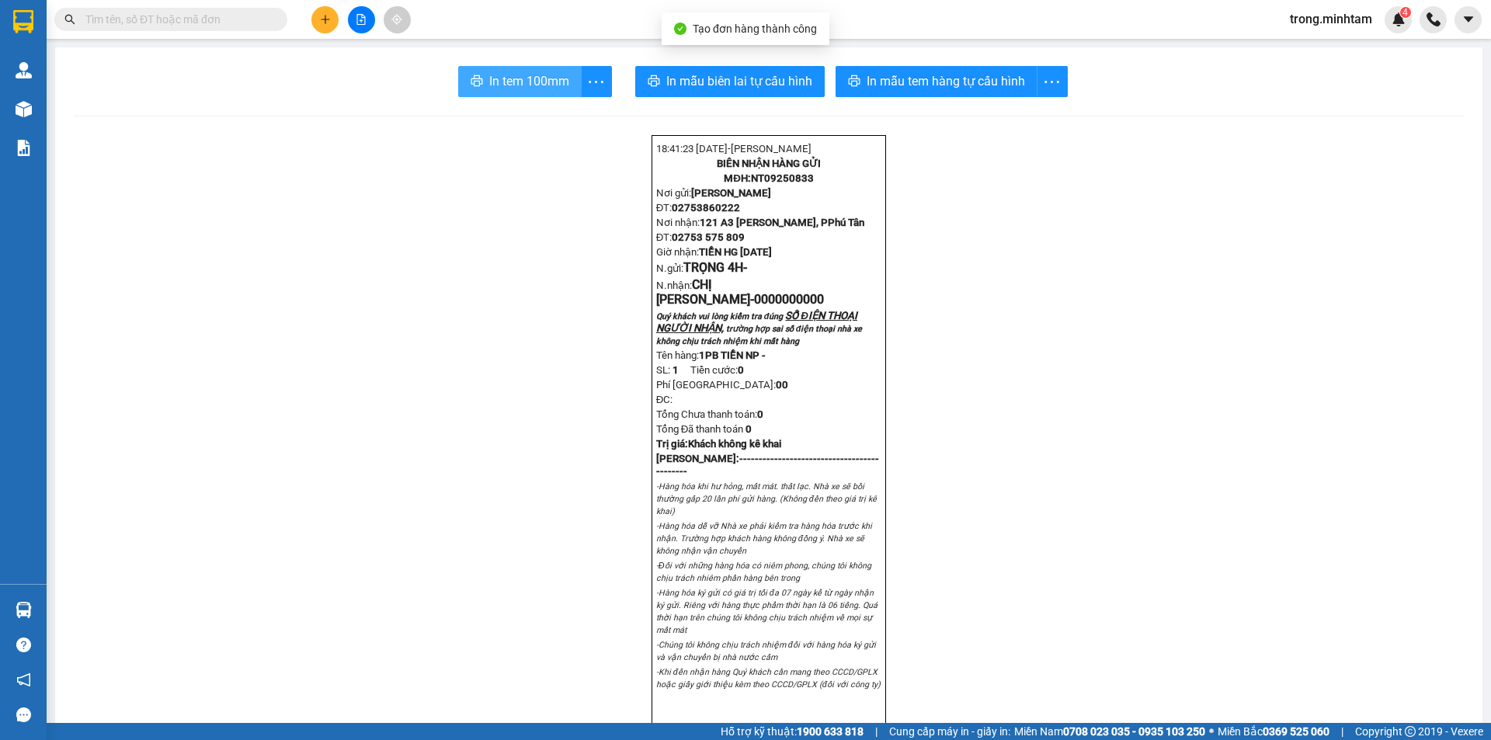
click at [509, 90] on span "In tem 100mm" at bounding box center [529, 80] width 80 height 19
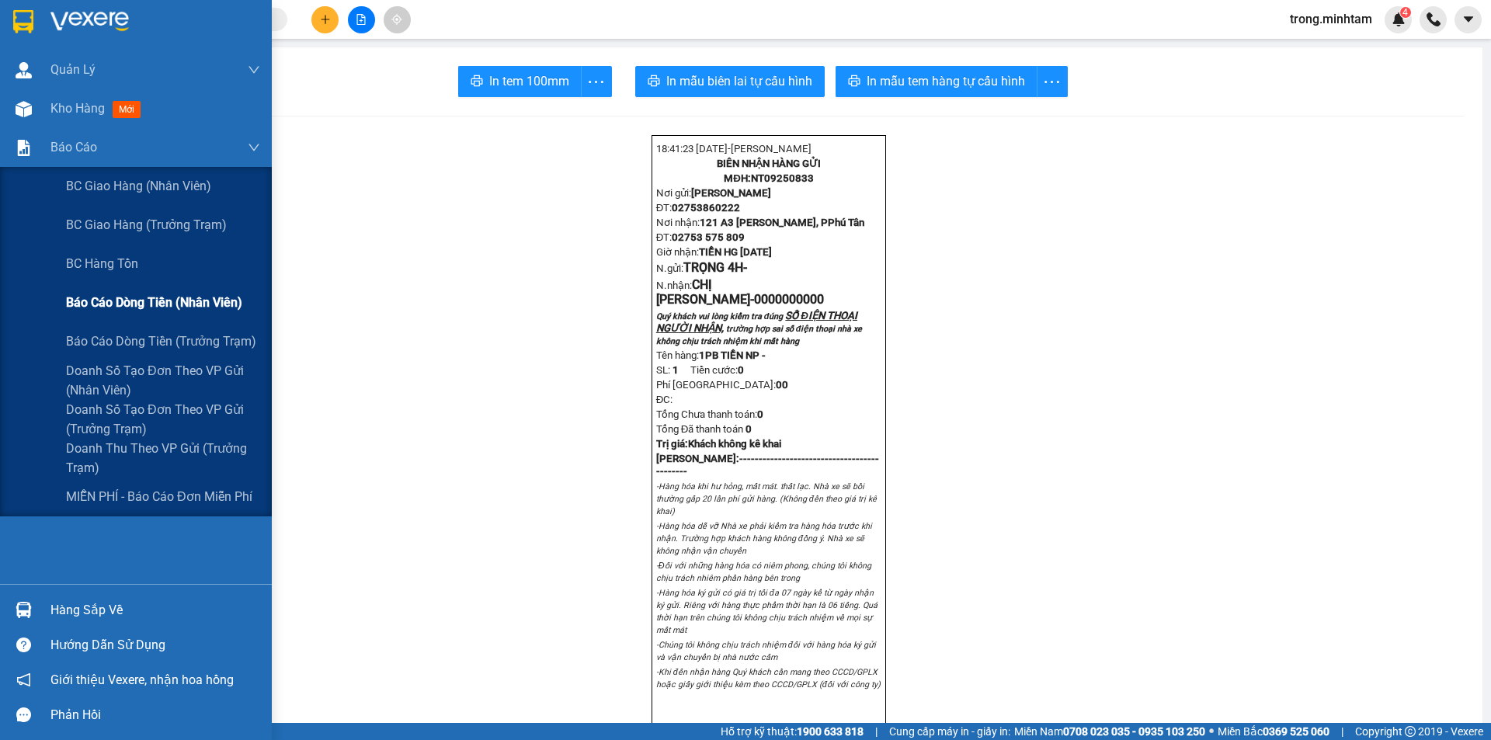
click at [179, 297] on span "Báo cáo dòng tiền (nhân viên)" at bounding box center [154, 302] width 176 height 19
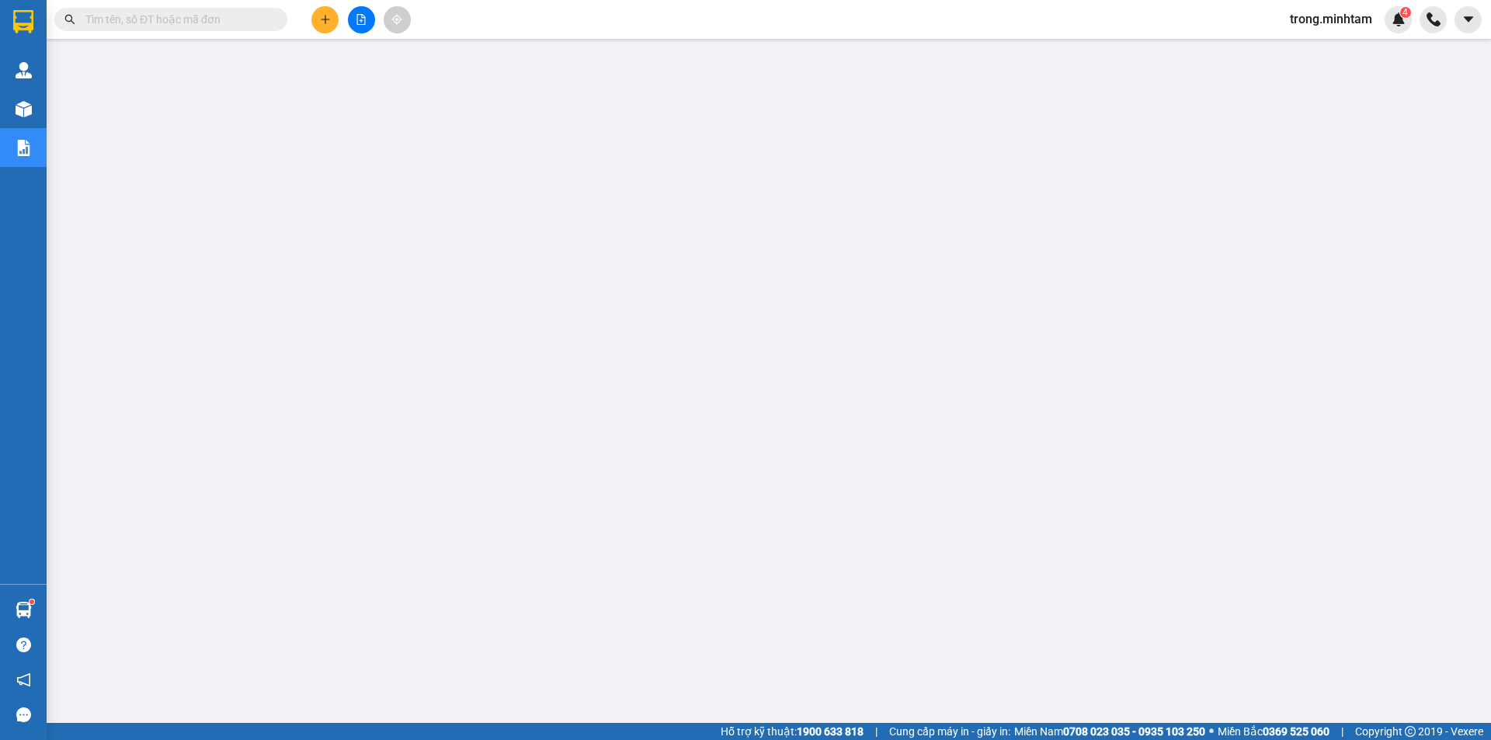
drag, startPoint x: 518, startPoint y: 44, endPoint x: 1313, endPoint y: 16, distance: 795.7
click at [1313, 16] on span "trong.minhtam" at bounding box center [1330, 18] width 107 height 19
click at [1300, 37] on li "Đăng xuất" at bounding box center [1329, 48] width 109 height 25
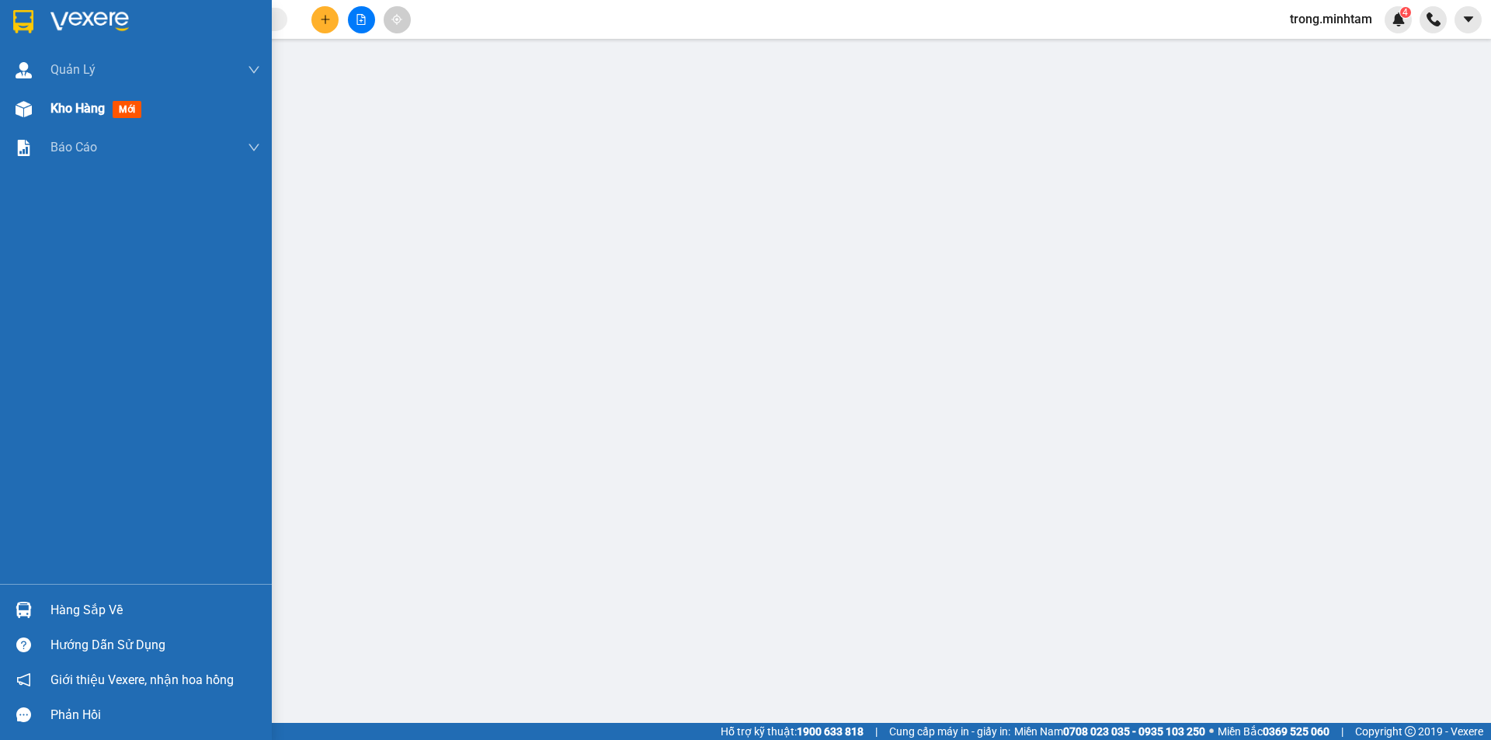
click at [80, 109] on span "Kho hàng" at bounding box center [77, 108] width 54 height 15
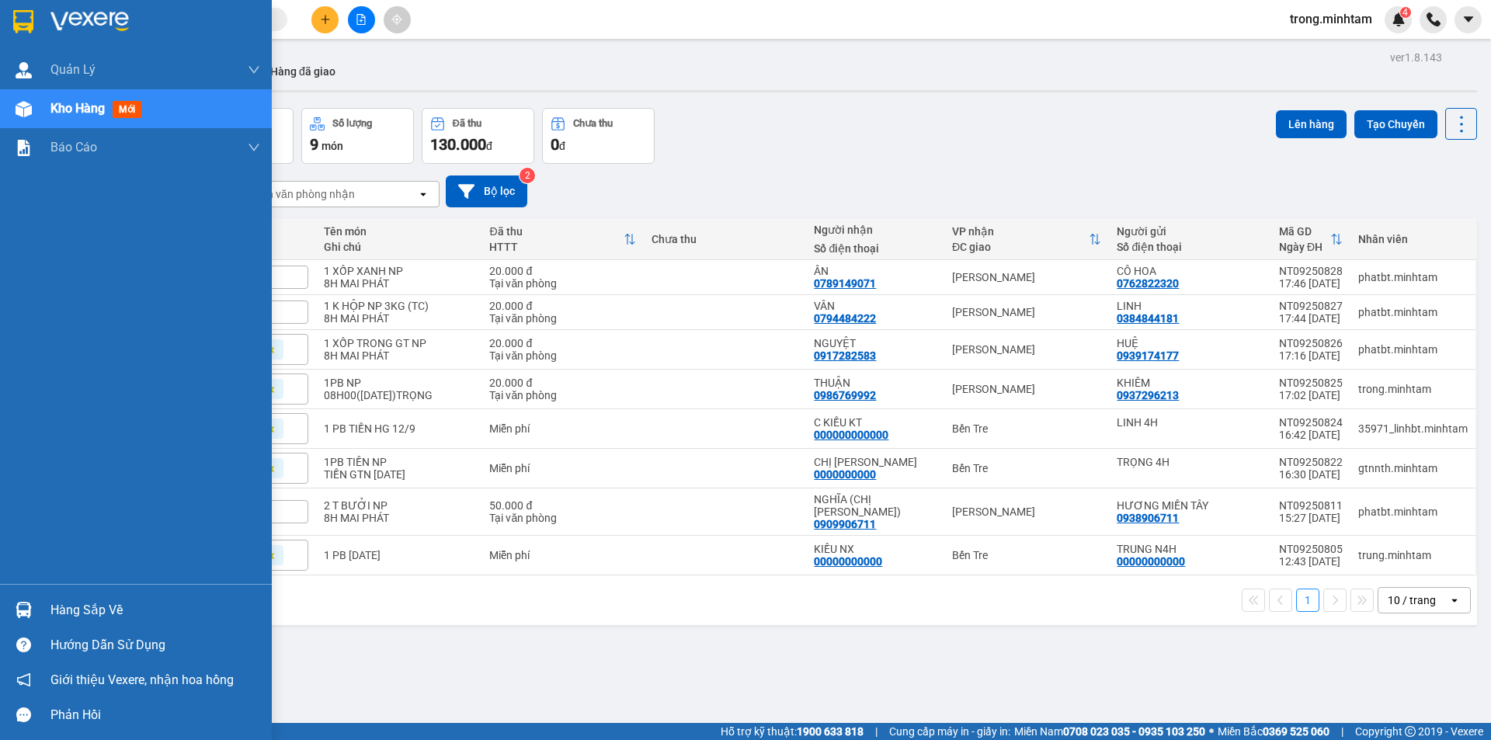
click at [85, 624] on div "Hàng sắp về" at bounding box center [136, 610] width 272 height 35
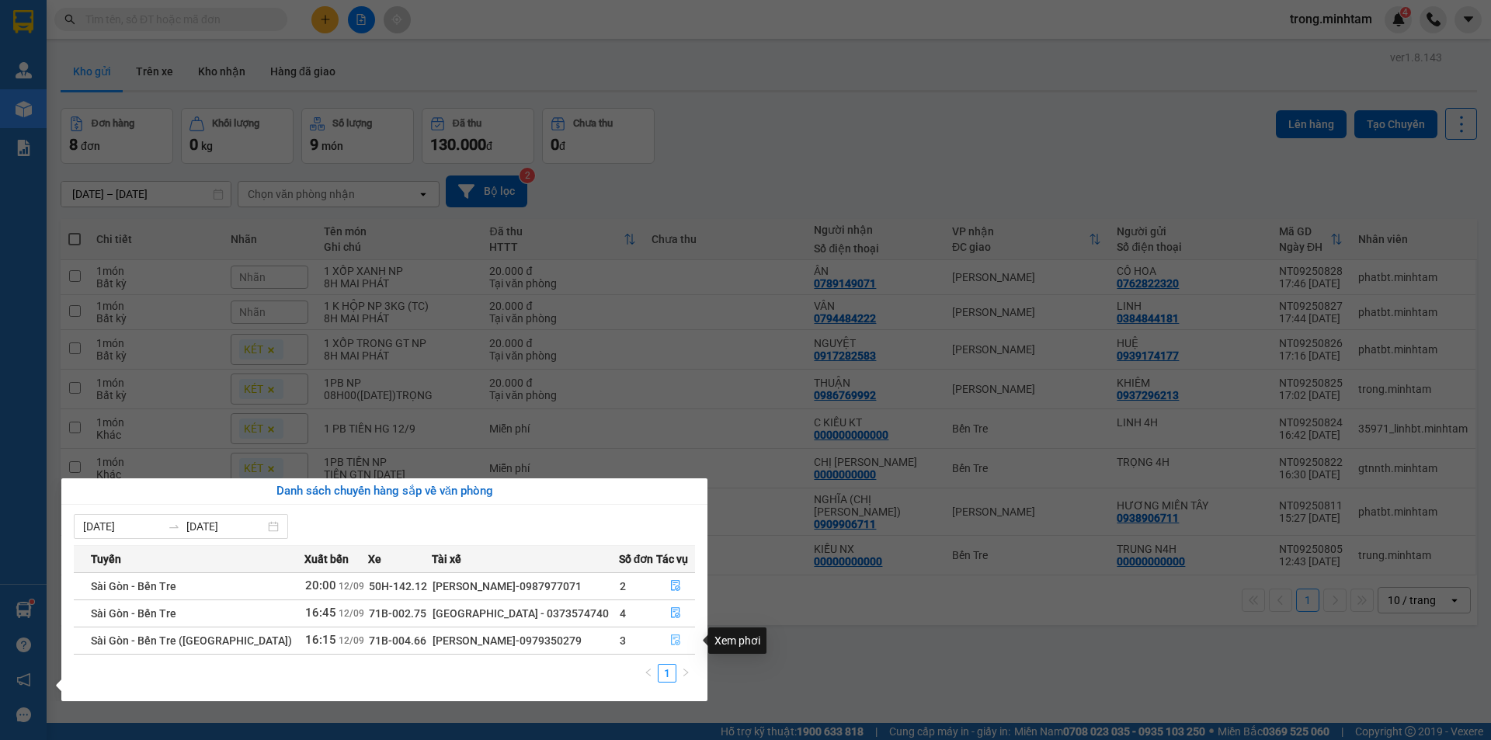
click at [675, 645] on icon "file-done" at bounding box center [675, 639] width 11 height 11
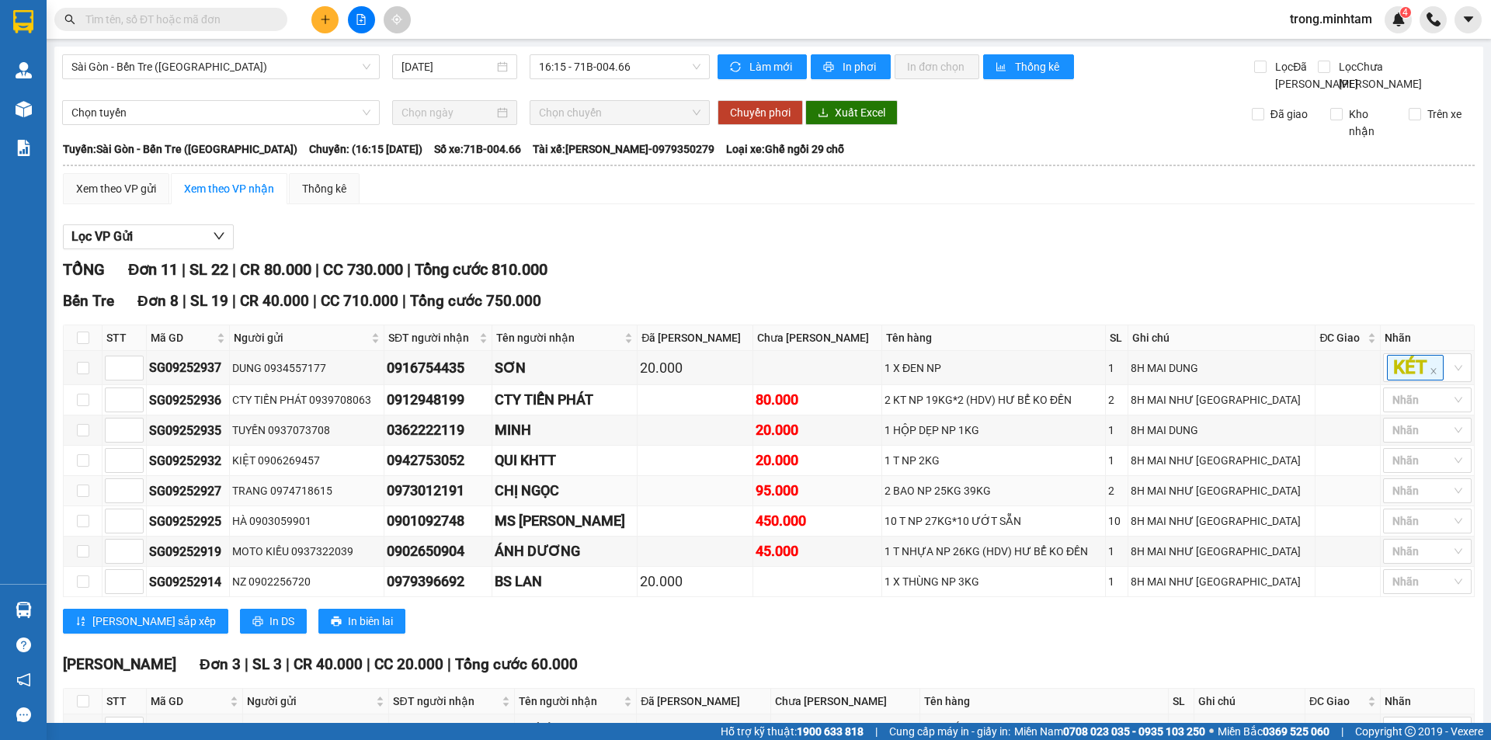
scroll to position [179, 0]
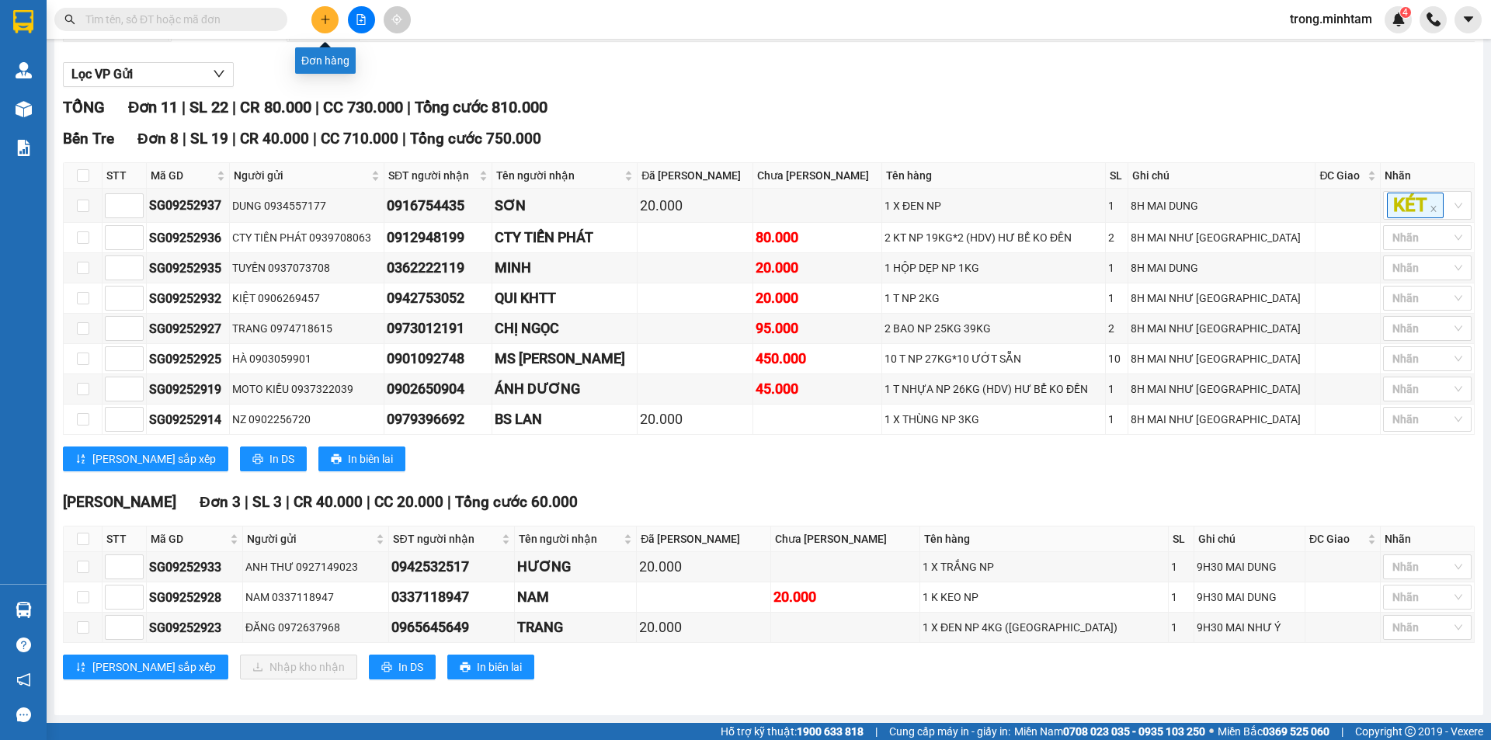
click at [324, 22] on icon "plus" at bounding box center [325, 19] width 11 height 11
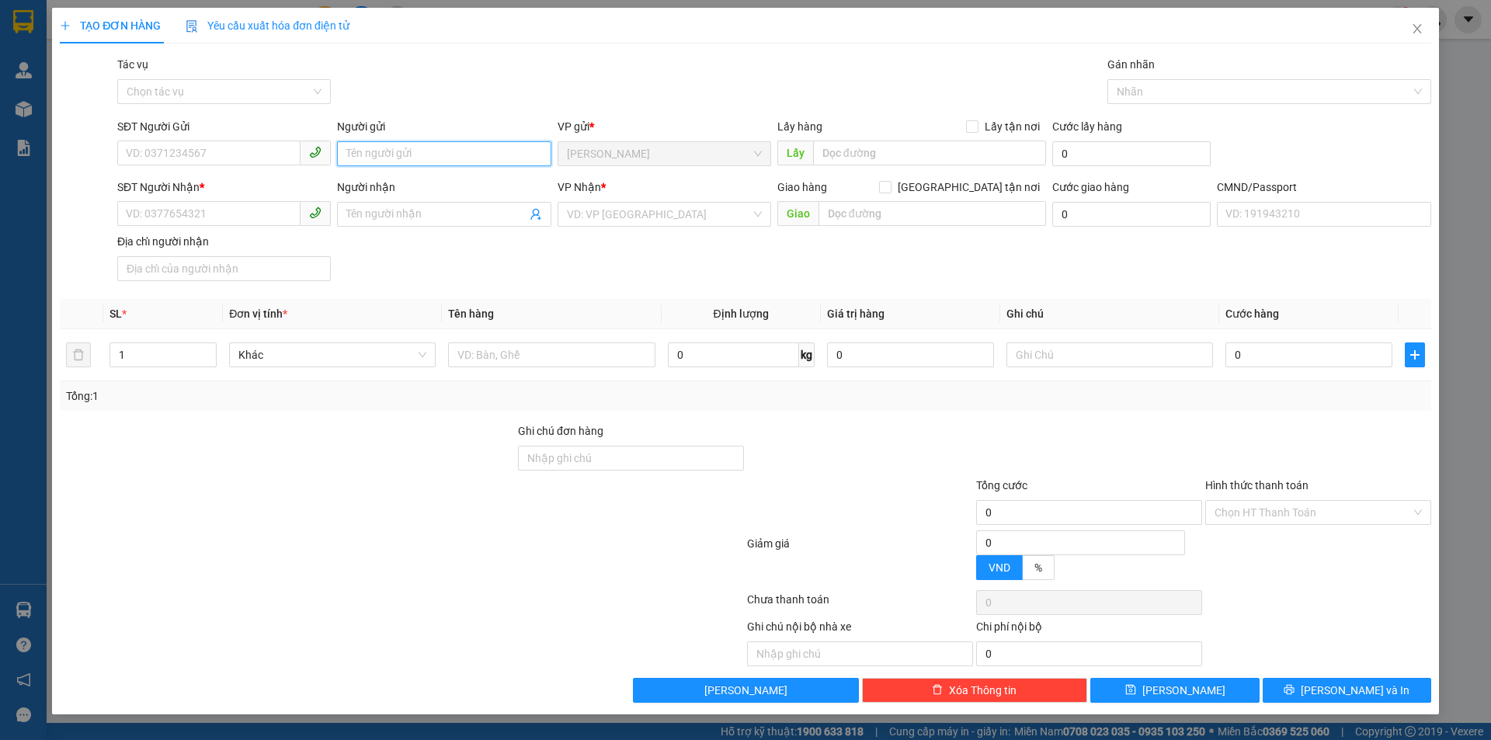
click at [382, 149] on input "Người gửi" at bounding box center [444, 153] width 214 height 25
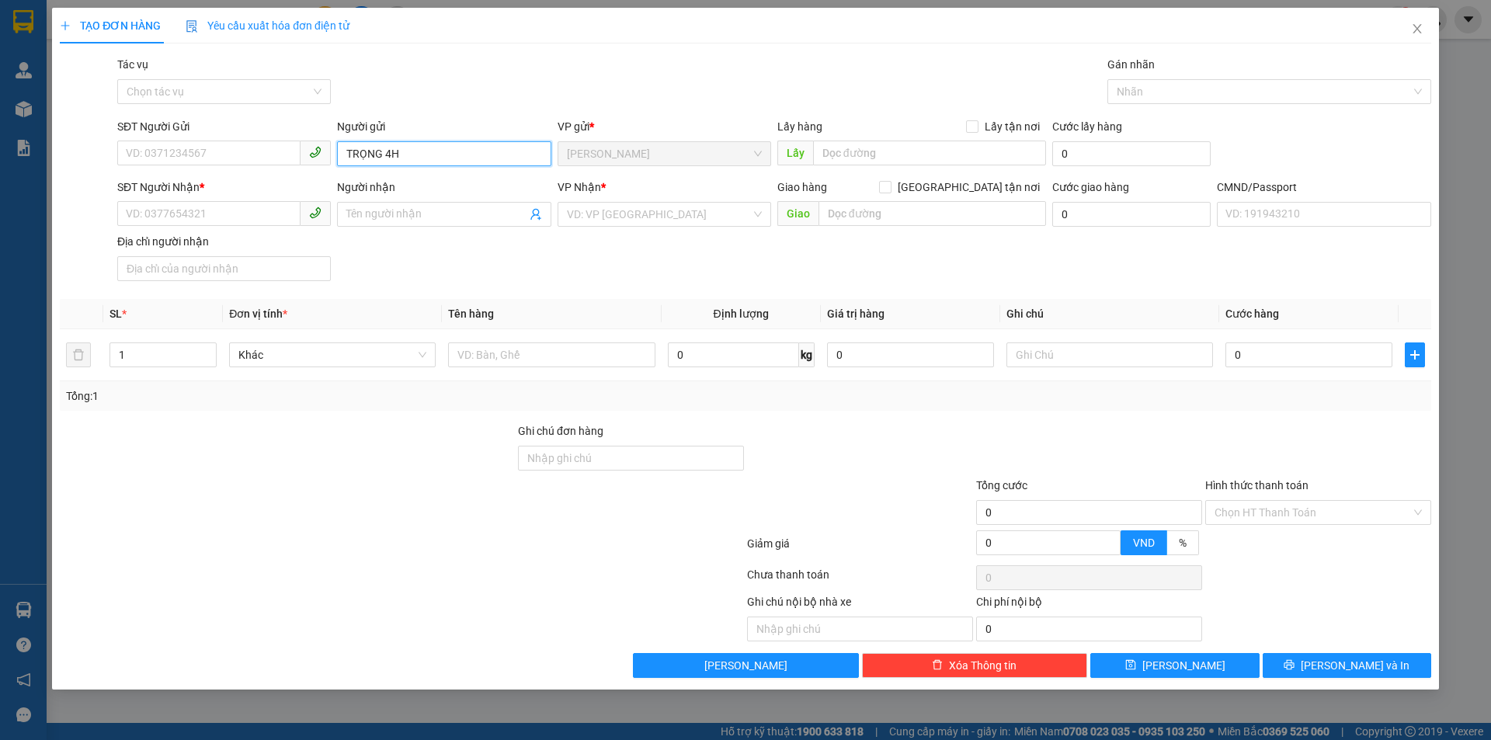
type input "TRỌNG 4H"
type input "0000000000"
type input "SẾP THỦY NX"
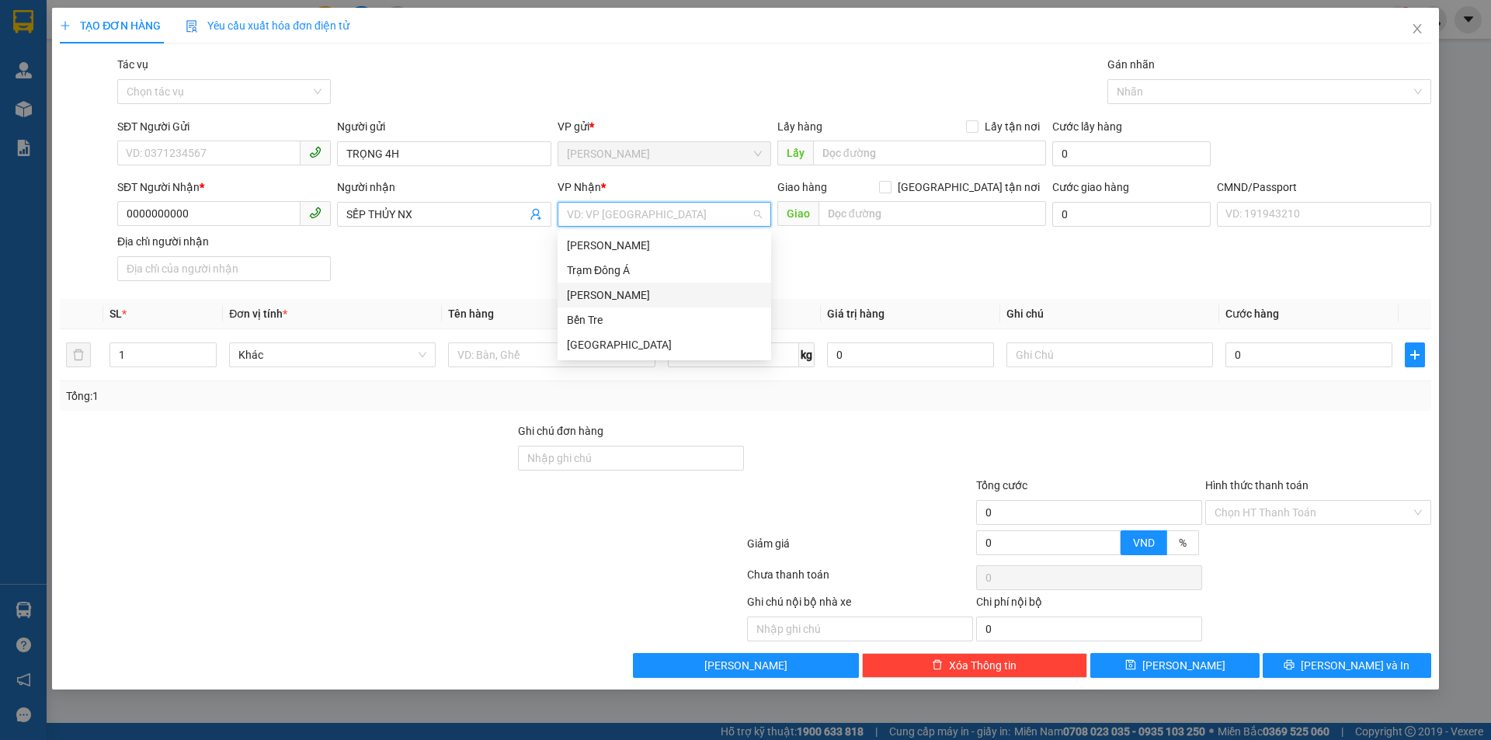
click at [614, 287] on div "[PERSON_NAME]" at bounding box center [664, 295] width 195 height 17
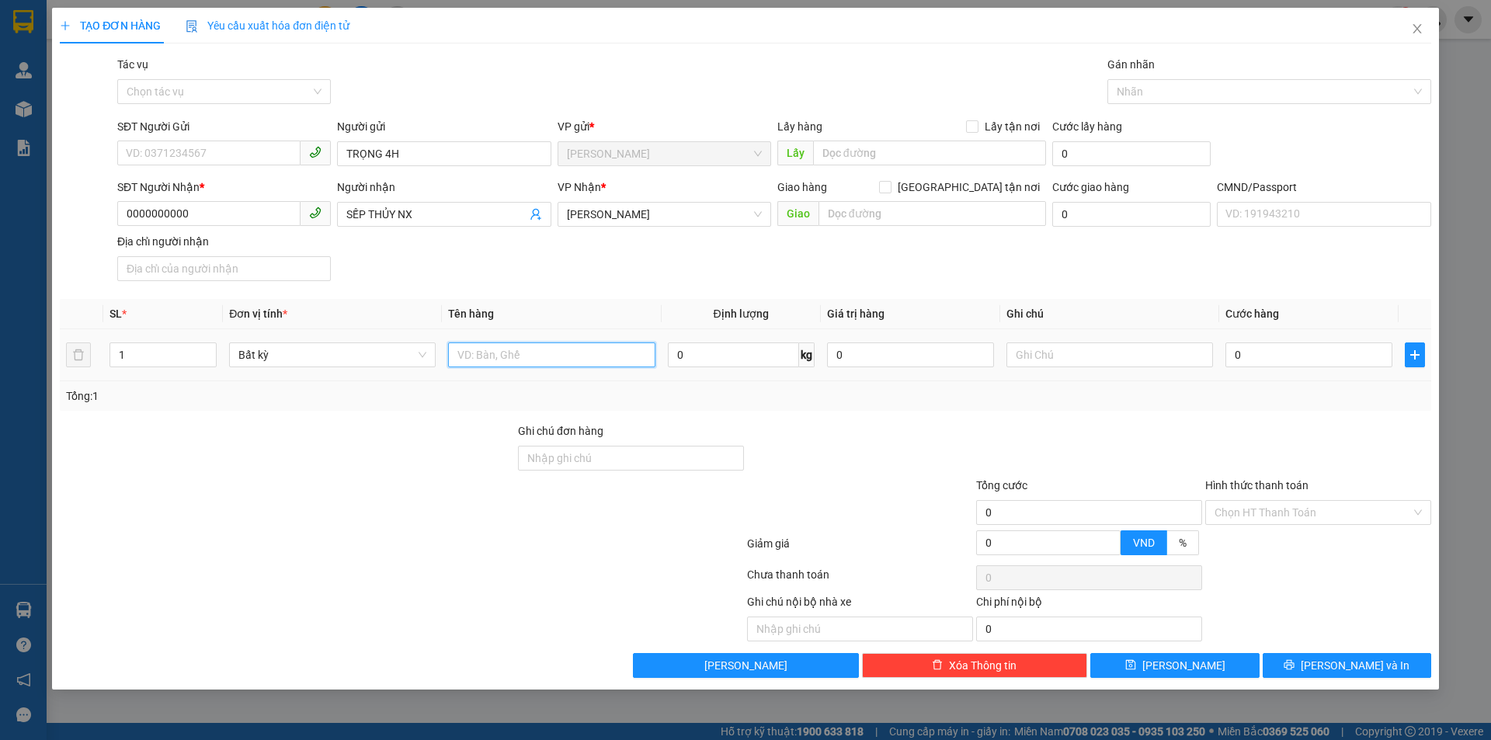
click at [527, 361] on input "text" at bounding box center [551, 354] width 207 height 25
paste input "SG09252542"
type input "PHÍ BỌC XE ĐAP MÃ SG09252542(30K)"
click at [1265, 522] on input "Hình thức thanh toán" at bounding box center [1313, 512] width 196 height 23
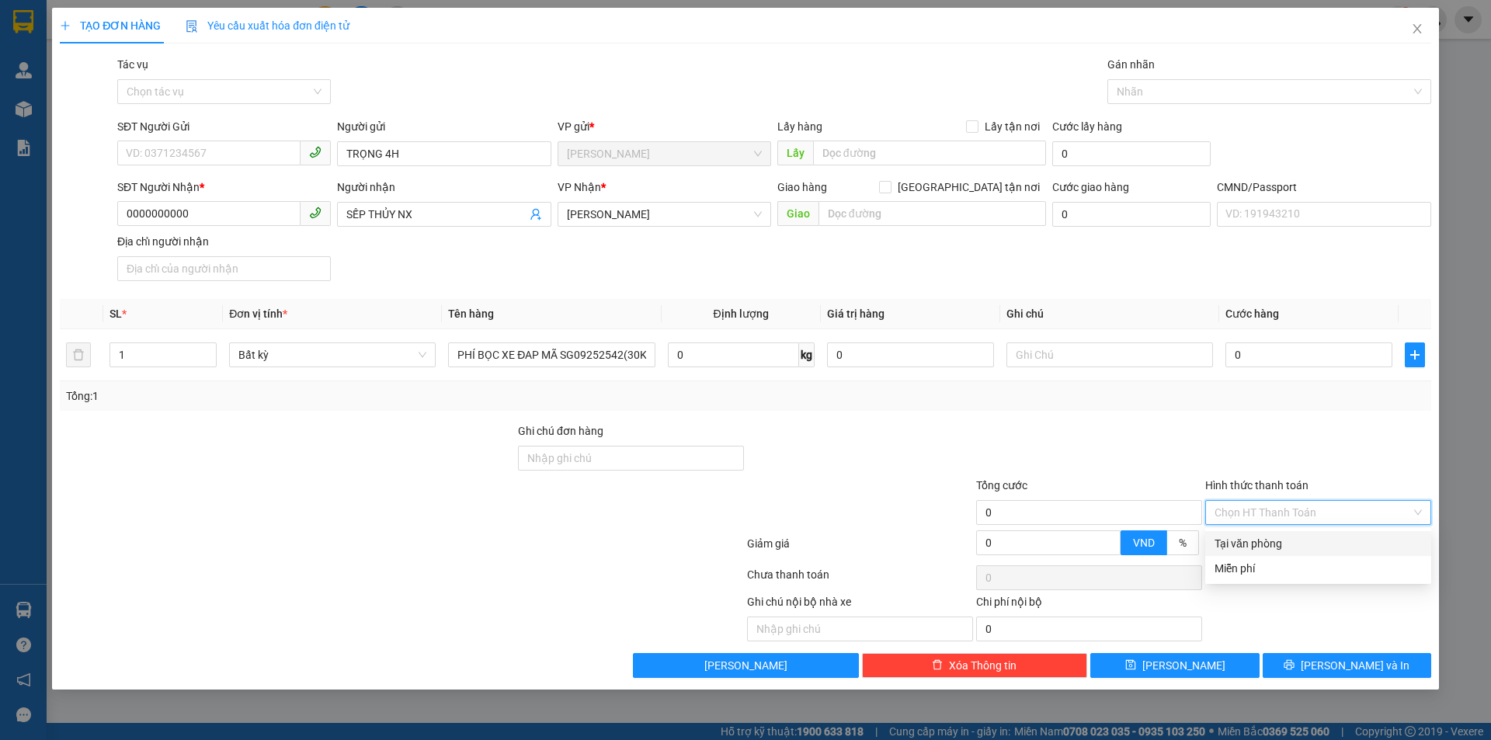
click at [1246, 542] on div "Tại văn phòng" at bounding box center [1318, 543] width 207 height 17
click at [1256, 512] on span "Tại văn phòng" at bounding box center [1318, 512] width 207 height 23
click at [1246, 562] on div "Miễn phí" at bounding box center [1318, 568] width 207 height 17
click at [1146, 99] on div at bounding box center [1261, 91] width 301 height 19
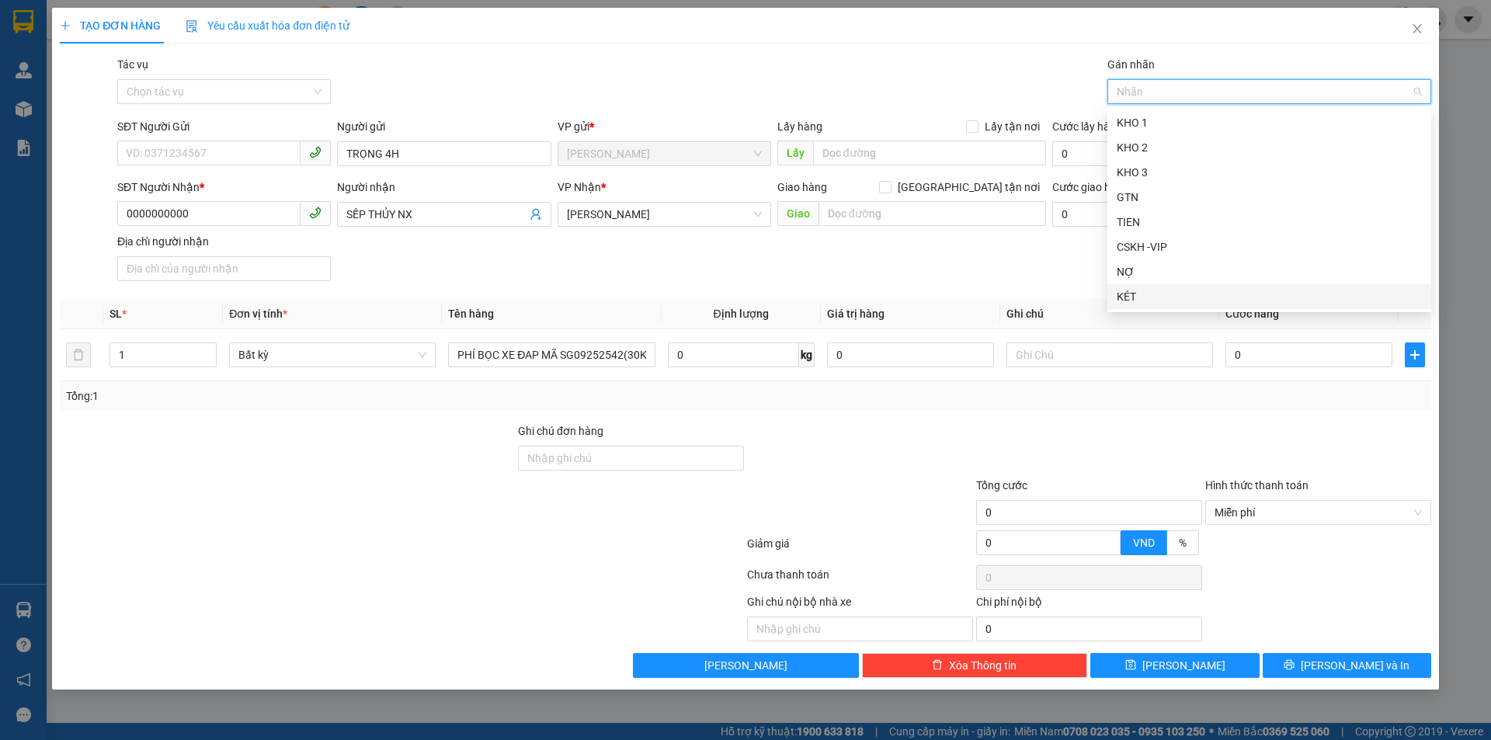
drag, startPoint x: 1150, startPoint y: 291, endPoint x: 1153, endPoint y: 301, distance: 10.6
click at [1150, 293] on div "KÉT" at bounding box center [1269, 296] width 305 height 17
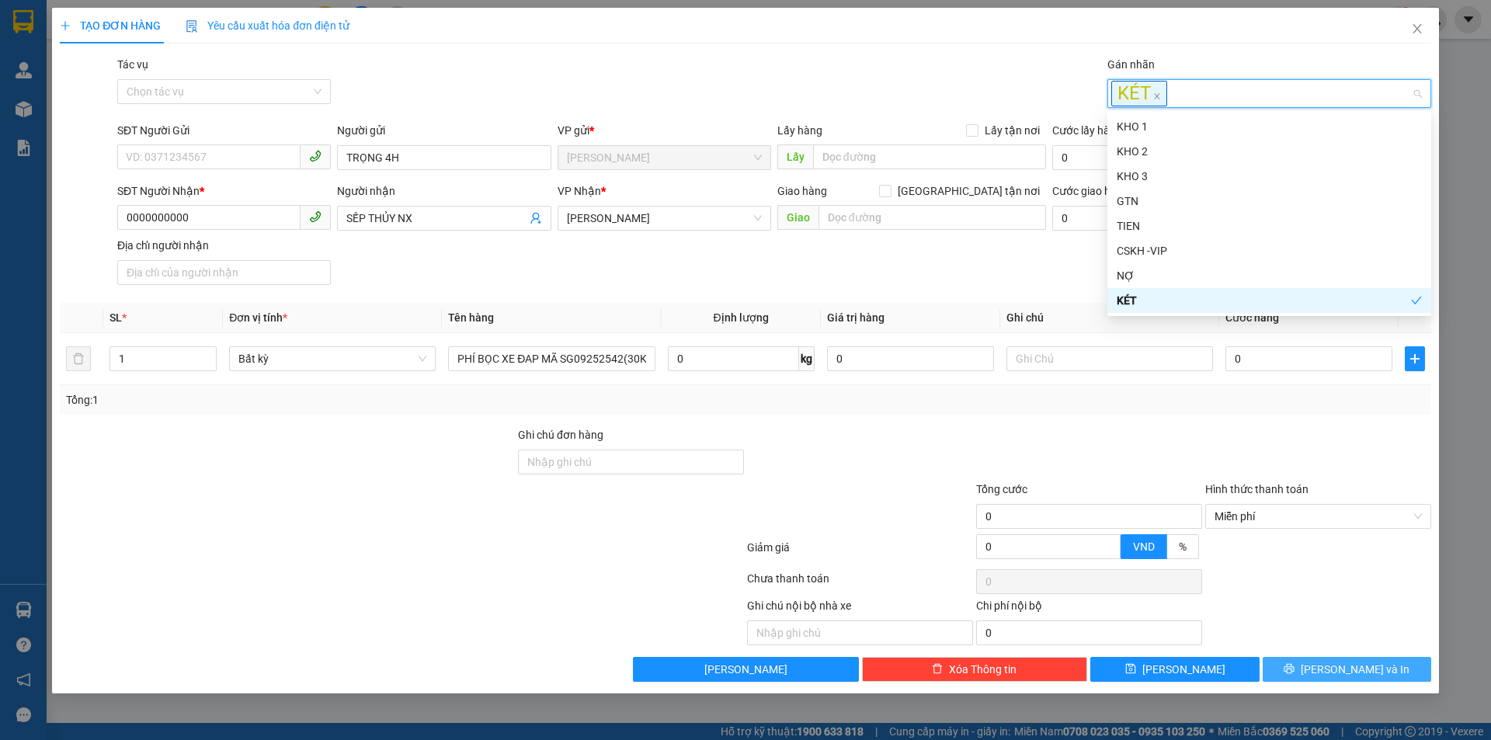
click at [1300, 672] on button "Lưu và In" at bounding box center [1347, 669] width 169 height 25
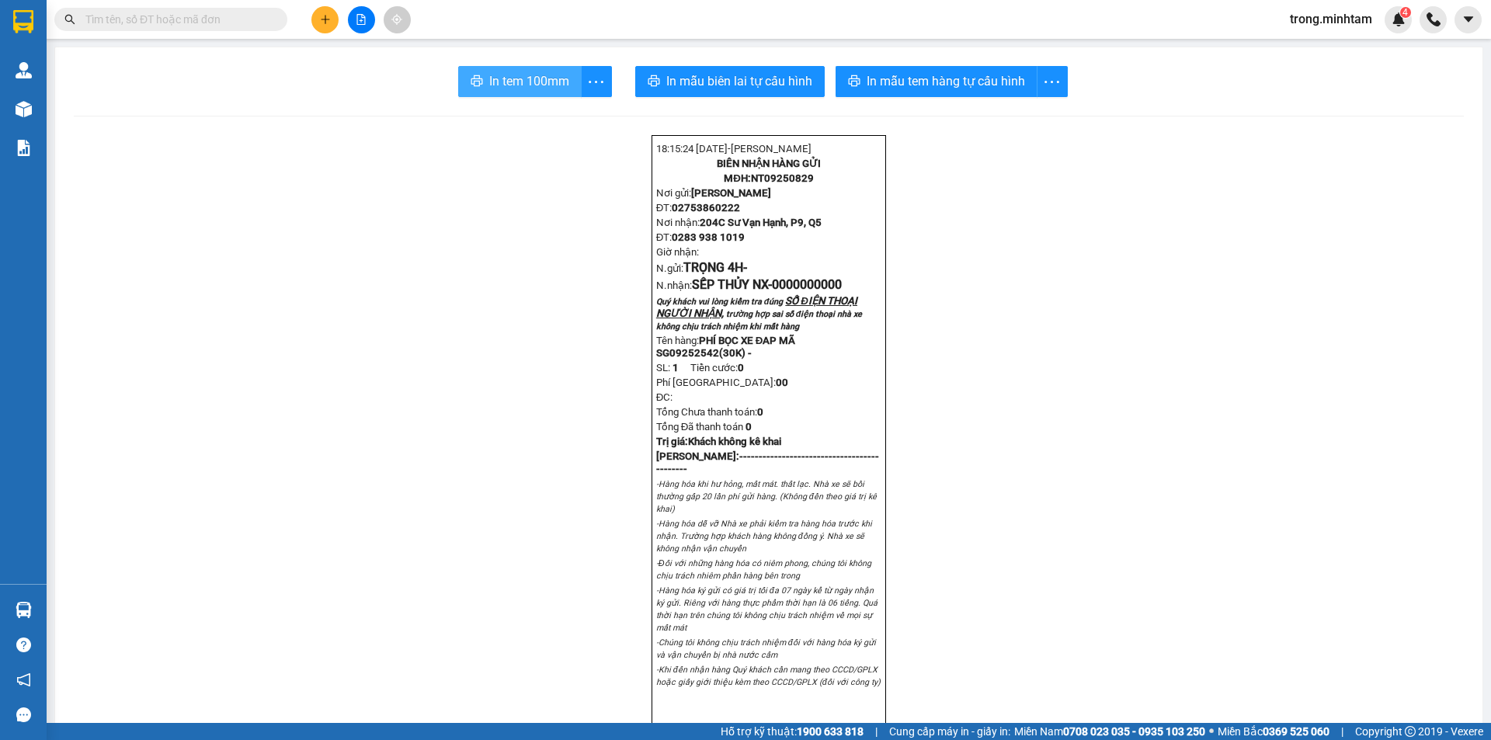
click at [513, 74] on span "In tem 100mm" at bounding box center [529, 80] width 80 height 19
click at [555, 82] on span "In tem 100mm" at bounding box center [529, 80] width 80 height 19
click at [314, 16] on button at bounding box center [324, 19] width 27 height 27
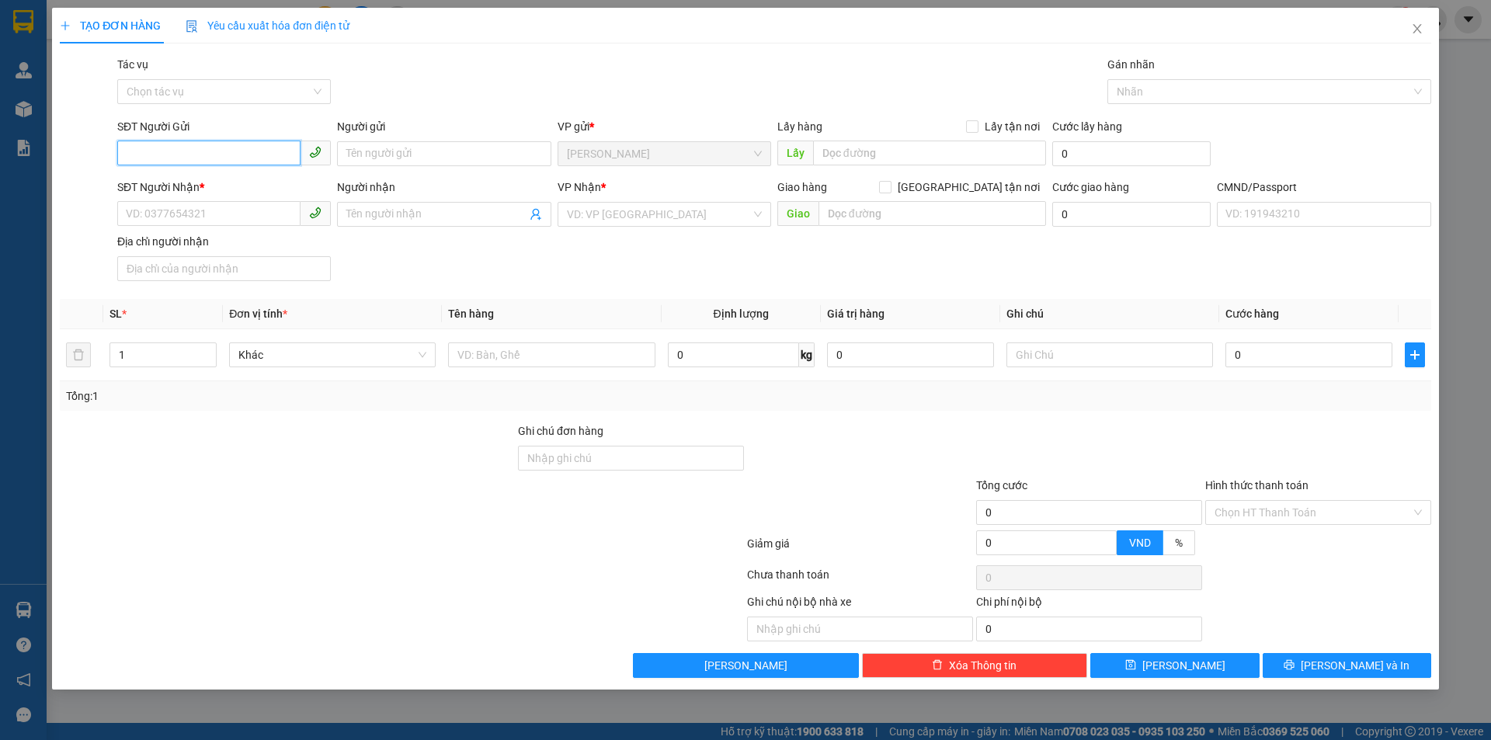
type input "1"
drag, startPoint x: 143, startPoint y: 158, endPoint x: 106, endPoint y: 164, distance: 36.9
click at [106, 164] on div "SĐT Người Gửi 435483 435483 Người gửi Tên người gửi VP gửi * Ngã Tư Huyện Lấy…" at bounding box center [745, 145] width 1374 height 54
click at [182, 179] on div "0919435483 - PHẤN" at bounding box center [224, 184] width 195 height 17
type input "0919435483"
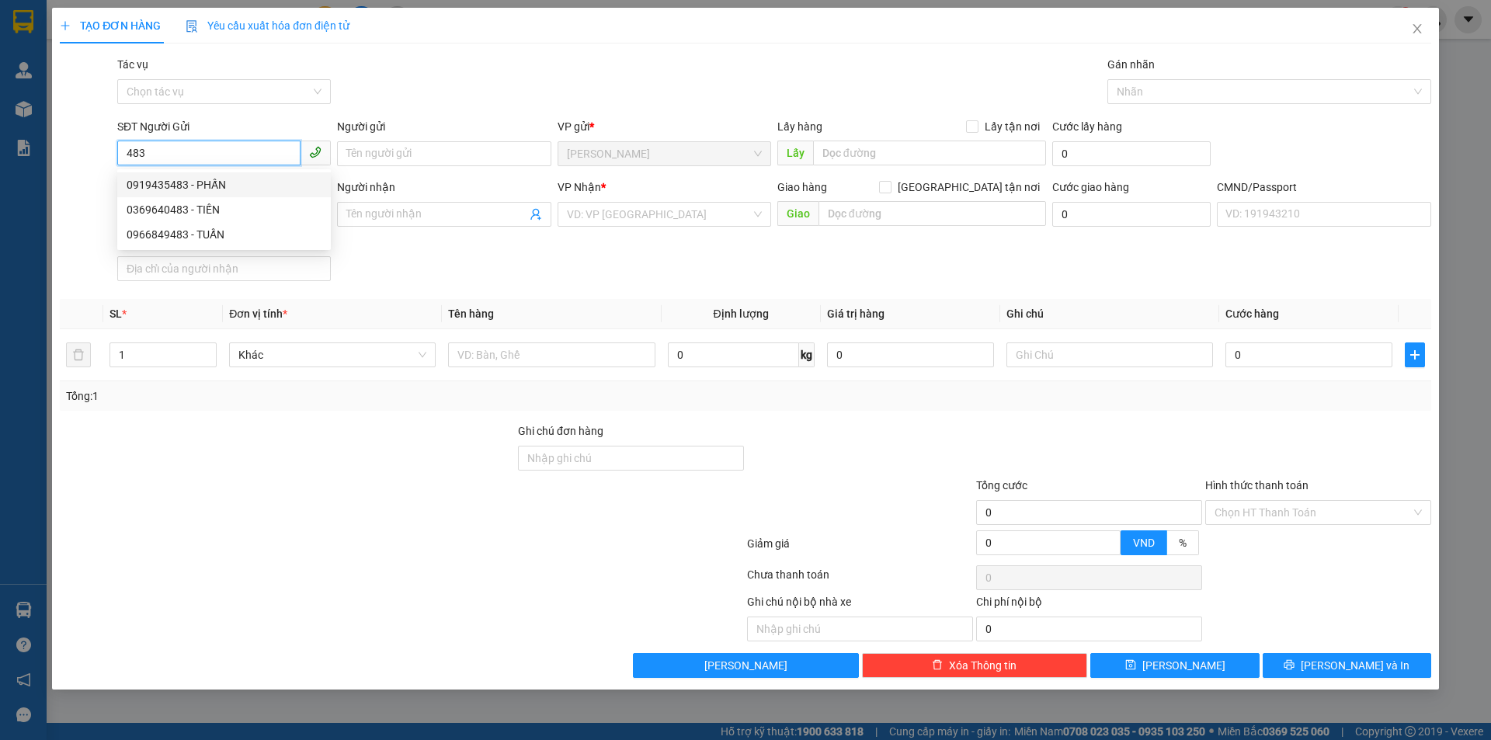
type input "PHẤN"
type input "0903376444"
type input "TUẤN"
type input "0919435483"
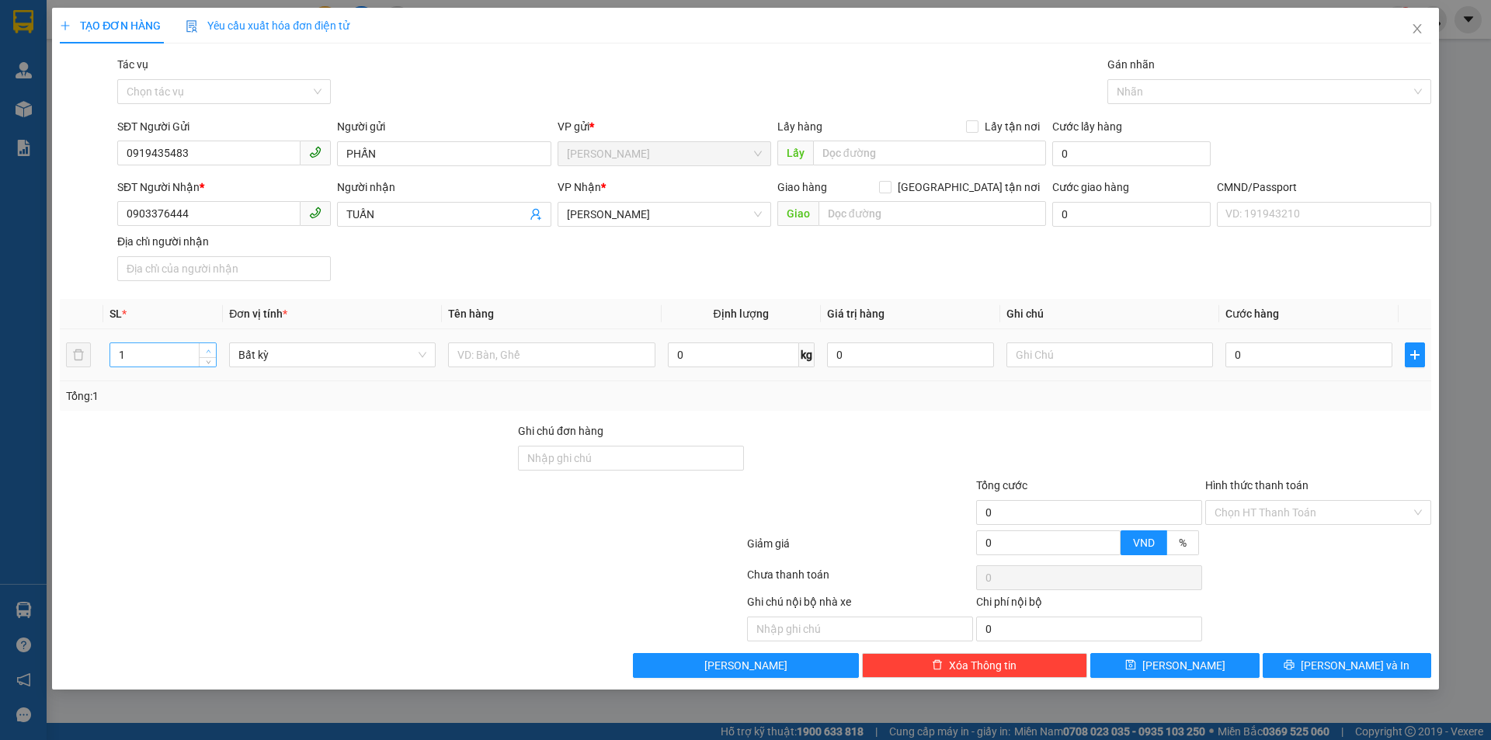
type input "2"
click at [211, 347] on span "up" at bounding box center [207, 350] width 9 height 9
click at [482, 354] on input "text" at bounding box center [551, 354] width 207 height 25
type input "2K THÙNG NP*44KG"
type input "09H00(13/09/2025)TRỌNG"
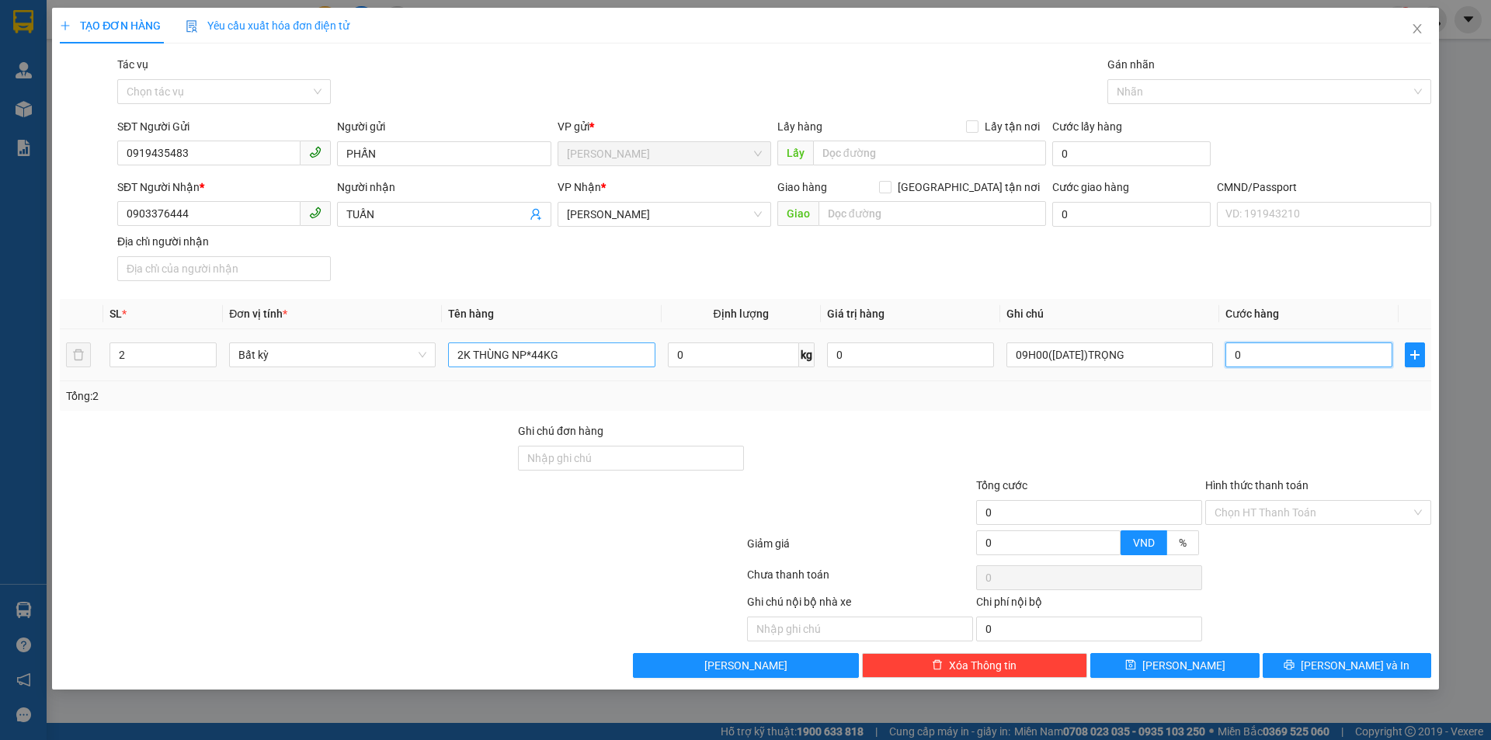
type input "1"
type input "13"
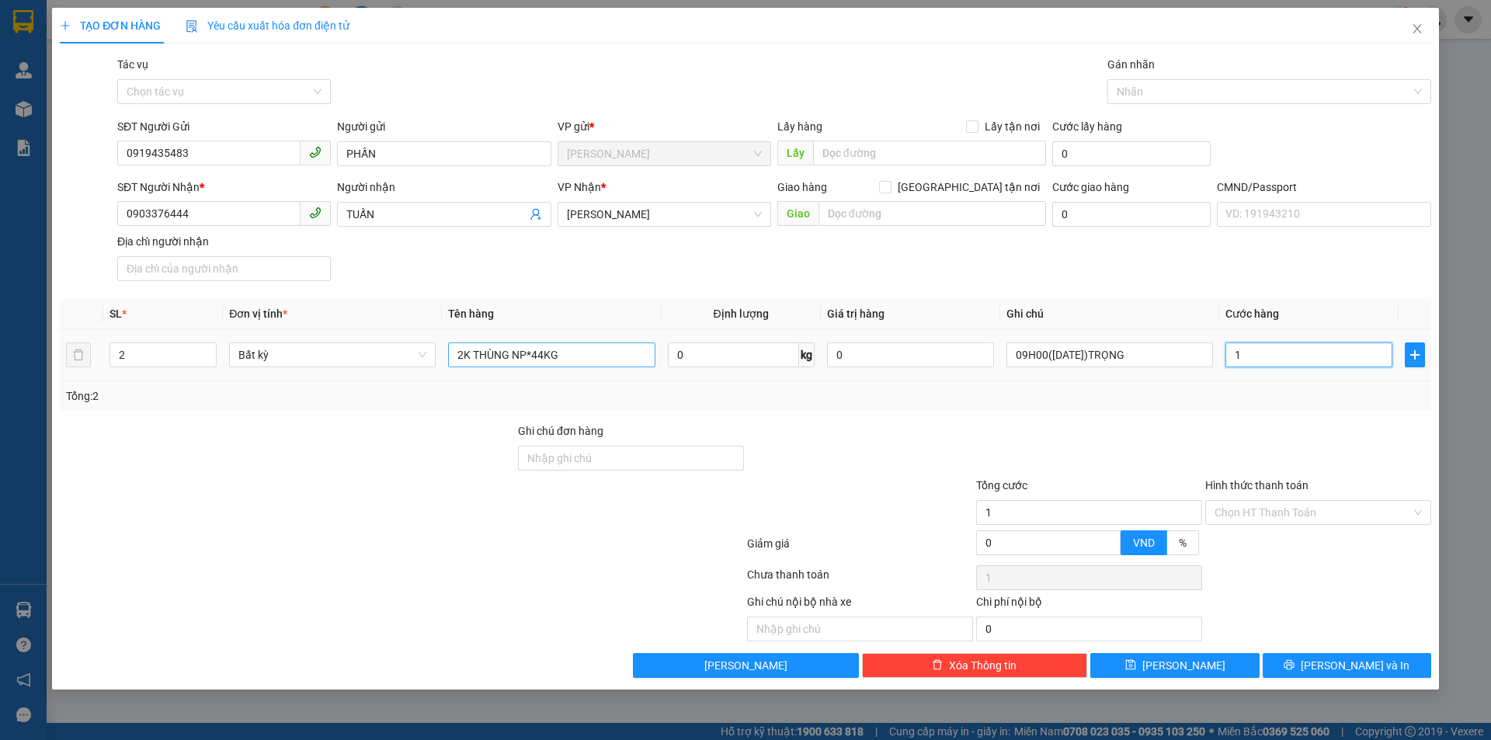
type input "13"
type input "130"
type input "130.000"
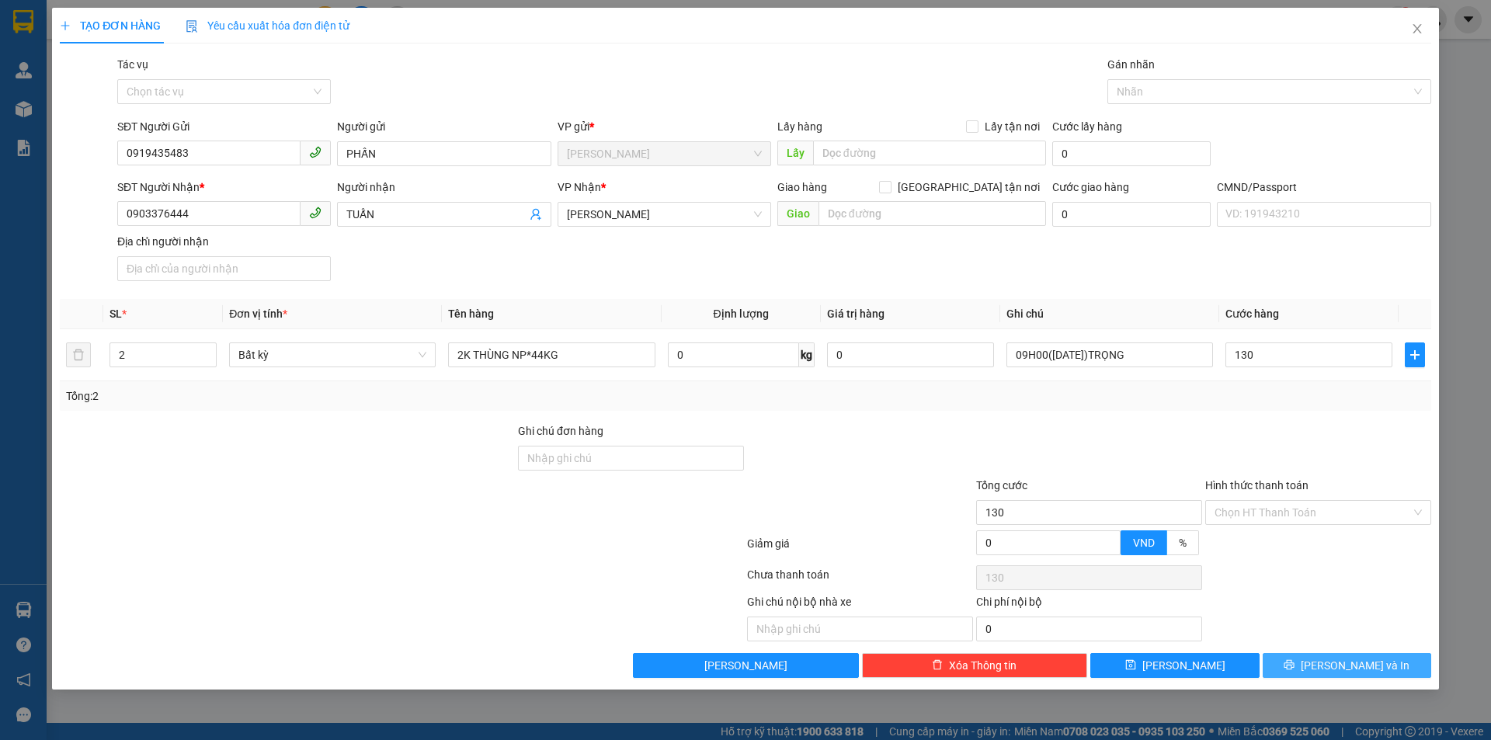
type input "130.000"
click at [1295, 667] on icon "printer" at bounding box center [1289, 664] width 11 height 11
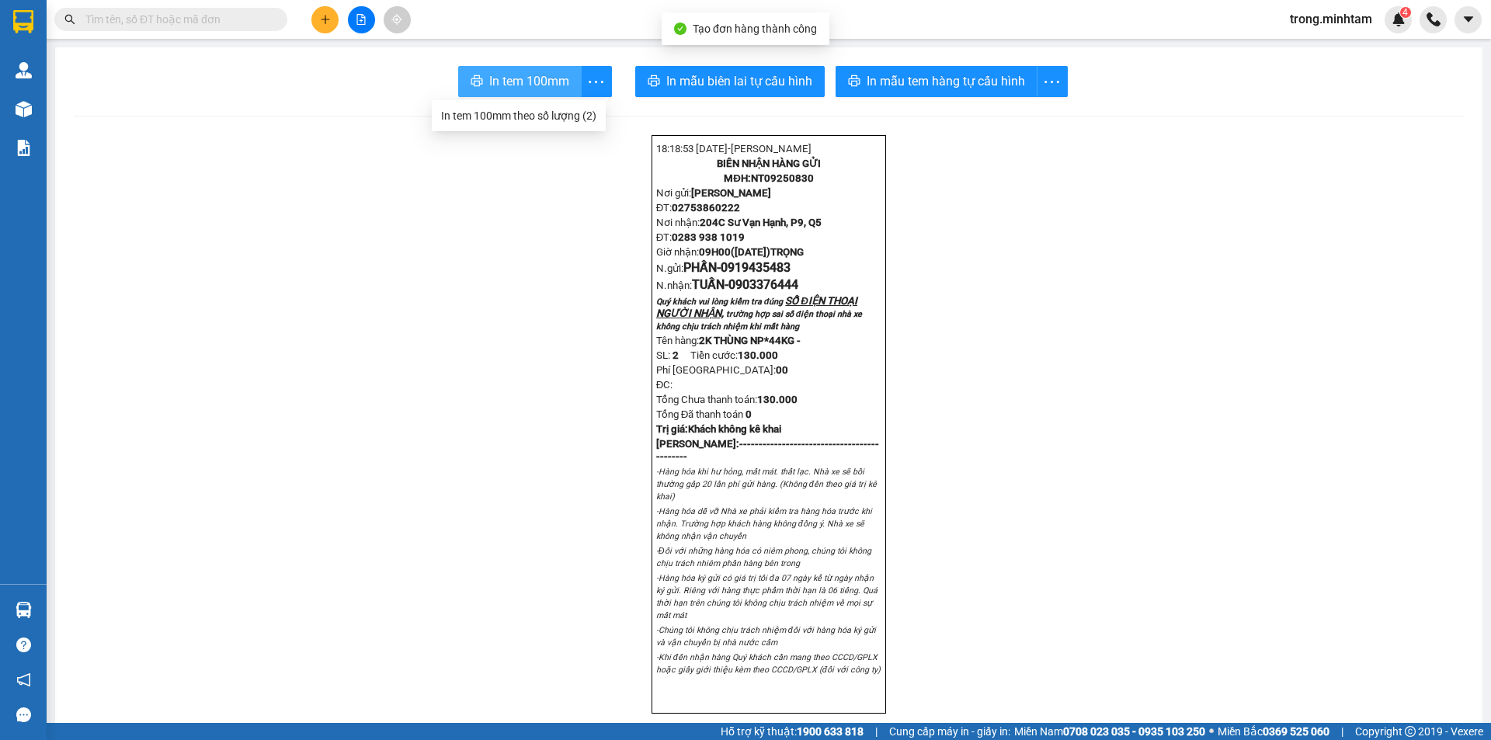
click at [537, 73] on span "In tem 100mm" at bounding box center [529, 80] width 80 height 19
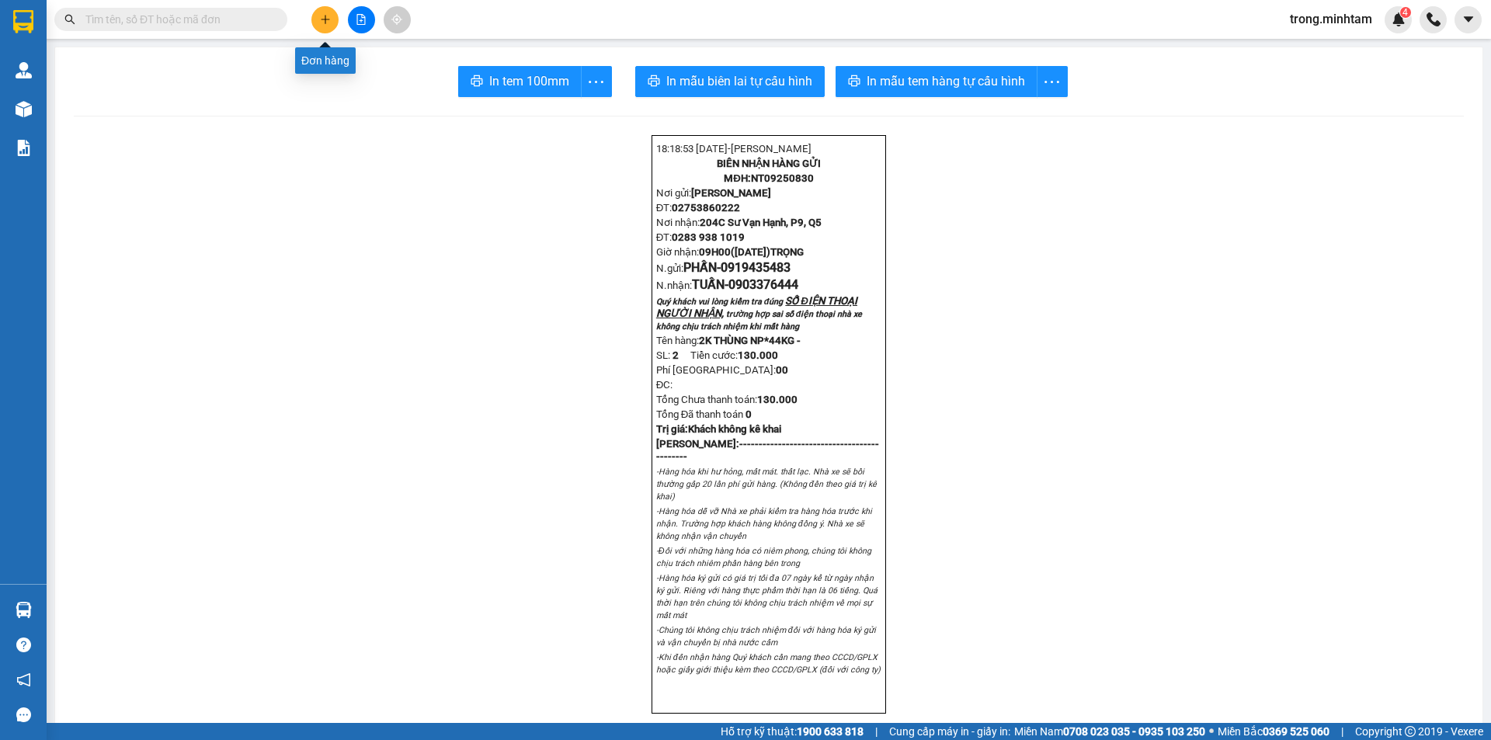
click at [328, 24] on icon "plus" at bounding box center [325, 19] width 11 height 11
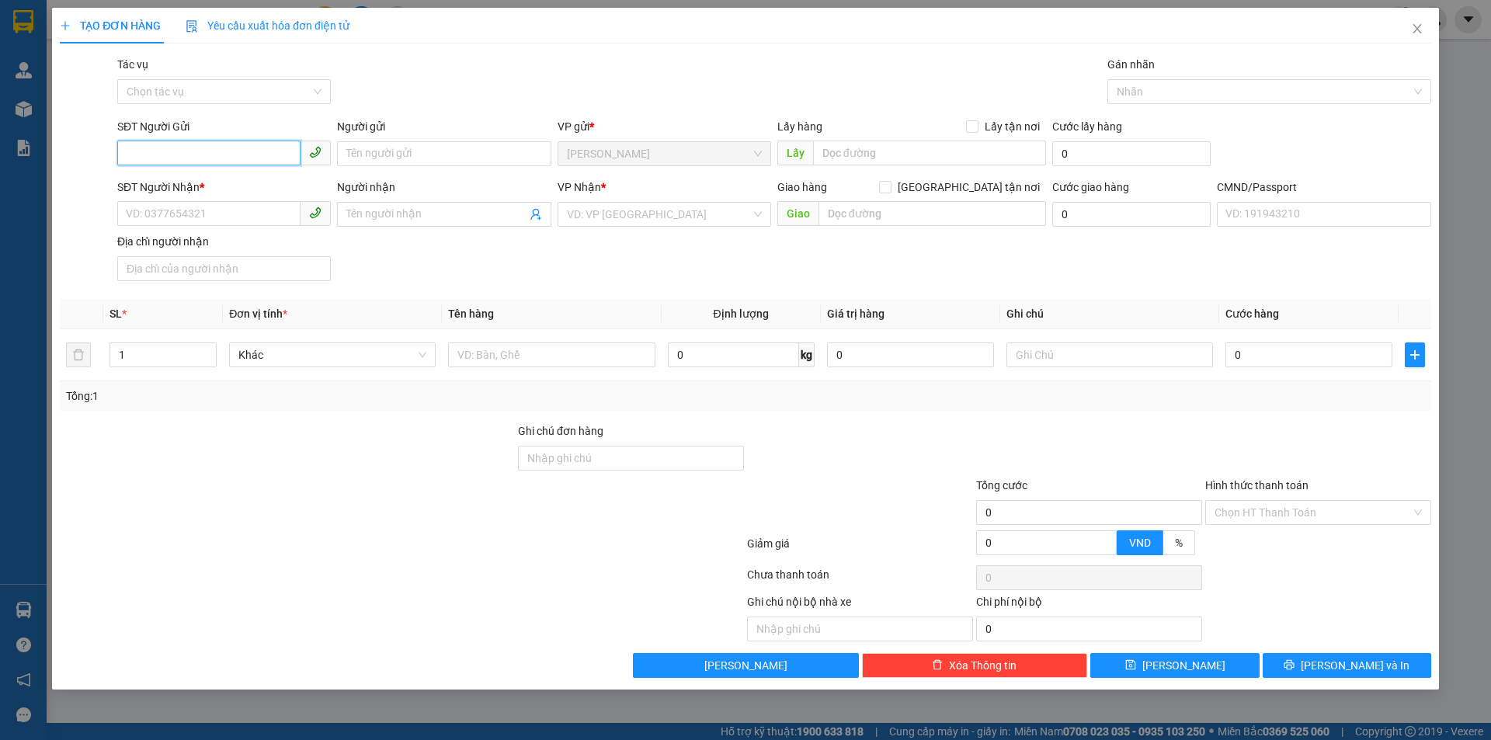
type input "0"
click at [221, 186] on div "0939771390 - NGA" at bounding box center [224, 184] width 195 height 17
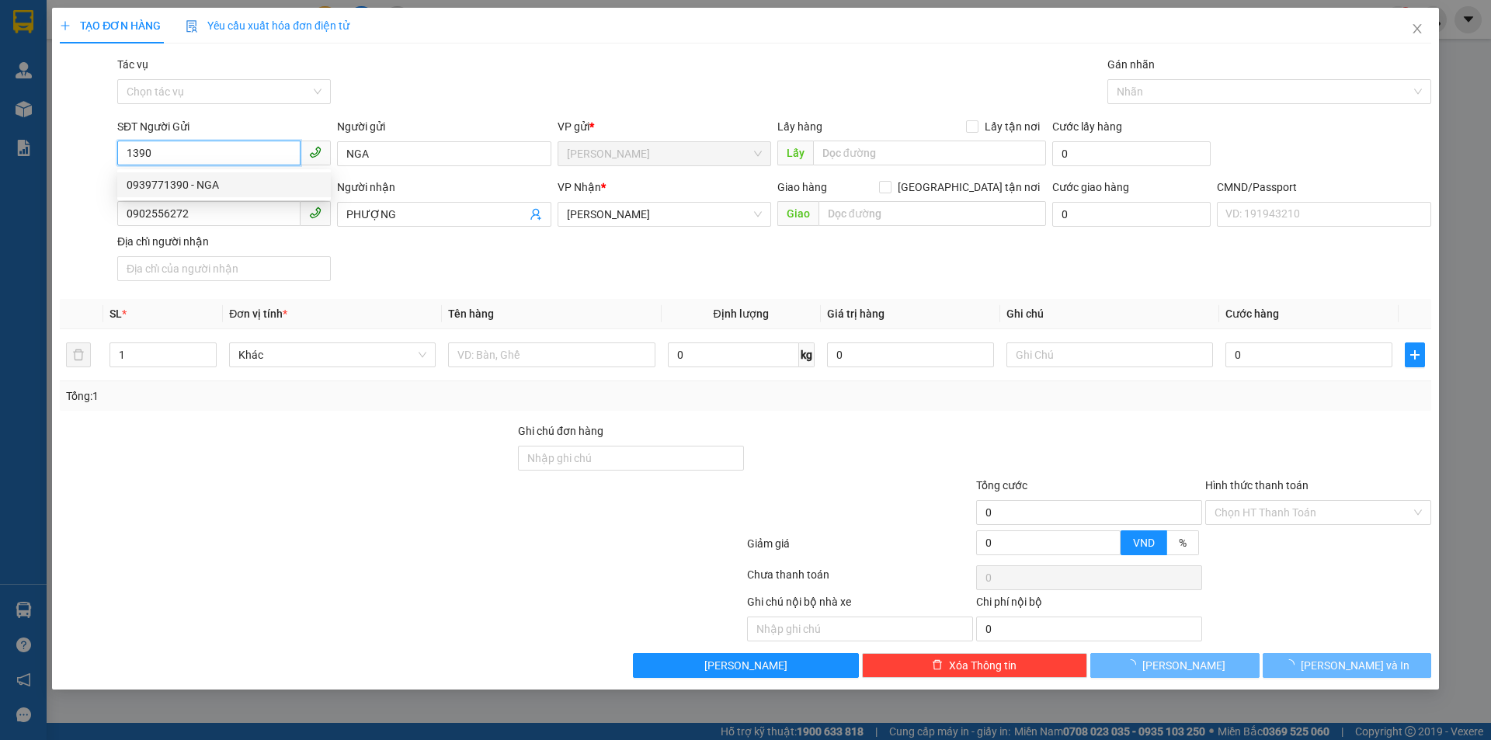
type input "0939771390"
type input "NGA"
type input "0902556272"
type input "PHƯỢNG"
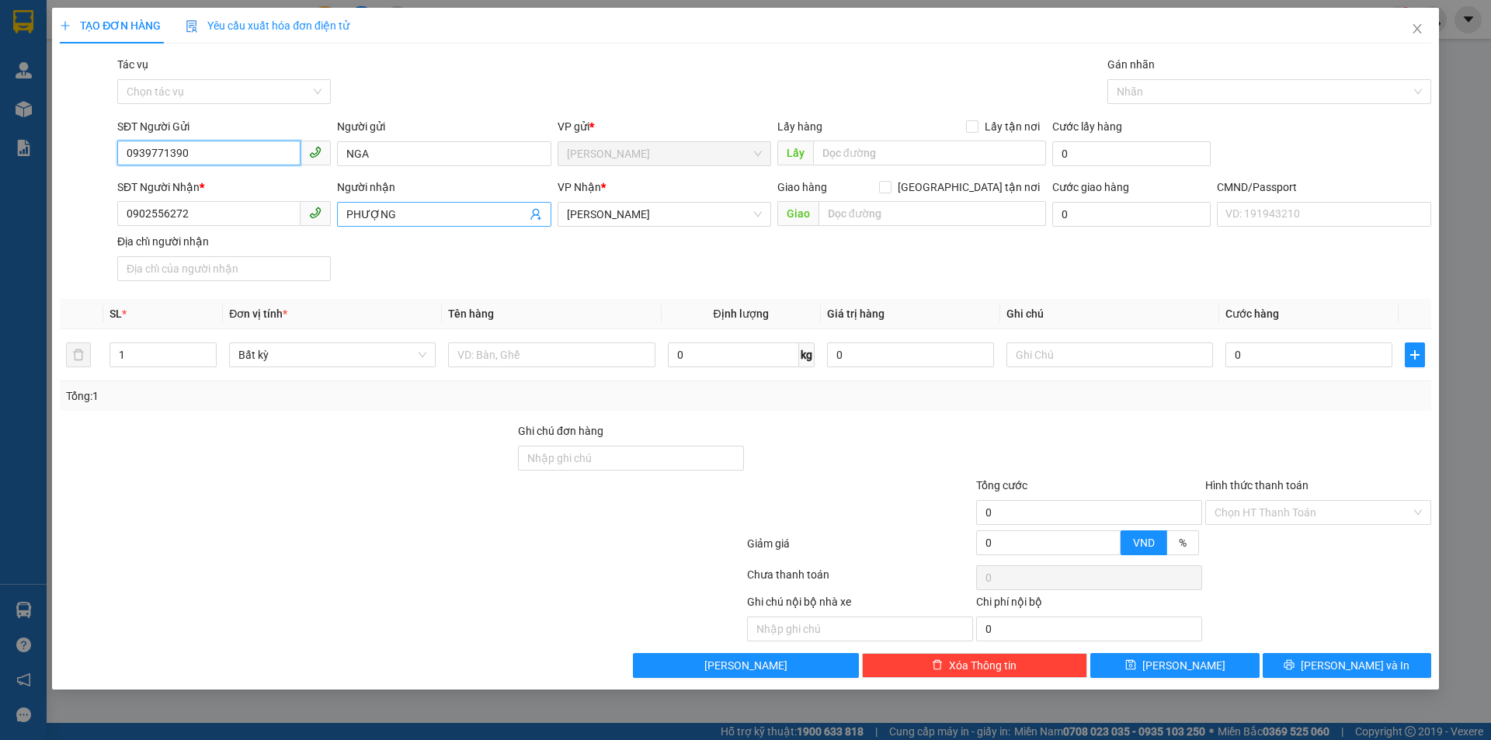
type input "0939771390"
click at [533, 209] on icon "user-add" at bounding box center [536, 214] width 12 height 12
click at [540, 154] on div "0902556272 - ÁI QUỐC" at bounding box center [529, 158] width 115 height 17
type input "ÁI QUỐC"
click at [558, 360] on input "text" at bounding box center [551, 354] width 207 height 25
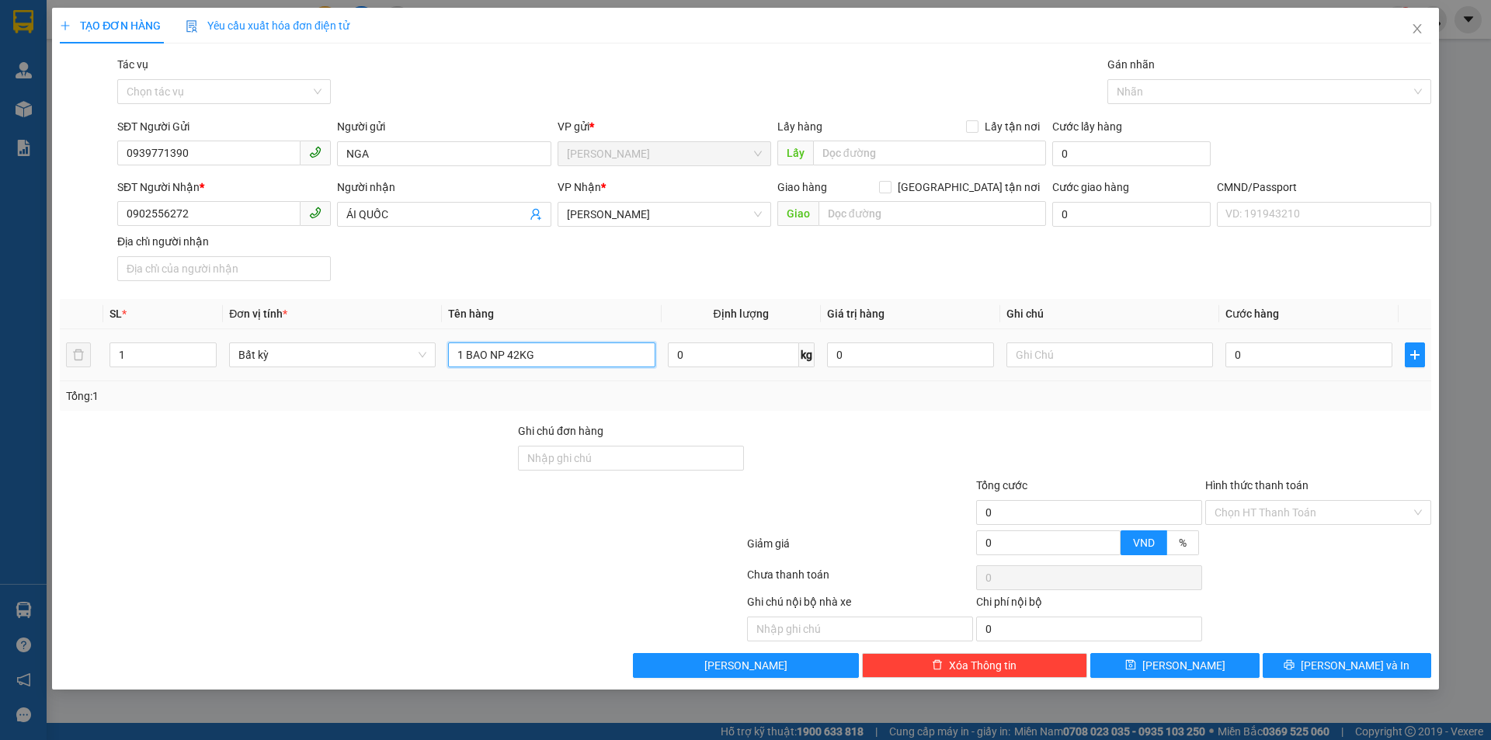
type input "1 BAO NP 42KG"
type input "09H00(13/09/2025)TRỌNG"
type input "6"
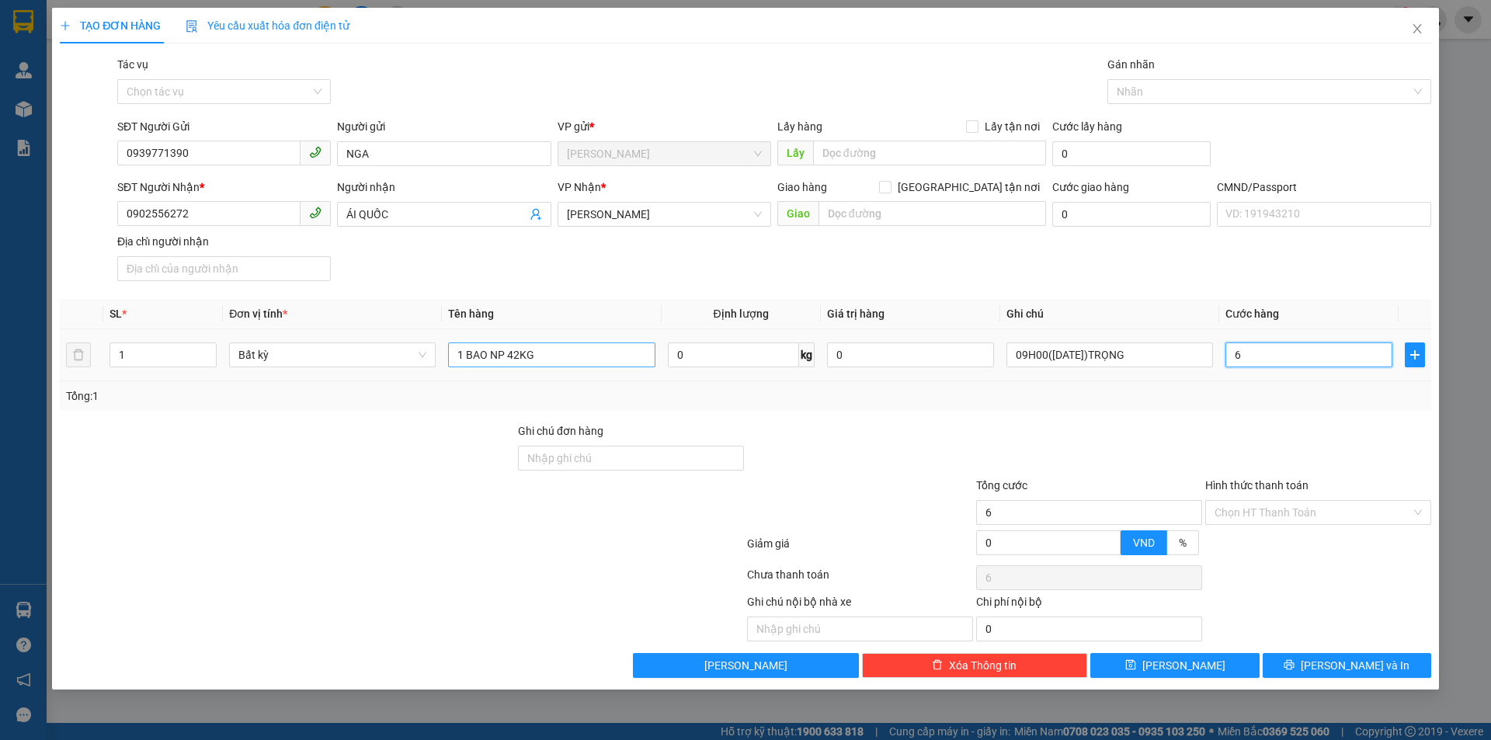
type input "60"
type input "60.000"
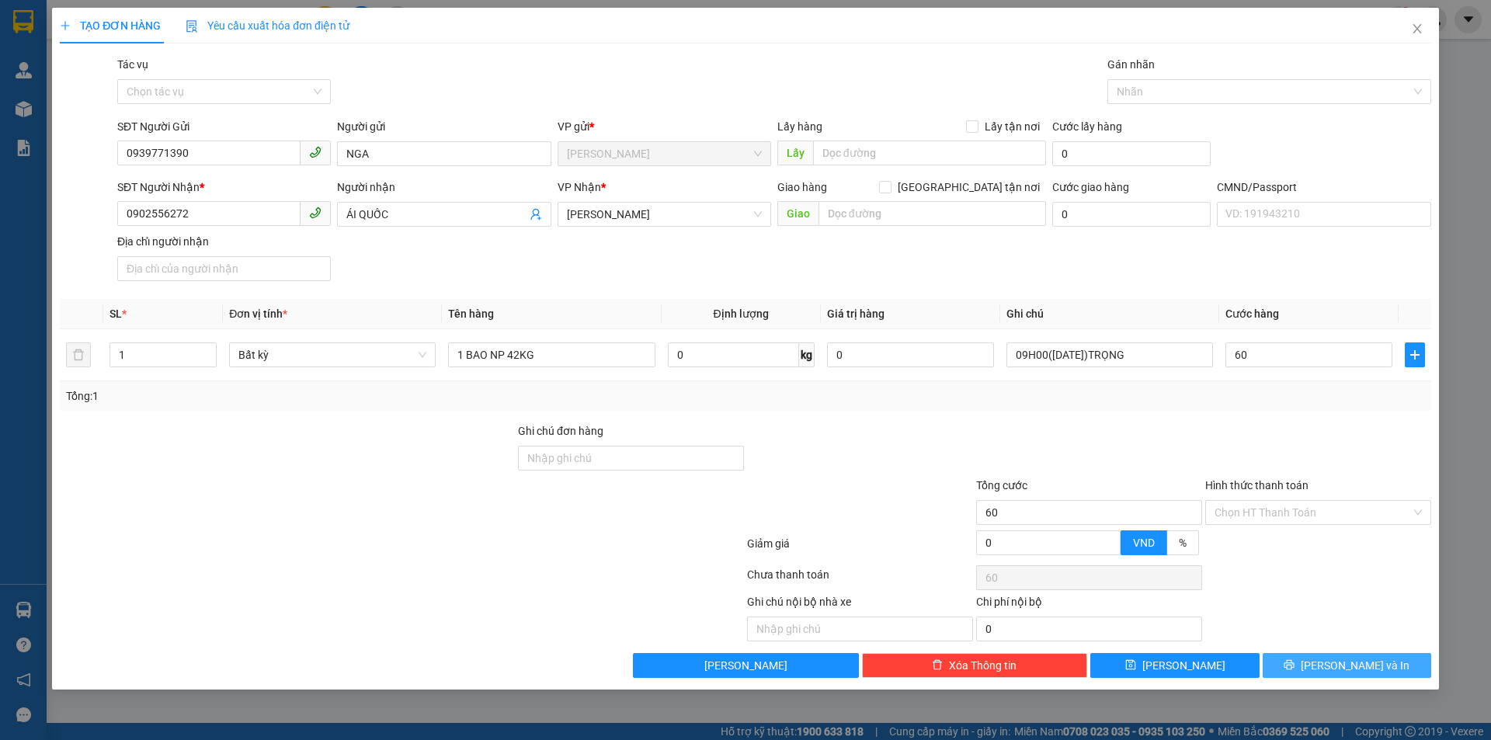
type input "60.000"
click at [1345, 666] on span "Lưu và In" at bounding box center [1355, 665] width 109 height 17
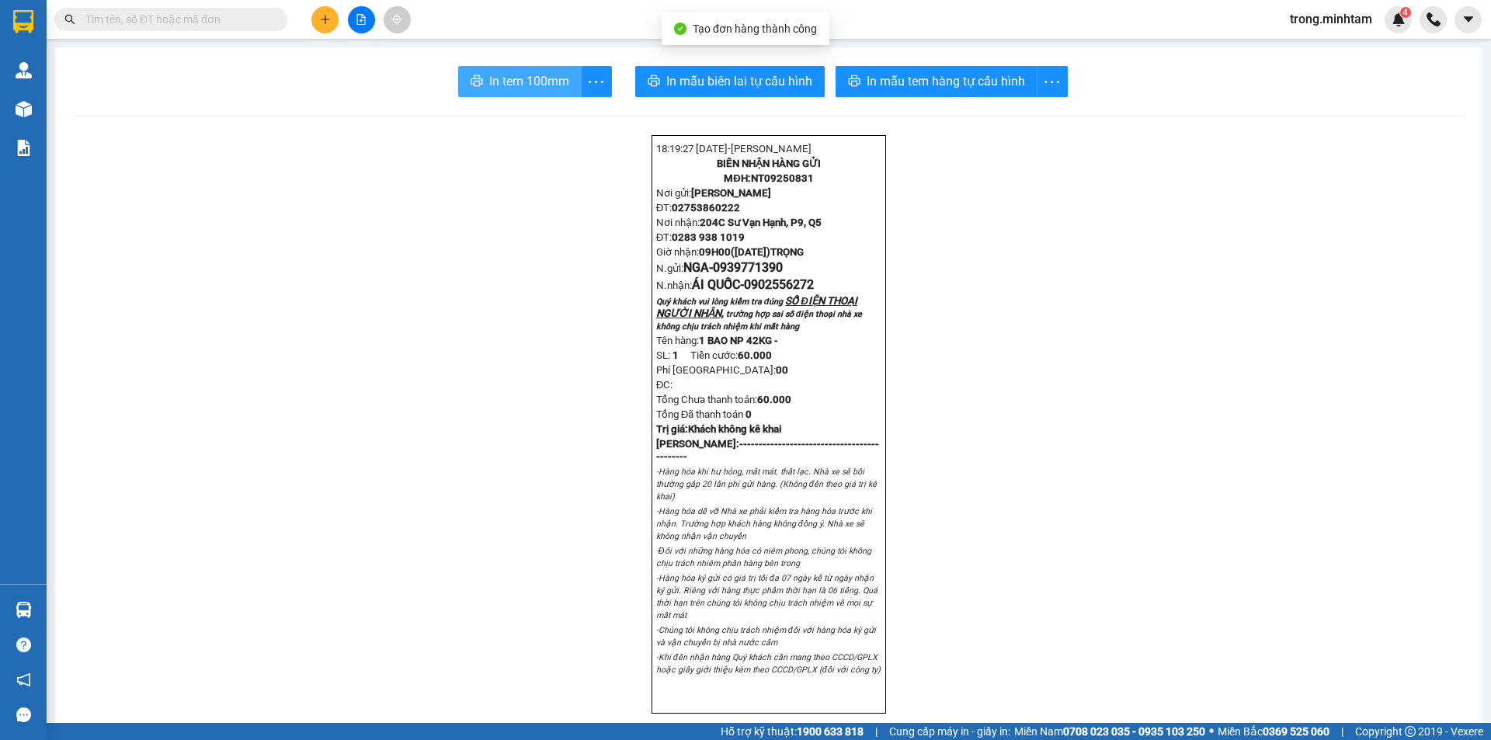
click at [557, 78] on span "In tem 100mm" at bounding box center [529, 80] width 80 height 19
